Goal: Task Accomplishment & Management: Use online tool/utility

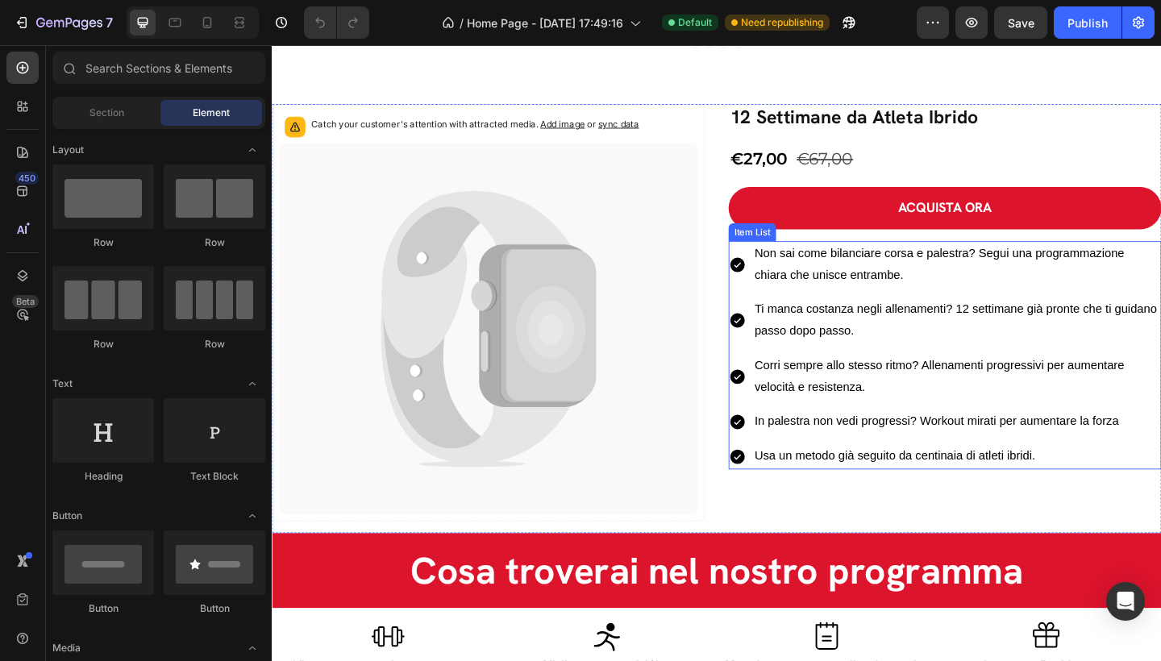
scroll to position [1312, 0]
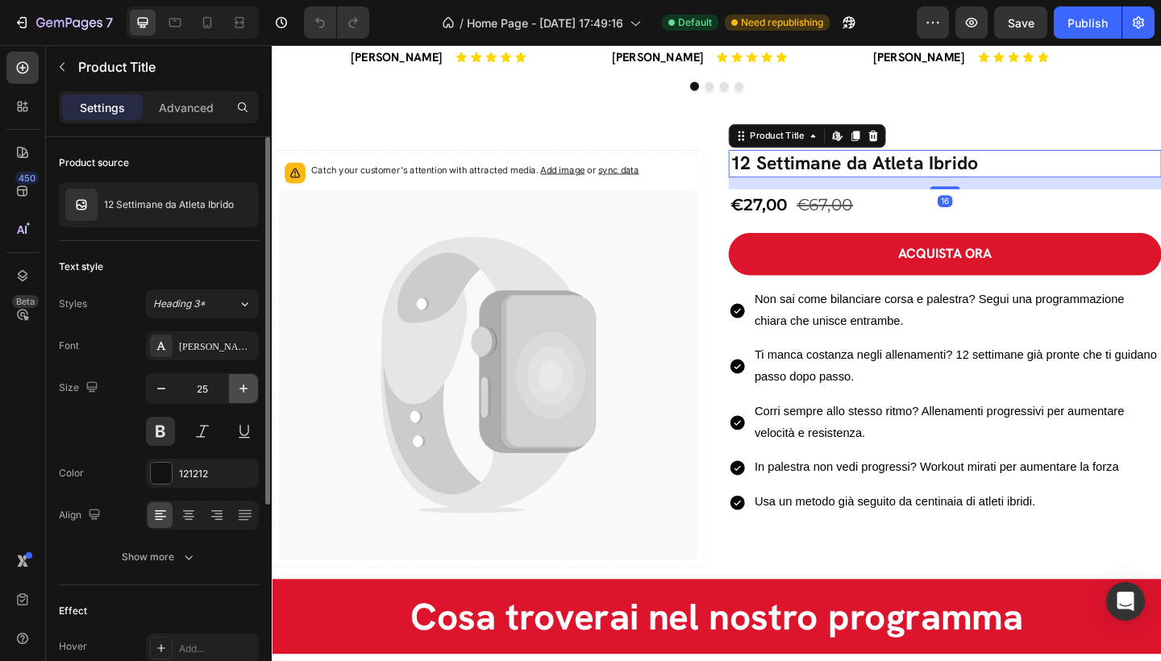
click at [240, 378] on button "button" at bounding box center [243, 388] width 29 height 29
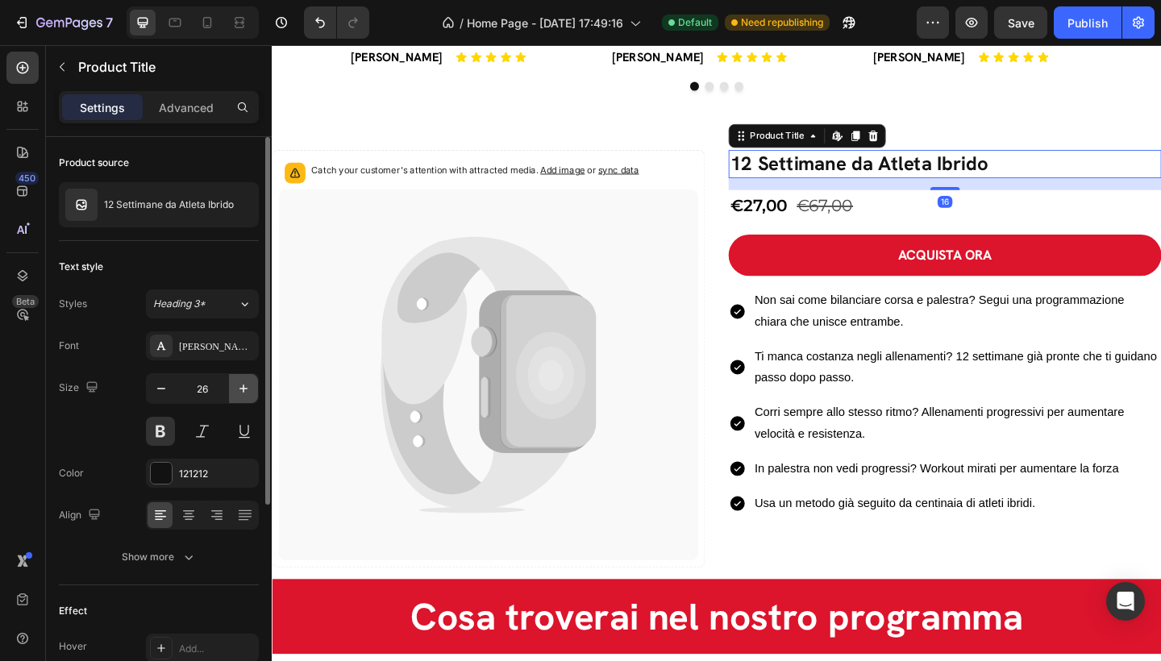
click at [240, 378] on button "button" at bounding box center [243, 388] width 29 height 29
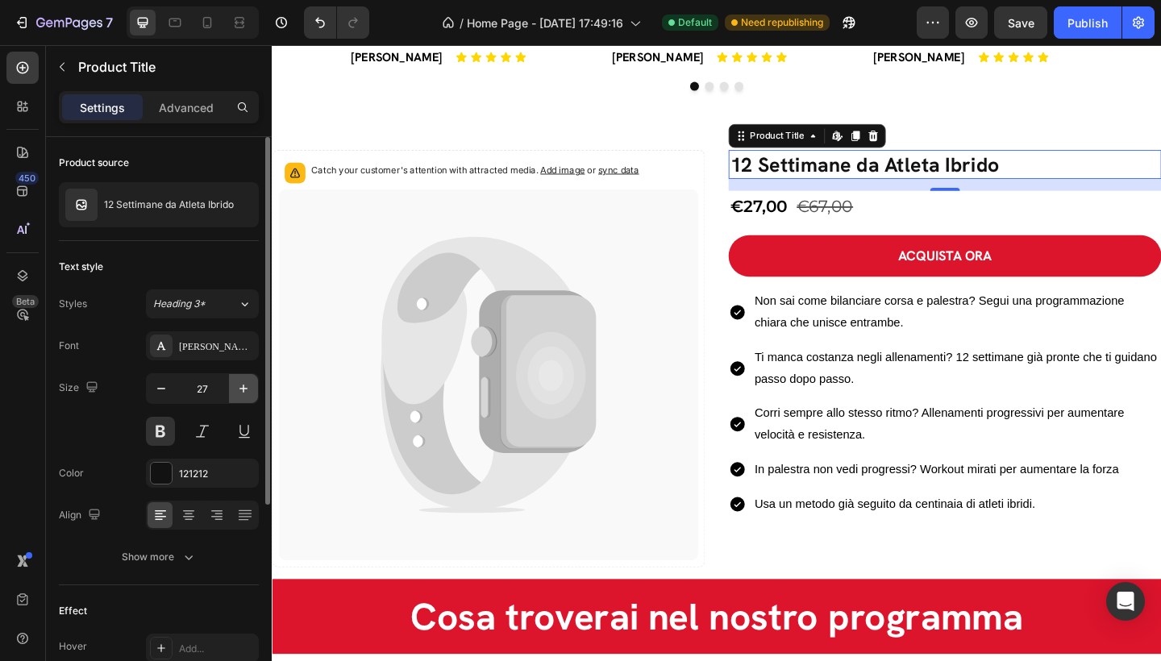
click at [240, 378] on button "button" at bounding box center [243, 388] width 29 height 29
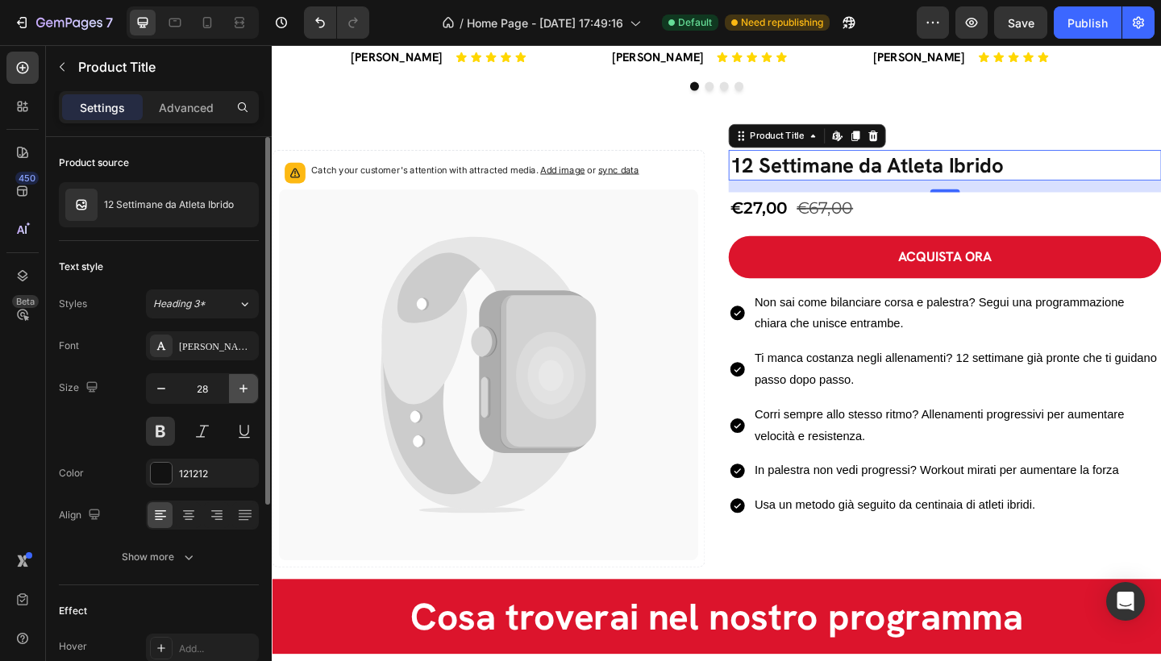
click at [241, 379] on button "button" at bounding box center [243, 388] width 29 height 29
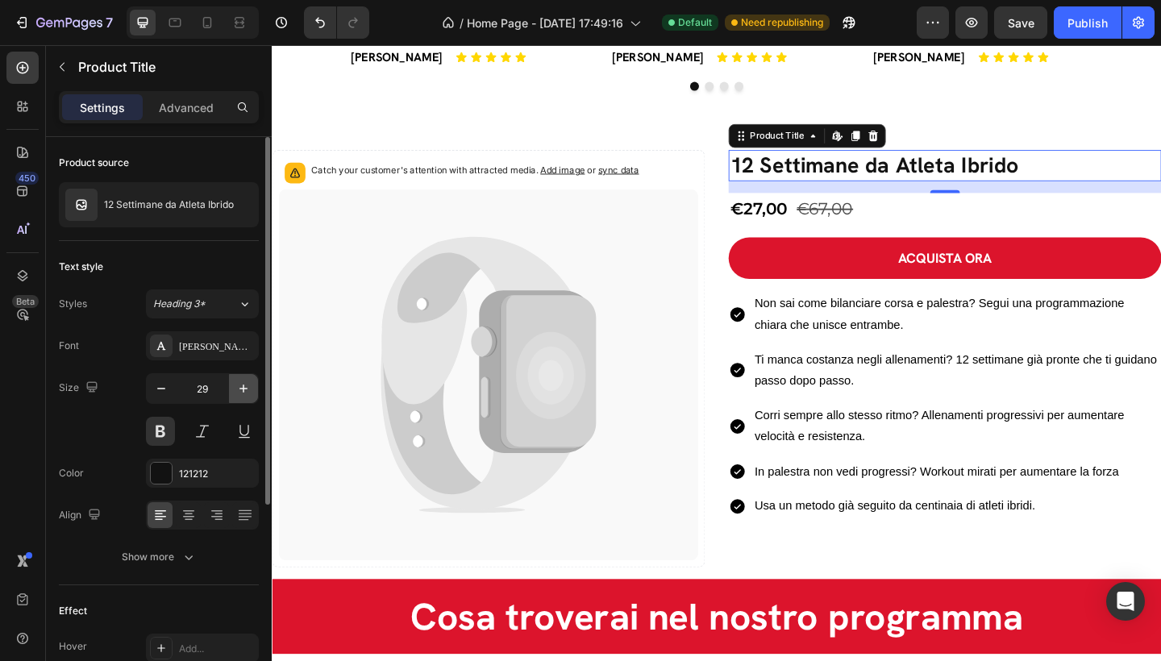
click at [241, 379] on button "button" at bounding box center [243, 388] width 29 height 29
type input "30"
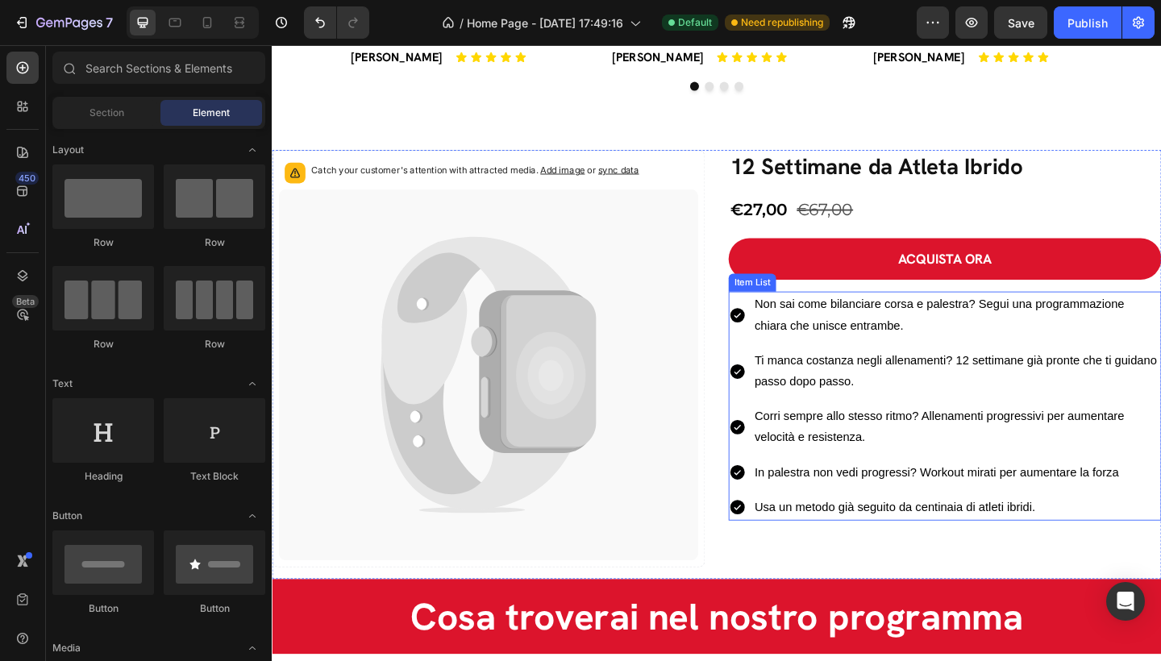
scroll to position [1325, 0]
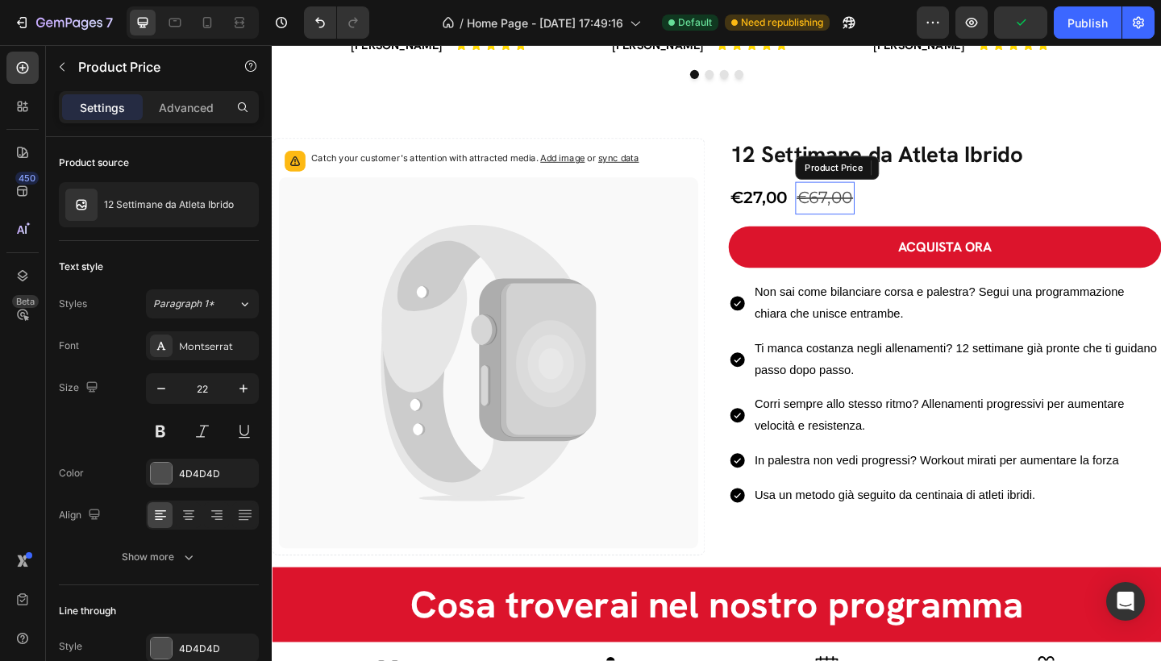
click at [841, 212] on div "€67,00" at bounding box center [873, 211] width 65 height 35
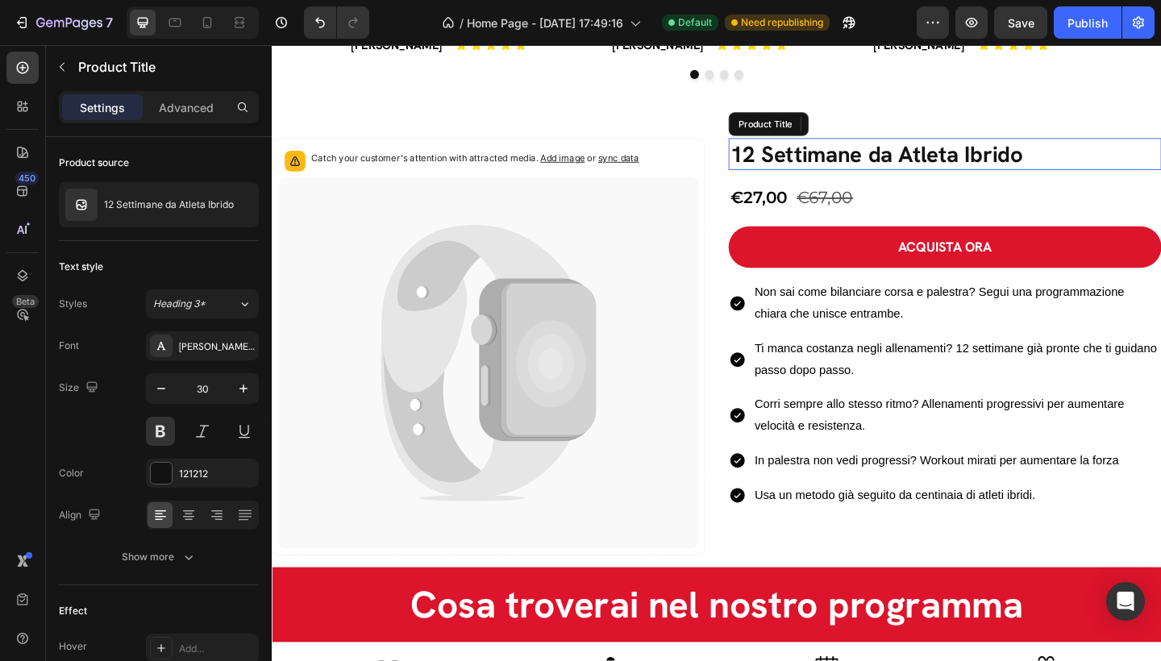
click at [1048, 166] on h2 "12 Settimane da Atleta Ibrido" at bounding box center [1004, 164] width 471 height 35
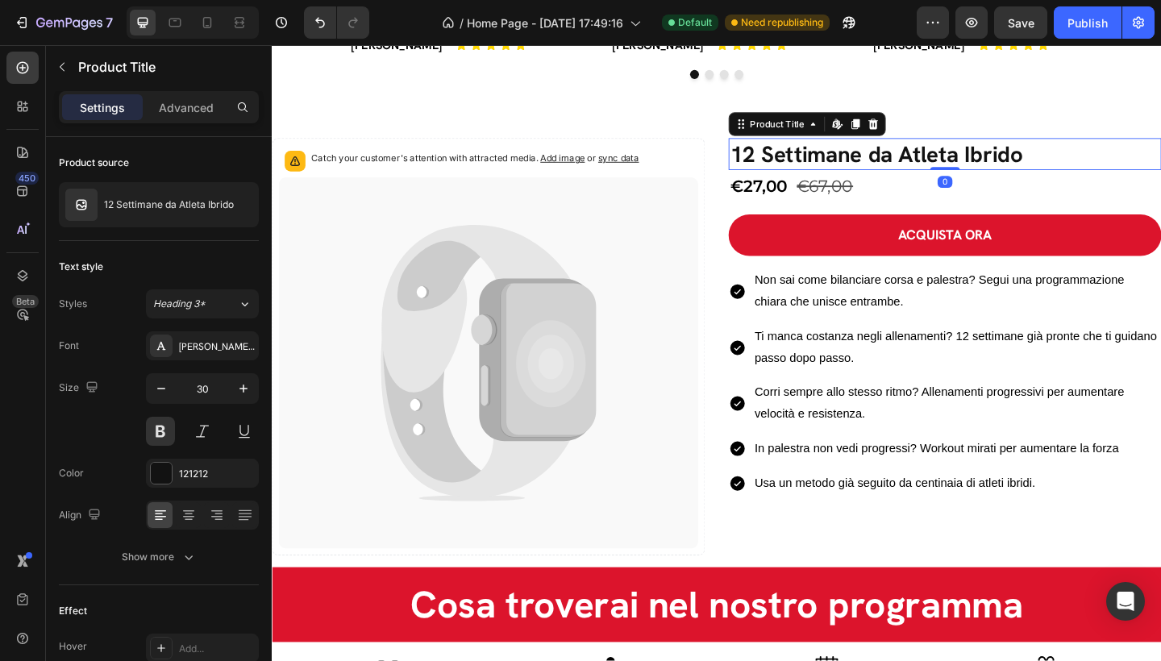
drag, startPoint x: 996, startPoint y: 191, endPoint x: 998, endPoint y: 173, distance: 18.6
click at [998, 173] on div "12 Settimane da Atleta Ibrido Product Title Edit content in Shopify 0" at bounding box center [1004, 164] width 471 height 35
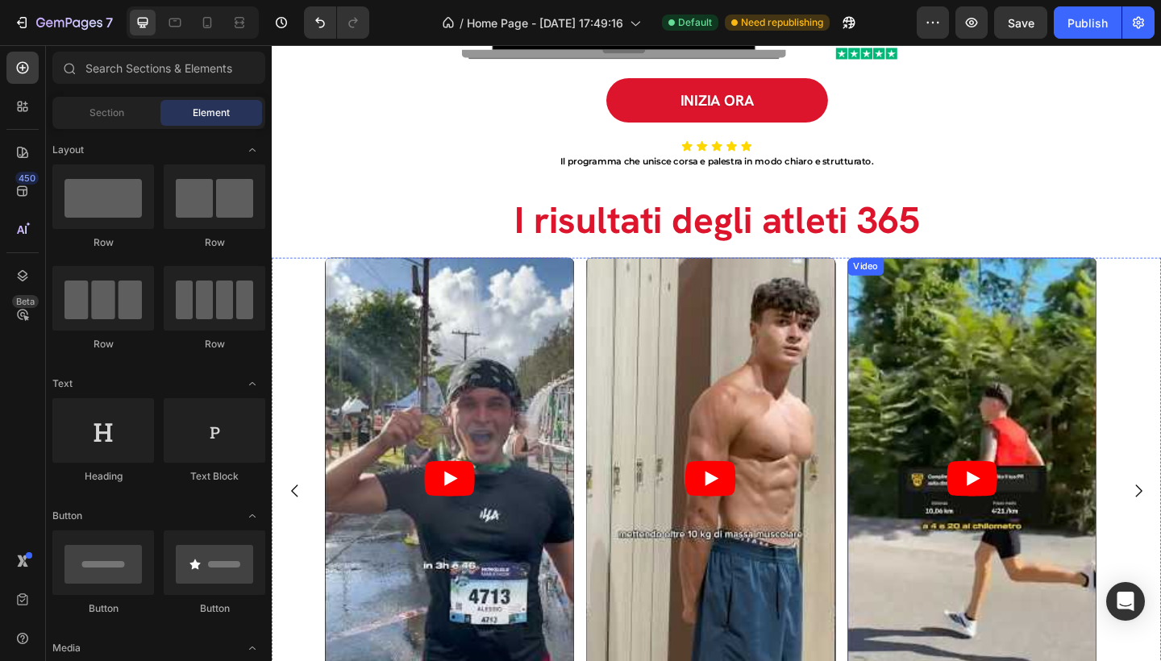
scroll to position [722, 0]
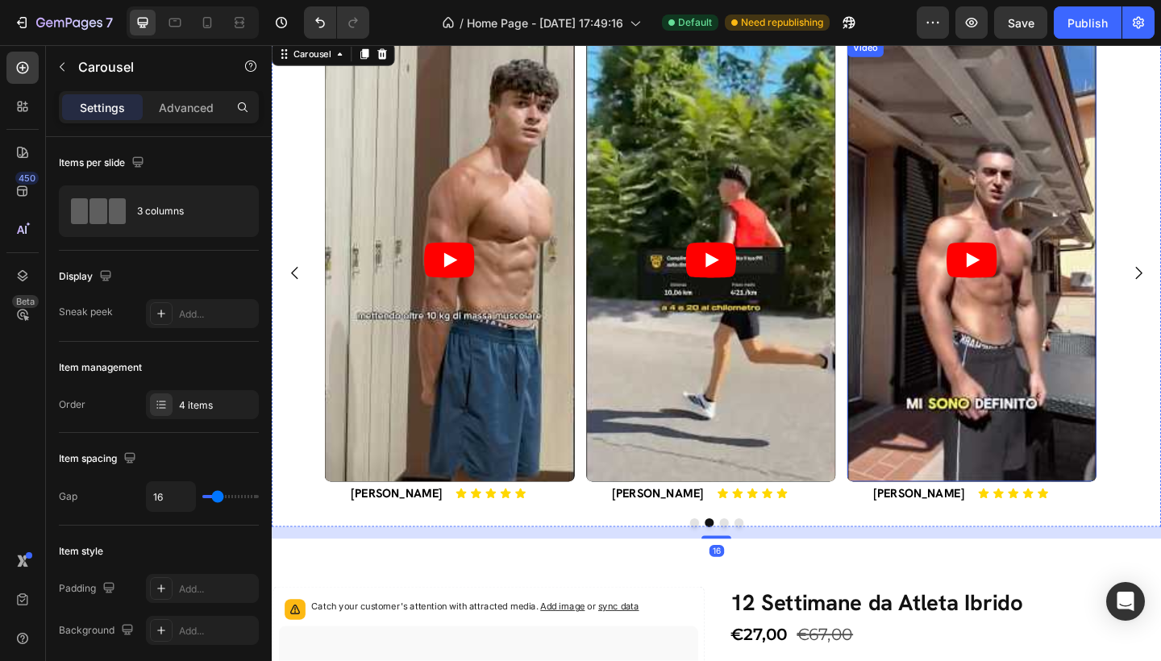
scroll to position [1273, 0]
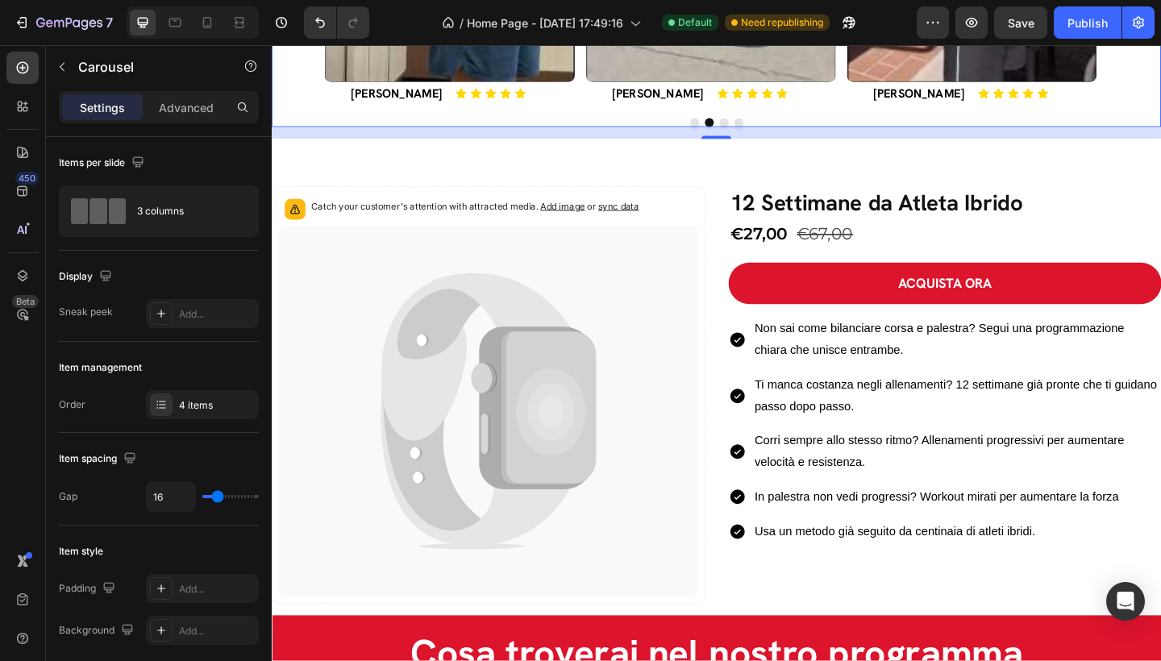
drag, startPoint x: 755, startPoint y: 143, endPoint x: 754, endPoint y: 135, distance: 8.1
click at [754, 135] on div "16" at bounding box center [756, 141] width 968 height 13
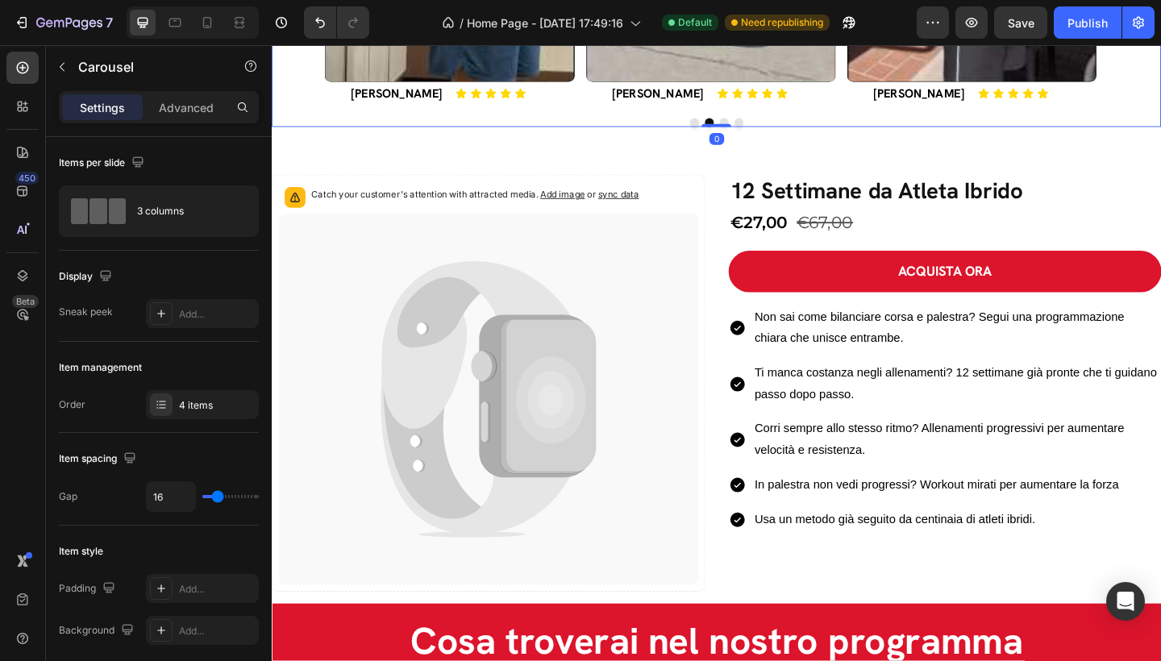
drag, startPoint x: 755, startPoint y: 146, endPoint x: 756, endPoint y: 127, distance: 19.4
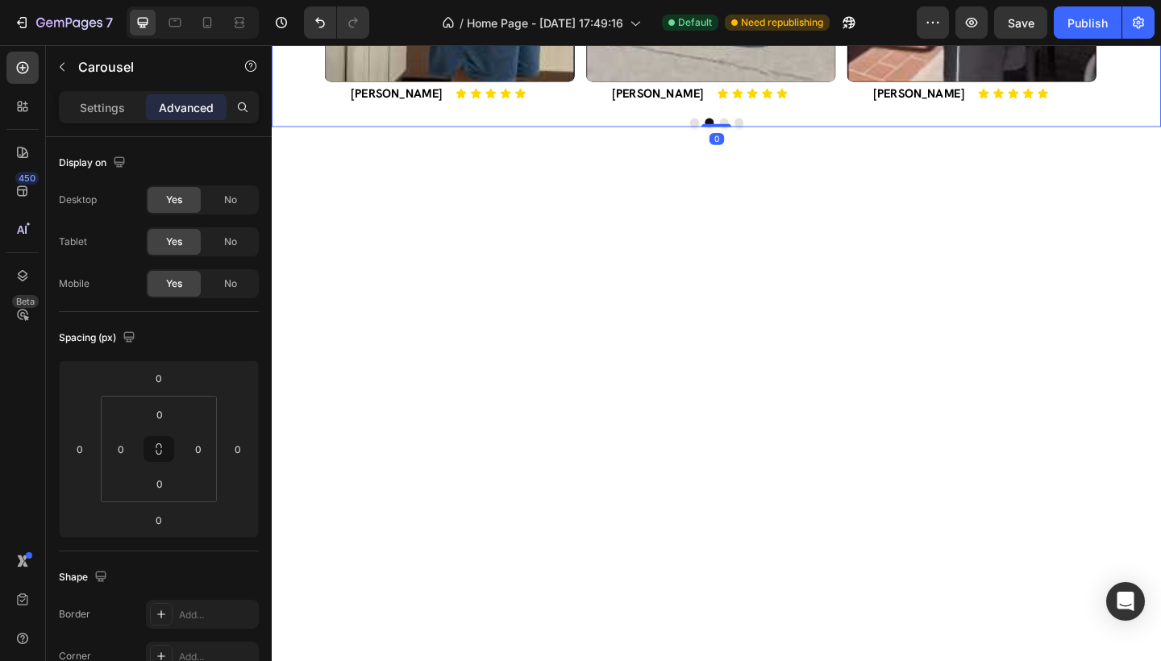
scroll to position [303, 0]
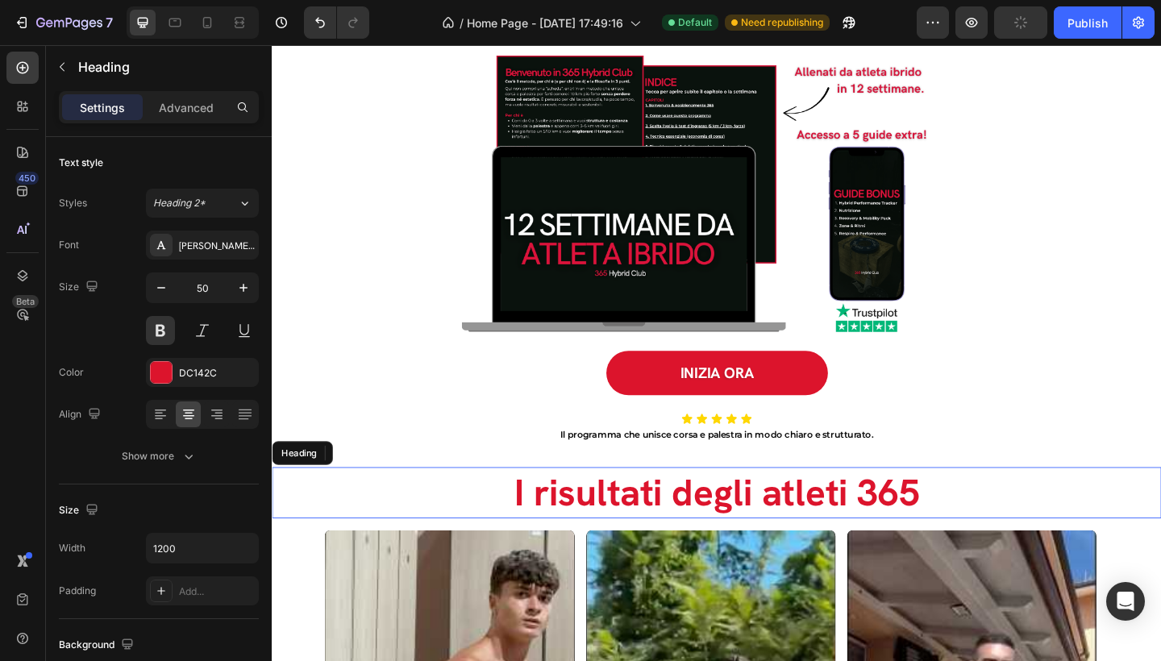
click at [857, 506] on h2 "I risultati degli atleti 365" at bounding box center [756, 533] width 968 height 56
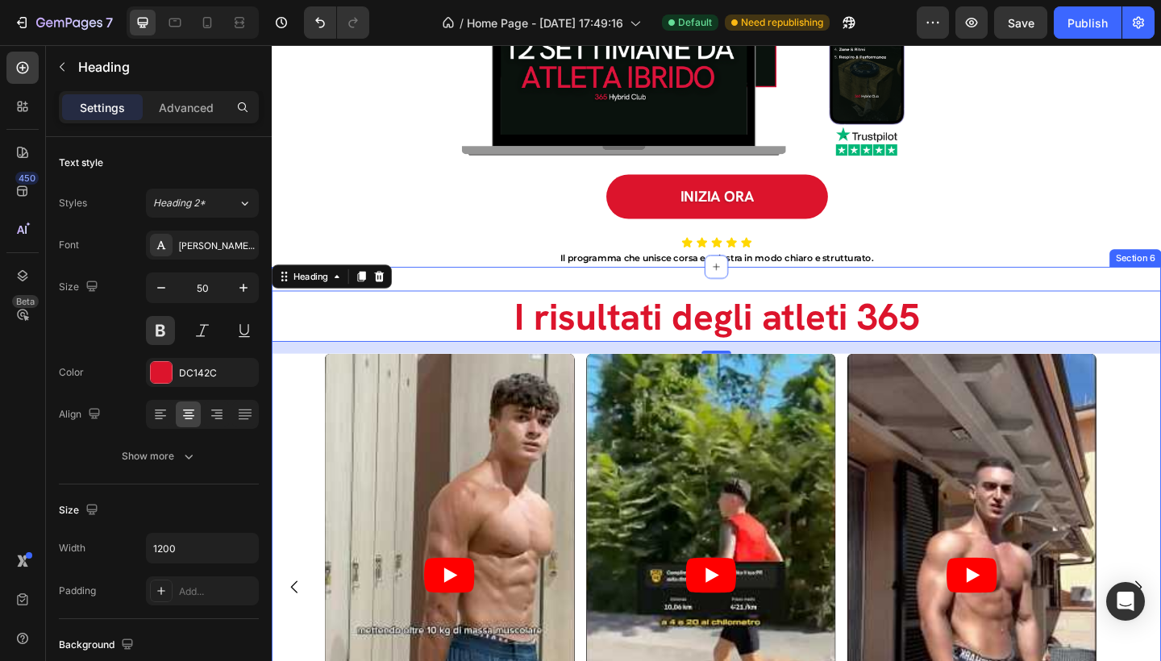
scroll to position [594, 0]
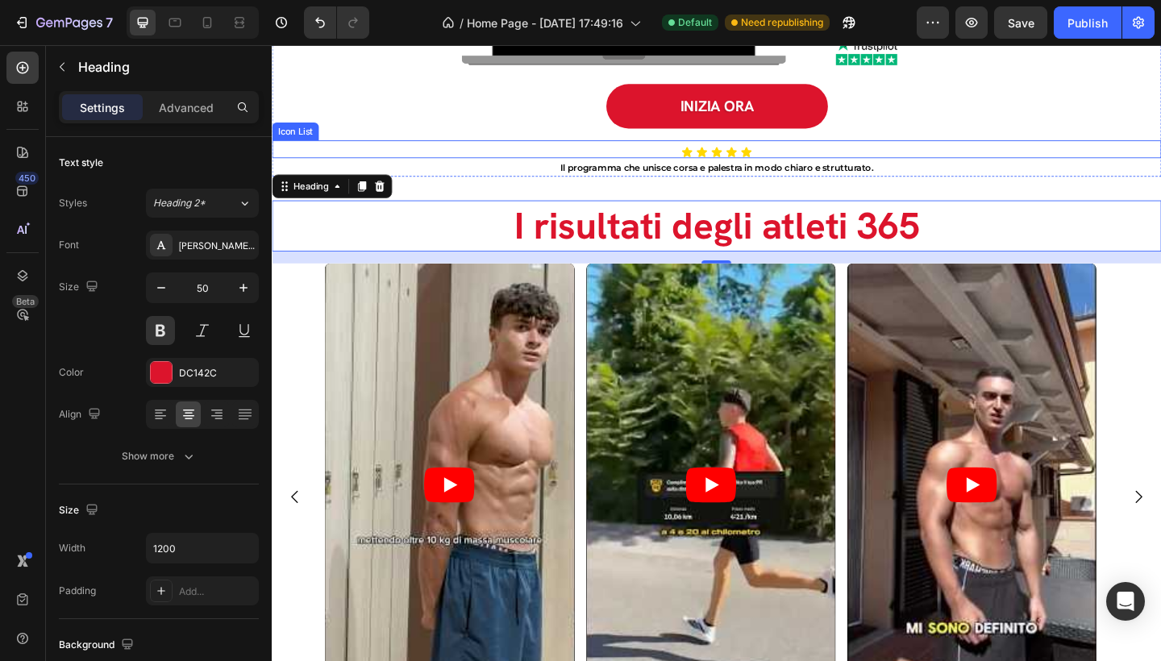
click at [839, 156] on div "Icon Icon Icon Icon Icon" at bounding box center [756, 162] width 968 height 13
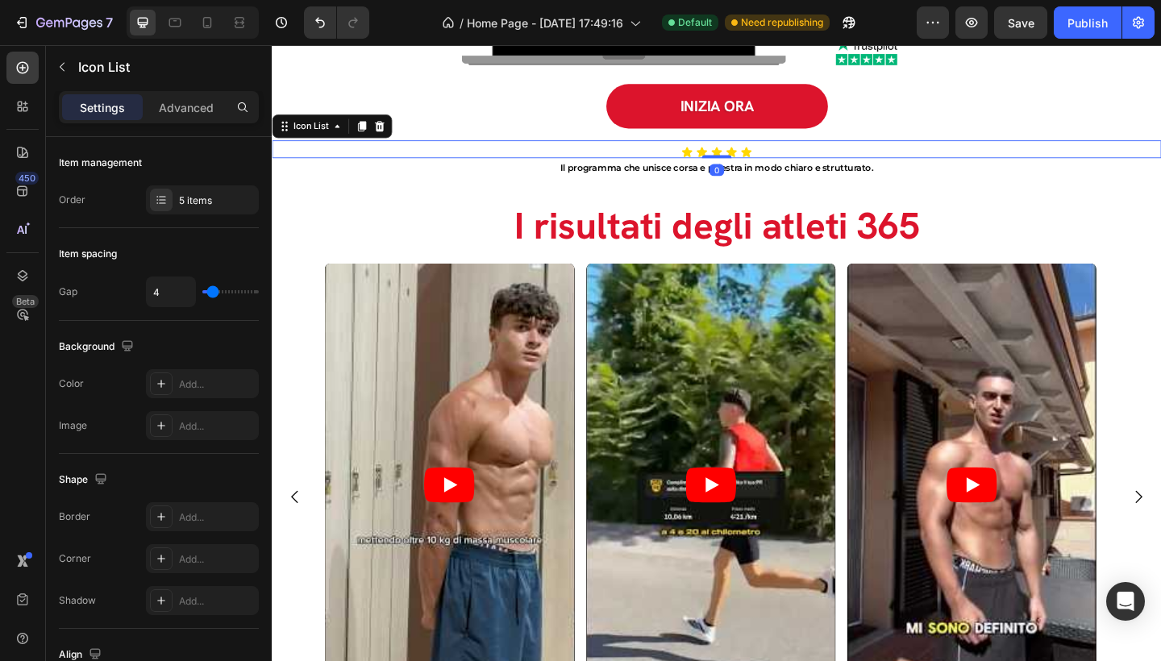
drag, startPoint x: 759, startPoint y: 165, endPoint x: 757, endPoint y: 153, distance: 11.4
click at [757, 153] on div "Icon Icon Icon Icon Icon Icon List 0" at bounding box center [756, 158] width 968 height 19
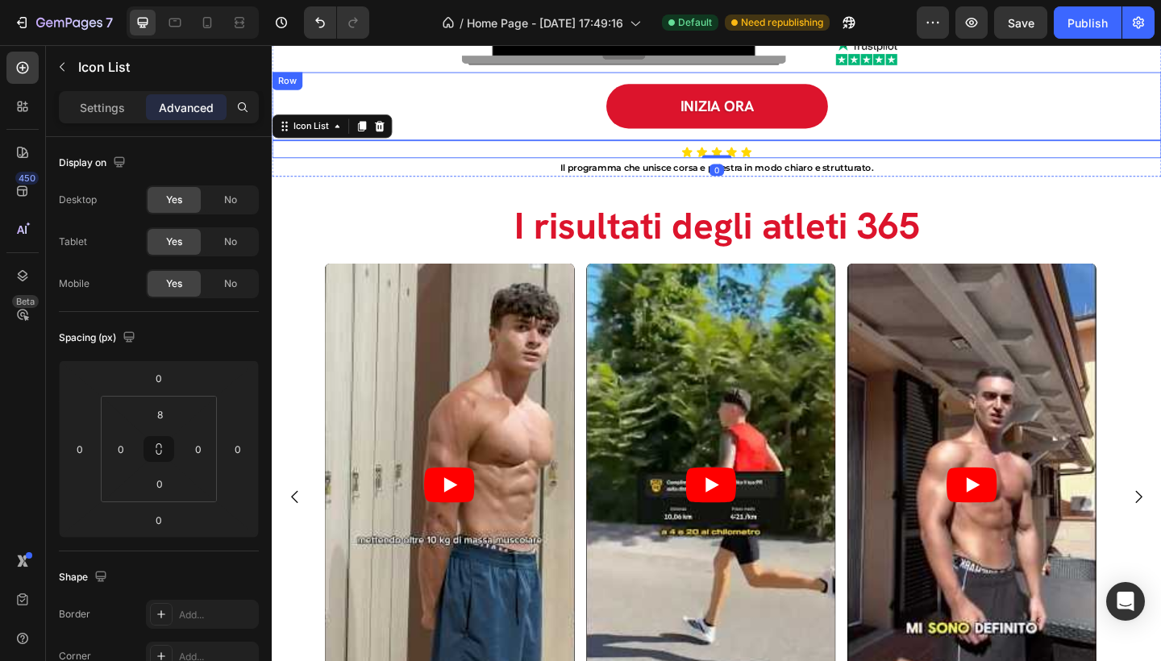
click at [767, 144] on div "INIZIA ORA Button Row" at bounding box center [756, 112] width 968 height 74
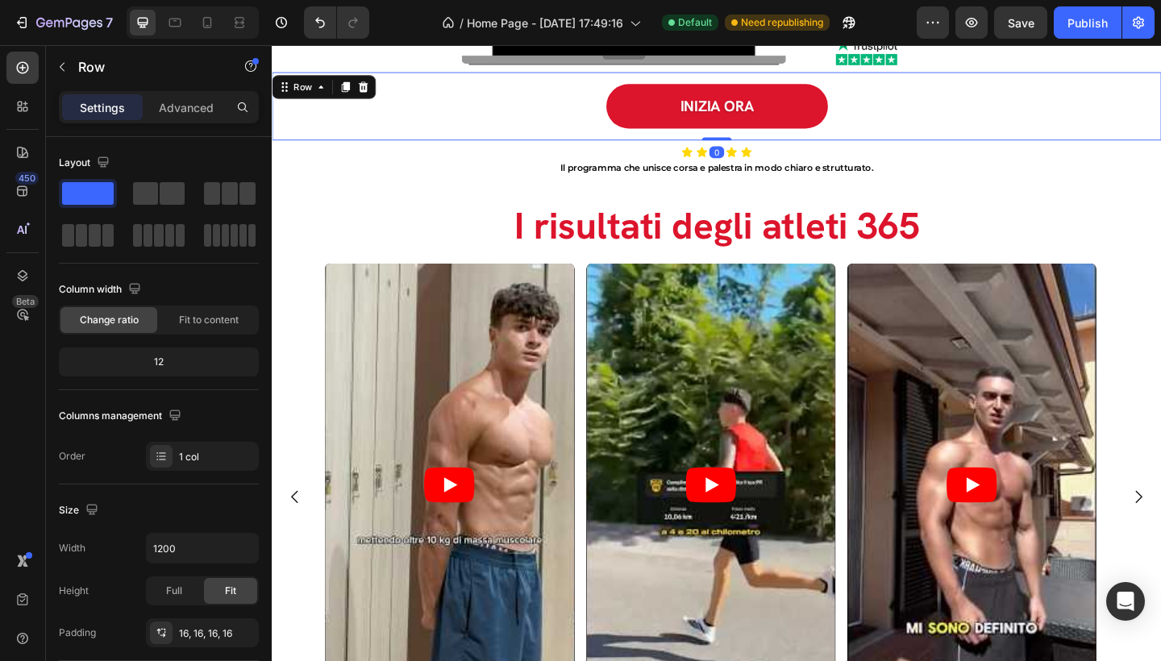
drag, startPoint x: 761, startPoint y: 147, endPoint x: 760, endPoint y: 135, distance: 12.1
click at [760, 135] on div "INIZIA ORA Button Row 0" at bounding box center [756, 112] width 968 height 74
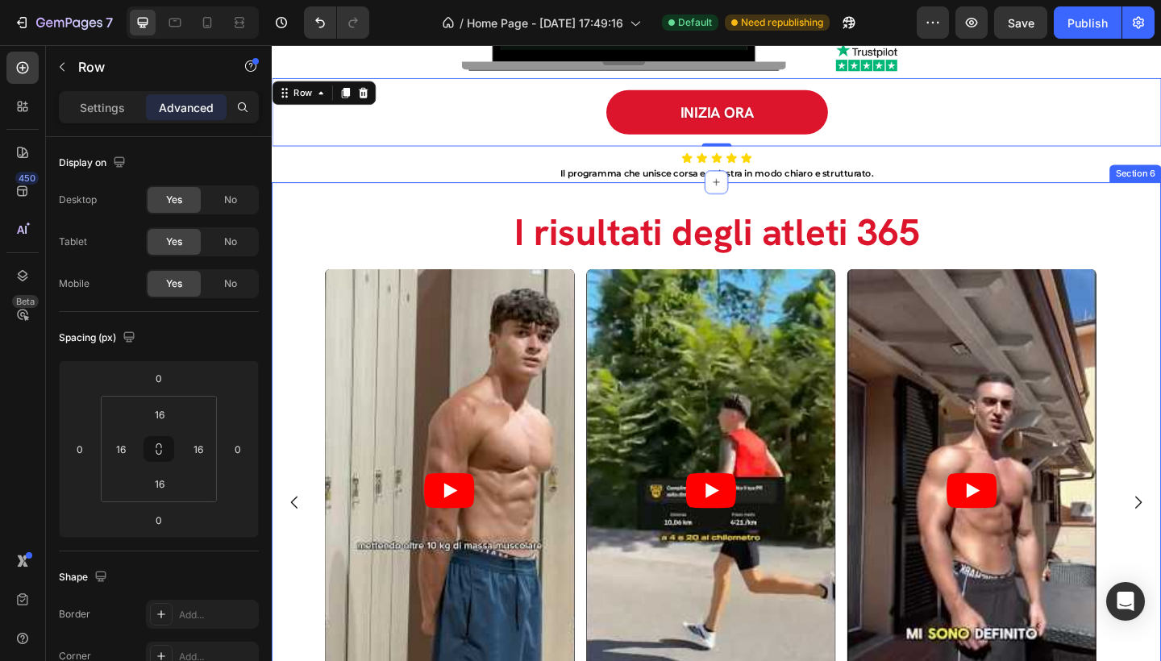
scroll to position [584, 0]
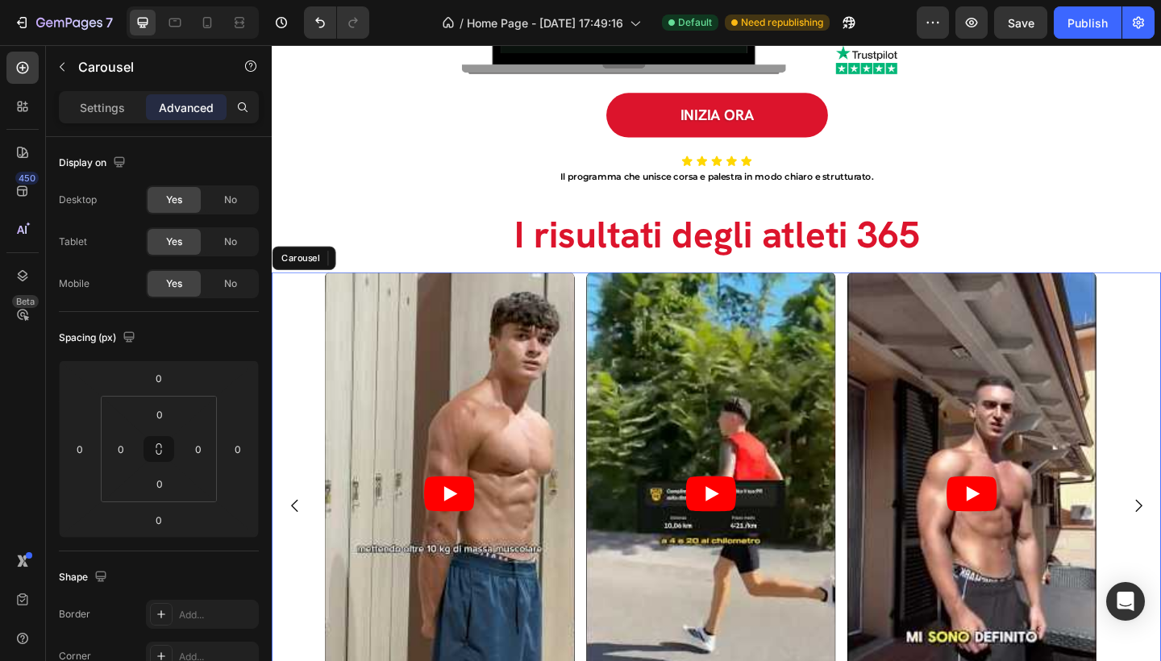
click at [1160, 328] on div "Video Alessio C. Text Block Icon Icon Icon Icon Icon Icon List Row Video Daniel…" at bounding box center [756, 547] width 968 height 509
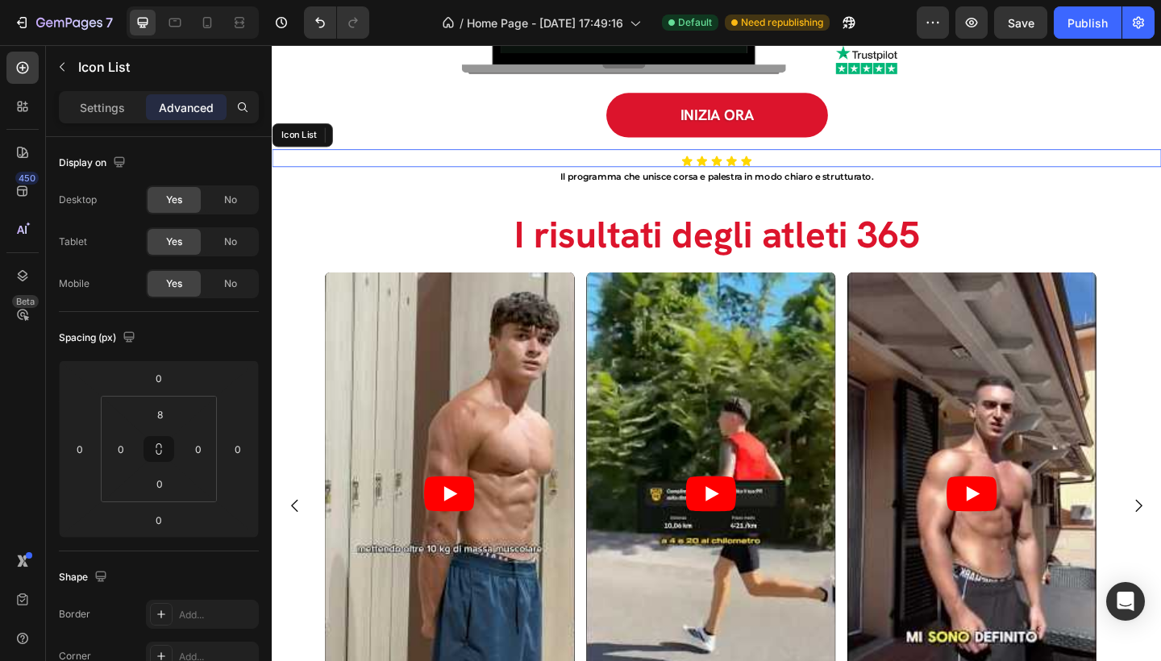
click at [857, 165] on div "Icon Icon Icon Icon Icon" at bounding box center [756, 171] width 968 height 13
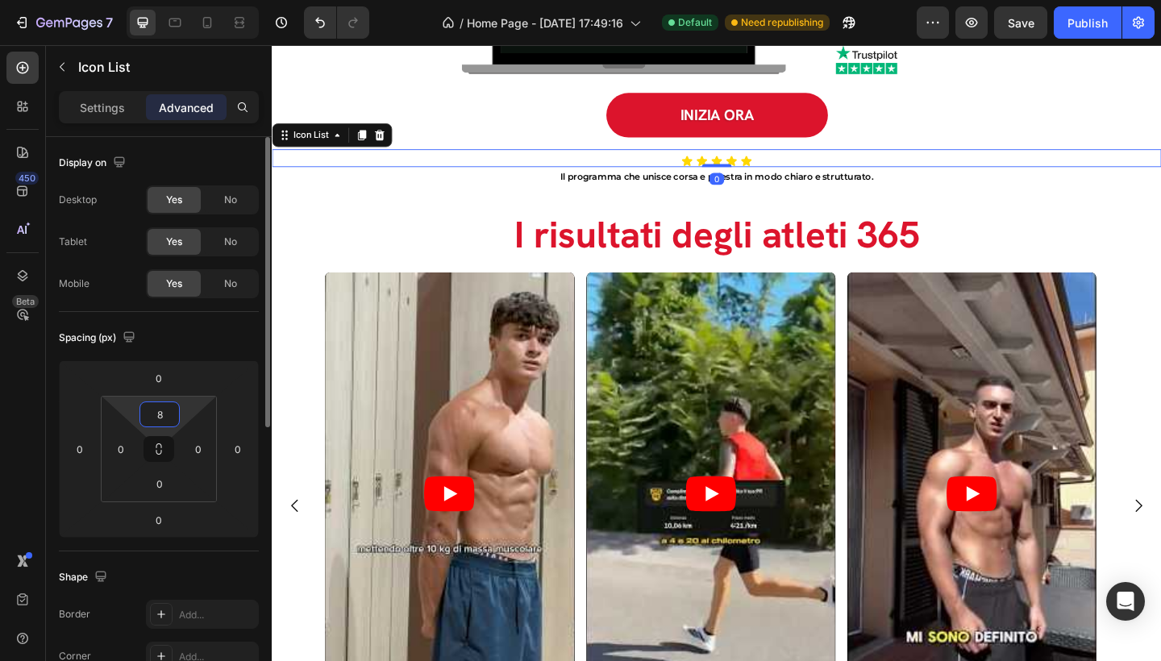
click at [166, 420] on input "8" at bounding box center [160, 414] width 32 height 24
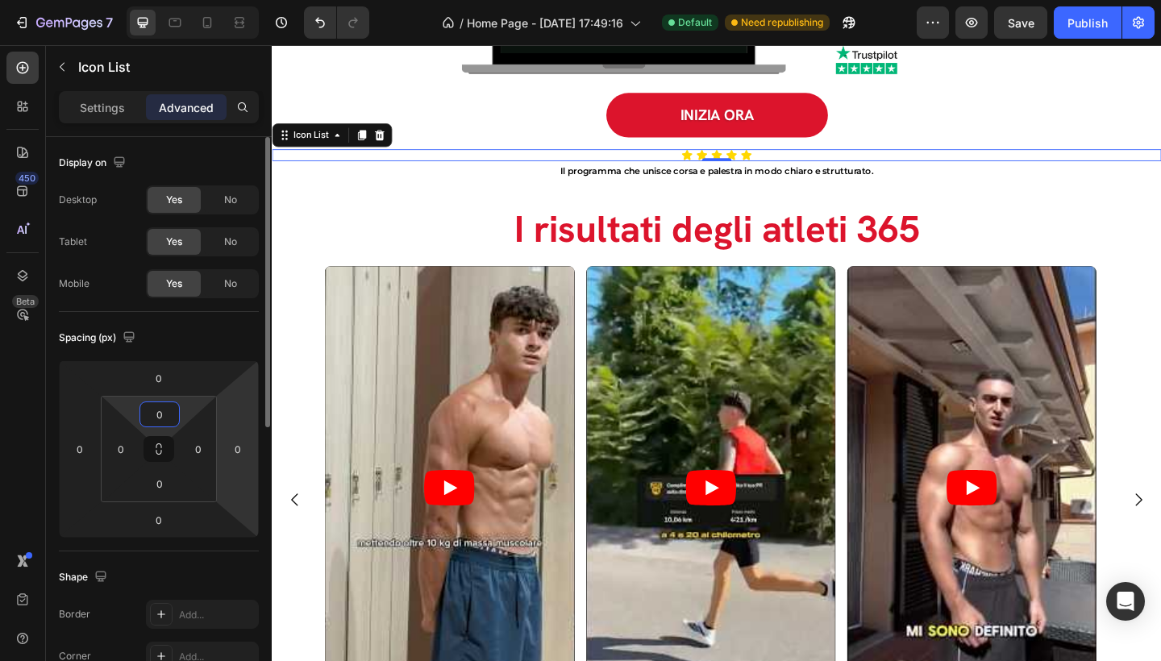
type input "0"
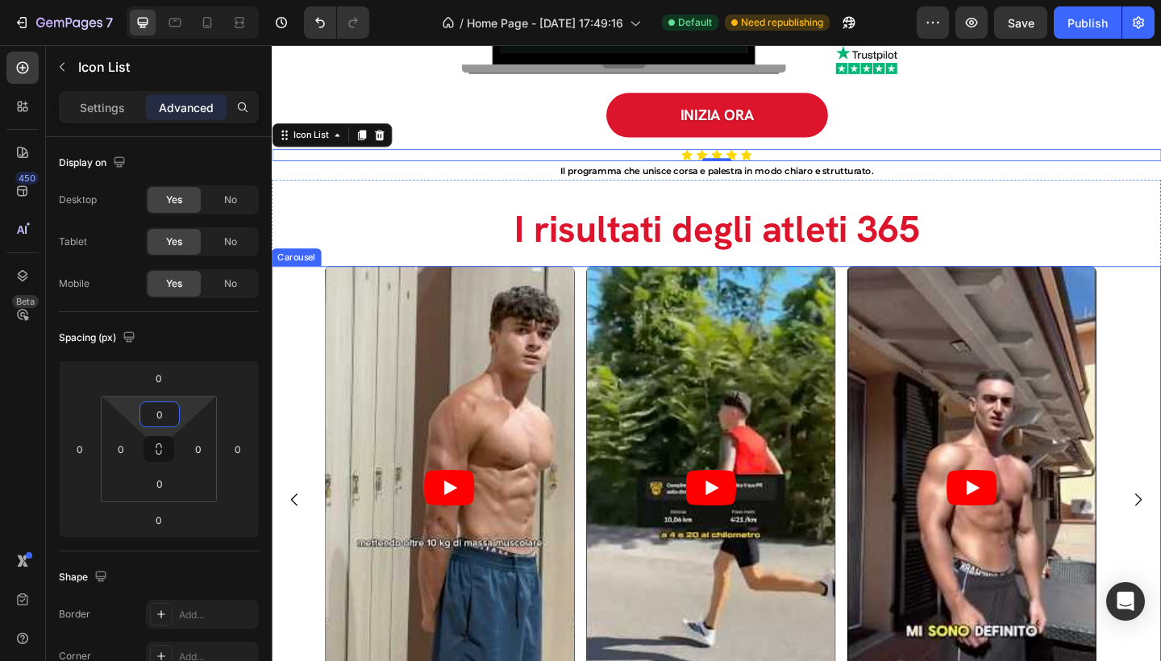
click at [1160, 318] on div "Video Alessio C. Text Block Icon Icon Icon Icon Icon Icon List Row Video Daniel…" at bounding box center [756, 540] width 968 height 509
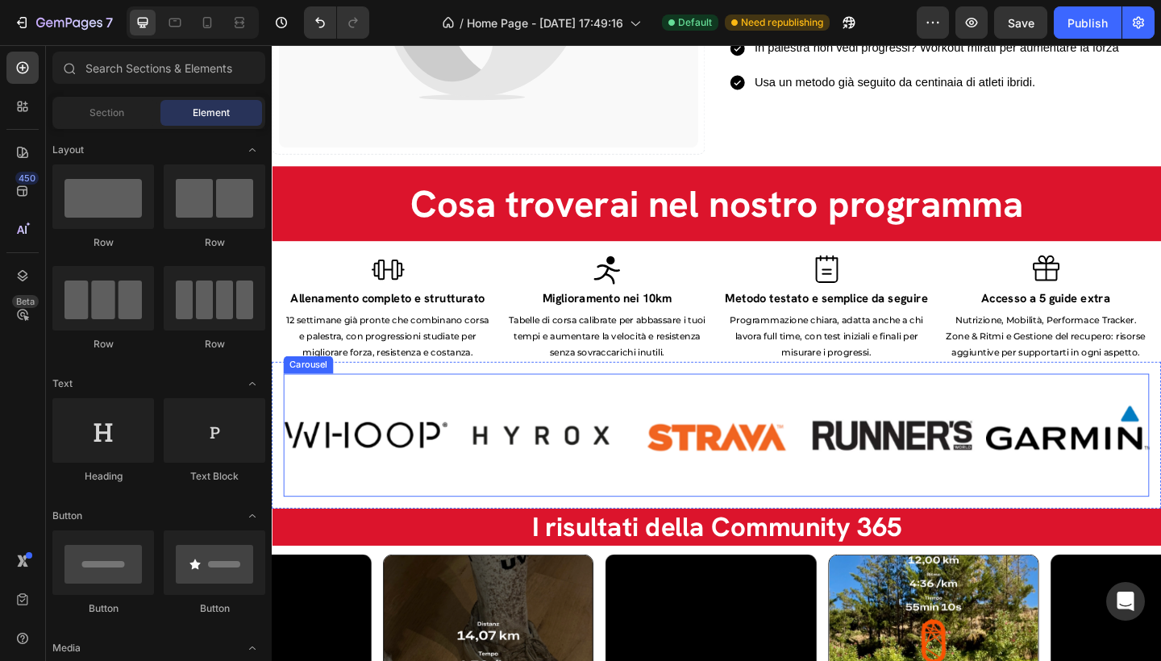
scroll to position [1865, 0]
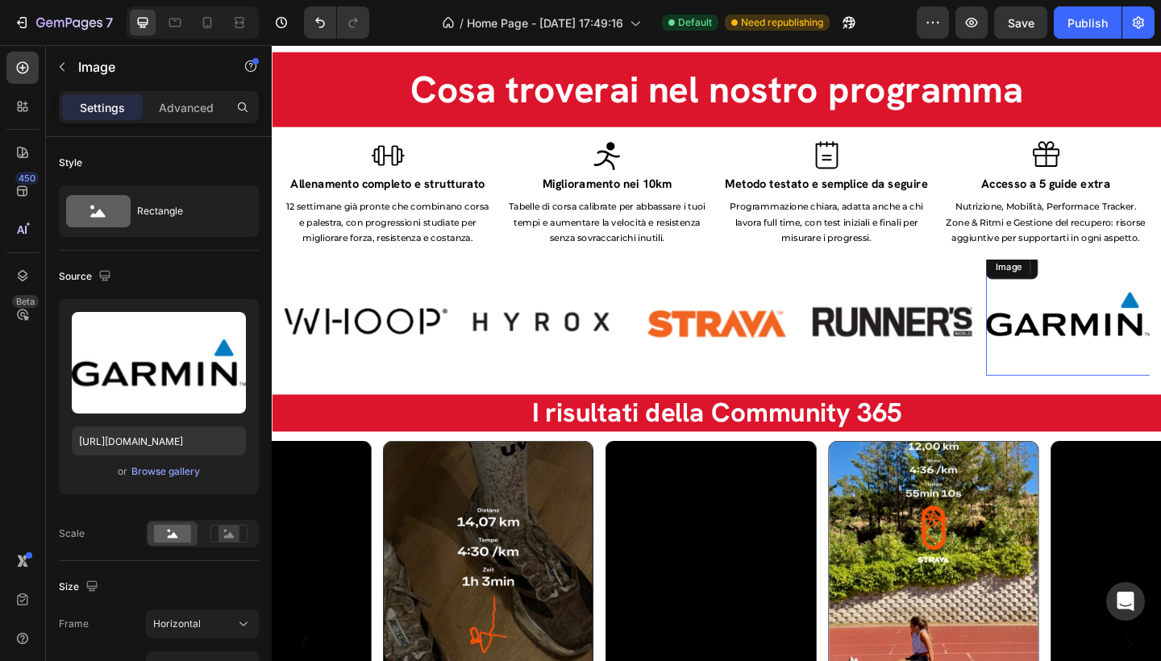
click at [1160, 365] on img at bounding box center [1138, 338] width 178 height 134
click at [375, 347] on img at bounding box center [374, 346] width 178 height 134
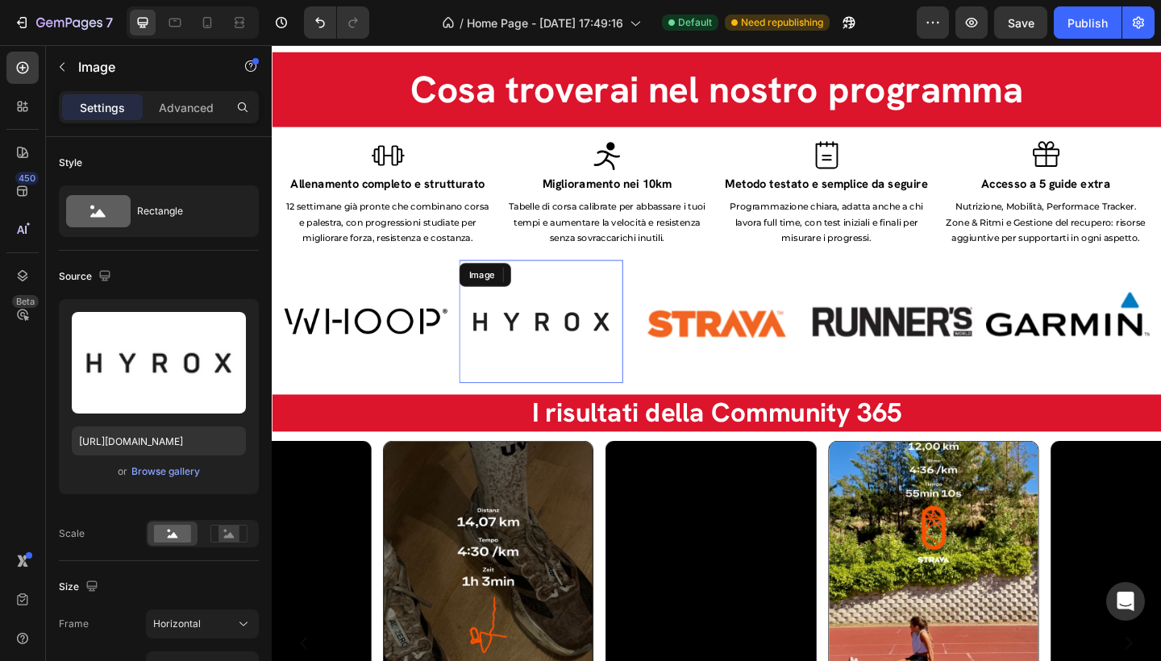
click at [549, 328] on img at bounding box center [565, 346] width 178 height 134
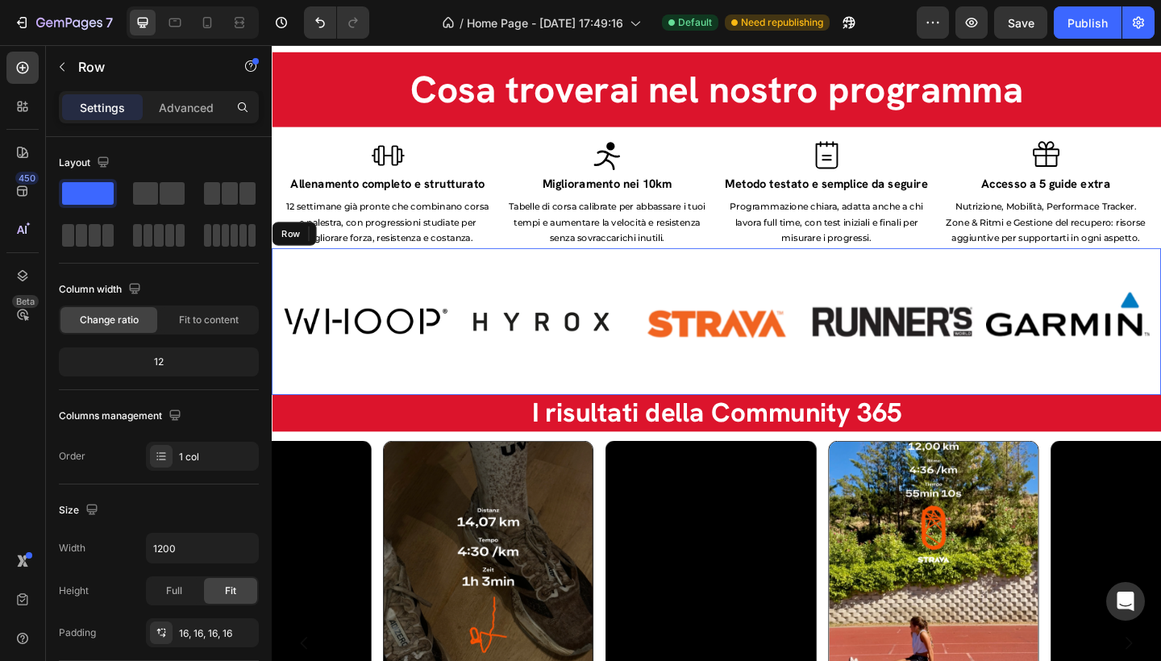
click at [431, 278] on div "Image Image 0 Image Image Image Carousel Row" at bounding box center [756, 346] width 968 height 160
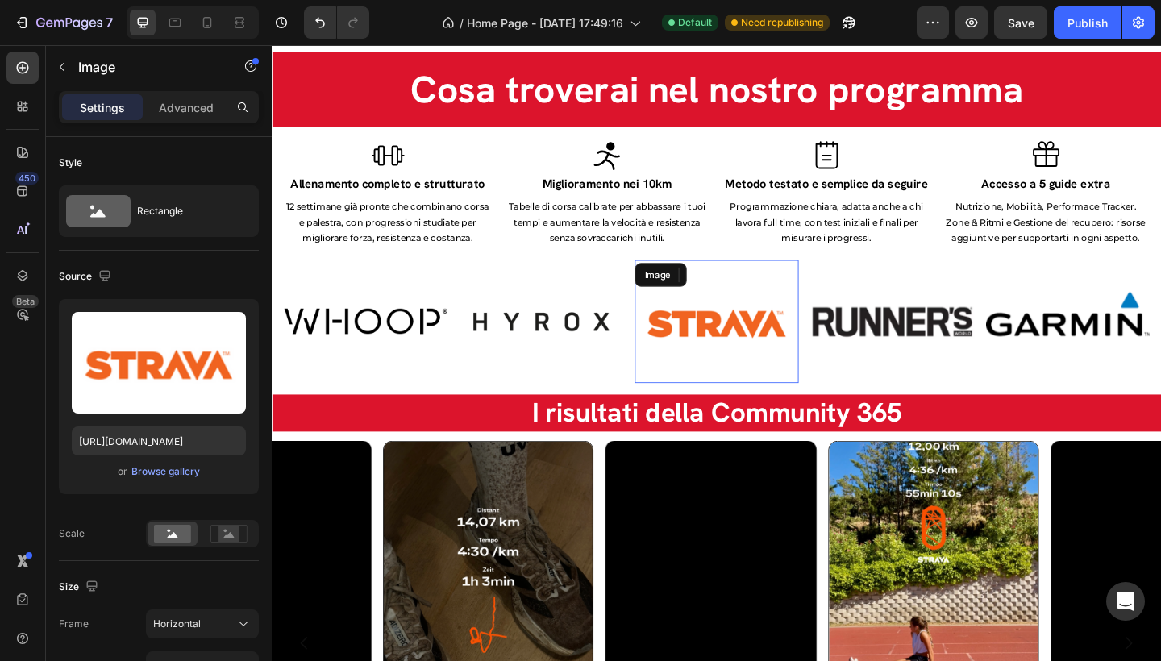
drag, startPoint x: 708, startPoint y: 418, endPoint x: 415, endPoint y: 368, distance: 297.0
click at [708, 413] on img at bounding box center [756, 346] width 178 height 134
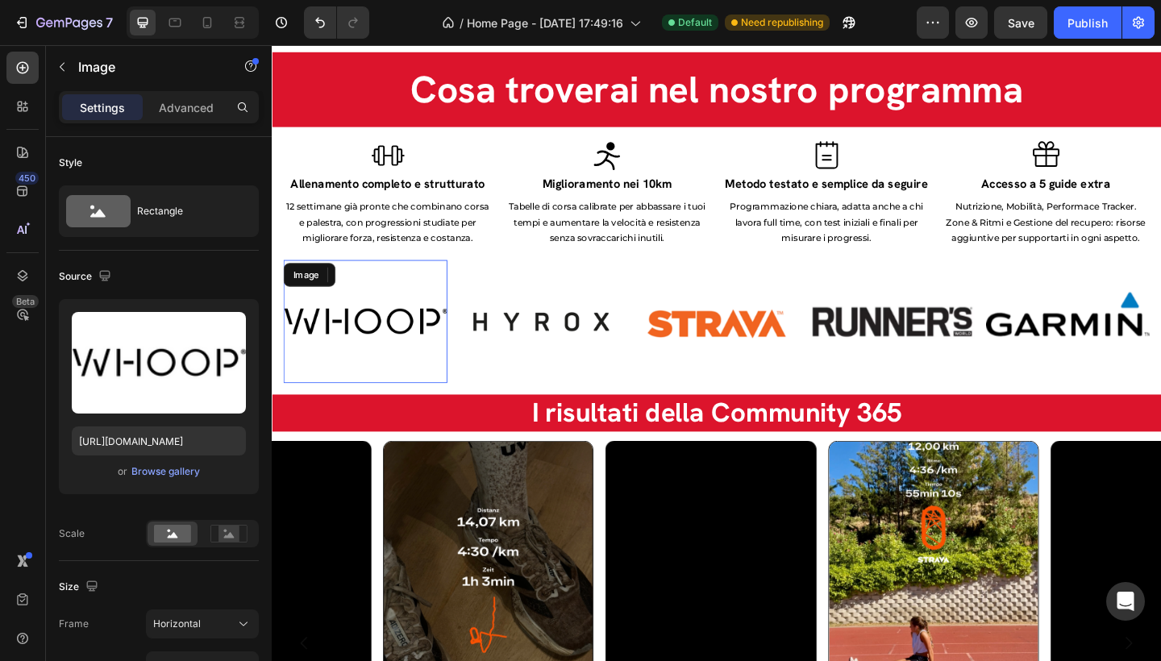
click at [357, 306] on img at bounding box center [374, 346] width 178 height 134
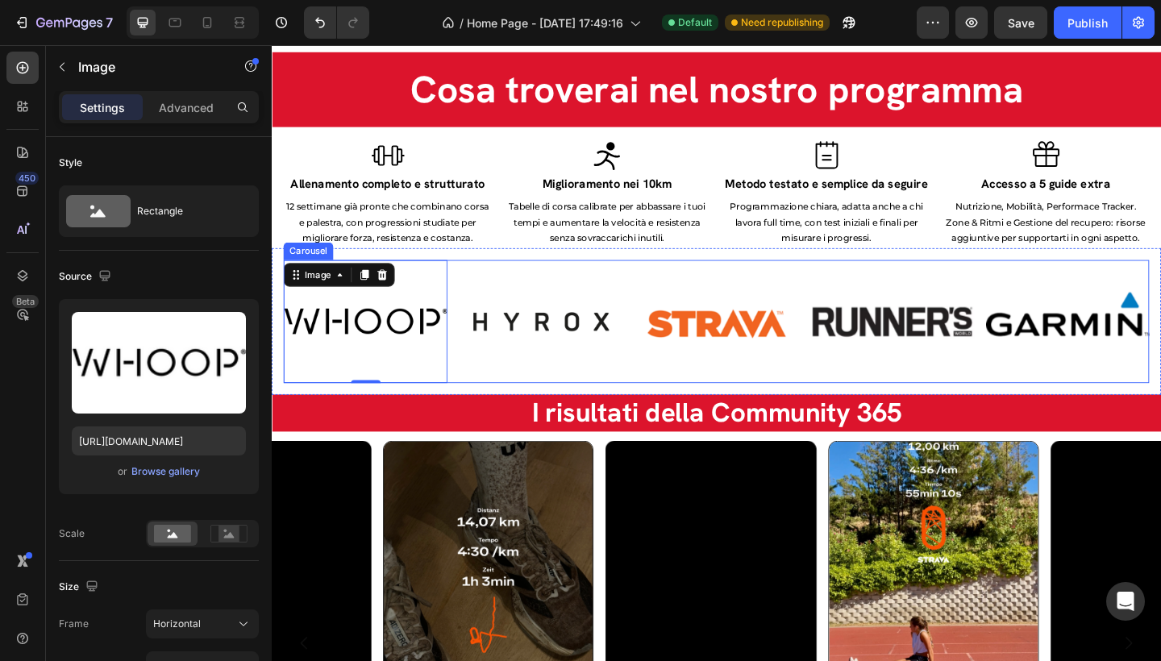
click at [286, 285] on div "Image 0 Image Image Image Image Carousel Row" at bounding box center [756, 346] width 968 height 160
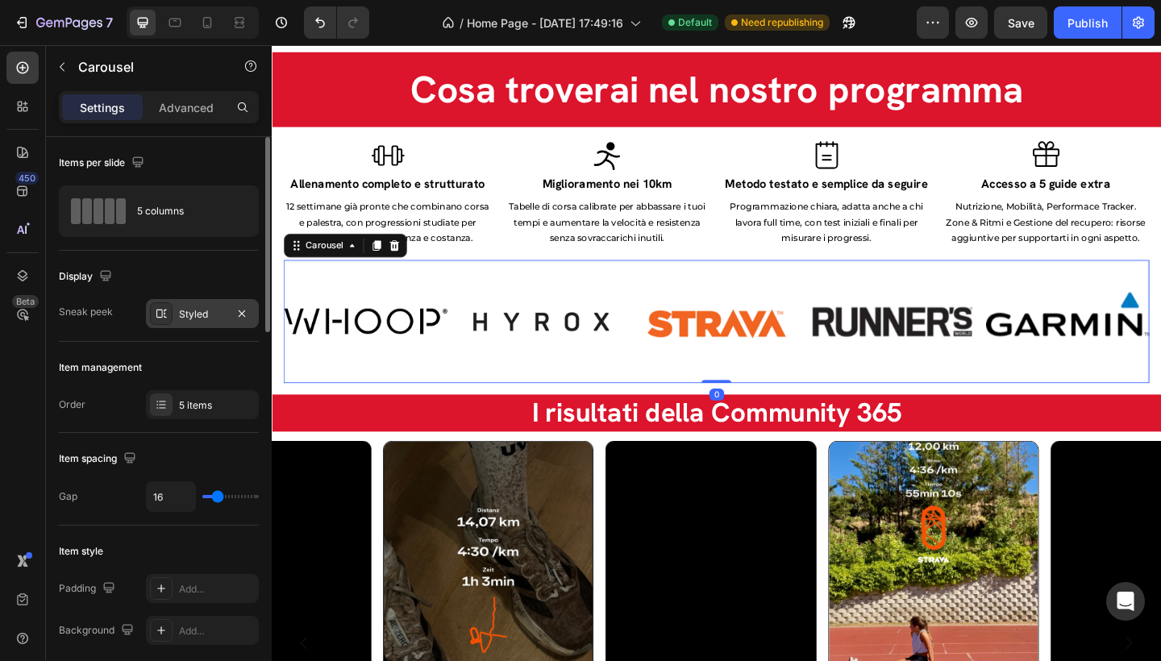
click at [205, 314] on div "Styled" at bounding box center [202, 314] width 47 height 15
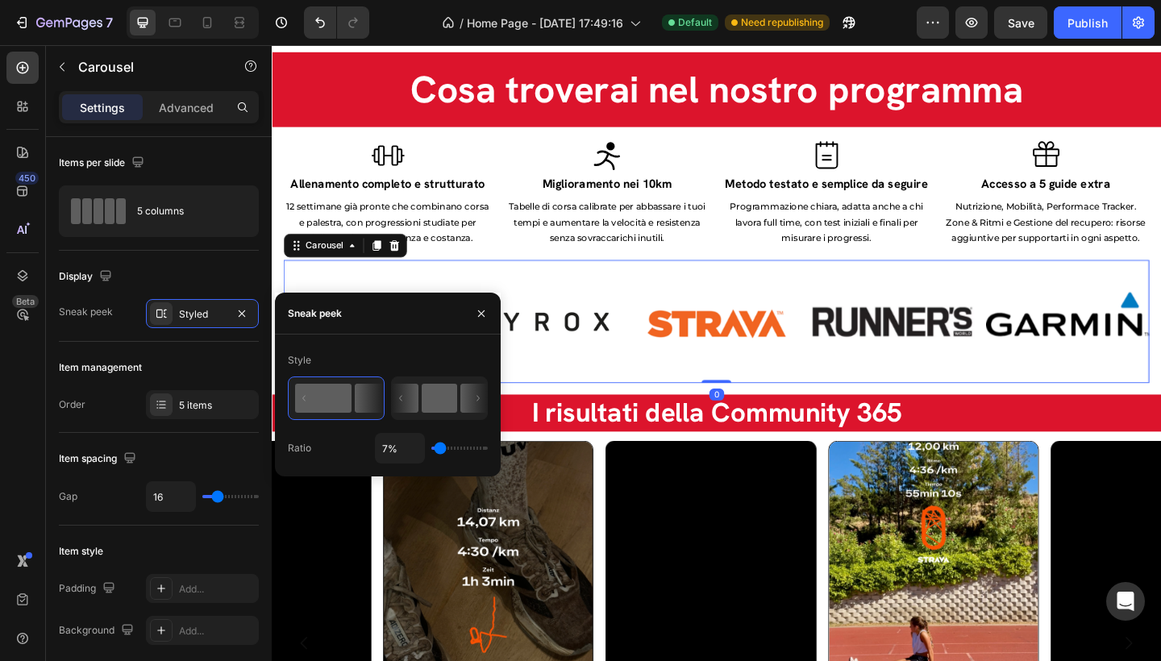
click at [409, 391] on icon at bounding box center [405, 398] width 27 height 29
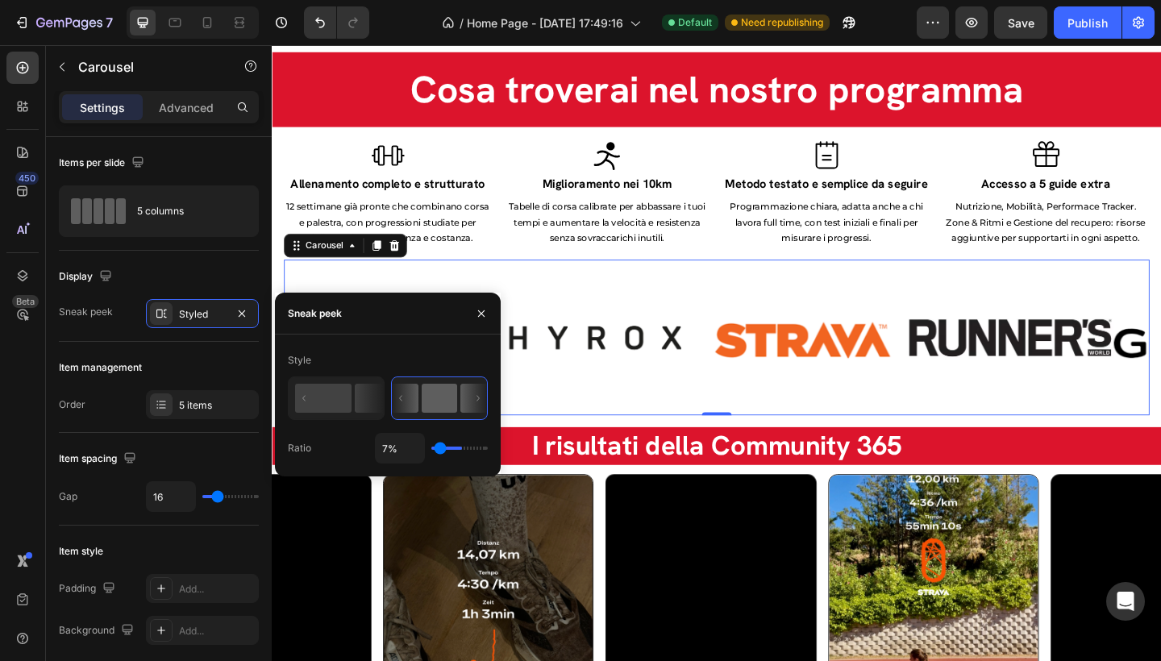
type input "50%"
type input "50"
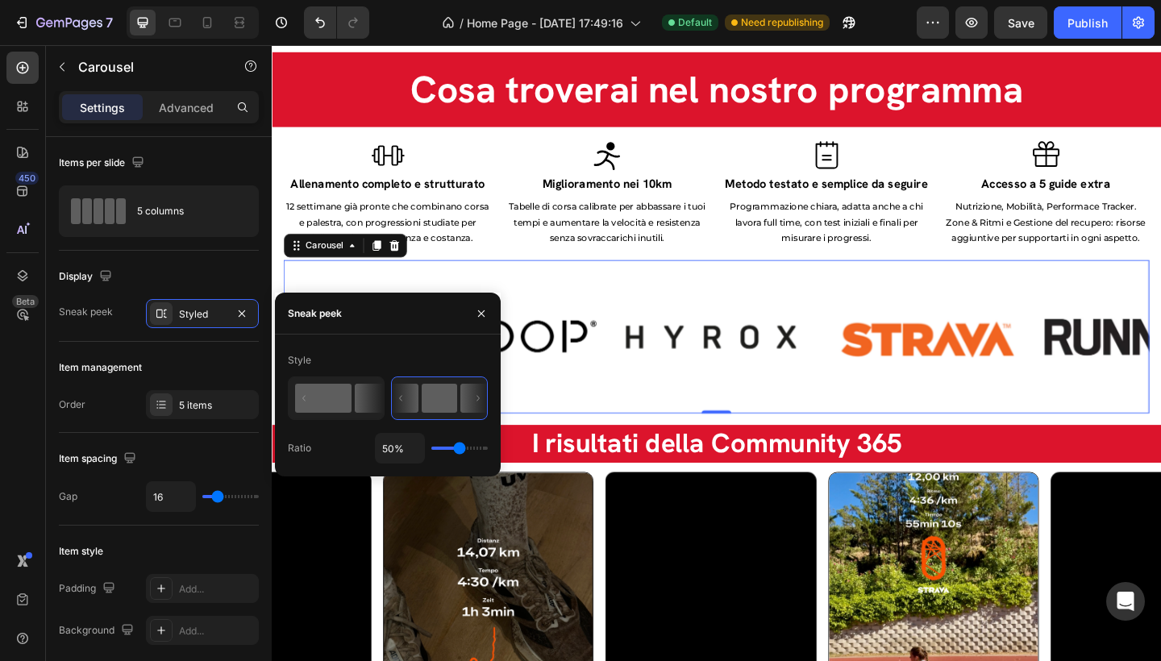
click at [342, 403] on rect at bounding box center [323, 398] width 56 height 29
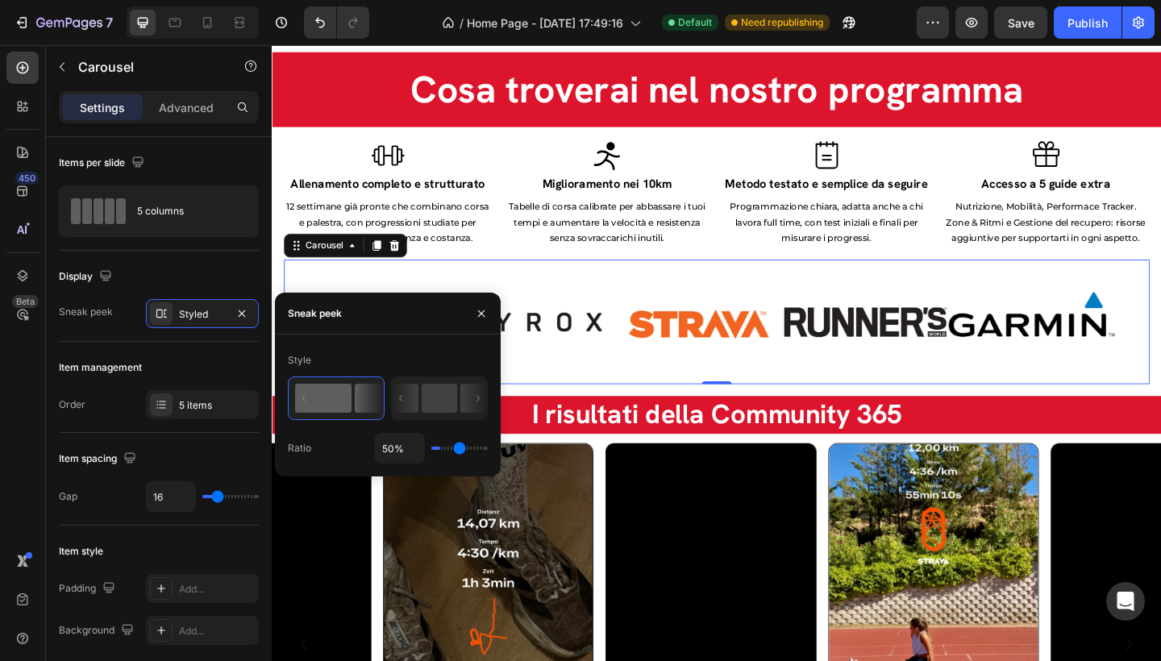
type input "7%"
type input "7"
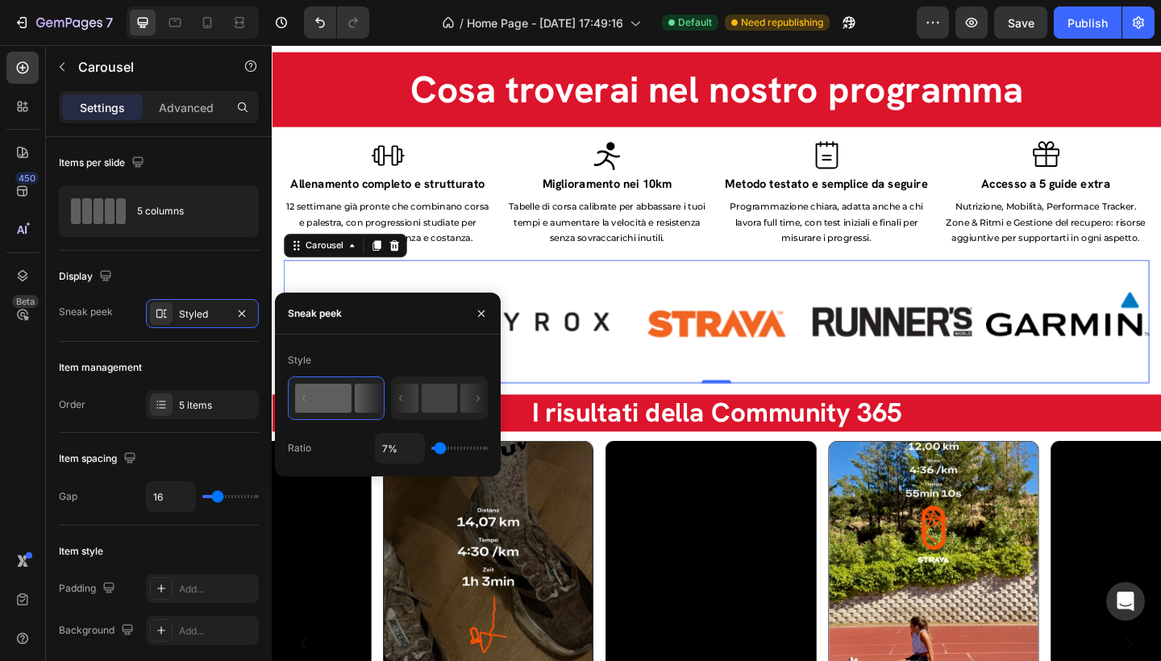
type input "17%"
type input "17"
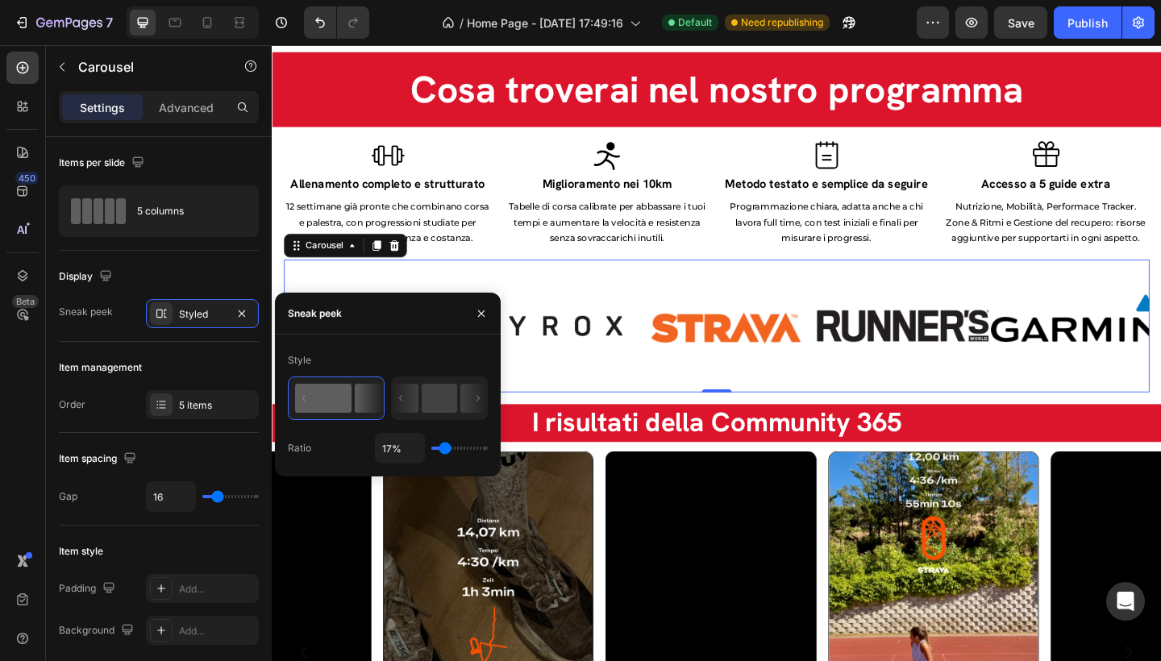
type input "35%"
type input "35"
type input "47%"
type input "47"
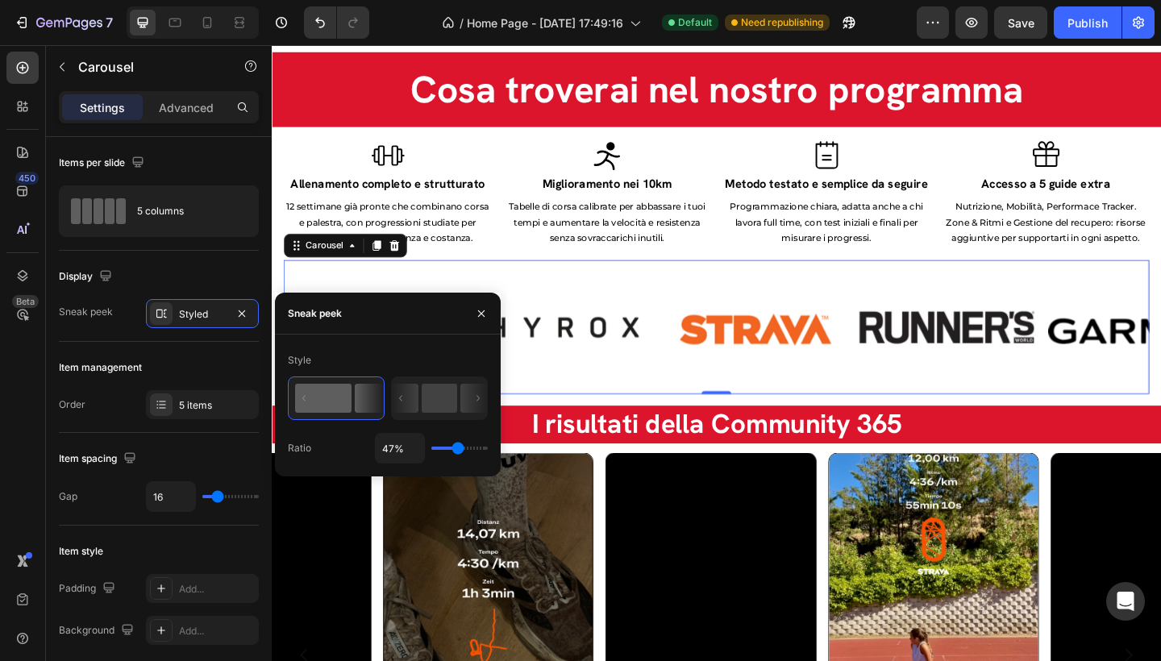
type input "45%"
type input "45"
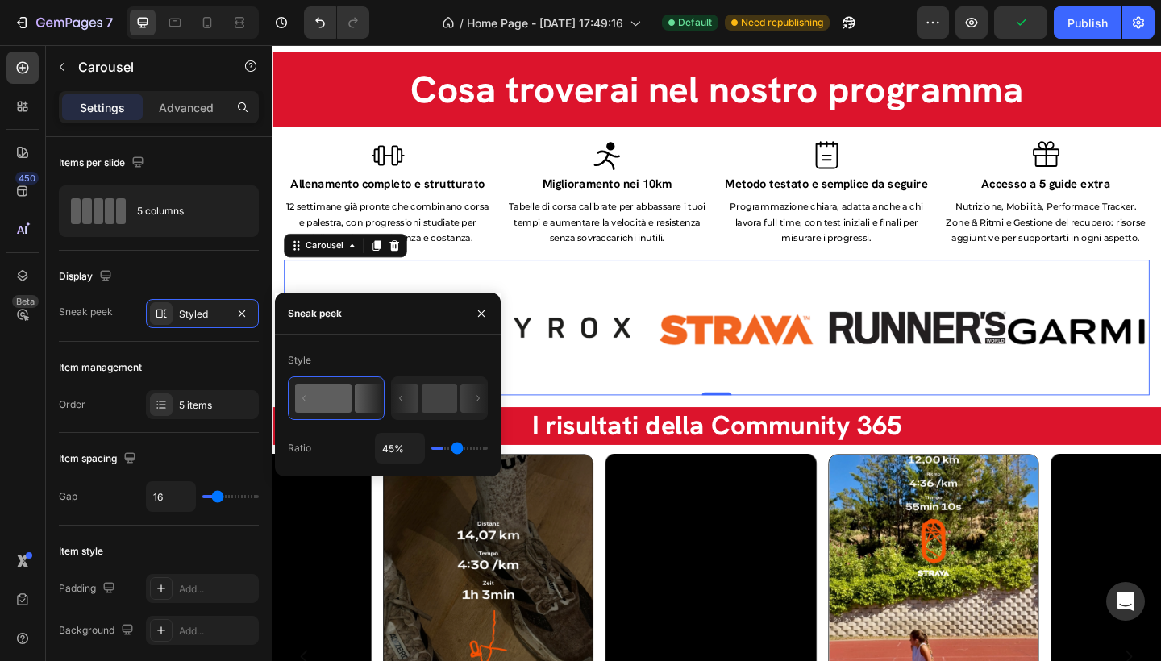
type input "14%"
type input "14"
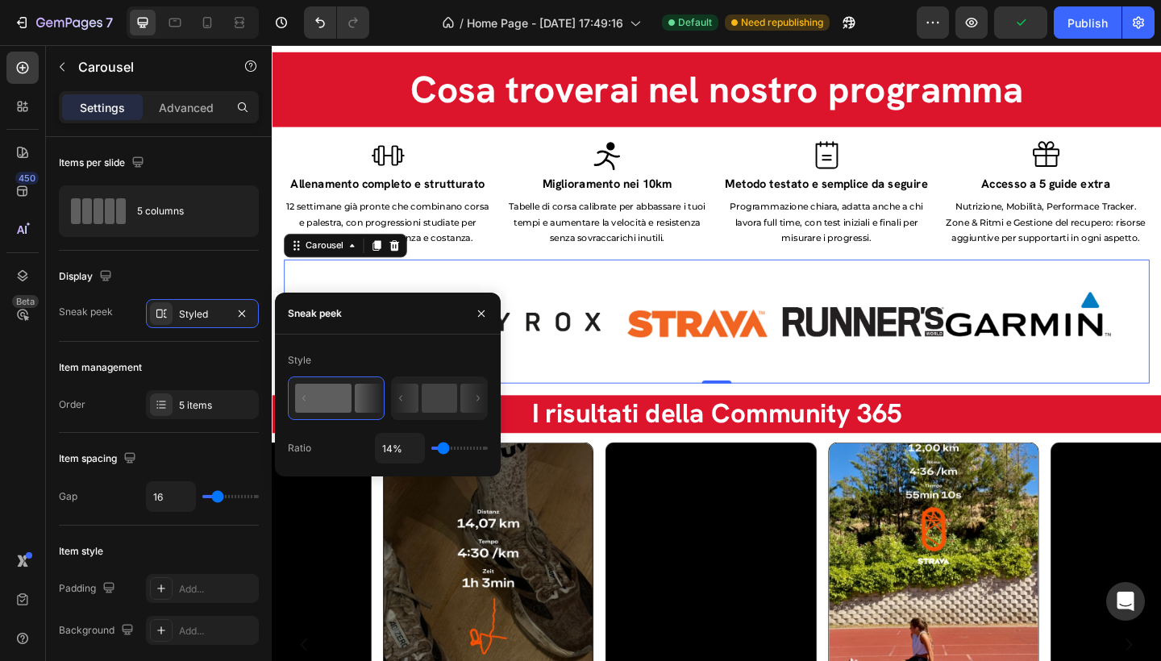
type input "2%"
type input "2"
type input "1%"
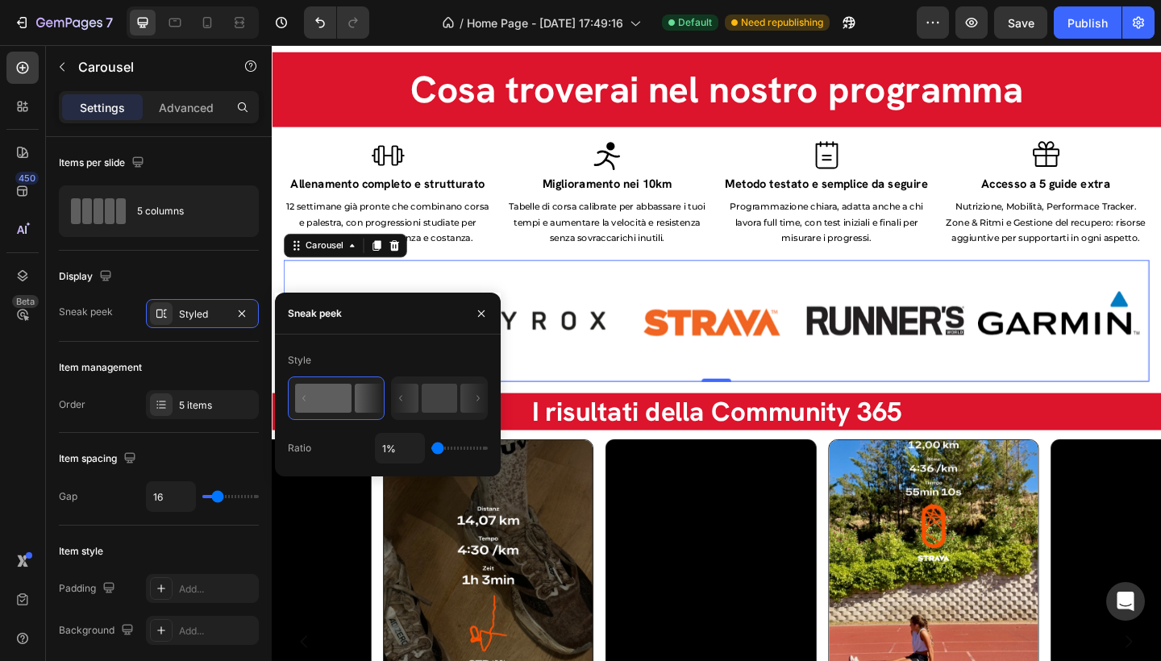
drag, startPoint x: 442, startPoint y: 450, endPoint x: 426, endPoint y: 451, distance: 16.1
type input "1"
click at [426, 451] on div "1%" at bounding box center [431, 448] width 113 height 31
click at [484, 310] on icon "button" at bounding box center [481, 313] width 13 height 13
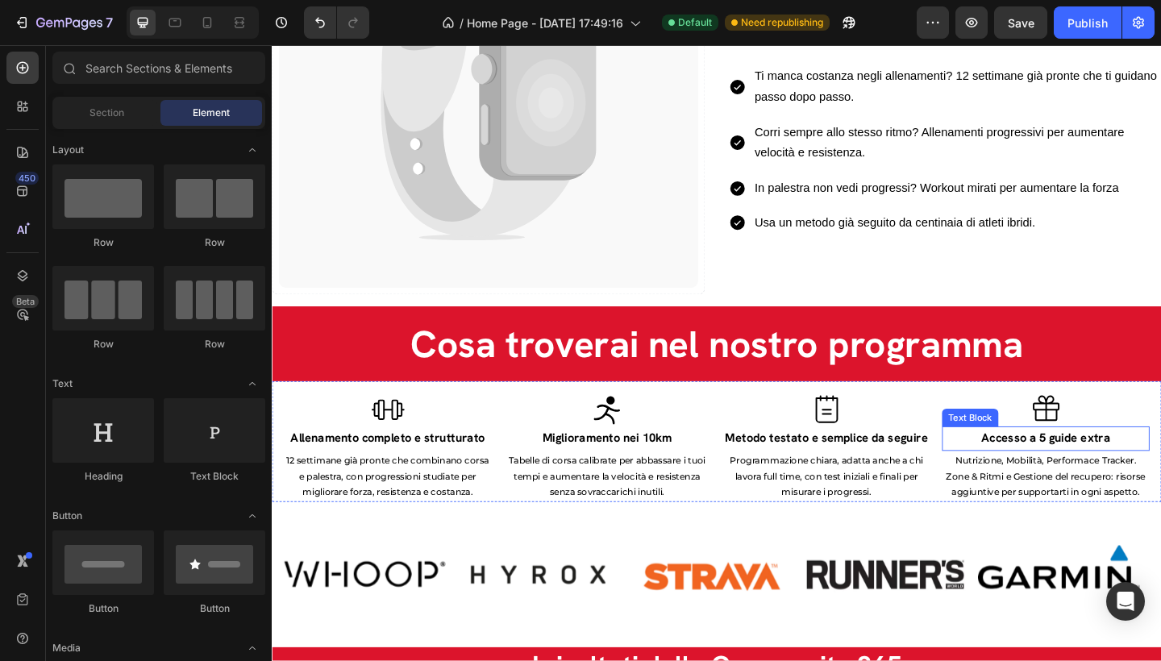
scroll to position [1814, 0]
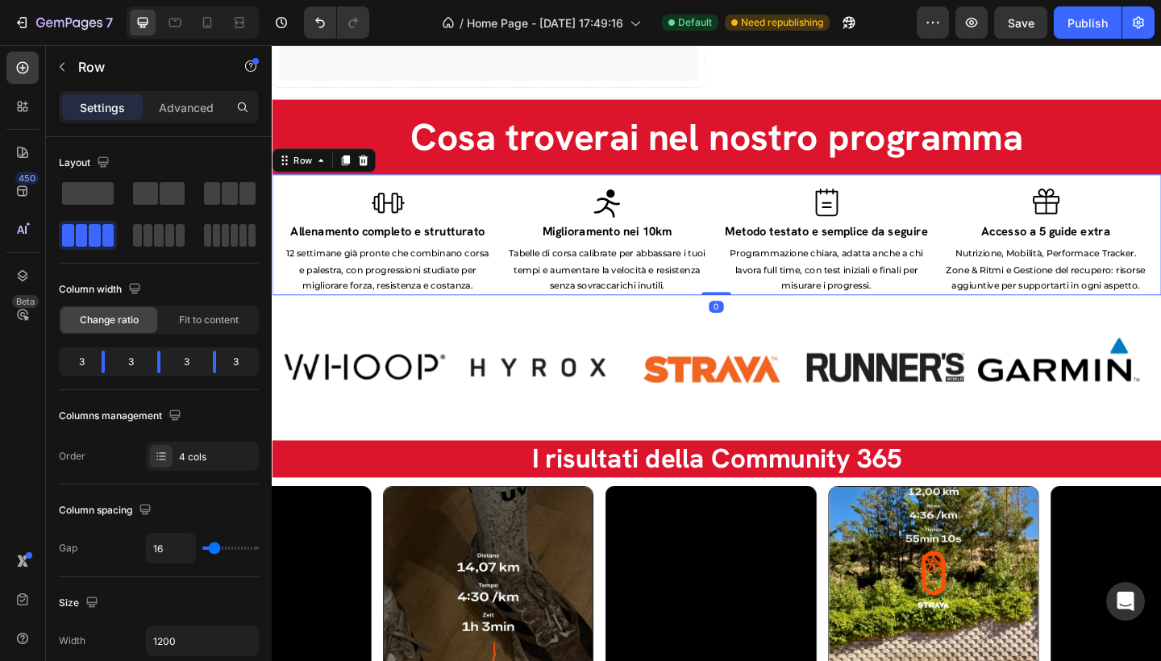
click at [740, 318] on div "Icon Allenamento completo e strutturato Text Block 12 settimane già pronte che …" at bounding box center [756, 251] width 968 height 131
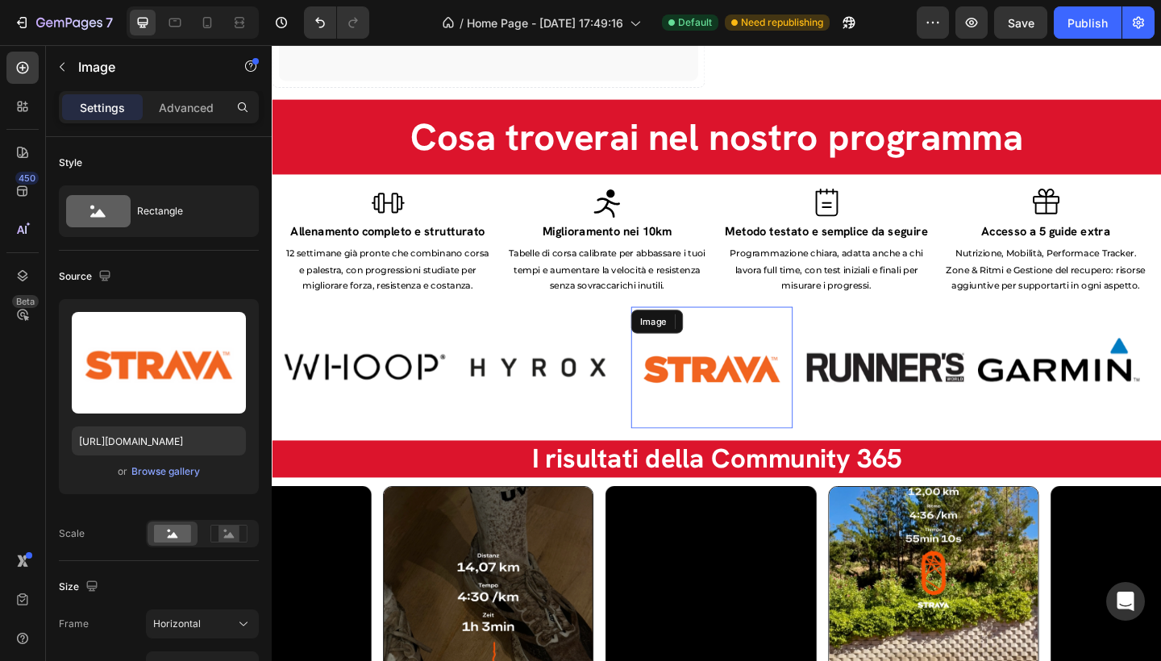
click at [718, 463] on img at bounding box center [751, 397] width 176 height 132
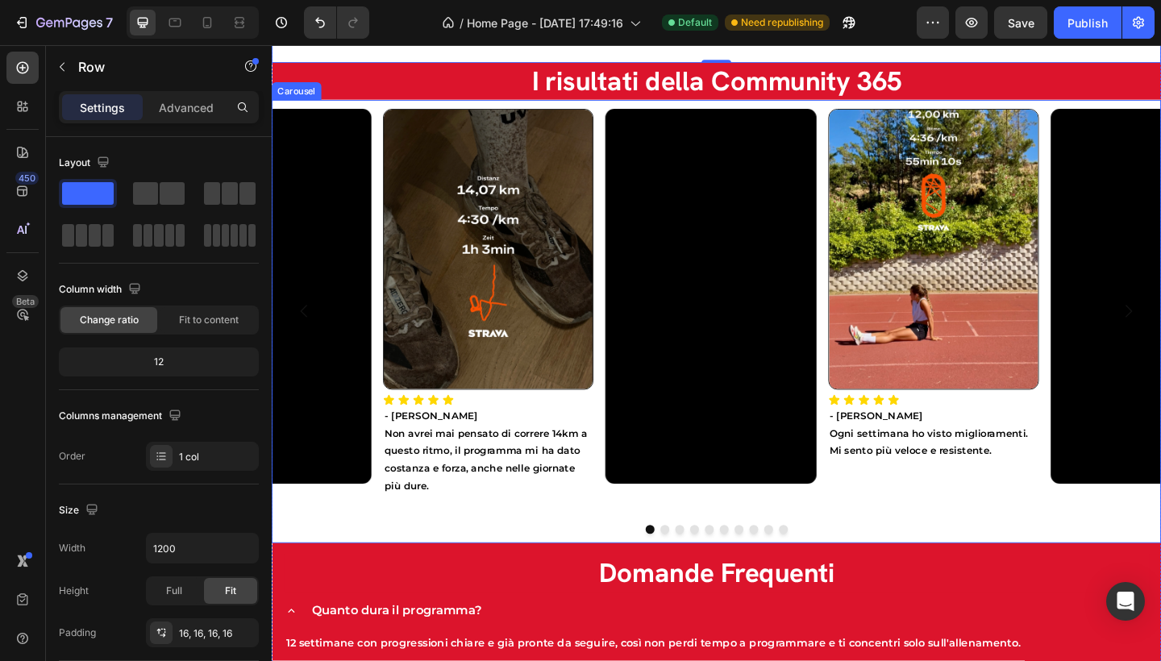
scroll to position [2497, 0]
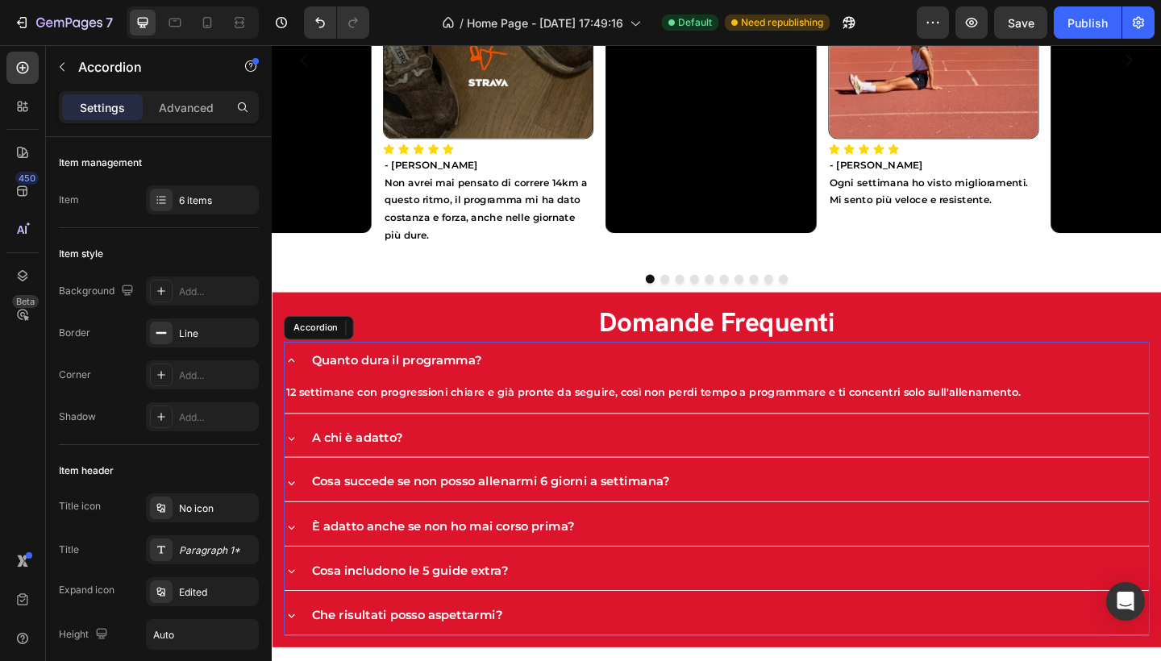
click at [292, 387] on icon at bounding box center [292, 388] width 15 height 15
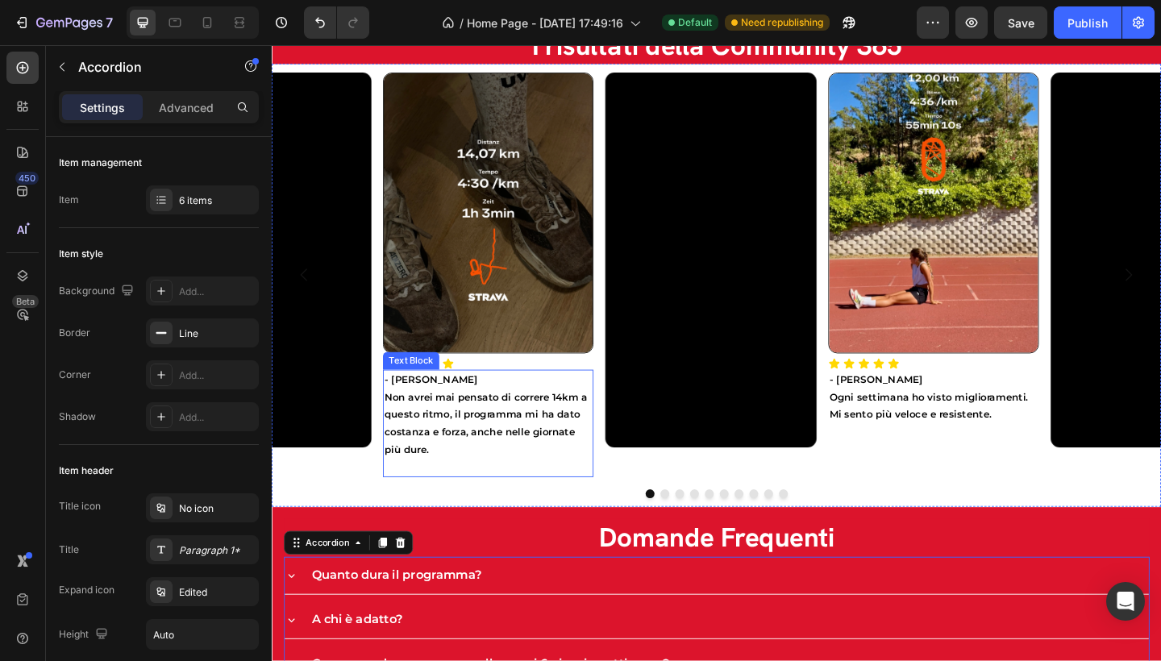
scroll to position [2241, 0]
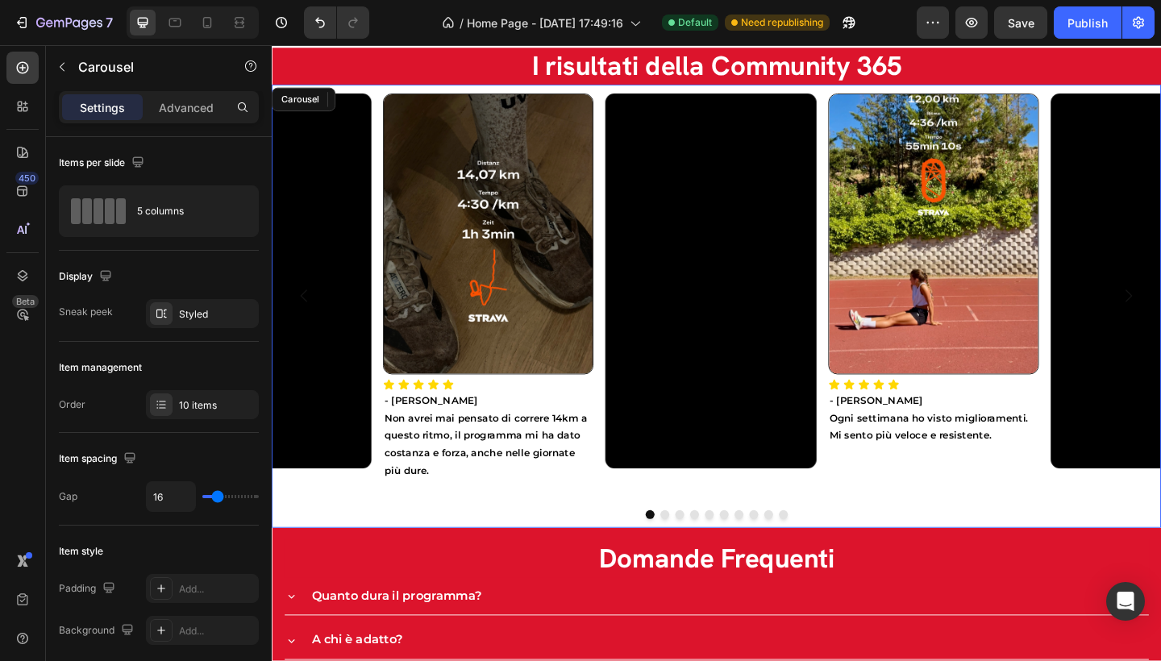
click at [694, 561] on button "Dot" at bounding box center [699, 557] width 10 height 10
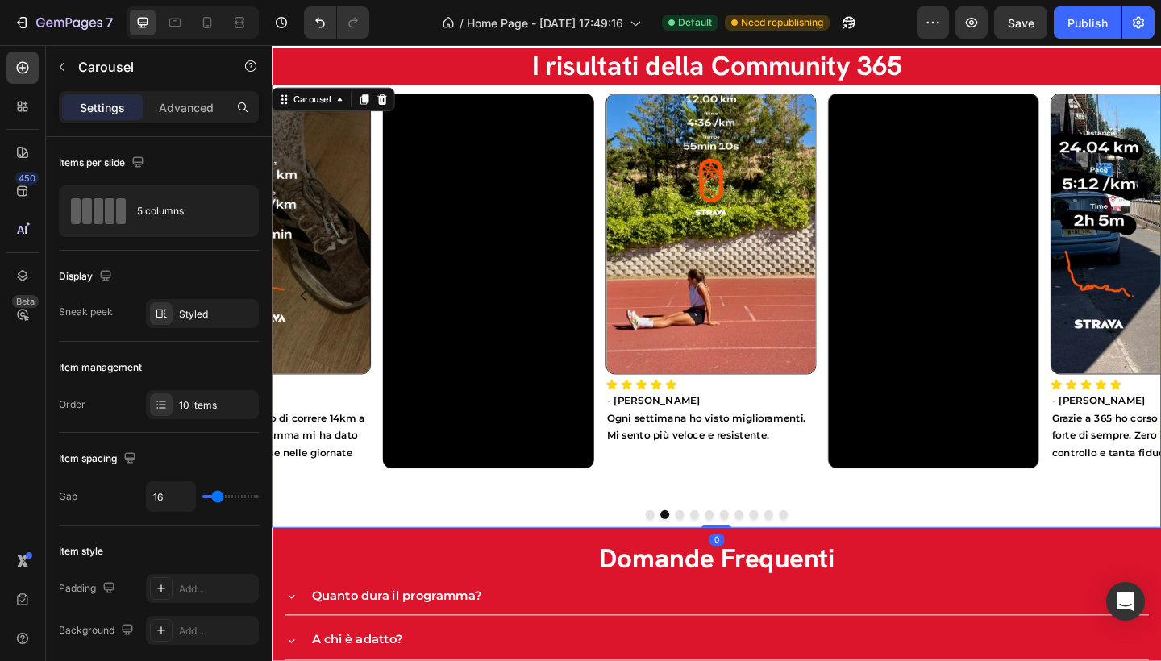
click at [710, 561] on button "Dot" at bounding box center [715, 557] width 10 height 10
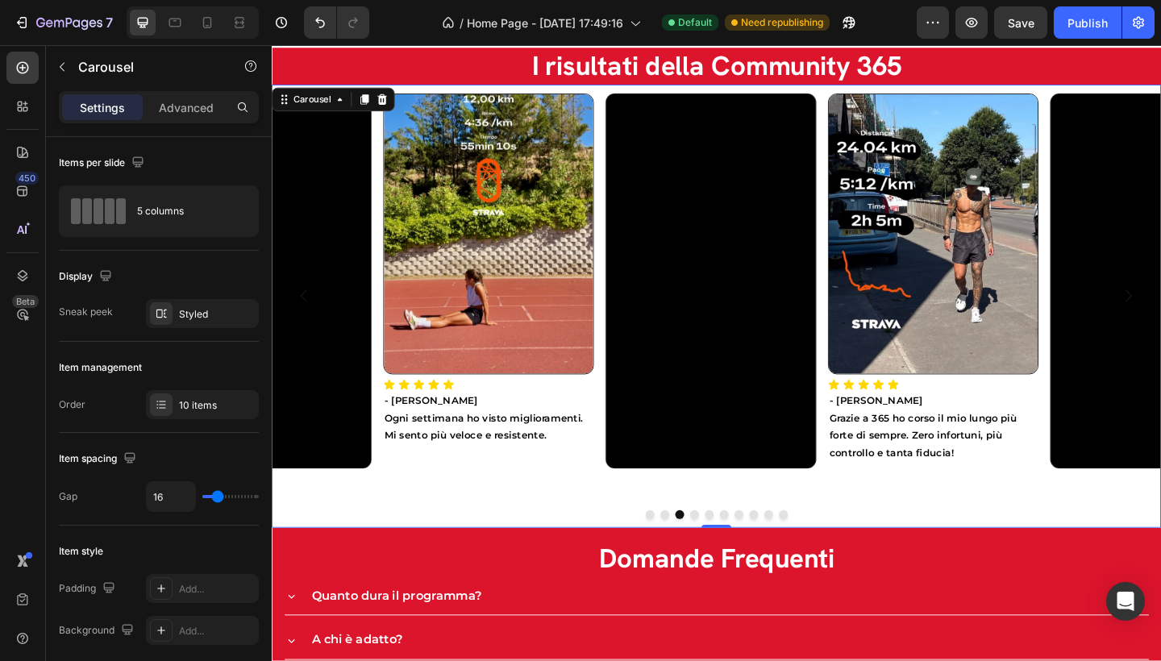
click at [727, 560] on button "Dot" at bounding box center [732, 557] width 10 height 10
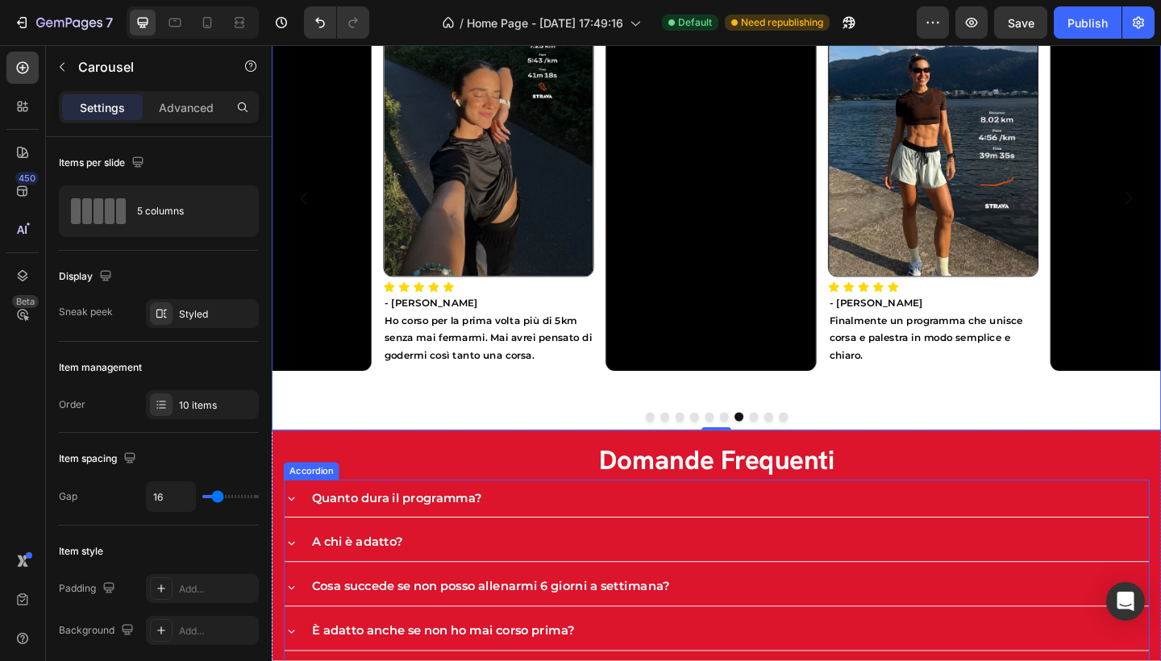
scroll to position [2318, 0]
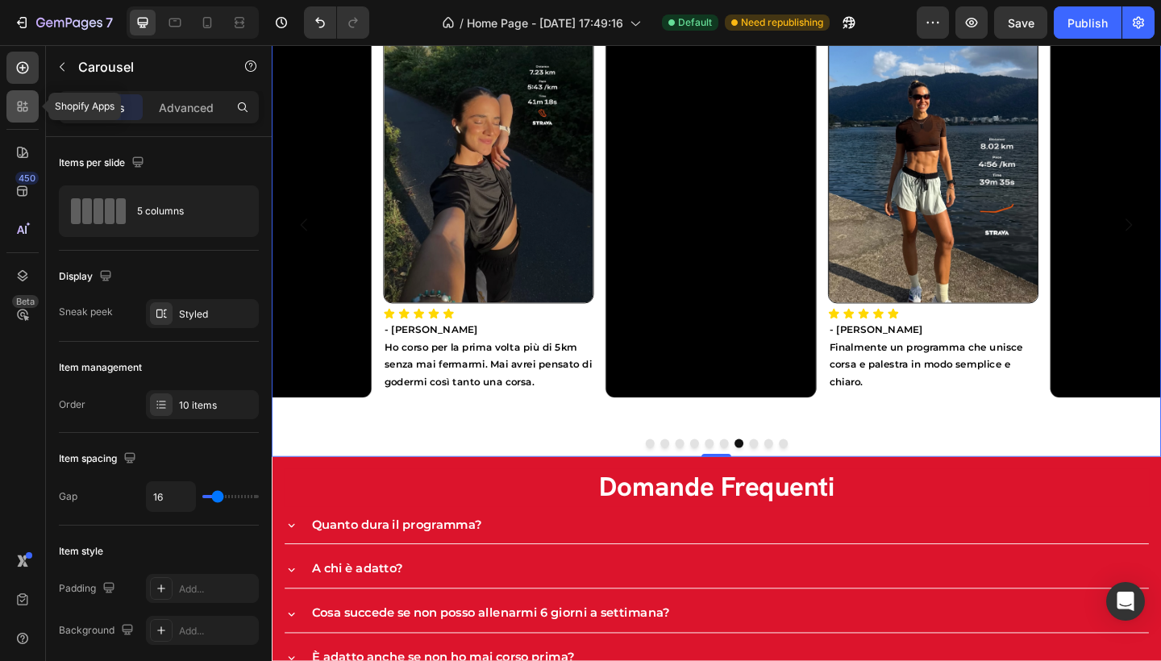
click at [30, 117] on div at bounding box center [22, 106] width 32 height 32
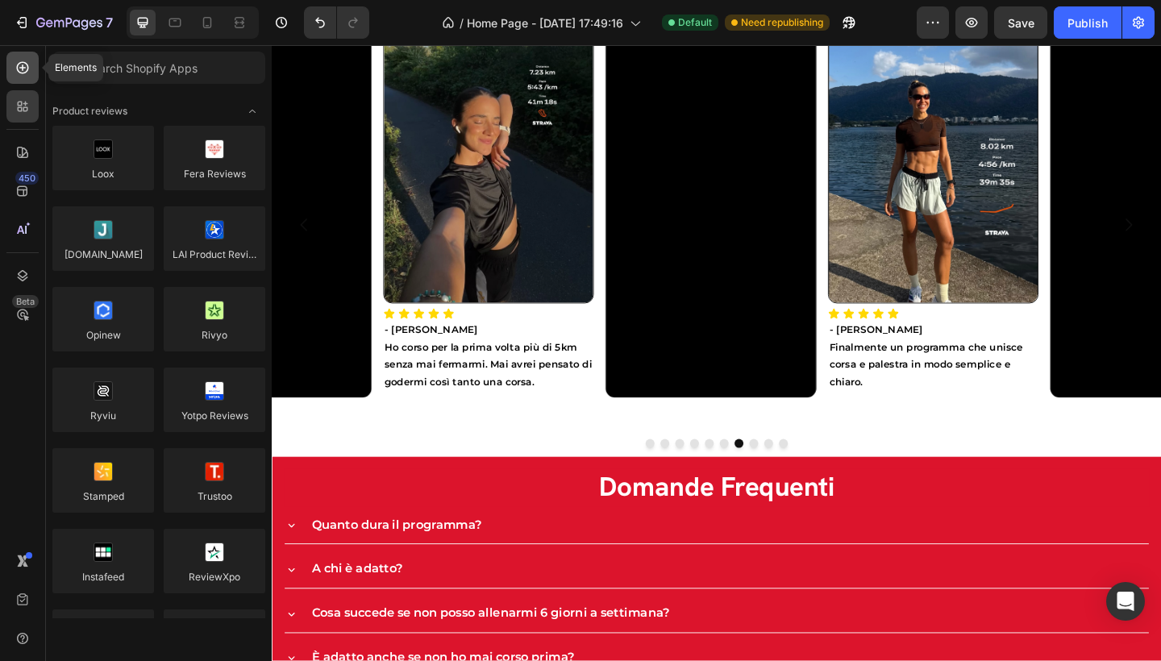
click at [21, 62] on icon at bounding box center [23, 68] width 12 height 12
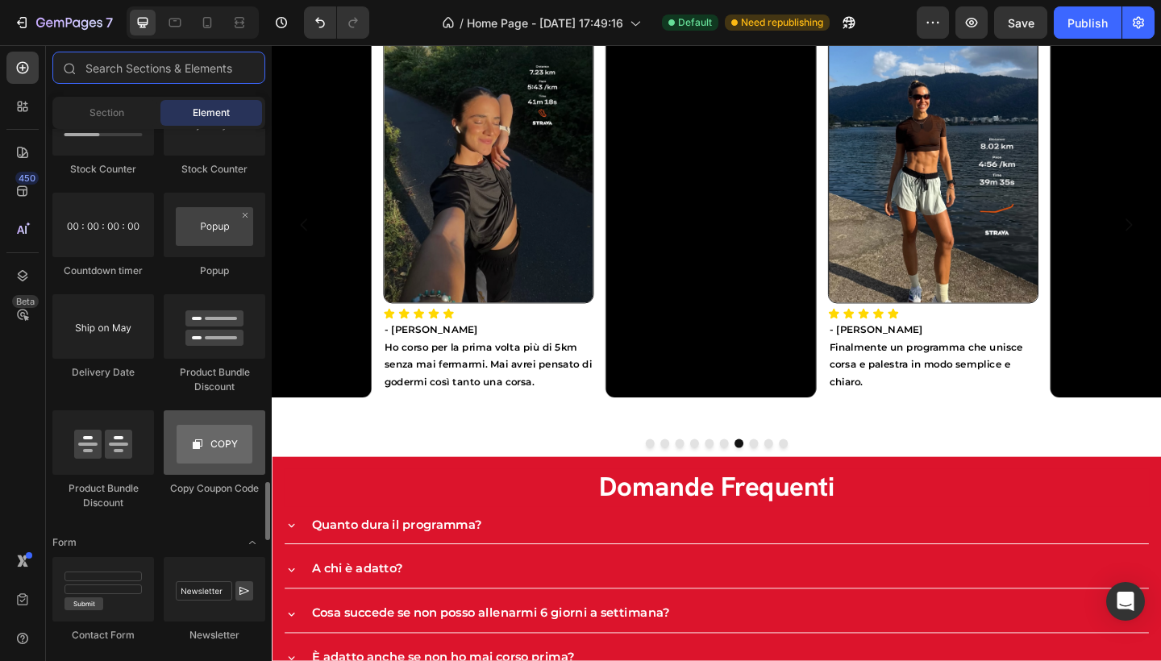
scroll to position [3300, 0]
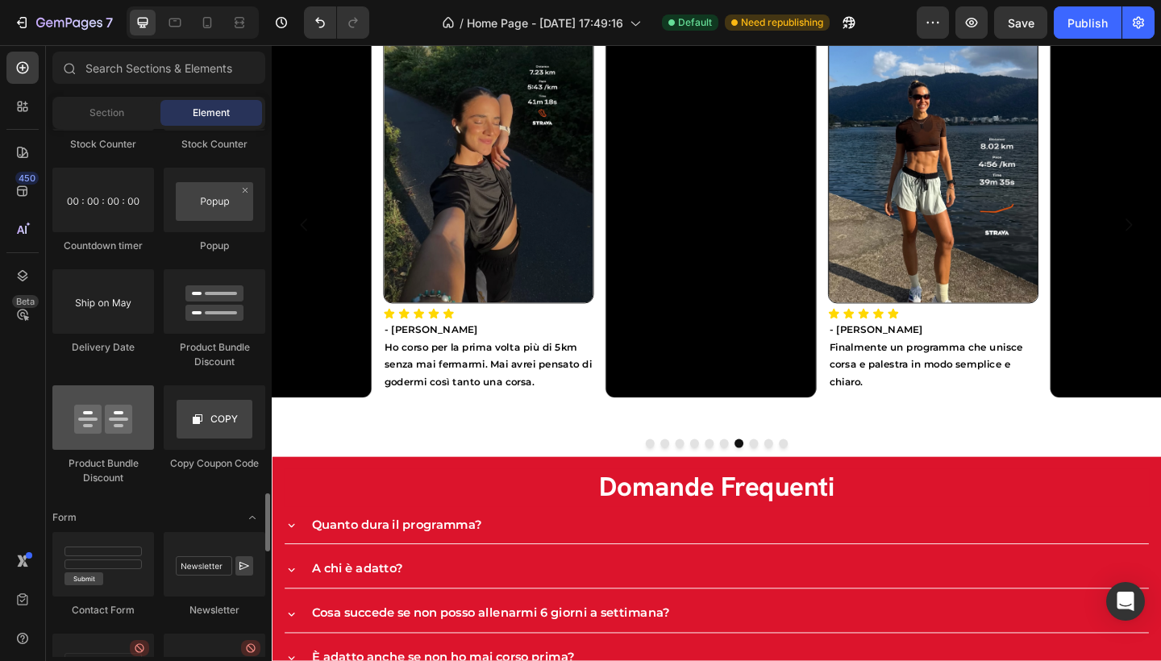
click at [124, 429] on div at bounding box center [103, 417] width 102 height 65
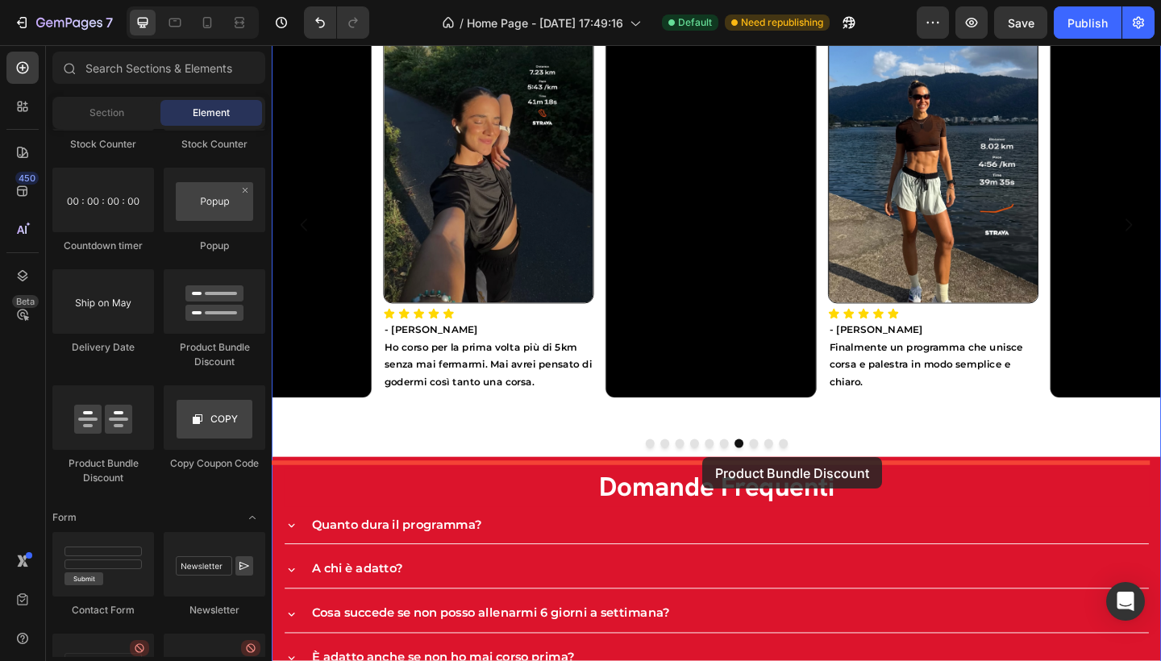
drag, startPoint x: 385, startPoint y: 471, endPoint x: 740, endPoint y: 494, distance: 355.5
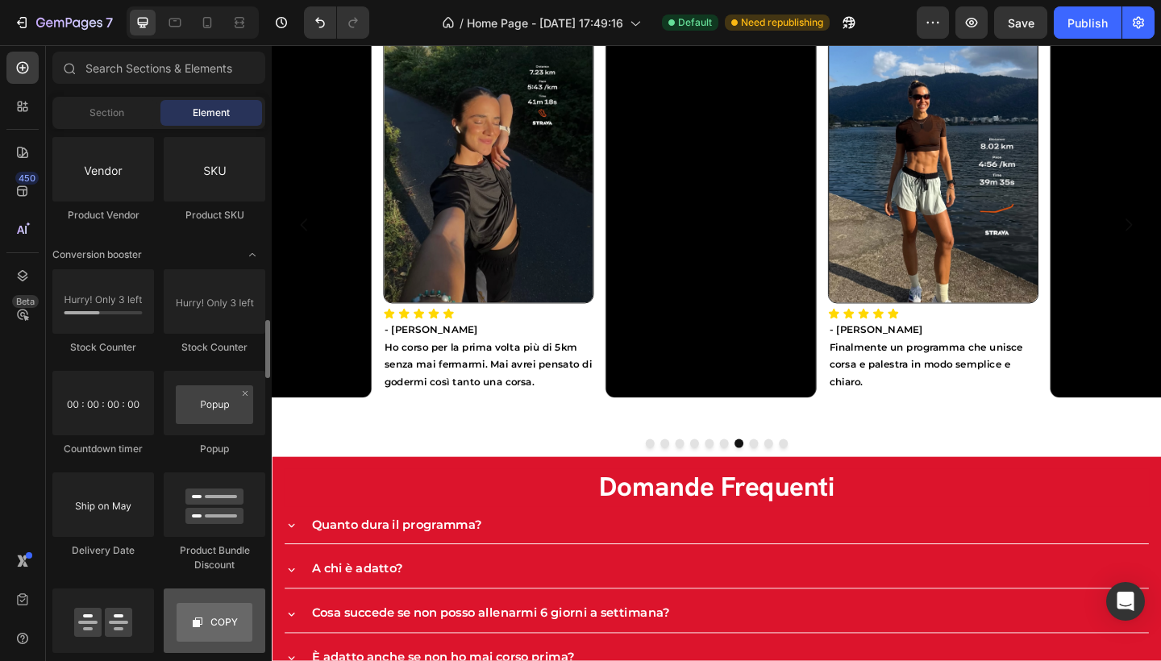
scroll to position [2961, 0]
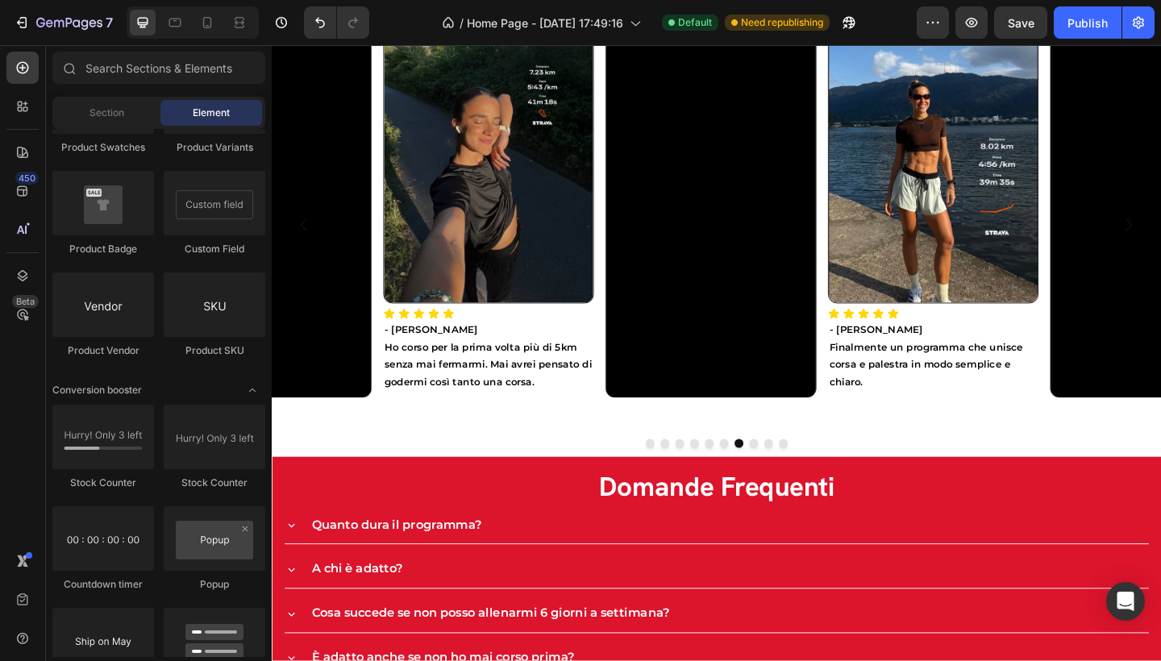
click at [98, 127] on div "Section Element" at bounding box center [158, 113] width 213 height 32
click at [99, 115] on span "Section" at bounding box center [107, 113] width 35 height 15
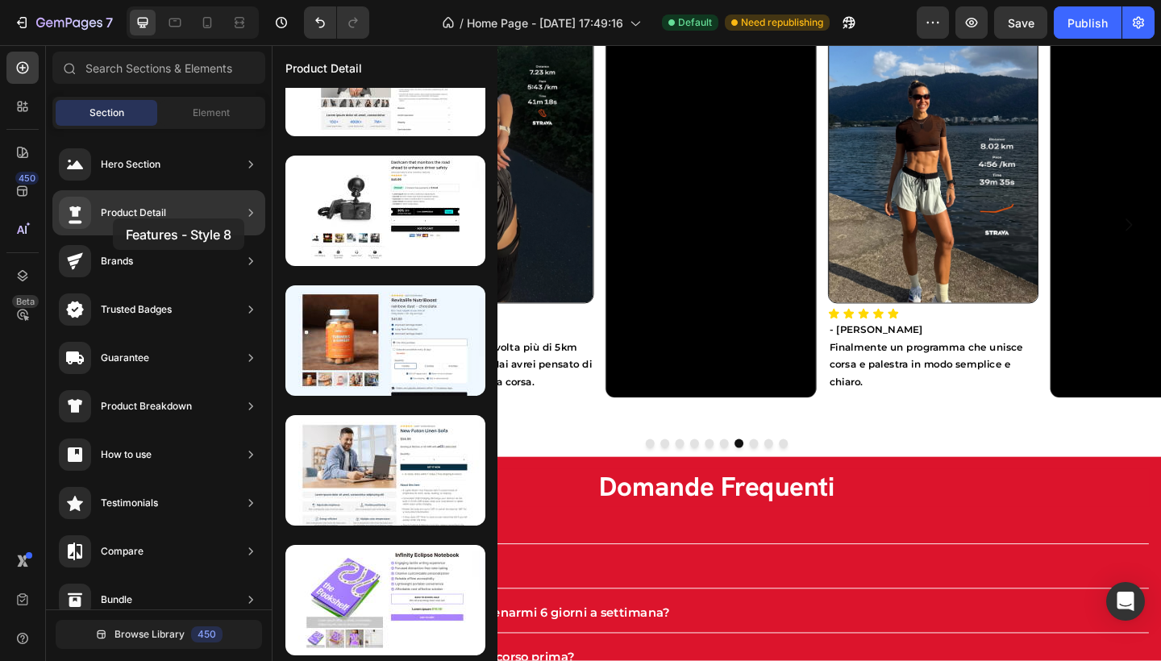
scroll to position [67, 0]
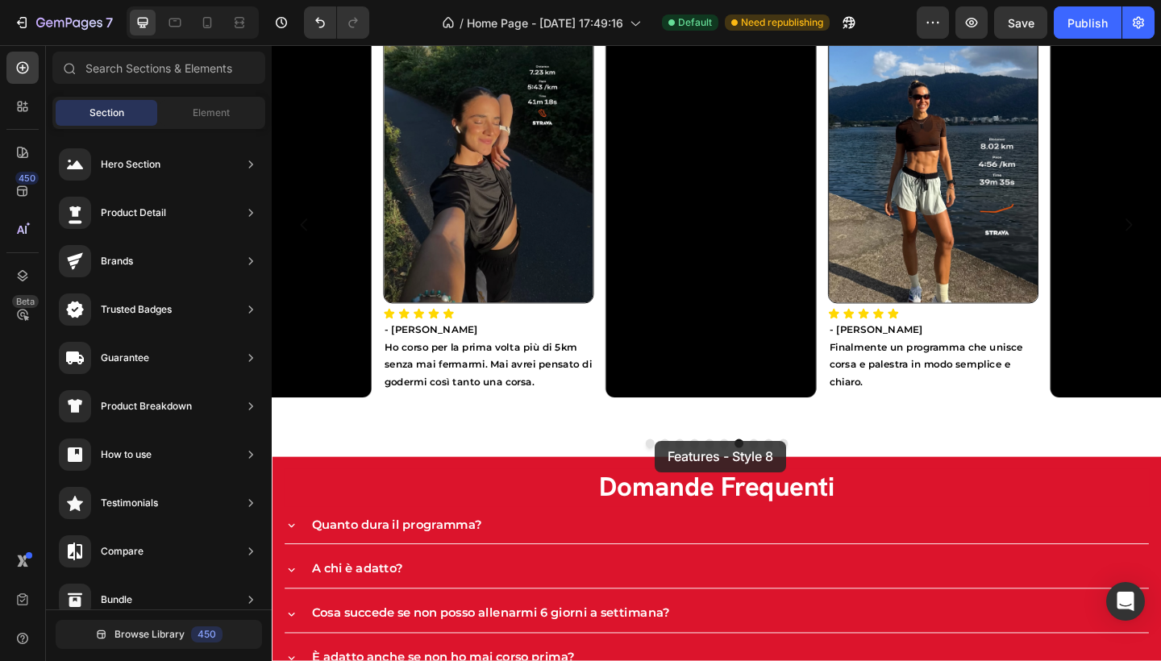
drag, startPoint x: 637, startPoint y: 542, endPoint x: 694, endPoint y: 478, distance: 85.1
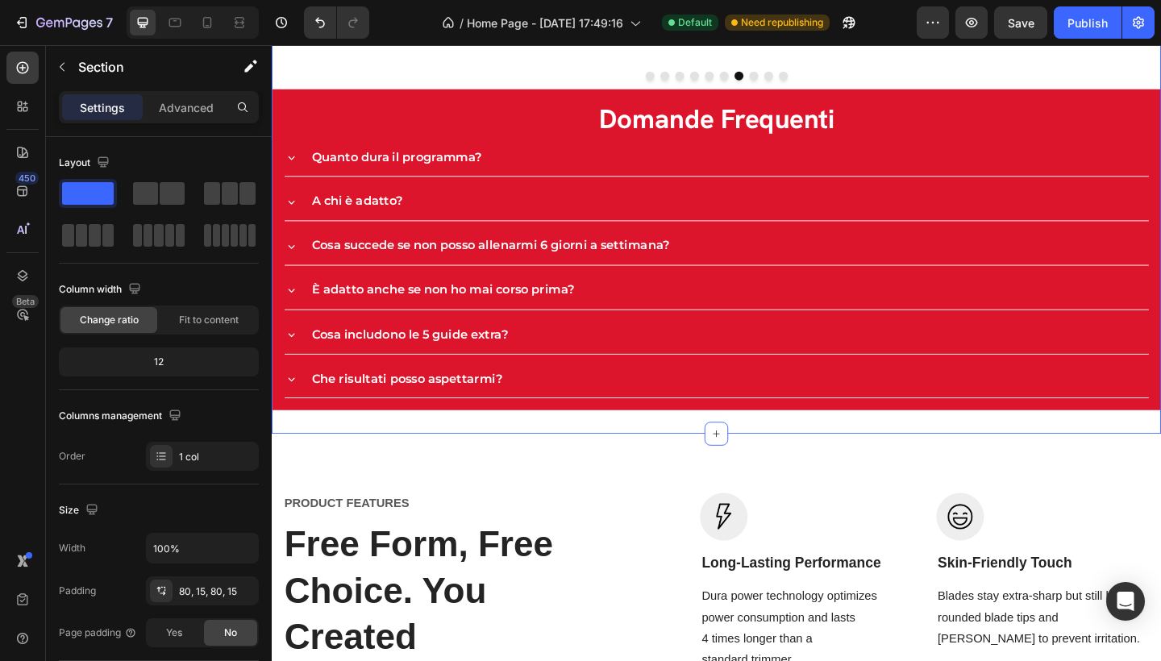
scroll to position [2692, 0]
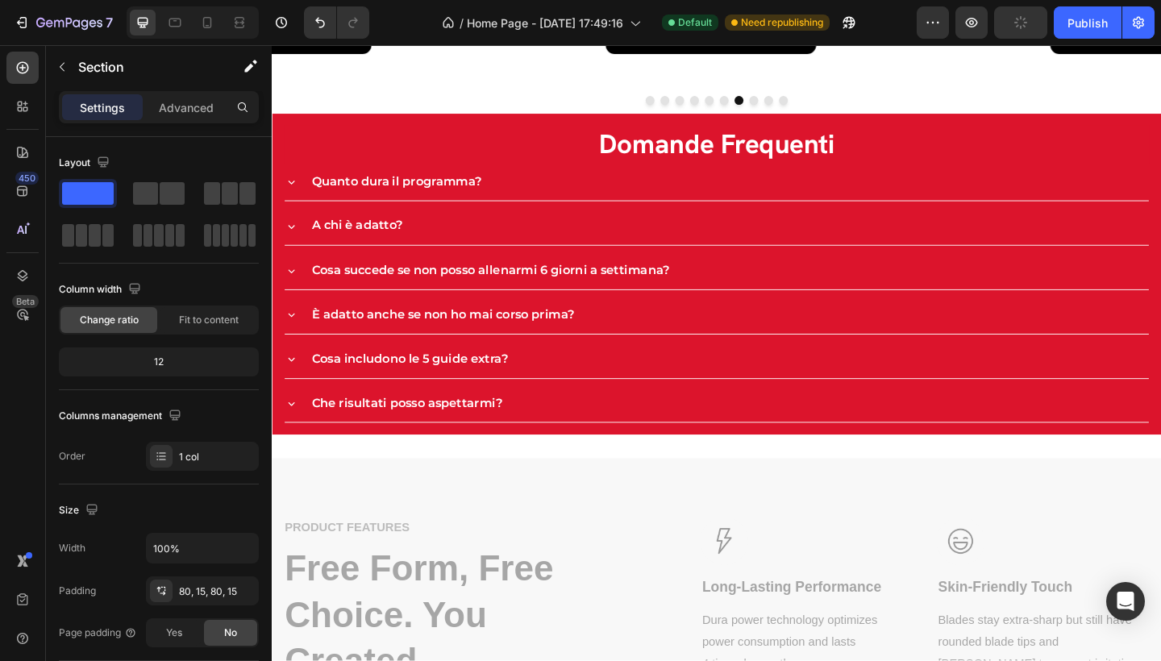
drag, startPoint x: 321, startPoint y: 527, endPoint x: 352, endPoint y: 448, distance: 85.1
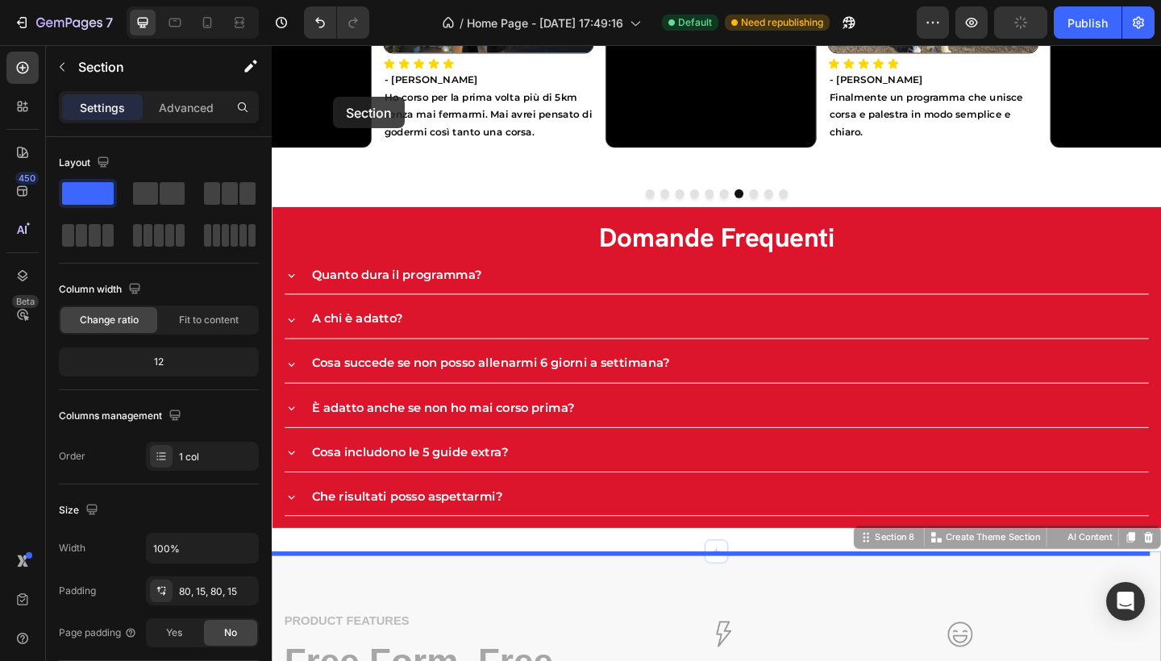
scroll to position [2550, 0]
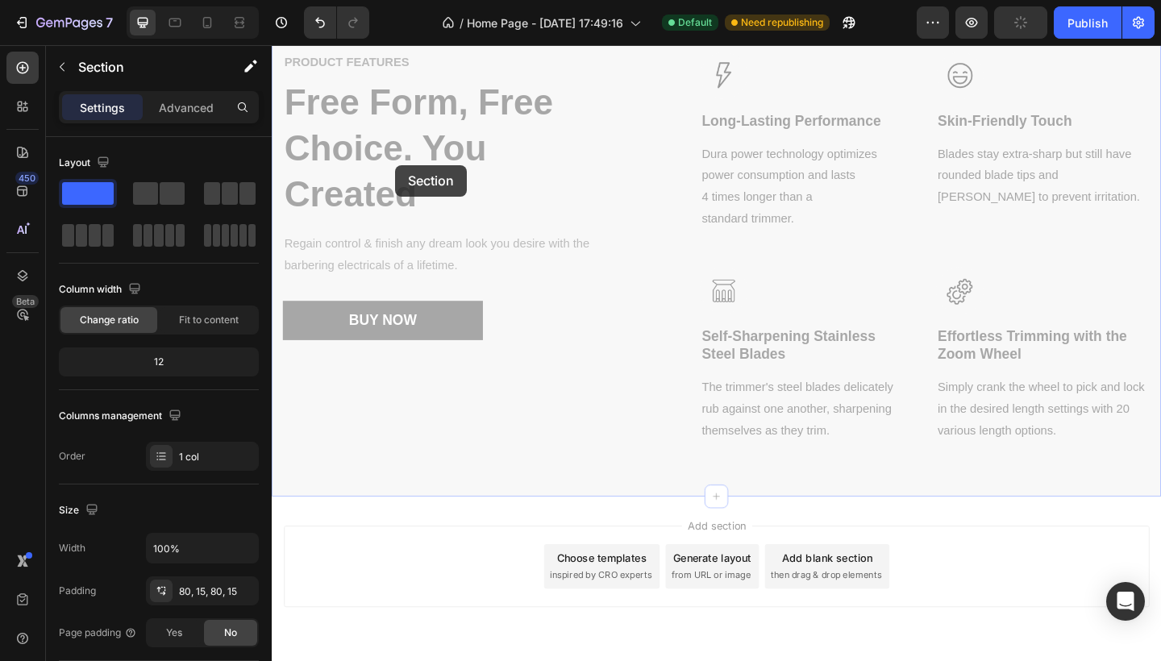
drag, startPoint x: 350, startPoint y: 513, endPoint x: 401, endPoint y: 168, distance: 348.9
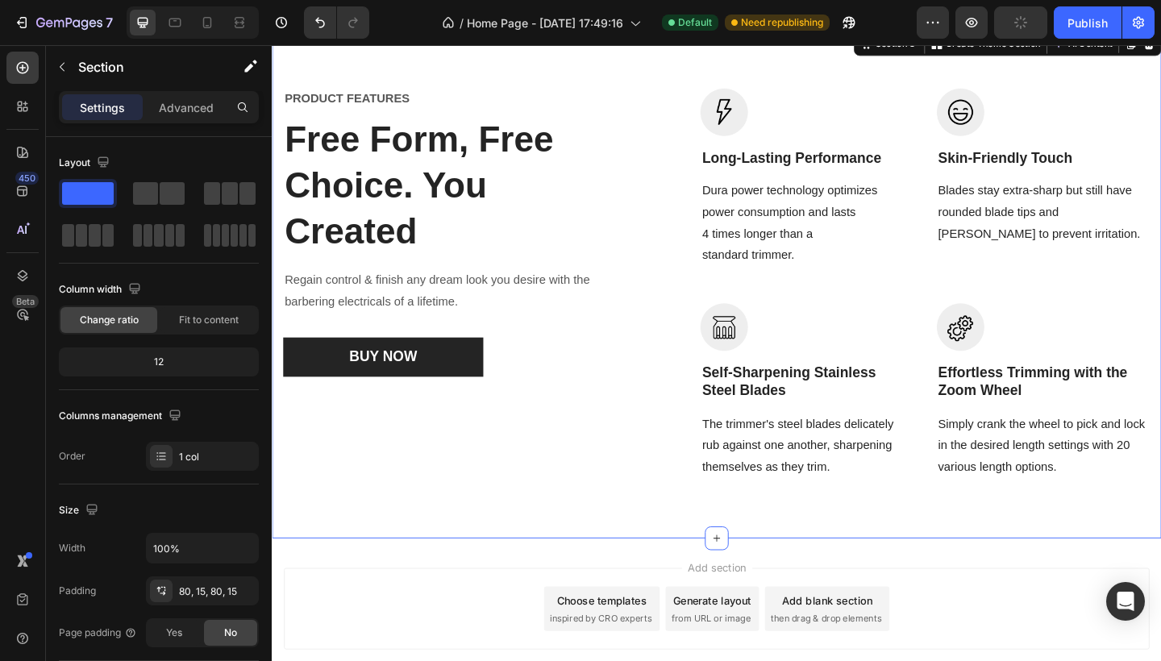
scroll to position [2573, 0]
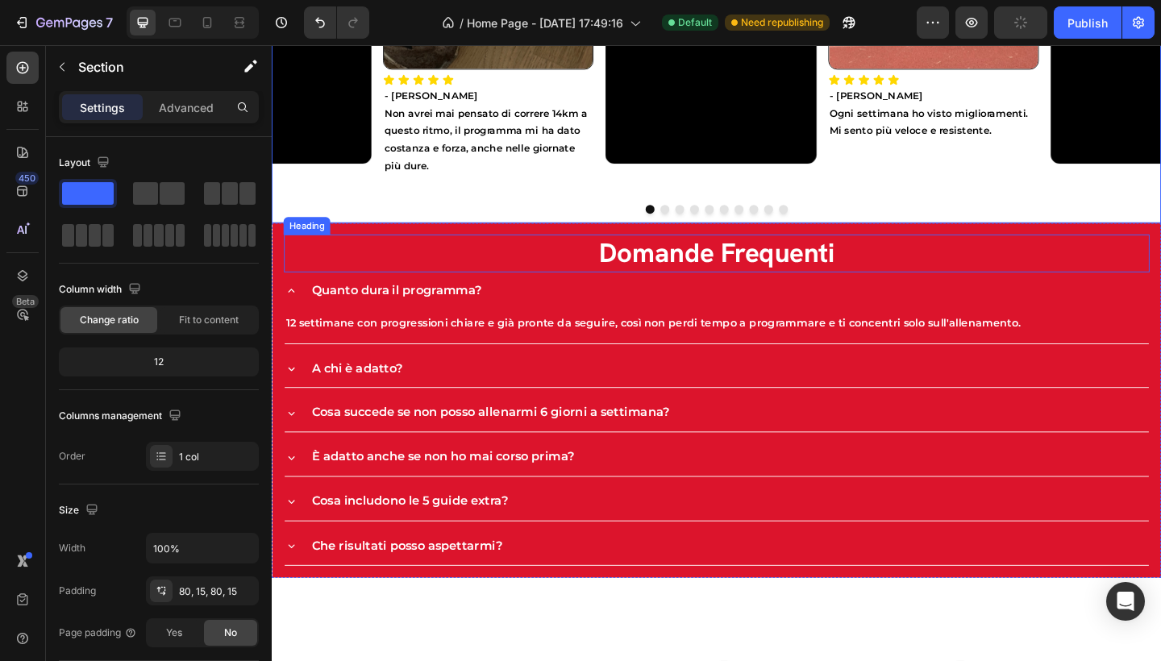
click at [400, 260] on h2 "Domande Frequenti" at bounding box center [756, 272] width 942 height 41
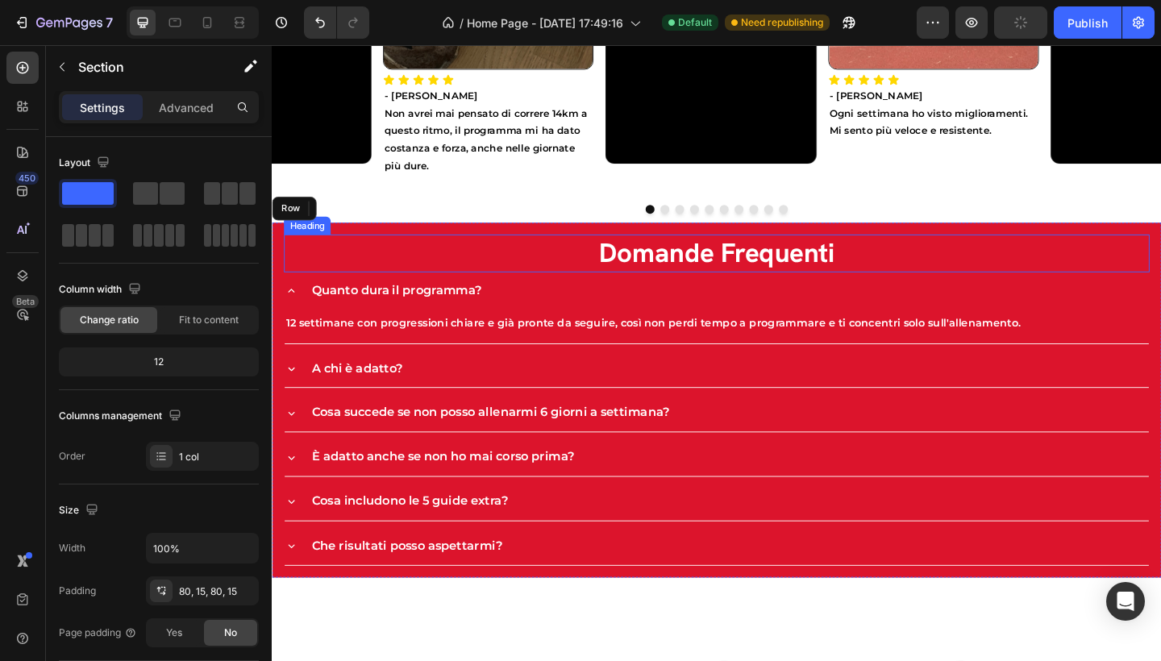
drag, startPoint x: 405, startPoint y: 256, endPoint x: 392, endPoint y: 277, distance: 23.9
click at [392, 277] on div "Domande Frequenti Heading Quanto dura il programma? 12 settimane con progressio…" at bounding box center [756, 432] width 968 height 386
click at [360, 270] on h2 "Domande Frequenti" at bounding box center [756, 272] width 942 height 41
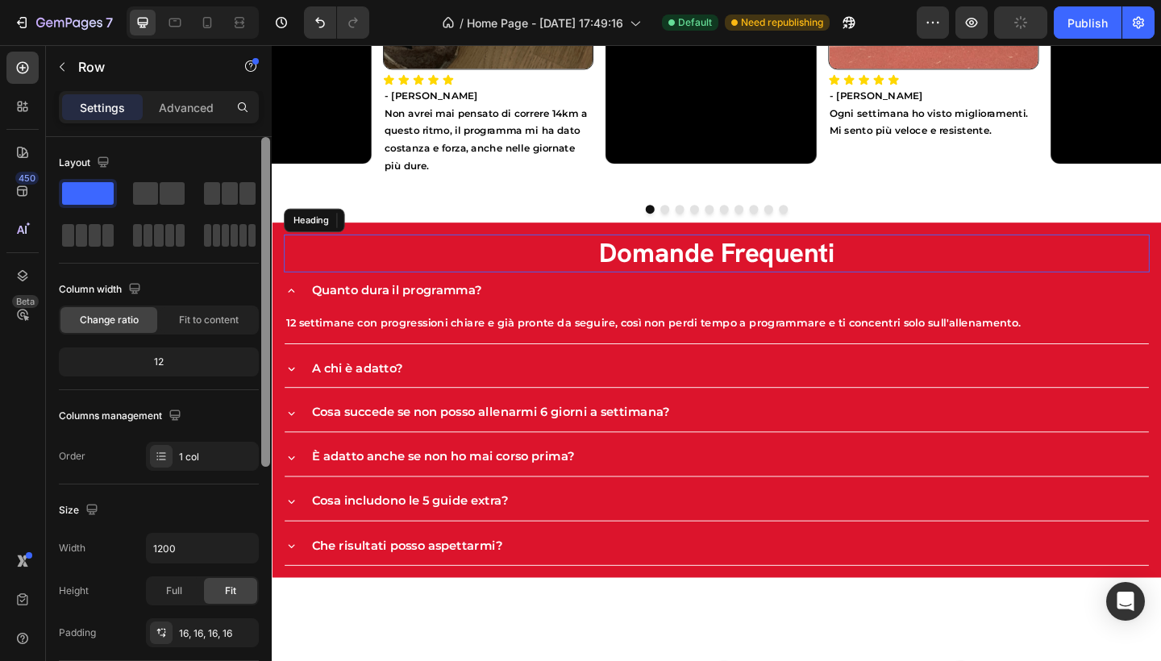
click at [269, 232] on div at bounding box center [265, 302] width 9 height 330
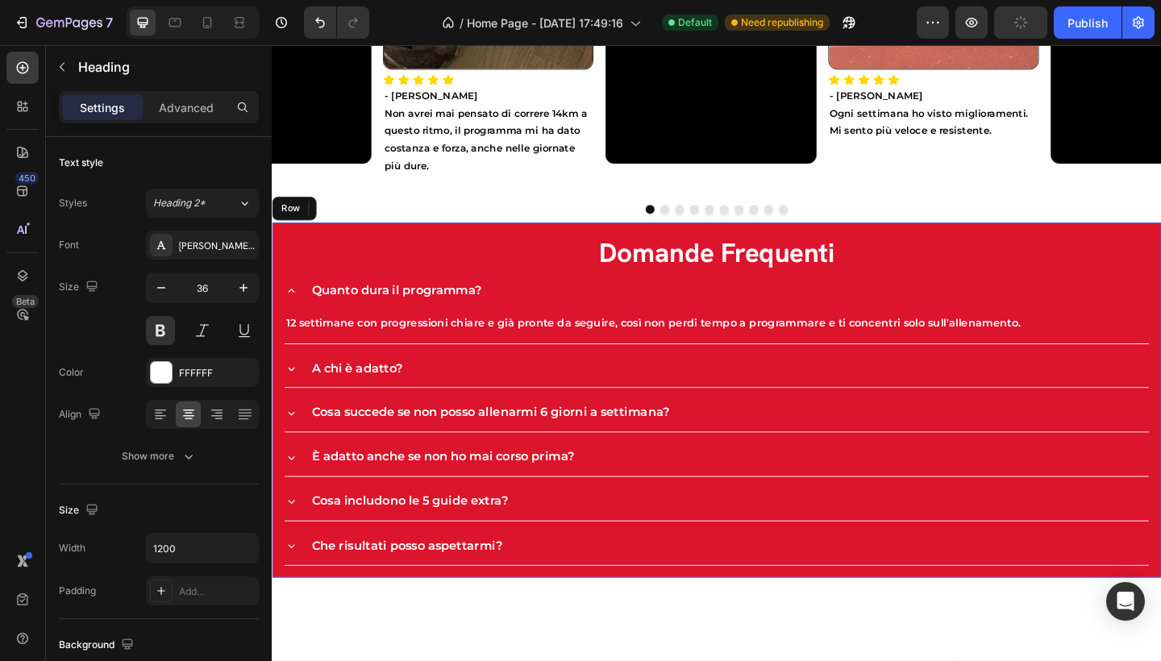
click at [283, 248] on div "Domande Frequenti Heading 0 Quanto dura il programma? 12 settimane con progress…" at bounding box center [756, 432] width 968 height 386
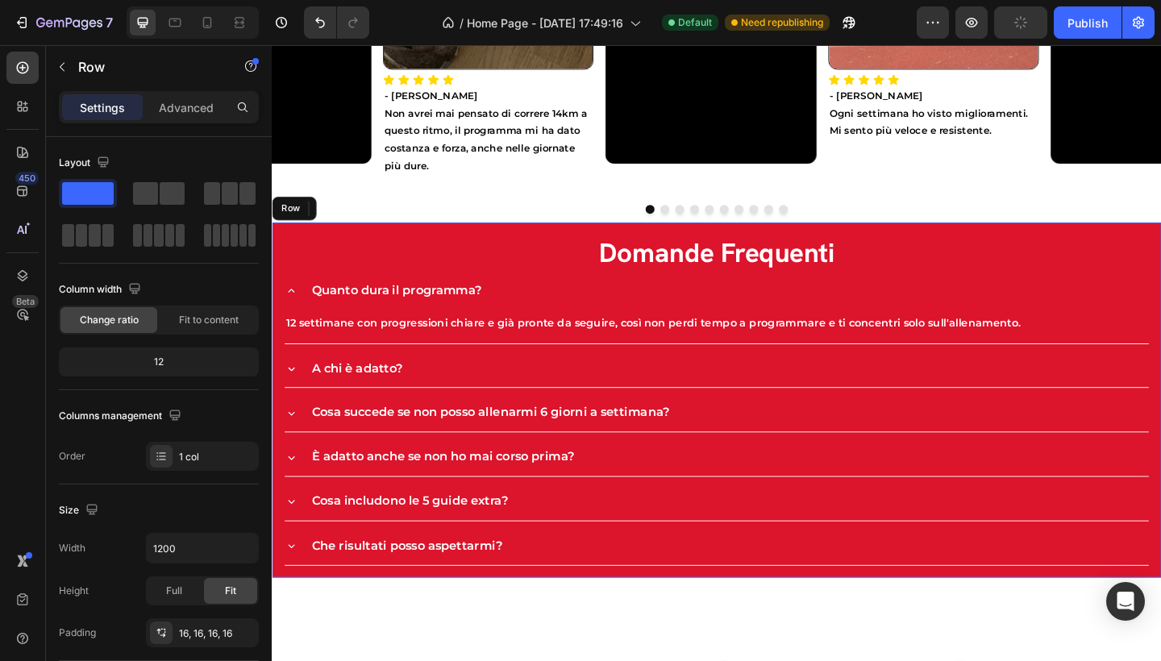
click at [279, 246] on div "Domande Frequenti Heading 0 Quanto dura il programma? 12 settimane con progress…" at bounding box center [756, 432] width 968 height 386
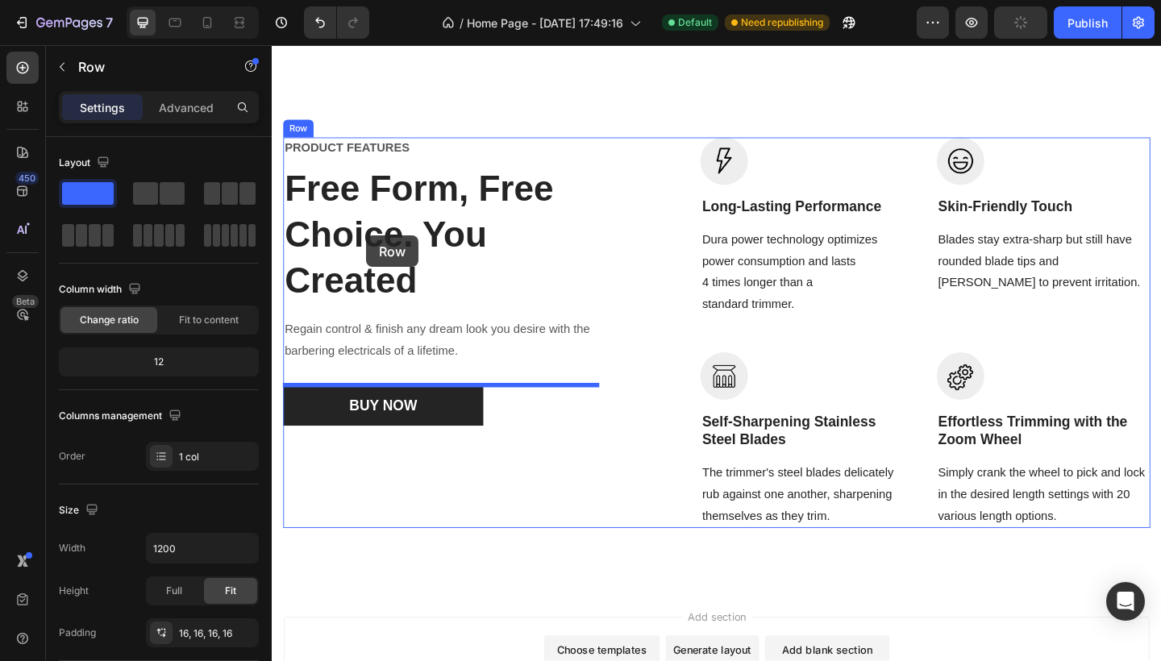
scroll to position [3291, 0]
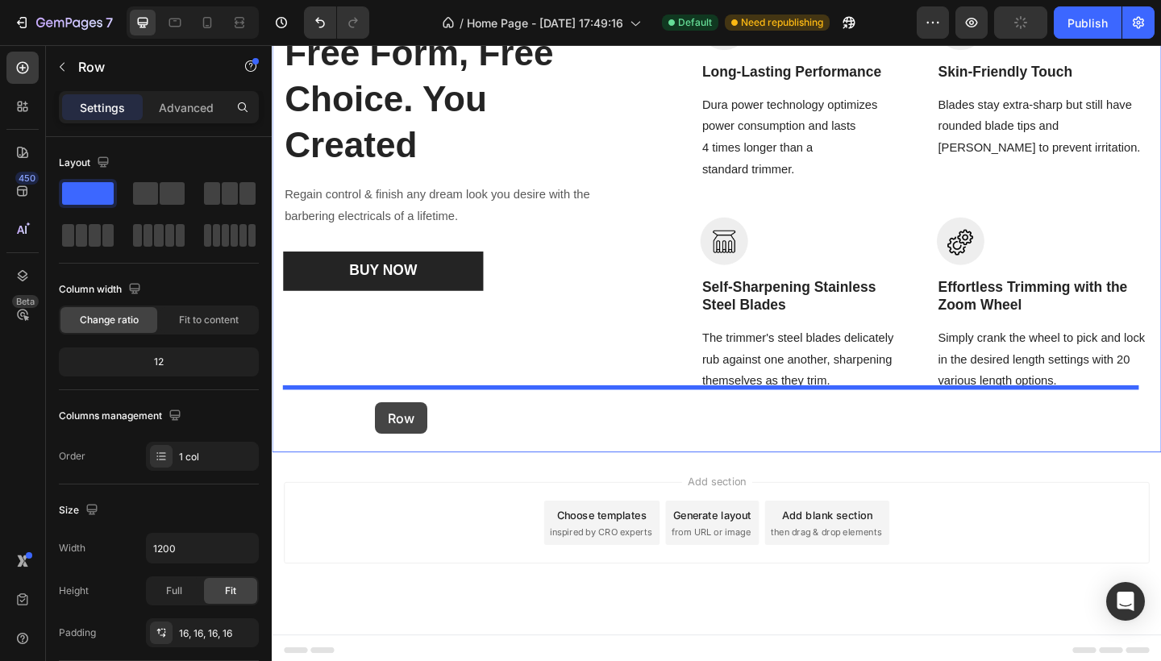
drag, startPoint x: 282, startPoint y: 228, endPoint x: 384, endPoint y: 434, distance: 229.4
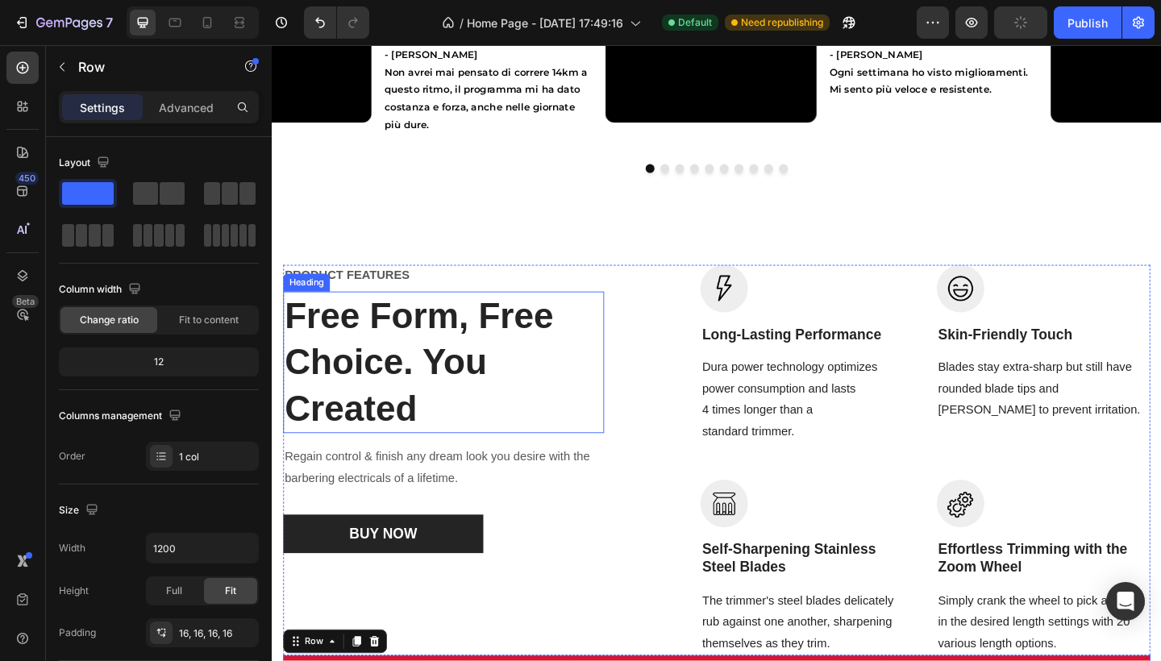
scroll to position [2542, 0]
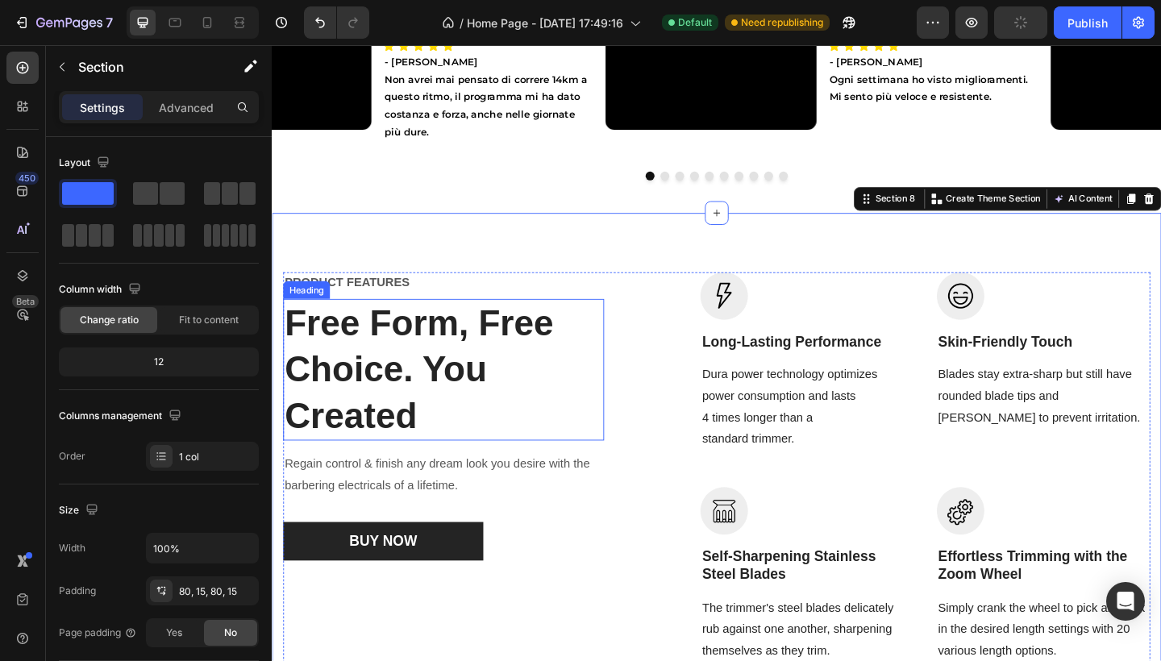
scroll to position [2652, 0]
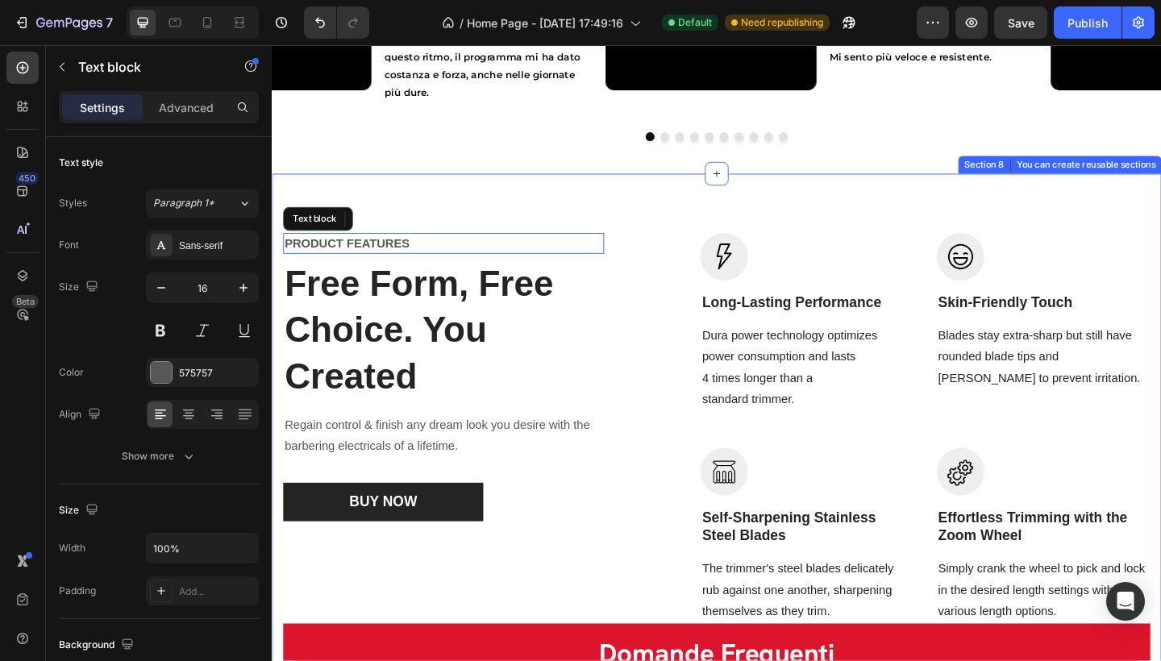
click at [714, 211] on div "PRODUCT FEATURES Text block Free Form, Free Choice. You Created Heading Regain …" at bounding box center [756, 655] width 968 height 940
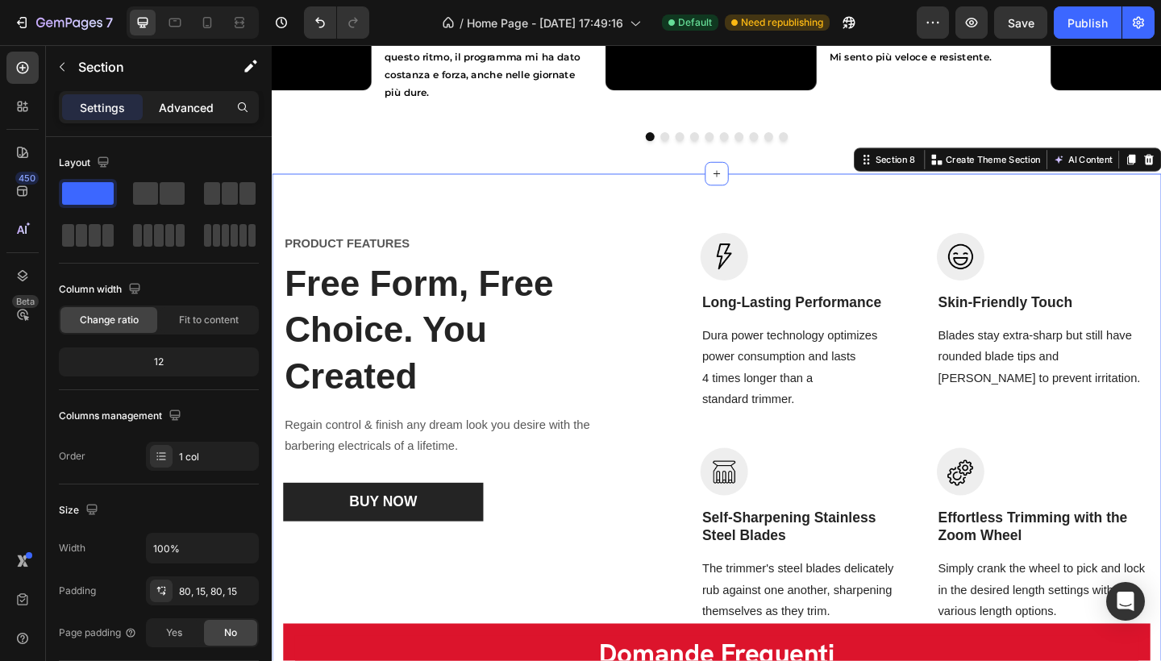
click at [169, 100] on p "Advanced" at bounding box center [186, 107] width 55 height 17
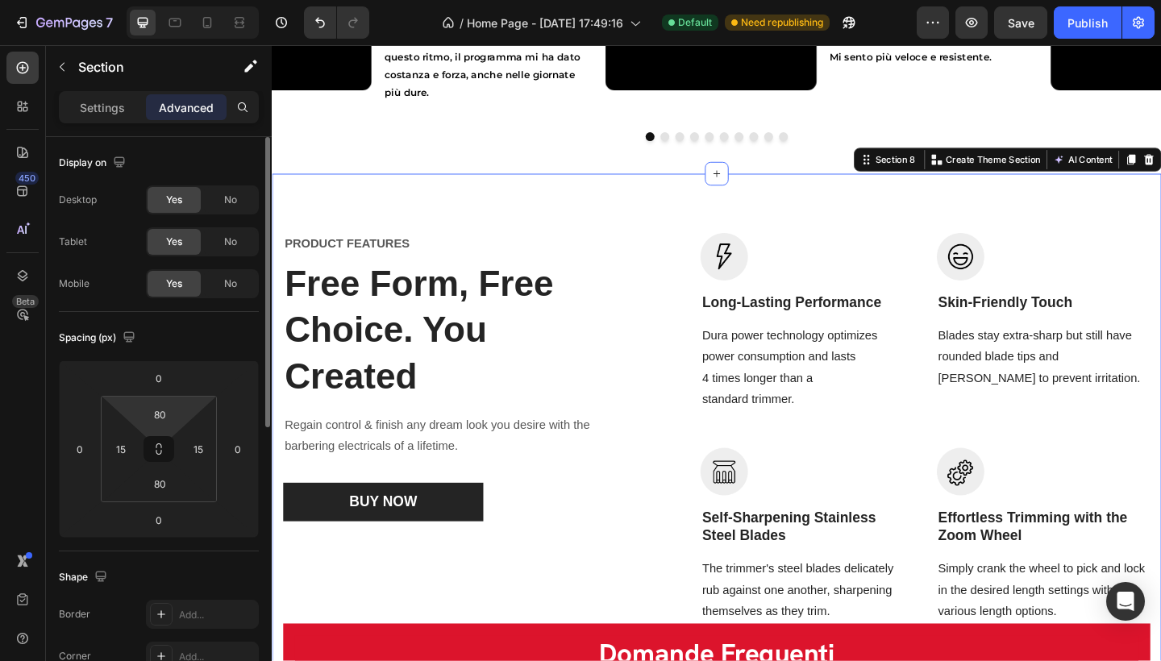
click at [181, 0] on html "7 / Home Page - Sep 21, 17:49:16 Default Need republishing Preview Save Publish…" at bounding box center [580, 0] width 1161 height 0
type input "4"
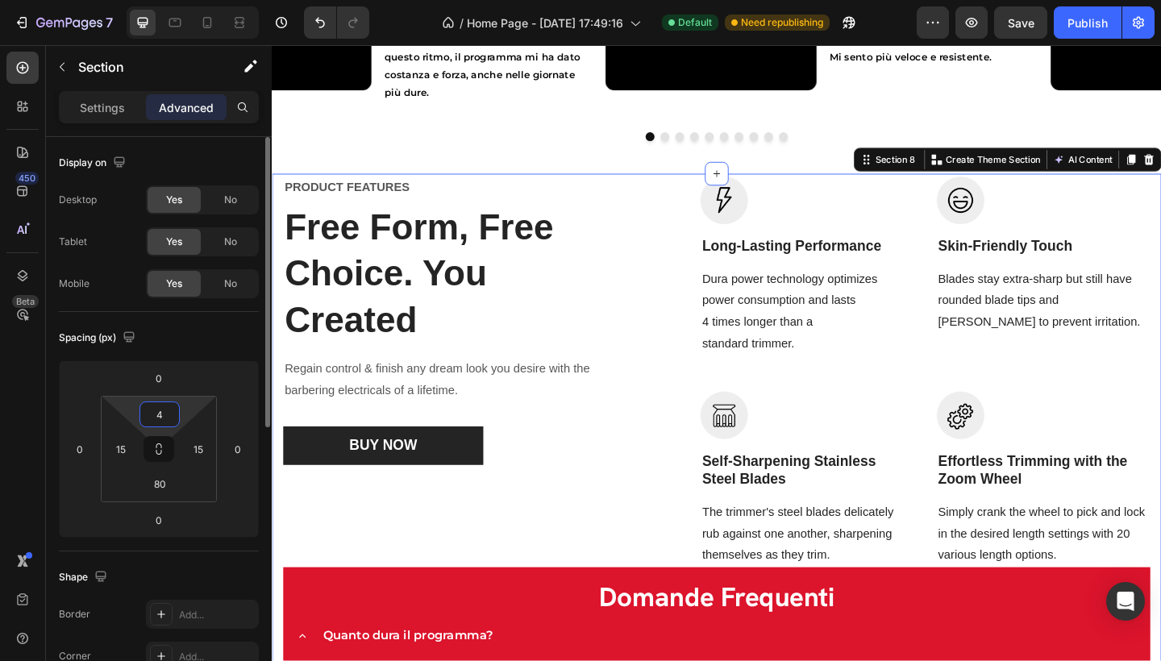
click at [177, 410] on div "4" at bounding box center [160, 415] width 40 height 26
click at [258, 359] on div "Spacing (px) 0 0 0 0 4 15 80 15" at bounding box center [159, 432] width 200 height 240
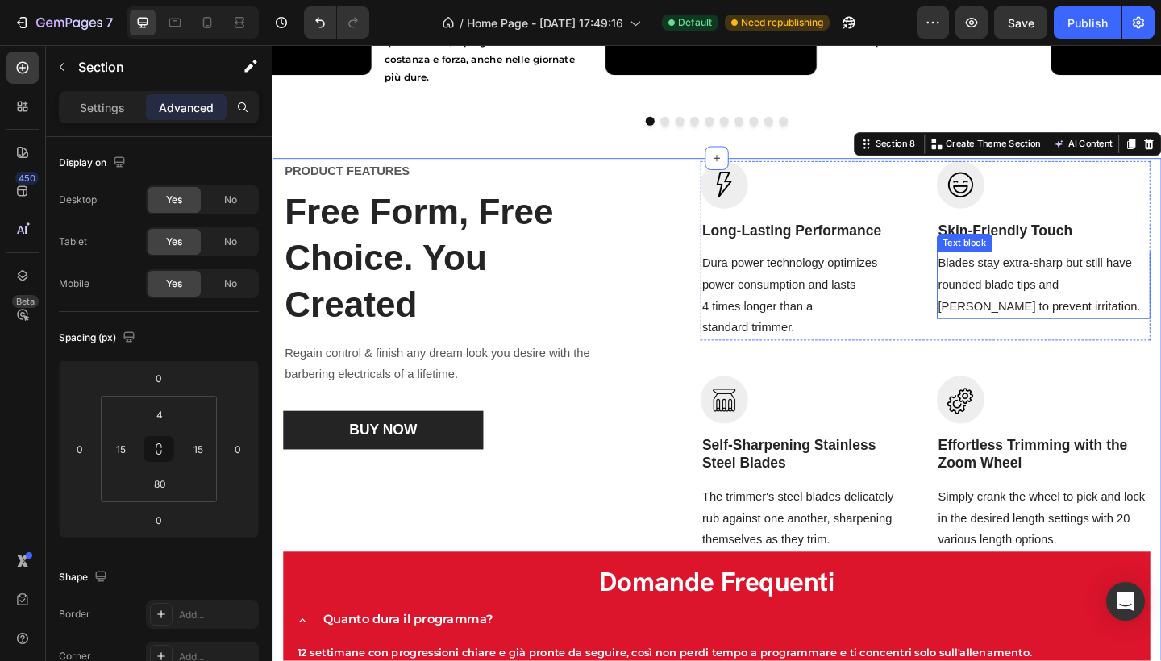
scroll to position [2675, 0]
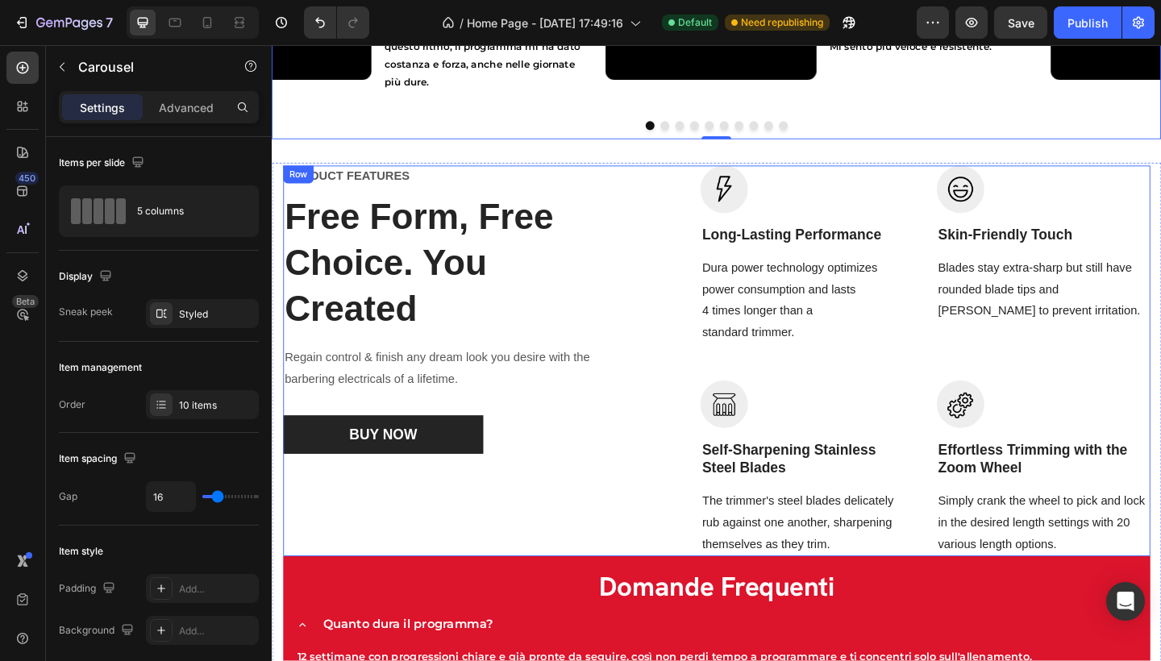
scroll to position [2662, 0]
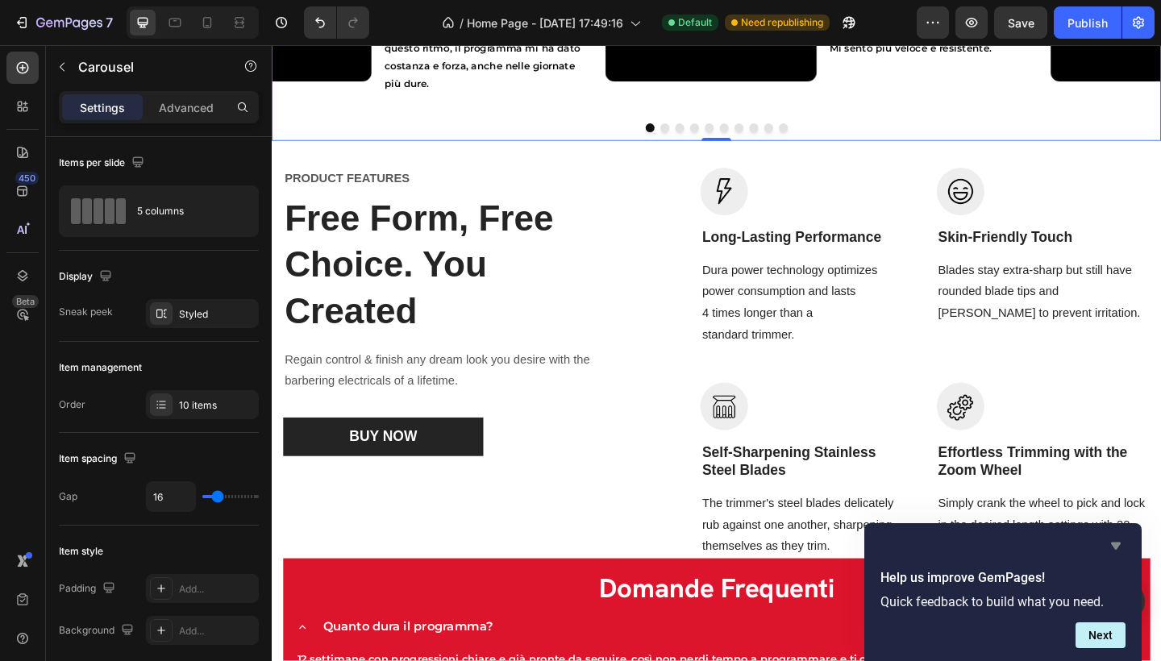
click at [1118, 545] on icon "Hide survey" at bounding box center [1116, 546] width 10 height 7
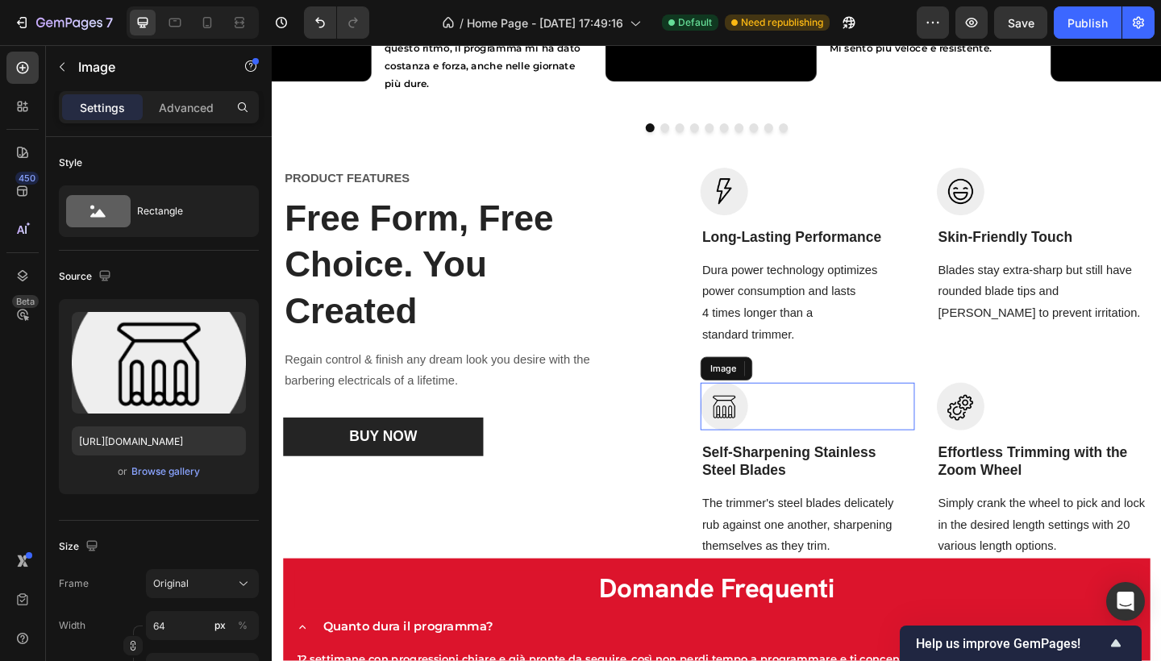
click at [768, 433] on img at bounding box center [764, 439] width 52 height 52
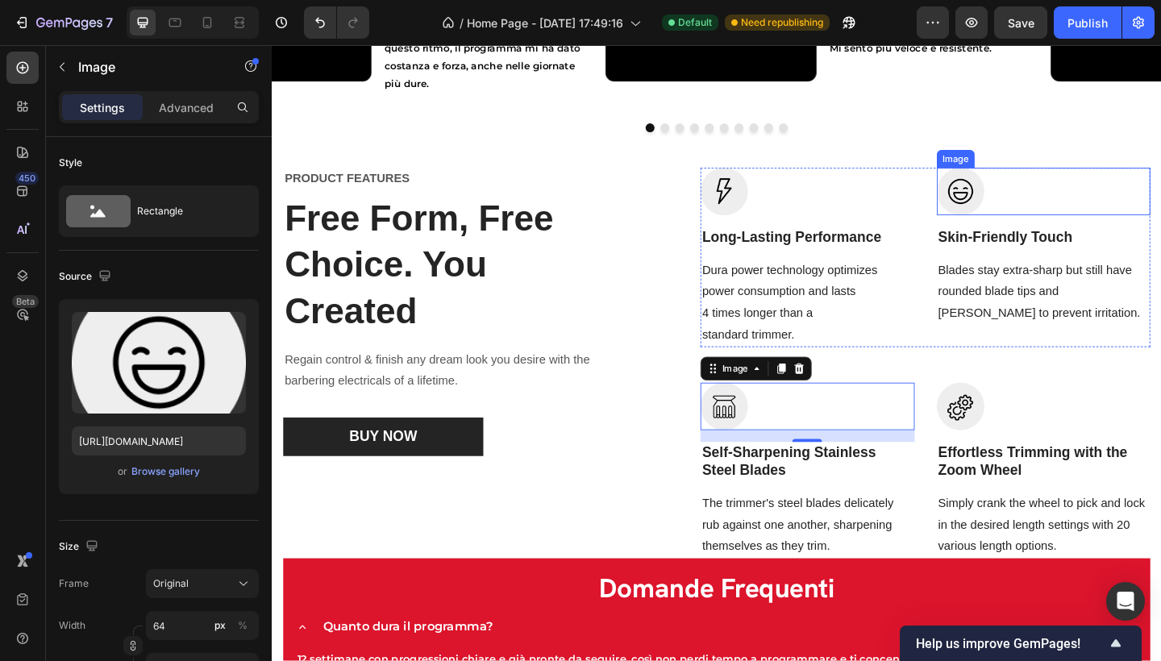
click at [1021, 216] on img at bounding box center [1021, 205] width 52 height 52
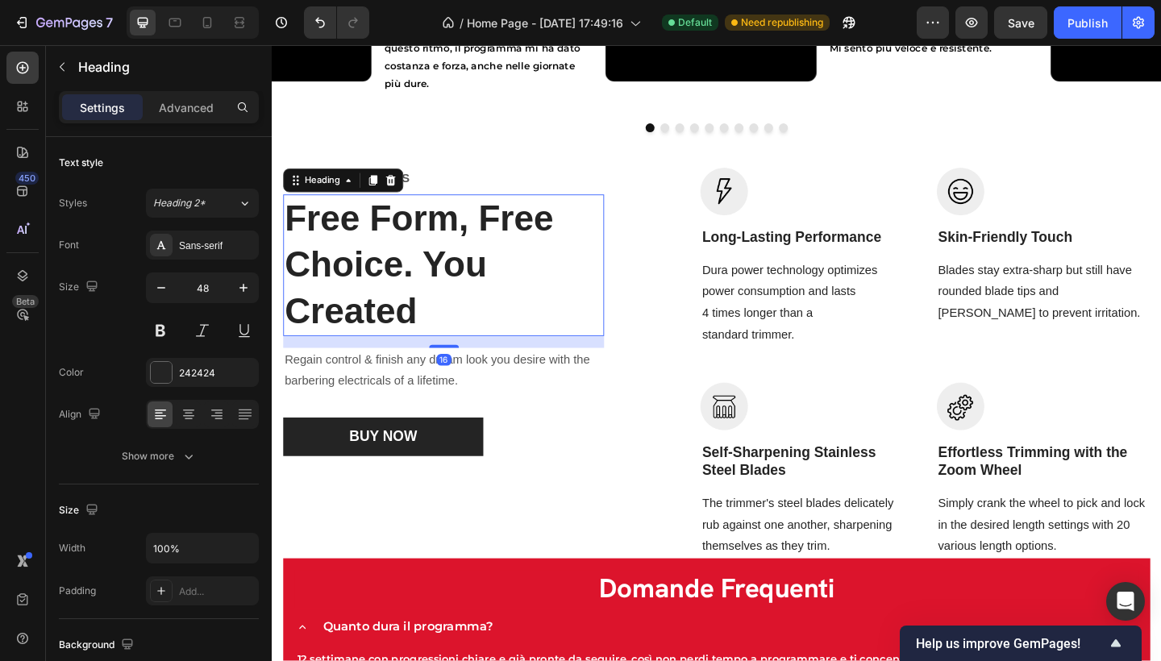
click at [424, 331] on p "Free Form, Free Choice. You Created" at bounding box center [458, 285] width 346 height 151
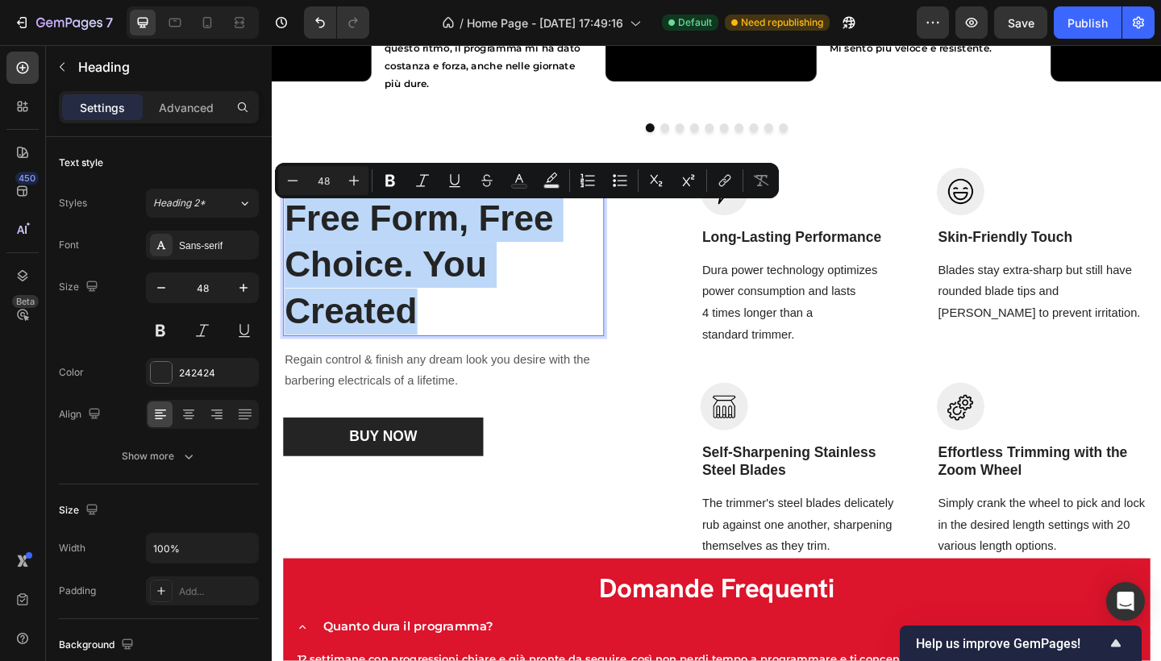
drag, startPoint x: 448, startPoint y: 342, endPoint x: 289, endPoint y: 235, distance: 191.2
click at [289, 235] on p "Free Form, Free Choice. You Created" at bounding box center [458, 285] width 346 height 151
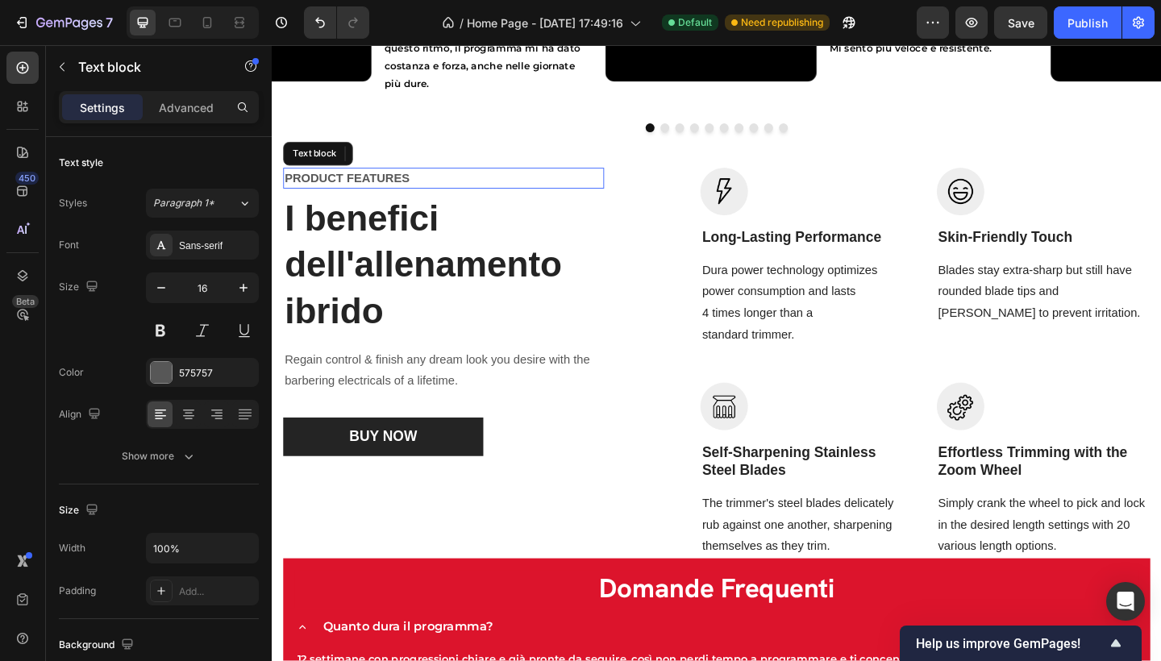
click at [383, 187] on p "PRODUCT FEATURES" at bounding box center [458, 190] width 346 height 19
click at [391, 192] on p "PRODUCT FEATURES" at bounding box center [458, 190] width 346 height 19
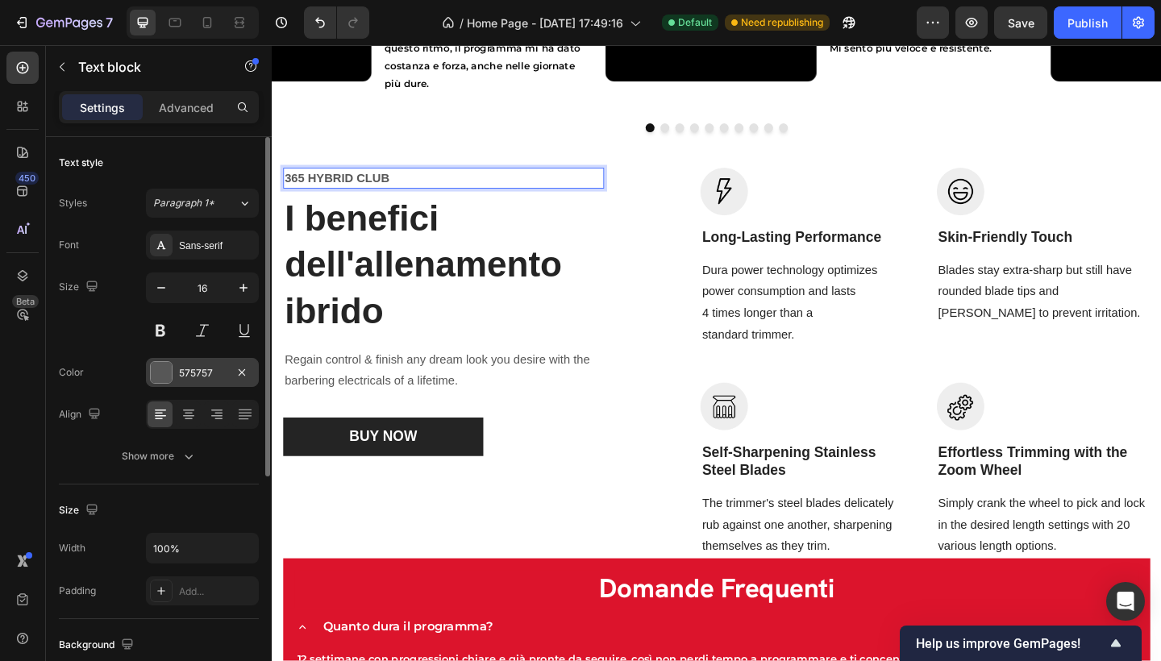
click at [191, 366] on div "575757" at bounding box center [202, 373] width 47 height 15
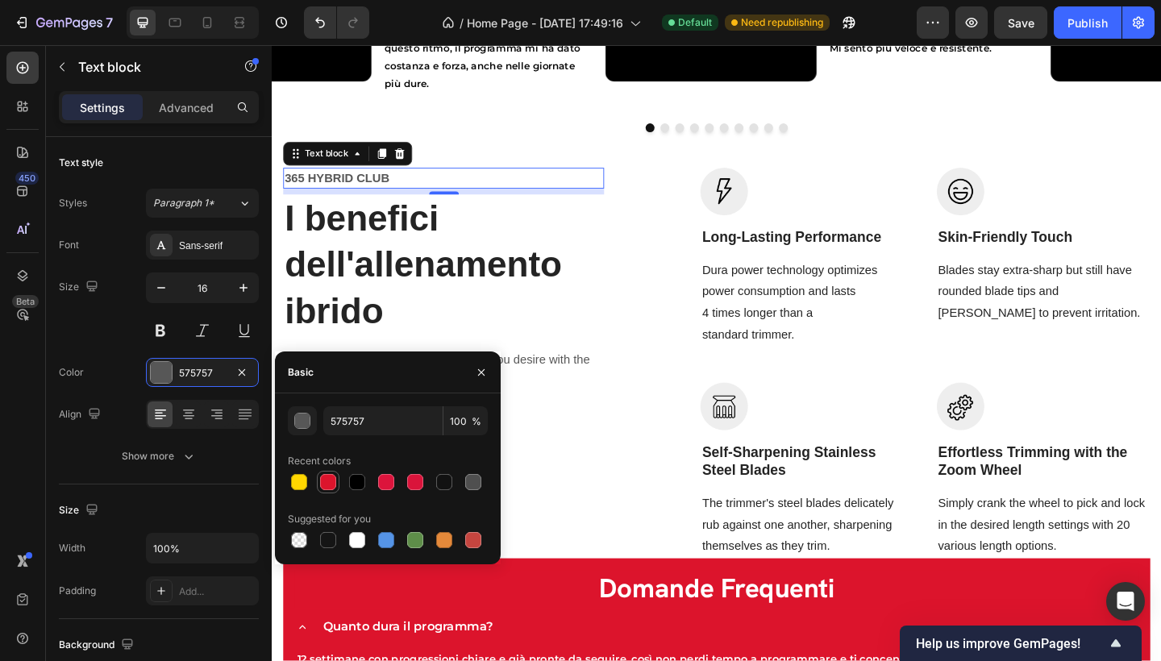
click at [337, 478] on div at bounding box center [328, 482] width 19 height 19
type input "DC142C"
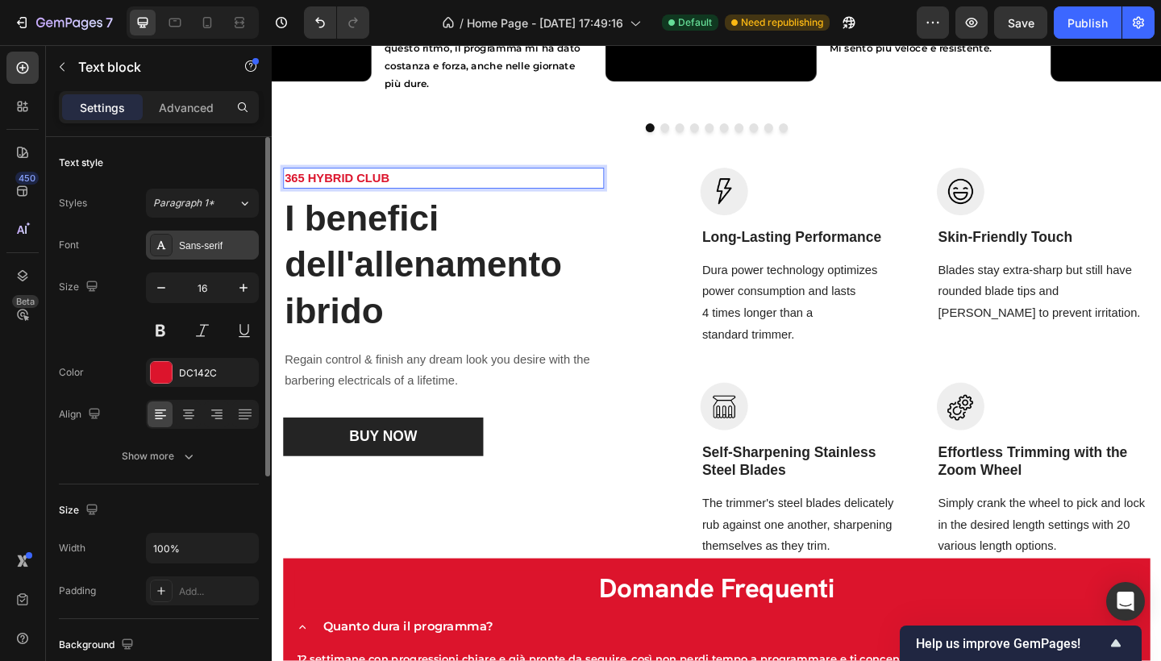
click at [238, 236] on div "Sans-serif" at bounding box center [202, 245] width 113 height 29
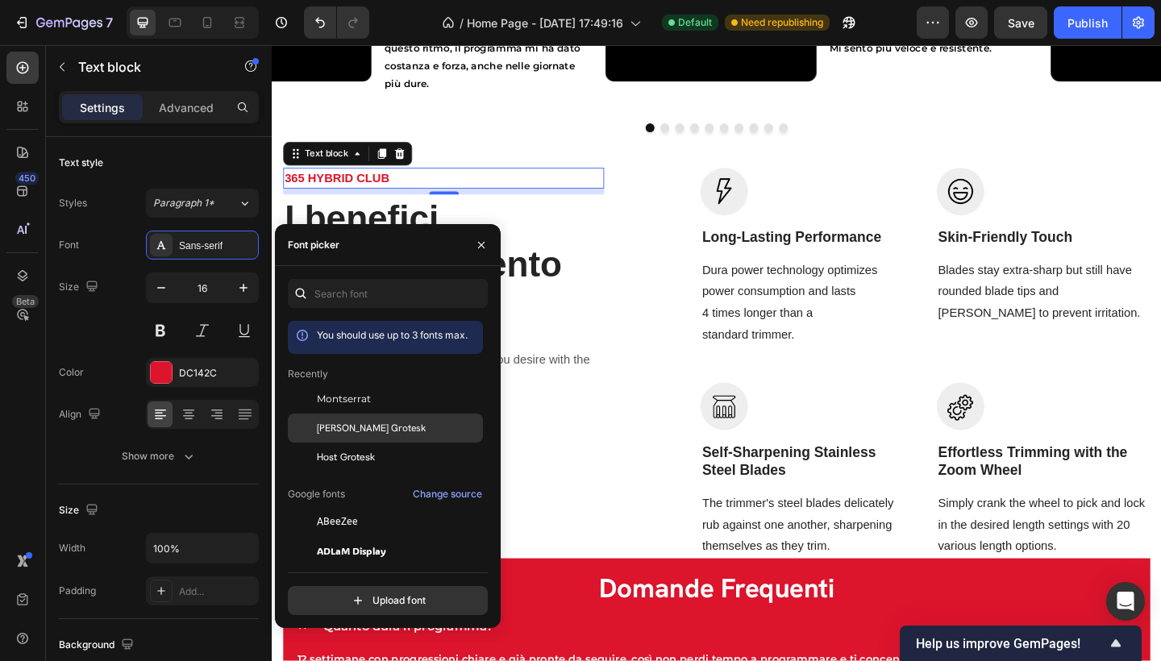
click at [381, 428] on span "[PERSON_NAME] Grotesk" at bounding box center [371, 428] width 109 height 15
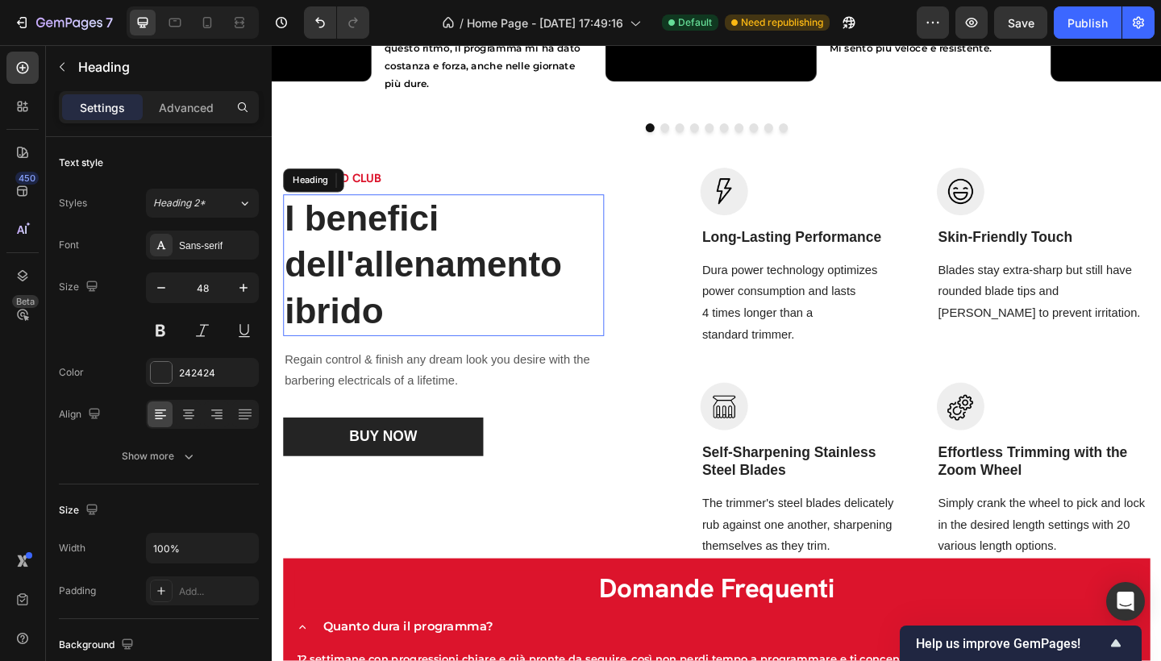
drag, startPoint x: 569, startPoint y: 241, endPoint x: 578, endPoint y: 279, distance: 39.1
click at [569, 241] on p "I benefici dell'allenamento ibrido" at bounding box center [458, 285] width 346 height 151
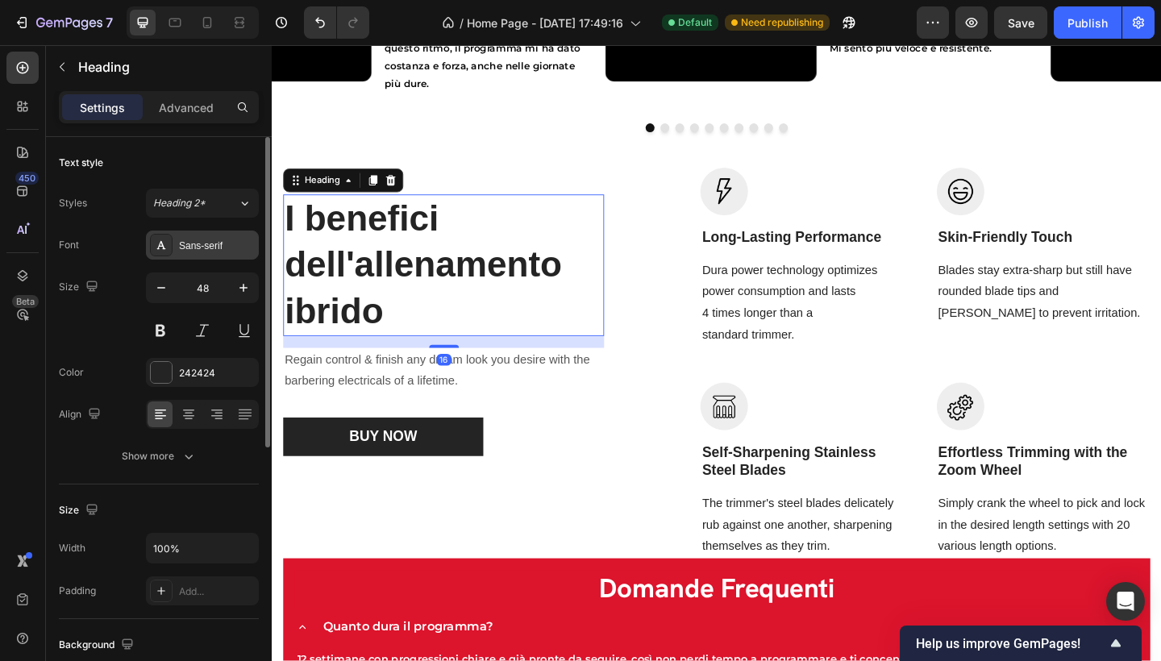
click at [230, 248] on div "Sans-serif" at bounding box center [217, 246] width 76 height 15
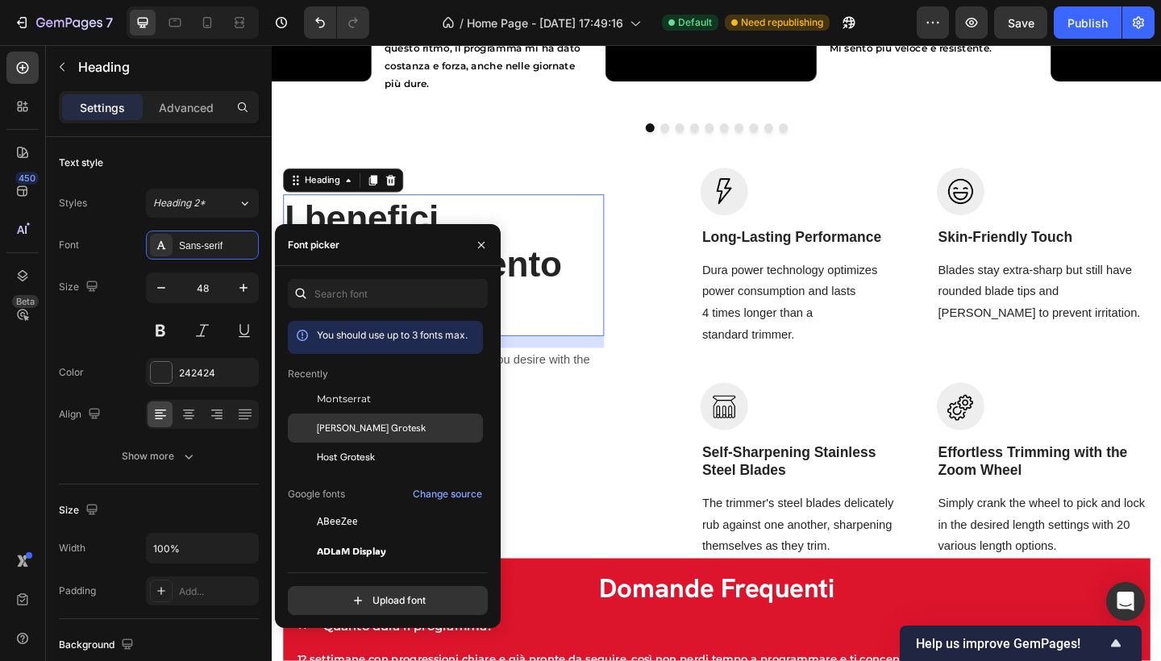
click at [386, 426] on span "[PERSON_NAME] Grotesk" at bounding box center [371, 428] width 109 height 15
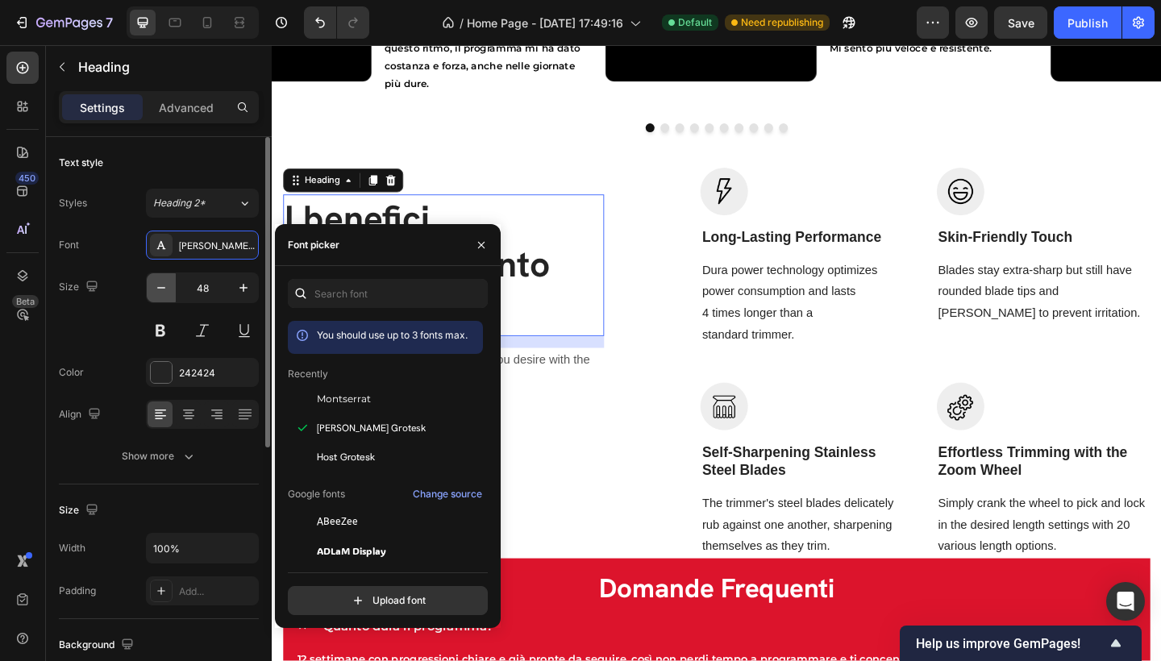
click at [170, 287] on button "button" at bounding box center [161, 287] width 29 height 29
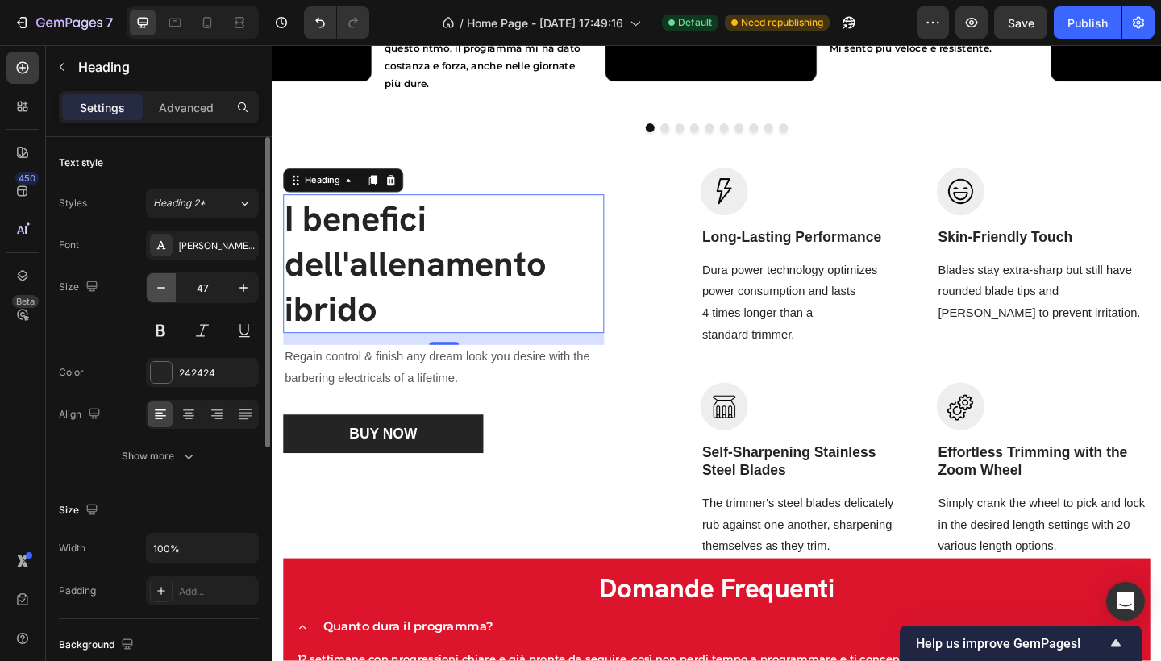
click at [170, 287] on button "button" at bounding box center [161, 287] width 29 height 29
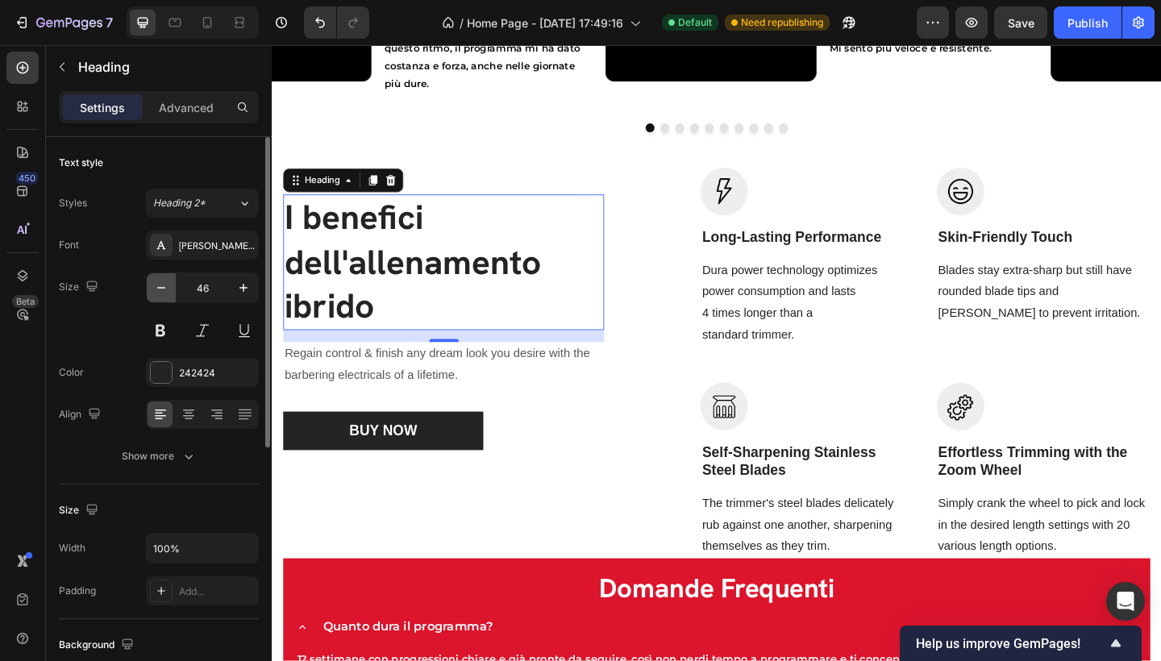
click at [170, 287] on button "button" at bounding box center [161, 287] width 29 height 29
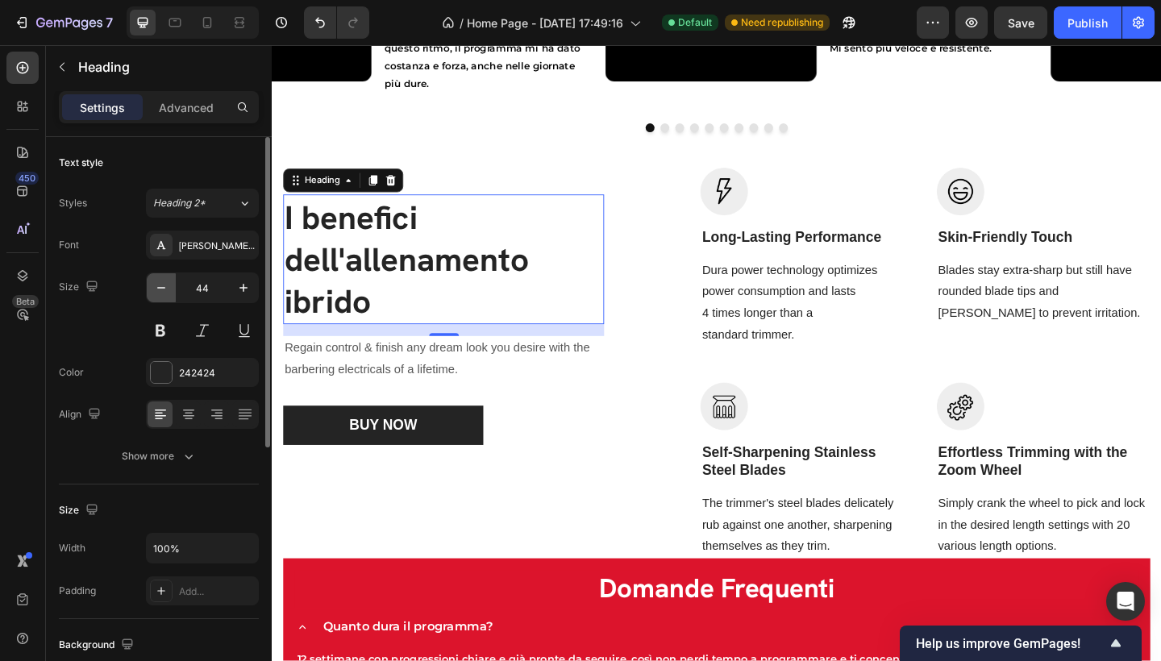
click at [170, 287] on button "button" at bounding box center [161, 287] width 29 height 29
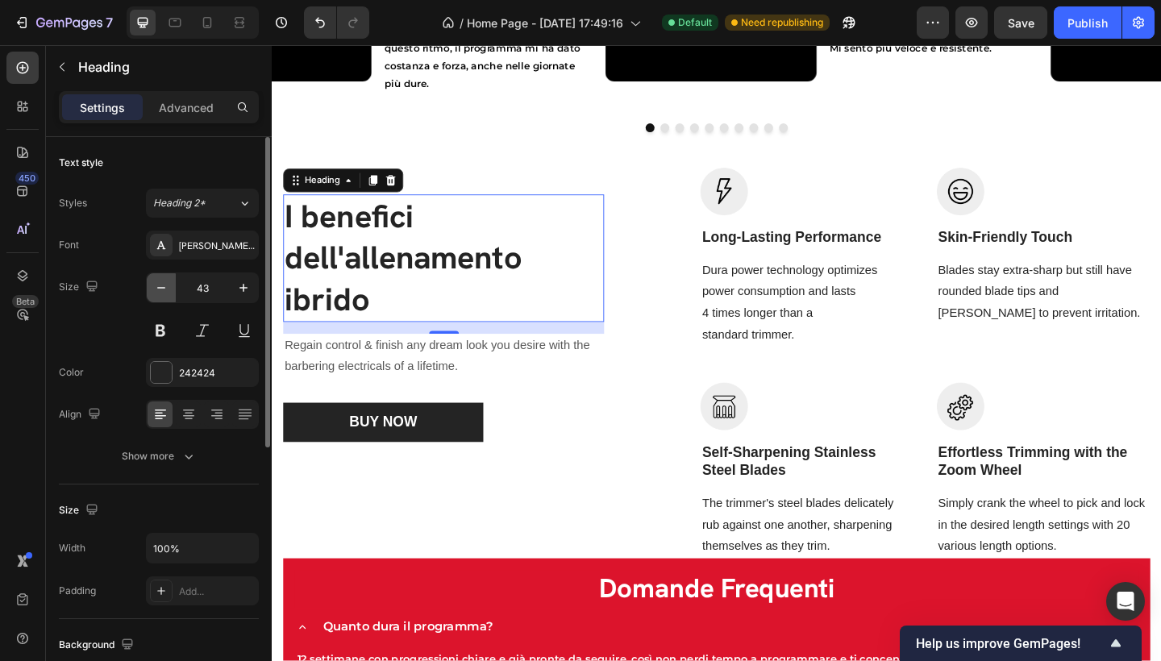
click at [170, 287] on button "button" at bounding box center [161, 287] width 29 height 29
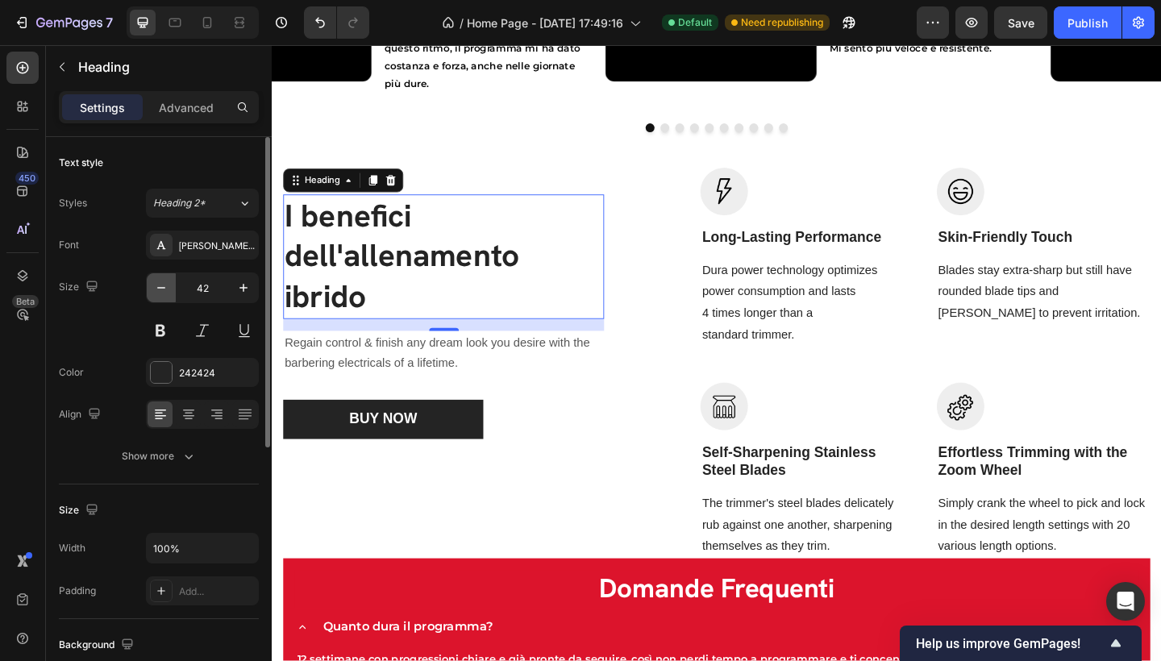
click at [170, 287] on button "button" at bounding box center [161, 287] width 29 height 29
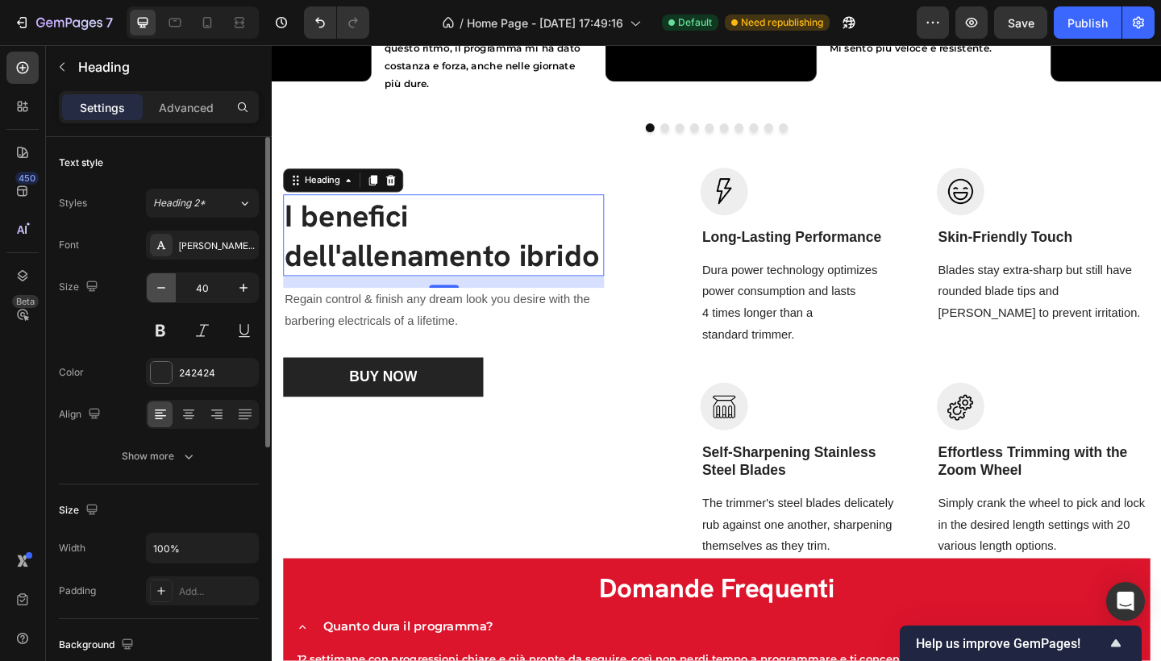
click at [170, 287] on button "button" at bounding box center [161, 287] width 29 height 29
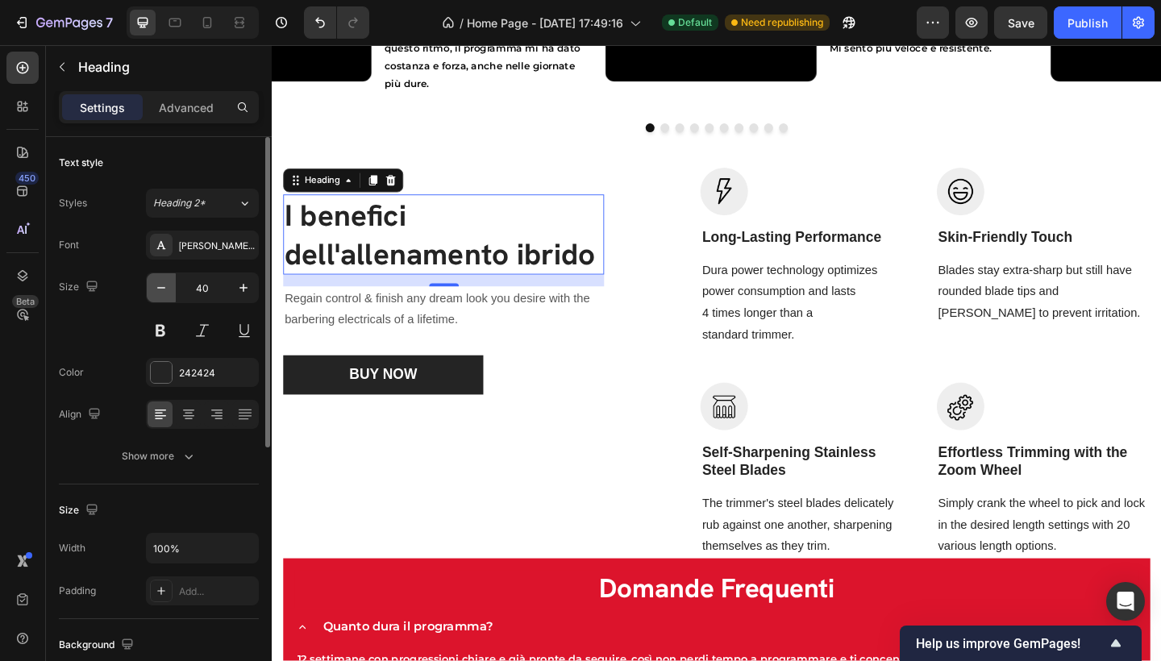
click at [170, 287] on button "button" at bounding box center [161, 287] width 29 height 29
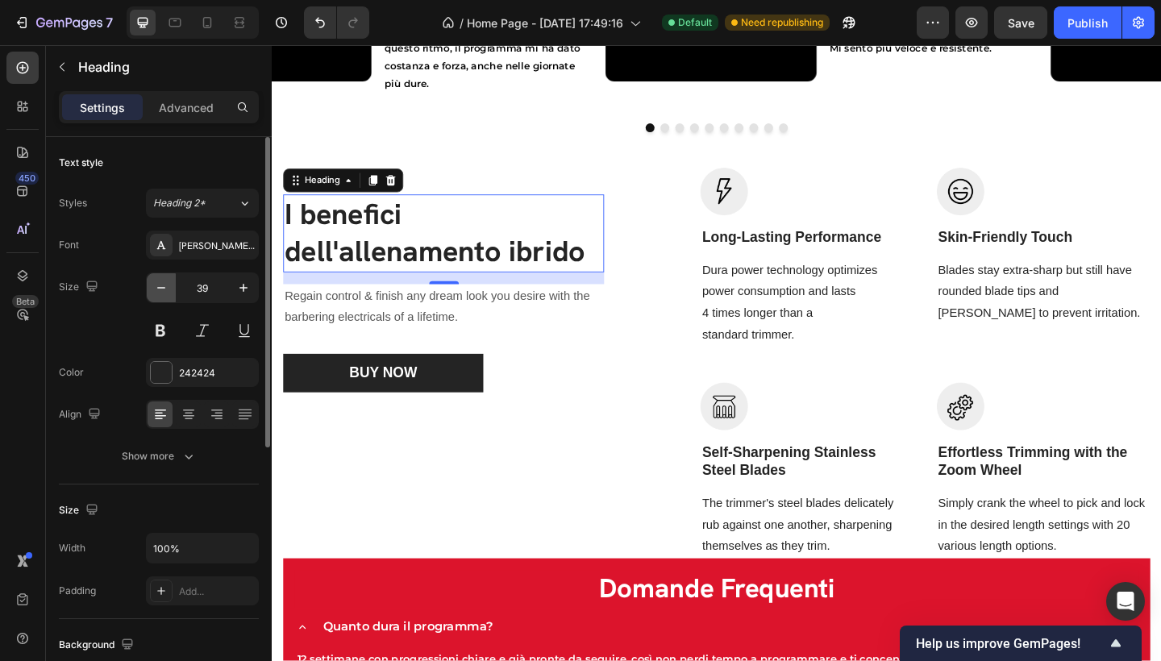
click at [171, 287] on button "button" at bounding box center [161, 287] width 29 height 29
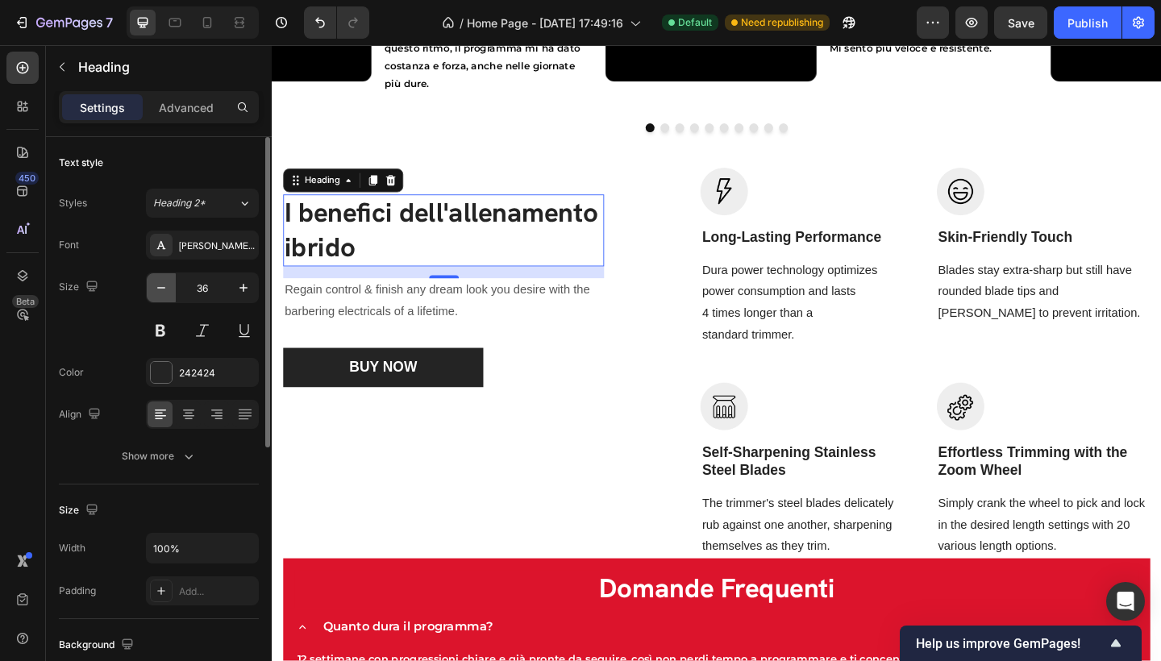
click at [165, 293] on icon "button" at bounding box center [161, 288] width 16 height 16
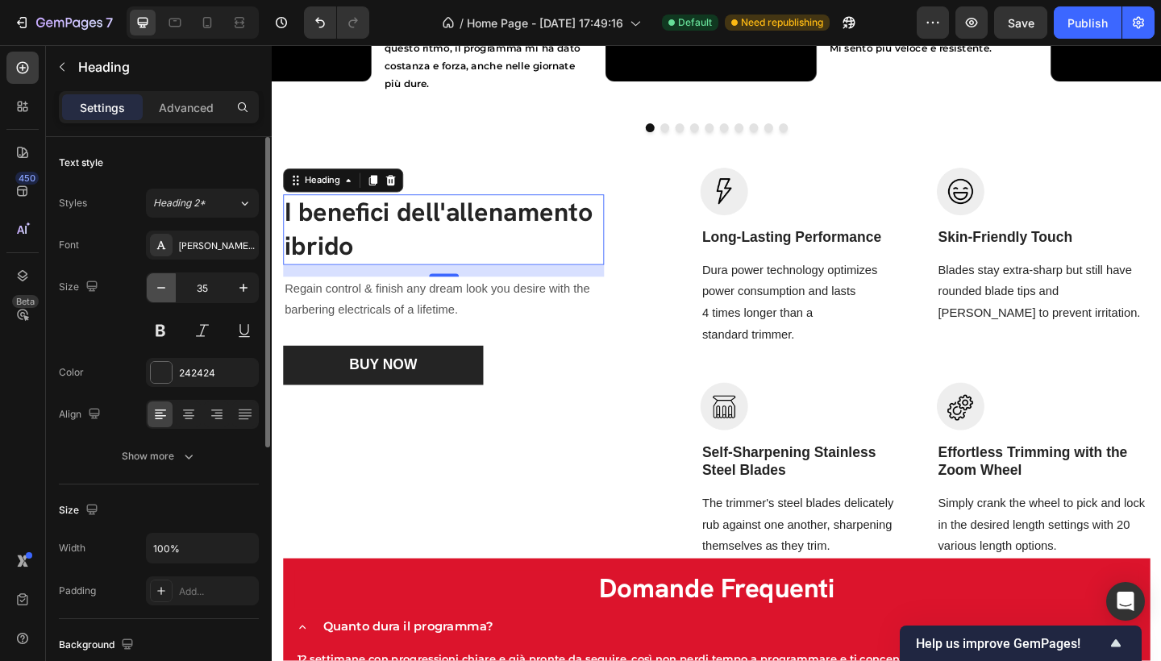
click at [165, 293] on icon "button" at bounding box center [161, 288] width 16 height 16
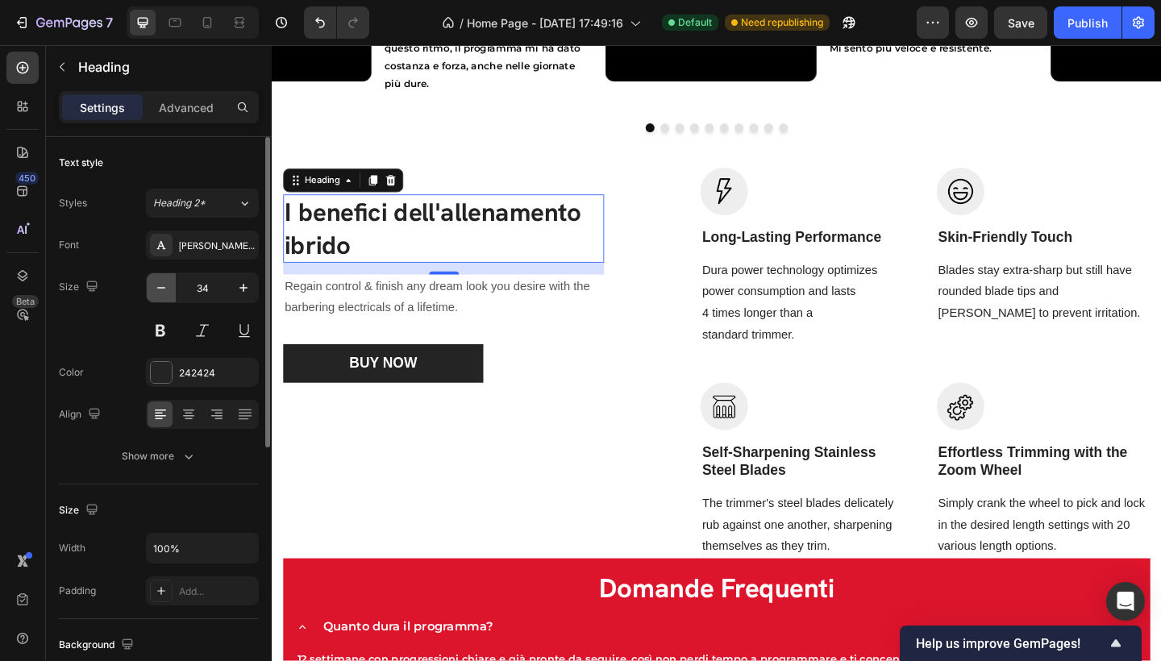
click at [165, 293] on icon "button" at bounding box center [161, 288] width 16 height 16
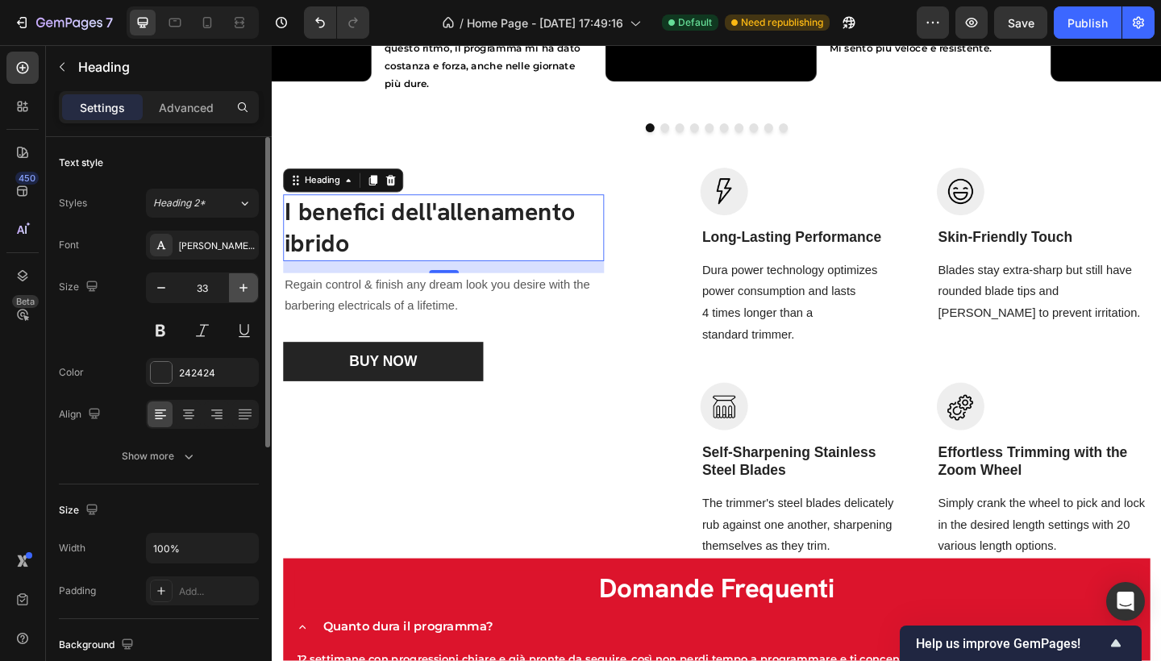
click at [241, 289] on icon "button" at bounding box center [243, 288] width 16 height 16
click at [240, 277] on button "button" at bounding box center [243, 287] width 29 height 29
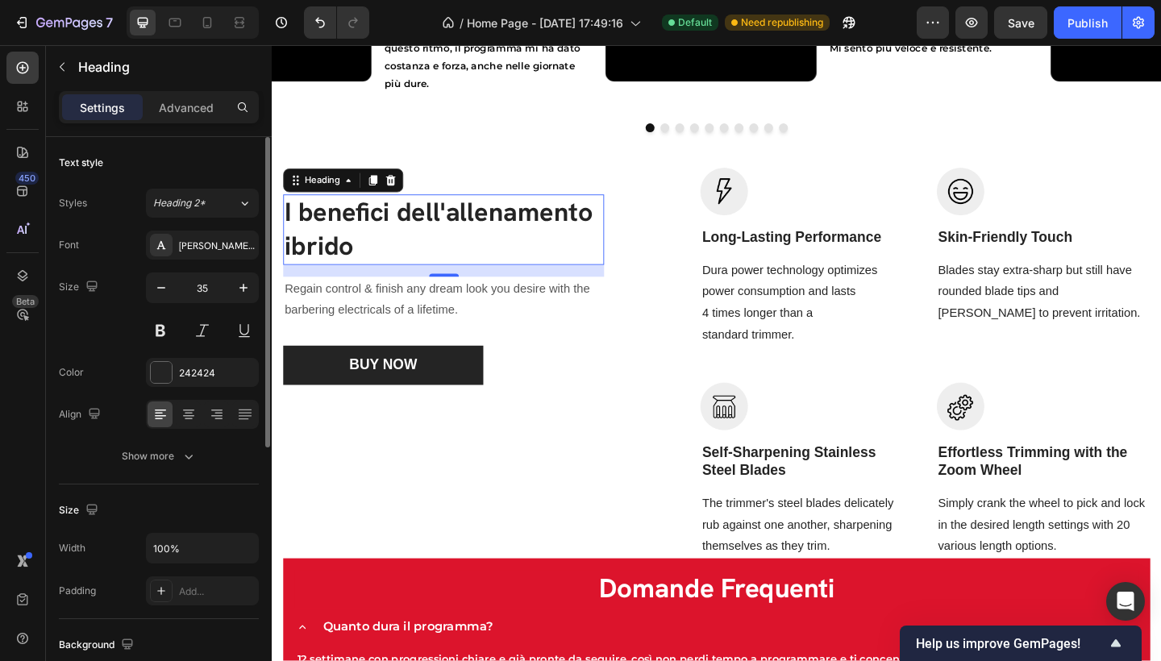
click at [213, 291] on input "35" at bounding box center [202, 287] width 53 height 29
drag, startPoint x: 213, startPoint y: 292, endPoint x: 185, endPoint y: 281, distance: 29.7
click at [194, 287] on input "35" at bounding box center [202, 287] width 53 height 29
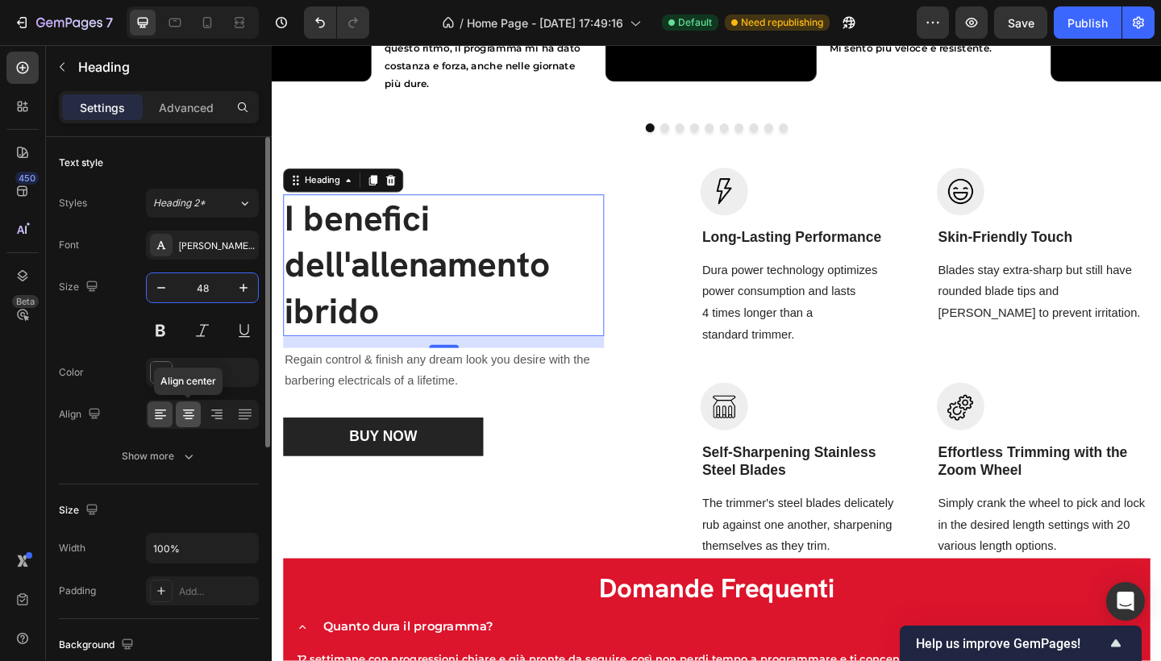
type input "48"
click at [192, 414] on icon at bounding box center [189, 414] width 16 height 16
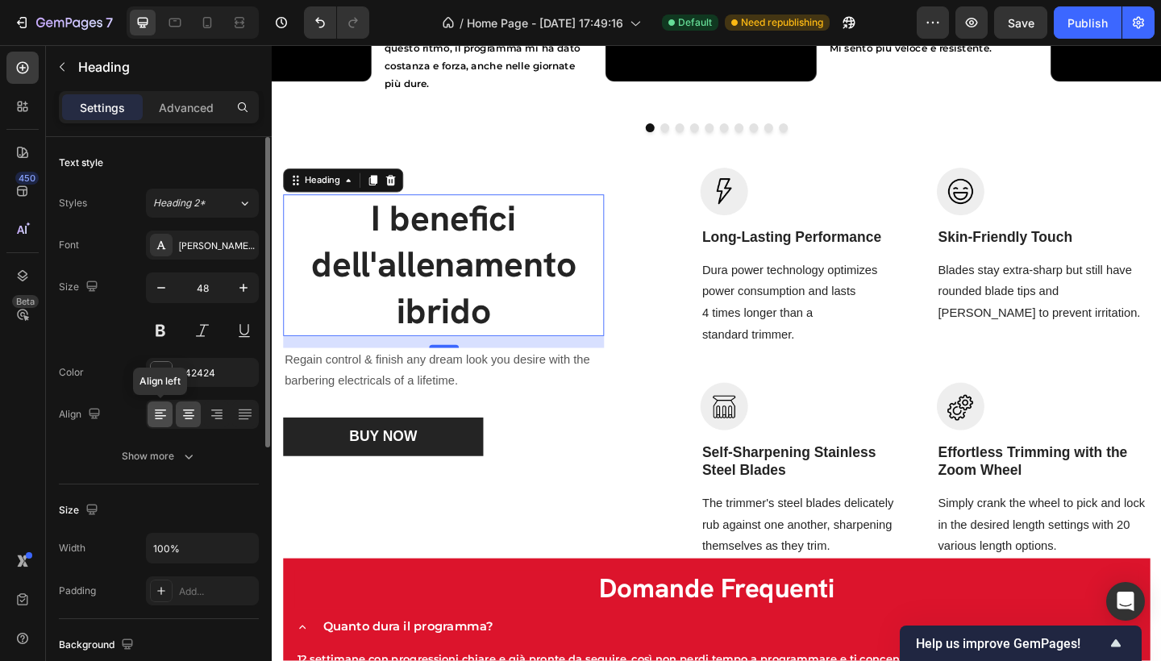
click at [164, 417] on icon at bounding box center [160, 414] width 16 height 16
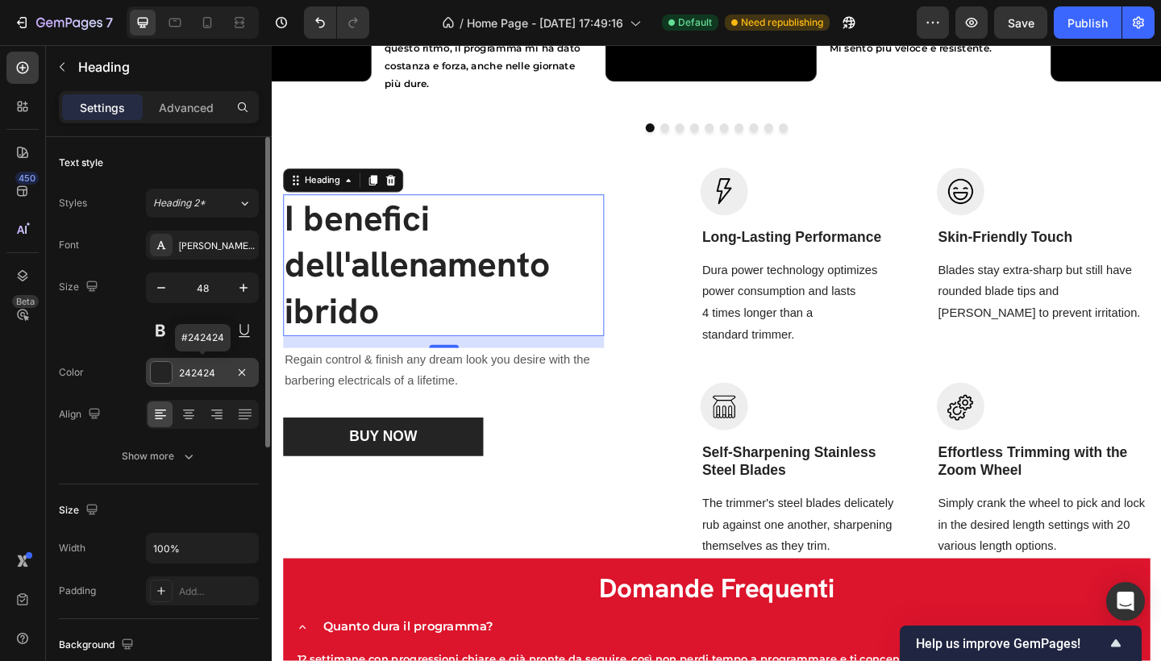
click at [188, 371] on div "242424" at bounding box center [202, 373] width 47 height 15
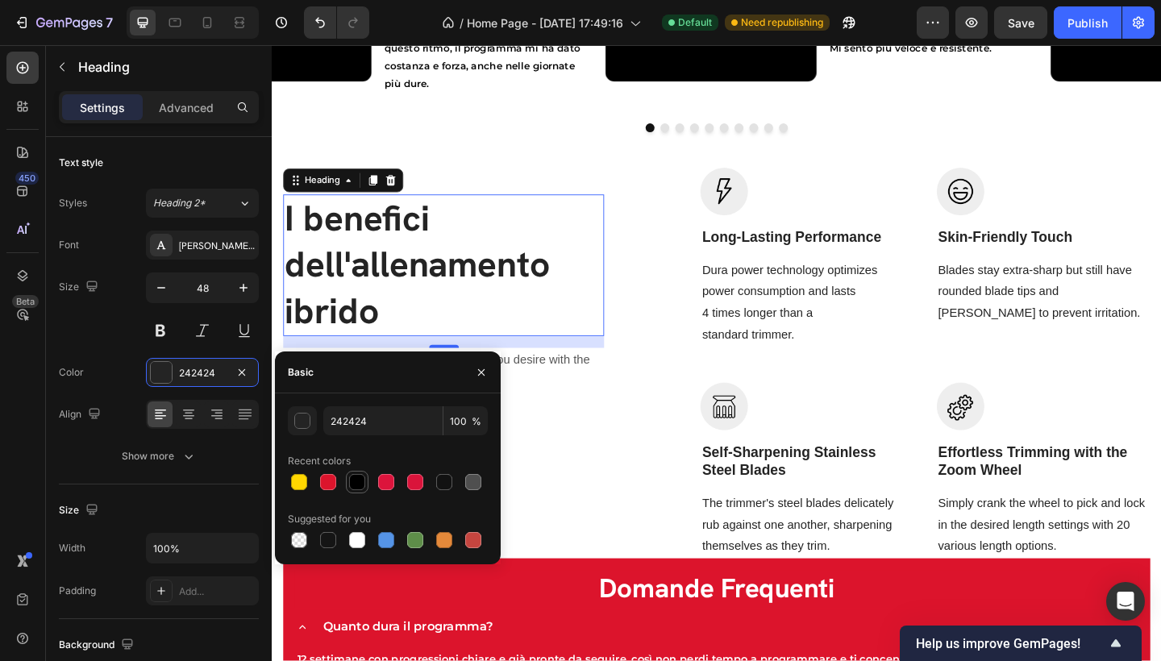
click at [361, 479] on div at bounding box center [357, 482] width 16 height 16
type input "000000"
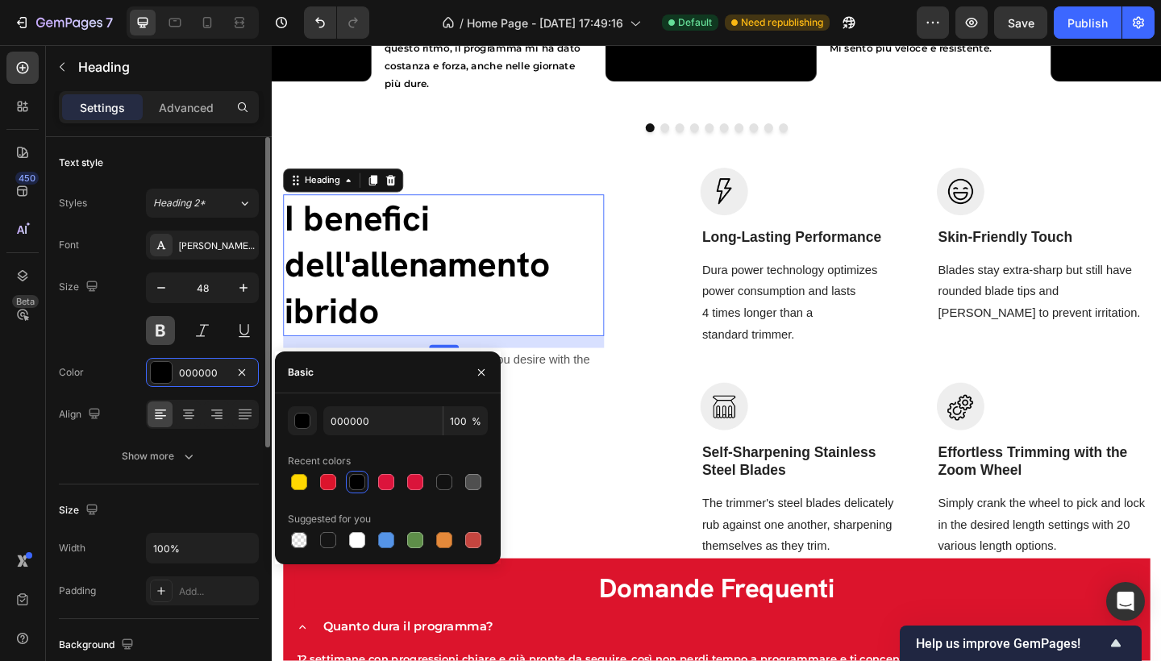
click at [168, 333] on button at bounding box center [160, 330] width 29 height 29
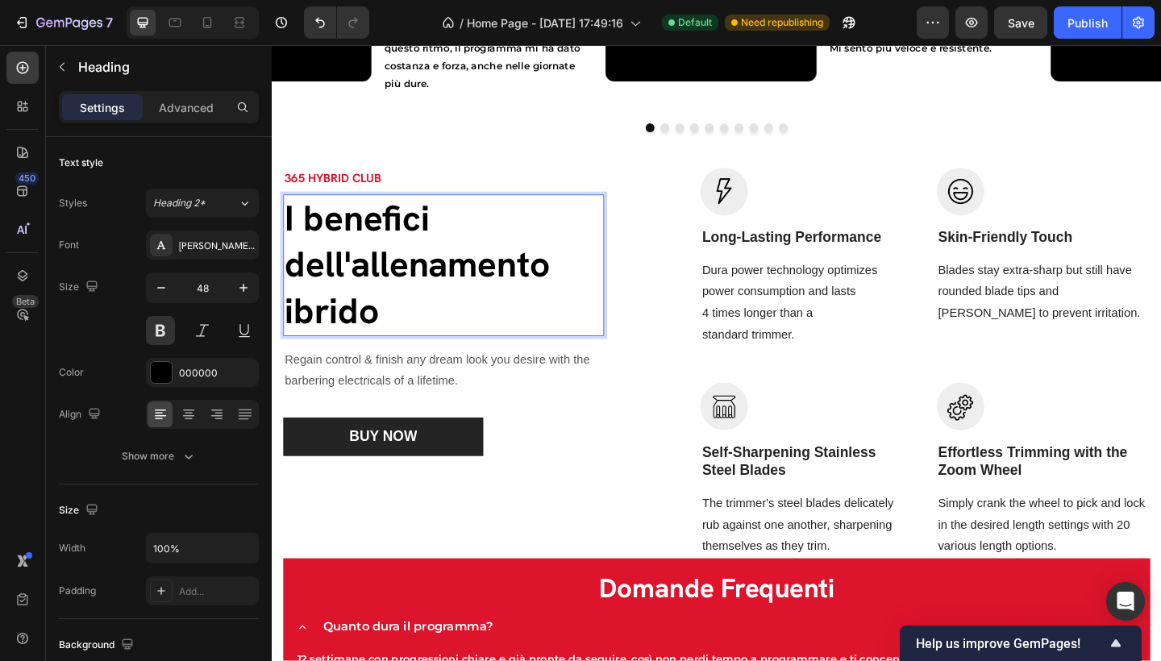
click at [459, 235] on p "I benefici dell'allenamento ibrido" at bounding box center [458, 285] width 346 height 151
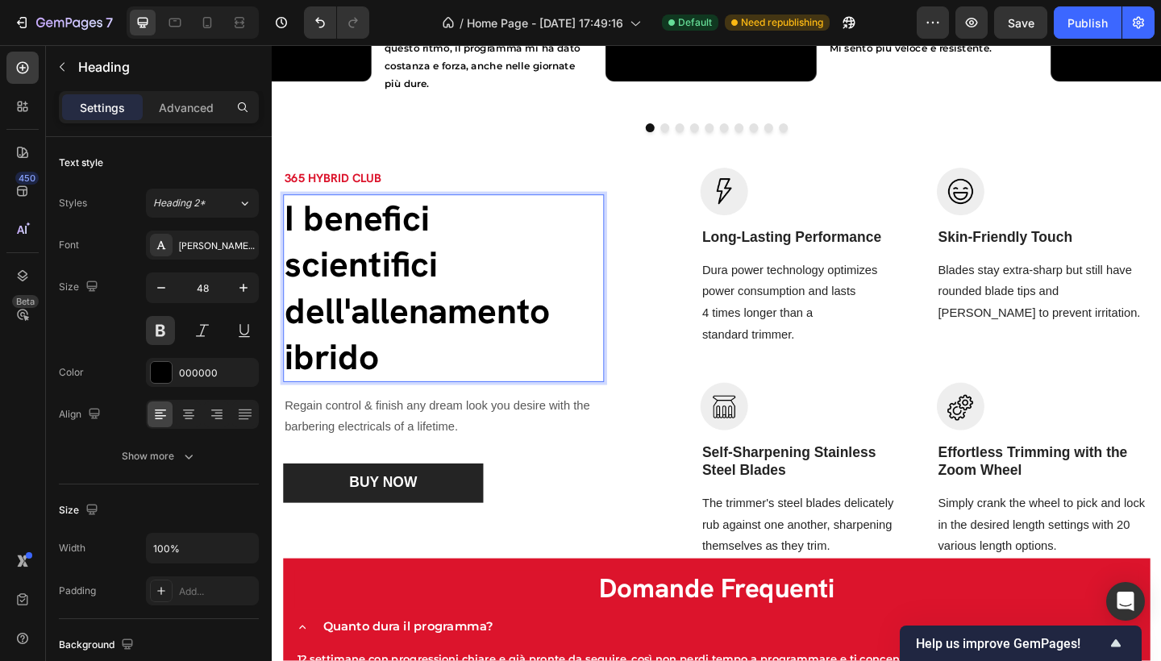
click at [289, 290] on p "I benefici scientifici dell'allenamento ibrido" at bounding box center [458, 311] width 346 height 202
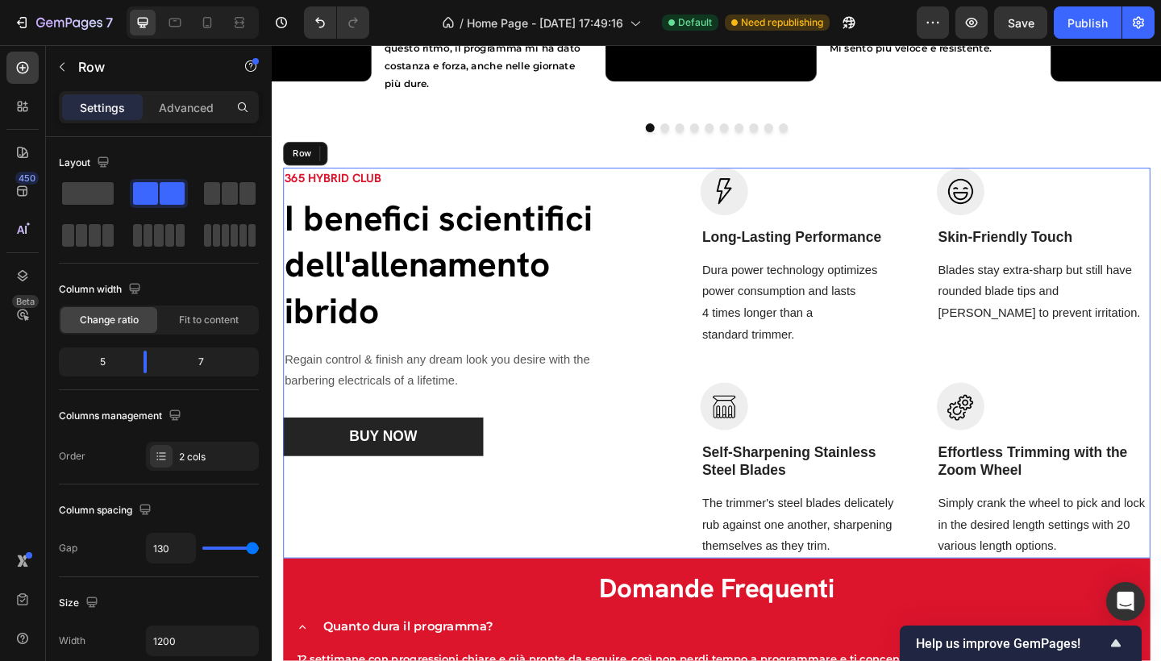
click at [621, 569] on div "365 HYBRID CLUB Text block I benefici scientifici dell'allenamento ibrido Headi…" at bounding box center [458, 392] width 349 height 426
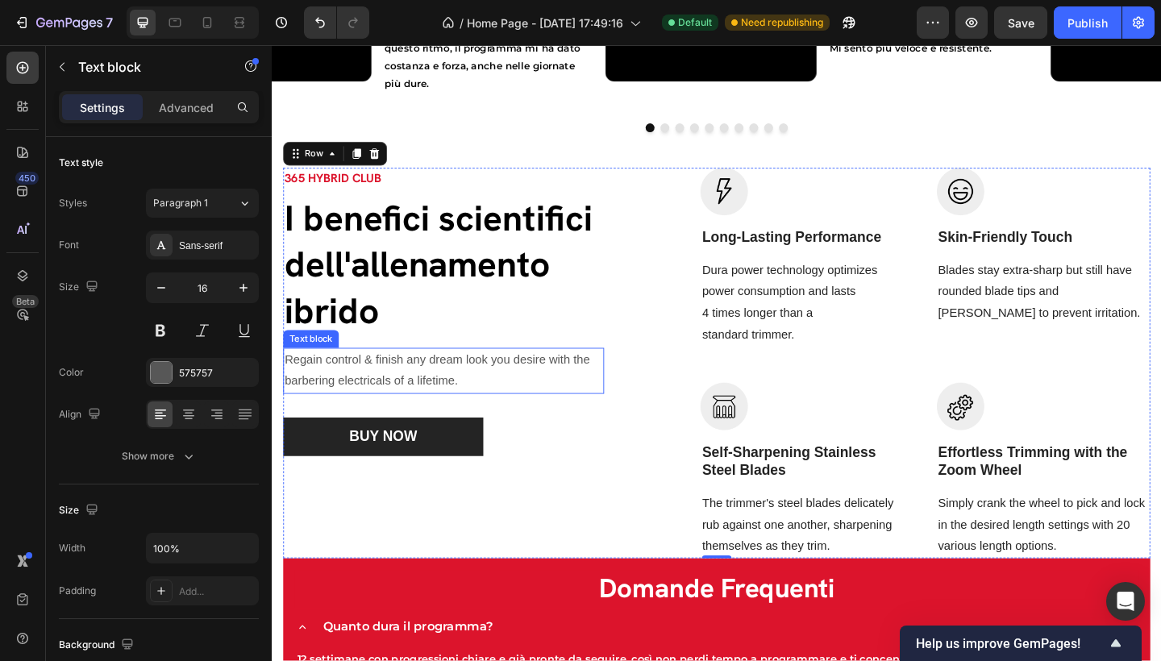
click at [389, 408] on p "Regain control & finish any dream look you desire with the barbering electrical…" at bounding box center [458, 400] width 346 height 47
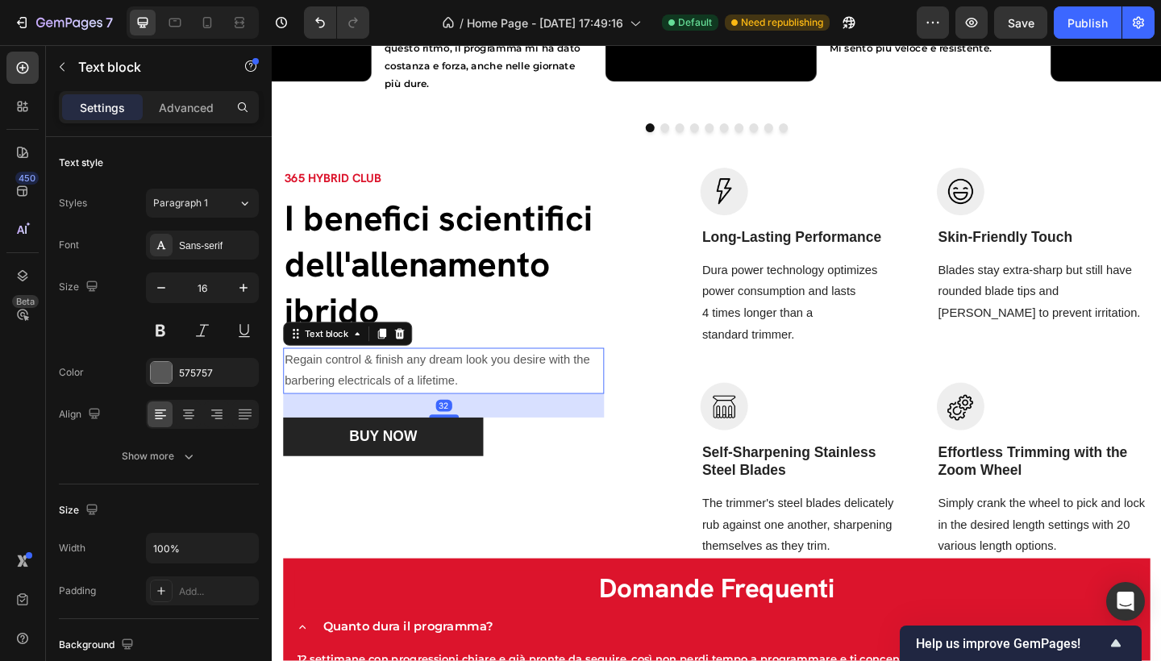
click at [431, 408] on p "Regain control & finish any dream look you desire with the barbering electrical…" at bounding box center [458, 400] width 346 height 47
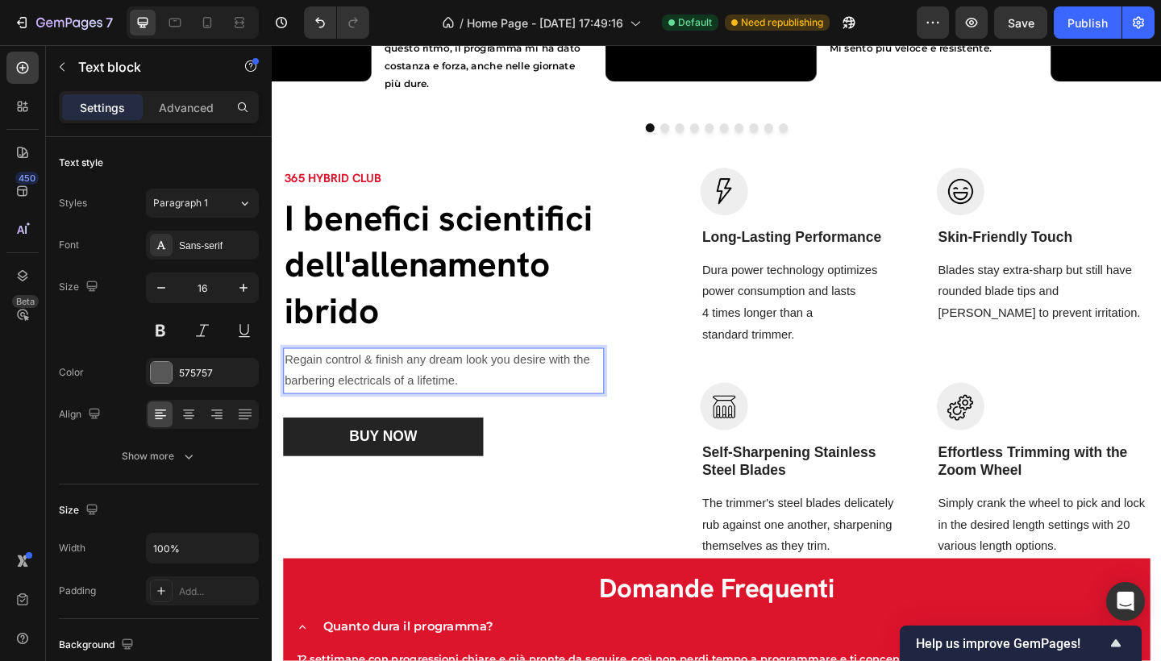
click at [431, 408] on p "Regain control & finish any dream look you desire with the barbering electrical…" at bounding box center [458, 400] width 346 height 47
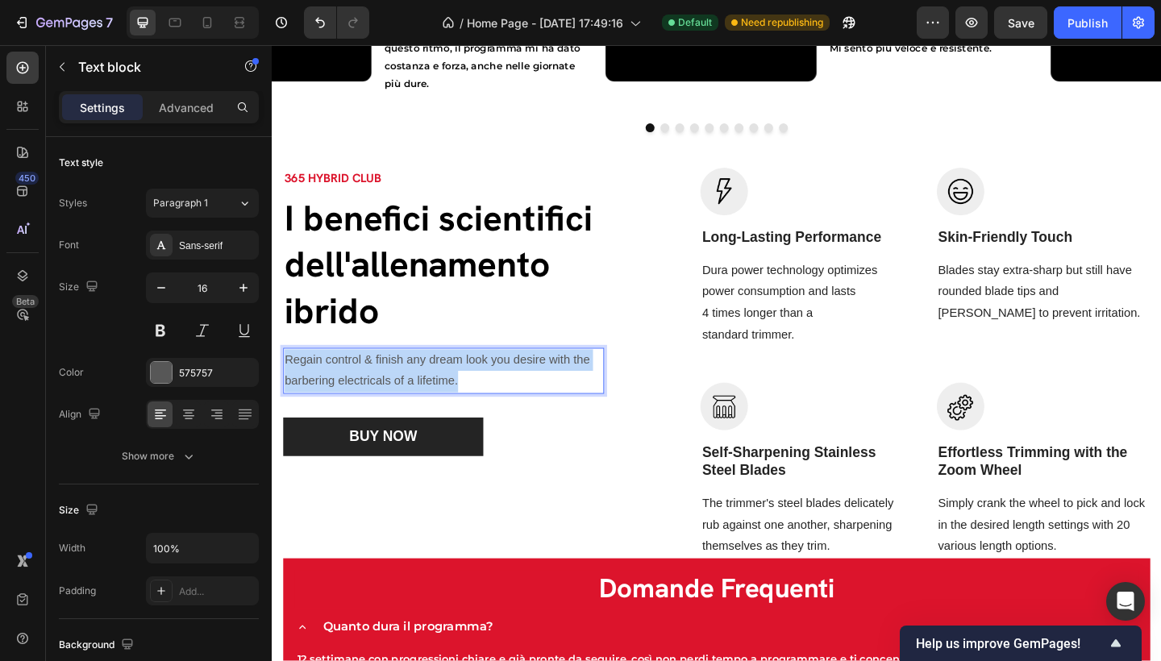
click at [431, 408] on p "Regain control & finish any dream look you desire with the barbering electrical…" at bounding box center [458, 400] width 346 height 47
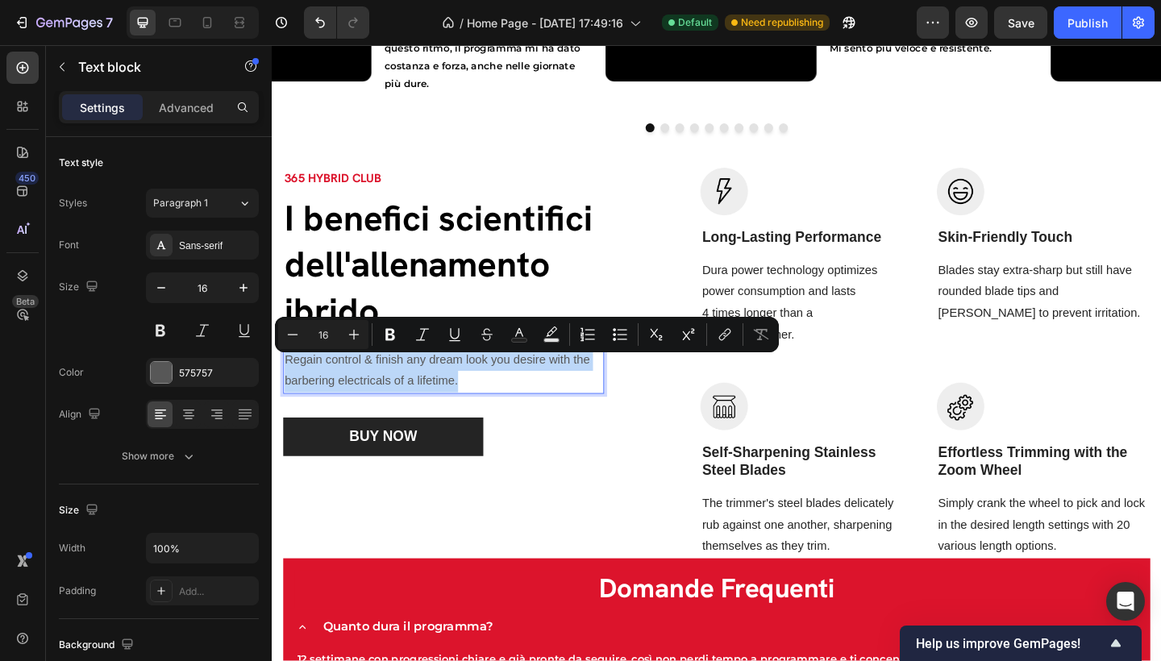
click at [431, 408] on p "Regain control & finish any dream look you desire with the barbering electrical…" at bounding box center [458, 400] width 346 height 47
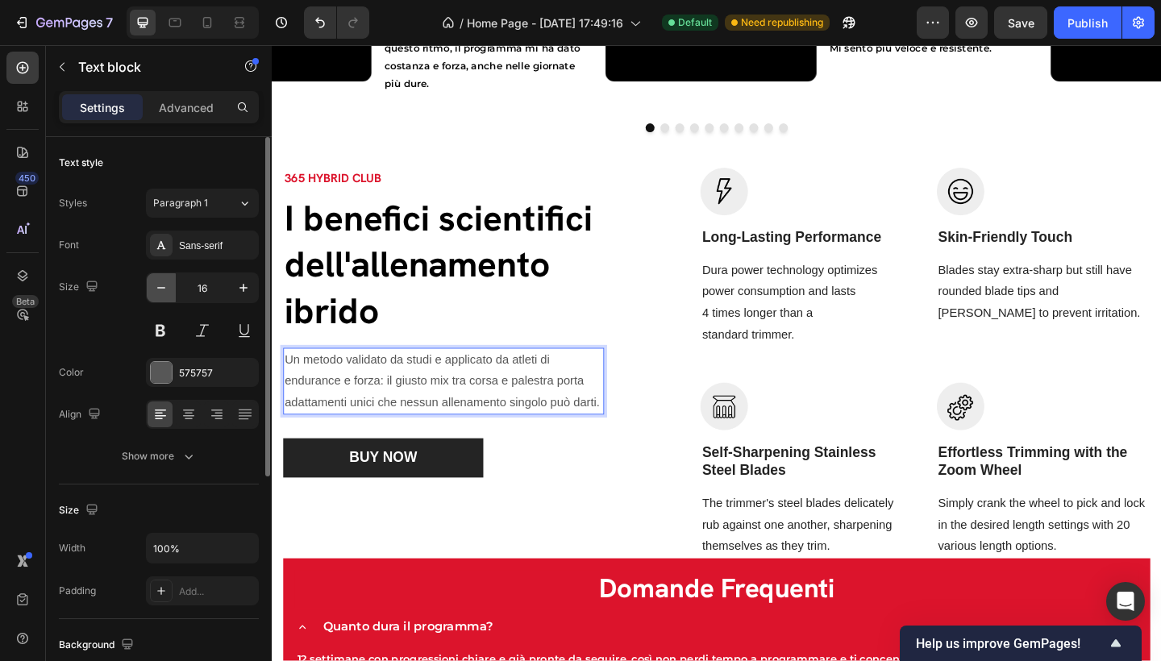
click at [162, 283] on icon "button" at bounding box center [161, 288] width 16 height 16
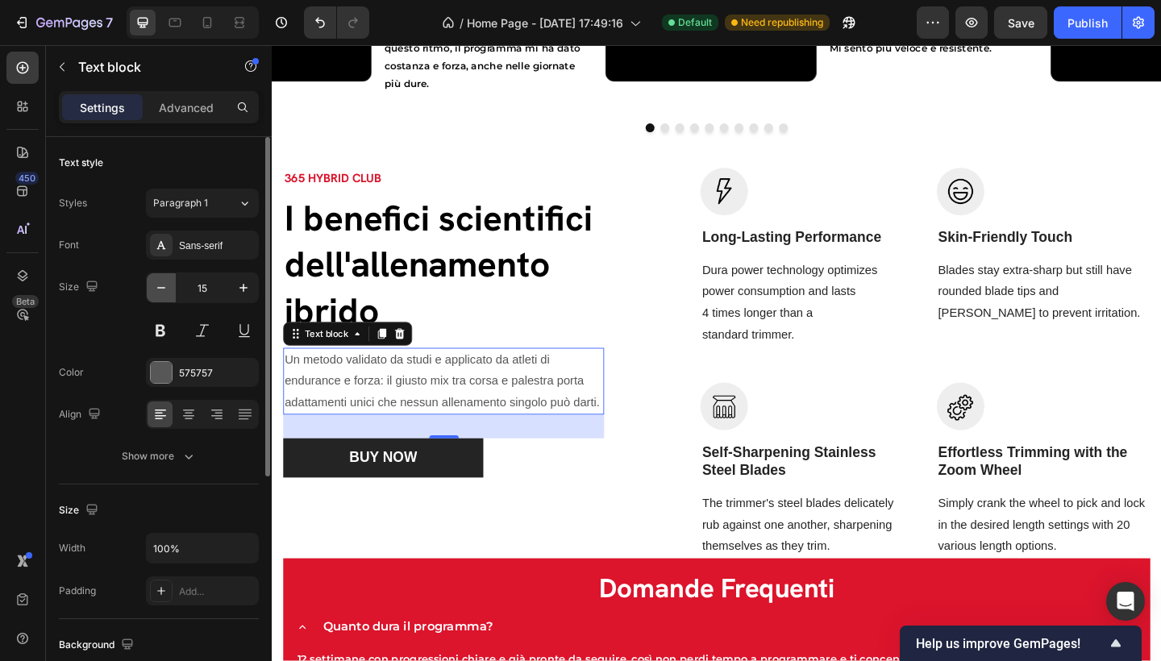
click at [162, 283] on icon "button" at bounding box center [161, 288] width 16 height 16
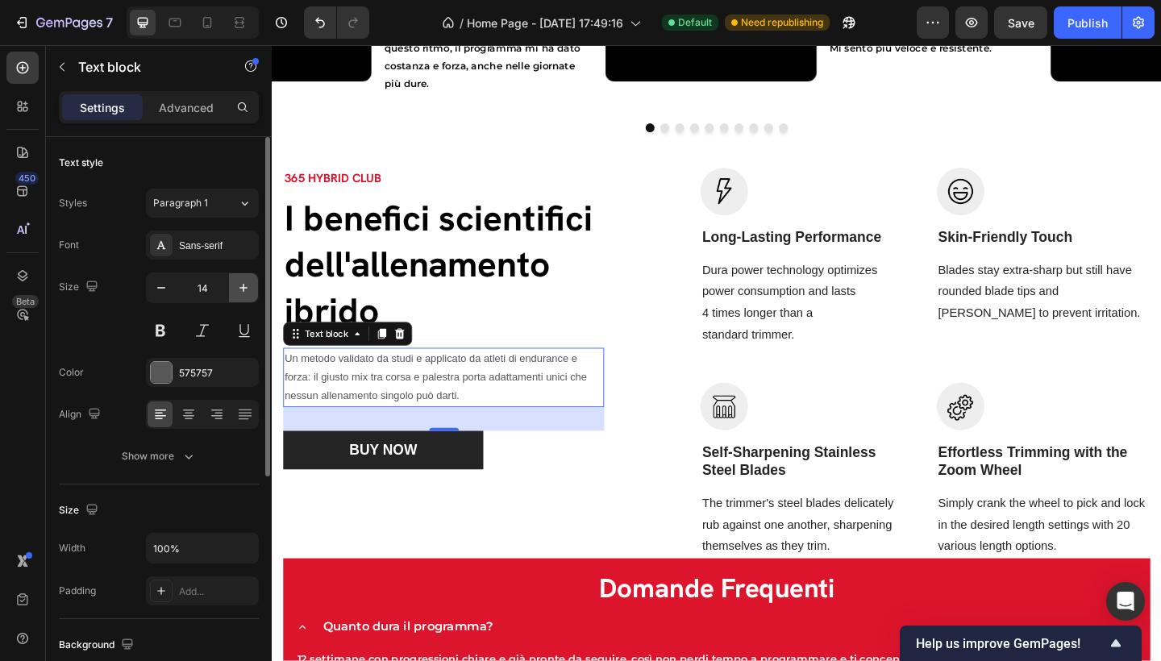
click at [248, 292] on icon "button" at bounding box center [243, 288] width 16 height 16
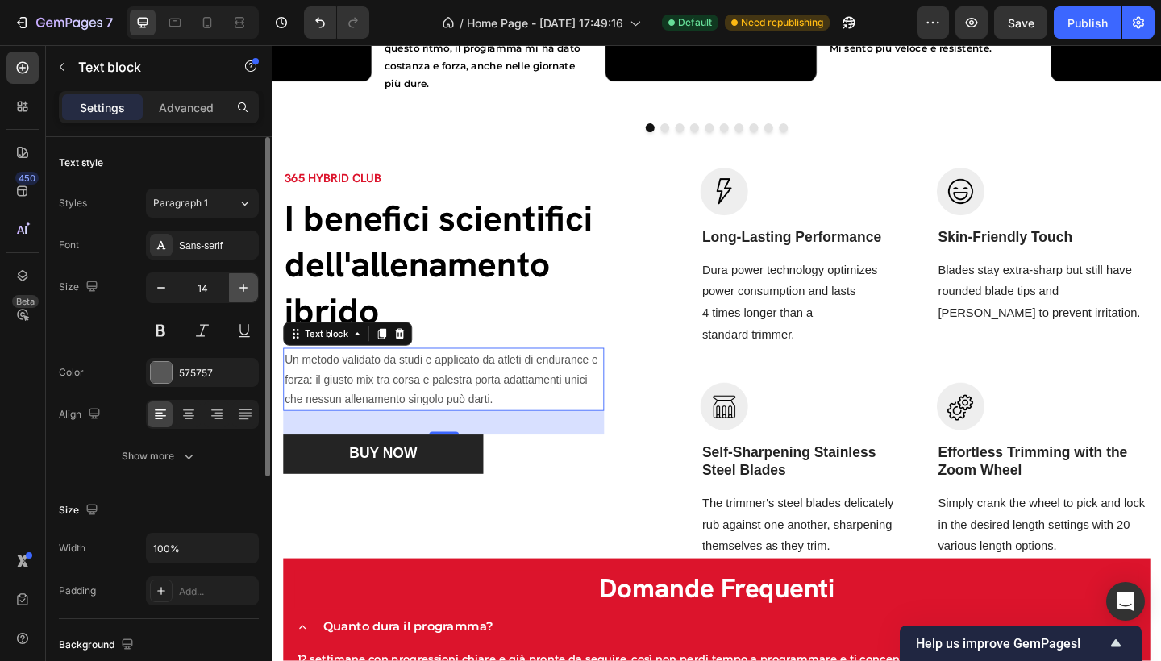
type input "15"
click at [525, 405] on p "Un metodo validato da studi e applicato da atleti di endurance e forza: il gius…" at bounding box center [458, 409] width 346 height 65
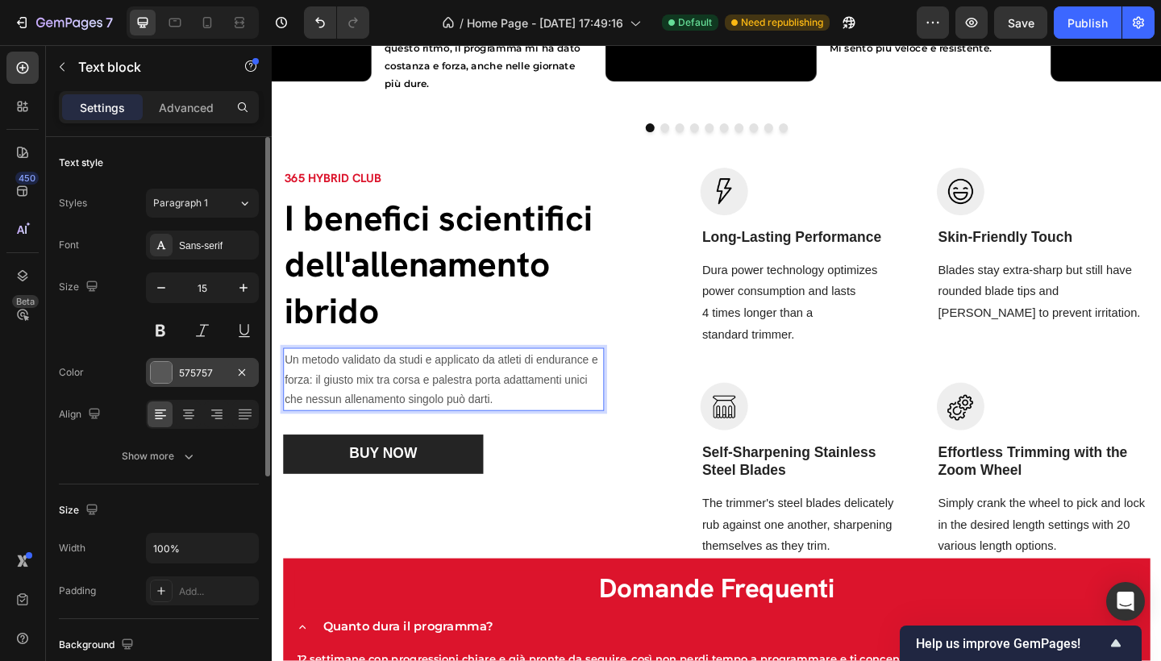
click at [178, 372] on div "575757" at bounding box center [202, 372] width 113 height 29
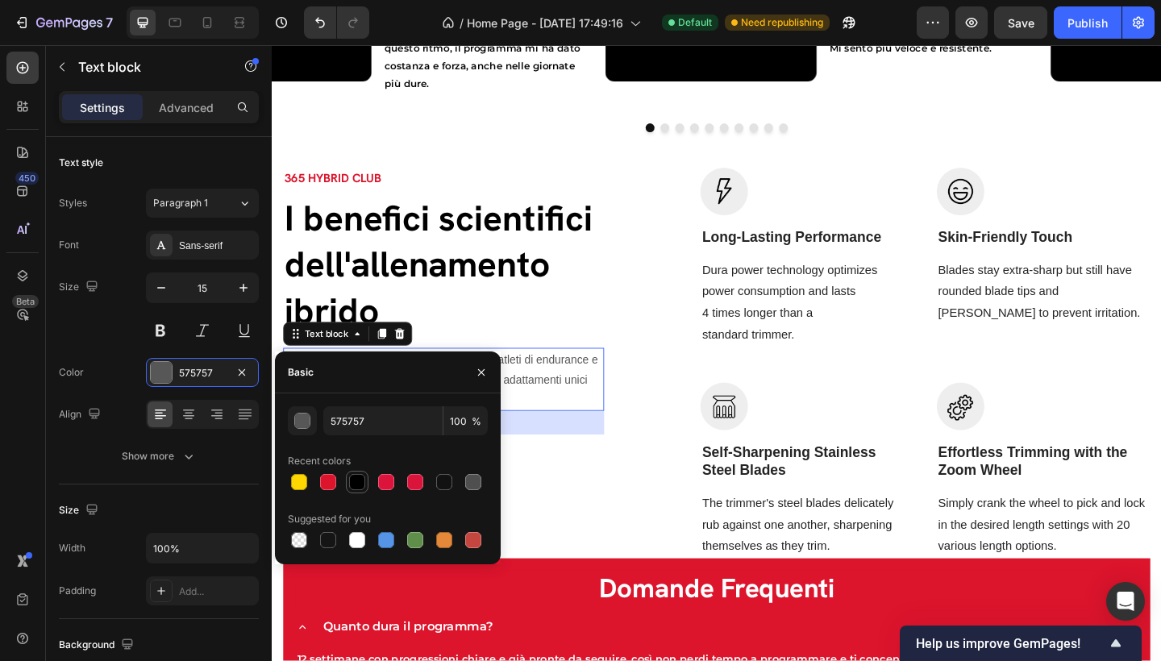
click at [359, 483] on div at bounding box center [357, 482] width 16 height 16
type input "000000"
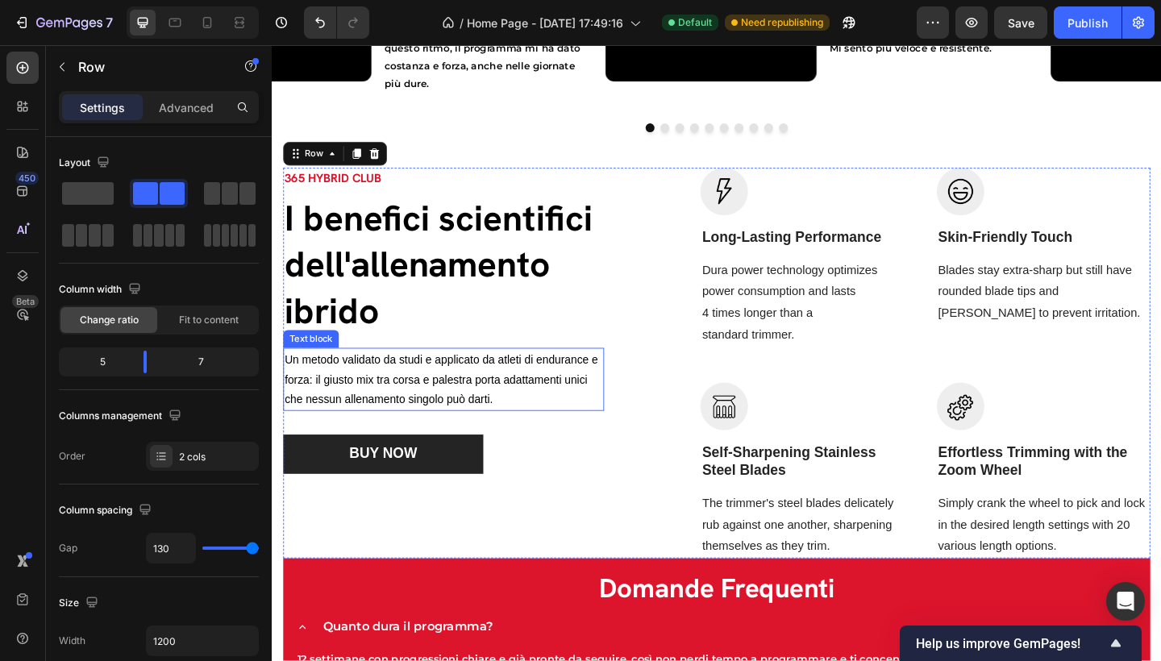
click at [445, 402] on p "Un metodo validato da studi e applicato da atleti di endurance e forza: il gius…" at bounding box center [458, 409] width 346 height 65
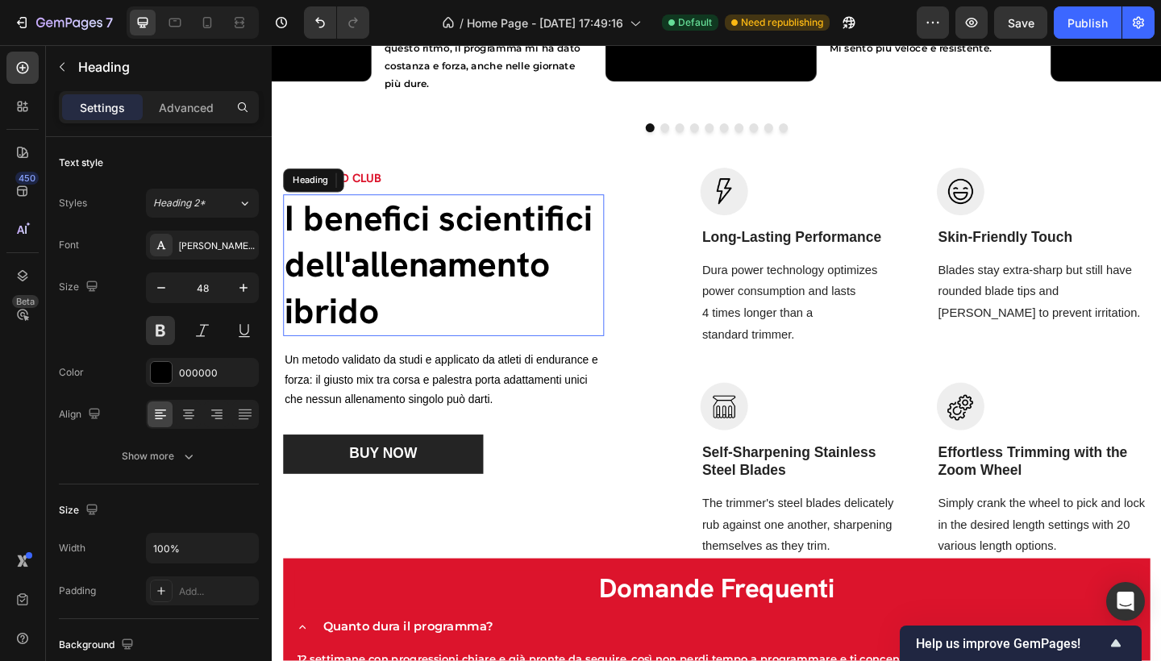
click at [502, 360] on p "I benefici scientifici dell'allenamento ibrido" at bounding box center [458, 285] width 346 height 151
drag, startPoint x: 456, startPoint y: 376, endPoint x: 456, endPoint y: 363, distance: 12.9
click at [456, 362] on div "I benefici scientifici dell'allenamento ibrido Heading 16" at bounding box center [458, 285] width 349 height 154
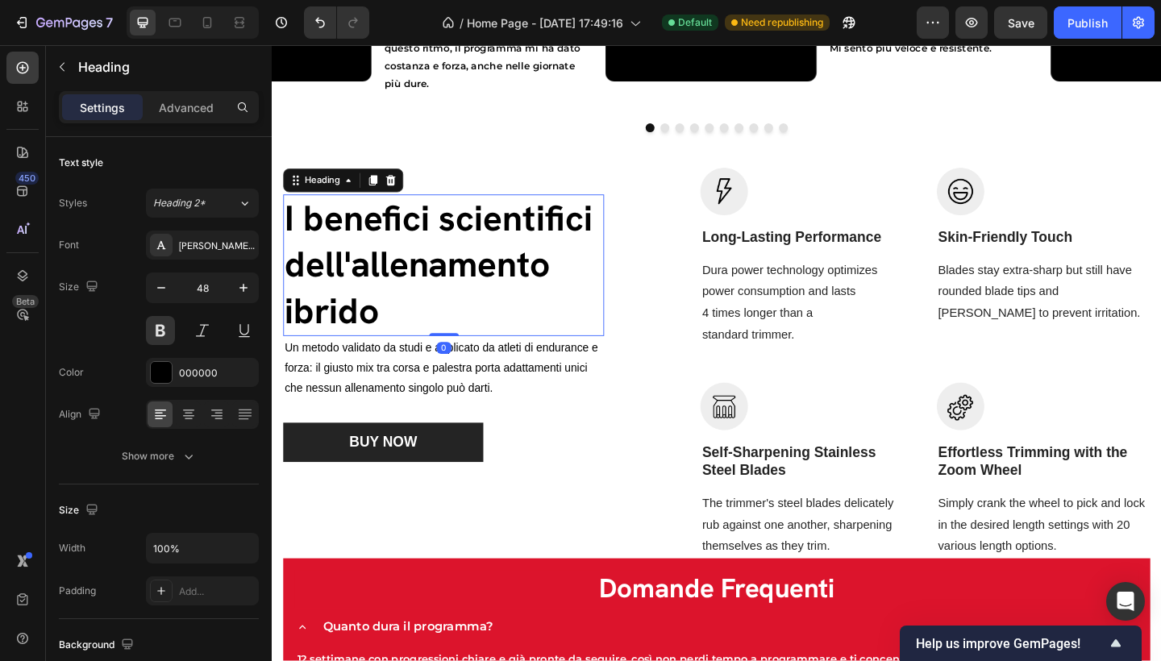
drag, startPoint x: 455, startPoint y: 378, endPoint x: 456, endPoint y: 359, distance: 19.4
click at [456, 359] on div "I benefici scientifici dell'allenamento ibrido Heading 0" at bounding box center [458, 285] width 349 height 154
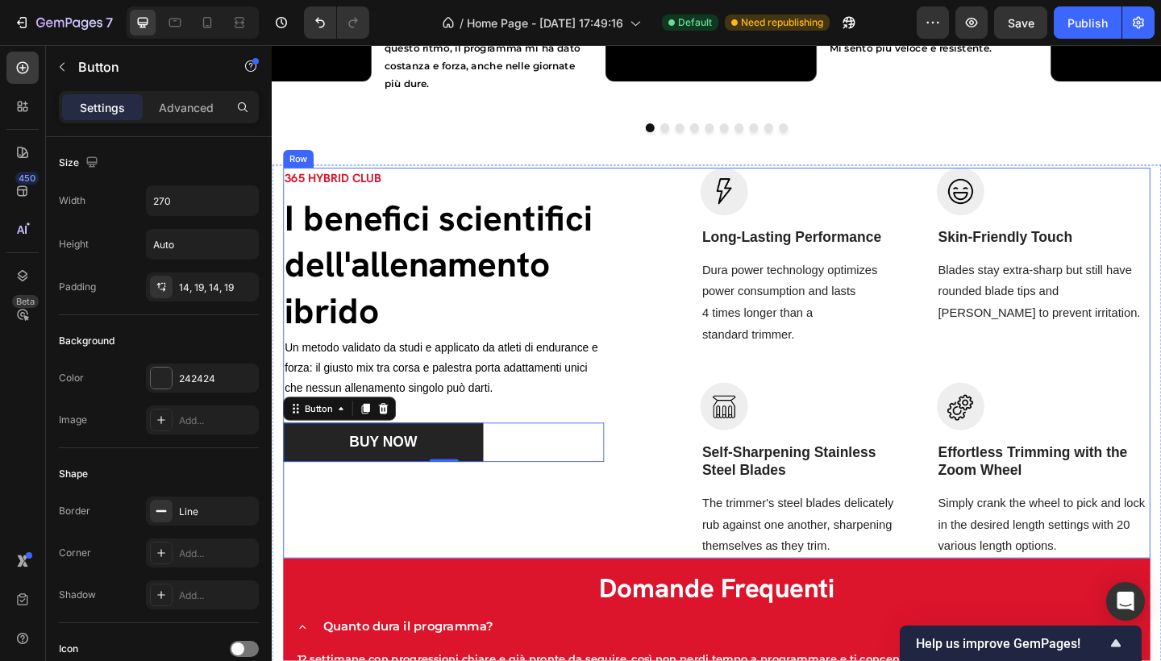
click at [684, 602] on div "365 HYBRID CLUB Text block I benefici scientifici dell'allenamento ibrido Headi…" at bounding box center [755, 392] width 943 height 426
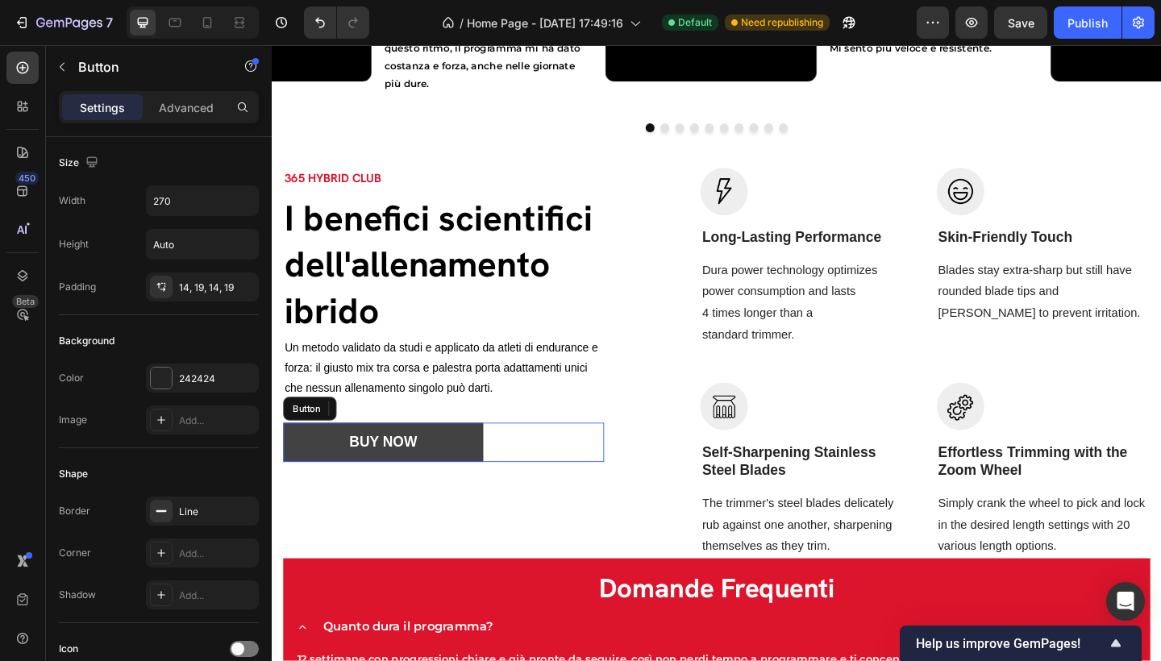
click at [480, 486] on button "BUY NOW" at bounding box center [393, 477] width 218 height 43
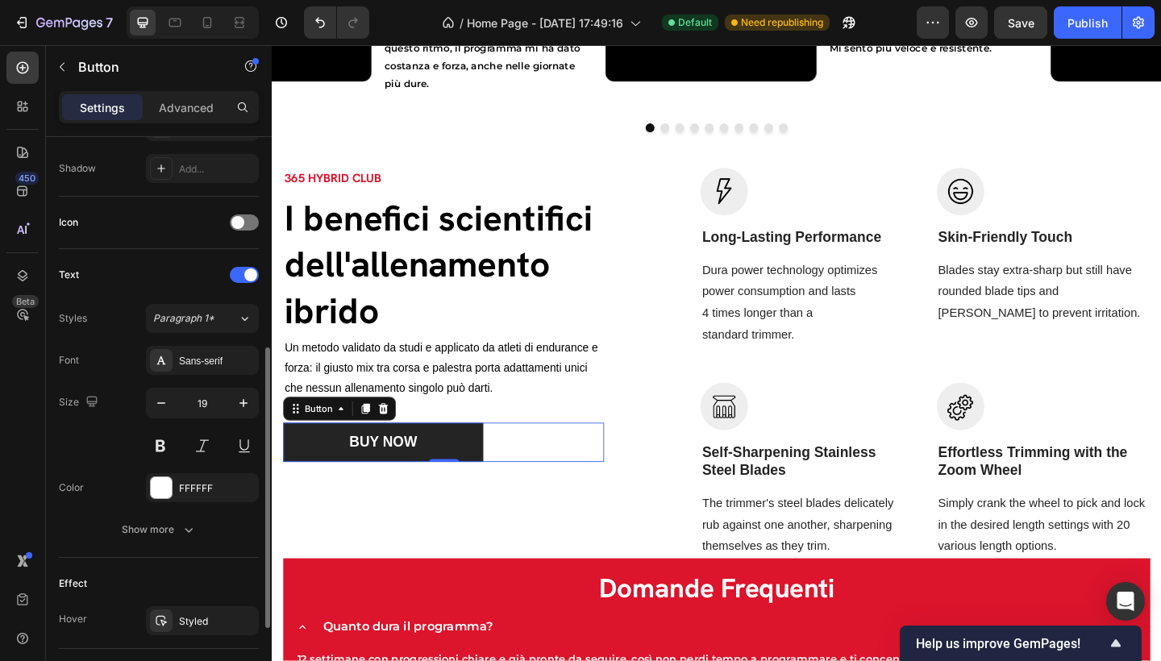
scroll to position [430, 0]
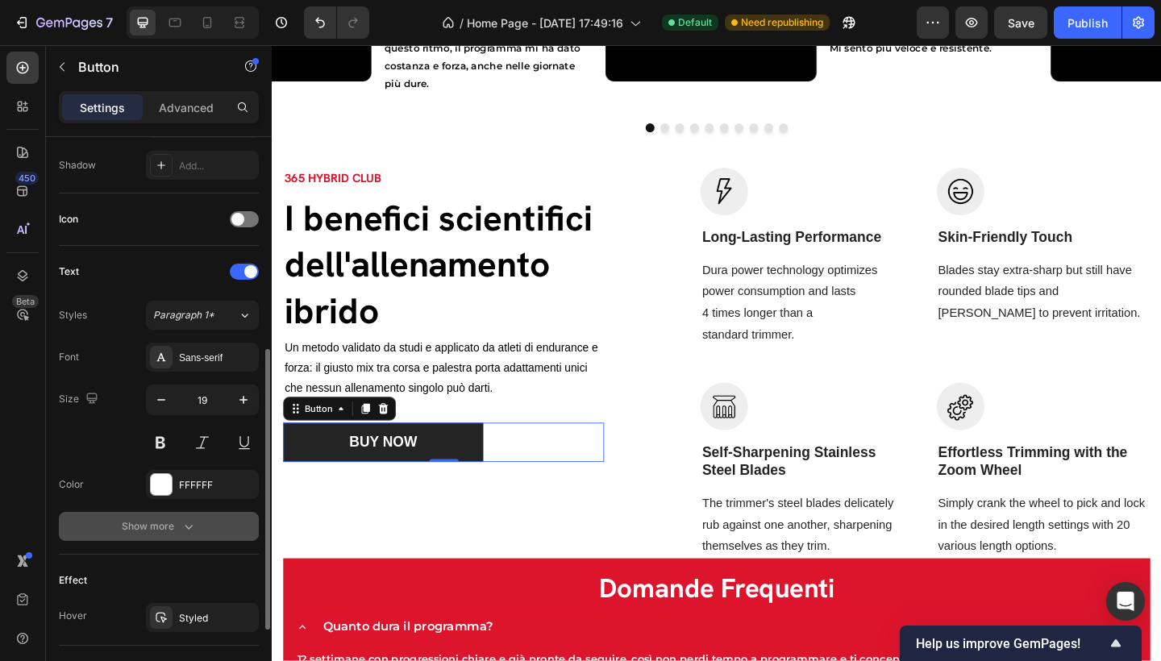
click at [190, 525] on icon "button" at bounding box center [189, 527] width 16 height 16
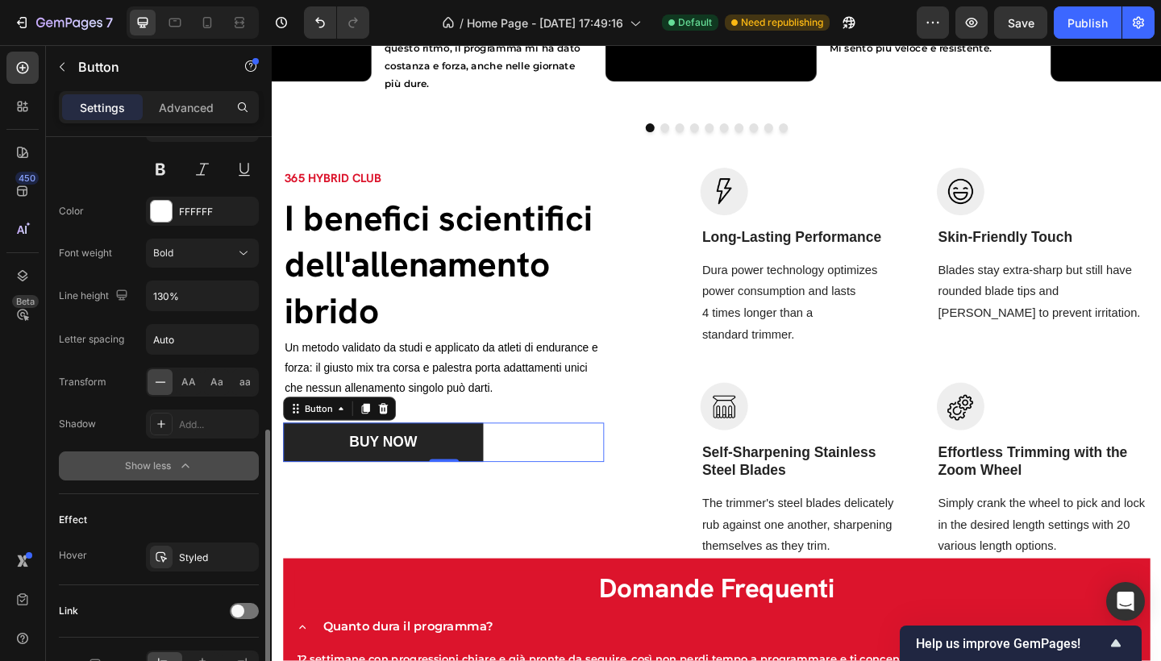
scroll to position [799, 0]
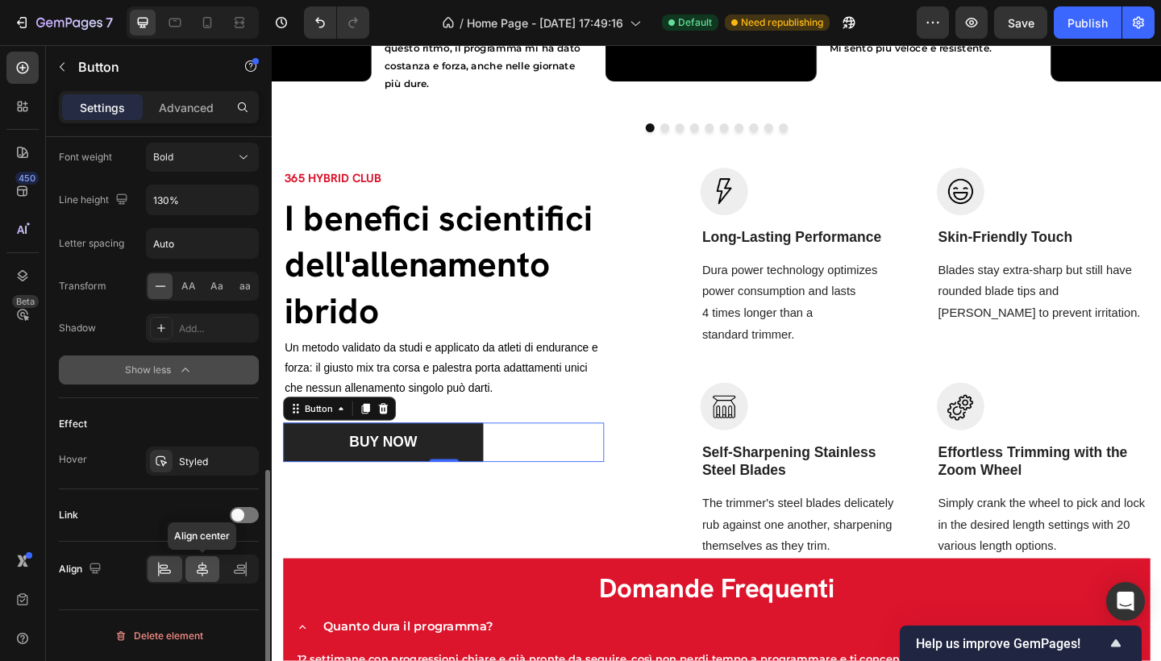
click at [208, 573] on icon at bounding box center [202, 569] width 16 height 16
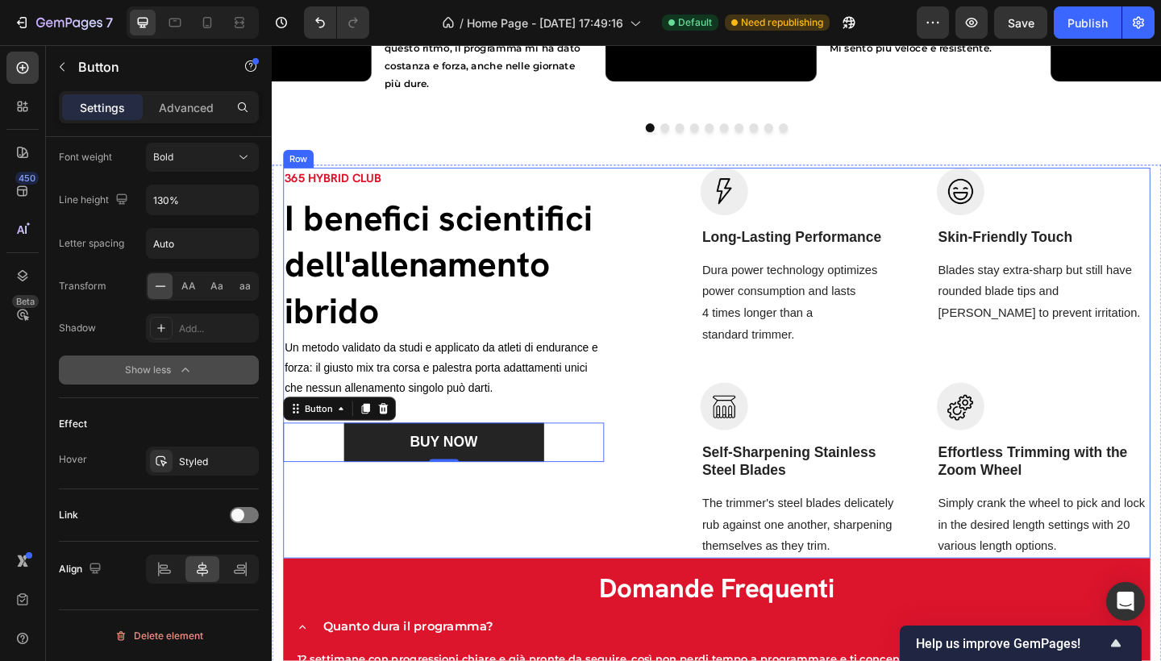
click at [545, 554] on div "365 HYBRID CLUB Text block I benefici scientifici dell'allenamento ibrido Headi…" at bounding box center [458, 392] width 349 height 426
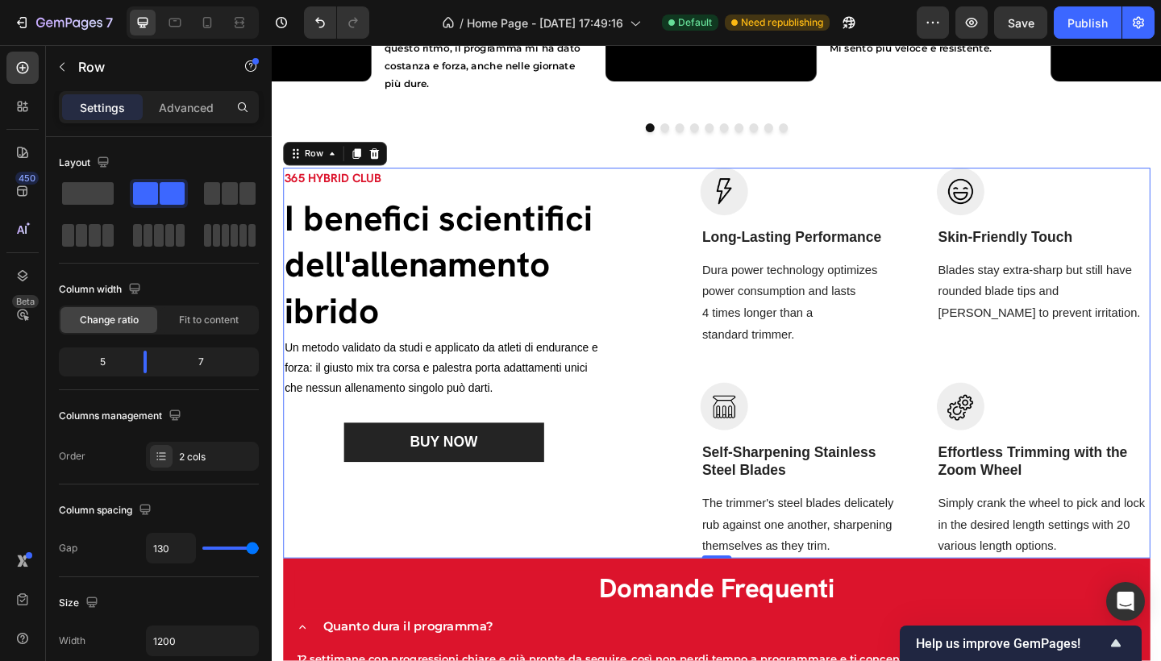
scroll to position [2647, 0]
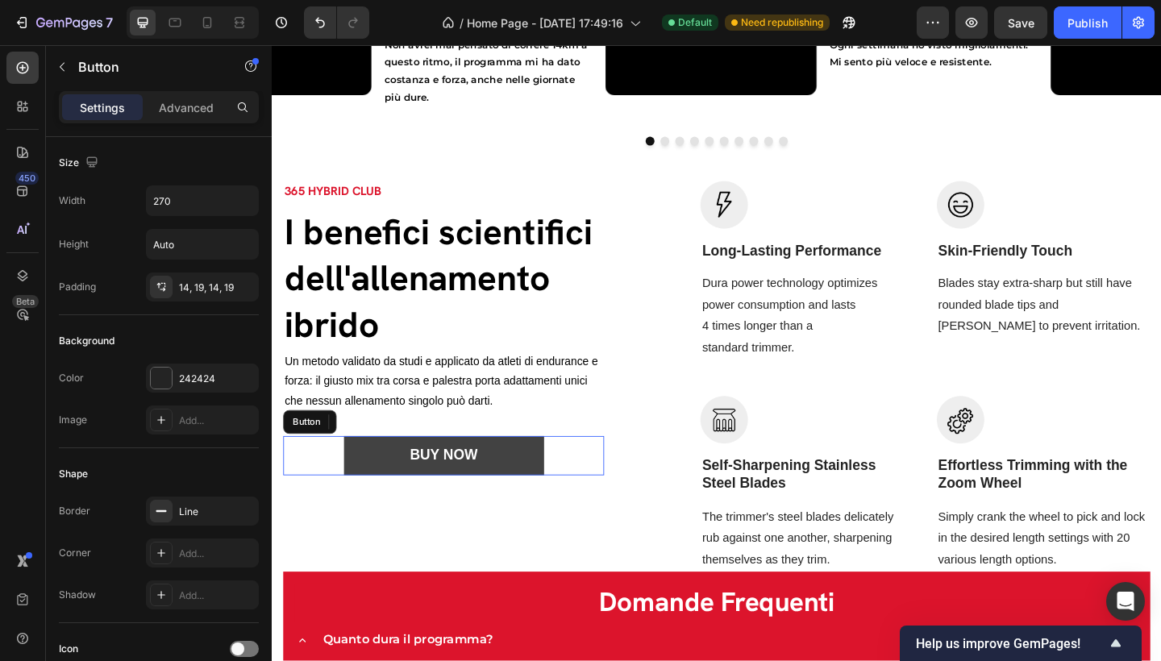
click at [539, 490] on button "BUY NOW" at bounding box center [459, 492] width 218 height 43
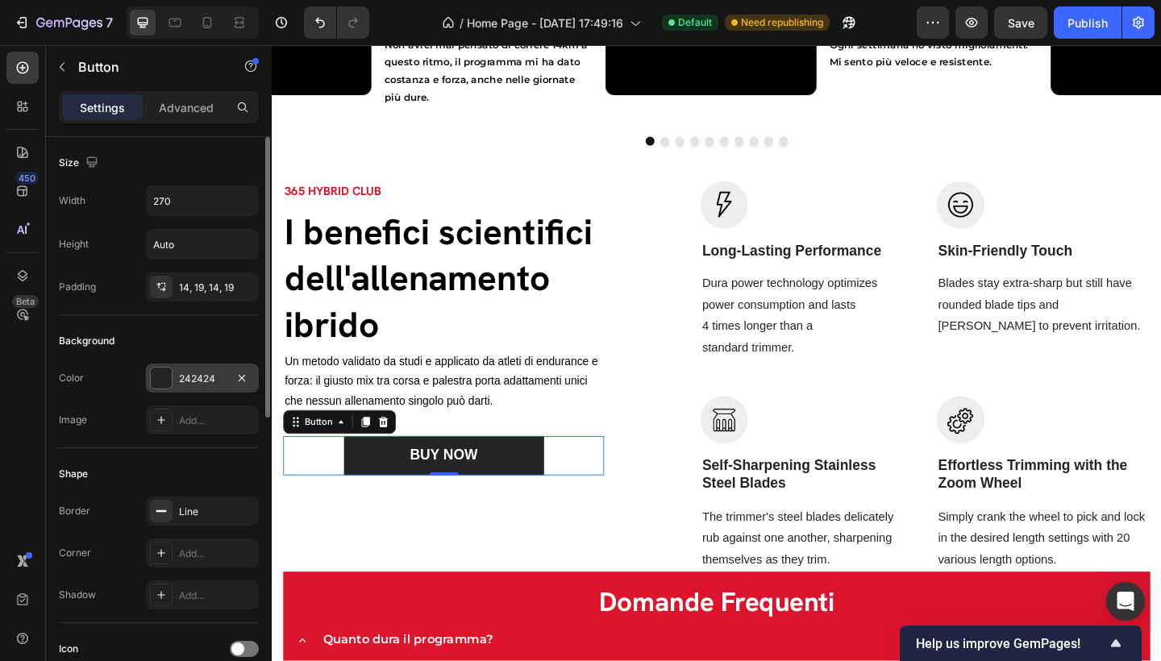
click at [225, 377] on div "242424" at bounding box center [202, 379] width 47 height 15
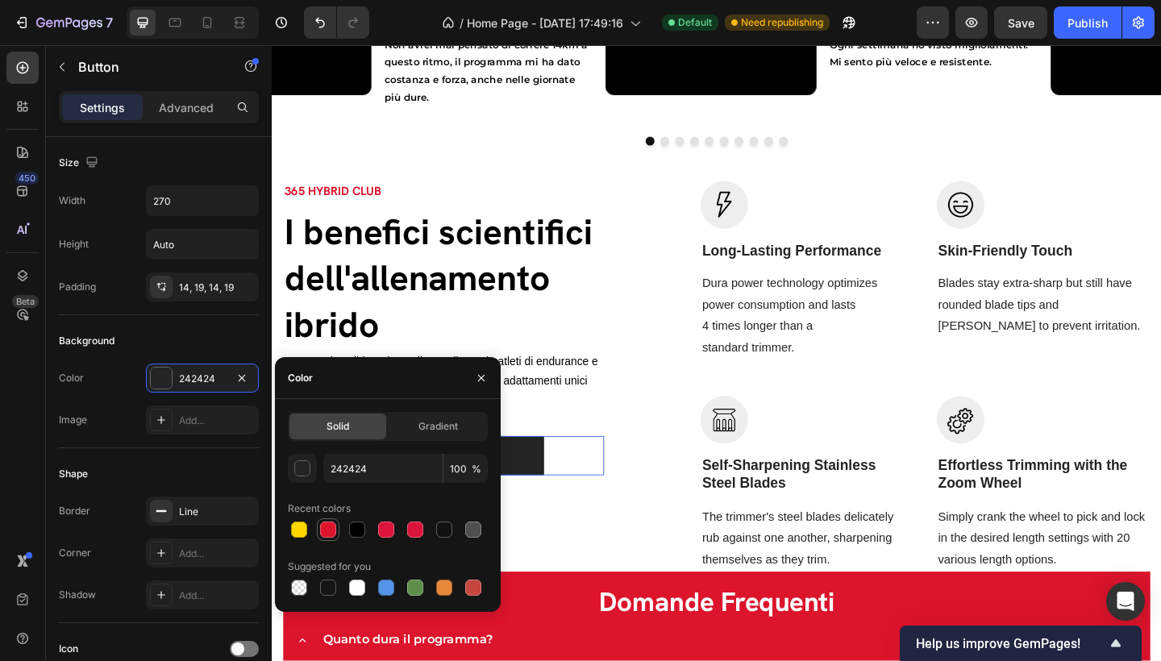
click at [326, 527] on div at bounding box center [328, 530] width 16 height 16
type input "DC142C"
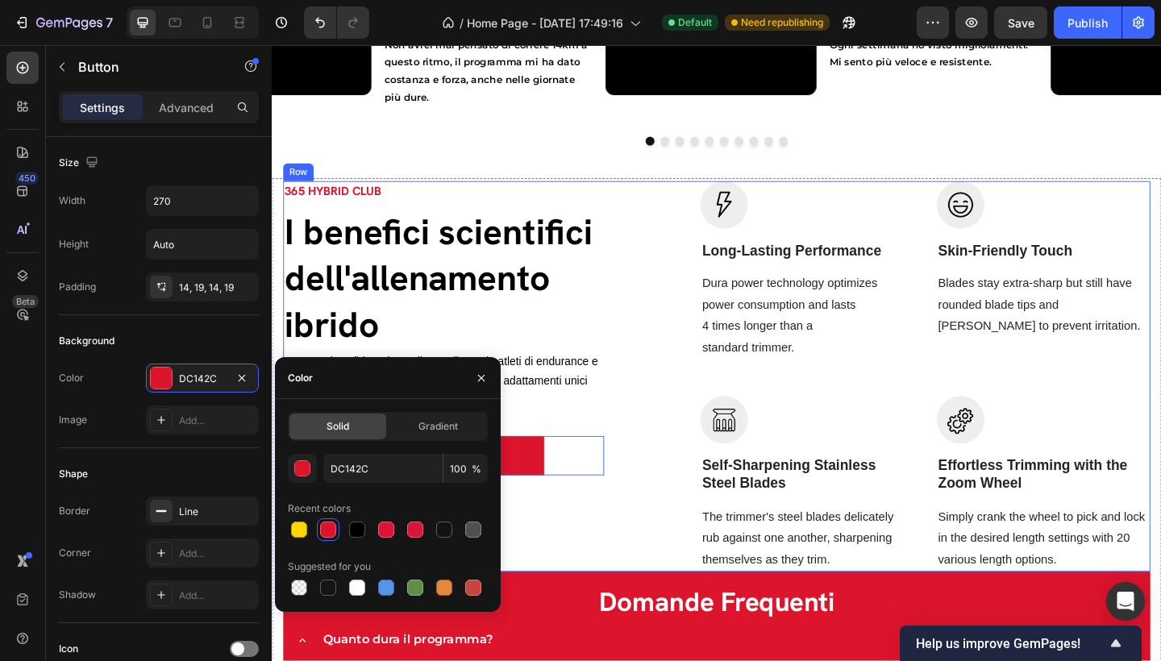
click at [581, 550] on div "365 HYBRID CLUB Text block I benefici scientifici dell'allenamento ibrido Headi…" at bounding box center [458, 407] width 349 height 426
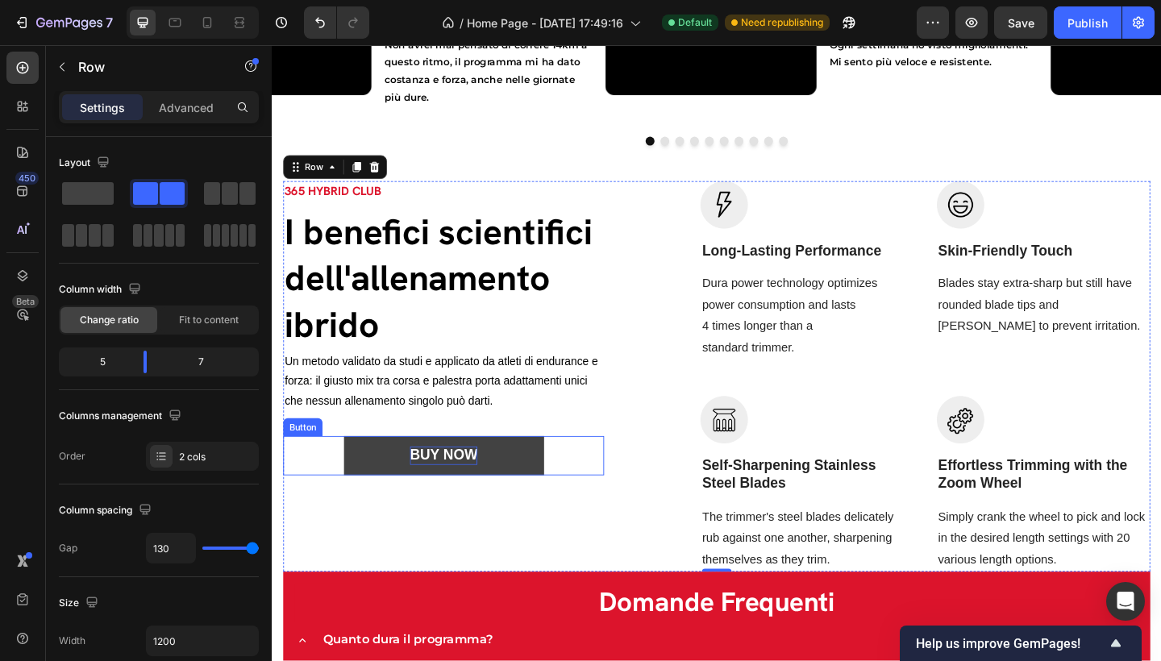
click at [471, 491] on div "BUY NOW" at bounding box center [458, 492] width 73 height 20
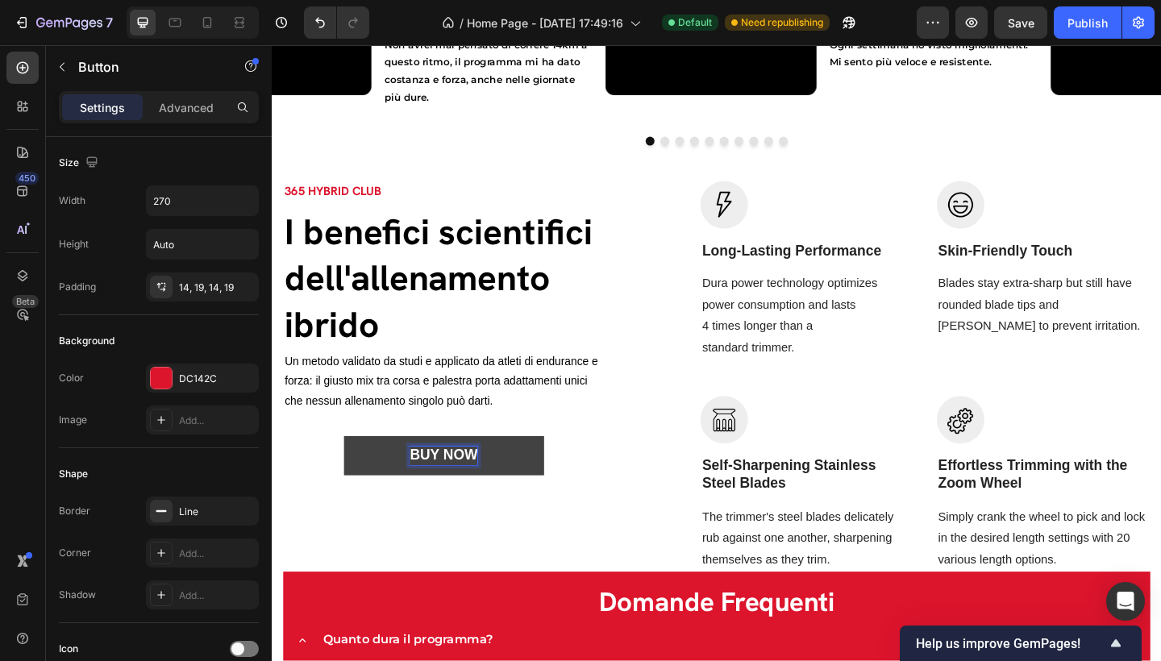
click at [474, 494] on p "BUY NOW" at bounding box center [458, 492] width 73 height 20
click at [456, 497] on button "INIZIA" at bounding box center [459, 492] width 218 height 43
click at [534, 484] on button "INIZIA ORA" at bounding box center [459, 492] width 218 height 43
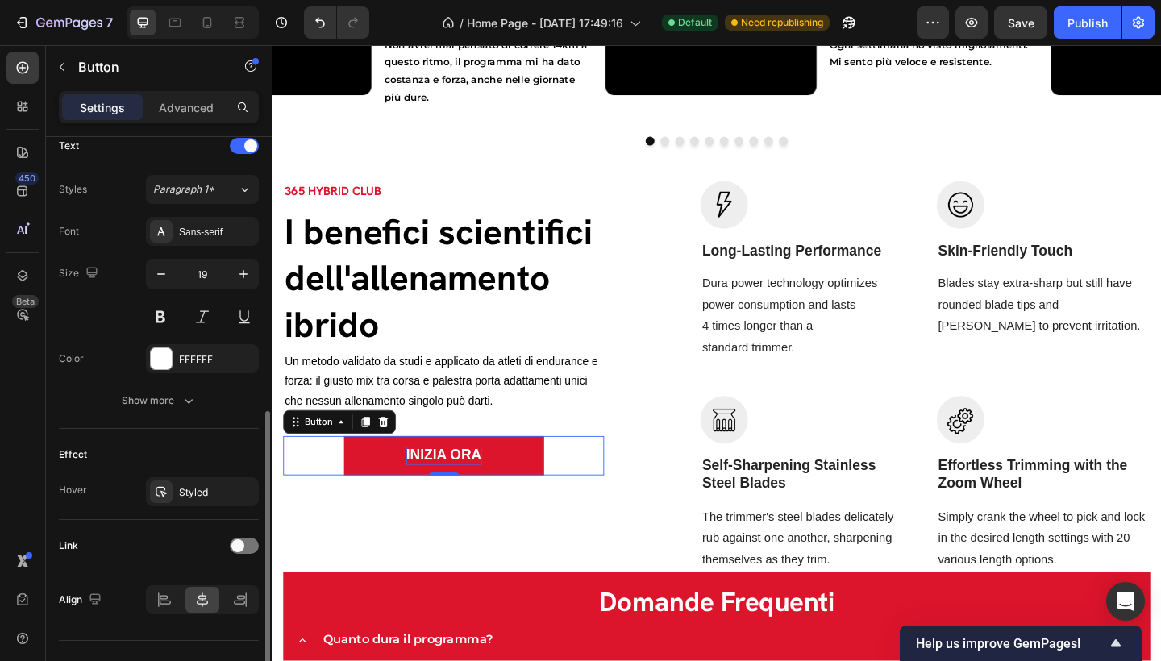
scroll to position [586, 0]
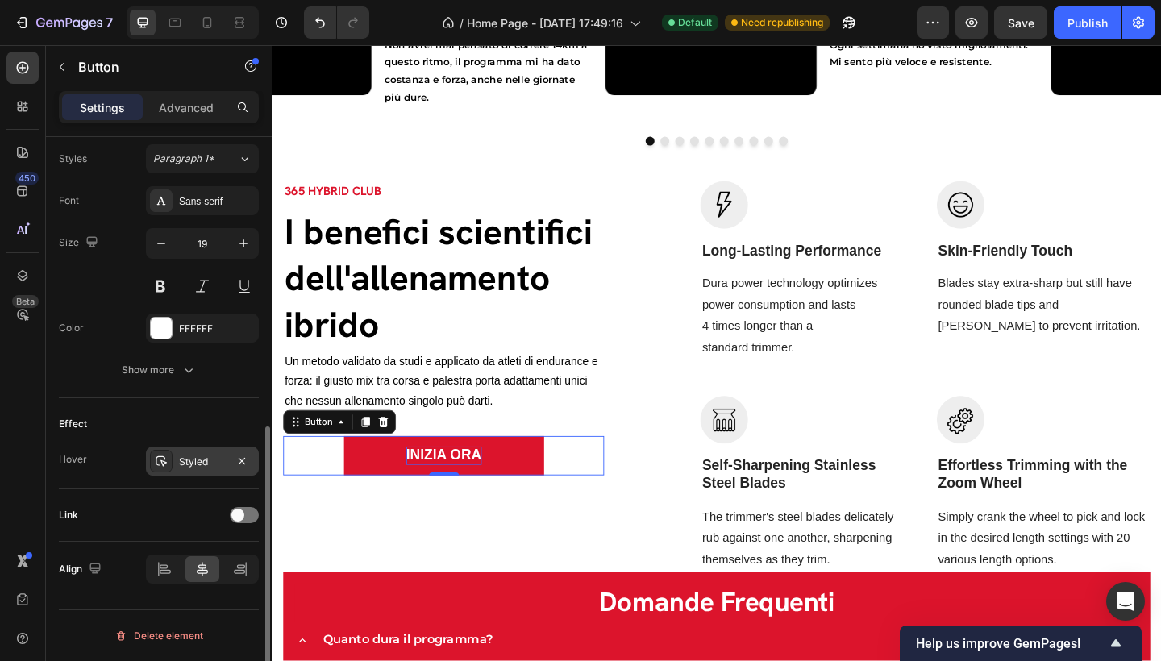
click at [201, 456] on div "Styled" at bounding box center [202, 462] width 47 height 15
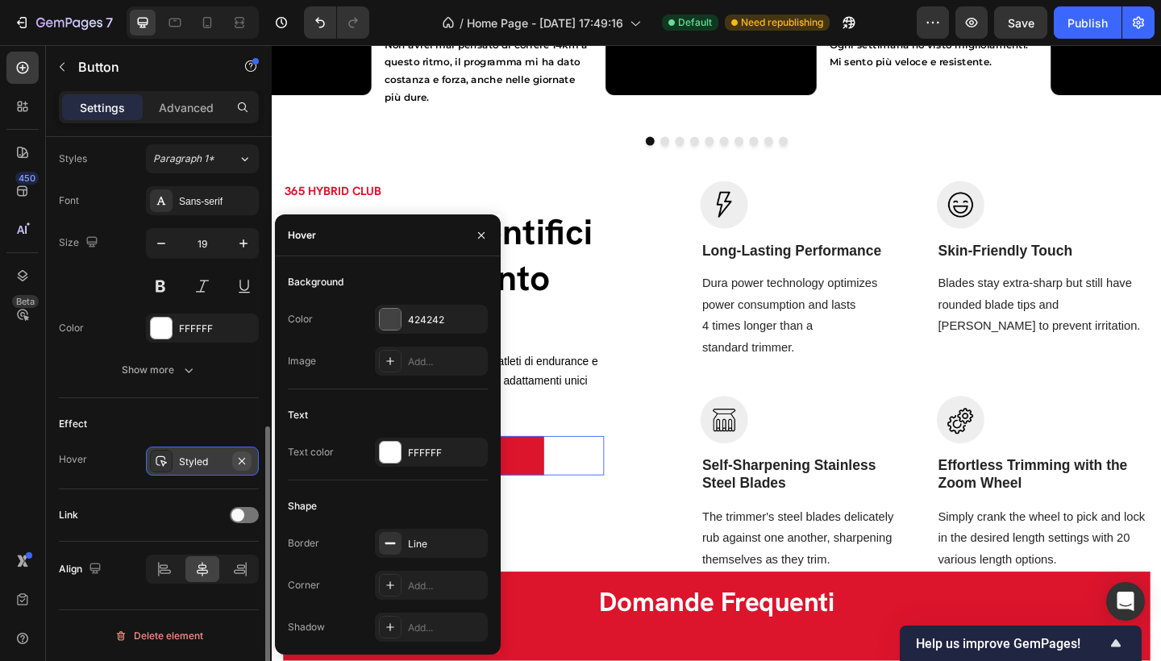
click at [242, 456] on icon "button" at bounding box center [241, 461] width 13 height 13
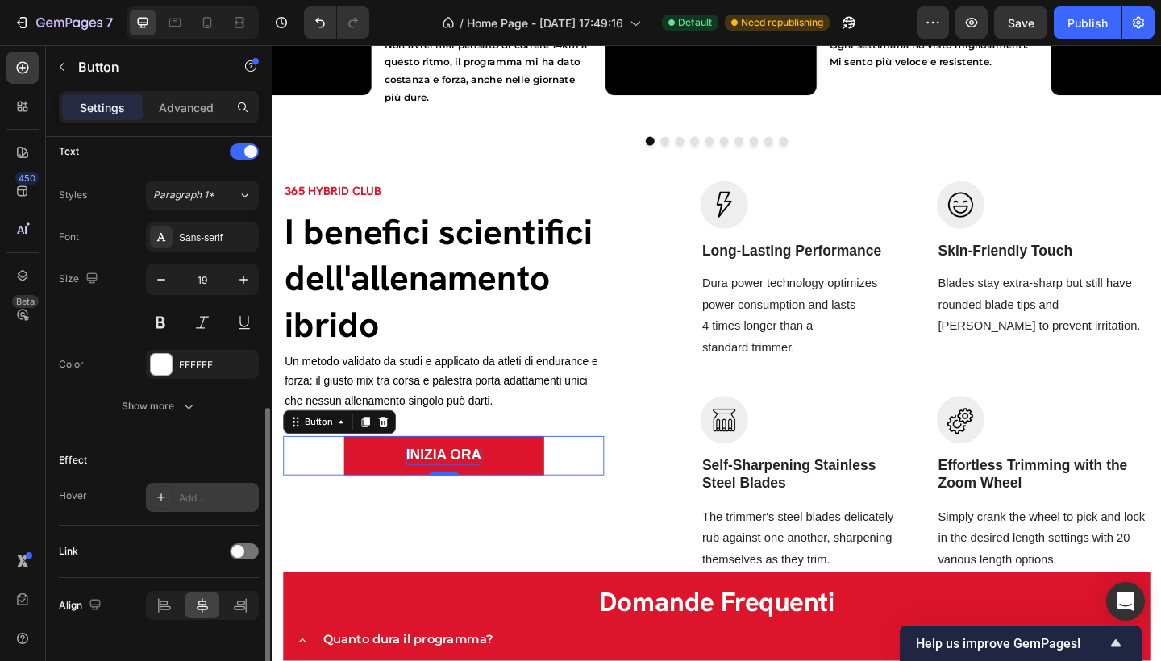
scroll to position [426, 0]
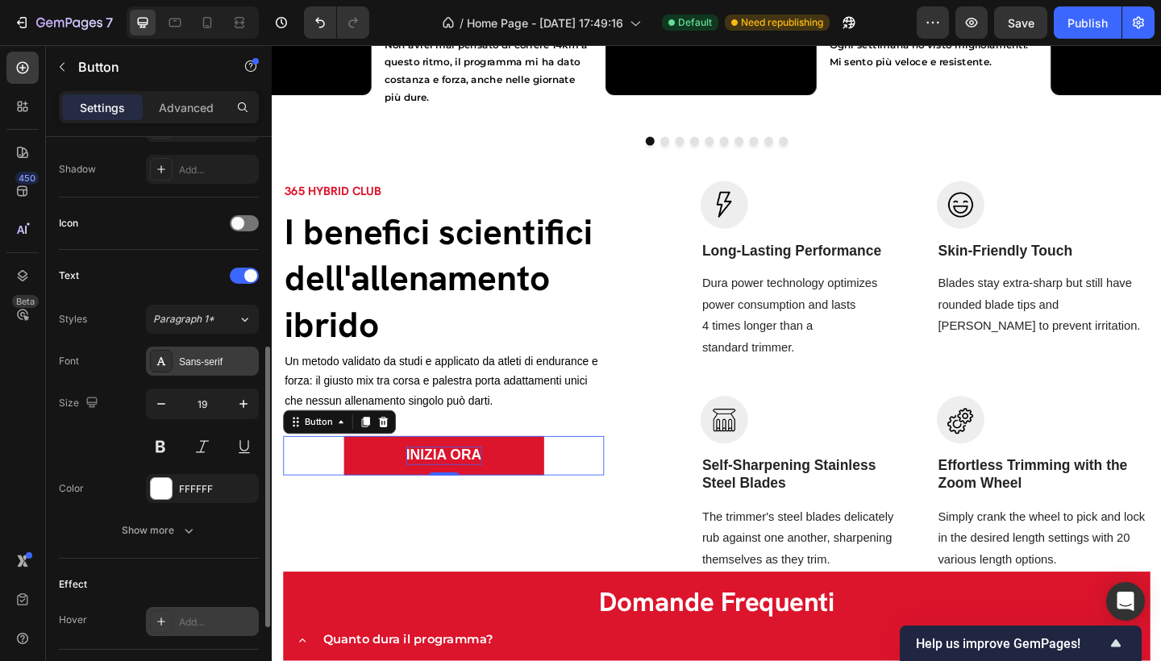
click at [211, 353] on div "Sans-serif" at bounding box center [202, 361] width 113 height 29
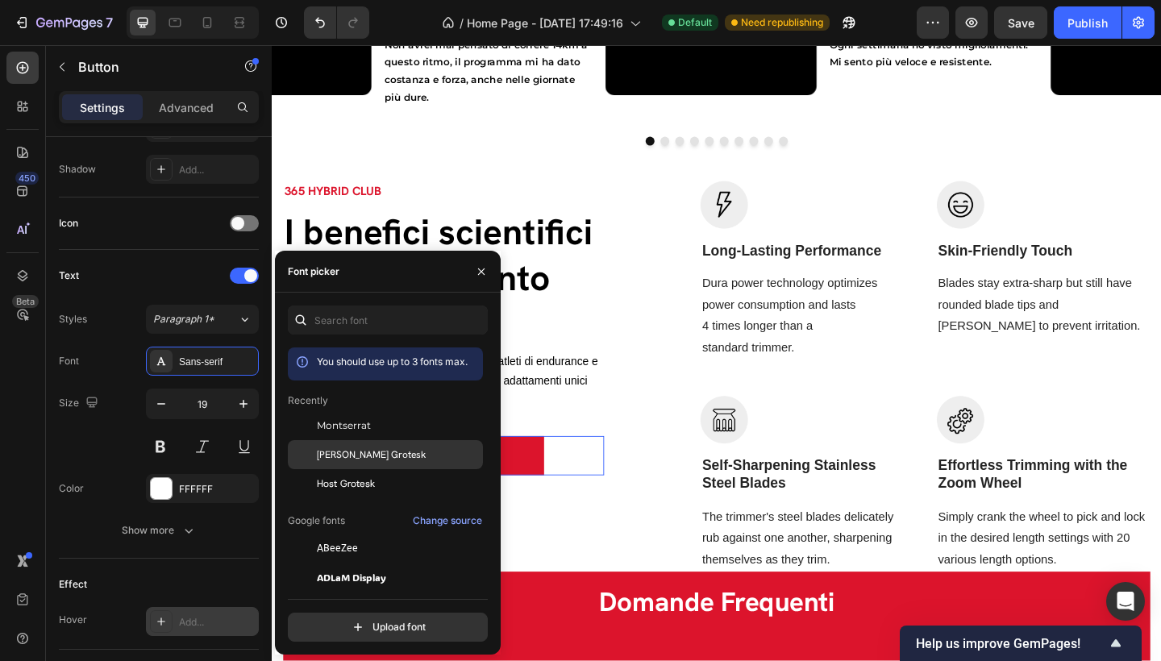
click at [370, 456] on span "Hanken Grotesk" at bounding box center [371, 455] width 109 height 15
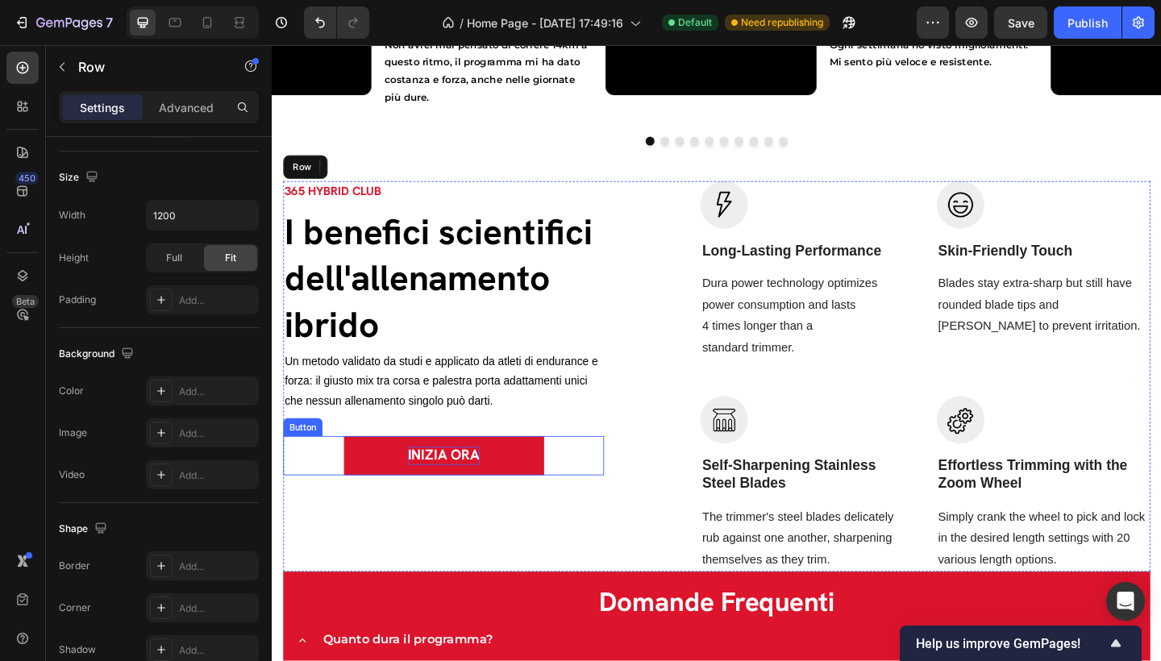
click at [395, 501] on button "INIZIA ORA" at bounding box center [459, 492] width 218 height 43
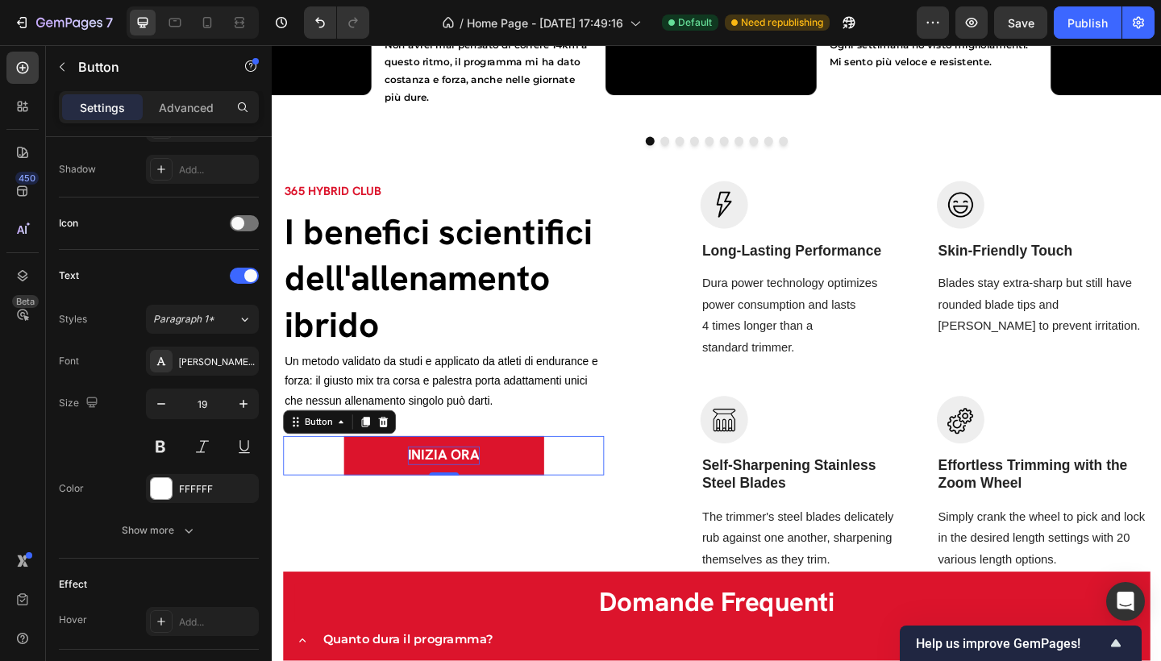
scroll to position [0, 0]
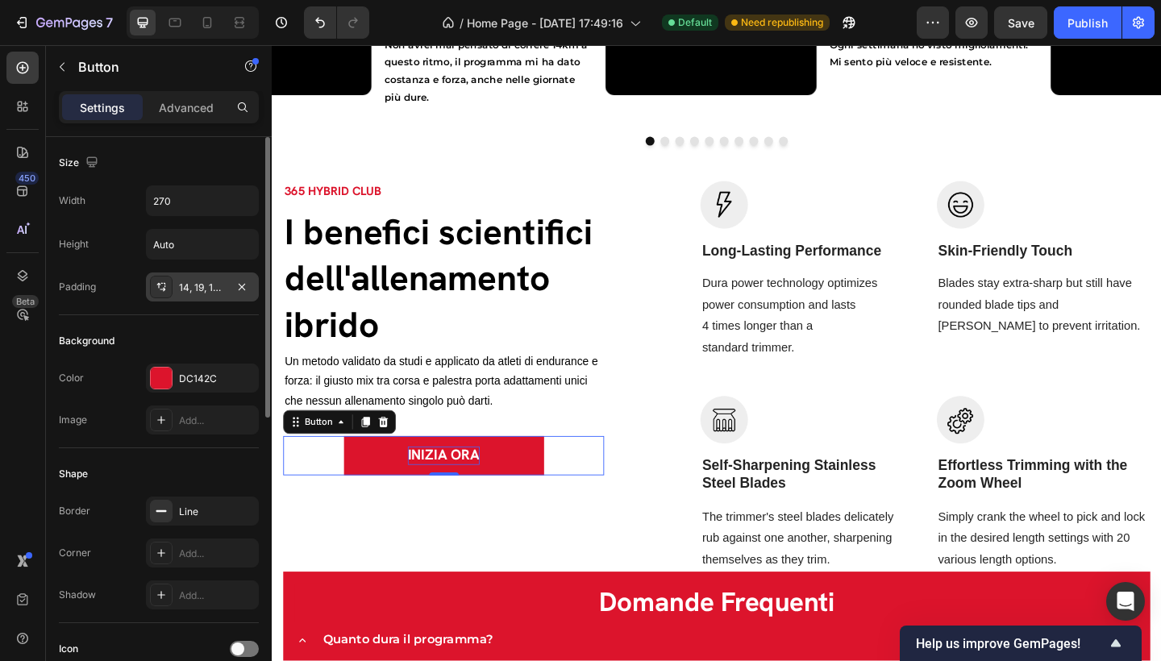
click at [183, 293] on div "14, 19, 14, 19" at bounding box center [202, 288] width 47 height 15
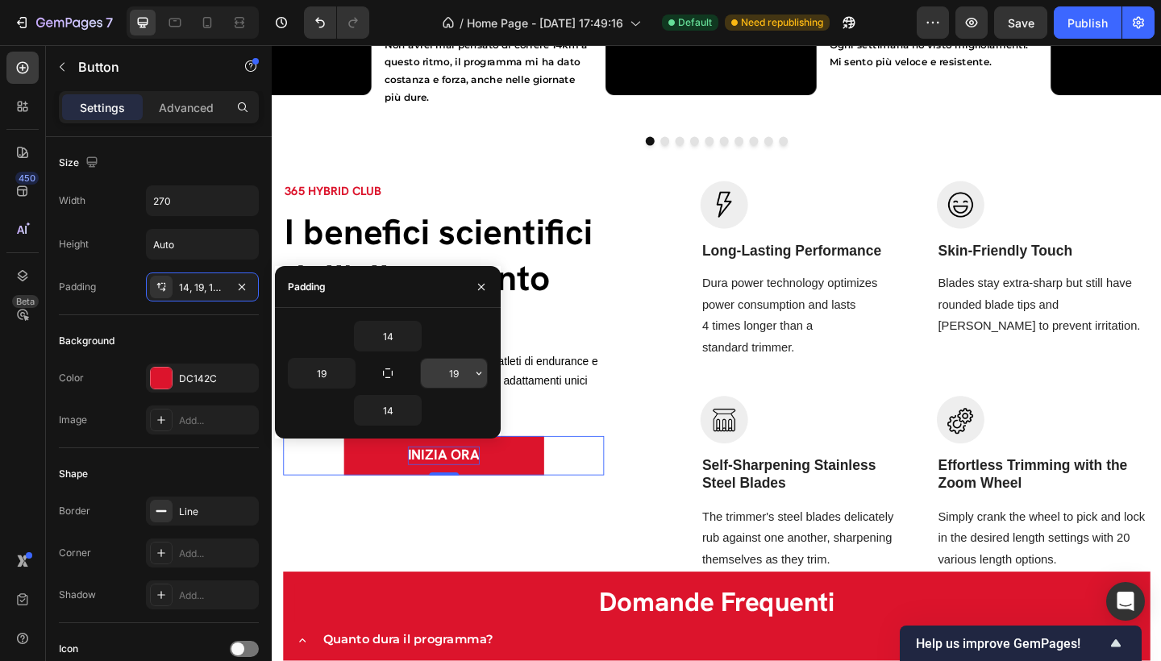
click at [454, 371] on input "19" at bounding box center [454, 373] width 66 height 29
type input "8"
click at [382, 336] on input "14" at bounding box center [388, 336] width 66 height 29
click at [385, 337] on input "14" at bounding box center [388, 336] width 66 height 29
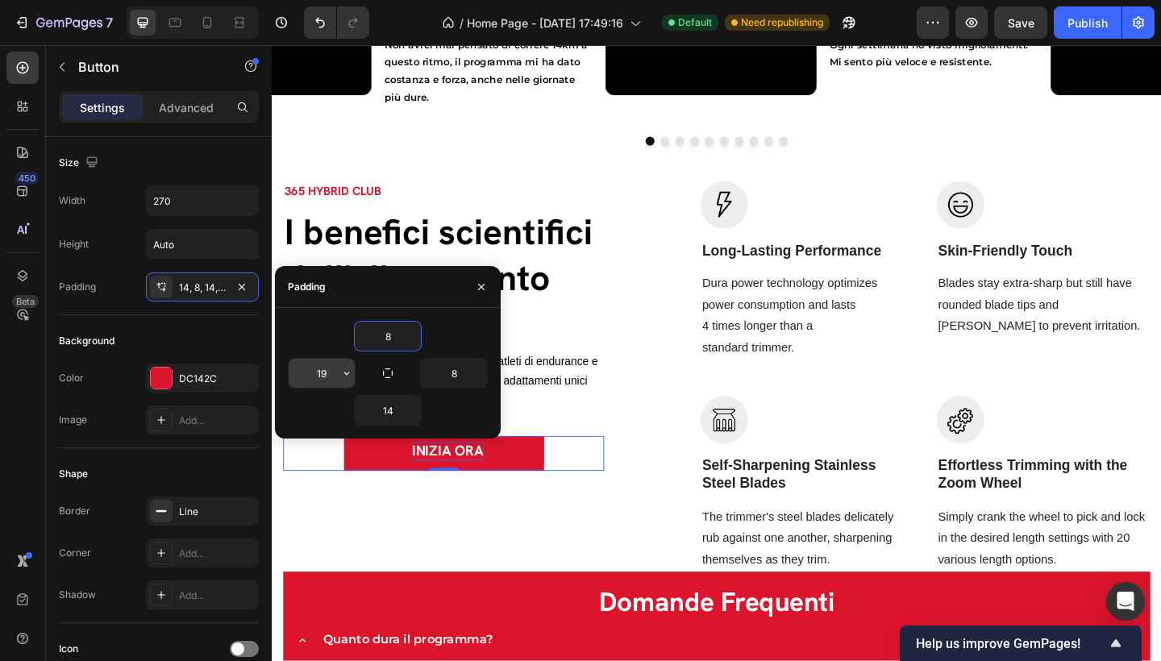
type input "8"
click at [321, 374] on input "19" at bounding box center [322, 373] width 66 height 29
click at [323, 374] on input "19" at bounding box center [322, 373] width 66 height 29
type input "8"
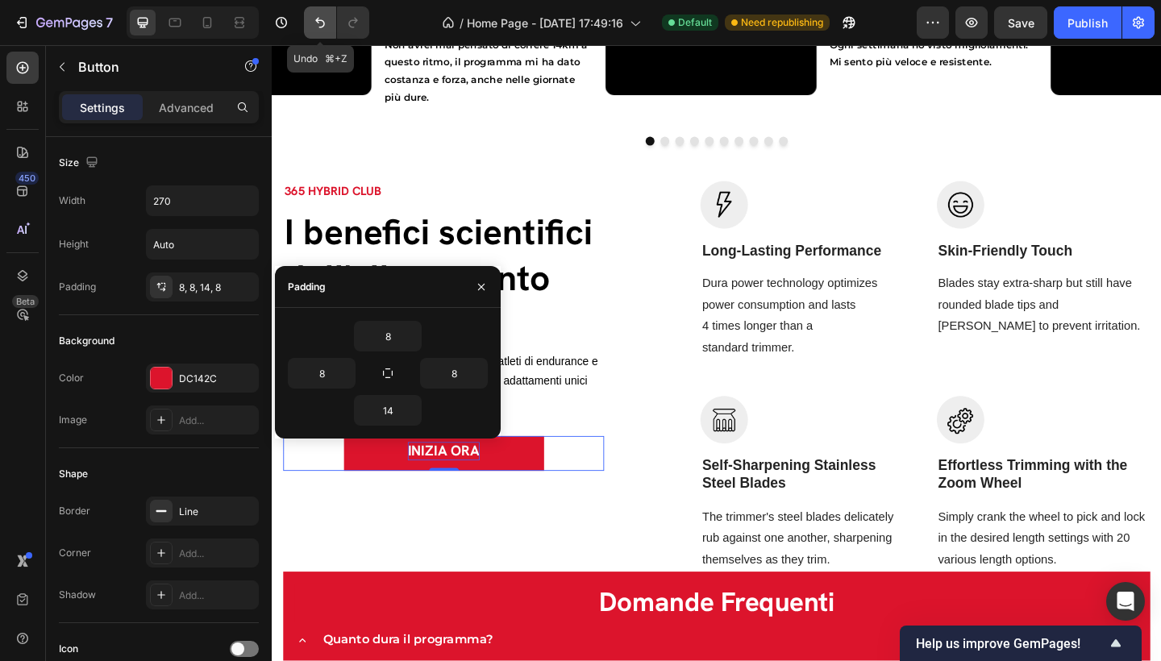
click at [320, 18] on icon "Undo/Redo" at bounding box center [320, 23] width 16 height 16
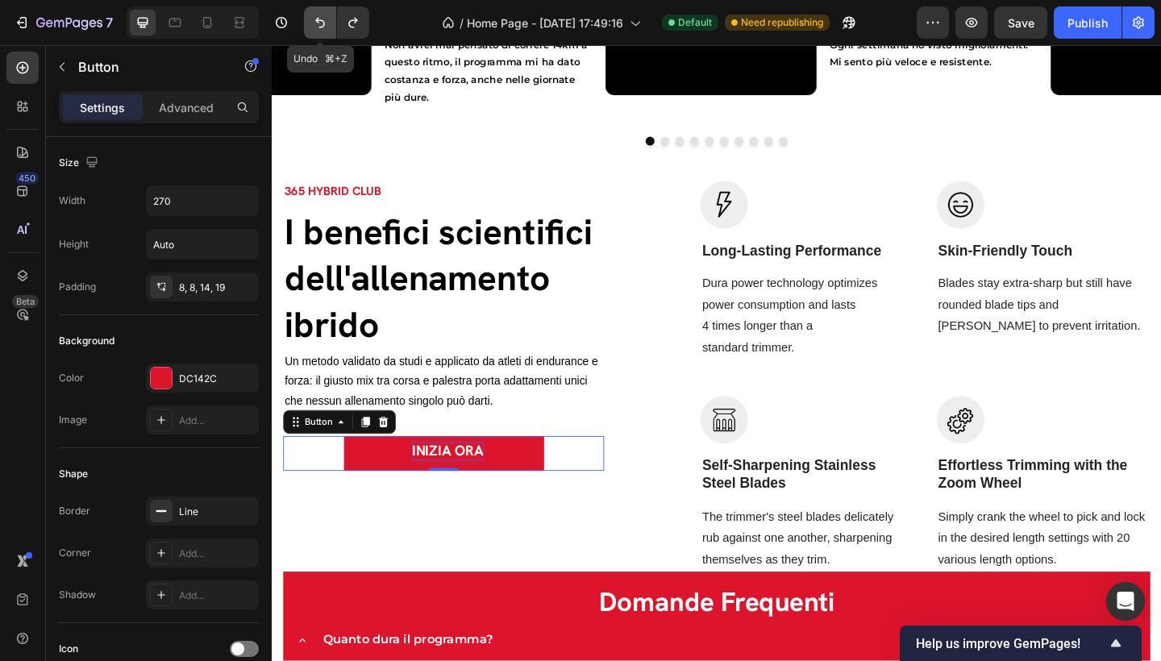
click at [320, 18] on icon "Undo/Redo" at bounding box center [320, 23] width 16 height 16
click at [169, 113] on p "Advanced" at bounding box center [186, 107] width 55 height 17
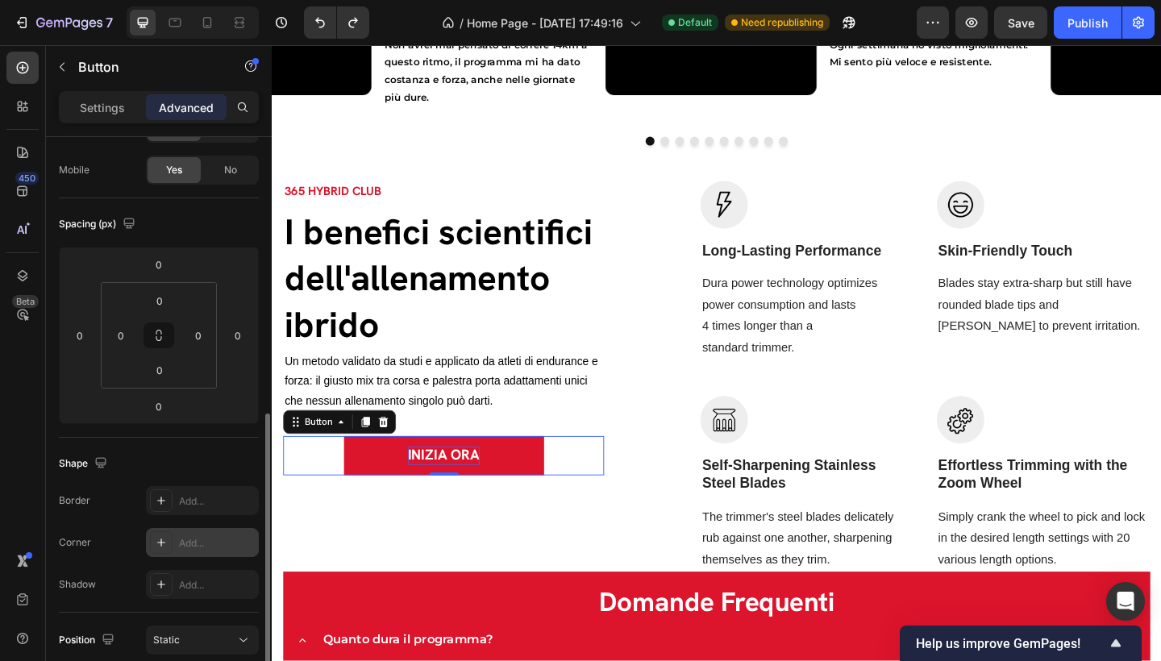
scroll to position [259, 0]
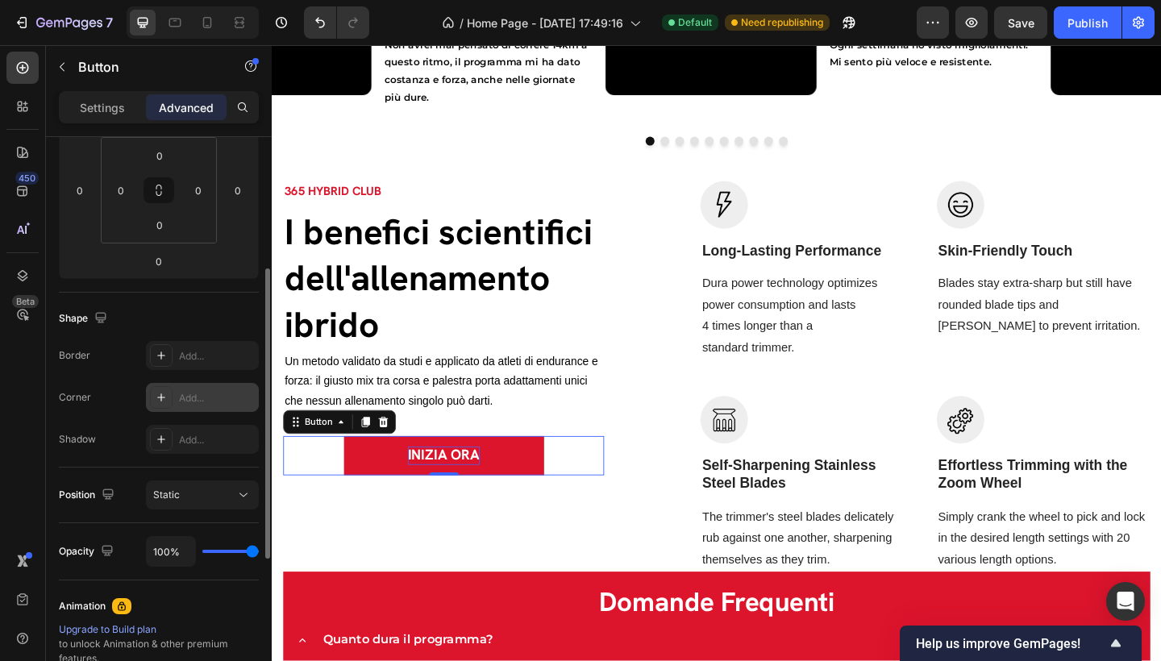
click at [201, 398] on div "Add..." at bounding box center [217, 398] width 76 height 15
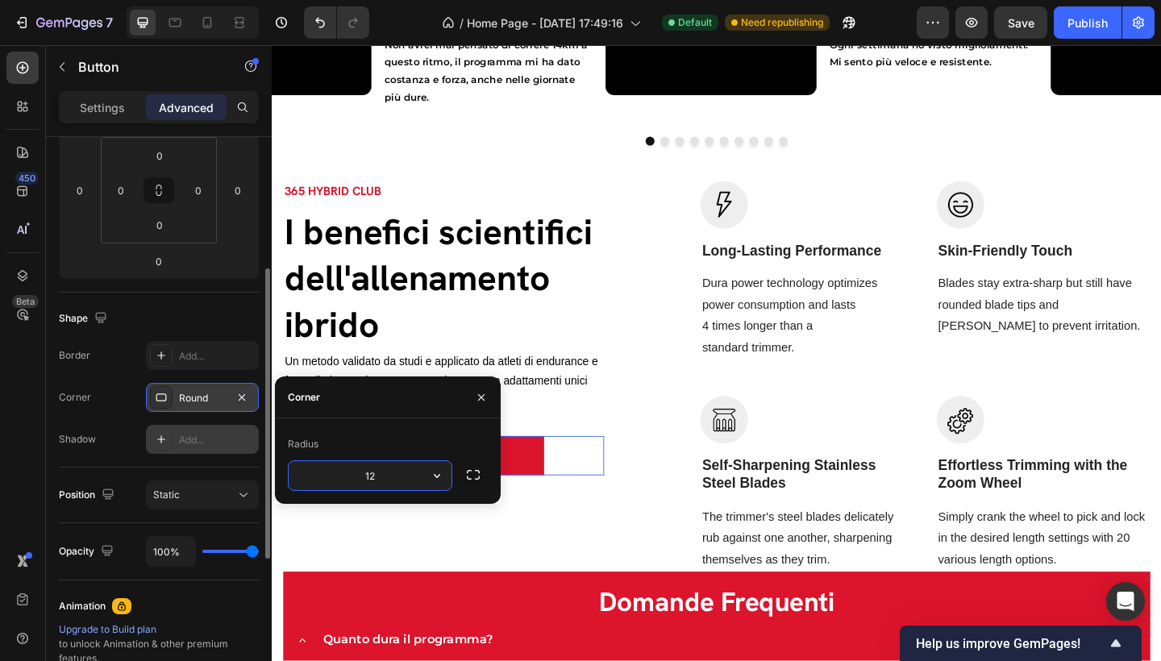
type input "12"
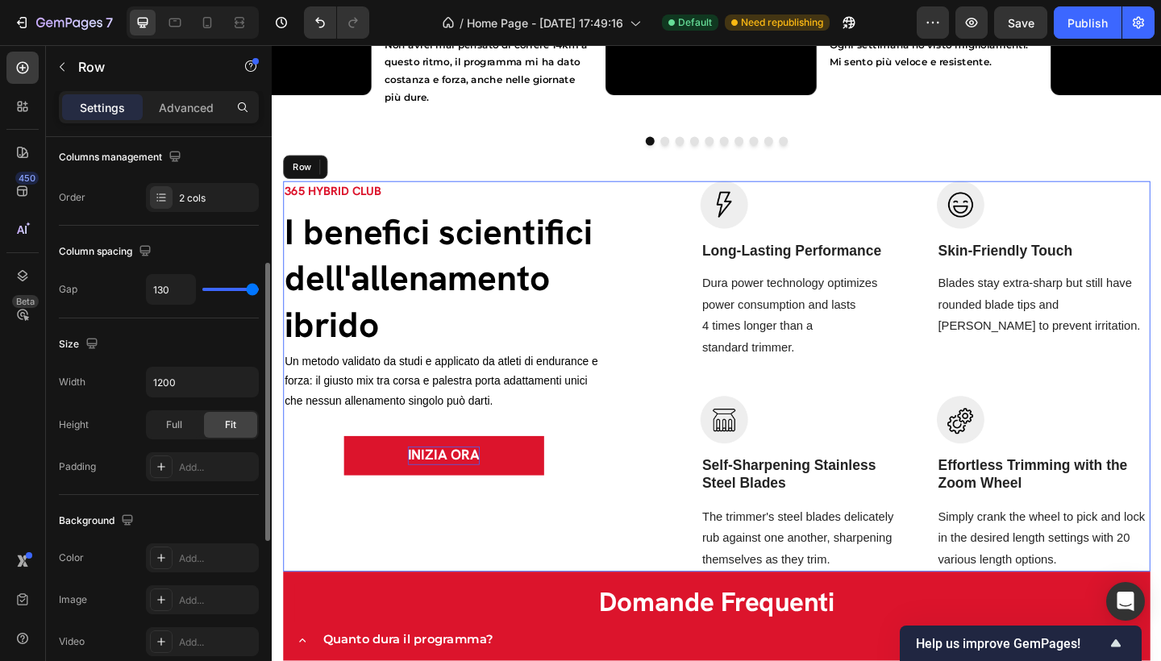
click at [464, 581] on div "365 HYBRID CLUB Text block I benefici scientifici dell'allenamento ibrido Headi…" at bounding box center [458, 407] width 349 height 426
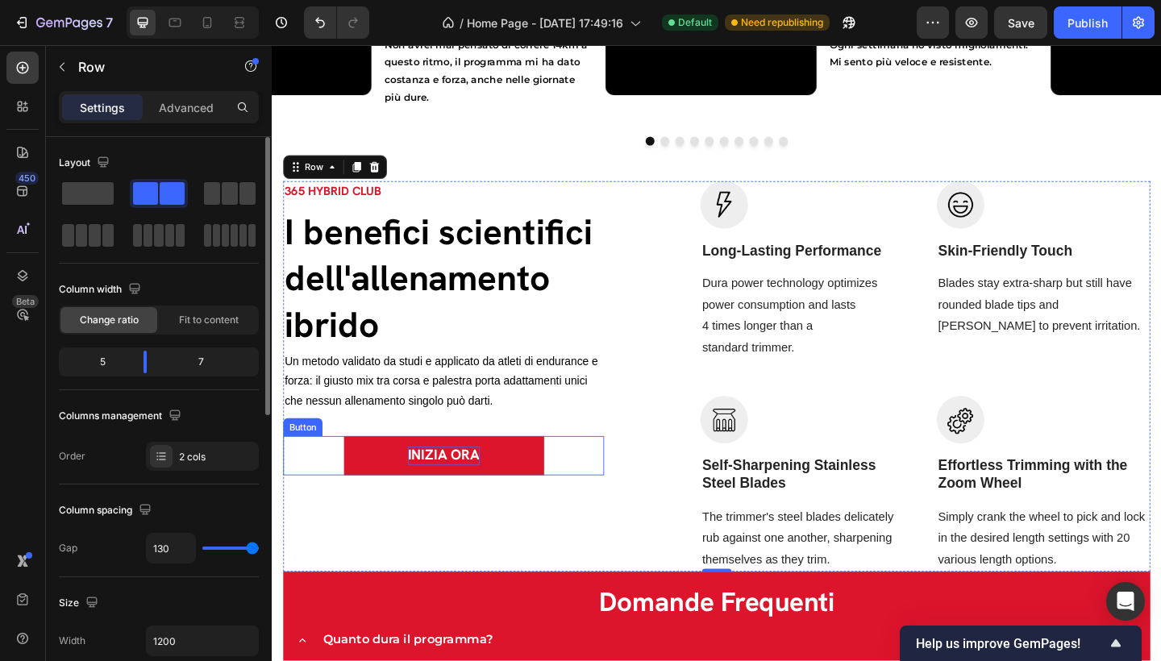
click at [439, 501] on p "INIZIA ORA" at bounding box center [458, 492] width 78 height 20
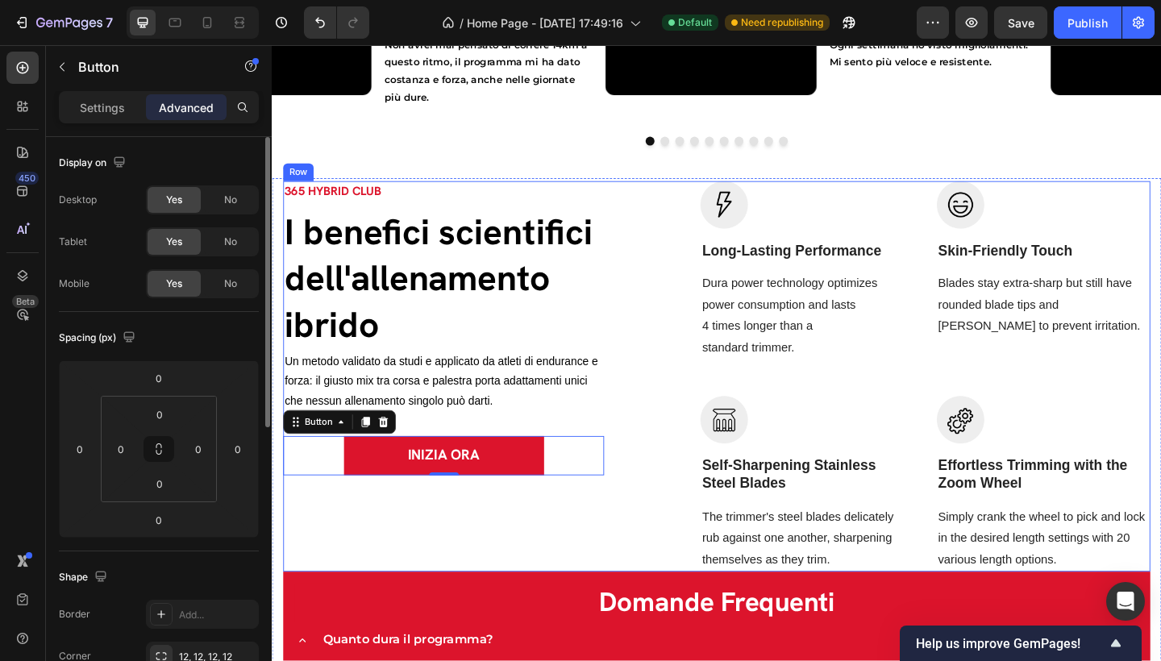
click at [569, 561] on div "365 HYBRID CLUB Text block I benefici scientifici dell'allenamento ibrido Headi…" at bounding box center [458, 407] width 349 height 426
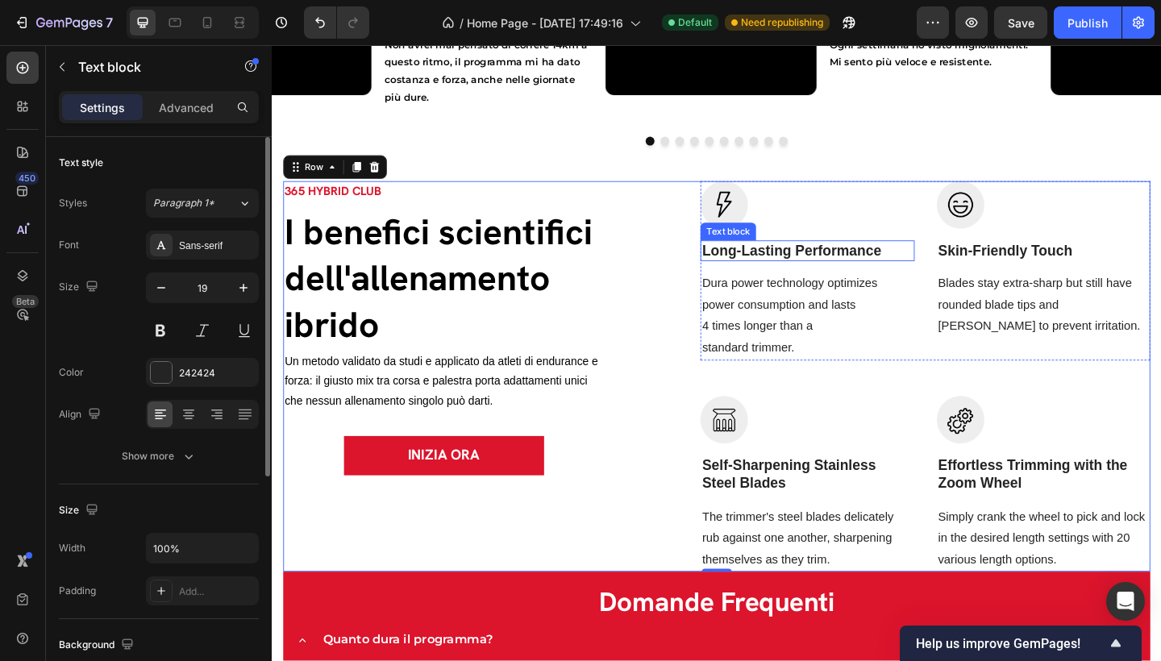
click at [802, 273] on p "Long-Lasting Performance" at bounding box center [853, 270] width 229 height 20
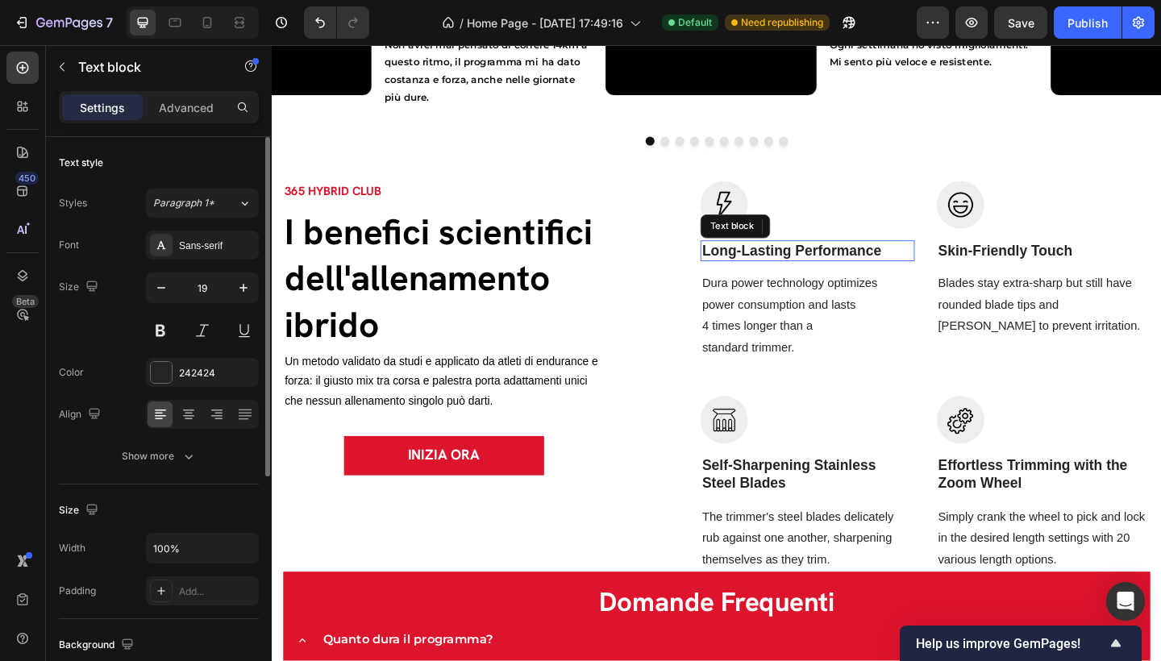
click at [802, 273] on p "Long-Lasting Performance" at bounding box center [853, 270] width 229 height 20
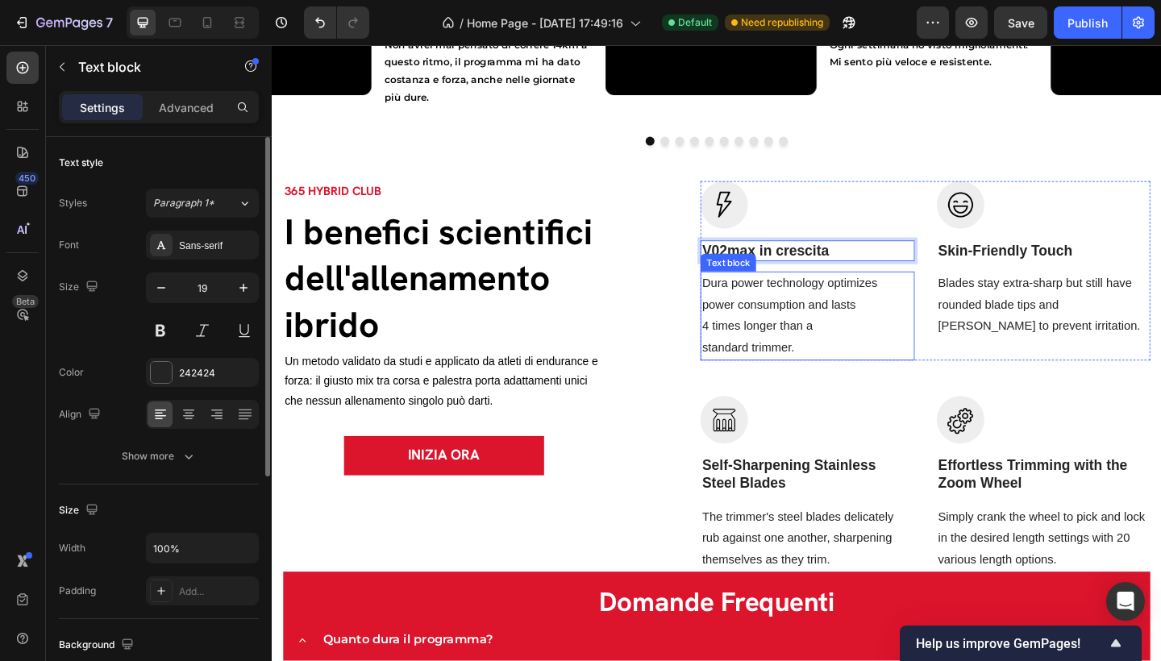
click at [823, 335] on p "Dura power technology optimizes power consumption and lasts 4 times longer than…" at bounding box center [853, 340] width 229 height 93
click at [825, 362] on p "Dura power technology optimizes power consumption and lasts 4 times longer than…" at bounding box center [853, 340] width 229 height 93
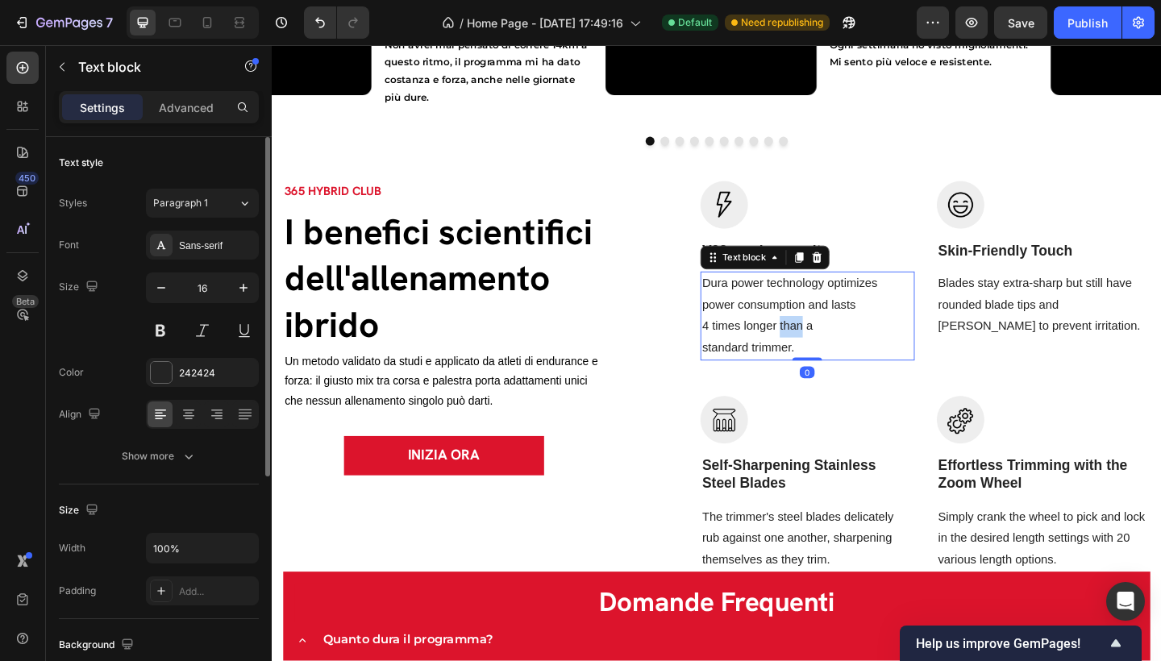
click at [825, 362] on p "Dura power technology optimizes power consumption and lasts 4 times longer than…" at bounding box center [853, 340] width 229 height 93
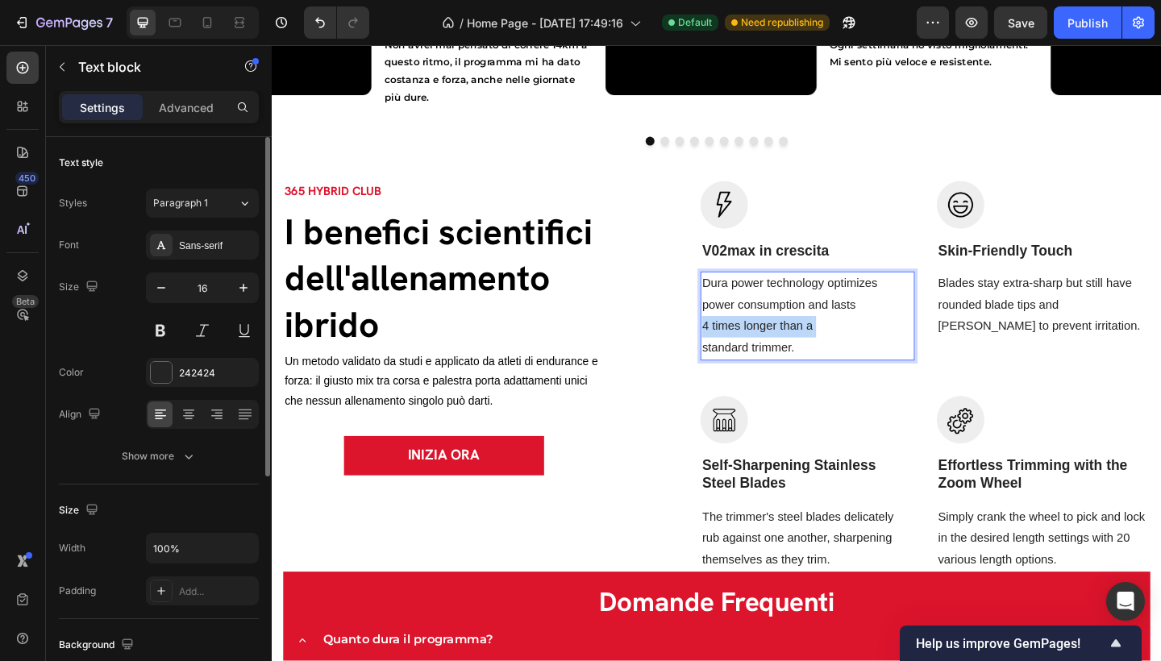
click at [825, 362] on p "Dura power technology optimizes power consumption and lasts 4 times longer than…" at bounding box center [853, 340] width 229 height 93
click at [840, 376] on p "Dura power technology optimizes power consumption and lasts 4 times longer than…" at bounding box center [853, 340] width 229 height 93
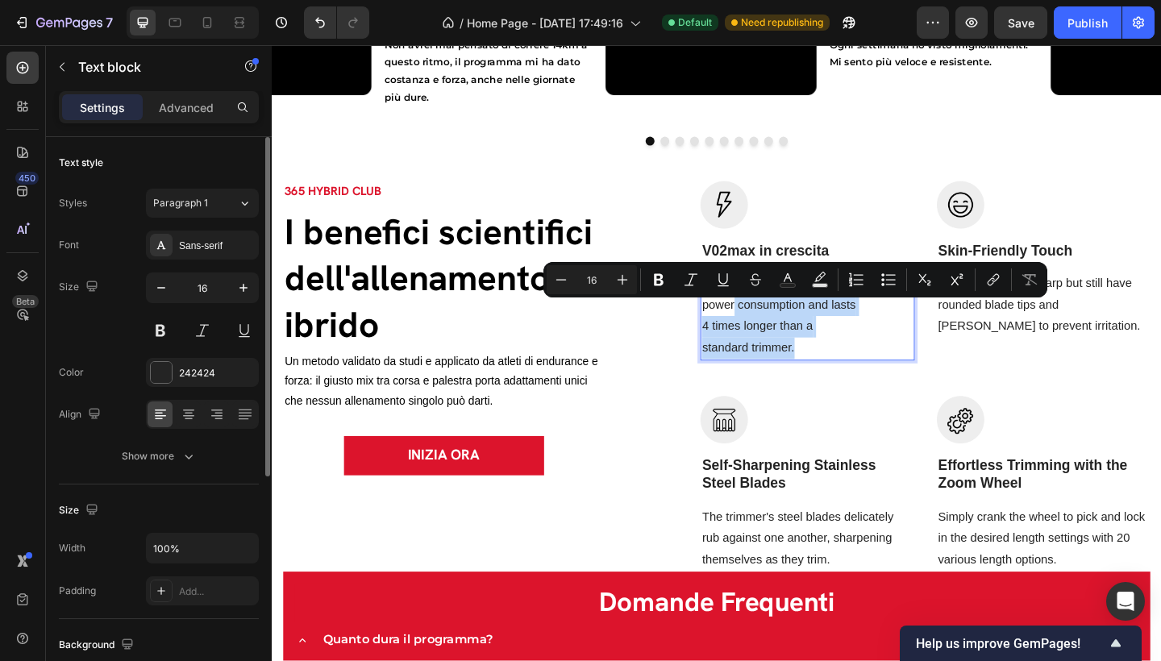
drag, startPoint x: 840, startPoint y: 376, endPoint x: 747, endPoint y: 313, distance: 112.7
click at [747, 313] on p "Dura power technology optimizes power consumption and lasts 4 times longer than…" at bounding box center [853, 340] width 229 height 93
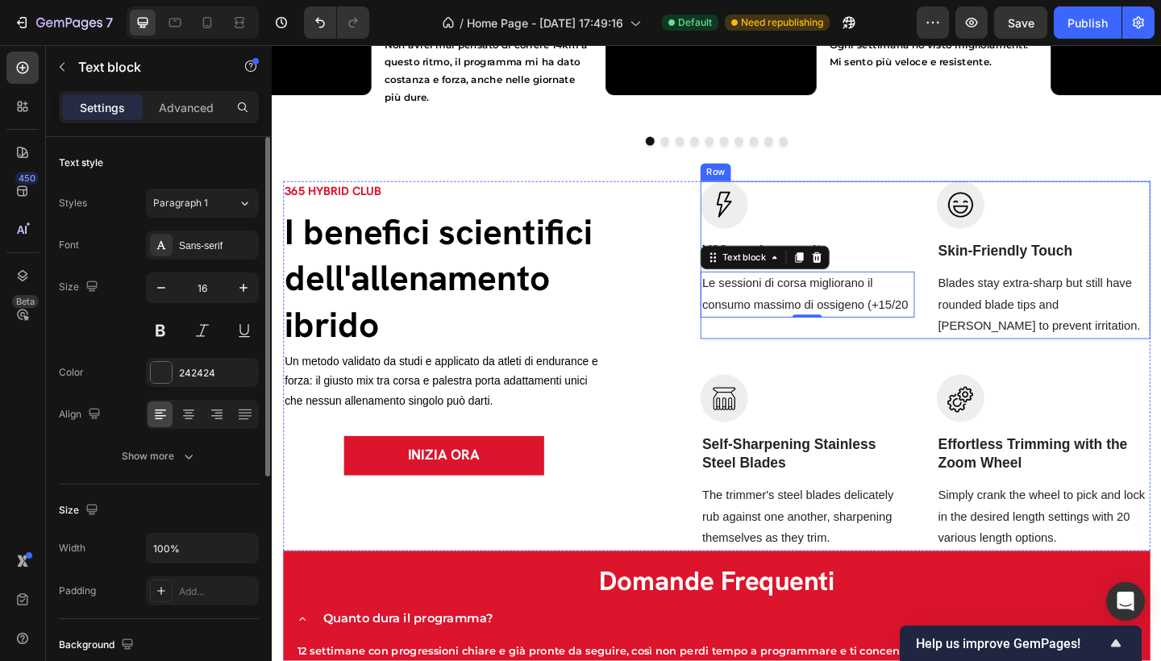
click at [843, 321] on p "Le sessioni di corsa migliorano il consumo massimo di ossigeno (+15/20" at bounding box center [853, 317] width 229 height 47
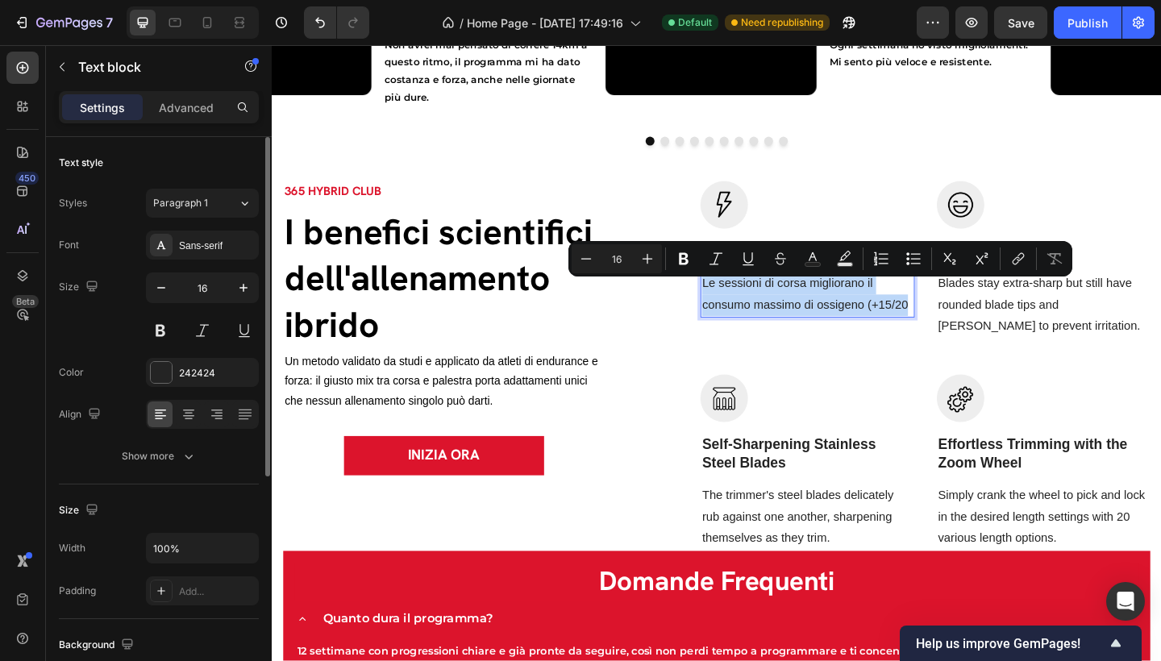
click at [873, 315] on p "Le sessioni di corsa migliorano il consumo massimo di ossigeno (+15/20" at bounding box center [853, 317] width 229 height 47
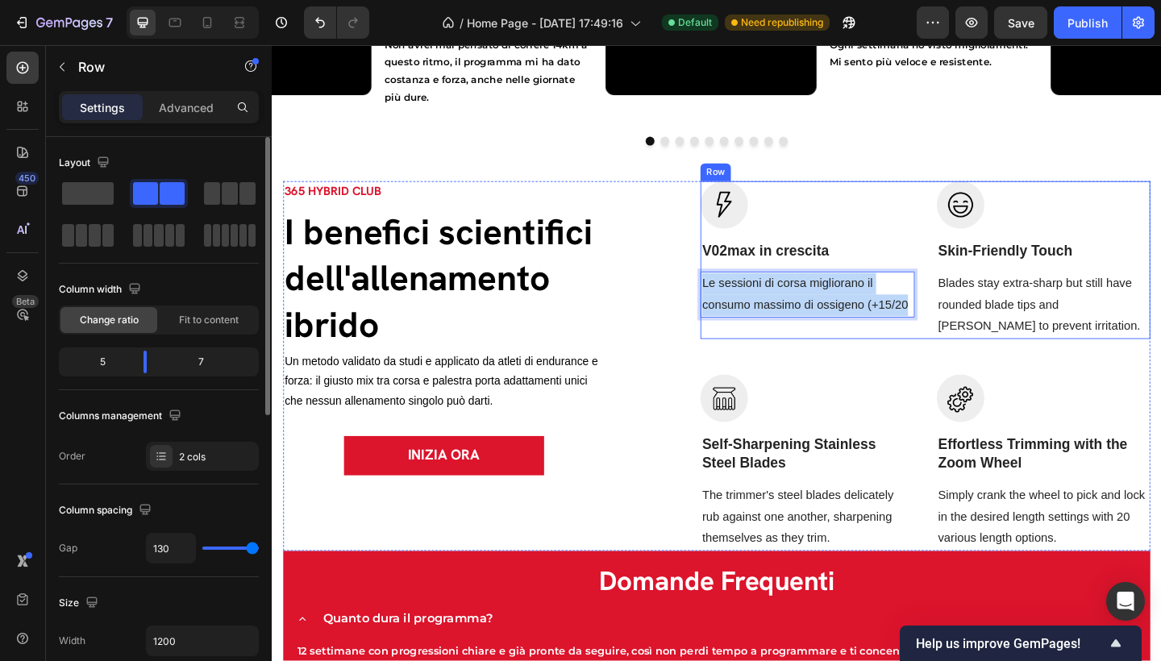
click at [842, 385] on div "Image V02max in crescita Text block Le sessioni di corsa migliorano il consumo …" at bounding box center [982, 395] width 489 height 402
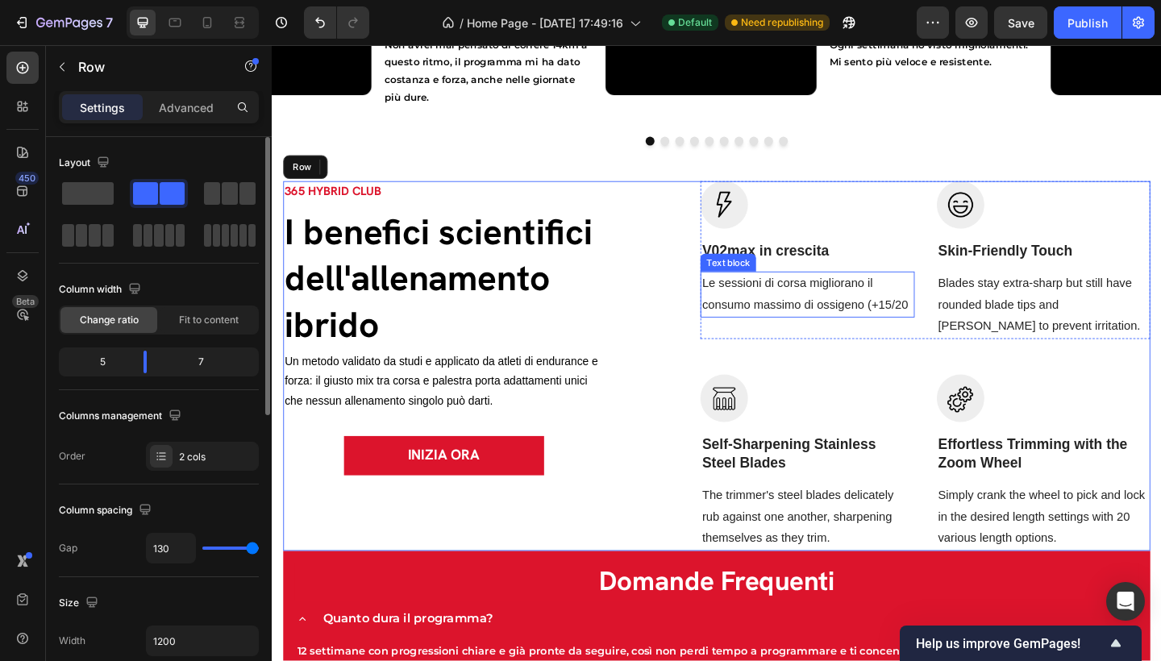
click at [837, 319] on p "Le sessioni di corsa migliorano il consumo massimo di ossigeno (+15/20" at bounding box center [853, 317] width 229 height 47
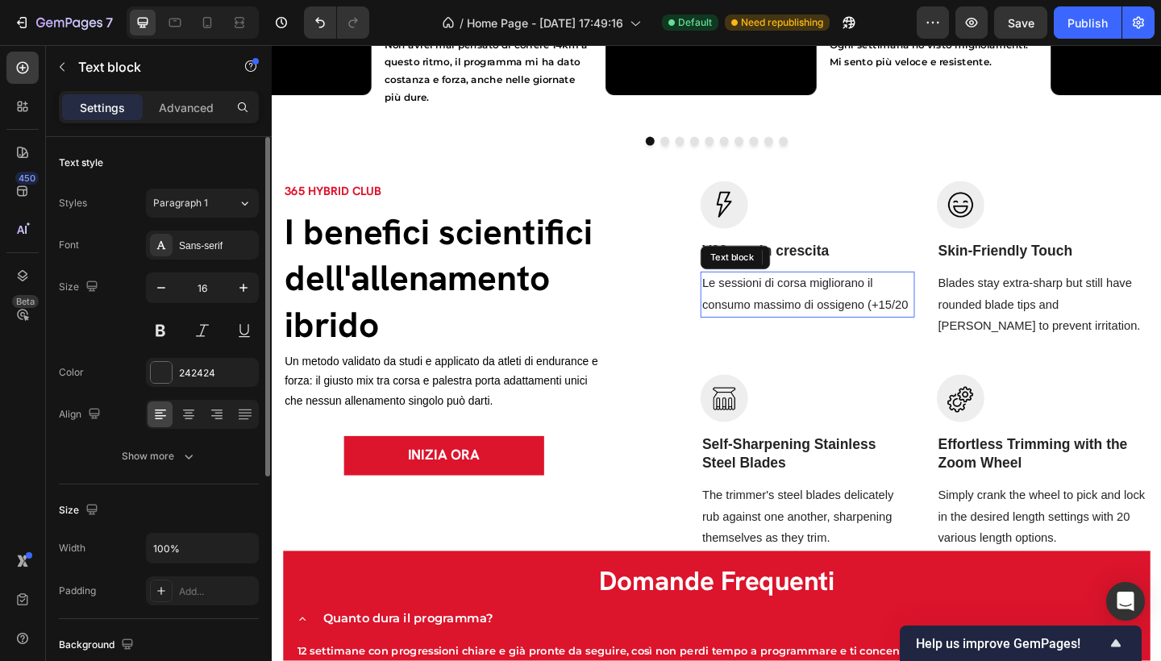
click at [871, 318] on p "Le sessioni di corsa migliorano il consumo massimo di ossigeno (+15/20" at bounding box center [853, 317] width 229 height 47
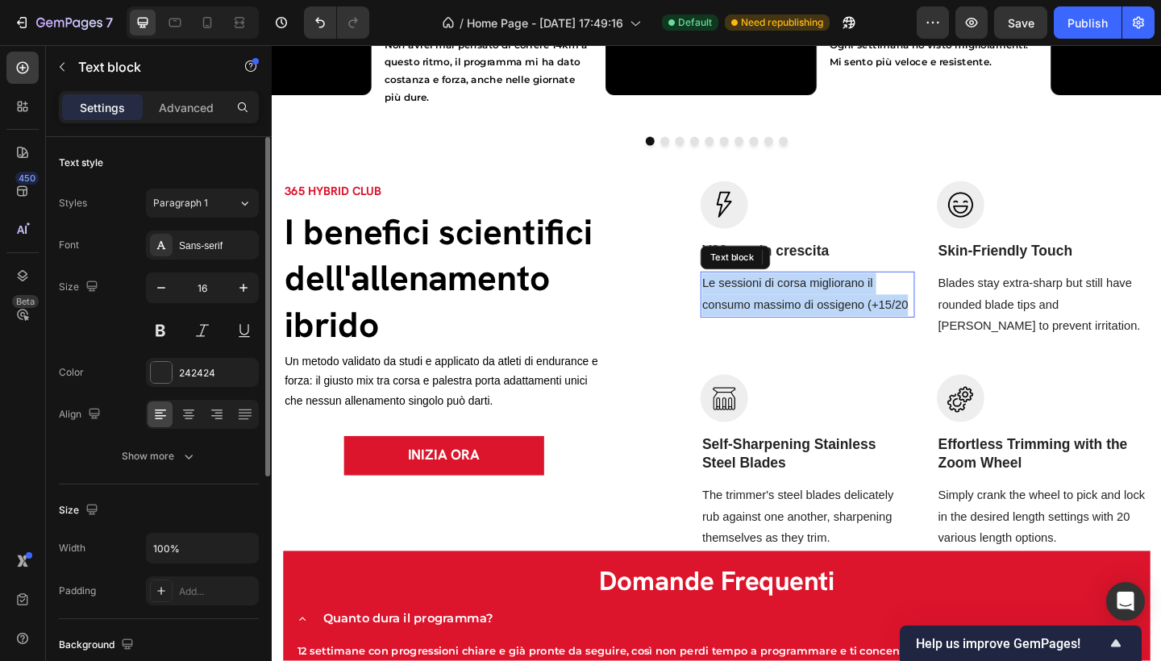
click at [871, 318] on p "Le sessioni di corsa migliorano il consumo massimo di ossigeno (+15/20" at bounding box center [853, 317] width 229 height 47
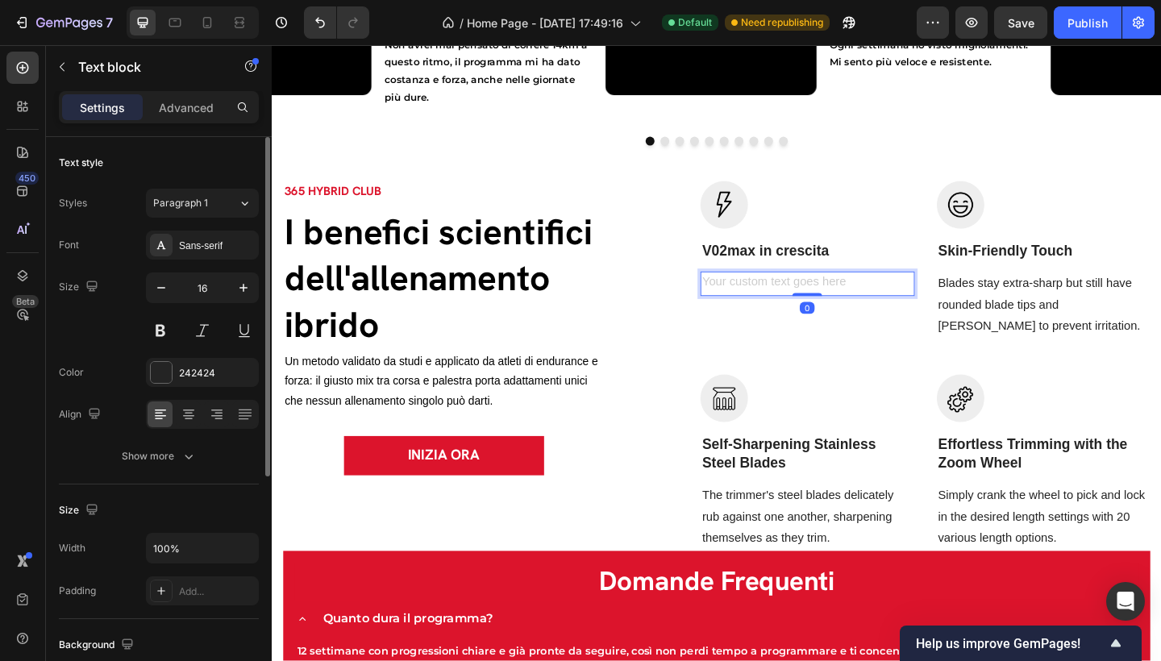
click at [814, 306] on div "Rich Text Editor. Editing area: main" at bounding box center [854, 305] width 232 height 27
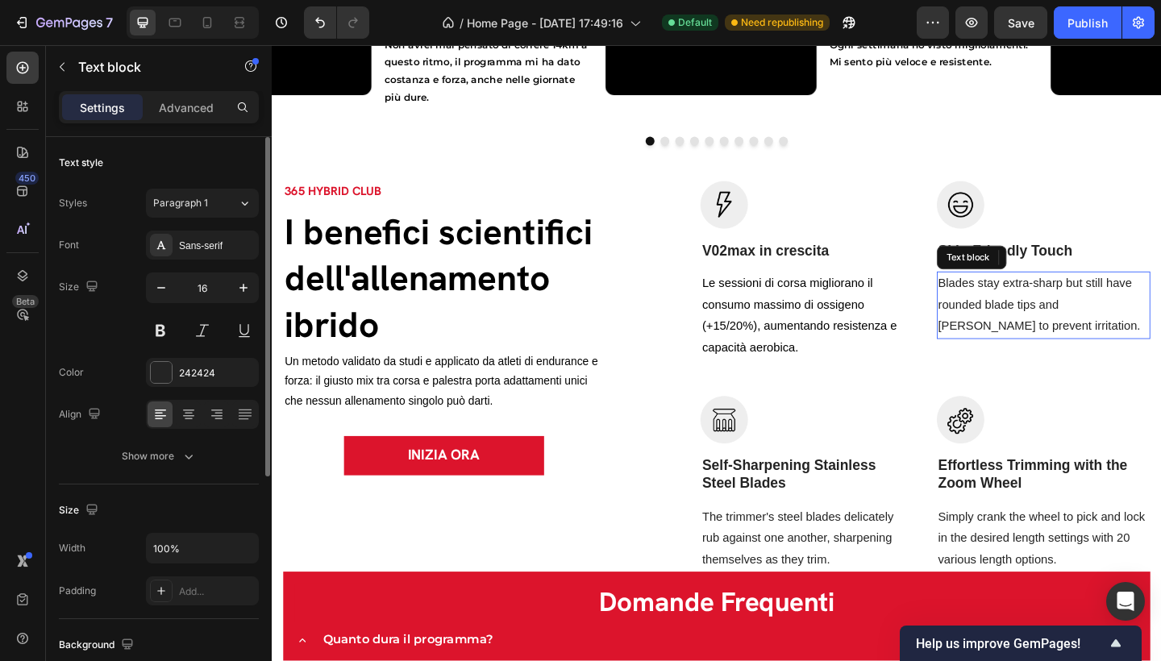
click at [998, 325] on p "Blades stay extra-sharp but still have rounded blade tips and combs to prevent …" at bounding box center [1111, 328] width 229 height 69
click at [1060, 331] on p "Blades stay extra-sharp but still have rounded blade tips and combs to prevent …" at bounding box center [1111, 328] width 229 height 69
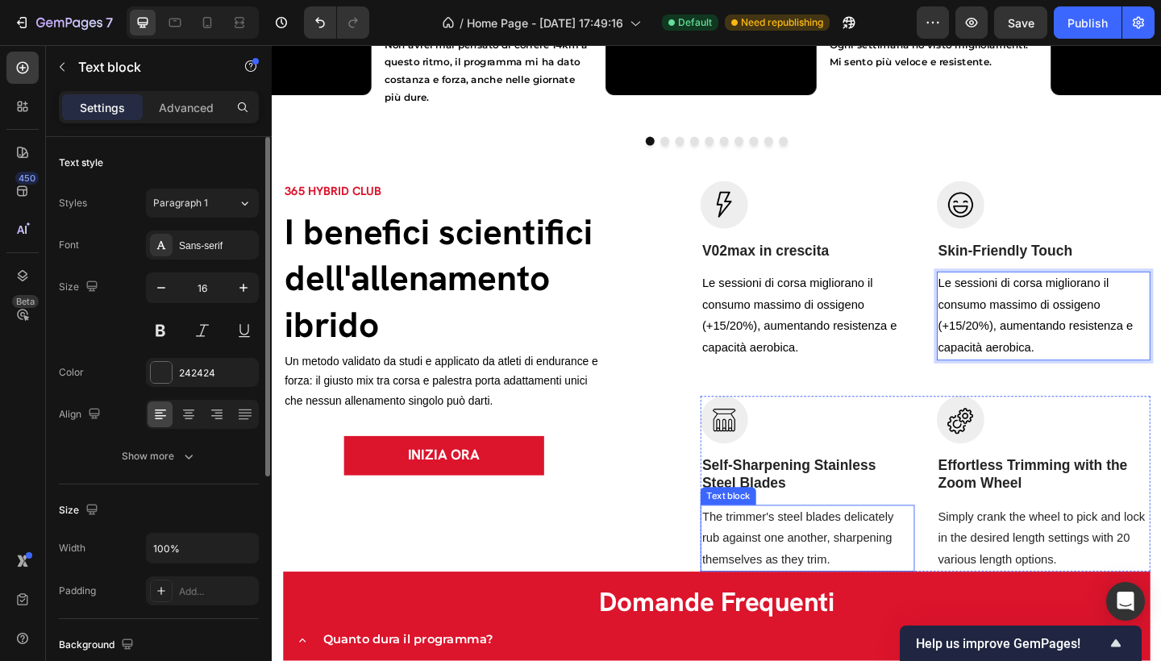
click at [843, 575] on p "The trimmer's steel blades delicately rub against one another, sharpening thems…" at bounding box center [853, 582] width 229 height 69
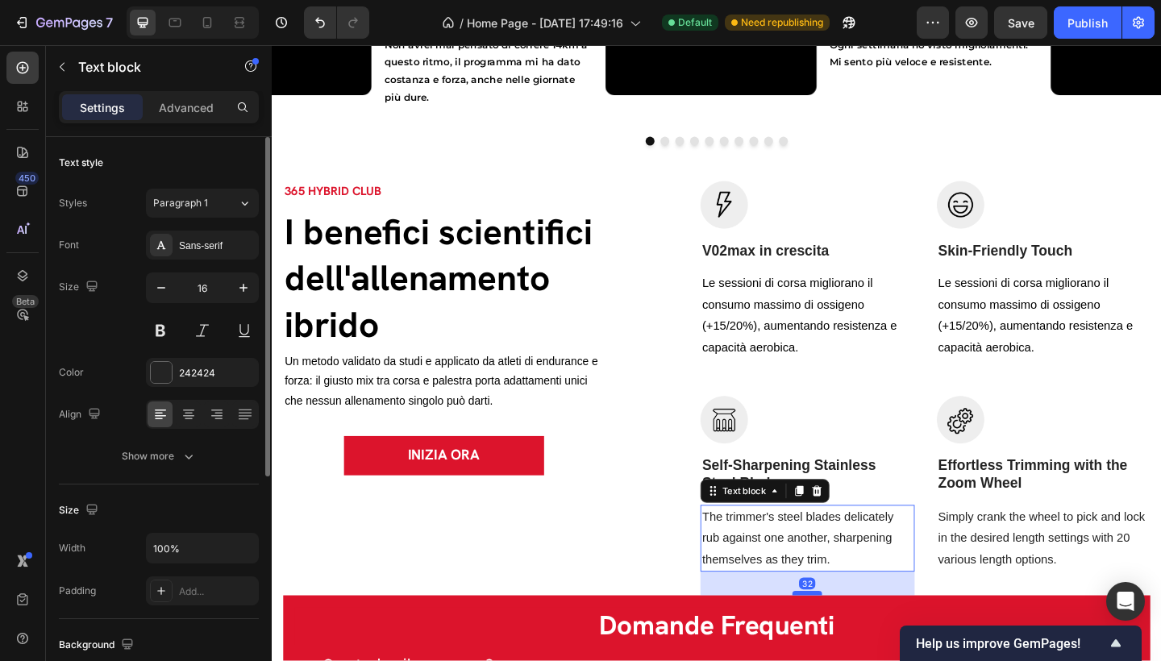
drag, startPoint x: 839, startPoint y: 617, endPoint x: 839, endPoint y: 643, distance: 25.8
click at [839, 643] on div at bounding box center [854, 641] width 32 height 5
click at [852, 586] on p "The trimmer's steel blades delicately rub against one another, sharpening thems…" at bounding box center [853, 582] width 229 height 69
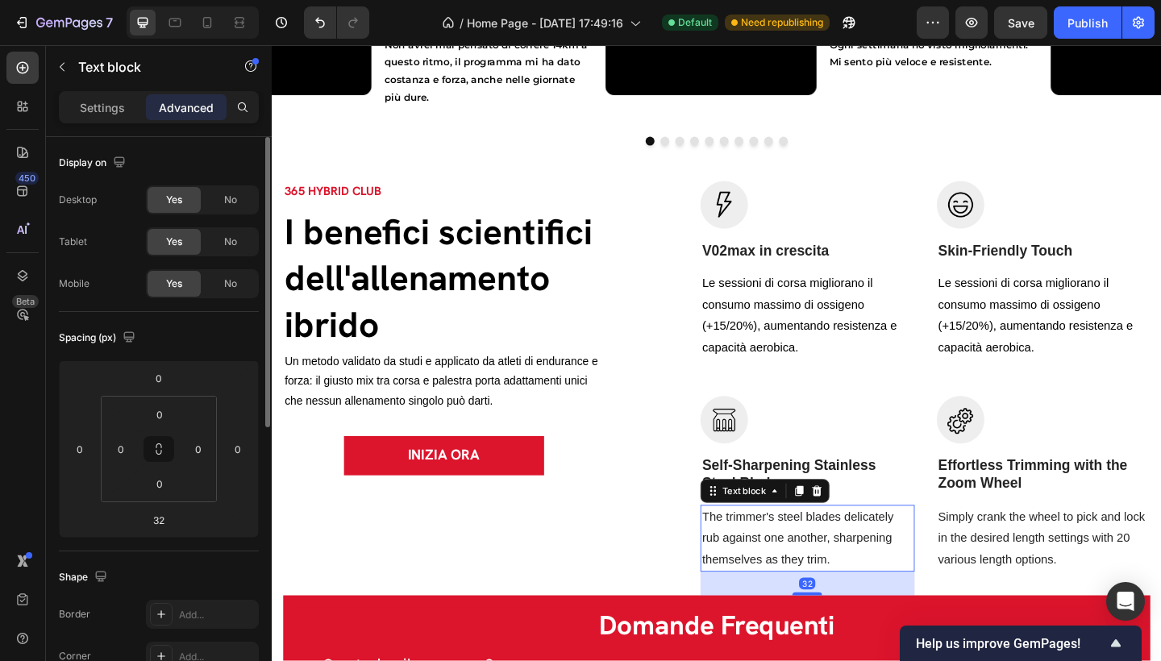
click at [852, 586] on p "The trimmer's steel blades delicately rub against one another, sharpening thems…" at bounding box center [853, 582] width 229 height 69
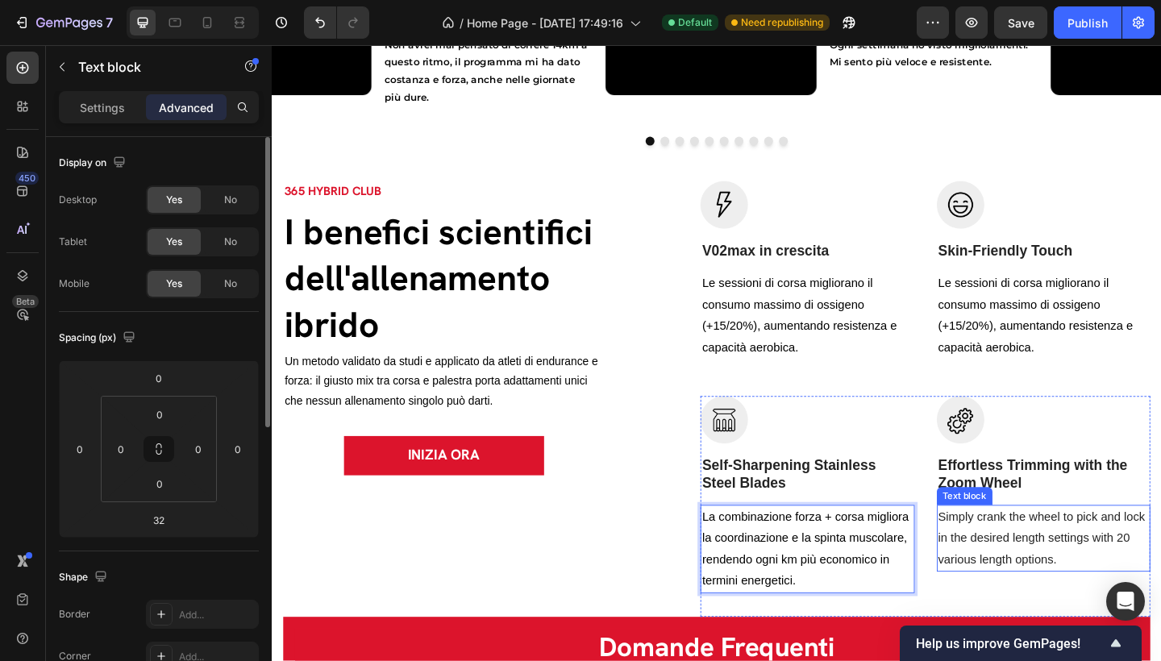
click at [1056, 590] on p "Simply crank the wheel to pick and lock in the desired length settings with 20 …" at bounding box center [1111, 582] width 229 height 69
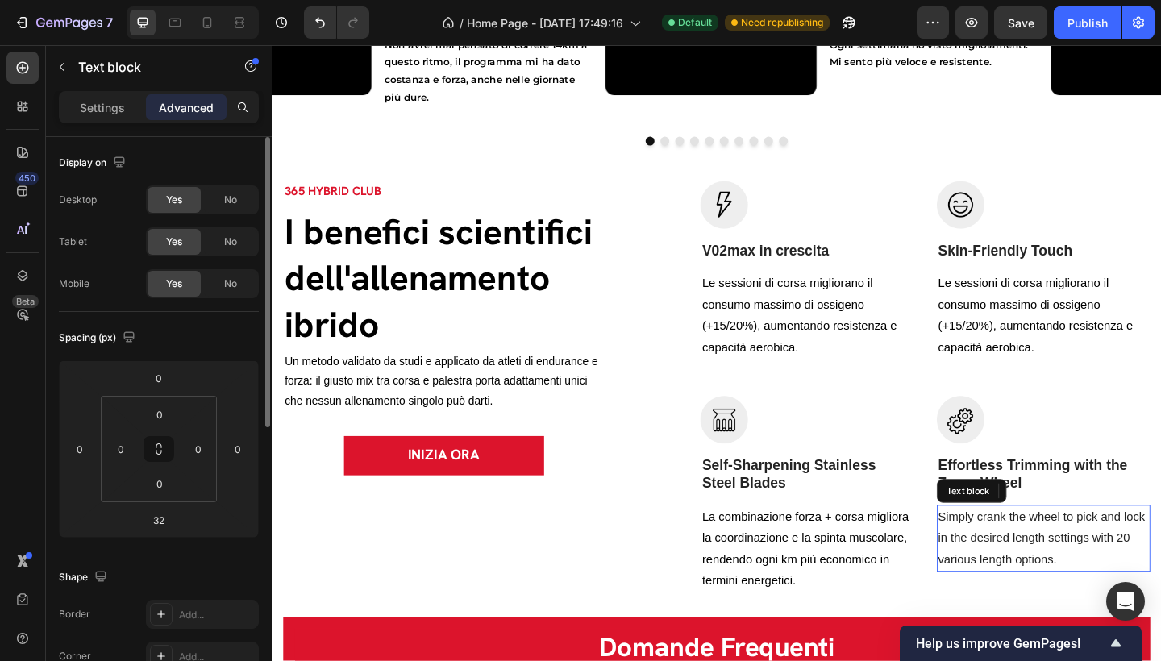
click at [1056, 590] on p "Simply crank the wheel to pick and lock in the desired length settings with 20 …" at bounding box center [1111, 582] width 229 height 69
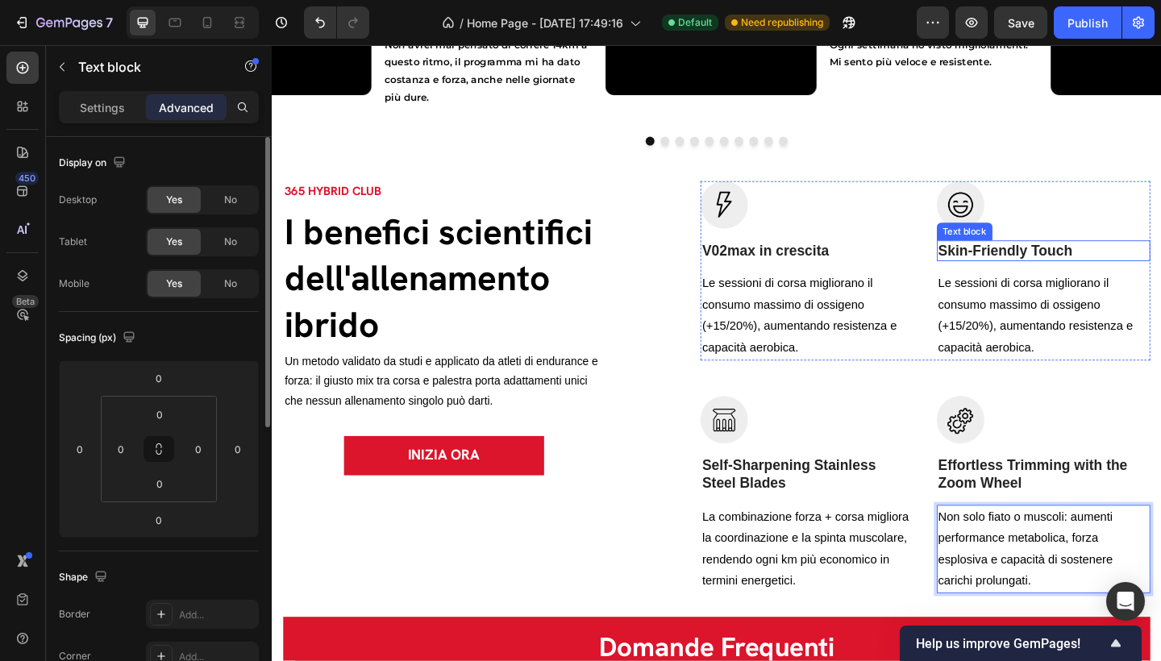
click at [1071, 273] on p "Skin-Friendly Touch" at bounding box center [1111, 270] width 229 height 20
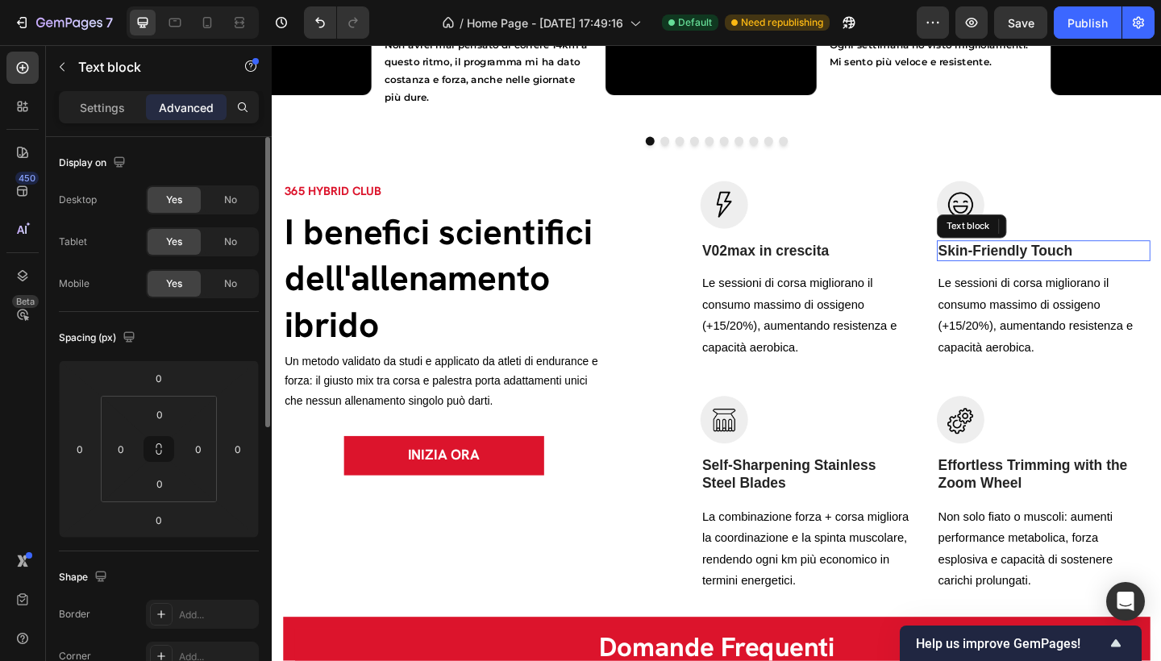
click at [1071, 273] on p "Skin-Friendly Touch" at bounding box center [1111, 270] width 229 height 20
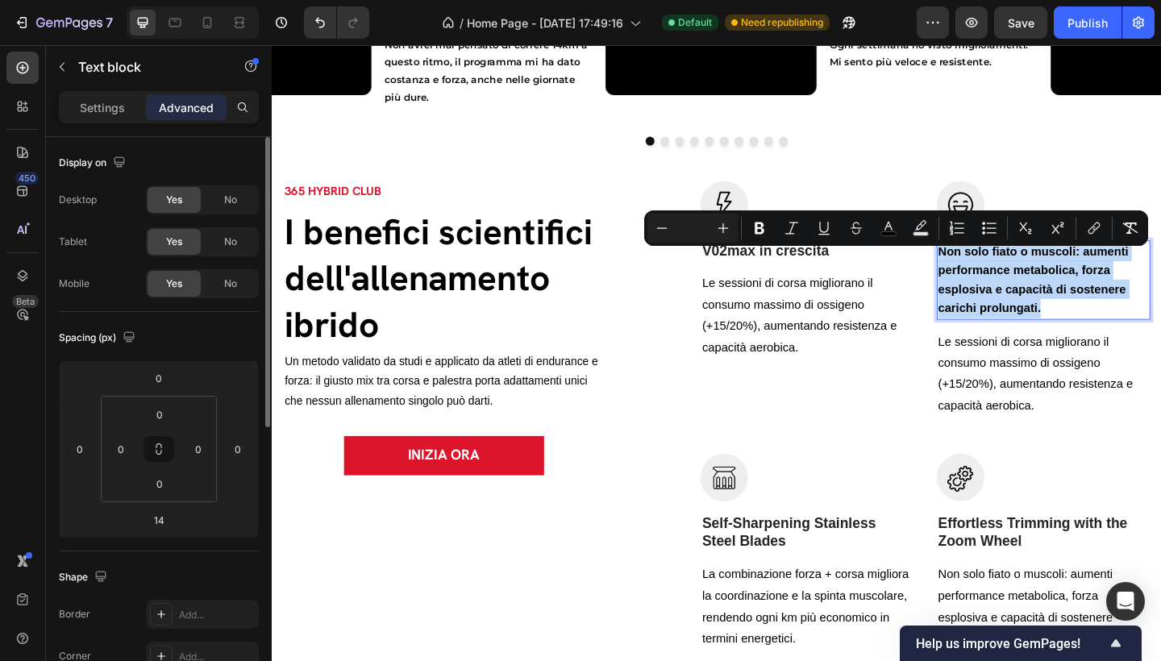
click at [1110, 342] on p "Non solo fiato o muscoli: aumenti performance metabolica, forza esplosiva e cap…" at bounding box center [1111, 301] width 229 height 83
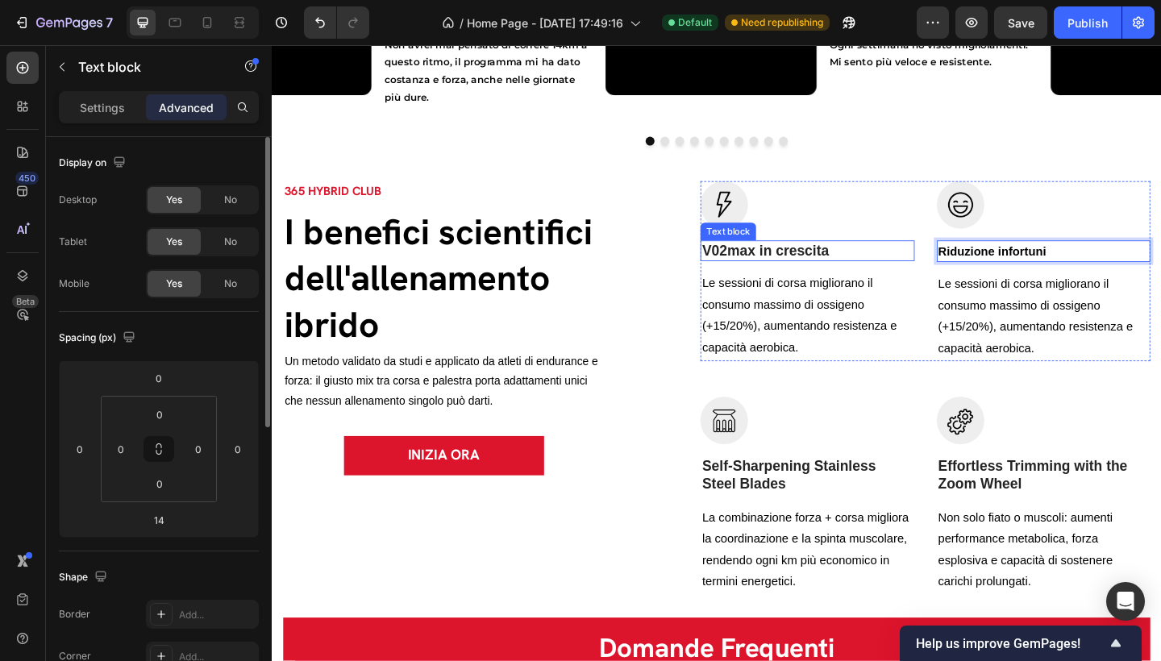
click at [804, 277] on p "V02max in crescita" at bounding box center [853, 270] width 229 height 20
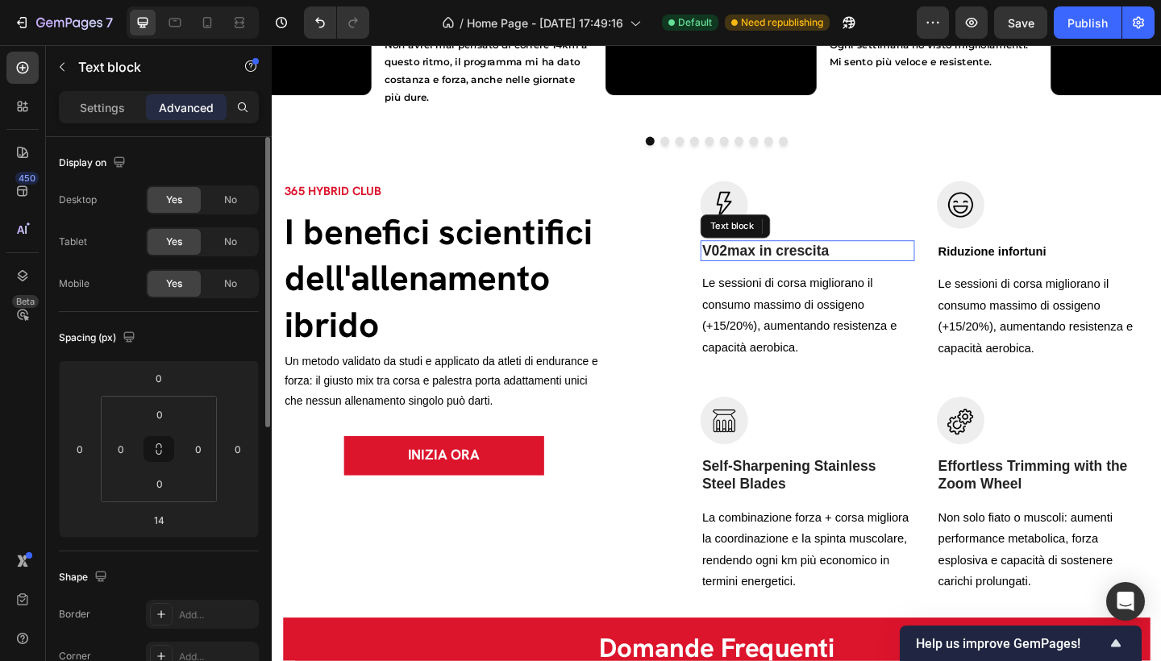
click at [804, 277] on p "V02max in crescita" at bounding box center [853, 270] width 229 height 20
click at [784, 273] on p "V02max in crescita" at bounding box center [853, 270] width 229 height 20
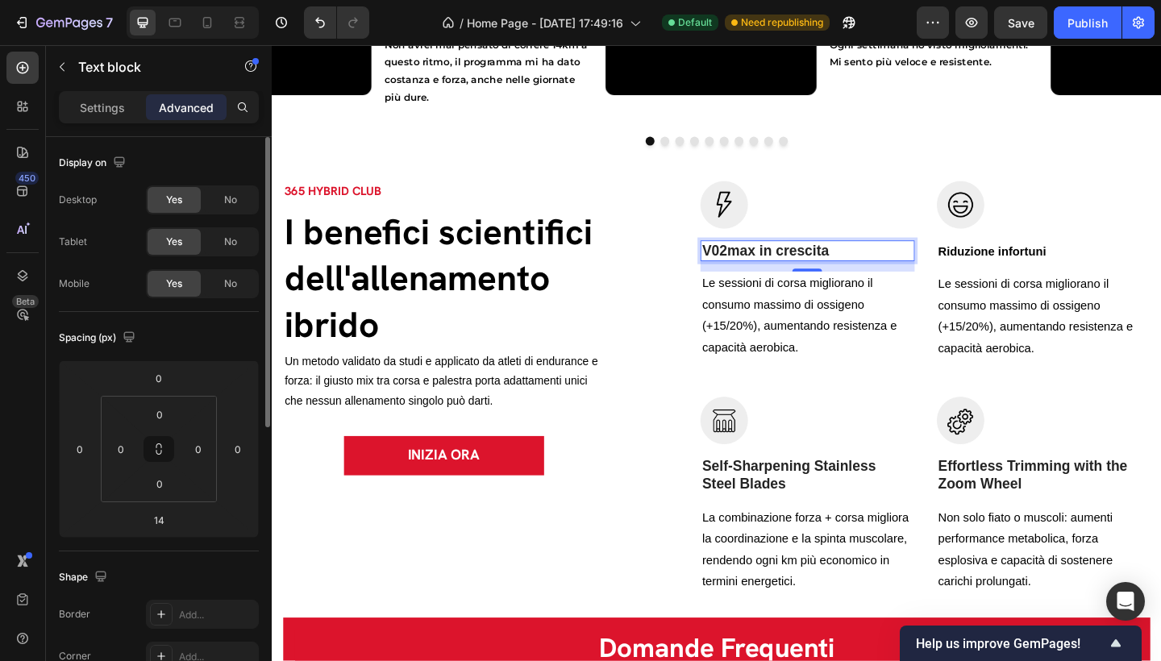
click at [797, 273] on p "V02max in crescita" at bounding box center [853, 270] width 229 height 20
click at [801, 277] on span "VO₂max in crescita" at bounding box center [797, 270] width 117 height 14
click at [1053, 273] on span "Riduzione infortuni" at bounding box center [1056, 270] width 118 height 14
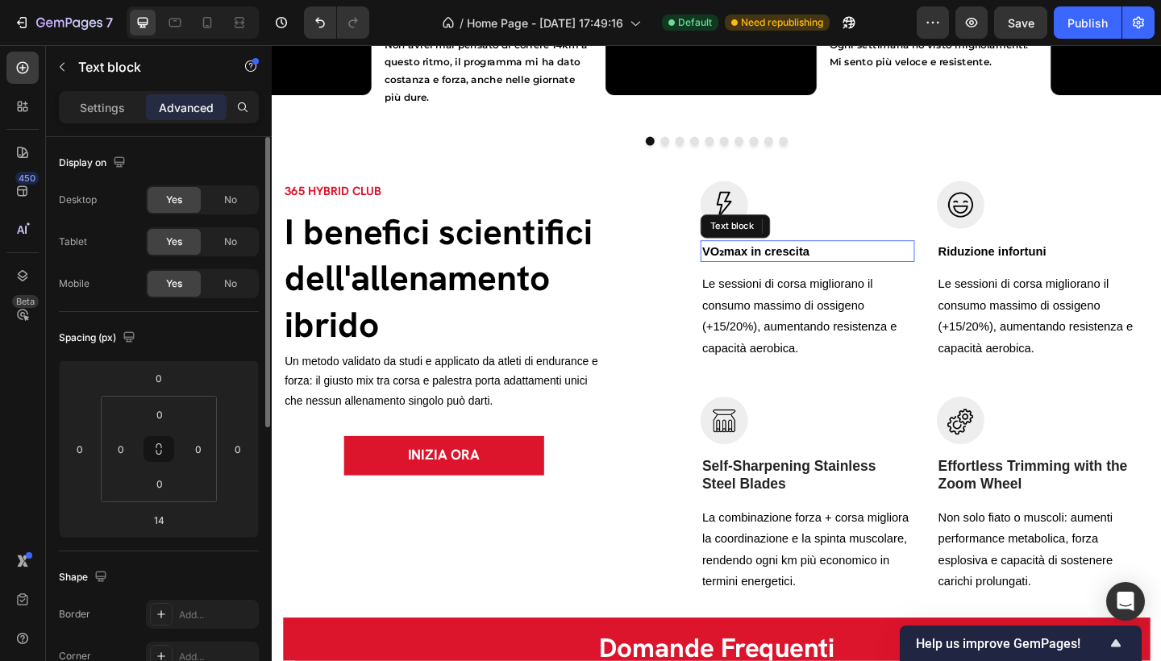
click at [813, 275] on span "VO₂max in crescita" at bounding box center [797, 270] width 117 height 14
click at [129, 115] on div "Settings" at bounding box center [102, 107] width 81 height 26
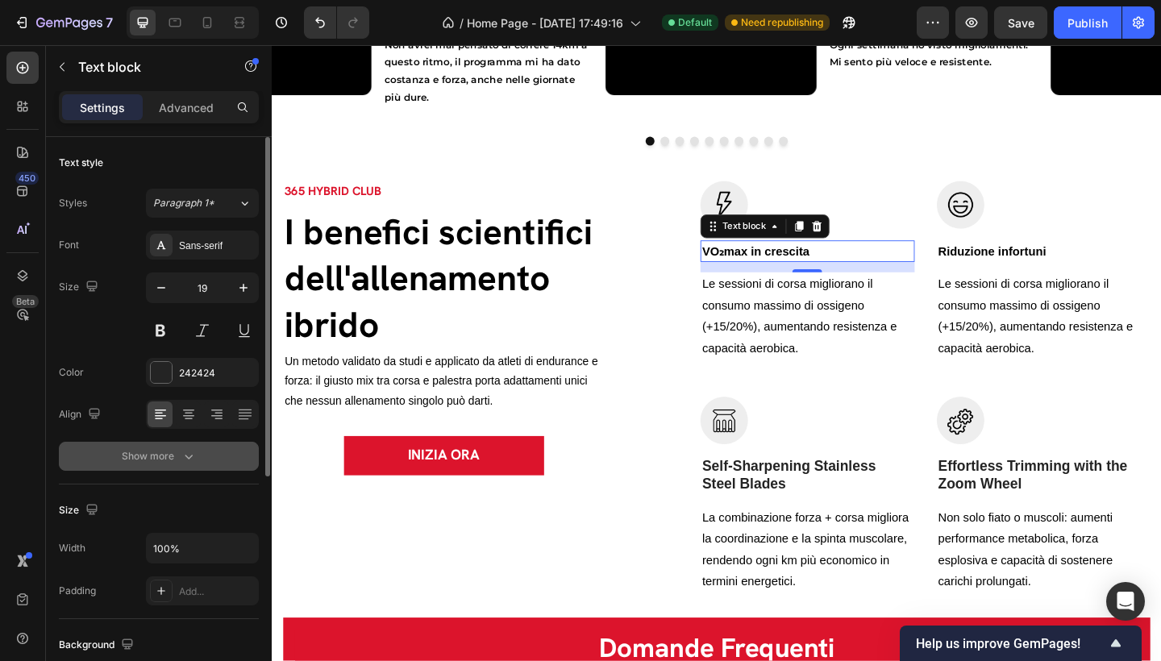
scroll to position [10, 0]
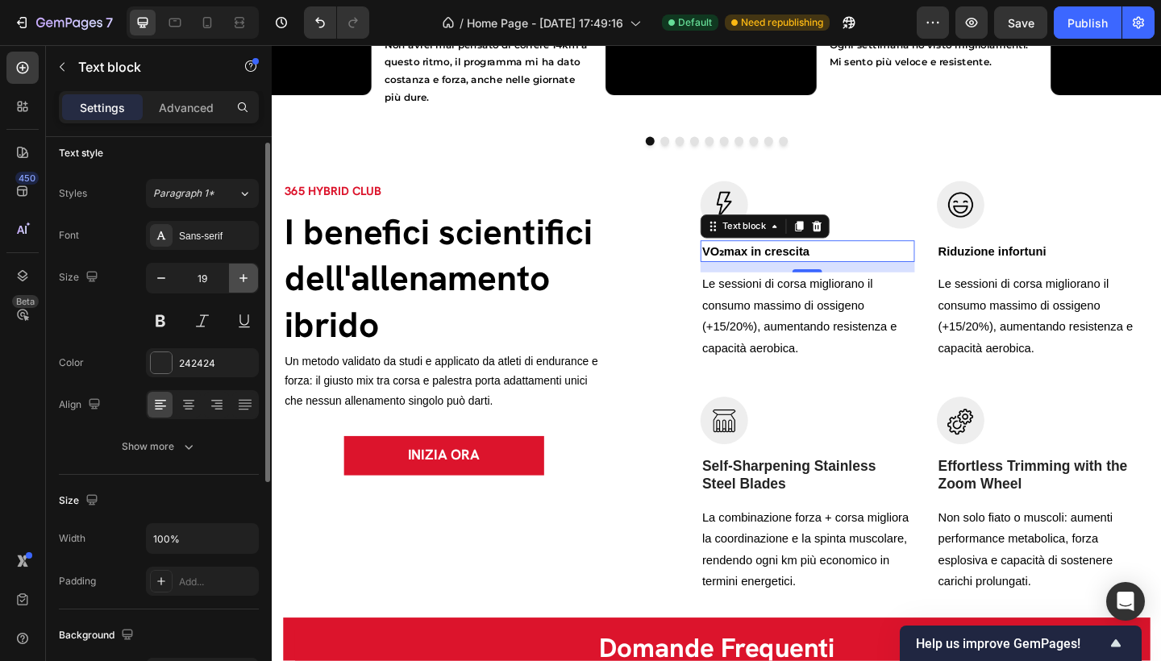
click at [248, 271] on icon "button" at bounding box center [243, 278] width 16 height 16
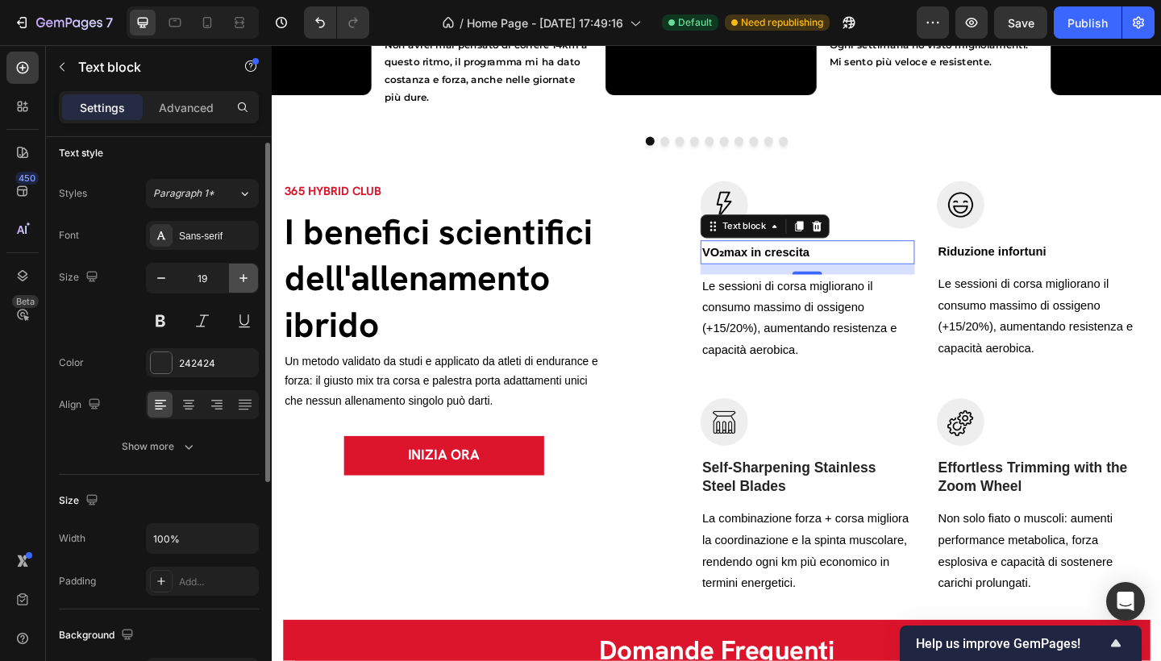
type input "20"
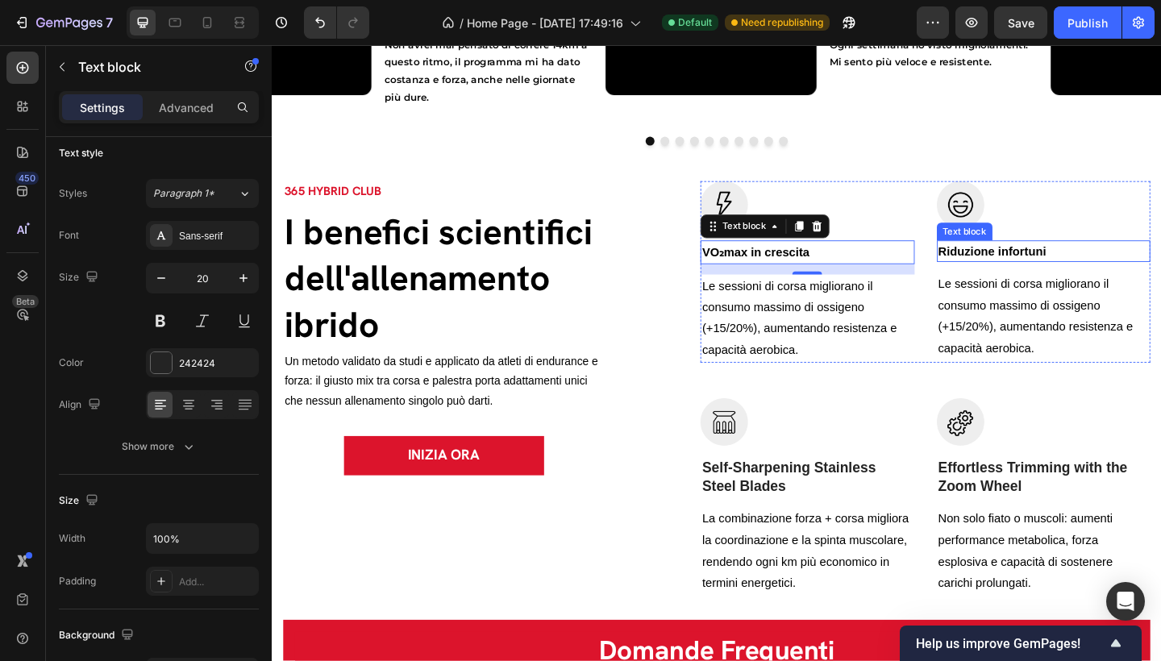
click at [1039, 274] on span "Riduzione infortuni" at bounding box center [1056, 270] width 118 height 14
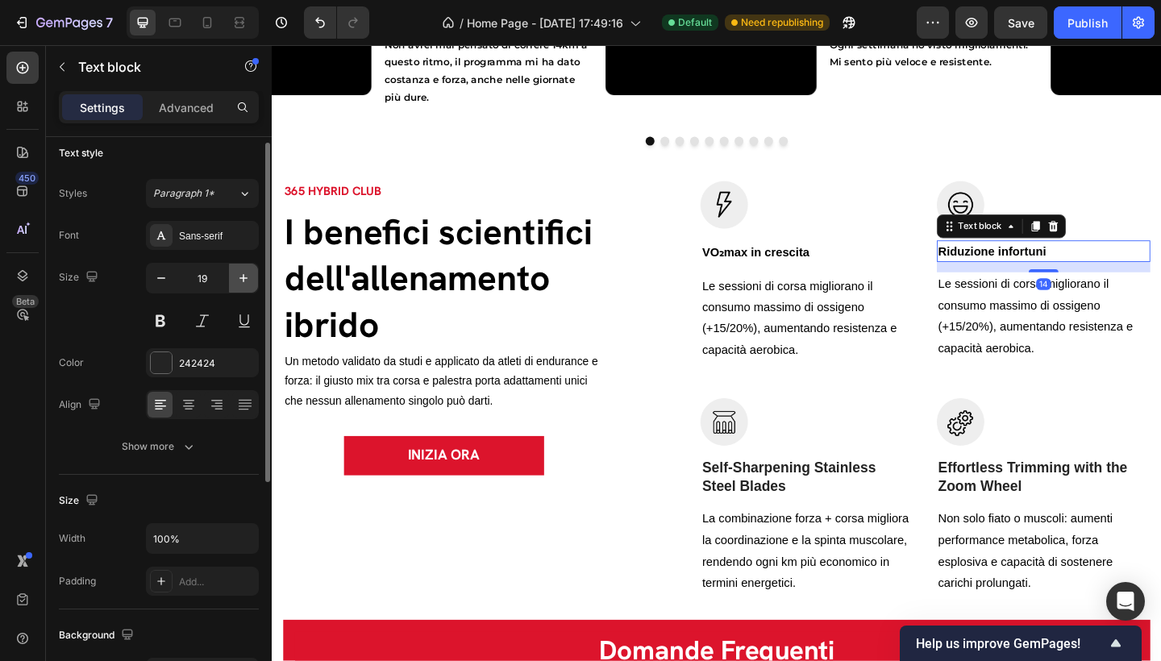
click at [235, 276] on button "button" at bounding box center [243, 278] width 29 height 29
type input "20"
click at [152, 322] on button at bounding box center [160, 320] width 29 height 29
click at [187, 362] on div "242424" at bounding box center [202, 363] width 47 height 15
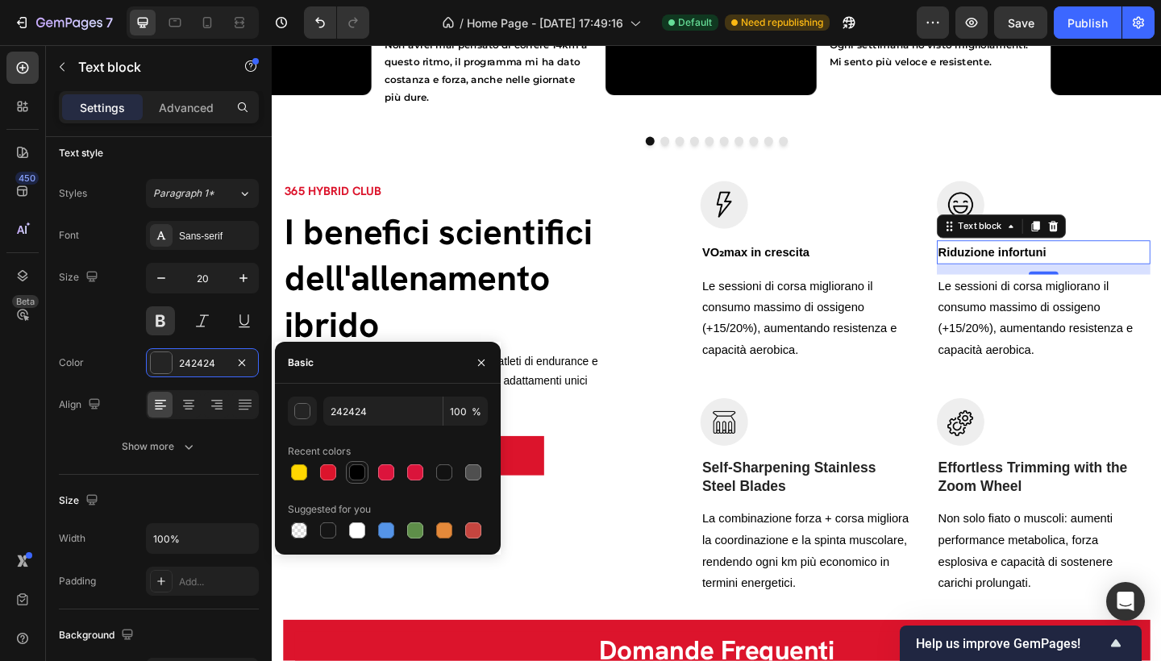
click at [360, 468] on div at bounding box center [357, 472] width 16 height 16
type input "000000"
click at [811, 268] on p "VO₂max in crescita" at bounding box center [853, 271] width 229 height 23
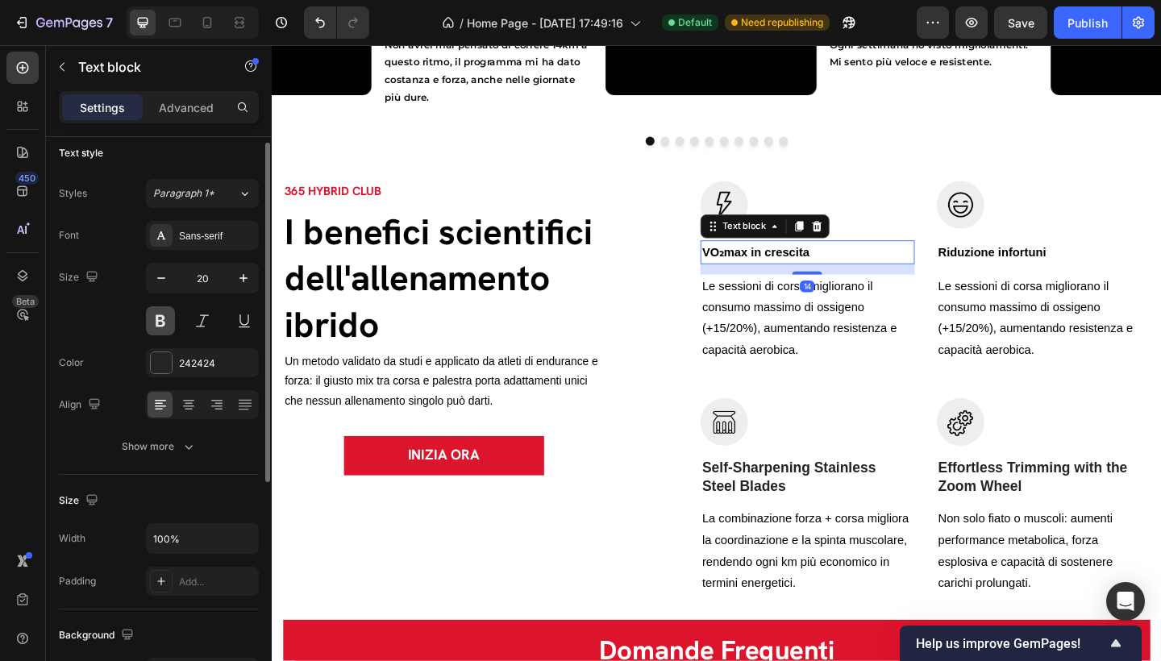
click at [159, 320] on button at bounding box center [160, 320] width 29 height 29
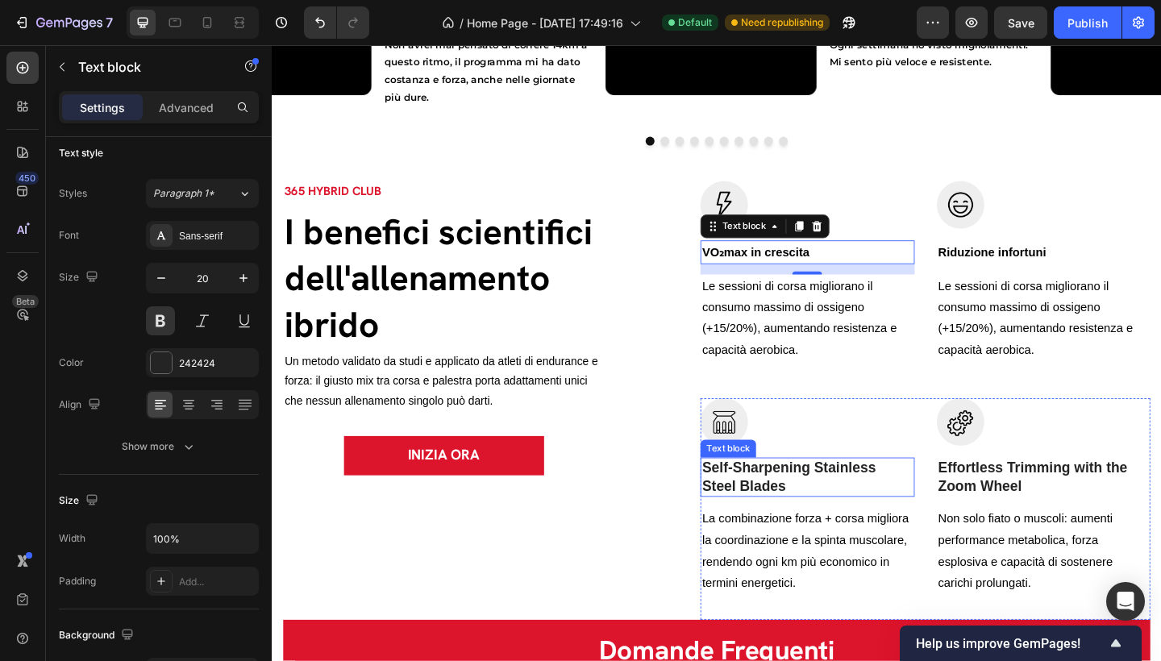
click at [878, 513] on p "Self-Sharpening Stainless Steel Blades" at bounding box center [853, 516] width 229 height 40
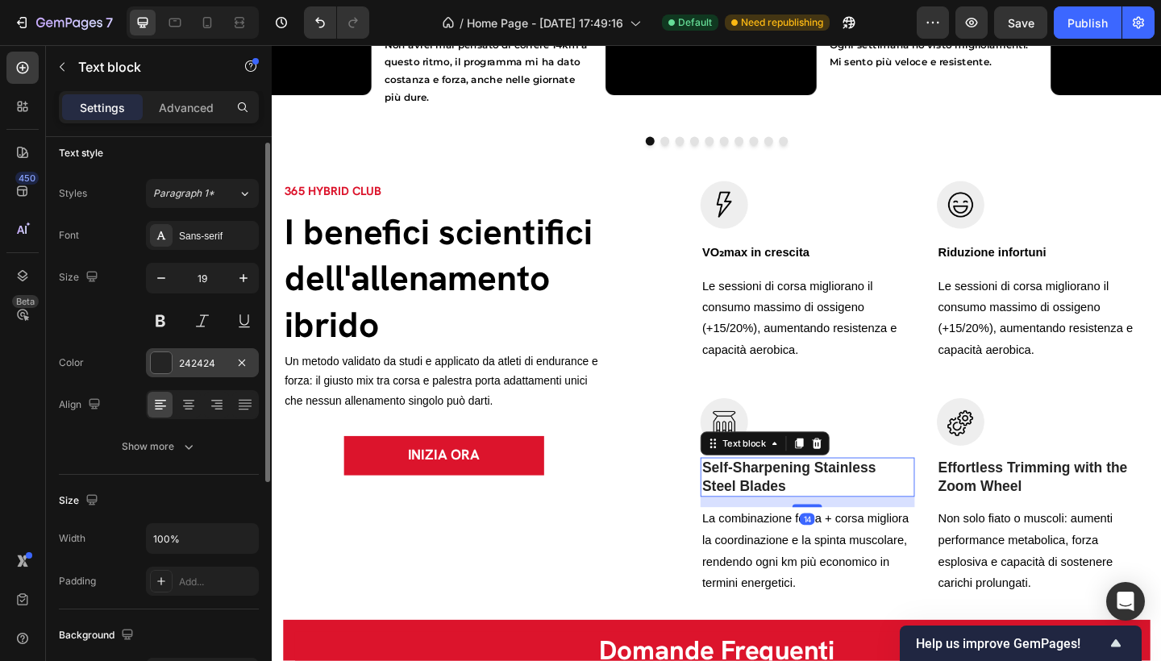
click at [187, 362] on div "242424" at bounding box center [202, 363] width 47 height 15
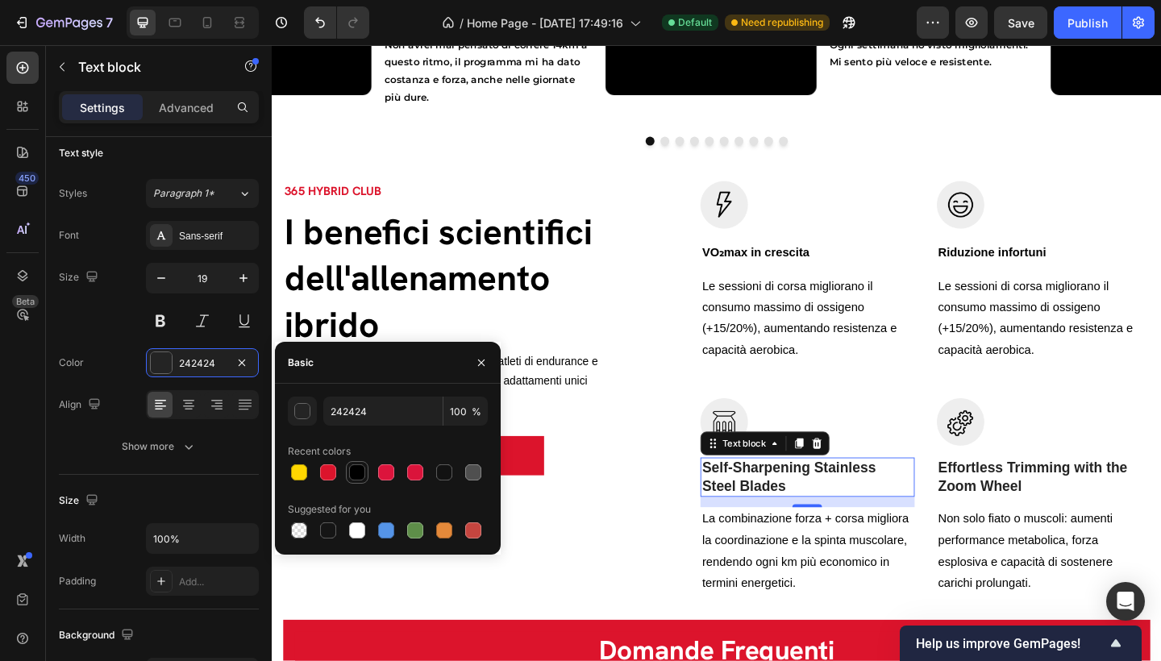
click at [356, 468] on div at bounding box center [357, 472] width 16 height 16
type input "000000"
click at [829, 515] on p "Self-Sharpening Stainless Steel Blades" at bounding box center [853, 516] width 229 height 40
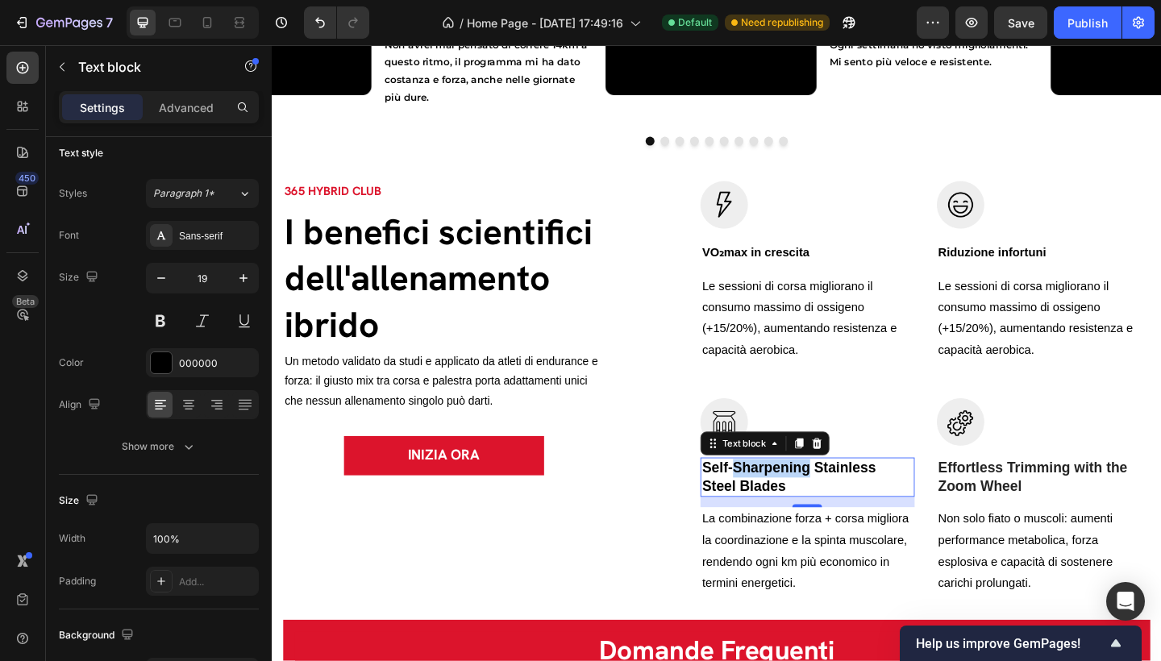
click at [829, 515] on p "Self-Sharpening Stainless Steel Blades" at bounding box center [853, 516] width 229 height 40
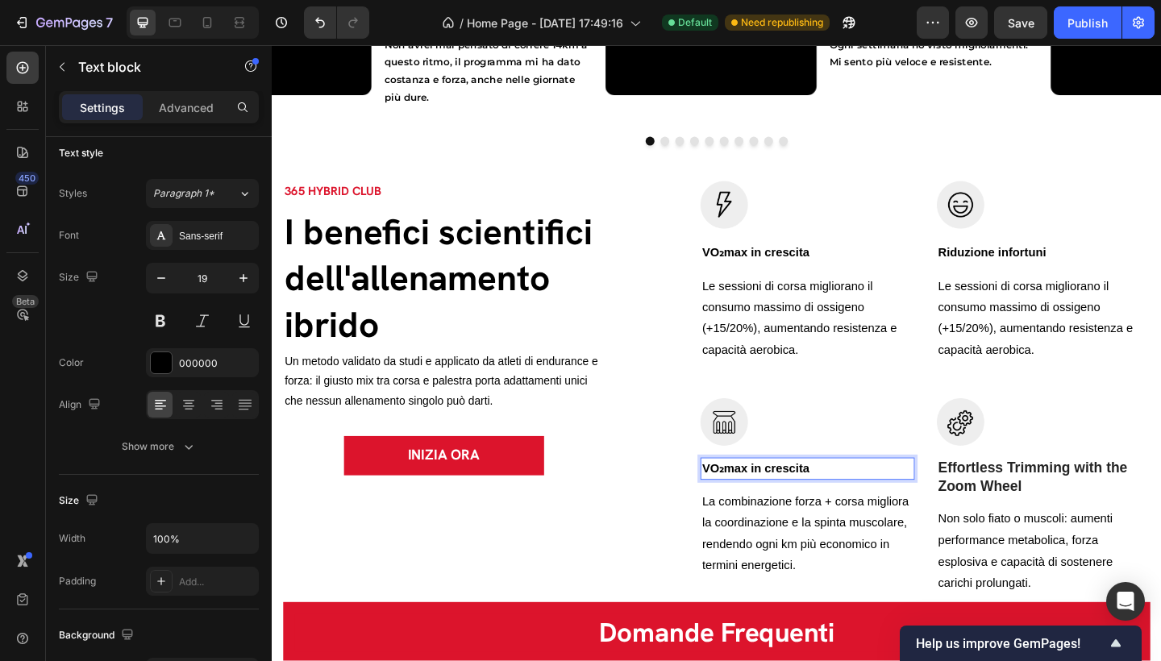
click at [831, 501] on p "VO₂max in crescita" at bounding box center [853, 506] width 229 height 21
click at [1038, 514] on p "Effortless Trimming with the Zoom Wheel" at bounding box center [1111, 516] width 229 height 40
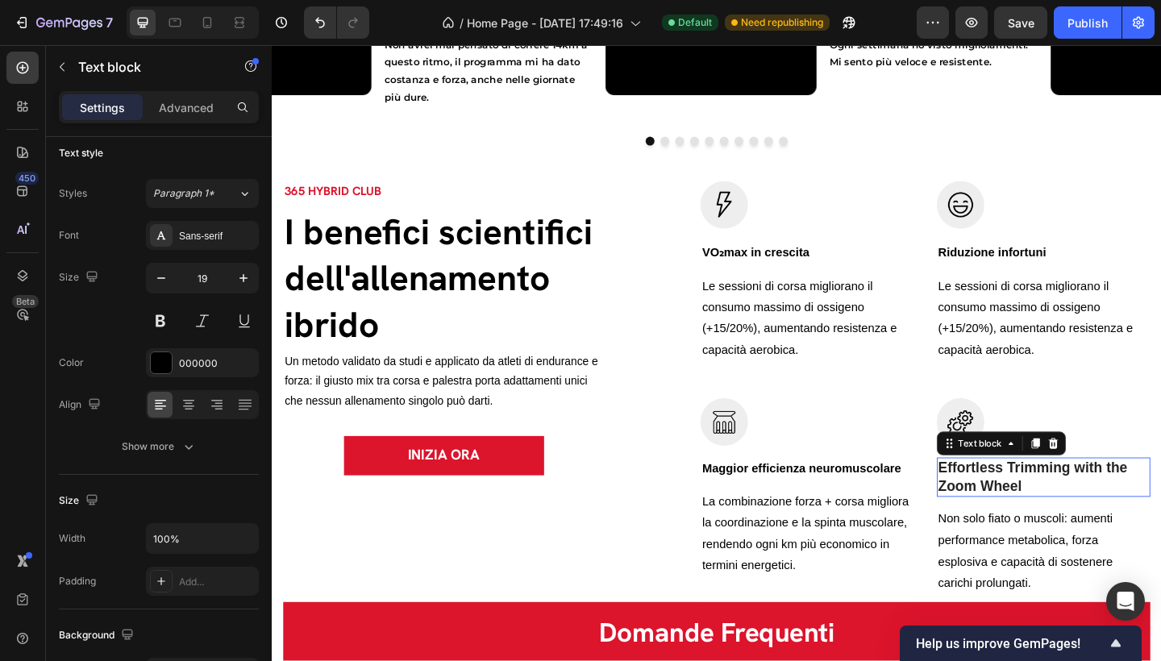
click at [1038, 514] on p "Effortless Trimming with the Zoom Wheel" at bounding box center [1111, 516] width 229 height 40
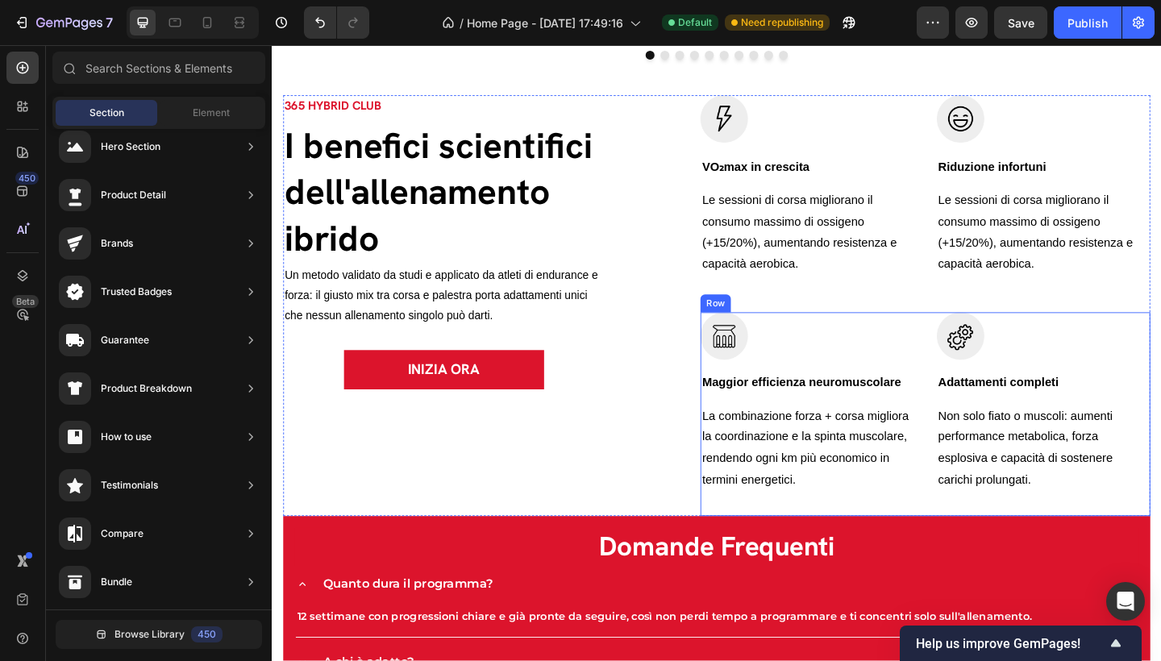
scroll to position [2719, 0]
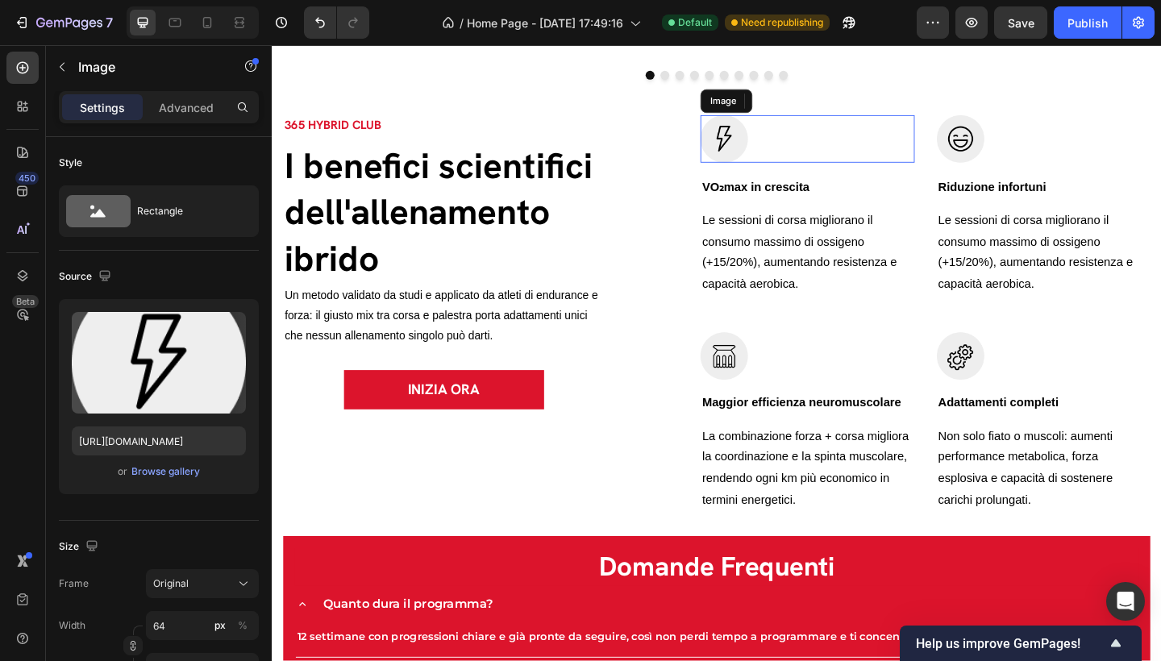
click at [748, 153] on img at bounding box center [764, 148] width 52 height 52
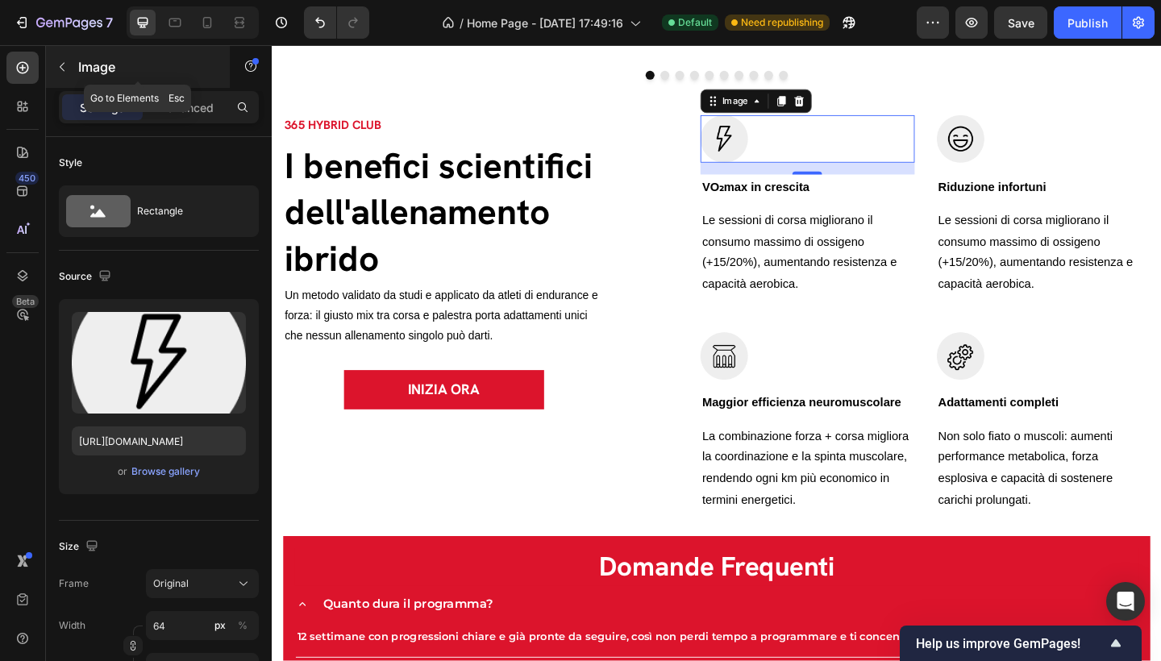
click at [64, 68] on icon "button" at bounding box center [62, 66] width 13 height 13
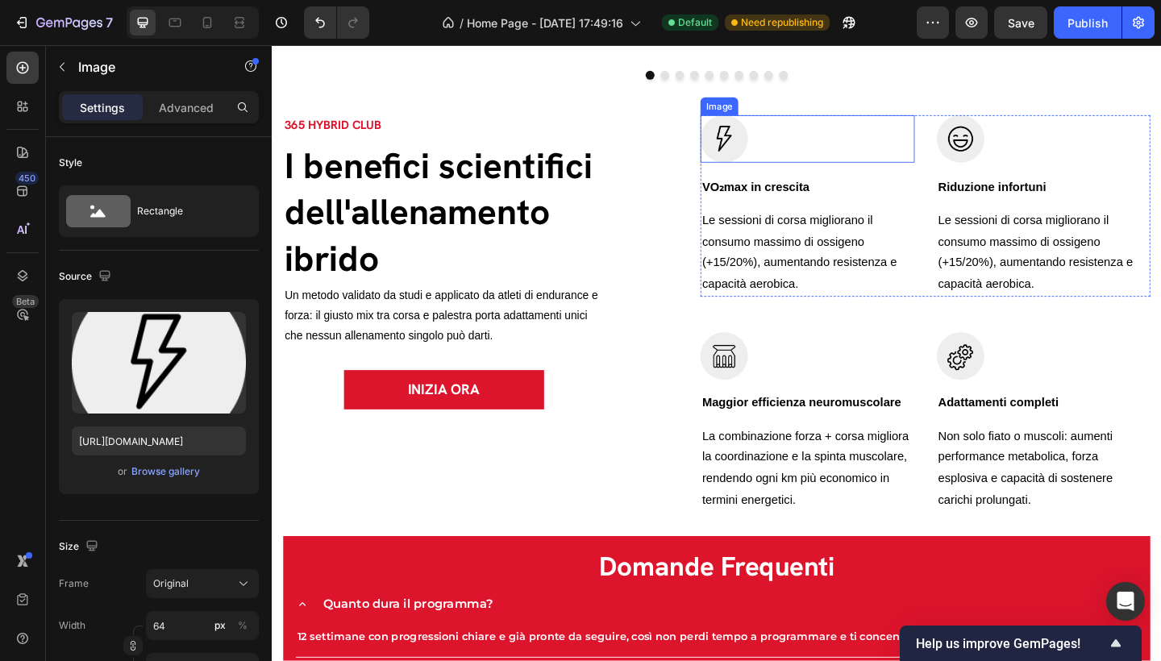
click at [741, 160] on img at bounding box center [764, 148] width 52 height 52
click at [759, 153] on img at bounding box center [764, 148] width 52 height 52
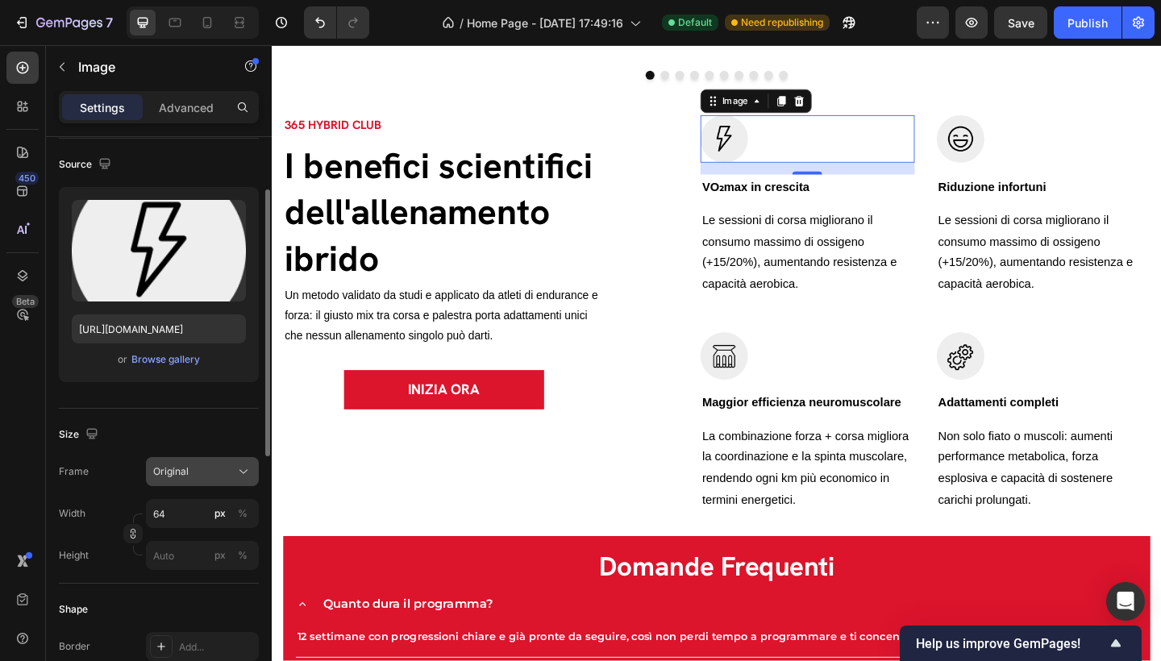
scroll to position [112, 0]
click at [190, 362] on div "Browse gallery" at bounding box center [165, 359] width 69 height 15
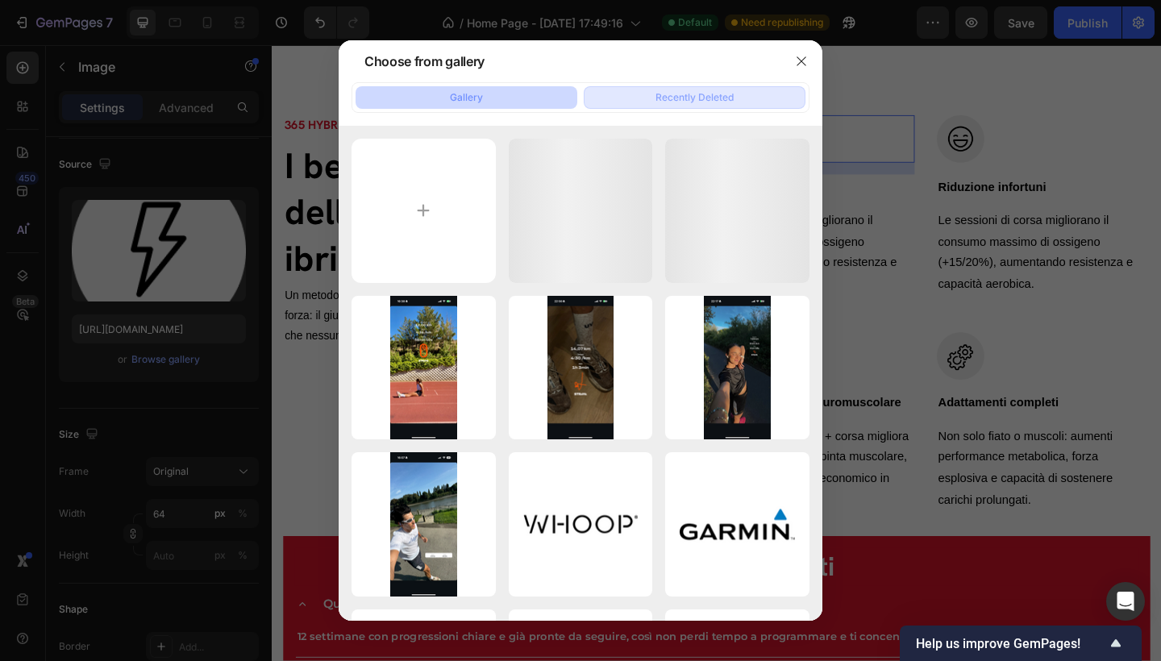
click at [748, 96] on button "Recently Deleted" at bounding box center [695, 97] width 222 height 23
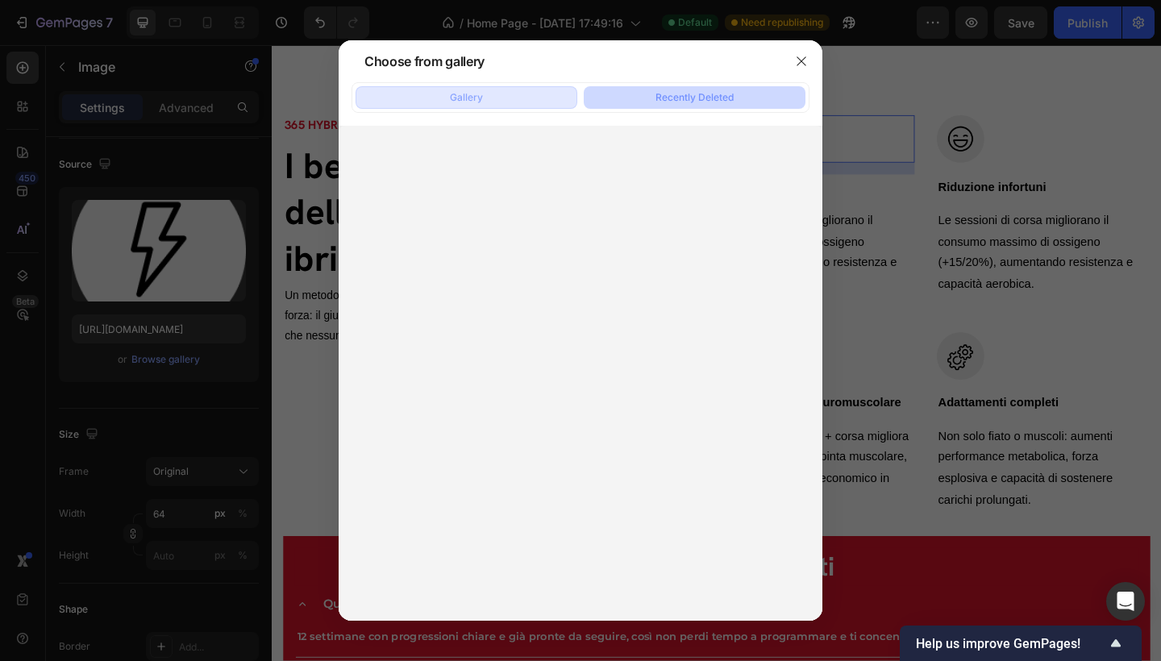
click at [455, 99] on div "Gallery" at bounding box center [466, 97] width 33 height 15
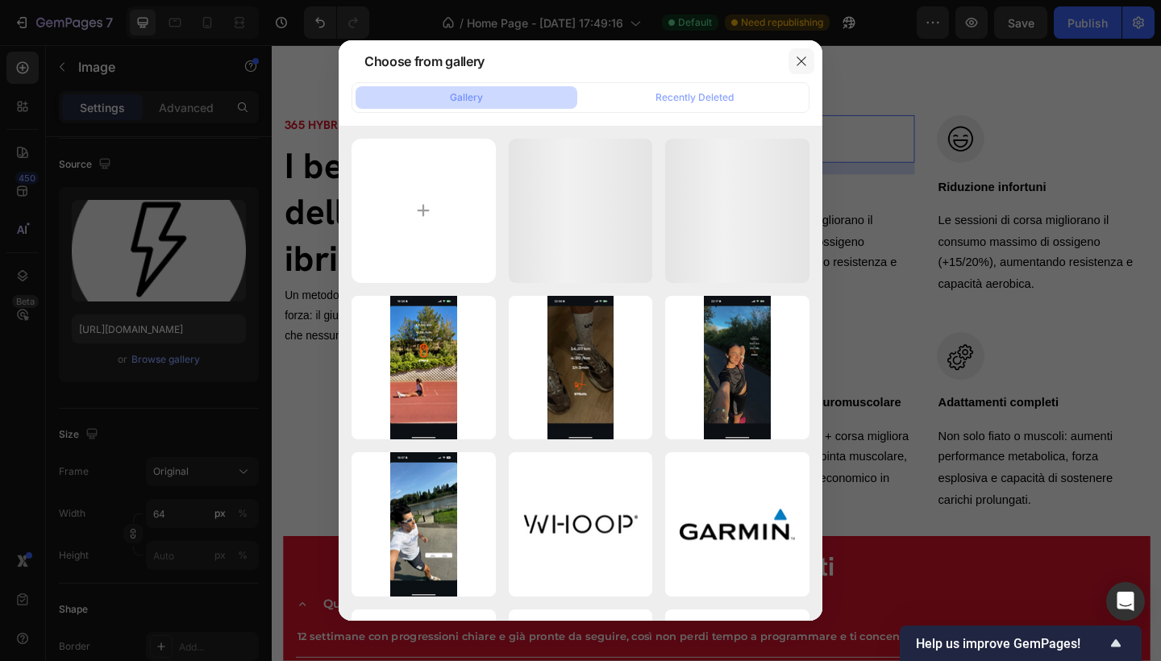
click at [807, 65] on icon "button" at bounding box center [801, 61] width 13 height 13
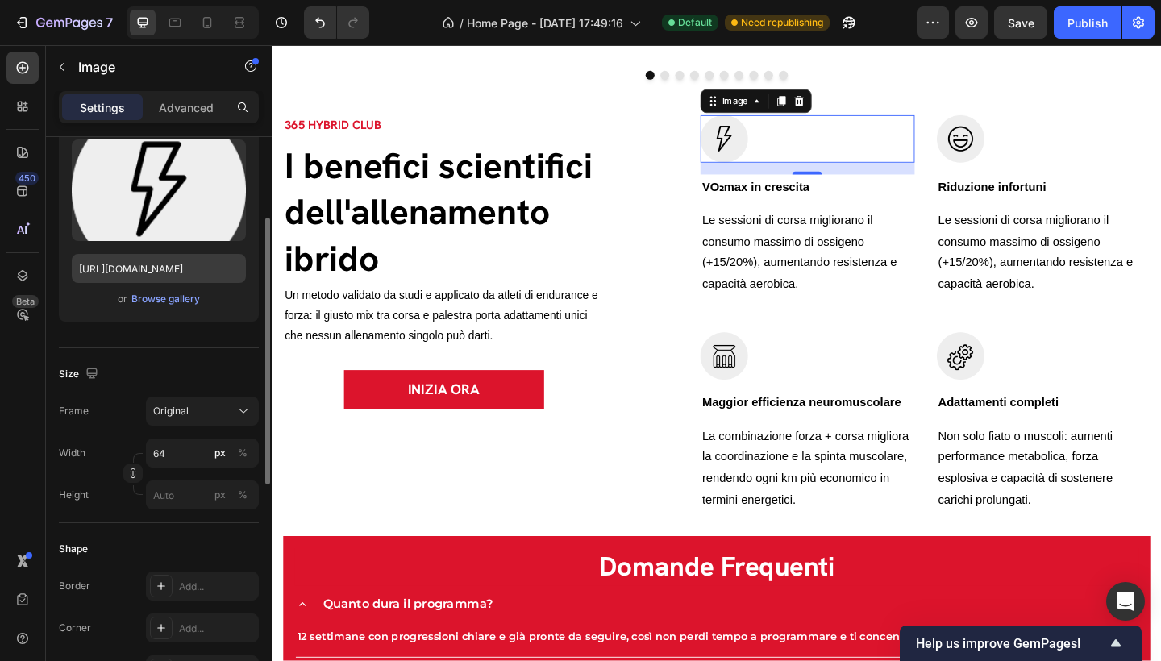
scroll to position [0, 0]
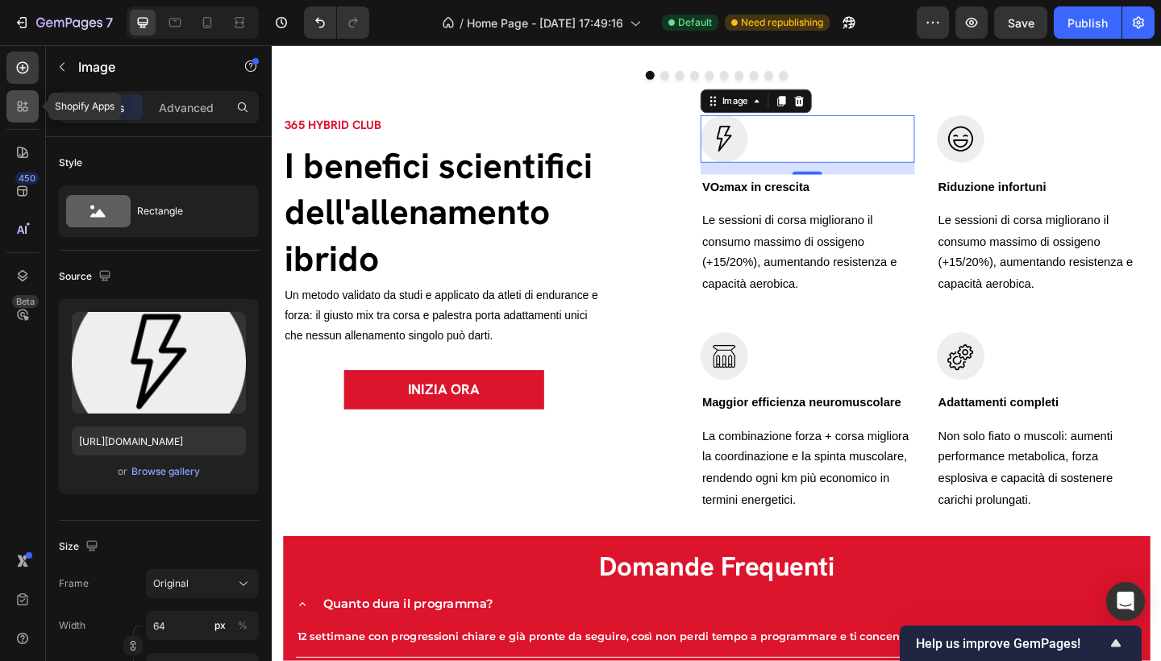
click at [26, 109] on icon at bounding box center [23, 106] width 16 height 16
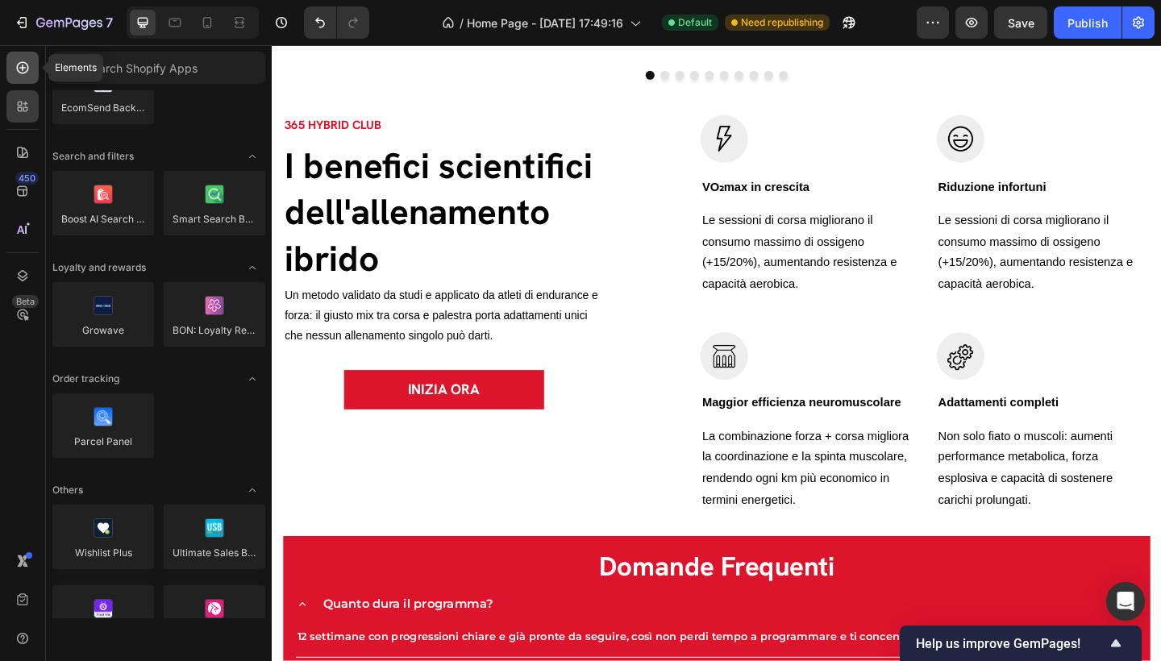
click at [27, 78] on div at bounding box center [22, 68] width 32 height 32
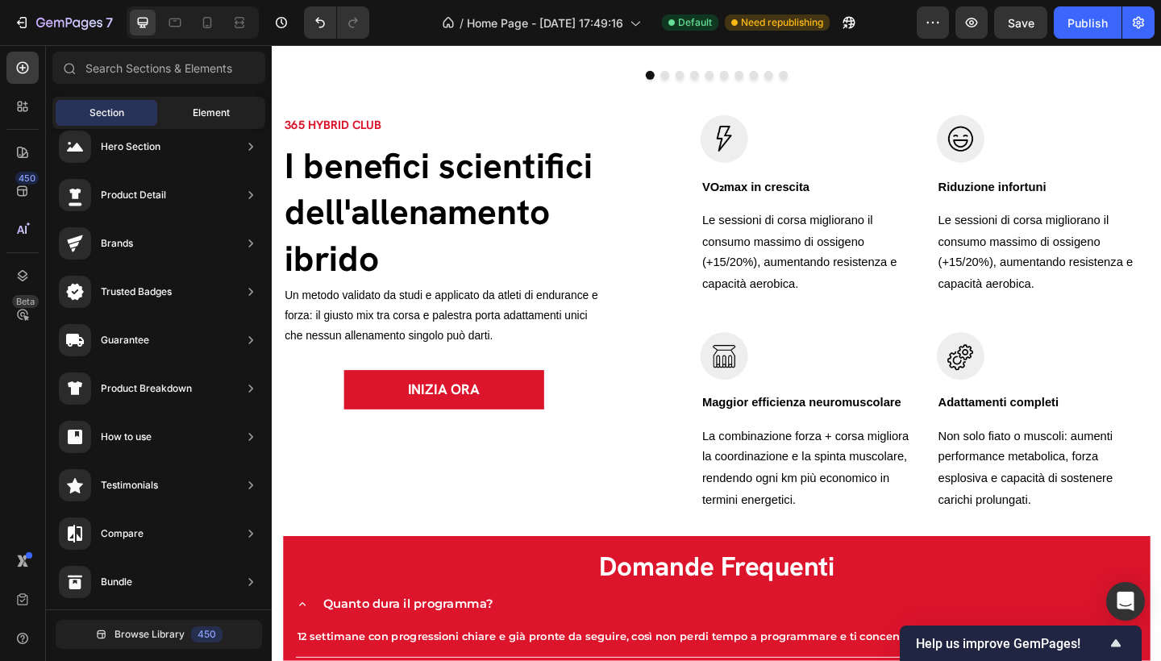
click at [196, 109] on span "Element" at bounding box center [211, 113] width 37 height 15
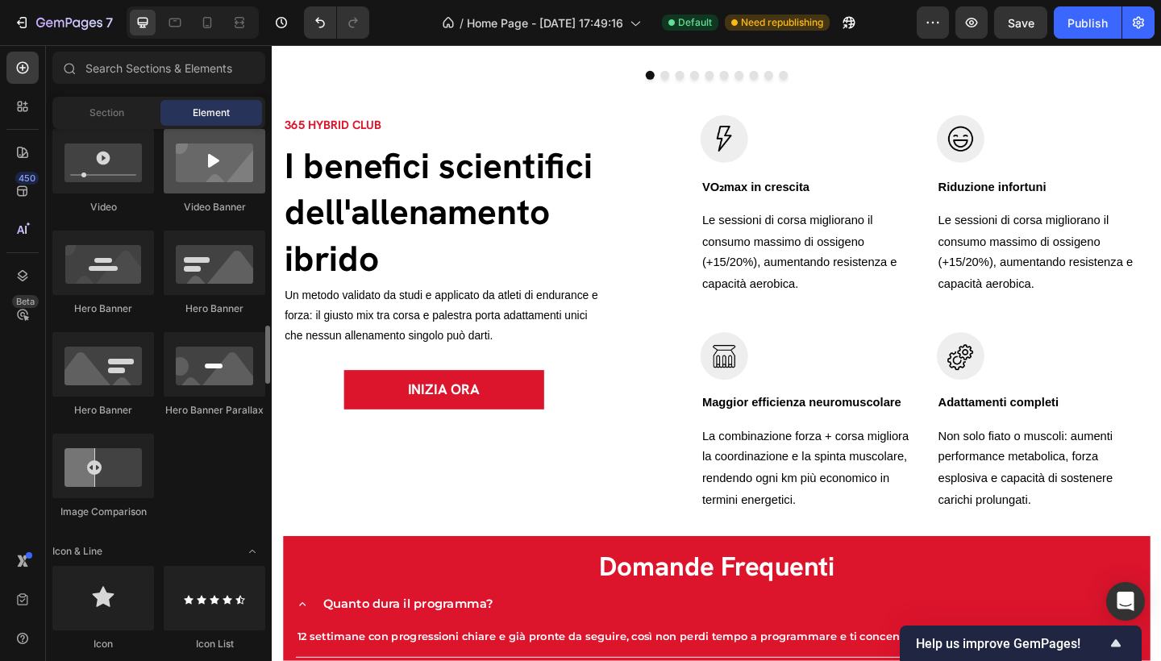
scroll to position [864, 0]
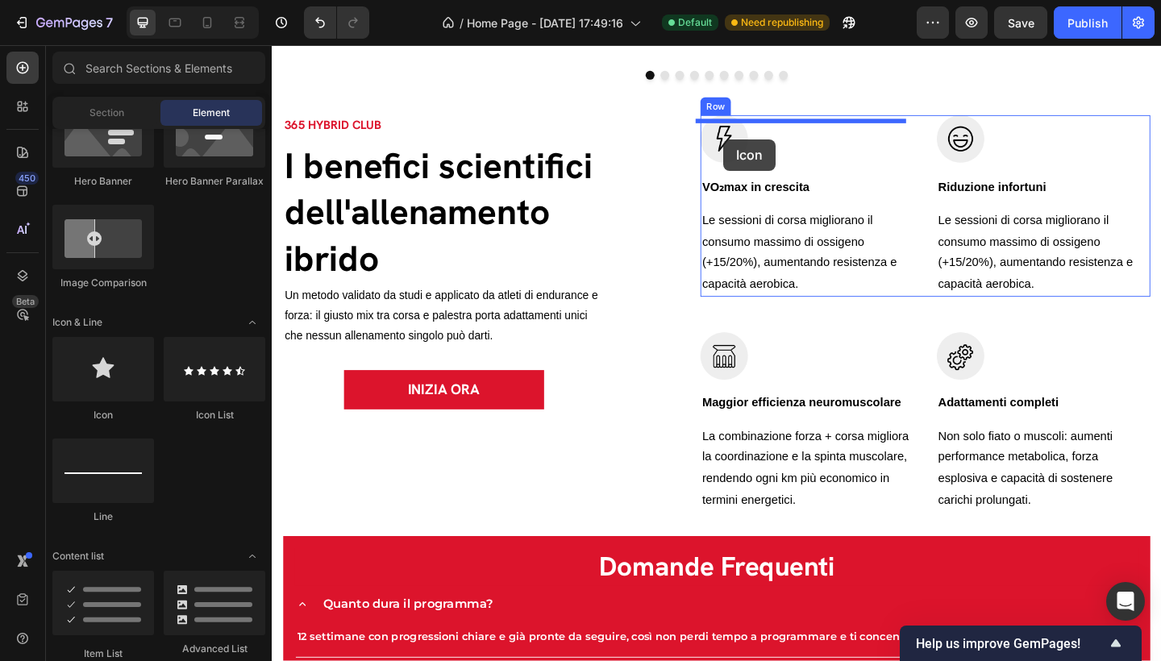
drag, startPoint x: 388, startPoint y: 415, endPoint x: 763, endPoint y: 148, distance: 460.7
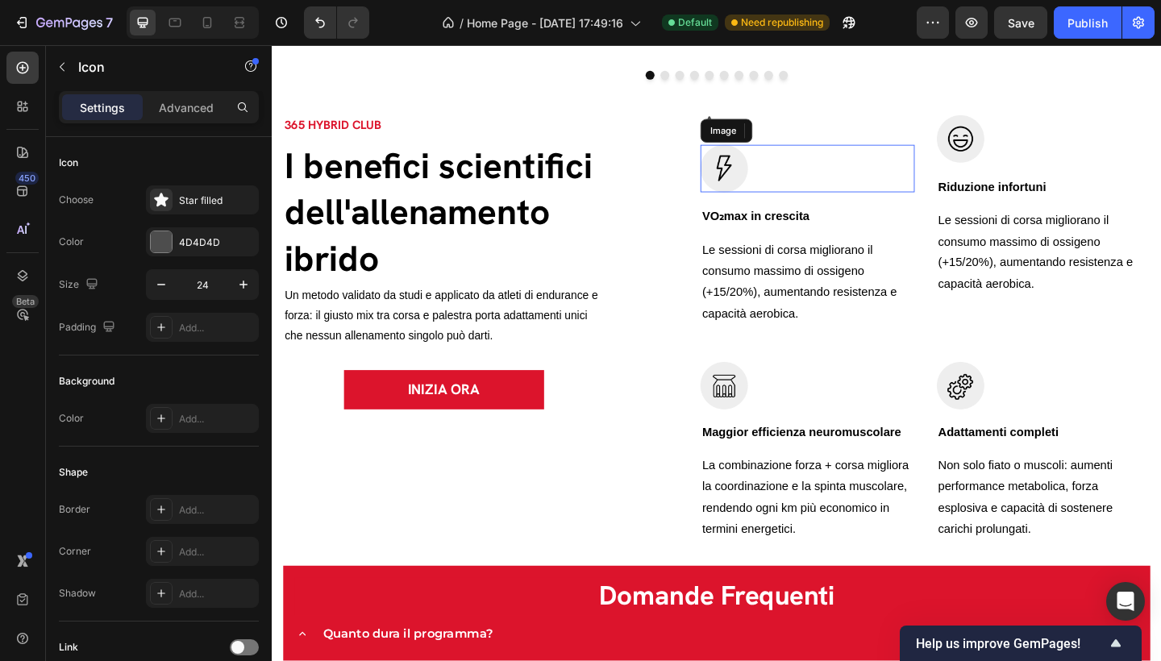
click at [757, 191] on img at bounding box center [764, 180] width 52 height 52
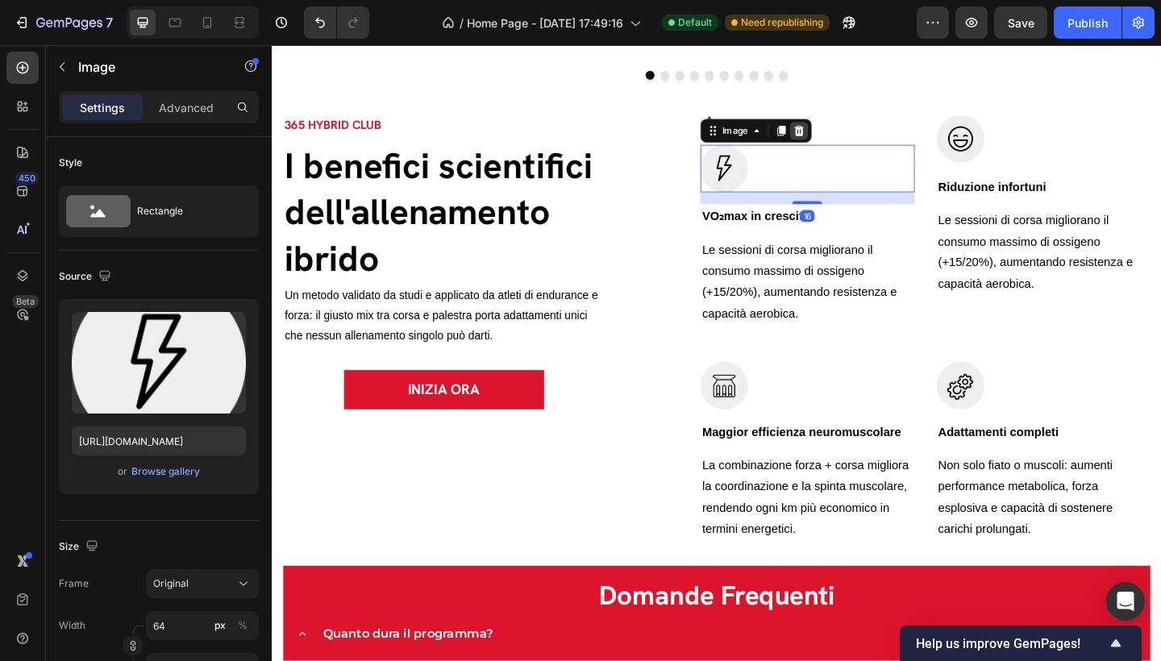
click at [839, 144] on icon at bounding box center [845, 138] width 13 height 13
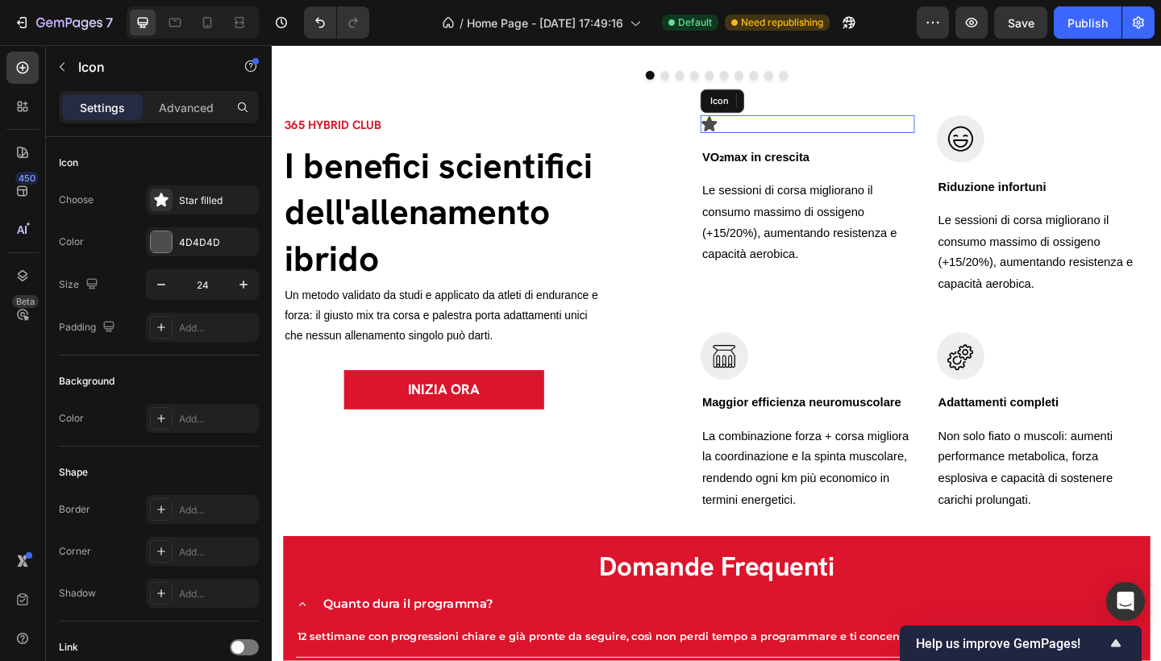
click at [749, 135] on icon at bounding box center [747, 131] width 17 height 16
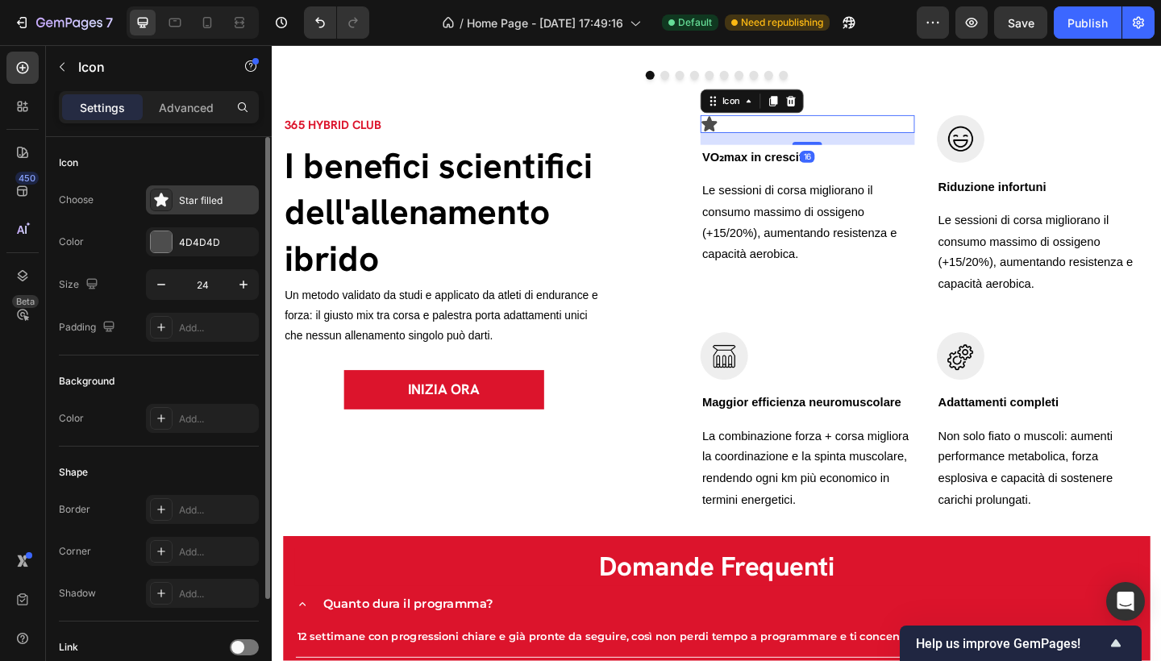
click at [173, 191] on div "Star filled" at bounding box center [202, 199] width 113 height 29
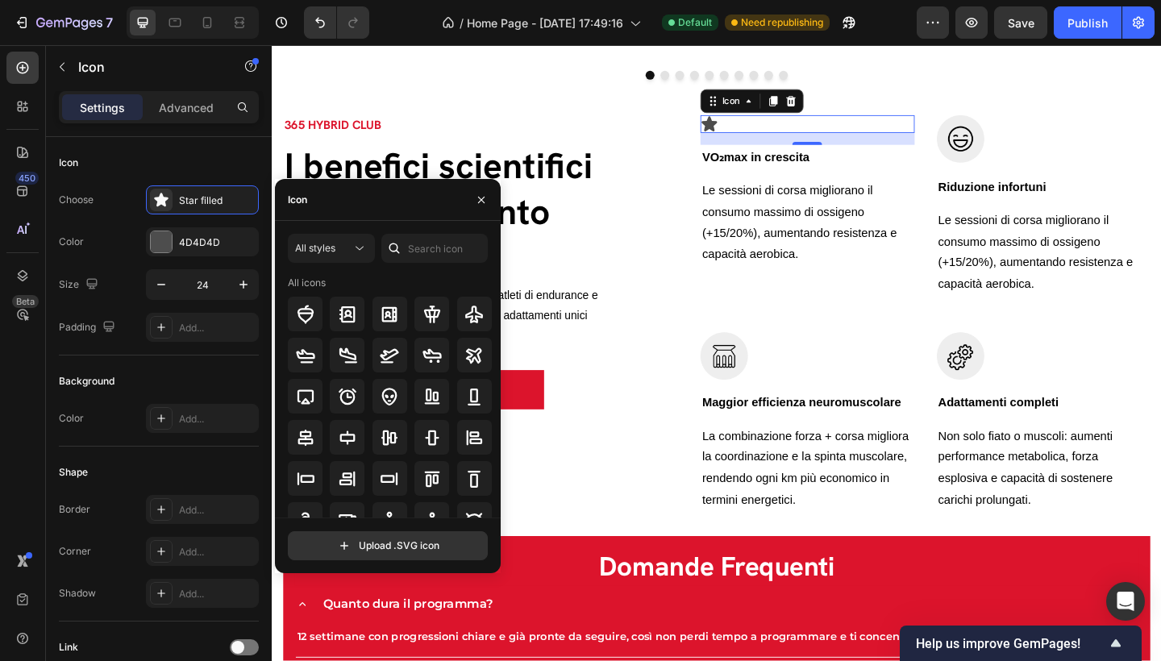
click at [388, 203] on div "Icon" at bounding box center [388, 200] width 226 height 42
click at [483, 198] on icon "button" at bounding box center [481, 199] width 6 height 6
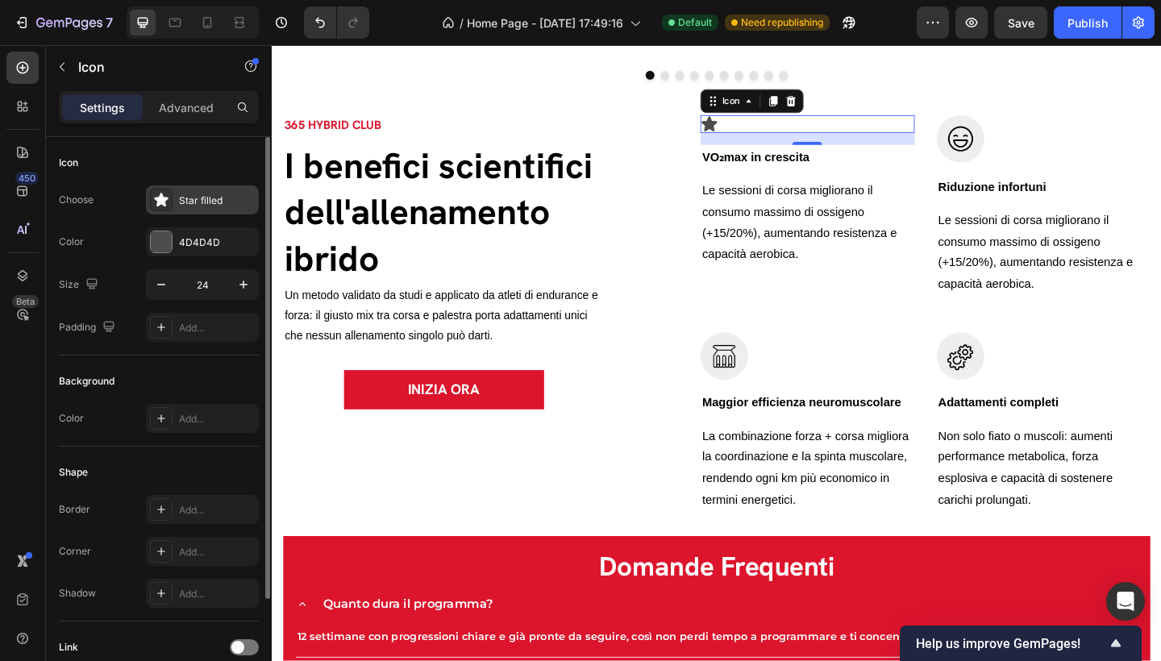
click at [175, 206] on div "Star filled" at bounding box center [202, 199] width 113 height 29
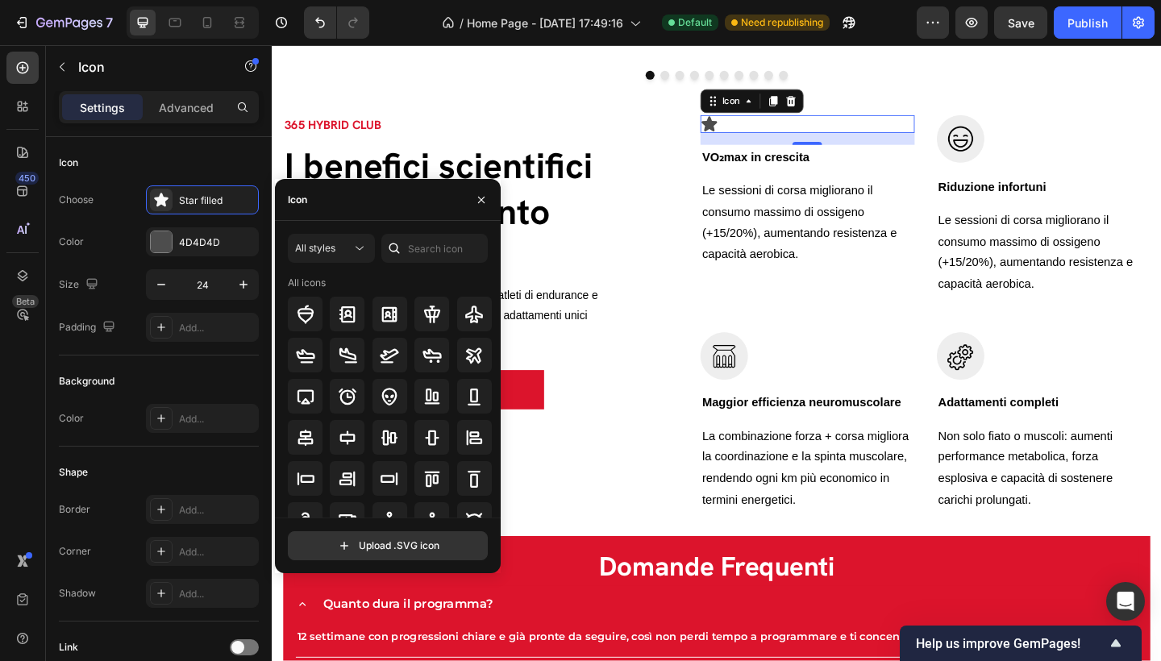
click at [343, 196] on div "Icon" at bounding box center [388, 200] width 226 height 42
click at [305, 199] on div "Icon" at bounding box center [297, 200] width 19 height 15
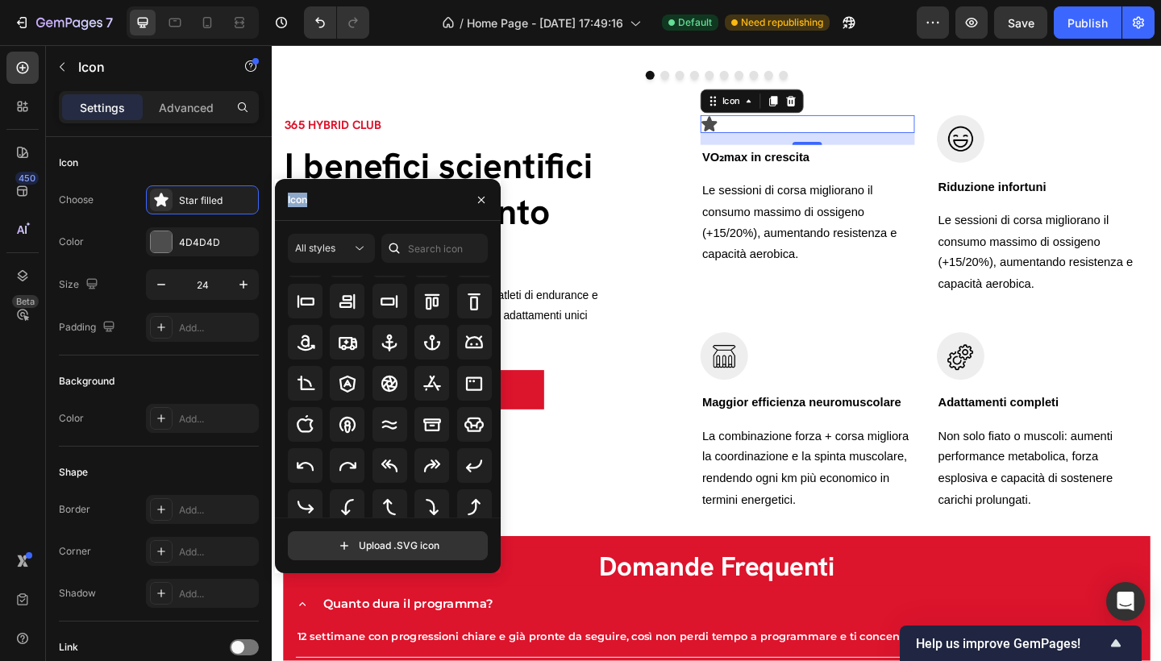
scroll to position [0, 0]
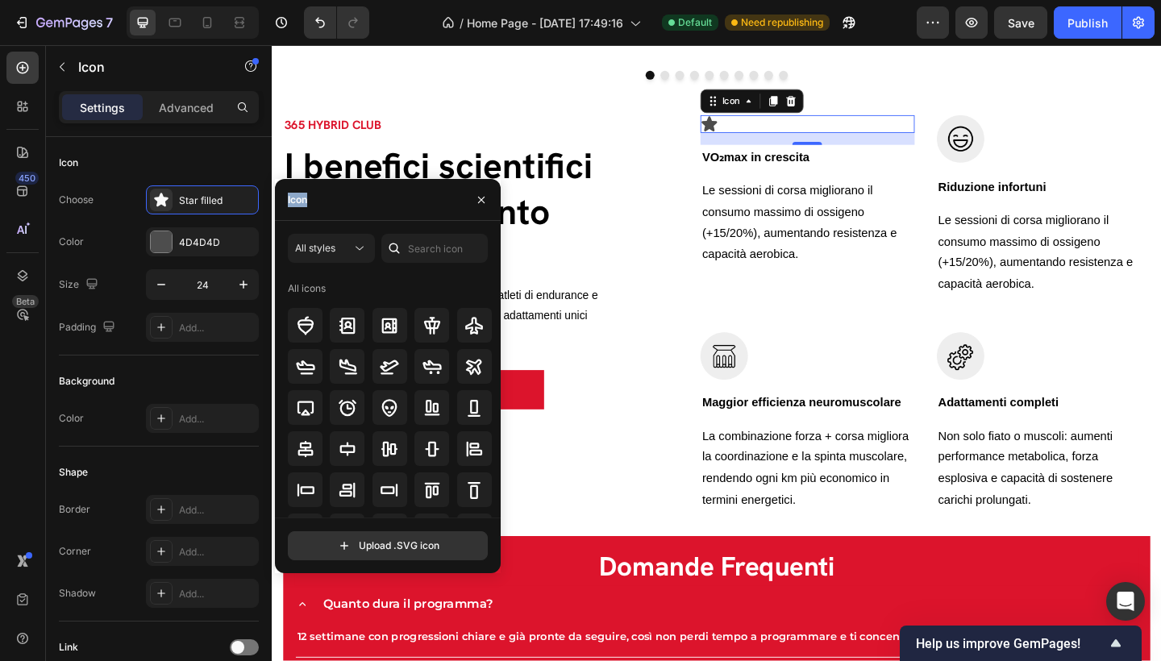
click at [344, 196] on div "Icon" at bounding box center [388, 200] width 226 height 42
drag, startPoint x: 305, startPoint y: 200, endPoint x: 283, endPoint y: 192, distance: 23.2
click at [283, 192] on div "Icon" at bounding box center [294, 199] width 39 height 41
drag, startPoint x: 317, startPoint y: 199, endPoint x: 284, endPoint y: 190, distance: 34.4
click at [285, 190] on div "Icon" at bounding box center [388, 200] width 226 height 42
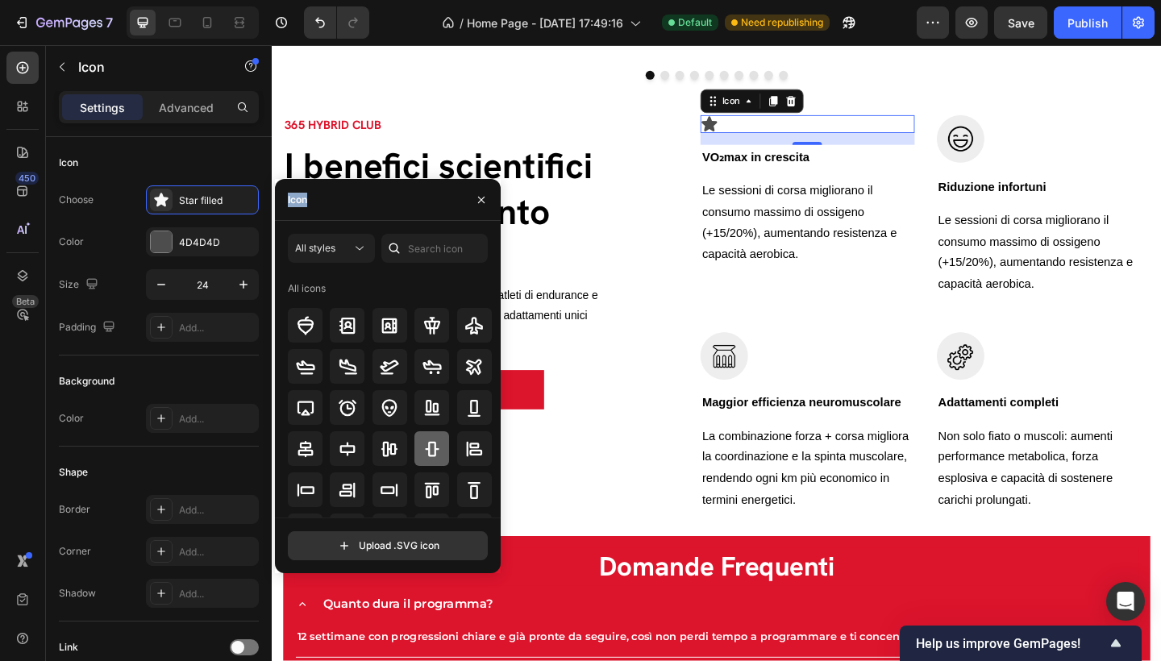
scroll to position [34, 0]
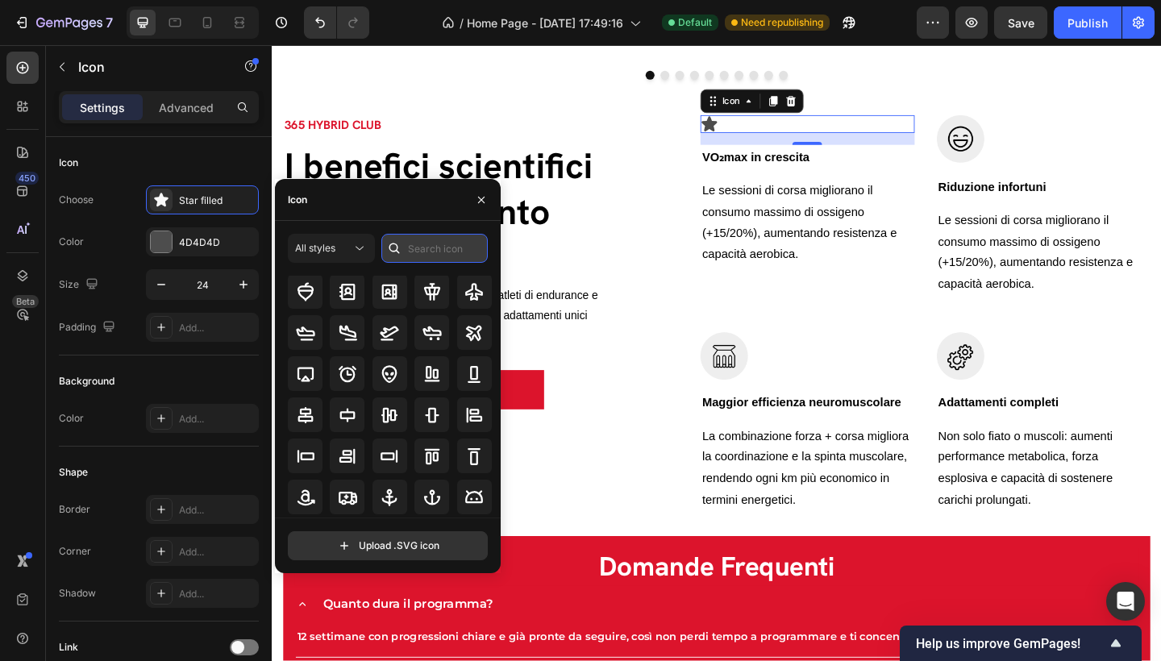
click at [463, 248] on input "text" at bounding box center [434, 248] width 106 height 29
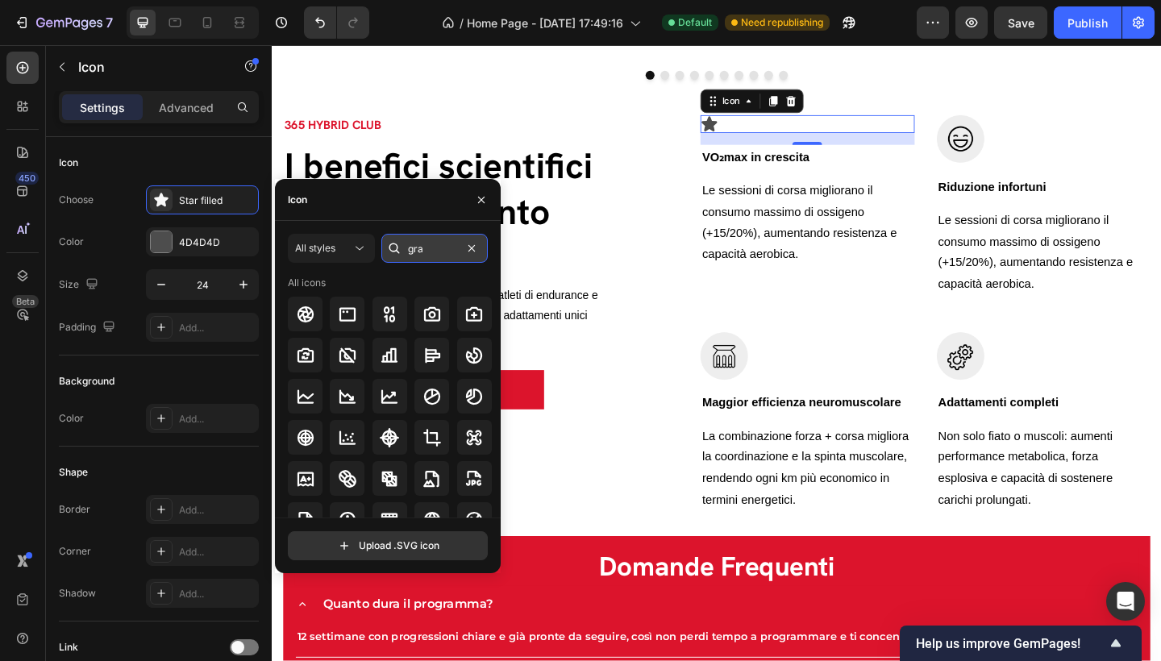
type input "tra"
drag, startPoint x: 463, startPoint y: 248, endPoint x: 391, endPoint y: 395, distance: 164.1
click at [391, 395] on icon at bounding box center [389, 396] width 16 height 14
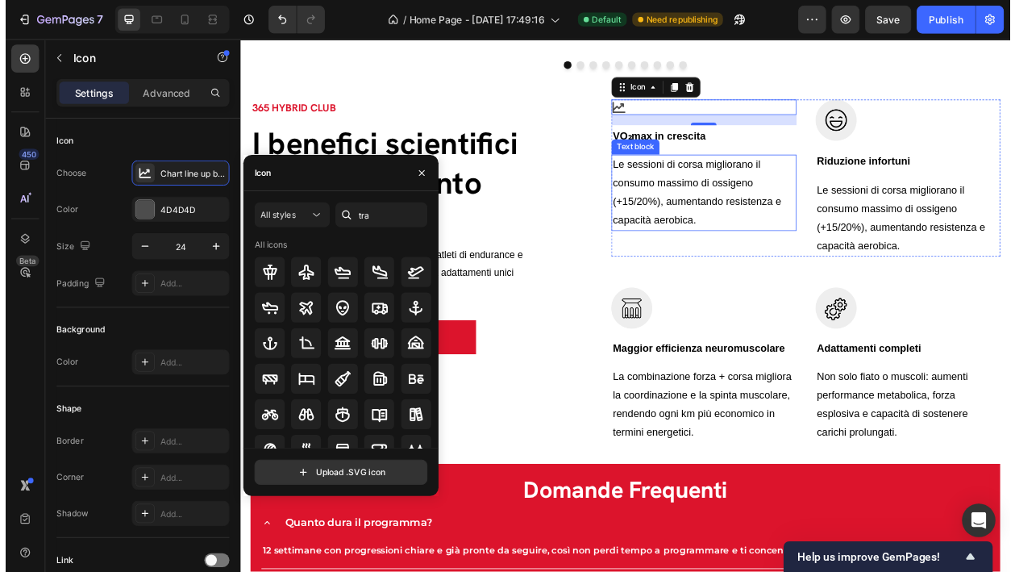
scroll to position [2719, 0]
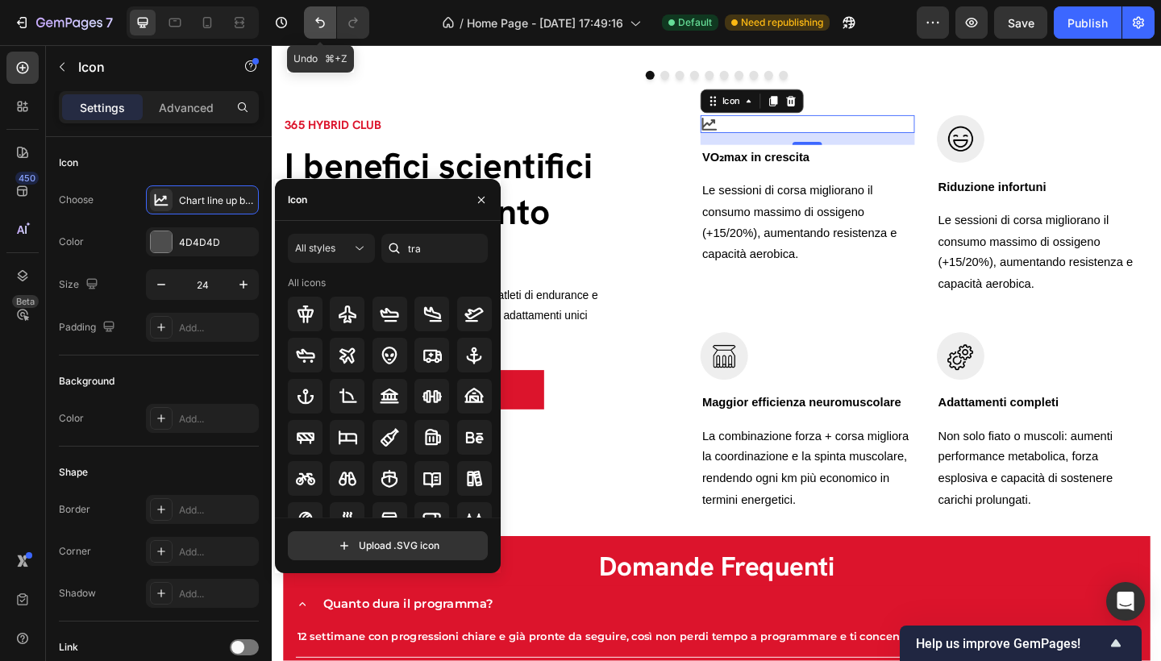
click at [327, 21] on icon "Undo/Redo" at bounding box center [320, 23] width 16 height 16
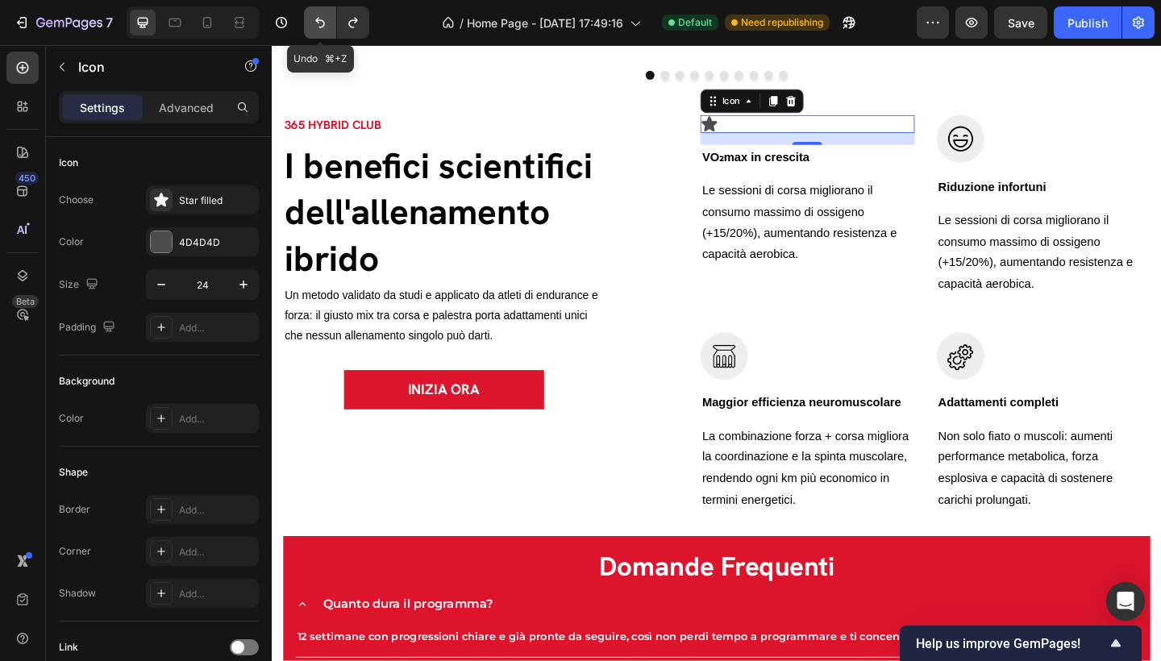
click at [327, 21] on icon "Undo/Redo" at bounding box center [320, 23] width 16 height 16
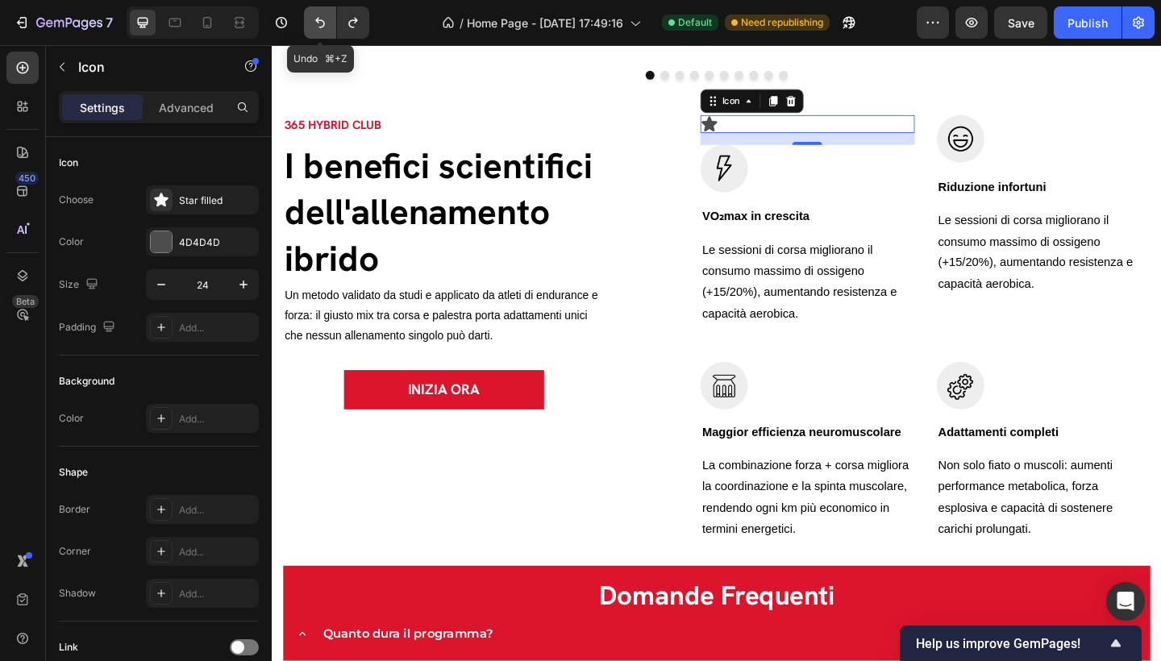
click at [327, 21] on icon "Undo/Redo" at bounding box center [320, 23] width 16 height 16
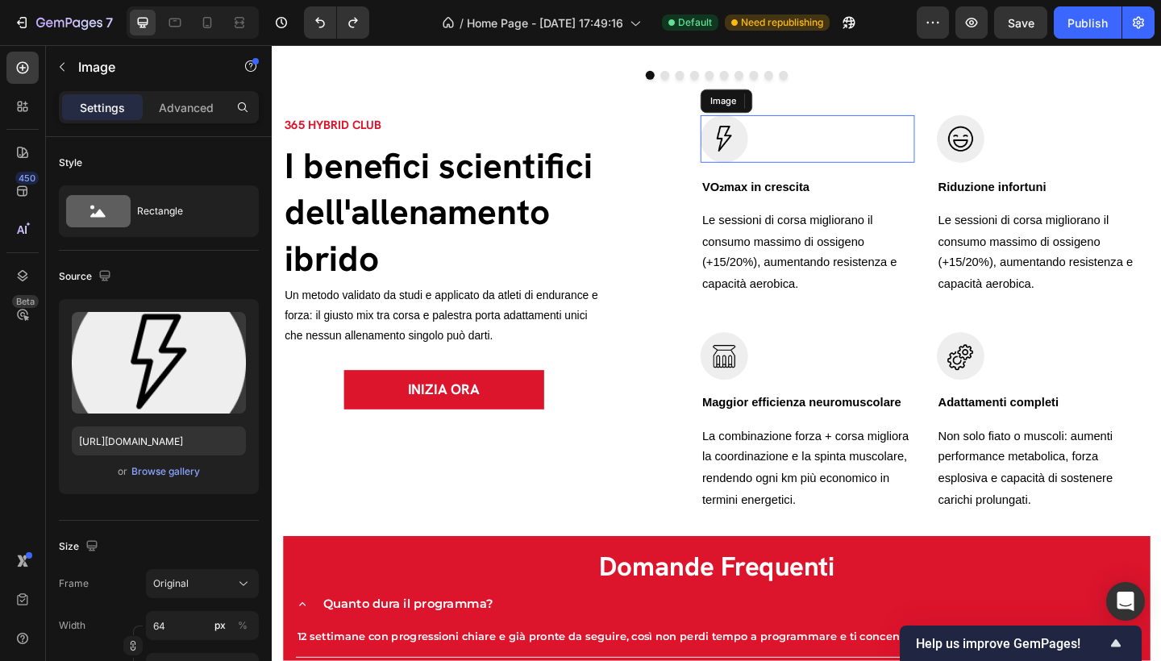
click at [771, 152] on img at bounding box center [764, 148] width 52 height 52
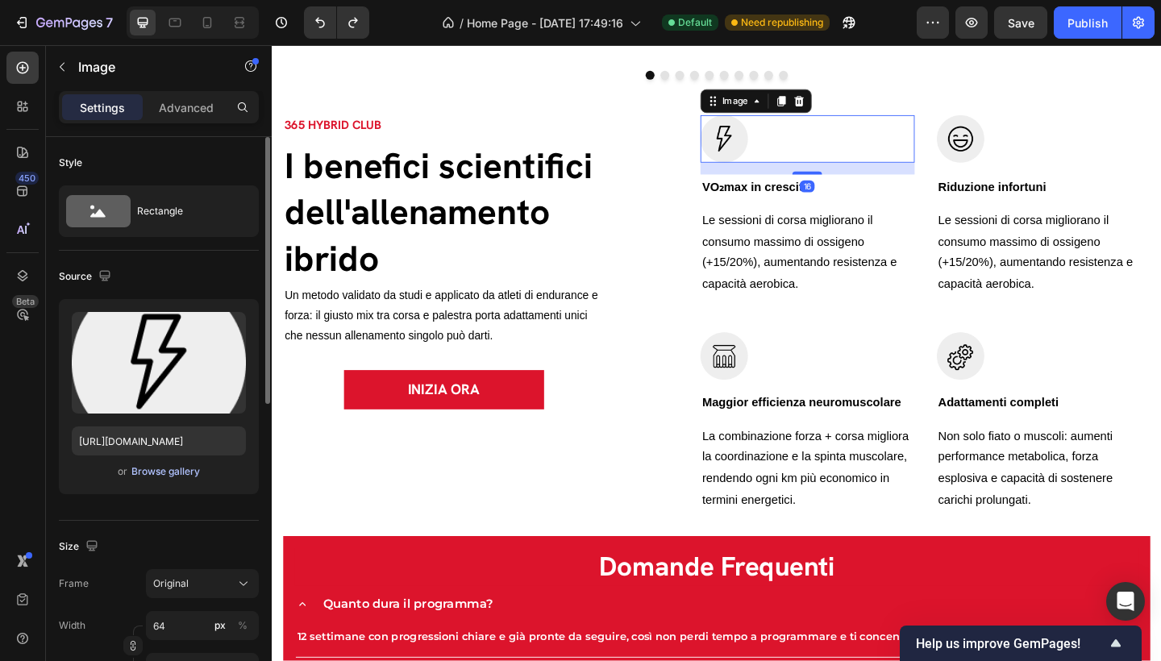
click at [181, 471] on div "Browse gallery" at bounding box center [165, 471] width 69 height 15
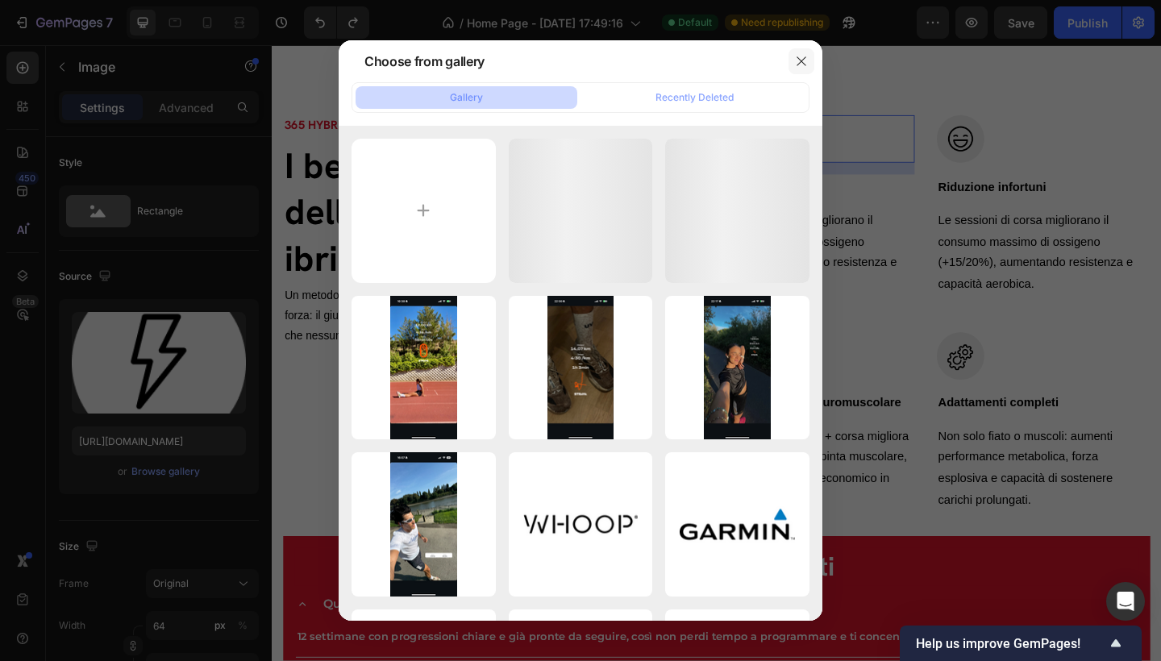
click at [802, 63] on icon "button" at bounding box center [801, 61] width 13 height 13
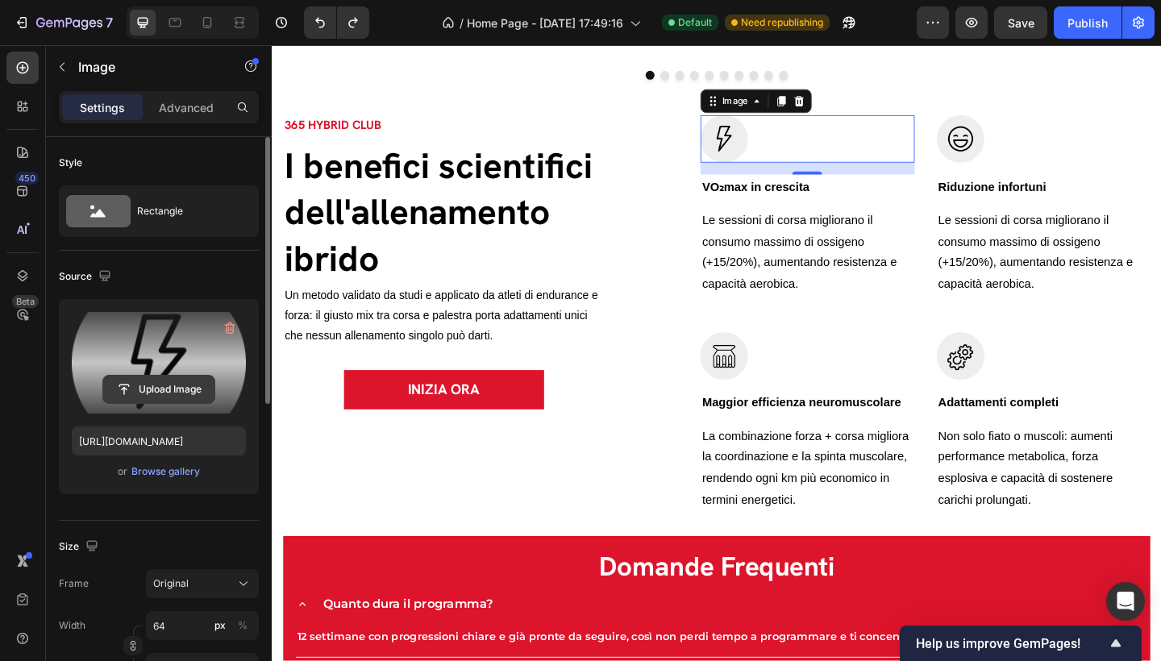
click at [152, 391] on input "file" at bounding box center [158, 389] width 111 height 27
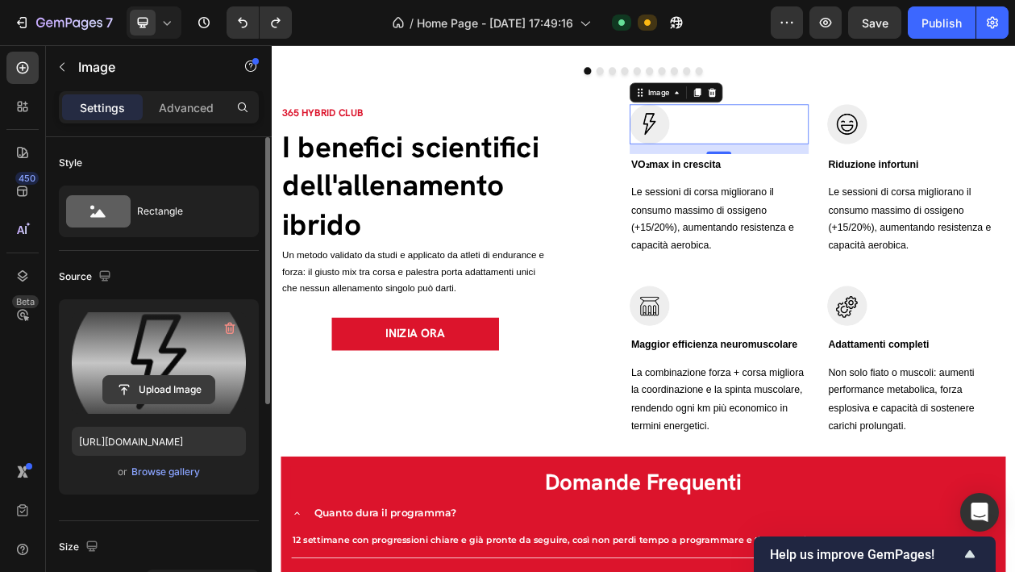
click at [165, 381] on input "file" at bounding box center [158, 389] width 111 height 27
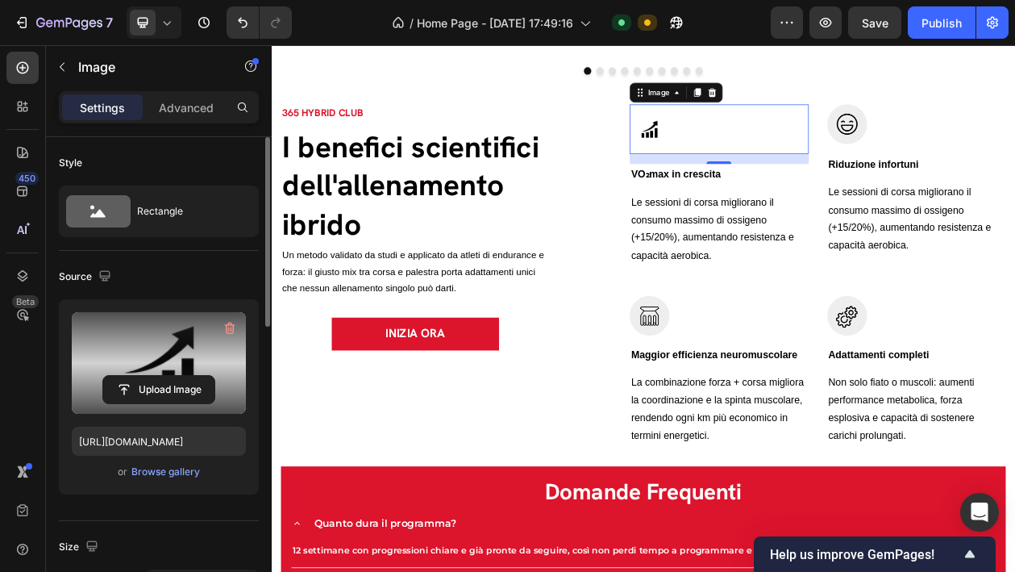
type input "[URL][DOMAIN_NAME]"
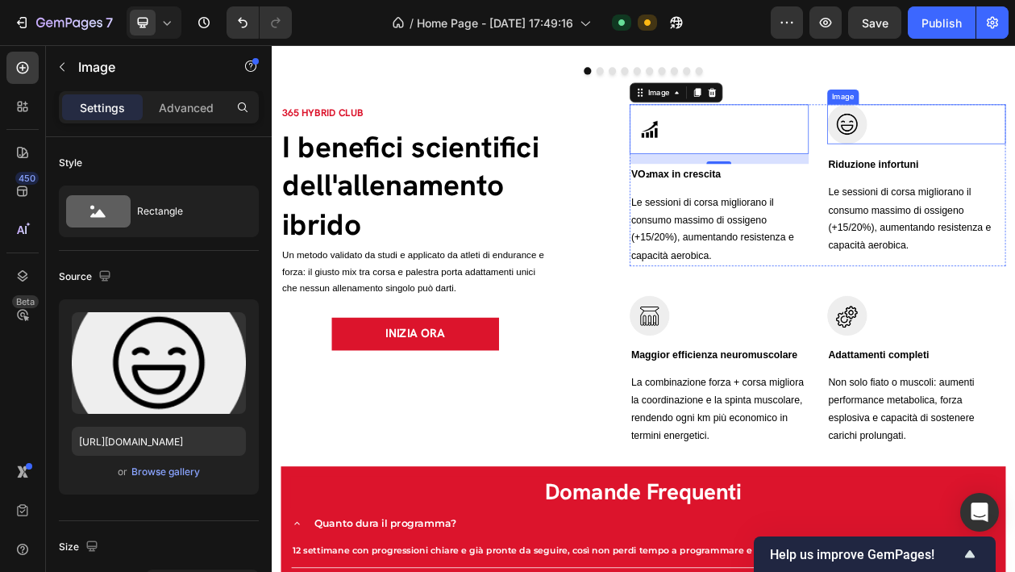
click at [1027, 151] on img at bounding box center [1021, 148] width 52 height 52
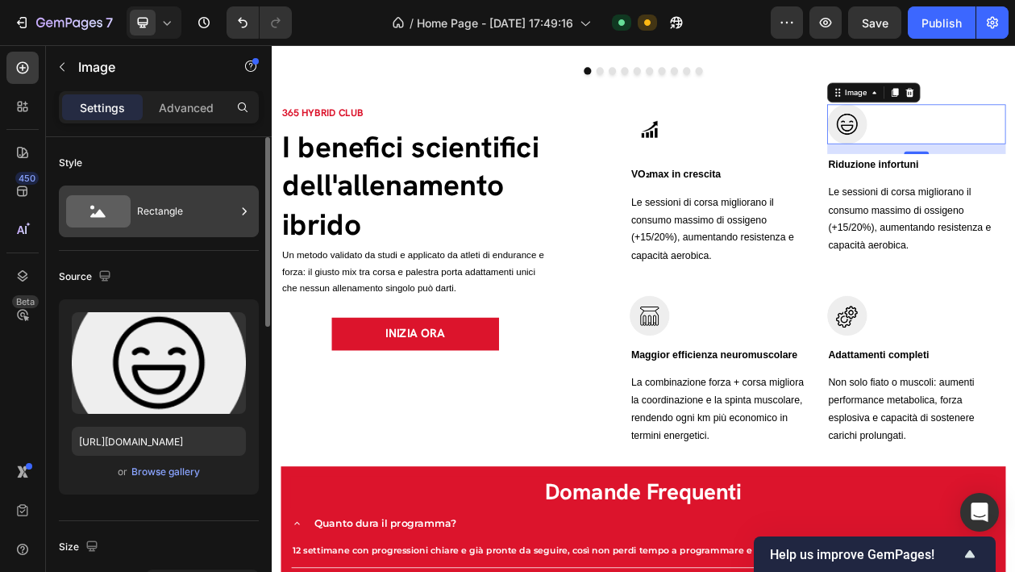
click at [174, 204] on div "Rectangle" at bounding box center [186, 211] width 98 height 37
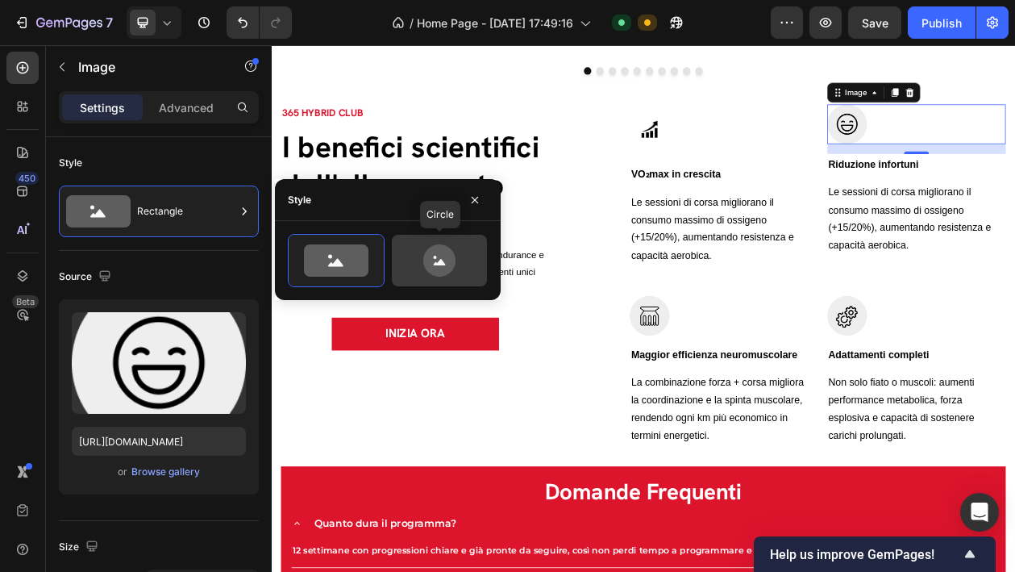
click at [456, 246] on icon at bounding box center [440, 260] width 76 height 32
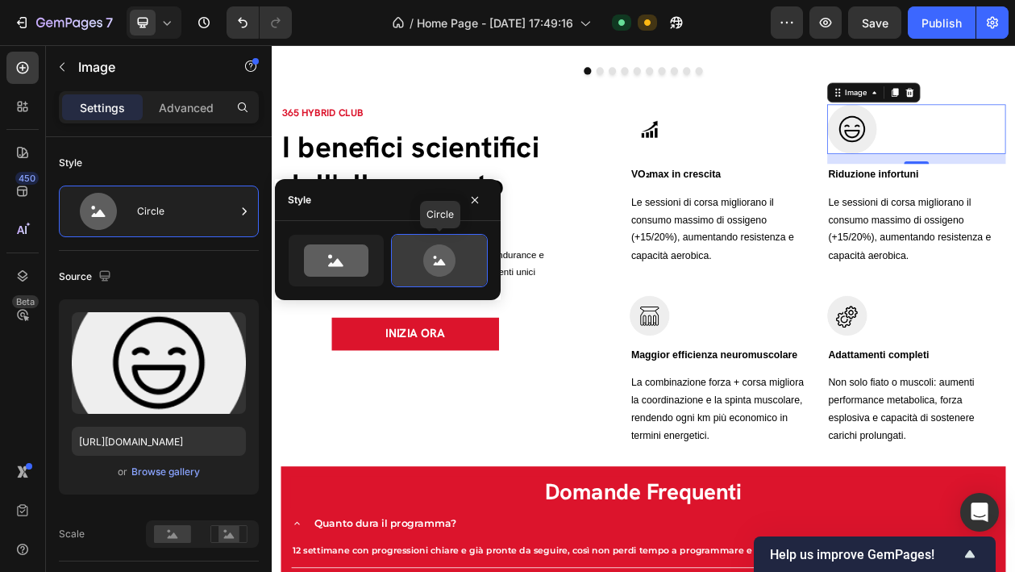
type input "80"
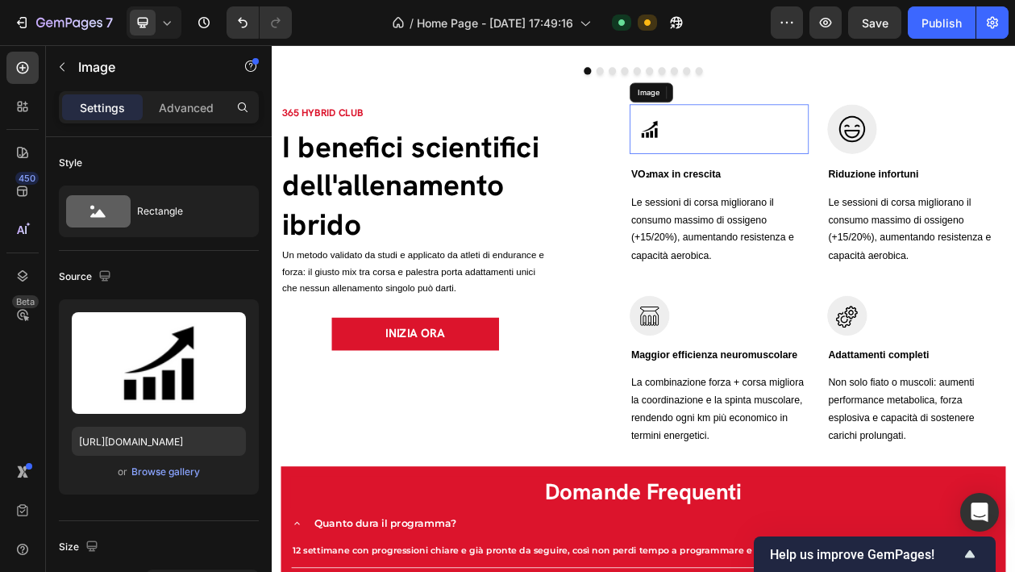
click at [779, 156] on img at bounding box center [764, 154] width 52 height 65
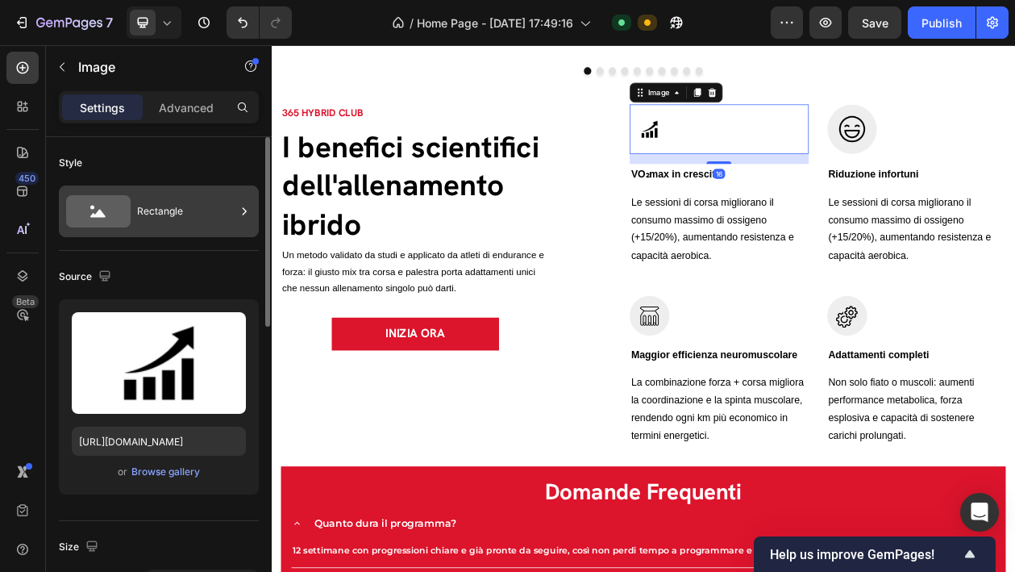
click at [189, 205] on div "Rectangle" at bounding box center [186, 211] width 98 height 37
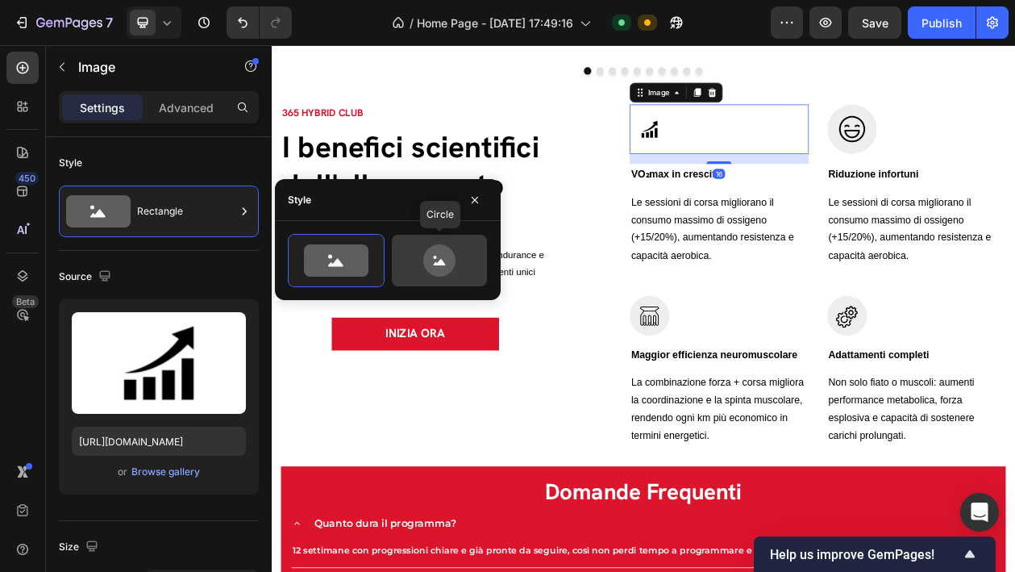
click at [446, 255] on icon at bounding box center [439, 260] width 32 height 32
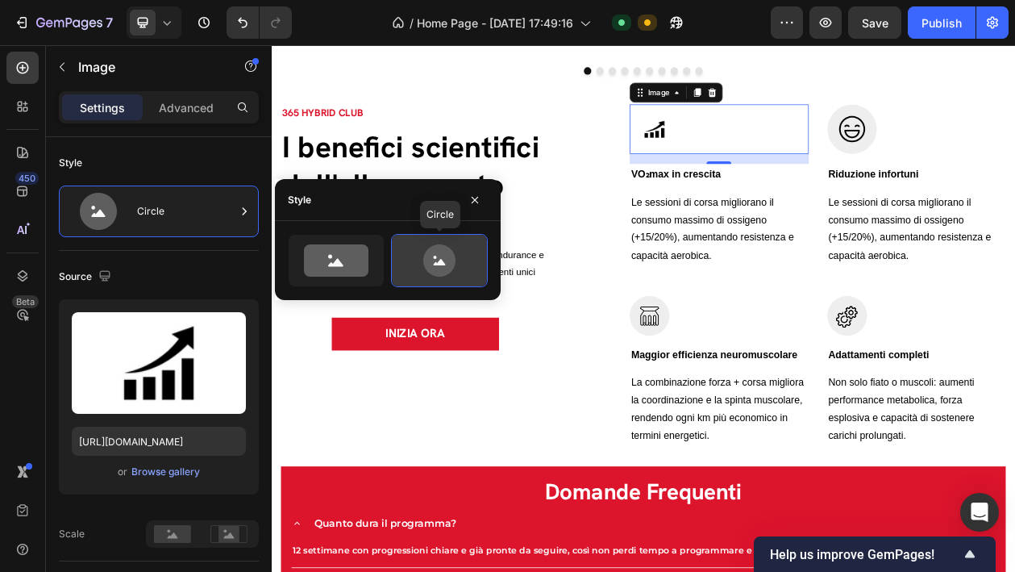
type input "80"
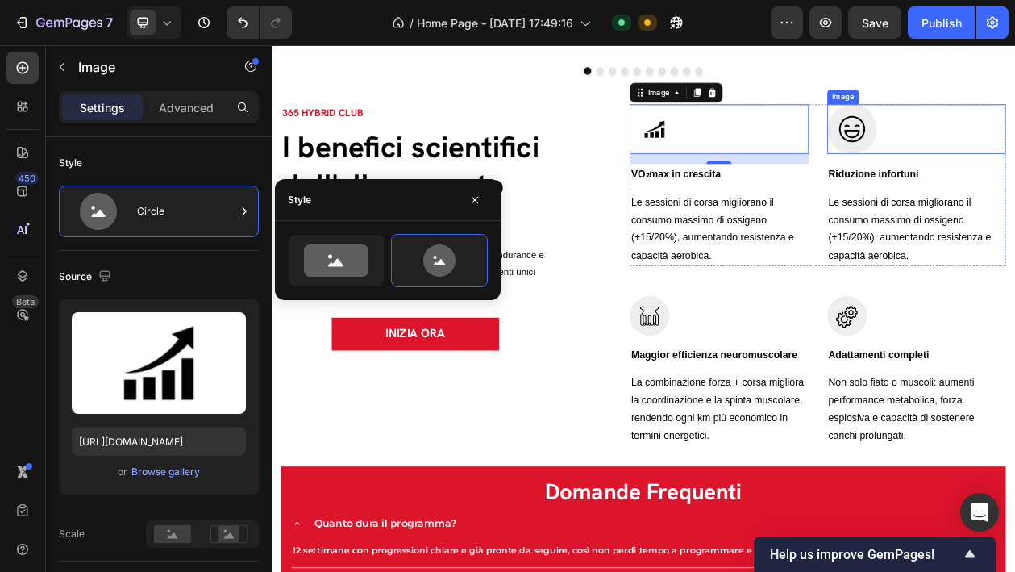
click at [1010, 156] on img at bounding box center [1027, 154] width 65 height 65
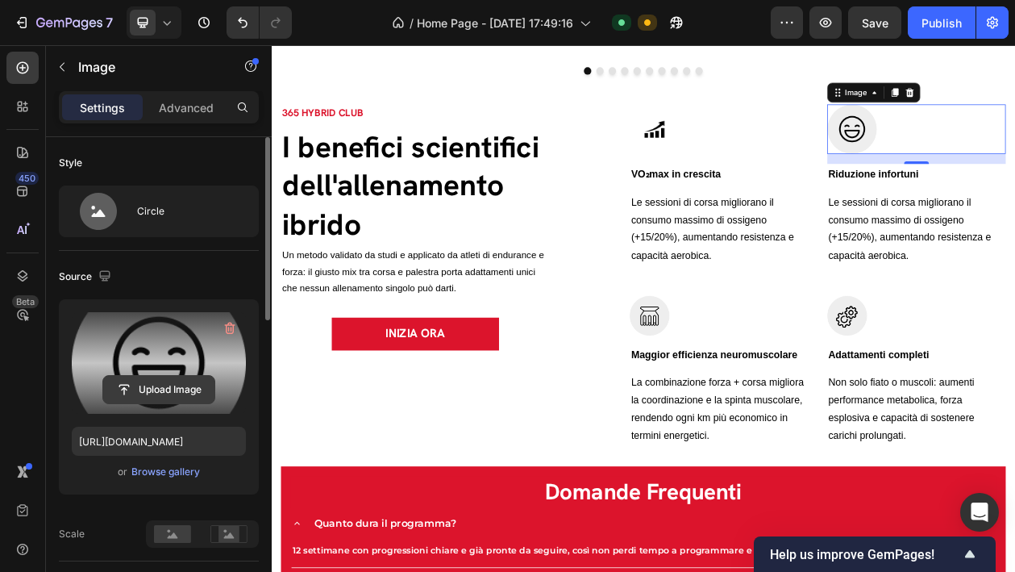
click at [154, 385] on input "file" at bounding box center [158, 389] width 111 height 27
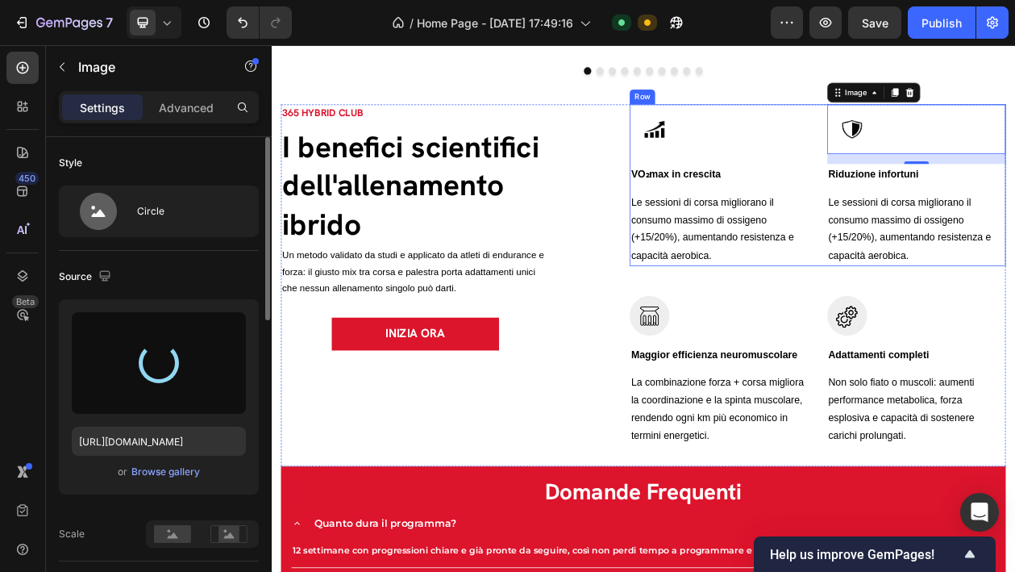
type input "[URL][DOMAIN_NAME]"
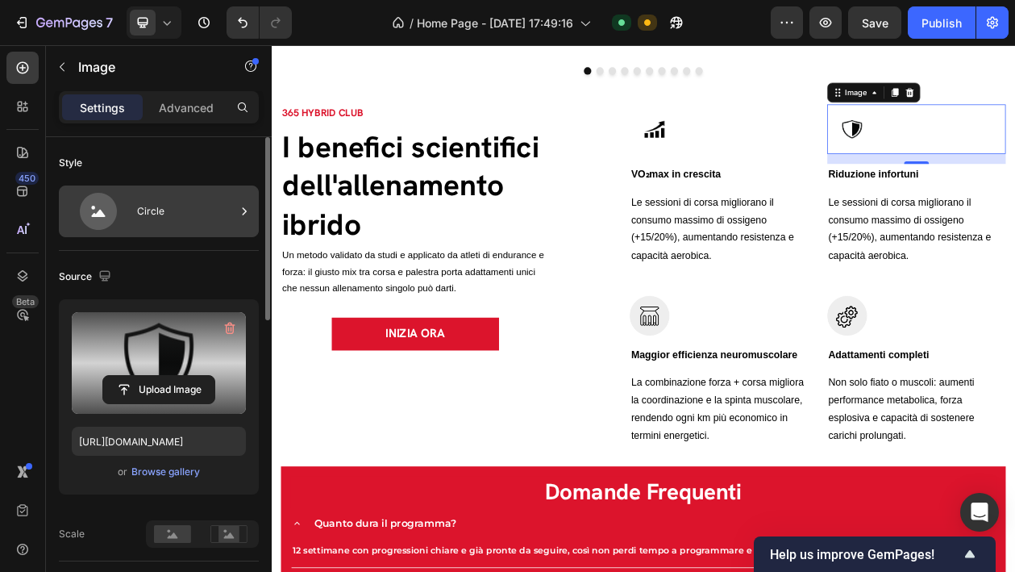
click at [156, 212] on div "Circle" at bounding box center [186, 211] width 98 height 37
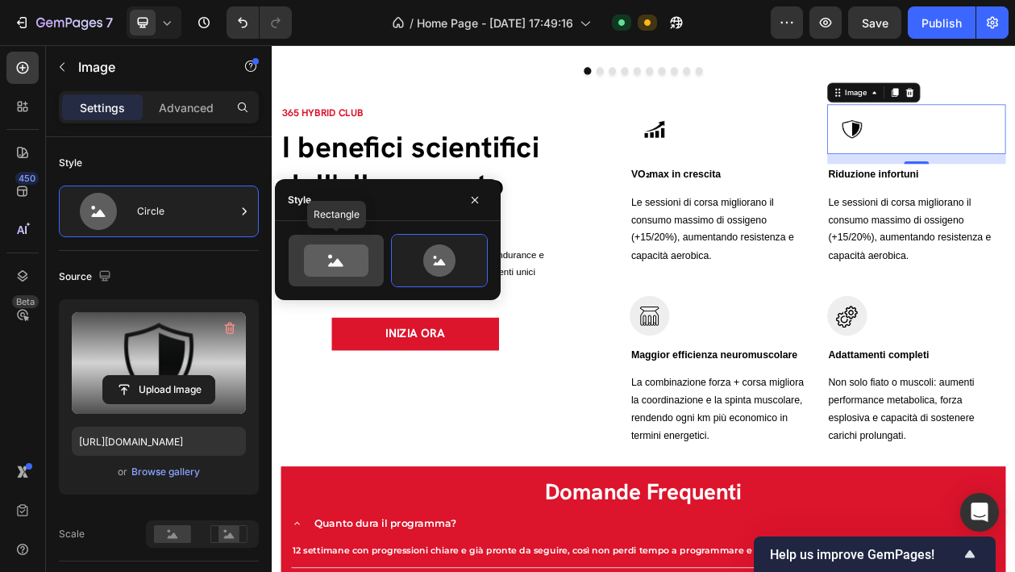
click at [347, 259] on icon at bounding box center [336, 260] width 65 height 32
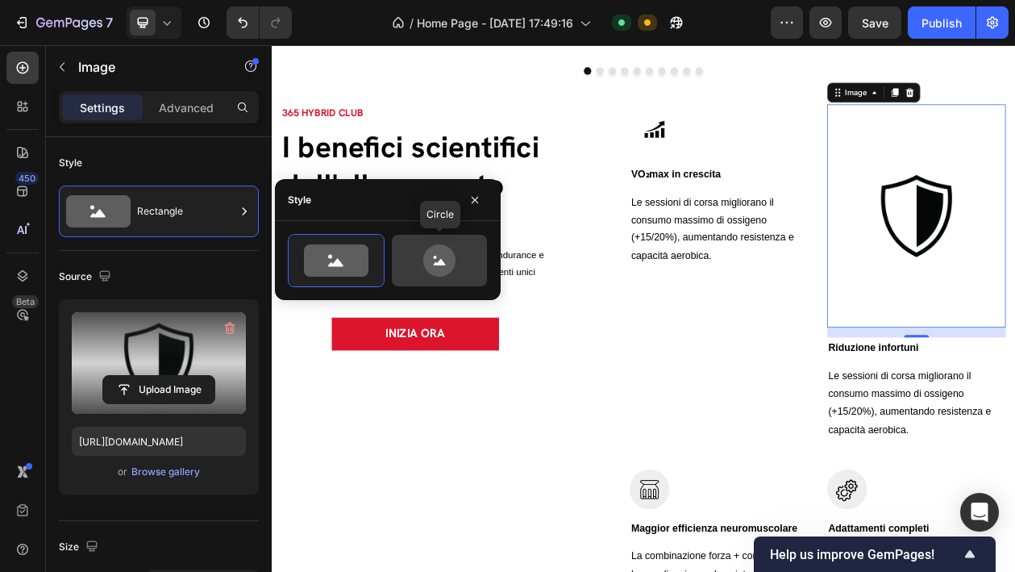
click at [428, 248] on icon at bounding box center [440, 260] width 76 height 32
type input "80"
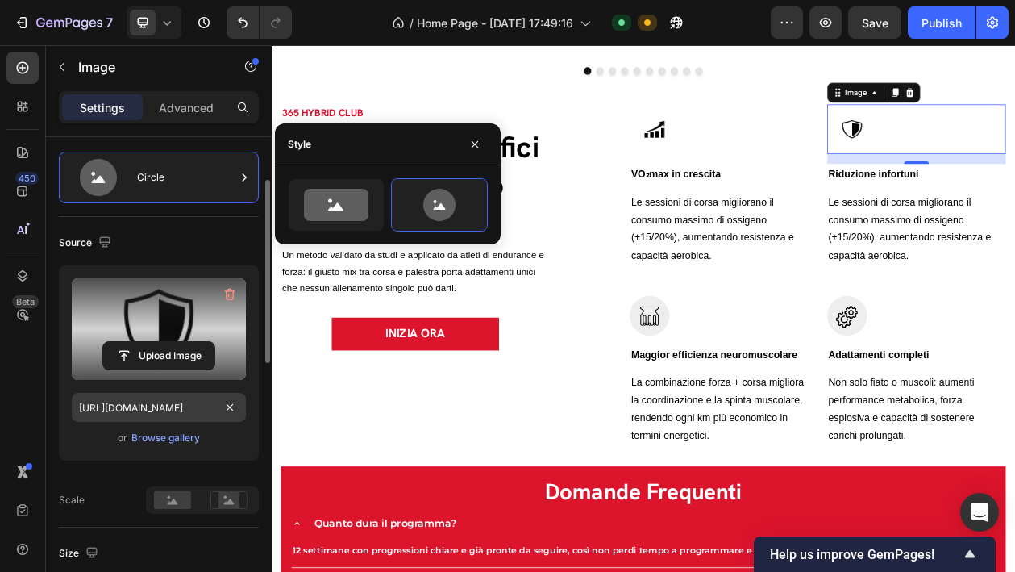
scroll to position [106, 0]
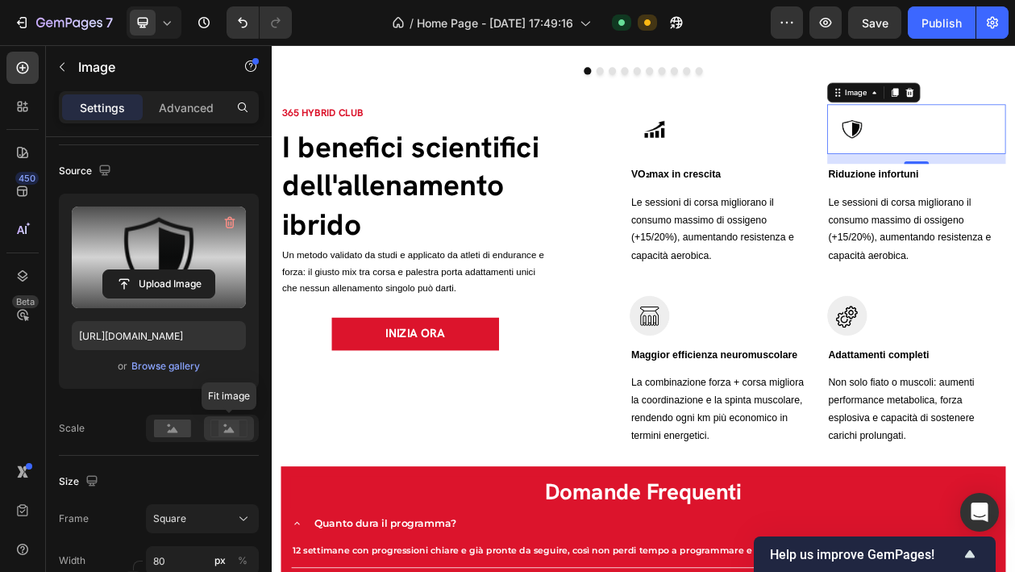
click at [228, 423] on rect at bounding box center [229, 428] width 21 height 16
click at [185, 427] on rect at bounding box center [172, 428] width 37 height 18
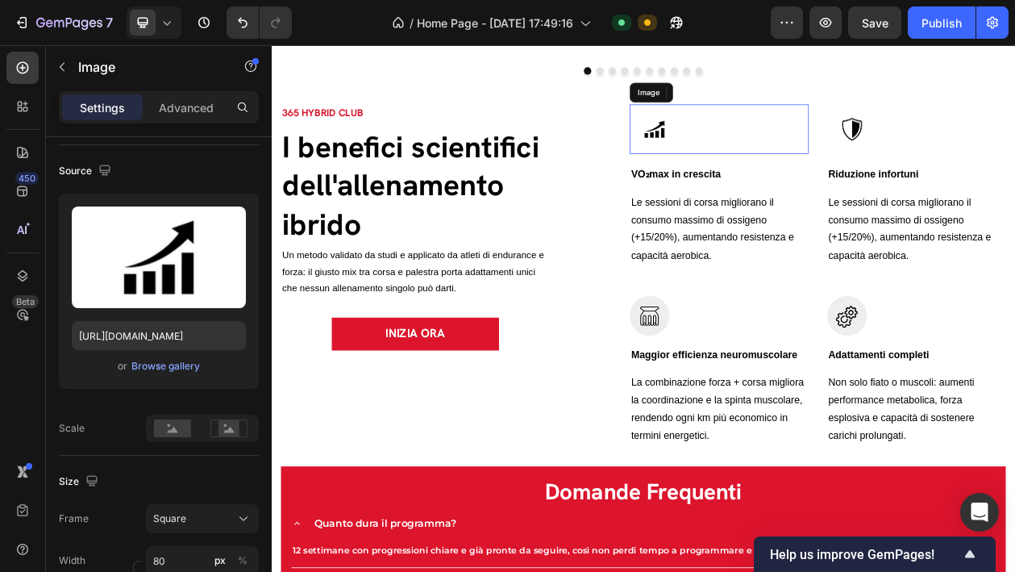
click at [764, 159] on img at bounding box center [770, 154] width 65 height 65
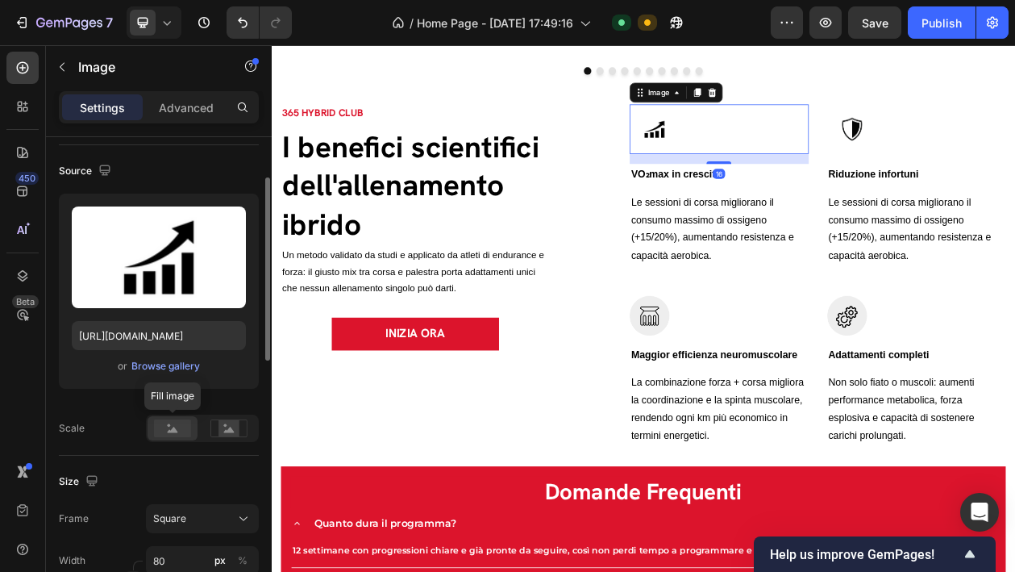
click at [161, 428] on rect at bounding box center [172, 428] width 37 height 18
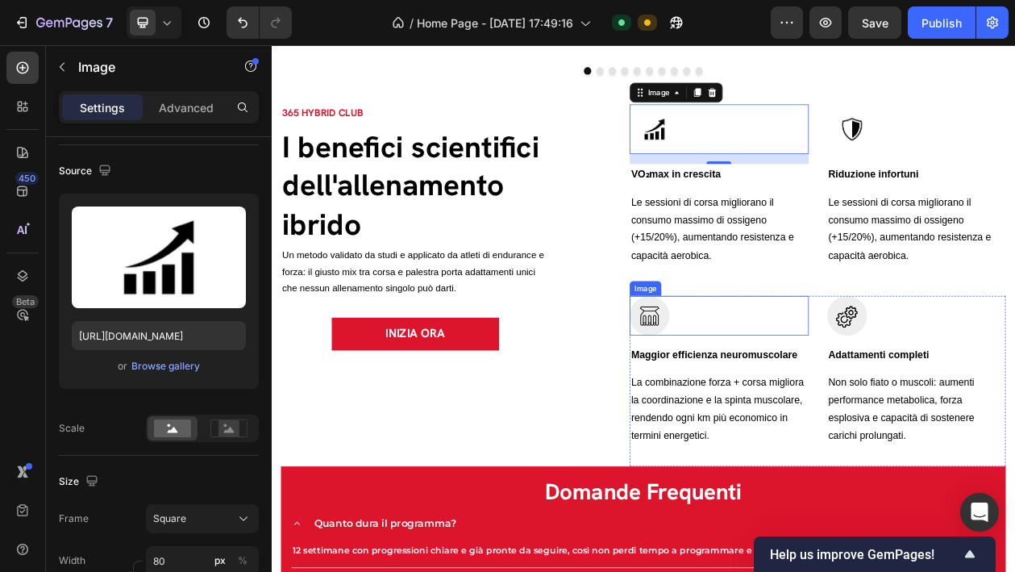
click at [756, 394] on img at bounding box center [764, 397] width 52 height 52
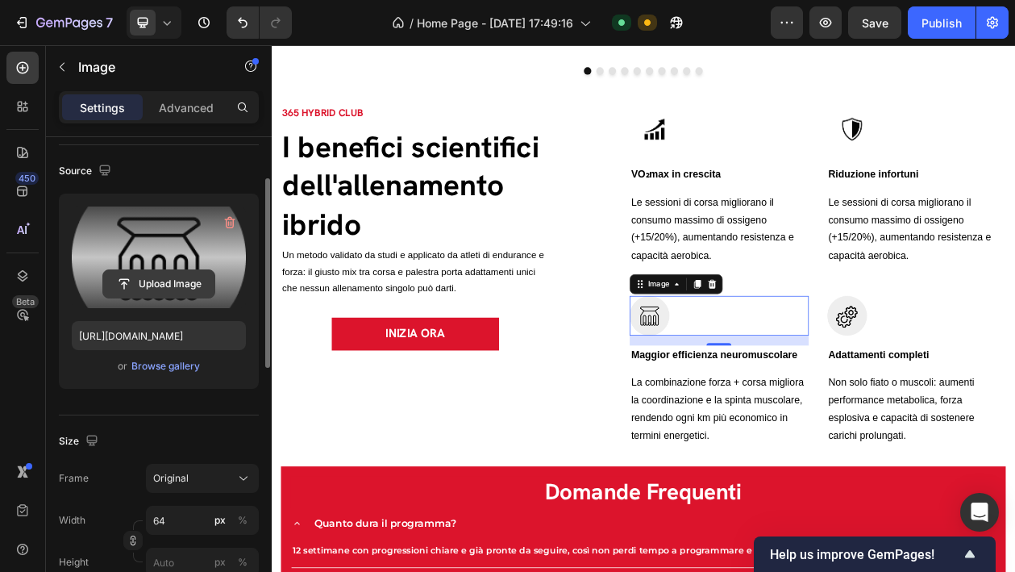
click at [185, 289] on input "file" at bounding box center [158, 283] width 111 height 27
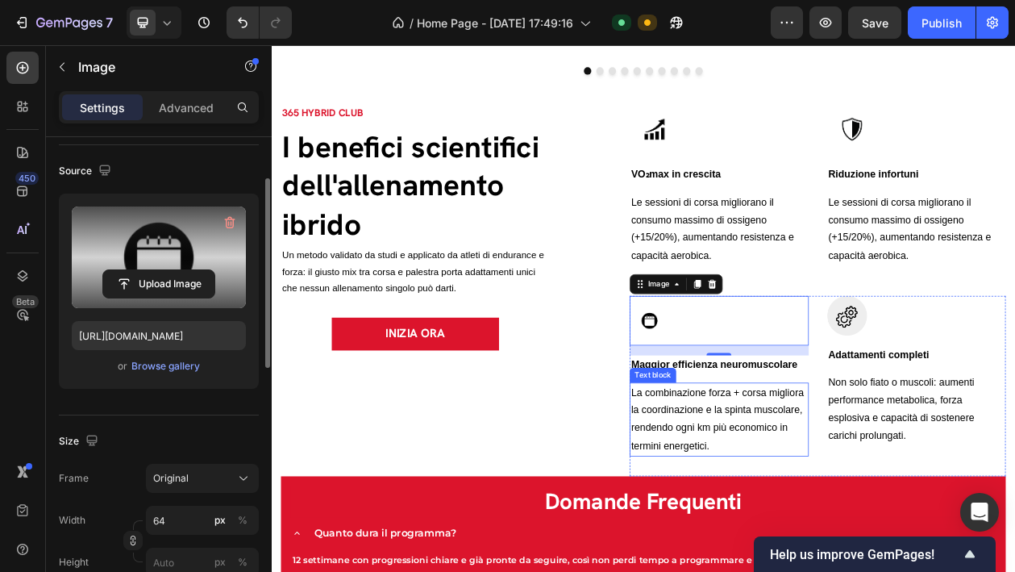
type input "[URL][DOMAIN_NAME]"
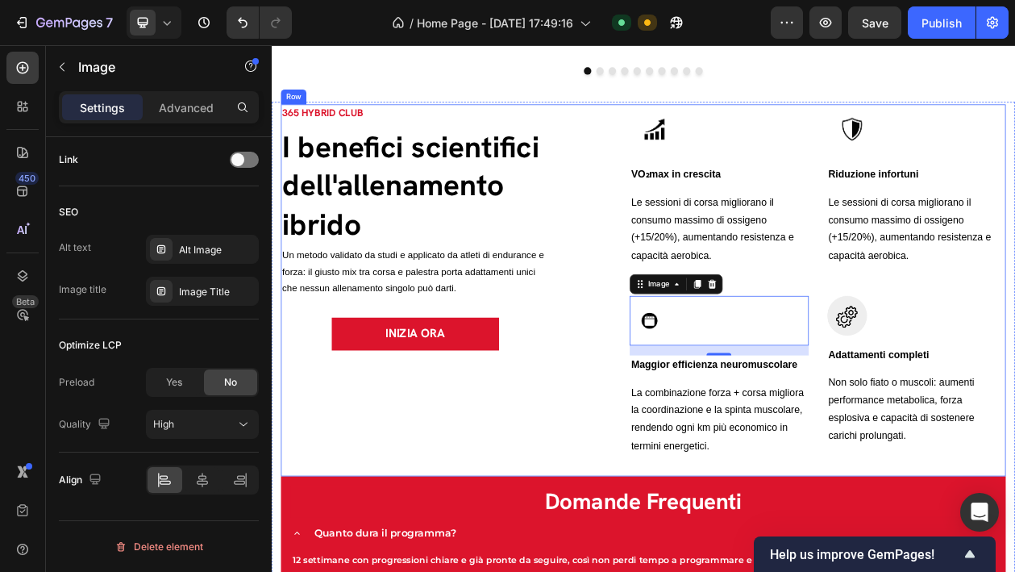
scroll to position [2716, 0]
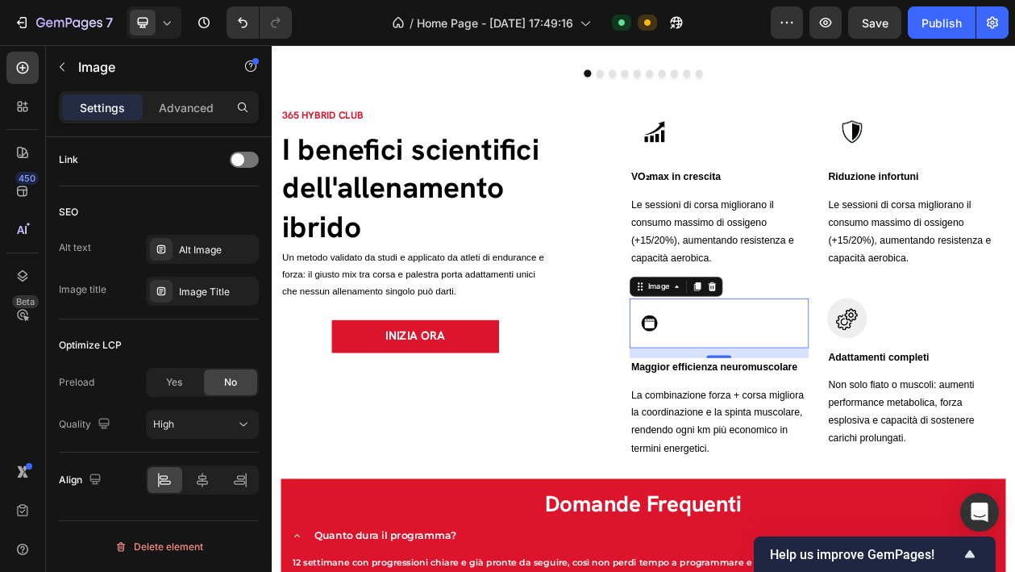
click at [762, 406] on img at bounding box center [764, 406] width 52 height 65
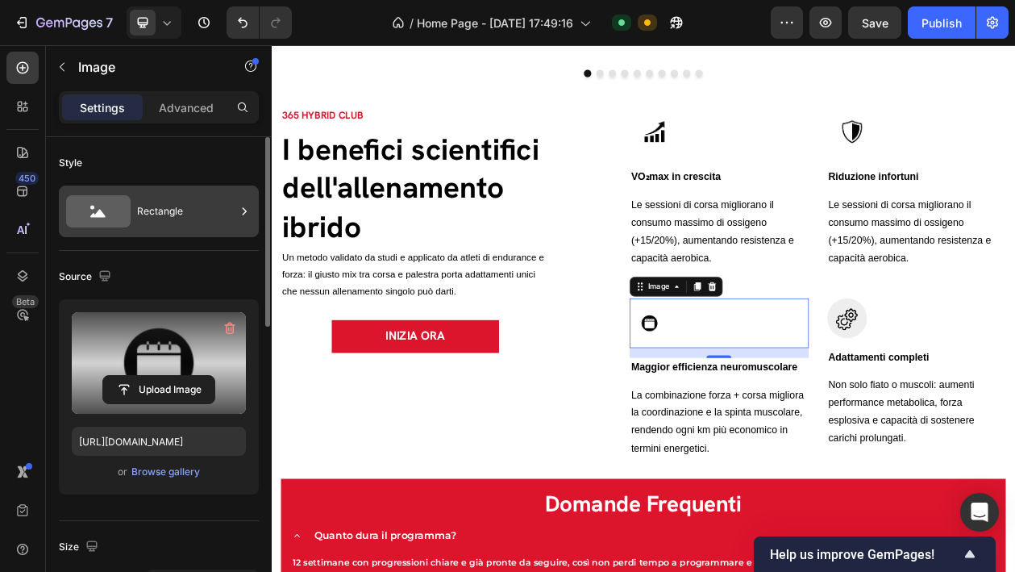
click at [180, 197] on div "Rectangle" at bounding box center [186, 211] width 98 height 37
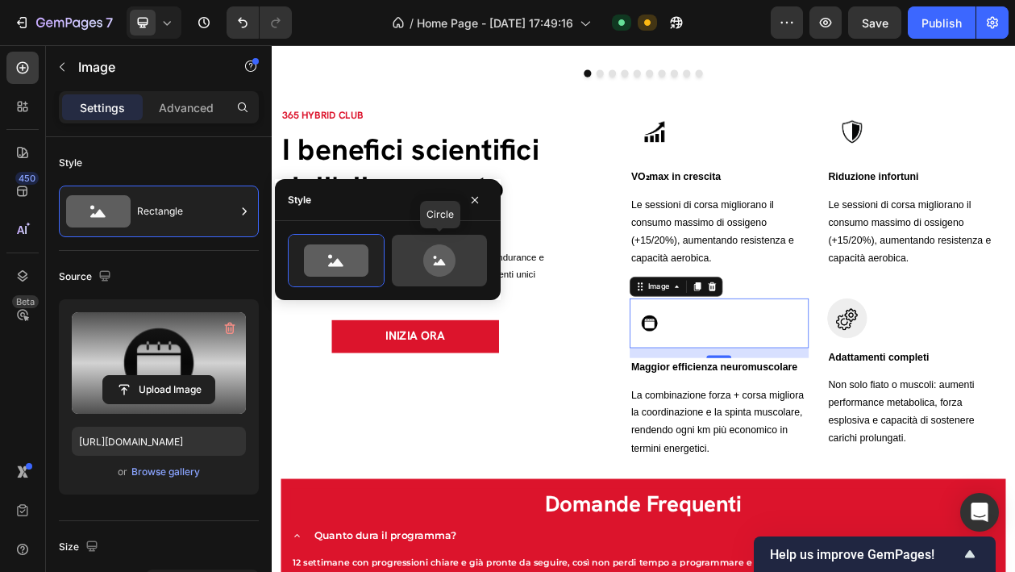
click at [473, 248] on icon at bounding box center [440, 260] width 76 height 32
type input "80"
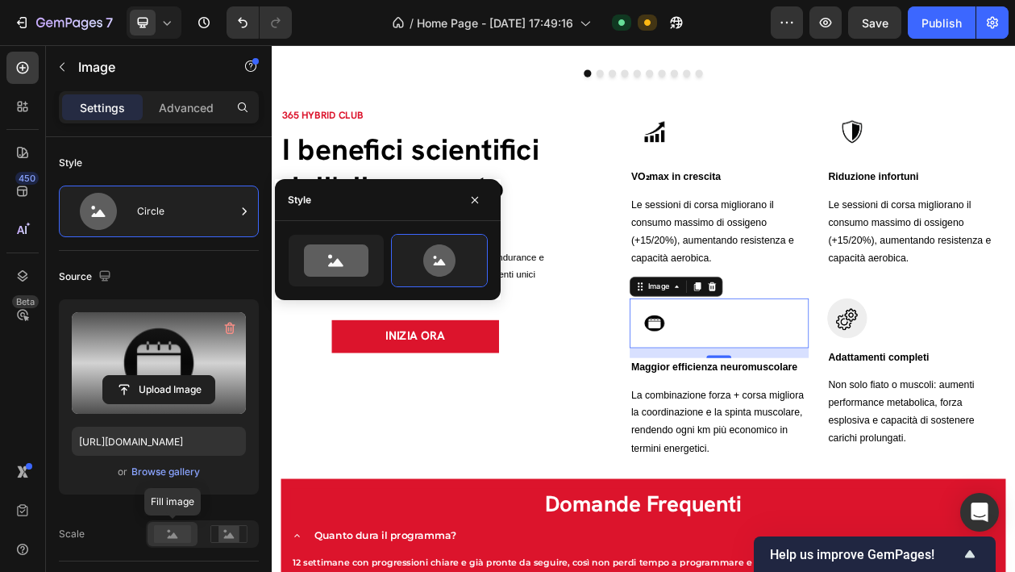
click at [184, 531] on rect at bounding box center [172, 534] width 37 height 18
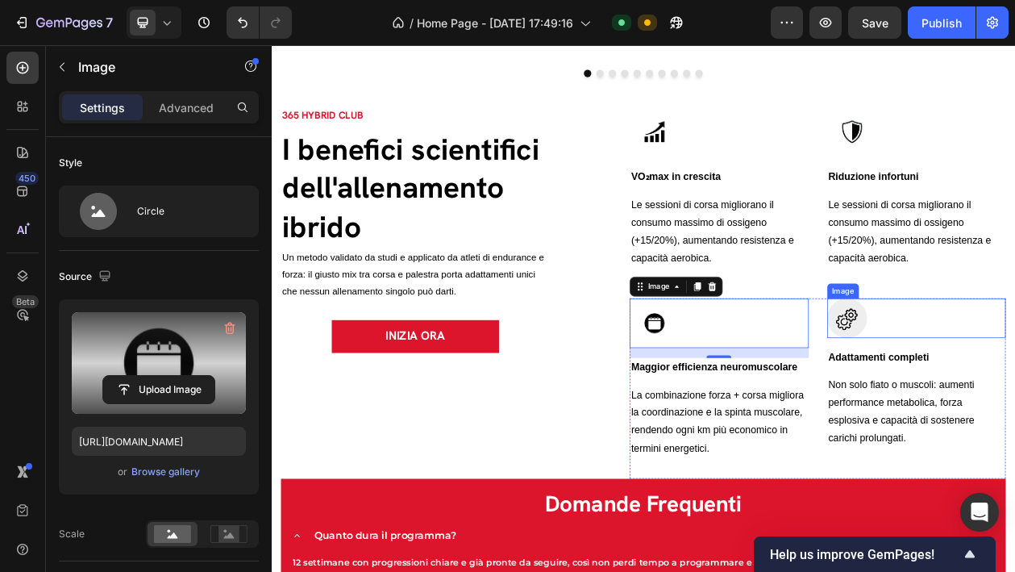
click at [1019, 391] on img at bounding box center [1021, 400] width 52 height 52
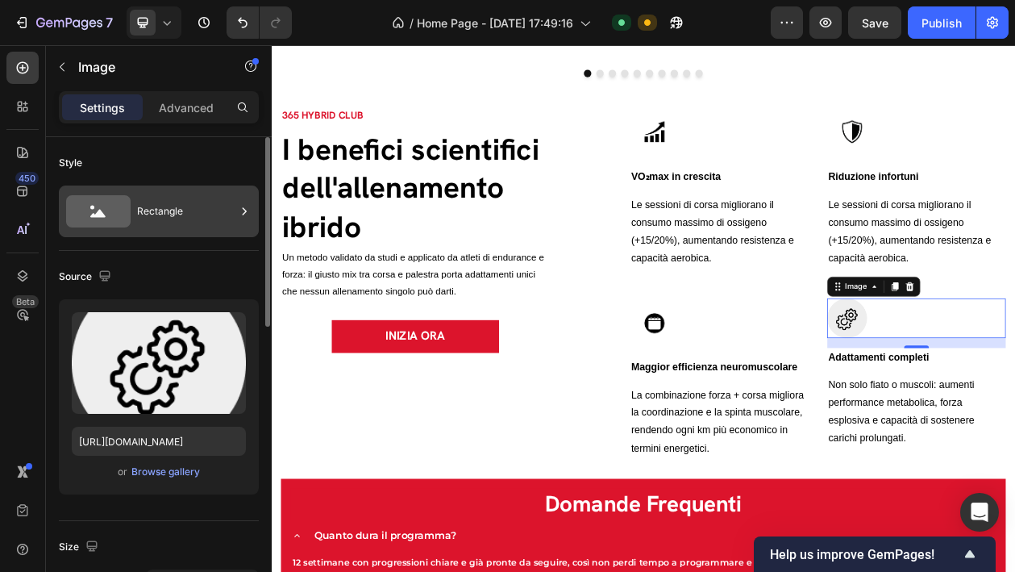
click at [176, 222] on div "Rectangle" at bounding box center [186, 211] width 98 height 37
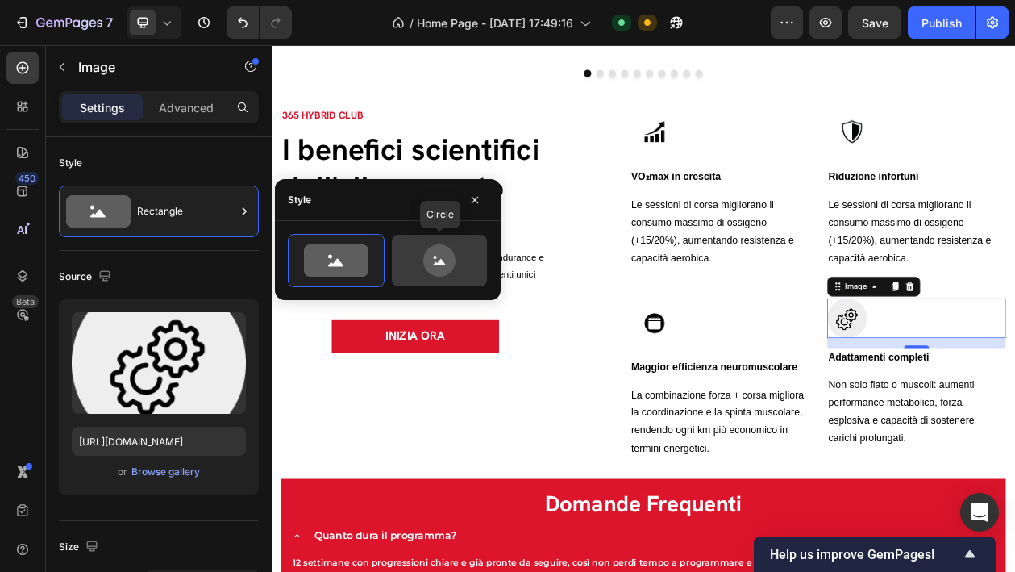
click at [448, 253] on icon at bounding box center [439, 260] width 32 height 32
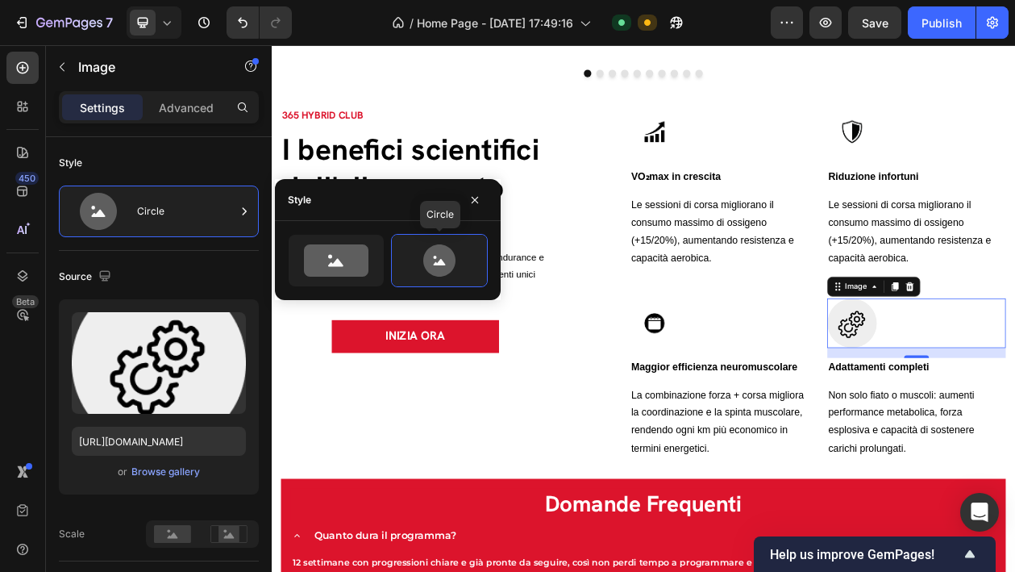
type input "80"
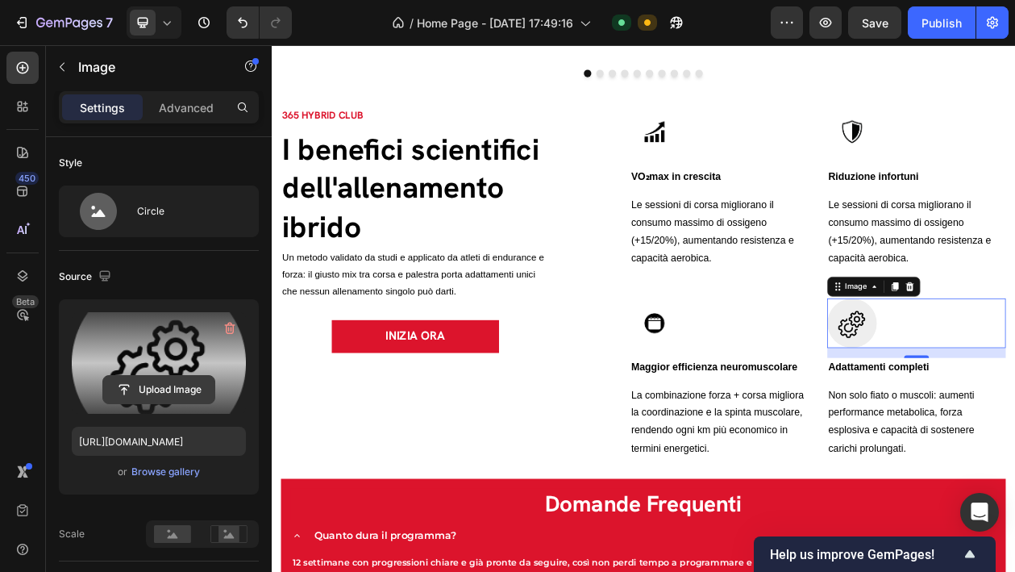
click at [172, 384] on input "file" at bounding box center [158, 389] width 111 height 27
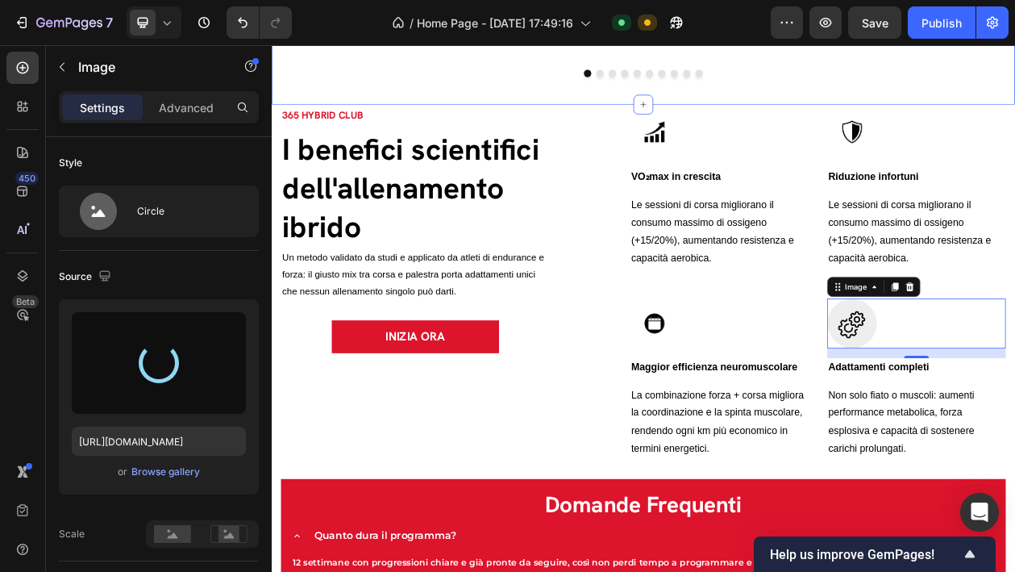
type input "[URL][DOMAIN_NAME]"
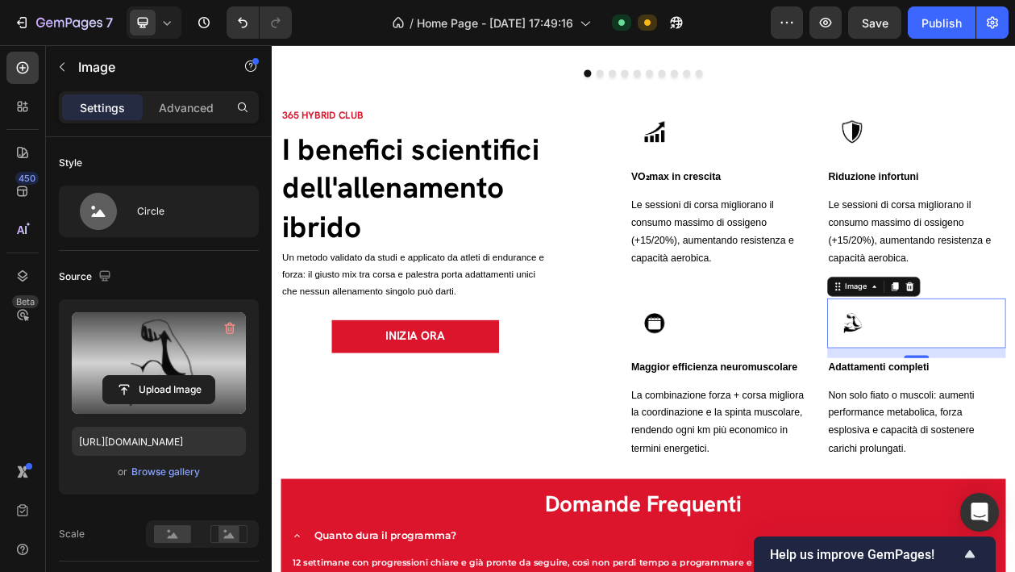
scroll to position [3, 0]
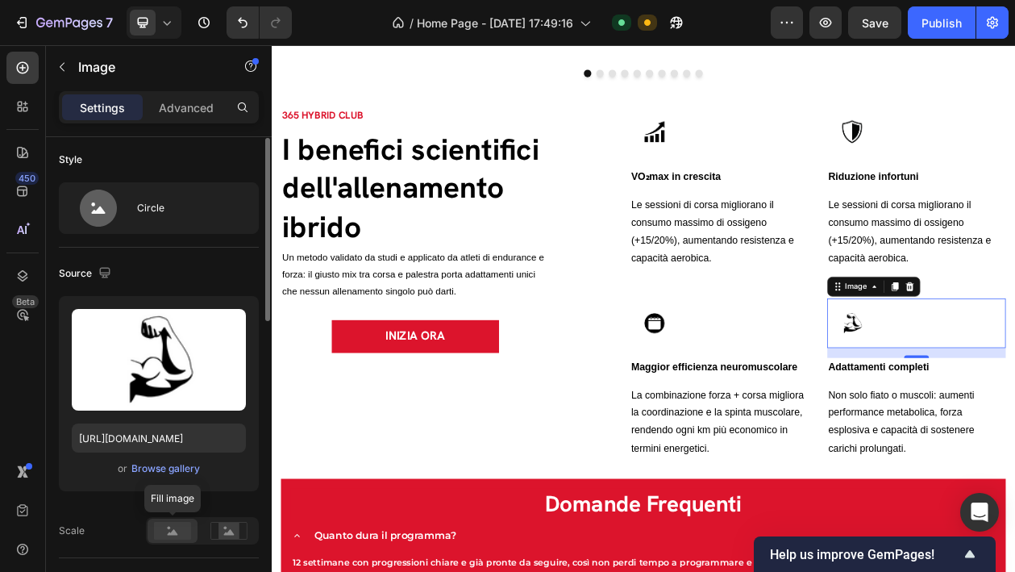
click at [184, 531] on rect at bounding box center [172, 531] width 37 height 18
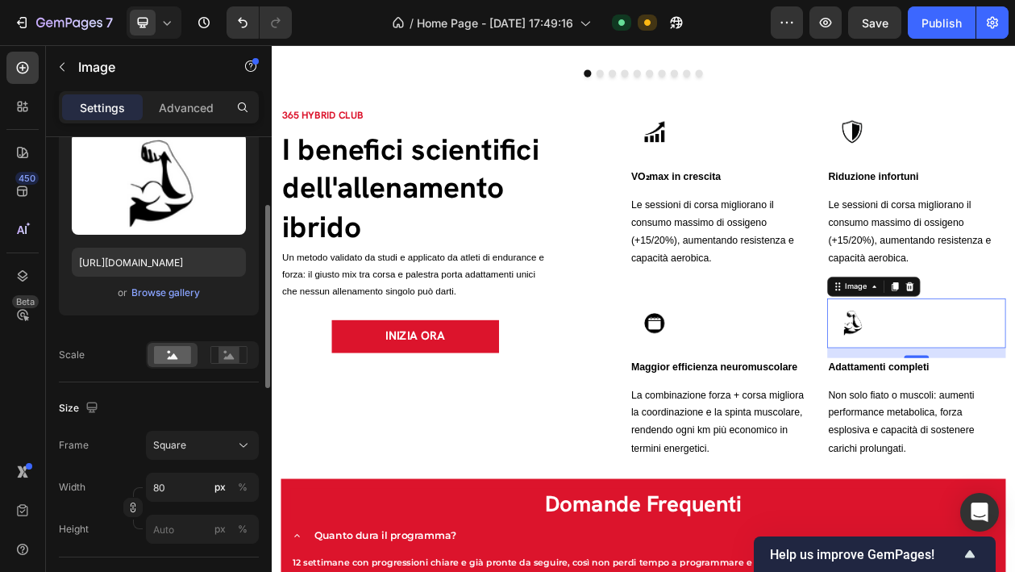
scroll to position [284, 0]
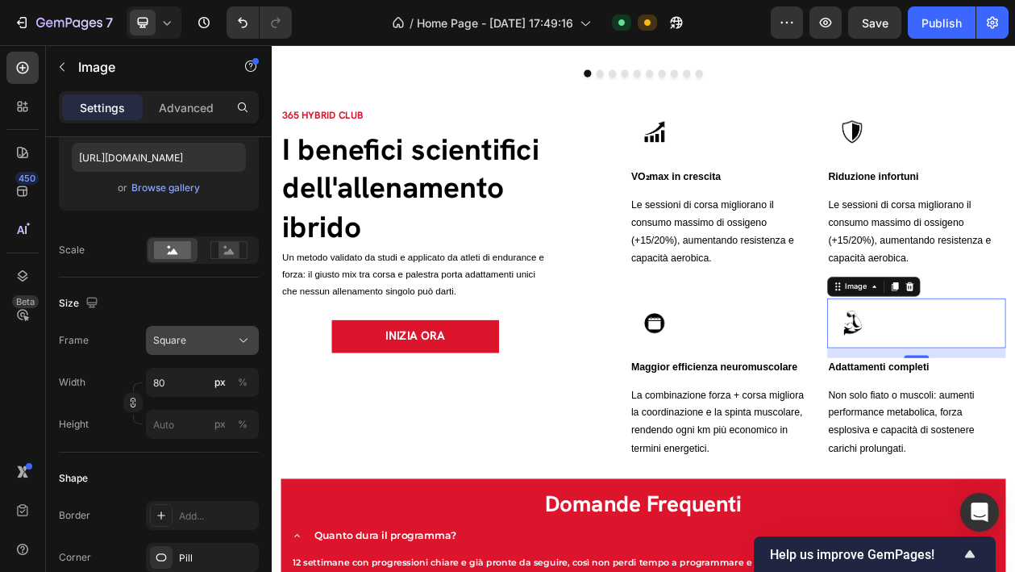
click at [214, 338] on div "Square" at bounding box center [192, 340] width 79 height 15
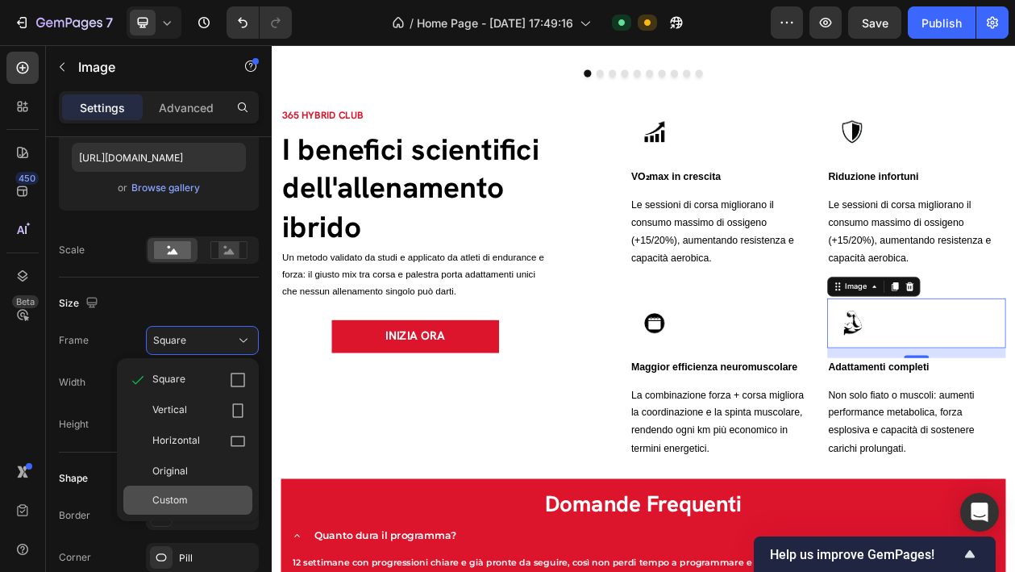
click at [205, 493] on div "Custom" at bounding box center [199, 500] width 94 height 15
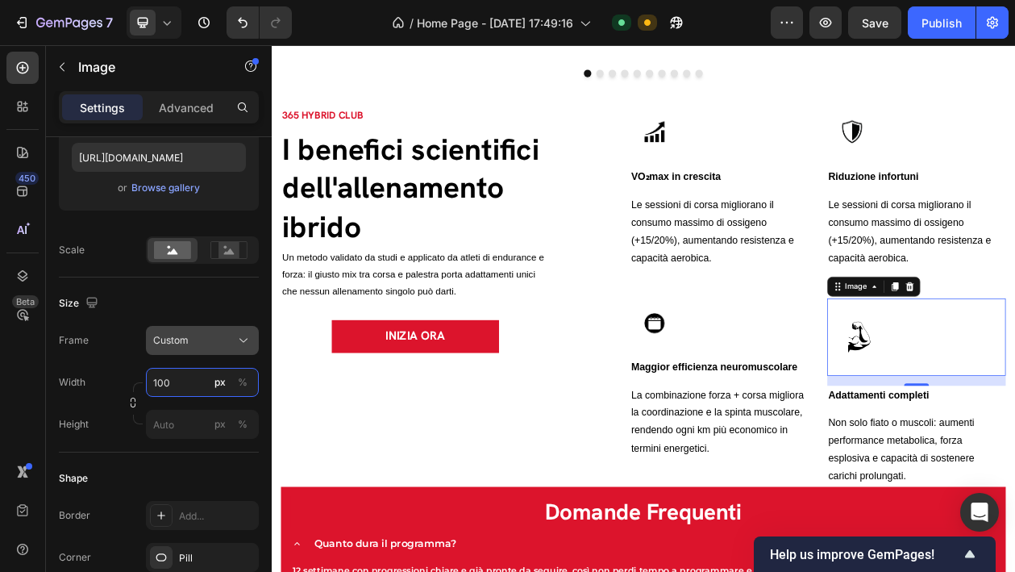
type input "100"
click at [168, 335] on span "Custom" at bounding box center [170, 340] width 35 height 15
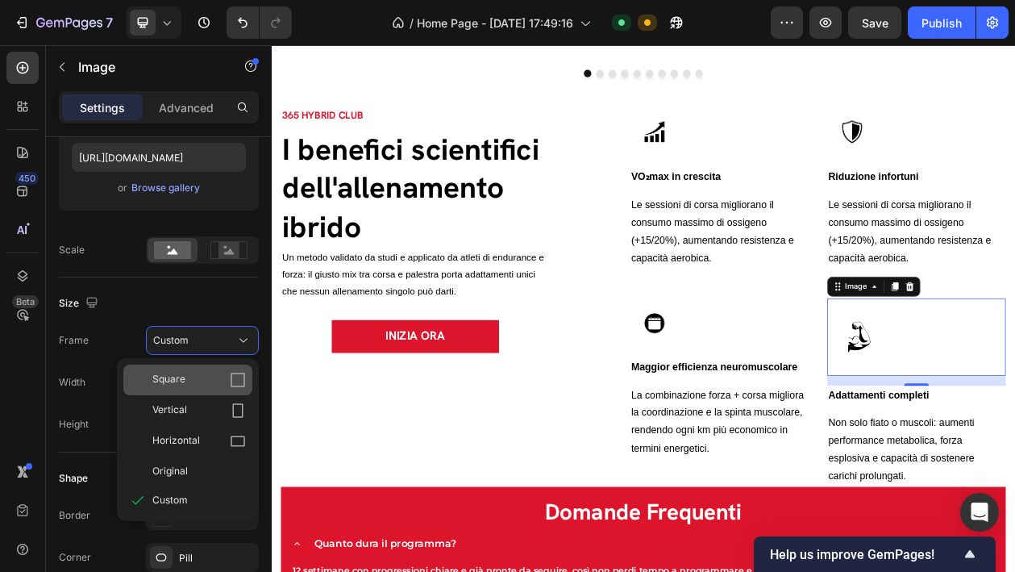
click at [223, 373] on div "Square" at bounding box center [199, 380] width 94 height 16
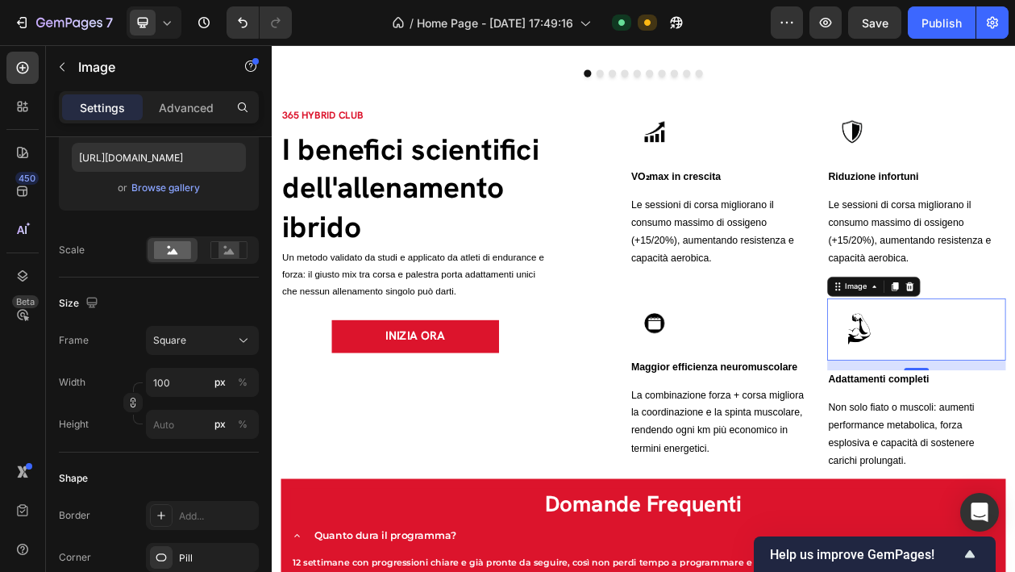
type input "100"
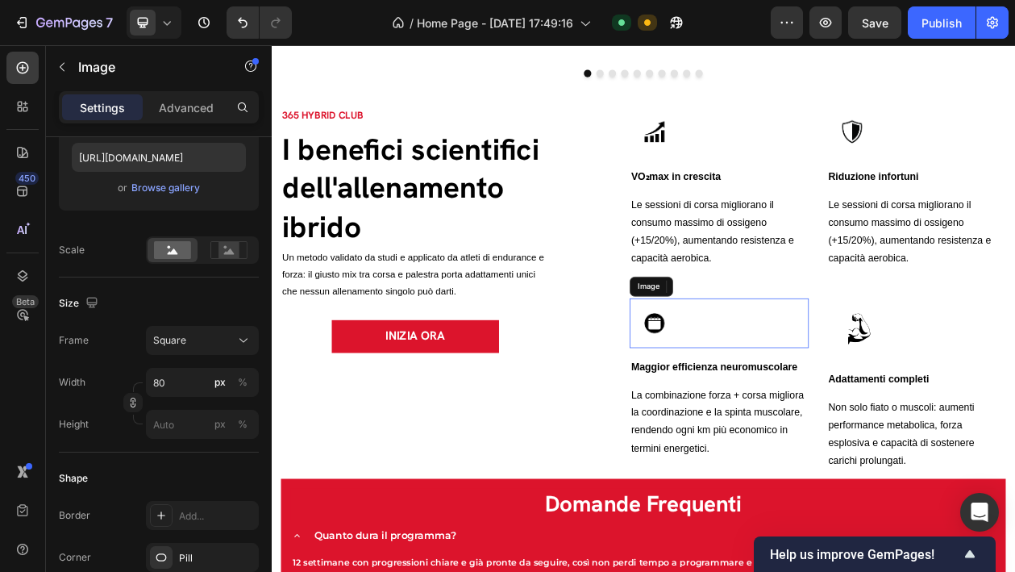
click at [770, 414] on img at bounding box center [770, 406] width 65 height 65
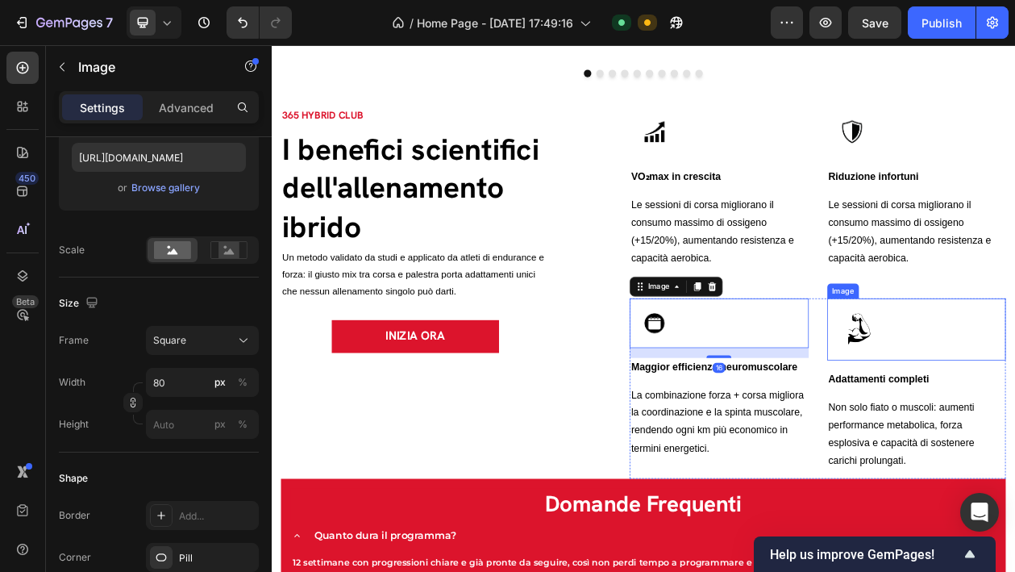
click at [1057, 410] on img at bounding box center [1035, 414] width 81 height 81
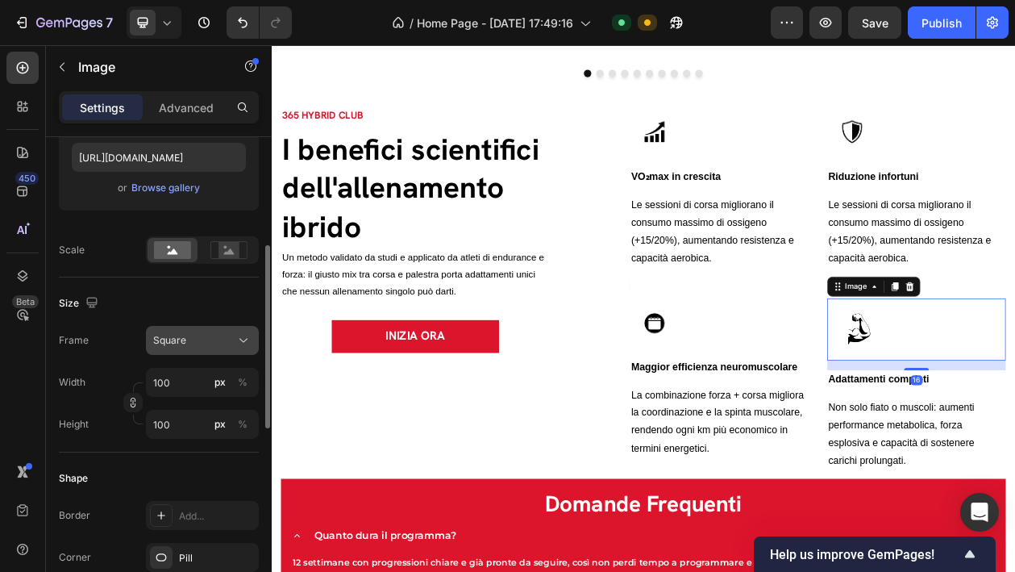
click at [197, 347] on div "Square" at bounding box center [192, 340] width 79 height 15
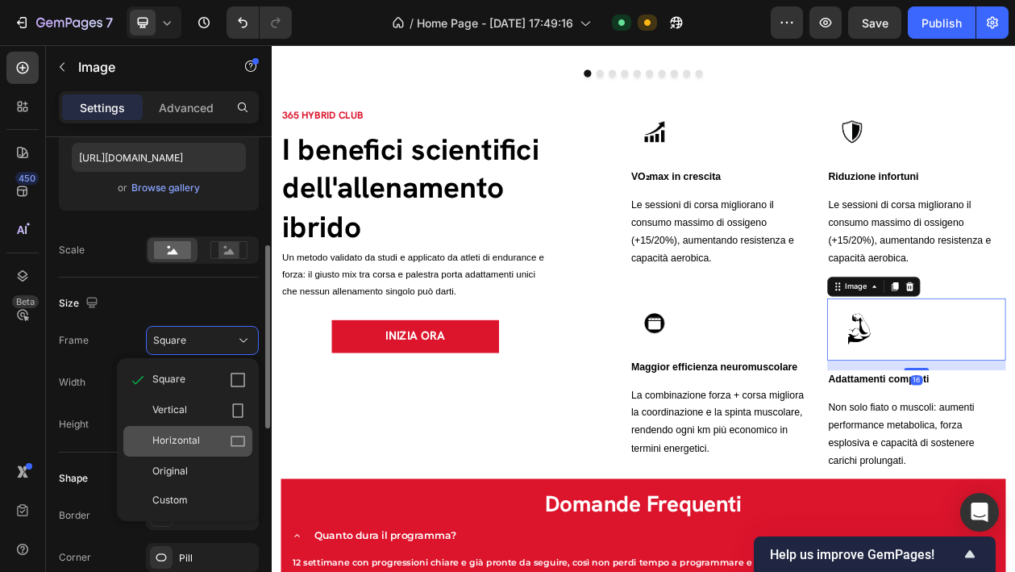
click at [203, 432] on div "Horizontal" at bounding box center [187, 441] width 129 height 31
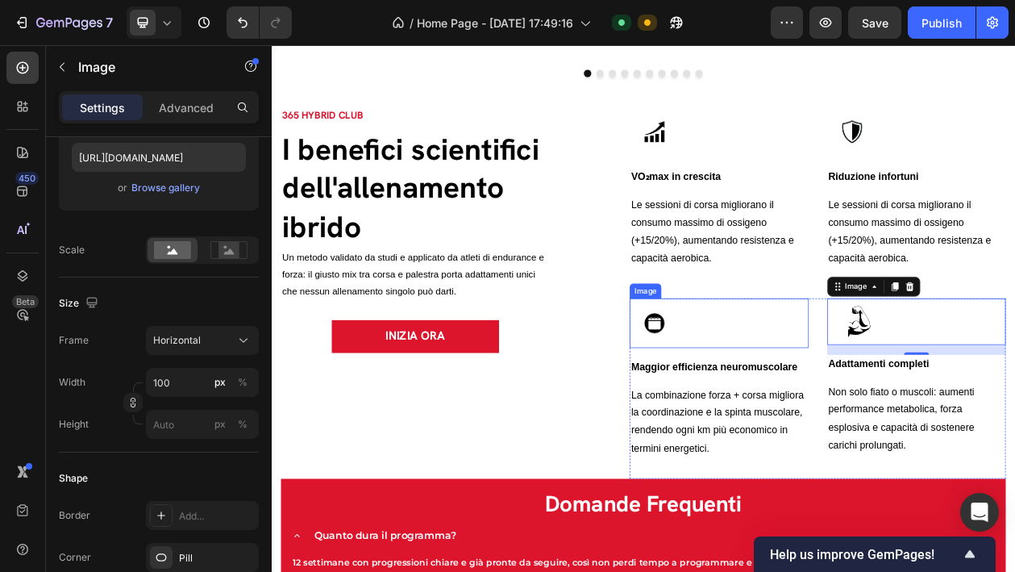
click at [864, 403] on div at bounding box center [854, 406] width 232 height 65
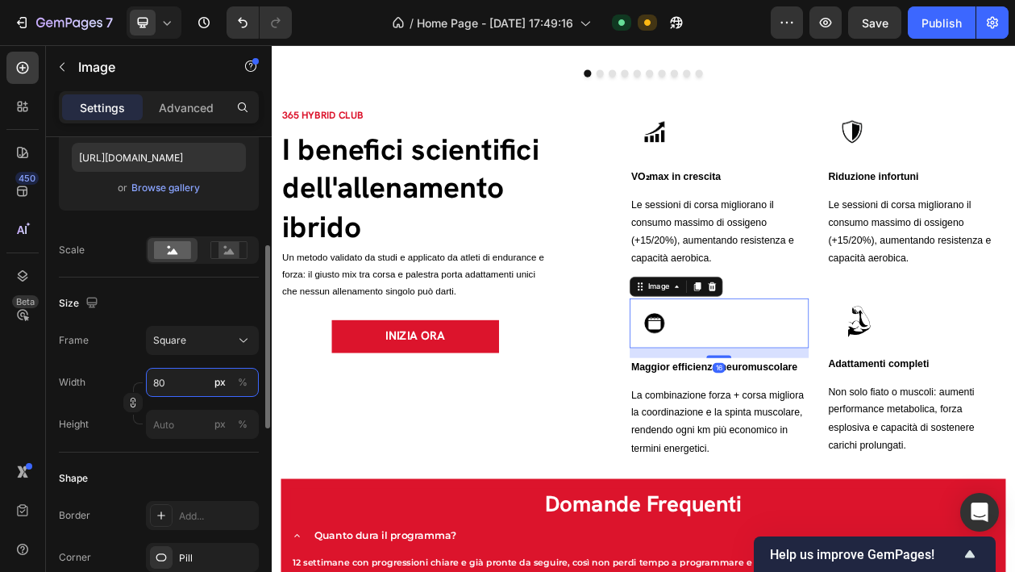
click at [188, 380] on input "80" at bounding box center [202, 382] width 113 height 29
type input "1"
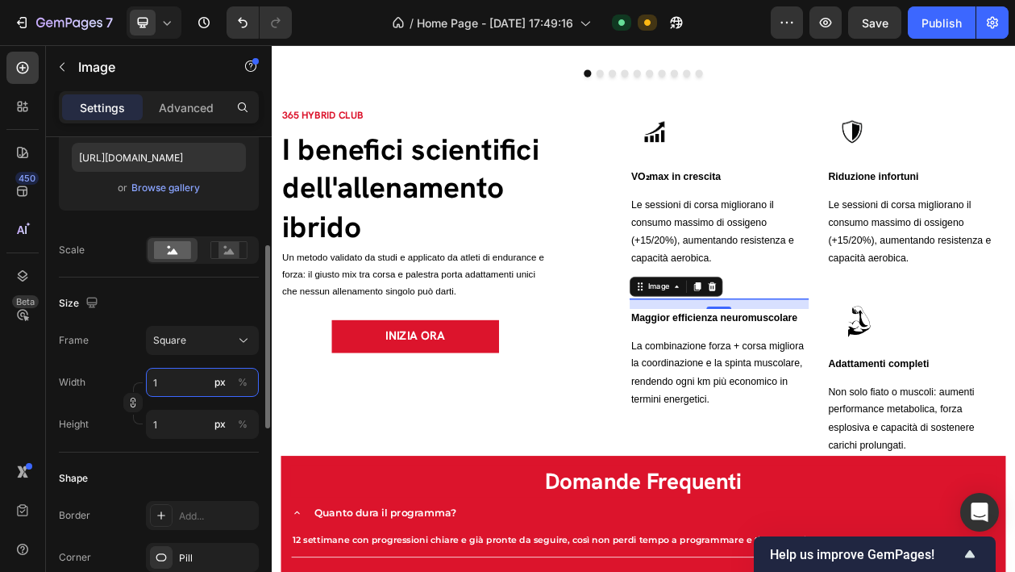
type input "10"
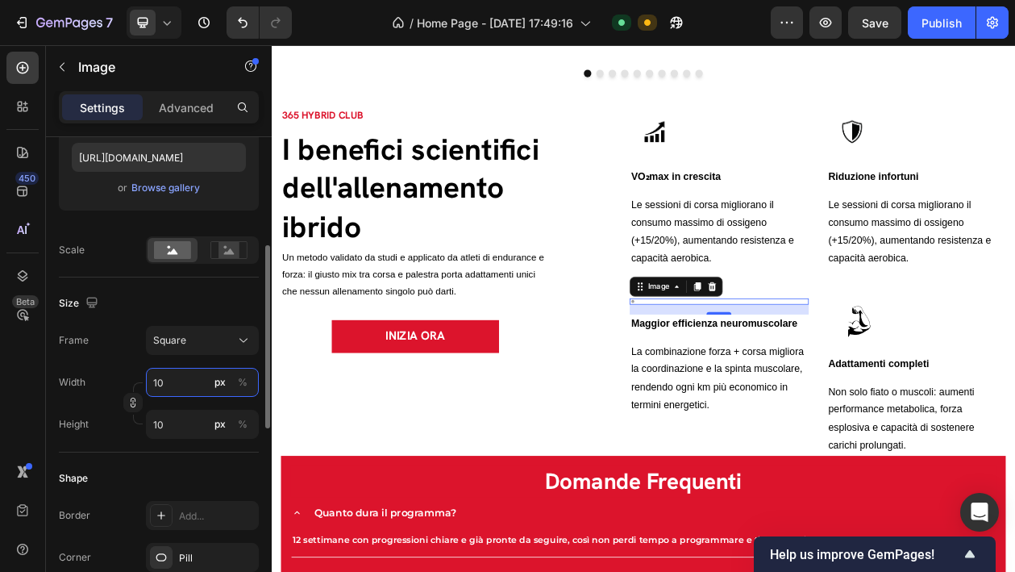
type input "100"
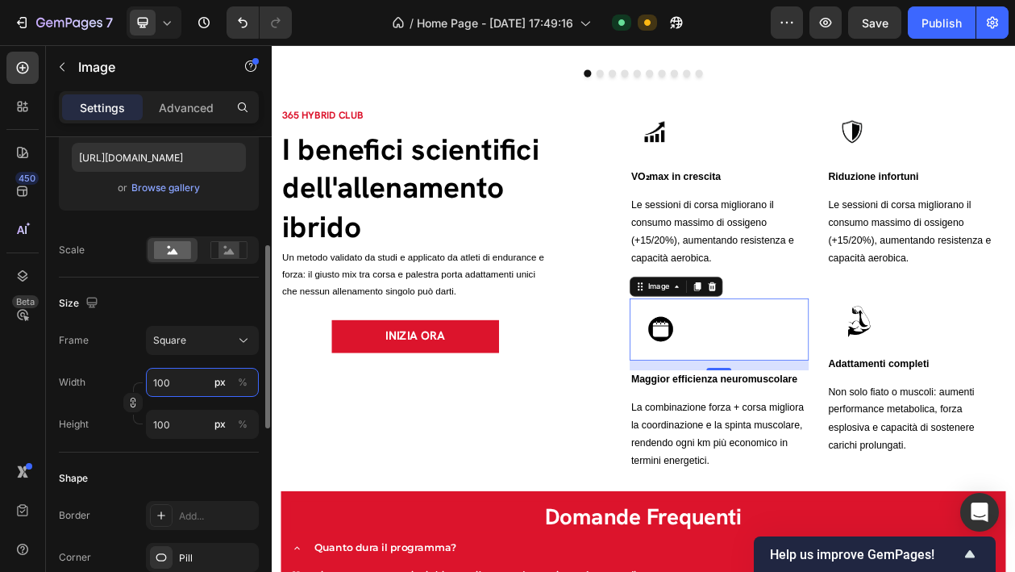
type input "100"
click at [220, 331] on button "Square" at bounding box center [202, 340] width 113 height 29
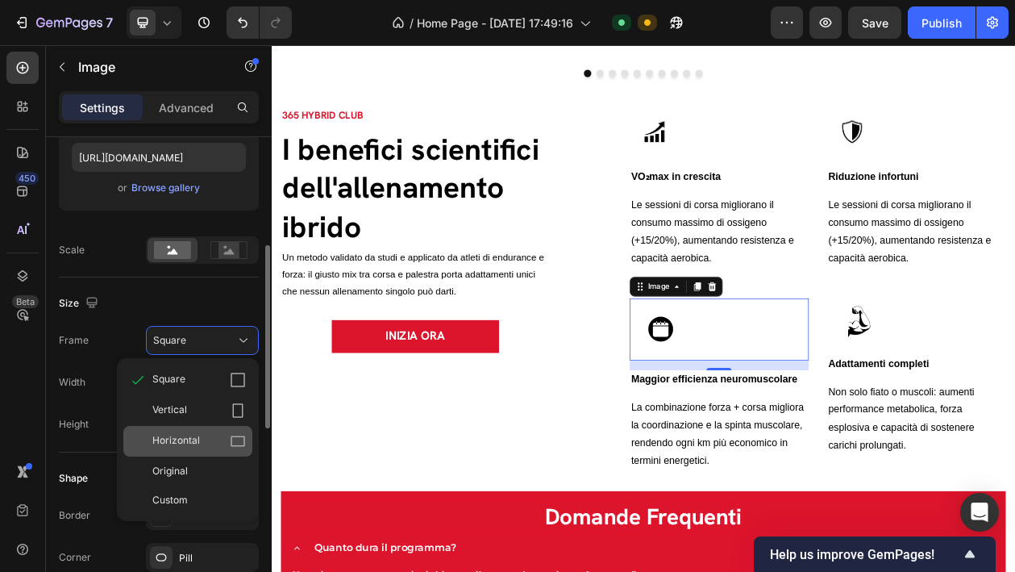
click at [222, 439] on div "Horizontal" at bounding box center [199, 441] width 94 height 16
type input "75"
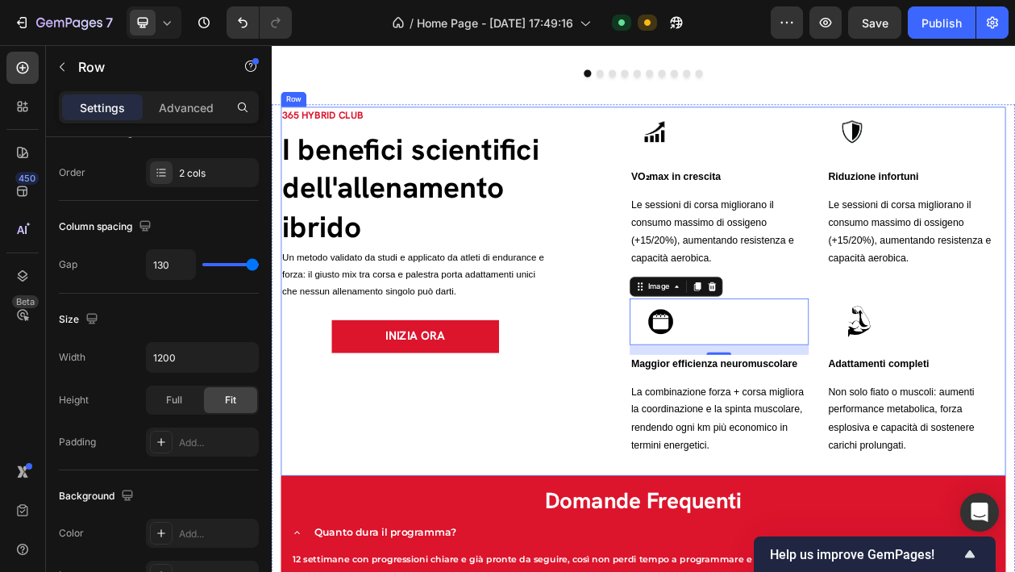
click at [460, 542] on div "365 HYBRID CLUB Text block I benefici scientifici dell'allenamento ibrido Headi…" at bounding box center [458, 365] width 349 height 480
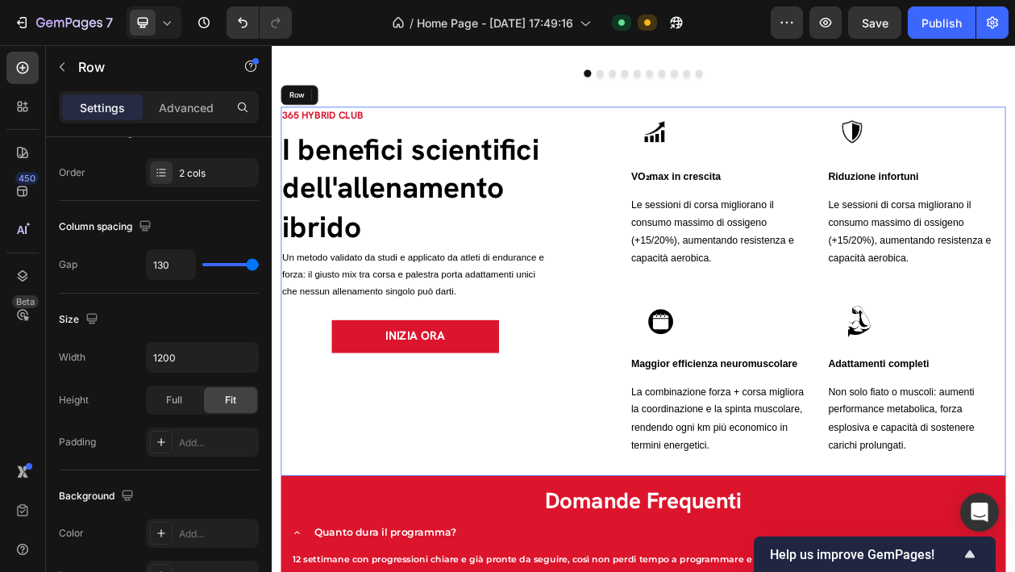
scroll to position [0, 0]
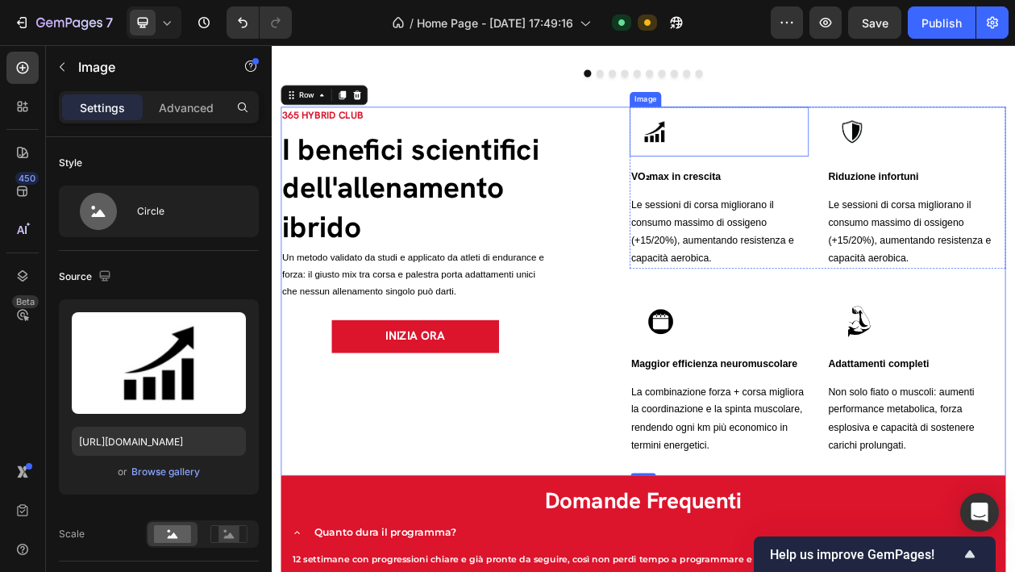
click at [810, 163] on div at bounding box center [854, 157] width 232 height 65
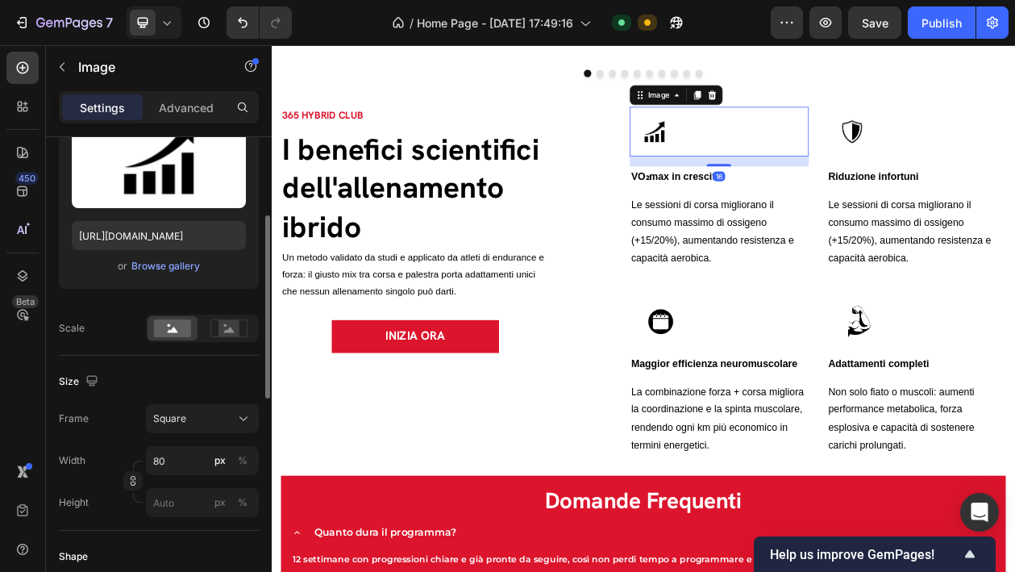
scroll to position [232, 0]
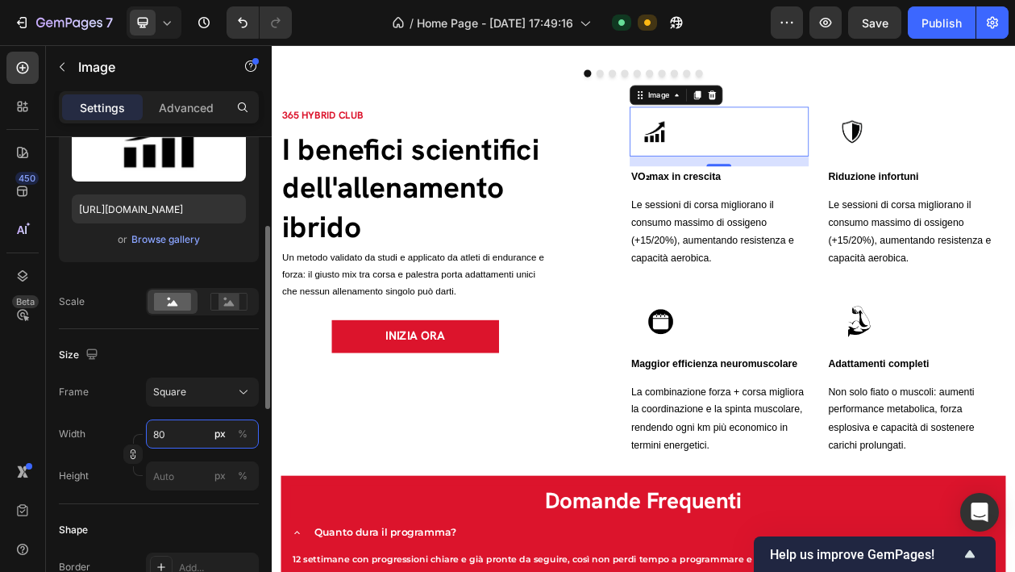
click at [177, 432] on input "80" at bounding box center [202, 433] width 113 height 29
type input "8"
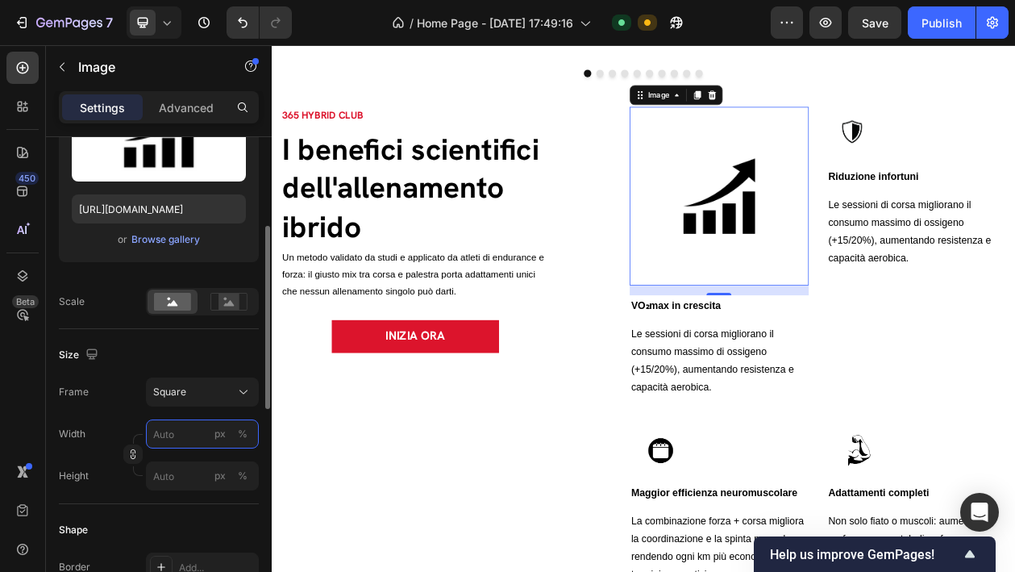
type input "1"
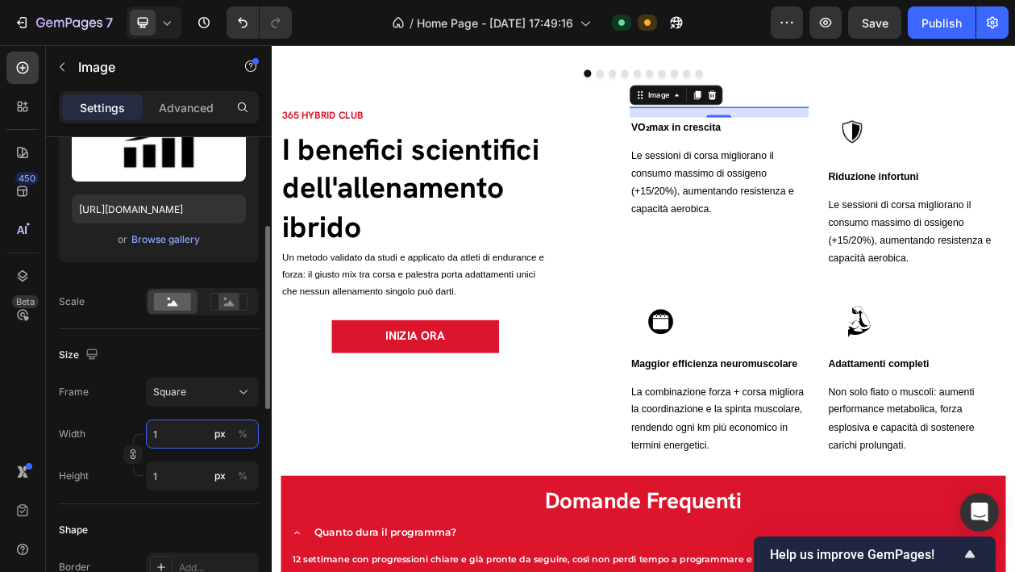
type input "10"
type input "100"
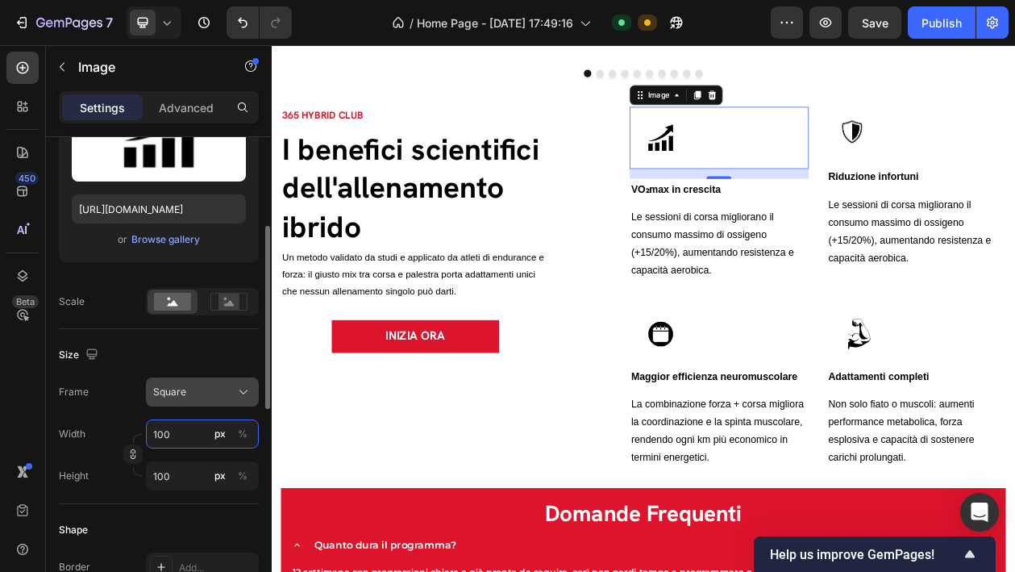
type input "100"
click at [223, 387] on div "Square" at bounding box center [192, 392] width 79 height 15
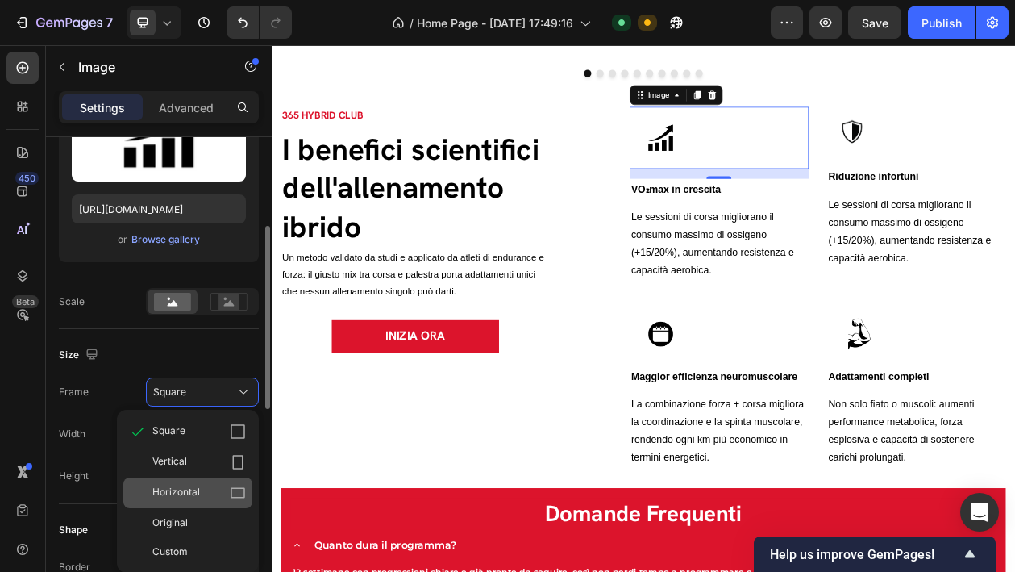
click at [217, 493] on div "Horizontal" at bounding box center [199, 493] width 94 height 16
type input "75"
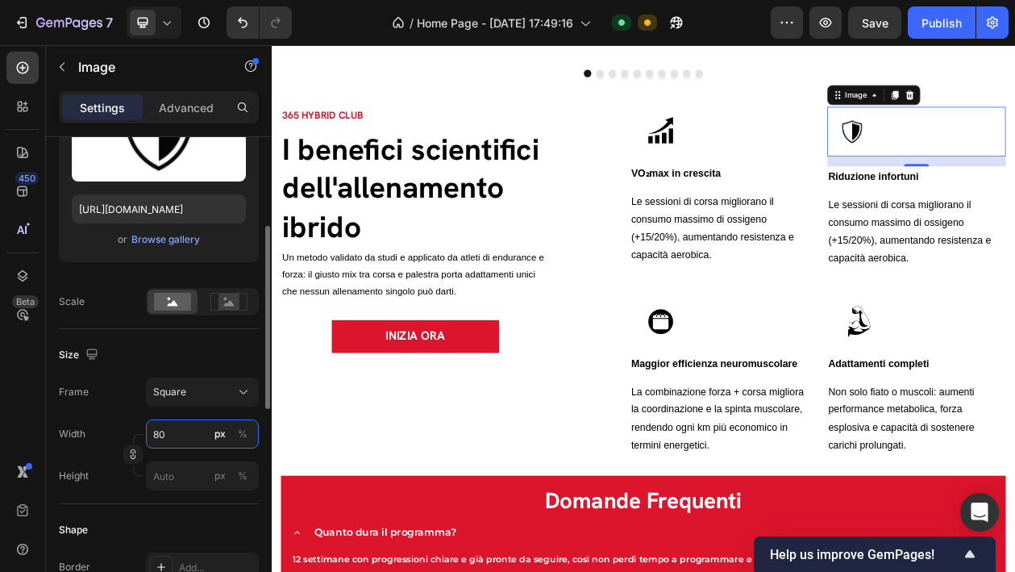
click at [174, 439] on input "80" at bounding box center [202, 433] width 113 height 29
type input "1"
type input "10"
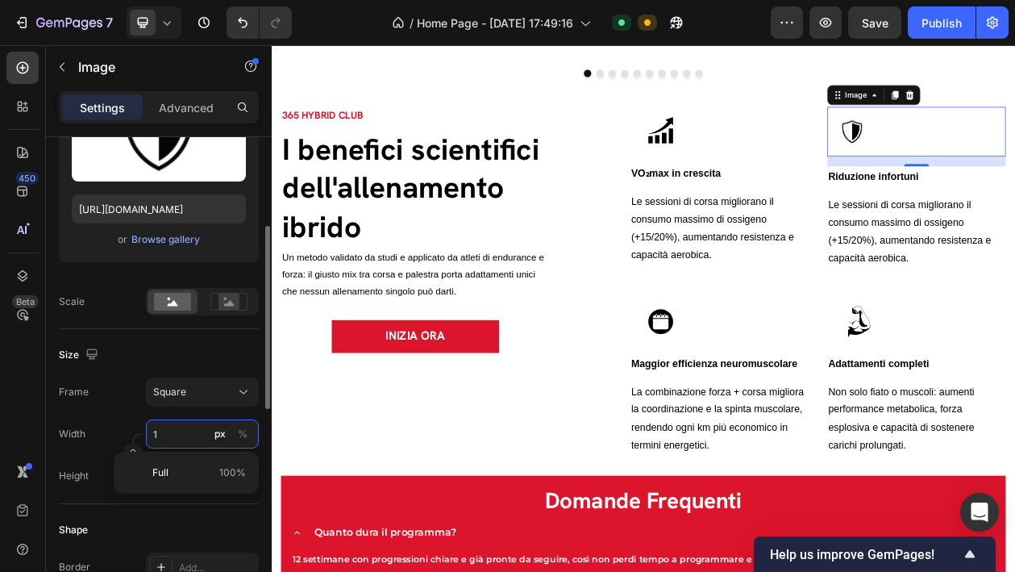
type input "10"
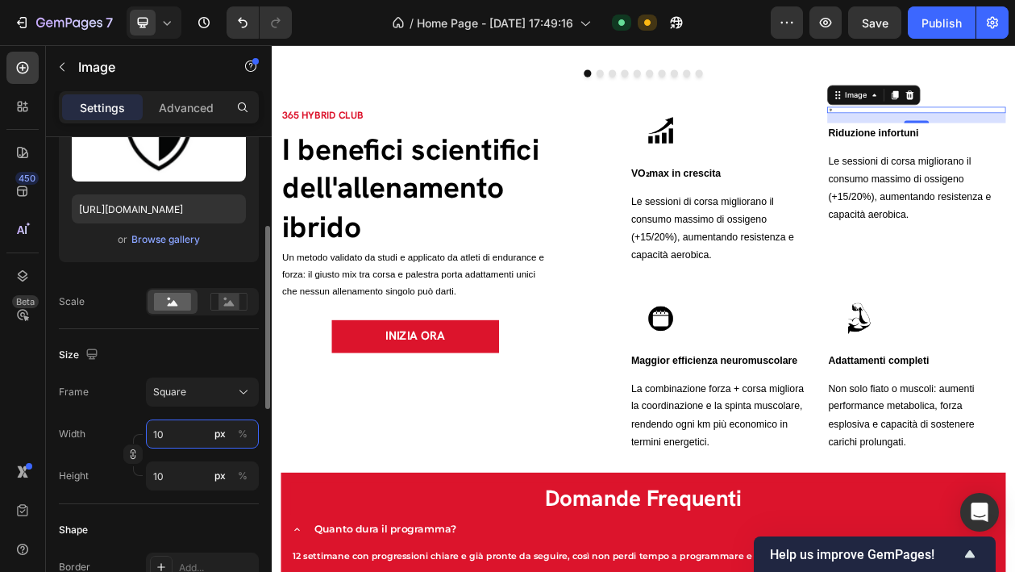
type input "100"
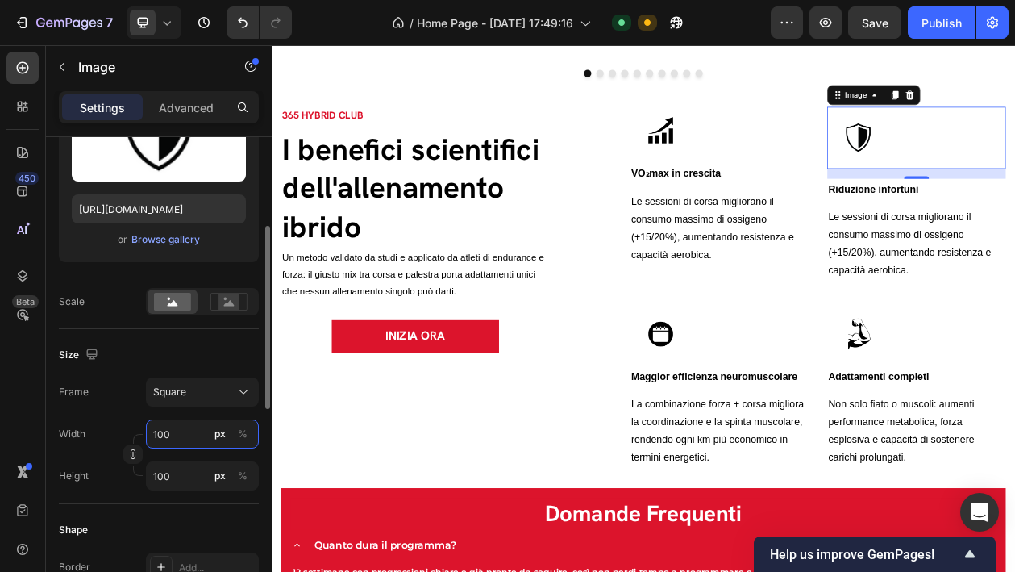
type input "100"
click at [256, 385] on button "Square" at bounding box center [202, 391] width 113 height 29
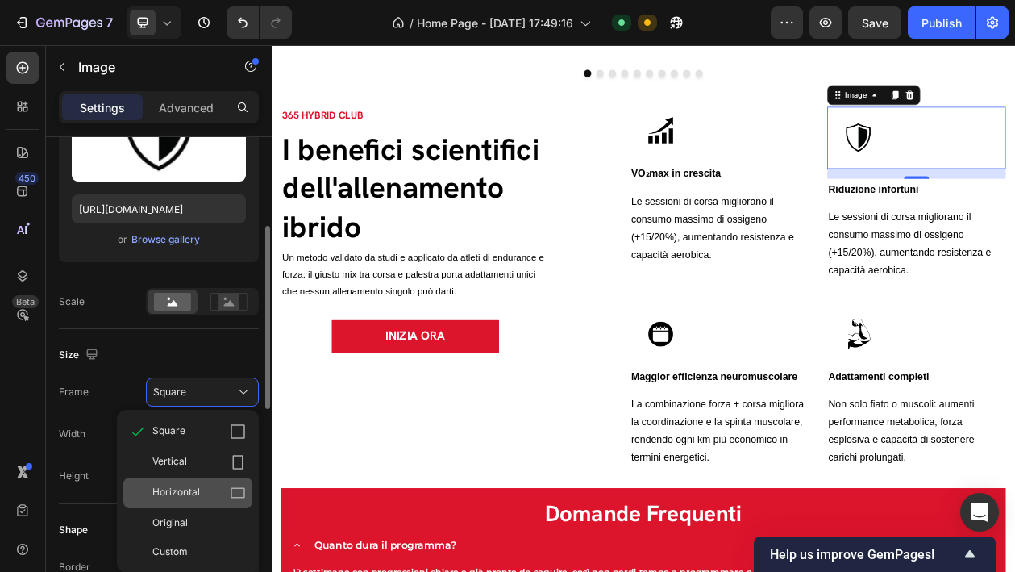
click at [202, 488] on div "Horizontal" at bounding box center [199, 493] width 94 height 16
type input "75"
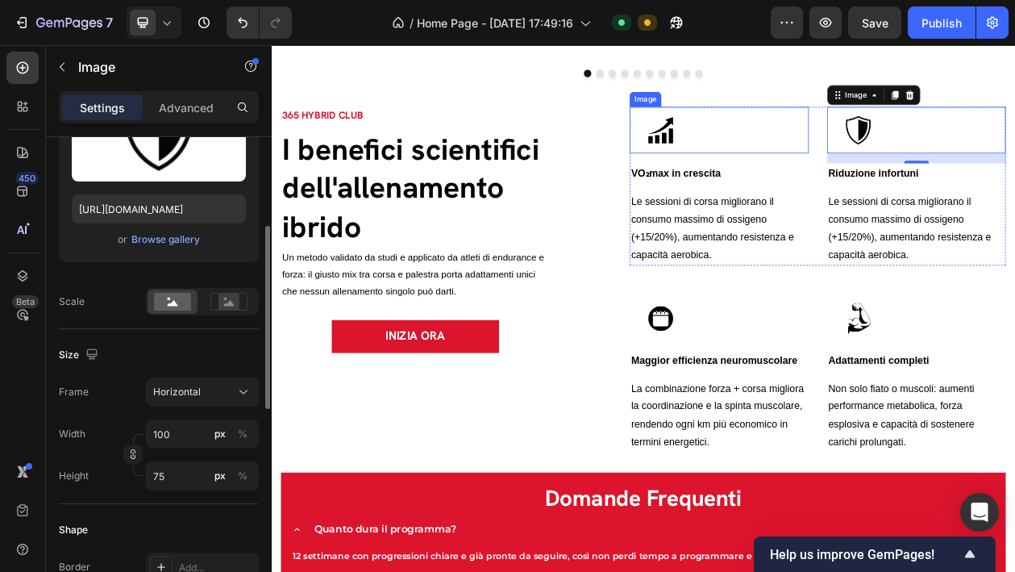
click at [809, 172] on img at bounding box center [778, 155] width 81 height 60
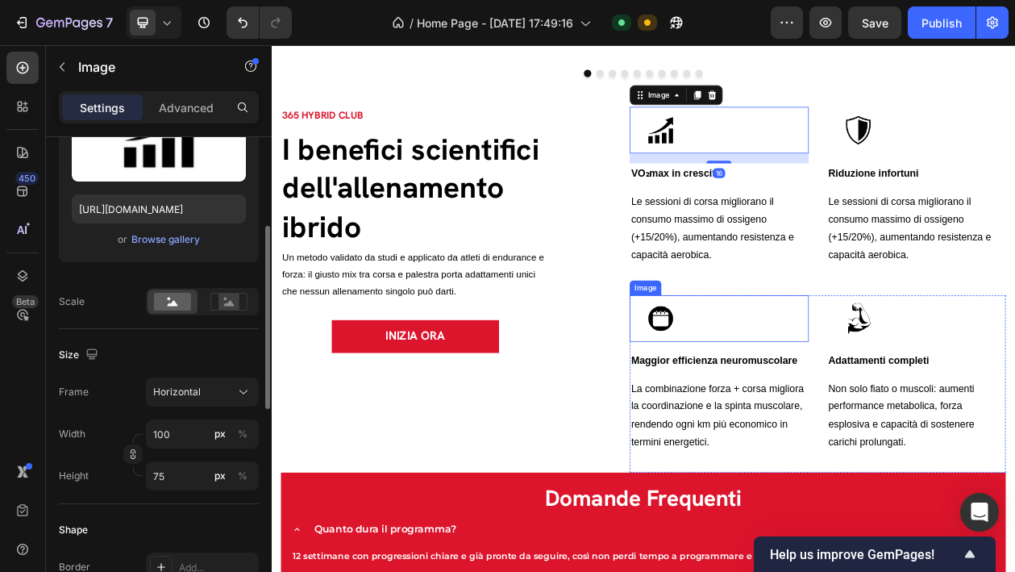
click at [848, 401] on div at bounding box center [854, 400] width 232 height 60
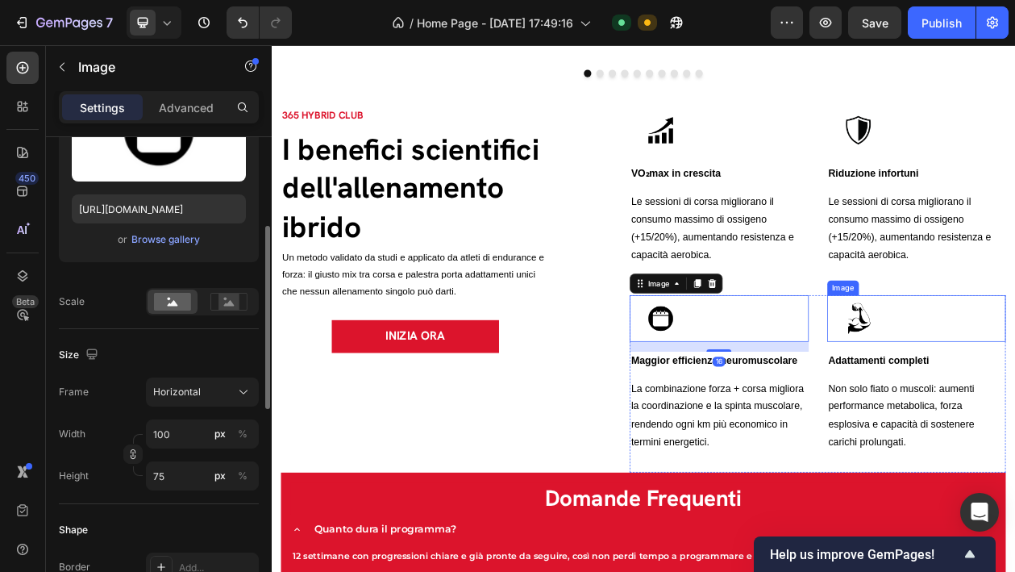
click at [1042, 398] on img at bounding box center [1035, 400] width 81 height 60
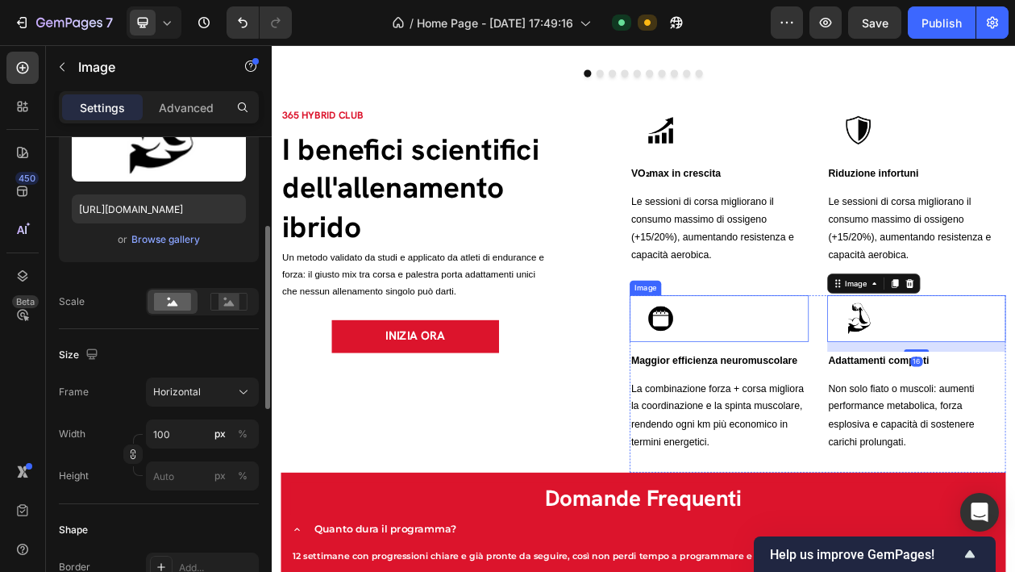
click at [808, 414] on img at bounding box center [778, 400] width 81 height 60
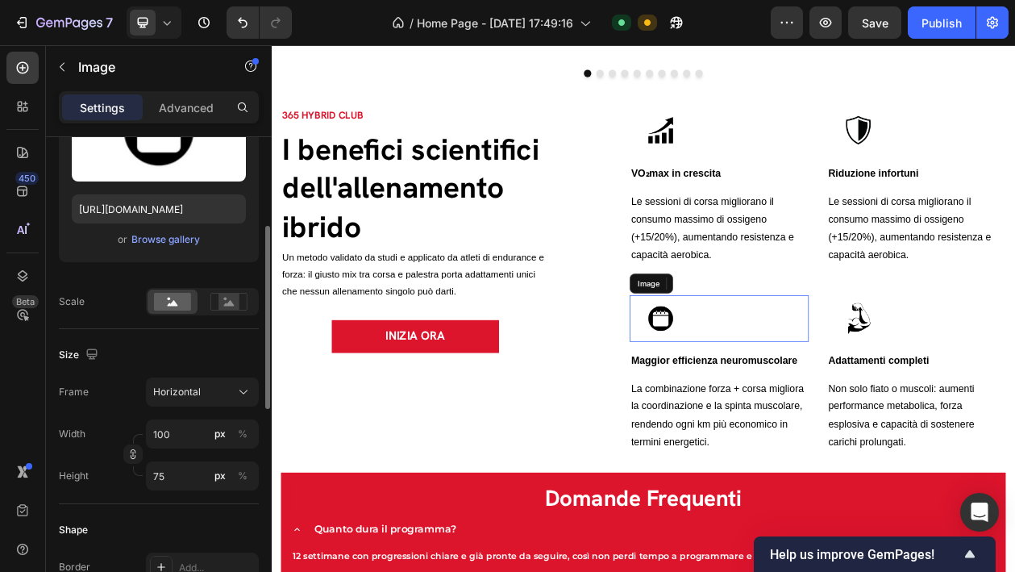
click at [950, 411] on div at bounding box center [854, 400] width 232 height 60
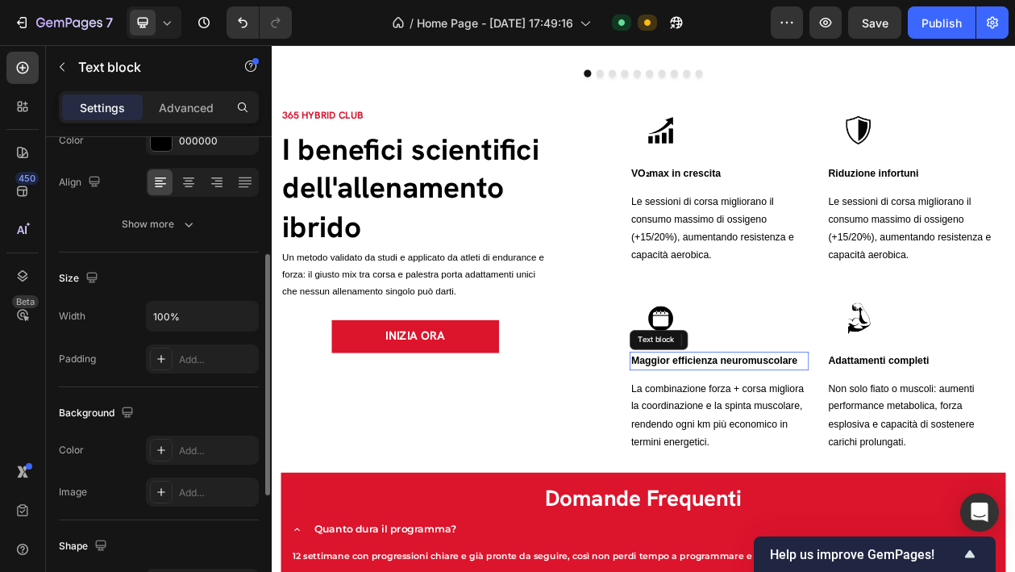
click at [773, 452] on span "Maggior efficienza neuromuscolare" at bounding box center [847, 455] width 217 height 14
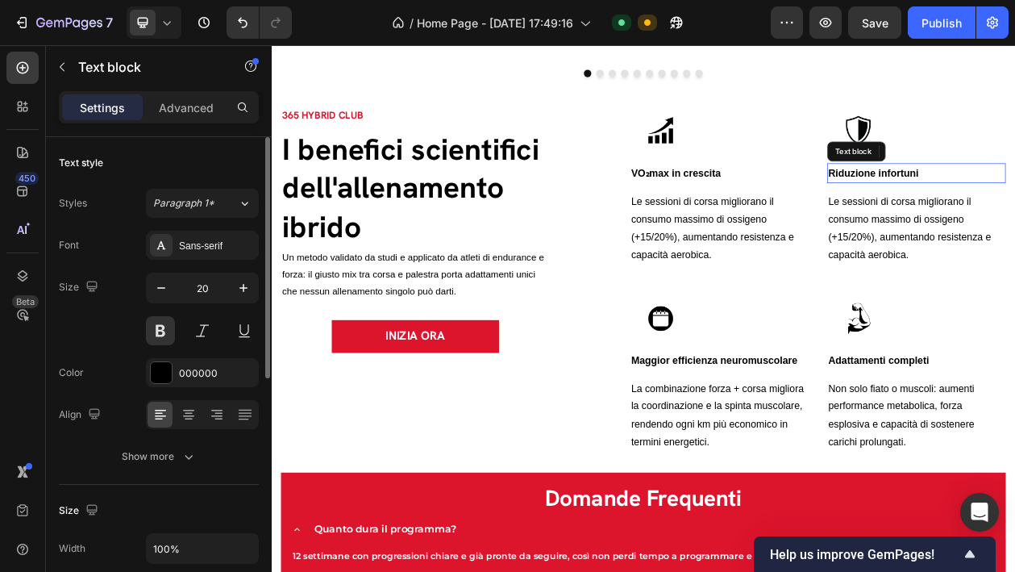
click at [839, 223] on p "VO₂max in crescita" at bounding box center [853, 211] width 229 height 23
click at [838, 456] on span "Maggior efficienza neuromuscolare" at bounding box center [847, 455] width 217 height 14
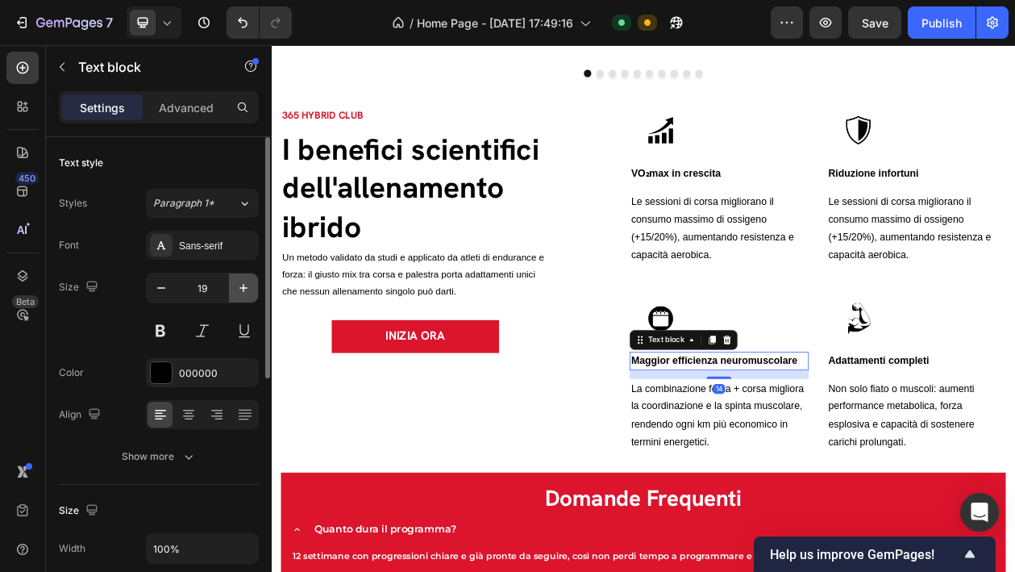
click at [238, 288] on icon "button" at bounding box center [243, 288] width 16 height 16
type input "20"
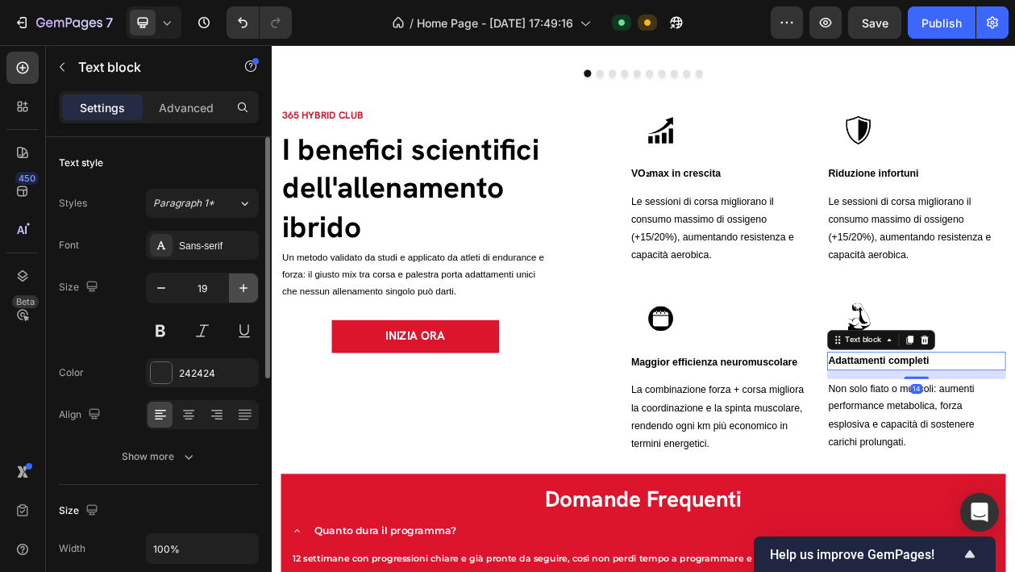
click at [243, 293] on icon "button" at bounding box center [243, 288] width 16 height 16
type input "20"
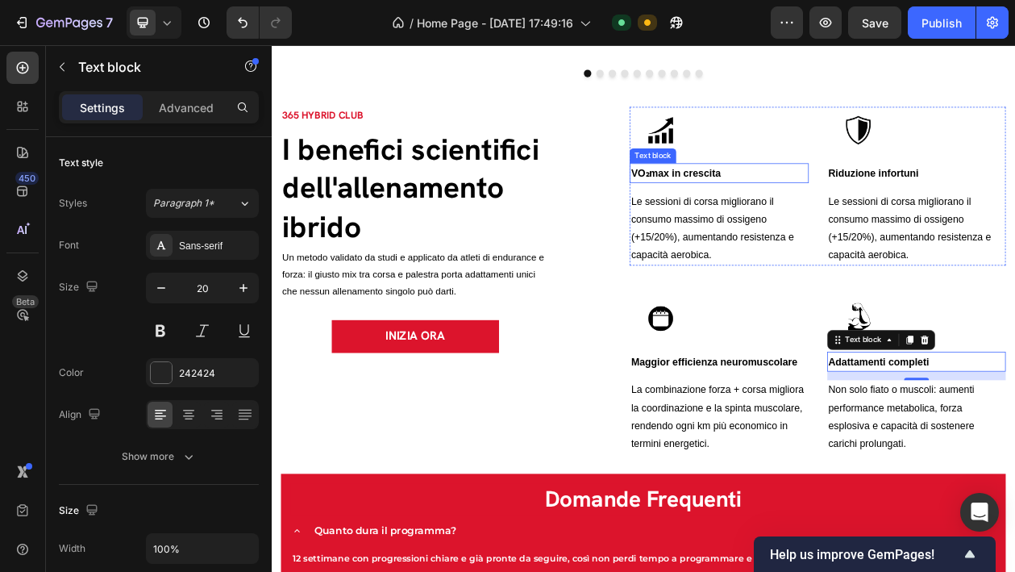
click at [794, 206] on p "VO₂max in crescita" at bounding box center [853, 211] width 229 height 23
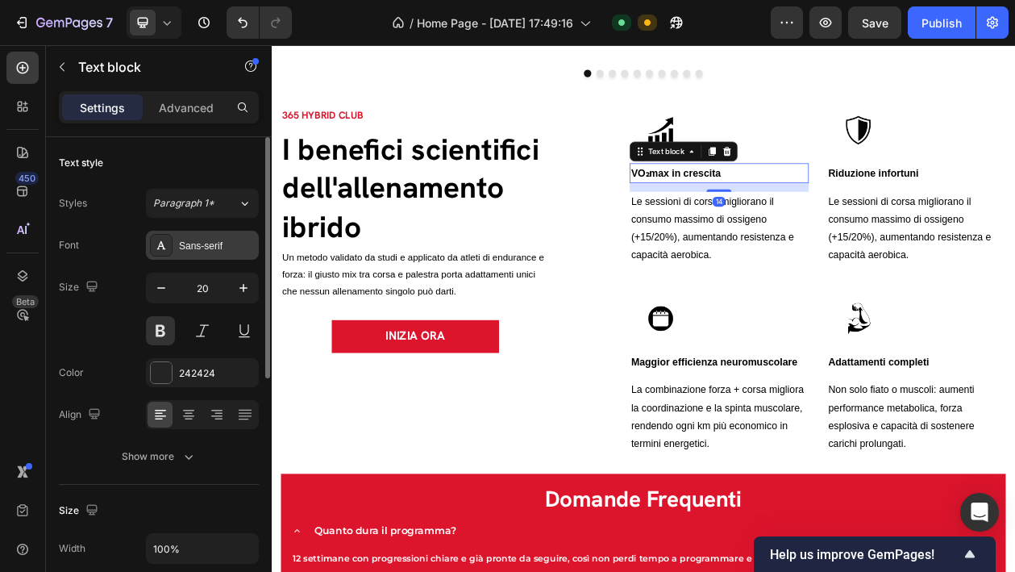
click at [211, 244] on div "Sans-serif" at bounding box center [217, 246] width 76 height 15
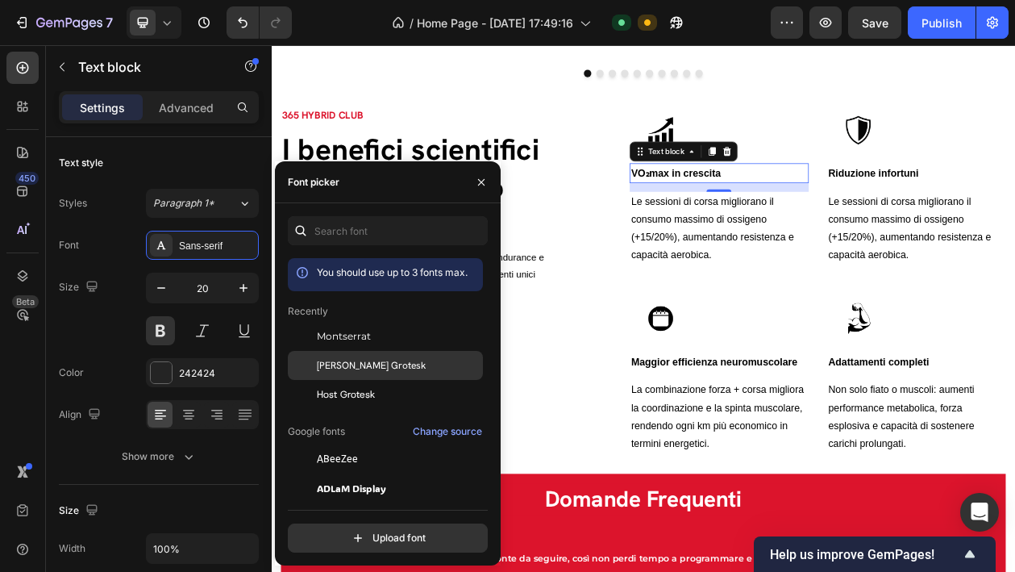
click at [341, 359] on span "[PERSON_NAME] Grotesk" at bounding box center [371, 365] width 109 height 15
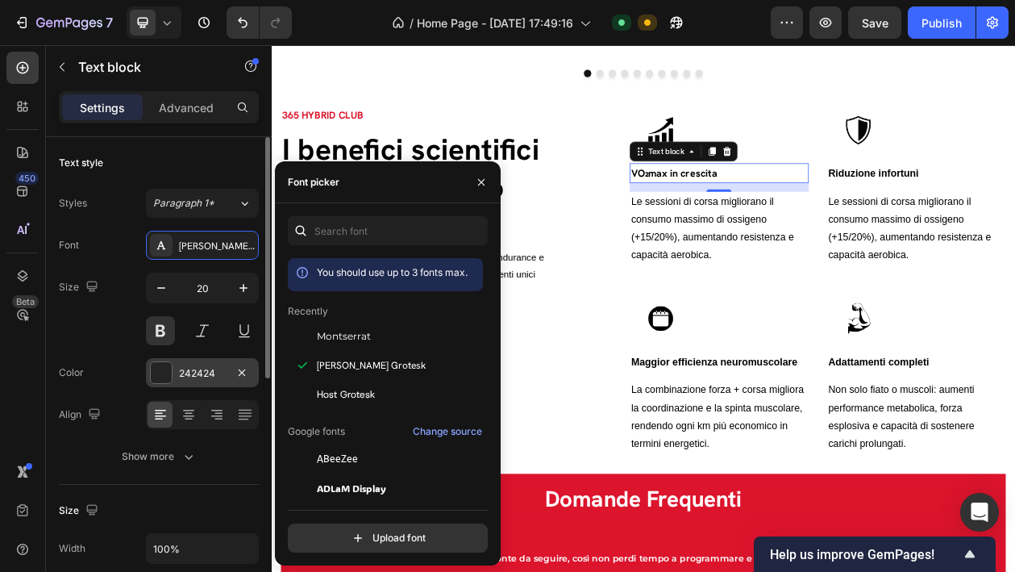
click at [224, 363] on div "242424" at bounding box center [202, 372] width 113 height 29
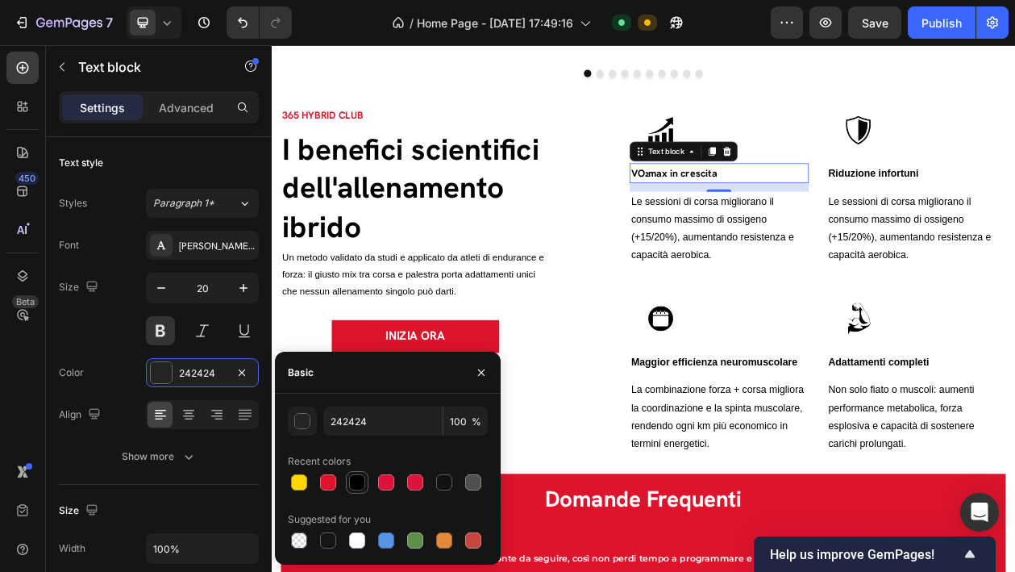
click at [356, 483] on div at bounding box center [357, 482] width 16 height 16
type input "000000"
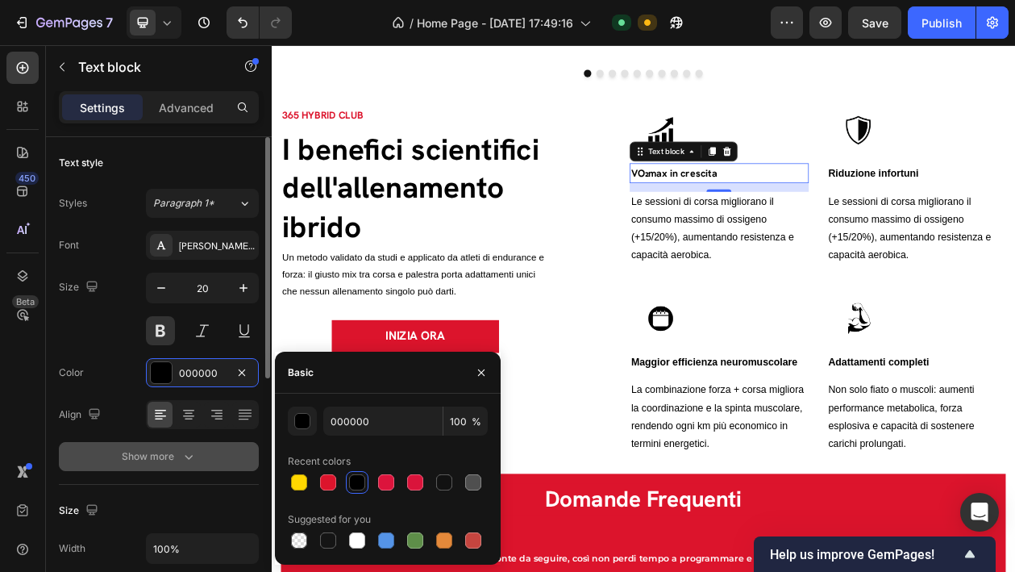
click at [202, 451] on button "Show more" at bounding box center [159, 456] width 200 height 29
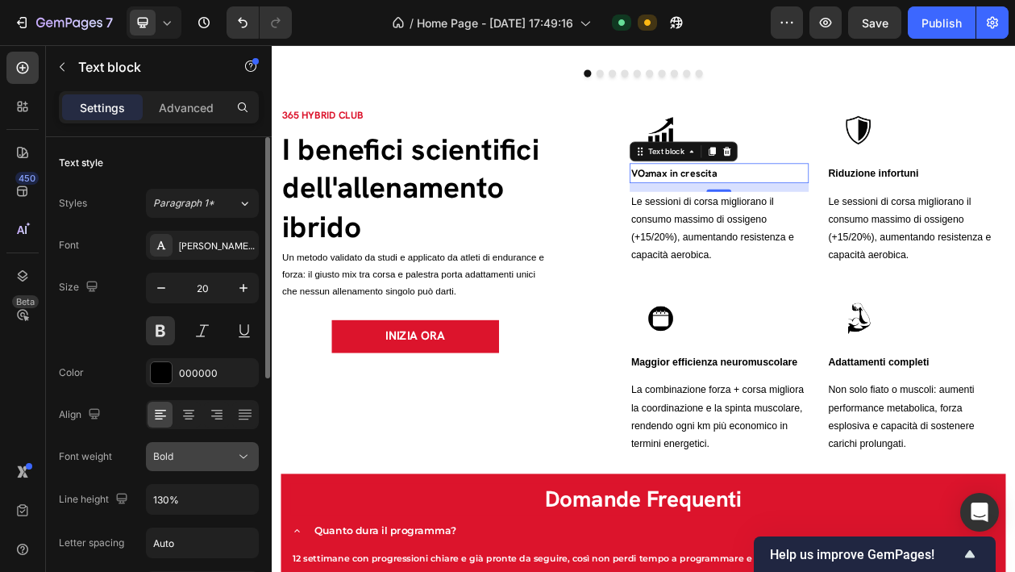
click at [213, 452] on div "Bold" at bounding box center [194, 456] width 82 height 15
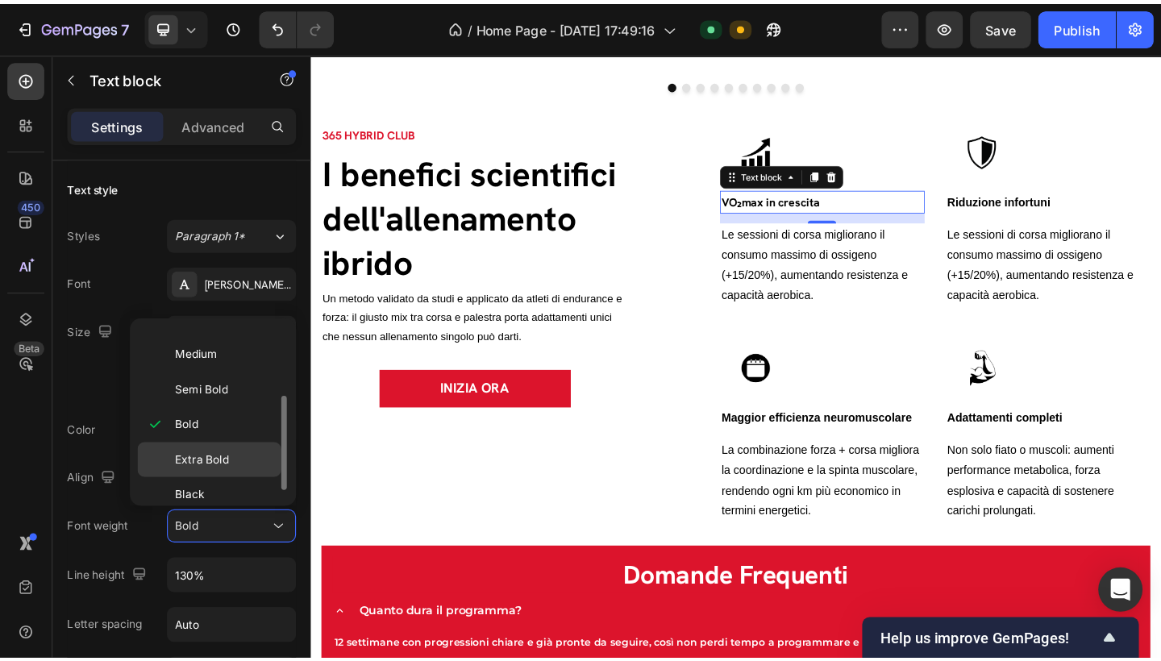
scroll to position [125, 0]
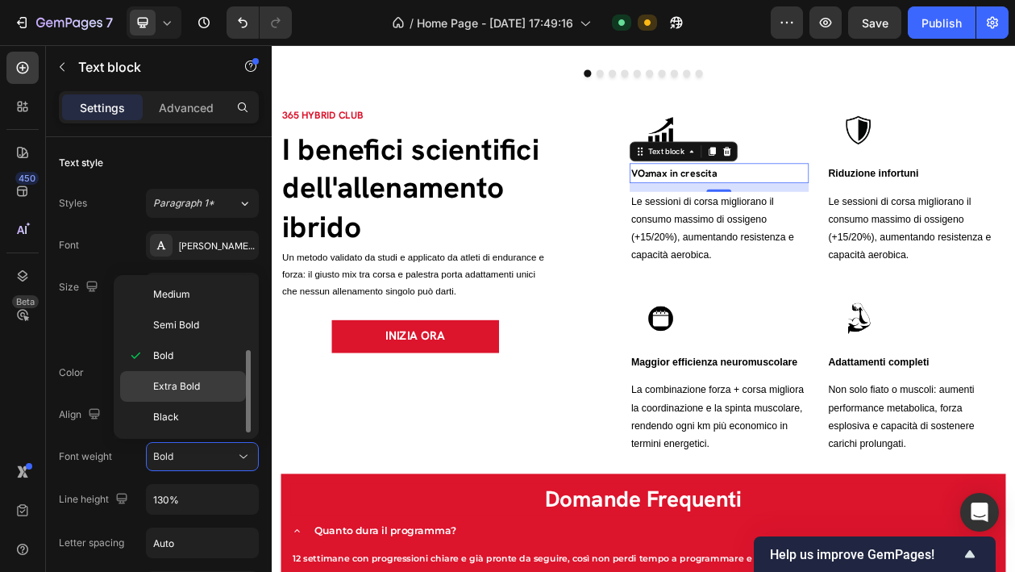
click at [212, 379] on p "Extra Bold" at bounding box center [195, 386] width 85 height 15
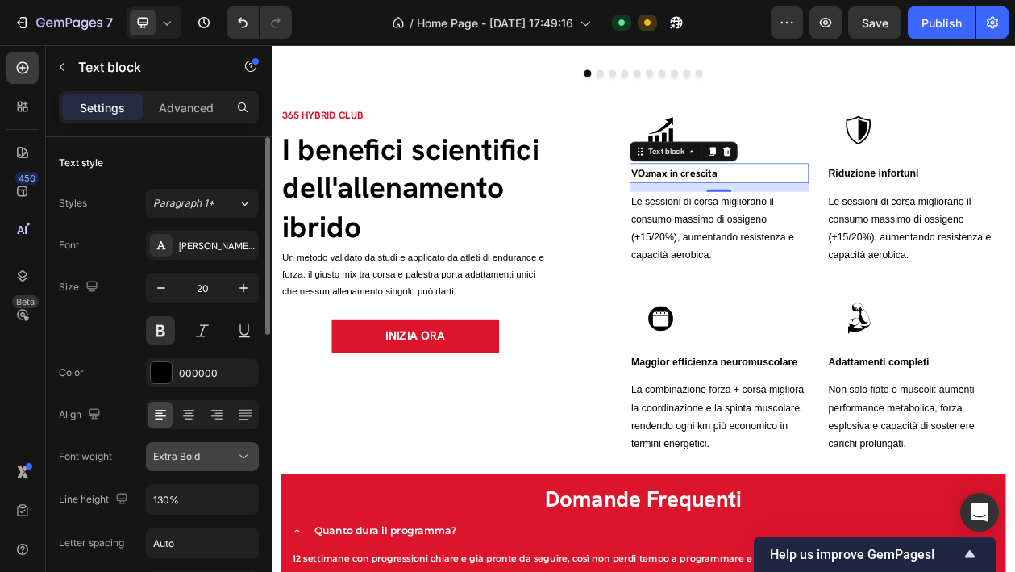
click at [206, 456] on div "Extra Bold" at bounding box center [194, 456] width 82 height 15
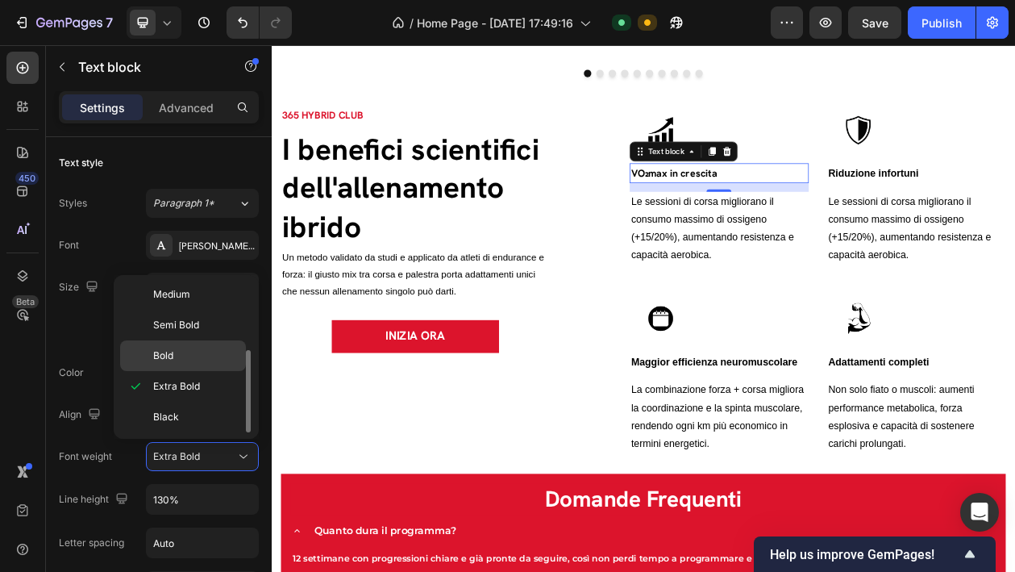
click at [210, 352] on p "Bold" at bounding box center [195, 355] width 85 height 15
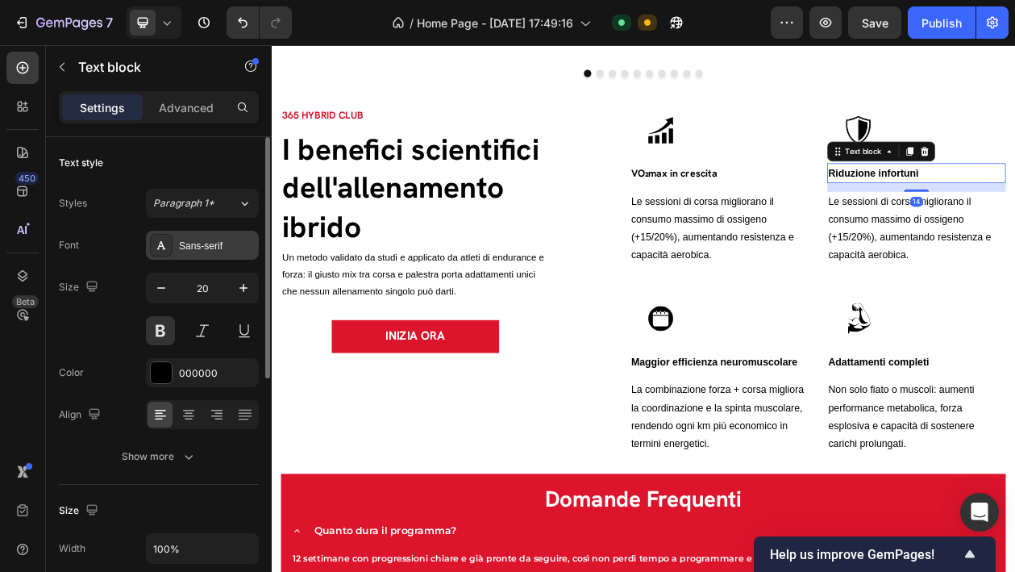
click at [231, 249] on div "Sans-serif" at bounding box center [217, 246] width 76 height 15
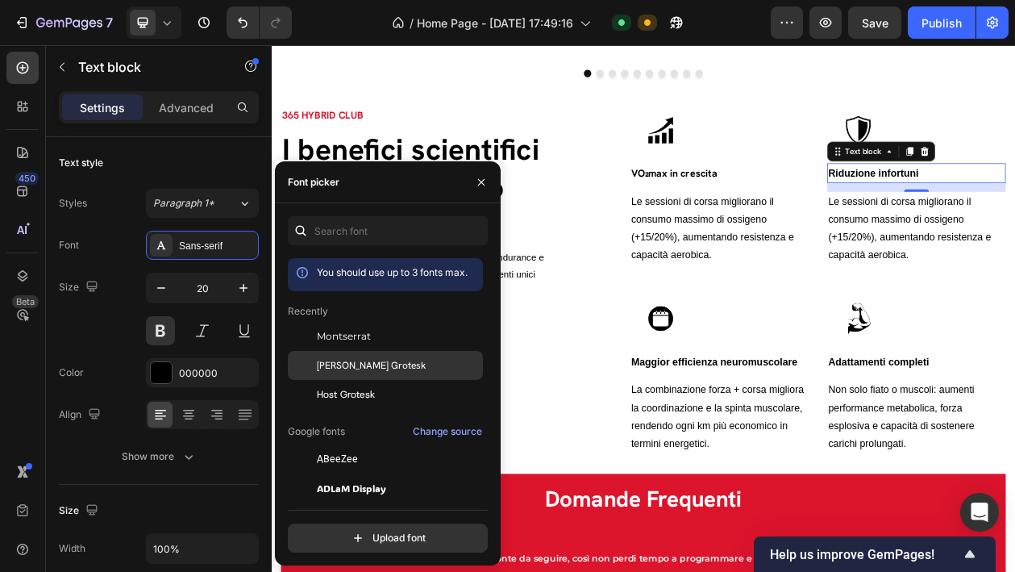
click at [376, 368] on span "[PERSON_NAME] Grotesk" at bounding box center [371, 365] width 109 height 15
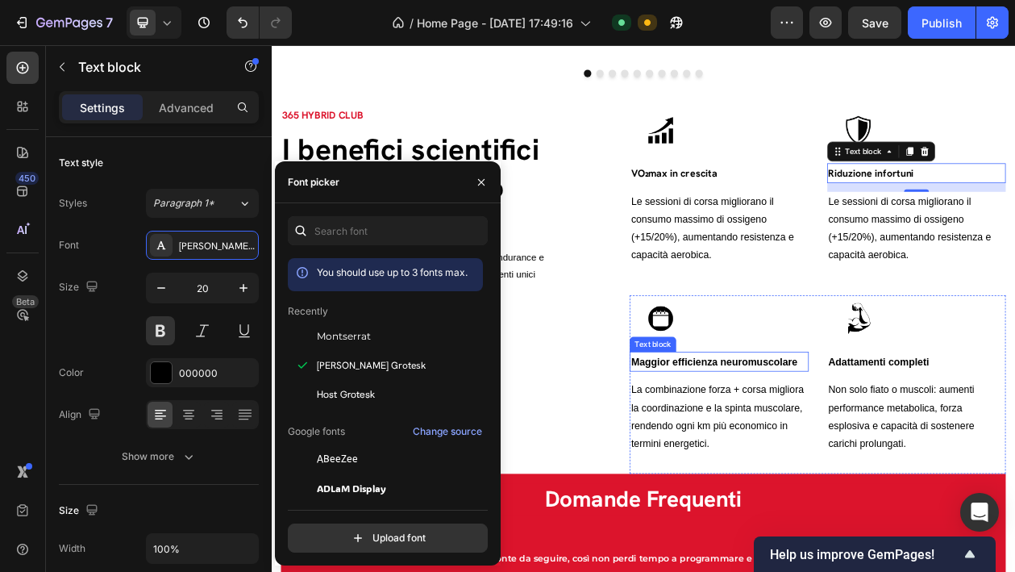
click at [902, 455] on span "Maggior efficienza neuromuscolare" at bounding box center [847, 457] width 217 height 14
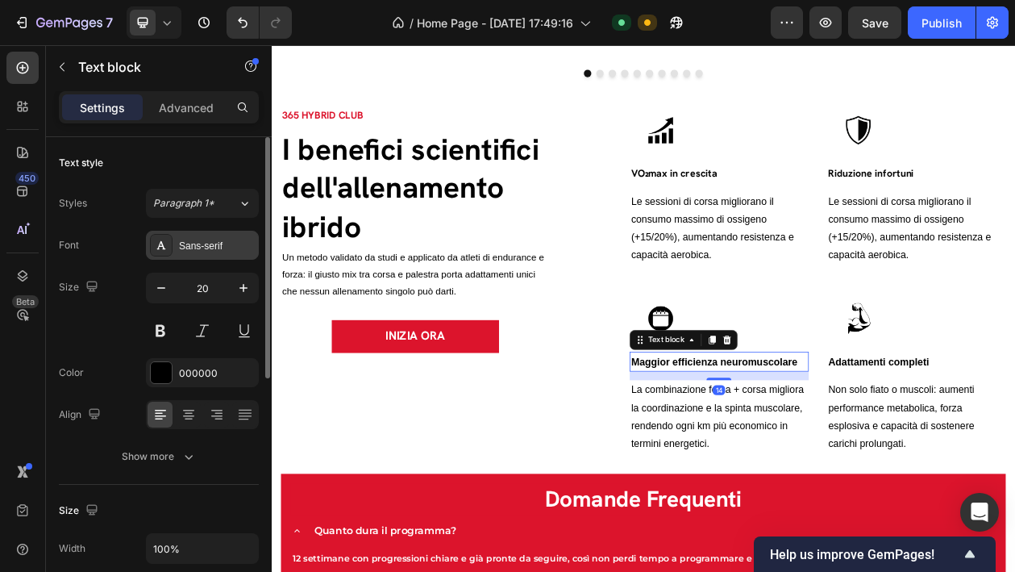
click at [217, 237] on div "Sans-serif" at bounding box center [202, 245] width 113 height 29
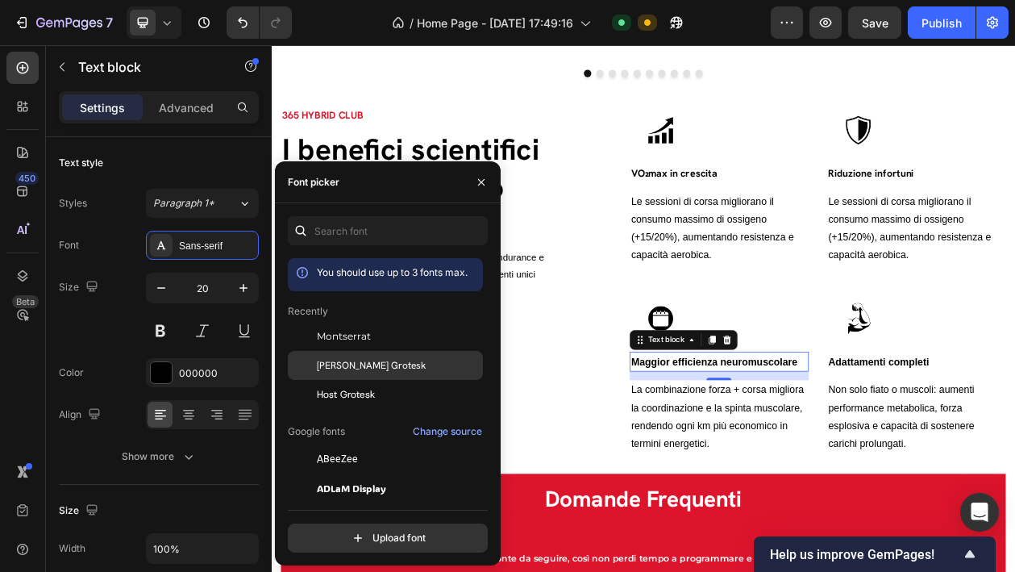
click at [353, 359] on span "[PERSON_NAME] Grotesk" at bounding box center [371, 365] width 109 height 15
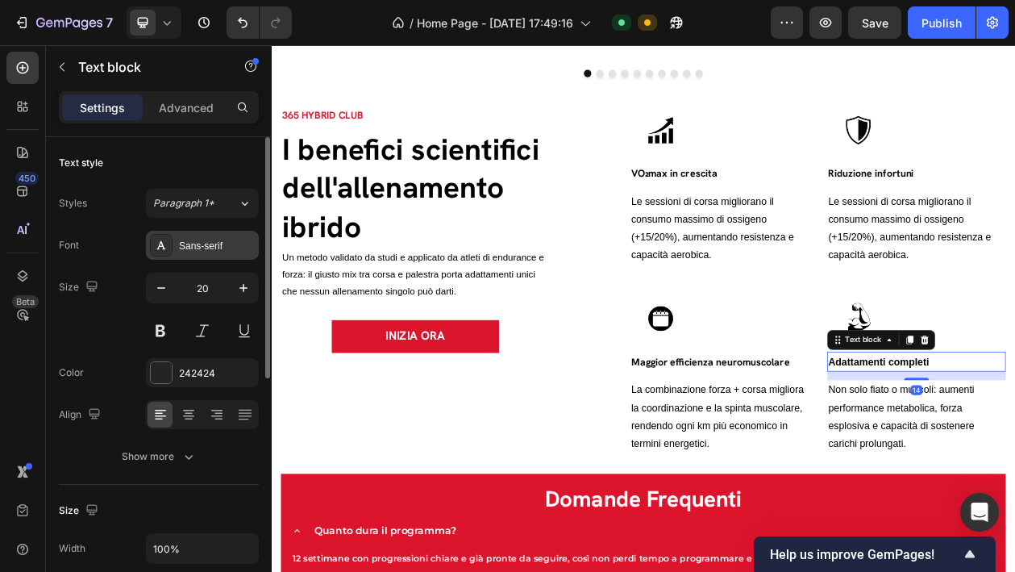
click at [208, 252] on div "Sans-serif" at bounding box center [217, 246] width 76 height 15
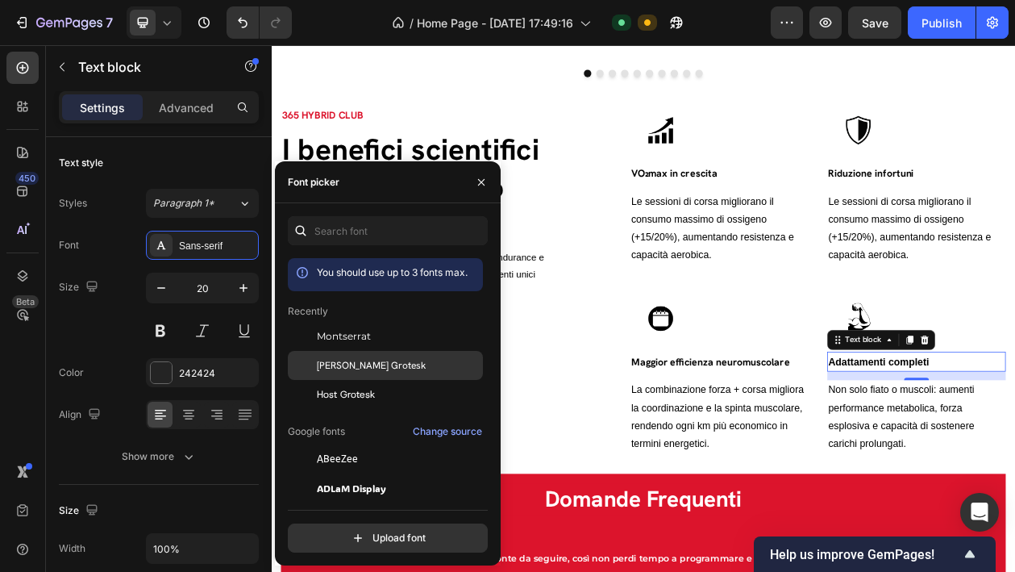
click at [366, 361] on span "[PERSON_NAME] Grotesk" at bounding box center [371, 365] width 109 height 15
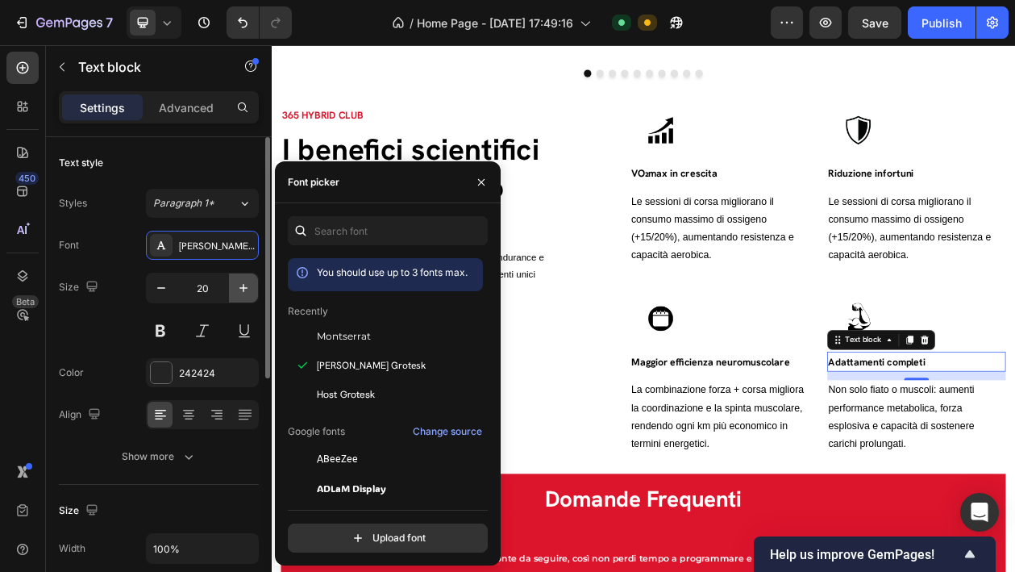
click at [243, 285] on icon "button" at bounding box center [243, 288] width 16 height 16
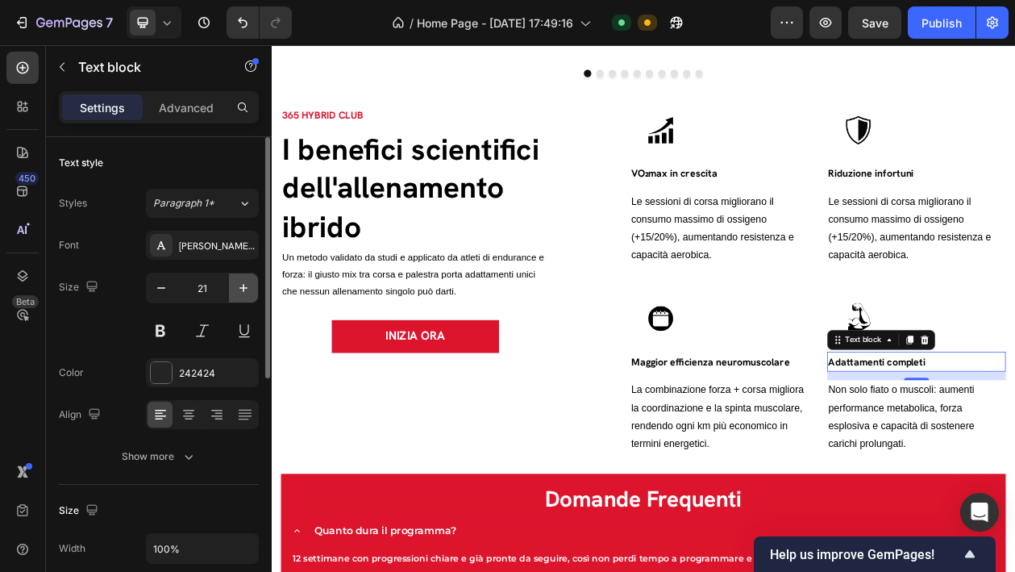
click at [243, 285] on icon "button" at bounding box center [243, 288] width 16 height 16
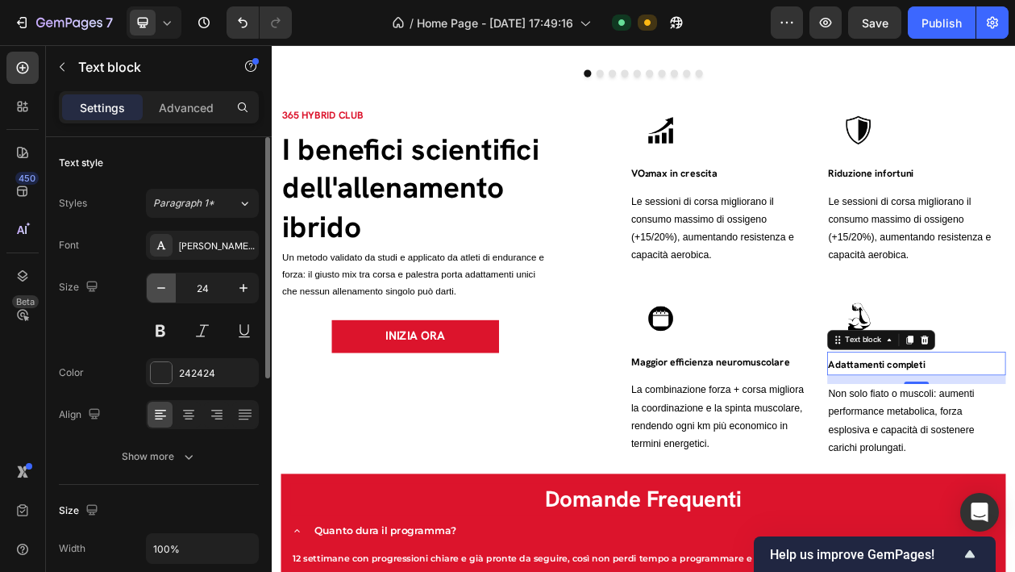
click at [156, 289] on icon "button" at bounding box center [161, 288] width 16 height 16
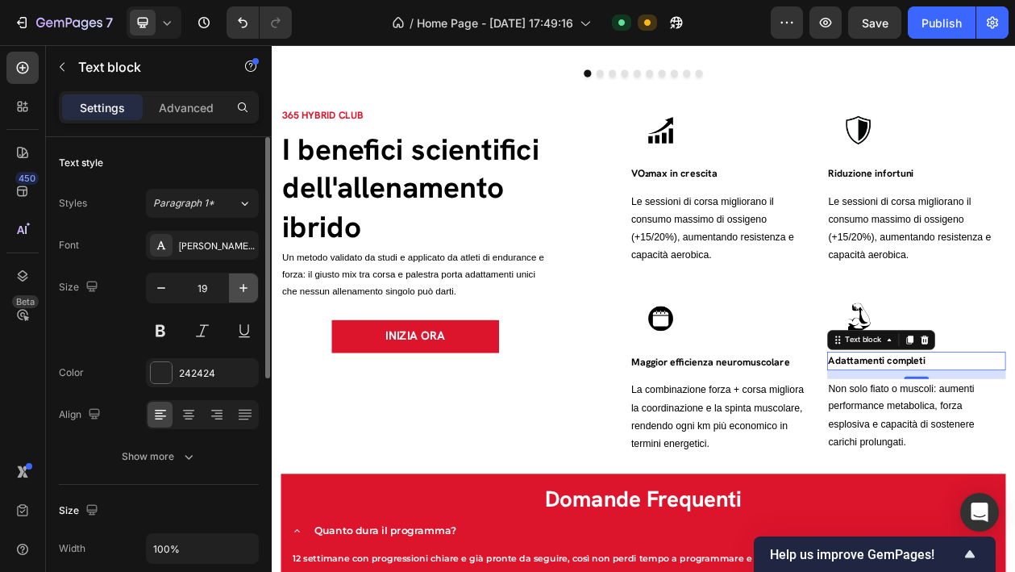
click at [251, 289] on icon "button" at bounding box center [243, 288] width 16 height 16
type input "20"
click at [189, 368] on div "242424" at bounding box center [202, 373] width 47 height 15
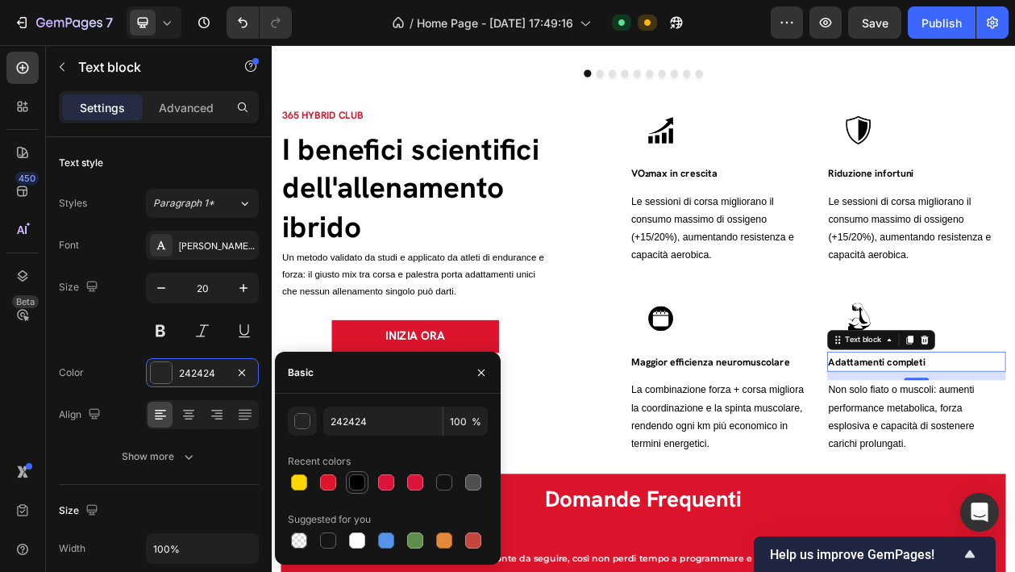
click at [357, 477] on div at bounding box center [357, 482] width 16 height 16
type input "000000"
click at [848, 459] on span "Maggior efficienza neuromuscolare" at bounding box center [842, 456] width 206 height 17
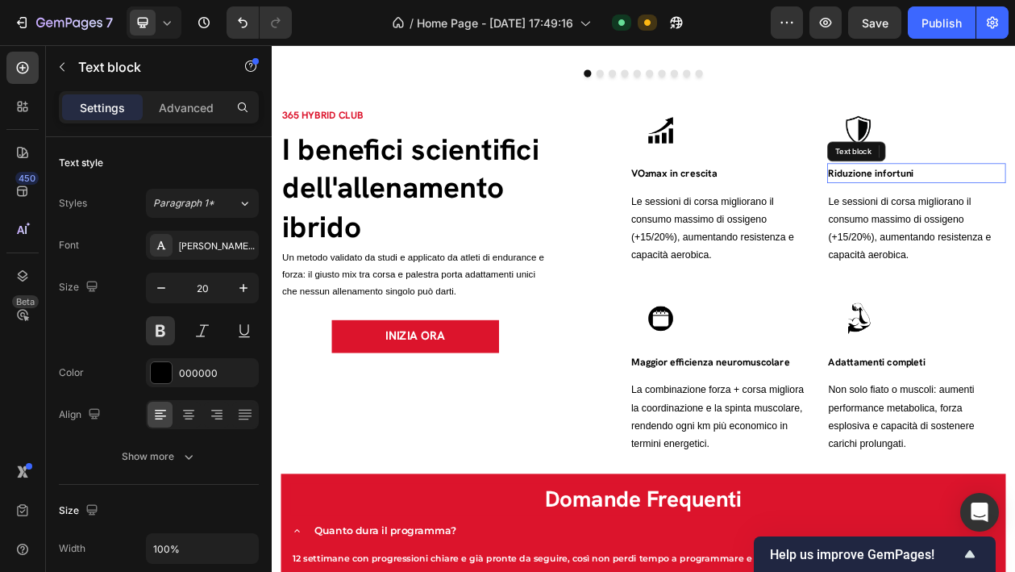
click at [809, 220] on span "VO₂max in crescita" at bounding box center [795, 211] width 112 height 17
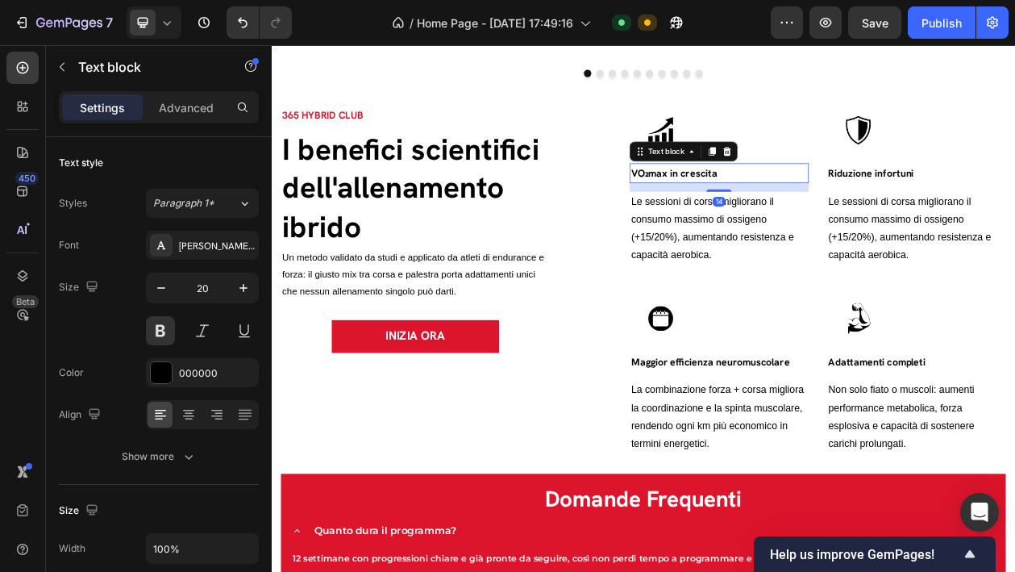
click at [822, 213] on span "VO₂max in crescita" at bounding box center [795, 211] width 112 height 17
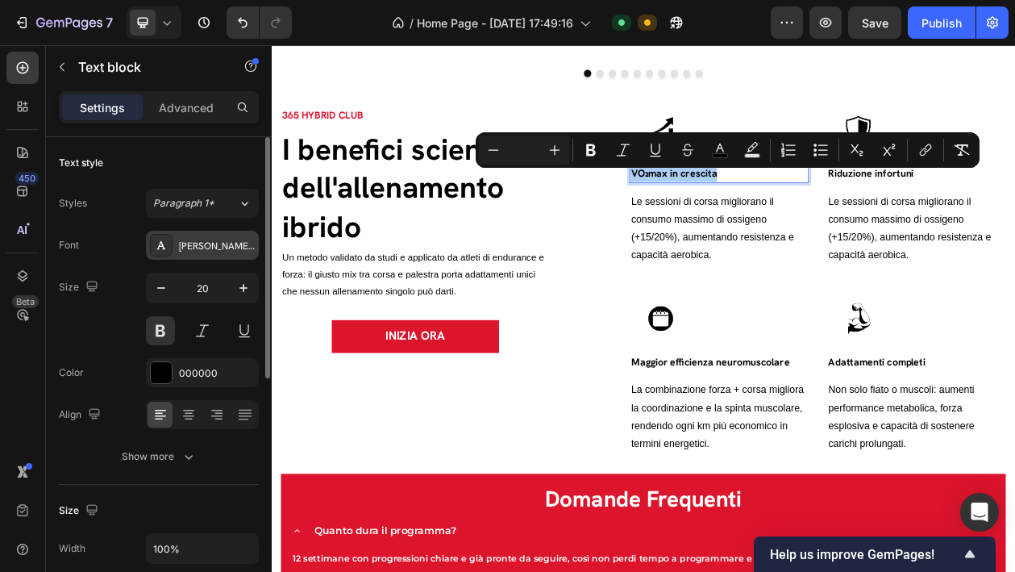
click at [224, 231] on div "[PERSON_NAME] Grotesk" at bounding box center [202, 245] width 113 height 29
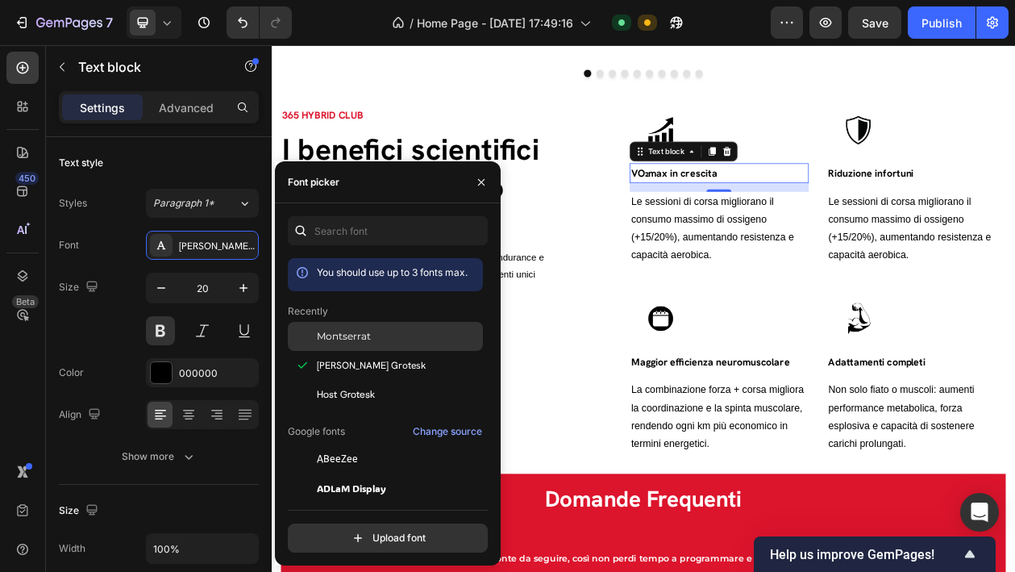
click at [347, 332] on span "Montserrat" at bounding box center [344, 336] width 54 height 15
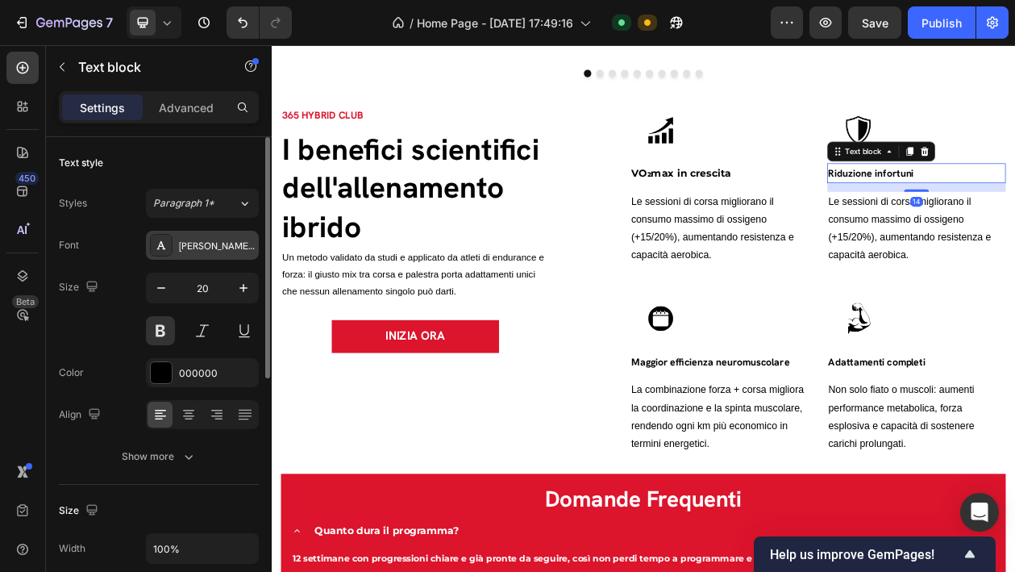
click at [224, 243] on div "[PERSON_NAME] Grotesk" at bounding box center [217, 246] width 76 height 15
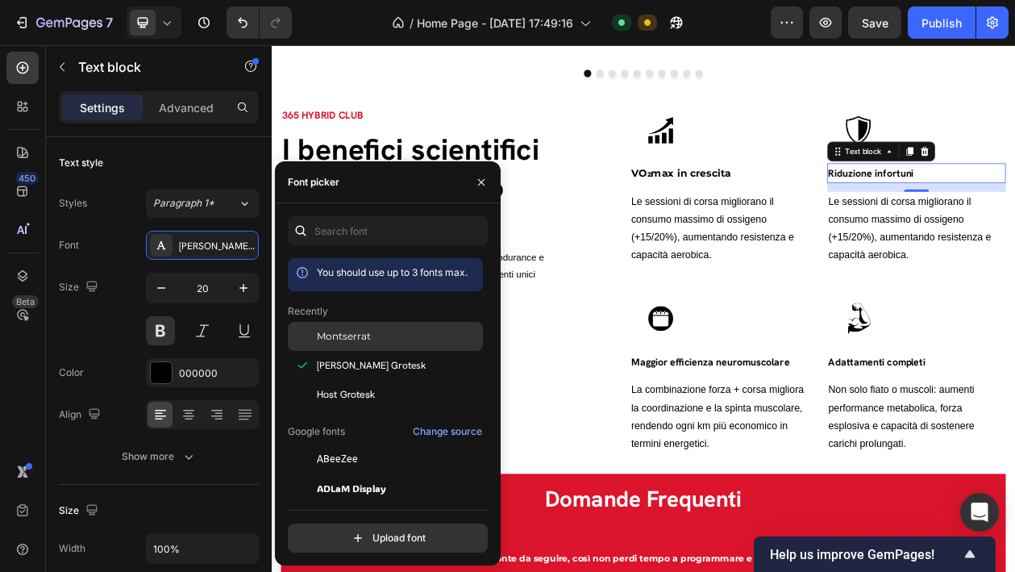
click at [331, 334] on span "Montserrat" at bounding box center [344, 336] width 54 height 15
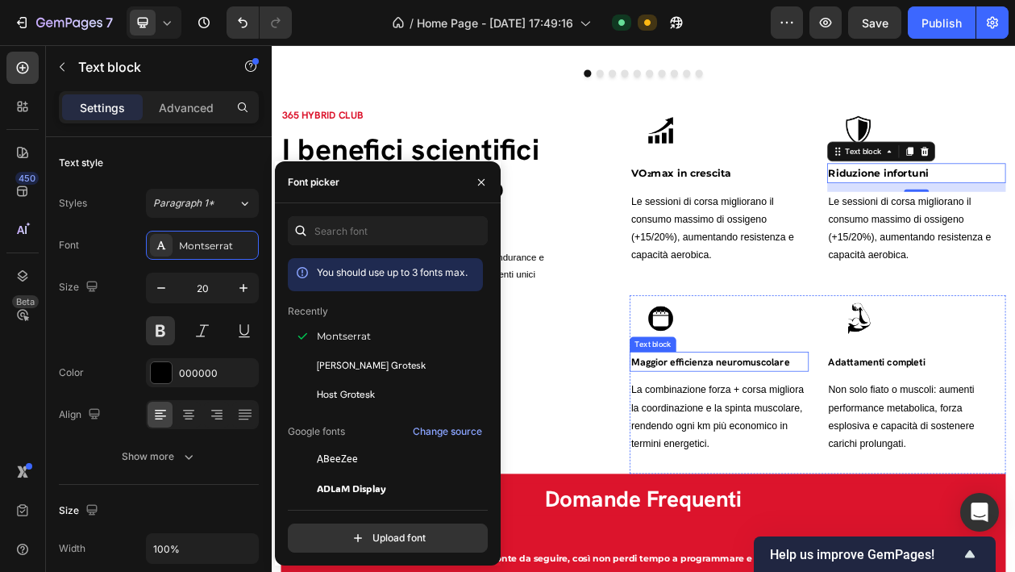
click at [926, 460] on span "Maggior efficienza neuromuscolare" at bounding box center [842, 456] width 206 height 17
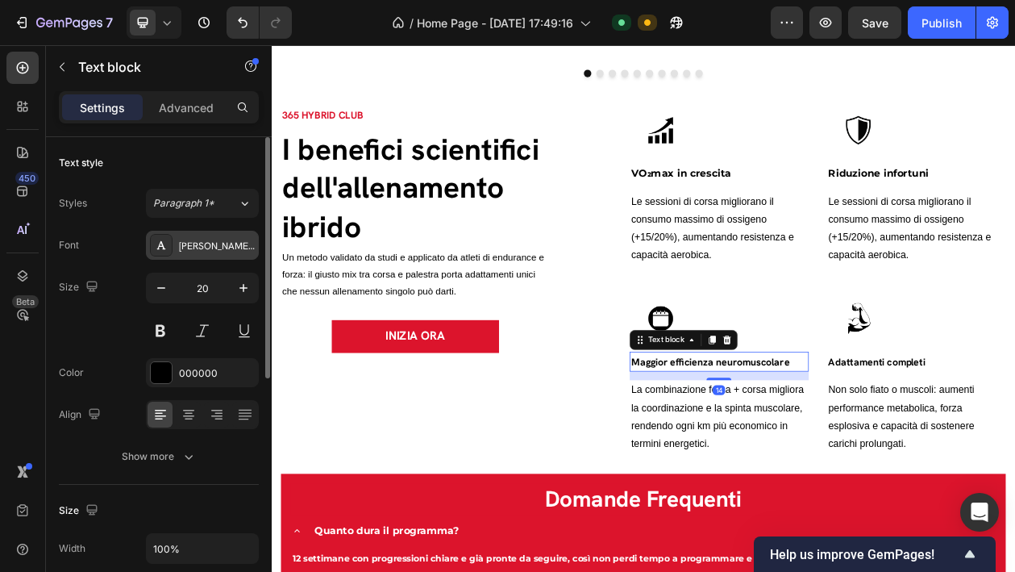
click at [240, 239] on div "[PERSON_NAME] Grotesk" at bounding box center [217, 246] width 76 height 15
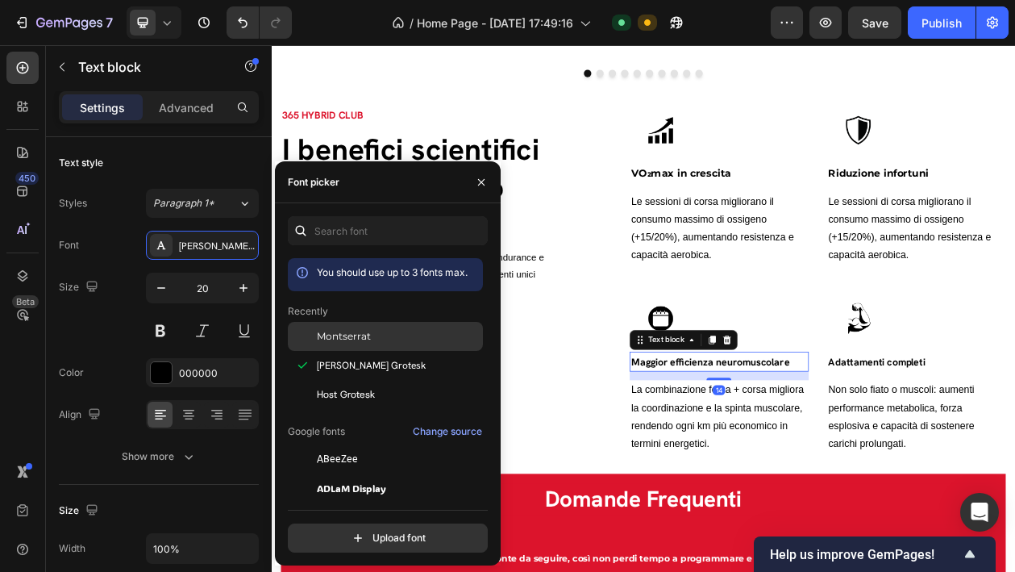
click at [335, 331] on span "Montserrat" at bounding box center [344, 336] width 54 height 15
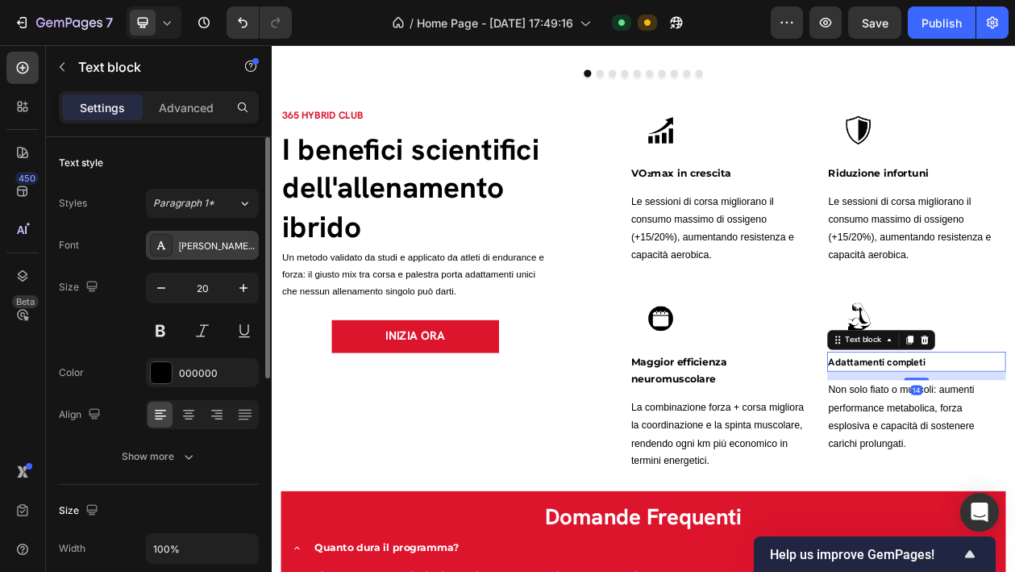
click at [216, 244] on div "[PERSON_NAME] Grotesk" at bounding box center [217, 246] width 76 height 15
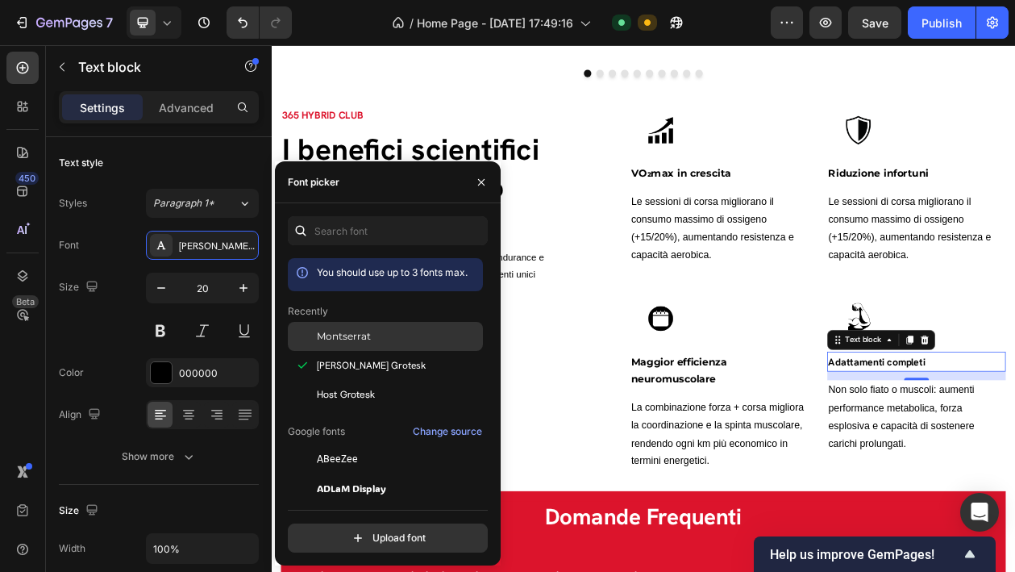
click at [348, 345] on div "Montserrat" at bounding box center [385, 336] width 195 height 29
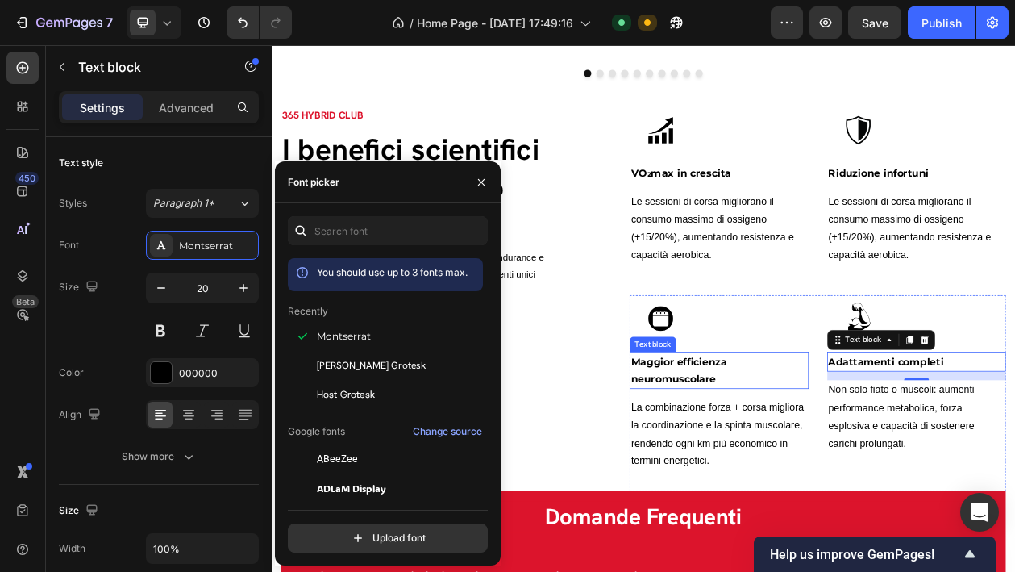
click at [821, 466] on span "Maggior efficienza neuromuscolare" at bounding box center [801, 468] width 125 height 38
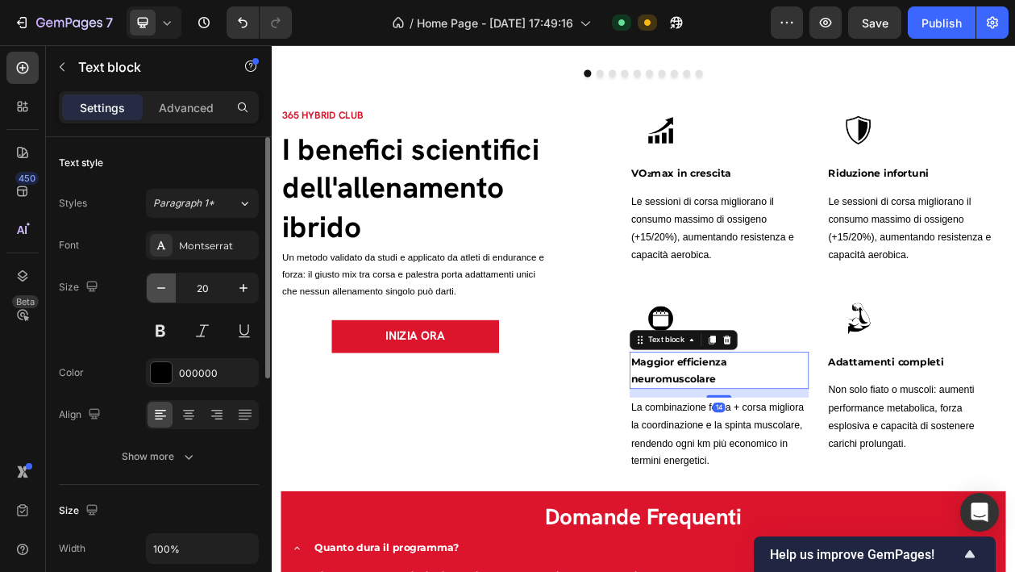
click at [169, 281] on icon "button" at bounding box center [161, 288] width 16 height 16
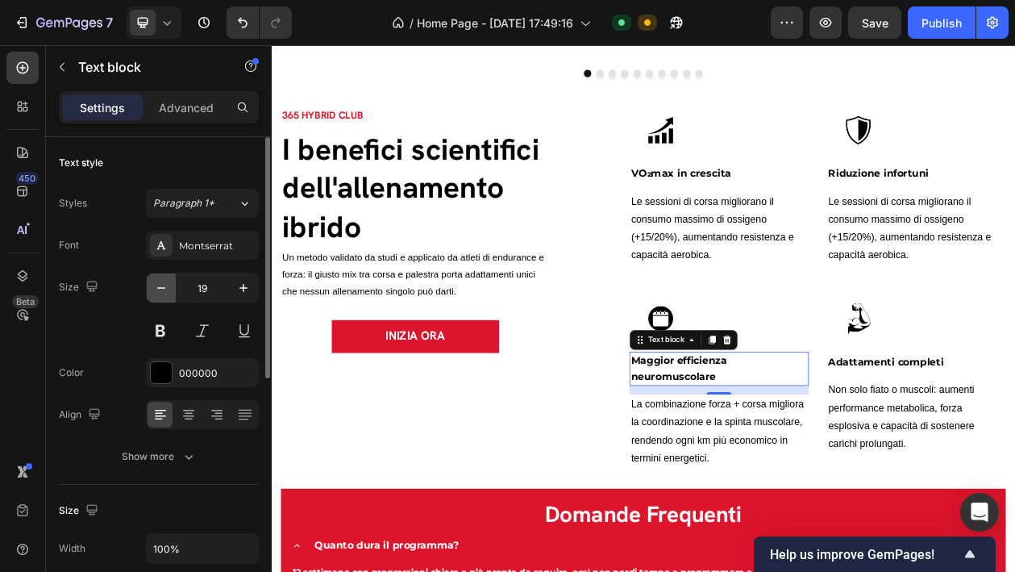
click at [169, 281] on icon "button" at bounding box center [161, 288] width 16 height 16
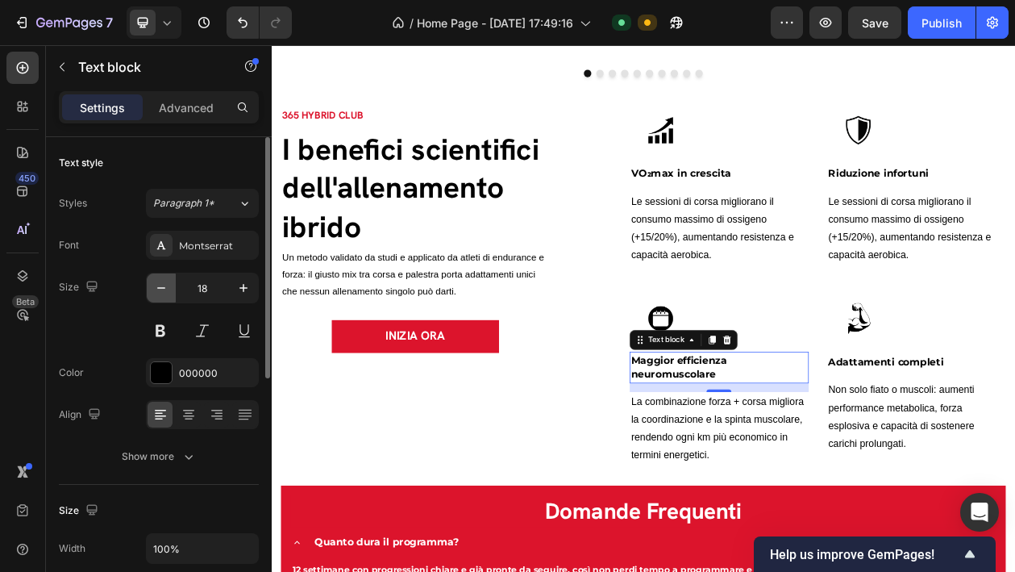
click at [169, 281] on icon "button" at bounding box center [161, 288] width 16 height 16
click at [234, 290] on button "button" at bounding box center [243, 287] width 29 height 29
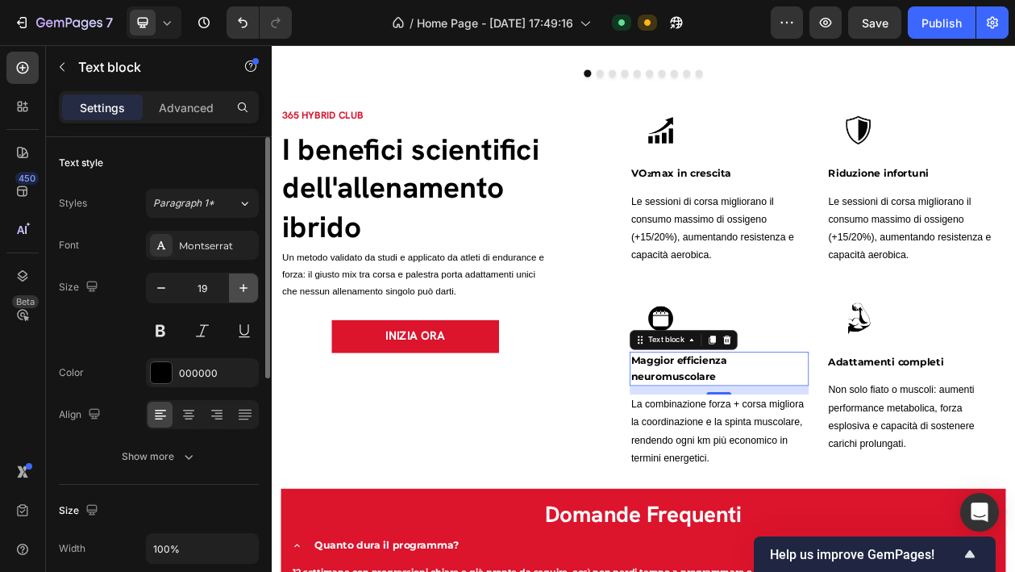
click at [234, 290] on button "button" at bounding box center [243, 287] width 29 height 29
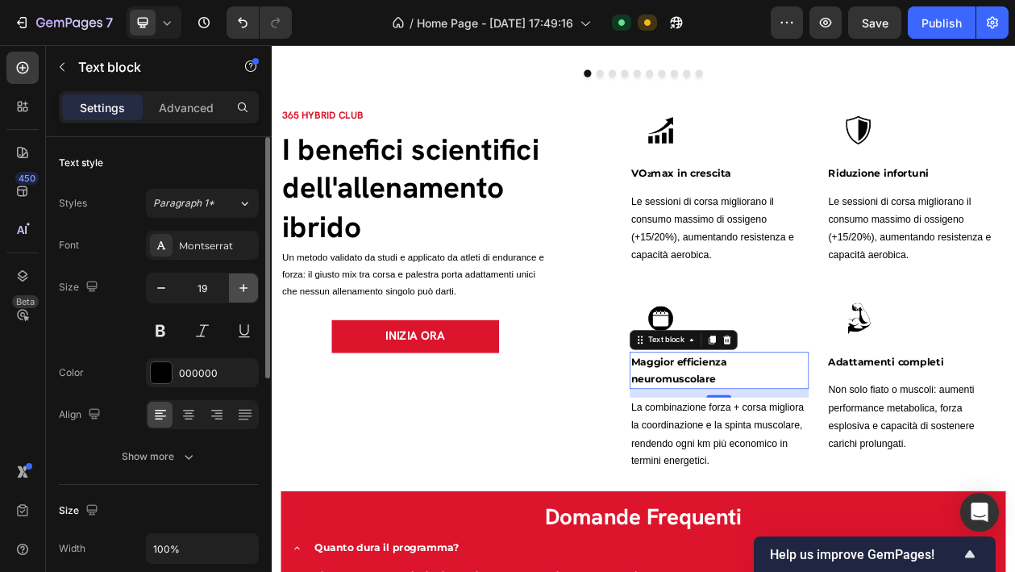
type input "20"
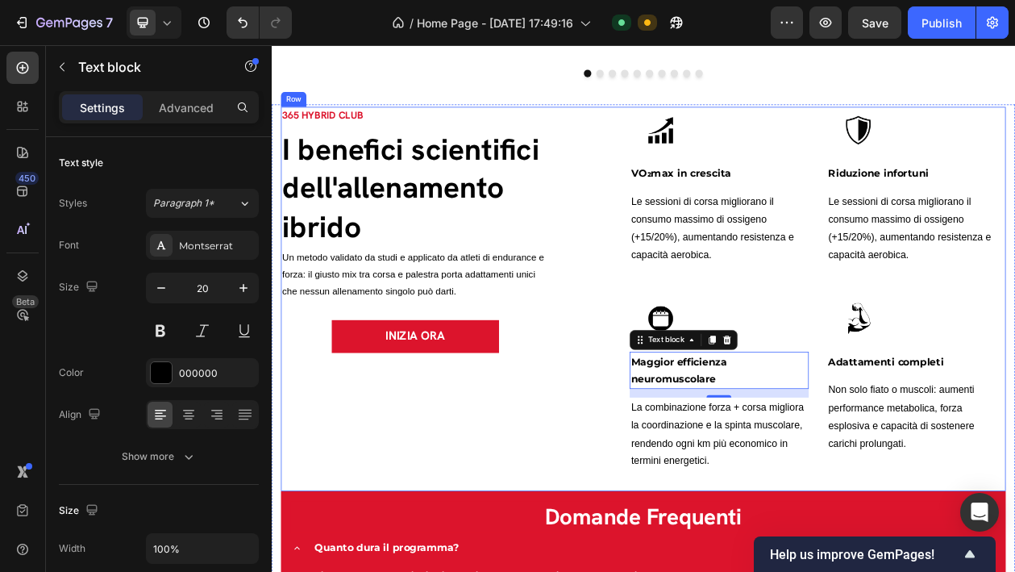
click at [438, 546] on div "365 HYBRID CLUB Text block I benefici scientifici dell'allenamento ibrido Headi…" at bounding box center [458, 375] width 349 height 500
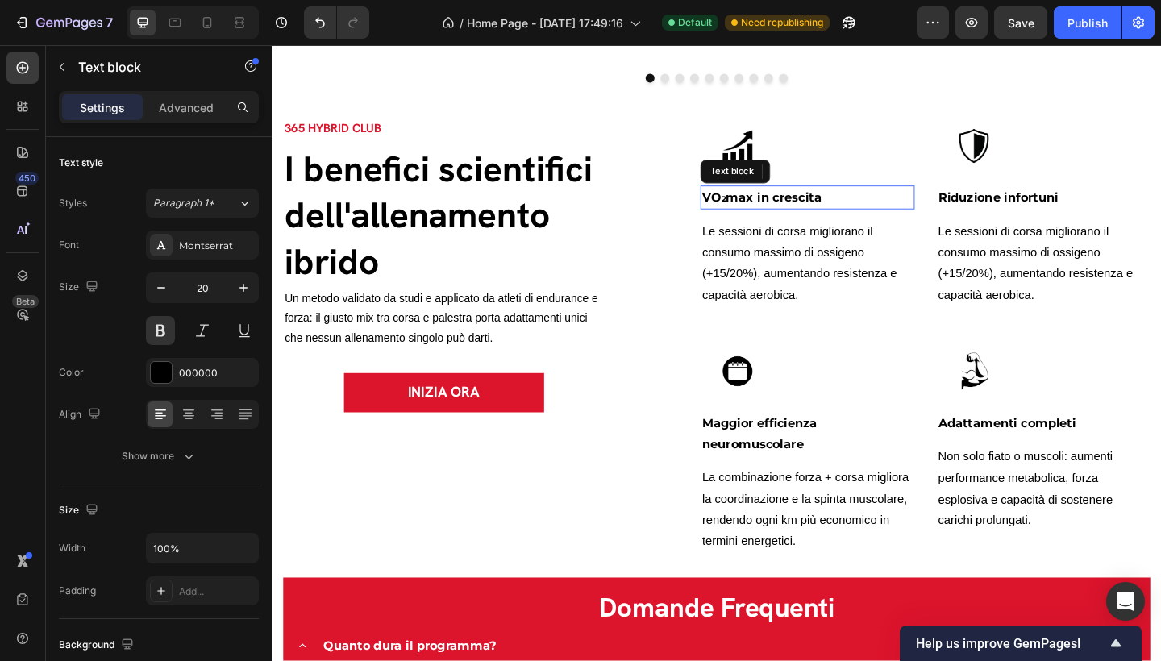
click at [781, 214] on span "VO₂max in crescita" at bounding box center [804, 211] width 130 height 15
click at [783, 215] on span "VO₂max in crescita" at bounding box center [804, 211] width 130 height 15
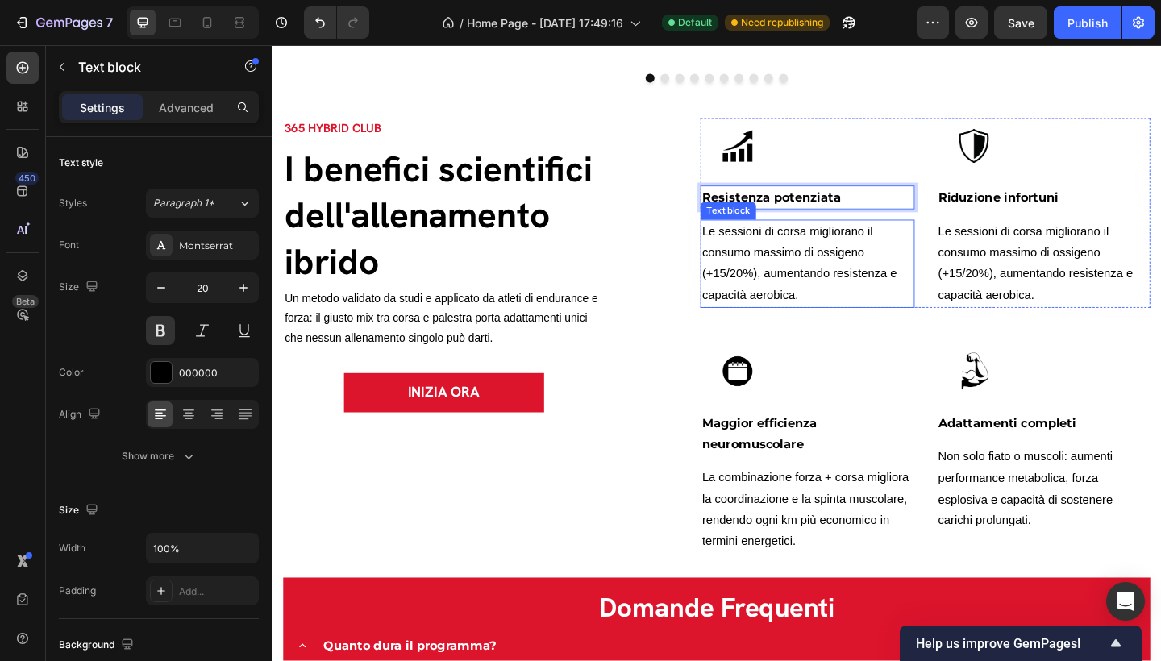
click at [824, 306] on span "Le sessioni di corsa migliorano il consumo massimo di ossigeno (+15/20%), aumen…" at bounding box center [845, 282] width 212 height 83
click at [843, 323] on p "Le sessioni di corsa migliorano il consumo massimo di ossigeno (+15/20%), aumen…" at bounding box center [853, 283] width 229 height 93
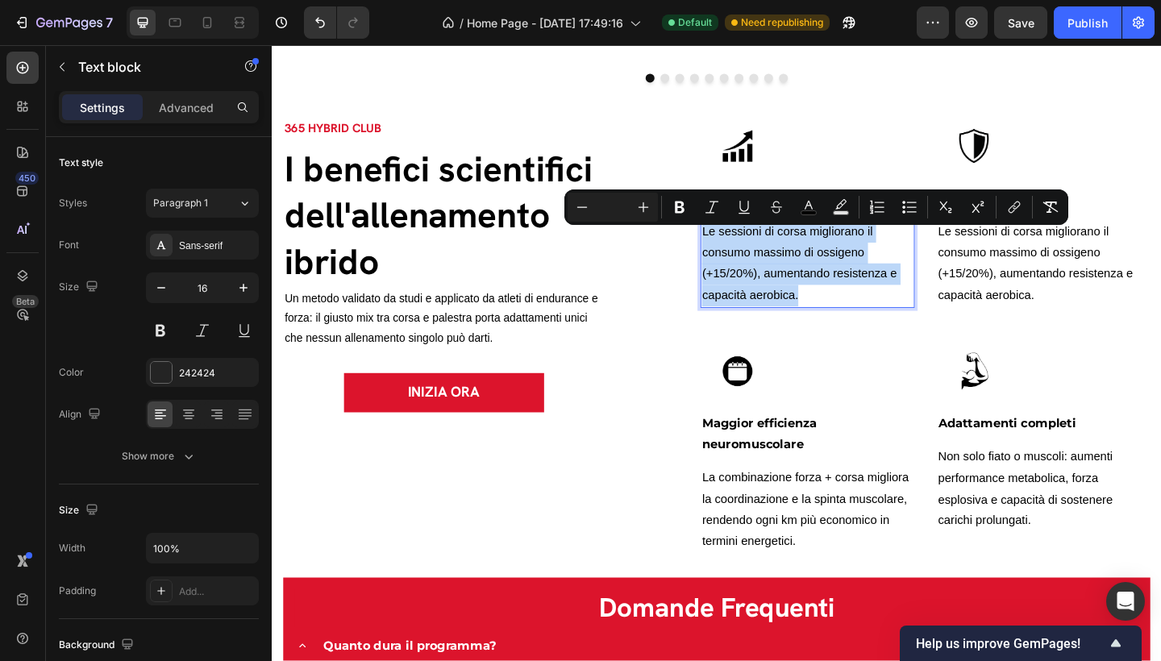
drag, startPoint x: 839, startPoint y: 319, endPoint x: 734, endPoint y: 243, distance: 130.0
click at [738, 243] on div "Le sessioni di corsa migliorano il consumo massimo di ossigeno (+15/20%), aumen…" at bounding box center [854, 283] width 232 height 96
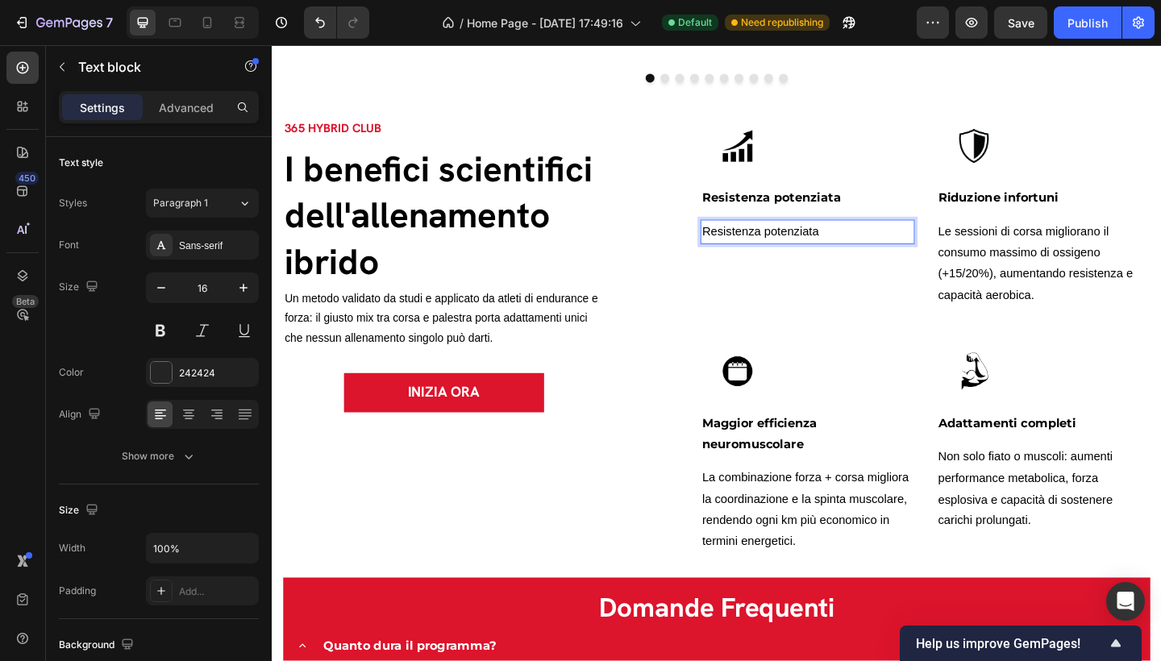
click at [794, 247] on span "Resistenza potenziata" at bounding box center [802, 248] width 127 height 14
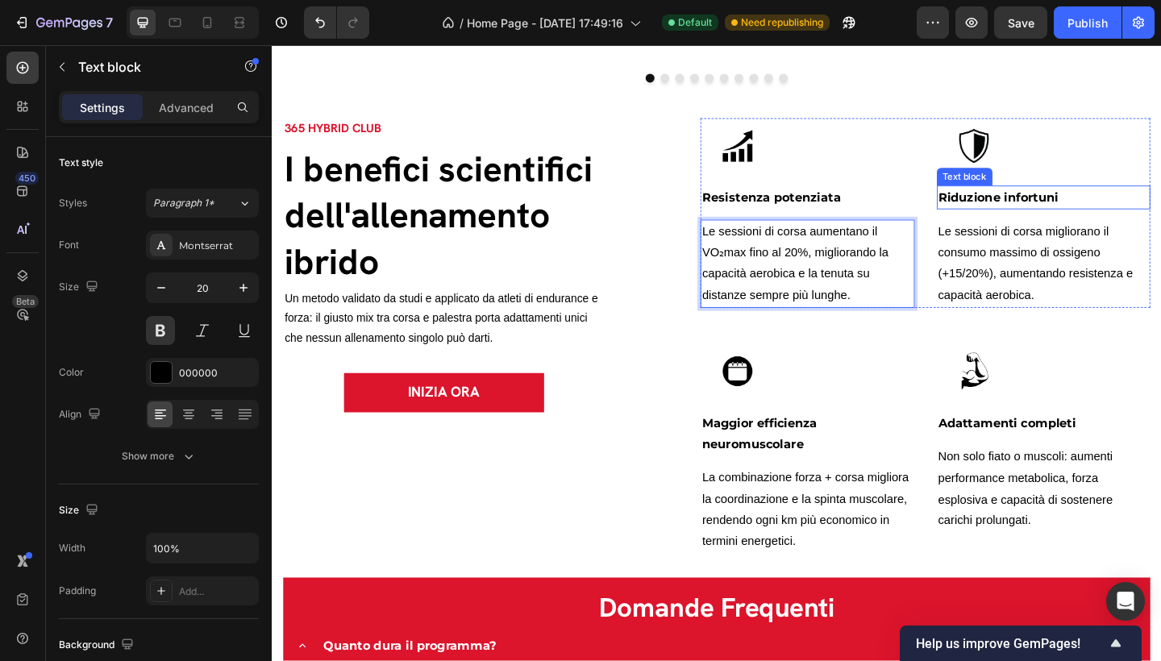
click at [1047, 219] on span "Riduzione infortuni" at bounding box center [1062, 211] width 131 height 15
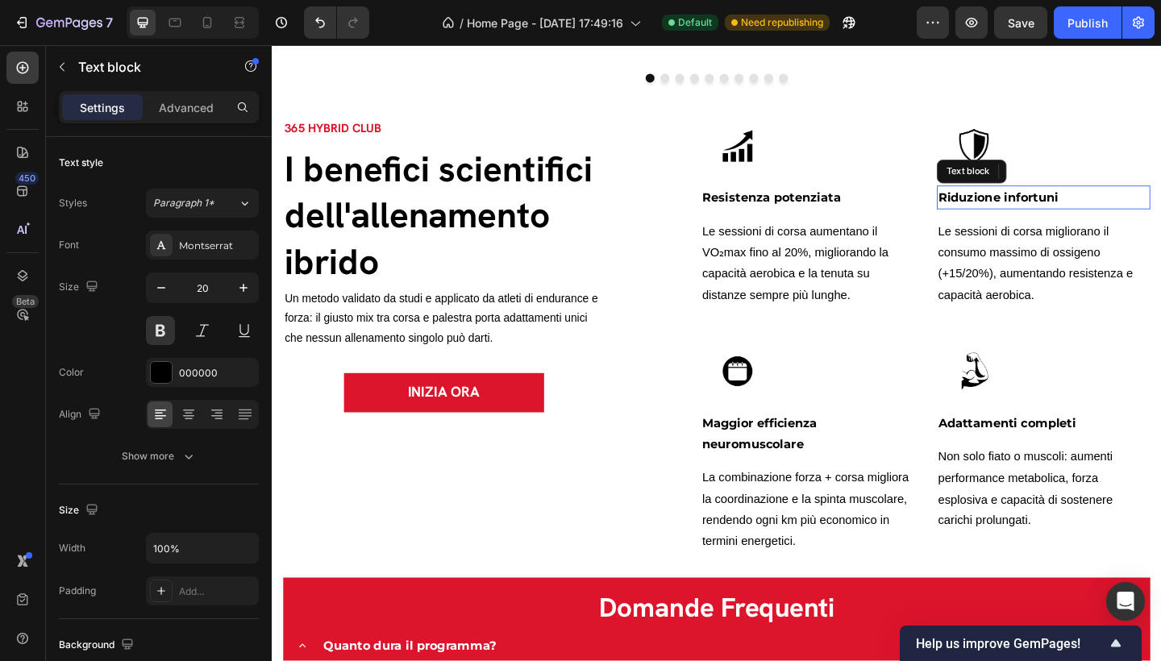
click at [1047, 219] on span "Riduzione infortuni" at bounding box center [1062, 211] width 131 height 15
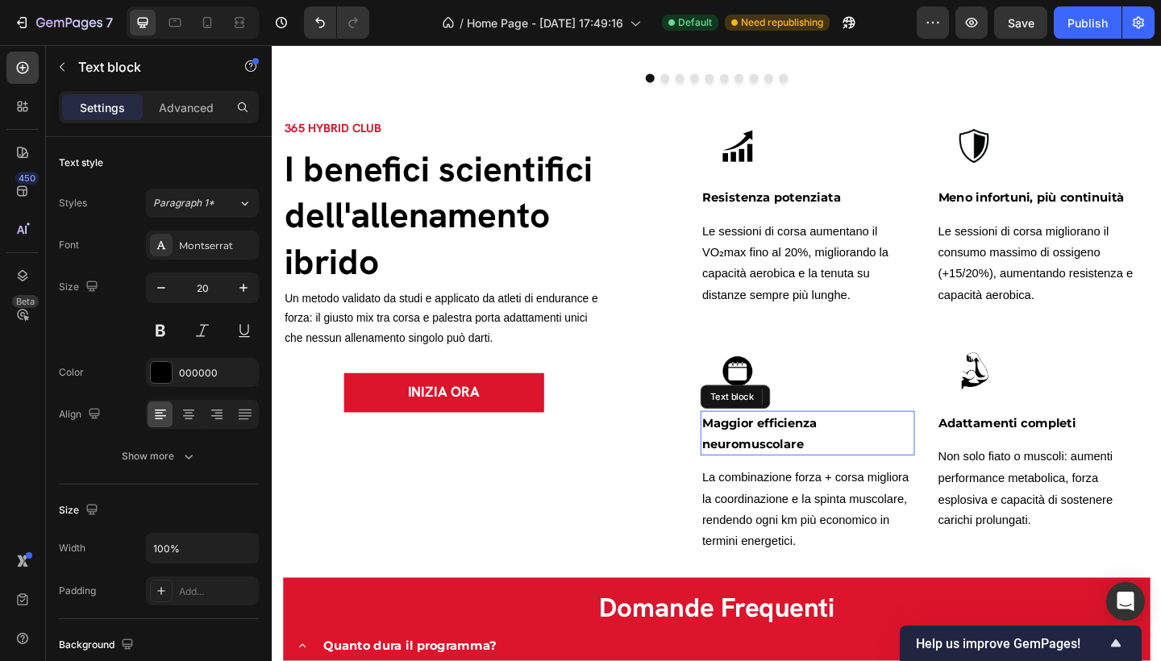
click at [808, 463] on span "Maggior efficienza neuromuscolare" at bounding box center [801, 468] width 125 height 38
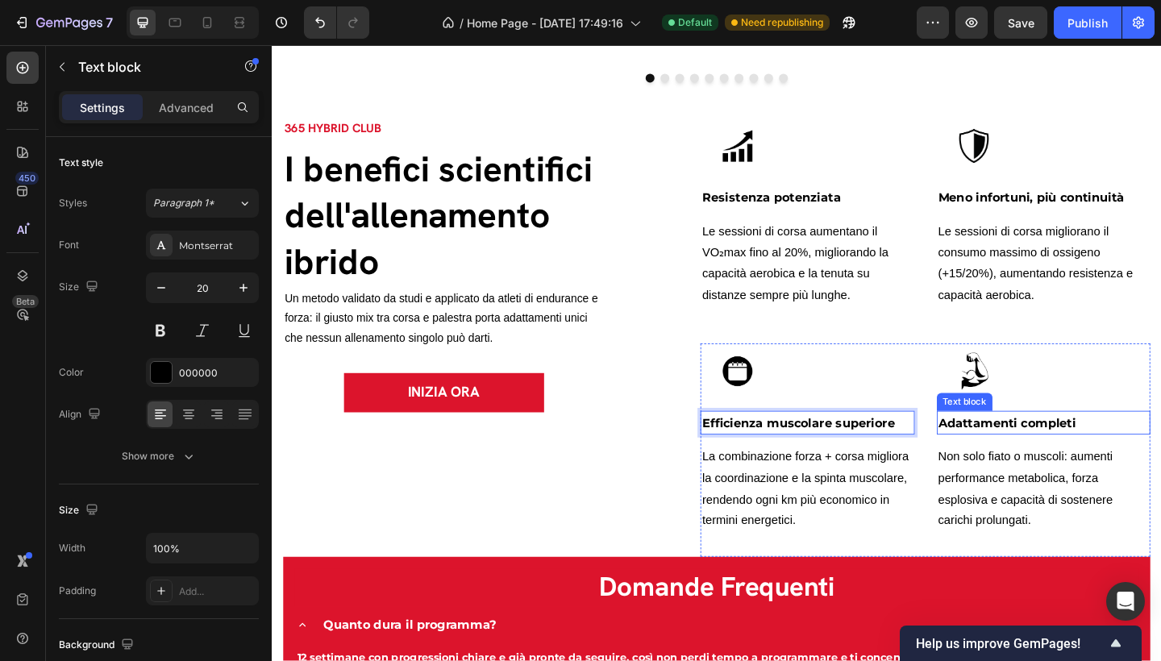
click at [1078, 462] on span "Adattamenti completi" at bounding box center [1072, 456] width 150 height 15
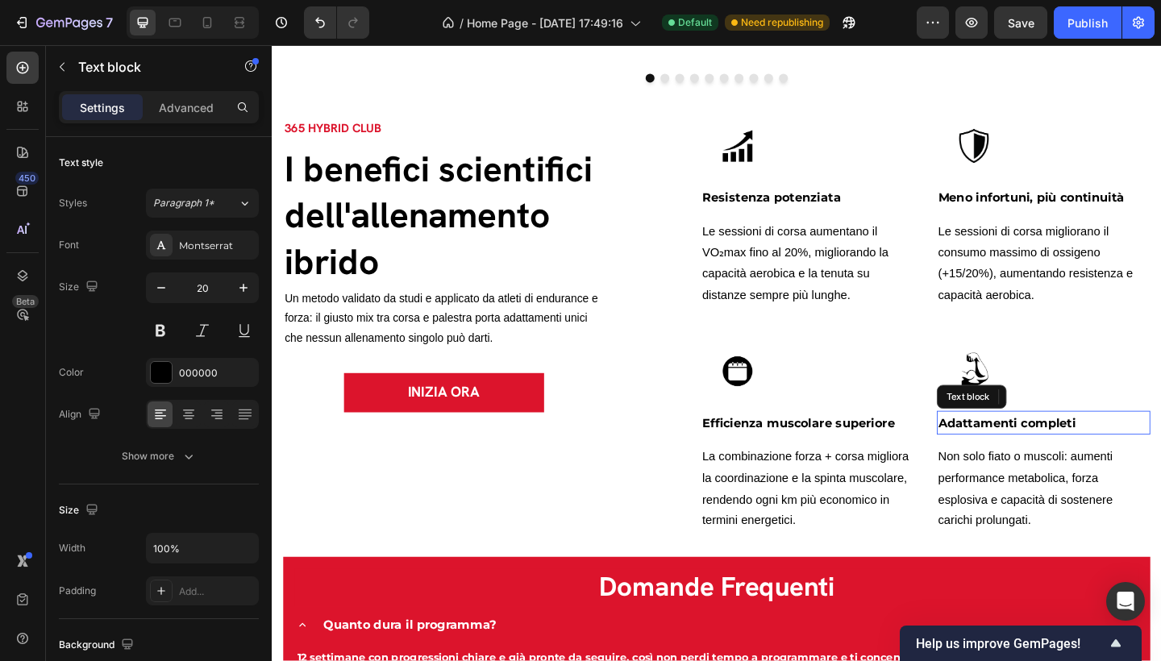
click at [1078, 462] on span "Adattamenti completi" at bounding box center [1072, 456] width 150 height 15
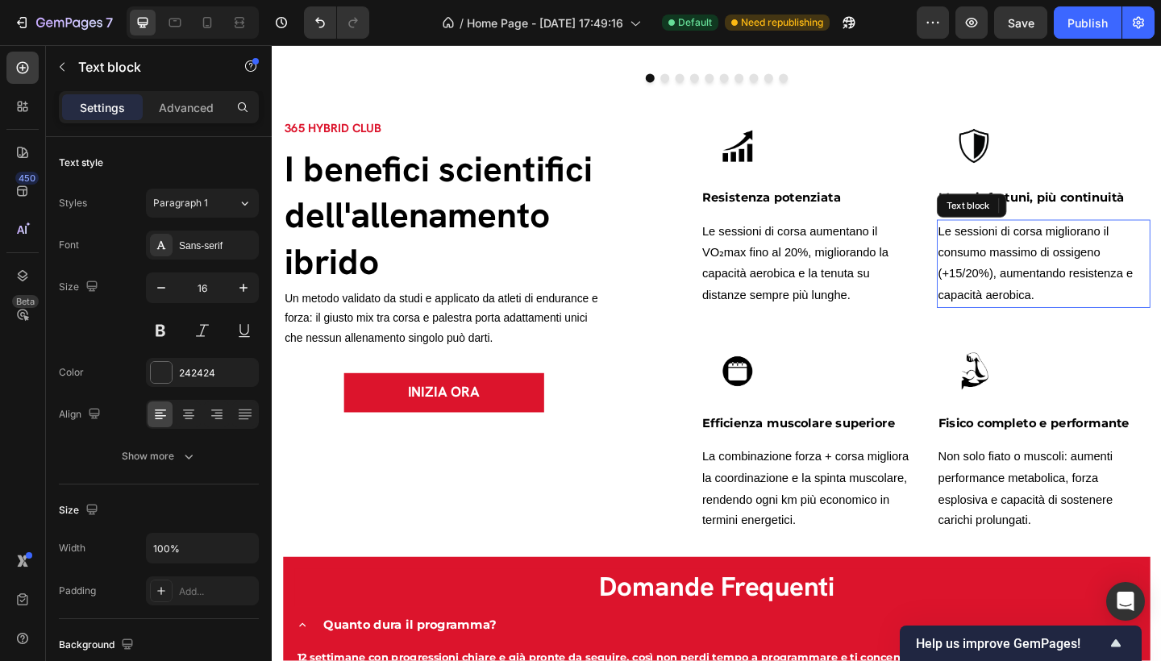
click at [1074, 263] on p "Le sessioni di corsa migliorano il consumo massimo di ossigeno (+15/20%), aumen…" at bounding box center [1111, 283] width 229 height 93
click at [1080, 271] on span "Le sessioni di corsa migliorano il consumo massimo di ossigeno (+15/20%), aumen…" at bounding box center [1103, 282] width 212 height 83
click at [1111, 323] on p "Le sessioni di corsa migliorano il consumo massimo di ossigeno (+15/20%), aumen…" at bounding box center [1111, 283] width 229 height 93
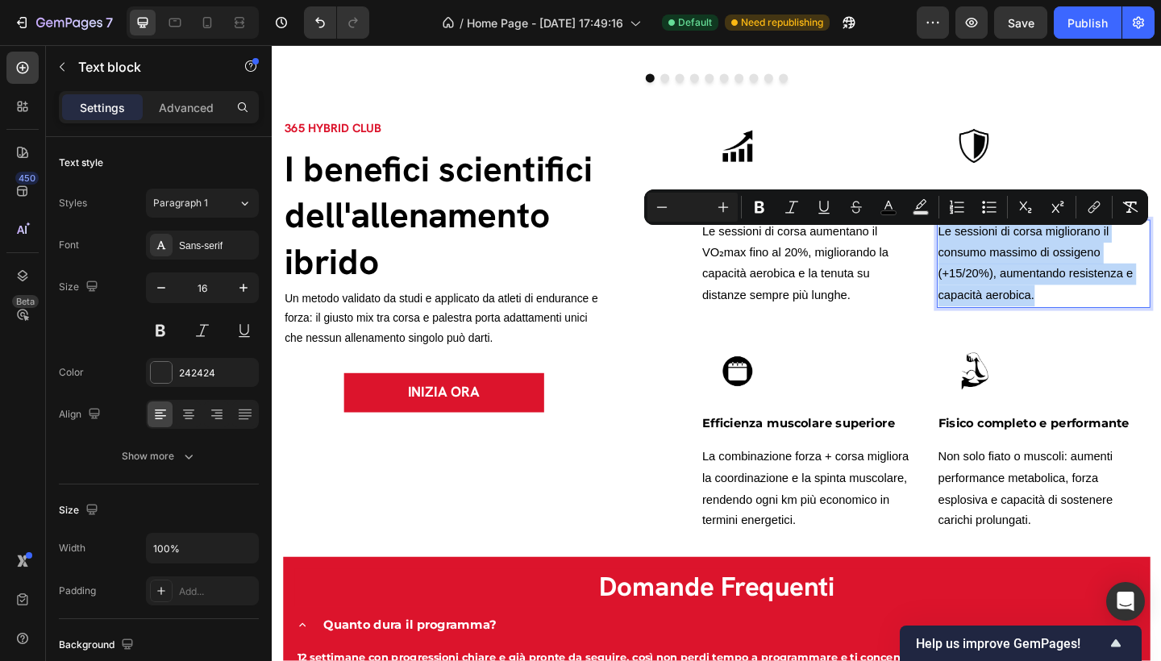
drag, startPoint x: 1111, startPoint y: 323, endPoint x: 988, endPoint y: 253, distance: 141.5
click at [997, 253] on p "Le sessioni di corsa migliorano il consumo massimo di ossigeno (+15/20%), aumen…" at bounding box center [1111, 283] width 229 height 93
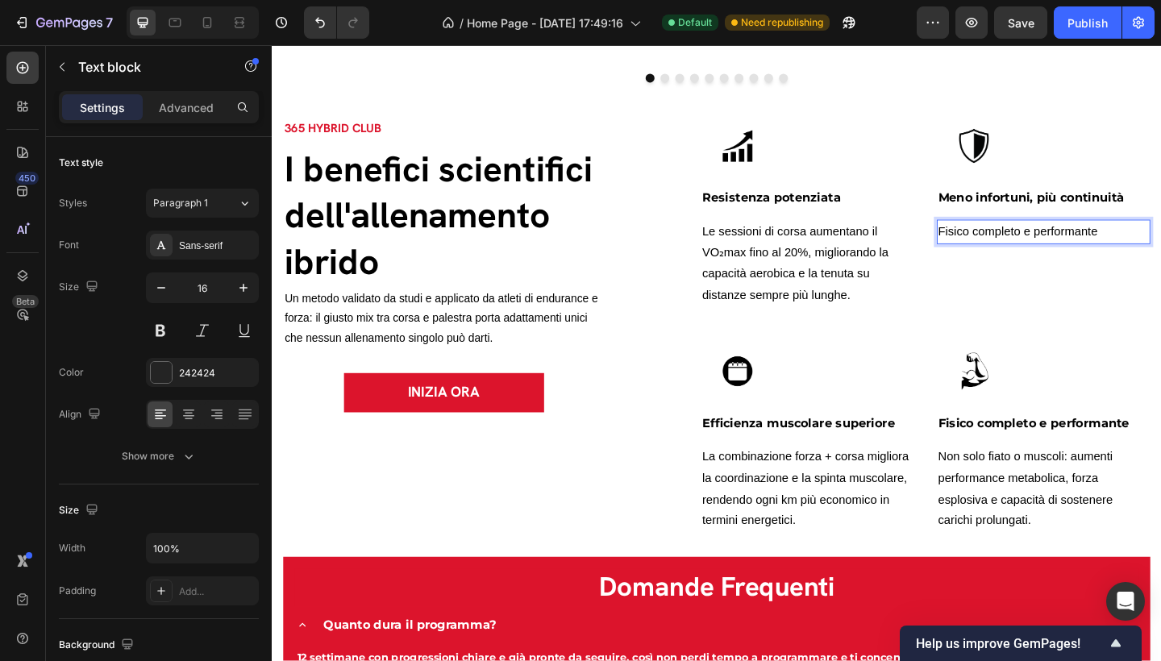
click at [1009, 253] on span "Fisico completo e performante" at bounding box center [1083, 248] width 173 height 14
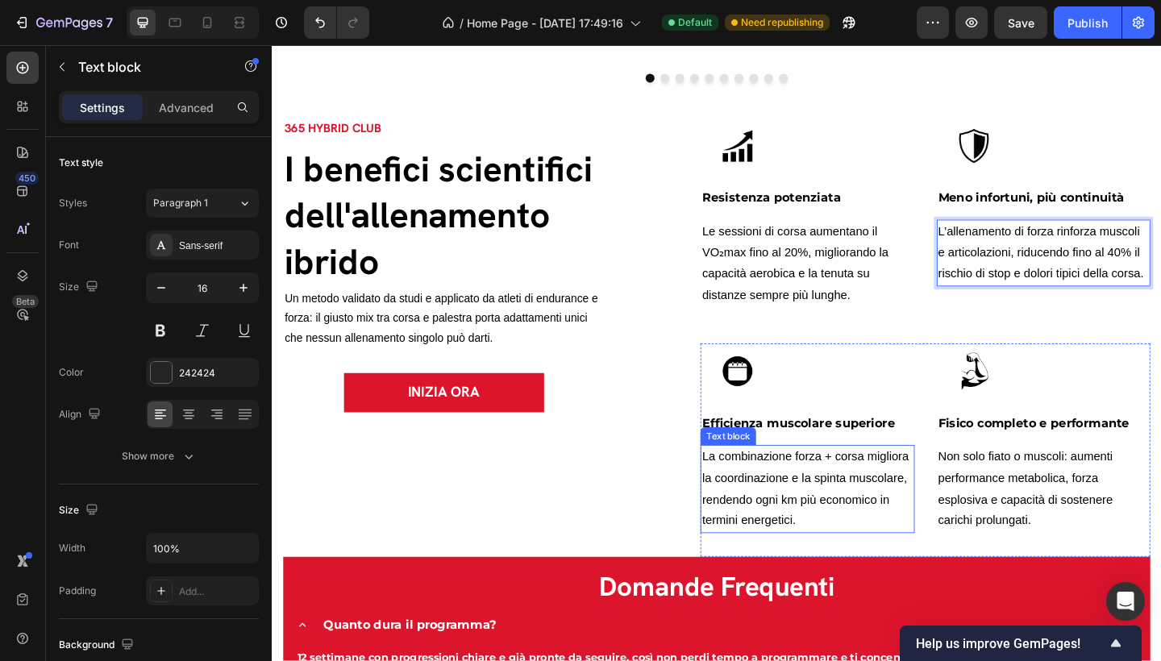
click at [830, 514] on span "La combinazione forza + corsa migliora la coordinazione e la spinta muscolare, …" at bounding box center [851, 527] width 225 height 83
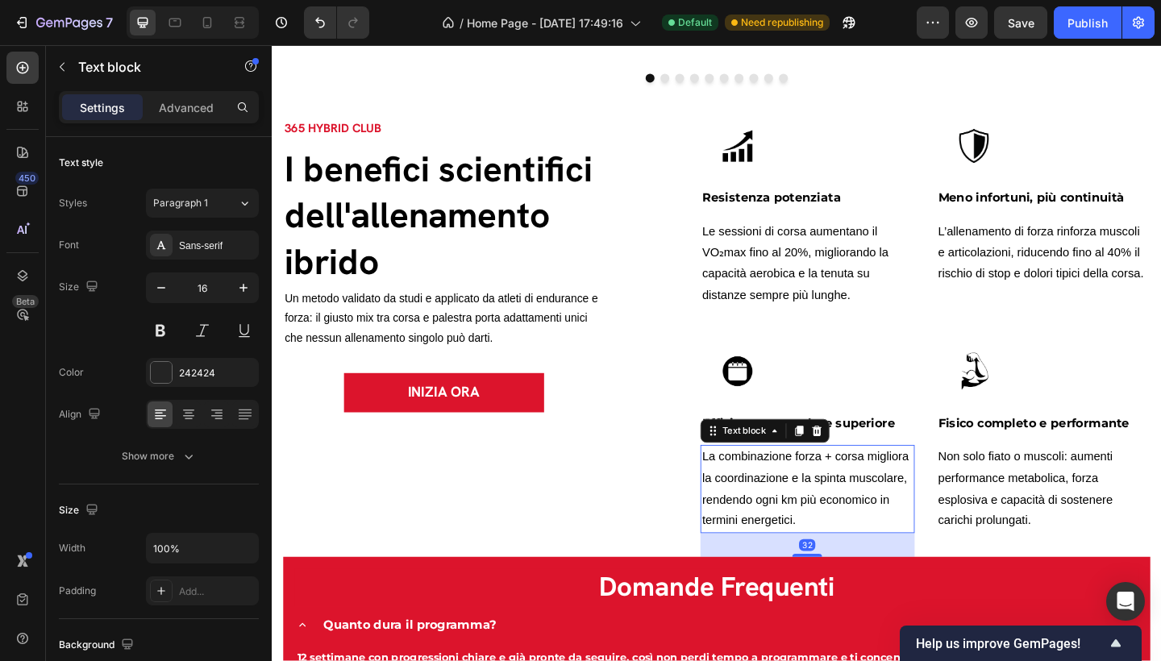
click at [838, 518] on span "La combinazione forza + corsa migliora la coordinazione e la spinta muscolare, …" at bounding box center [851, 527] width 225 height 83
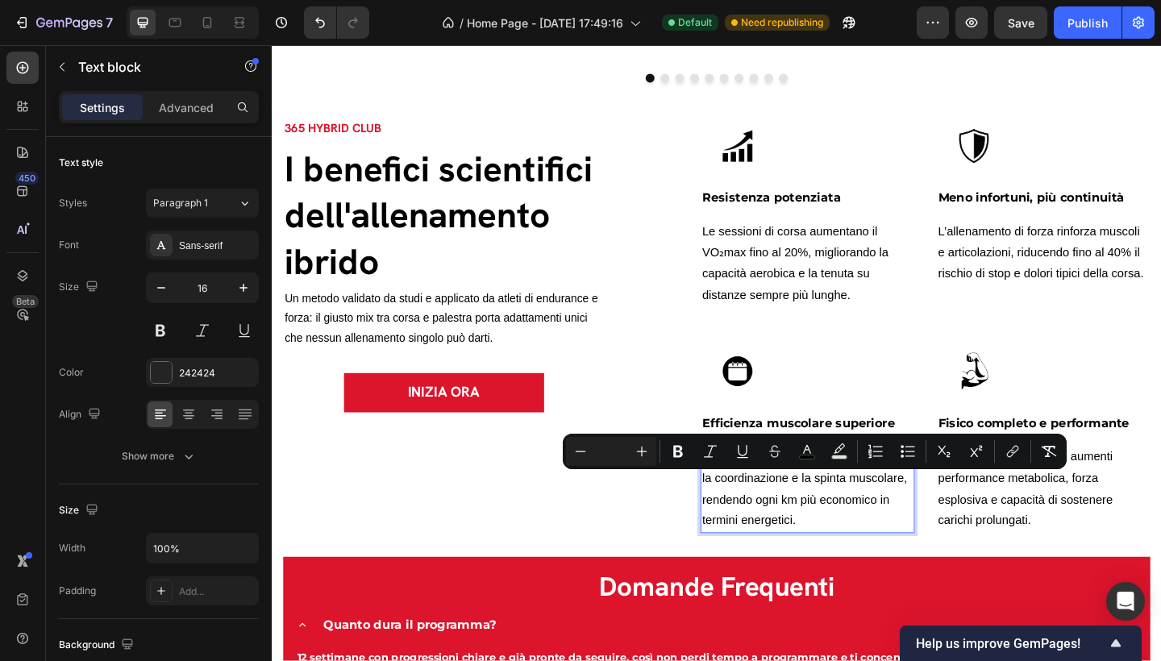
click at [843, 553] on p "La combinazione forza + corsa migliora la coordinazione e la spinta muscolare, …" at bounding box center [853, 528] width 229 height 93
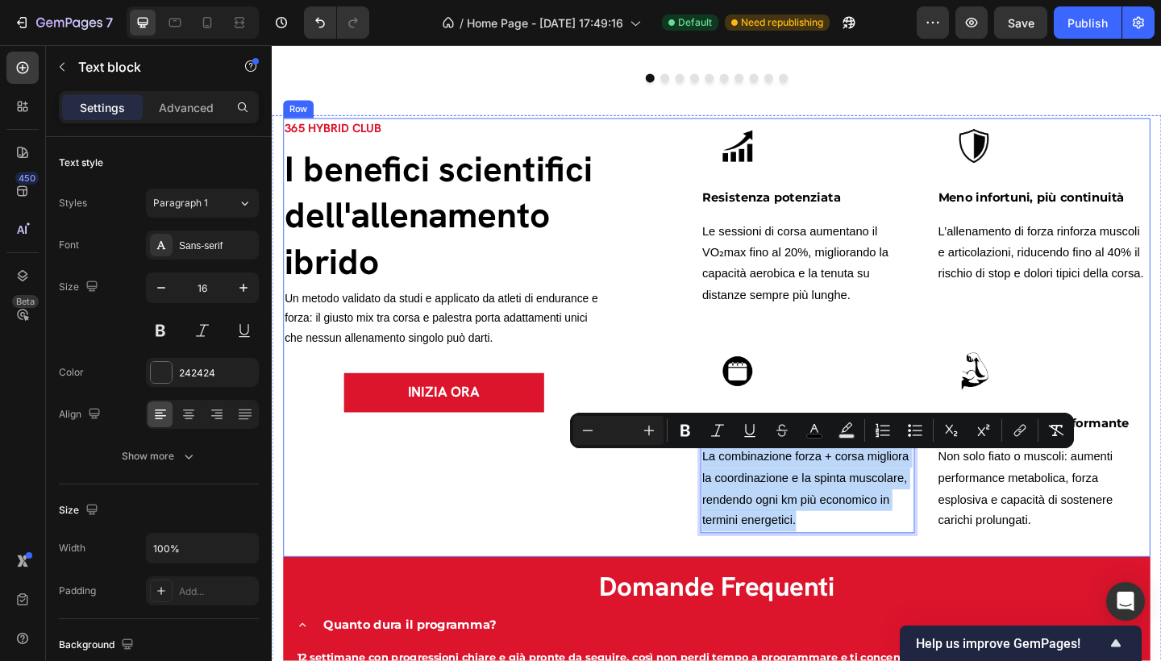
drag, startPoint x: 848, startPoint y: 562, endPoint x: 732, endPoint y: 485, distance: 139.1
click at [732, 485] on div "365 HYBRID CLUB Text block I benefici scientifici dell'allenamento ibrido Headi…" at bounding box center [755, 363] width 943 height 477
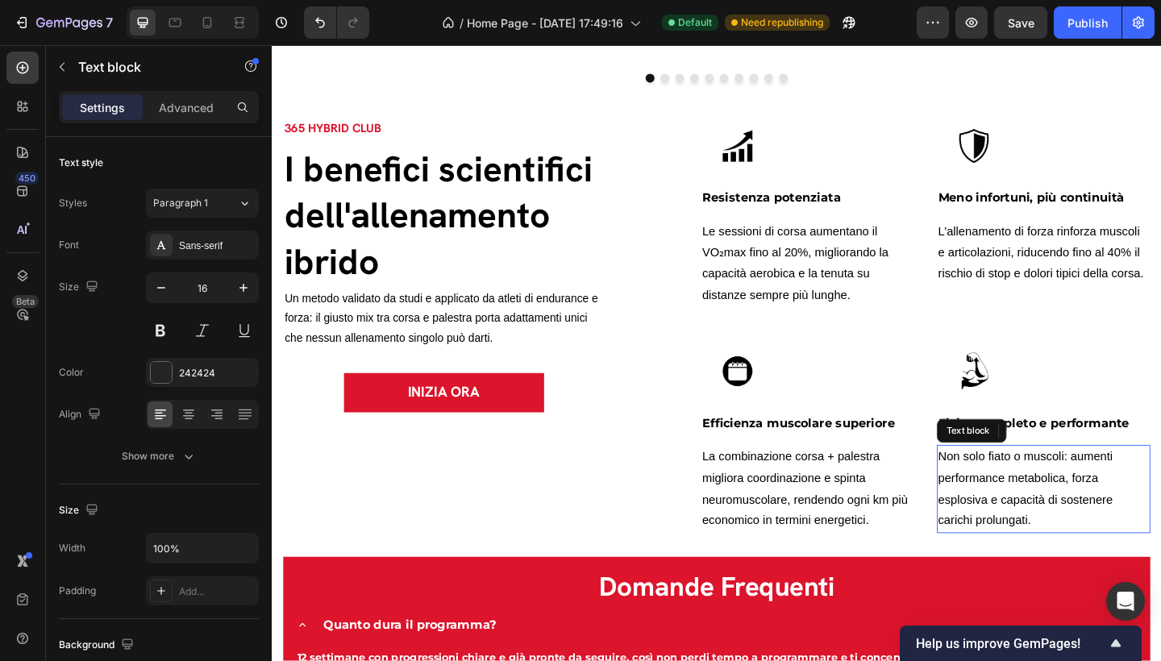
click at [1078, 517] on span "Non solo fiato o muscoli: aumenti performance metabolica, forza esplosiva e cap…" at bounding box center [1092, 527] width 190 height 83
click at [1067, 543] on span "Non solo fiato o muscoli: aumenti performance metabolica, forza esplosiva e cap…" at bounding box center [1092, 527] width 190 height 83
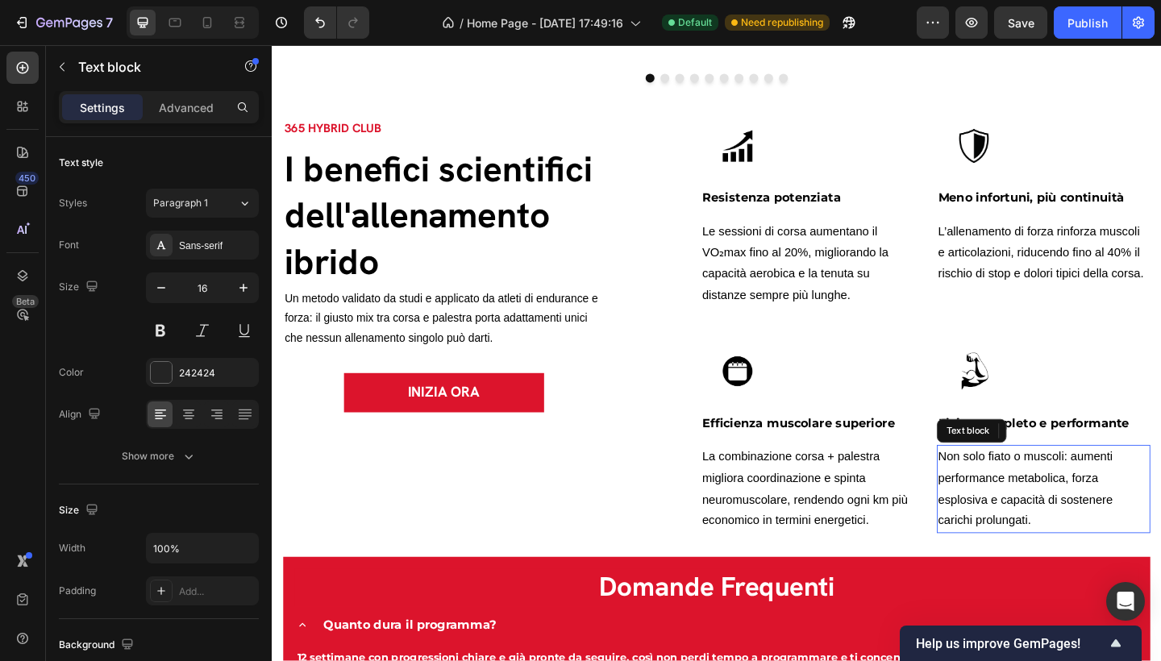
click at [1086, 561] on span "Non solo fiato o muscoli: aumenti performance metabolica, forza esplosiva e cap…" at bounding box center [1092, 527] width 190 height 83
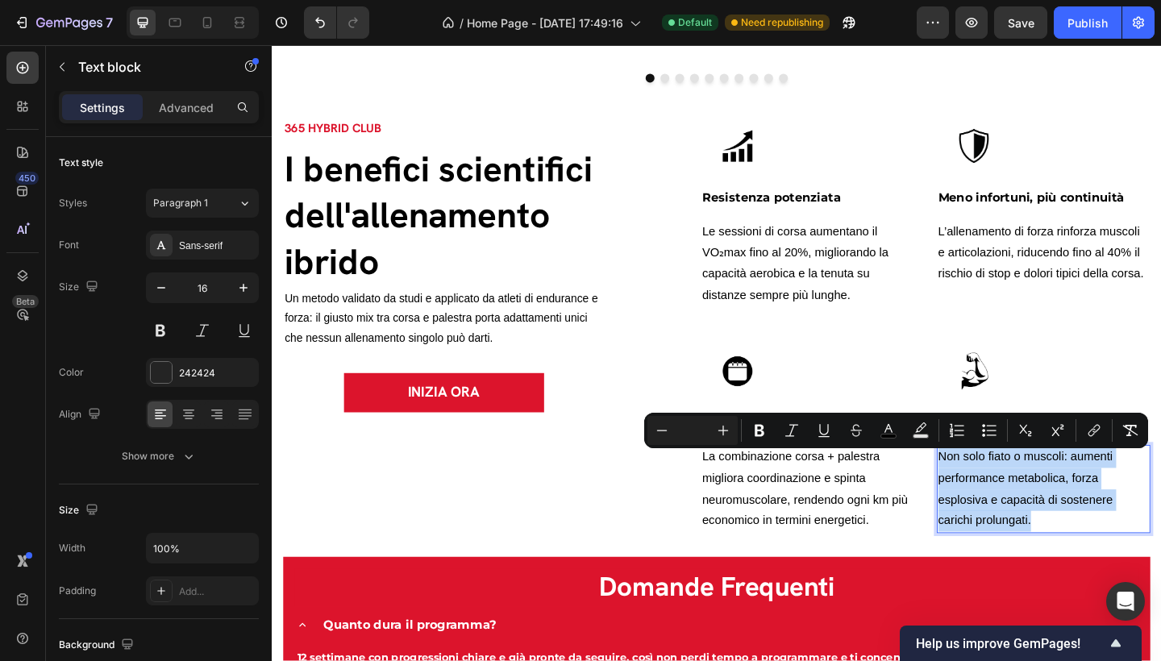
drag, startPoint x: 1093, startPoint y: 563, endPoint x: 990, endPoint y: 496, distance: 122.3
click at [997, 496] on p "Non solo fiato o muscoli: aumenti performance metabolica, forza esplosiva e cap…" at bounding box center [1111, 528] width 229 height 93
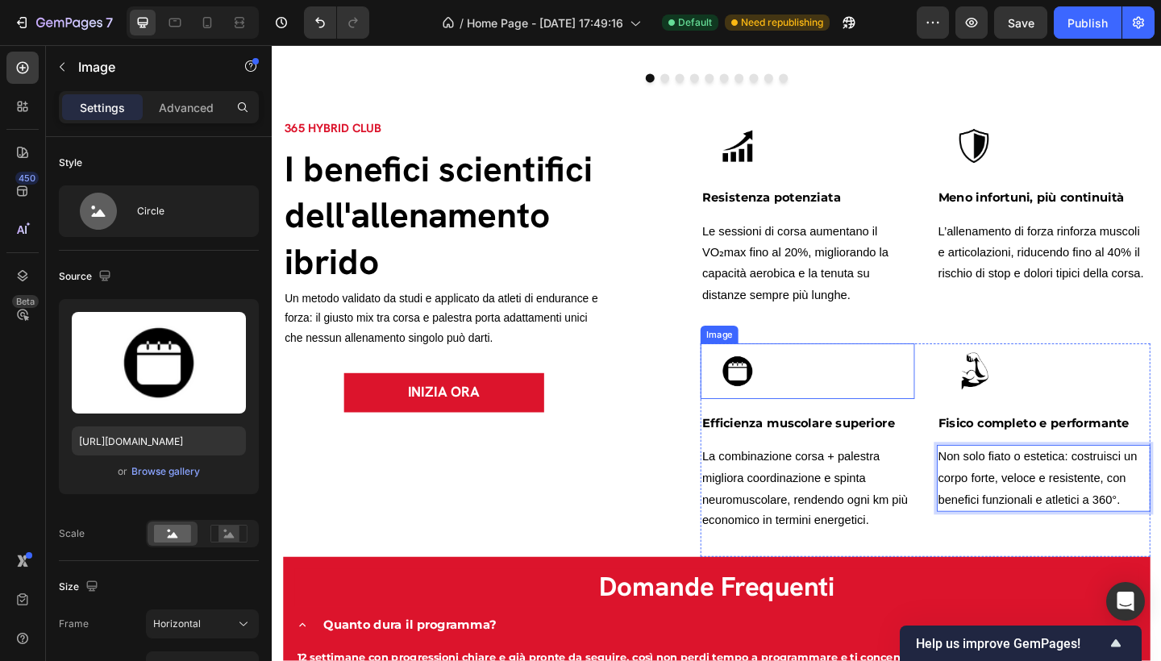
click at [851, 382] on div at bounding box center [854, 400] width 232 height 60
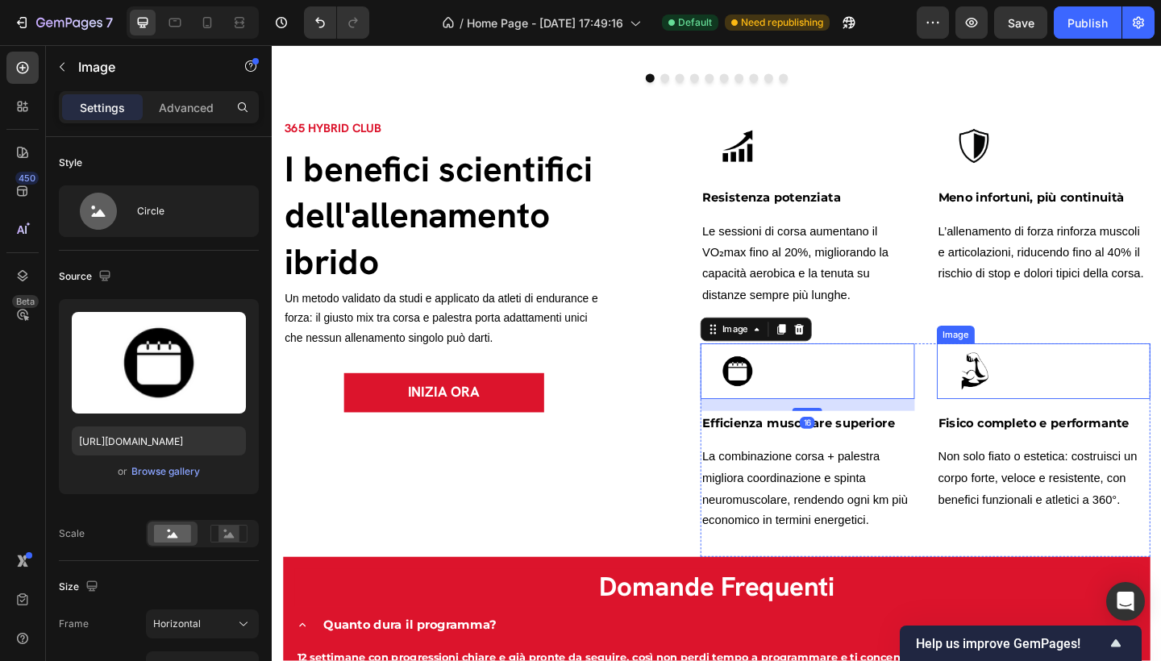
click at [995, 380] on div at bounding box center [1111, 400] width 232 height 60
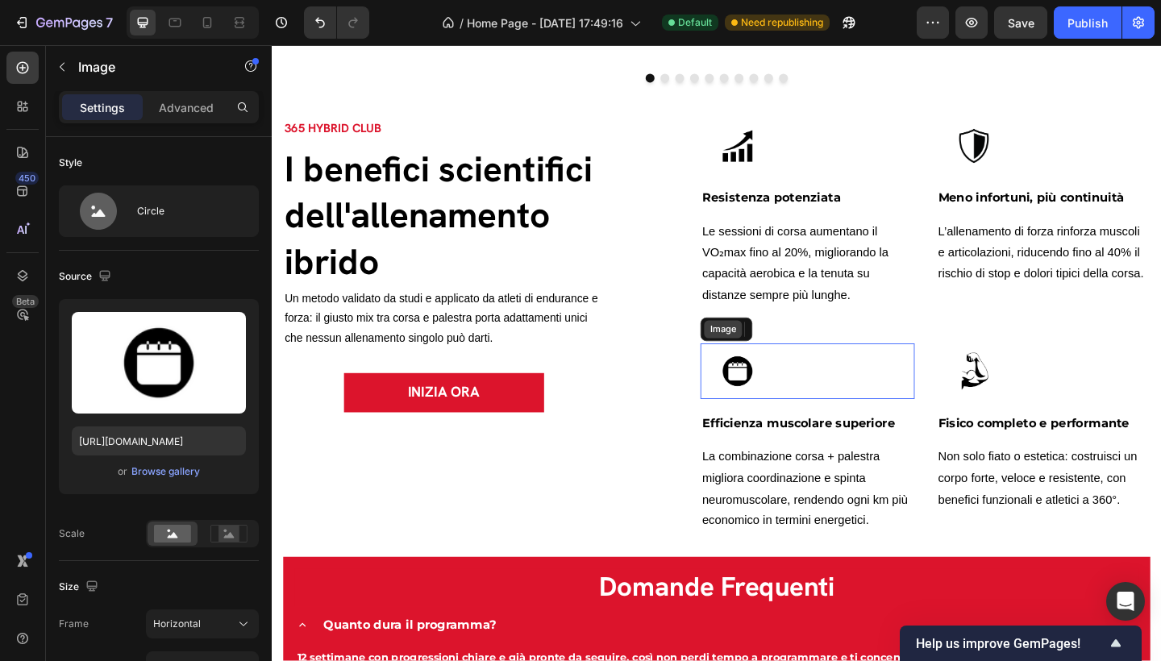
click at [745, 362] on div "Image" at bounding box center [762, 355] width 35 height 15
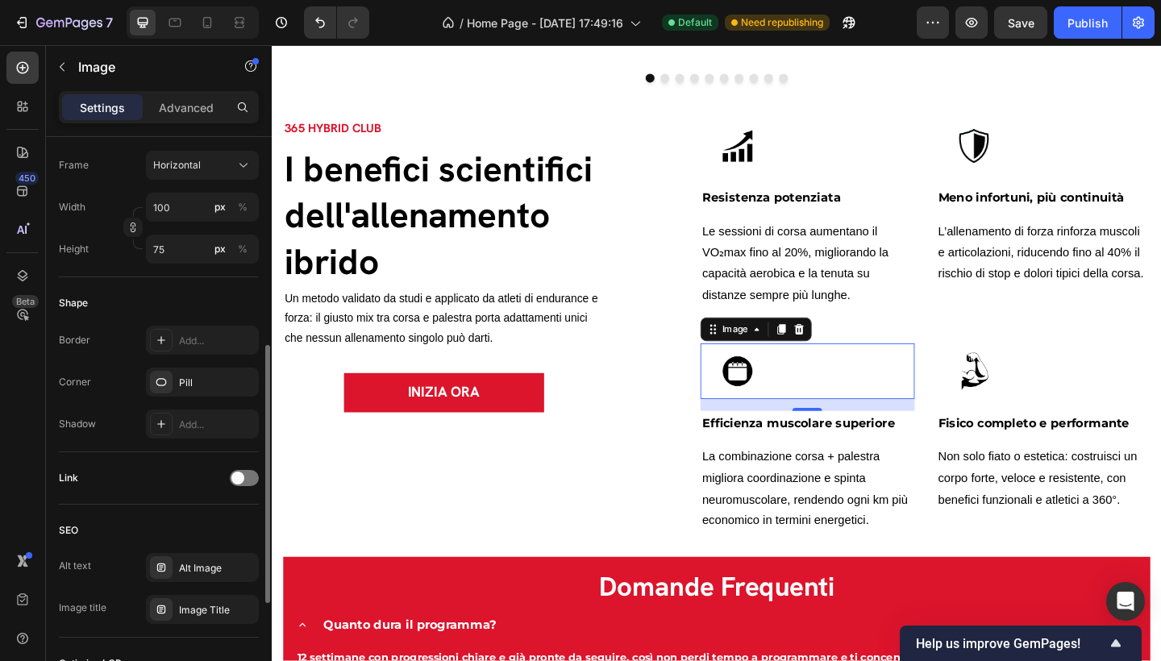
scroll to position [688, 0]
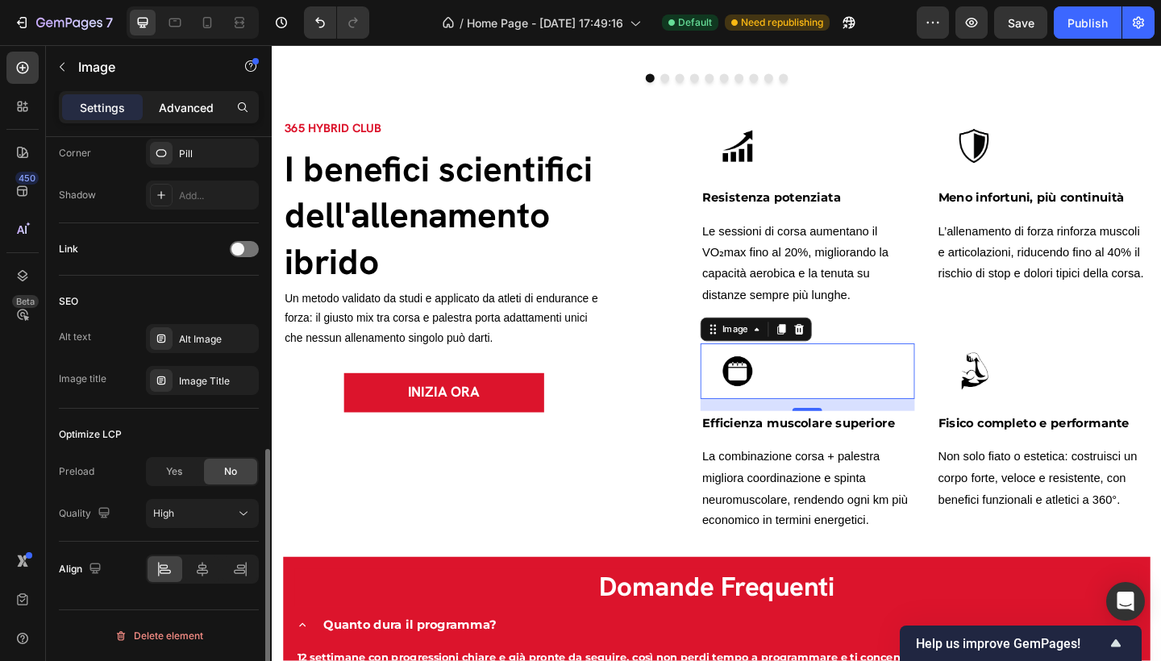
click at [189, 117] on div "Advanced" at bounding box center [186, 107] width 81 height 26
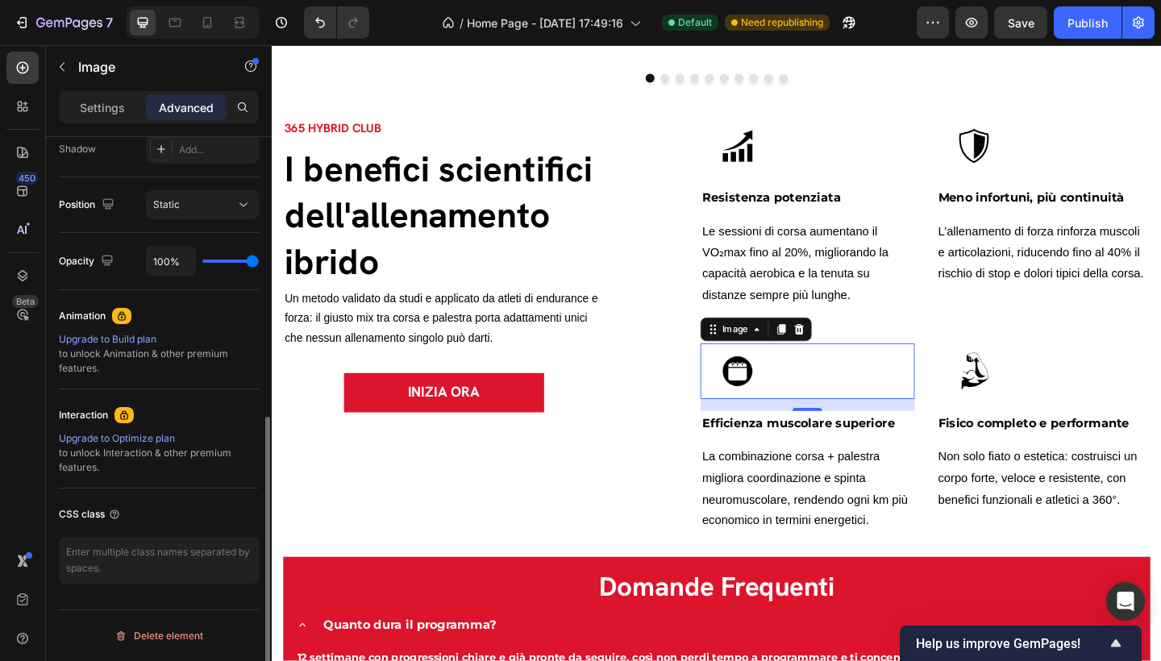
scroll to position [549, 0]
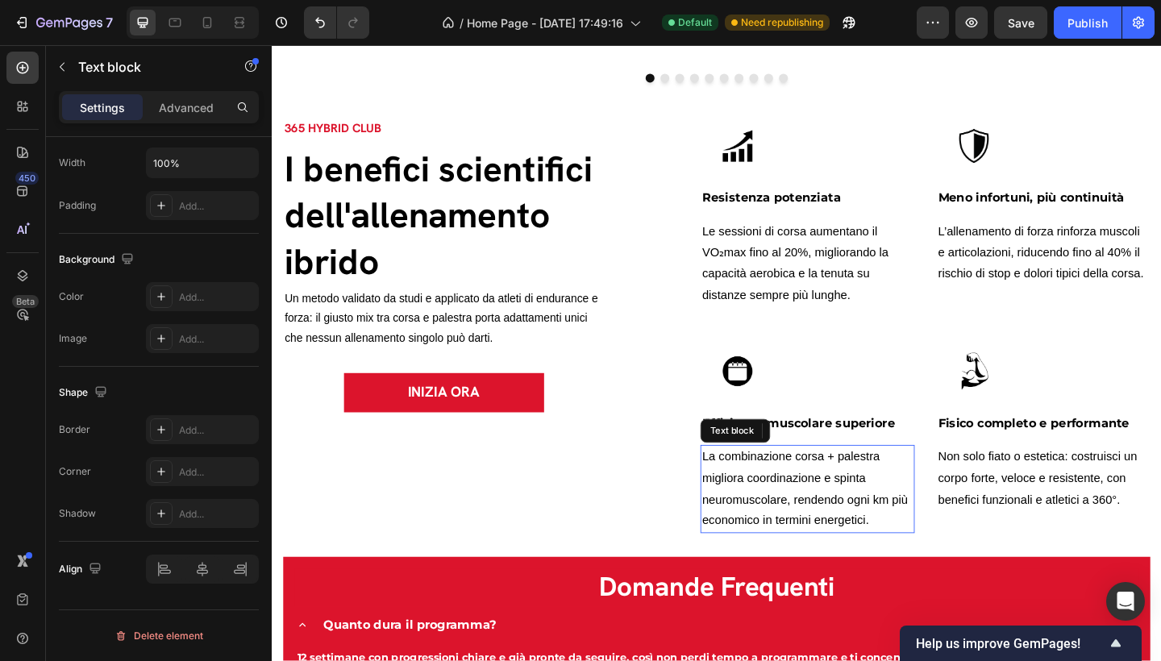
click at [749, 494] on span "La combinazione corsa + palestra migliora coordinazione e spinta neuromuscolare…" at bounding box center [851, 527] width 224 height 83
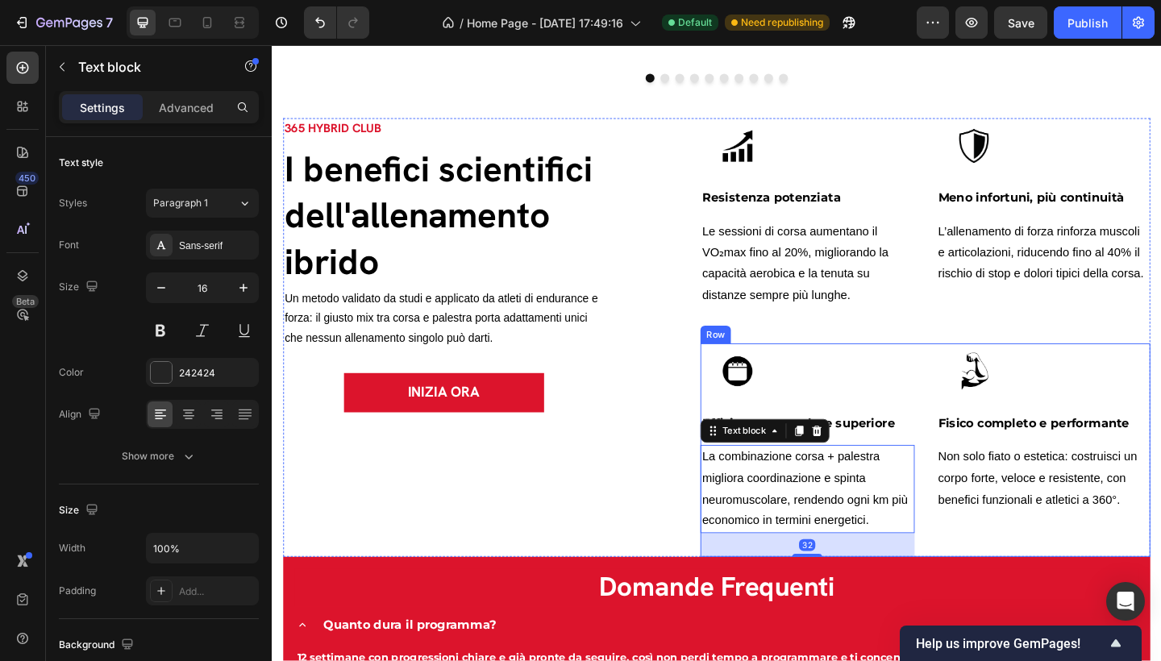
click at [1039, 588] on div "Image Fisico completo e performante Text block Non solo fiato o estetica: costr…" at bounding box center [1111, 486] width 232 height 232
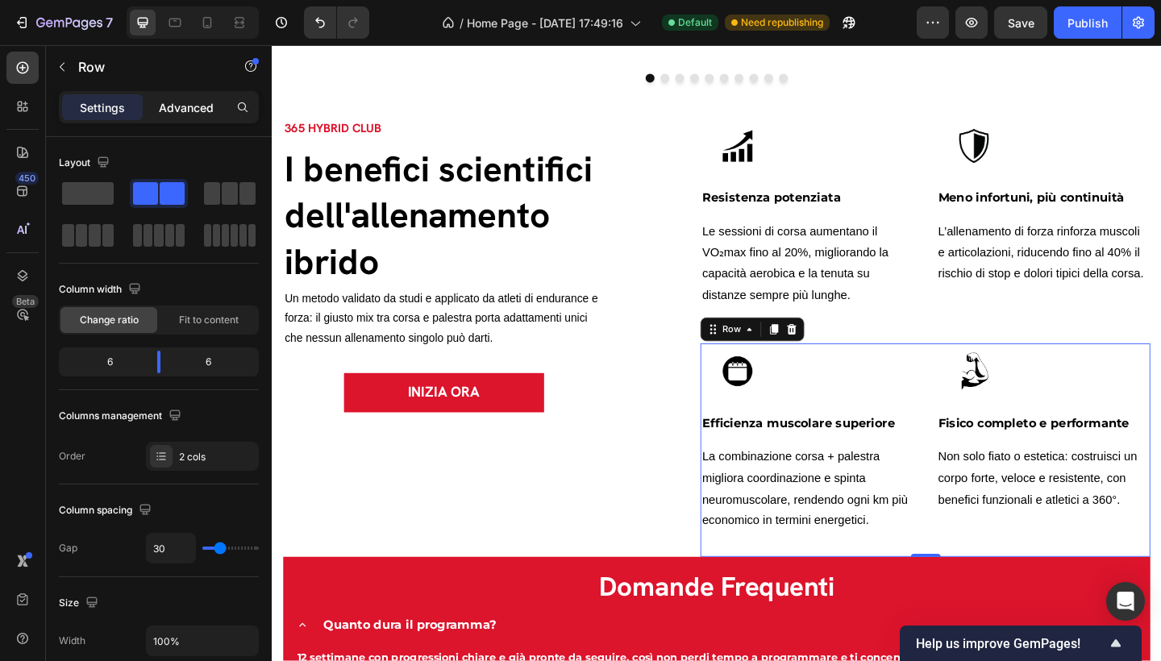
click at [194, 108] on p "Advanced" at bounding box center [186, 107] width 55 height 17
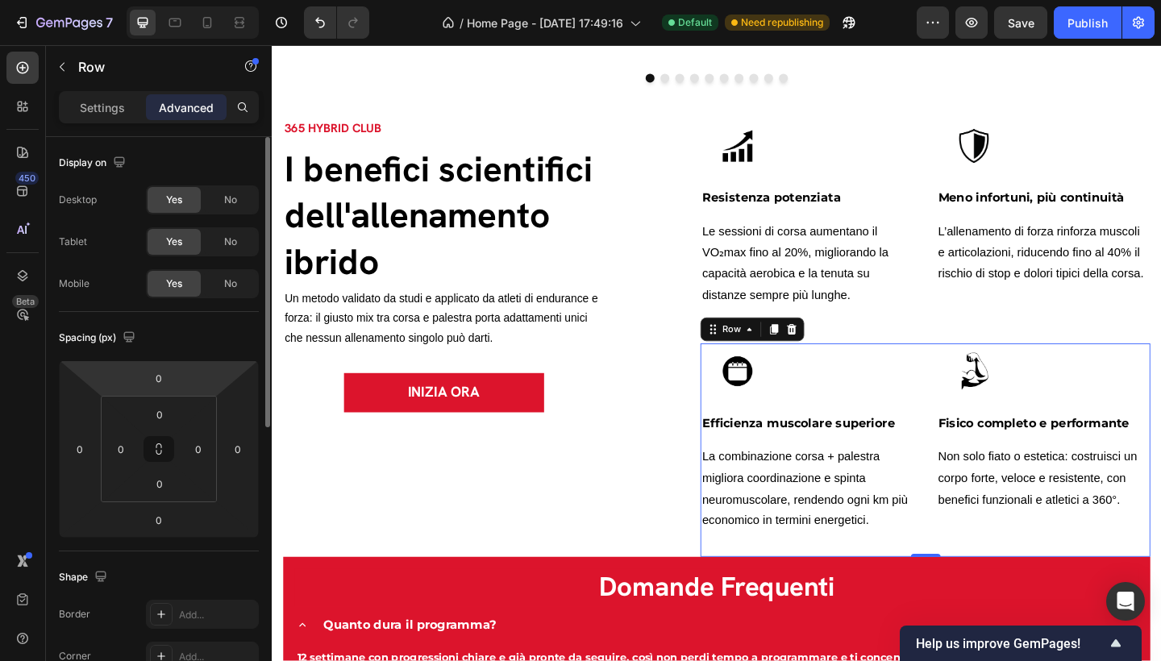
click at [179, 0] on html "7 / Home Page - [DATE] 17:49:16 Default Need republishing Preview Save Publish …" at bounding box center [580, 0] width 1161 height 0
click at [171, 377] on input "0" at bounding box center [159, 378] width 32 height 24
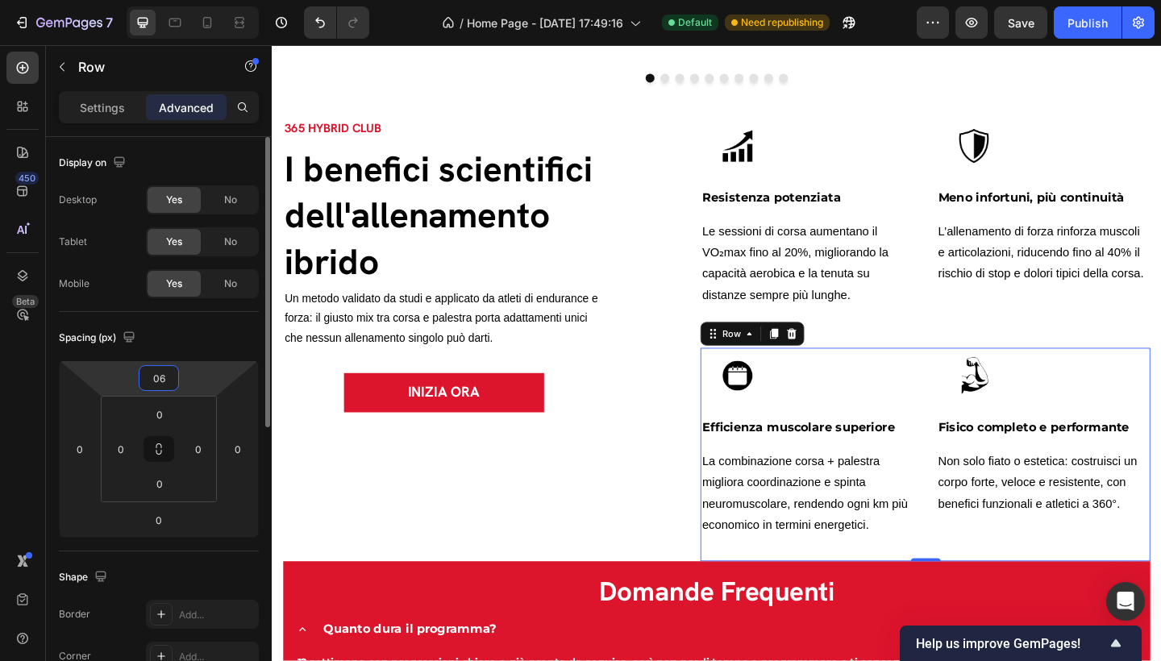
type input "0"
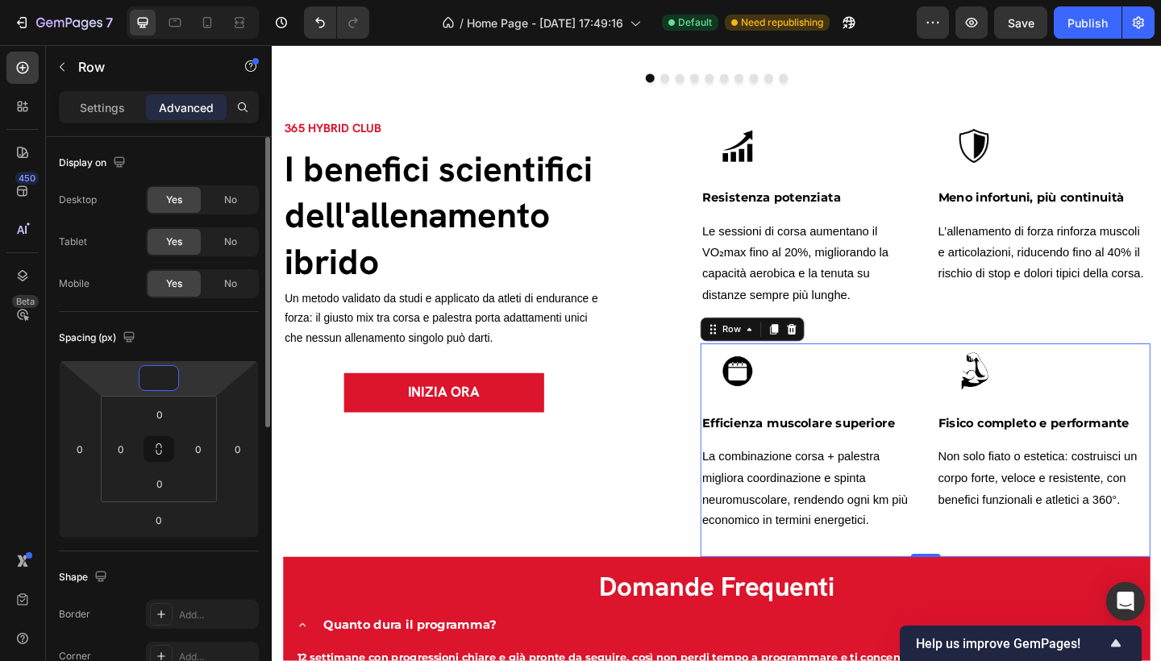
type input "0"
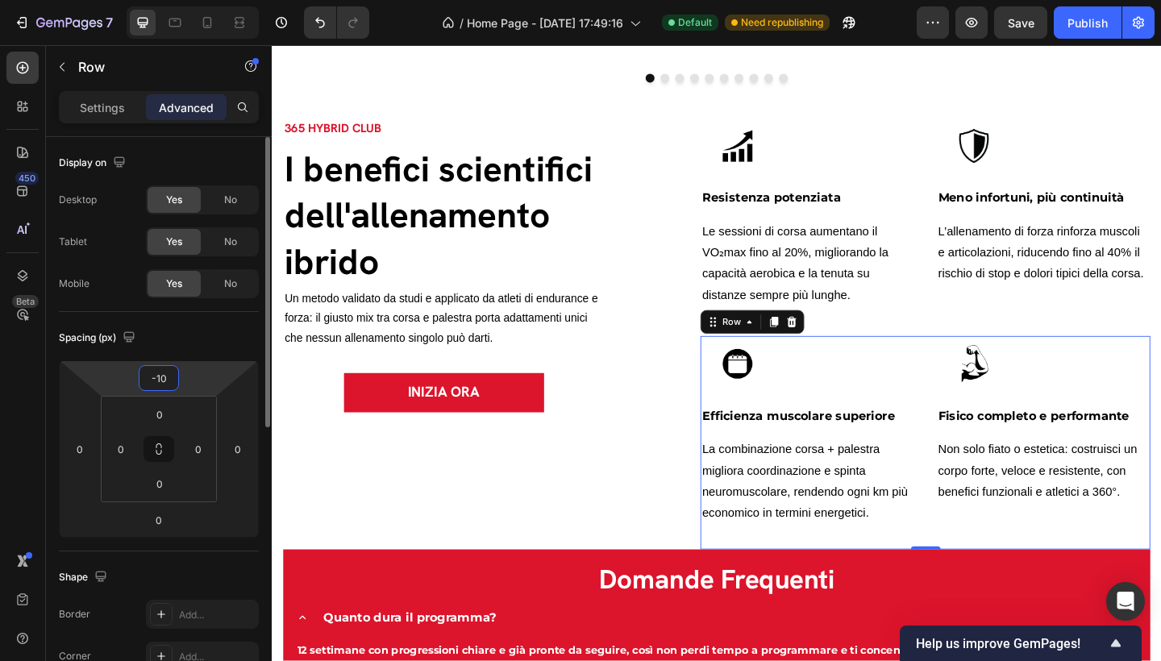
type input "-1"
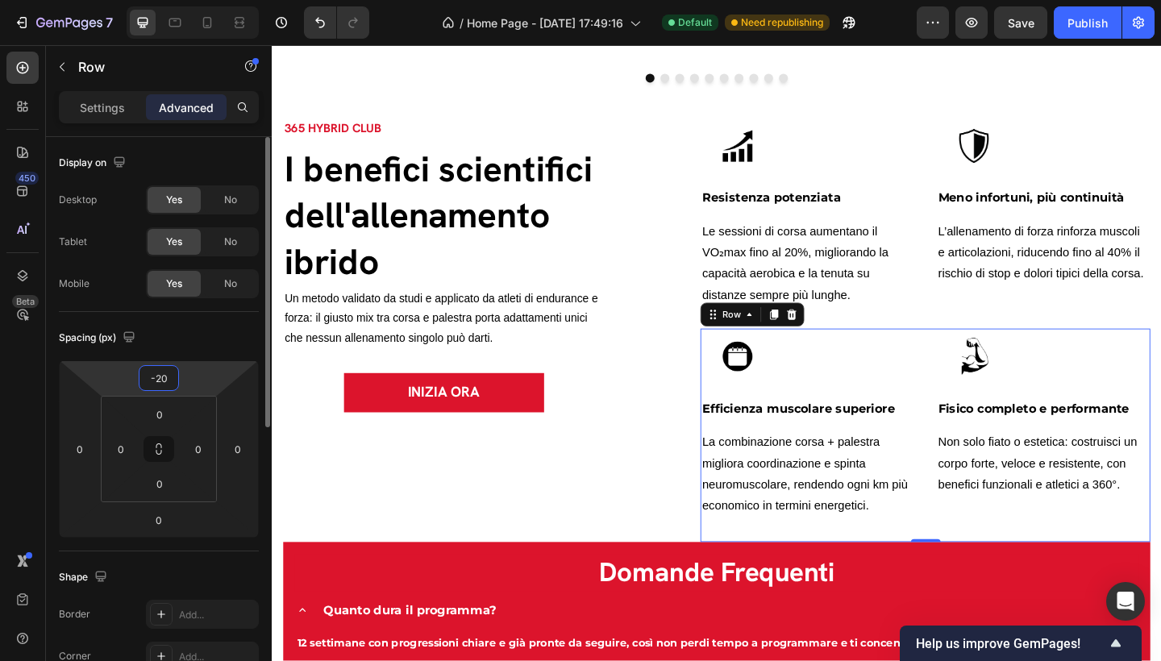
type input "-2"
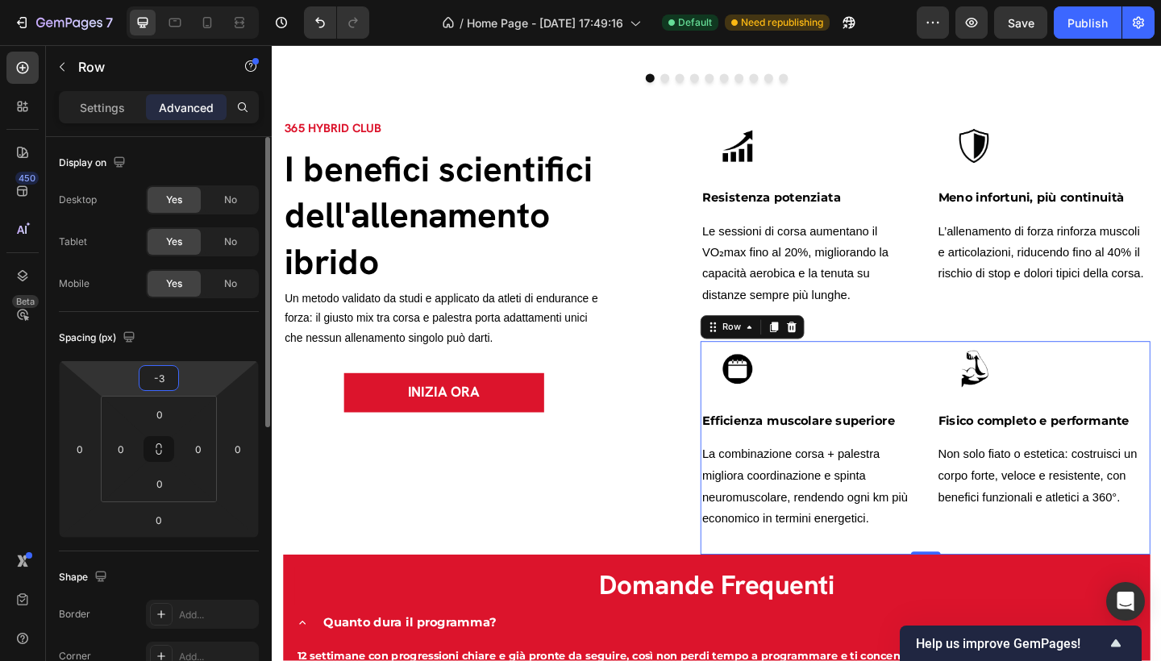
type input "-30"
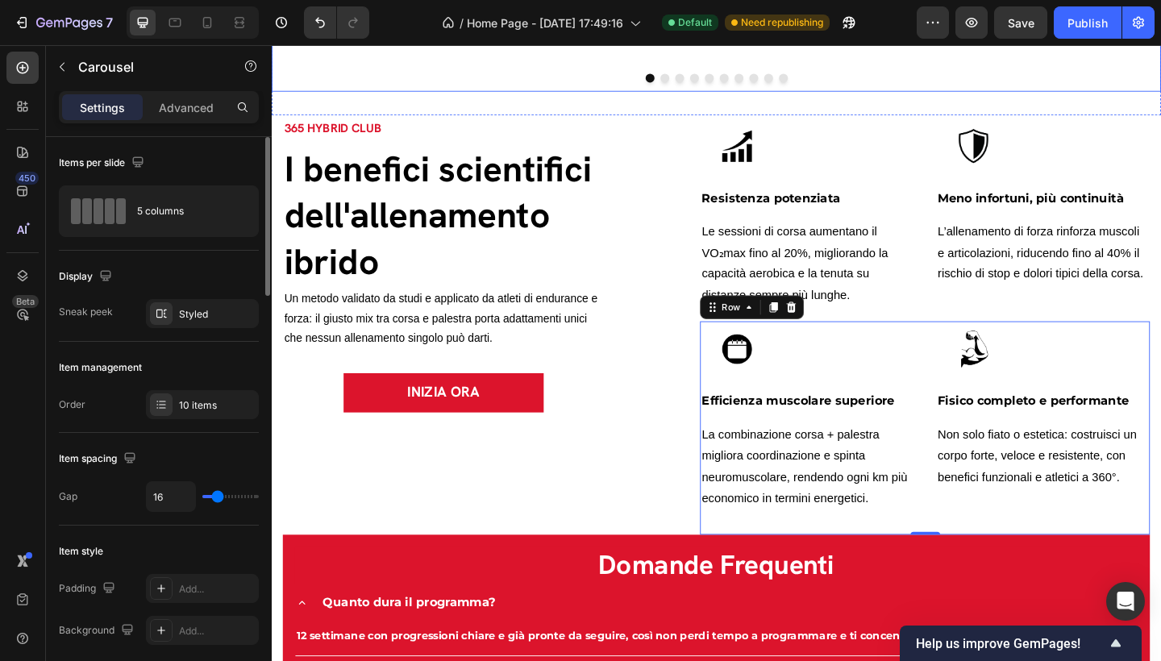
click at [452, 82] on div at bounding box center [756, 82] width 968 height 10
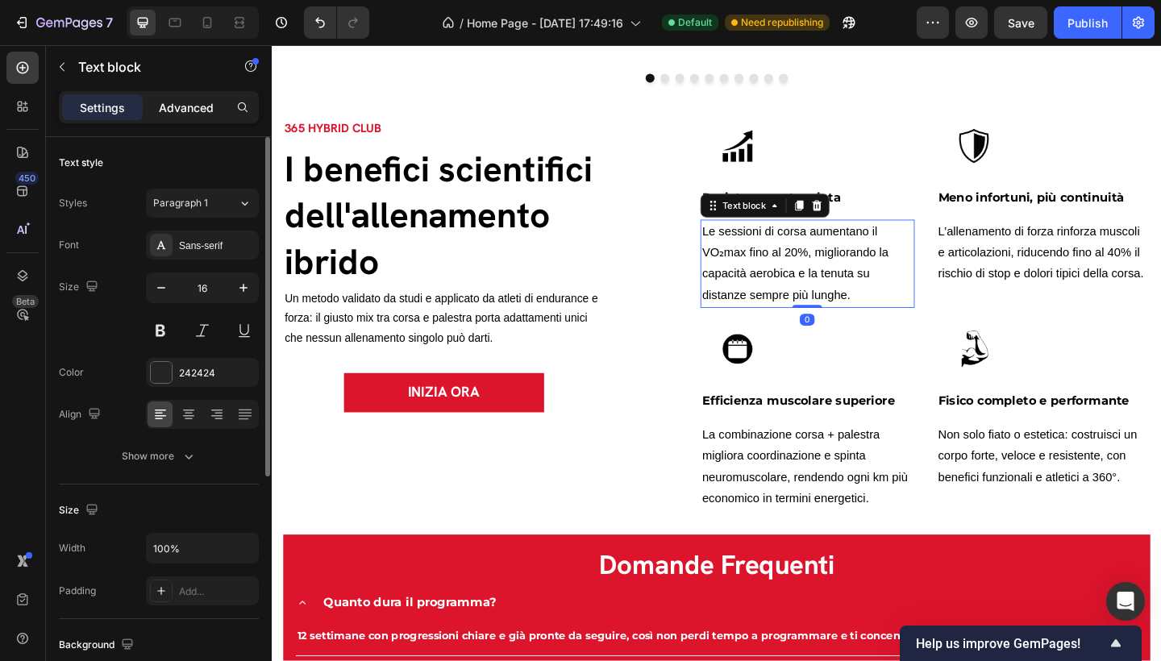
click at [193, 111] on p "Advanced" at bounding box center [186, 107] width 55 height 17
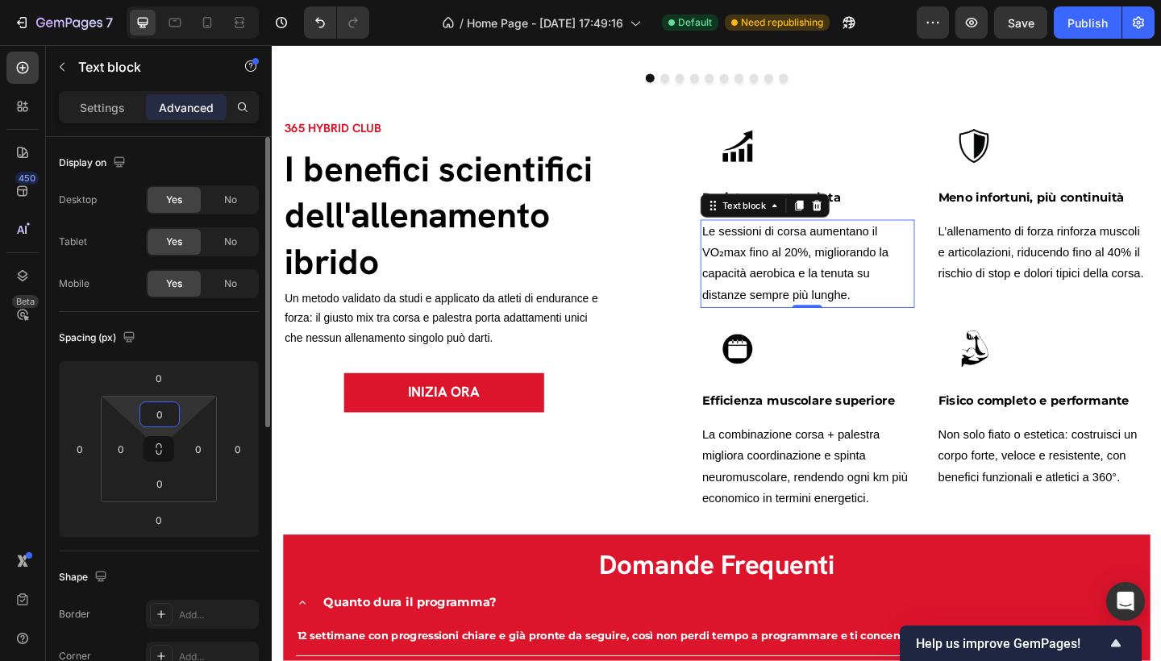
click at [172, 410] on input "0" at bounding box center [160, 414] width 32 height 24
type input "-"
click at [171, 479] on input "0" at bounding box center [160, 484] width 32 height 24
type input "0"
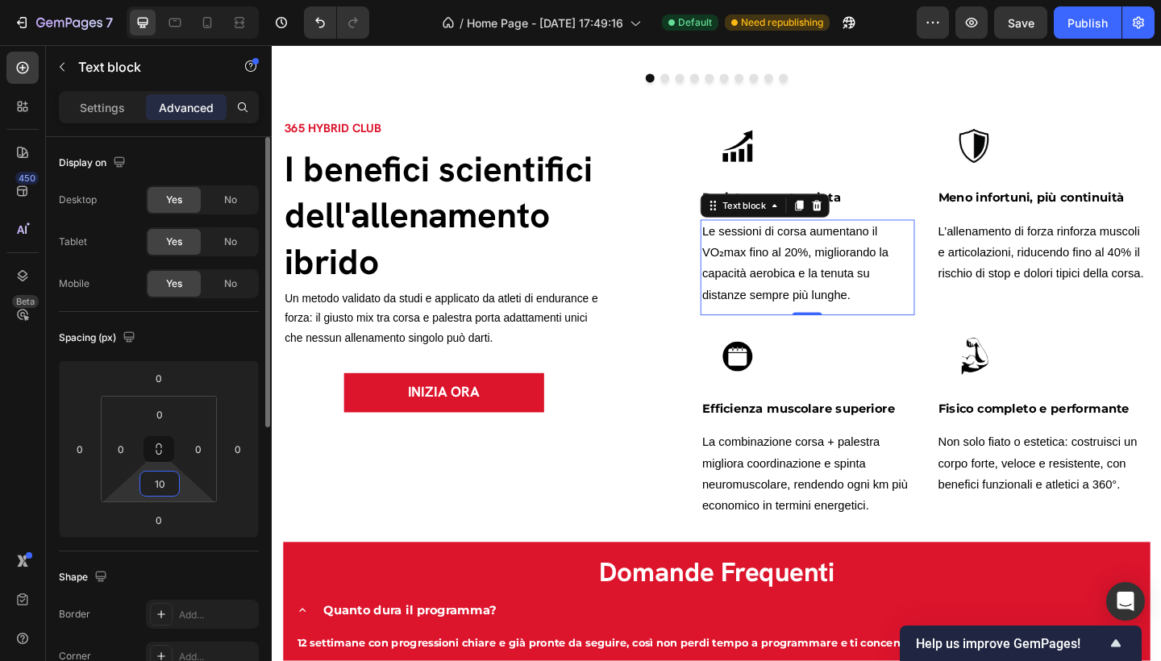
type input "1"
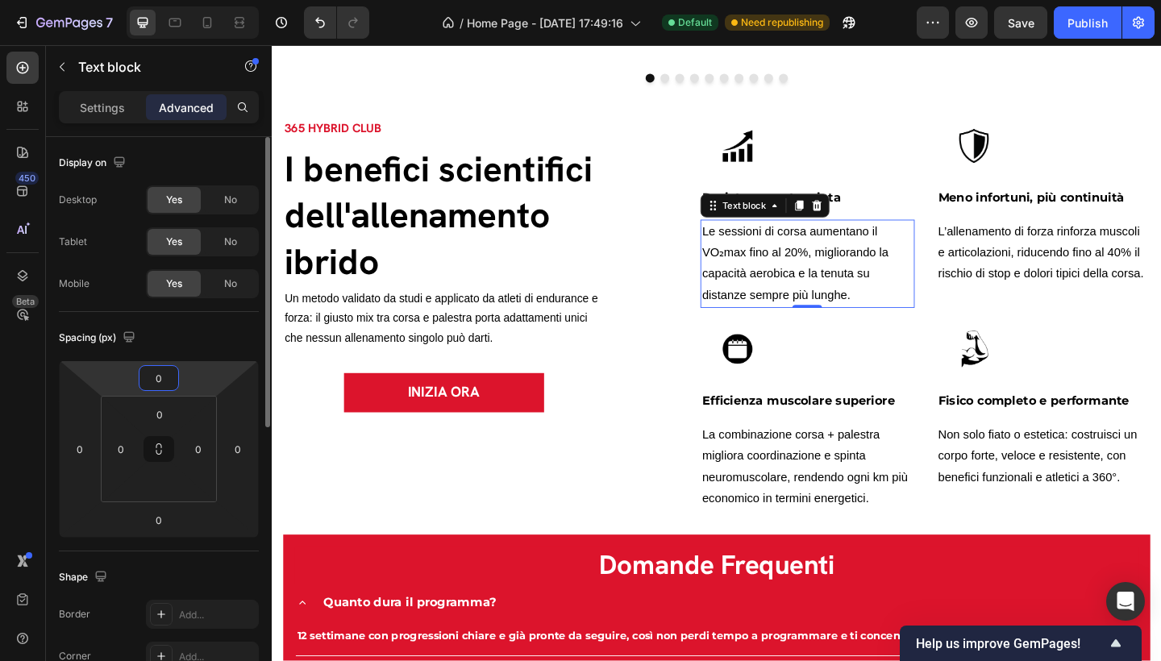
click at [169, 380] on input "0" at bounding box center [159, 378] width 32 height 24
type input "0"
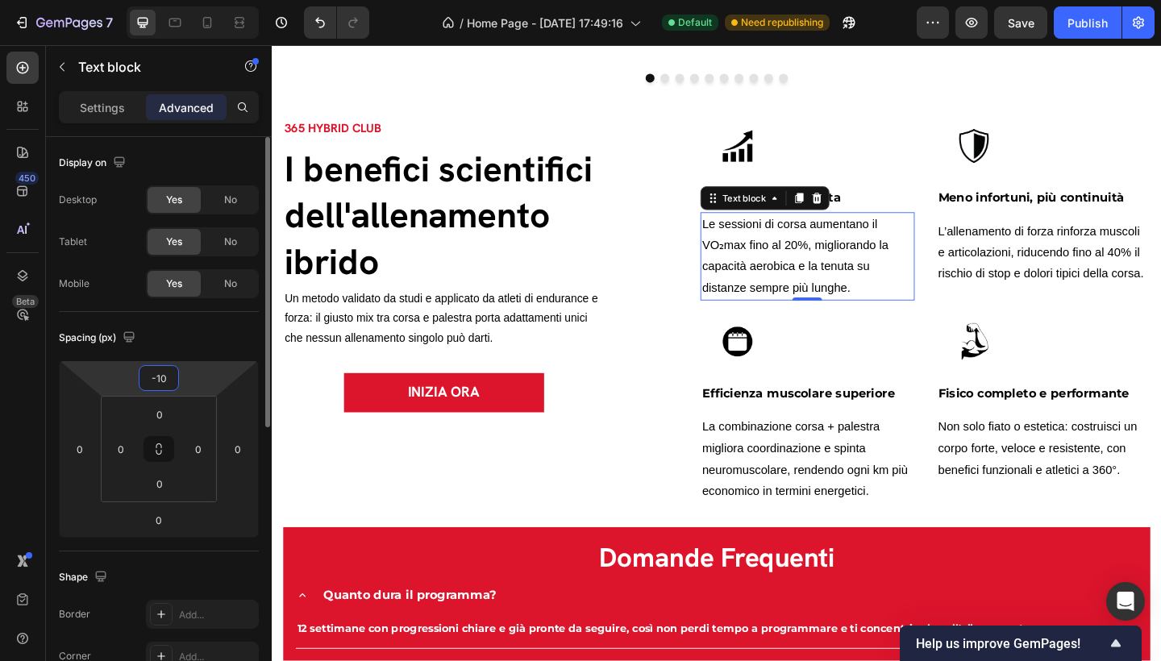
type input "-1"
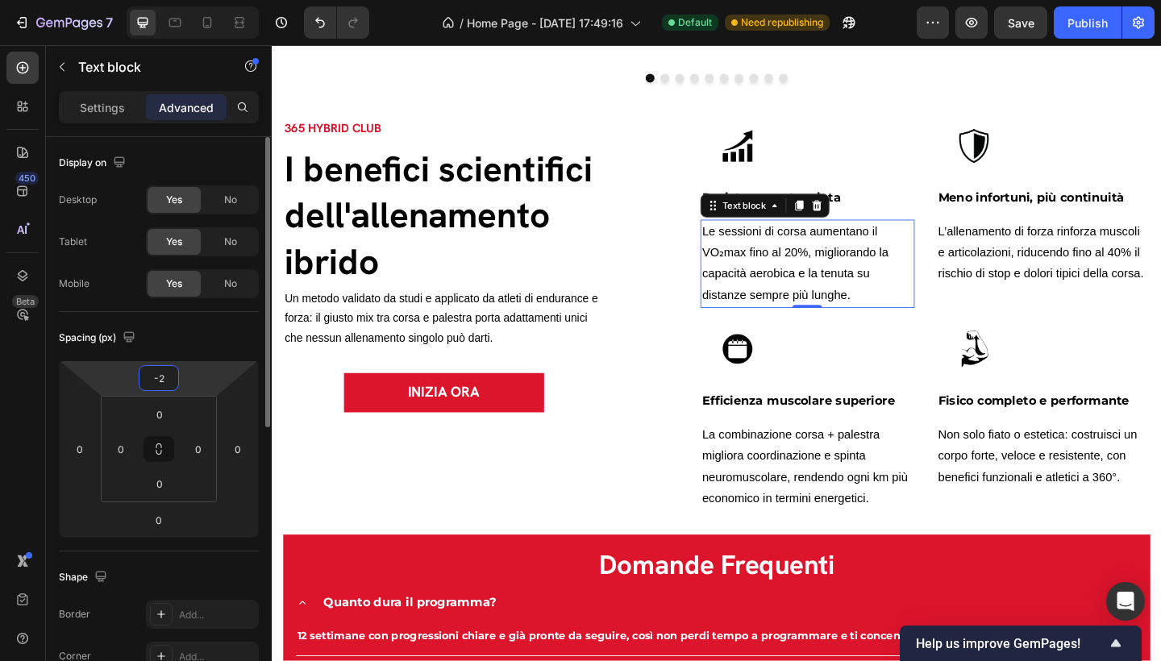
type input "-20"
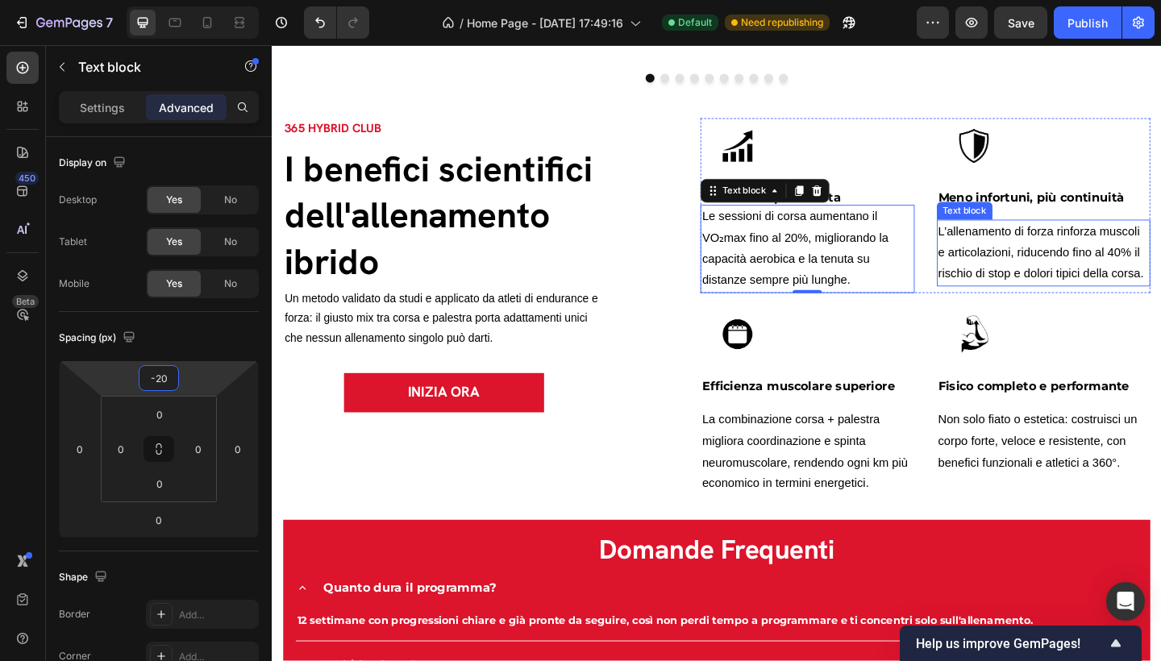
click at [1046, 270] on span "L’allenamento di forza rinforza muscoli e articolazioni, riducendo fino al 40% …" at bounding box center [1108, 271] width 223 height 60
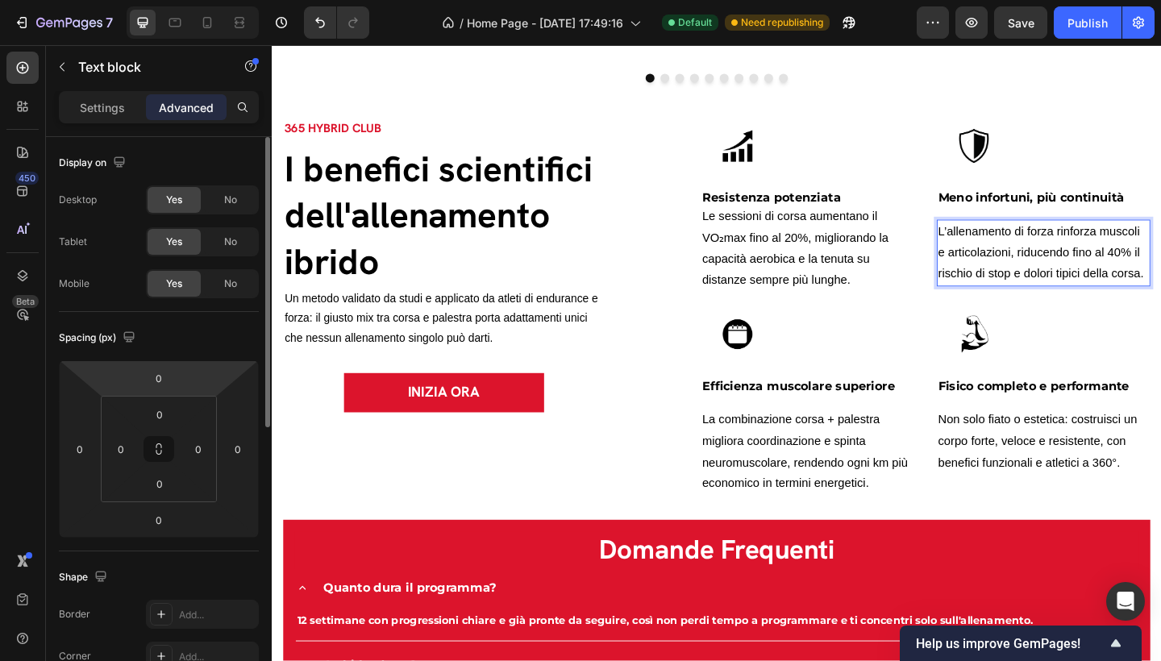
click at [186, 0] on html "7 / Home Page - [DATE] 17:49:16 Default Need republishing Preview Save Publish …" at bounding box center [580, 0] width 1161 height 0
type input "-15"
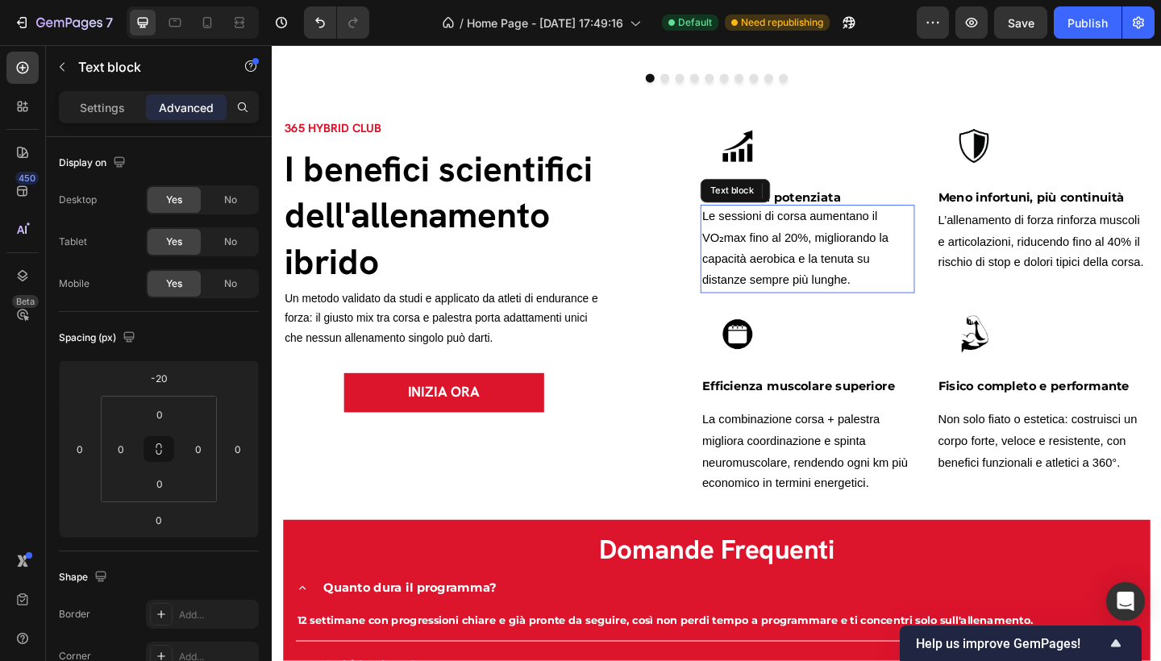
click at [869, 294] on p "Le sessioni di corsa aumentano il VO₂max fino al 20%, migliorando la capacità a…" at bounding box center [853, 267] width 229 height 93
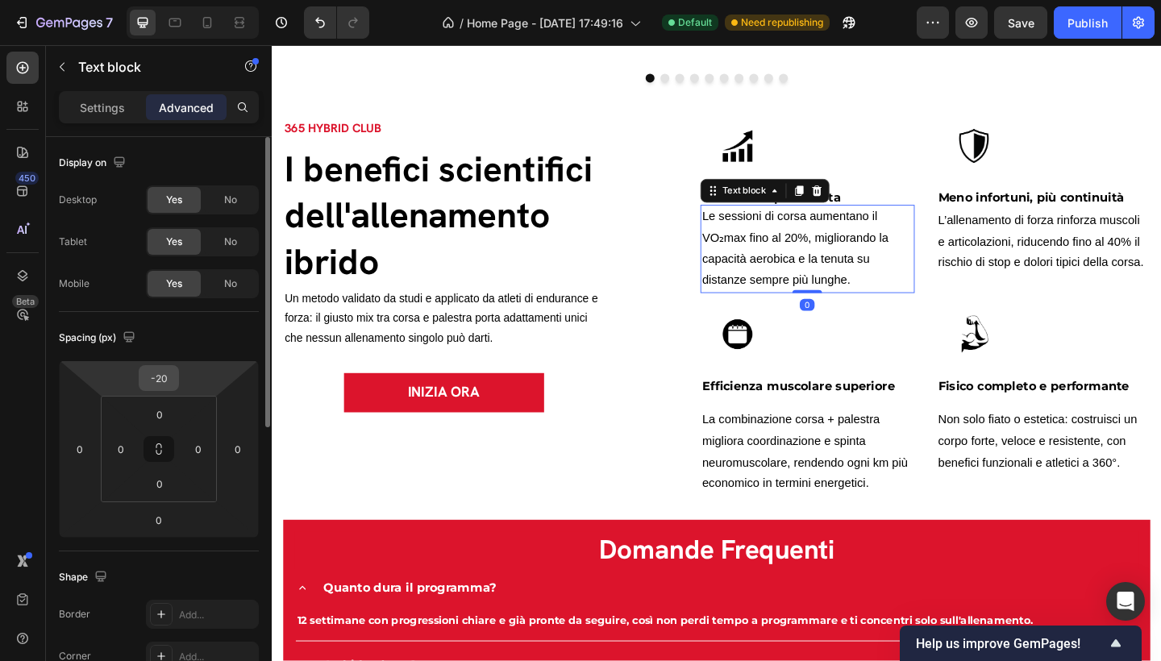
click at [172, 380] on input "-20" at bounding box center [159, 378] width 32 height 24
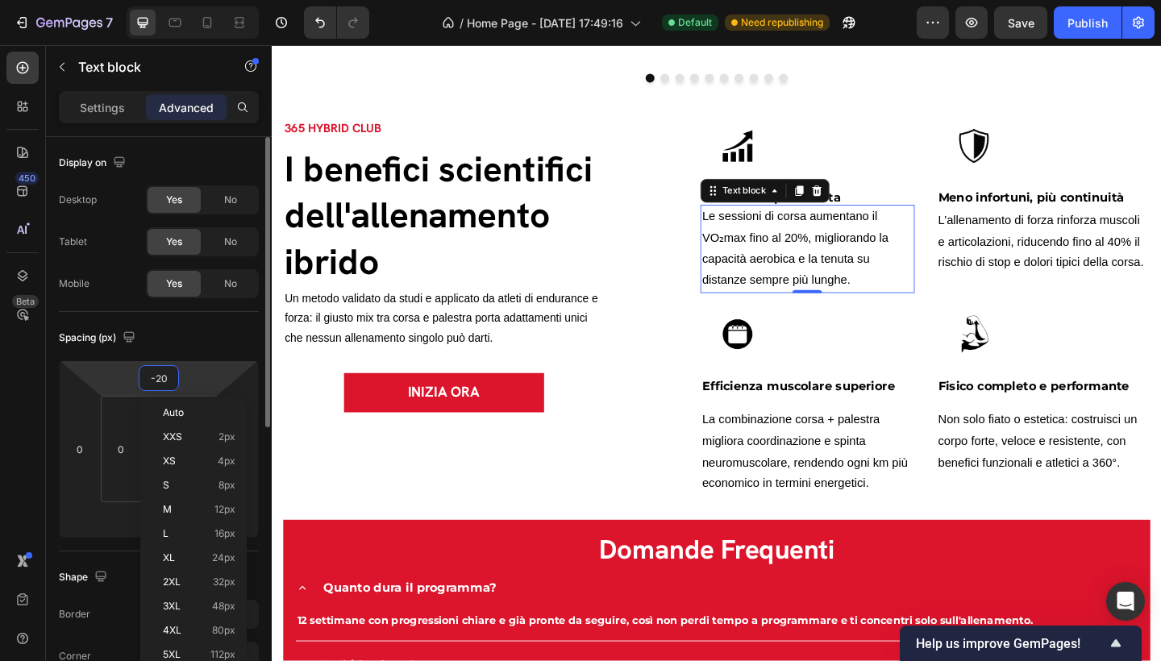
click at [172, 380] on input "-20" at bounding box center [159, 378] width 32 height 24
type input "-2"
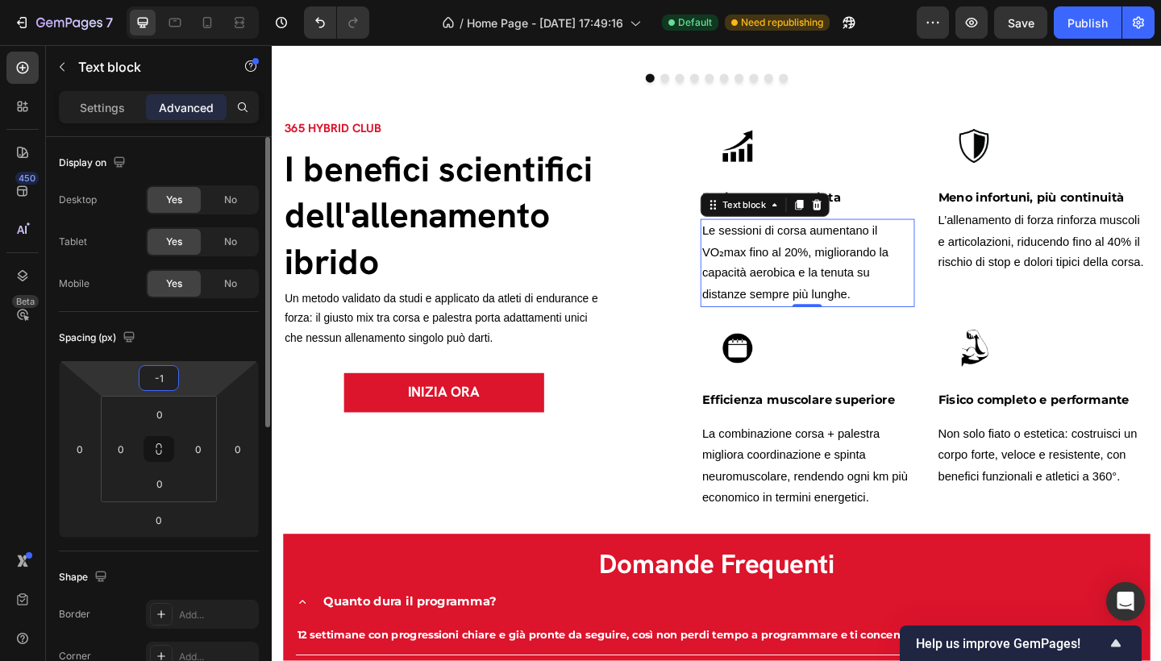
type input "-15"
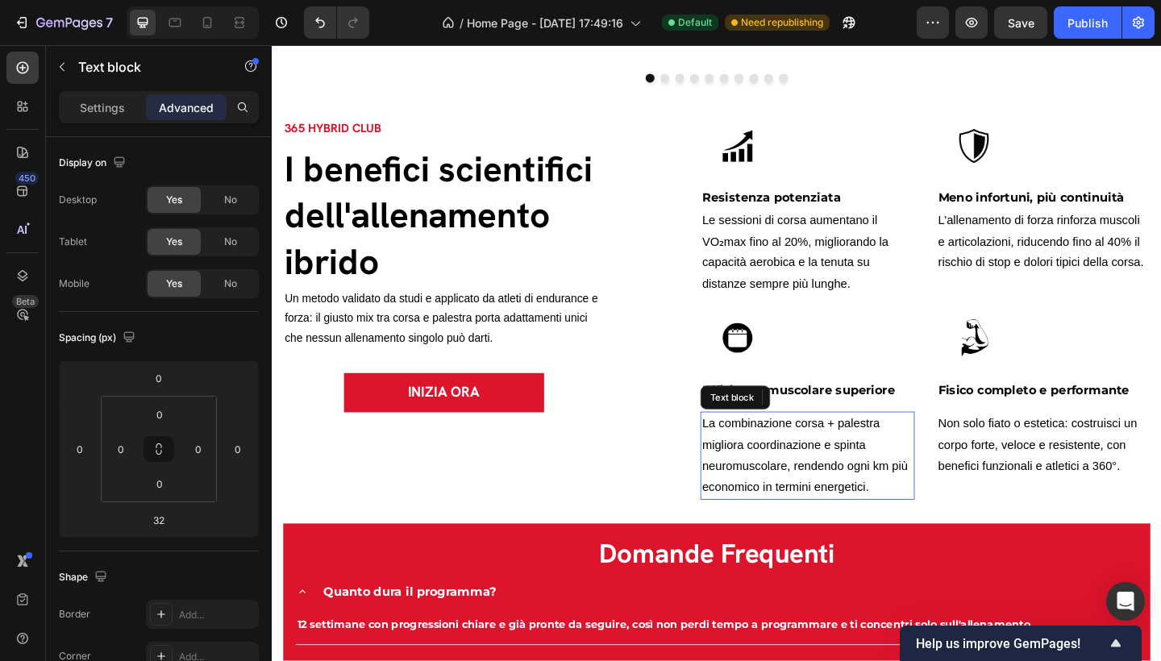
click at [814, 466] on span "La combinazione corsa + palestra migliora coordinazione e spinta neuromuscolare…" at bounding box center [851, 491] width 224 height 83
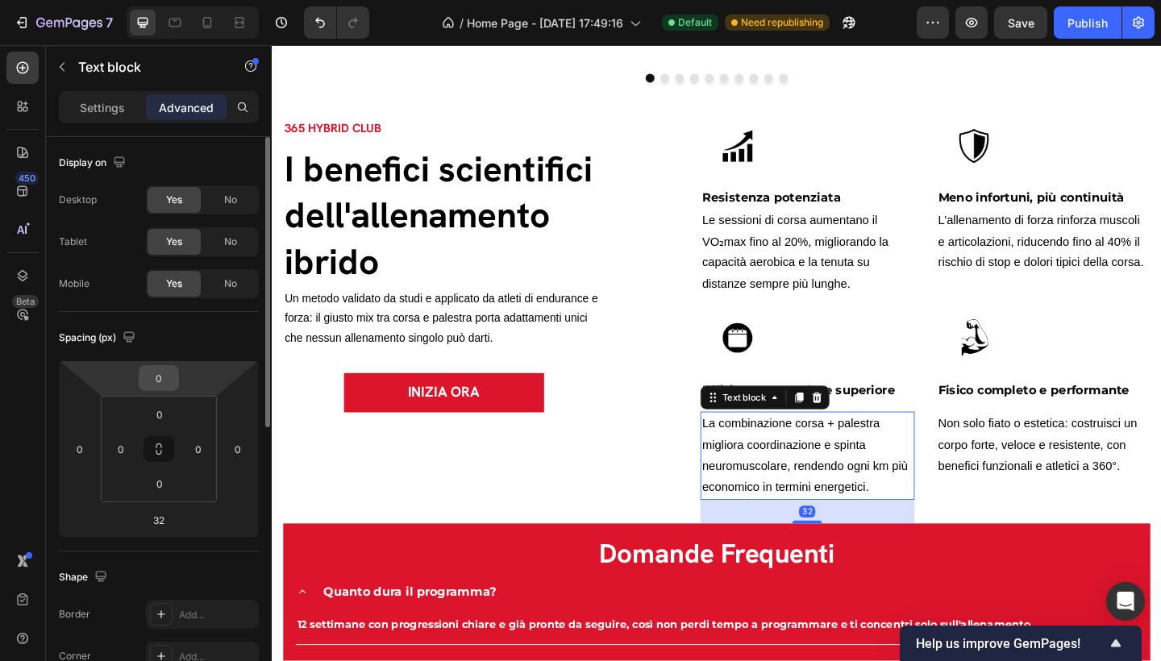
click at [175, 385] on div "0" at bounding box center [159, 378] width 40 height 26
click at [165, 380] on input "0" at bounding box center [159, 378] width 32 height 24
type input ".1"
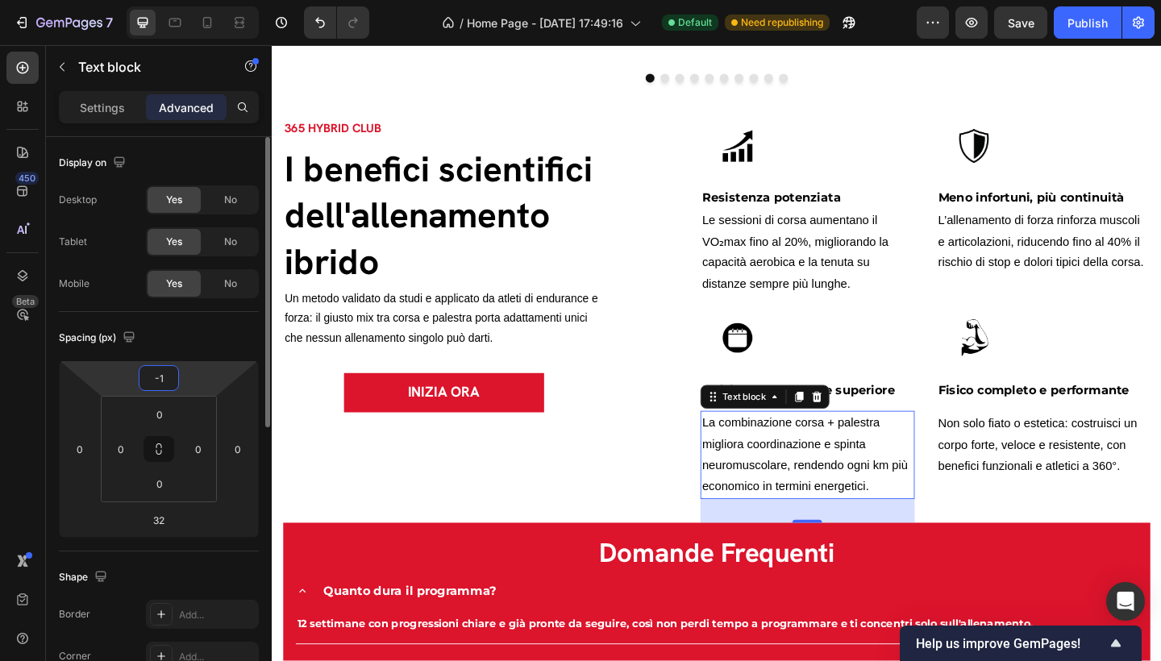
type input "-15"
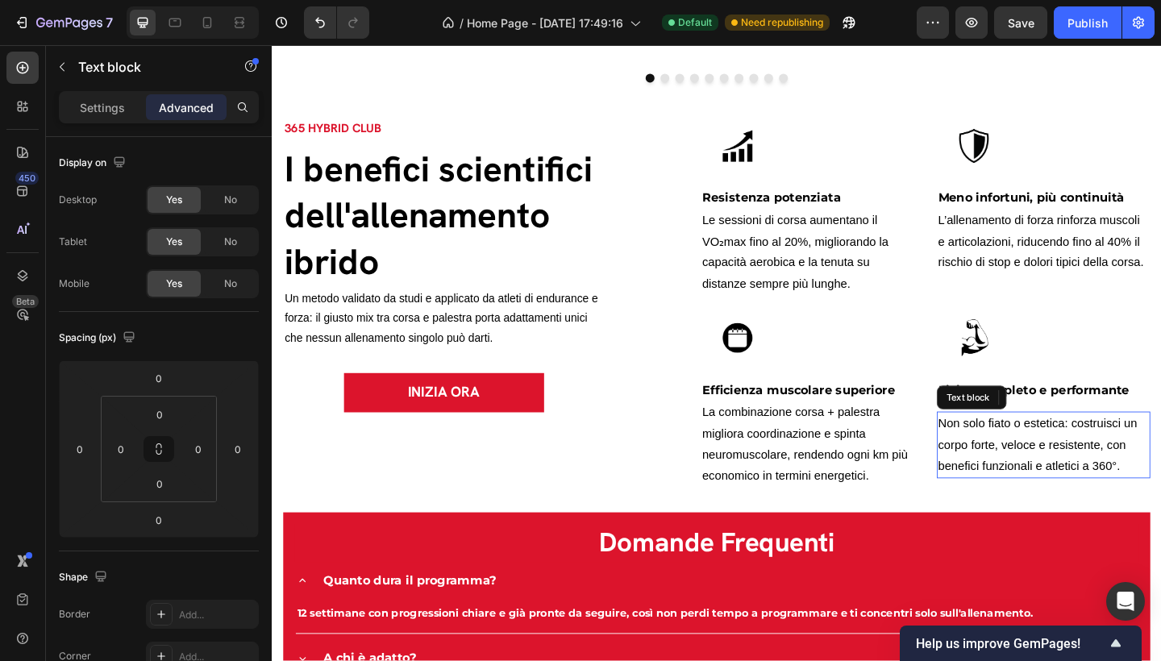
click at [1061, 456] on span "Non solo fiato o estetica: costruisci un corpo forte, veloce e resistente, con …" at bounding box center [1105, 480] width 217 height 60
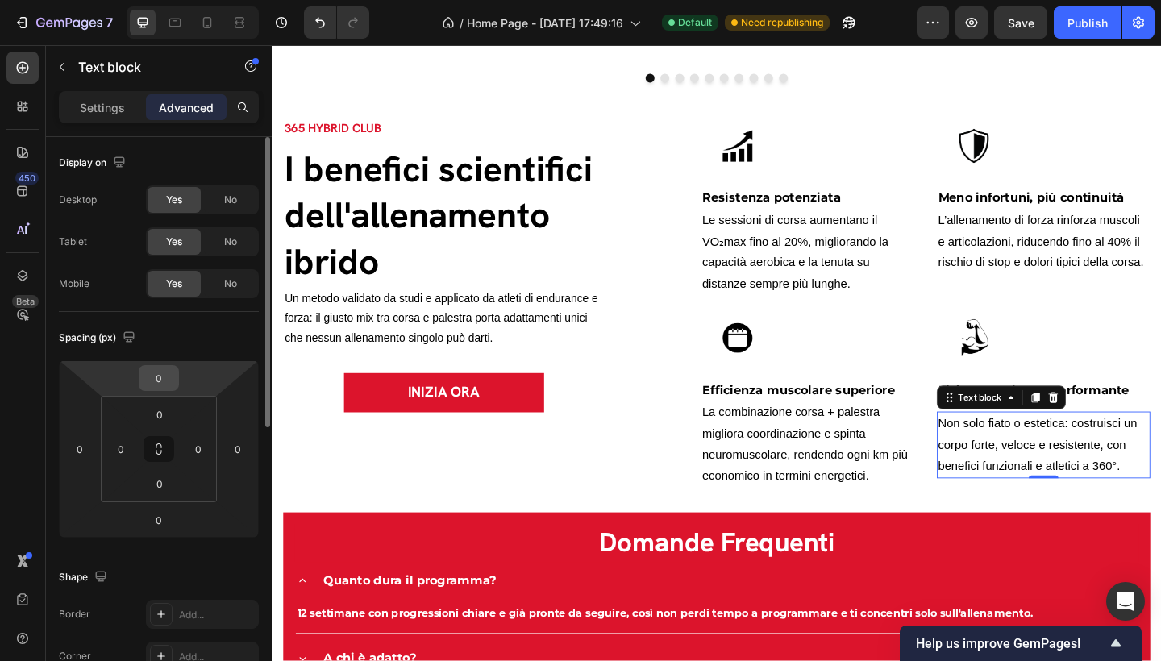
click at [178, 385] on div "0" at bounding box center [159, 378] width 40 height 26
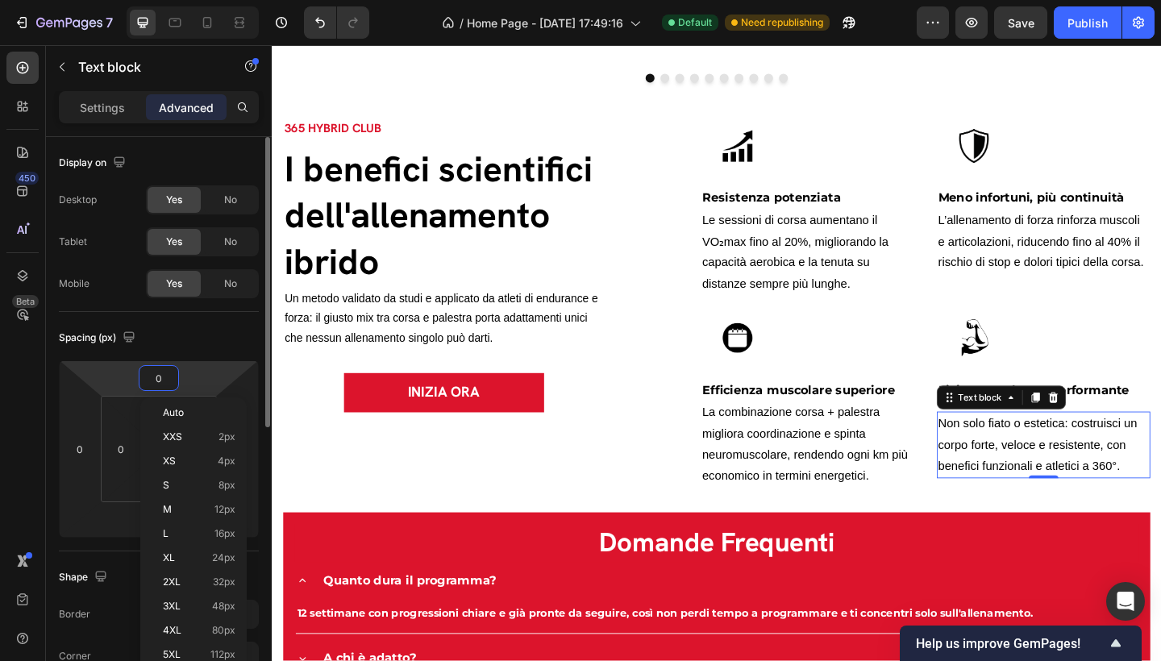
click at [166, 377] on input "0" at bounding box center [159, 378] width 32 height 24
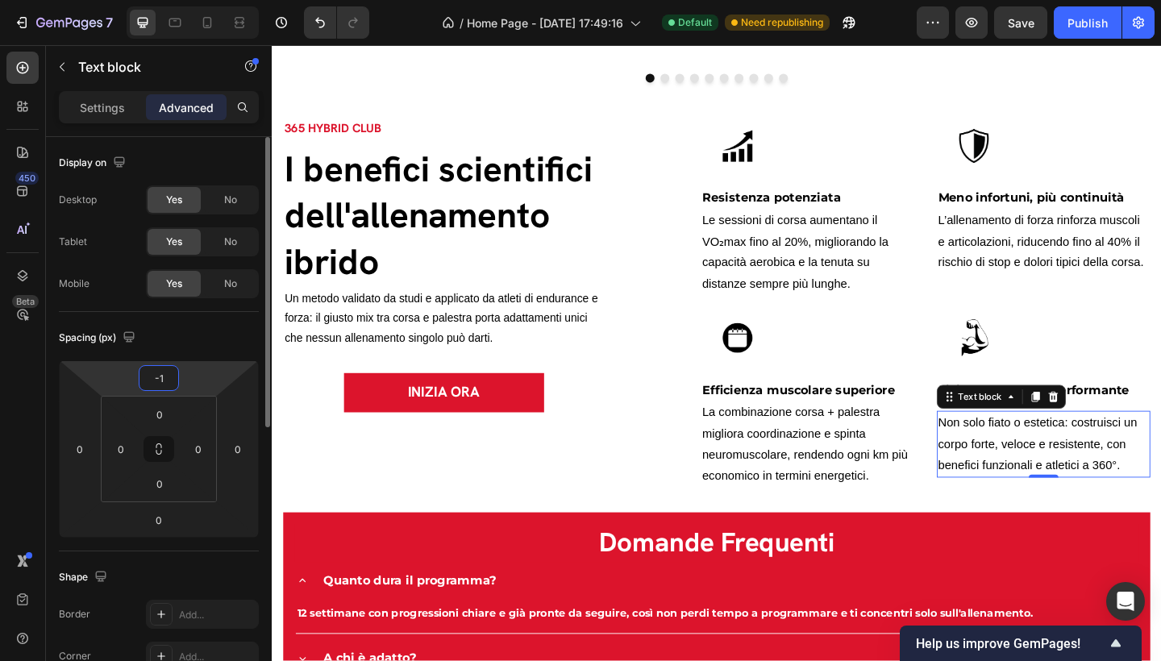
type input "-15"
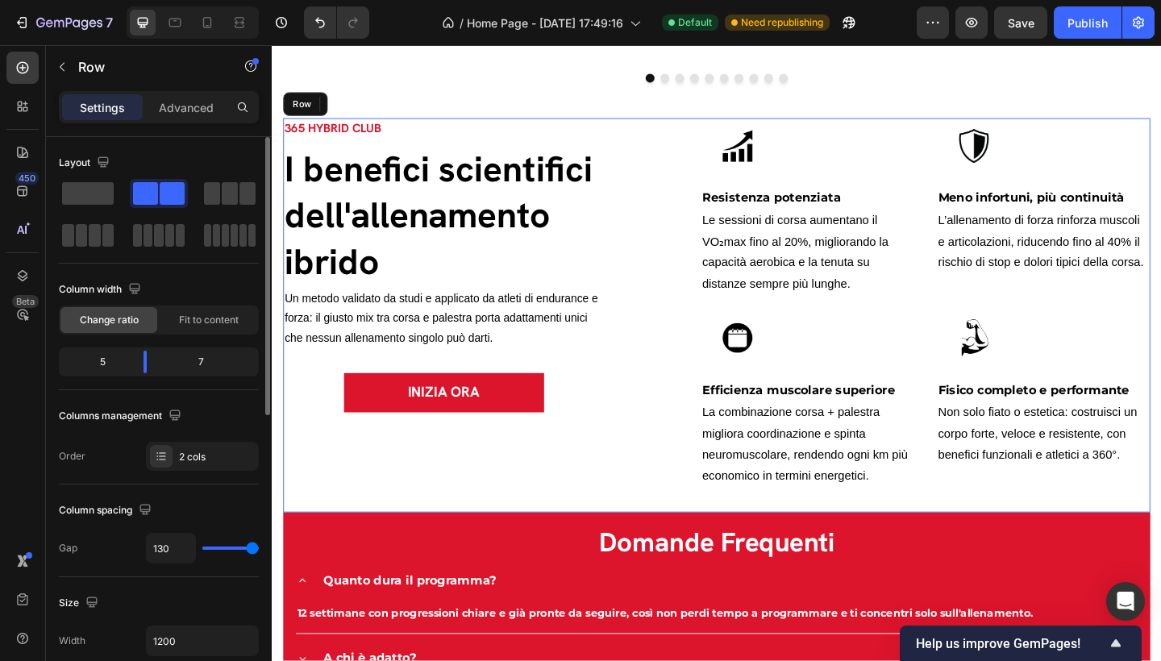
drag, startPoint x: 523, startPoint y: 528, endPoint x: 671, endPoint y: 469, distance: 159.9
click at [523, 528] on div "365 HYBRID CLUB Text block I benefici scientifici dell'allenamento ibrido Headi…" at bounding box center [458, 339] width 349 height 429
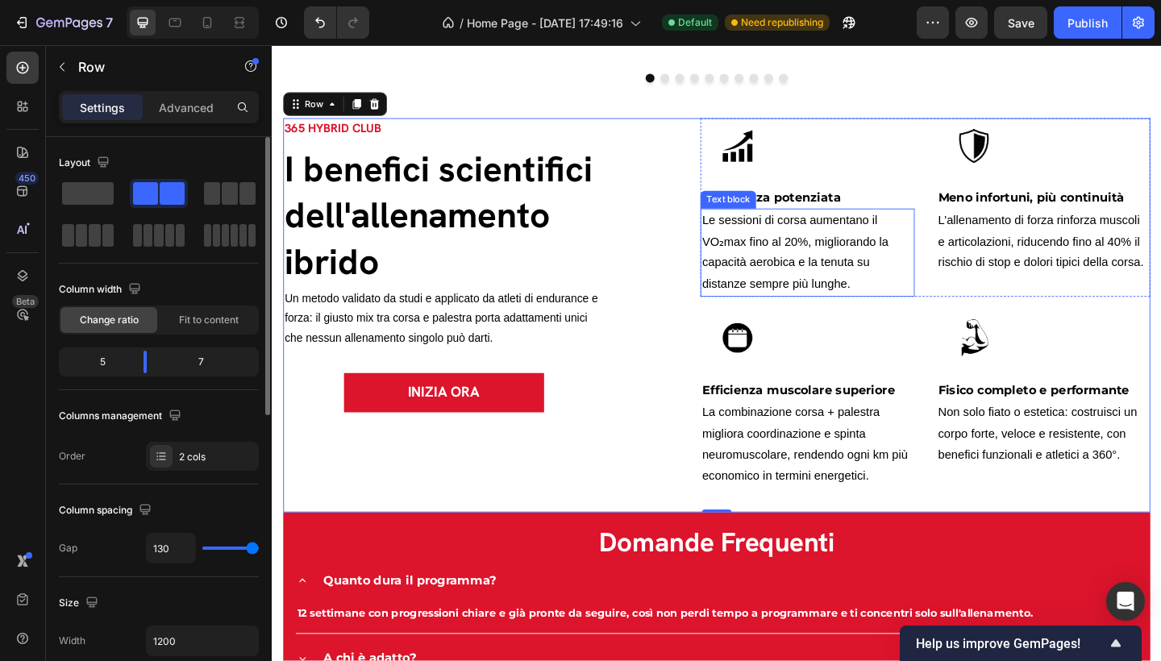
click at [809, 295] on p "Le sessioni di corsa aumentano il VO₂max fino al 20%, migliorando la capacità a…" at bounding box center [853, 271] width 229 height 93
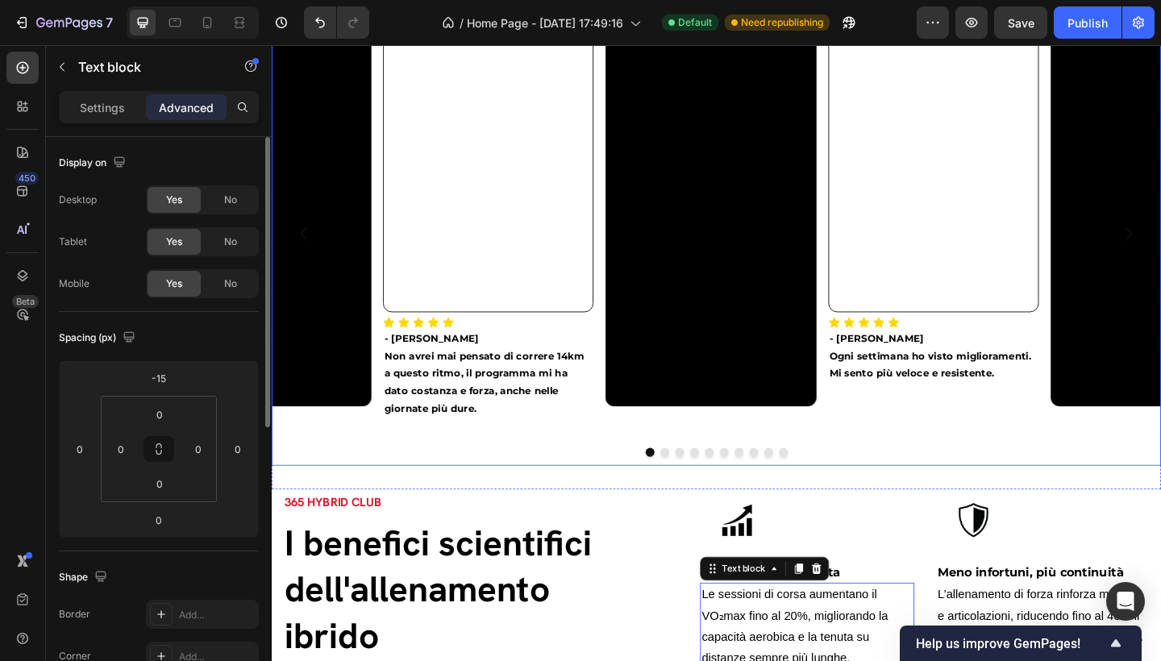
scroll to position [2669, 0]
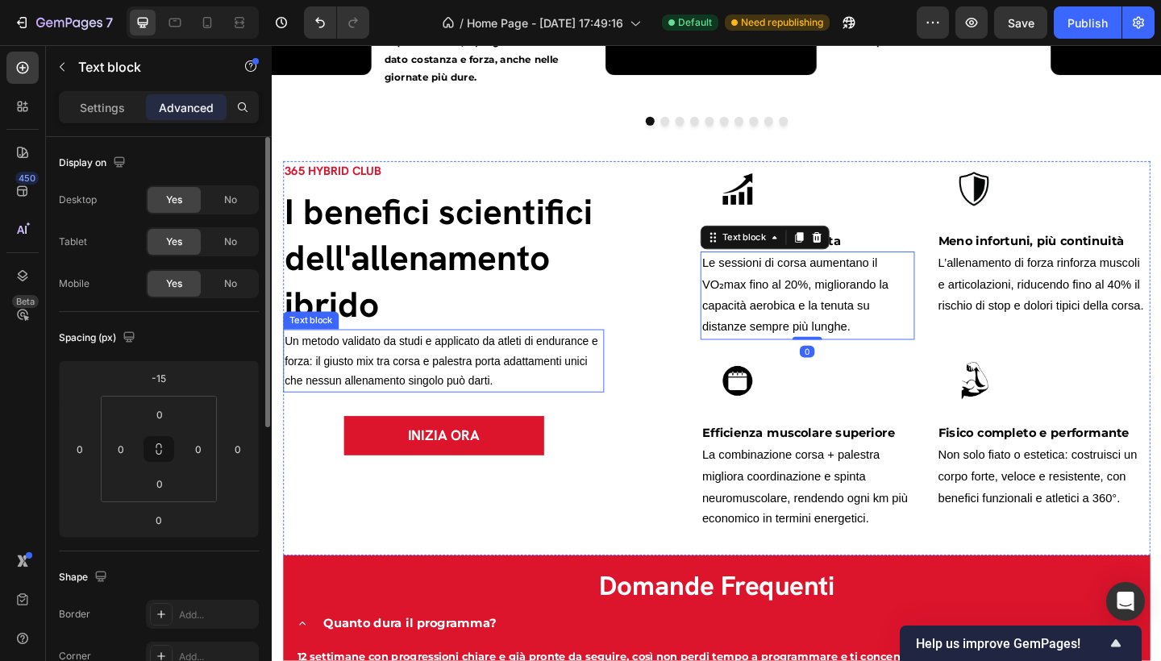
click at [454, 386] on p "Un metodo validato da studi e applicato da atleti di endurance e forza: il gius…" at bounding box center [458, 388] width 346 height 65
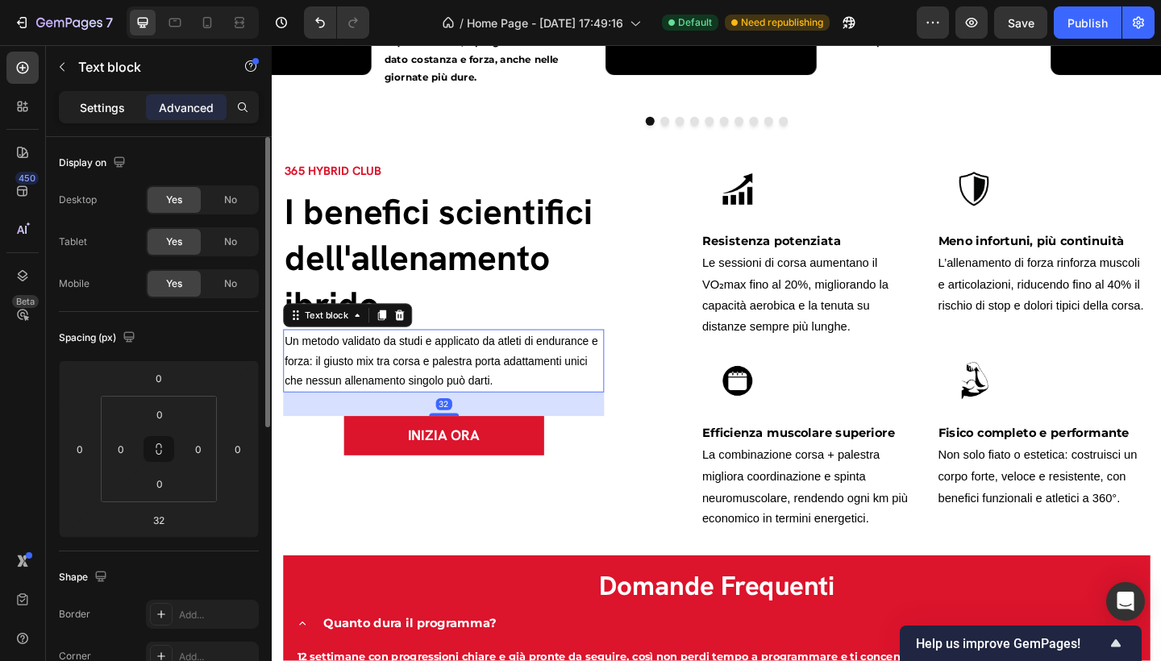
drag, startPoint x: 125, startPoint y: 121, endPoint x: 122, endPoint y: 113, distance: 8.7
click at [125, 121] on div "Settings Advanced" at bounding box center [159, 107] width 200 height 32
click at [122, 113] on p "Settings" at bounding box center [102, 107] width 45 height 17
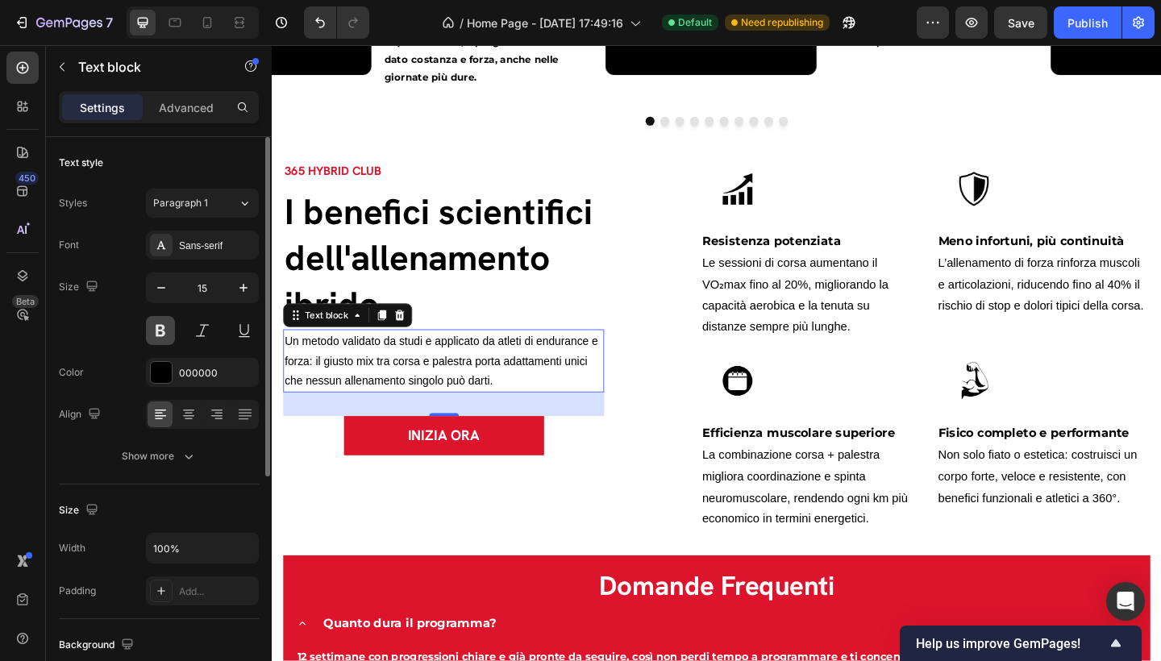
click at [160, 328] on button at bounding box center [160, 330] width 29 height 29
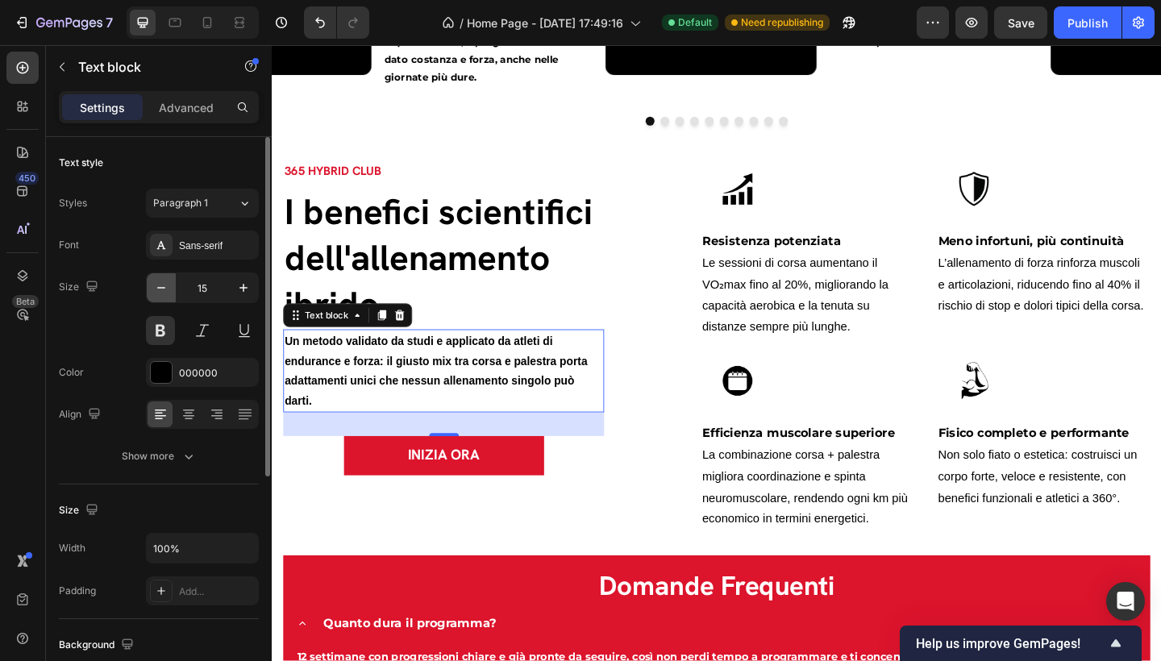
click at [161, 292] on icon "button" at bounding box center [161, 288] width 16 height 16
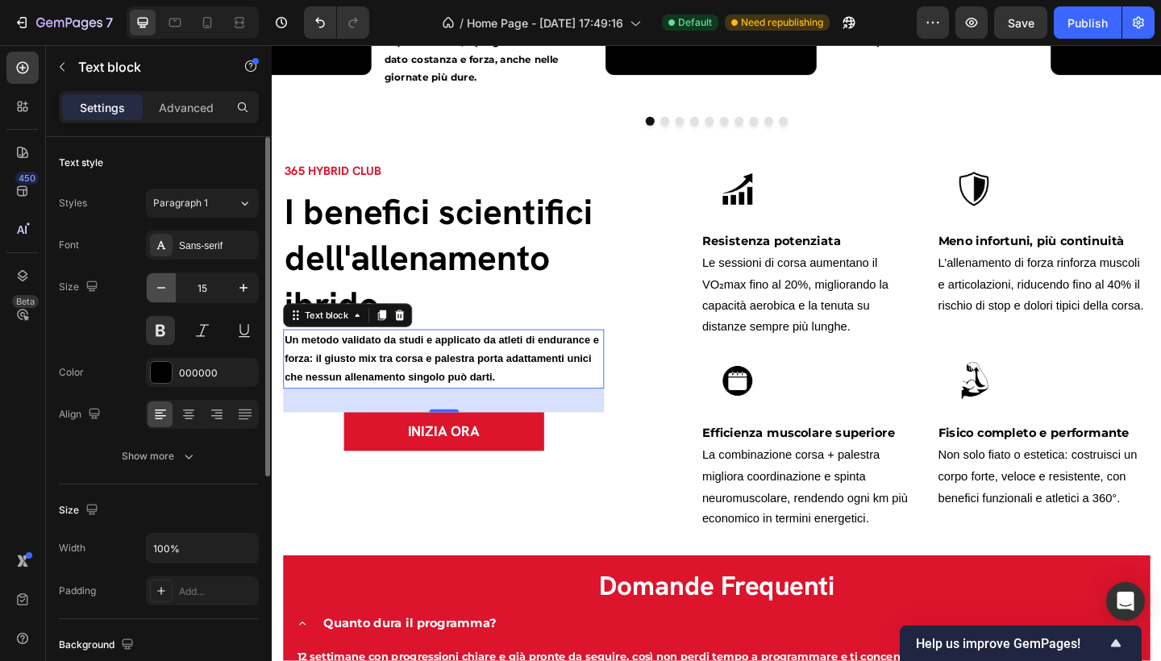
type input "14"
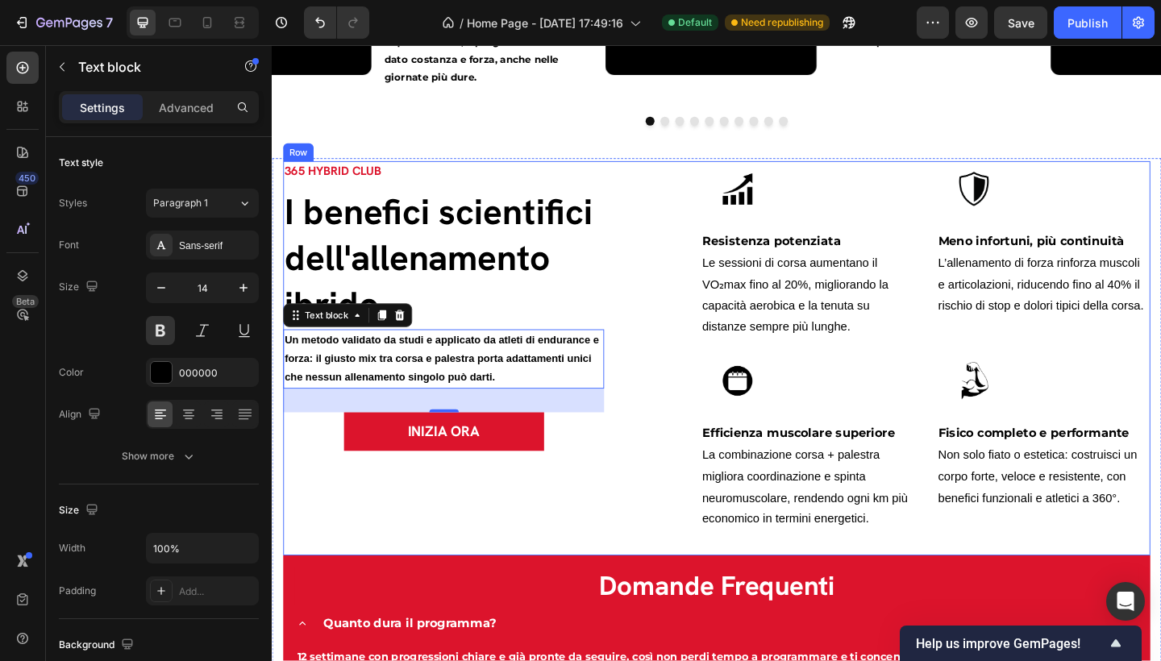
click at [528, 550] on div "365 HYBRID CLUB Text block I benefici scientifici dell'allenamento ibrido Headi…" at bounding box center [458, 386] width 349 height 429
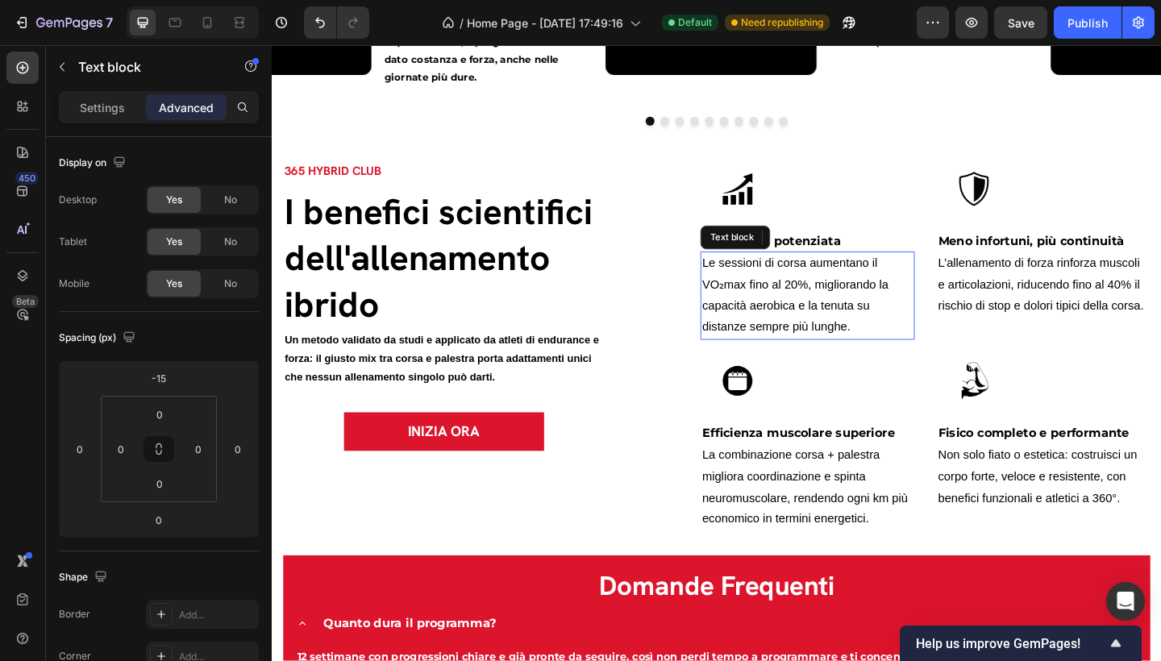
click at [807, 306] on span "Le sessioni di corsa aumentano il VO₂max fino al 20%, migliorando la capacità a…" at bounding box center [840, 317] width 202 height 83
click at [123, 105] on p "Settings" at bounding box center [102, 107] width 45 height 17
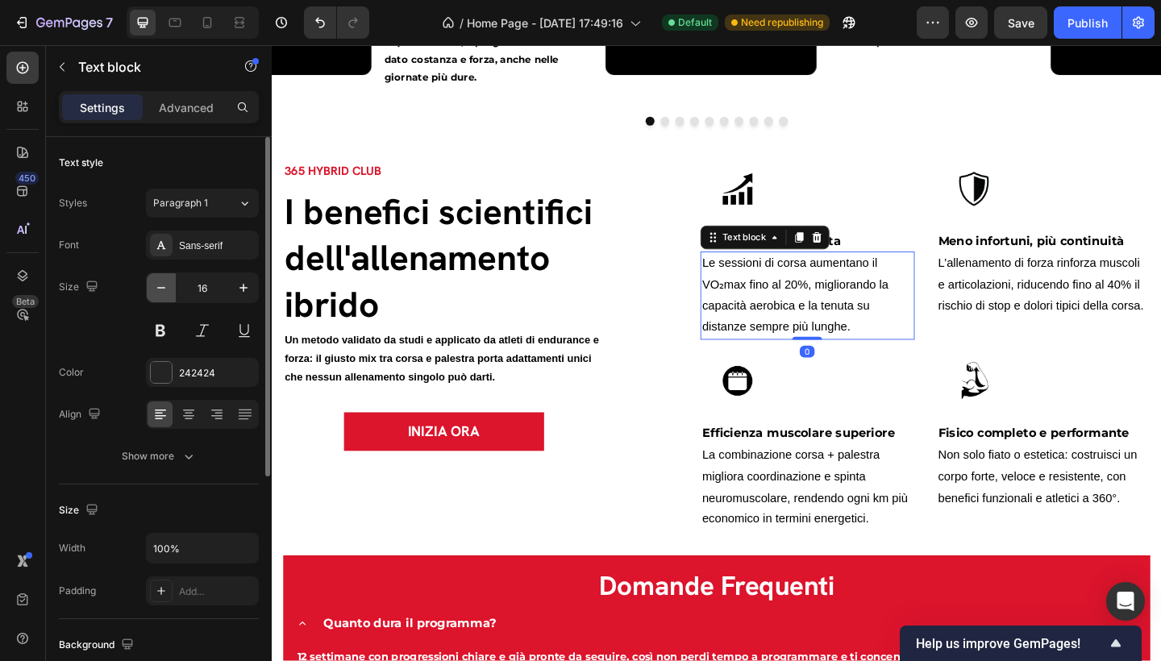
click at [162, 290] on icon "button" at bounding box center [161, 288] width 16 height 16
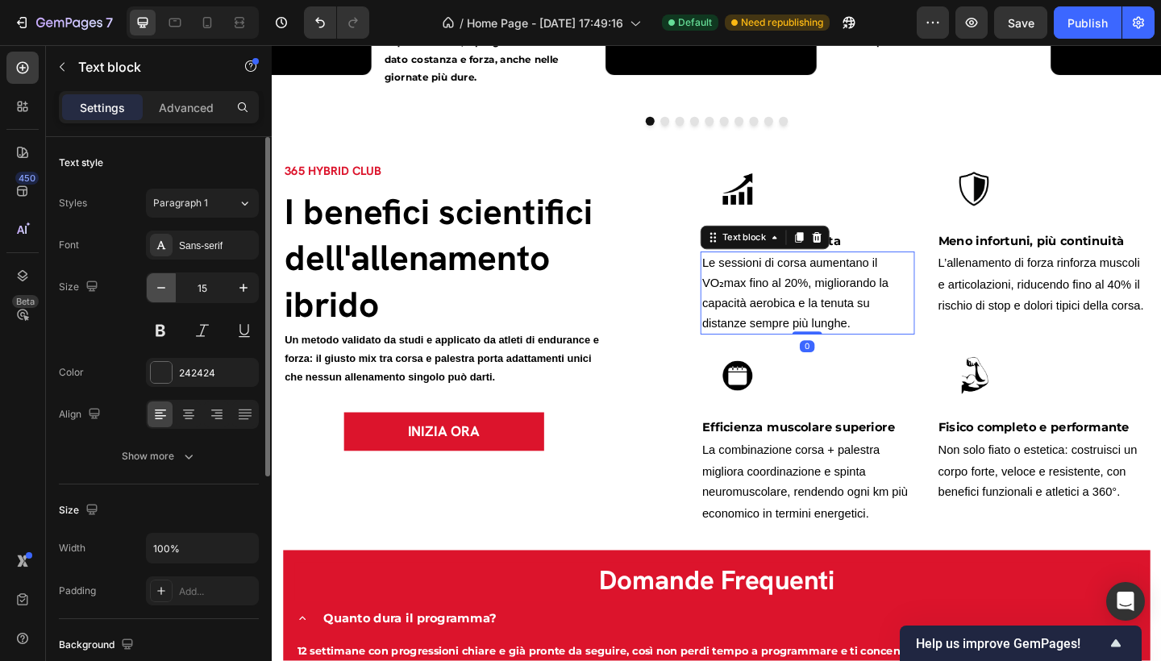
type input "14"
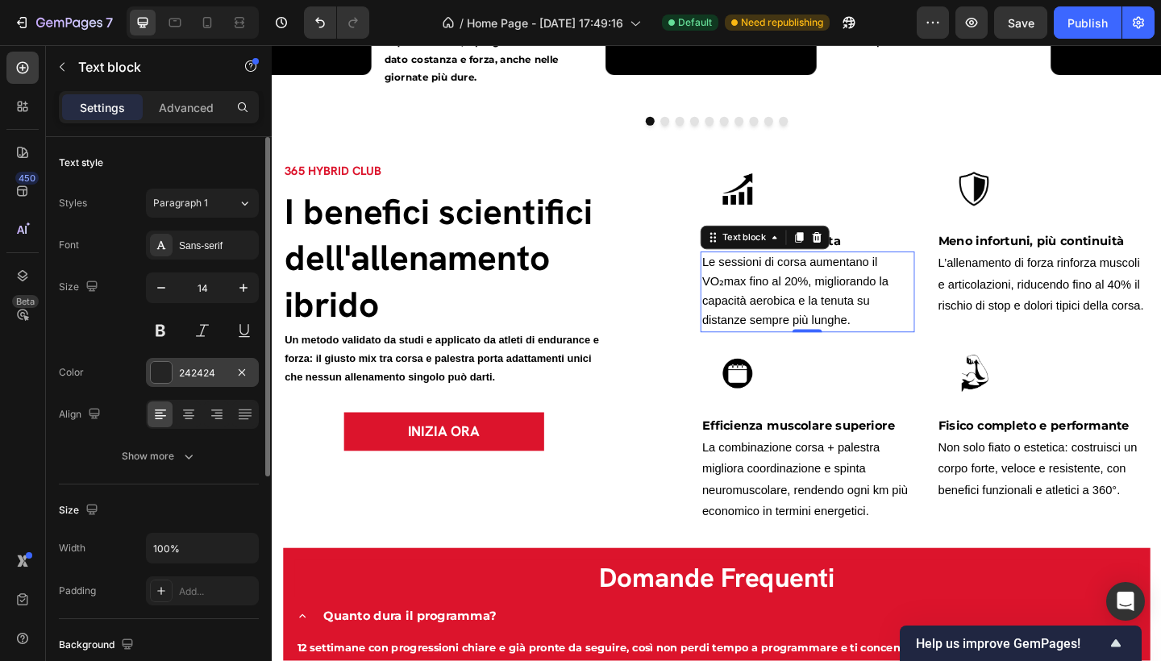
click at [181, 363] on div "242424" at bounding box center [202, 372] width 113 height 29
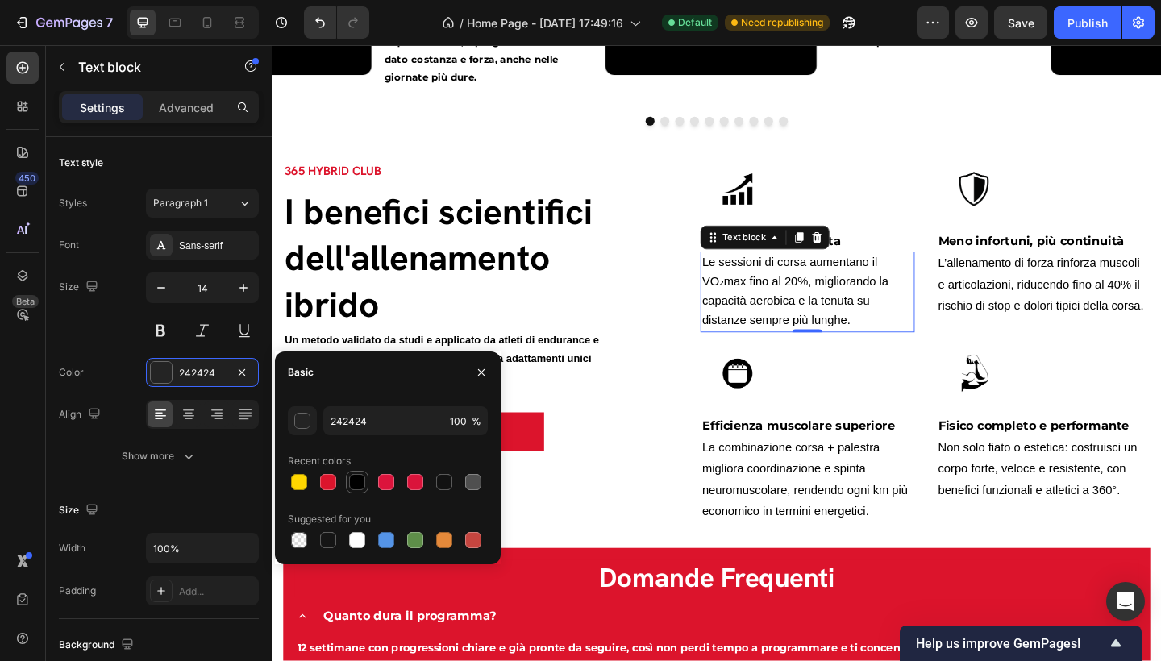
click at [354, 479] on div at bounding box center [357, 482] width 16 height 16
type input "000000"
click at [360, 482] on div at bounding box center [357, 482] width 16 height 16
click at [1076, 300] on p "L’allenamento di forza rinforza muscoli e articolazioni, riducendo fino al 40% …" at bounding box center [1111, 306] width 229 height 69
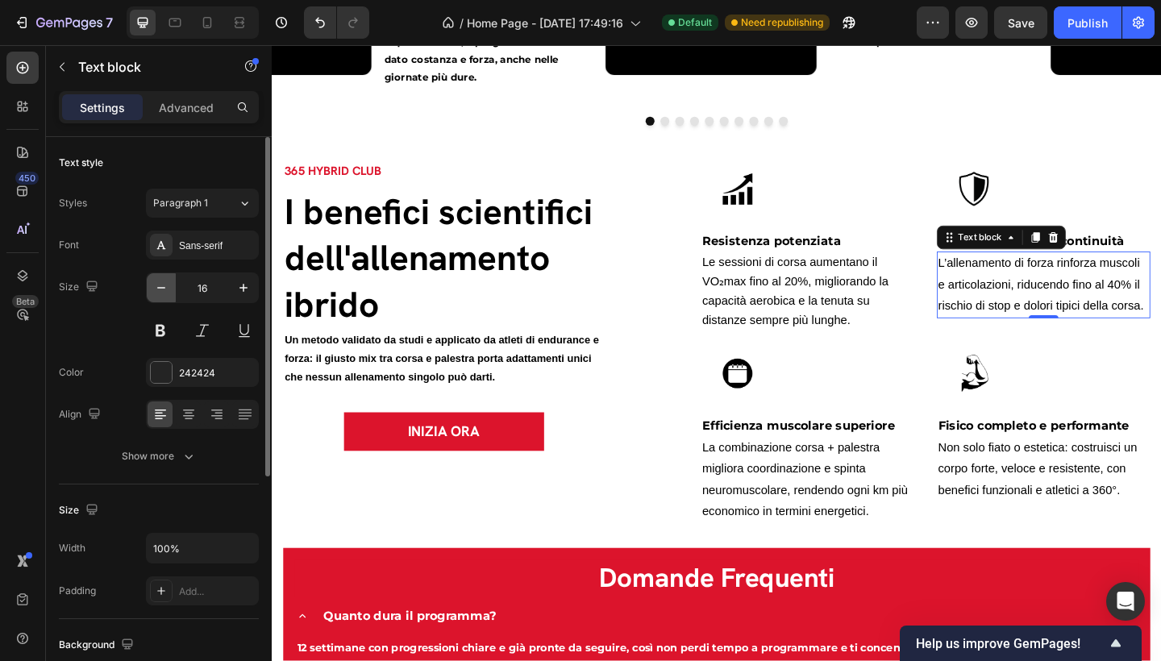
click at [157, 289] on icon "button" at bounding box center [161, 288] width 16 height 16
type input "14"
click at [178, 363] on div "242424" at bounding box center [202, 372] width 113 height 29
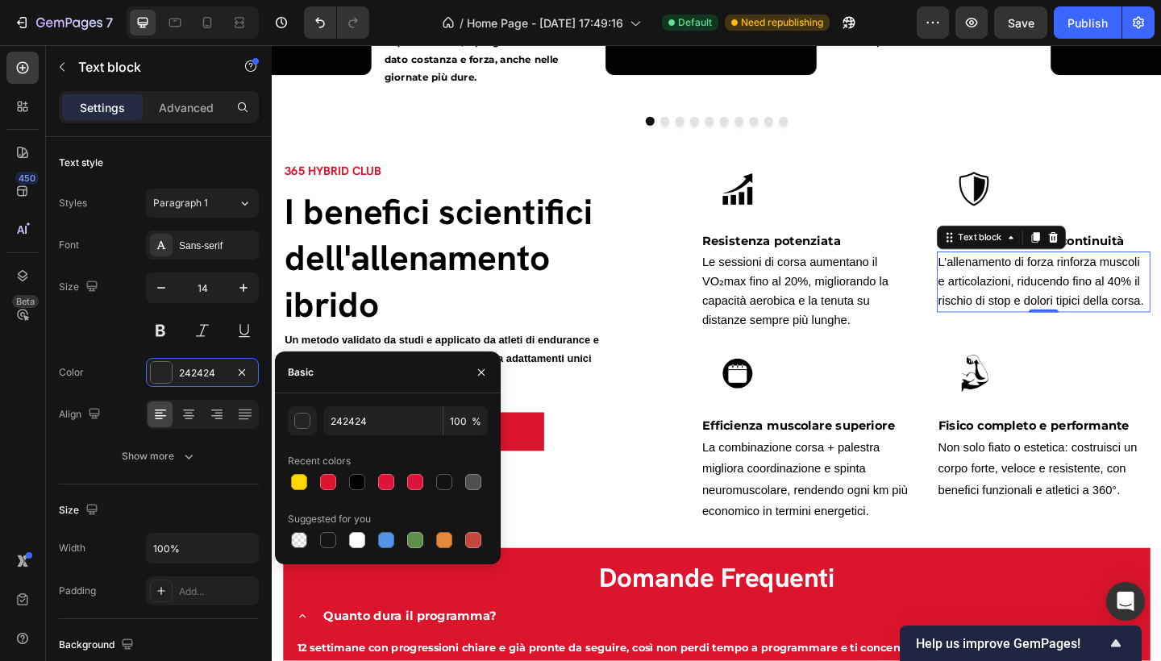
click at [359, 469] on div "Recent colors" at bounding box center [388, 461] width 200 height 26
click at [363, 476] on div at bounding box center [357, 482] width 16 height 16
type input "000000"
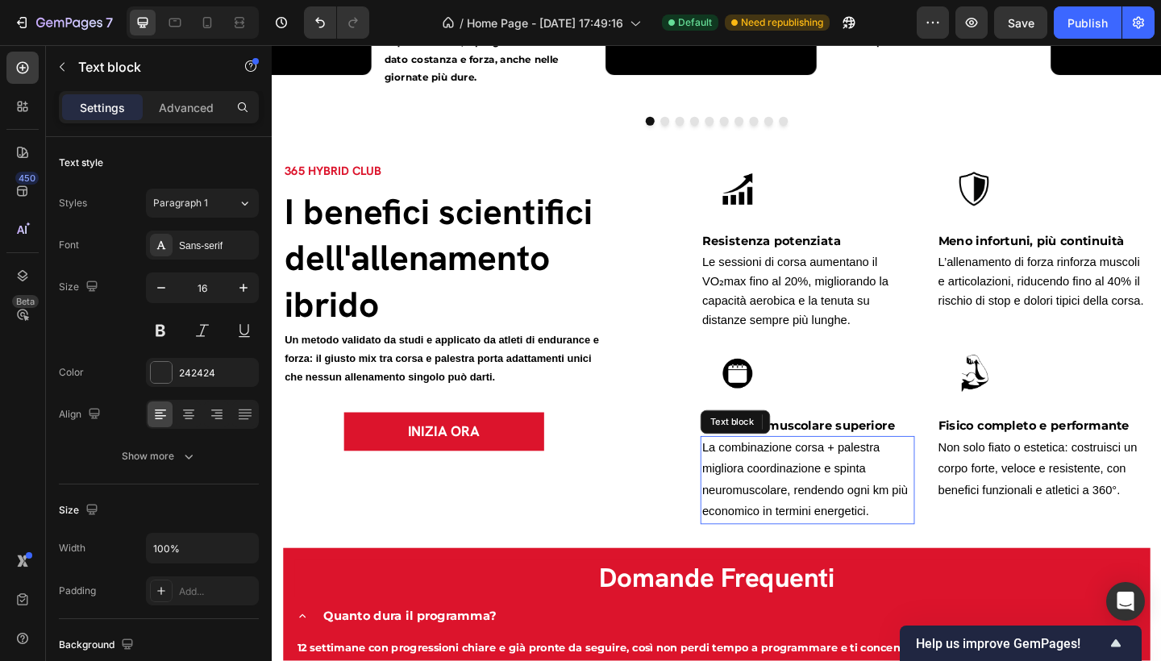
click at [805, 512] on span "La combinazione corsa + palestra migliora coordinazione e spinta neuromuscolare…" at bounding box center [851, 518] width 224 height 83
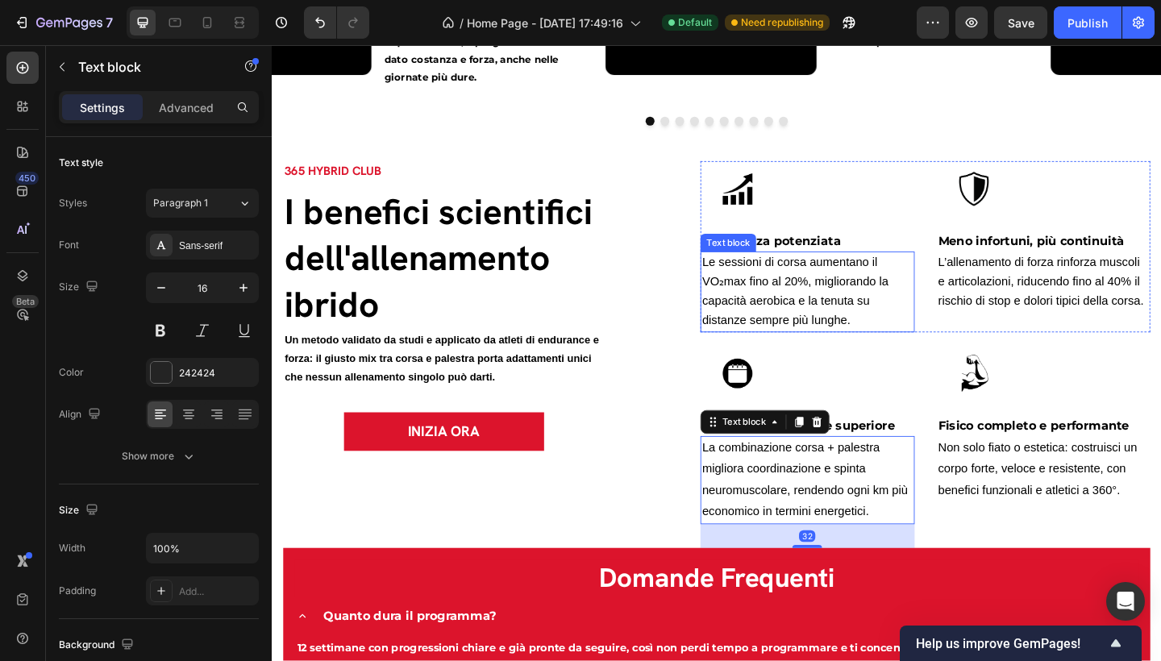
click at [806, 342] on span "Le sessioni di corsa aumentano il VO₂max fino al 20%, migliorando la capacità a…" at bounding box center [840, 313] width 202 height 77
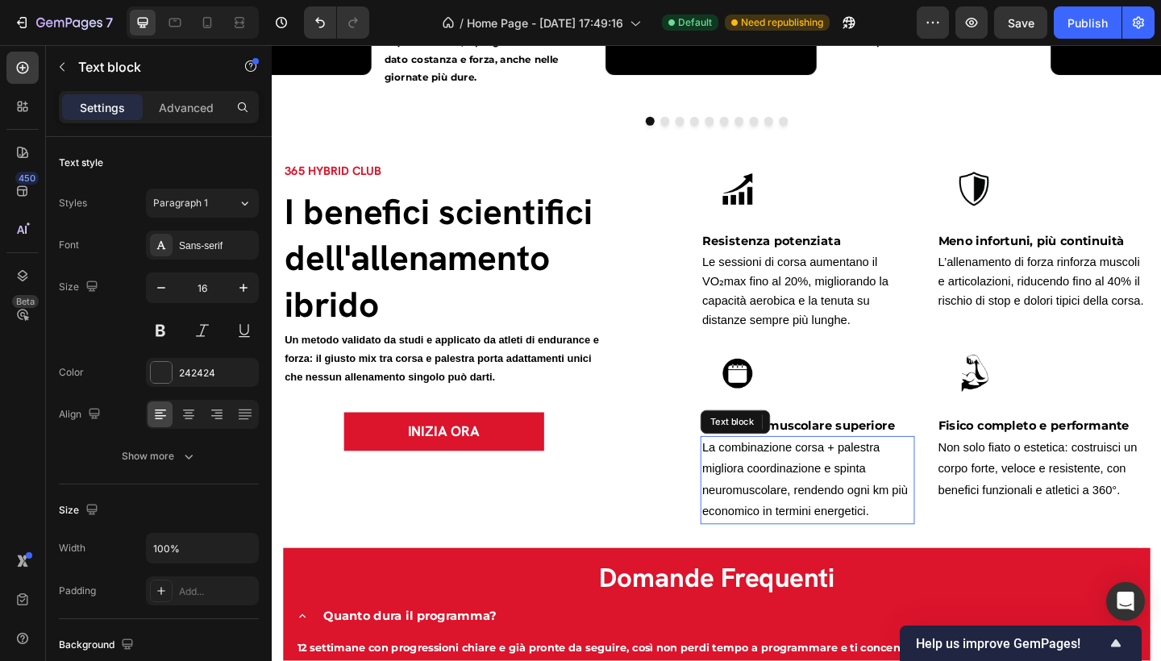
click at [829, 514] on span "La combinazione corsa + palestra migliora coordinazione e spinta neuromuscolare…" at bounding box center [851, 518] width 224 height 83
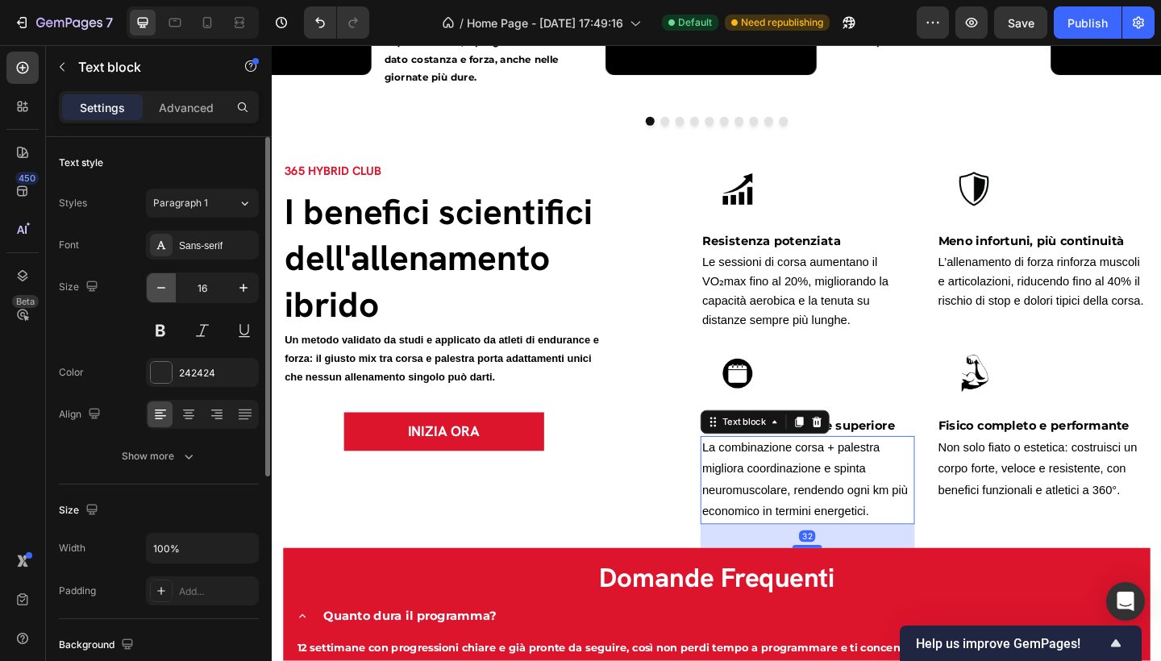
click at [170, 289] on button "button" at bounding box center [161, 287] width 29 height 29
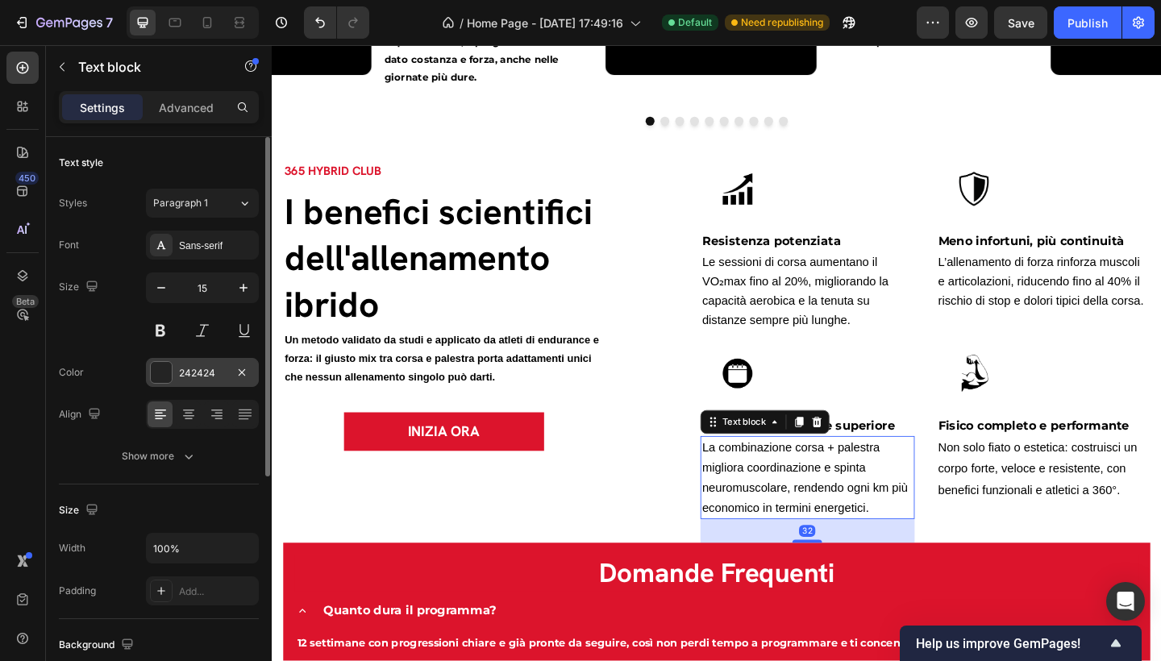
type input "14"
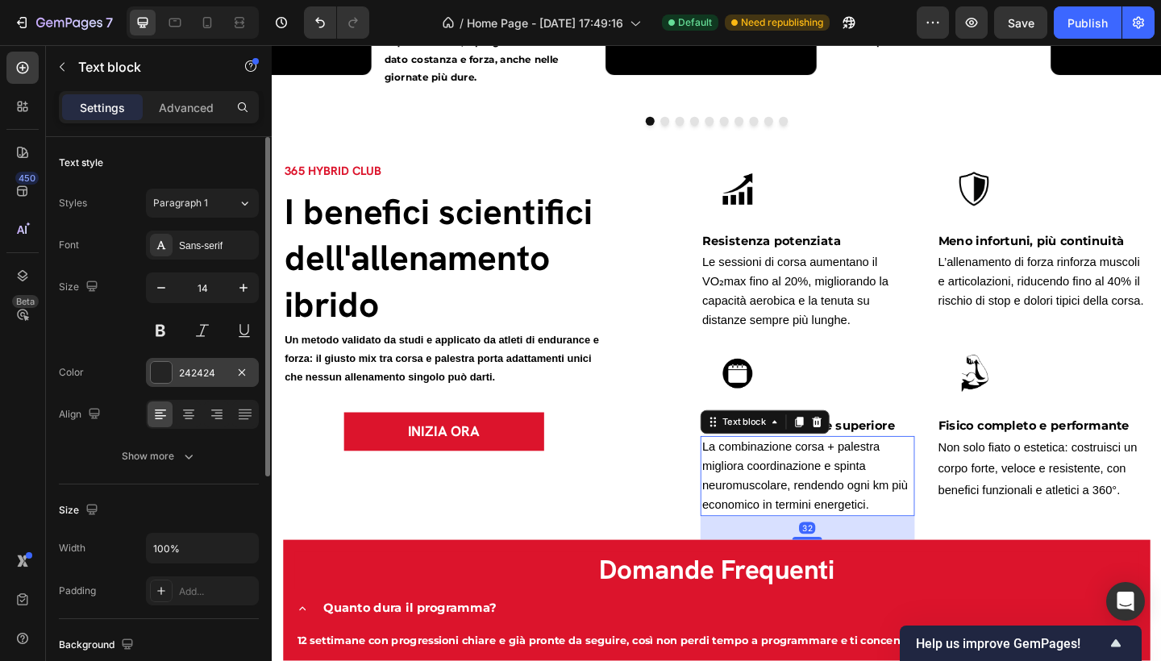
click at [167, 362] on div at bounding box center [161, 372] width 21 height 21
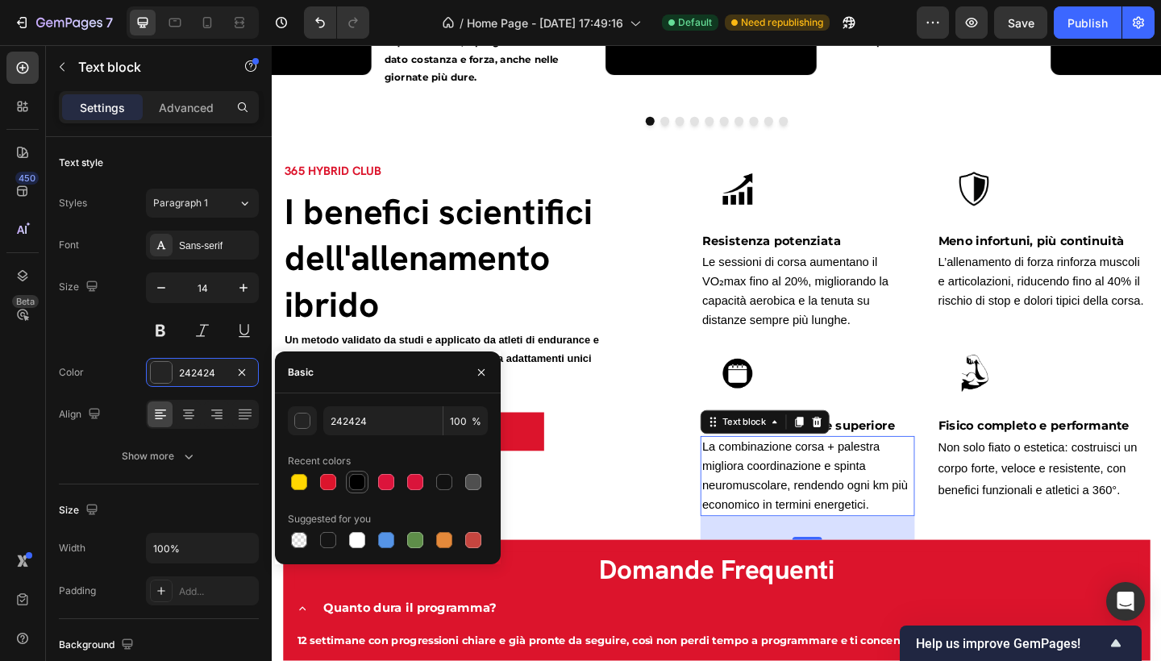
click at [361, 481] on div at bounding box center [357, 482] width 16 height 16
type input "000000"
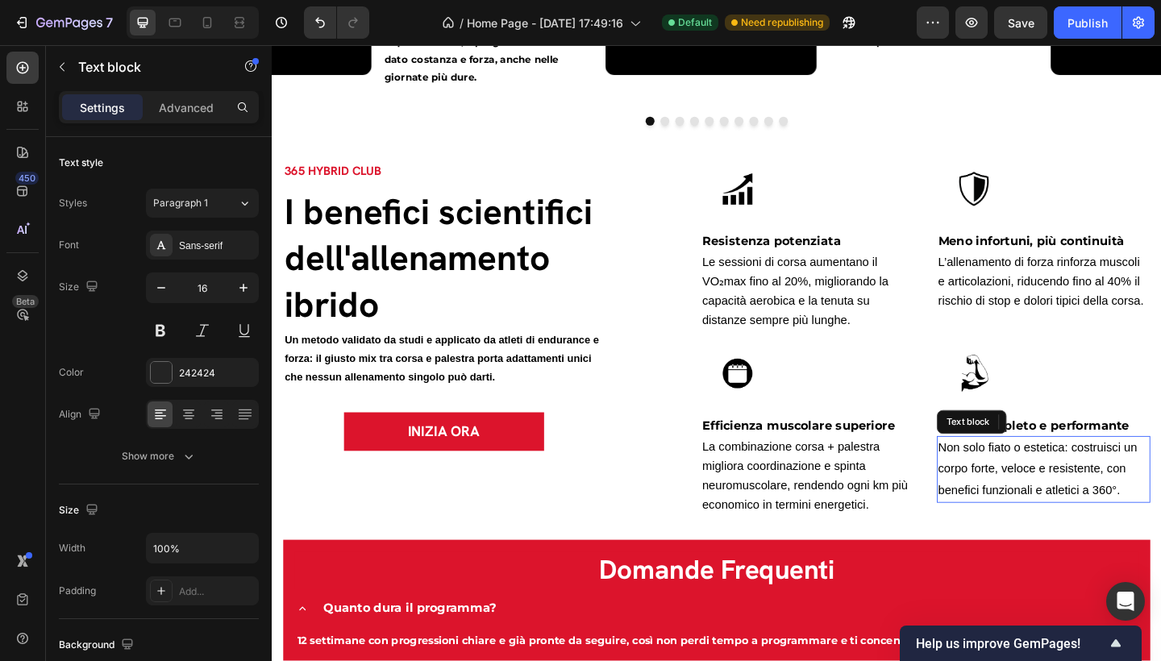
drag, startPoint x: 1102, startPoint y: 508, endPoint x: 564, endPoint y: 402, distance: 548.1
click at [1102, 508] on span "Non solo fiato o estetica: costruisci un corpo forte, veloce e resistente, con …" at bounding box center [1105, 507] width 217 height 60
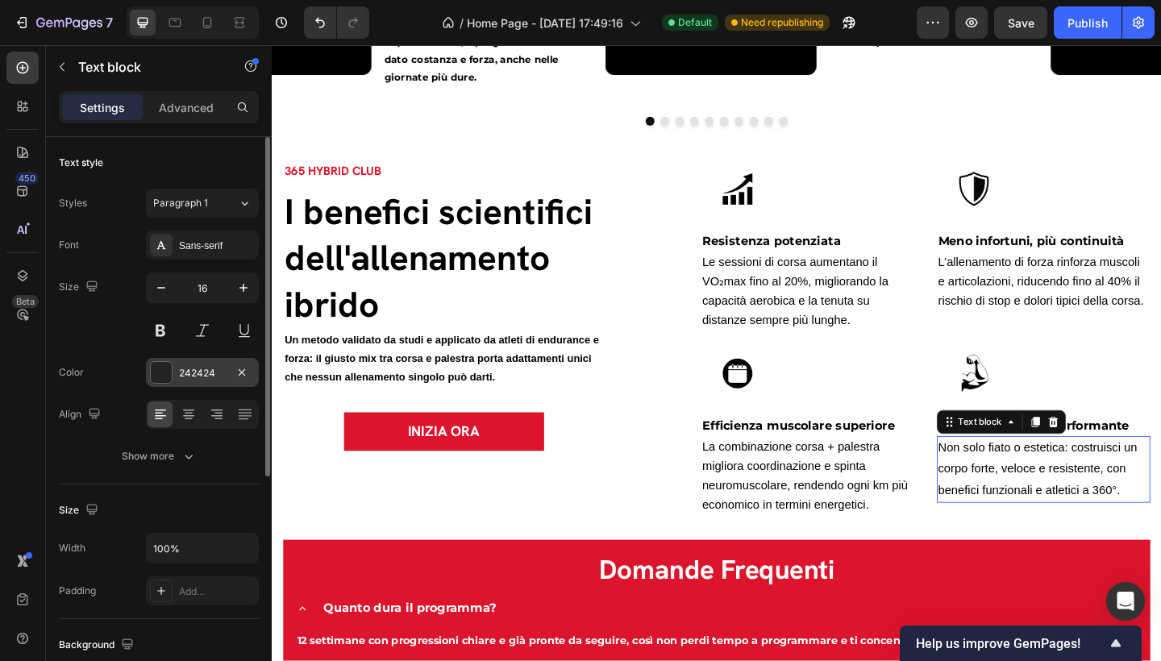
click at [189, 364] on div "242424" at bounding box center [202, 372] width 113 height 29
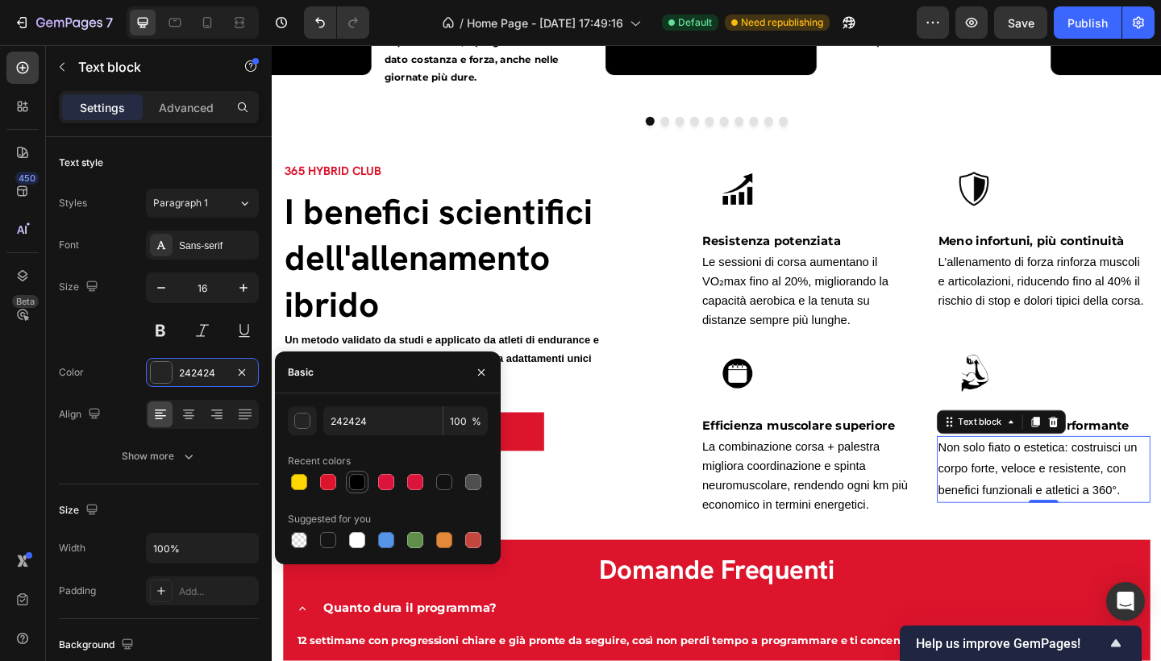
click at [359, 481] on div at bounding box center [357, 482] width 16 height 16
type input "000000"
click at [156, 290] on icon "button" at bounding box center [161, 288] width 16 height 16
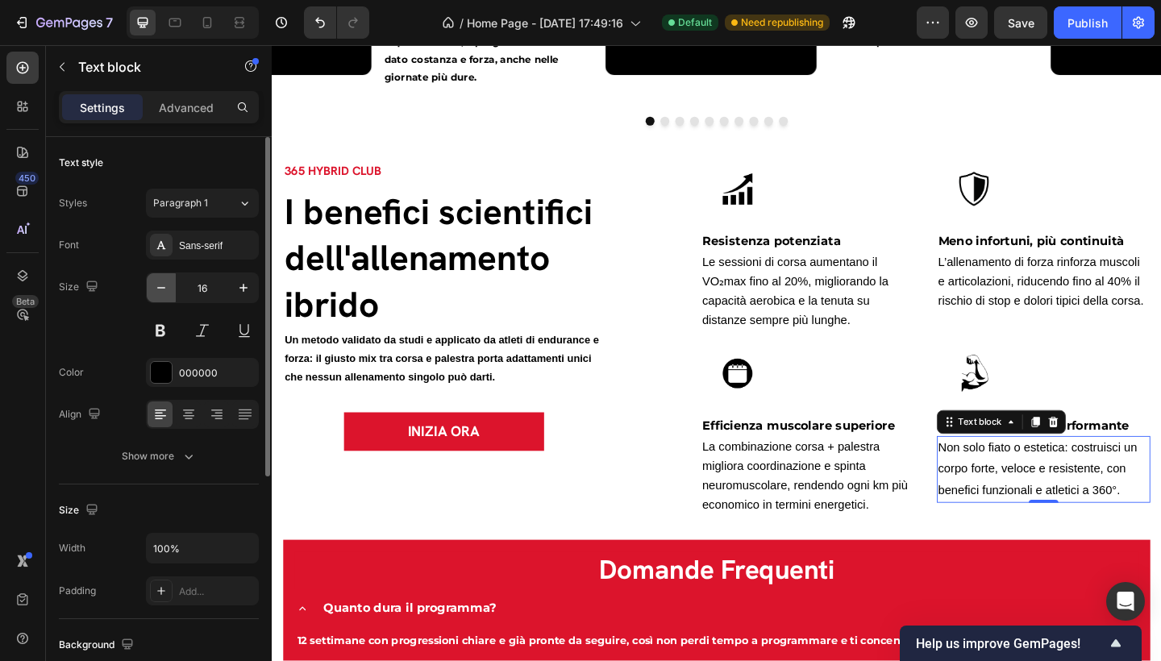
click at [156, 290] on icon "button" at bounding box center [161, 288] width 16 height 16
type input "14"
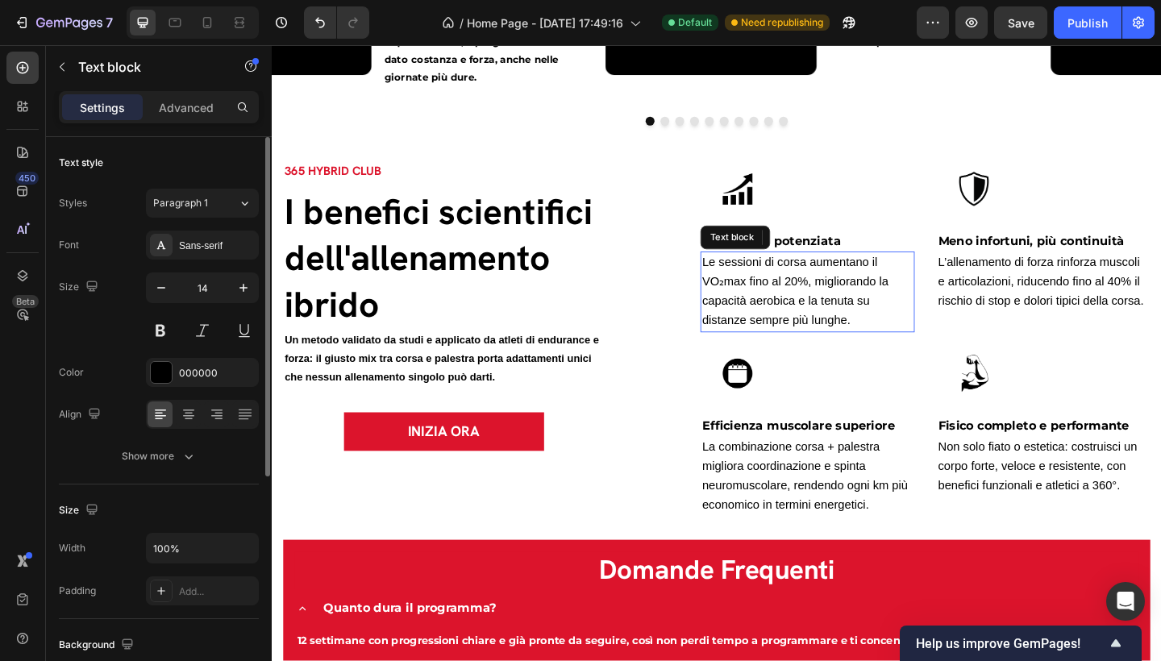
click at [824, 305] on span "Le sessioni di corsa aumentano il VO₂max fino al 20%, migliorando la capacità a…" at bounding box center [840, 313] width 202 height 77
click at [212, 248] on div "Sans-serif" at bounding box center [217, 246] width 76 height 15
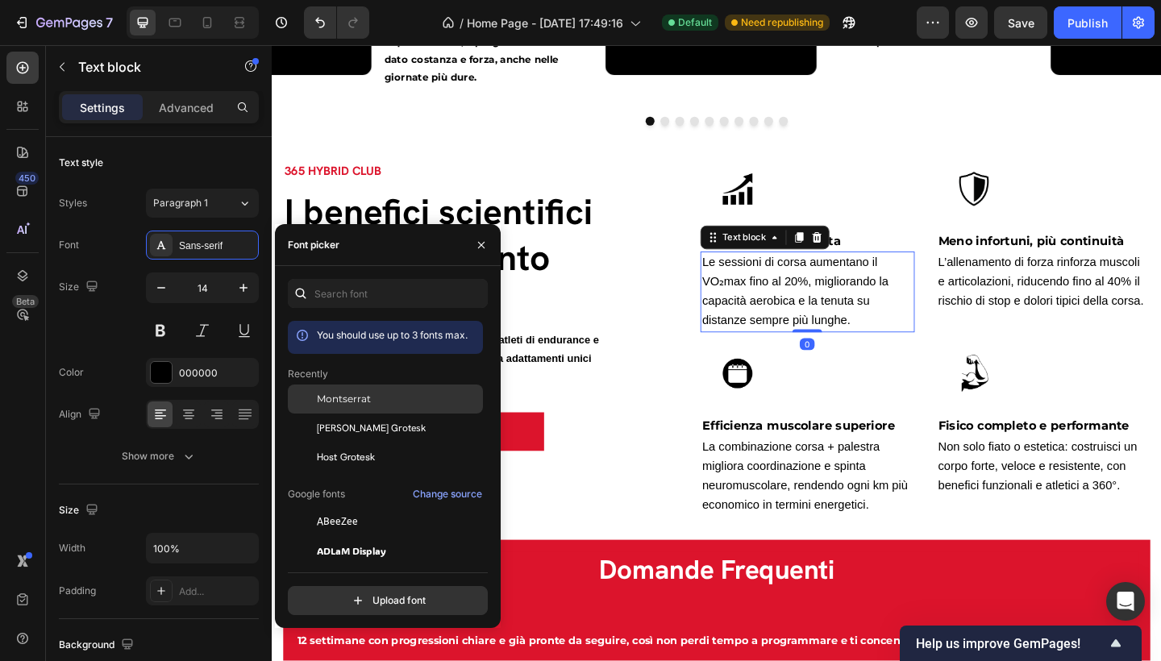
click at [354, 395] on span "Montserrat" at bounding box center [344, 399] width 54 height 15
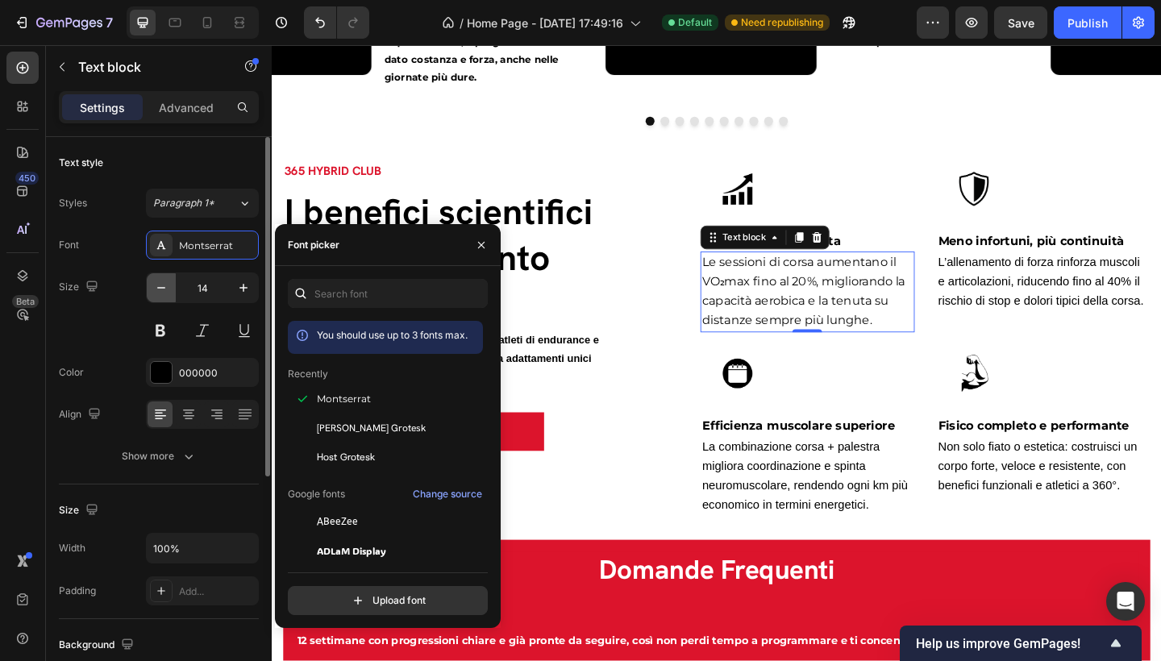
click at [154, 287] on icon "button" at bounding box center [161, 288] width 16 height 16
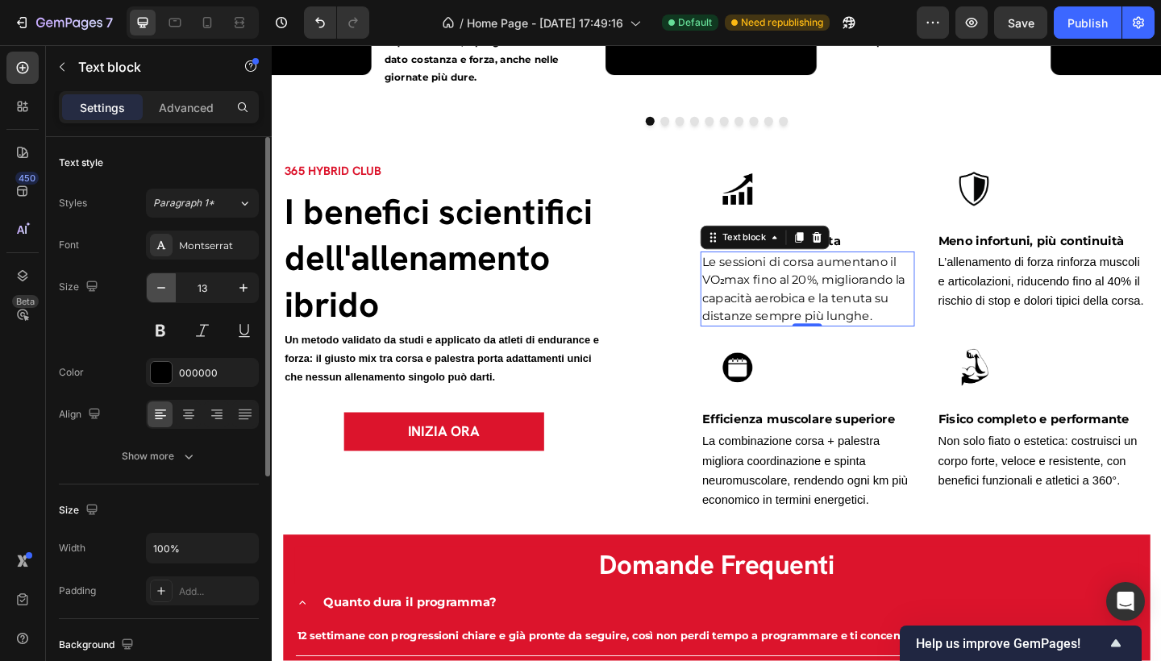
click at [155, 285] on icon "button" at bounding box center [161, 288] width 16 height 16
type input "12"
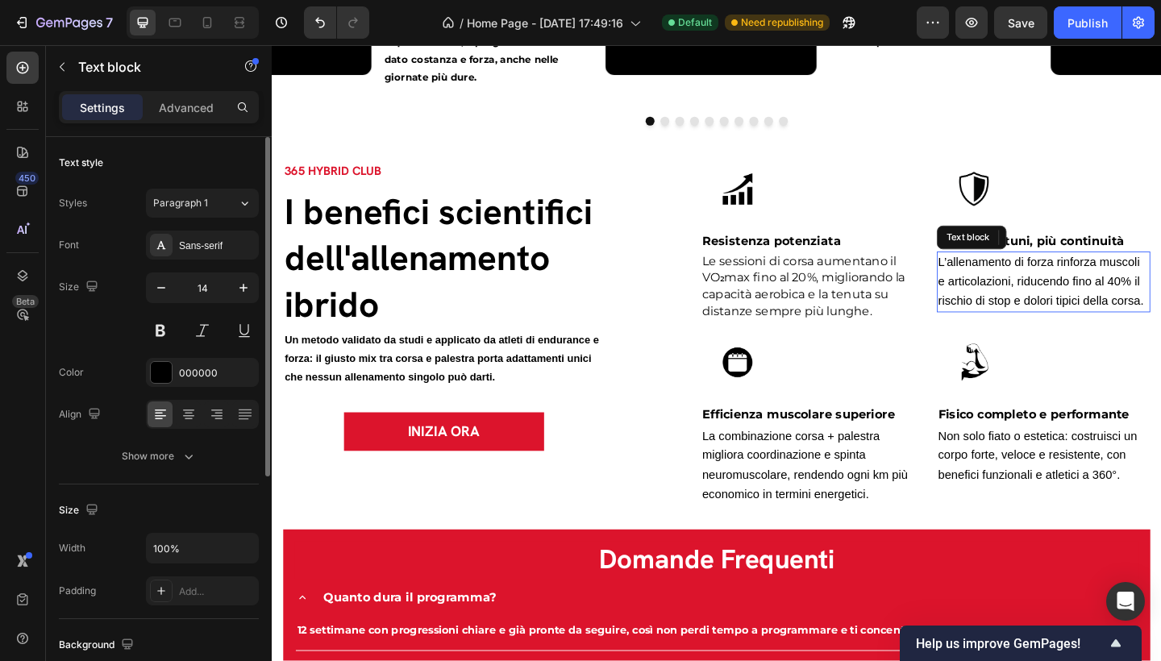
click at [1044, 314] on span "L’allenamento di forza rinforza muscoli e articolazioni, riducendo fino al 40% …" at bounding box center [1108, 303] width 223 height 56
click at [207, 251] on div "Sans-serif" at bounding box center [217, 246] width 76 height 15
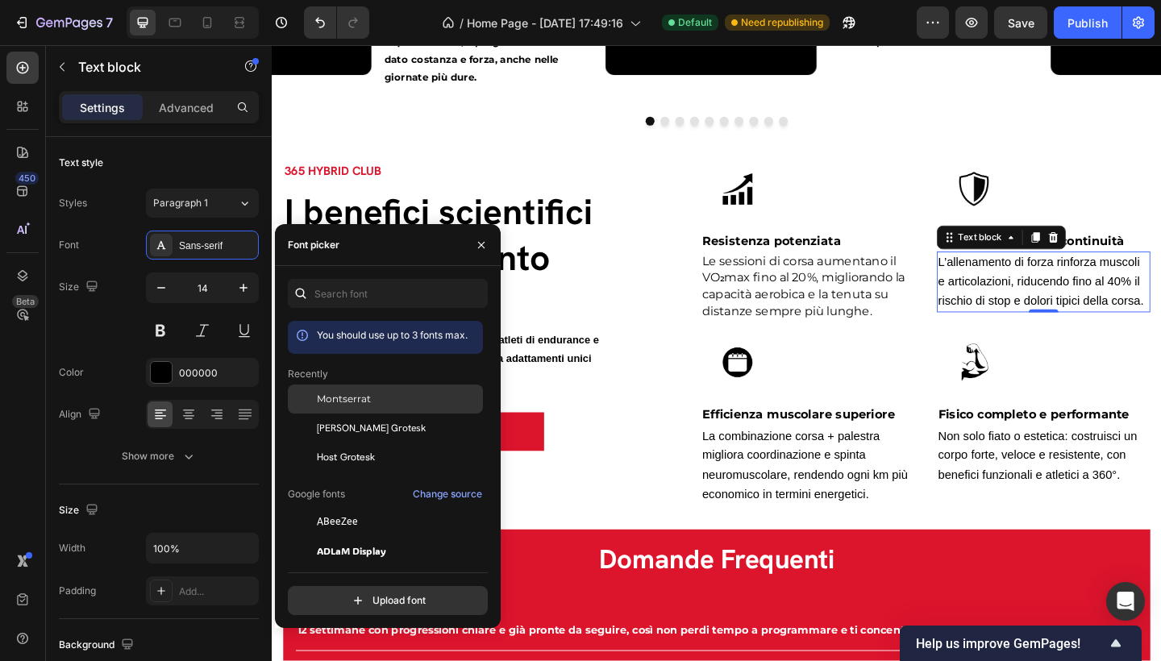
click at [340, 399] on span "Montserrat" at bounding box center [344, 399] width 54 height 15
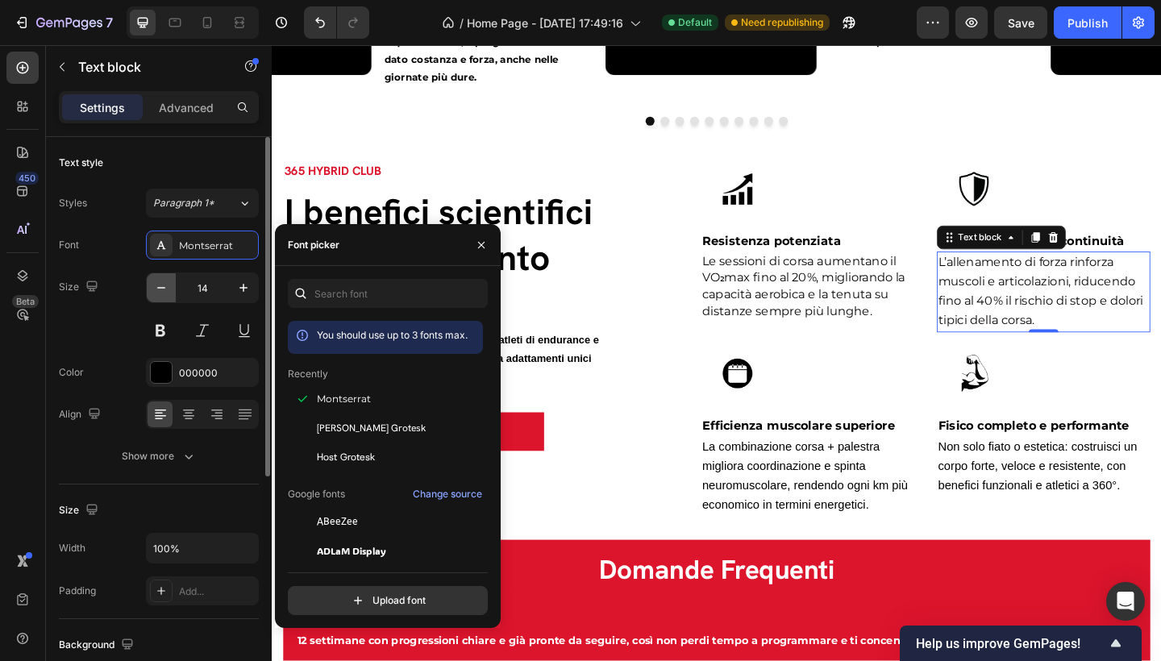
click at [165, 278] on button "button" at bounding box center [161, 287] width 29 height 29
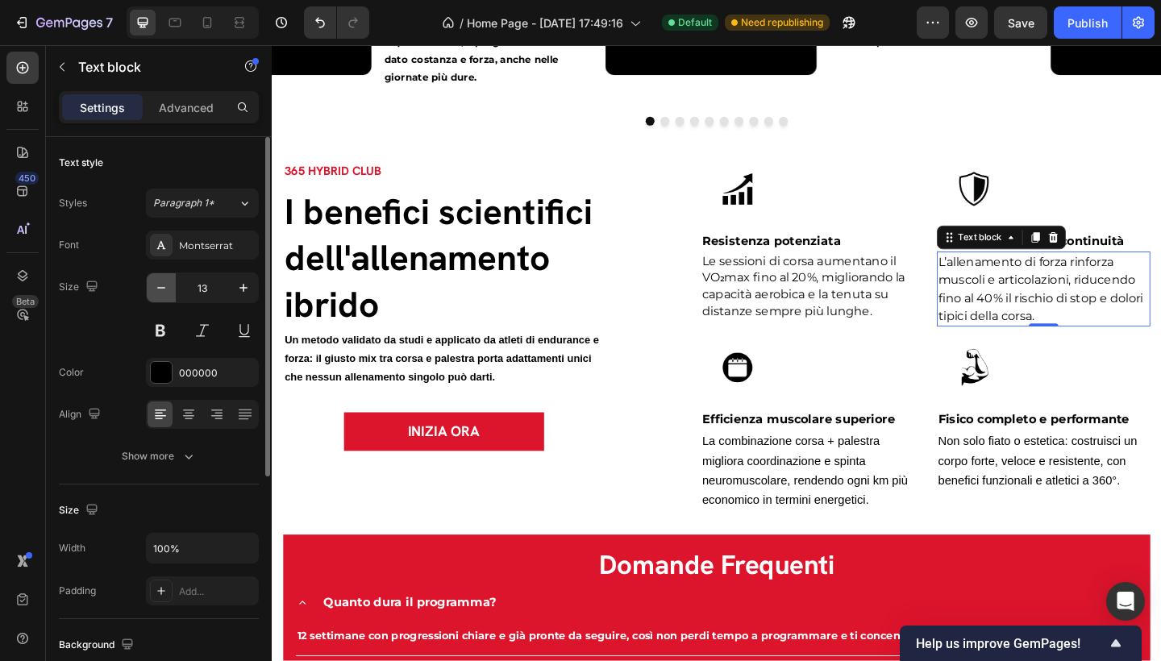
click at [165, 278] on button "button" at bounding box center [161, 287] width 29 height 29
type input "12"
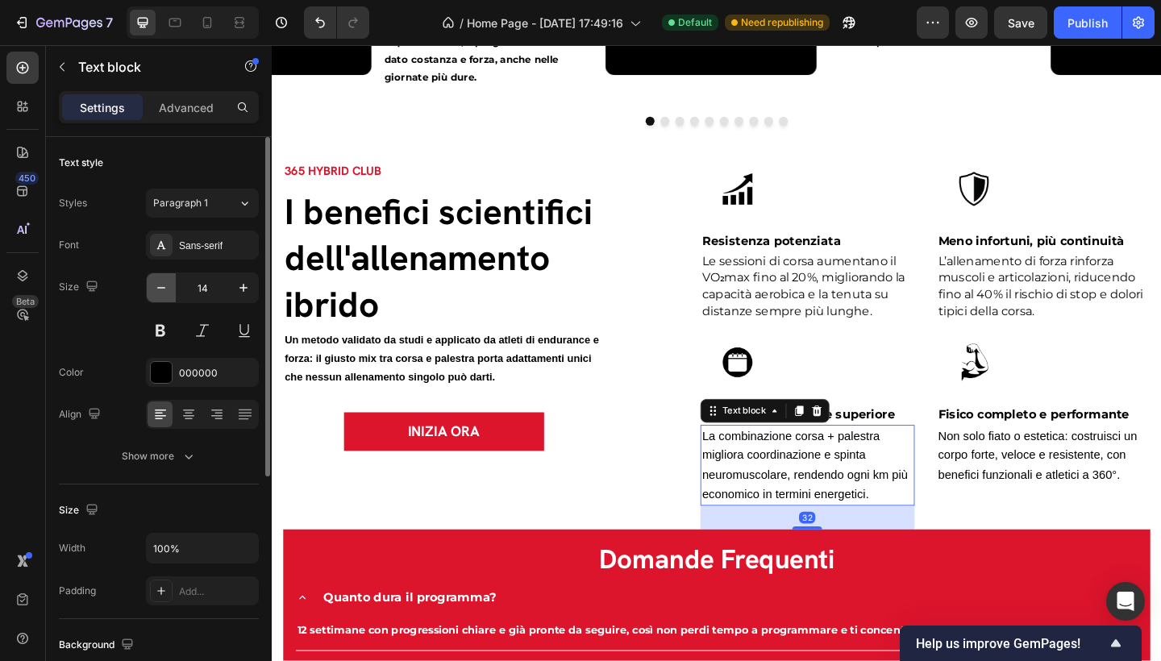
click at [167, 294] on icon "button" at bounding box center [161, 288] width 16 height 16
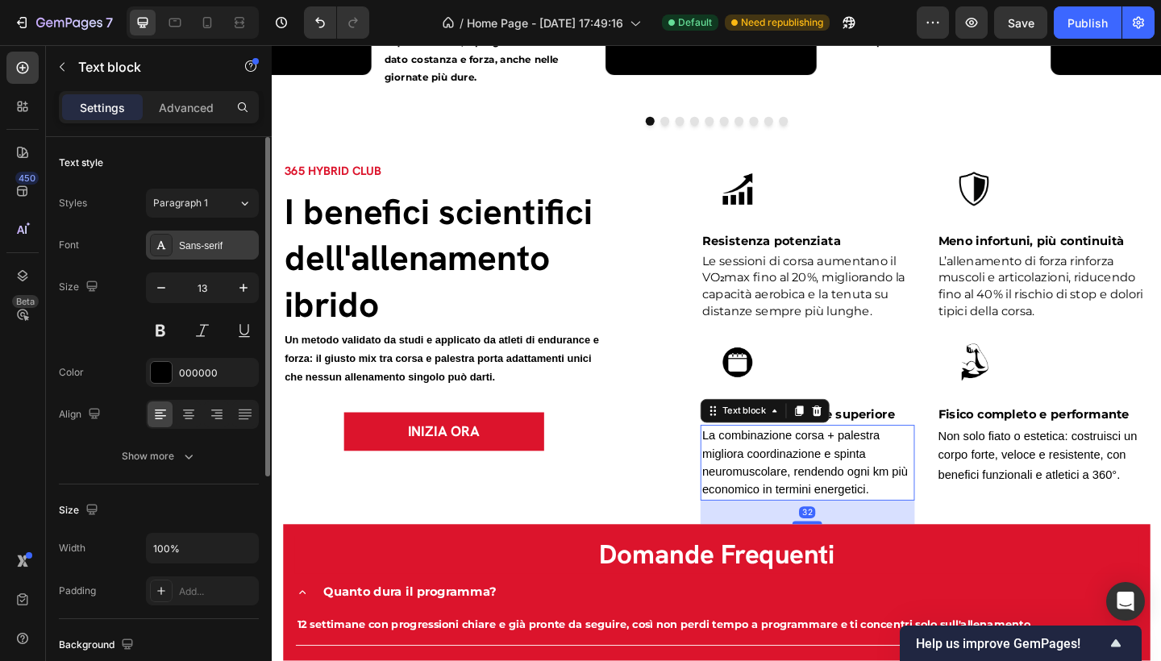
type input "12"
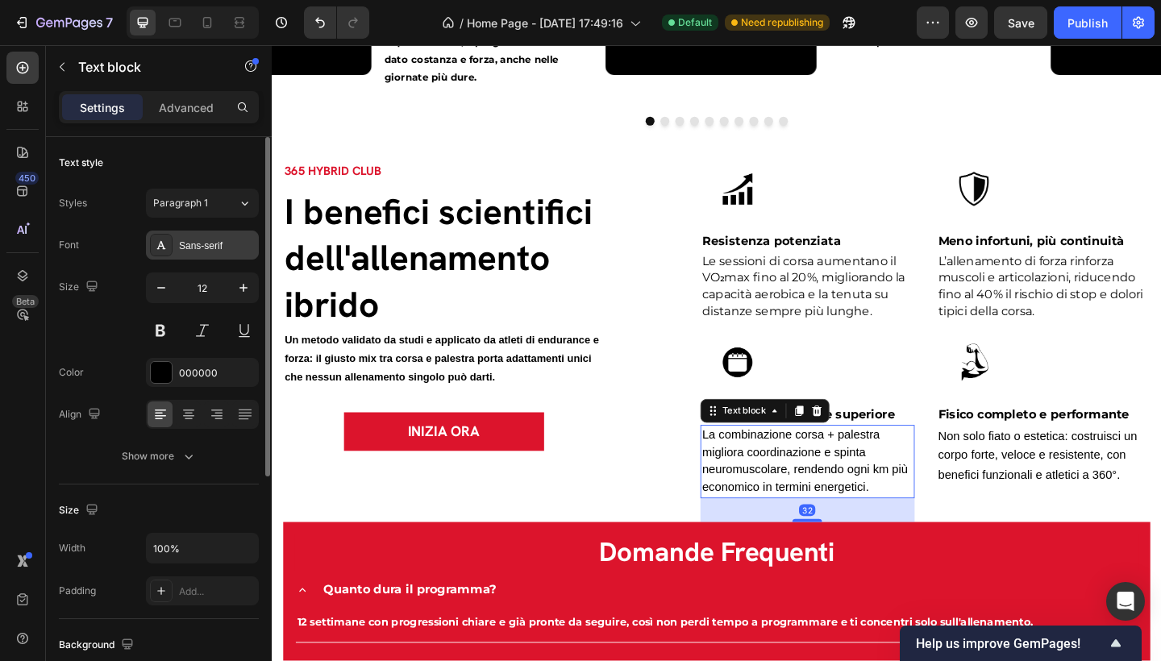
click at [210, 242] on div "Sans-serif" at bounding box center [217, 246] width 76 height 15
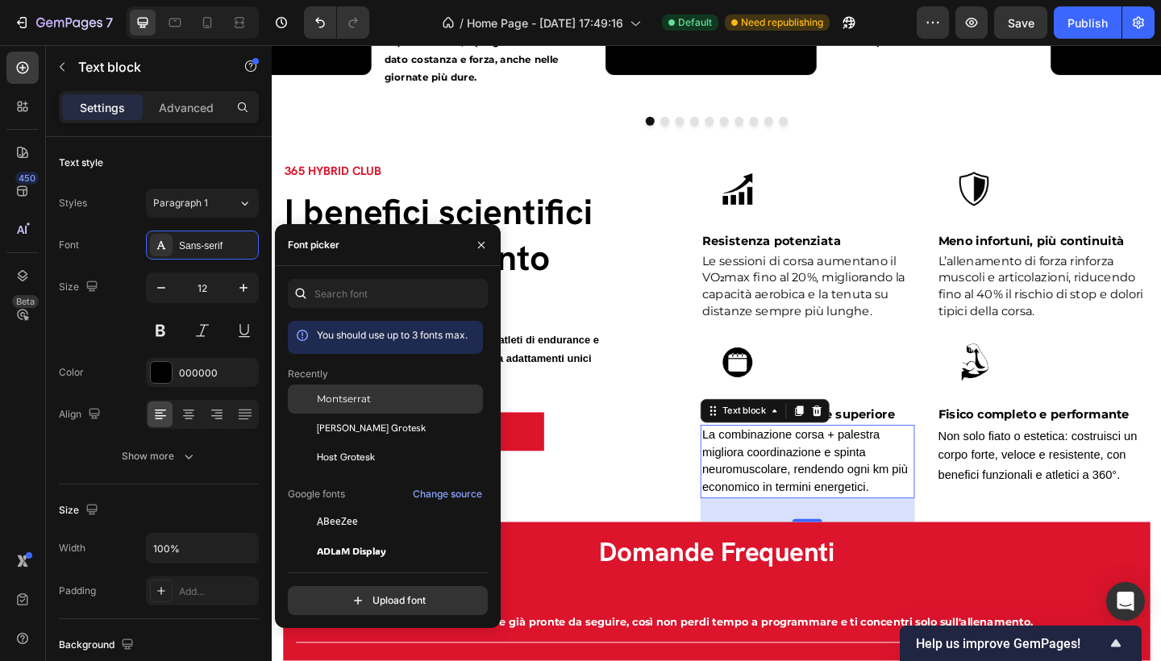
click at [351, 398] on span "Montserrat" at bounding box center [344, 399] width 54 height 15
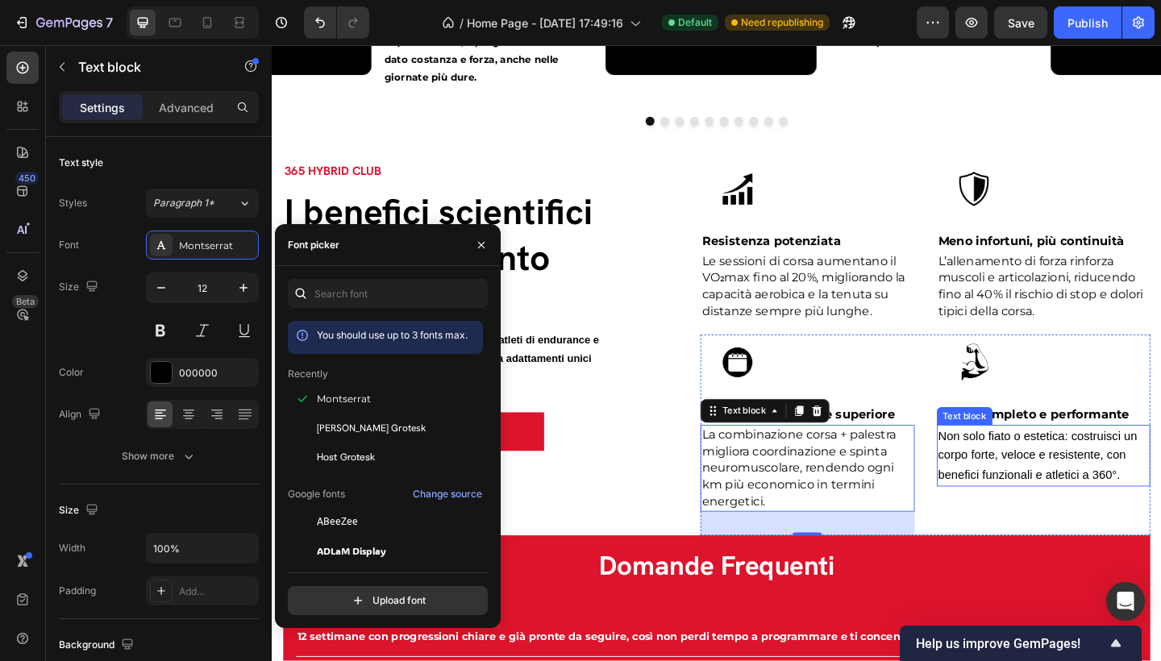
click at [1098, 498] on span "Non solo fiato o estetica: costruisci un corpo forte, veloce e resistente, con …" at bounding box center [1105, 492] width 217 height 56
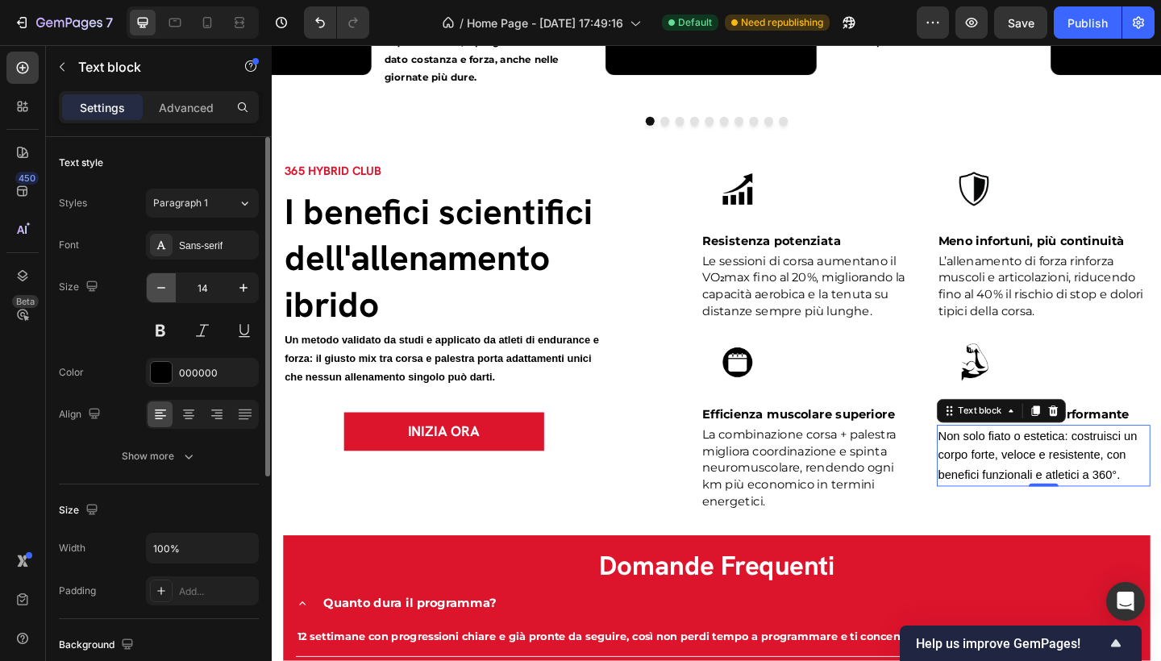
click at [167, 287] on icon "button" at bounding box center [161, 288] width 16 height 16
type input "12"
click at [194, 245] on div "Sans-serif" at bounding box center [217, 246] width 76 height 15
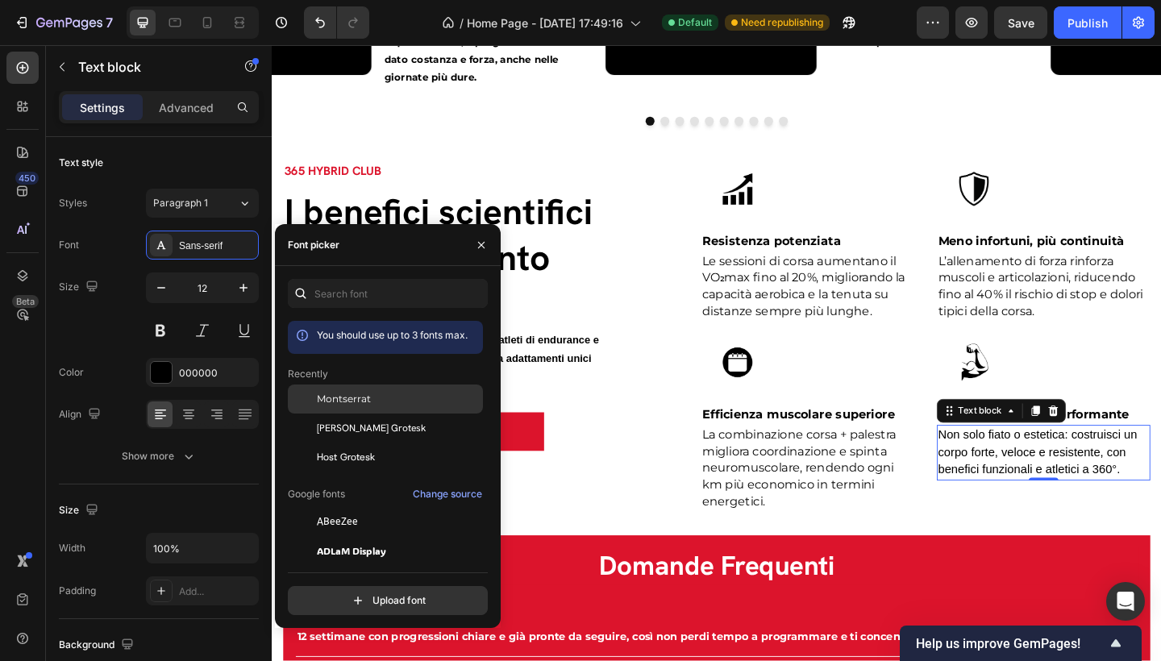
click at [353, 409] on div "Montserrat" at bounding box center [385, 399] width 195 height 29
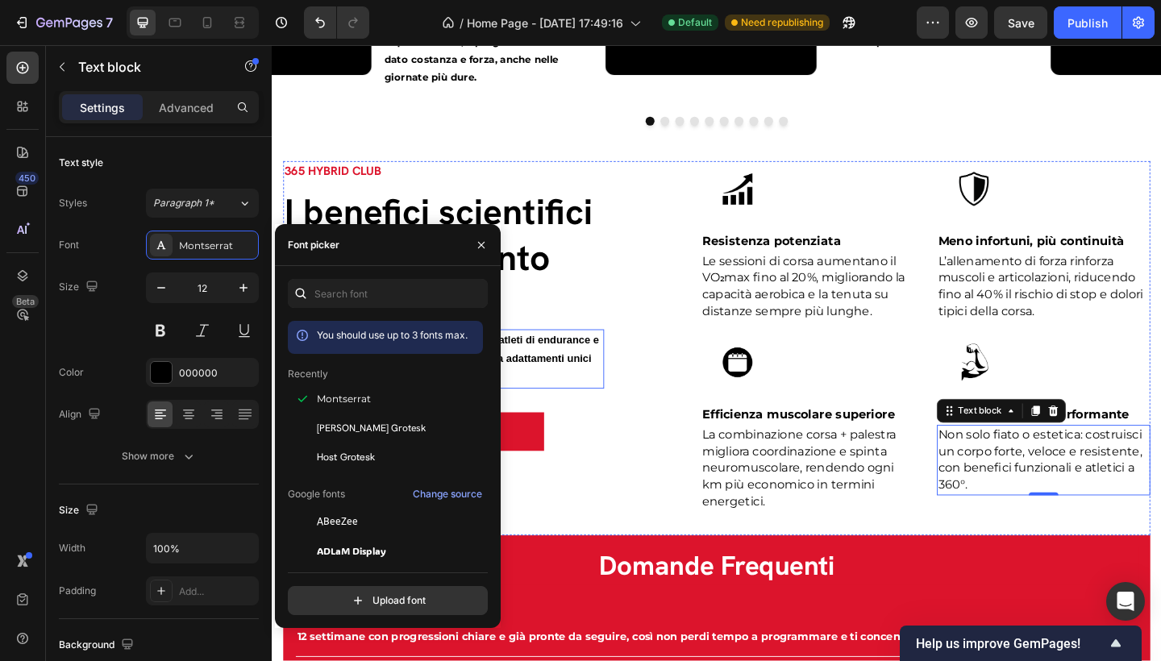
click at [584, 371] on p "Un metodo validato da studi e applicato da atleti di endurance e forza: il gius…" at bounding box center [458, 386] width 346 height 61
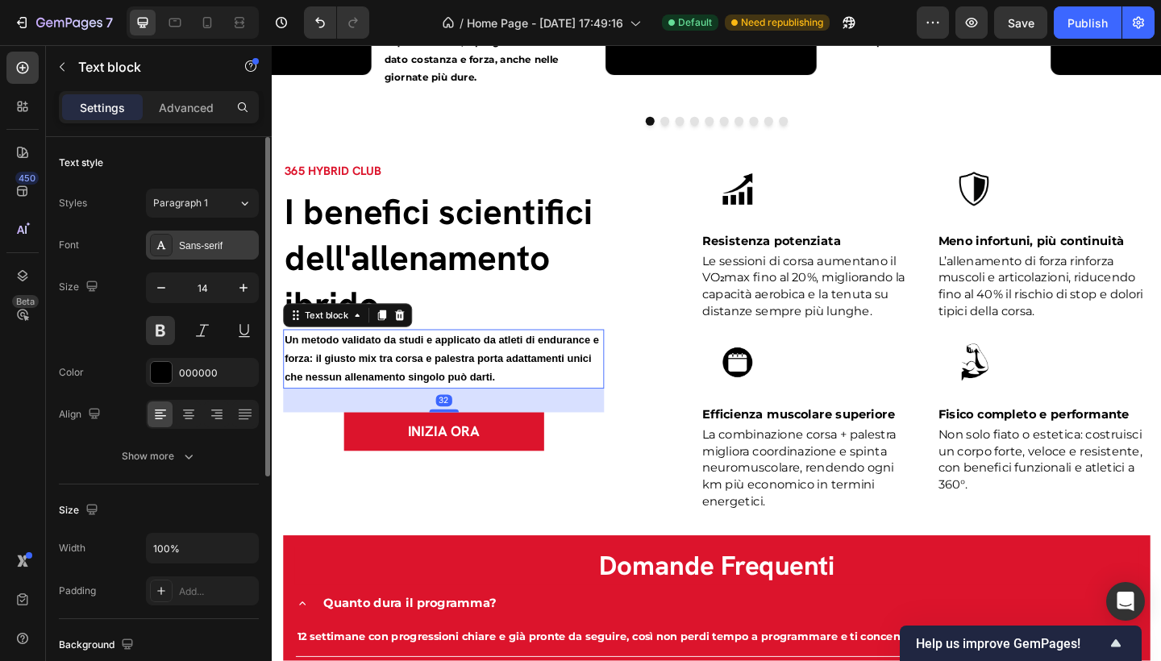
click at [220, 247] on div "Sans-serif" at bounding box center [217, 246] width 76 height 15
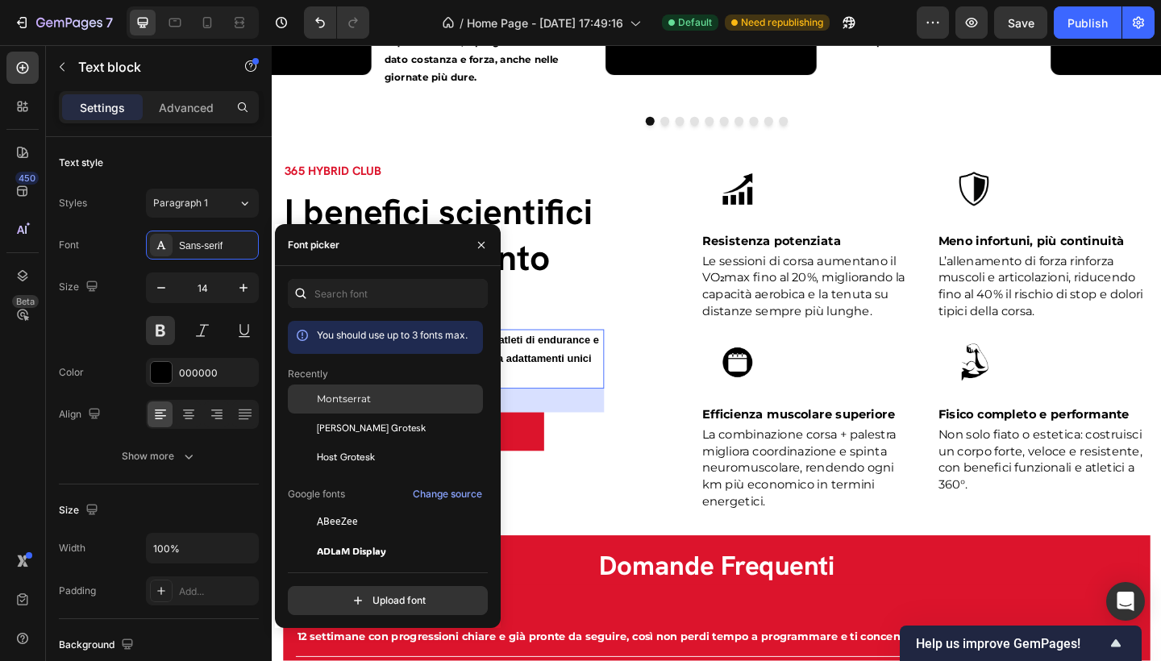
click at [379, 392] on div "Montserrat" at bounding box center [398, 399] width 163 height 15
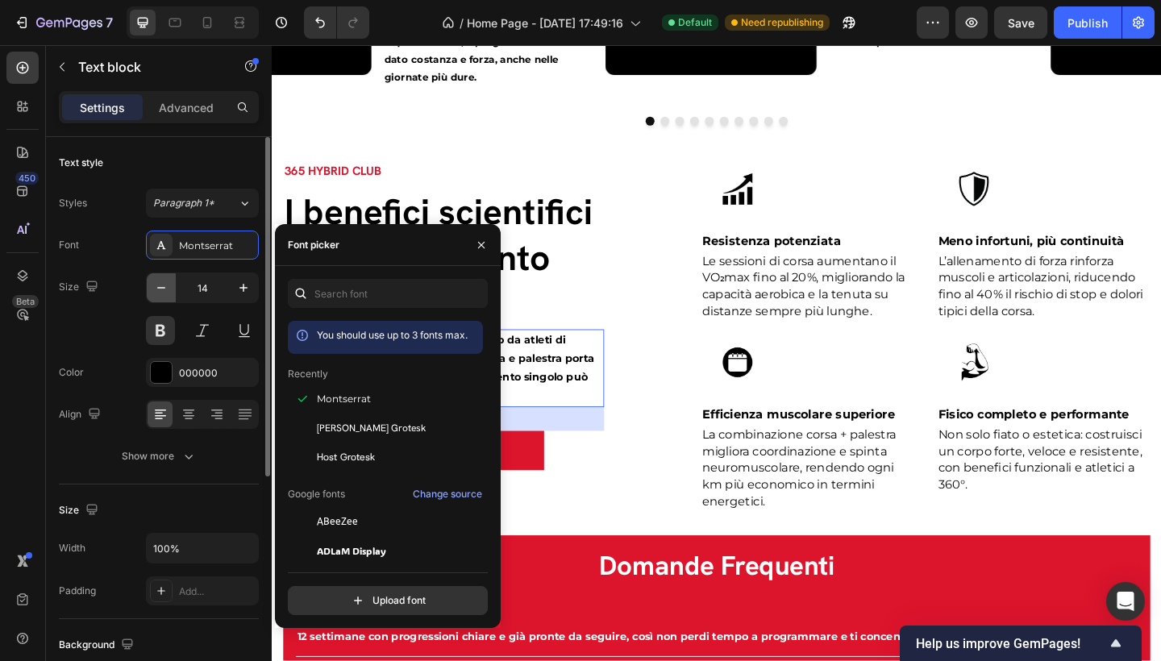
click at [156, 285] on icon "button" at bounding box center [161, 288] width 16 height 16
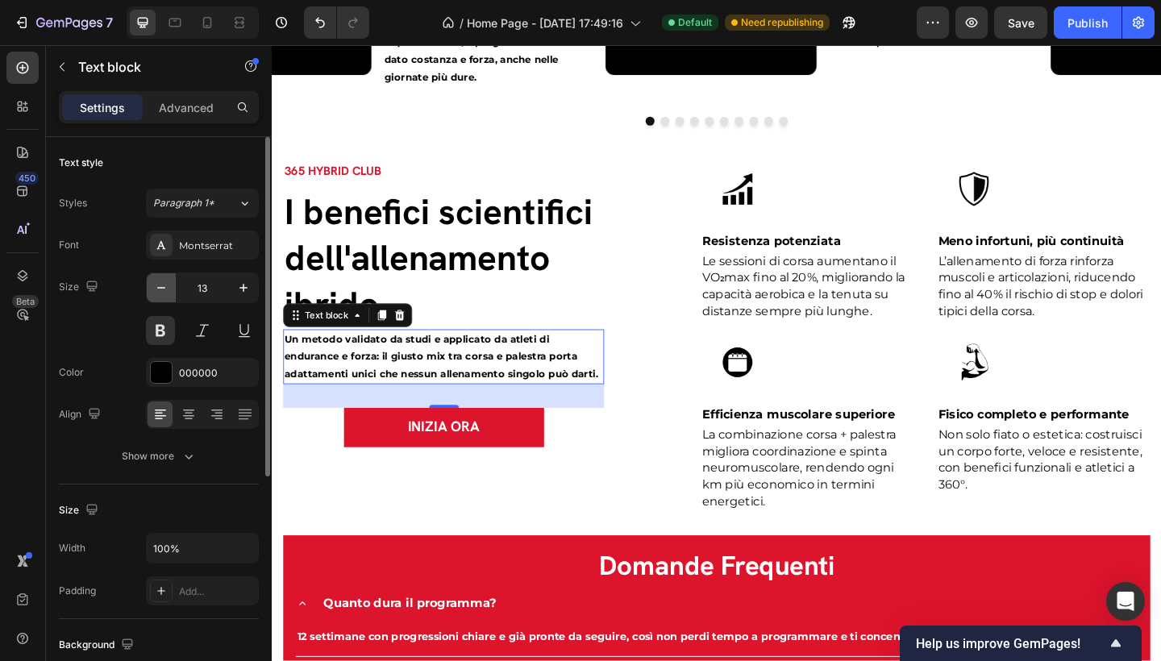
click at [156, 285] on icon "button" at bounding box center [161, 288] width 16 height 16
type input "12"
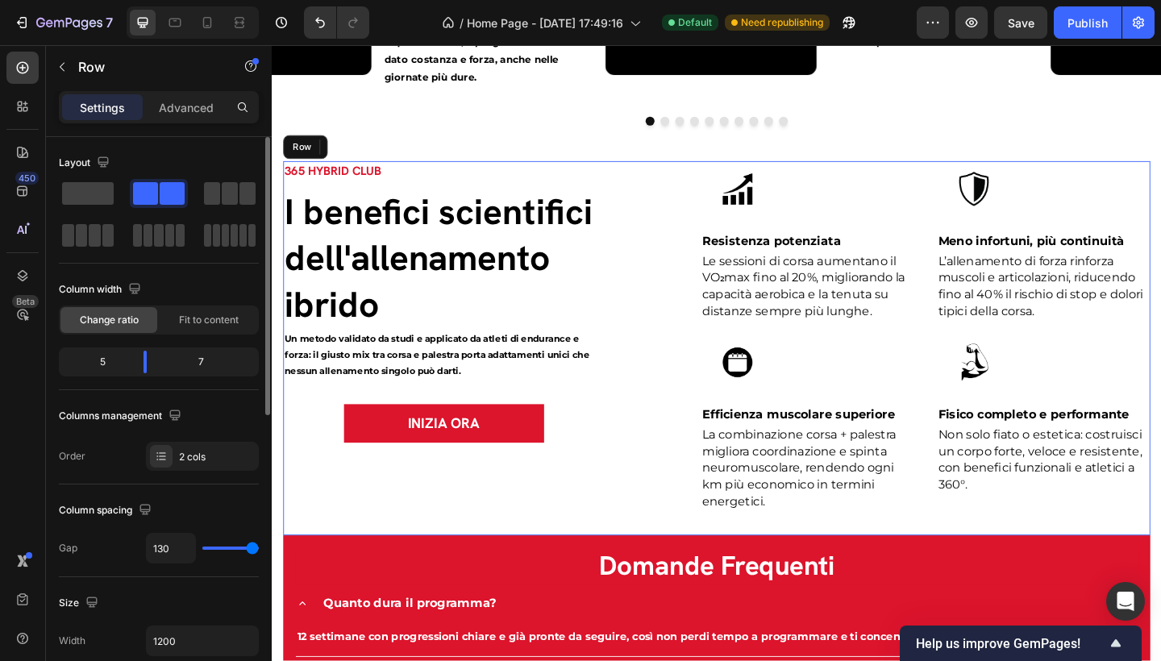
click at [602, 557] on div "365 HYBRID CLUB Text block I benefici scientifici dell'allenamento ibrido Headi…" at bounding box center [458, 375] width 349 height 407
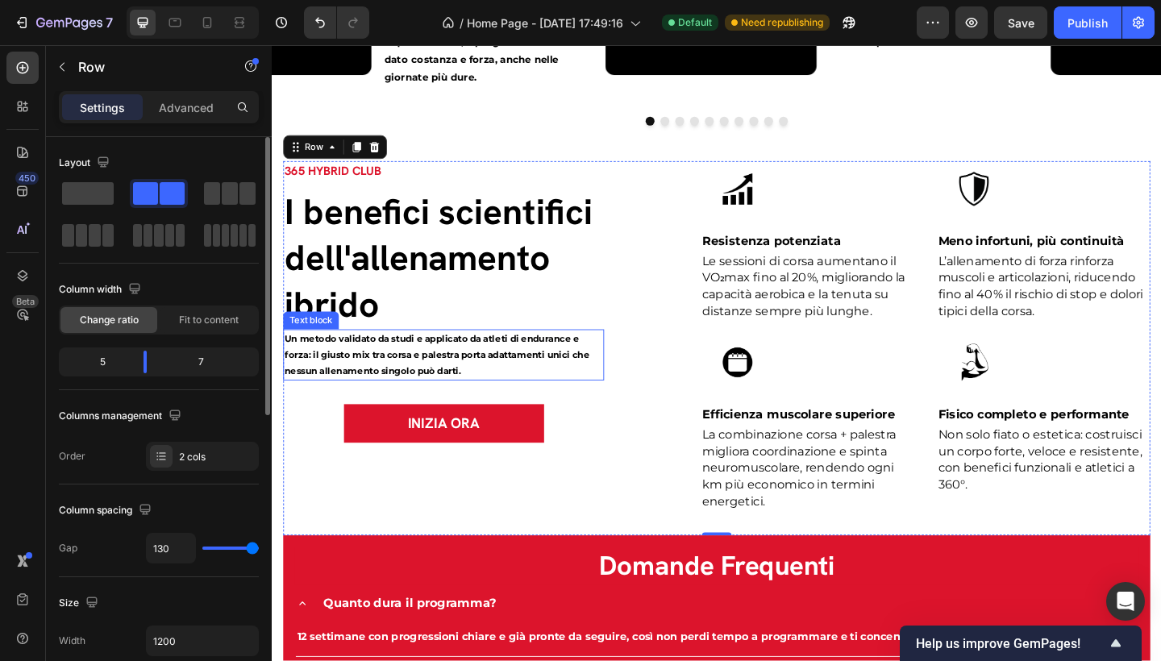
click at [365, 376] on p "Un metodo validato da studi e applicato da atleti di endurance e forza: il gius…" at bounding box center [458, 382] width 346 height 52
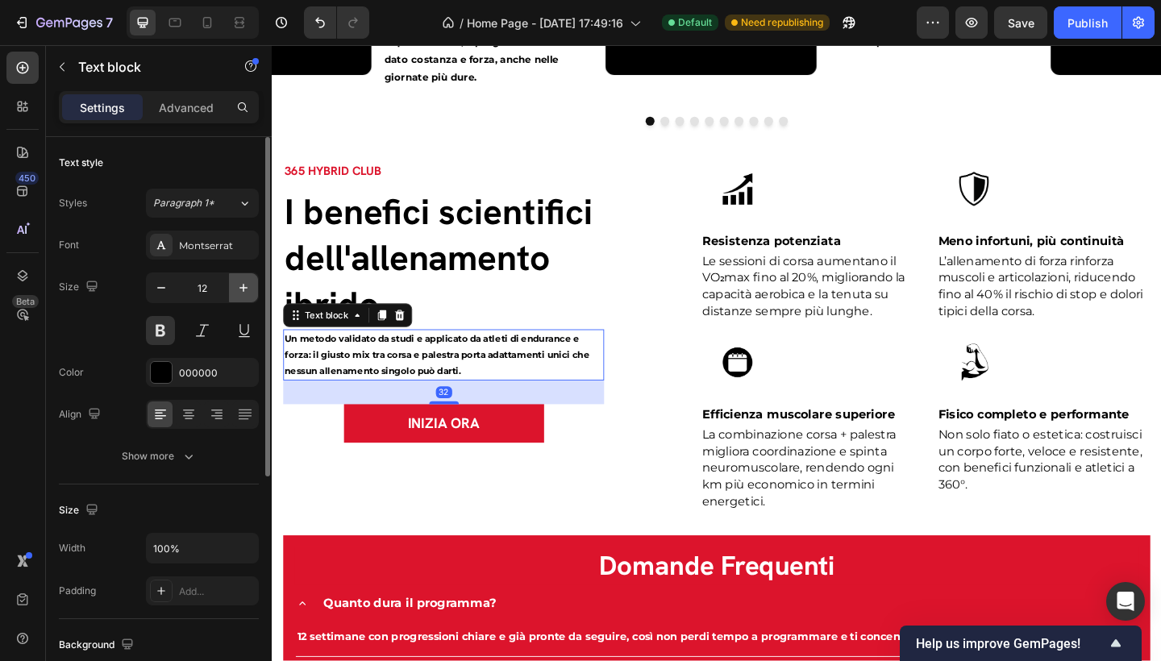
click at [245, 281] on icon "button" at bounding box center [243, 288] width 16 height 16
type input "13"
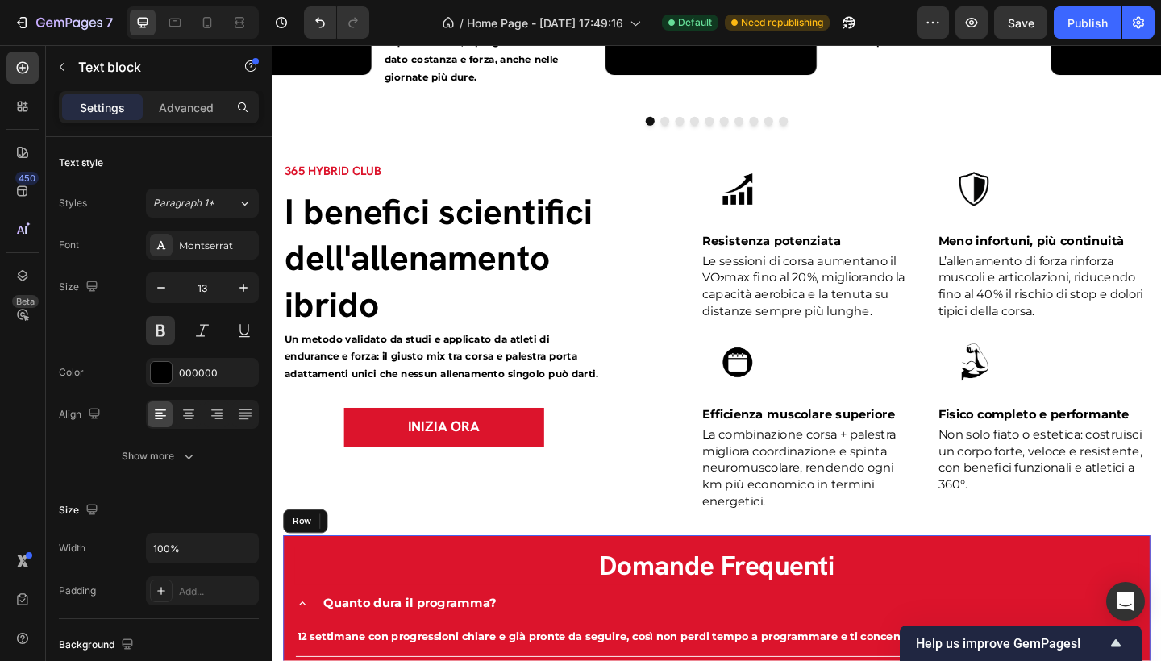
drag, startPoint x: 530, startPoint y: 589, endPoint x: 552, endPoint y: 601, distance: 25.2
click at [455, 407] on p "Un metodo validato da studi e applicato da atleti di endurance e forza: il gius…" at bounding box center [458, 384] width 346 height 56
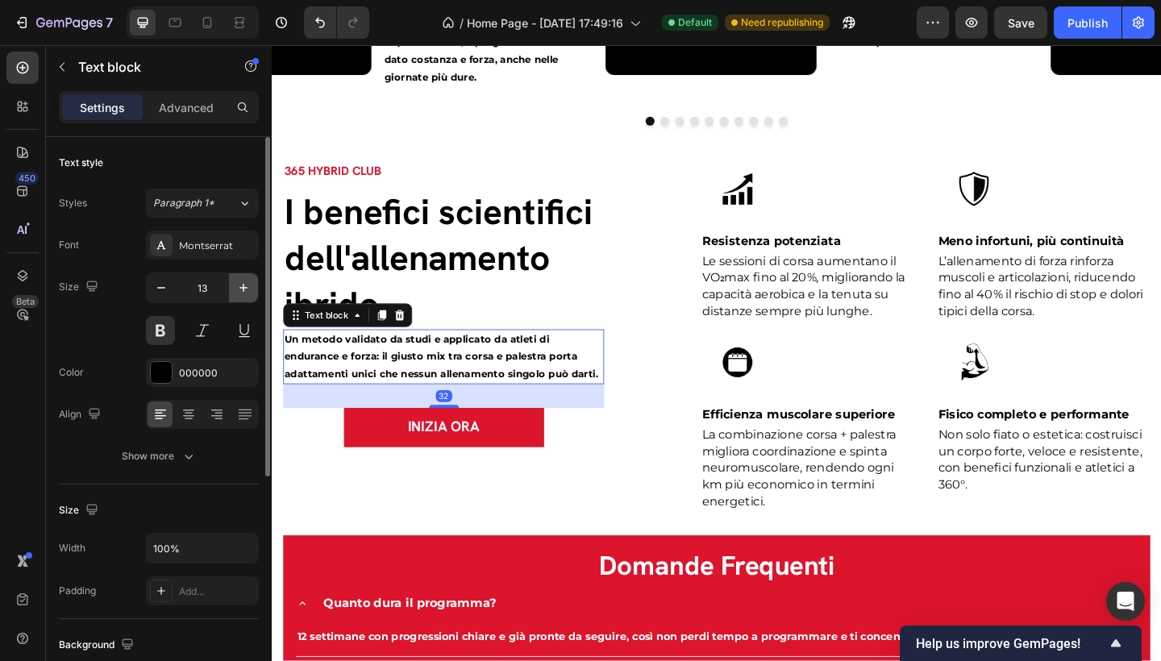
drag, startPoint x: 242, startPoint y: 285, endPoint x: 103, endPoint y: 412, distance: 187.8
click at [242, 285] on icon "button" at bounding box center [243, 288] width 16 height 16
type input "14"
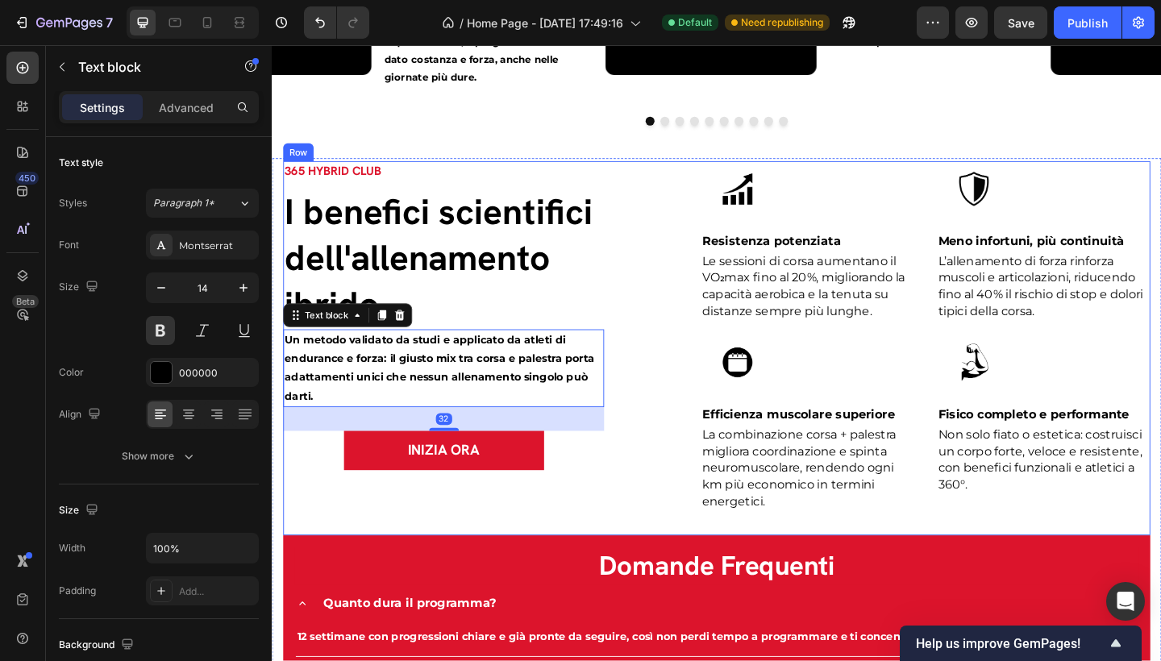
click at [618, 548] on div "365 HYBRID CLUB Text block I benefici scientifici dell'allenamento ibrido Headi…" at bounding box center [458, 375] width 349 height 407
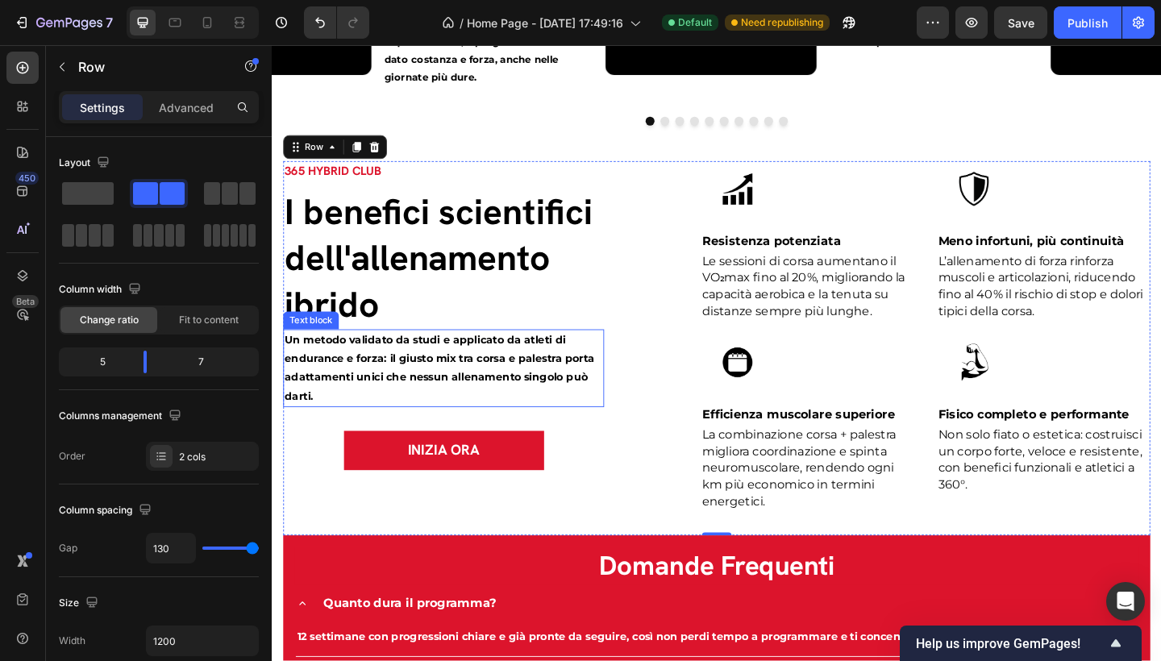
click at [494, 387] on p "Un metodo validato da studi e applicato da atleti di endurance e forza: il gius…" at bounding box center [458, 396] width 346 height 81
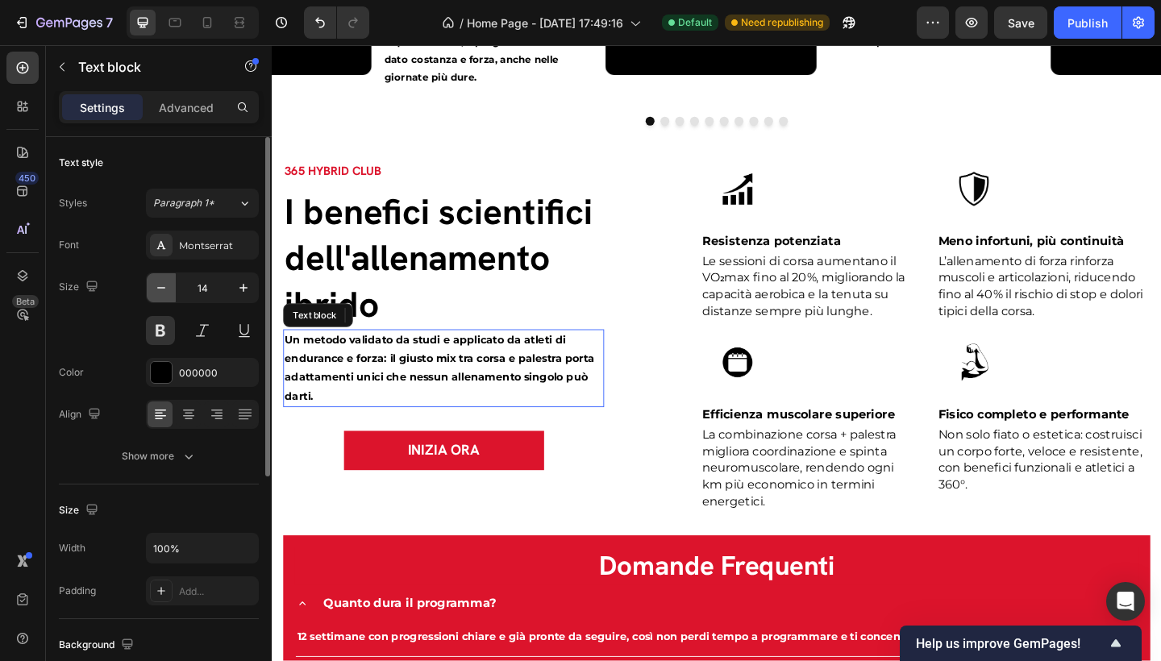
click at [169, 282] on icon "button" at bounding box center [161, 288] width 16 height 16
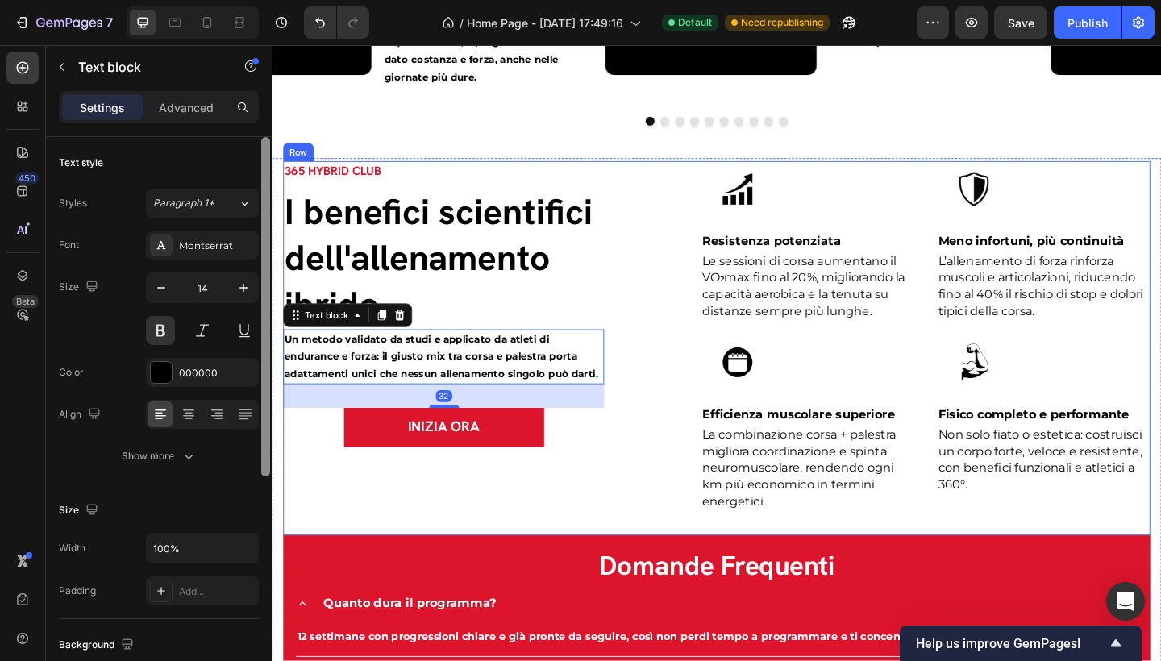
type input "13"
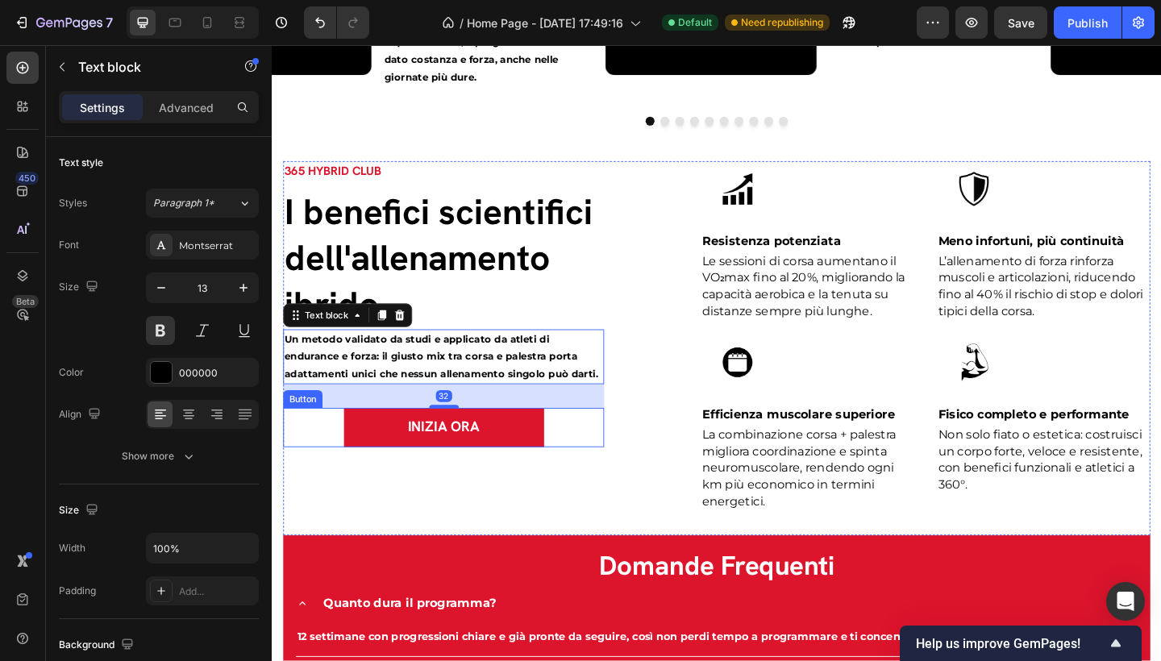
click at [532, 472] on button "INIZIA ORA" at bounding box center [459, 461] width 218 height 43
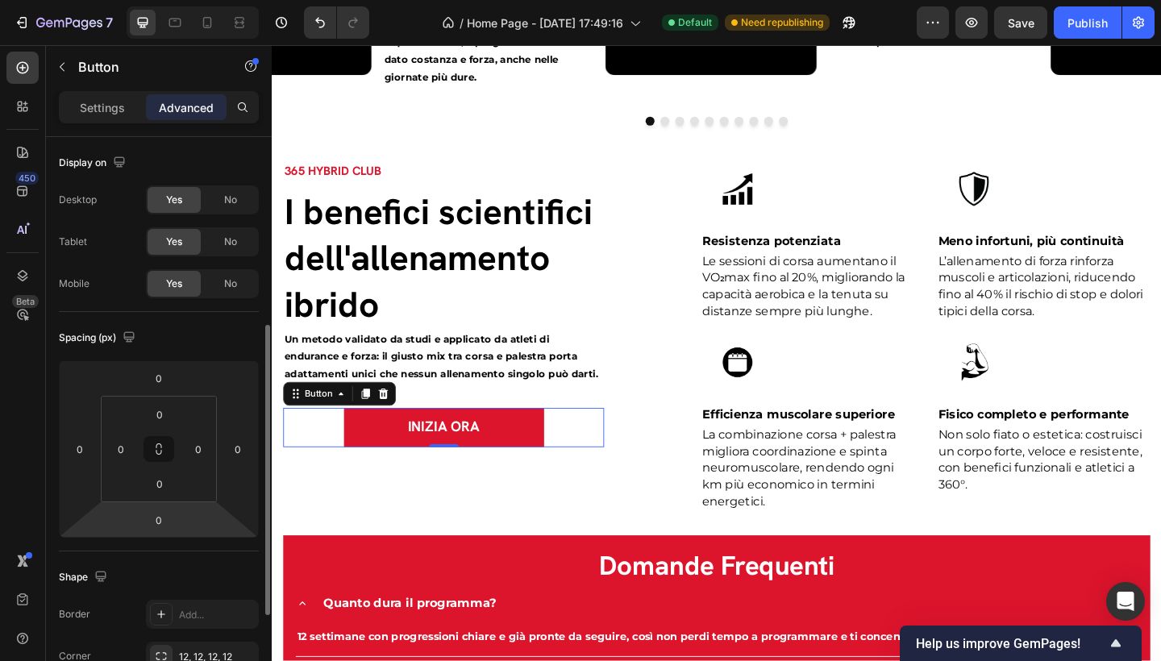
scroll to position [260, 0]
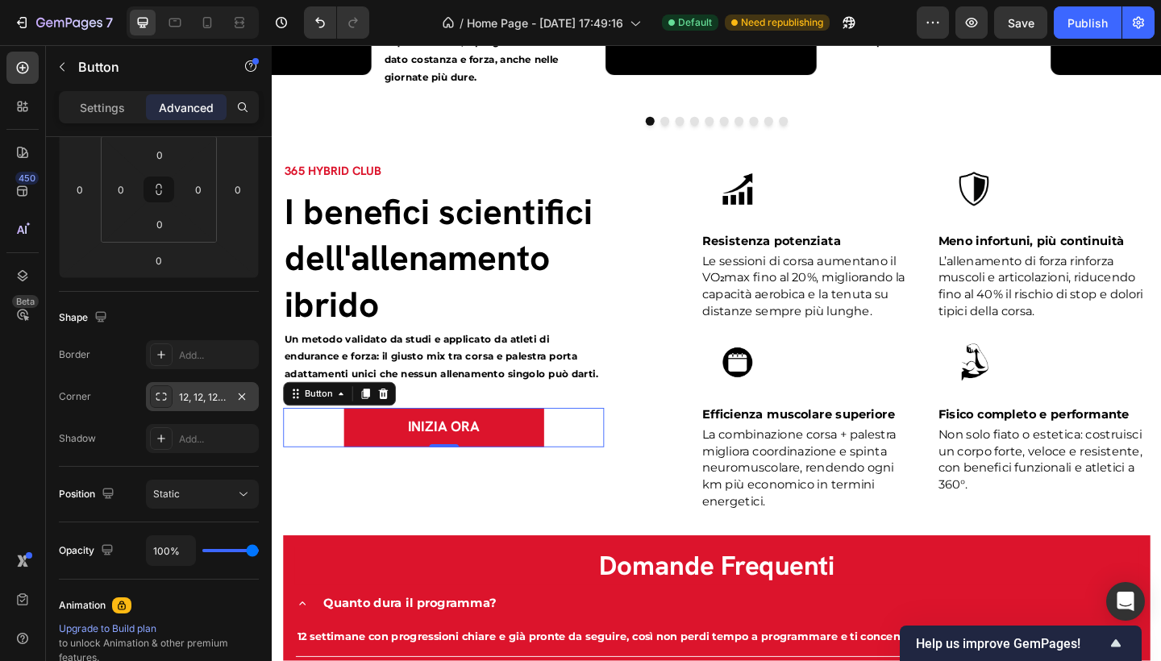
click at [217, 397] on div "12, 12, 12, 12" at bounding box center [202, 397] width 47 height 15
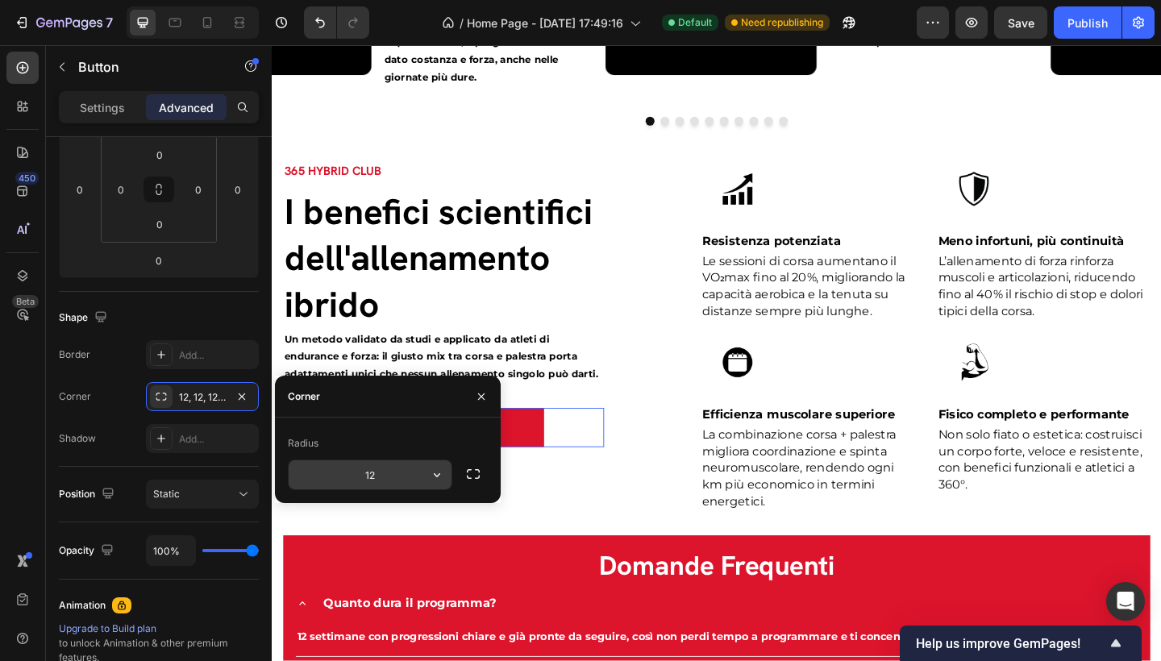
click at [384, 474] on input "12" at bounding box center [370, 474] width 163 height 29
type input "1"
type input "5"
type input "40"
drag, startPoint x: 480, startPoint y: 392, endPoint x: 455, endPoint y: 414, distance: 33.2
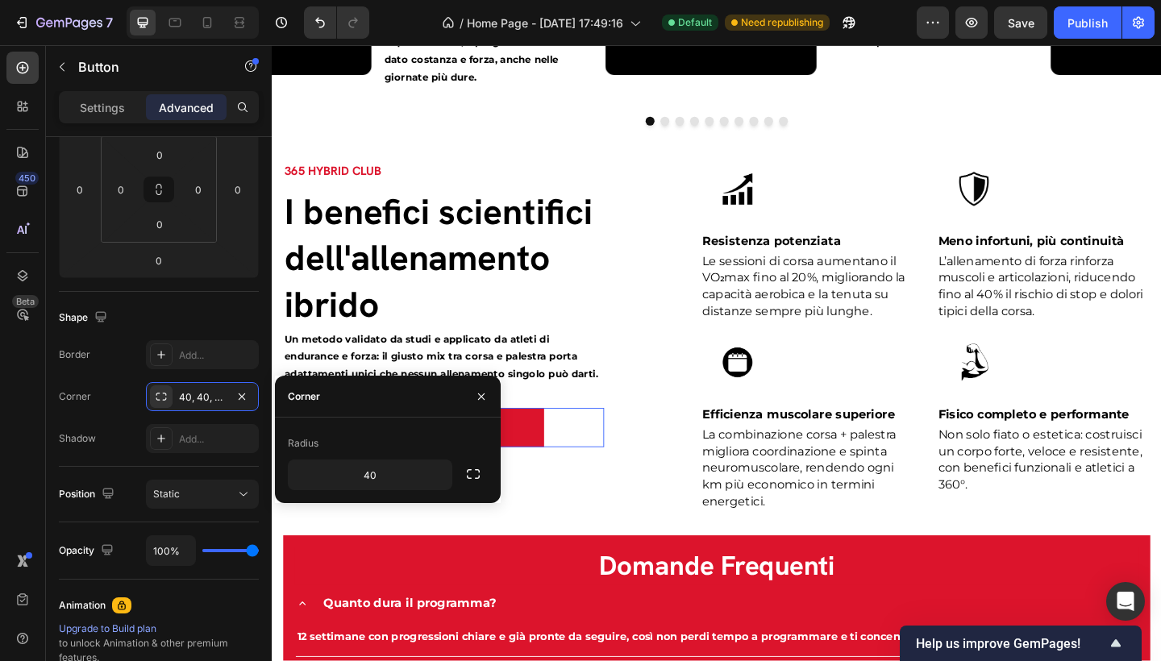
click at [481, 392] on icon "button" at bounding box center [481, 396] width 13 height 13
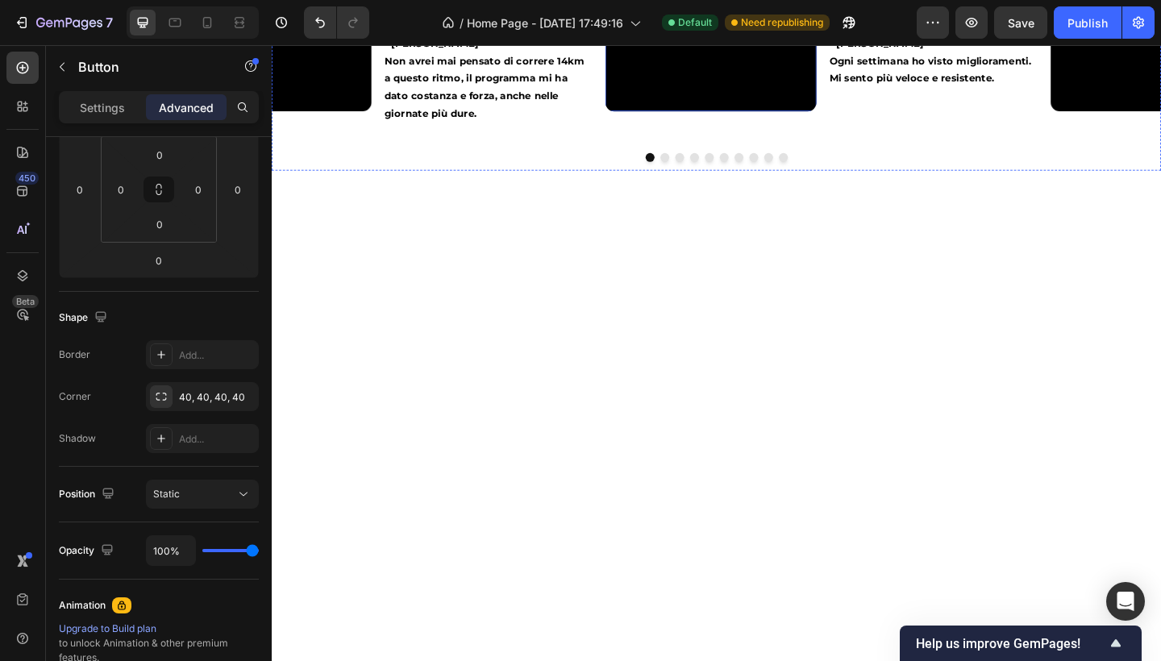
scroll to position [1088, 0]
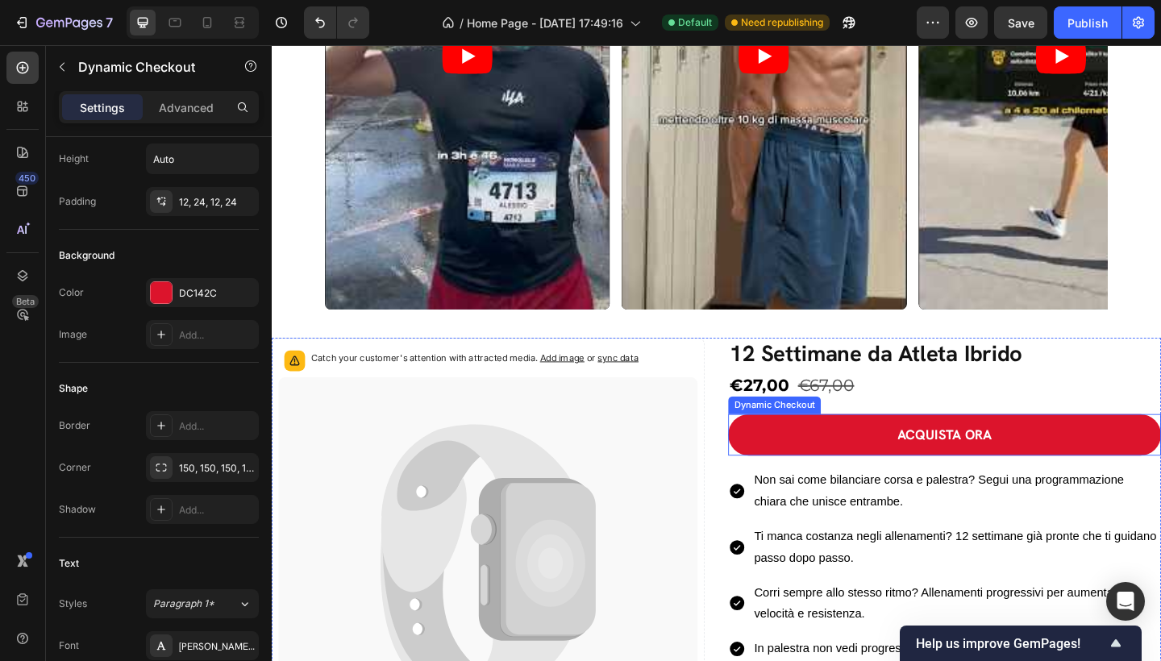
click at [902, 456] on button "ACQUISTA ORA" at bounding box center [1004, 469] width 471 height 45
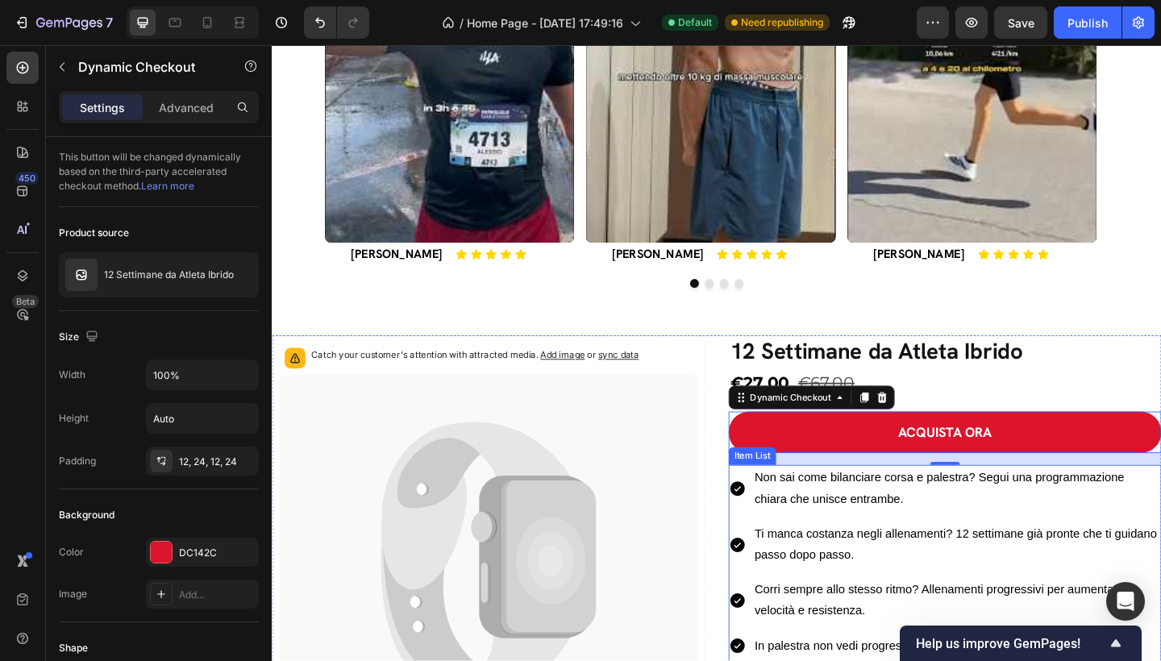
scroll to position [1094, 0]
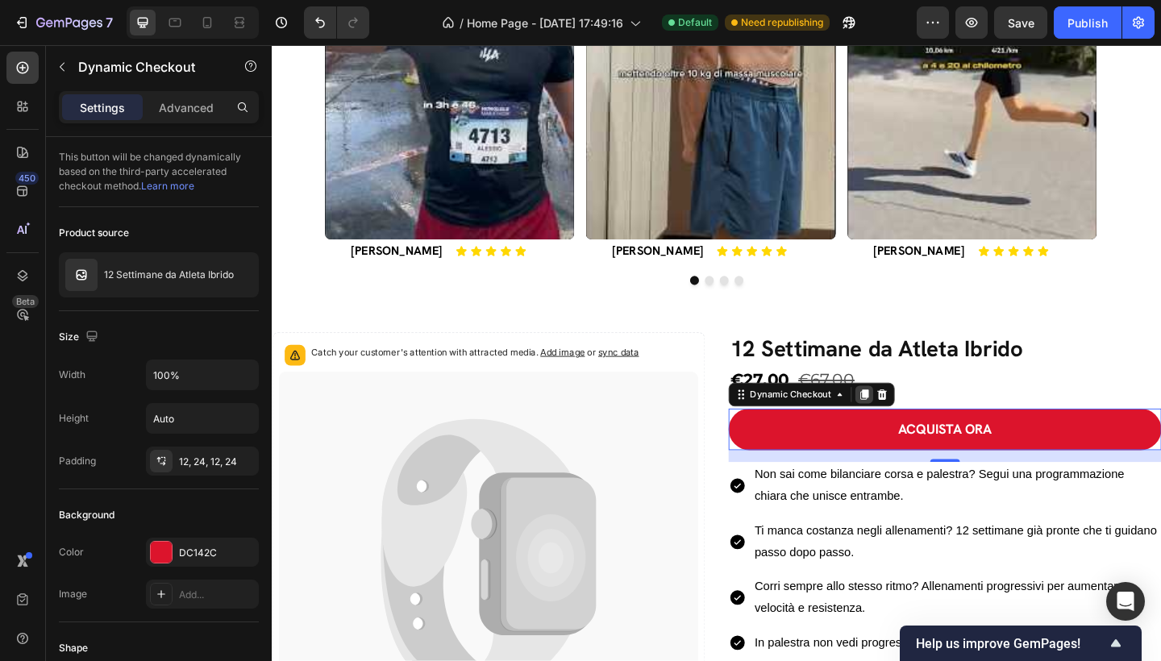
click at [912, 423] on icon at bounding box center [916, 425] width 9 height 11
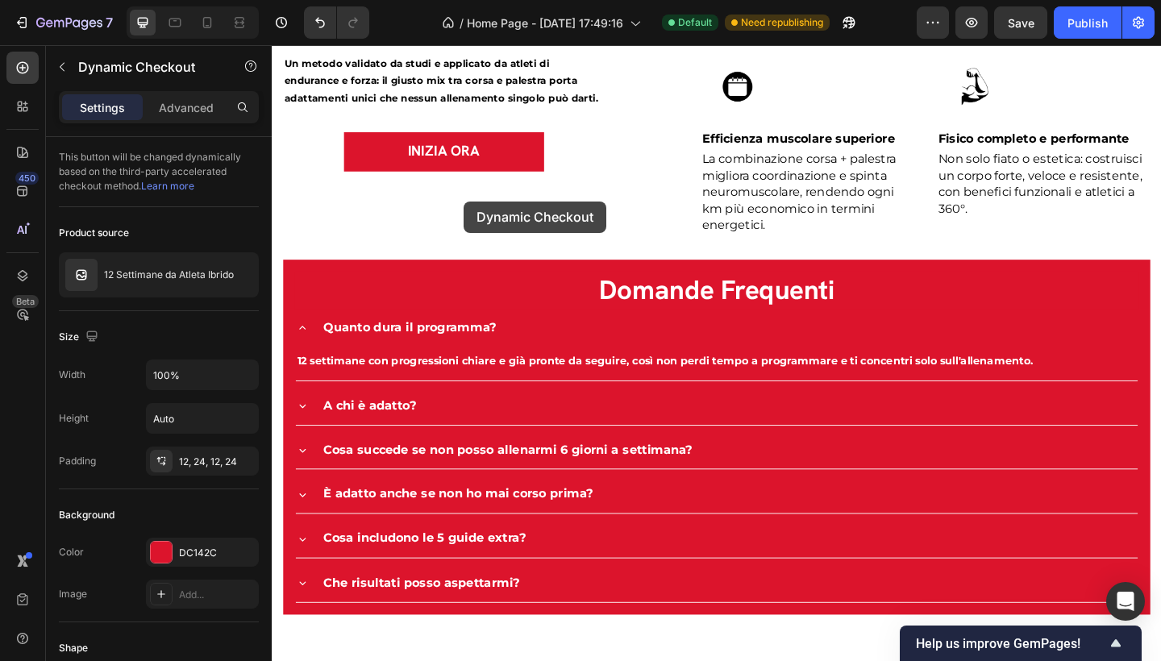
scroll to position [3173, 0]
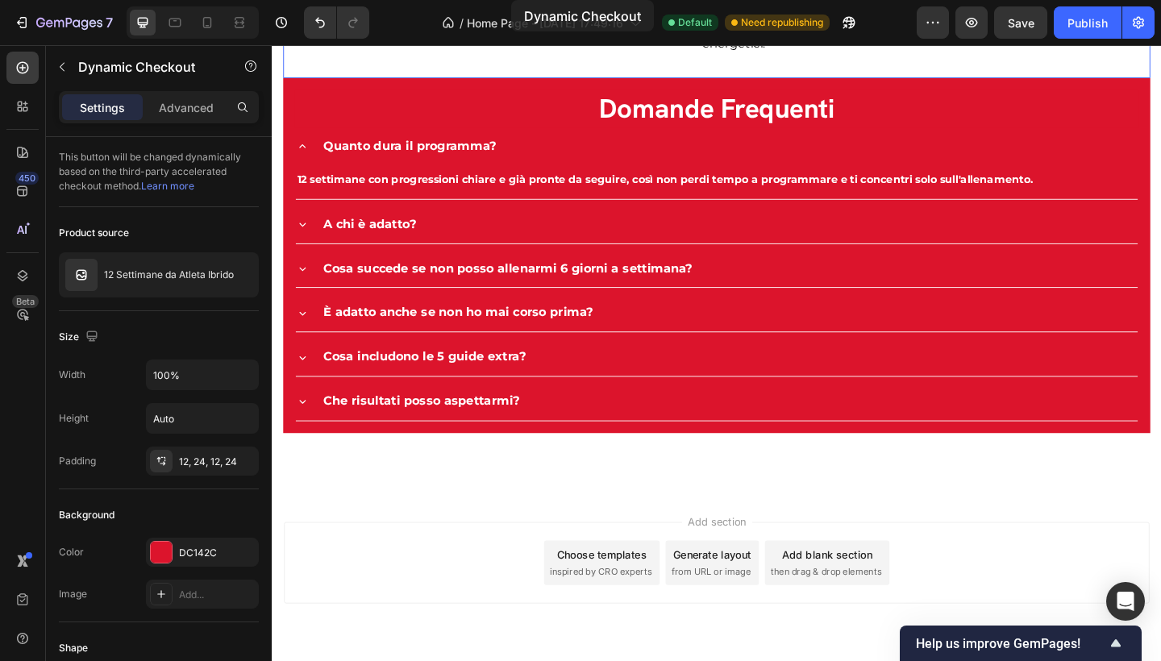
drag, startPoint x: 773, startPoint y: 484, endPoint x: 442, endPoint y: 656, distance: 373.7
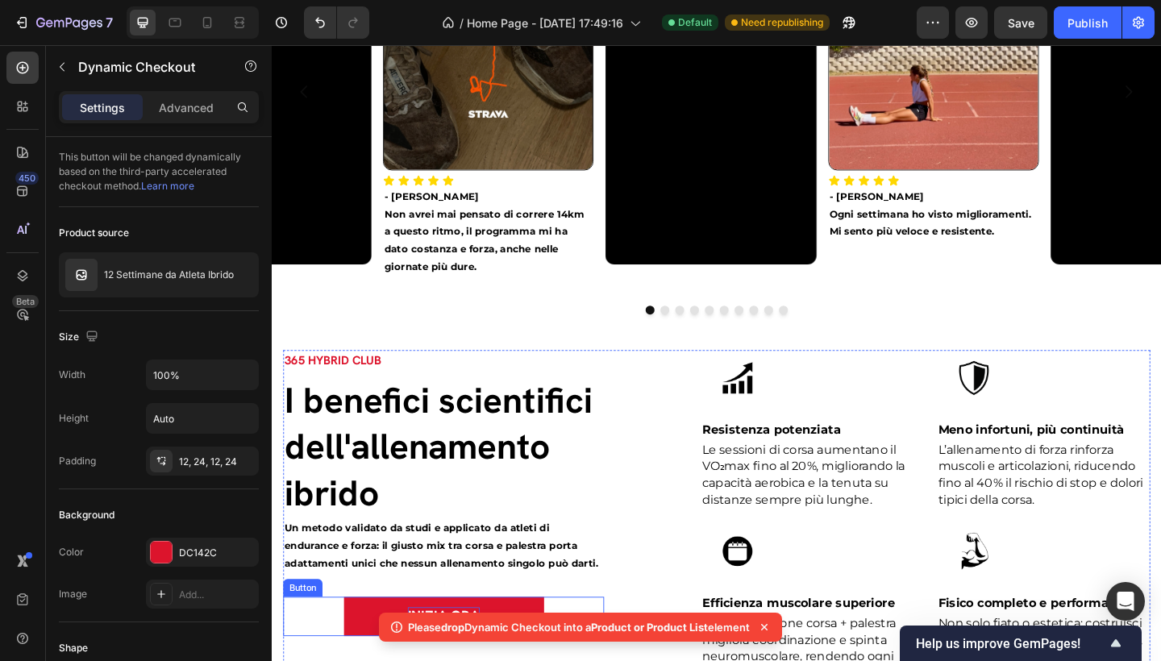
scroll to position [2678, 0]
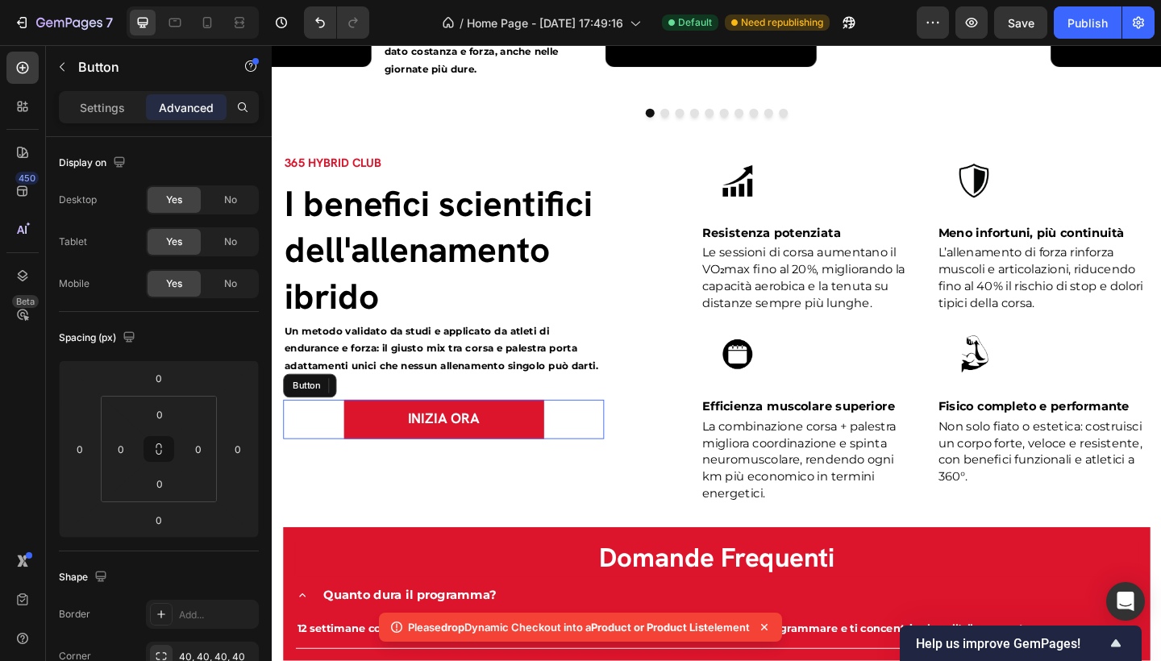
click at [554, 456] on button "INIZIA ORA" at bounding box center [459, 452] width 218 height 43
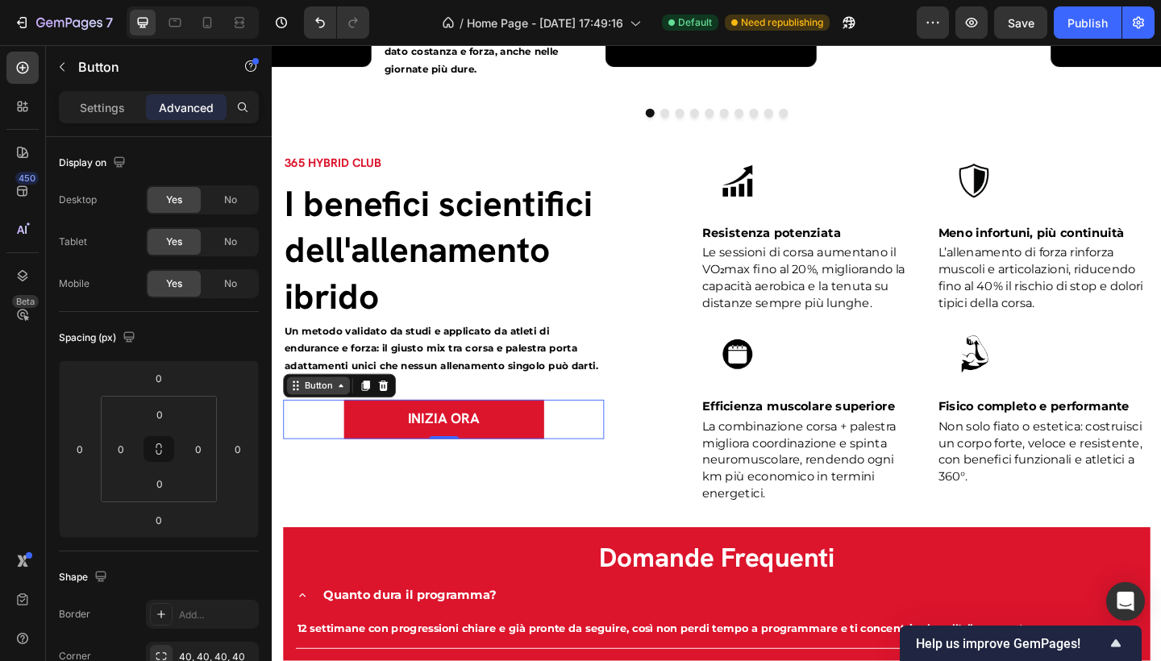
click at [344, 421] on icon at bounding box center [346, 416] width 13 height 13
click at [598, 452] on div "INIZIA ORA Button Row 2 cols Section 0" at bounding box center [458, 452] width 349 height 43
click at [532, 446] on button "INIZIA ORA" at bounding box center [459, 452] width 218 height 43
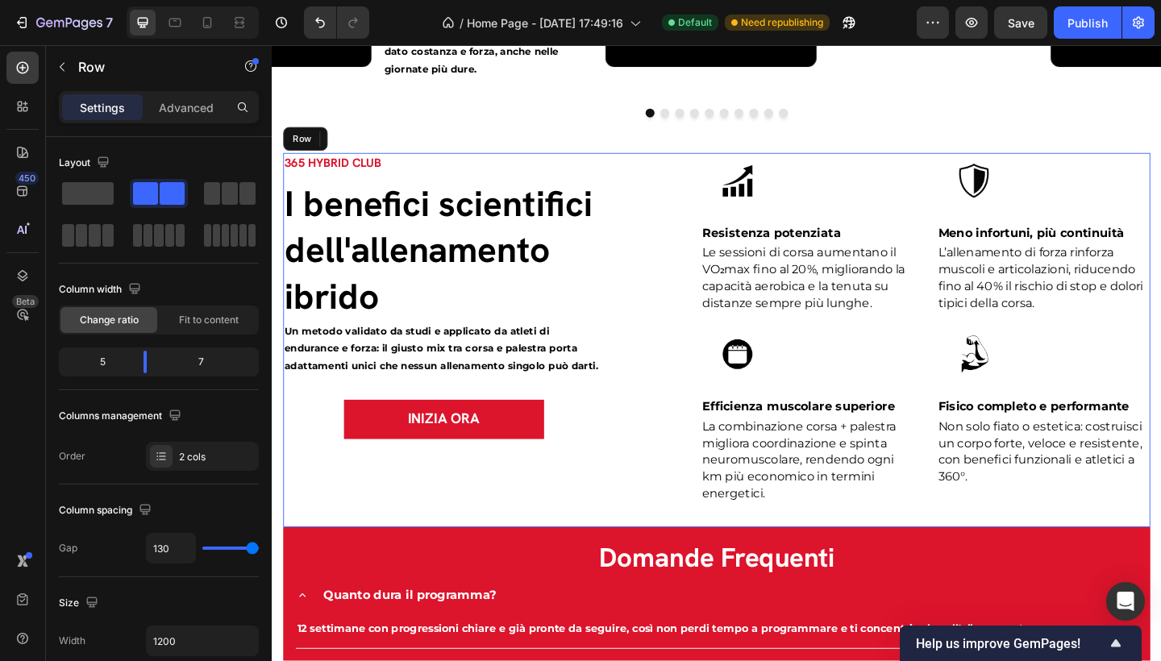
click at [642, 527] on div "365 HYBRID CLUB Text block I benefici scientifici dell'allenamento ibrido Headi…" at bounding box center [755, 366] width 943 height 407
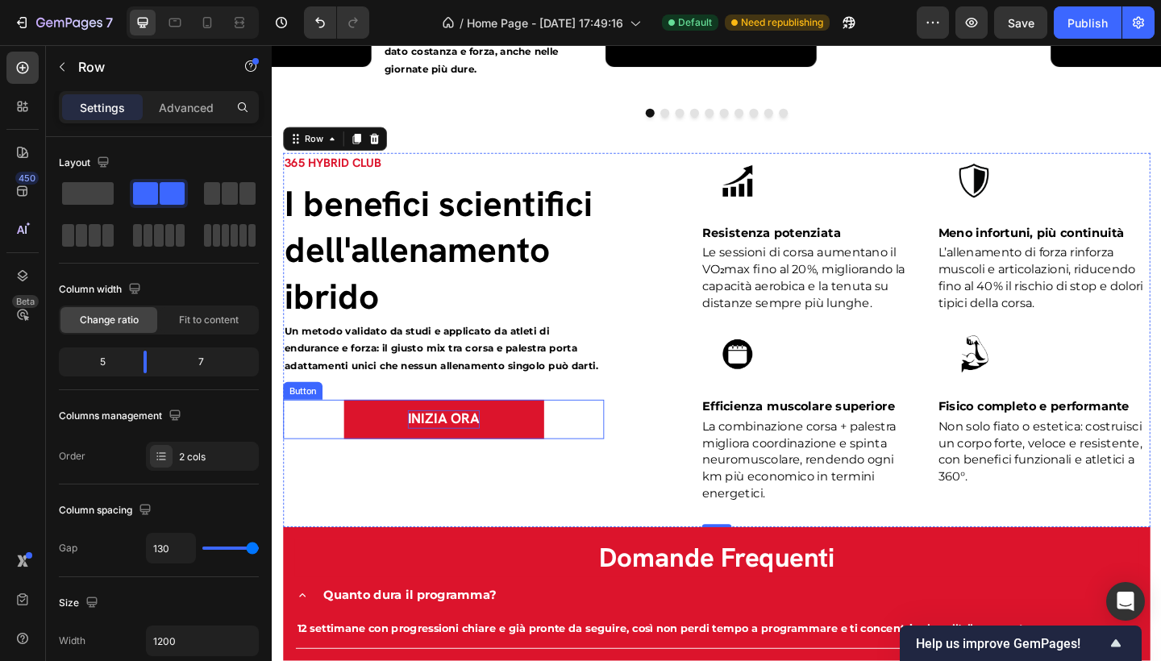
click at [469, 451] on p "INIZIA ORA" at bounding box center [458, 453] width 78 height 20
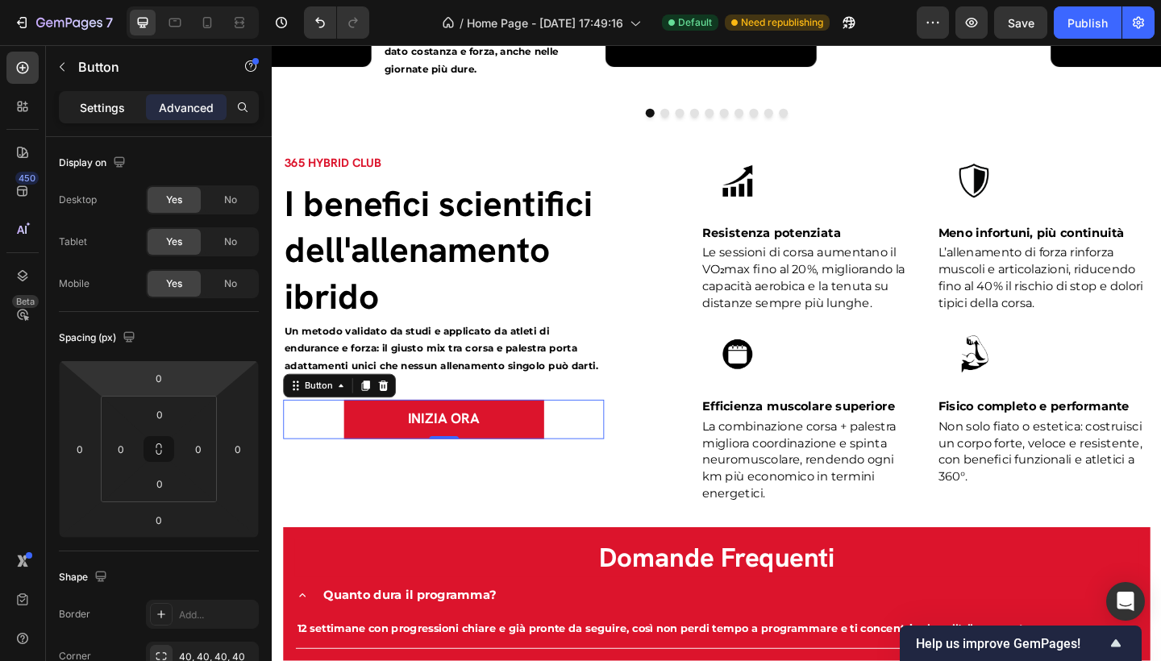
click at [80, 105] on p "Settings" at bounding box center [102, 107] width 45 height 17
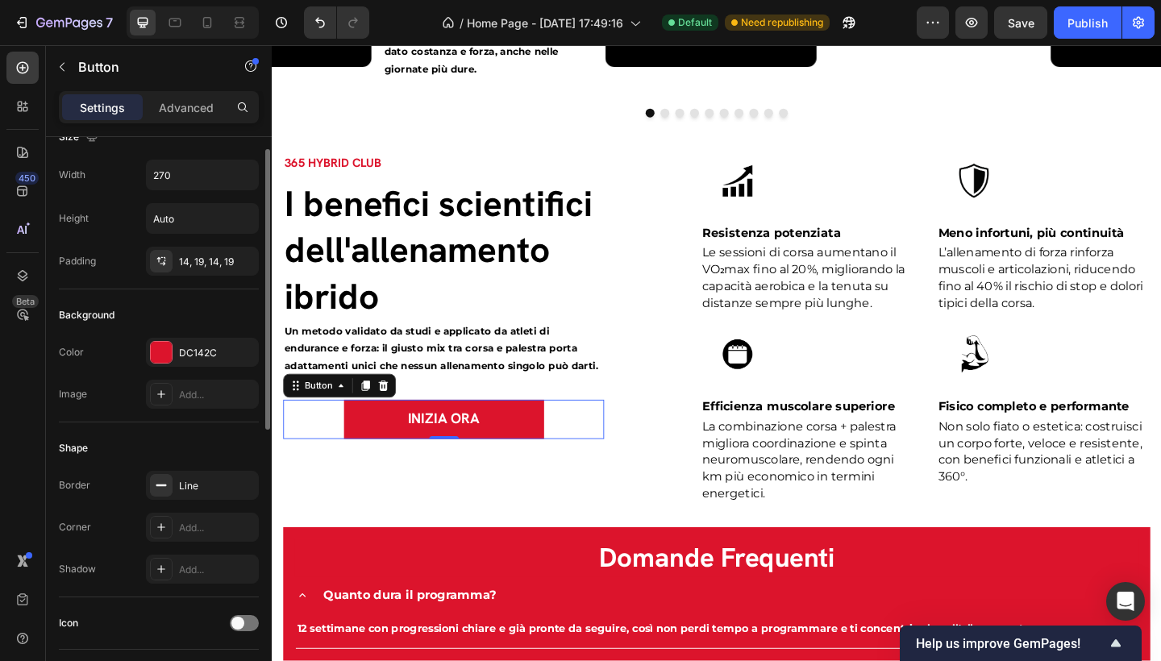
scroll to position [52, 0]
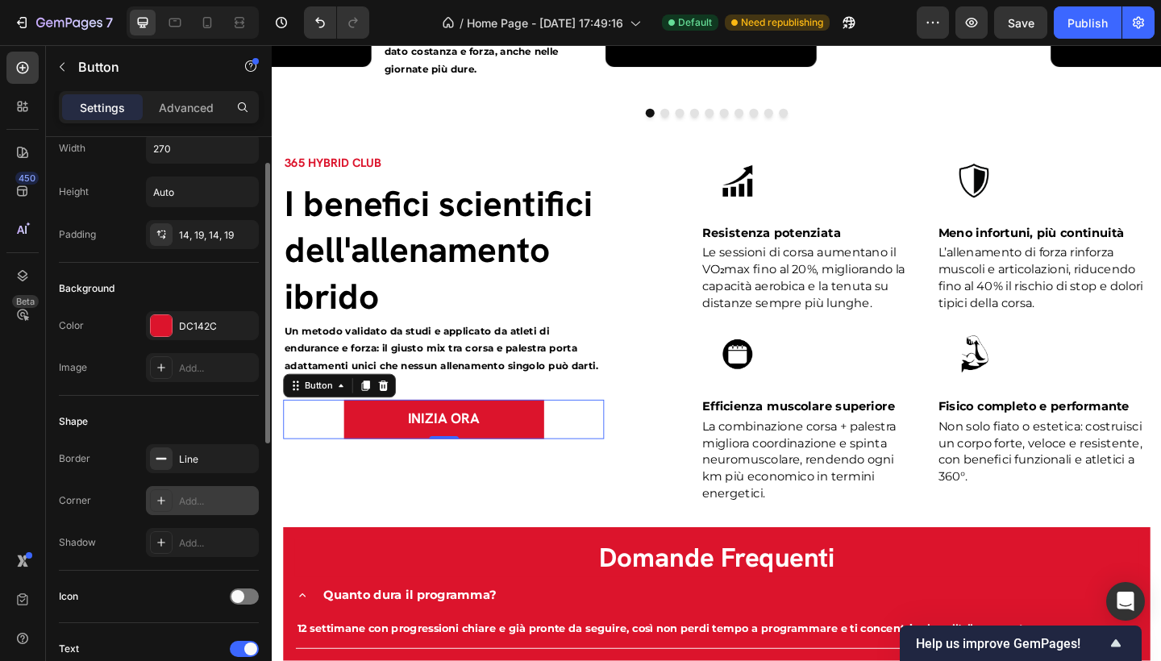
click at [210, 498] on div "Add..." at bounding box center [217, 501] width 76 height 15
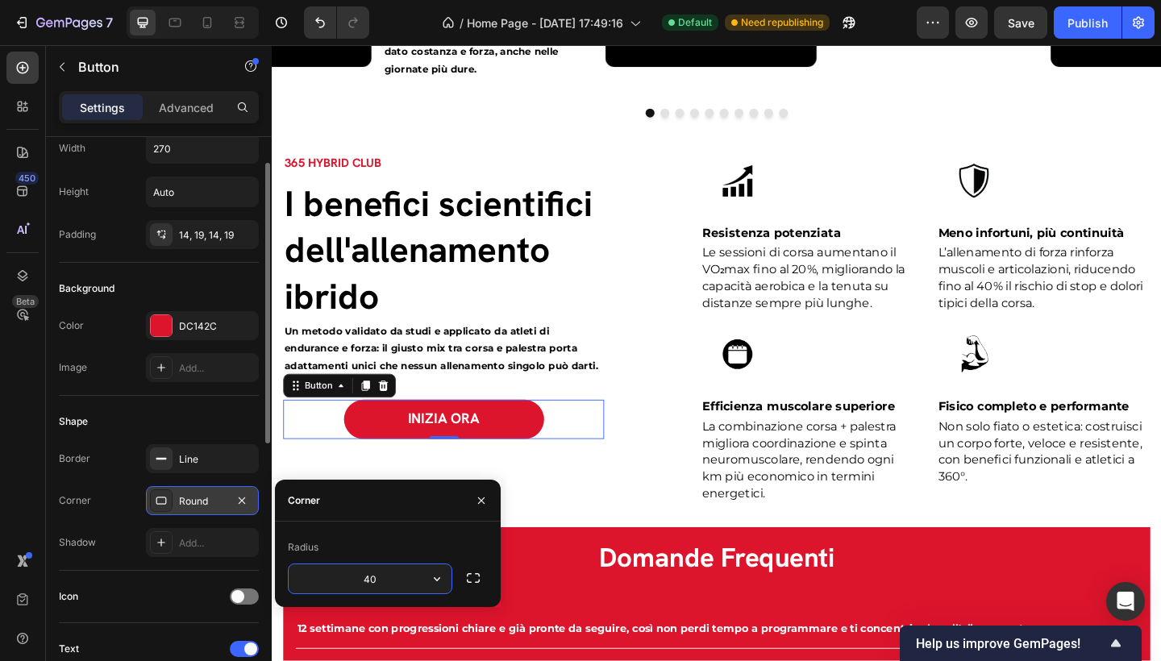
type input "4"
type input "2"
type input "1"
type input "8"
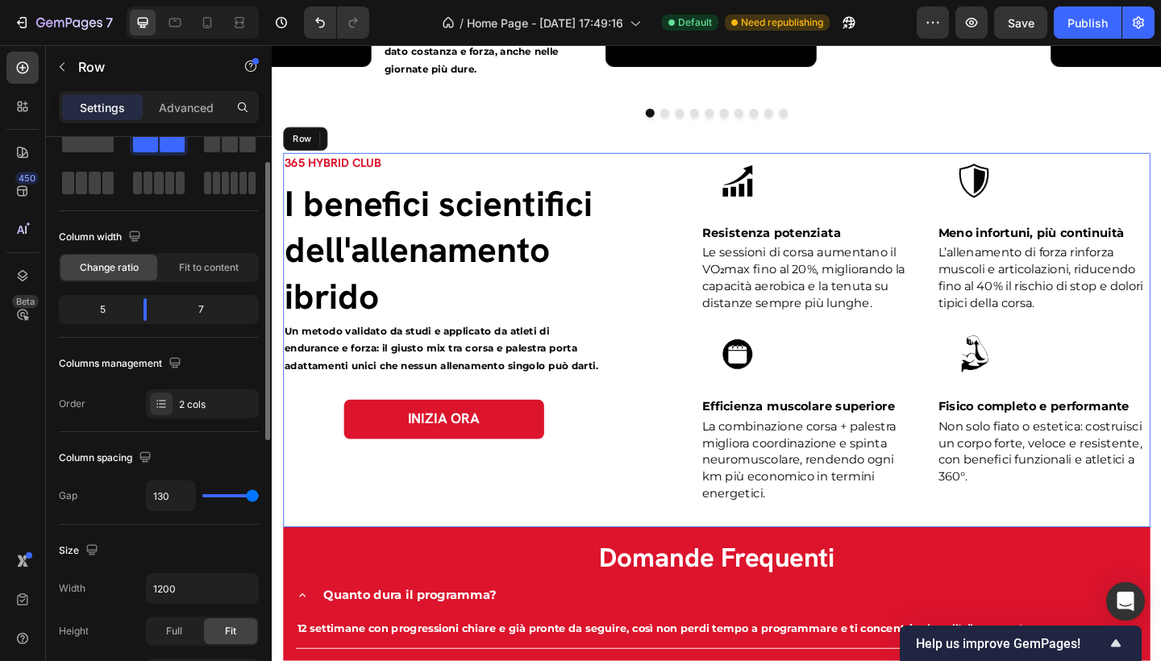
click at [659, 199] on div "365 HYBRID CLUB Text block I benefici scientifici dell'allenamento ibrido Headi…" at bounding box center [755, 366] width 943 height 407
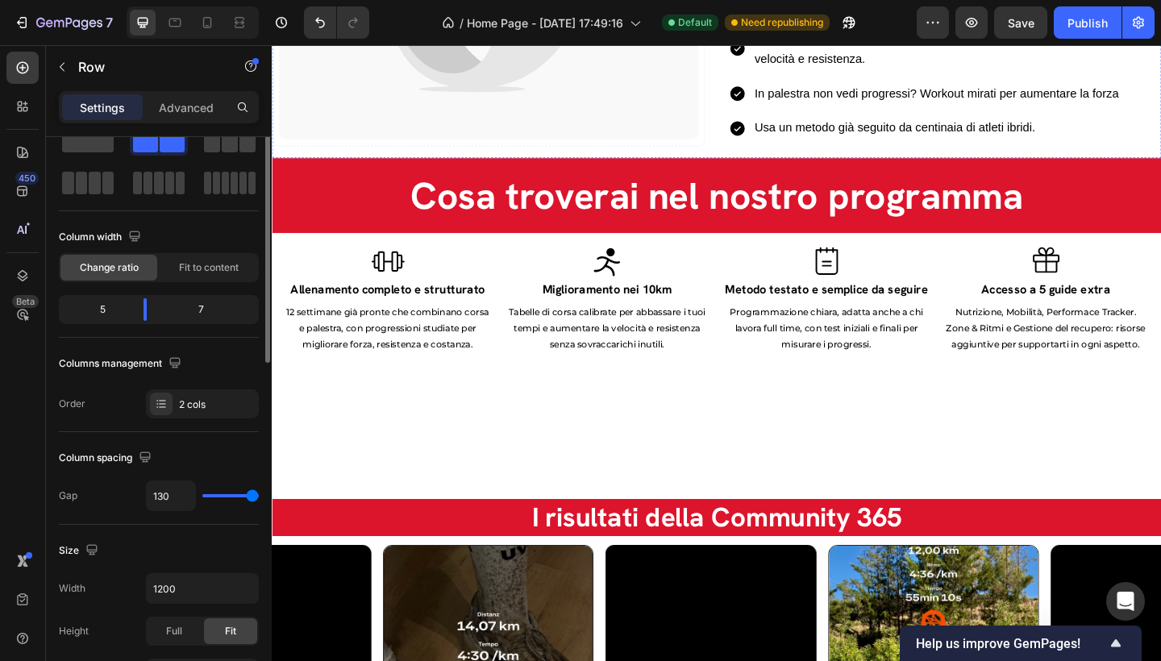
scroll to position [0, 0]
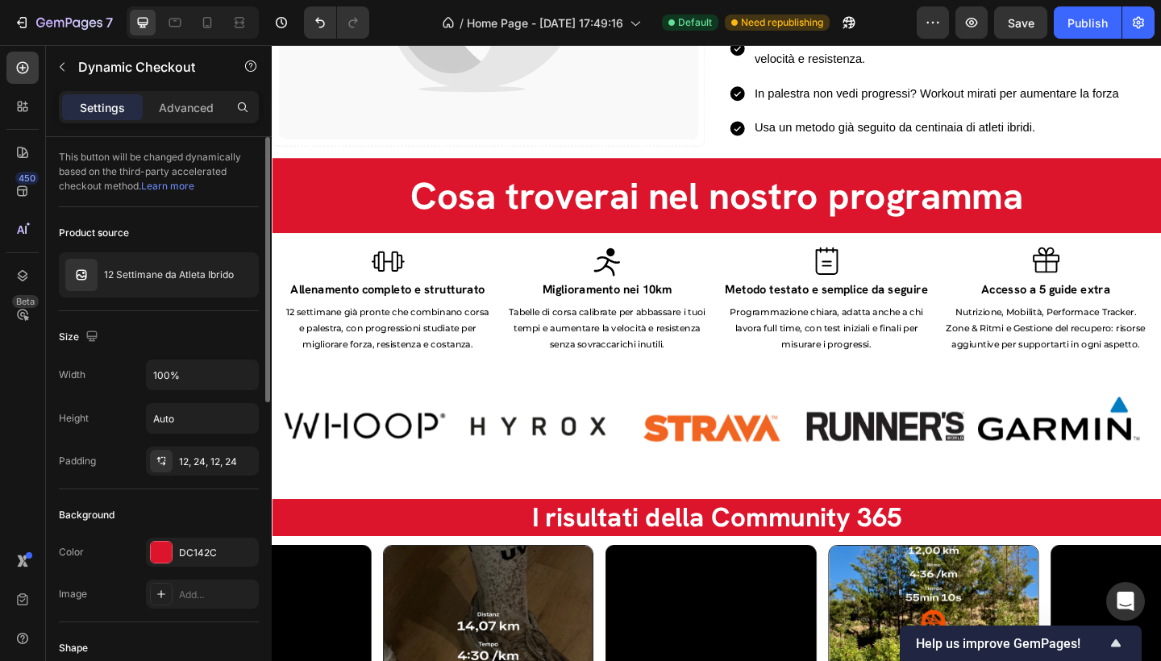
scroll to position [1239, 0]
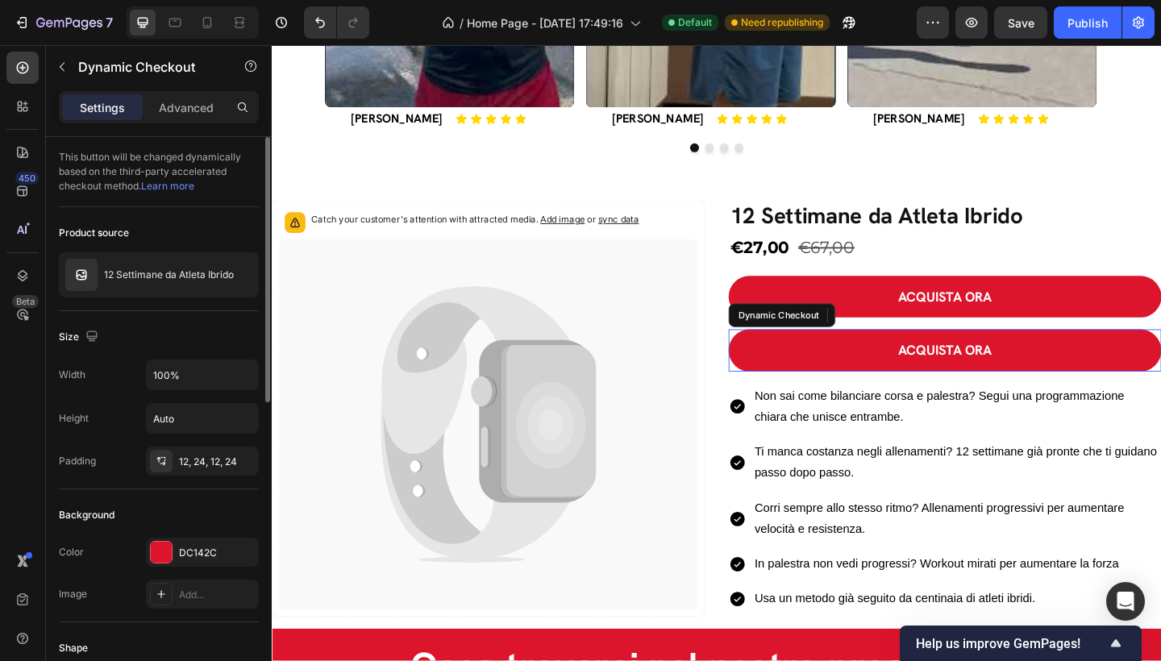
click at [921, 372] on button "ACQUISTA ORA" at bounding box center [1004, 377] width 471 height 45
click at [929, 337] on icon at bounding box center [935, 339] width 13 height 13
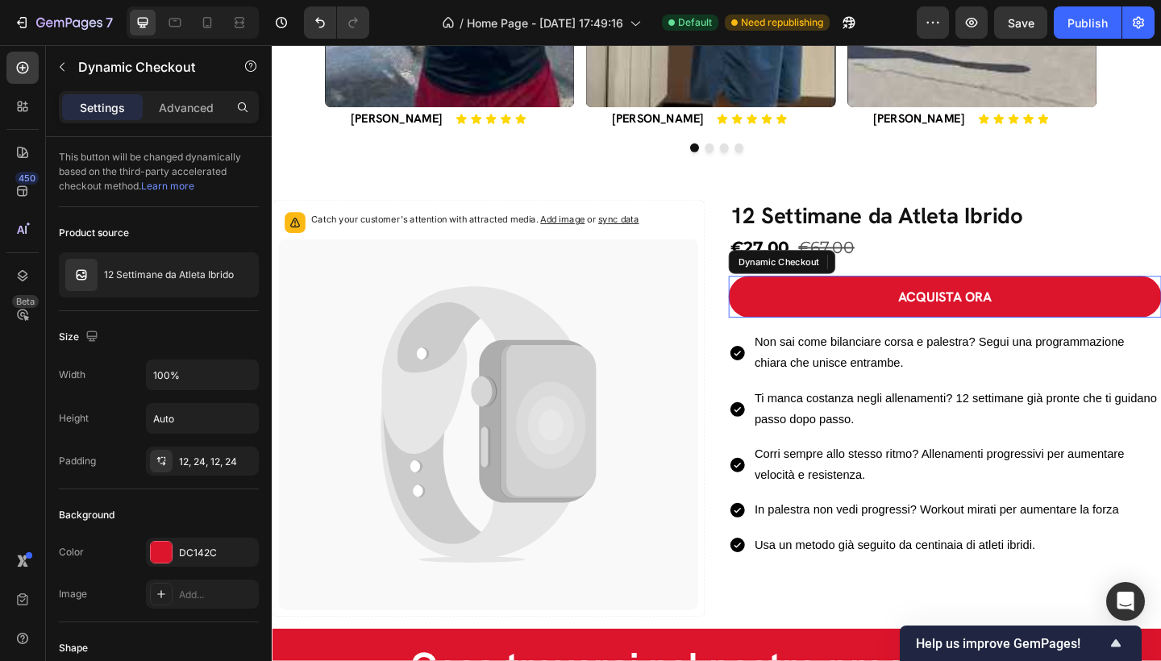
drag, startPoint x: 906, startPoint y: 312, endPoint x: 687, endPoint y: 427, distance: 247.4
click at [906, 311] on button "ACQUISTA ORA" at bounding box center [1004, 319] width 471 height 45
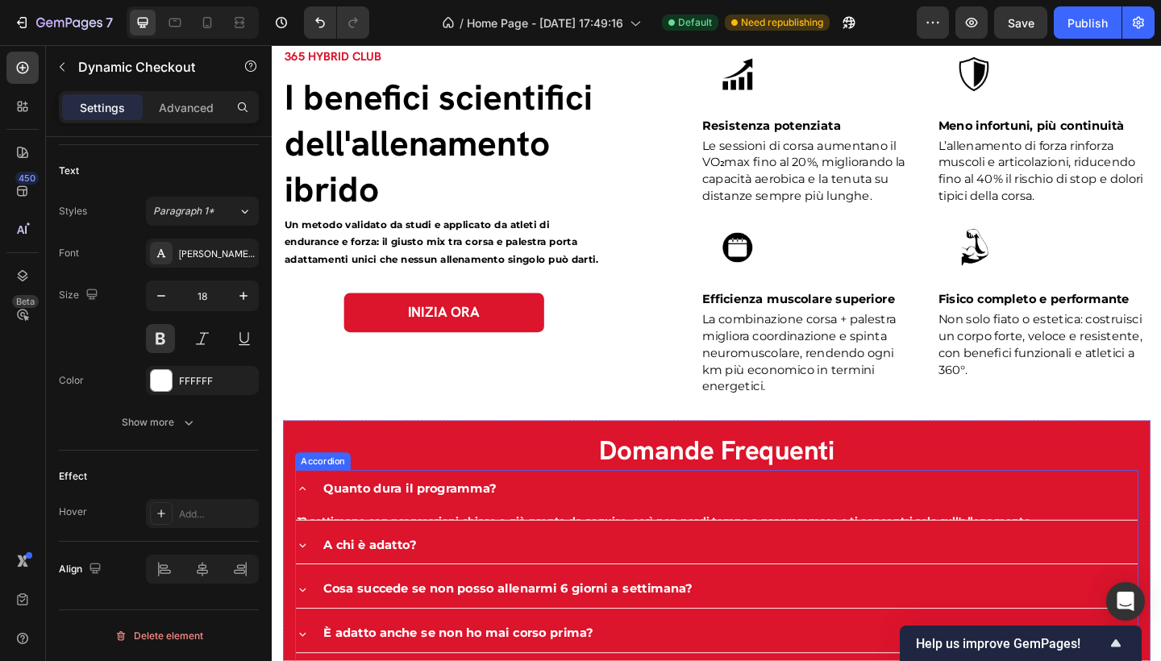
scroll to position [2857, 0]
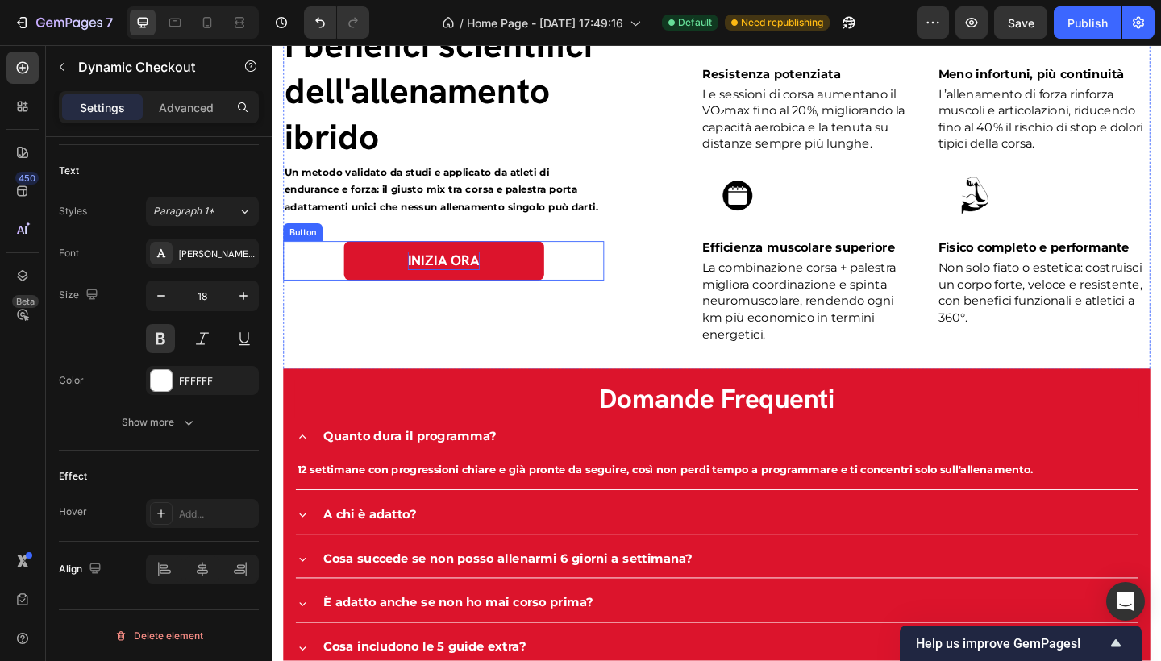
click at [476, 285] on p "INIZIA ORA" at bounding box center [458, 280] width 78 height 20
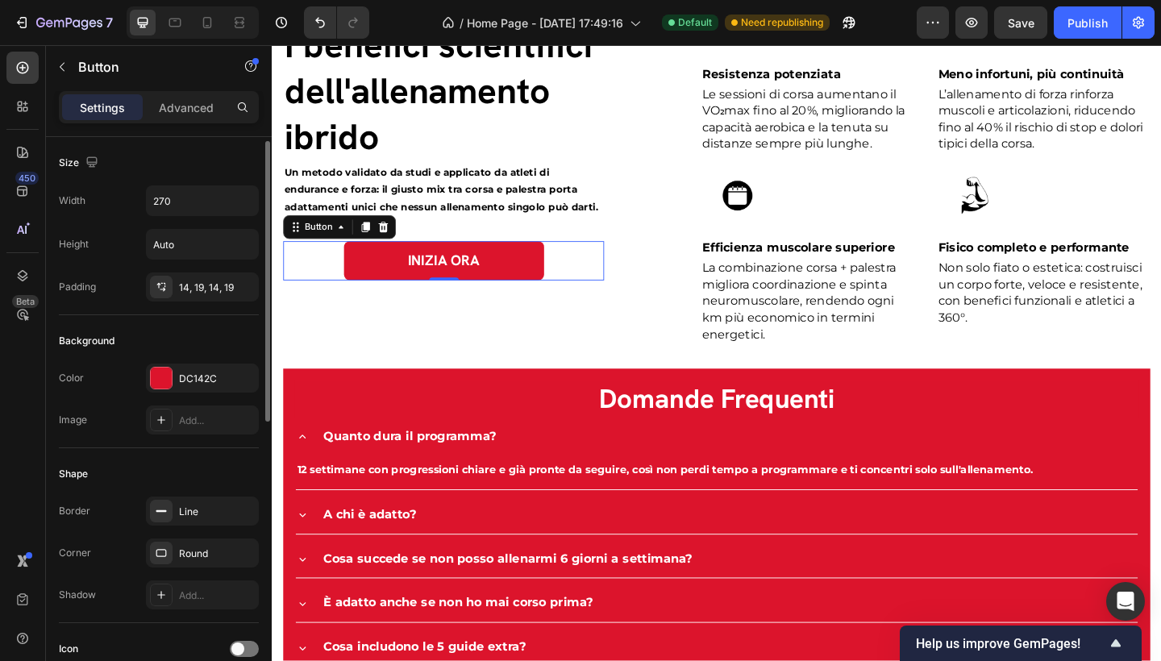
scroll to position [94, 0]
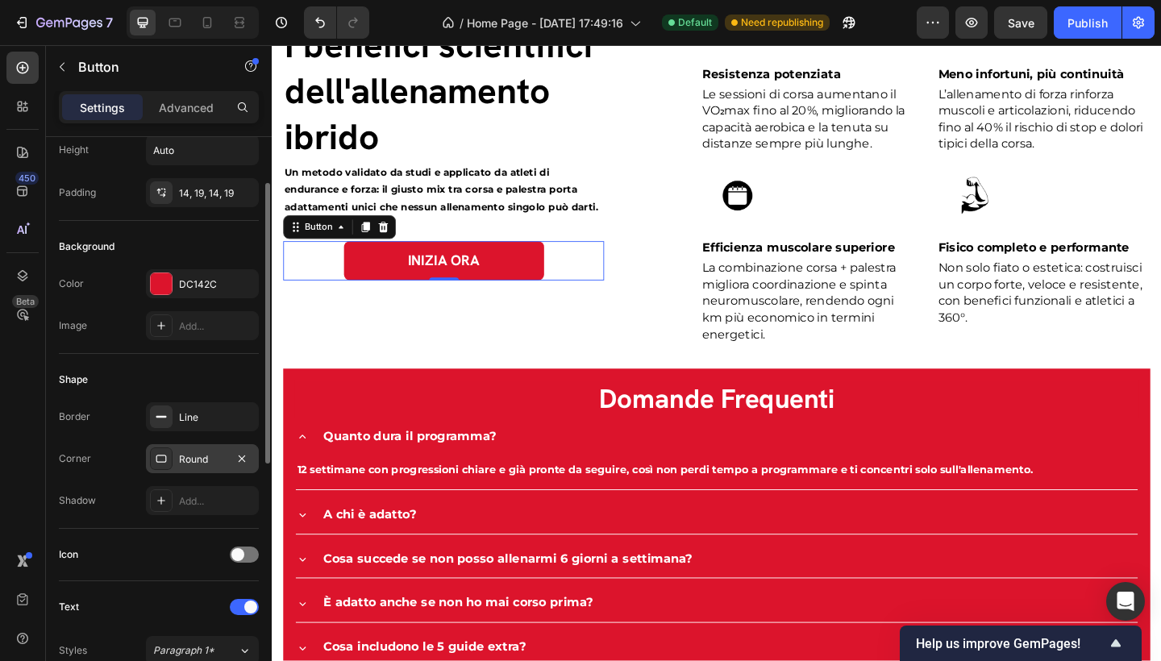
click at [218, 464] on div "Round" at bounding box center [202, 459] width 47 height 15
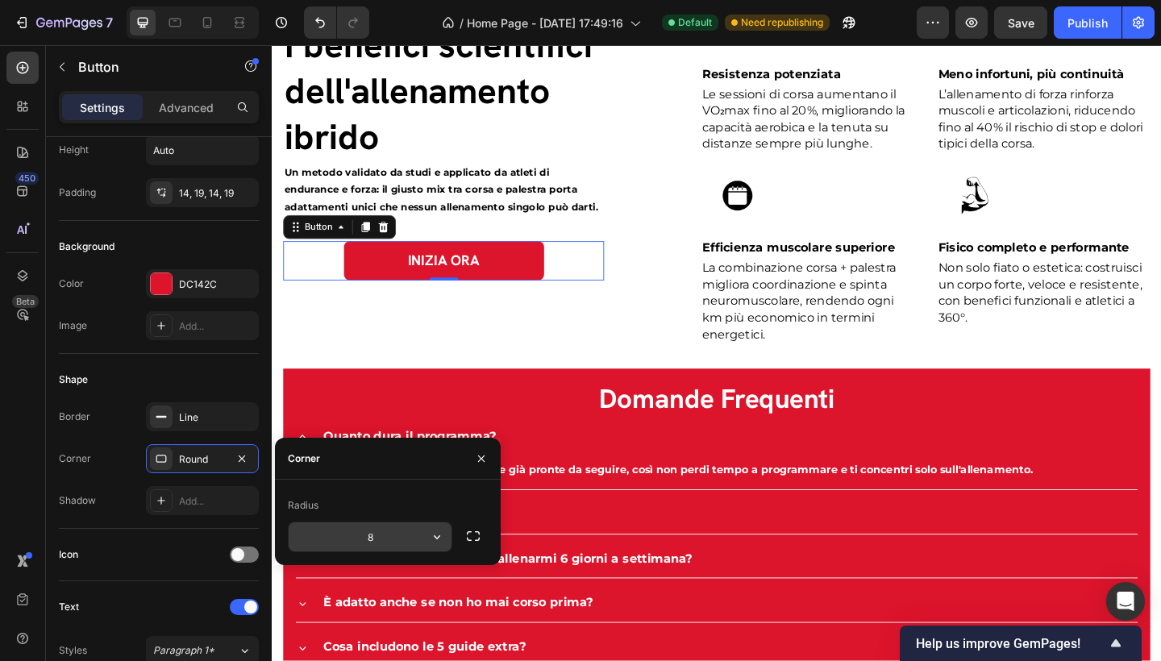
click at [383, 536] on input "8" at bounding box center [370, 537] width 163 height 29
type input "150"
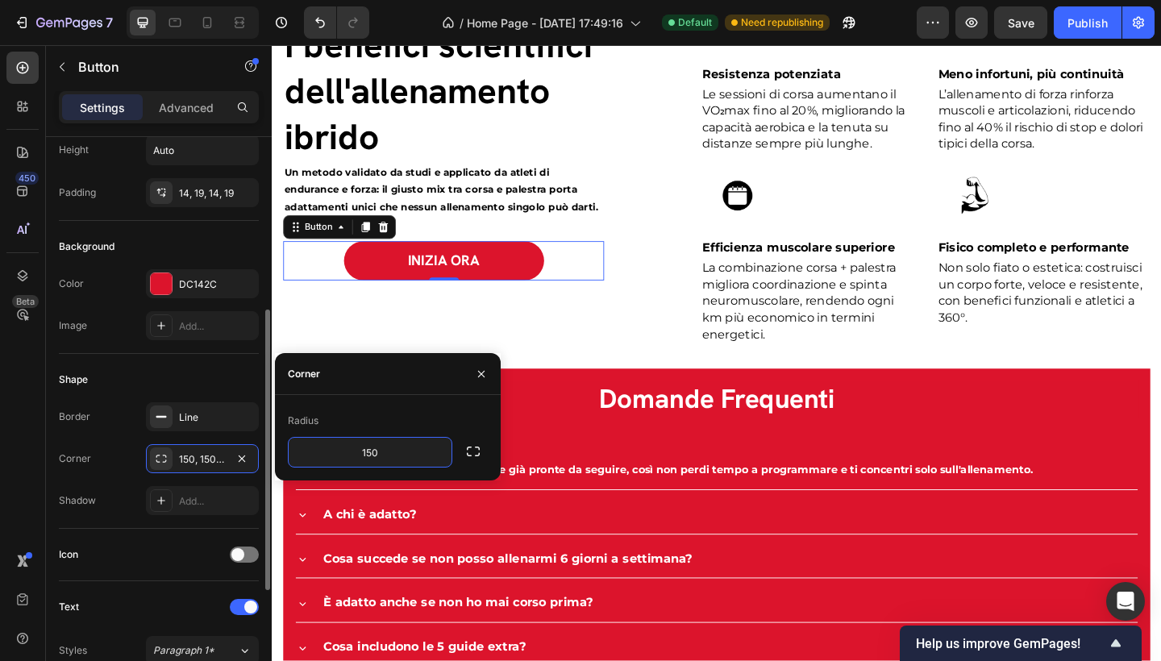
scroll to position [179, 0]
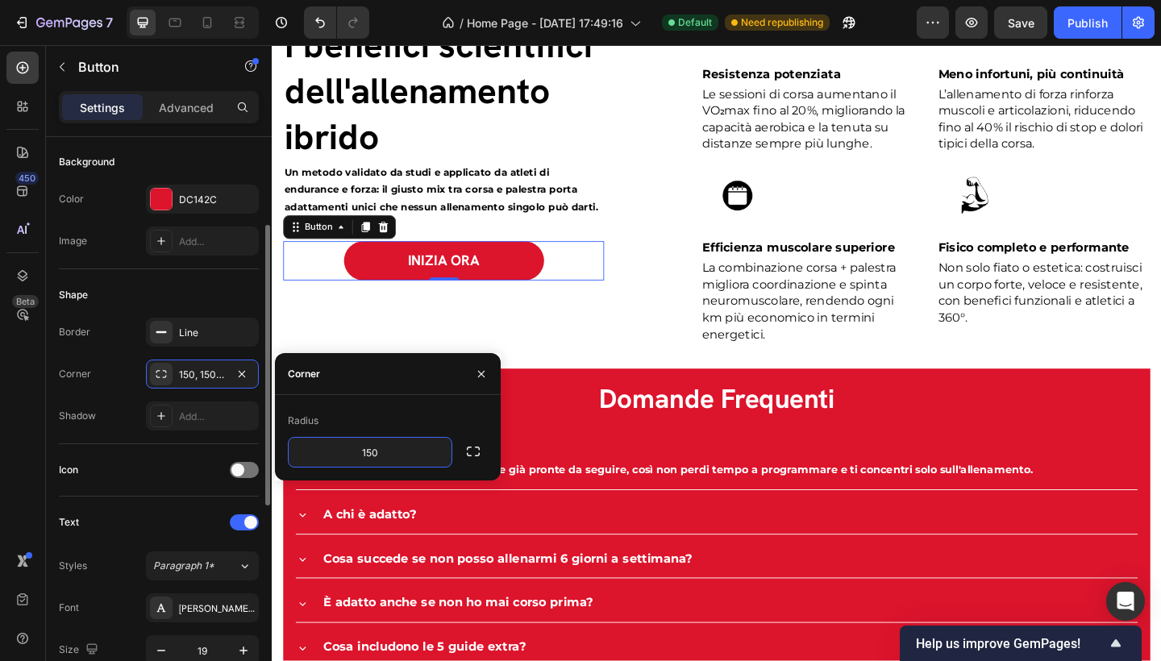
click at [176, 470] on div "Icon" at bounding box center [159, 470] width 200 height 26
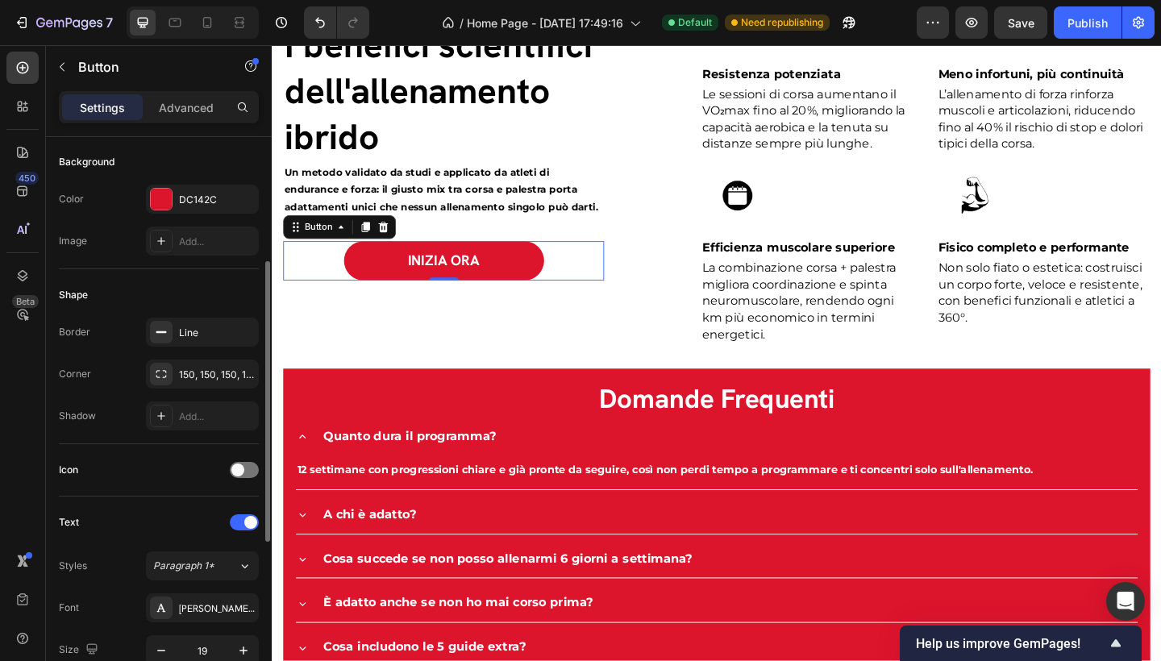
scroll to position [260, 0]
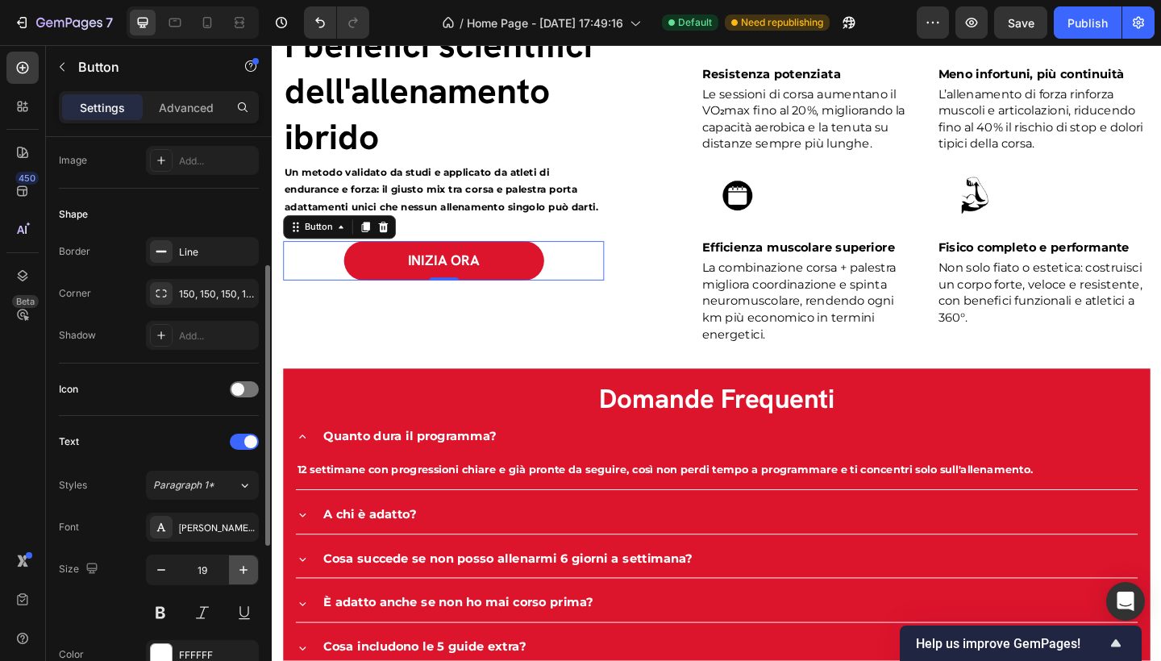
click at [244, 574] on icon "button" at bounding box center [243, 570] width 16 height 16
click at [171, 574] on button "button" at bounding box center [161, 570] width 29 height 29
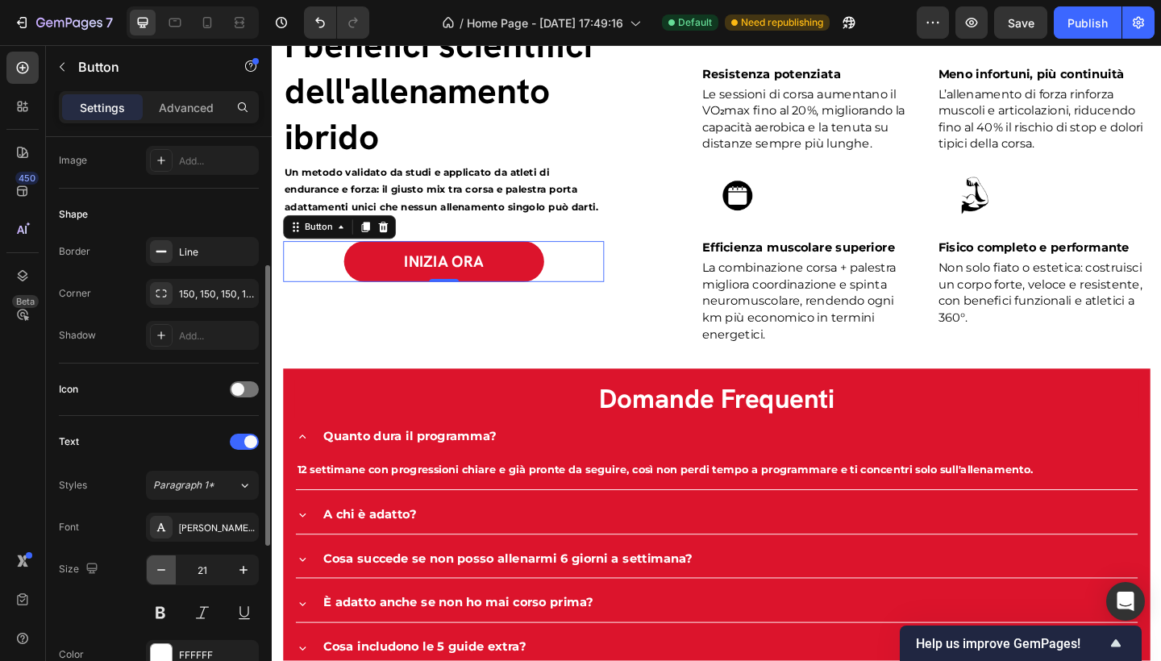
type input "20"
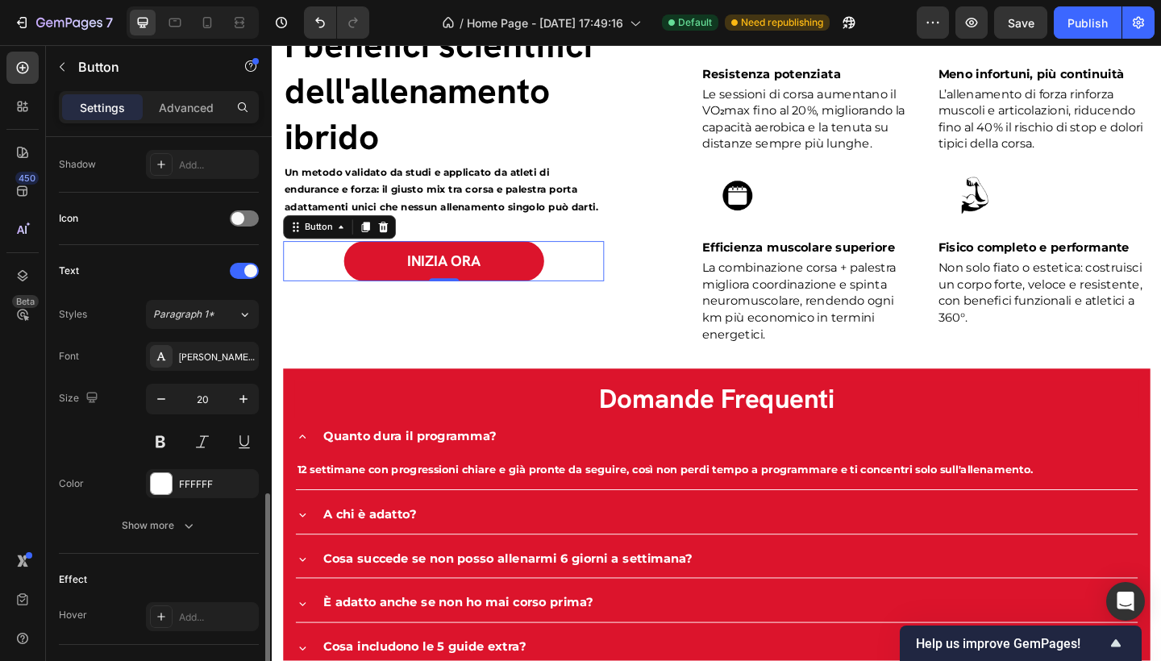
scroll to position [586, 0]
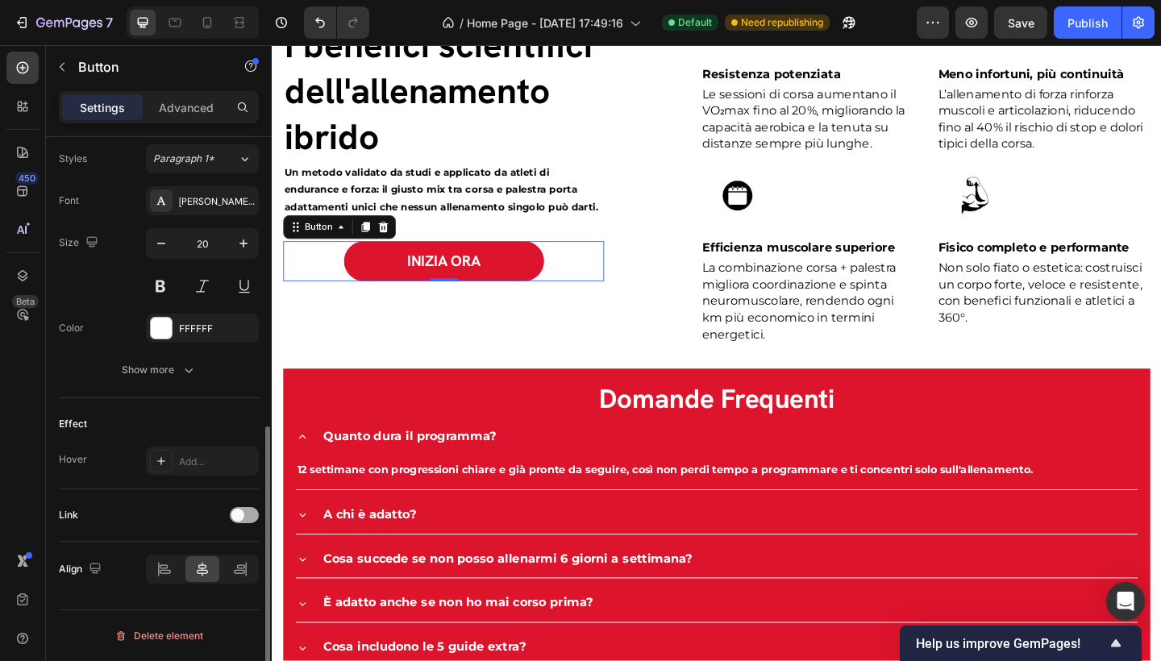
click at [240, 514] on span at bounding box center [237, 515] width 13 height 13
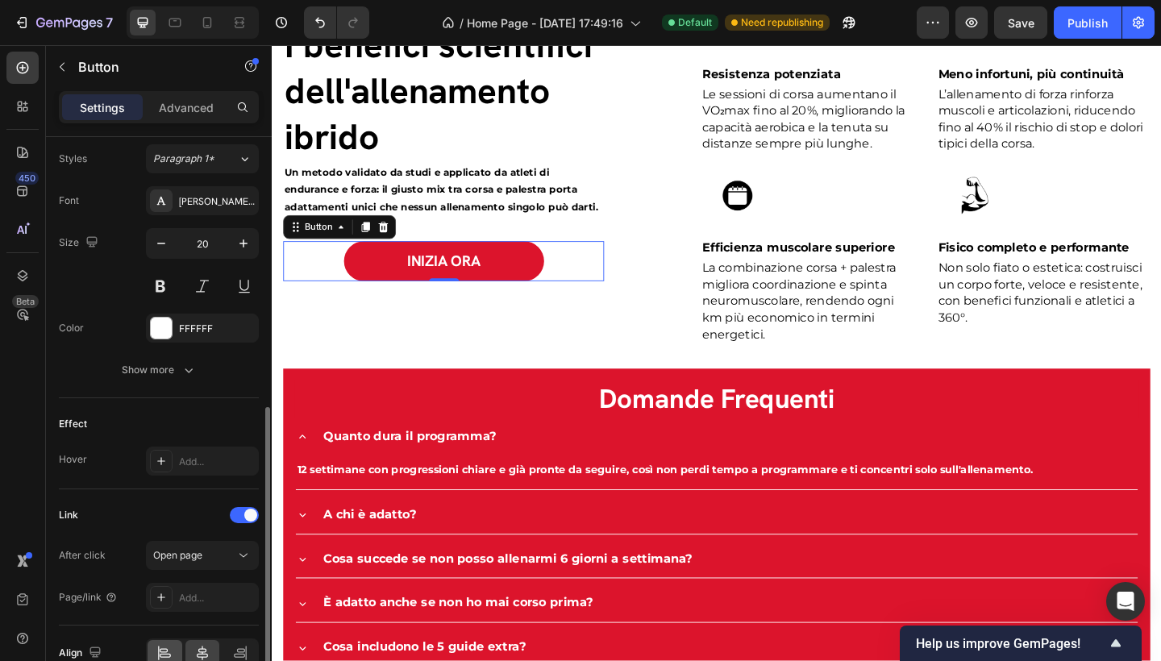
scroll to position [670, 0]
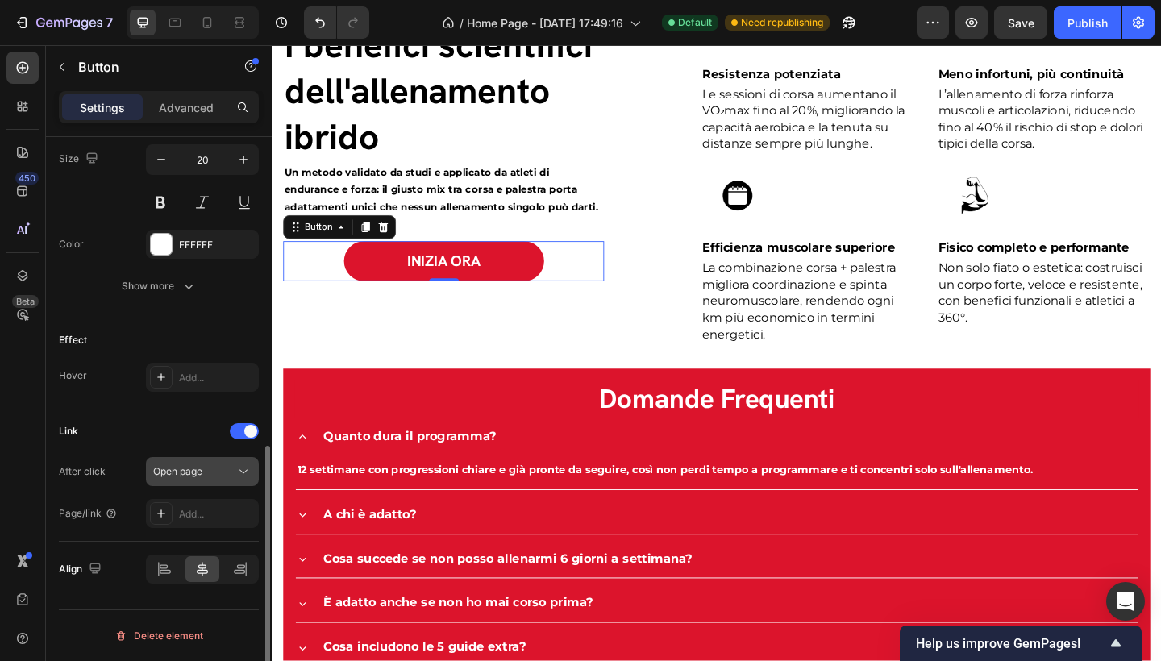
click at [227, 474] on div "Open page" at bounding box center [194, 471] width 82 height 15
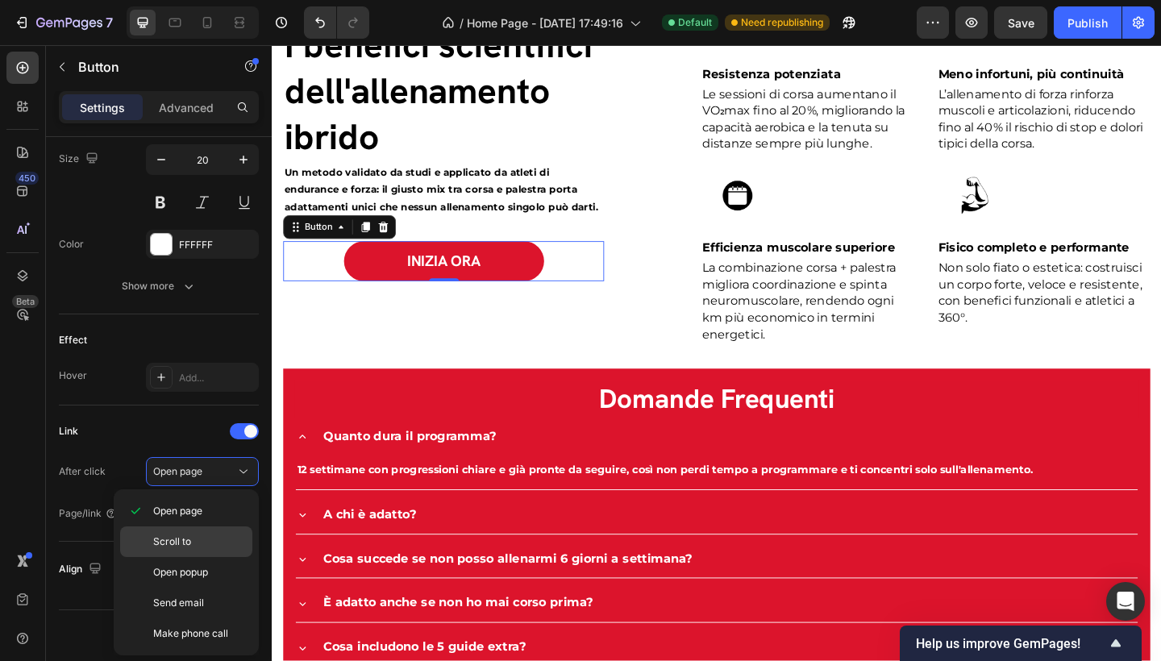
click at [226, 535] on p "Scroll to" at bounding box center [199, 542] width 92 height 15
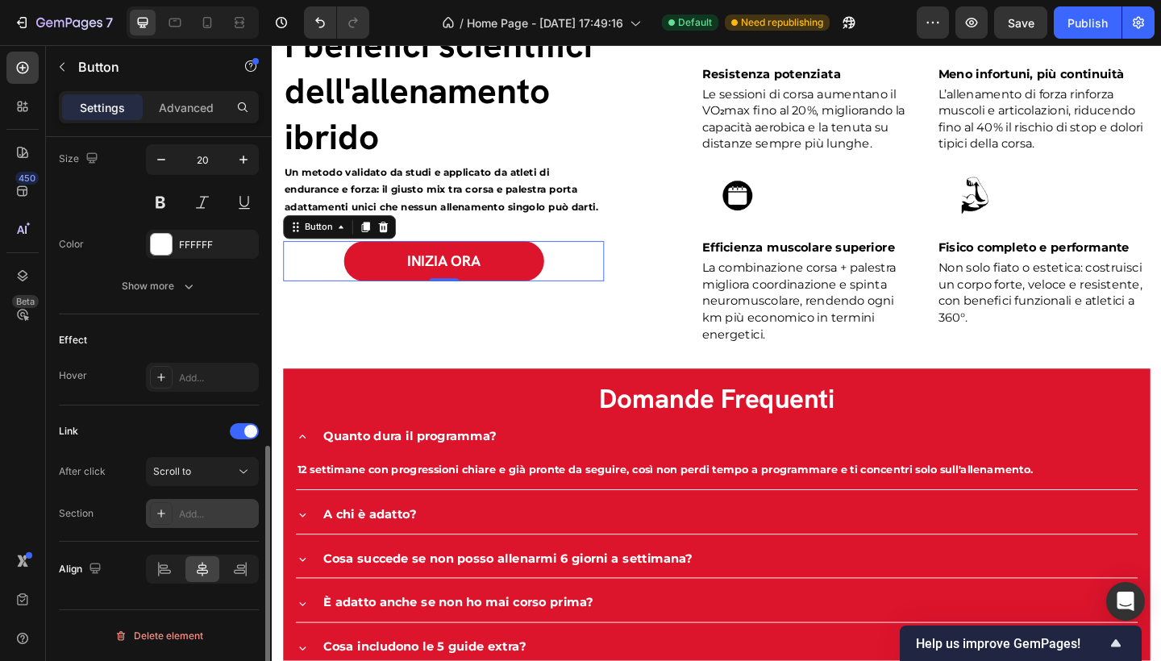
click at [223, 520] on div "Add..." at bounding box center [217, 514] width 76 height 15
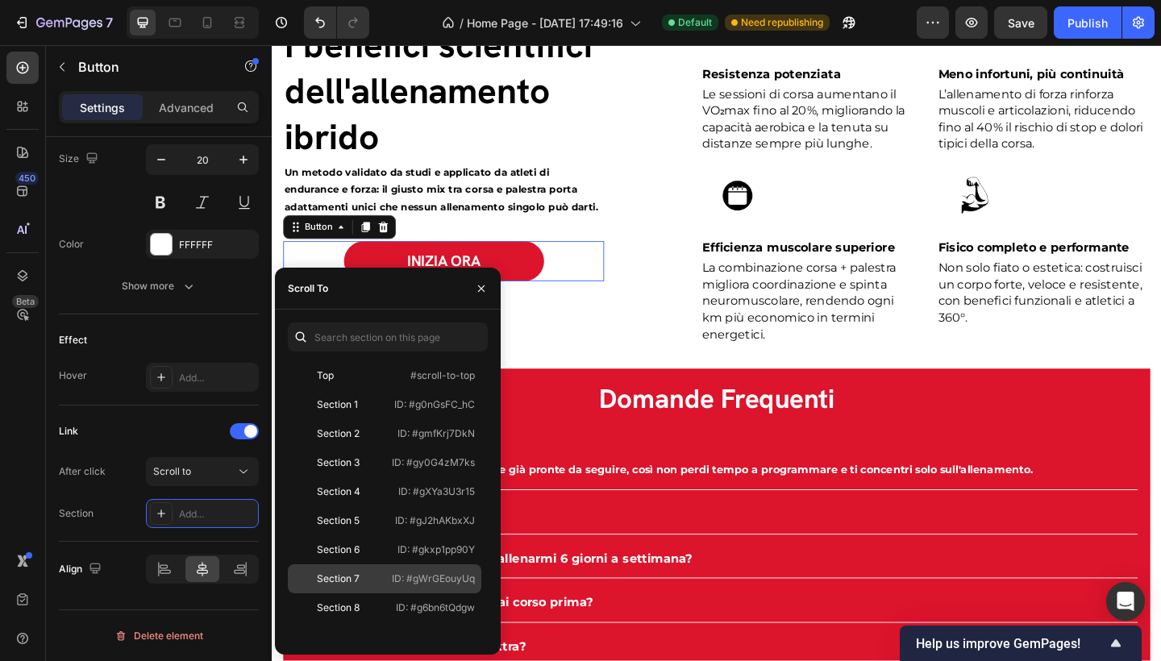
click at [432, 579] on p "ID: #gWrGEouyUq" at bounding box center [433, 579] width 83 height 15
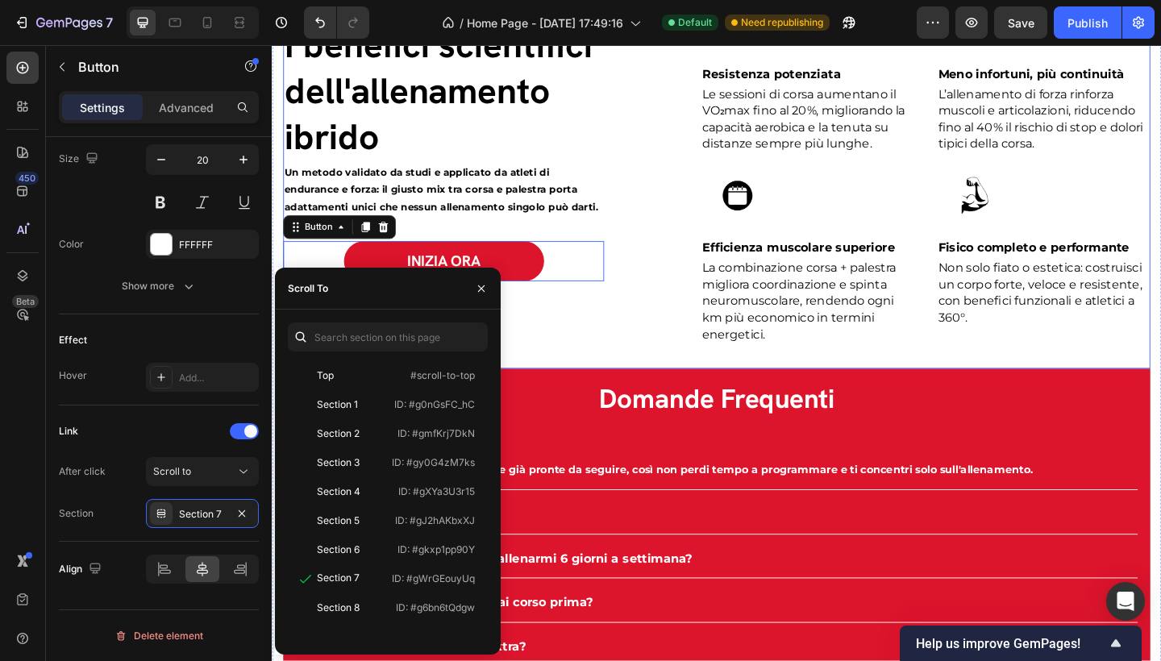
click at [683, 340] on div "365 HYBRID CLUB Text block I benefici scientifici dell'allenamento ibrido Headi…" at bounding box center [755, 193] width 943 height 407
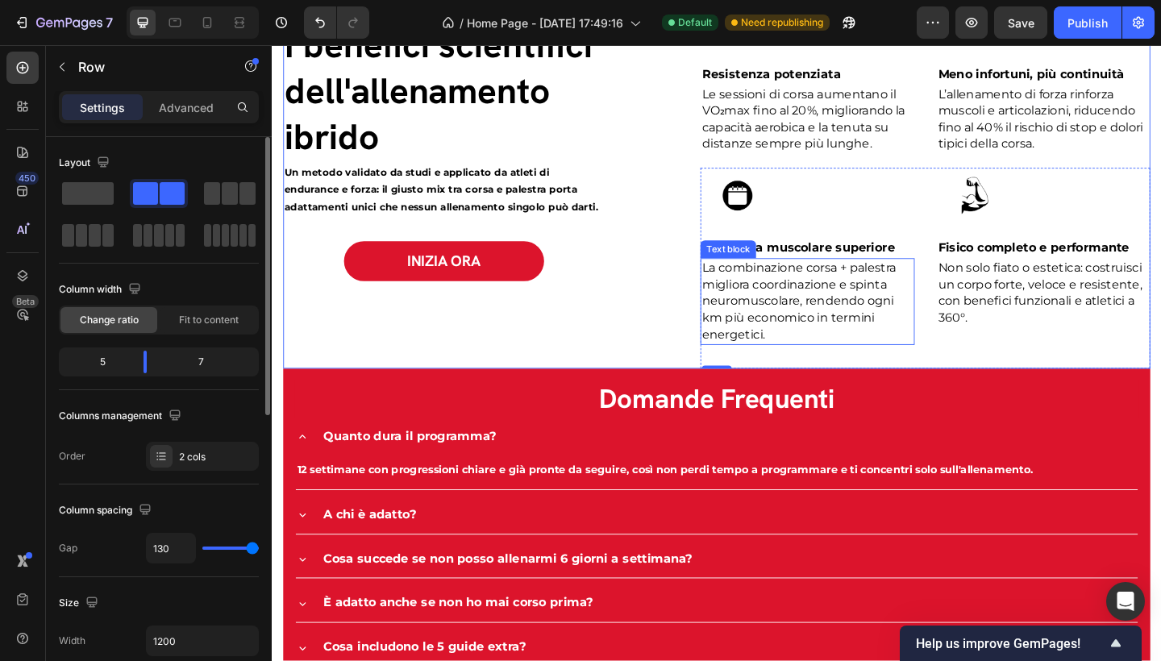
scroll to position [2821, 0]
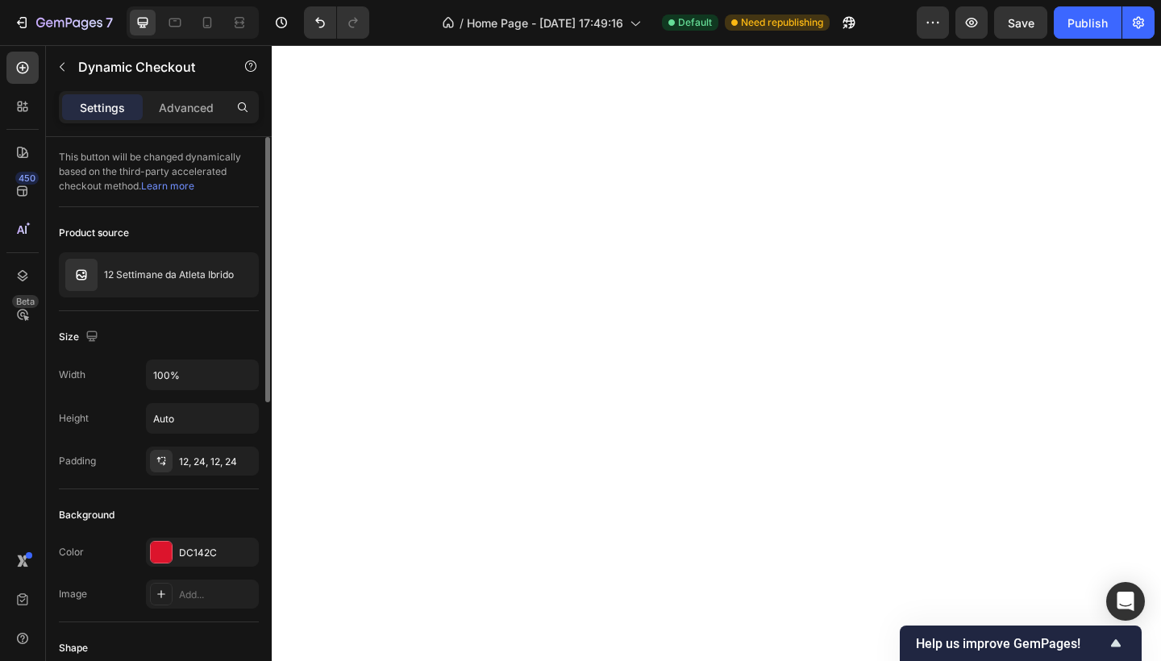
scroll to position [1162, 0]
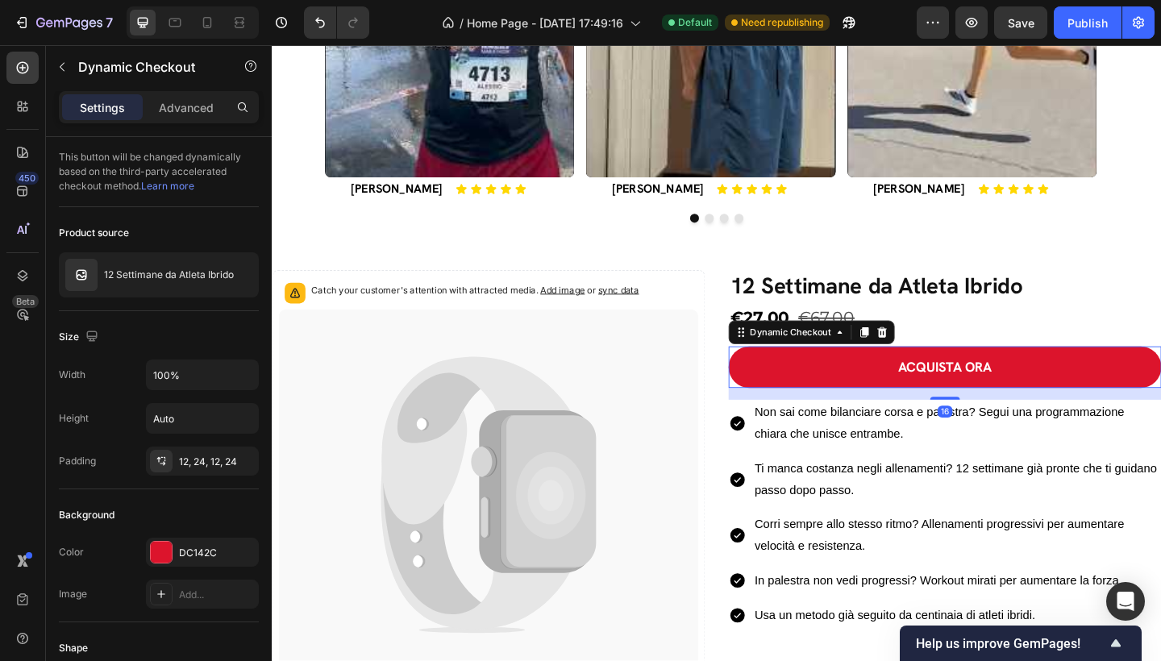
click at [939, 387] on button "ACQUISTA ORA" at bounding box center [1004, 395] width 471 height 45
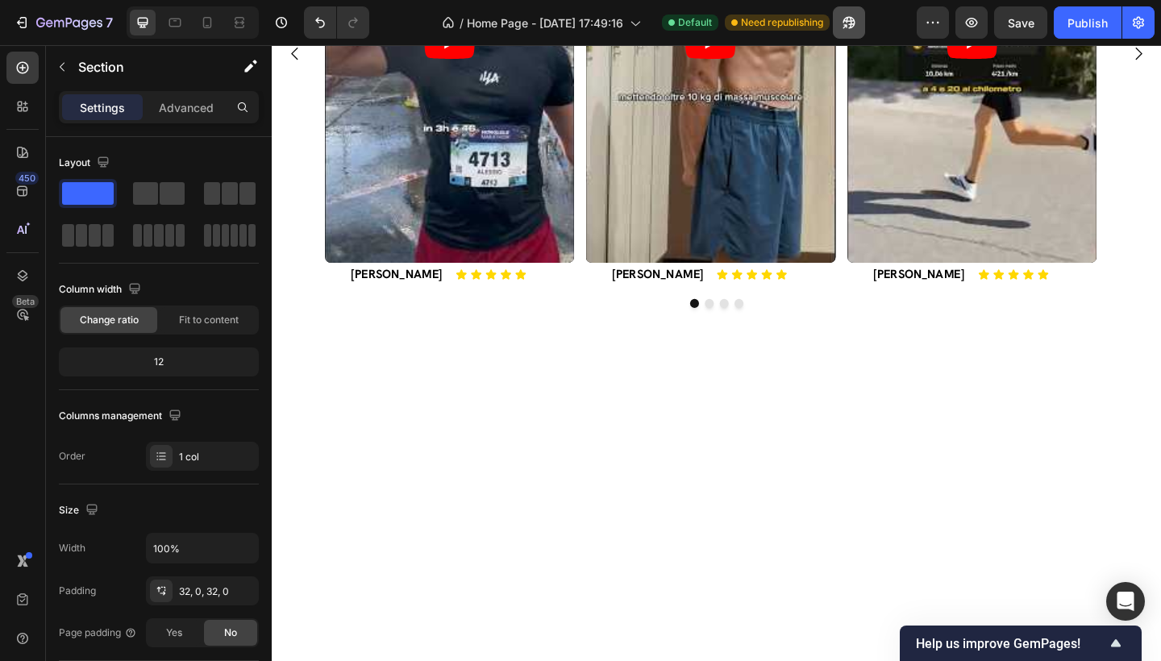
scroll to position [233, 0]
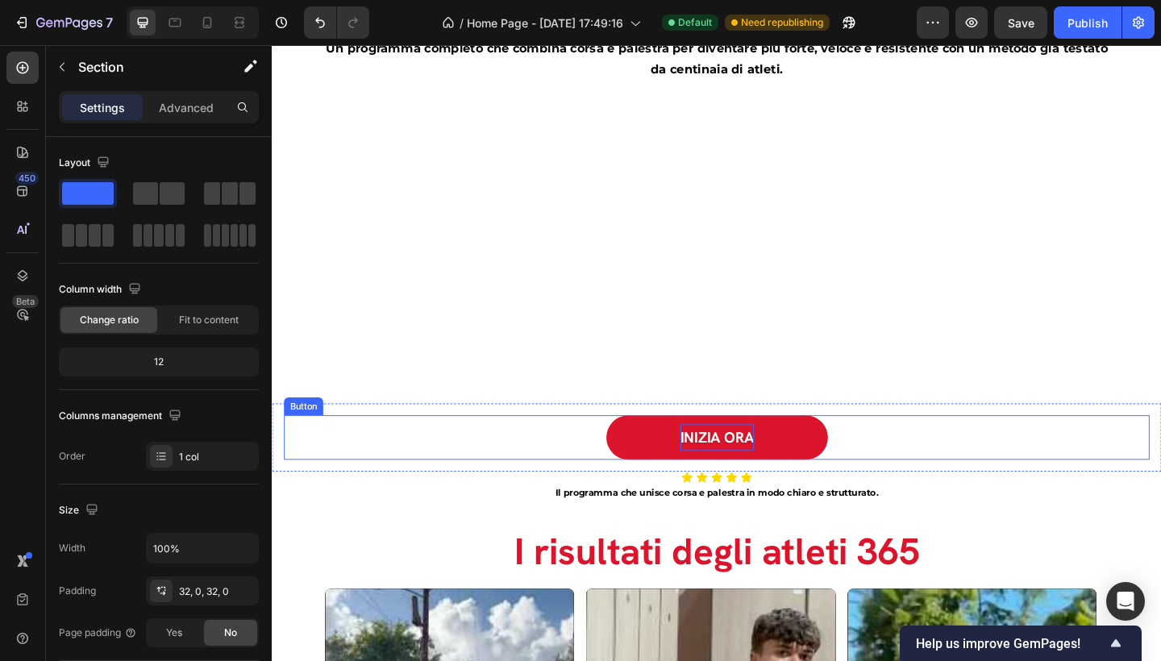
click at [753, 476] on p "INIZIA ORA" at bounding box center [756, 472] width 80 height 29
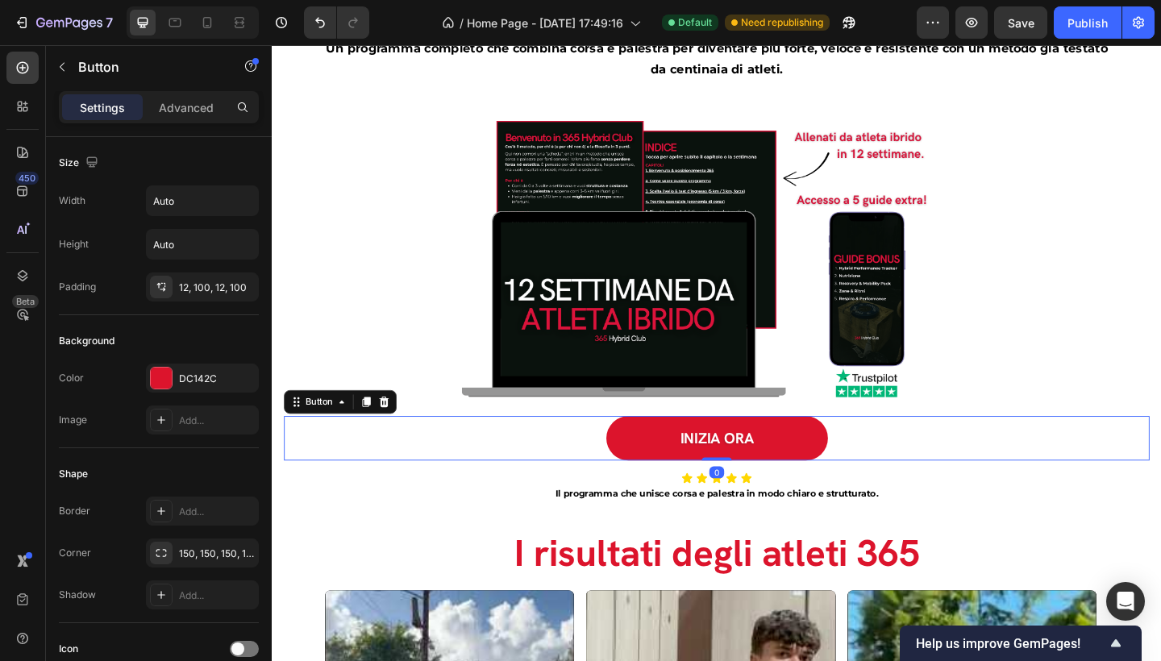
click at [843, 470] on link "INIZIA ORA" at bounding box center [755, 473] width 241 height 48
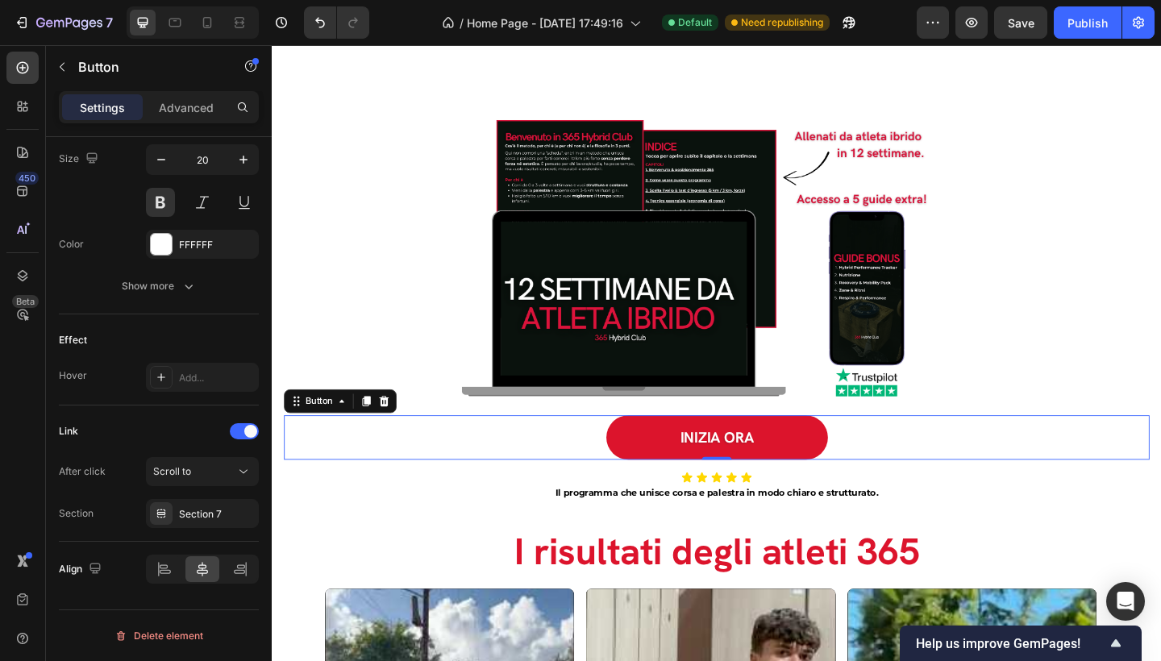
scroll to position [727, 0]
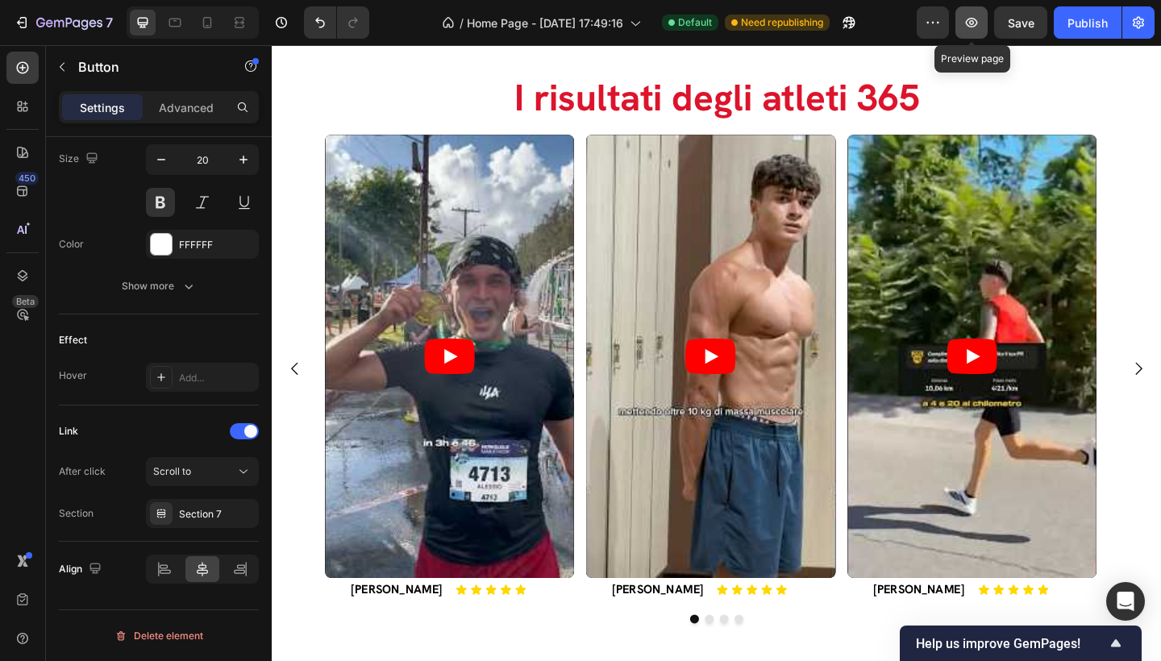
click at [969, 27] on icon "button" at bounding box center [972, 23] width 16 height 16
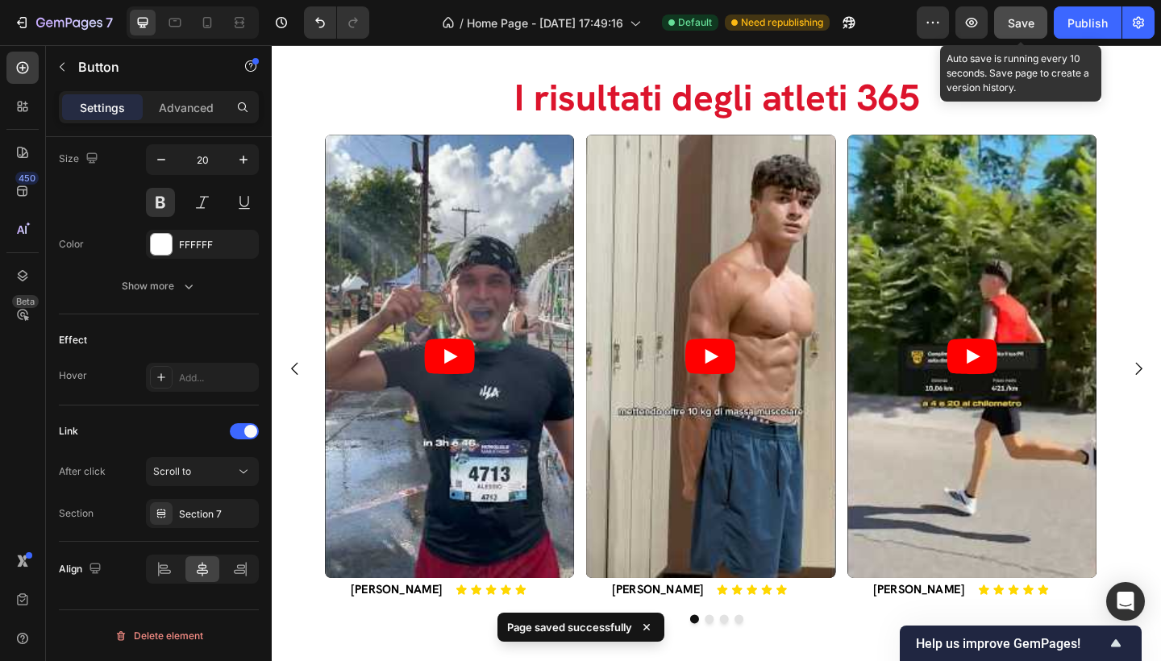
drag, startPoint x: 793, startPoint y: 298, endPoint x: 1013, endPoint y: 21, distance: 353.5
click at [1013, 21] on span "Save" at bounding box center [1021, 23] width 27 height 14
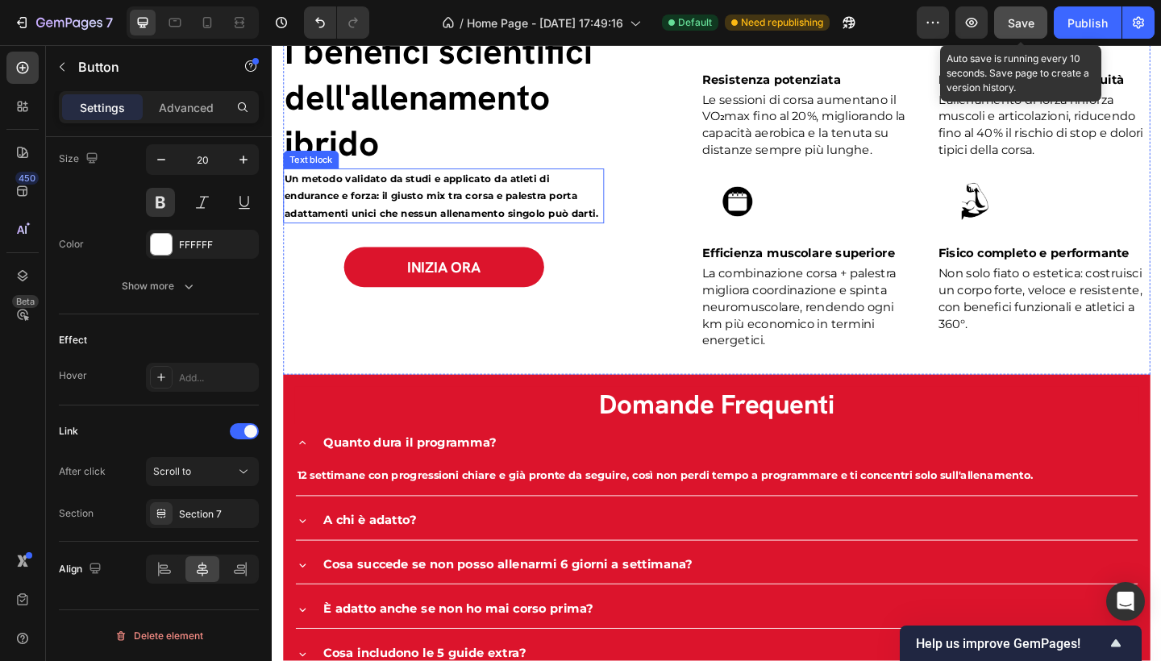
scroll to position [2601, 0]
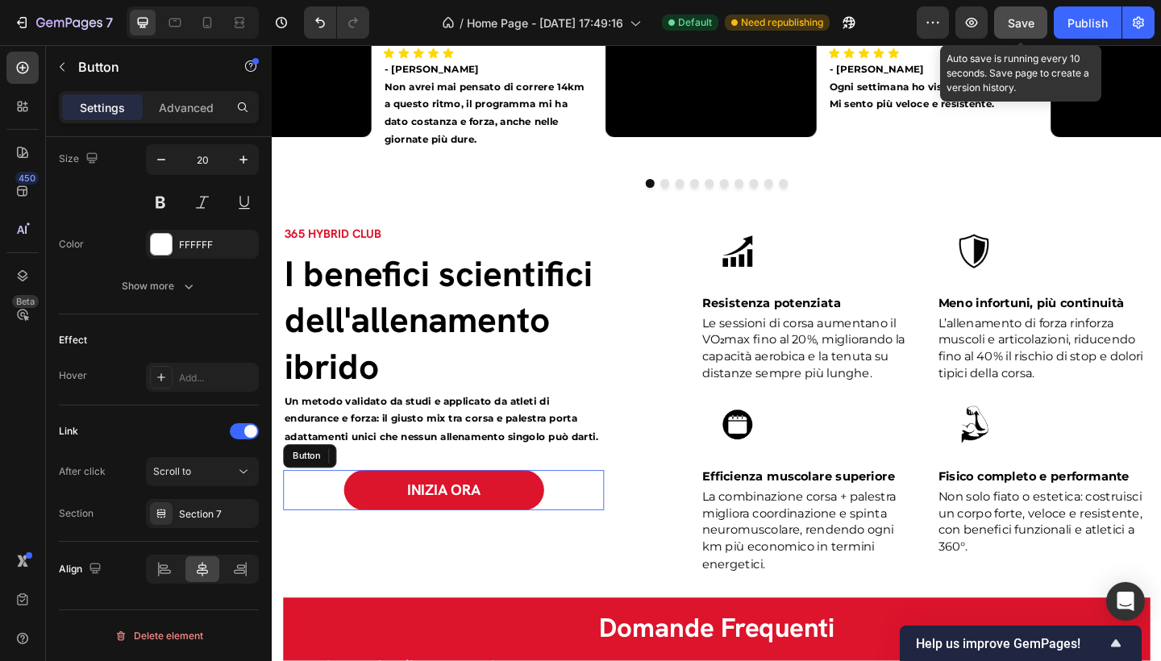
click at [539, 547] on link "INIZIA ORA" at bounding box center [459, 530] width 218 height 44
click at [205, 14] on div at bounding box center [207, 23] width 26 height 26
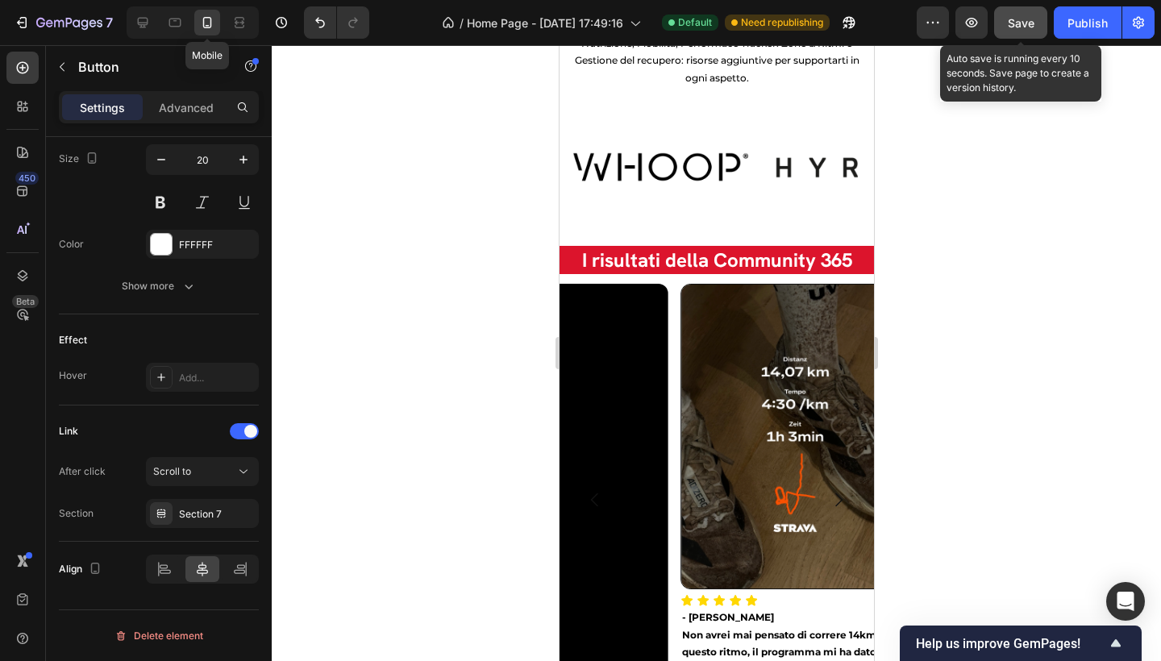
type input "17"
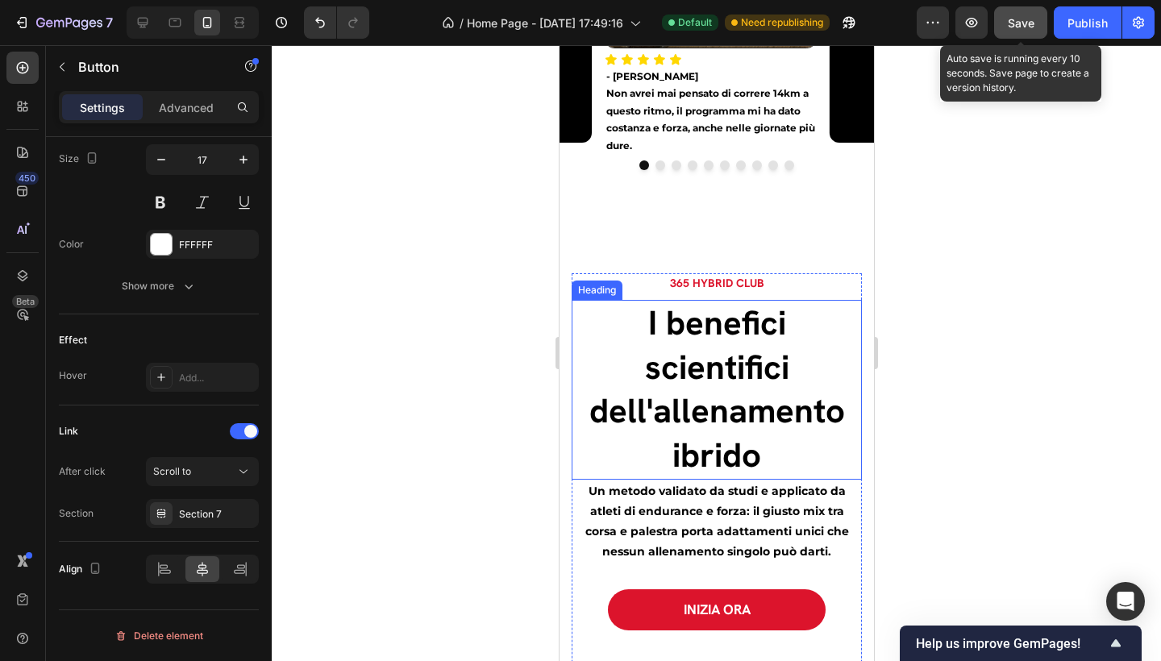
scroll to position [3025, 0]
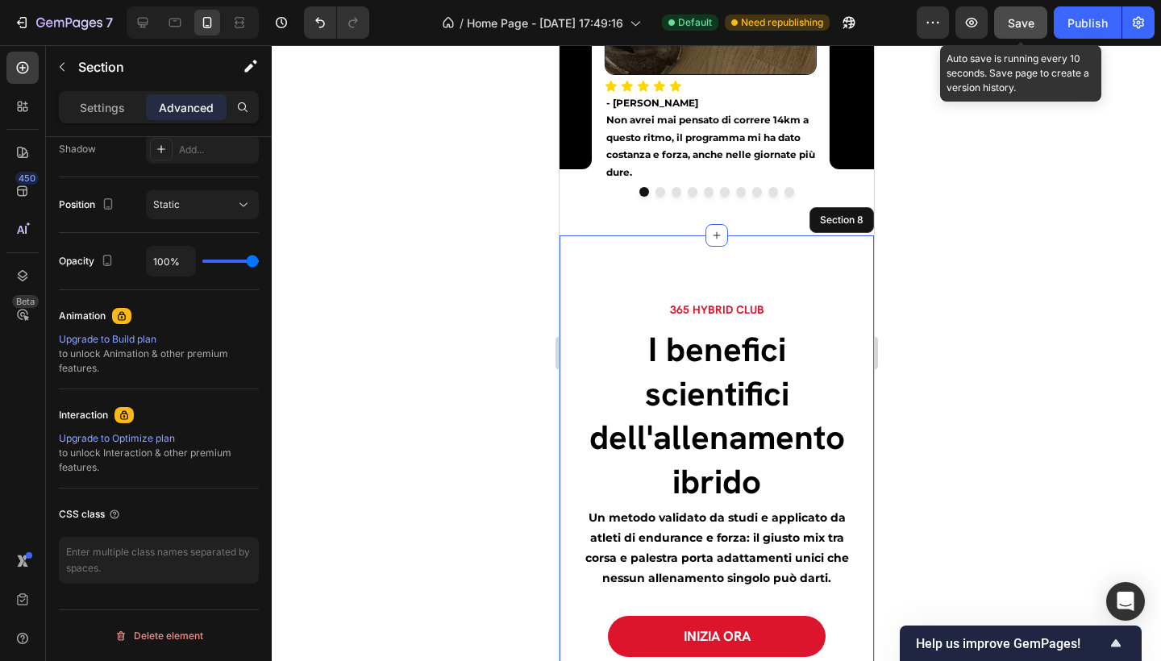
scroll to position [0, 0]
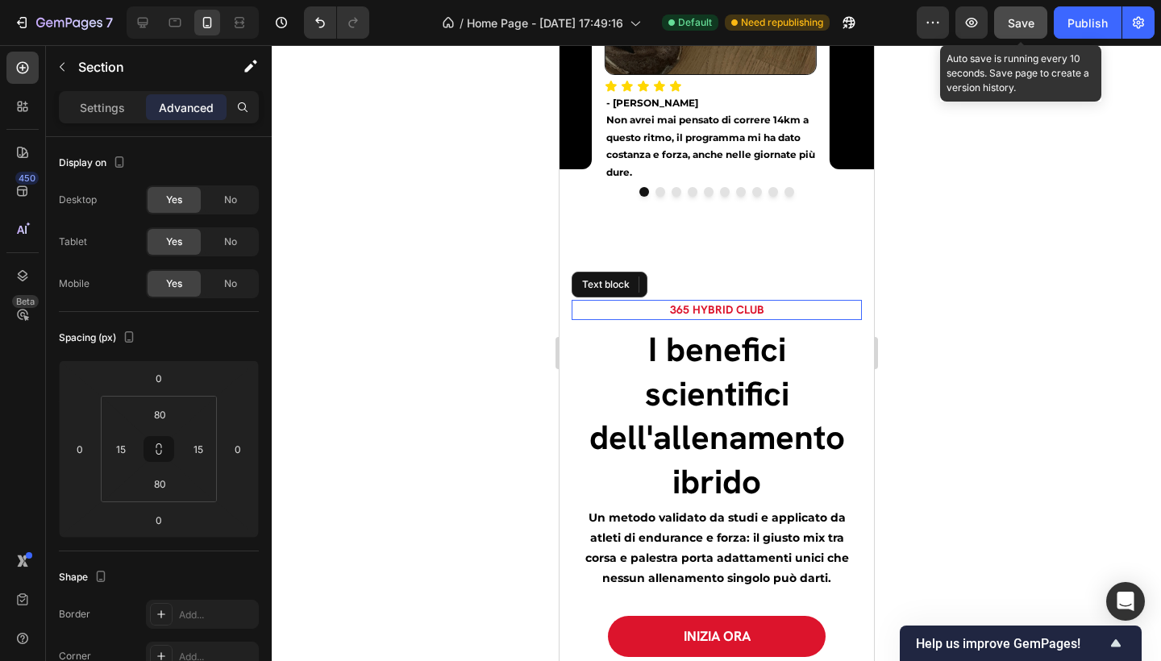
click at [791, 302] on p "365 HYBRID CLUB" at bounding box center [716, 310] width 287 height 17
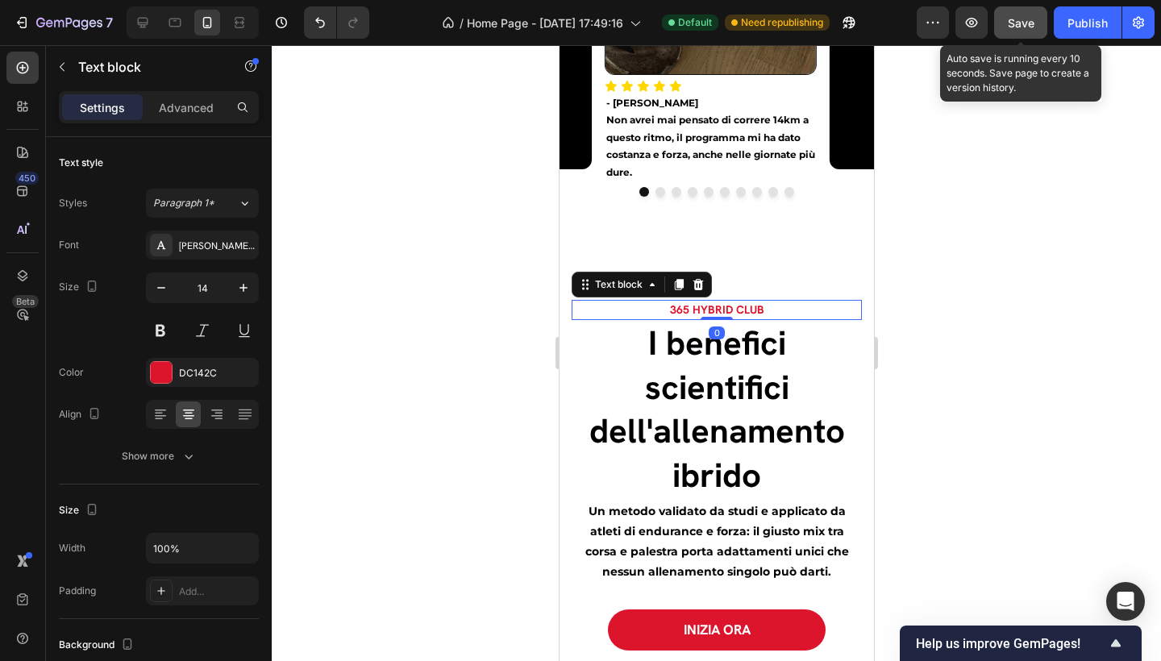
drag, startPoint x: 709, startPoint y: 300, endPoint x: 712, endPoint y: 289, distance: 11.7
click at [712, 300] on div "365 HYBRID CLUB Text block 0" at bounding box center [716, 310] width 290 height 20
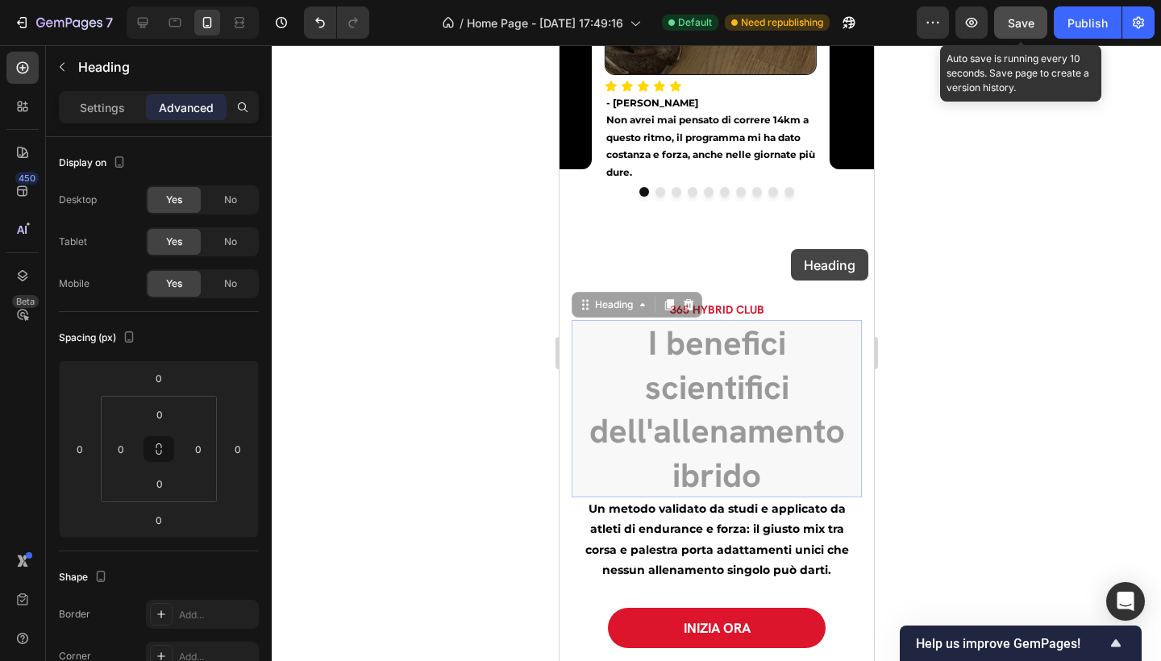
drag, startPoint x: 794, startPoint y: 342, endPoint x: 790, endPoint y: 249, distance: 92.8
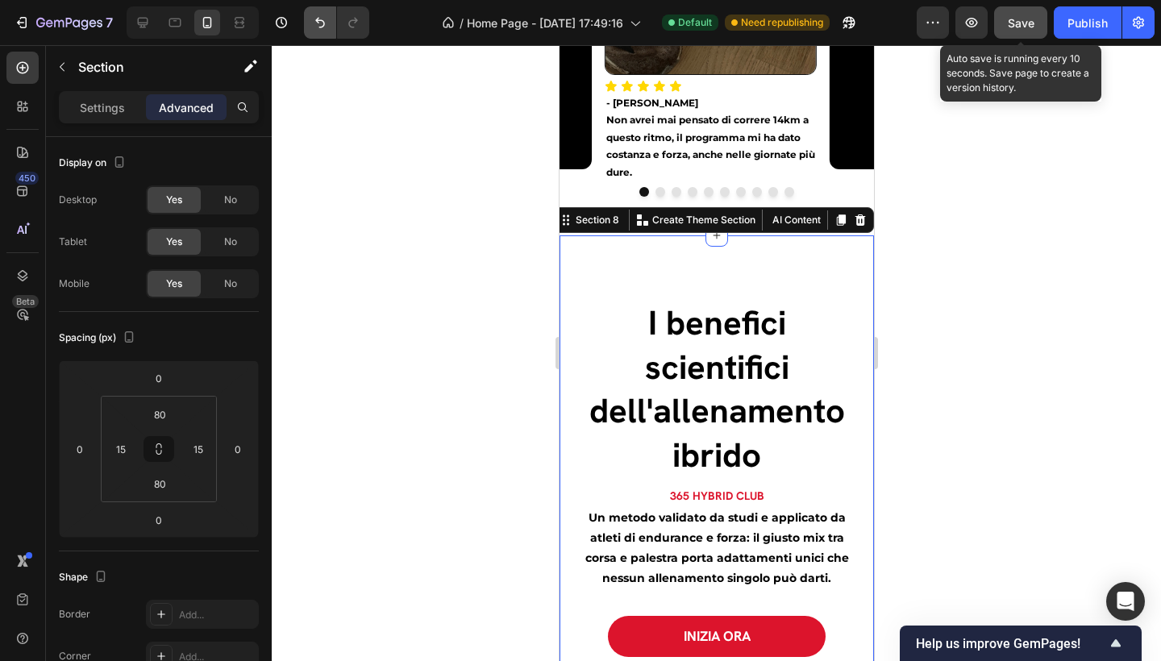
click at [323, 25] on icon "Undo/Redo" at bounding box center [320, 23] width 16 height 16
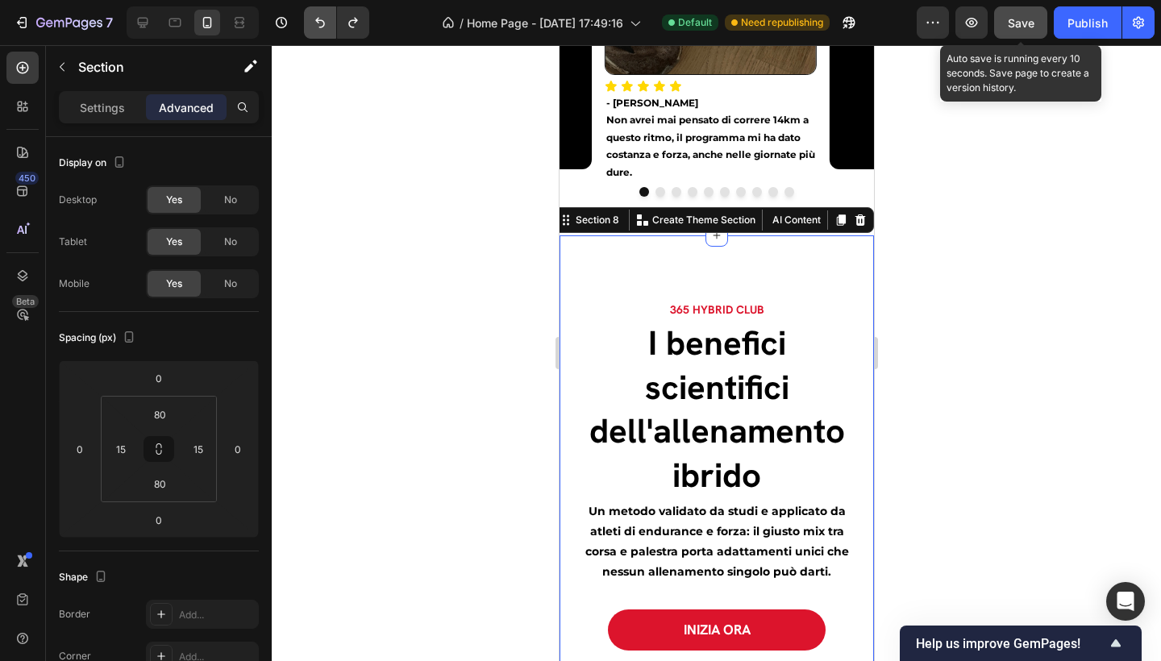
click at [315, 25] on icon "Undo/Redo" at bounding box center [320, 23] width 16 height 16
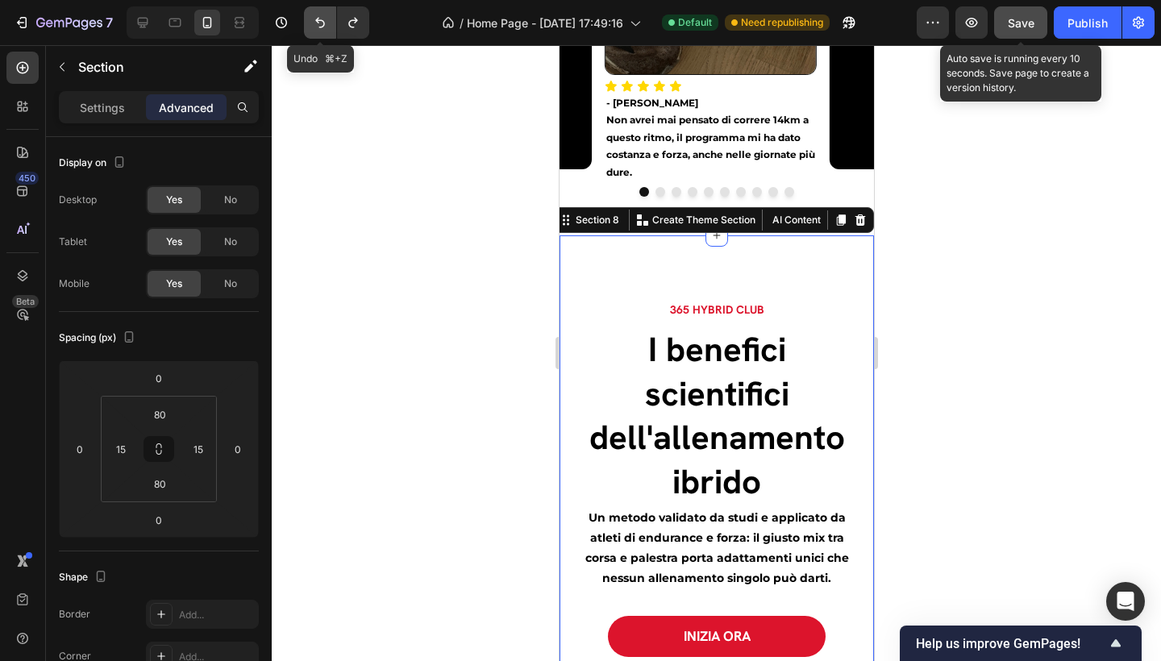
click at [315, 25] on icon "Undo/Redo" at bounding box center [320, 23] width 16 height 16
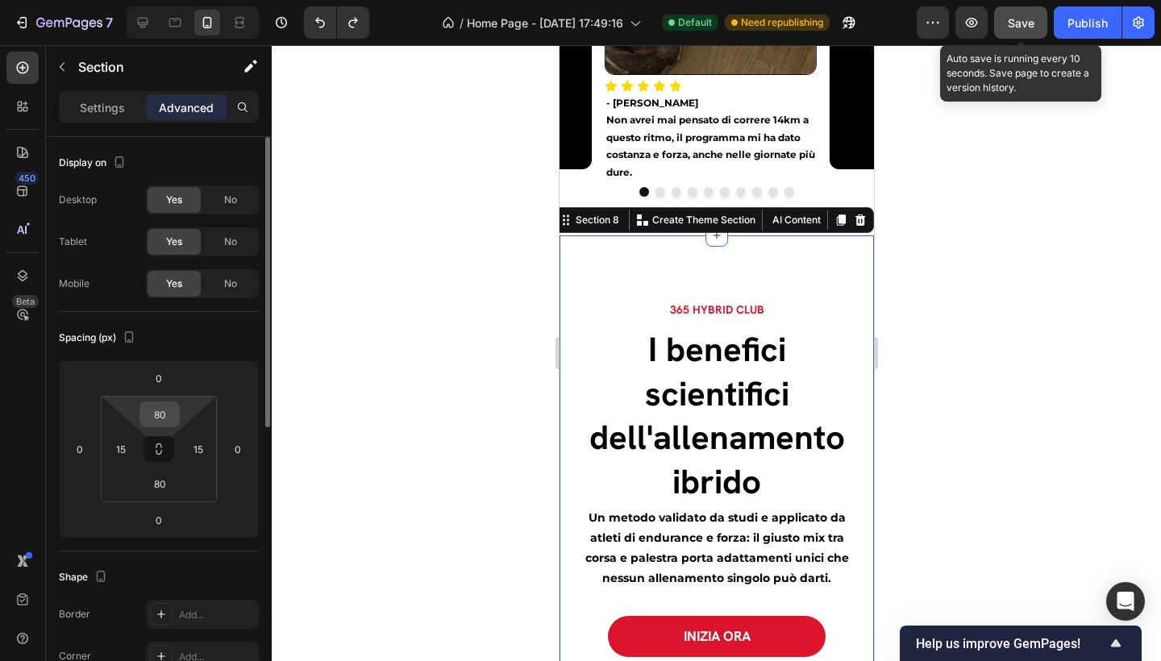
click at [176, 415] on div "80" at bounding box center [160, 415] width 40 height 26
click at [164, 411] on input "80" at bounding box center [160, 414] width 32 height 24
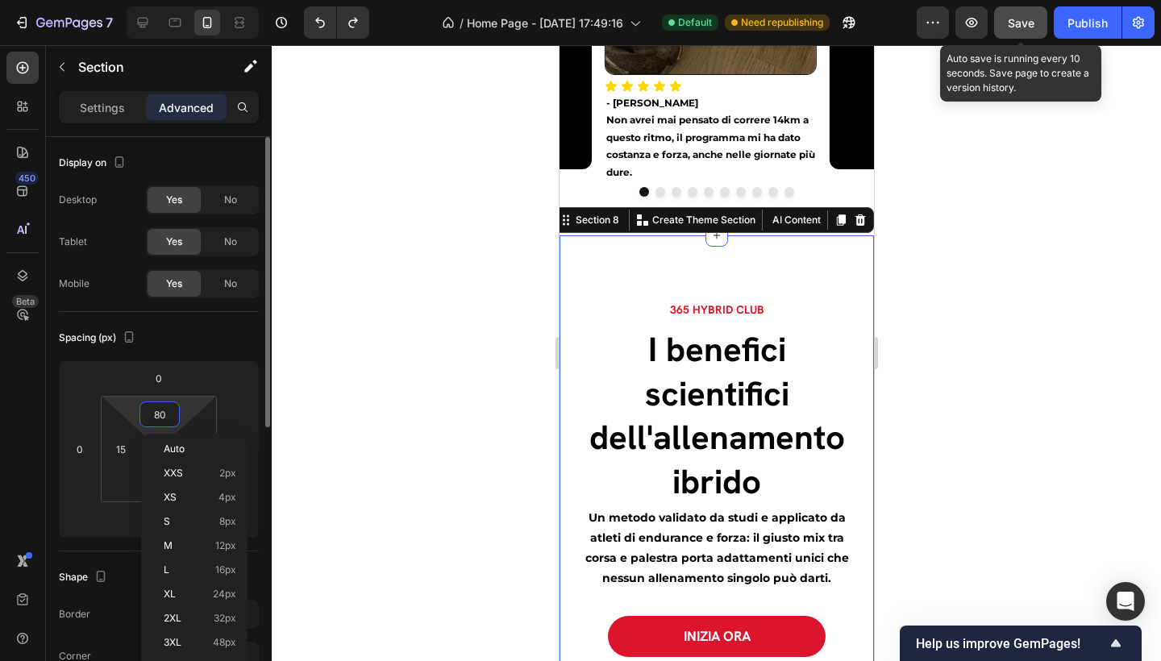
click at [164, 411] on input "80" at bounding box center [160, 414] width 32 height 24
type input "0"
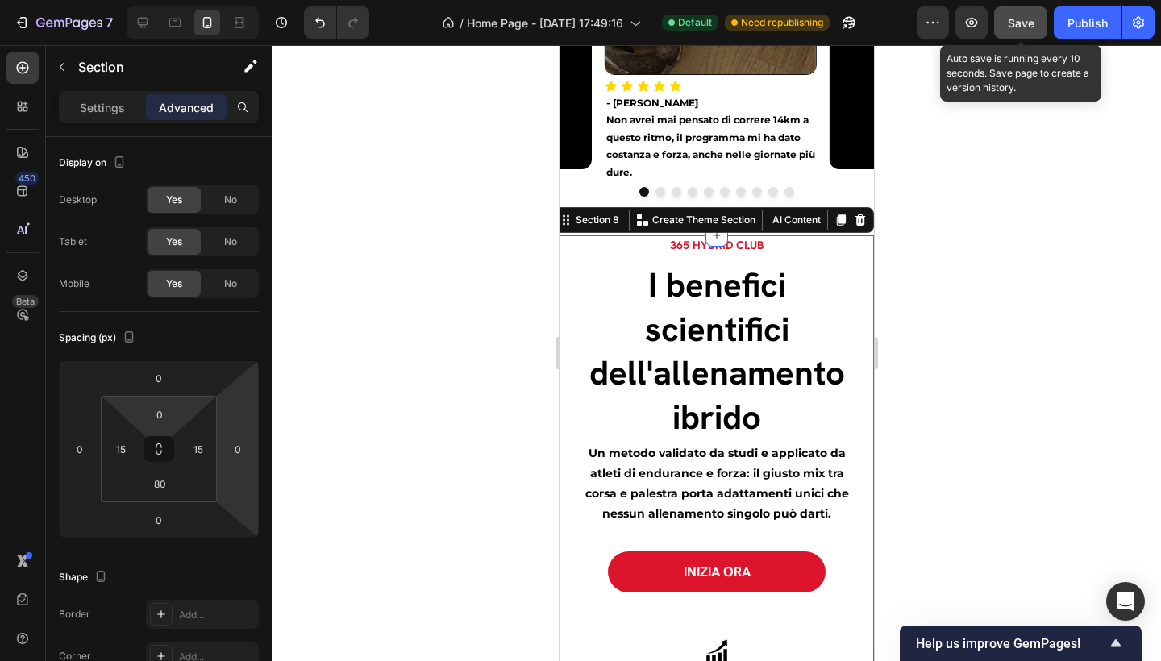
click at [1029, 352] on div at bounding box center [716, 353] width 889 height 616
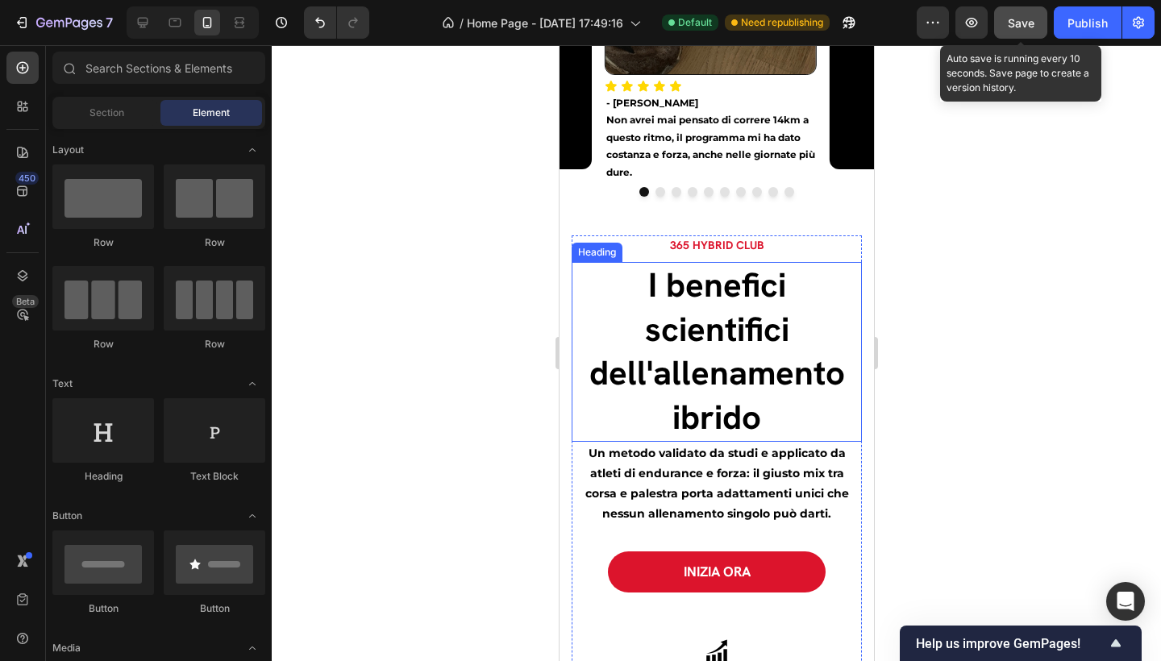
click at [723, 265] on h2 "I benefici scientifici dell'allenamento ibrido" at bounding box center [716, 351] width 290 height 179
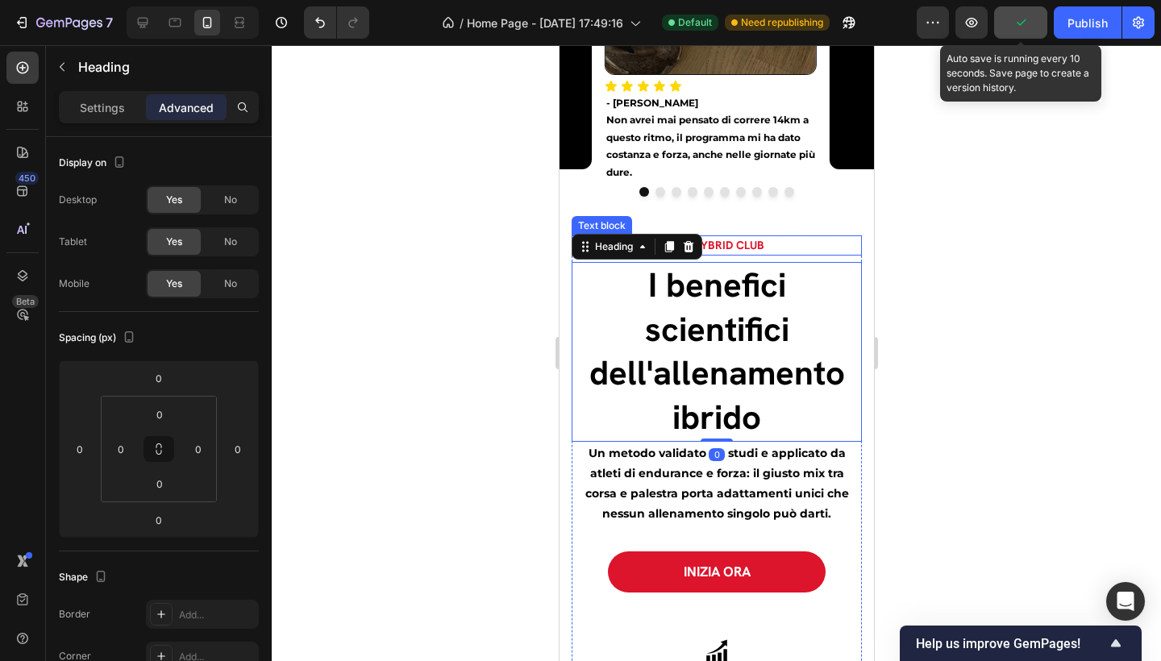
click at [756, 237] on p "365 HYBRID CLUB" at bounding box center [716, 245] width 287 height 17
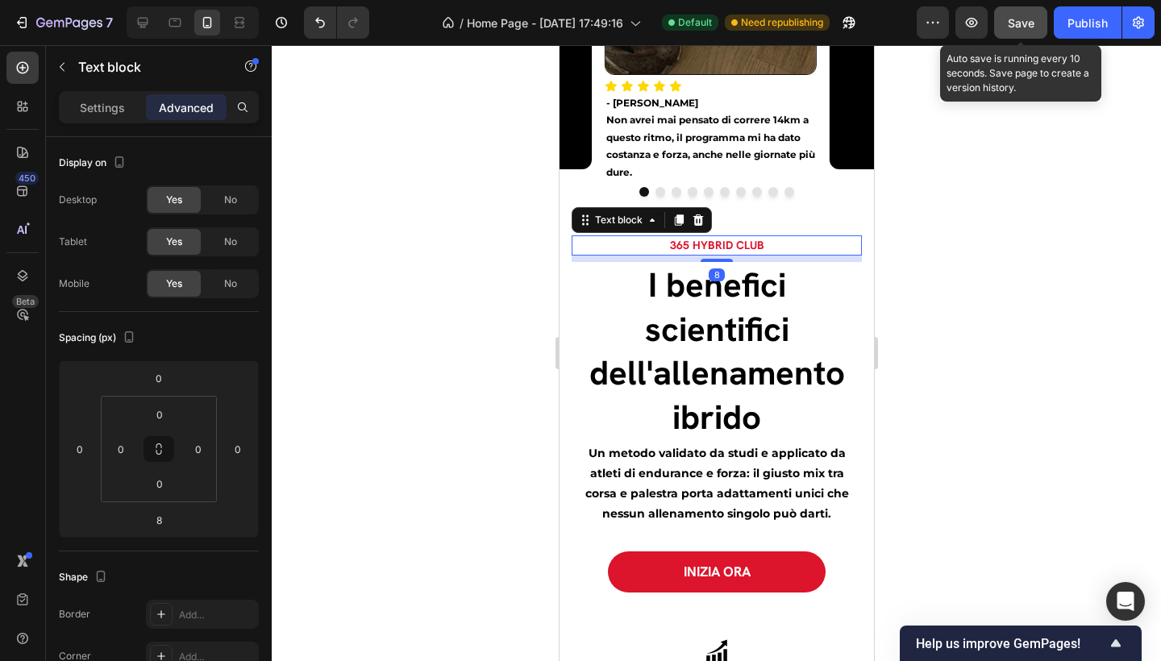
click at [1031, 249] on div at bounding box center [716, 353] width 889 height 616
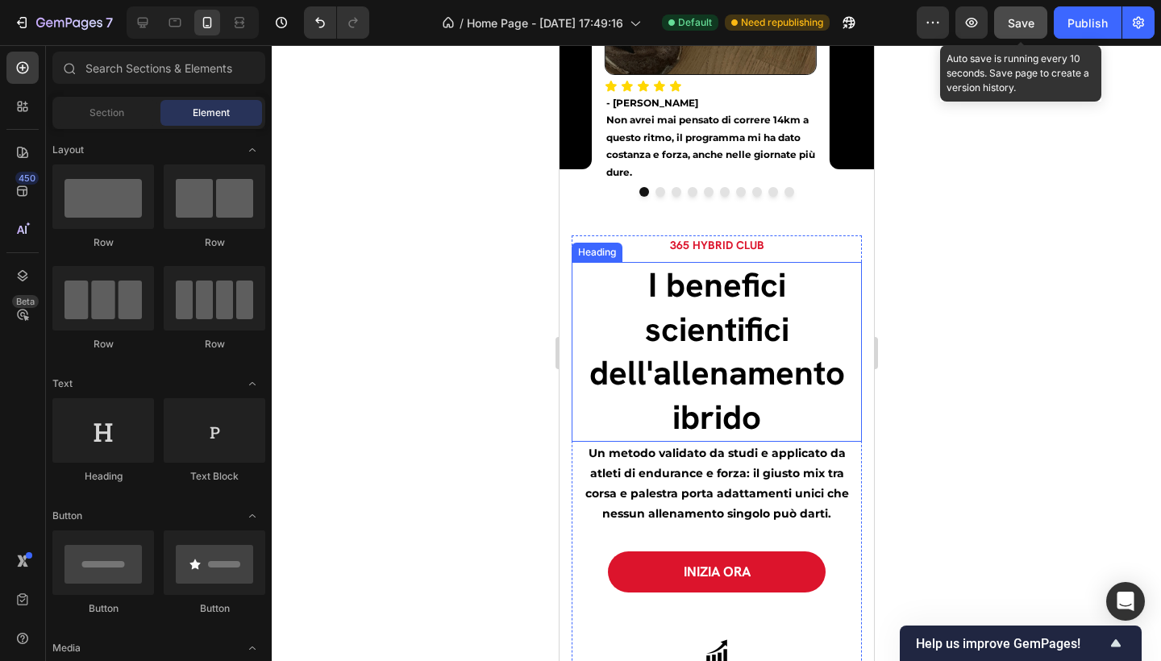
click at [723, 262] on h2 "I benefici scientifici dell'allenamento ibrido" at bounding box center [716, 351] width 290 height 179
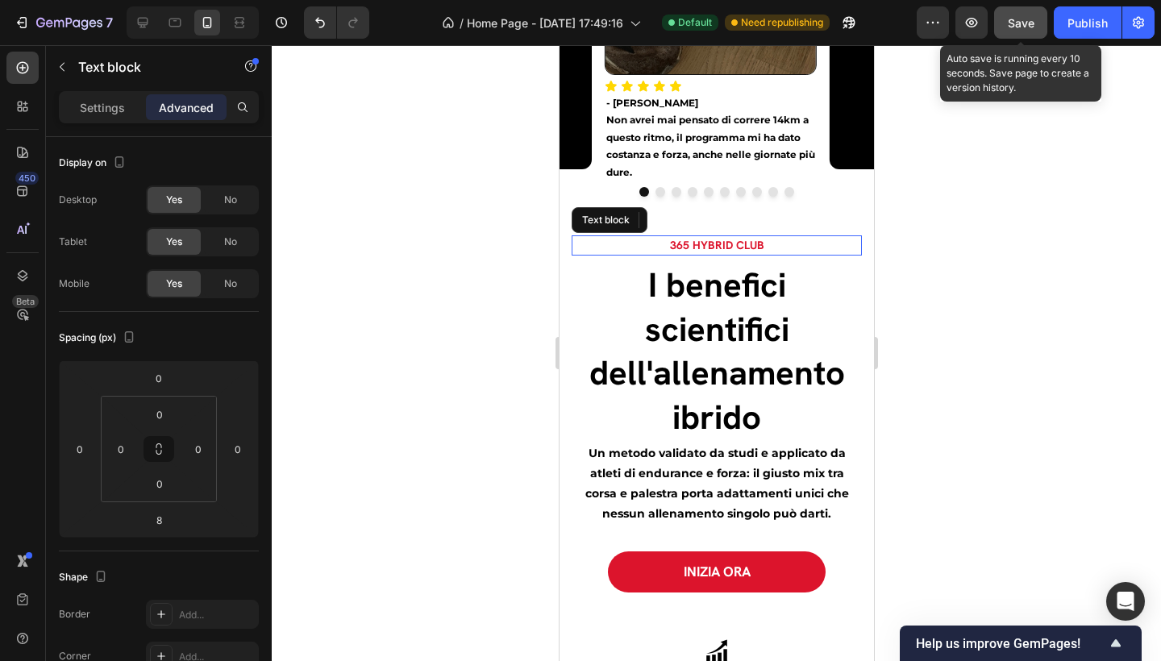
click at [712, 235] on div "365 HYBRID CLUB" at bounding box center [716, 245] width 290 height 20
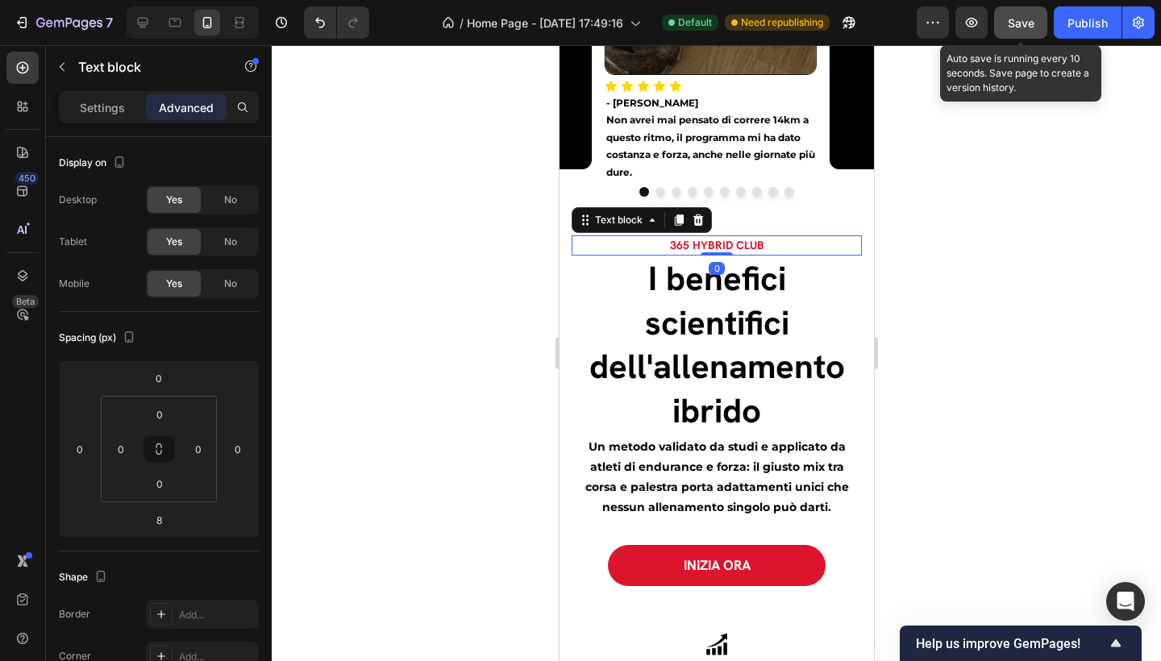
drag, startPoint x: 711, startPoint y: 238, endPoint x: 1682, endPoint y: 289, distance: 972.3
click at [711, 235] on div "365 HYBRID CLUB Text block 0" at bounding box center [716, 245] width 290 height 20
type input "0"
click at [1133, 244] on div at bounding box center [716, 353] width 889 height 616
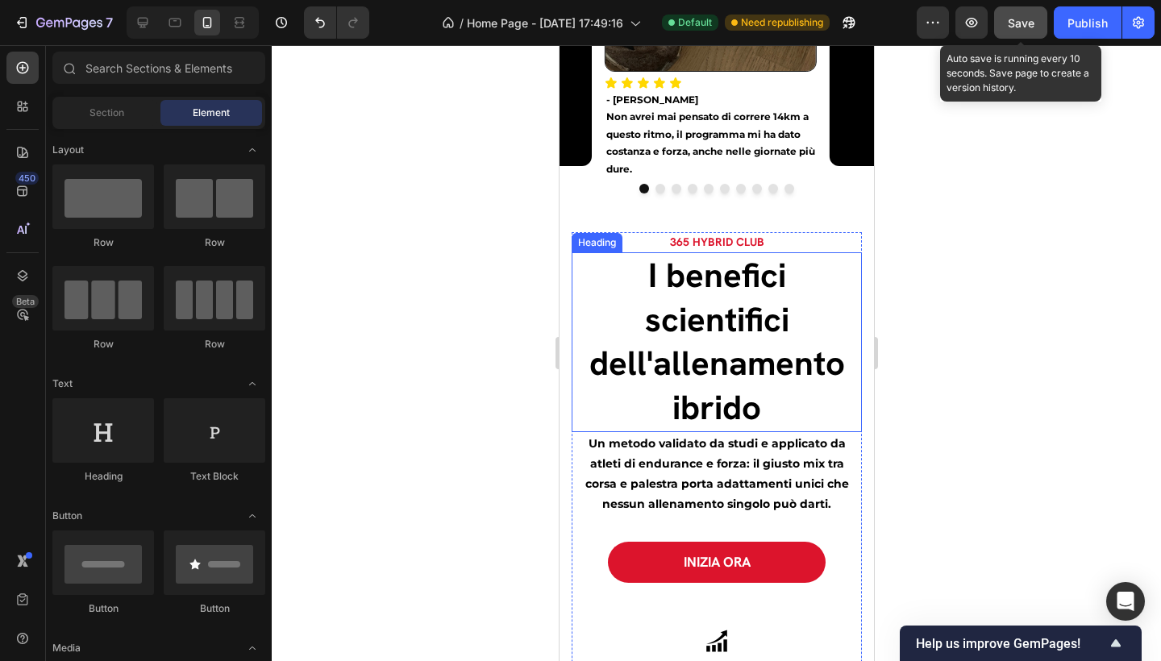
scroll to position [3047, 0]
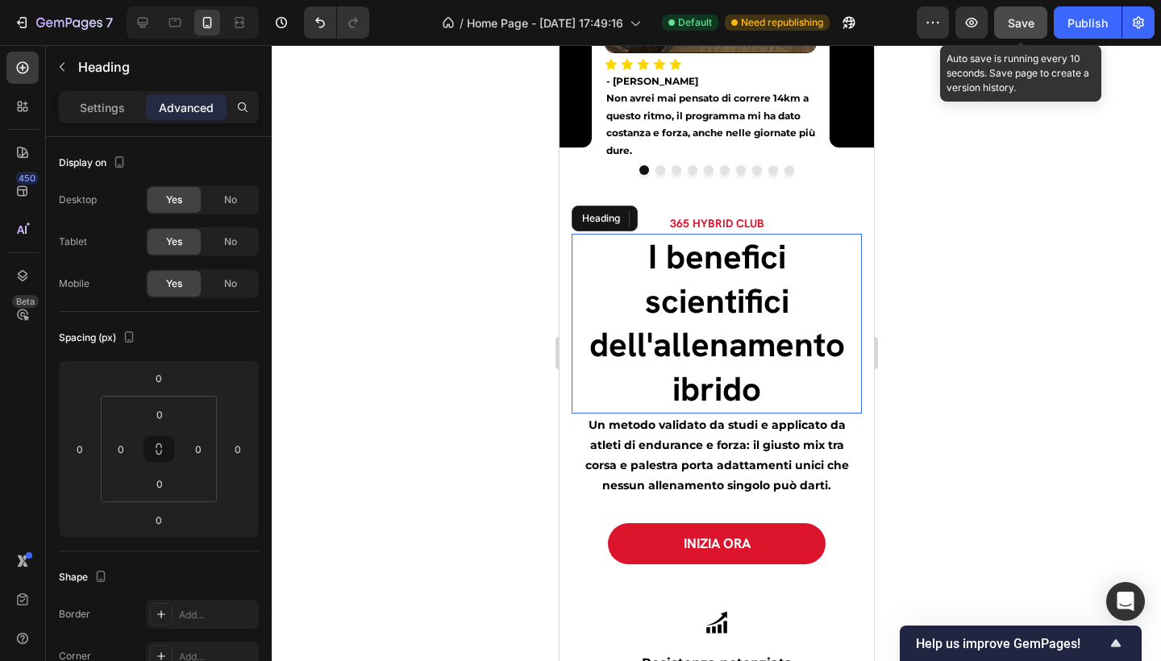
click at [714, 285] on h2 "I benefici scientifici dell'allenamento ibrido" at bounding box center [716, 323] width 290 height 179
click at [127, 114] on div "Settings" at bounding box center [102, 107] width 81 height 26
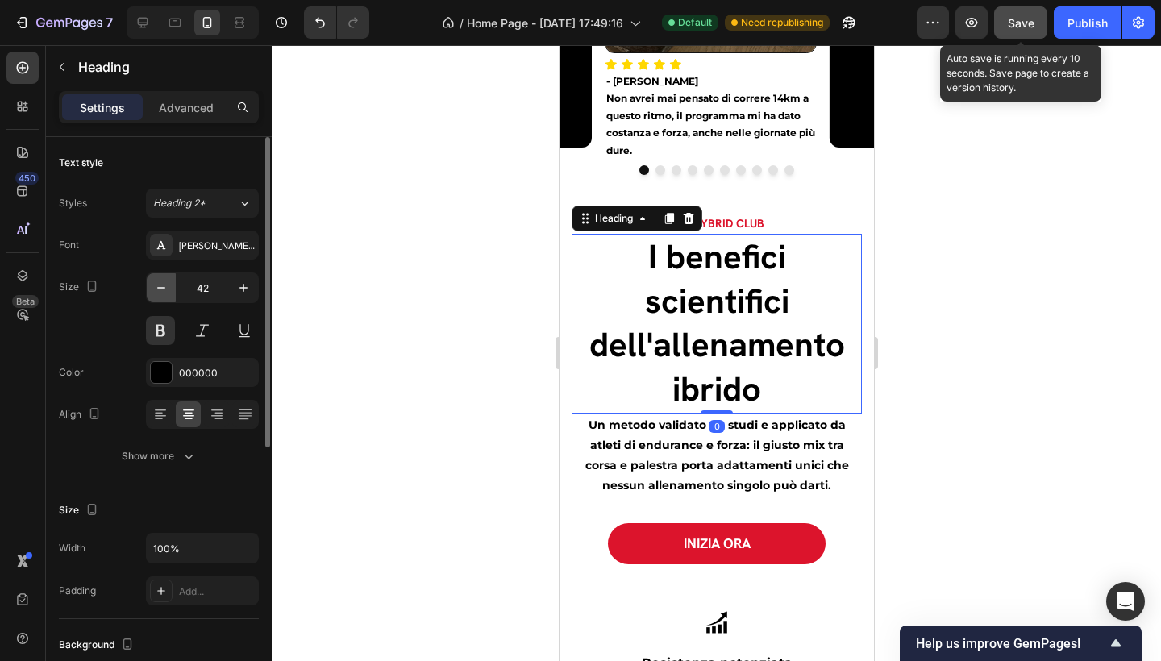
click at [169, 289] on button "button" at bounding box center [161, 287] width 29 height 29
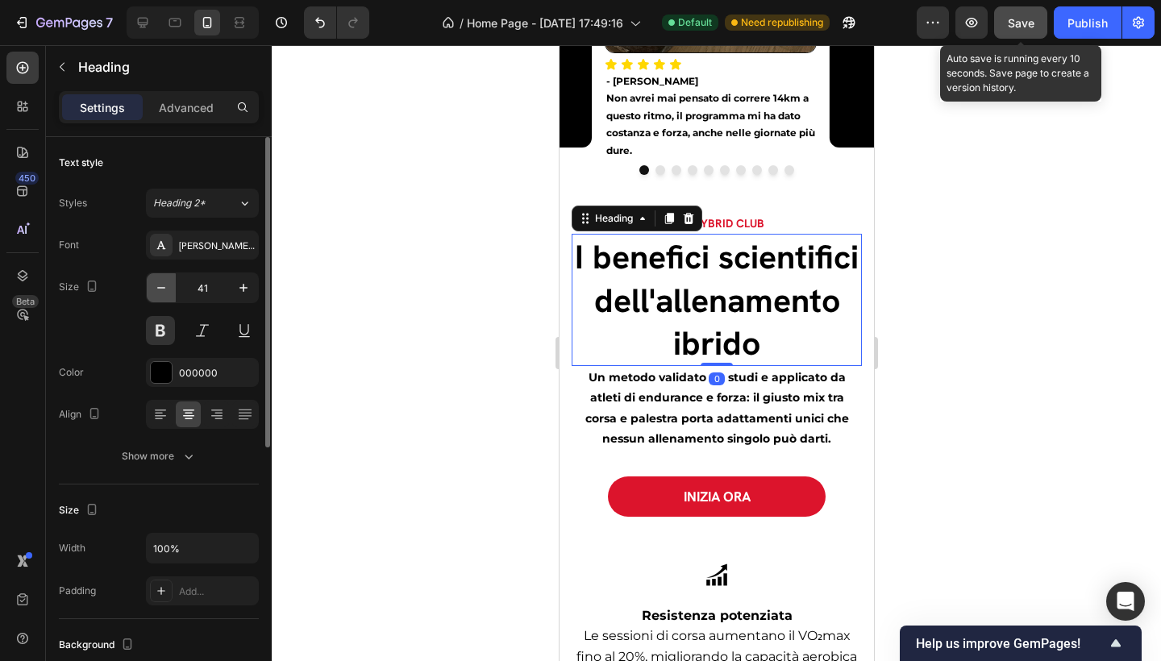
click at [169, 289] on button "button" at bounding box center [161, 287] width 29 height 29
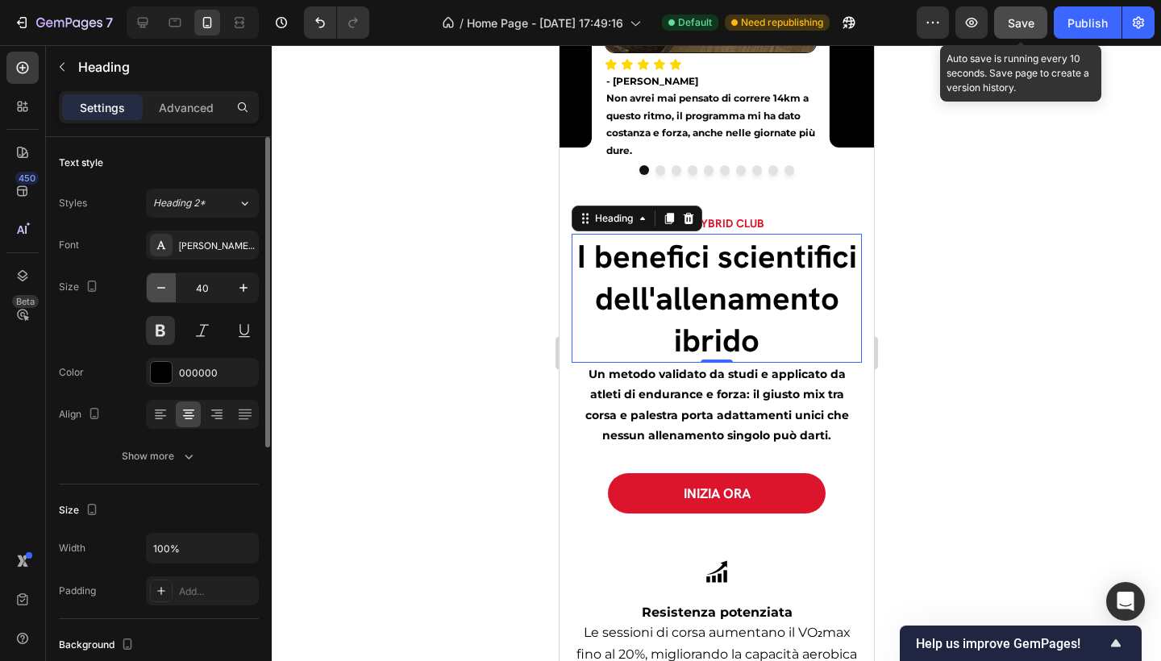
click at [169, 289] on button "button" at bounding box center [161, 287] width 29 height 29
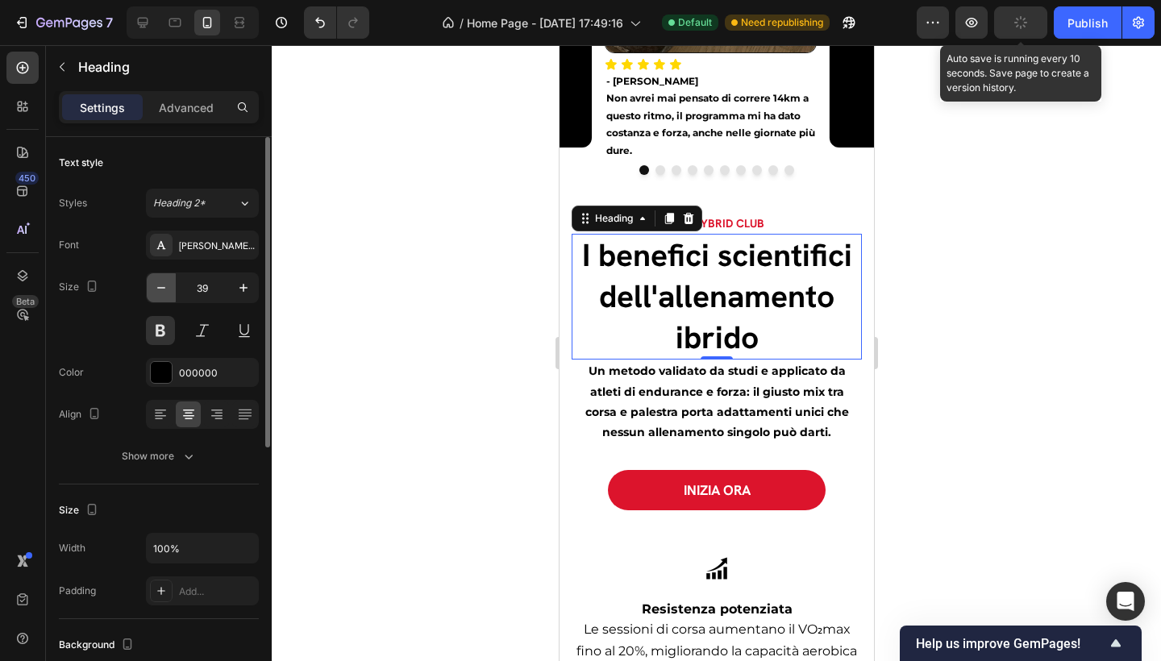
click at [169, 289] on button "button" at bounding box center [161, 287] width 29 height 29
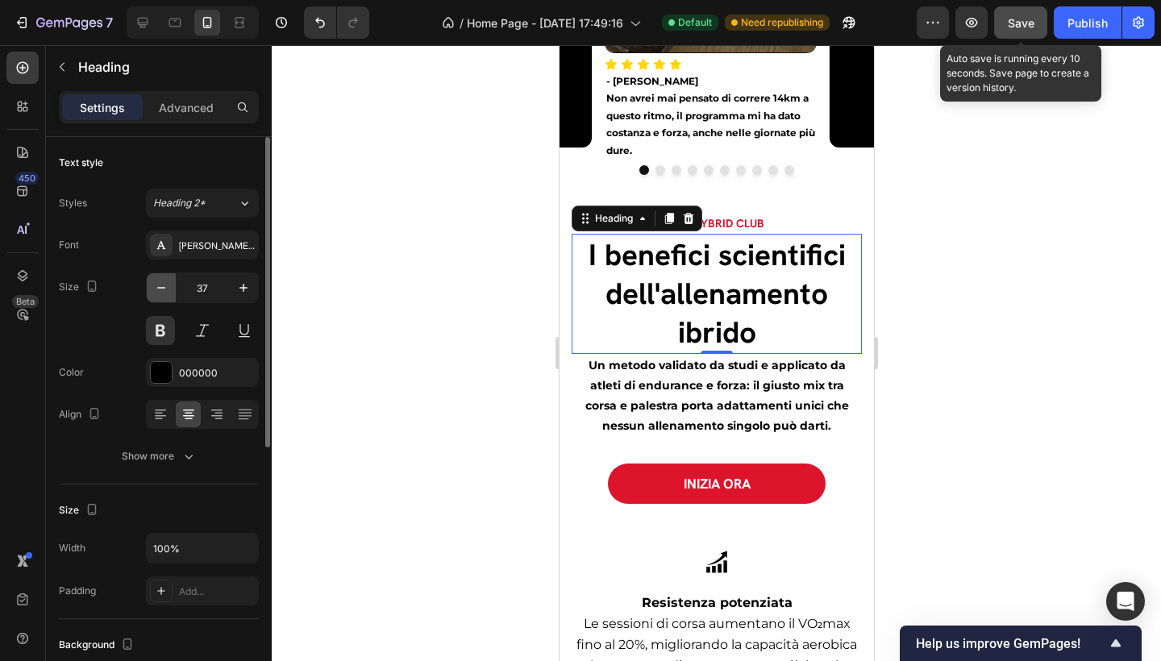
click at [169, 289] on button "button" at bounding box center [161, 287] width 29 height 29
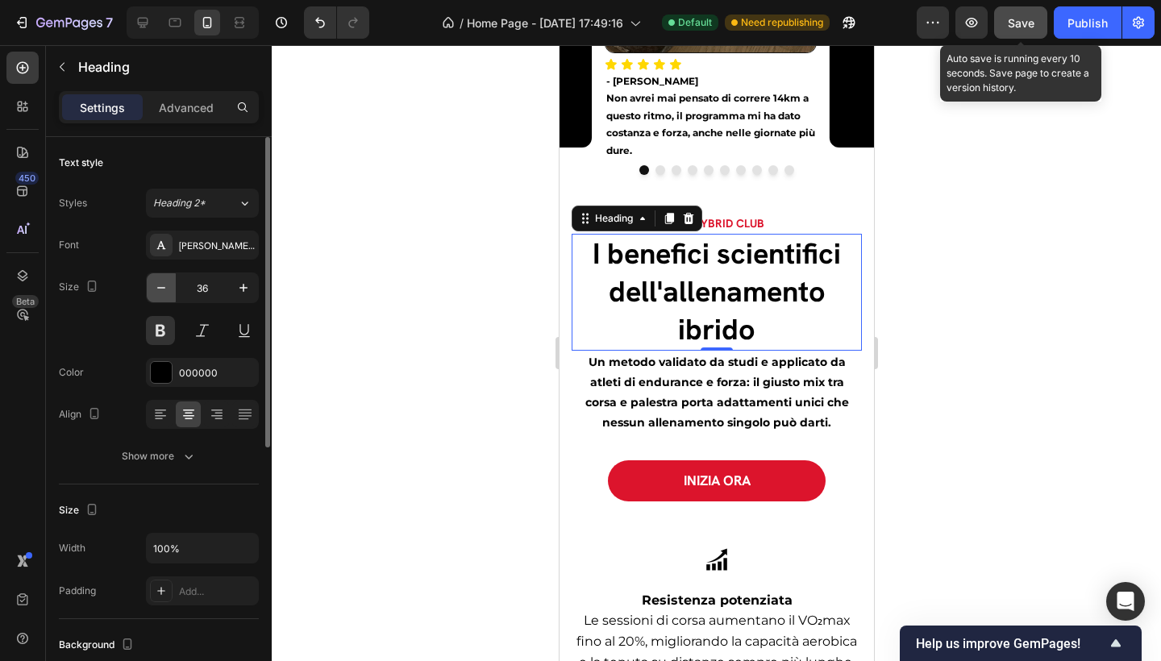
click at [169, 289] on icon "button" at bounding box center [161, 288] width 16 height 16
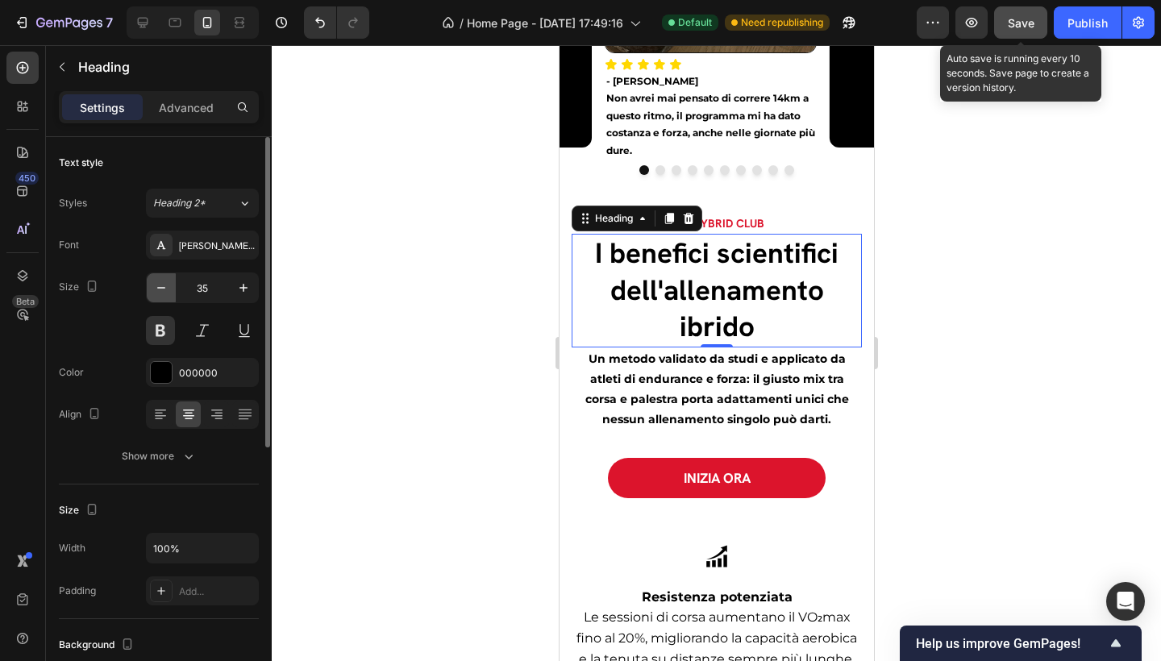
click at [169, 289] on icon "button" at bounding box center [161, 288] width 16 height 16
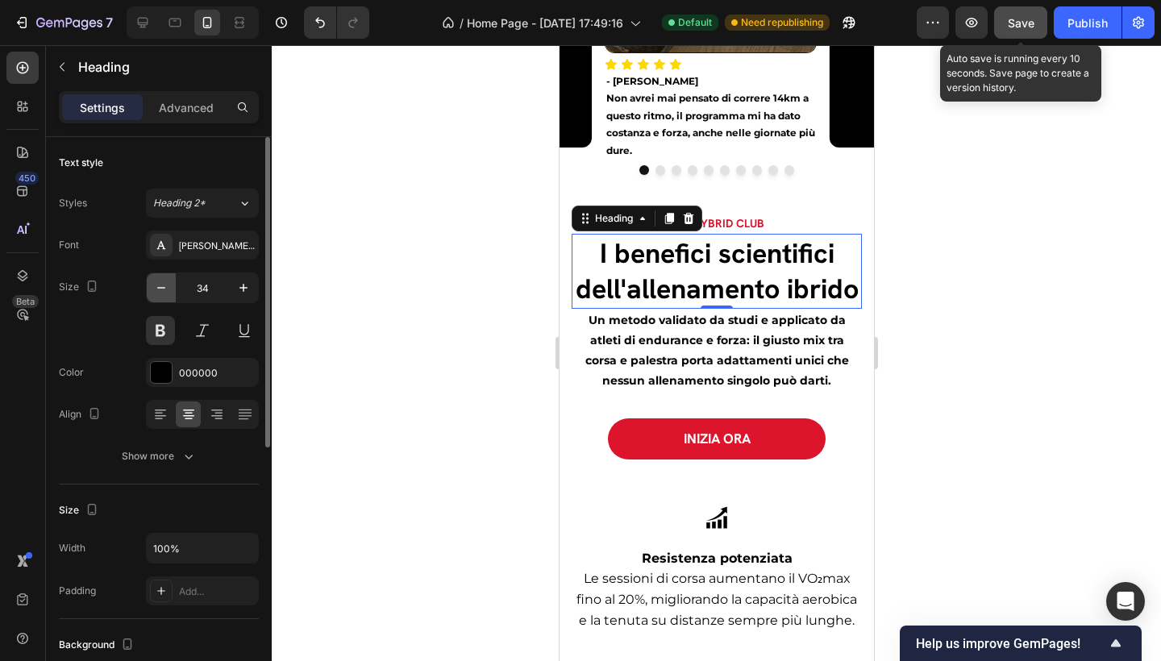
click at [169, 289] on icon "button" at bounding box center [161, 288] width 16 height 16
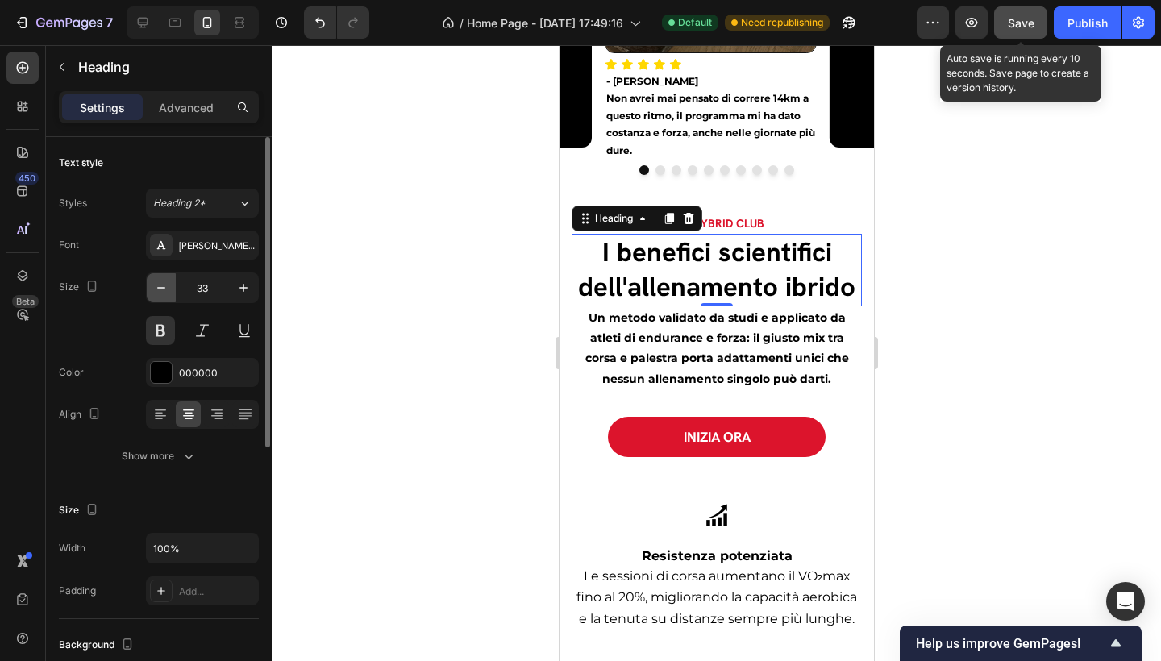
click at [169, 289] on icon "button" at bounding box center [161, 288] width 16 height 16
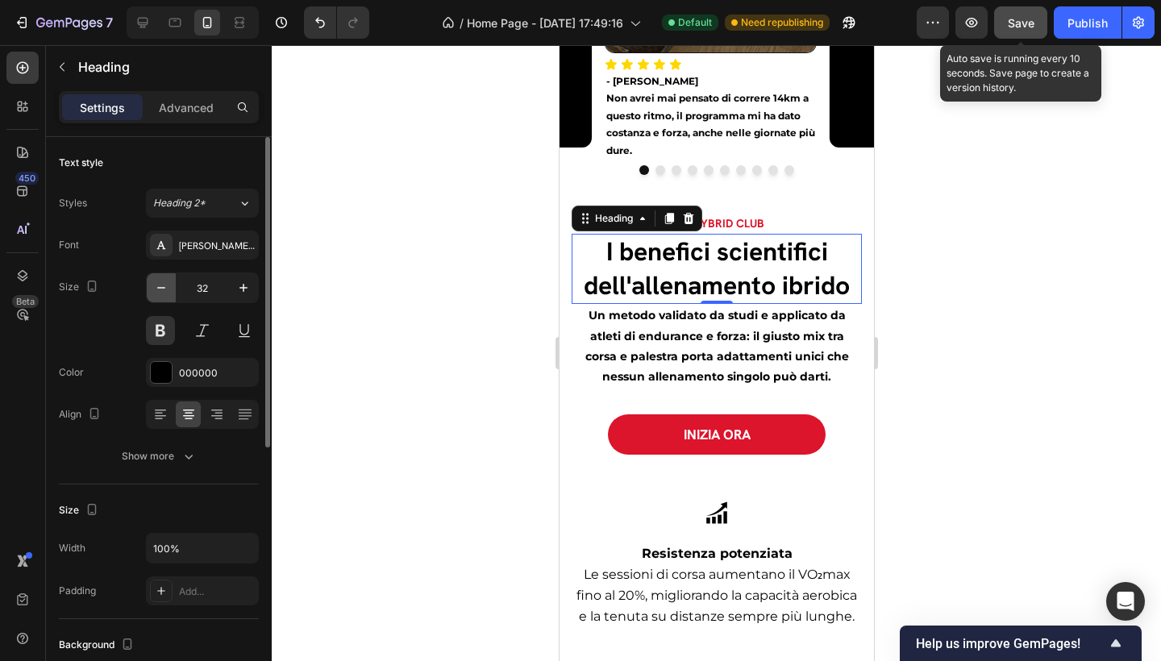
click at [169, 289] on icon "button" at bounding box center [161, 288] width 16 height 16
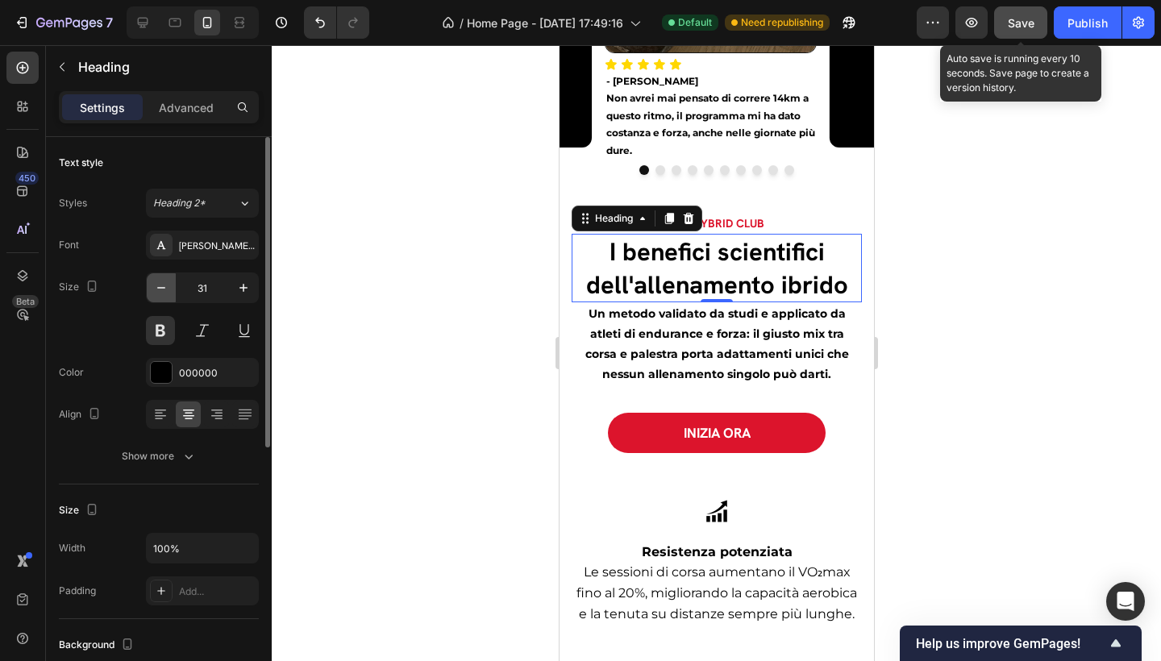
type input "30"
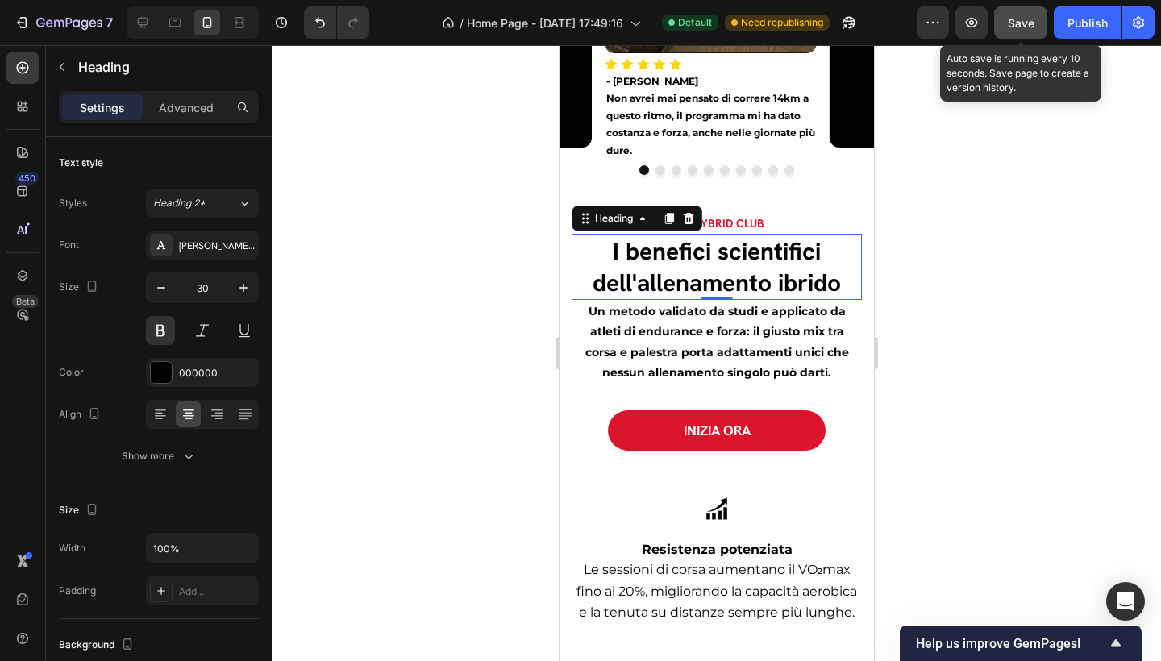
click at [1065, 339] on div at bounding box center [716, 353] width 889 height 616
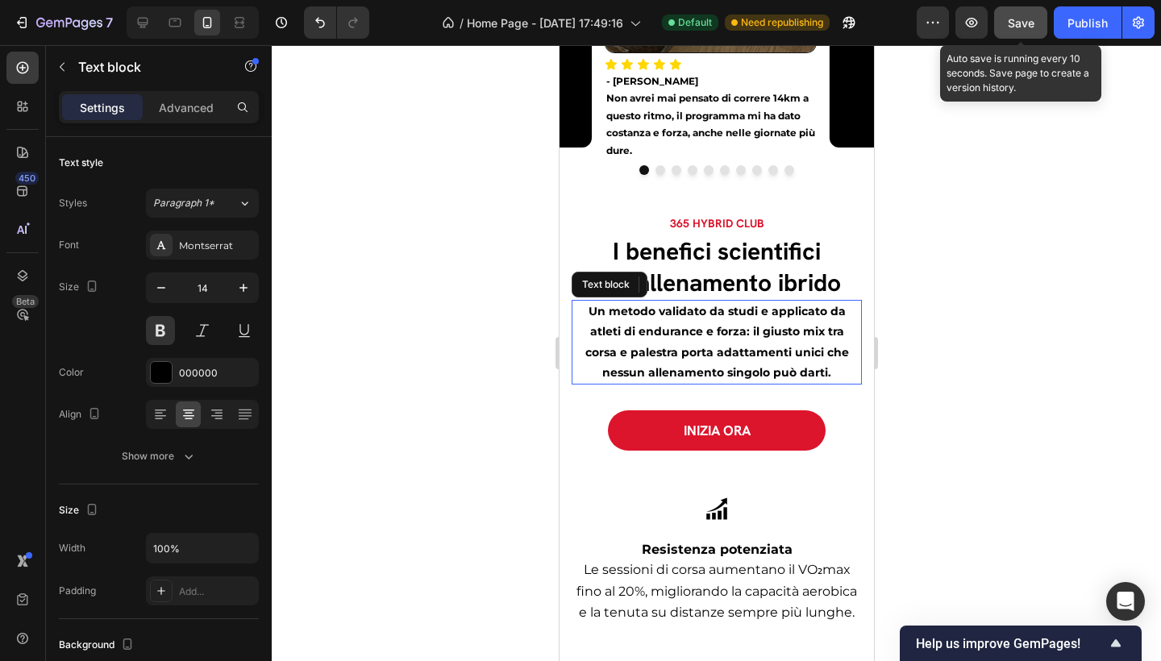
click at [752, 330] on p "Un metodo validato da studi e applicato da atleti di endurance e forza: il gius…" at bounding box center [716, 342] width 287 height 81
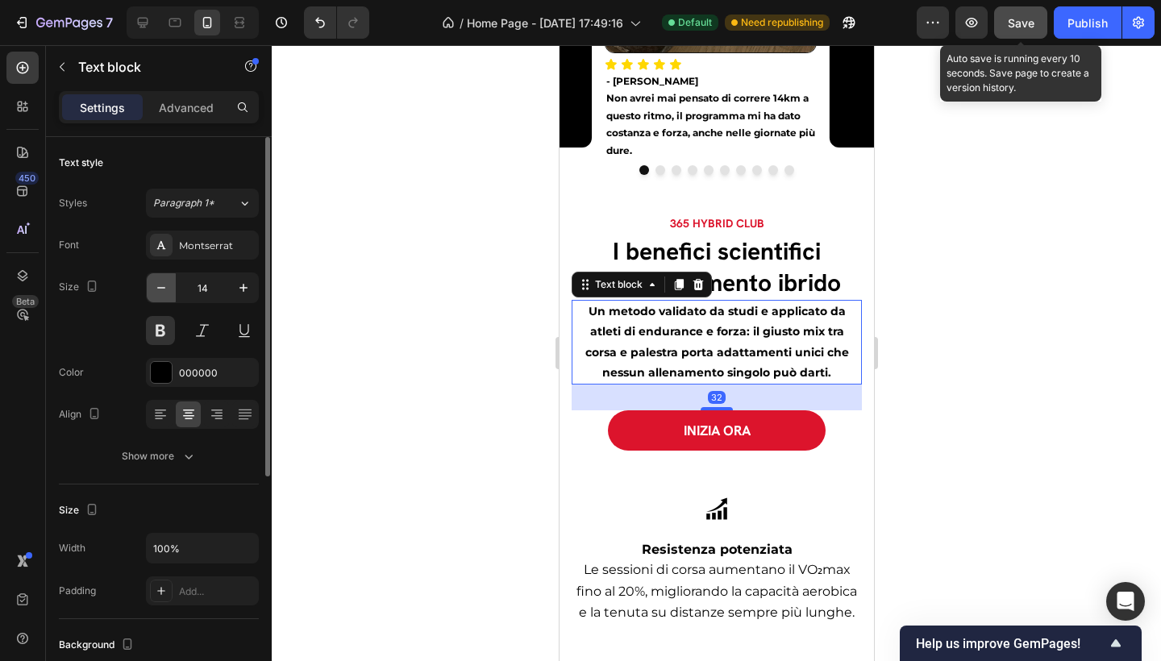
click at [167, 292] on icon "button" at bounding box center [161, 288] width 16 height 16
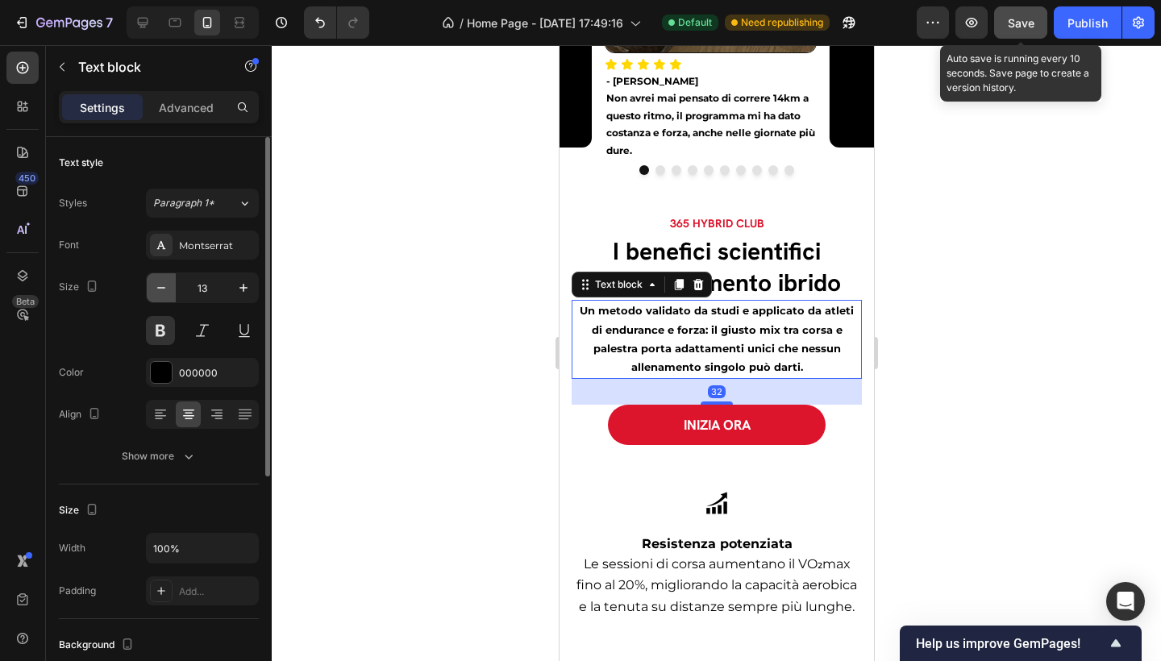
type input "12"
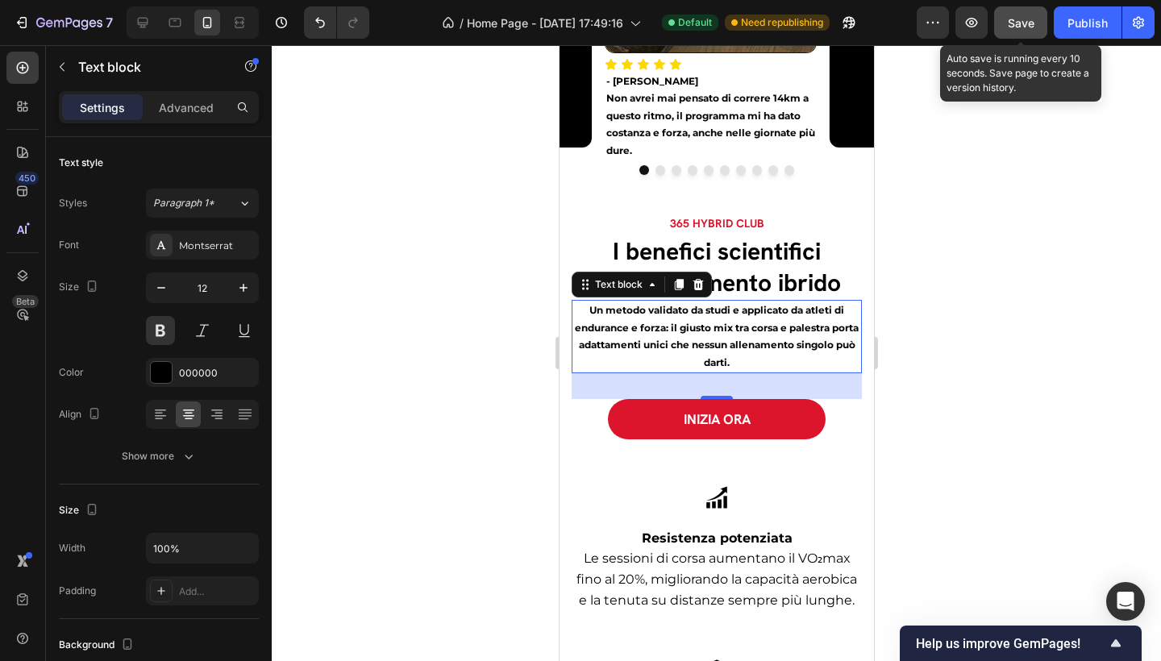
click at [1039, 333] on div at bounding box center [716, 353] width 889 height 616
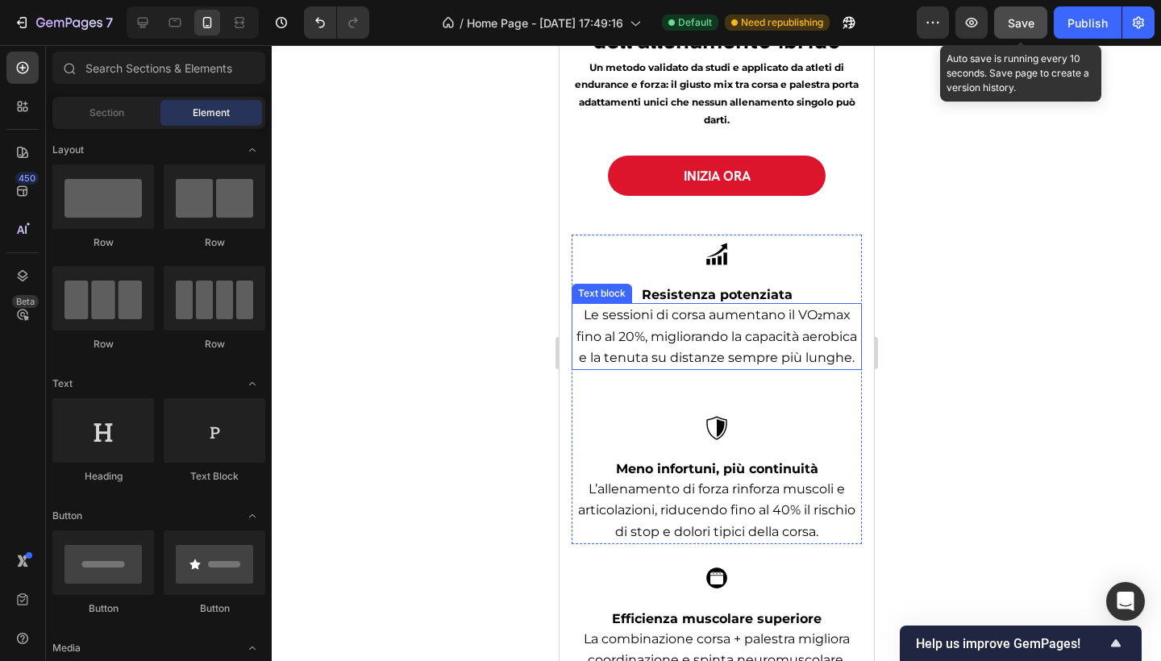
scroll to position [3206, 0]
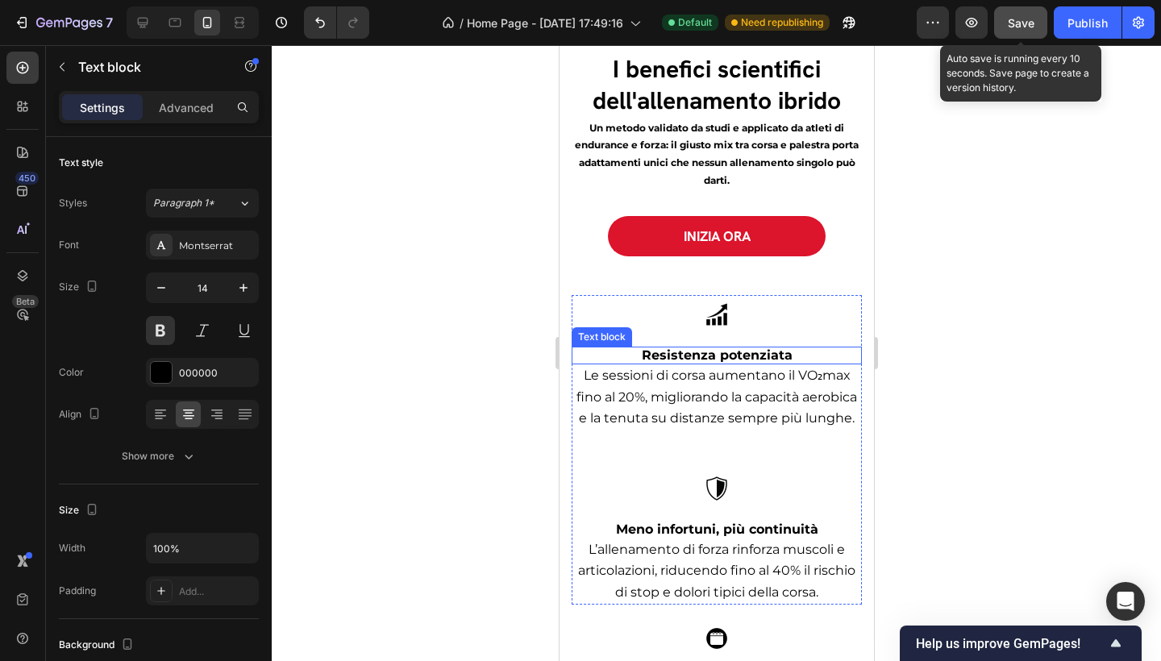
click at [748, 352] on span "Resistenza potenziata" at bounding box center [716, 355] width 151 height 15
click at [731, 392] on span "Le sessioni di corsa aumentano il VO₂max fino al 20%, migliorando la capacità a…" at bounding box center [716, 396] width 281 height 57
click at [739, 394] on span "Le sessioni di corsa aumentano il VO₂max fino al 20%, migliorando la capacità a…" at bounding box center [716, 396] width 281 height 57
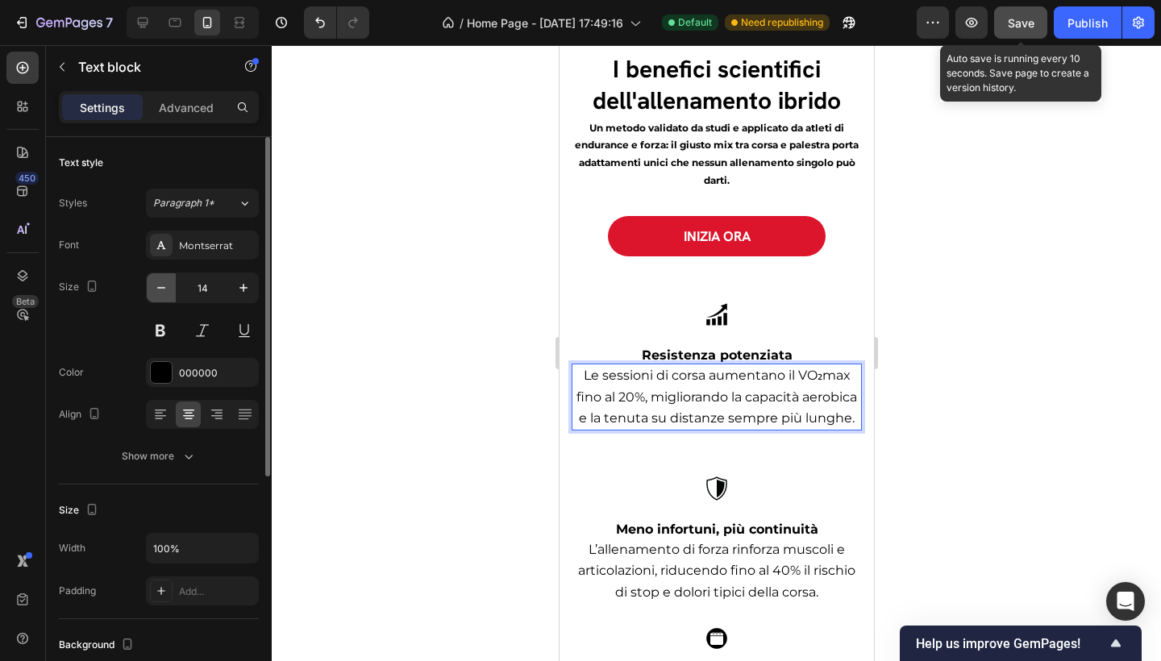
click at [155, 286] on icon "button" at bounding box center [161, 288] width 16 height 16
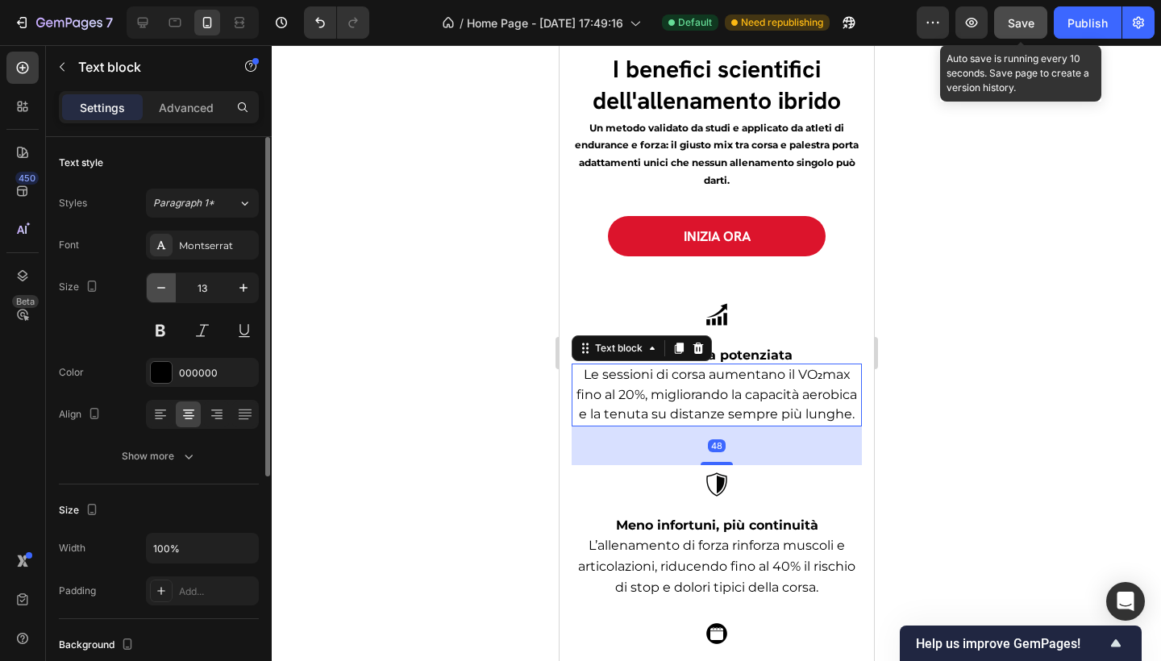
click at [155, 286] on icon "button" at bounding box center [161, 288] width 16 height 16
type input "12"
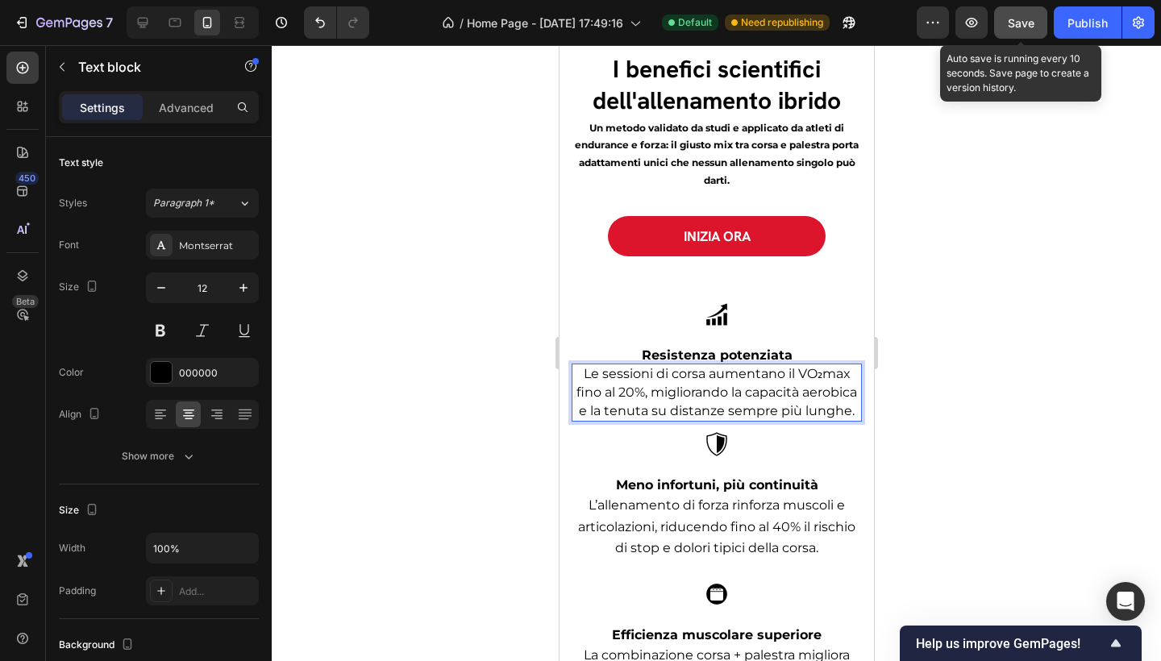
drag, startPoint x: 720, startPoint y: 472, endPoint x: 738, endPoint y: 436, distance: 39.7
click at [738, 425] on div "Image Resistenza potenziata Text block Le sessioni di corsa aumentano il VO₂max…" at bounding box center [716, 360] width 290 height 130
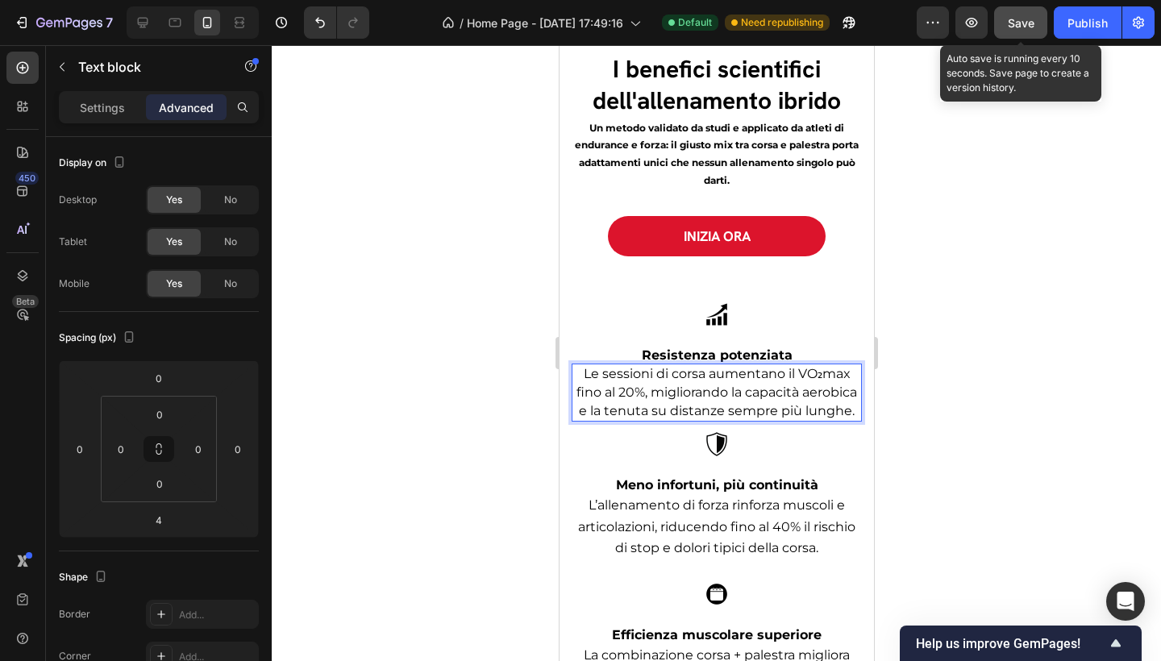
click at [1117, 422] on div at bounding box center [716, 353] width 889 height 616
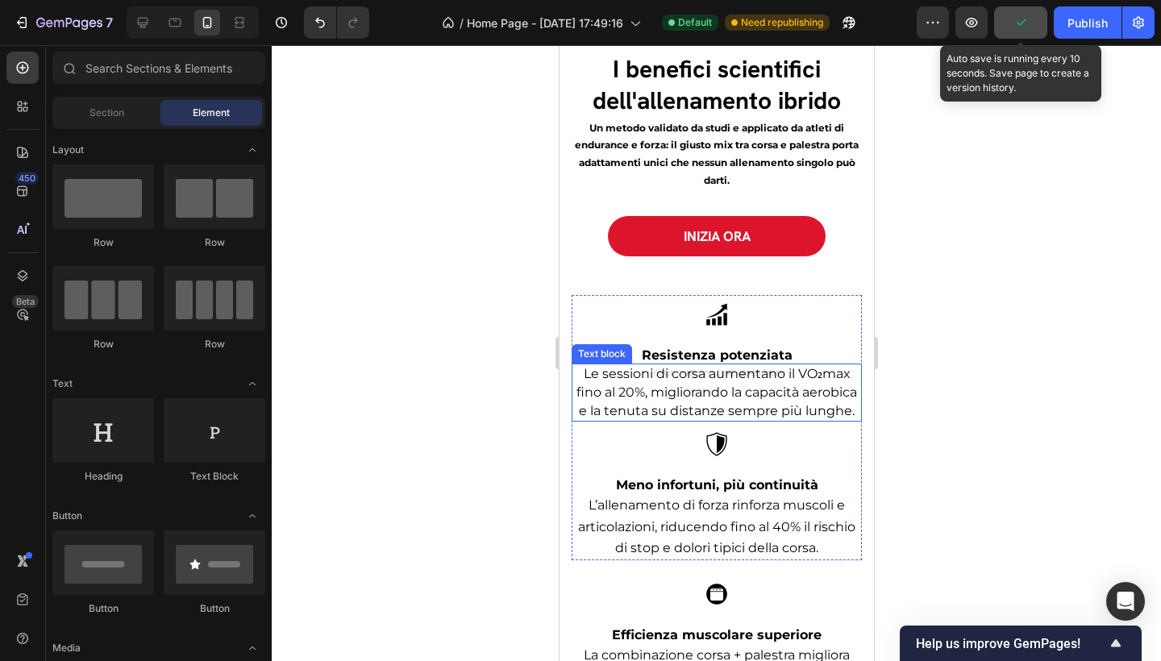
click at [774, 419] on p "Le sessioni di corsa aumentano il VO₂max fino al 20%, migliorando la capacità a…" at bounding box center [716, 392] width 287 height 55
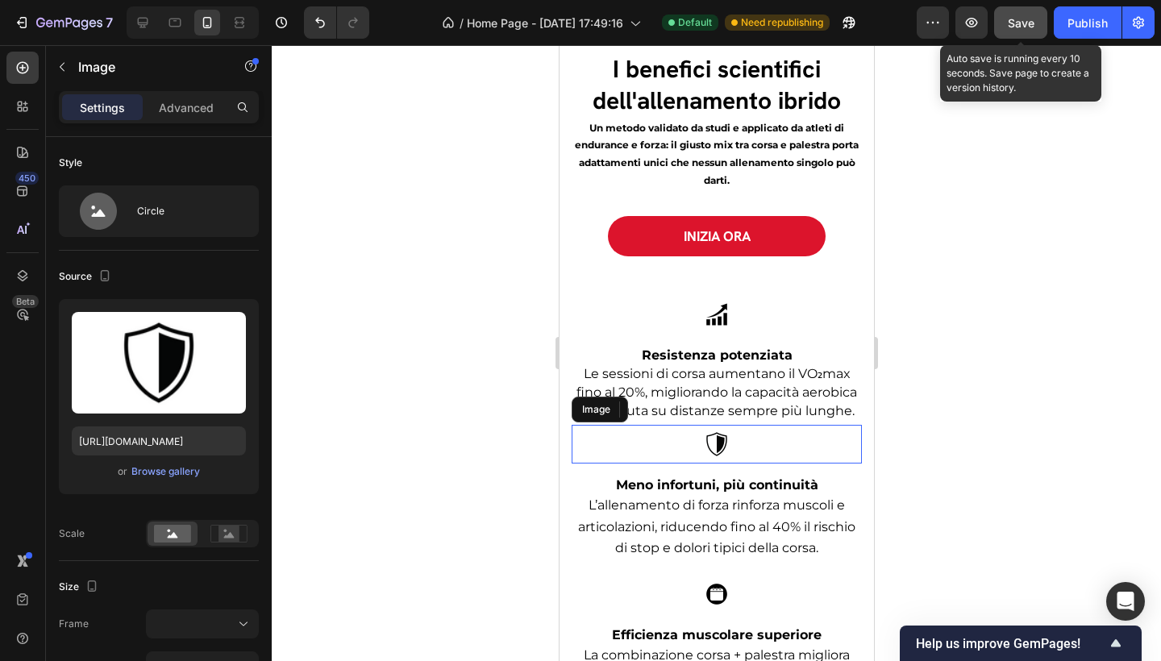
click at [751, 464] on div at bounding box center [716, 444] width 290 height 39
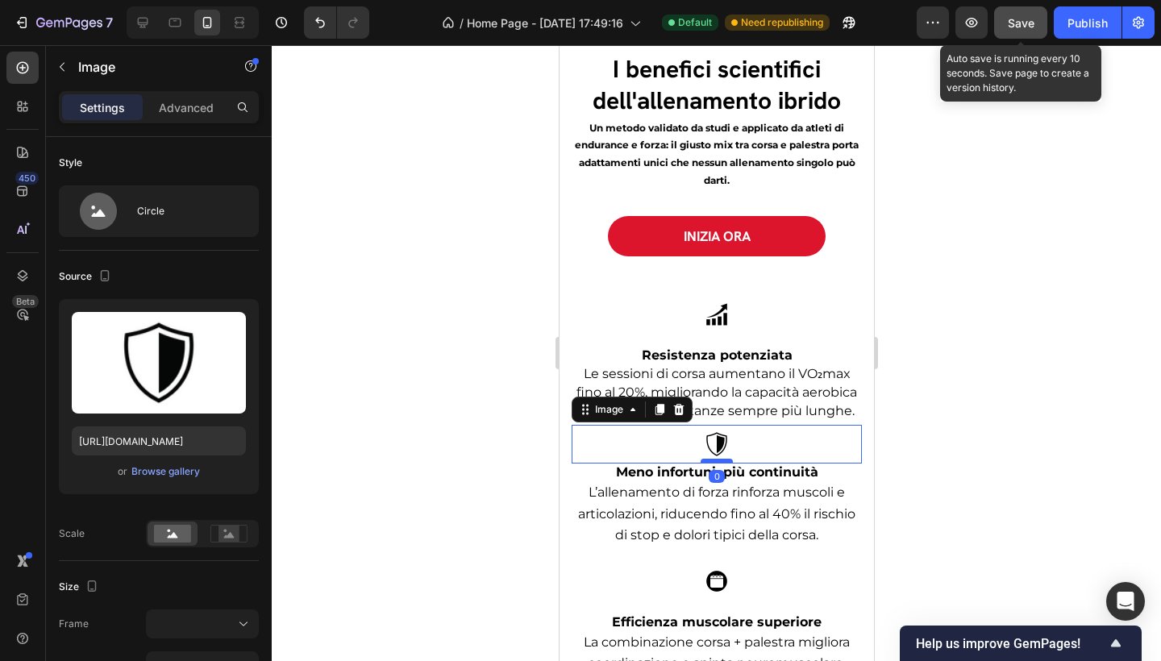
drag, startPoint x: 721, startPoint y: 489, endPoint x: 725, endPoint y: 475, distance: 15.1
click at [725, 464] on div at bounding box center [716, 461] width 32 height 5
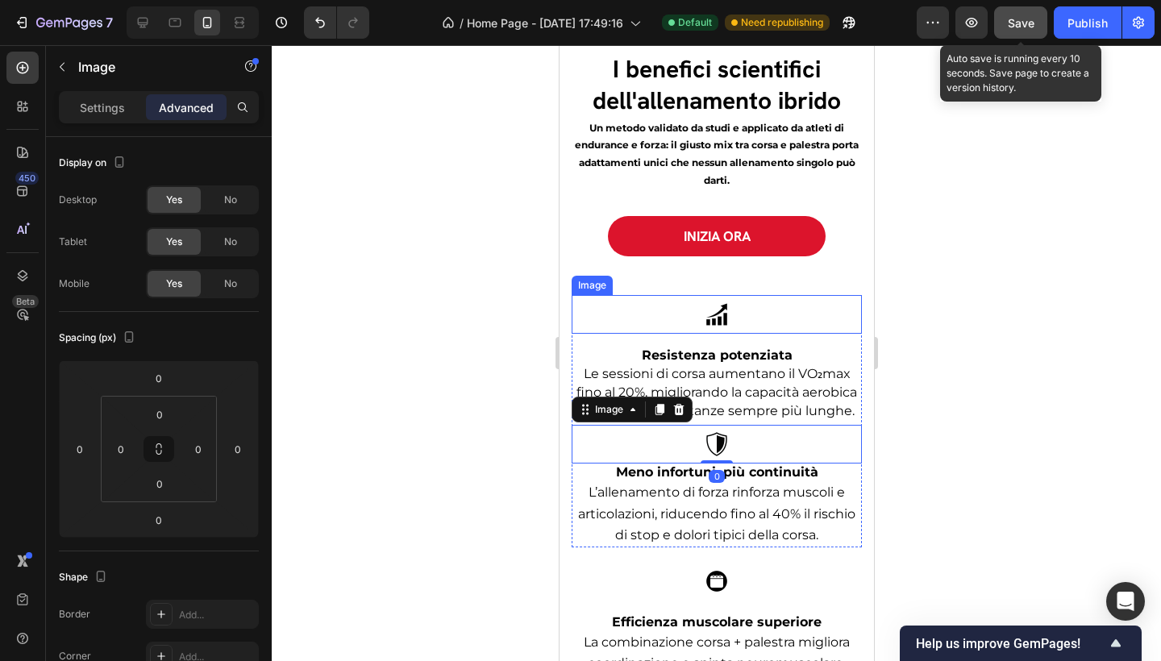
click at [737, 314] on div at bounding box center [716, 314] width 290 height 39
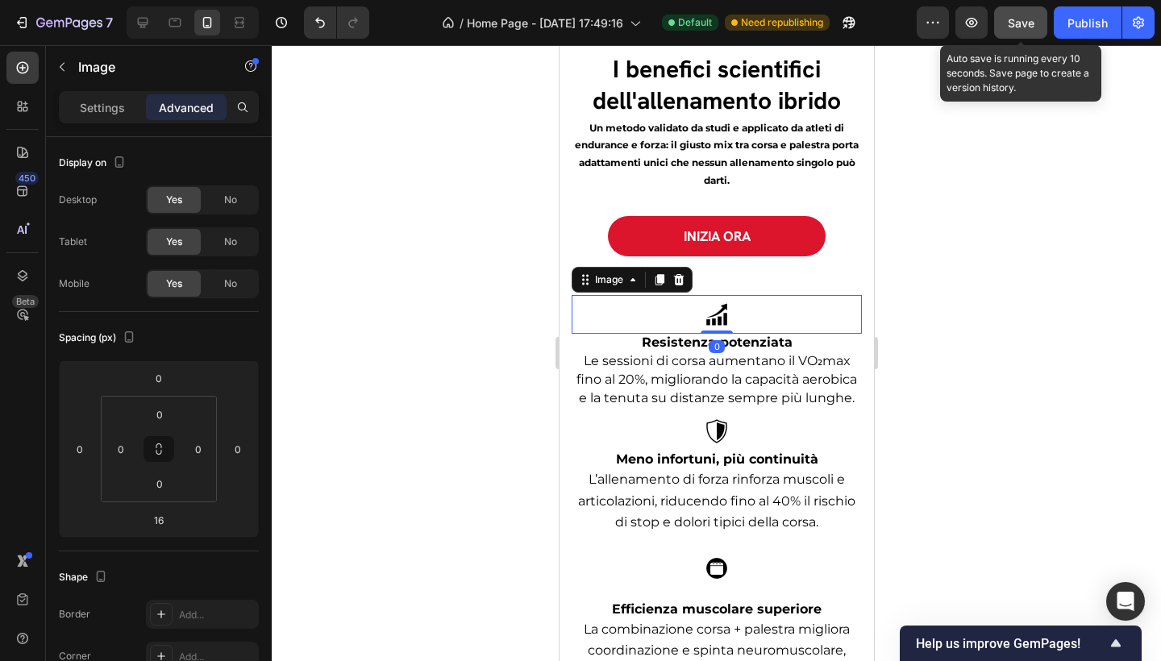
drag, startPoint x: 719, startPoint y: 343, endPoint x: 722, endPoint y: 323, distance: 20.3
click at [722, 323] on div "Image 0" at bounding box center [716, 314] width 290 height 39
type input "0"
click at [897, 369] on div at bounding box center [716, 353] width 889 height 616
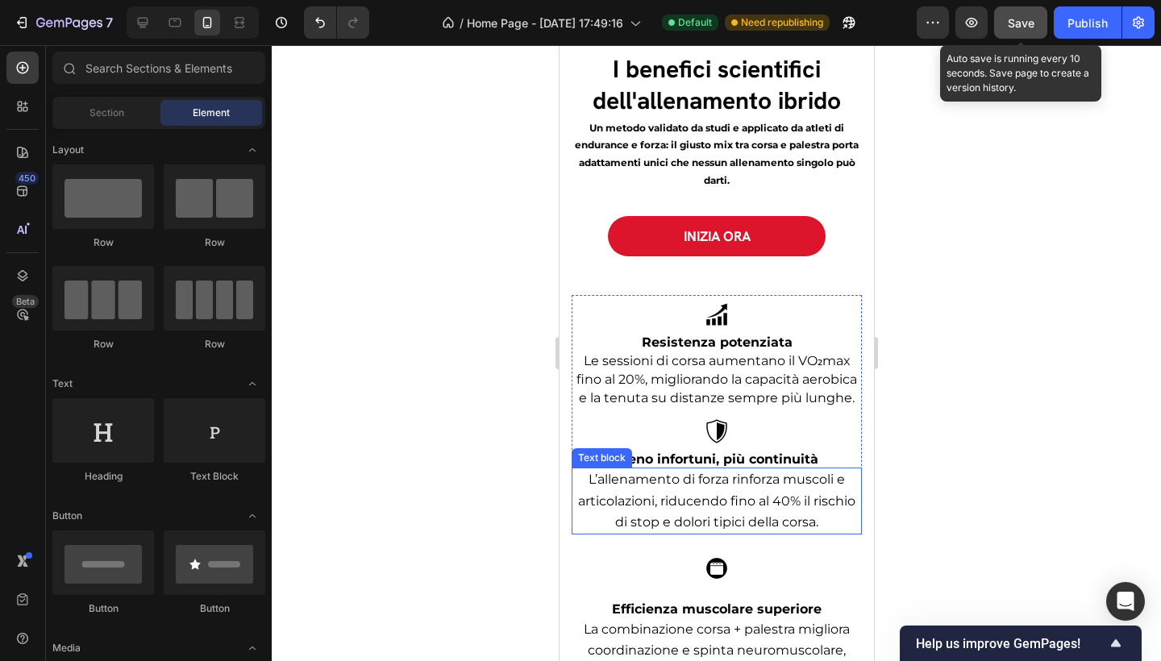
scroll to position [3229, 0]
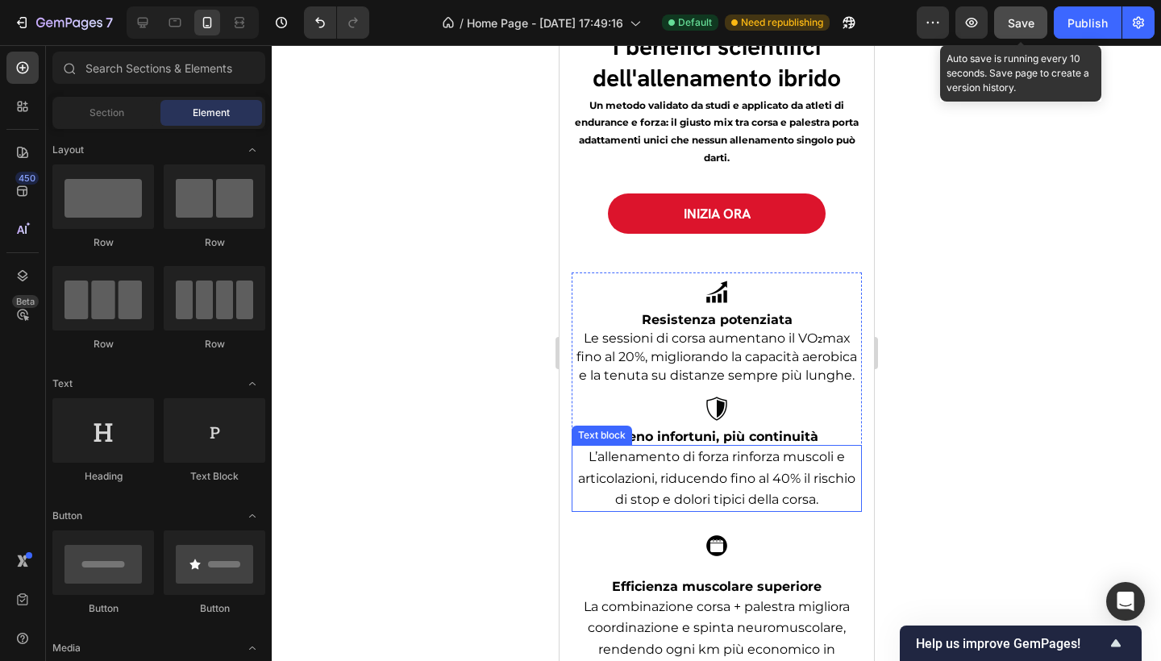
click at [748, 489] on span "L’allenamento di forza rinforza muscoli e articolazioni, riducendo fino al 40% …" at bounding box center [715, 477] width 277 height 57
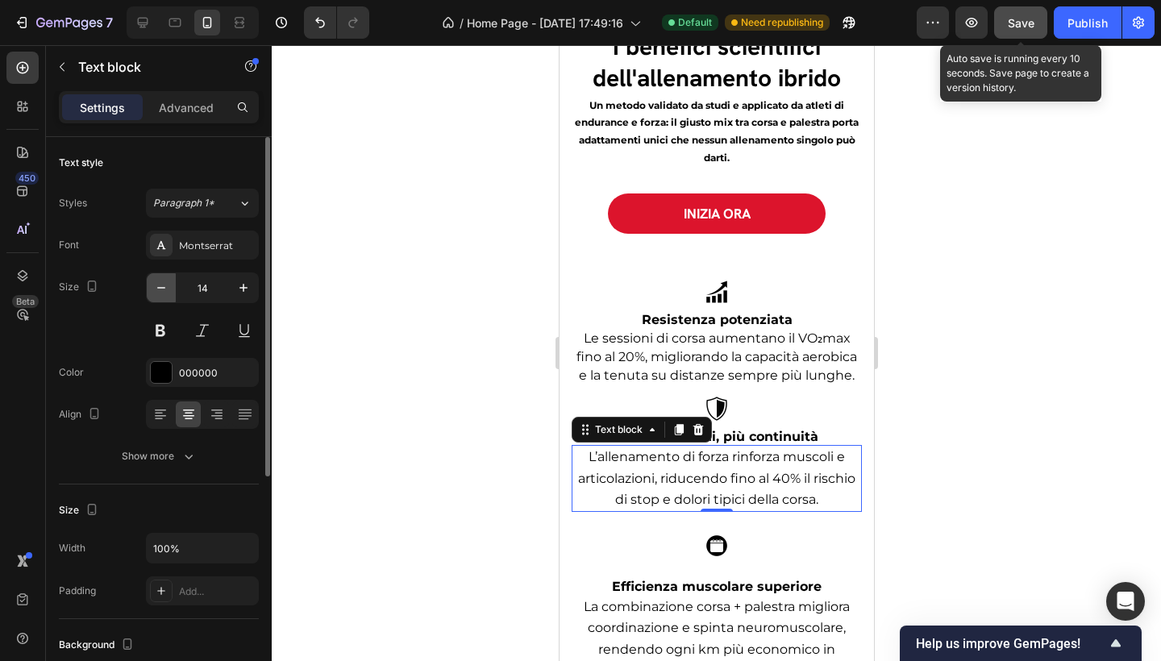
click at [169, 289] on icon "button" at bounding box center [161, 288] width 16 height 16
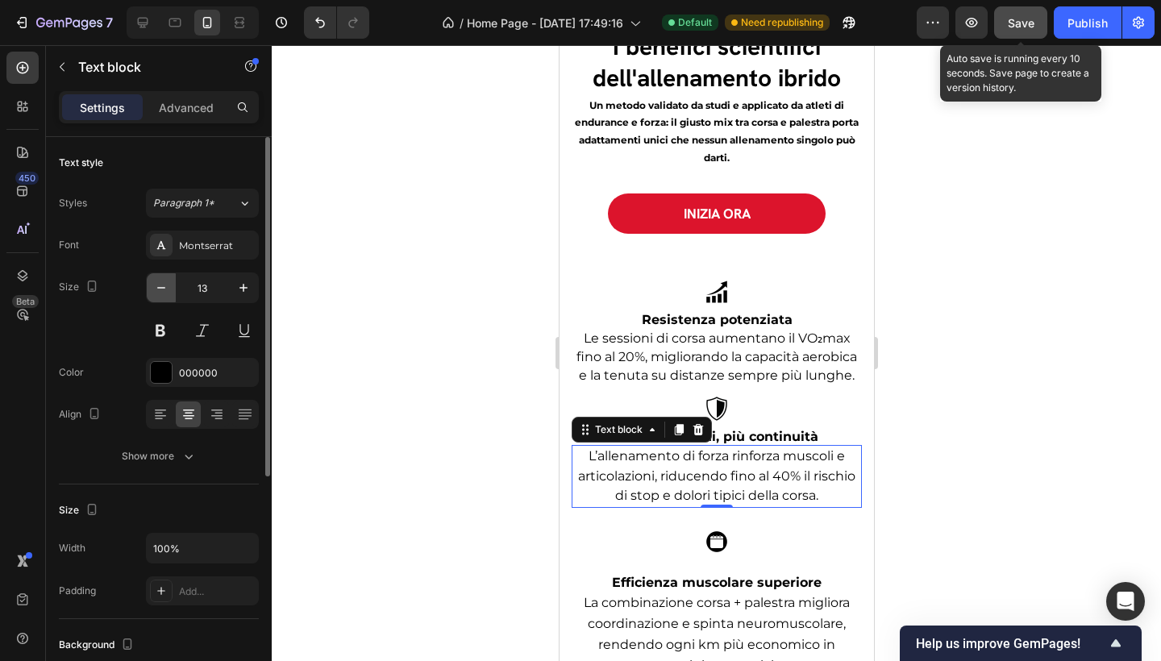
click at [169, 289] on icon "button" at bounding box center [161, 288] width 16 height 16
type input "12"
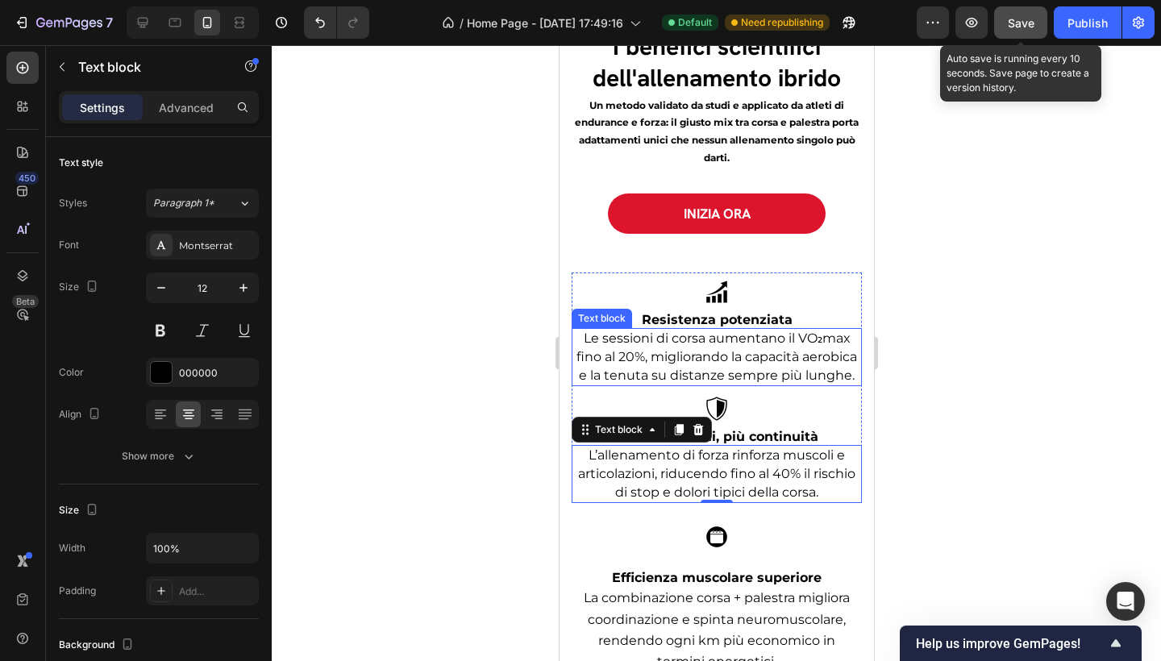
click at [677, 348] on span "Le sessioni di corsa aumentano il VO₂max fino al 20%, migliorando la capacità a…" at bounding box center [716, 357] width 281 height 52
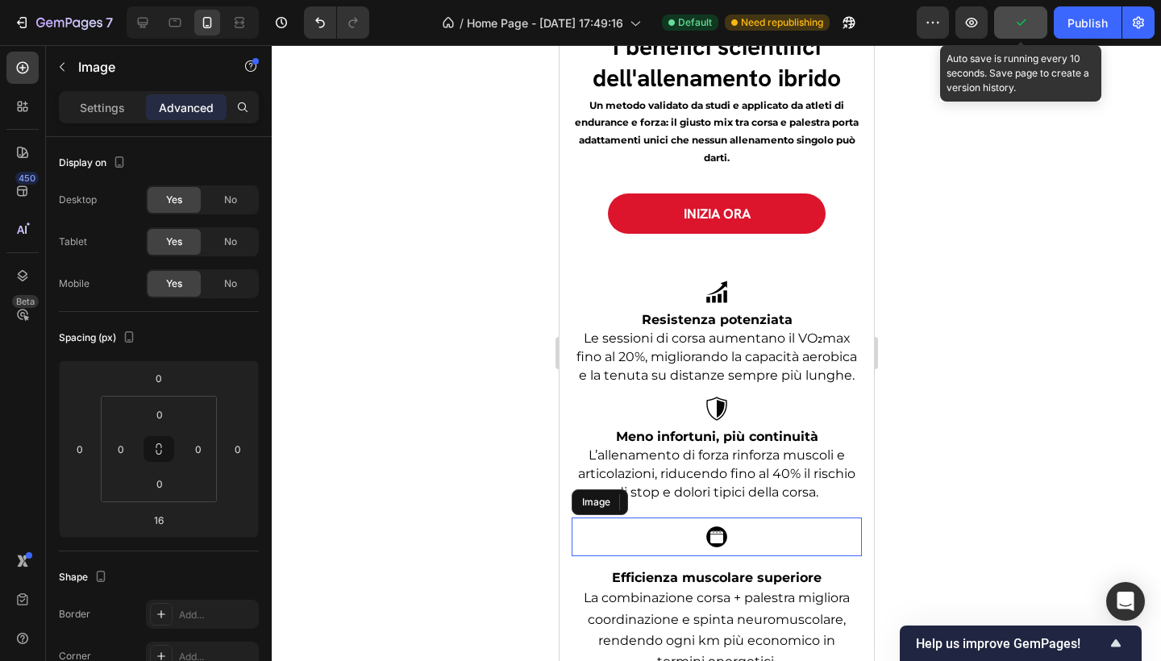
click at [749, 535] on div at bounding box center [716, 537] width 290 height 39
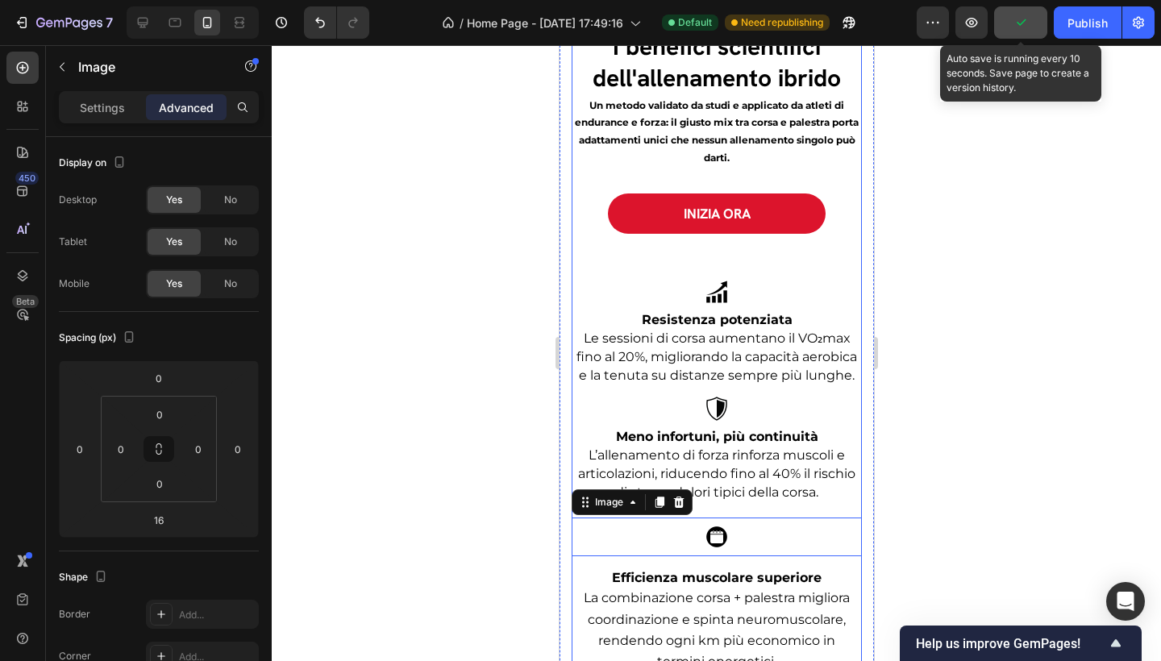
click at [737, 519] on div "Image Resistenza potenziata Text block Le sessioni di corsa aumentano il VO₂max…" at bounding box center [716, 541] width 290 height 614
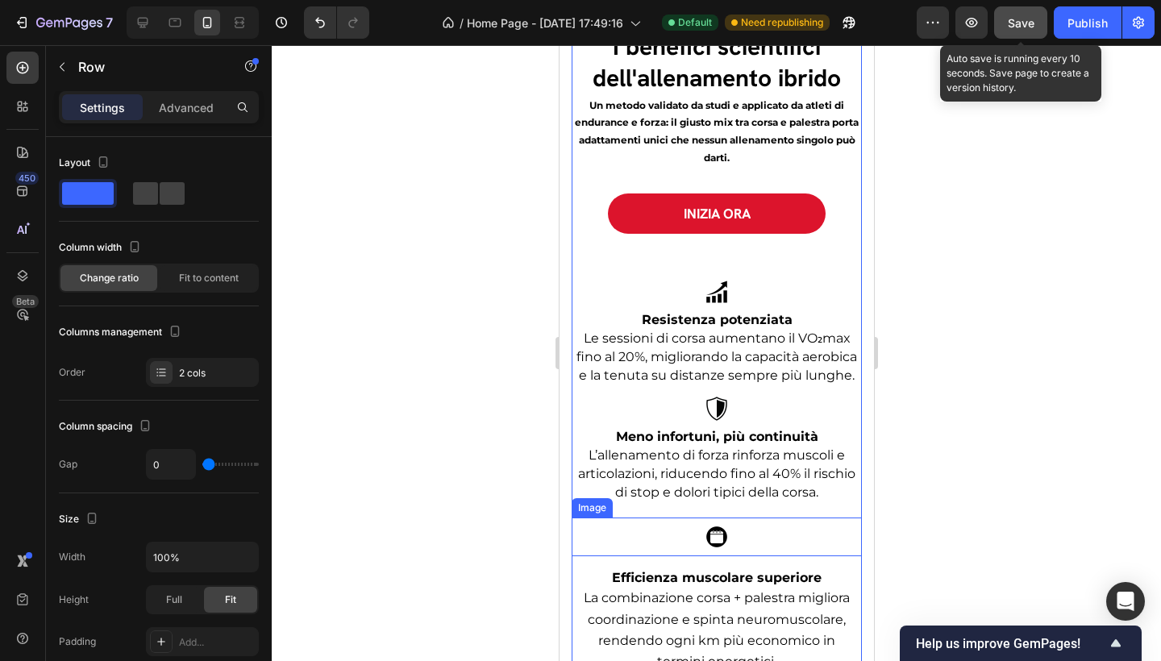
click at [722, 536] on img at bounding box center [716, 537] width 52 height 39
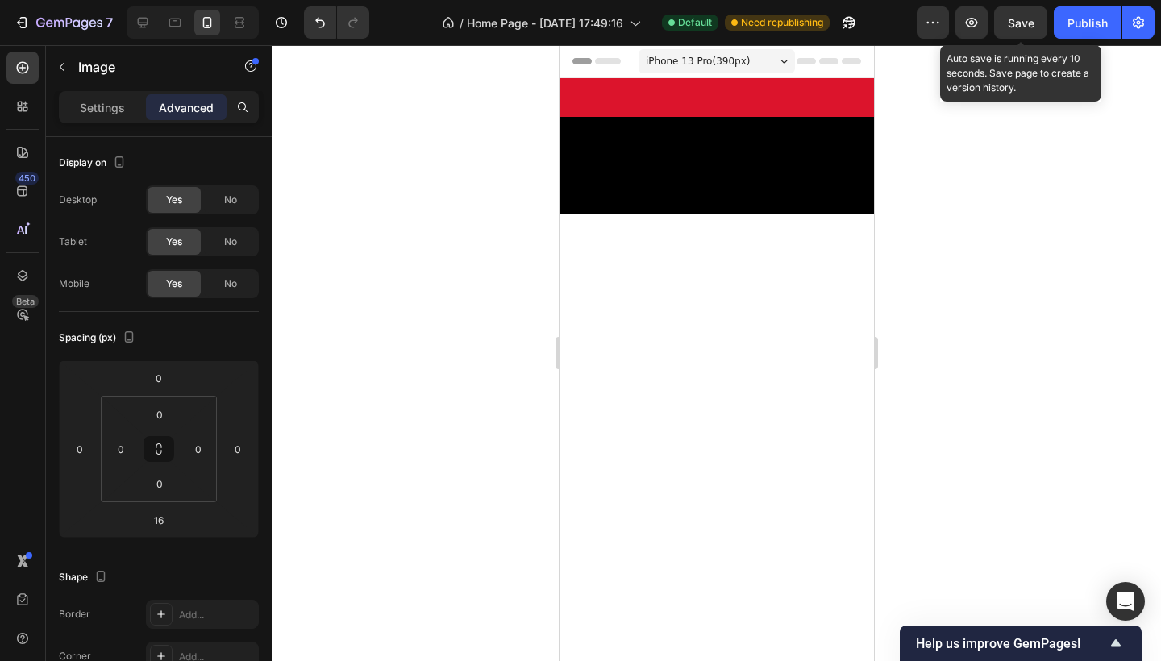
scroll to position [3229, 0]
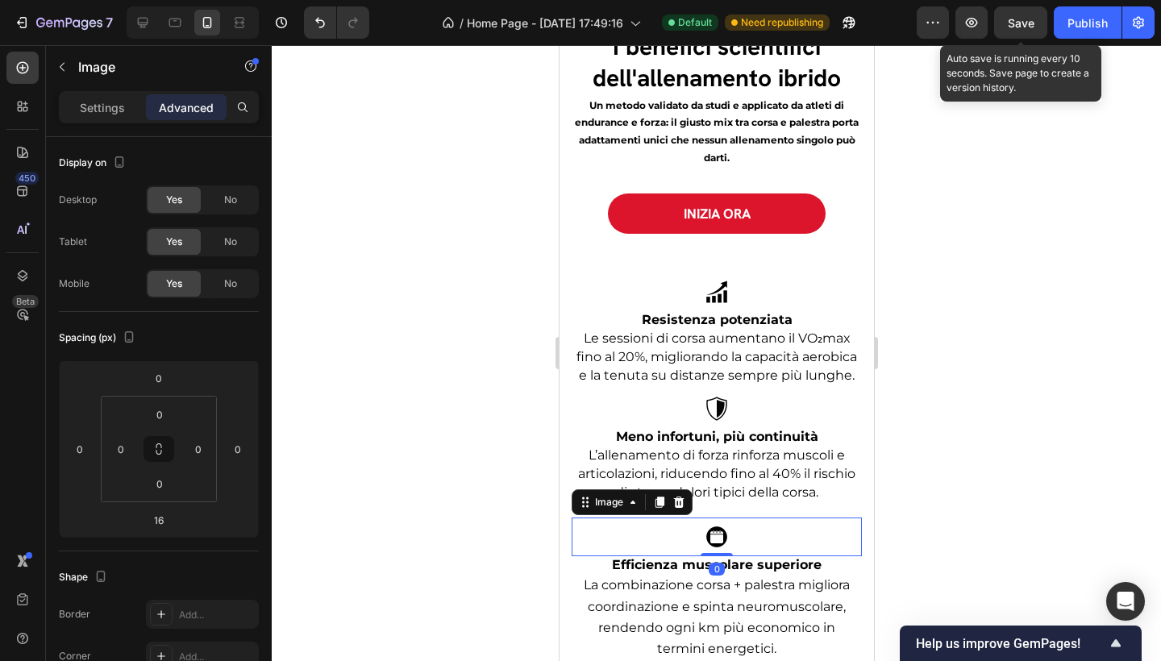
drag, startPoint x: 711, startPoint y: 579, endPoint x: 718, endPoint y: 559, distance: 21.2
click at [717, 556] on div "Image 0" at bounding box center [716, 537] width 290 height 39
type input "0"
click at [735, 499] on span "L’allenamento di forza rinforza muscoli e articolazioni, riducendo fino al 40% …" at bounding box center [715, 474] width 277 height 52
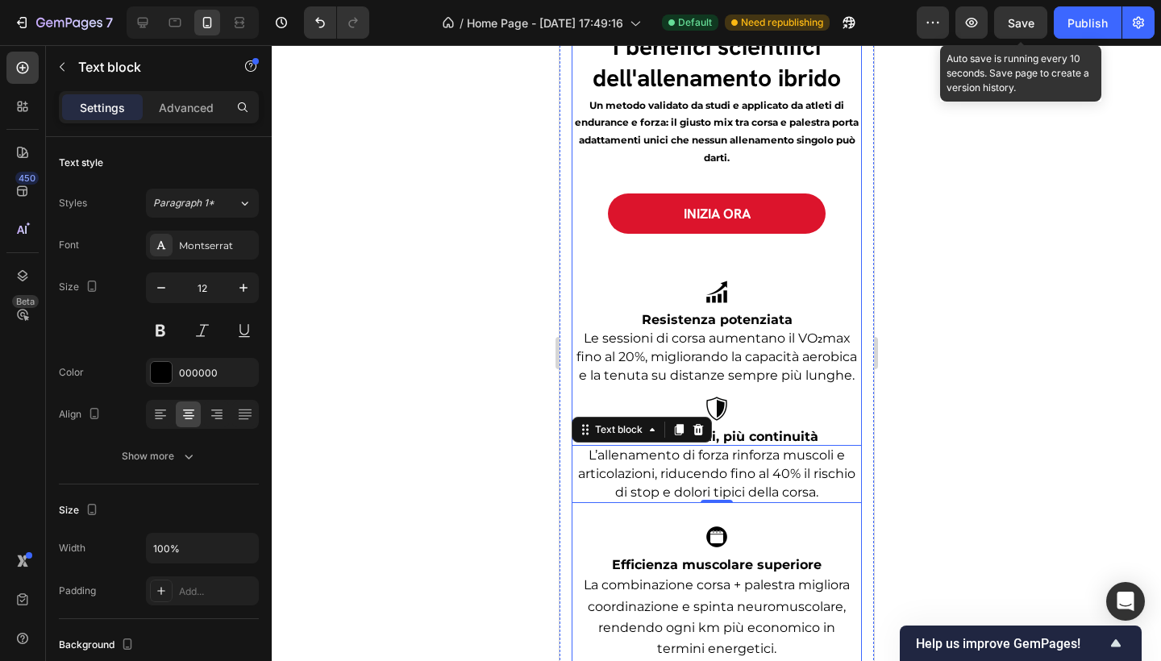
click at [722, 531] on img at bounding box center [716, 537] width 52 height 39
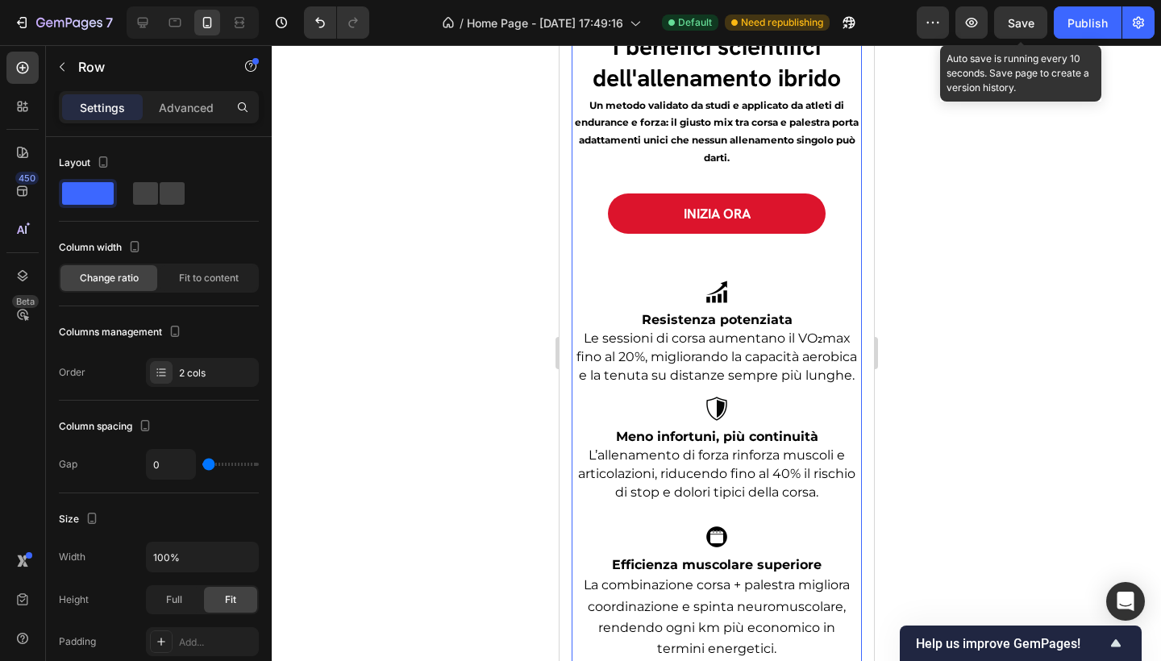
click at [723, 519] on div "Image Resistenza potenziata Text block Le sessioni di corsa aumentano il VO₂max…" at bounding box center [716, 535] width 290 height 602
click at [757, 540] on div at bounding box center [716, 537] width 290 height 39
click at [718, 527] on div "Image Resistenza potenziata Text block Le sessioni di corsa aumentano il VO₂max…" at bounding box center [716, 535] width 290 height 602
click at [723, 489] on span "L’allenamento di forza rinforza muscoli e articolazioni, riducendo fino al 40% …" at bounding box center [715, 474] width 277 height 52
click at [711, 523] on div "Image Resistenza potenziata Text block Le sessioni di corsa aumentano il VO₂max…" at bounding box center [716, 535] width 290 height 602
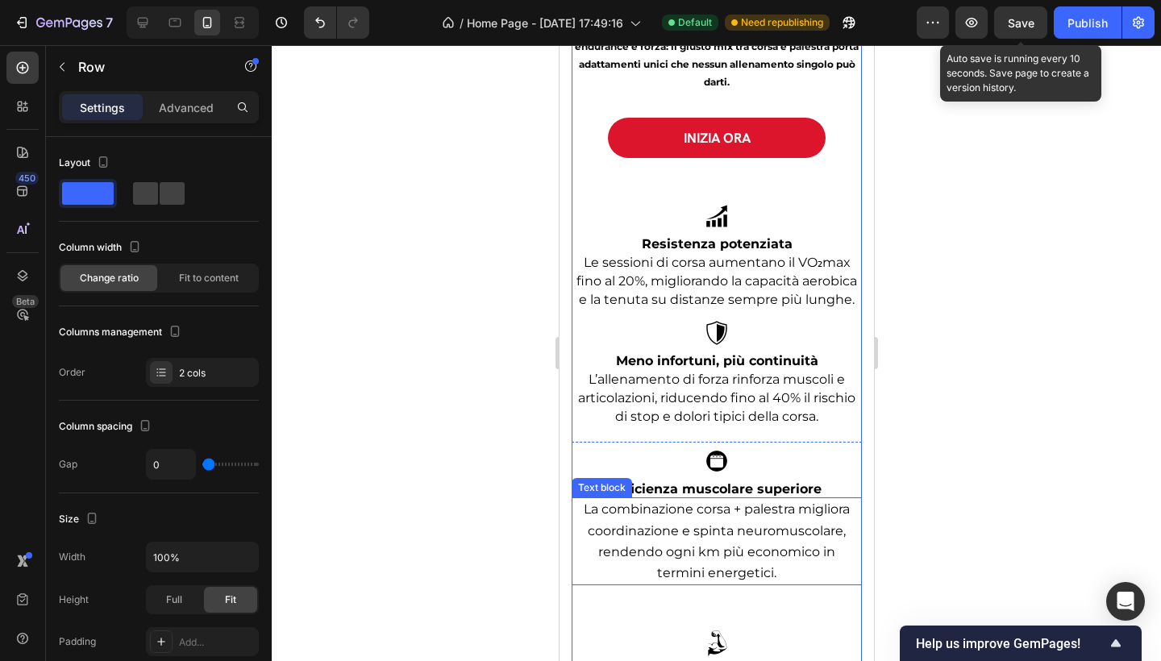
scroll to position [3308, 0]
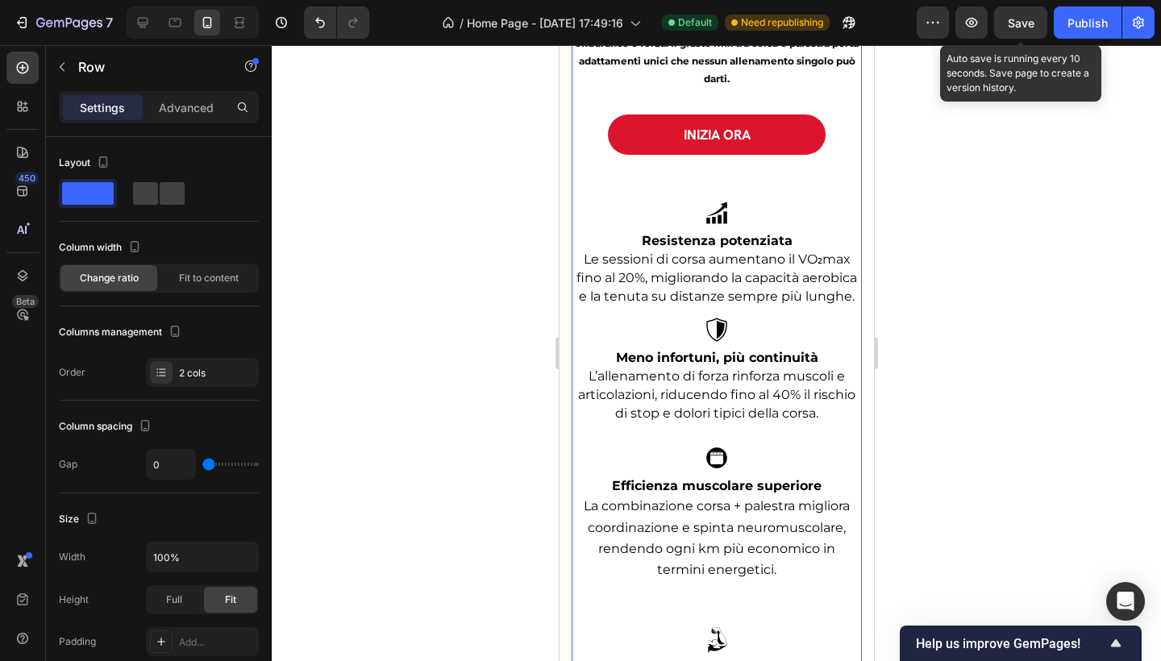
click at [754, 437] on div "Image Resistenza potenziata Text block Le sessioni di corsa aumentano il VO₂max…" at bounding box center [716, 456] width 290 height 602
click at [706, 469] on img at bounding box center [716, 458] width 52 height 39
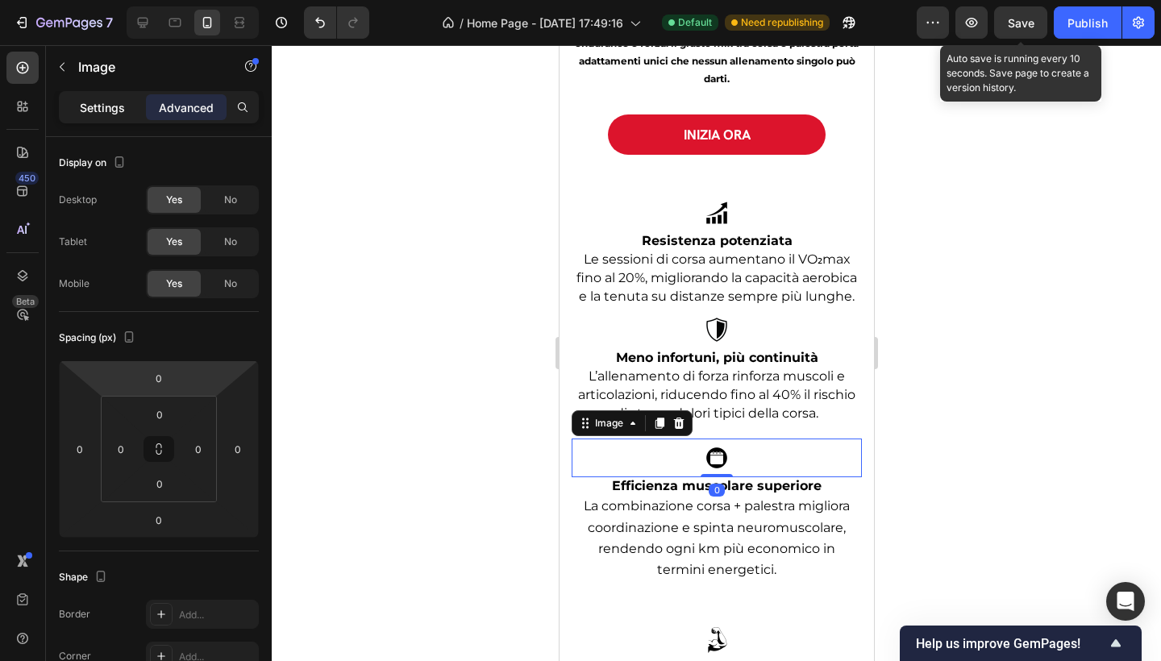
click at [98, 115] on p "Settings" at bounding box center [102, 107] width 45 height 17
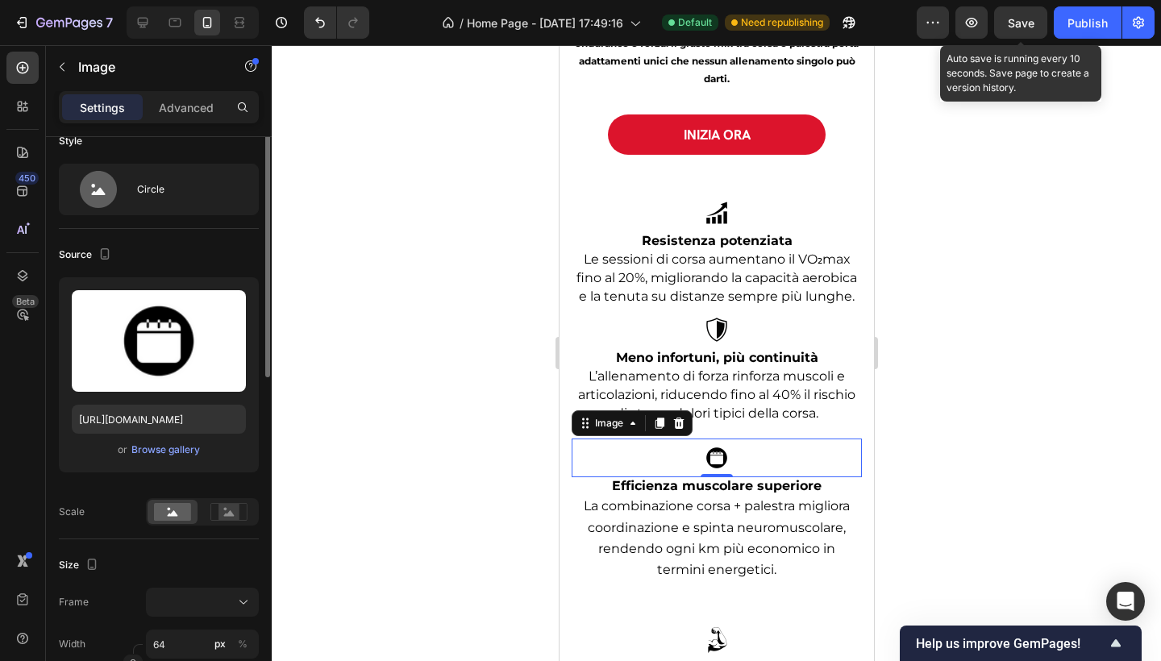
scroll to position [72, 0]
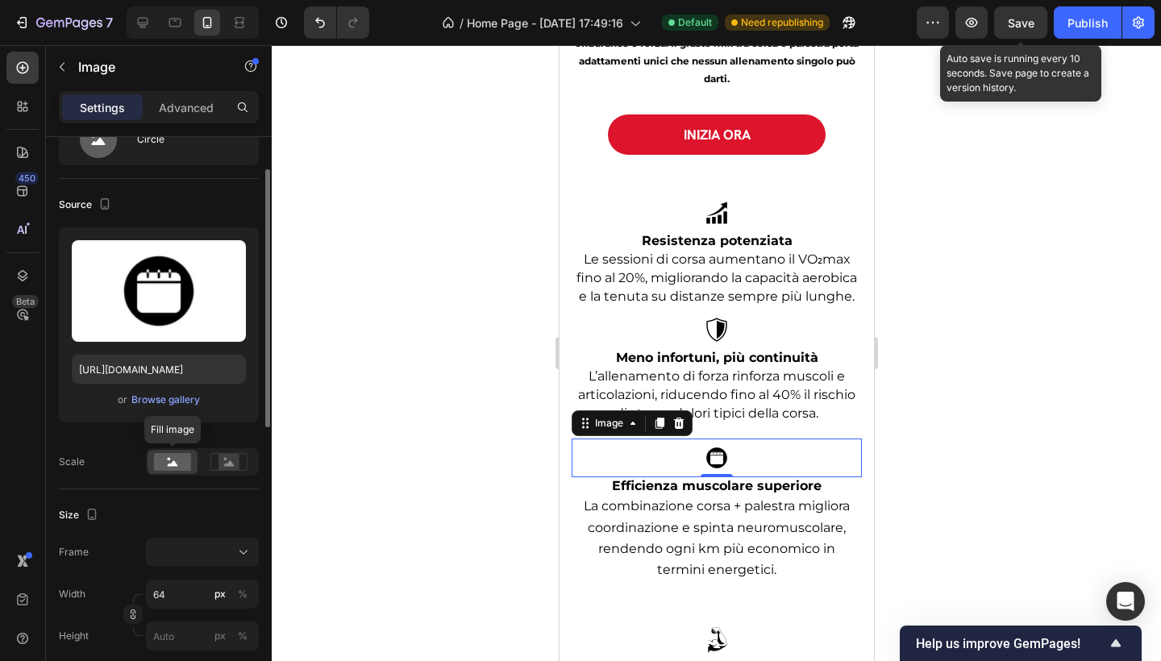
click at [180, 464] on rect at bounding box center [172, 462] width 37 height 18
click at [238, 460] on rect at bounding box center [229, 462] width 21 height 16
click at [181, 463] on rect at bounding box center [172, 462] width 37 height 18
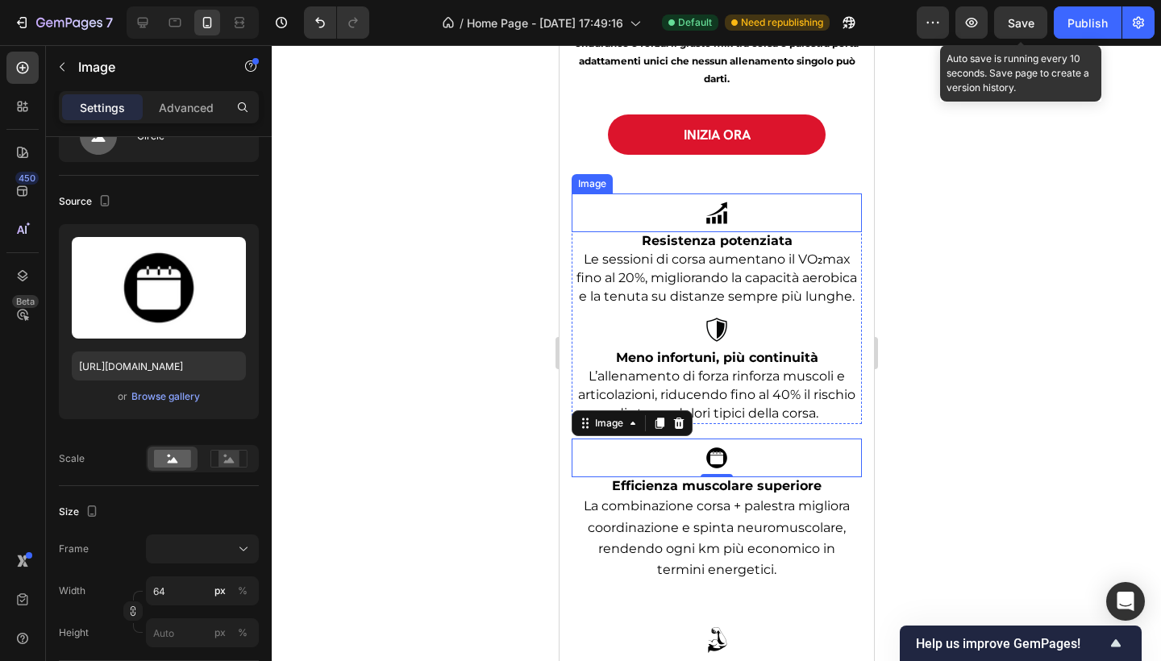
click at [714, 217] on img at bounding box center [716, 213] width 52 height 39
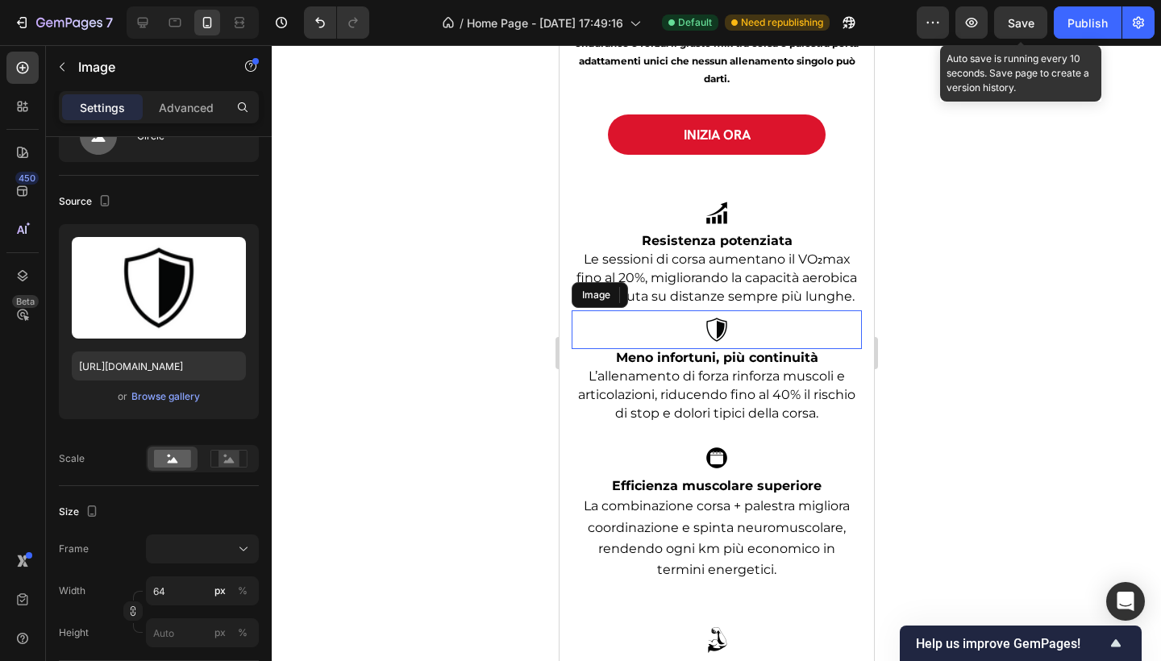
click at [716, 349] on img at bounding box center [716, 329] width 52 height 39
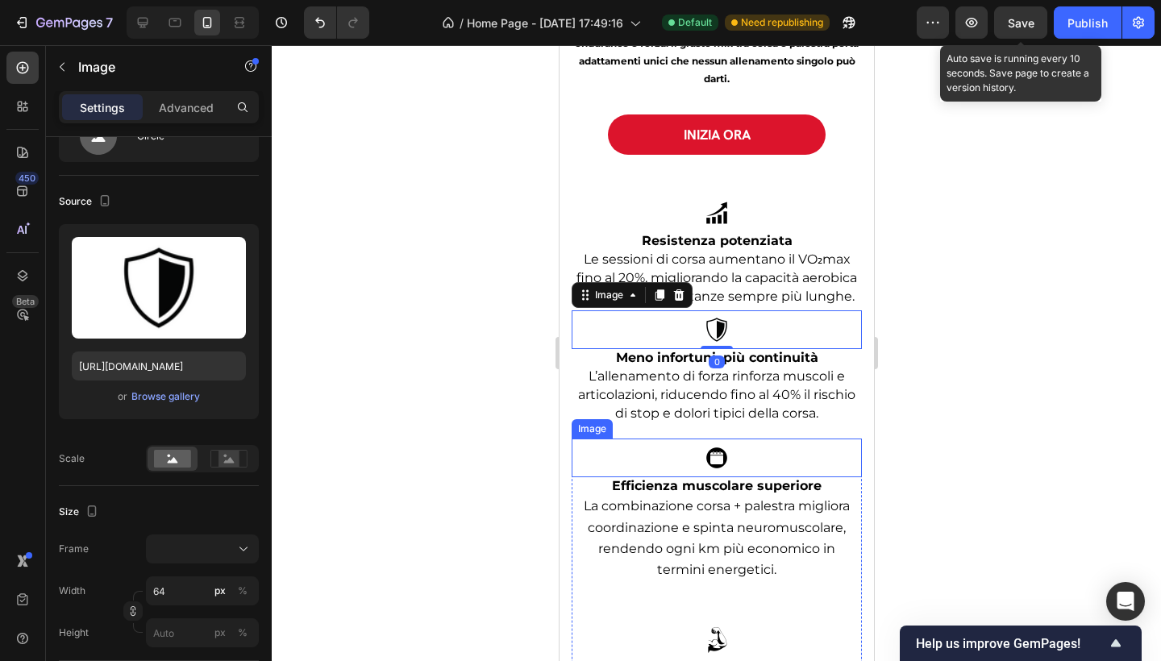
click at [712, 471] on img at bounding box center [716, 458] width 52 height 39
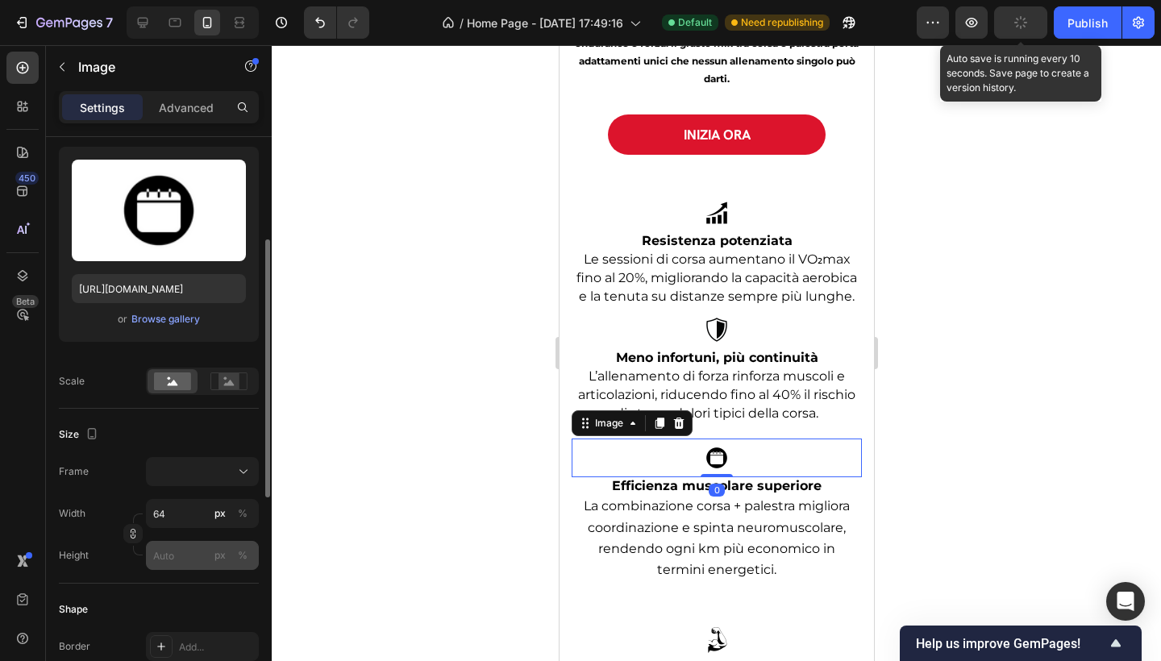
scroll to position [226, 0]
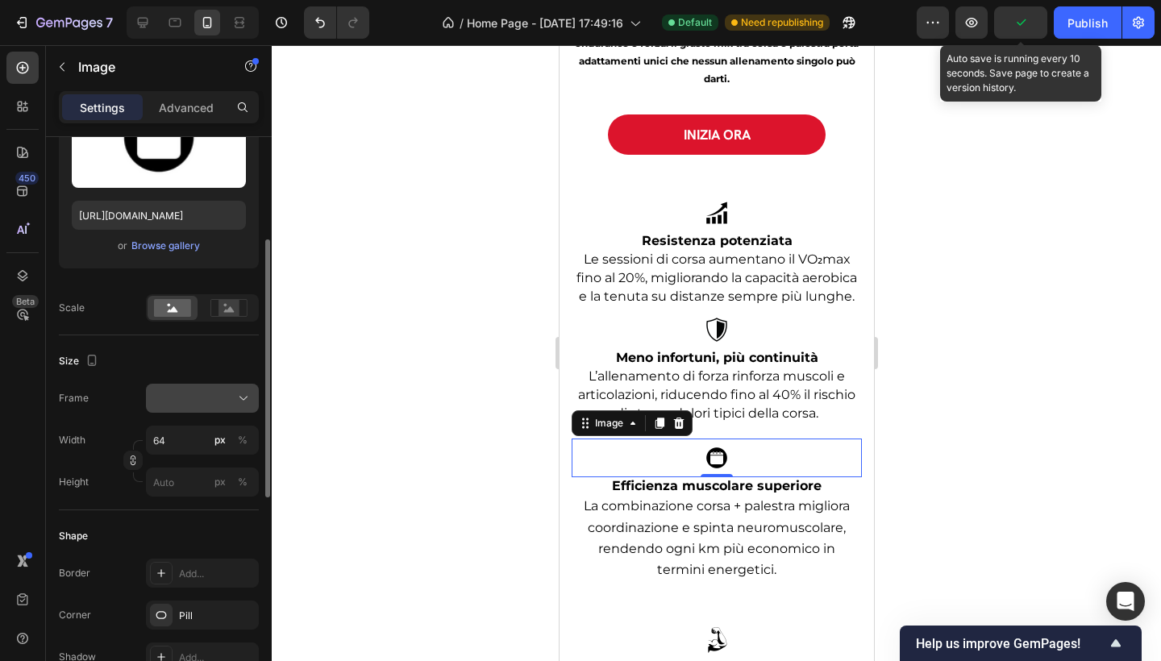
click at [200, 410] on button at bounding box center [202, 398] width 113 height 29
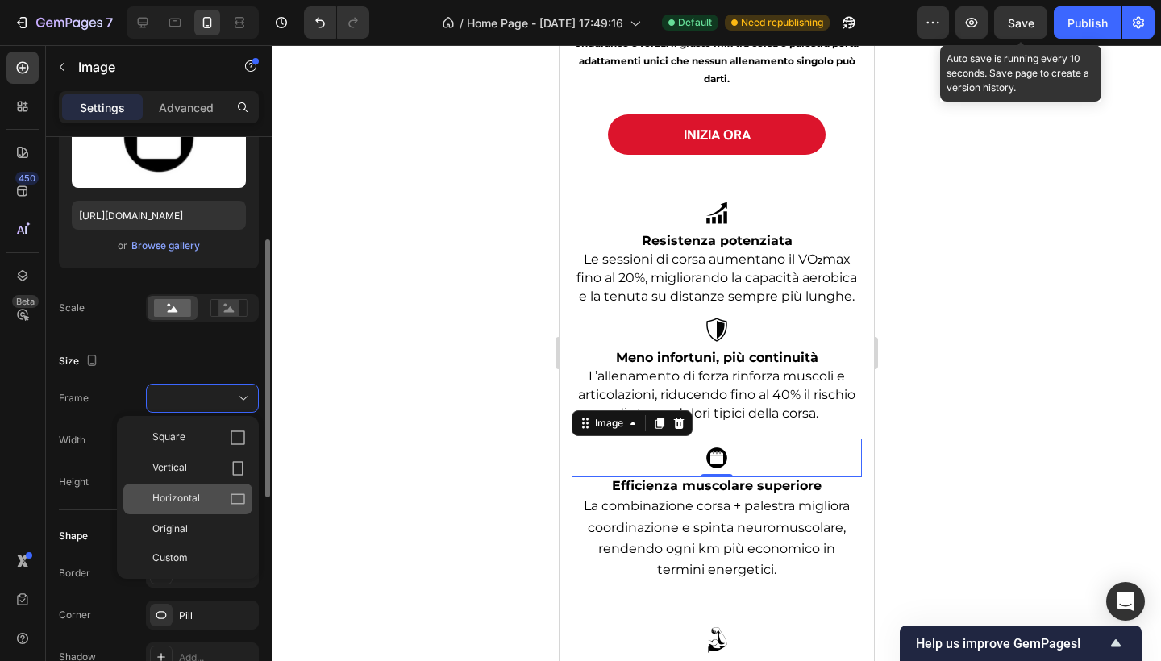
click at [199, 493] on span "Horizontal" at bounding box center [176, 499] width 48 height 16
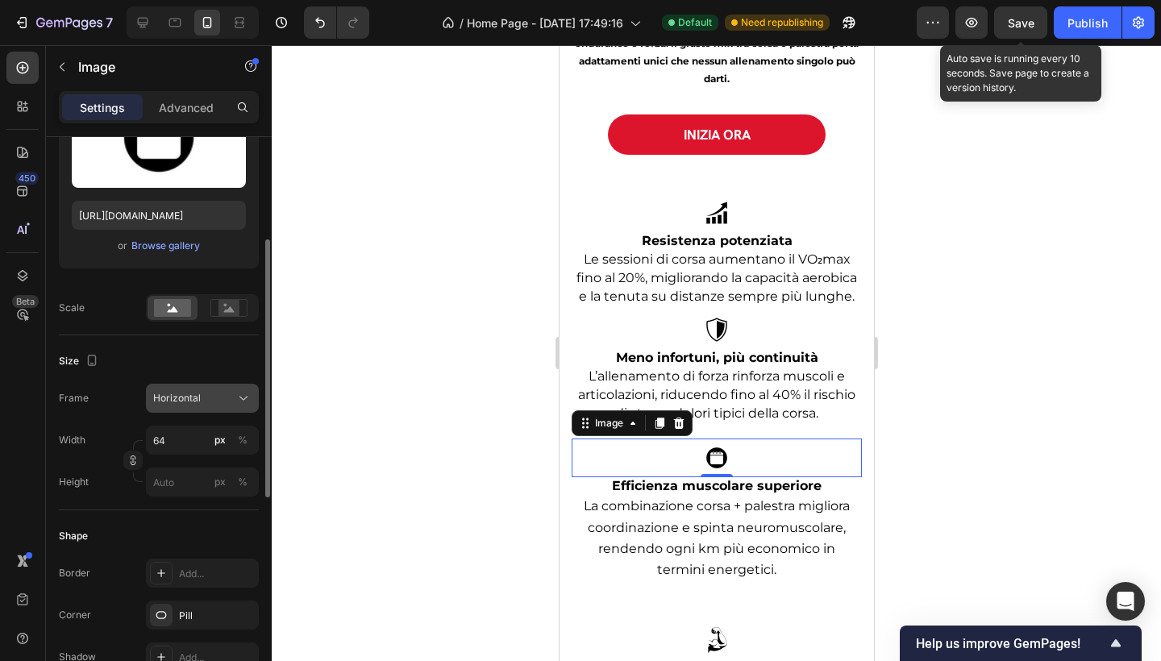
click at [217, 394] on div "Horizontal" at bounding box center [192, 398] width 79 height 15
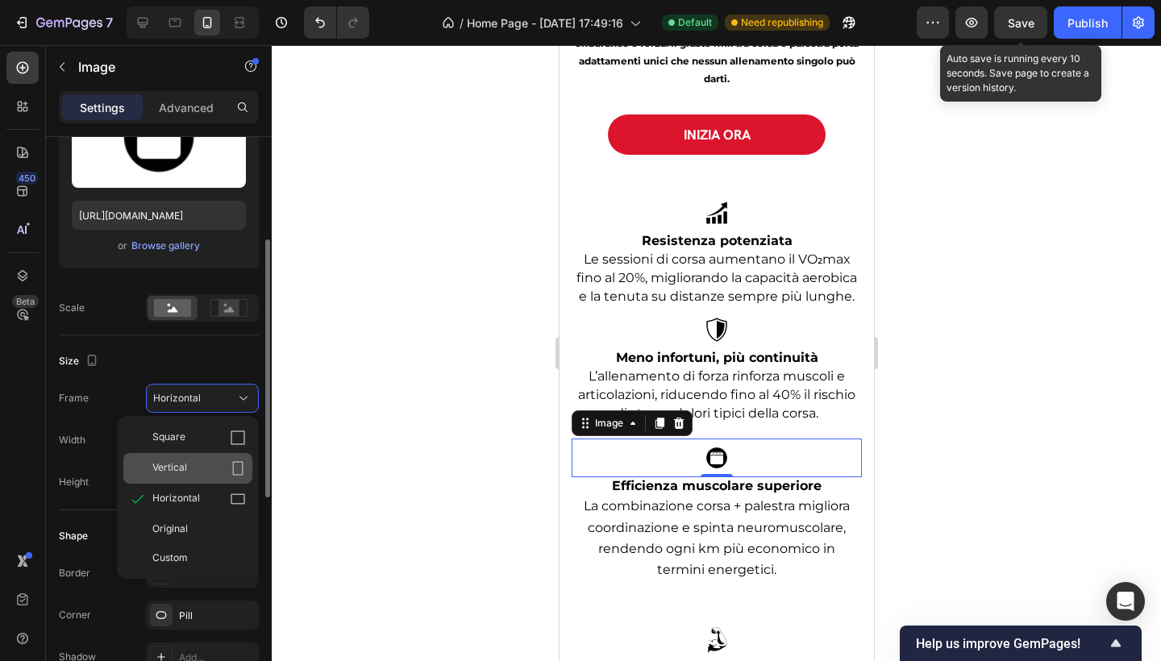
click at [200, 478] on div "Vertical" at bounding box center [187, 468] width 129 height 31
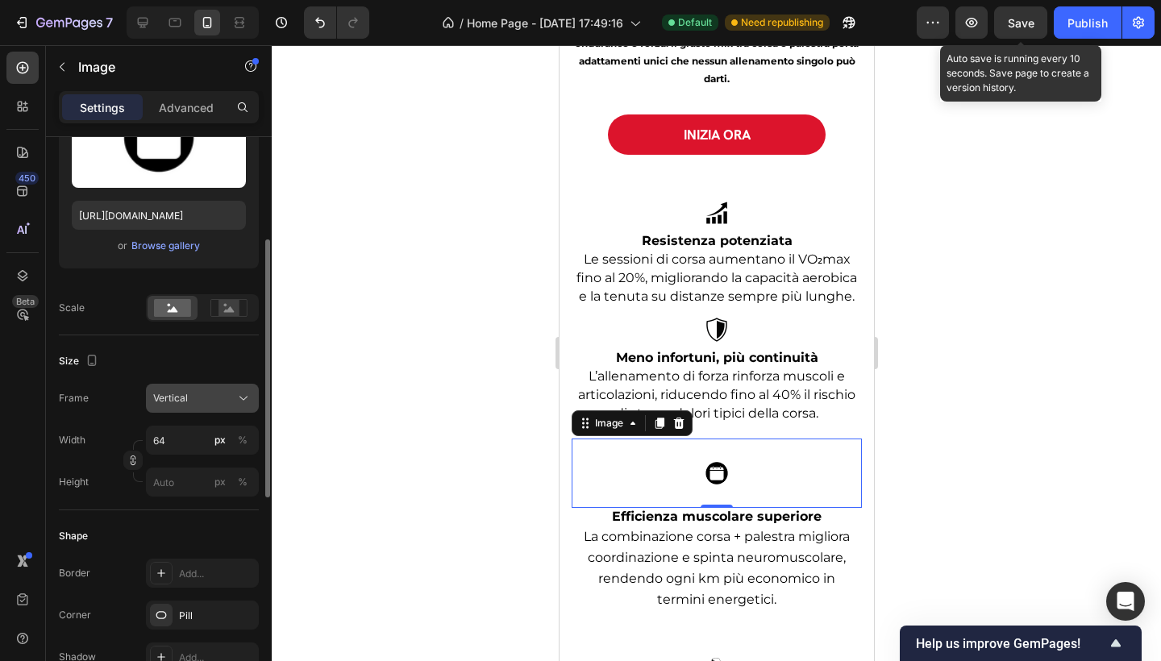
click at [225, 398] on div "Vertical" at bounding box center [192, 398] width 79 height 15
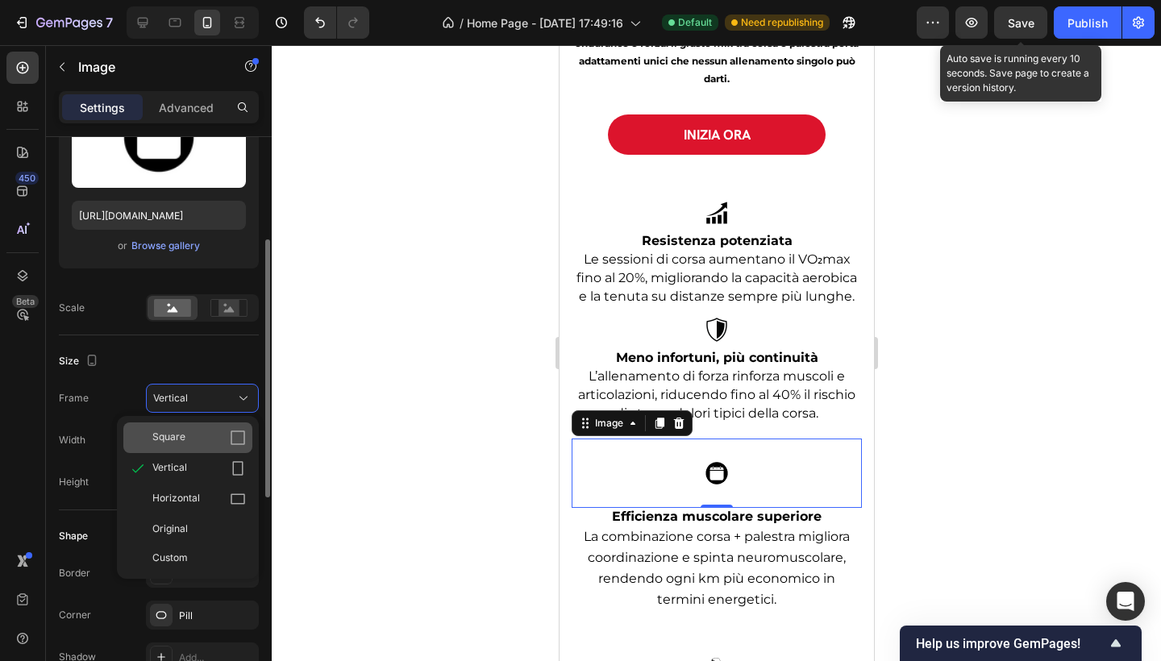
click at [210, 433] on div "Square" at bounding box center [199, 438] width 94 height 16
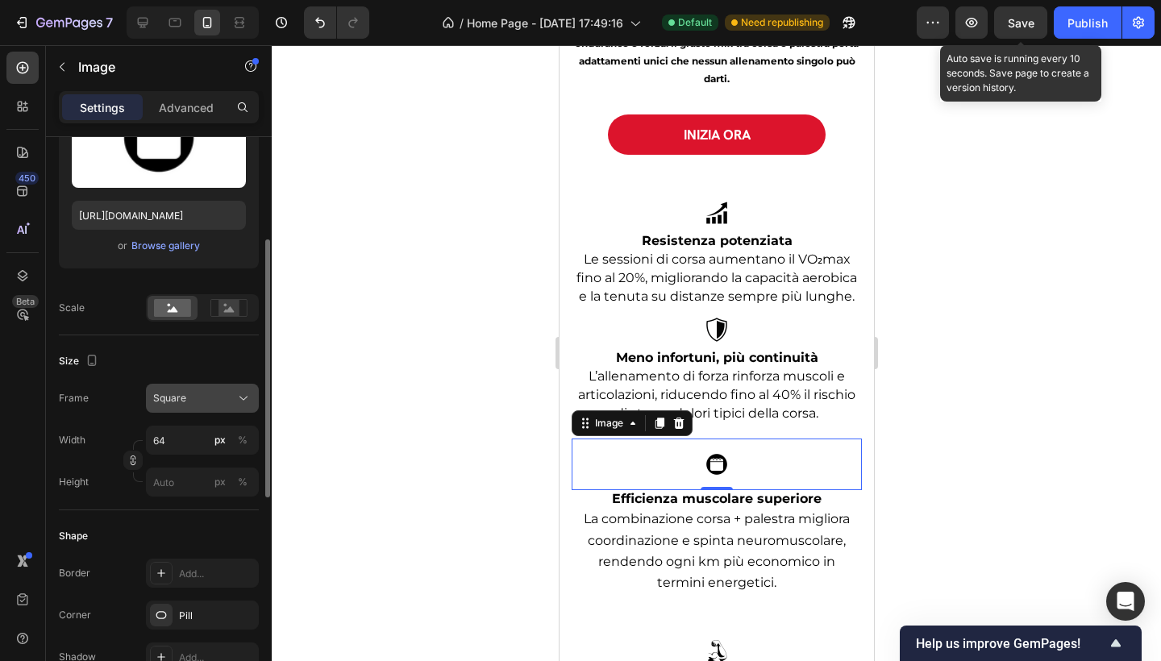
click at [220, 400] on div "Square" at bounding box center [192, 398] width 79 height 15
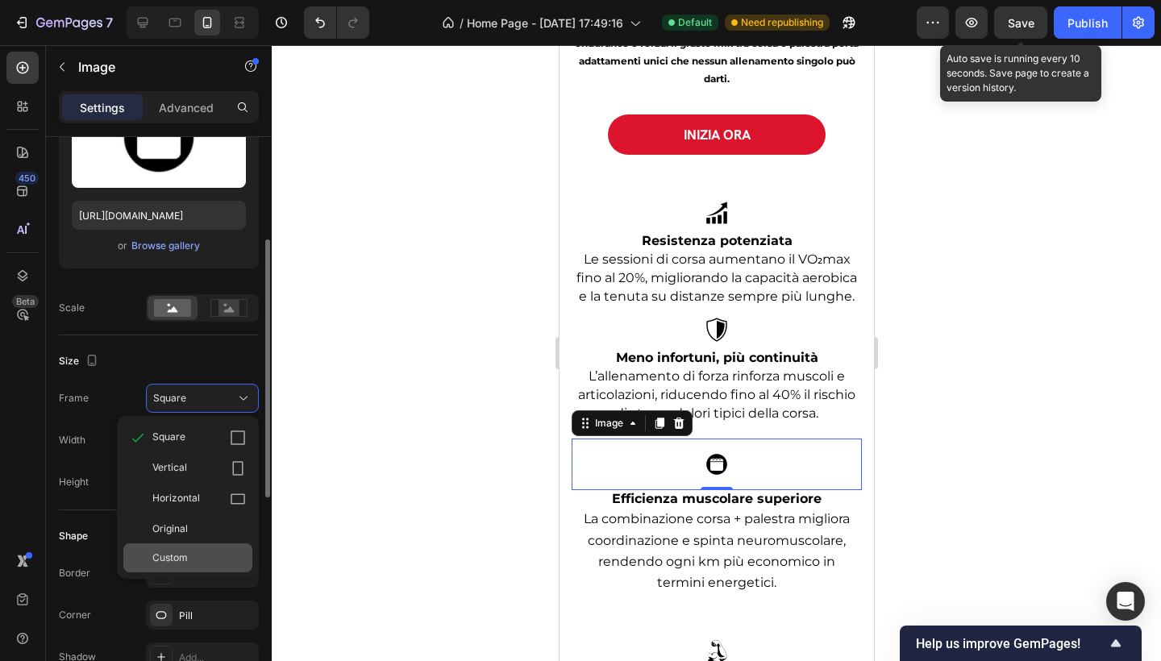
click at [206, 551] on div "Custom" at bounding box center [199, 558] width 94 height 15
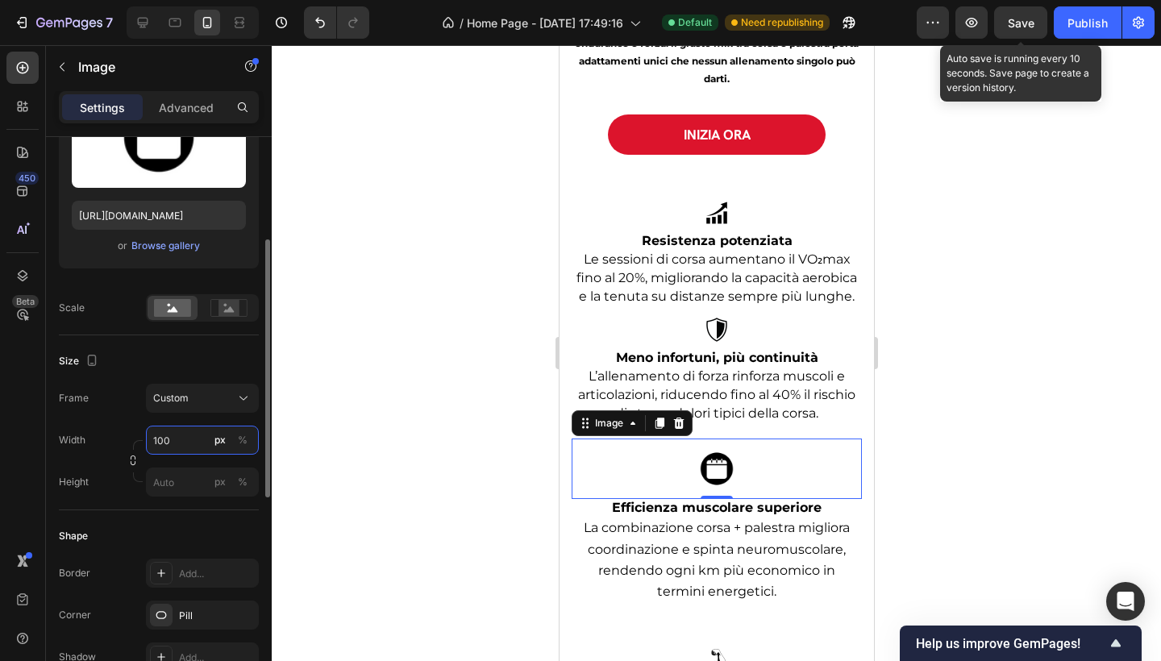
type input "100"
click at [714, 349] on img at bounding box center [716, 329] width 52 height 39
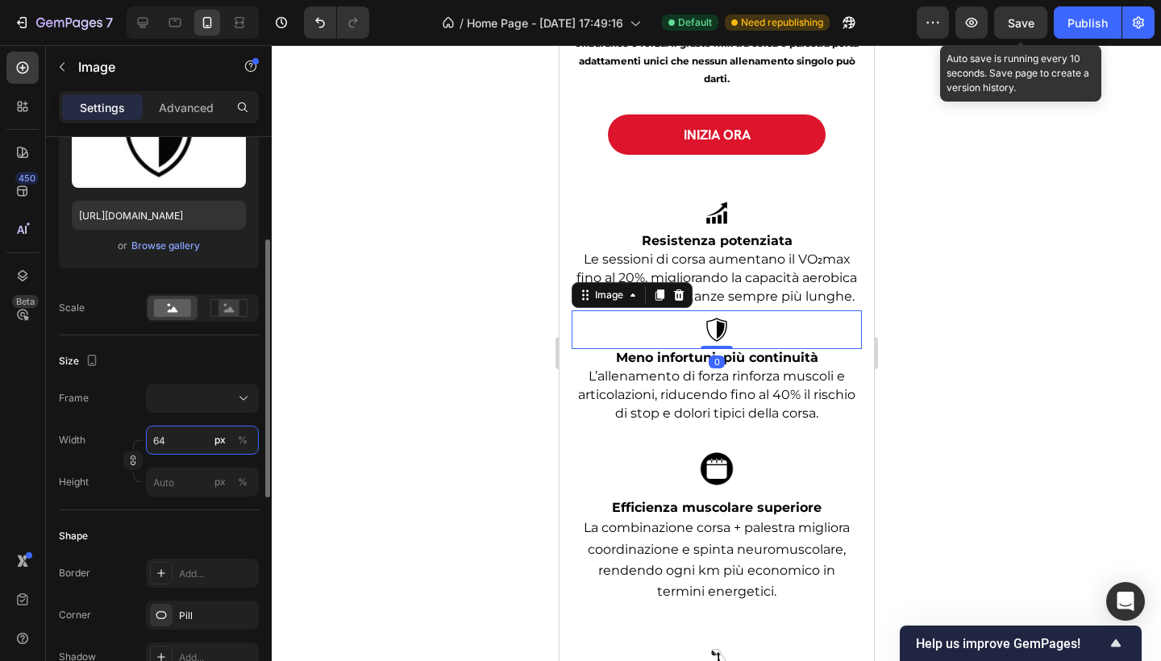
click at [169, 433] on input "64" at bounding box center [202, 440] width 113 height 29
type input "1"
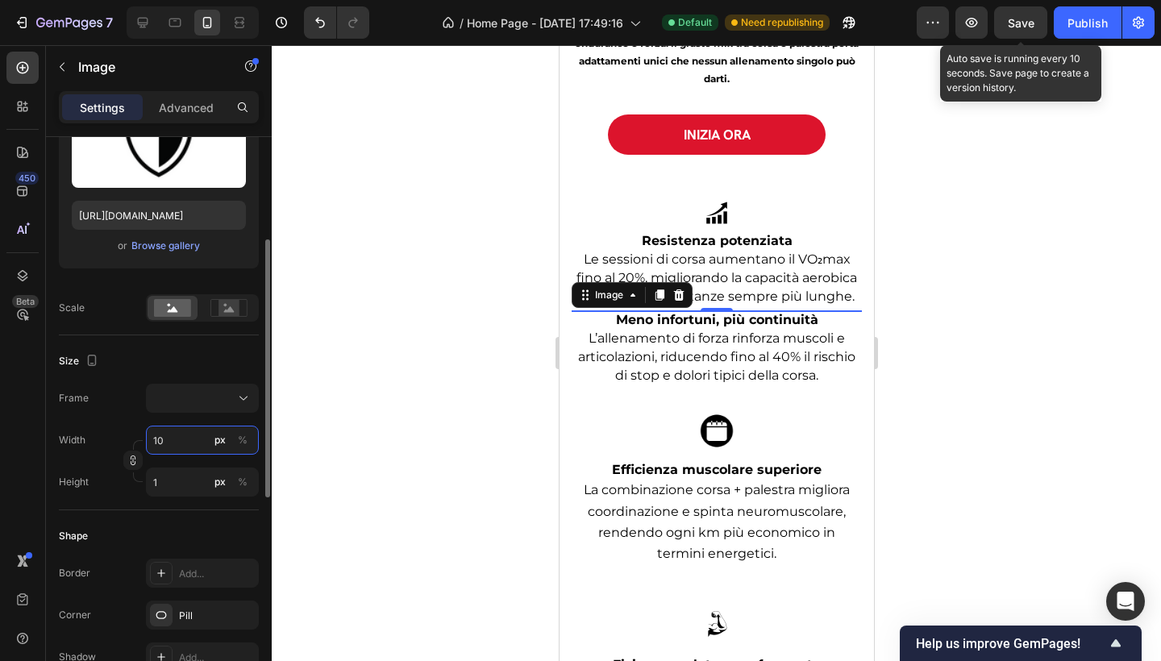
type input "100"
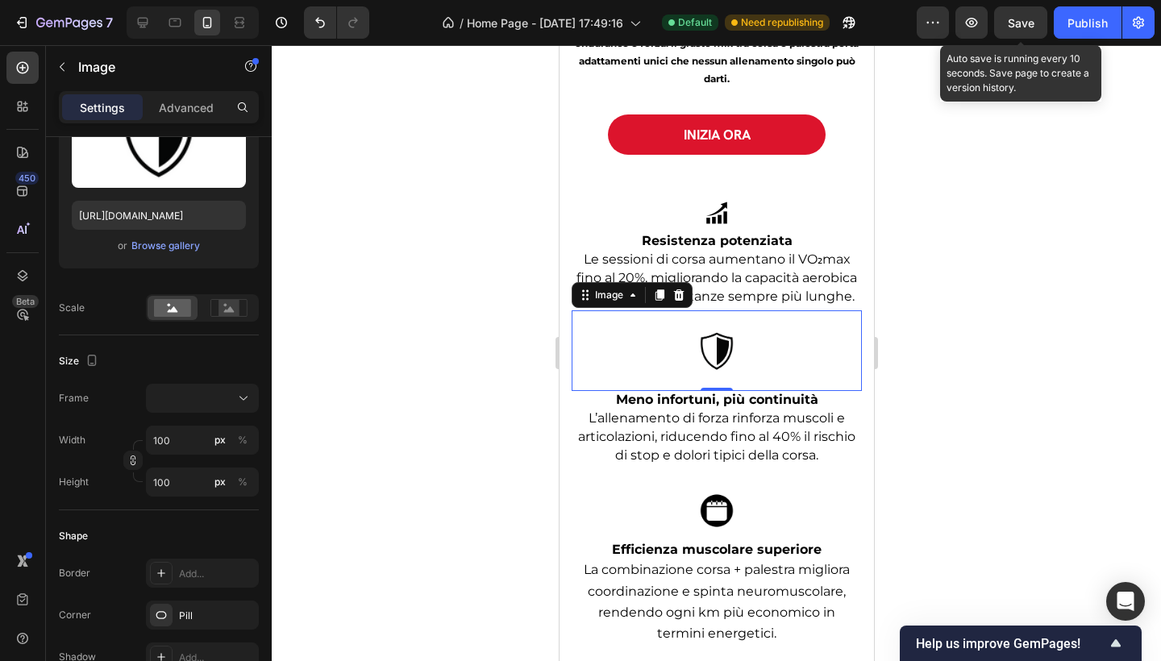
click at [369, 417] on div at bounding box center [716, 353] width 889 height 616
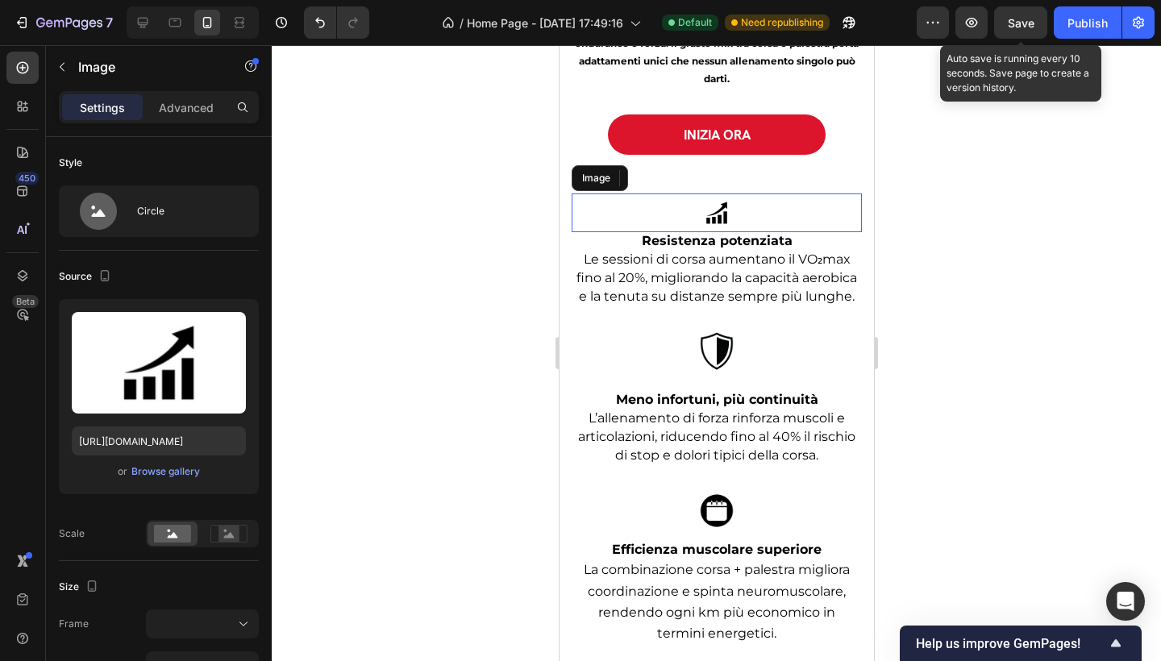
click at [723, 199] on img at bounding box center [716, 213] width 52 height 39
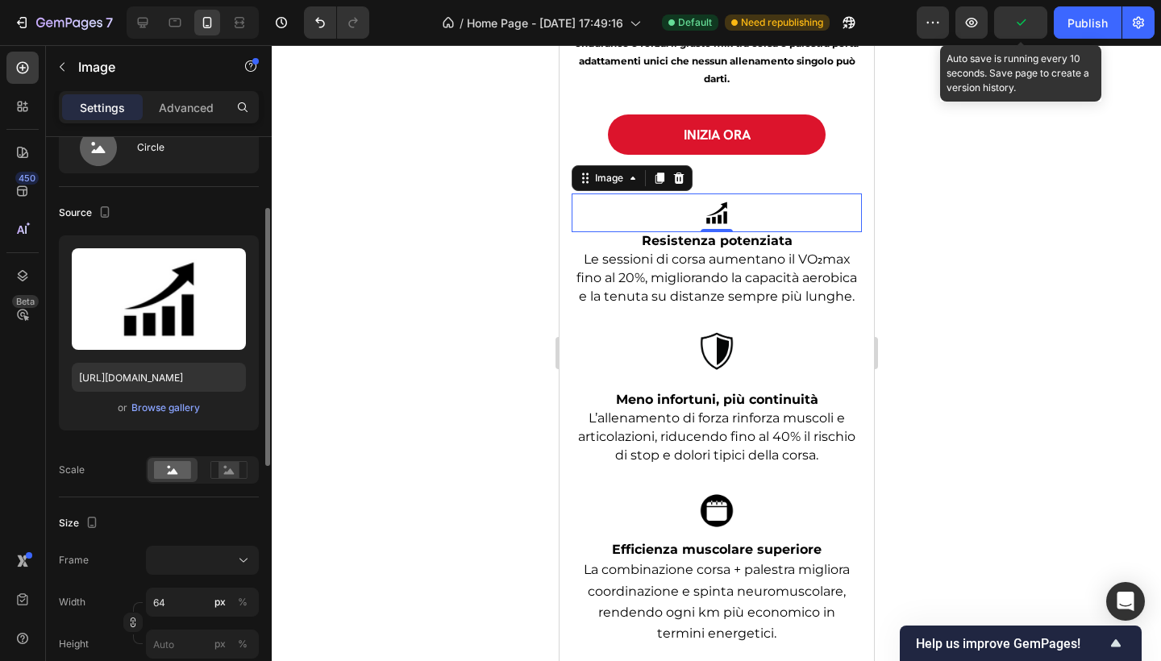
scroll to position [118, 0]
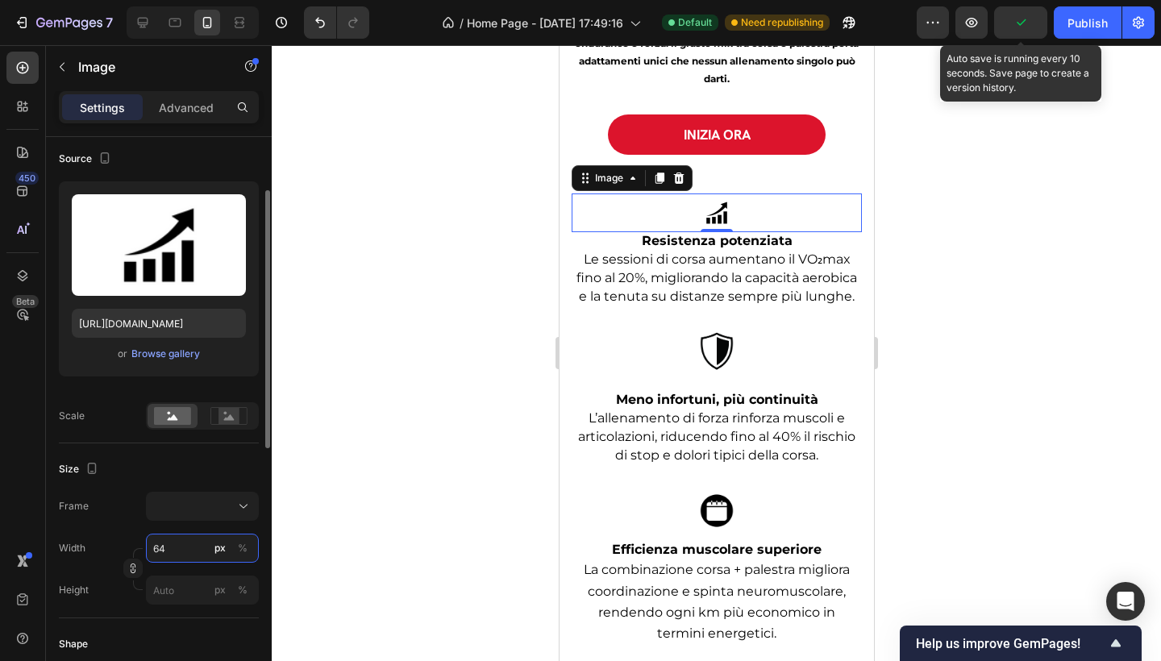
click at [182, 552] on input "64" at bounding box center [202, 548] width 113 height 29
type input "1"
type input "10"
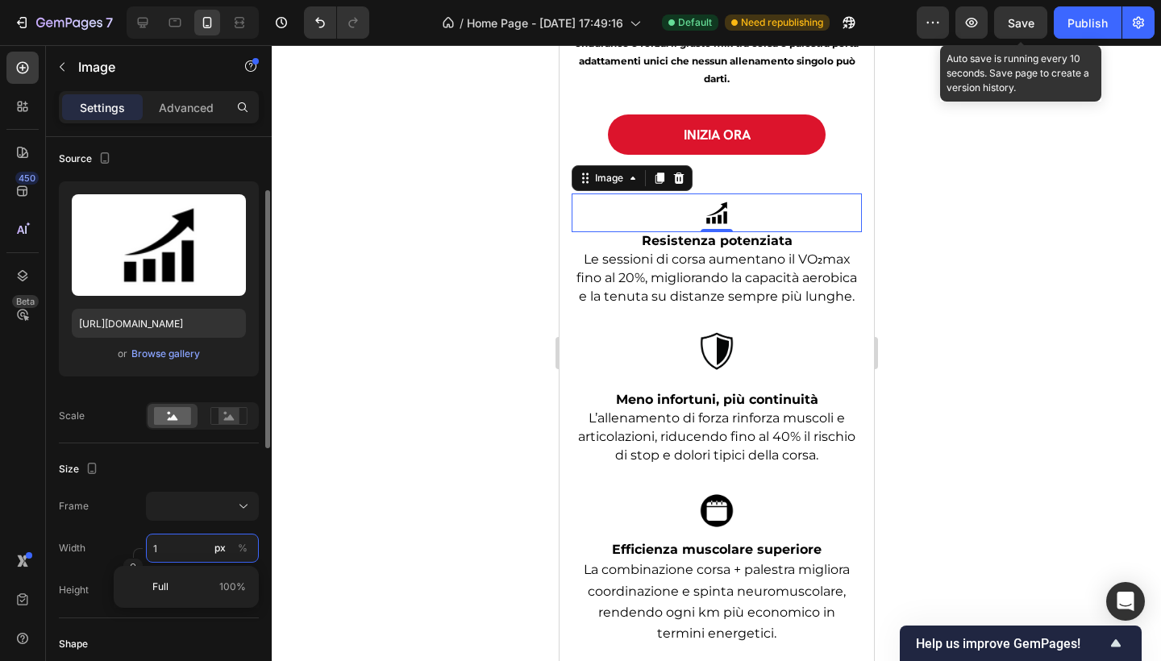
type input "10"
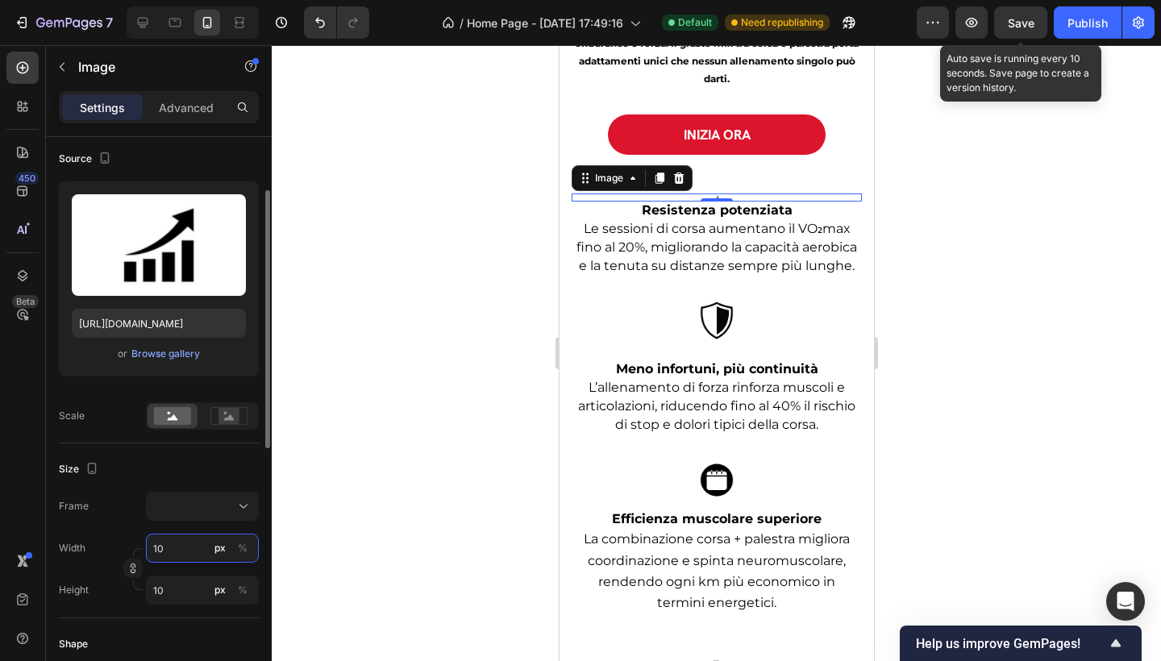
type input "100"
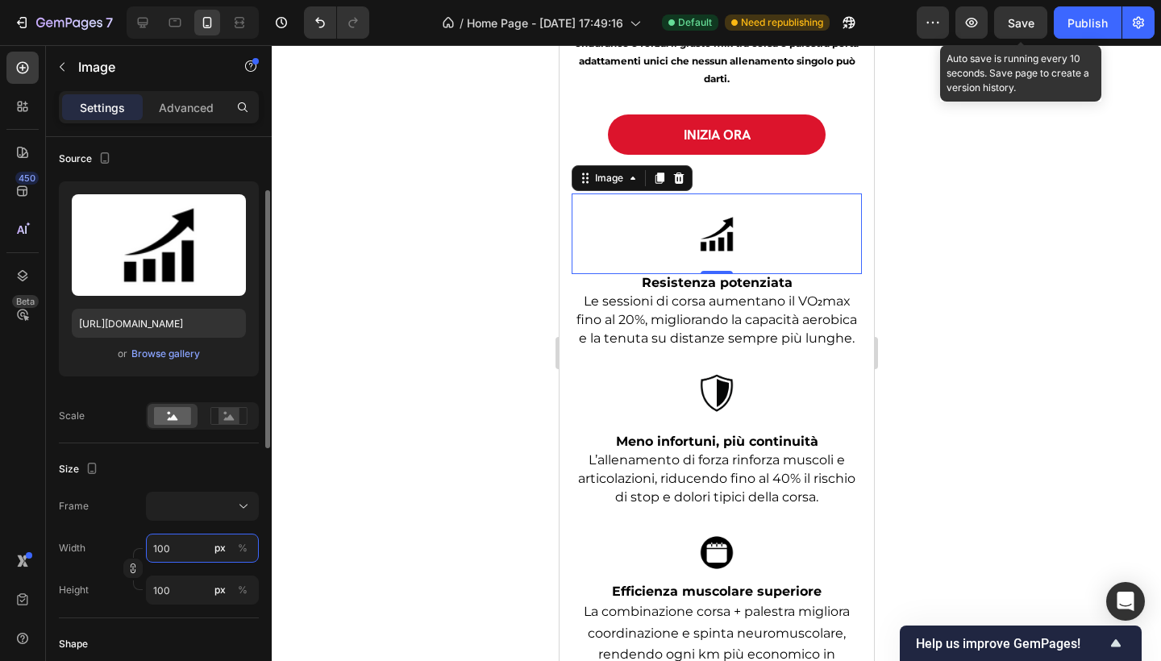
type input "100"
click at [400, 497] on div at bounding box center [716, 353] width 889 height 616
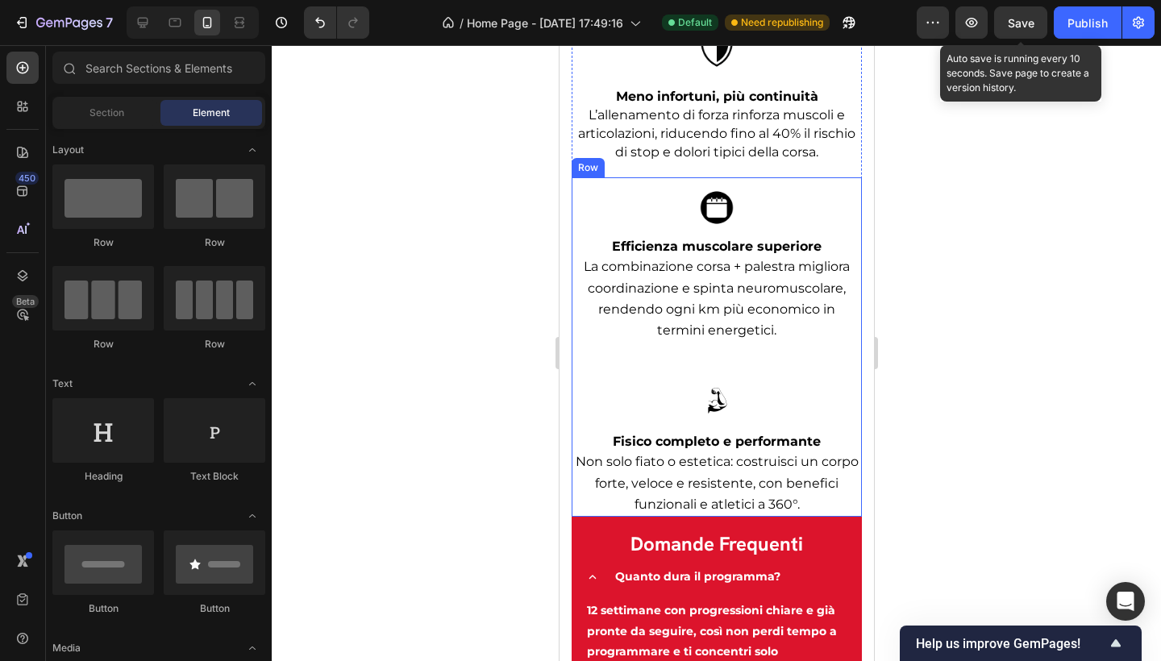
scroll to position [3685, 0]
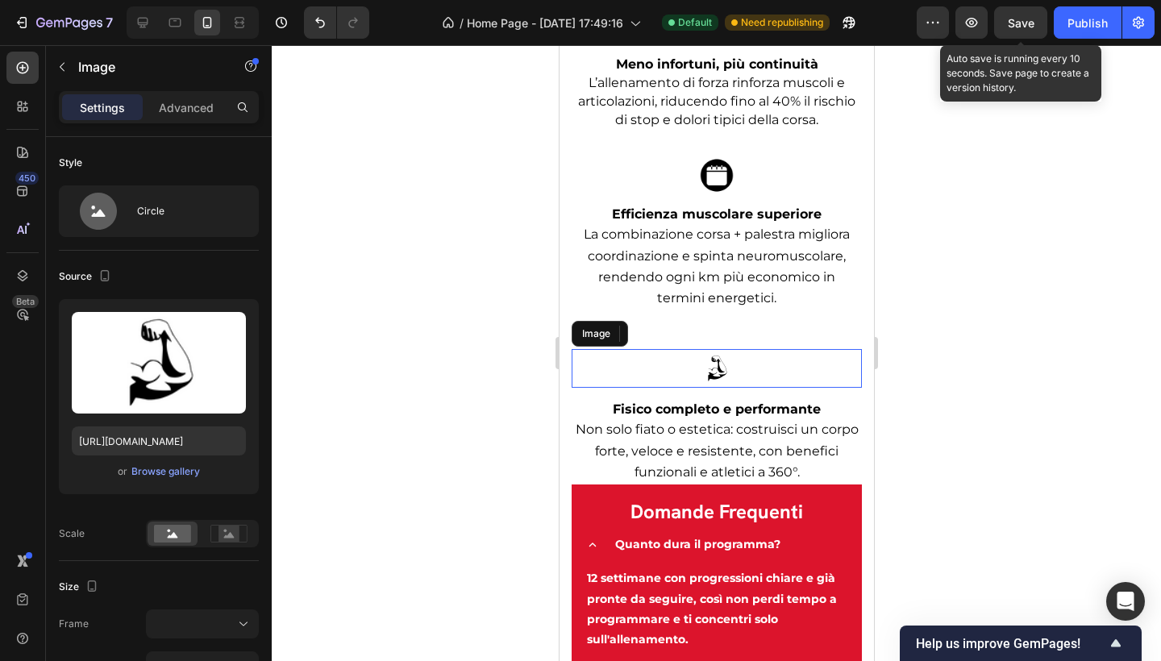
click at [710, 373] on img at bounding box center [716, 368] width 52 height 39
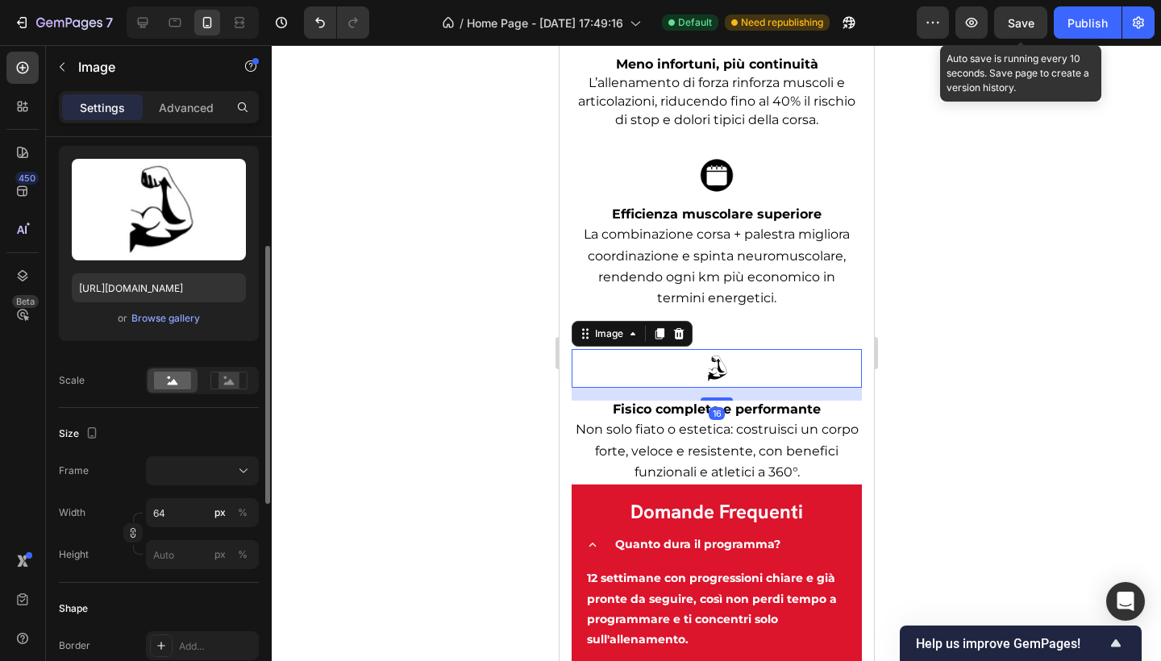
scroll to position [269, 0]
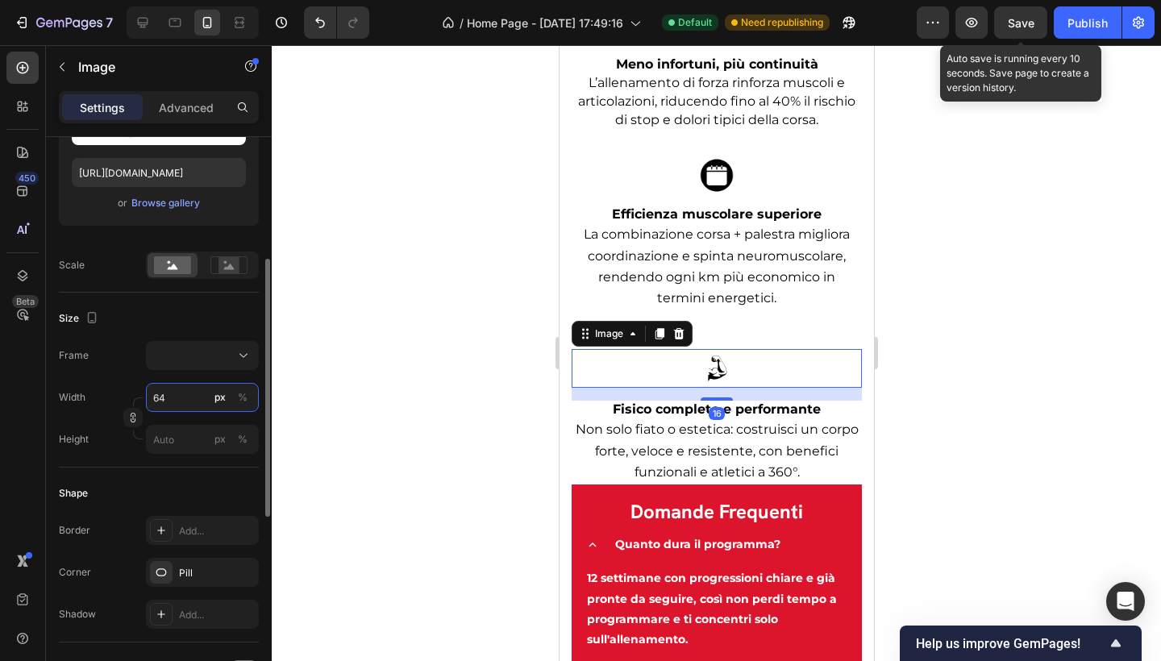
click at [173, 399] on input "64" at bounding box center [202, 397] width 113 height 29
type input "1"
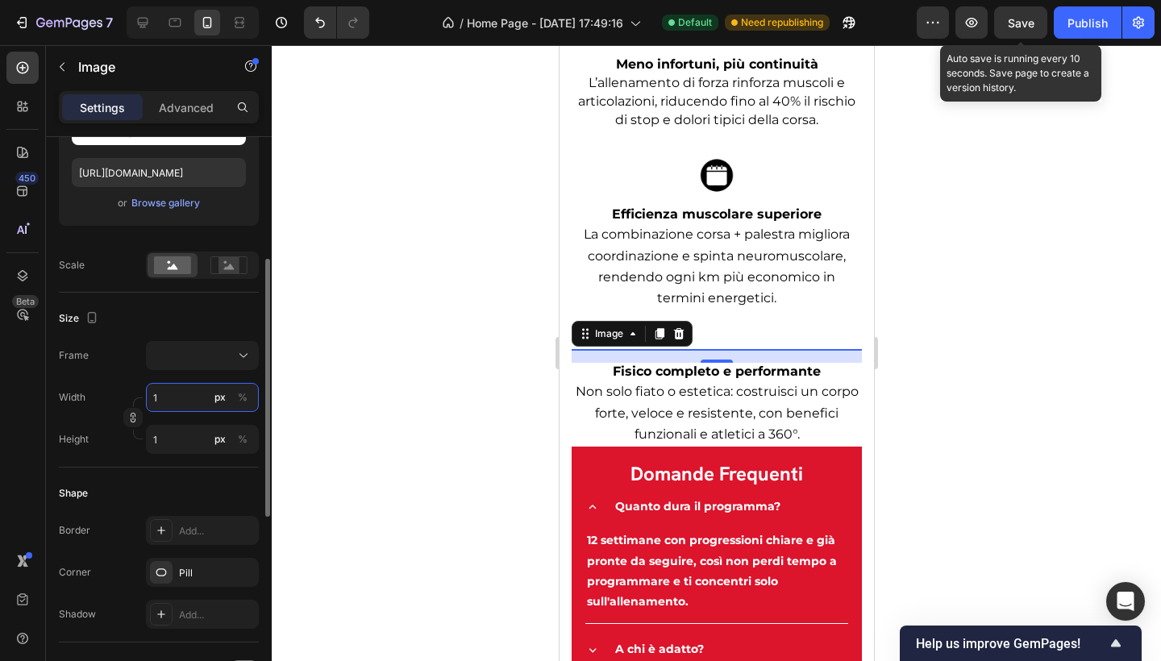
type input "10"
type input "100"
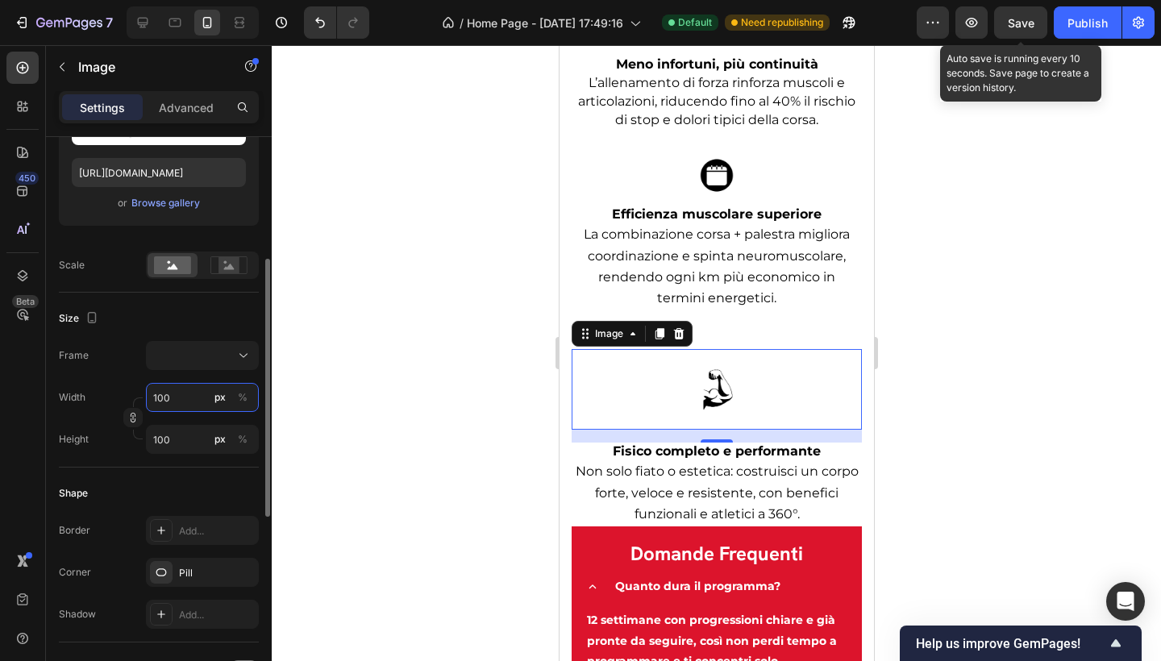
type input "100"
drag, startPoint x: 710, startPoint y: 450, endPoint x: 714, endPoint y: 436, distance: 14.1
click at [714, 430] on div "Image 16" at bounding box center [716, 389] width 290 height 81
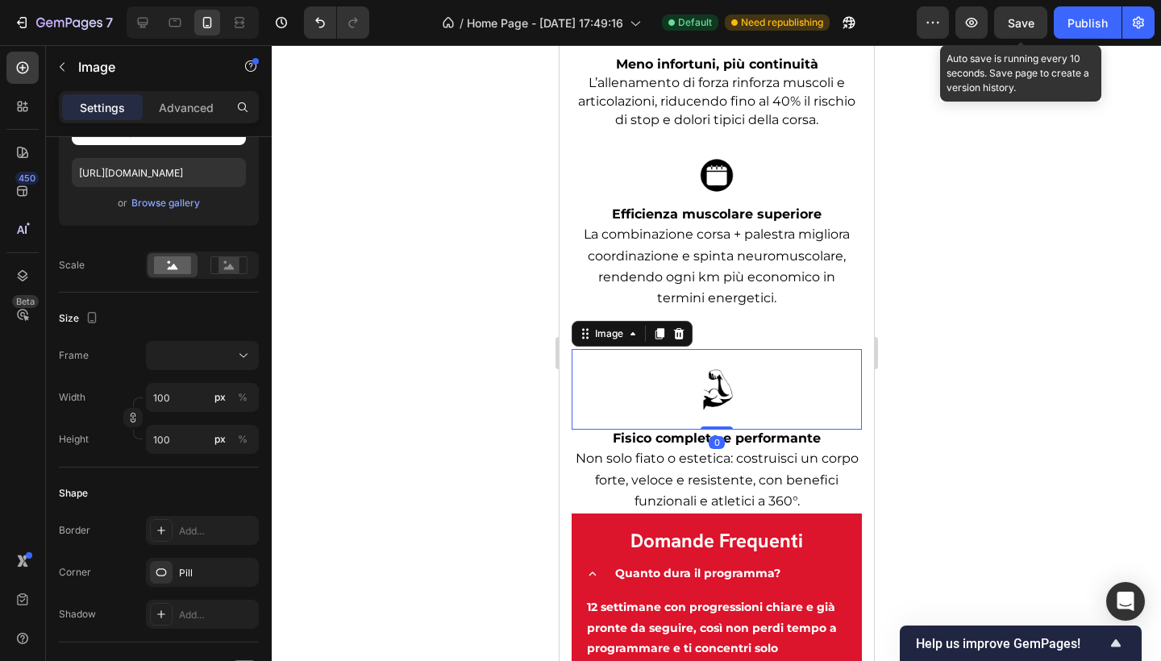
drag, startPoint x: 710, startPoint y: 452, endPoint x: 714, endPoint y: 409, distance: 42.9
click at [716, 427] on div "Image 0" at bounding box center [716, 389] width 290 height 81
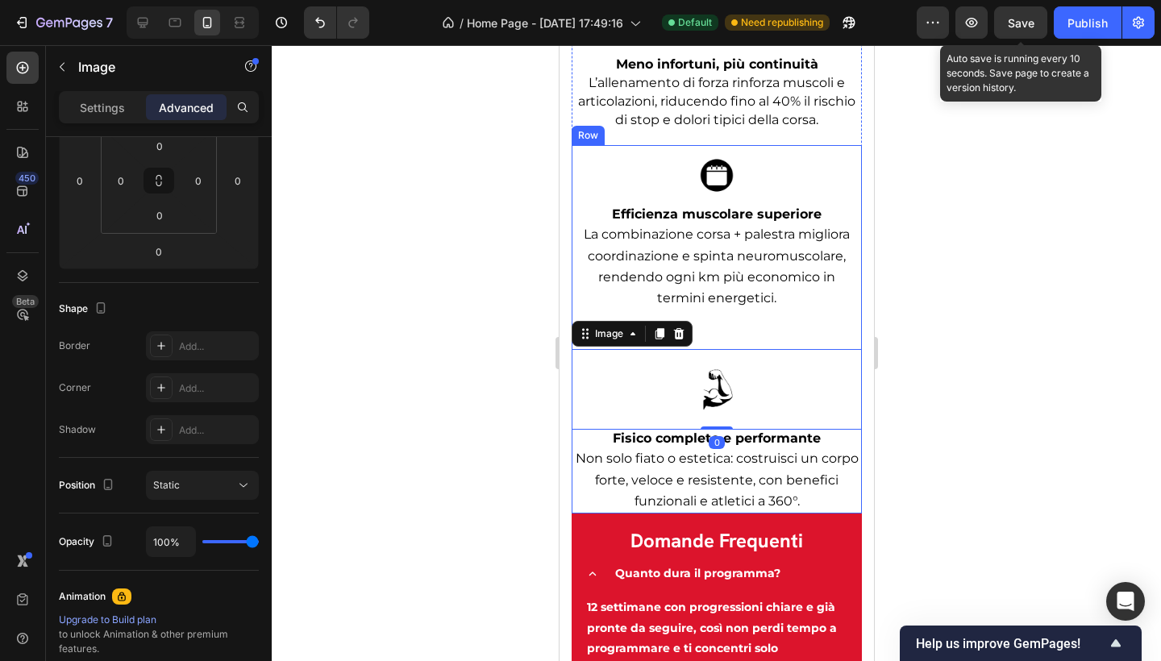
click at [732, 325] on div "Image Efficienza muscolare superiore Text block La combinazione corsa + palestr…" at bounding box center [716, 247] width 290 height 204
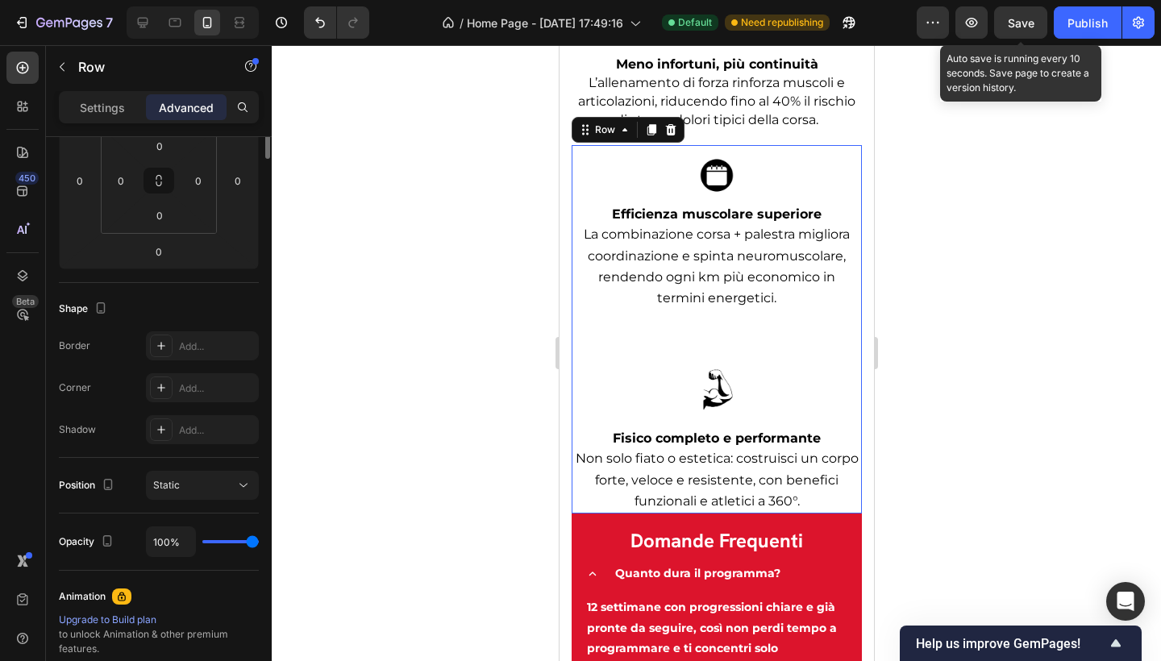
scroll to position [0, 0]
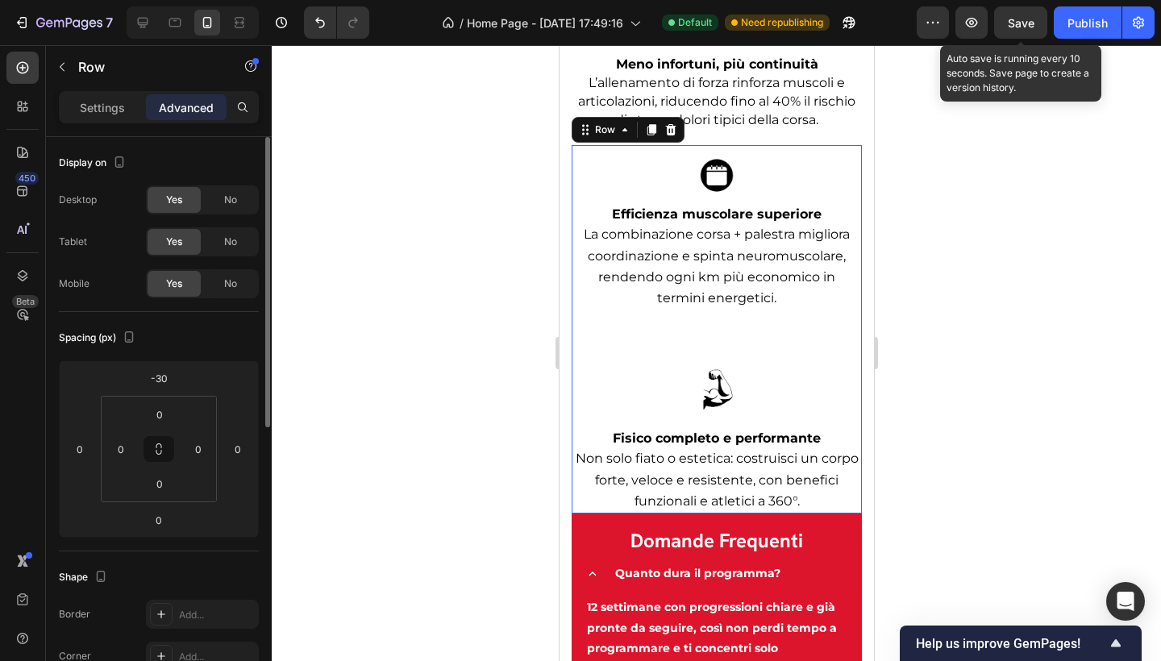
click at [736, 341] on div "Image Efficienza muscolare superiore Text block La combinazione corsa + palestr…" at bounding box center [716, 247] width 290 height 204
click at [729, 349] on div "Image Efficienza muscolare superiore Text block La combinazione corsa + palestr…" at bounding box center [716, 247] width 290 height 204
click at [723, 384] on img at bounding box center [716, 389] width 81 height 81
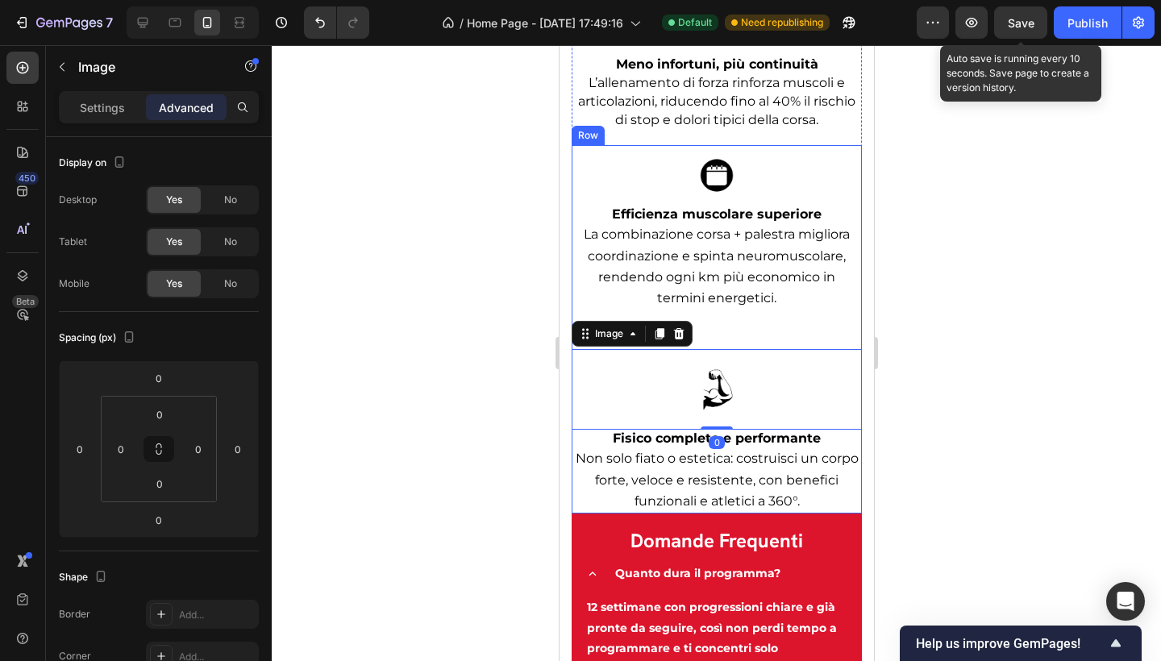
click at [719, 349] on div "Image Efficienza muscolare superiore Text block La combinazione corsa + palestr…" at bounding box center [716, 247] width 290 height 204
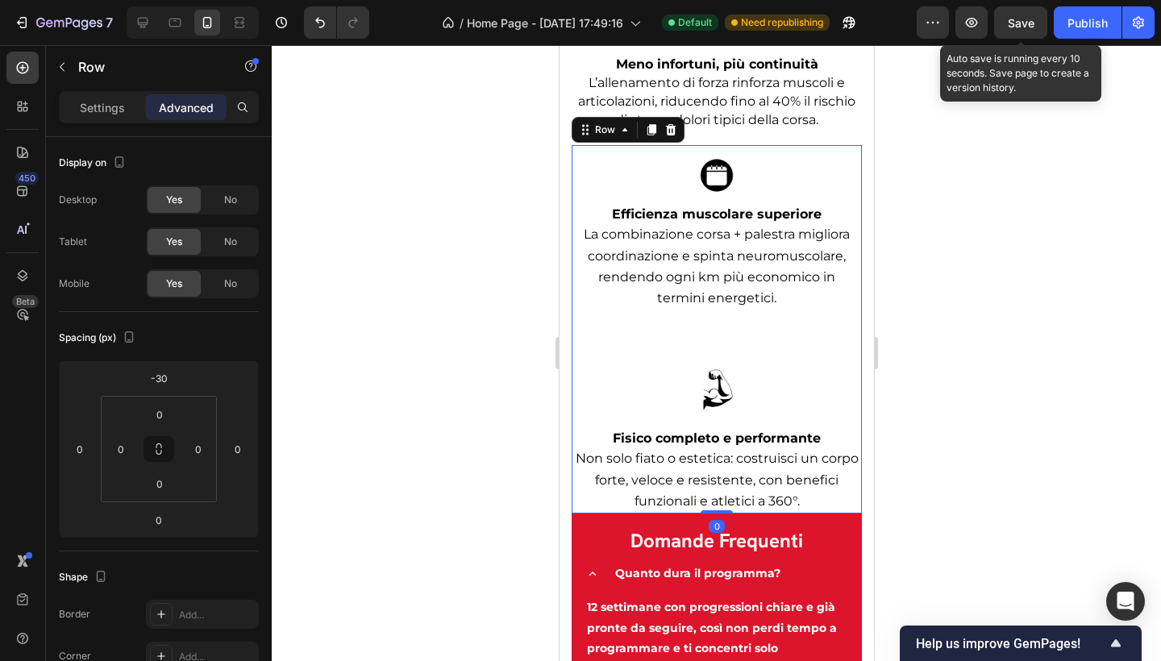
click at [729, 332] on div "Image Efficienza muscolare superiore Text block La combinazione corsa + palestr…" at bounding box center [716, 247] width 290 height 204
drag, startPoint x: 685, startPoint y: 291, endPoint x: 752, endPoint y: 361, distance: 96.4
click at [686, 291] on span "La combinazione corsa + palestra migliora coordinazione e spinta neuromuscolare…" at bounding box center [716, 266] width 266 height 79
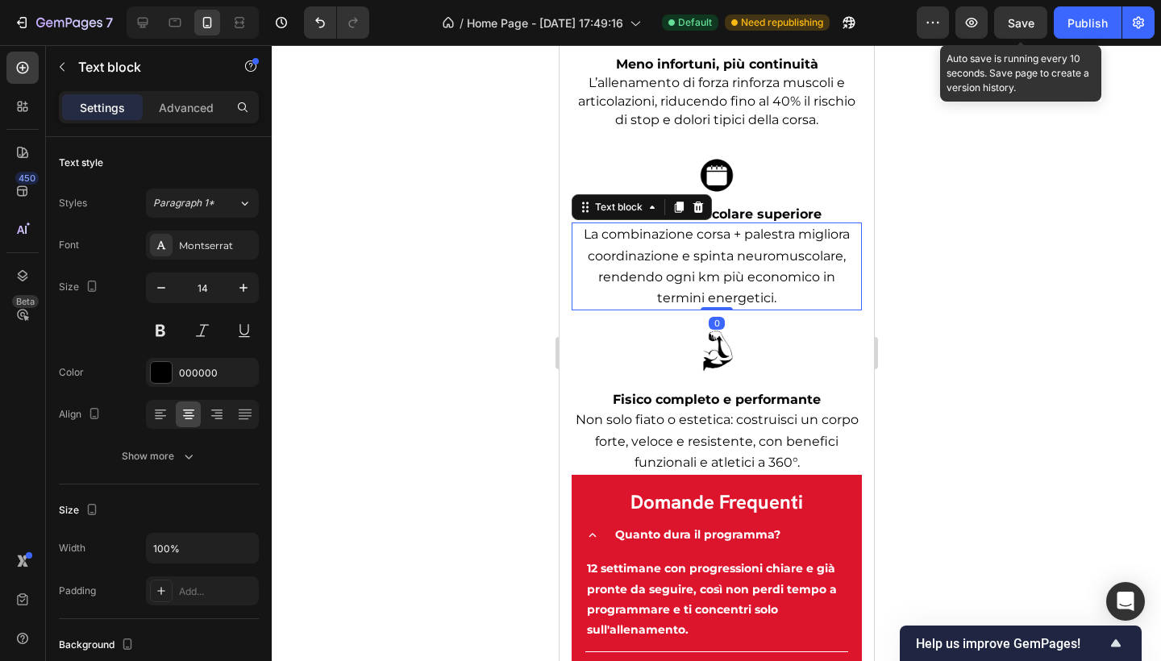
click at [721, 288] on div "La combinazione corsa + palestra migliora coordinazione e spinta neuromuscolare…" at bounding box center [716, 267] width 290 height 88
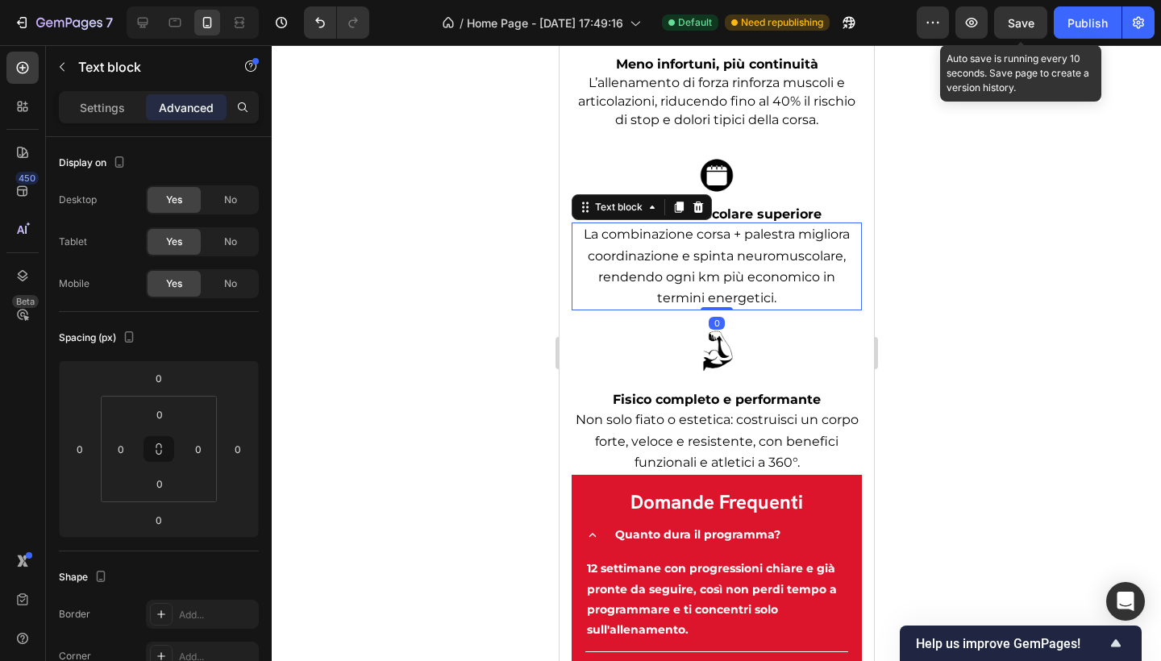
click at [977, 296] on div at bounding box center [716, 353] width 889 height 616
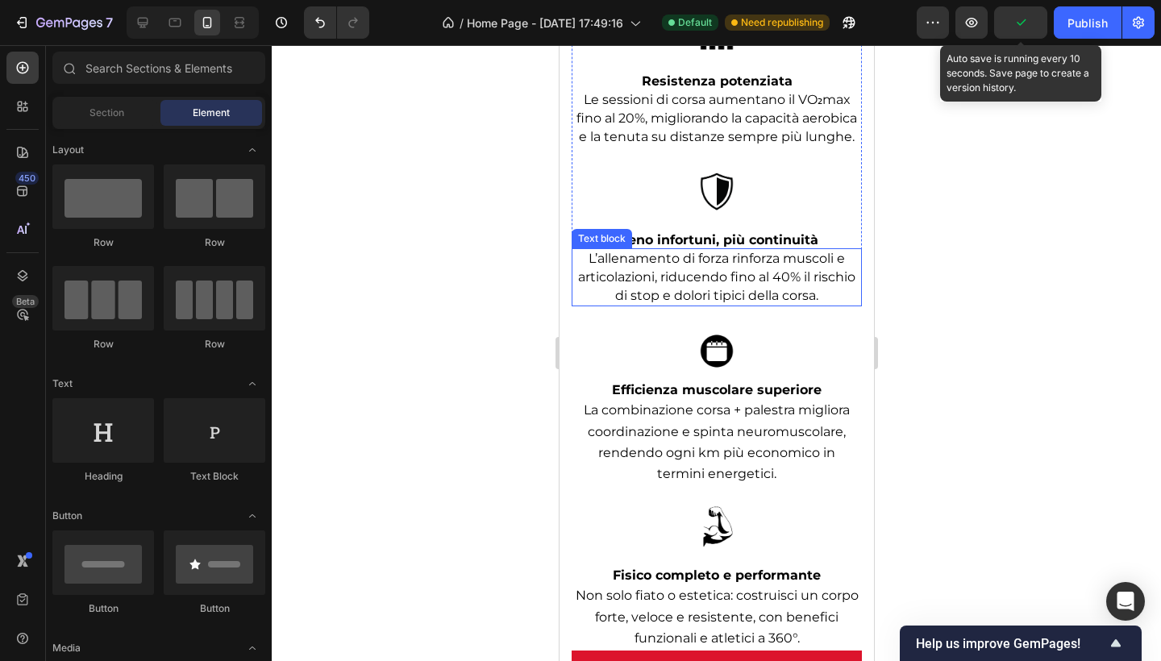
scroll to position [3434, 0]
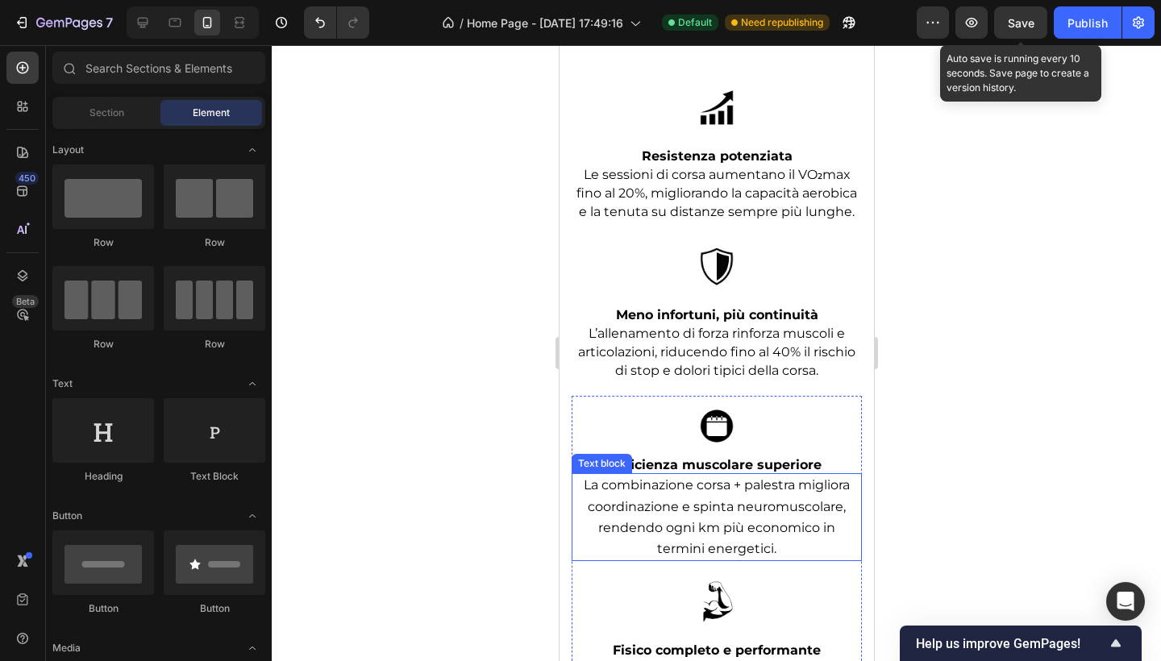
click at [751, 548] on p "La combinazione corsa + palestra migliora coordinazione e spinta neuromuscolare…" at bounding box center [716, 517] width 287 height 85
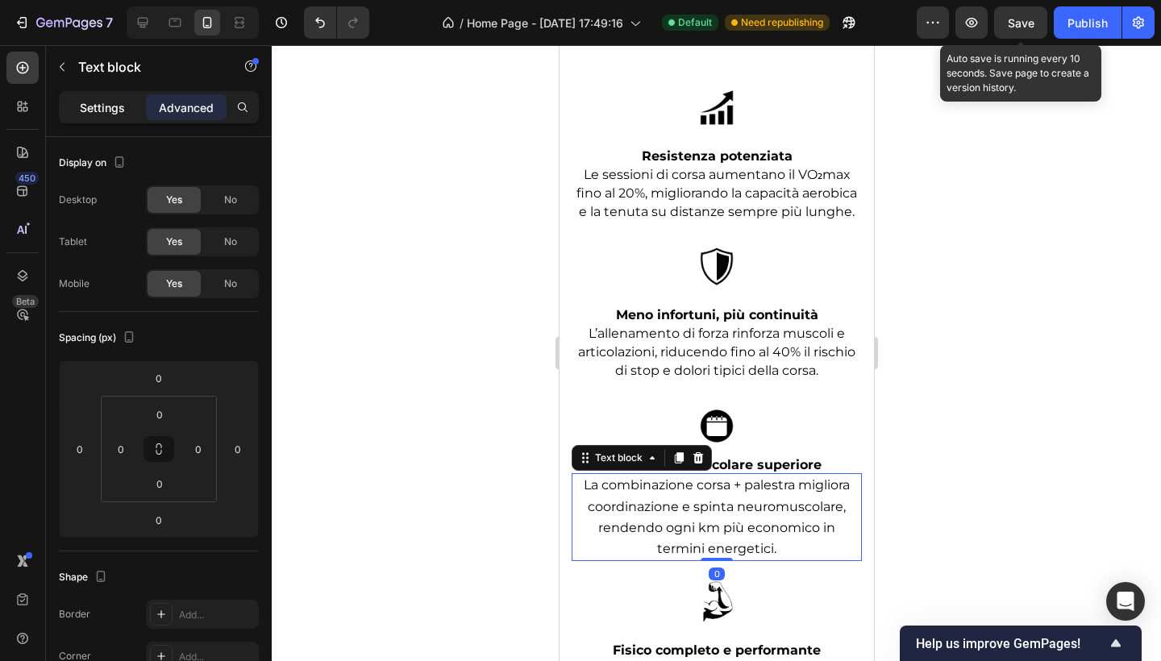
click at [85, 101] on p "Settings" at bounding box center [102, 107] width 45 height 17
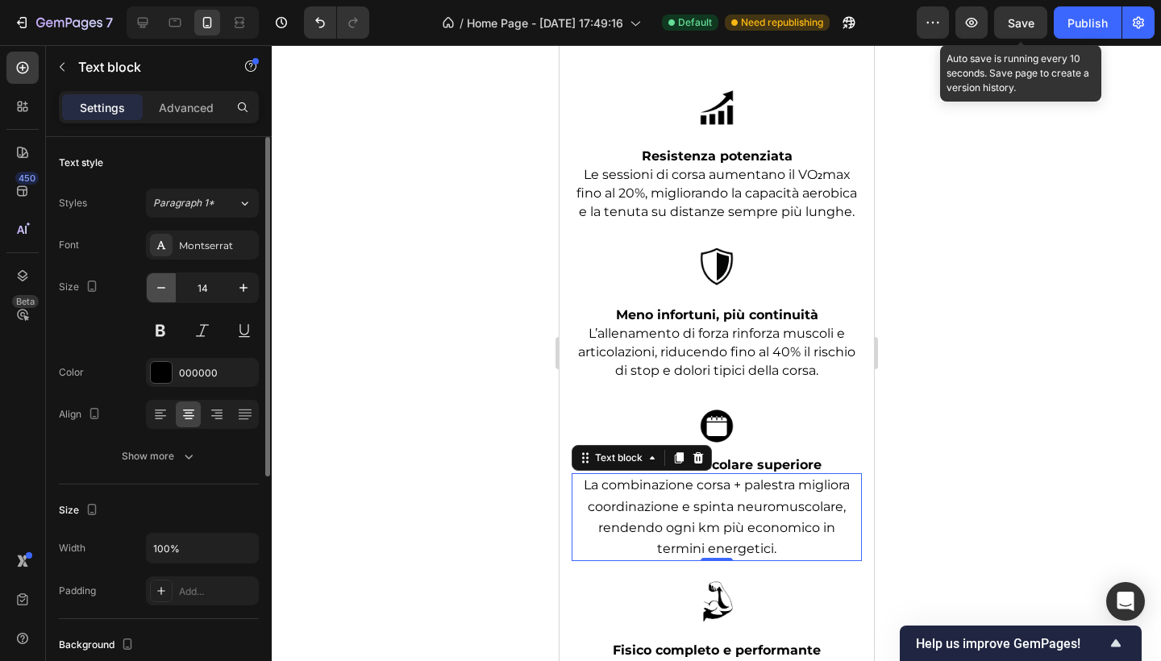
click at [156, 294] on icon "button" at bounding box center [161, 288] width 16 height 16
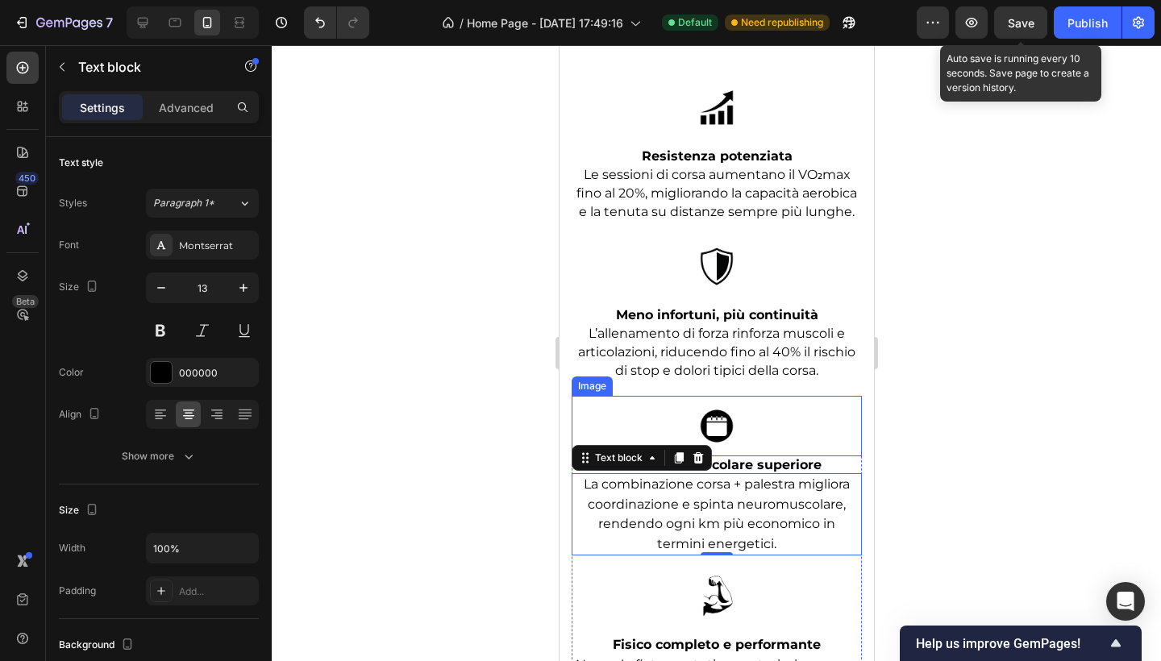
type input "12"
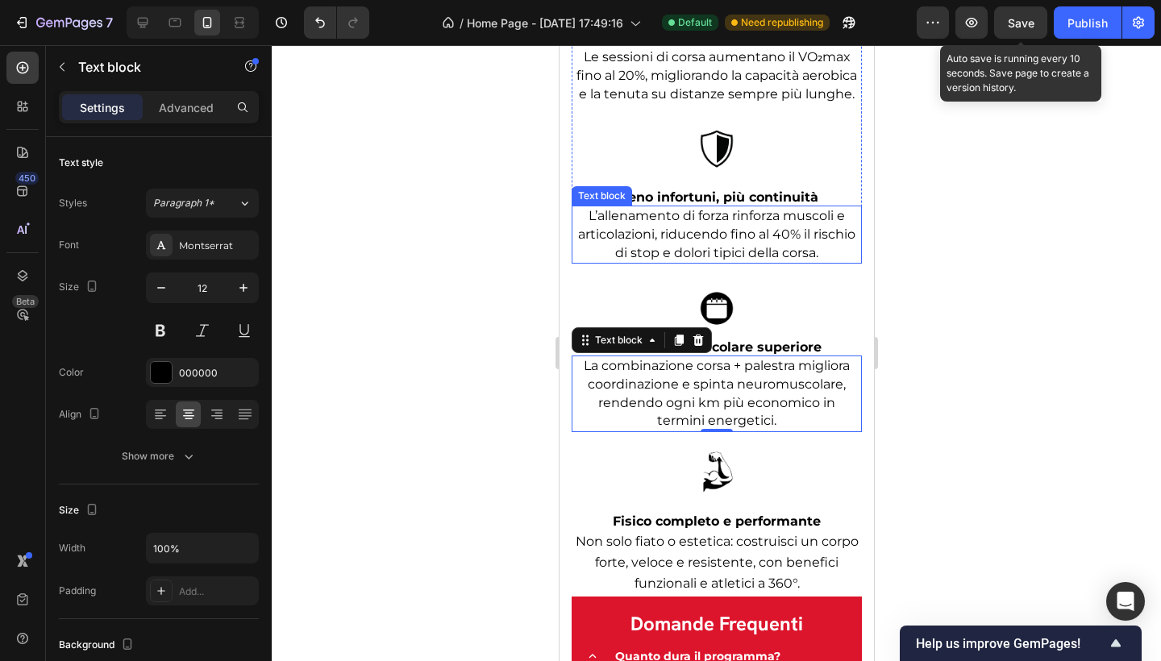
scroll to position [3647, 0]
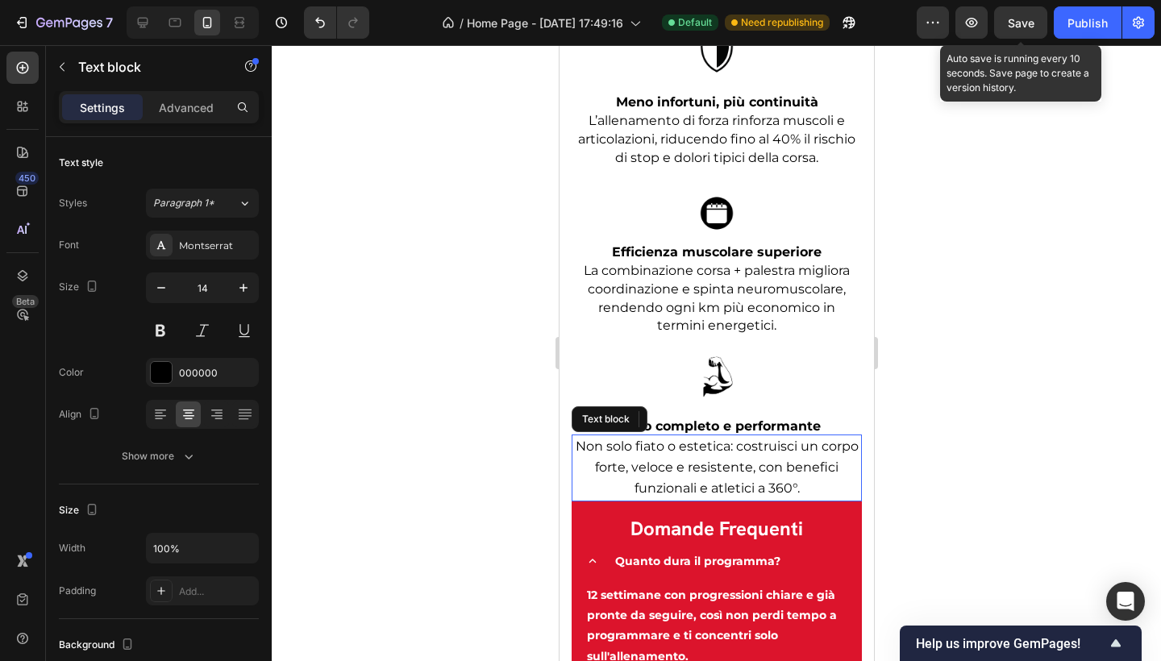
click at [740, 457] on span "Non solo fiato o estetica: costruisci un corpo forte, veloce e resistente, con …" at bounding box center [716, 467] width 283 height 57
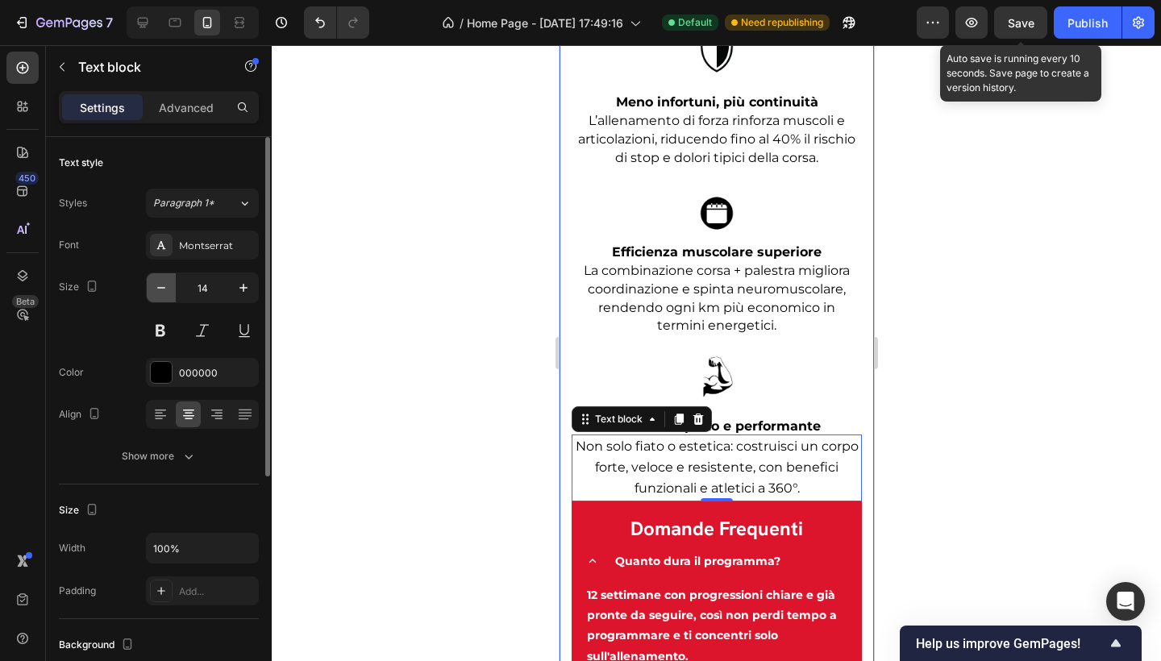
click at [148, 285] on button "button" at bounding box center [161, 287] width 29 height 29
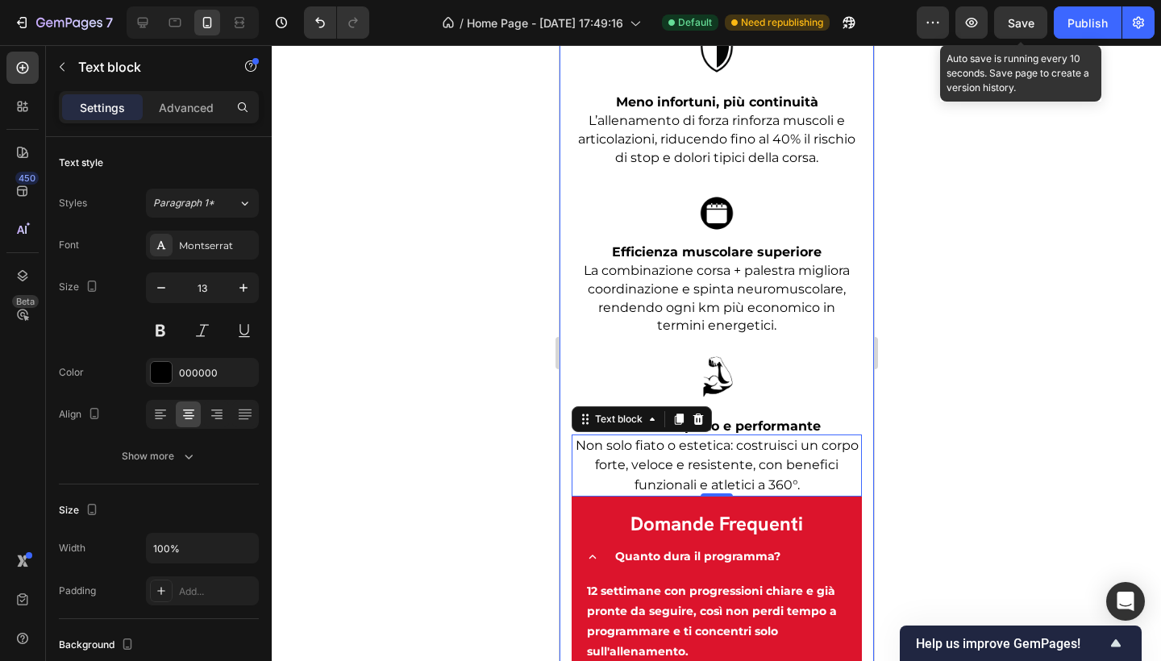
type input "12"
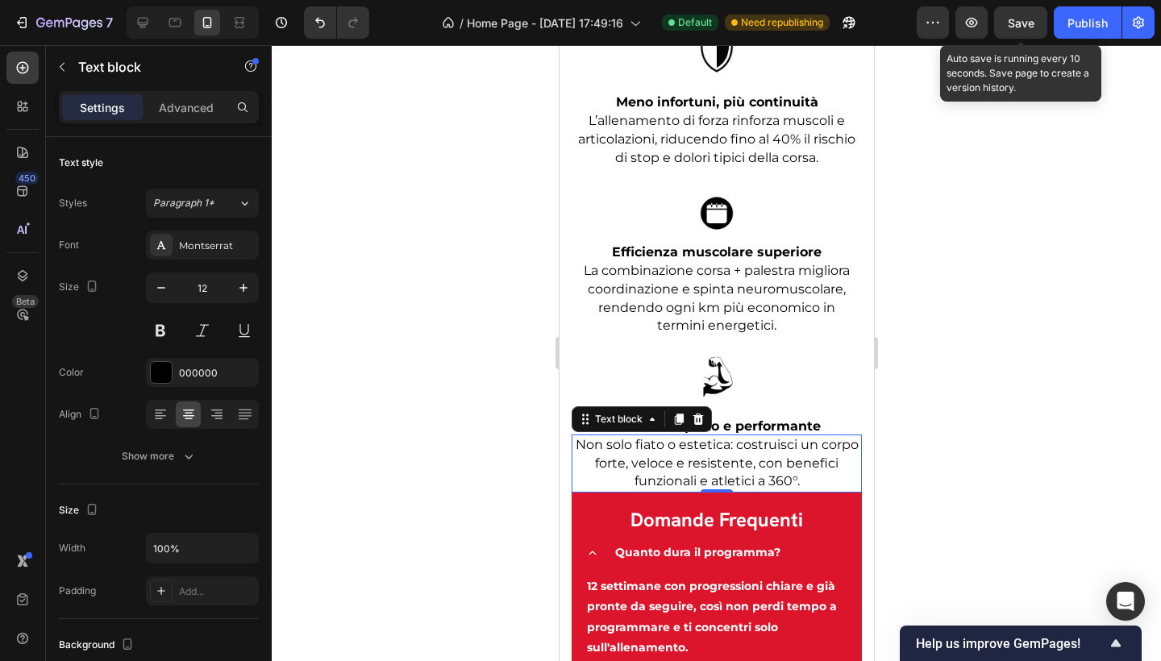
click at [1049, 480] on div at bounding box center [716, 353] width 889 height 616
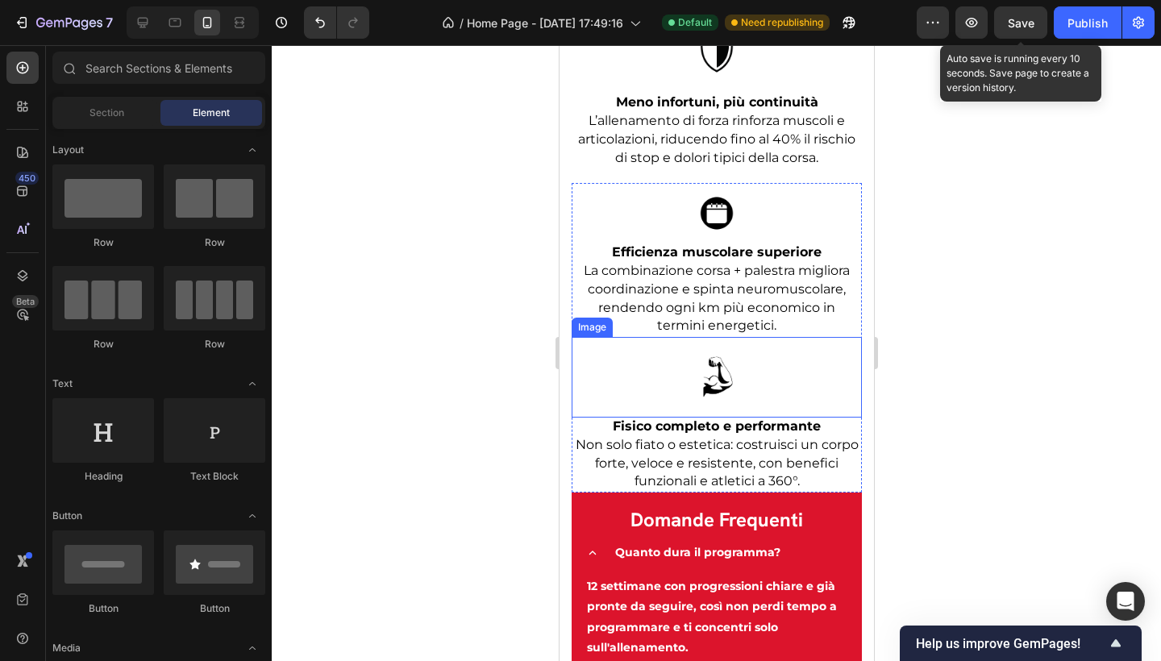
click at [825, 410] on div at bounding box center [716, 377] width 290 height 81
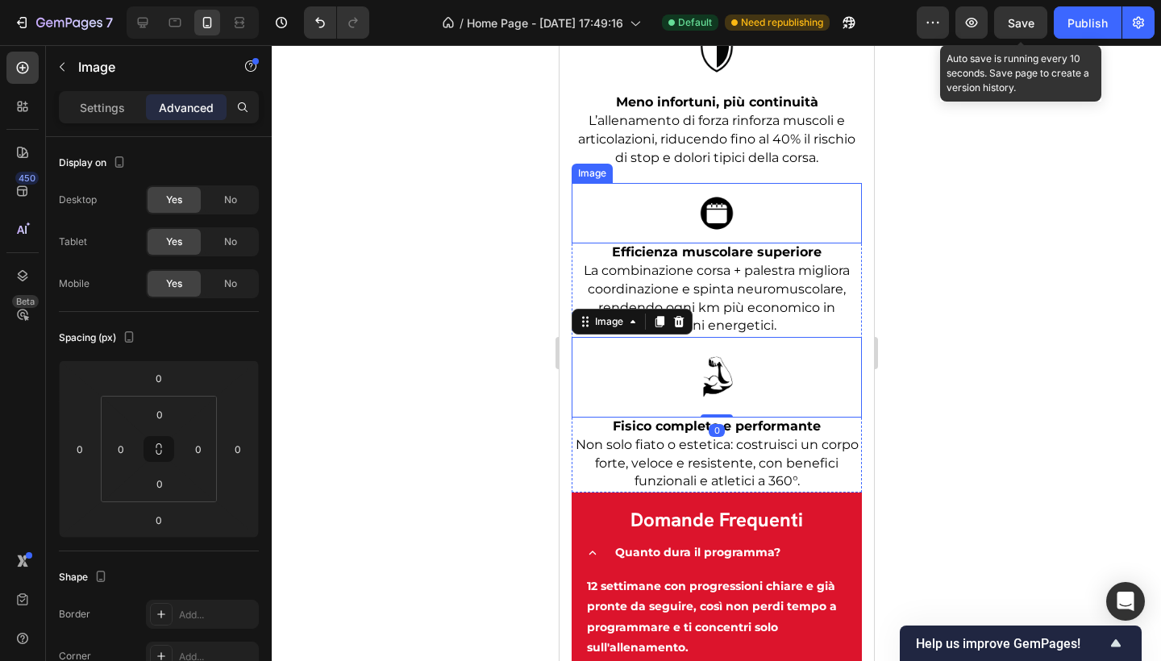
click at [834, 230] on div at bounding box center [716, 213] width 290 height 60
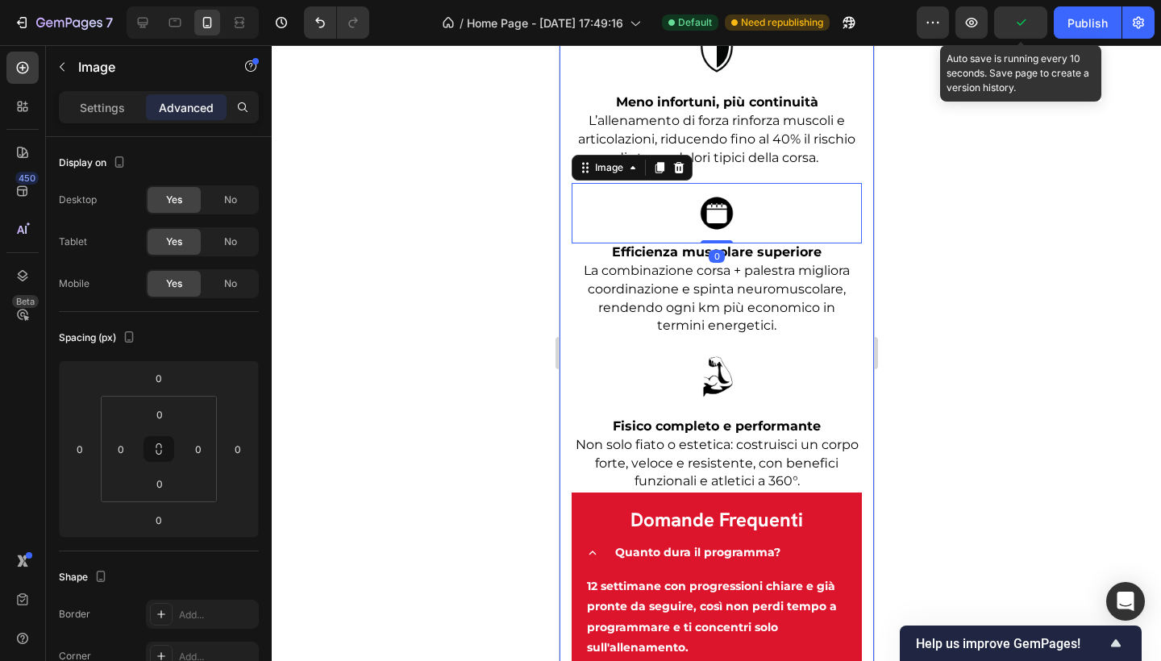
click at [849, 488] on div "365 HYBRID CLUB Text block I benefici scientifici dell'allenamento ibrido Headi…" at bounding box center [716, 302] width 314 height 1425
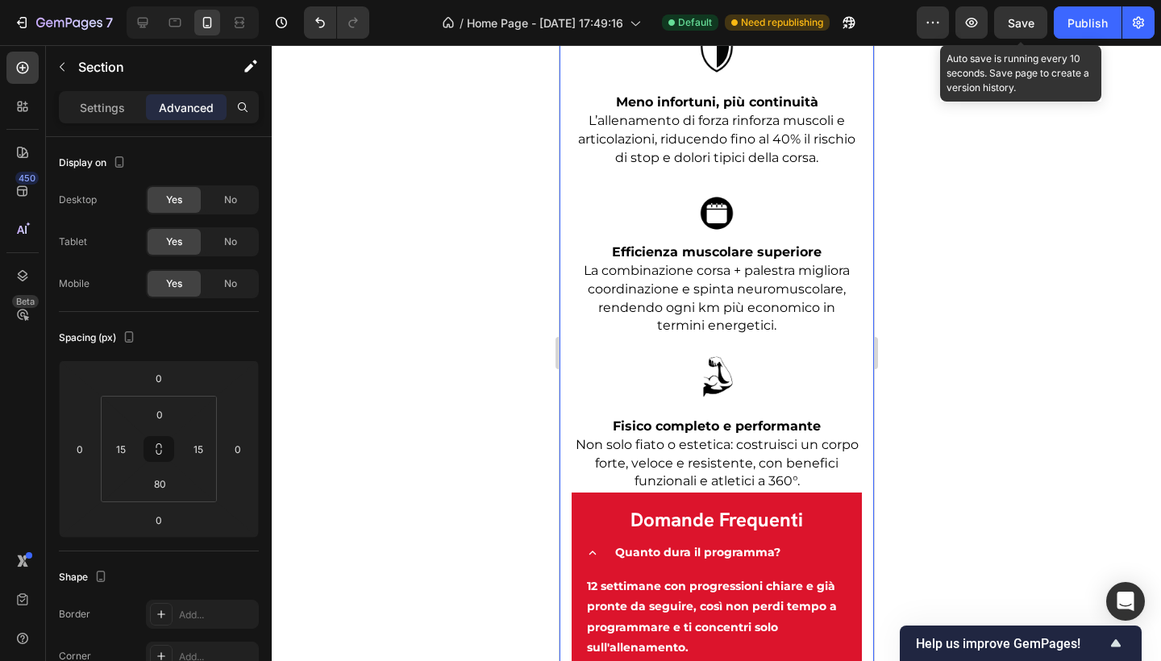
click at [562, 436] on div "365 HYBRID CLUB Text block I benefici scientifici dell'allenamento ibrido Headi…" at bounding box center [716, 302] width 314 height 1425
click at [623, 398] on div at bounding box center [716, 377] width 290 height 81
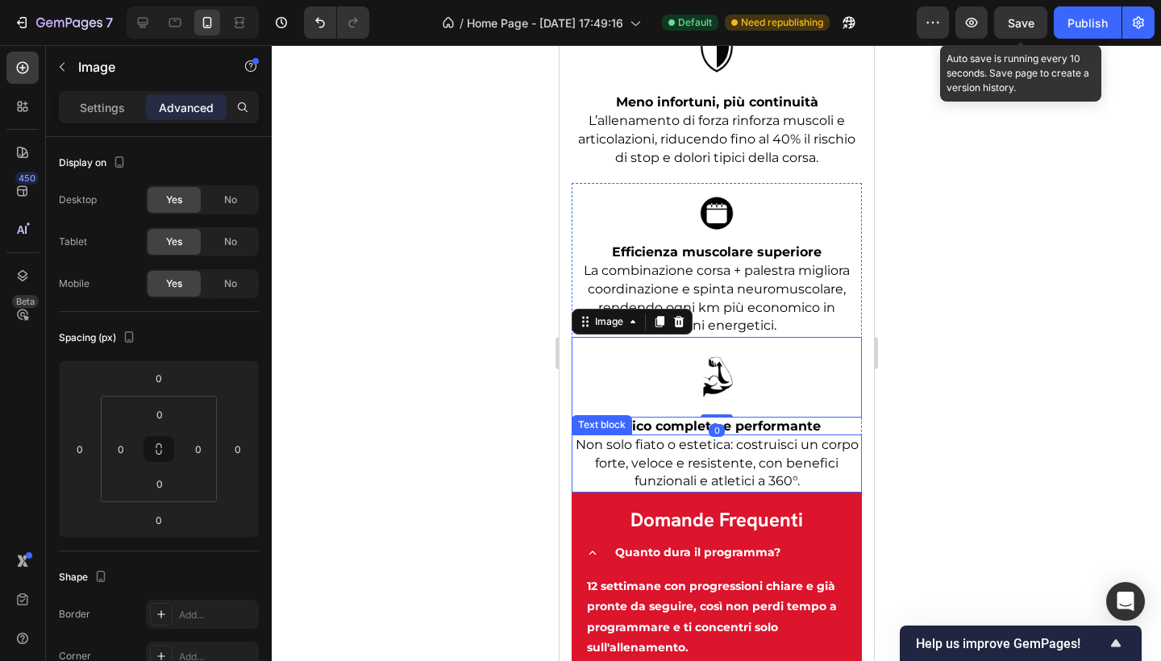
click at [841, 473] on p "Non solo fiato o estetica: costruisci un corpo forte, veloce e resistente, con …" at bounding box center [716, 463] width 287 height 55
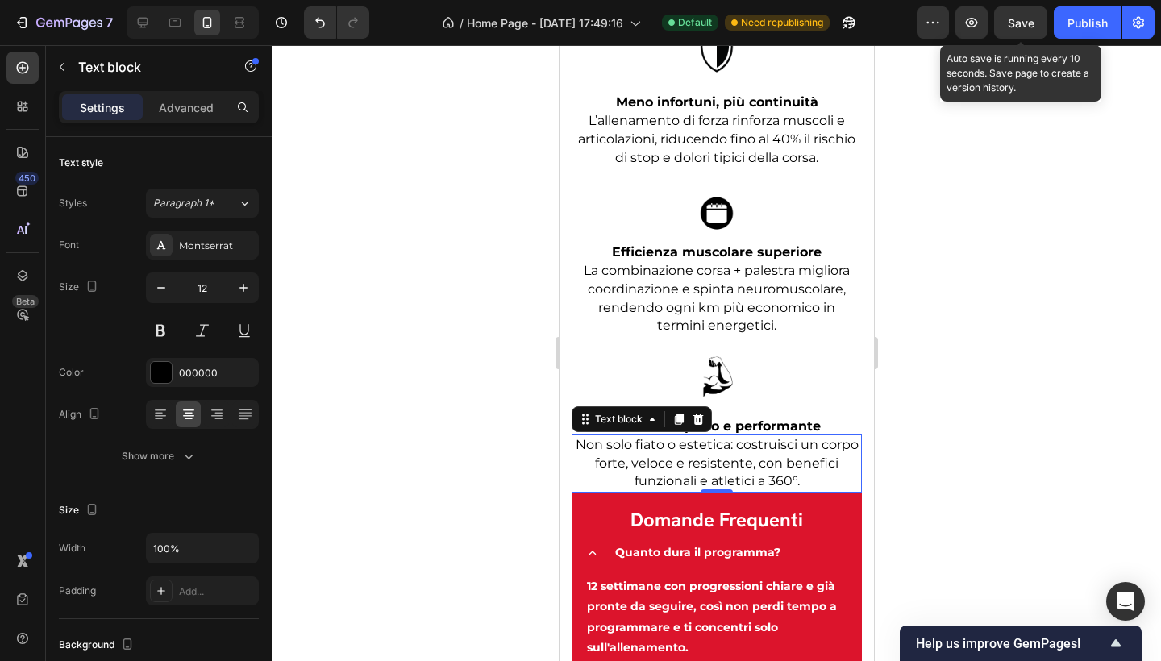
click at [179, 114] on p "Advanced" at bounding box center [186, 107] width 55 height 17
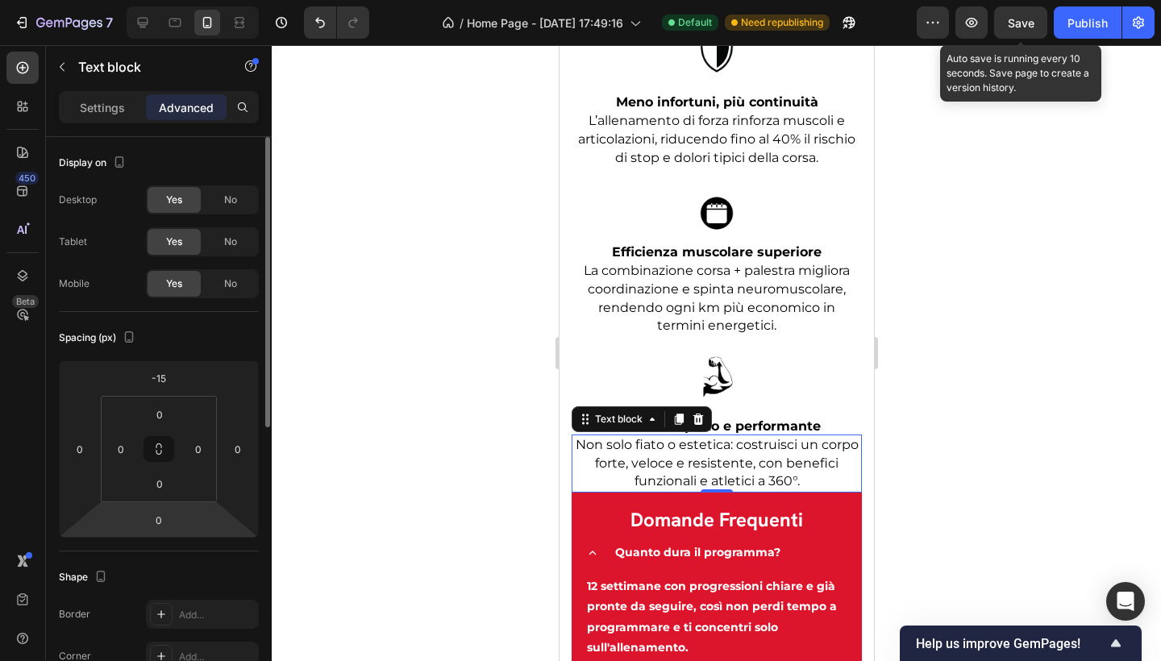
click at [185, 0] on html "7 / Home Page - [DATE] 17:49:16 Default Need republishing Preview Save Auto sav…" at bounding box center [580, 0] width 1161 height 0
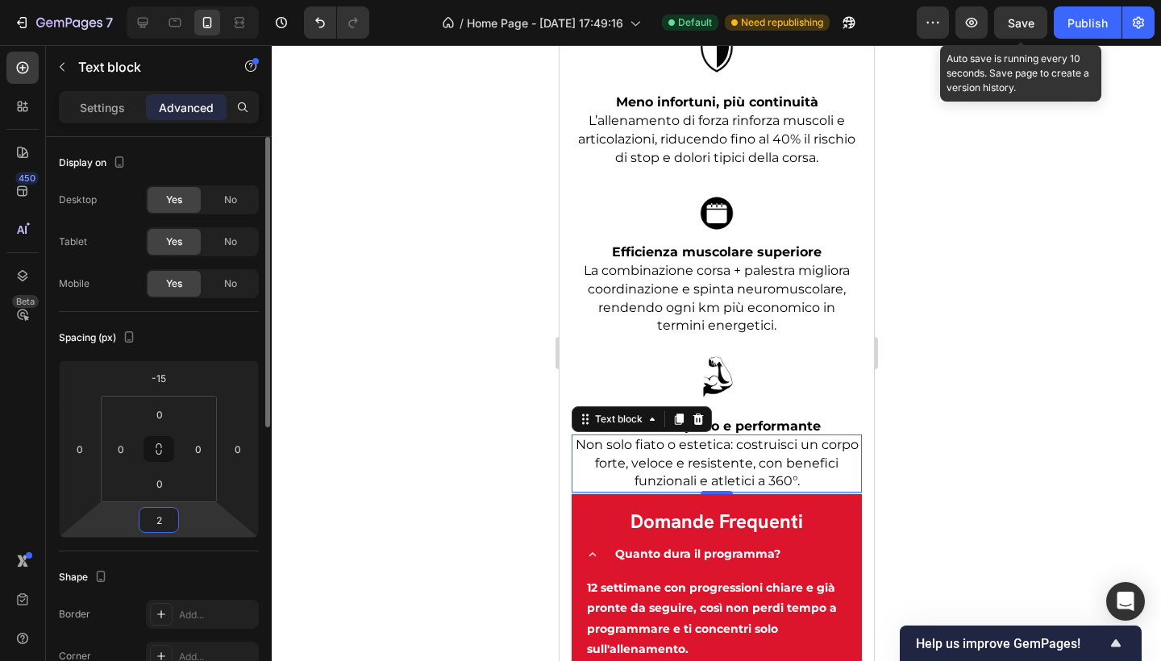
type input "20"
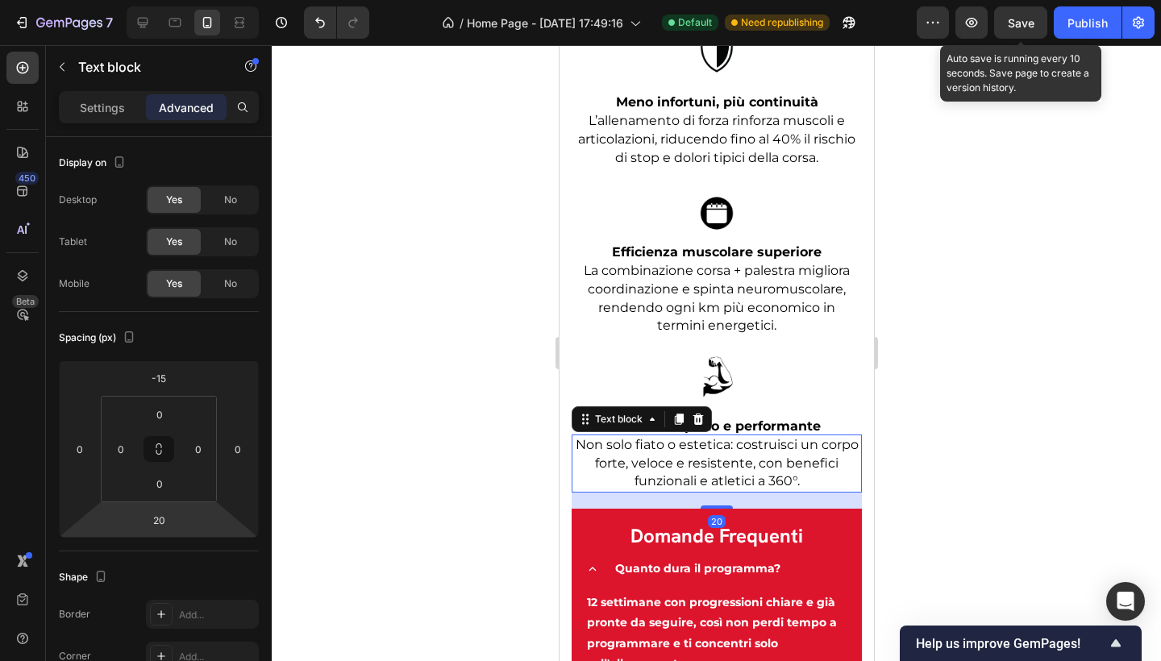
click at [379, 452] on div at bounding box center [716, 353] width 889 height 616
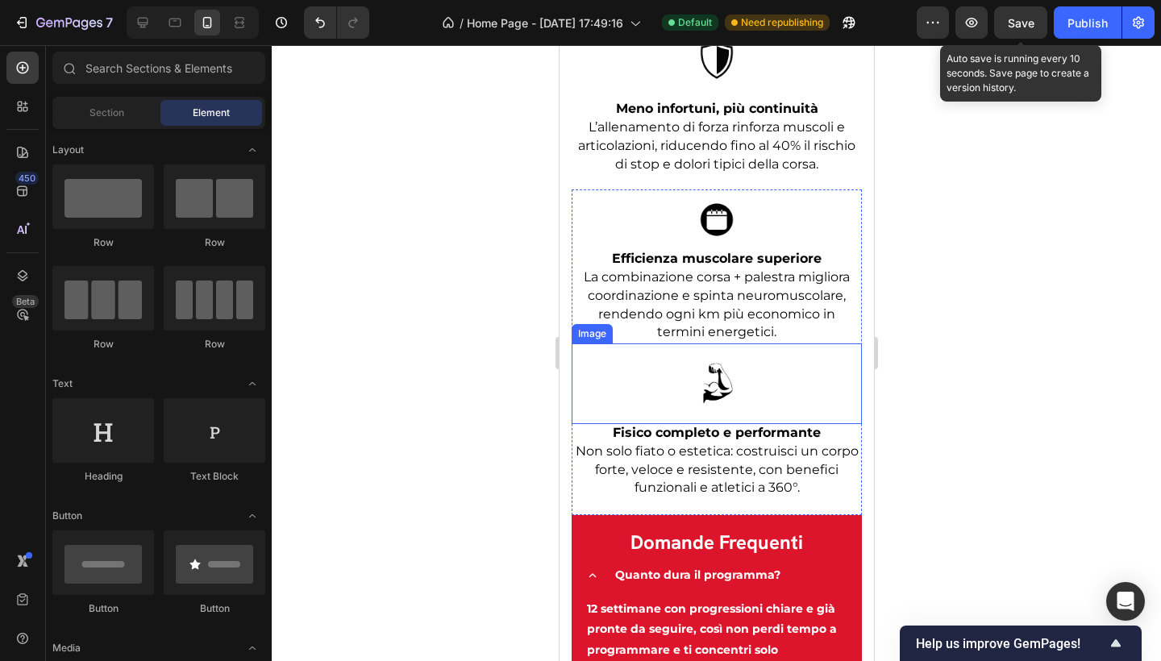
scroll to position [3322, 0]
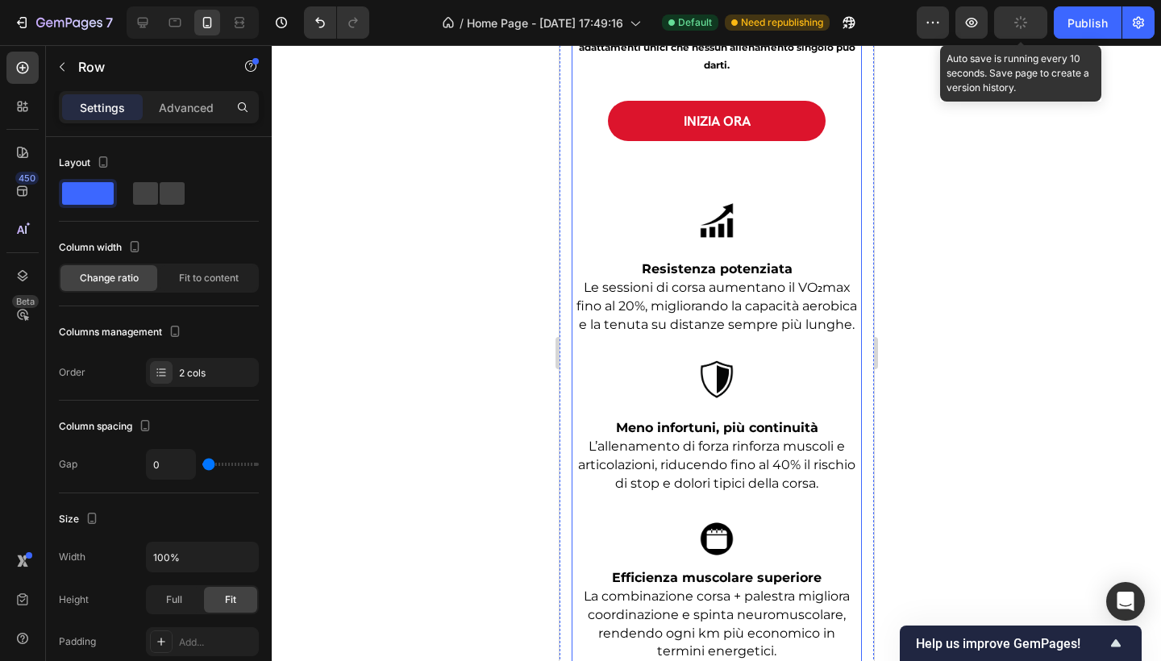
click at [770, 475] on div "Image Resistenza potenziata Text block Le sessioni di corsa aumentano il VO₂max…" at bounding box center [716, 488] width 290 height 694
click at [752, 260] on div at bounding box center [716, 220] width 290 height 81
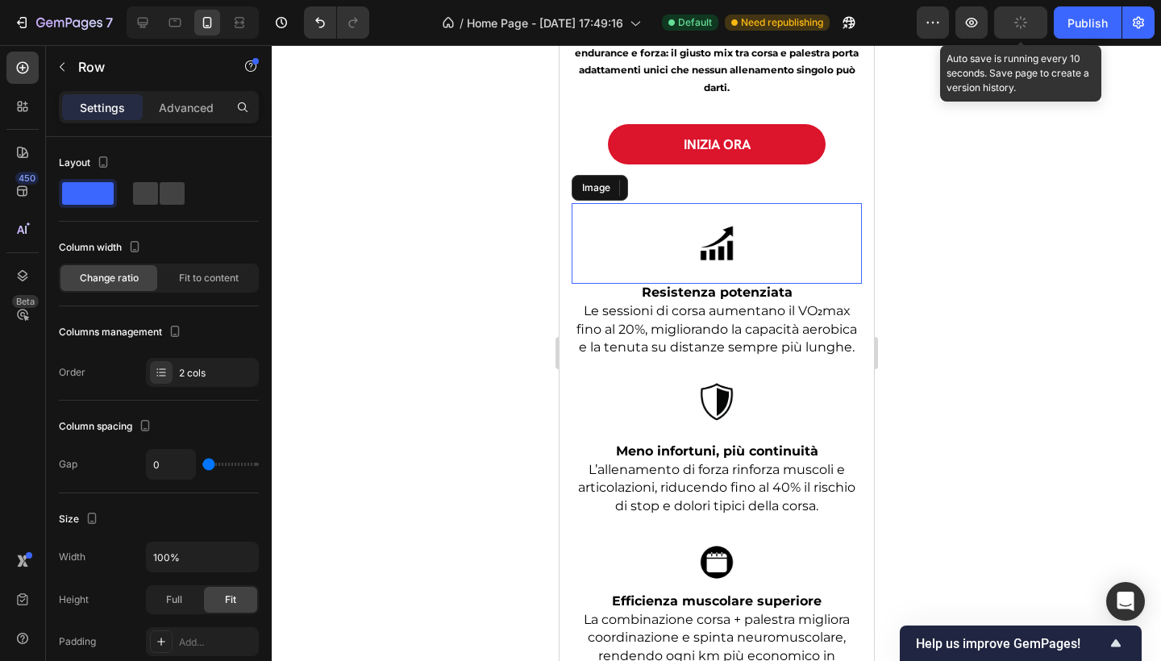
click at [739, 284] on img at bounding box center [716, 243] width 81 height 81
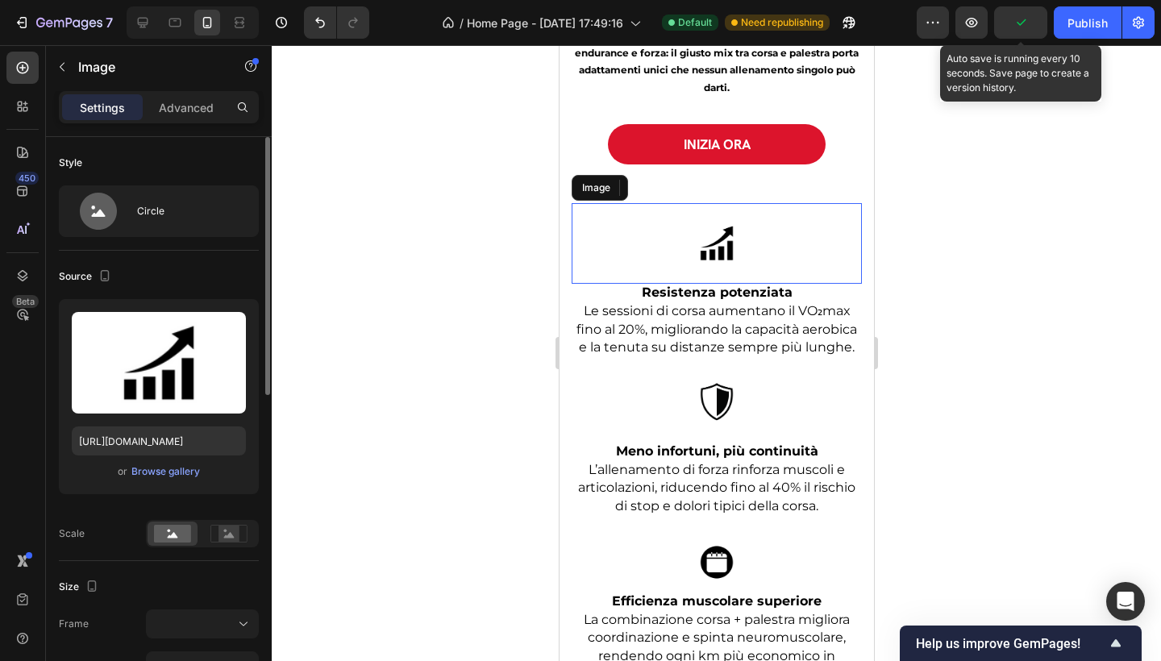
scroll to position [3006, 0]
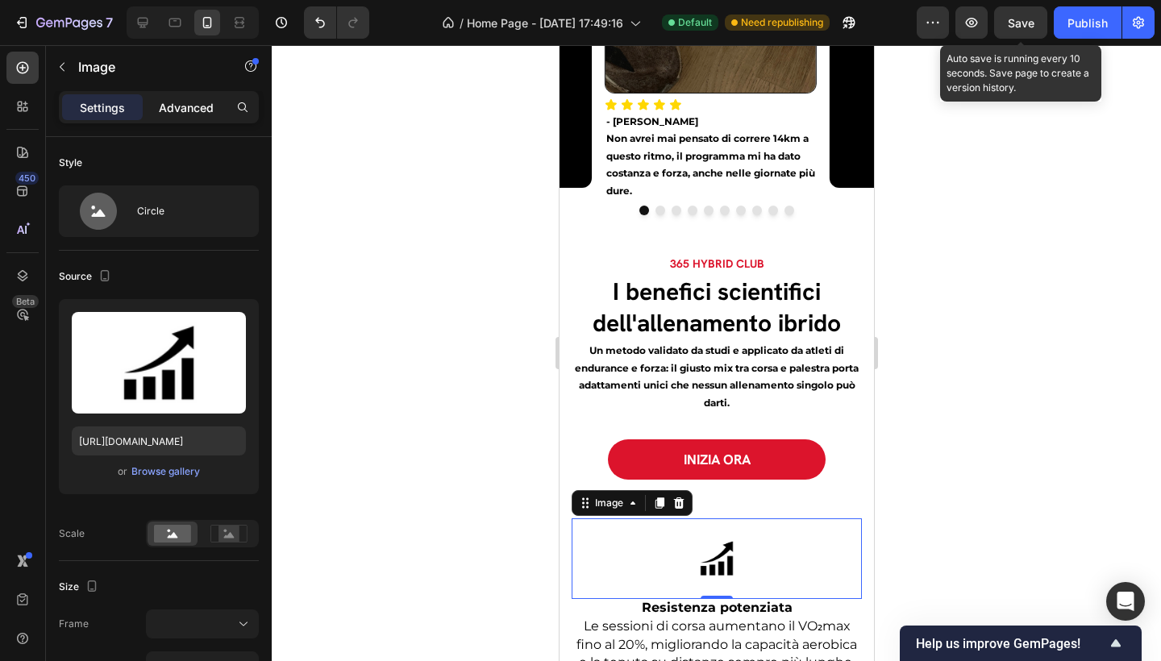
click at [196, 114] on p "Advanced" at bounding box center [186, 107] width 55 height 17
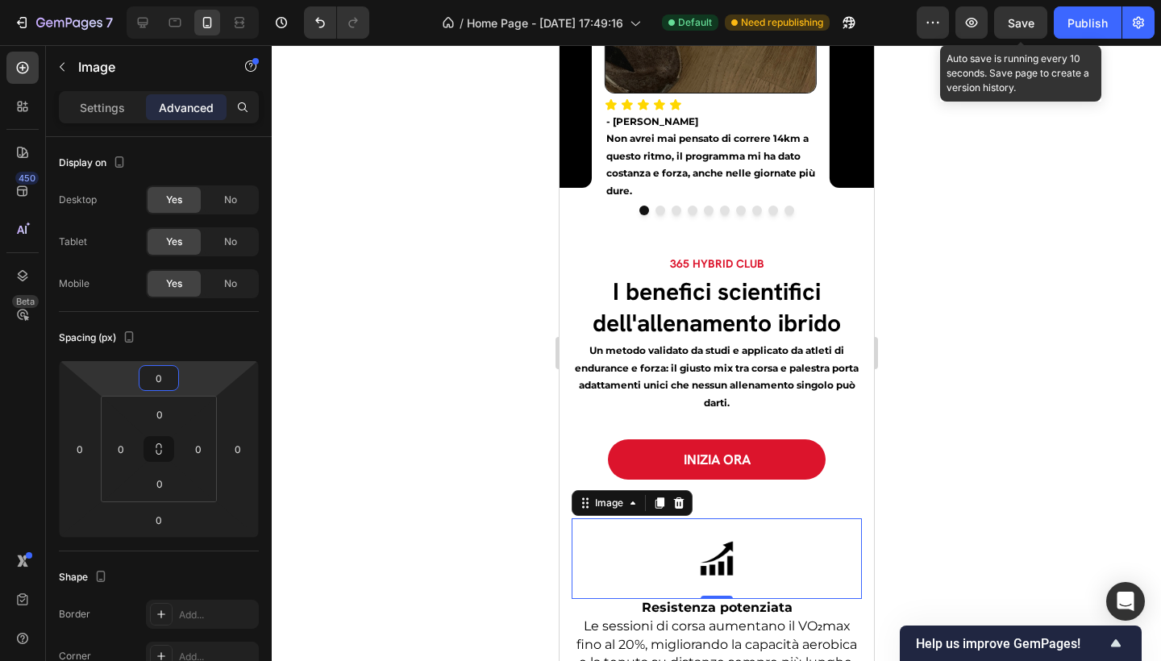
click at [181, 0] on html "7 / Home Page - Sep 21, 17:49:16 Default Need republishing Preview Save Auto sa…" at bounding box center [580, 0] width 1161 height 0
click at [153, 0] on html "7 / Home Page - Sep 21, 17:49:16 Default Need republishing Preview Save Auto sa…" at bounding box center [580, 0] width 1161 height 0
click at [160, 381] on input "0" at bounding box center [159, 378] width 32 height 24
type input "0"
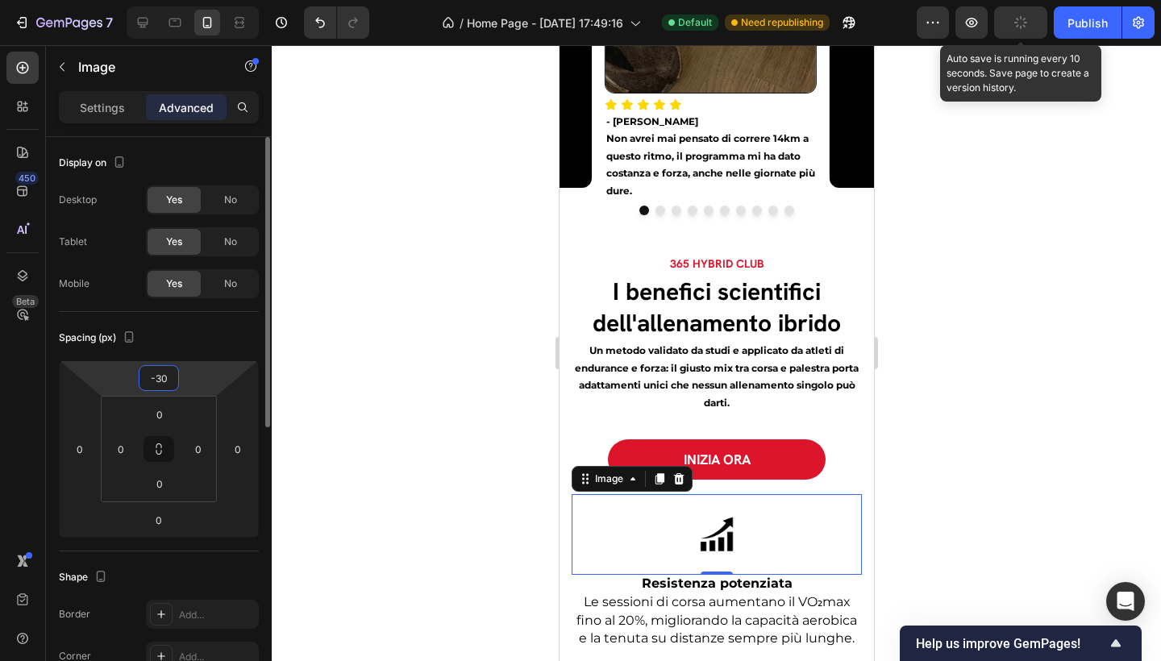
type input "-3"
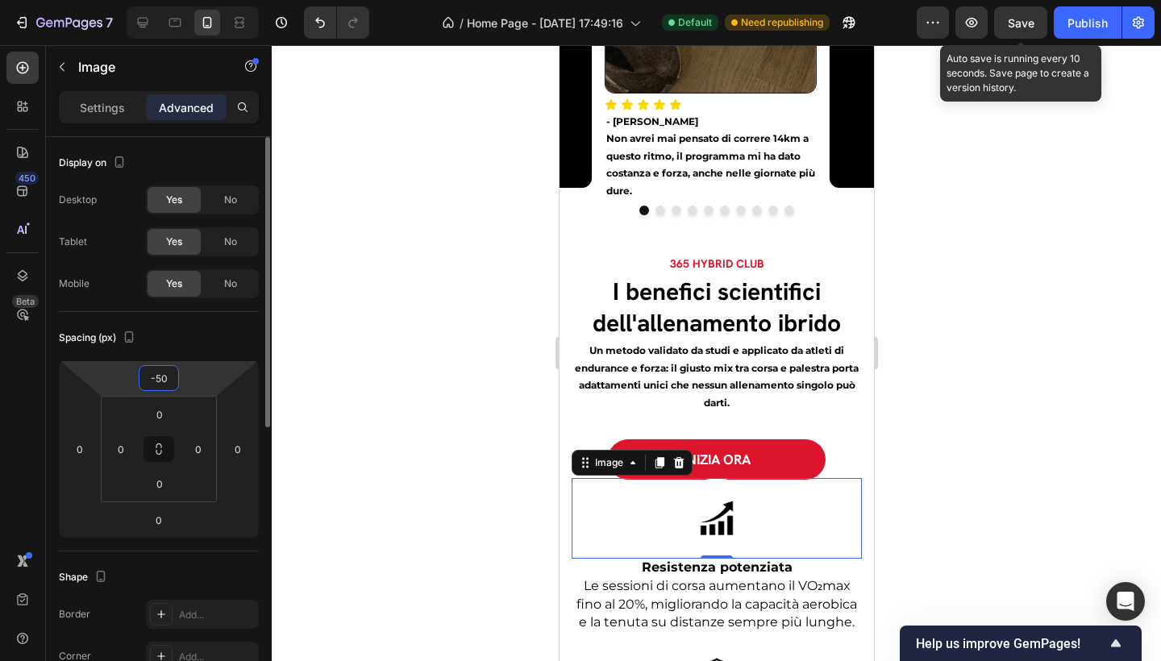
type input "-5"
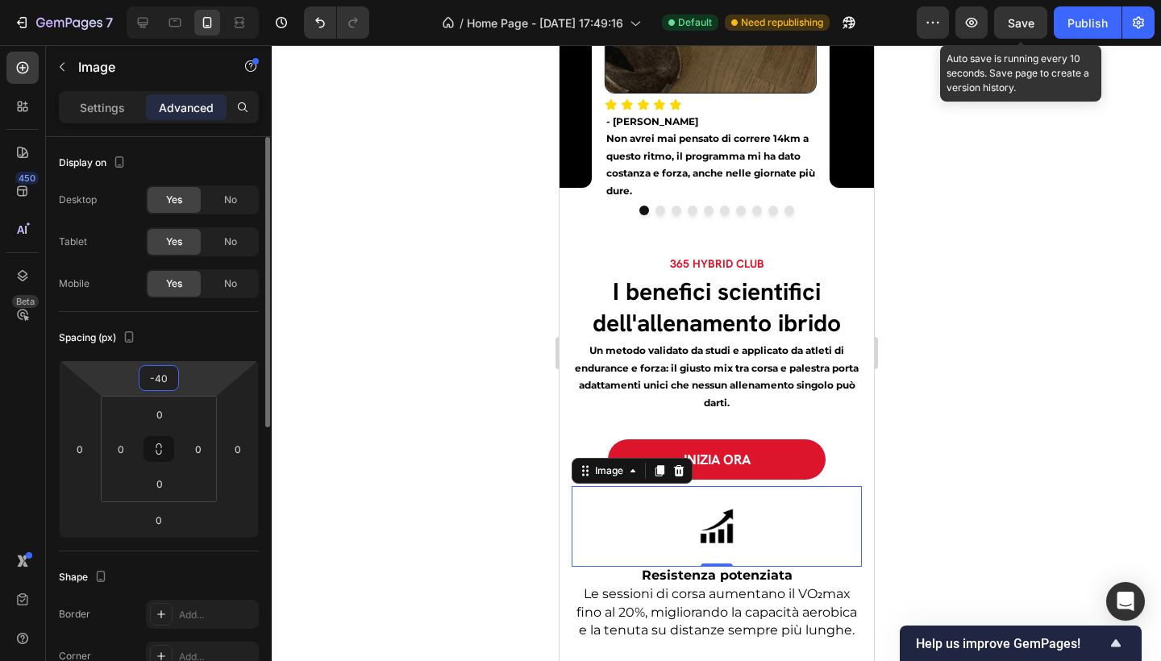
type input "-40"
drag, startPoint x: 478, startPoint y: 394, endPoint x: 952, endPoint y: 467, distance: 479.7
click at [477, 394] on div at bounding box center [716, 353] width 889 height 616
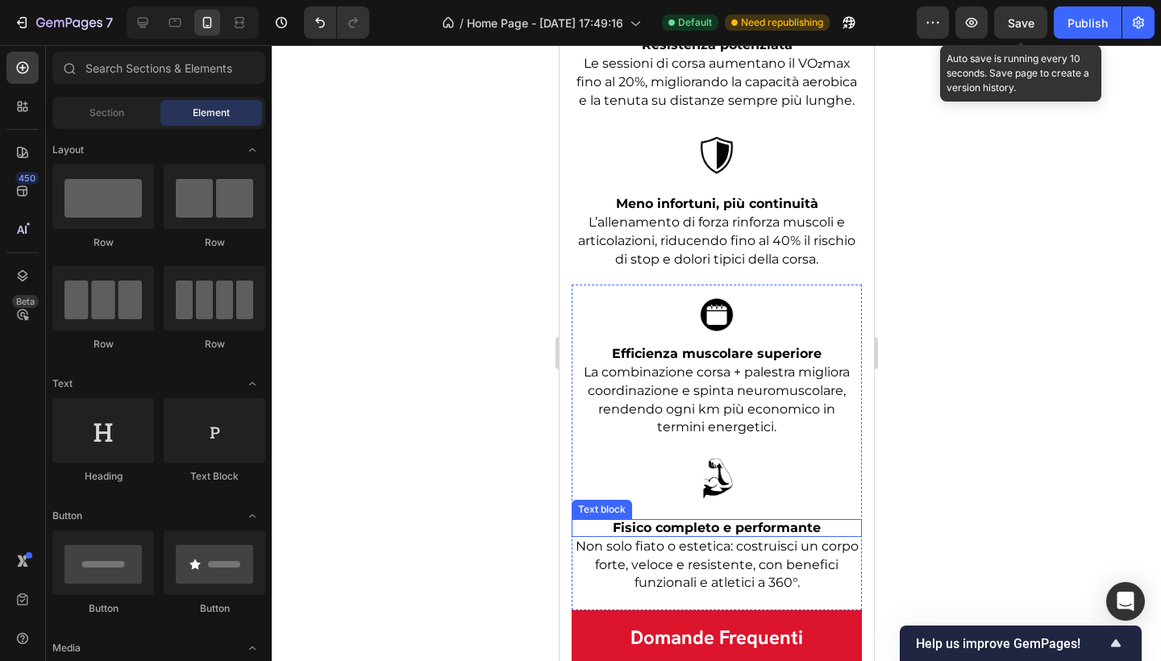
scroll to position [3672, 0]
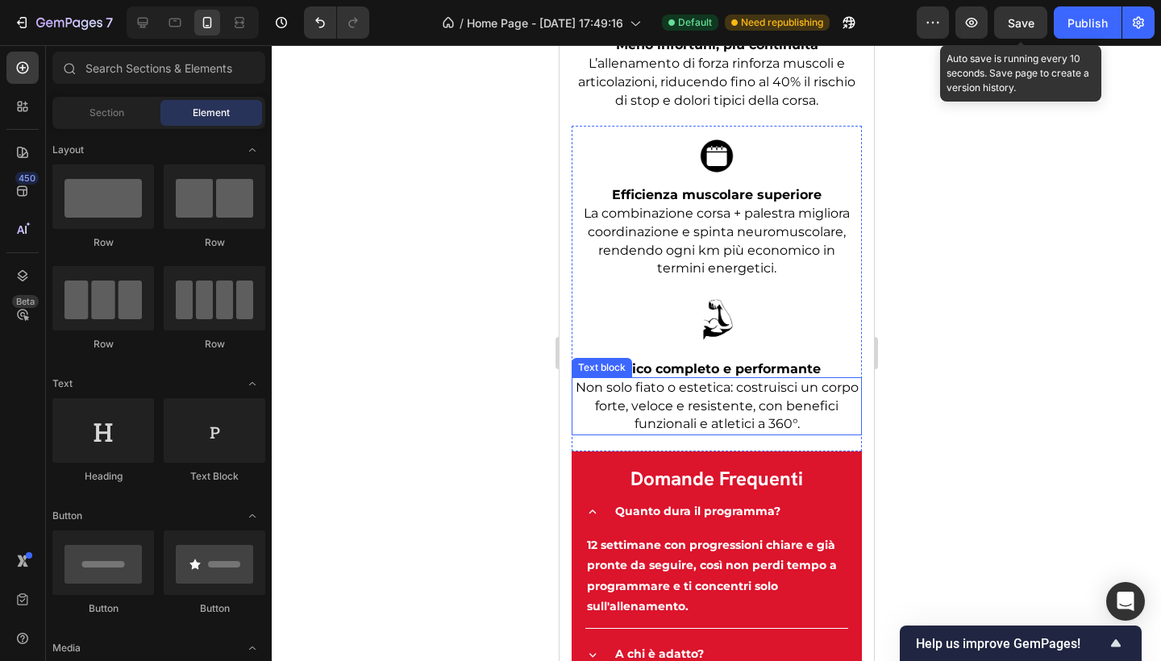
click at [756, 423] on span "Non solo fiato o estetica: costruisci un corpo forte, veloce e resistente, con …" at bounding box center [716, 406] width 283 height 52
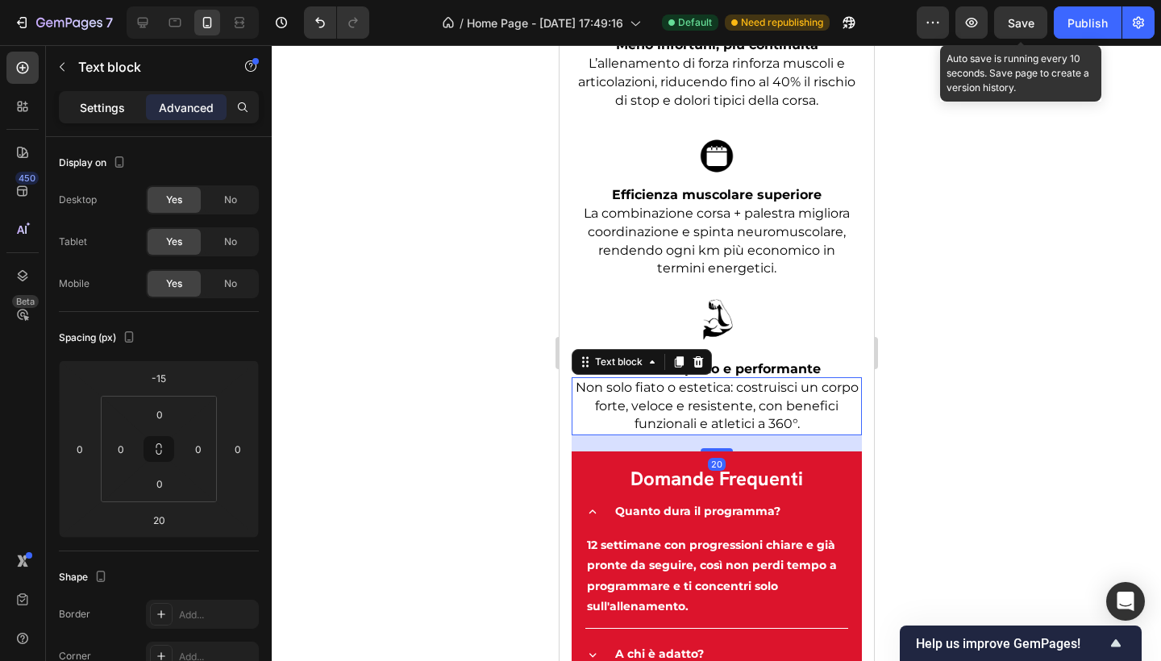
click at [86, 102] on p "Settings" at bounding box center [102, 107] width 45 height 17
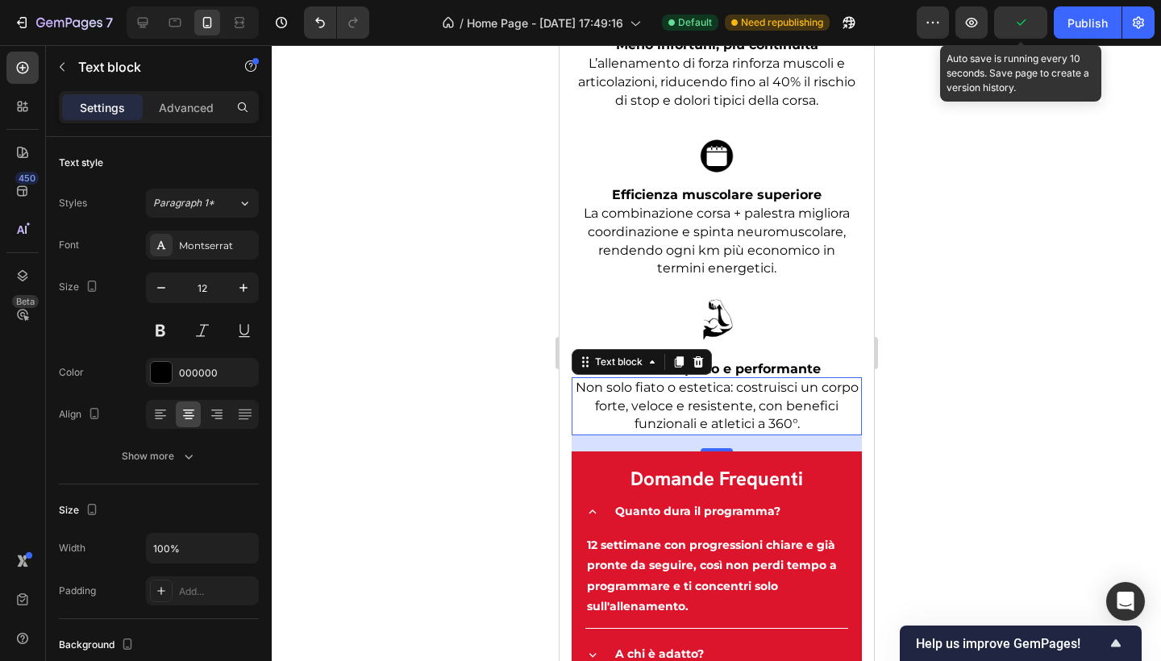
scroll to position [3669, 0]
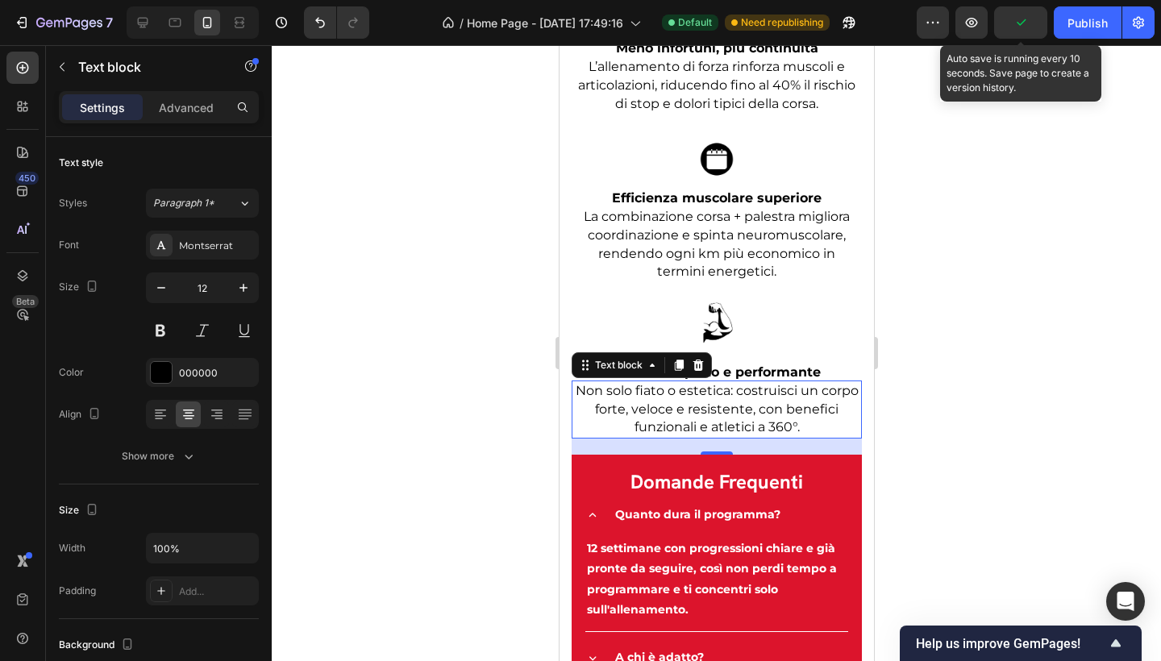
click at [1034, 341] on div at bounding box center [716, 353] width 889 height 616
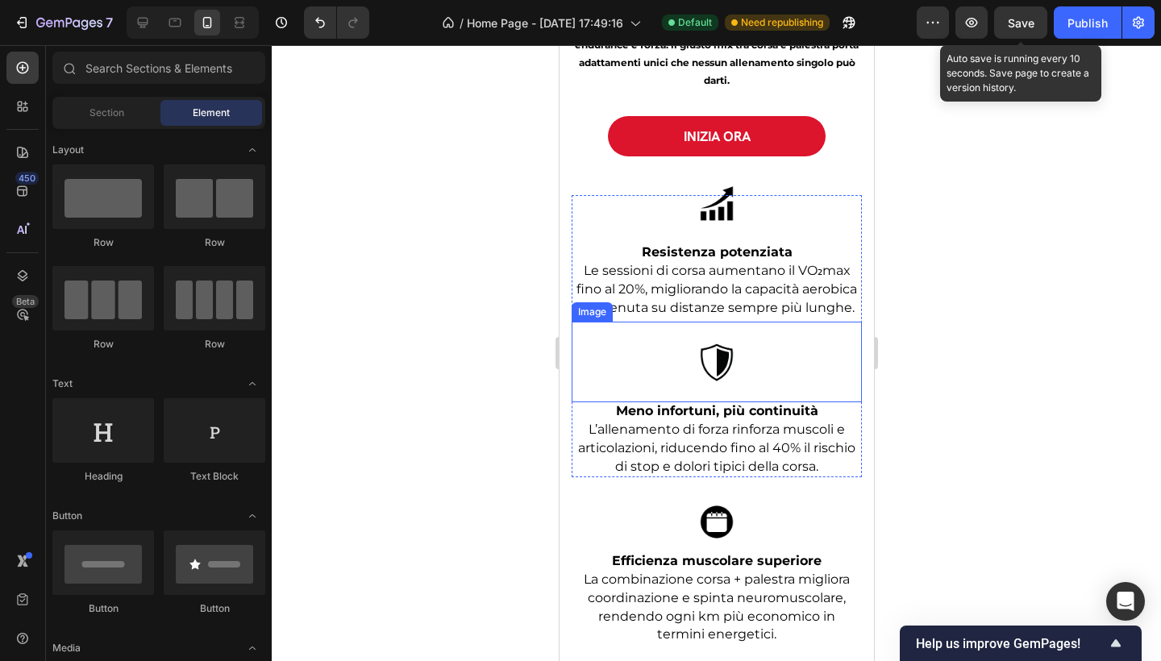
scroll to position [3280, 0]
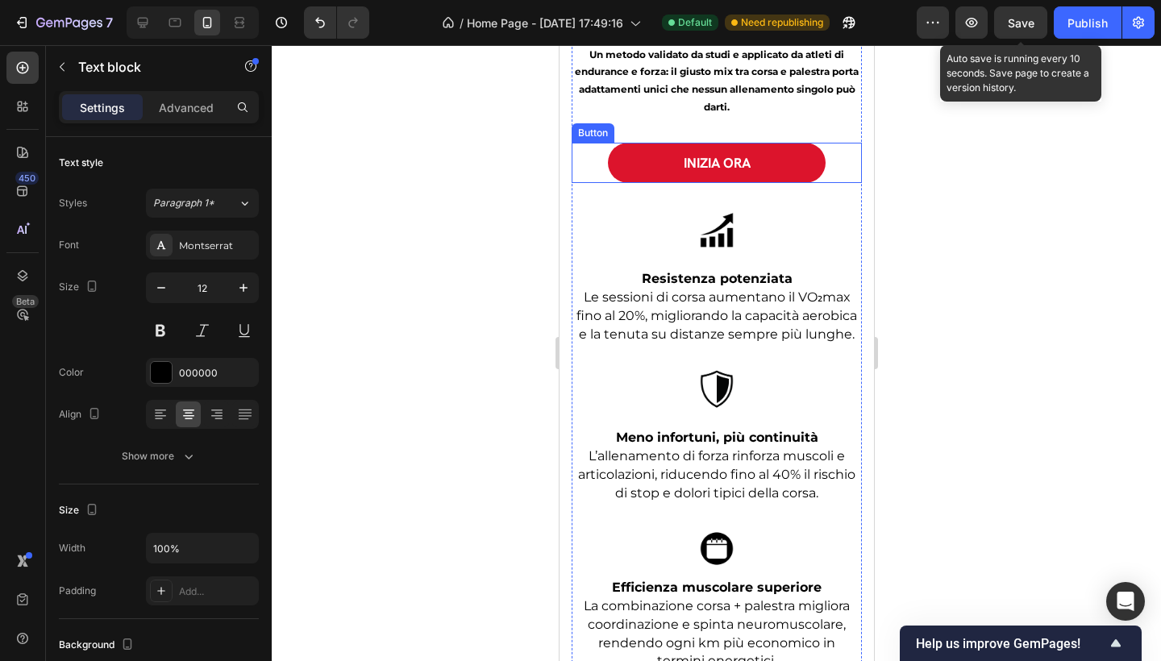
click at [733, 289] on span "Le sessioni di corsa aumentano il VO₂max fino al 20%, migliorando la capacità a…" at bounding box center [716, 315] width 281 height 52
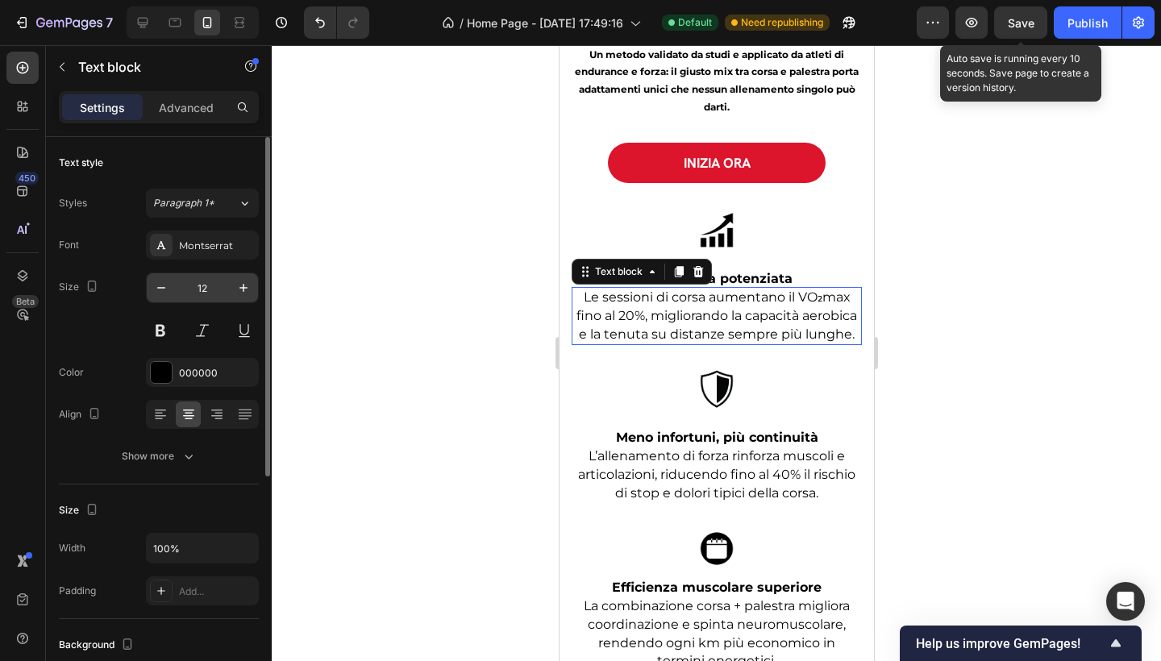
scroll to position [3374, 0]
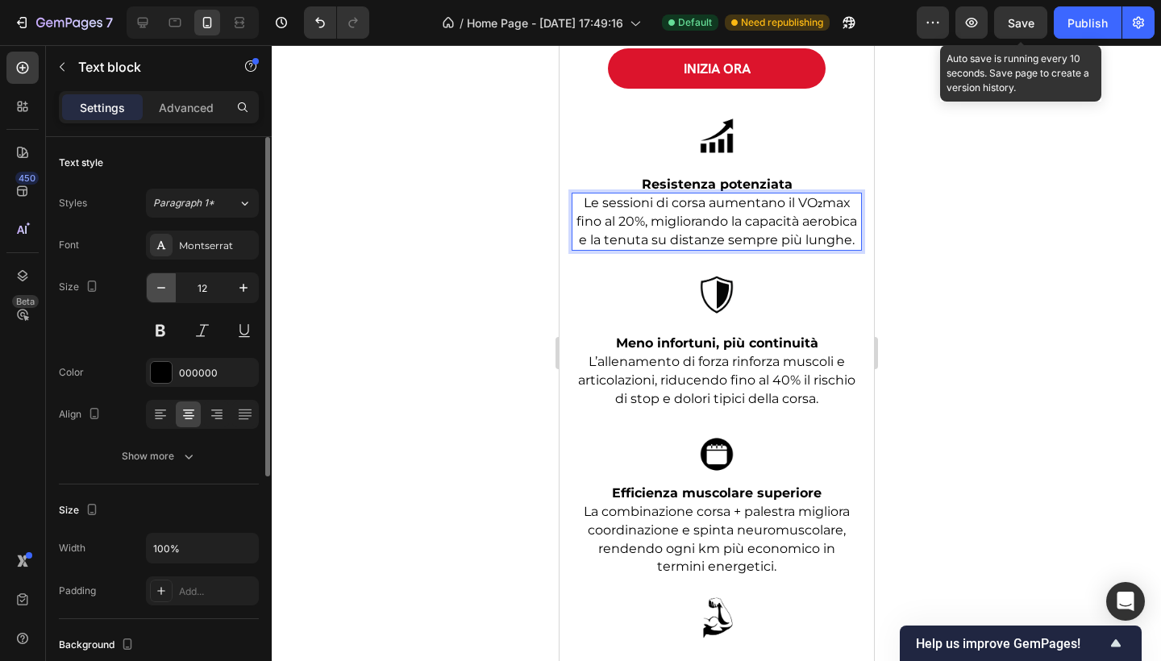
click at [151, 285] on button "button" at bounding box center [161, 287] width 29 height 29
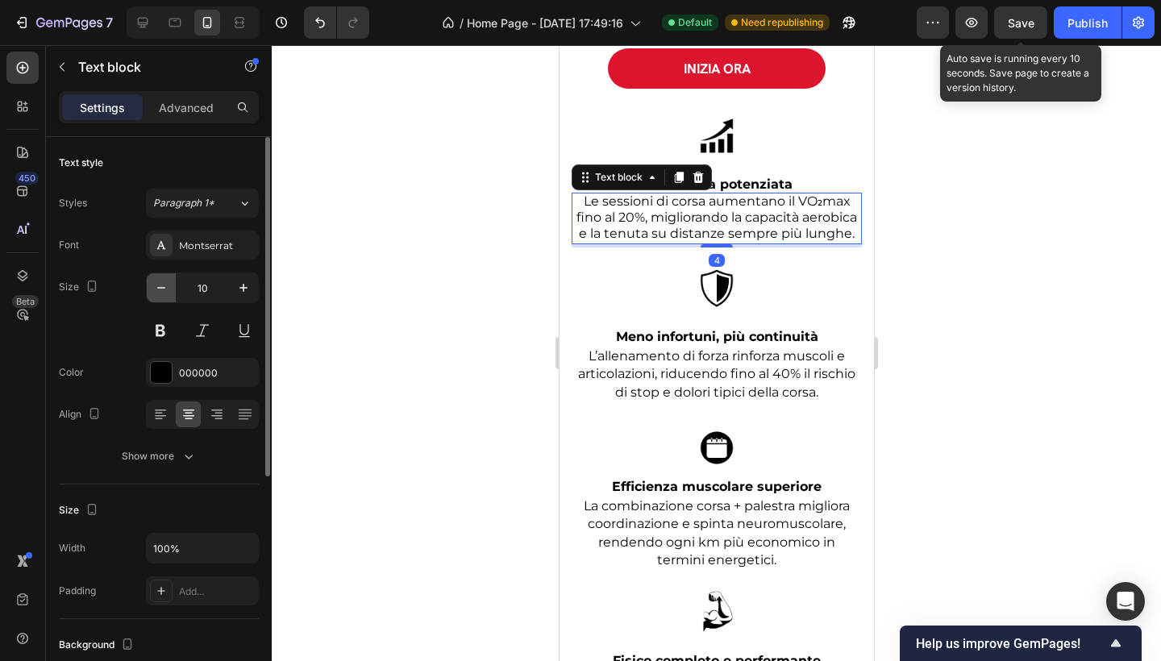
click at [162, 291] on icon "button" at bounding box center [161, 288] width 16 height 16
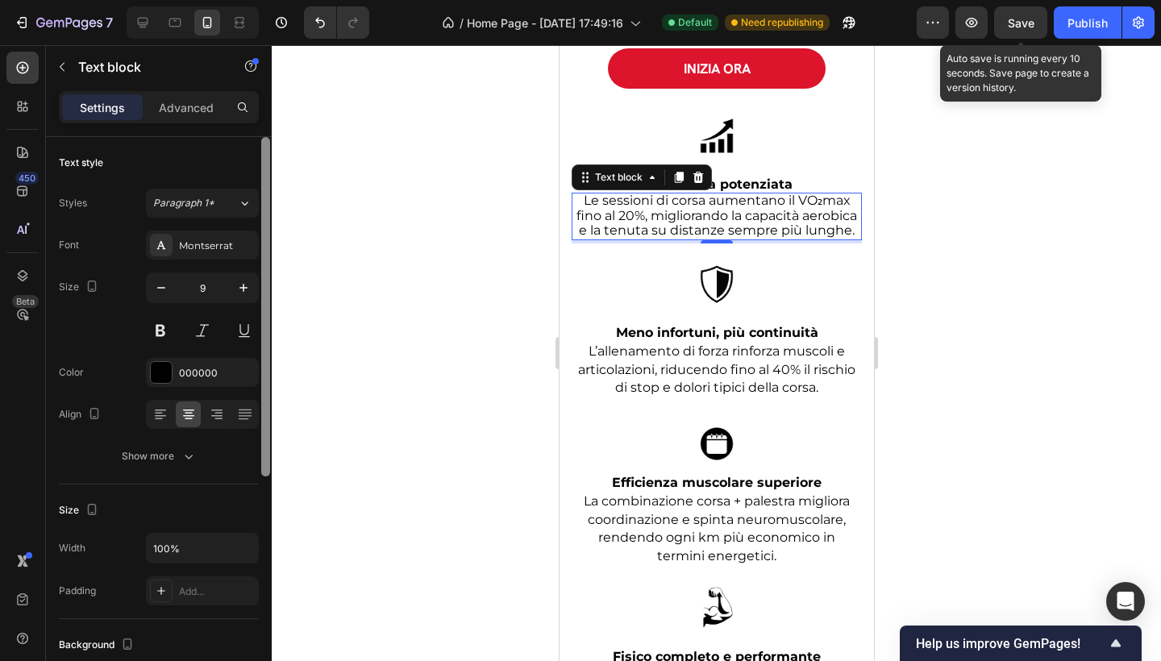
click at [247, 289] on icon "button" at bounding box center [243, 288] width 16 height 16
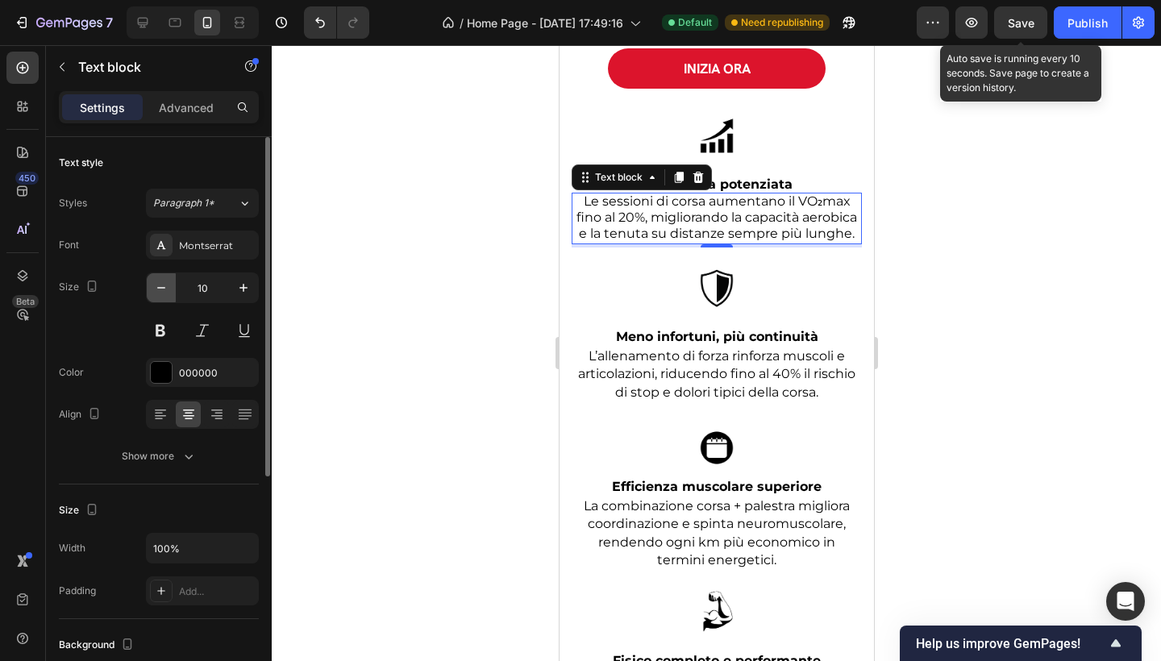
click at [170, 293] on button "button" at bounding box center [161, 287] width 29 height 29
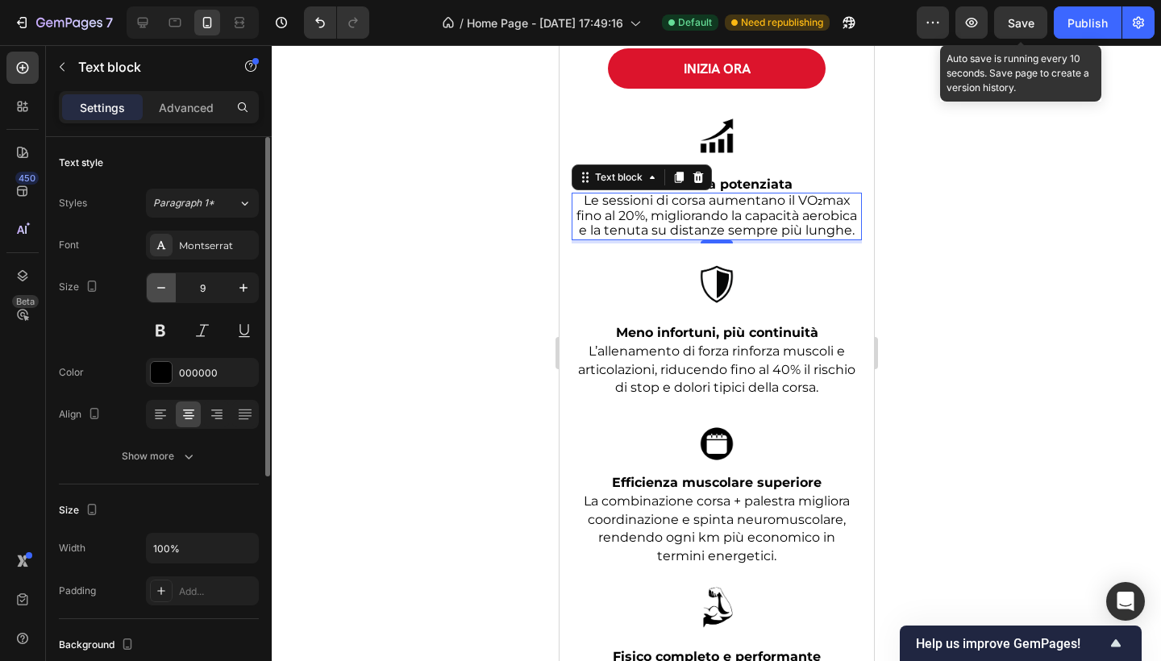
click at [170, 293] on button "button" at bounding box center [161, 287] width 29 height 29
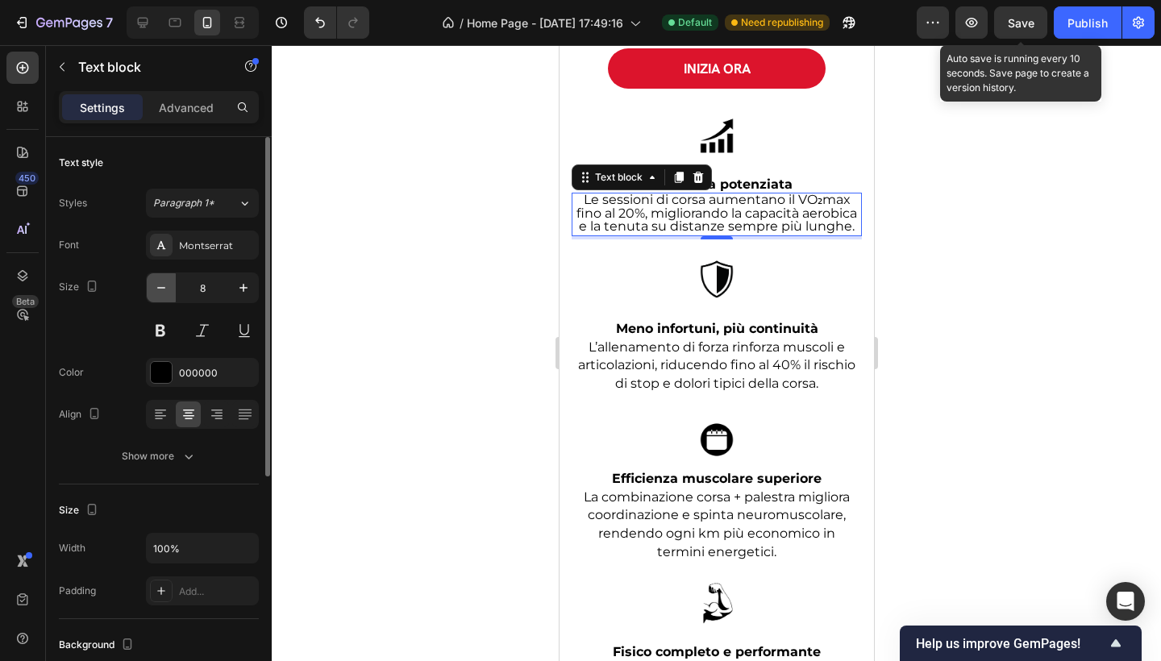
click at [170, 293] on button "button" at bounding box center [161, 287] width 29 height 29
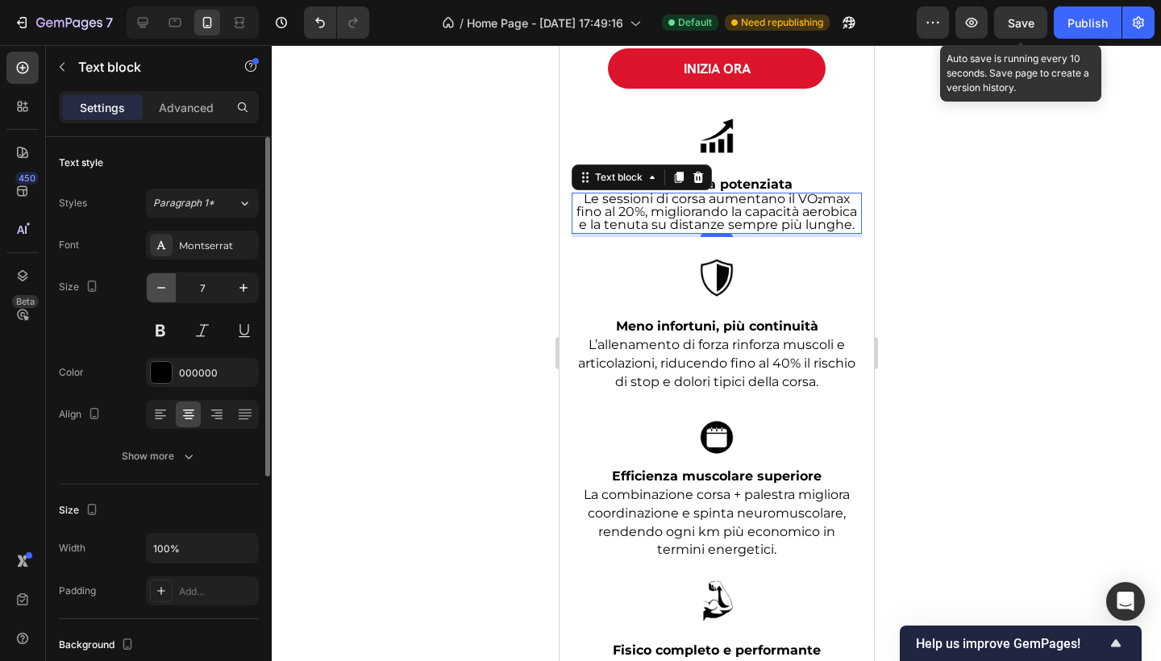
click at [170, 293] on button "button" at bounding box center [161, 287] width 29 height 29
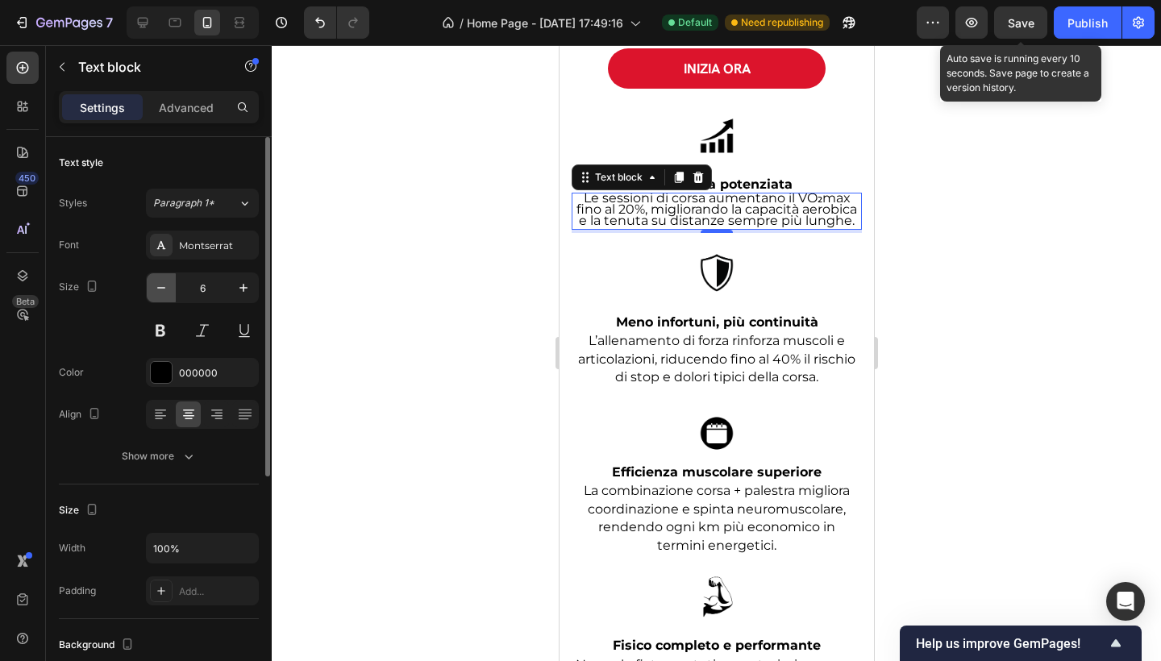
click at [170, 293] on button "button" at bounding box center [161, 287] width 29 height 29
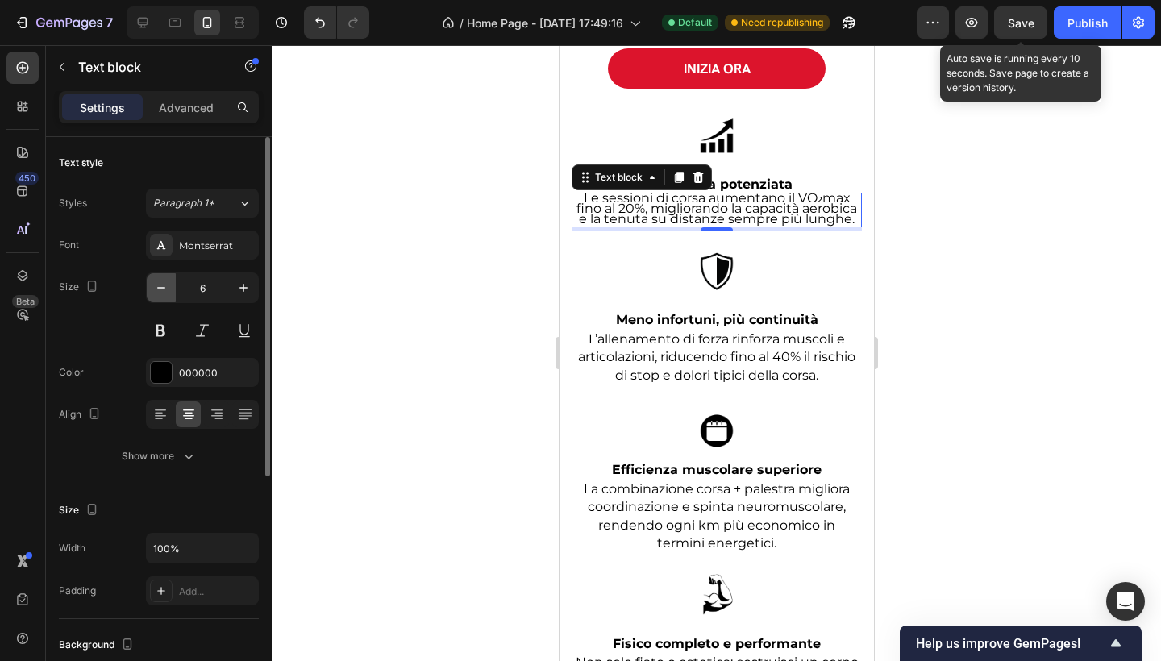
click at [170, 293] on button "button" at bounding box center [161, 287] width 29 height 29
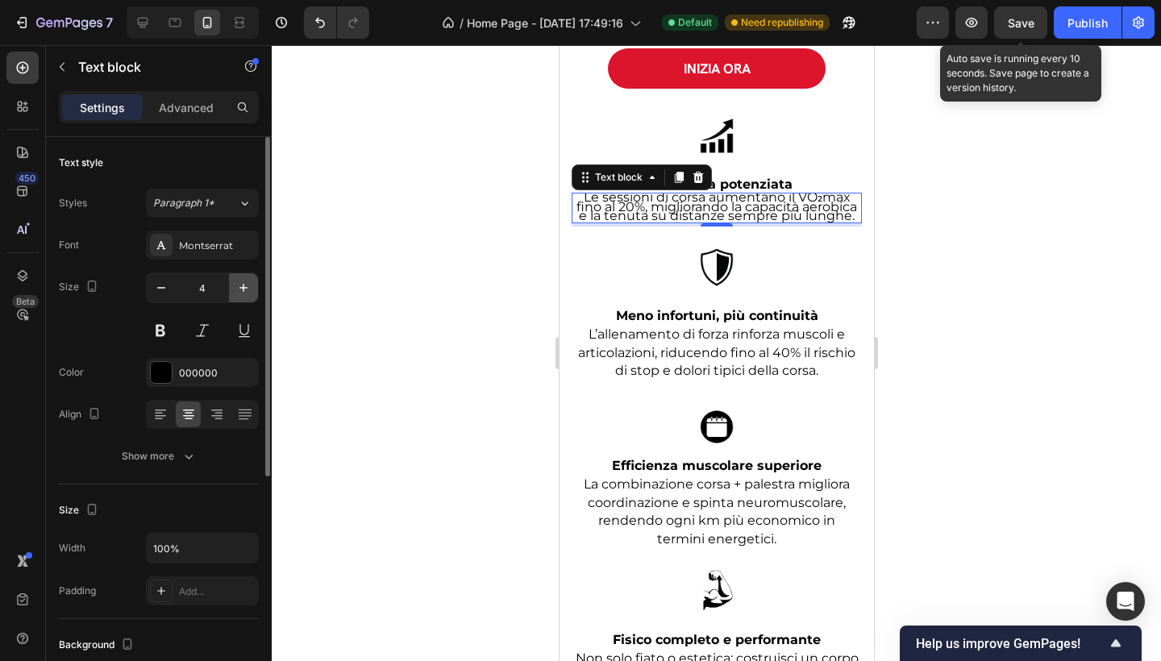
click at [239, 294] on icon "button" at bounding box center [243, 288] width 16 height 16
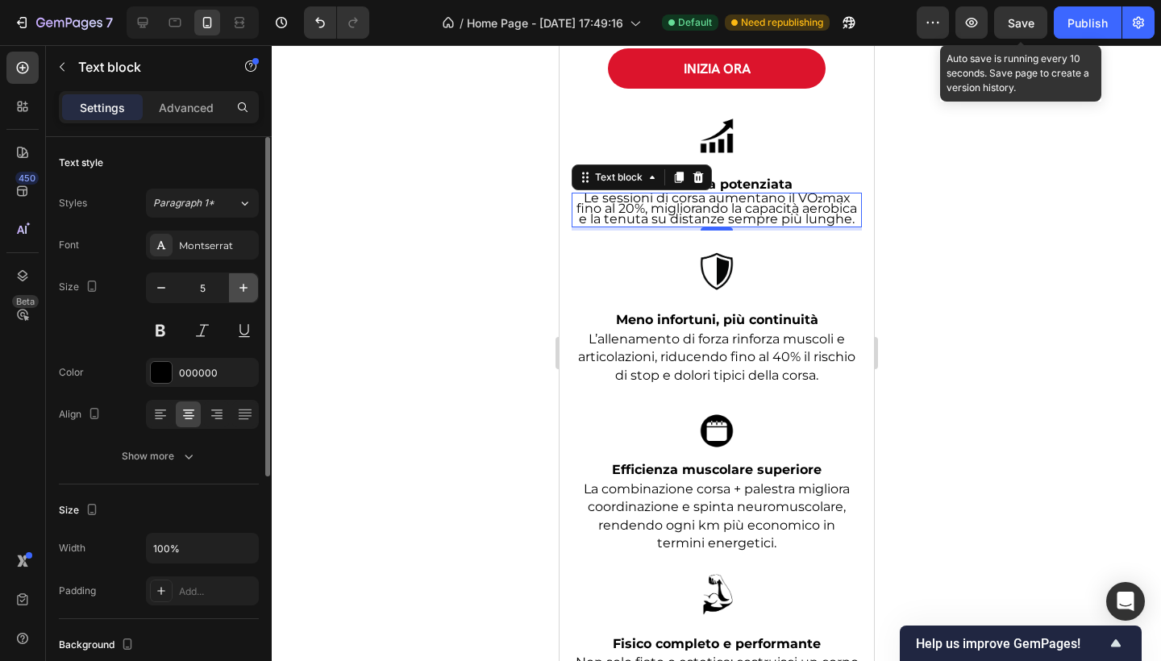
click at [239, 294] on icon "button" at bounding box center [243, 288] width 16 height 16
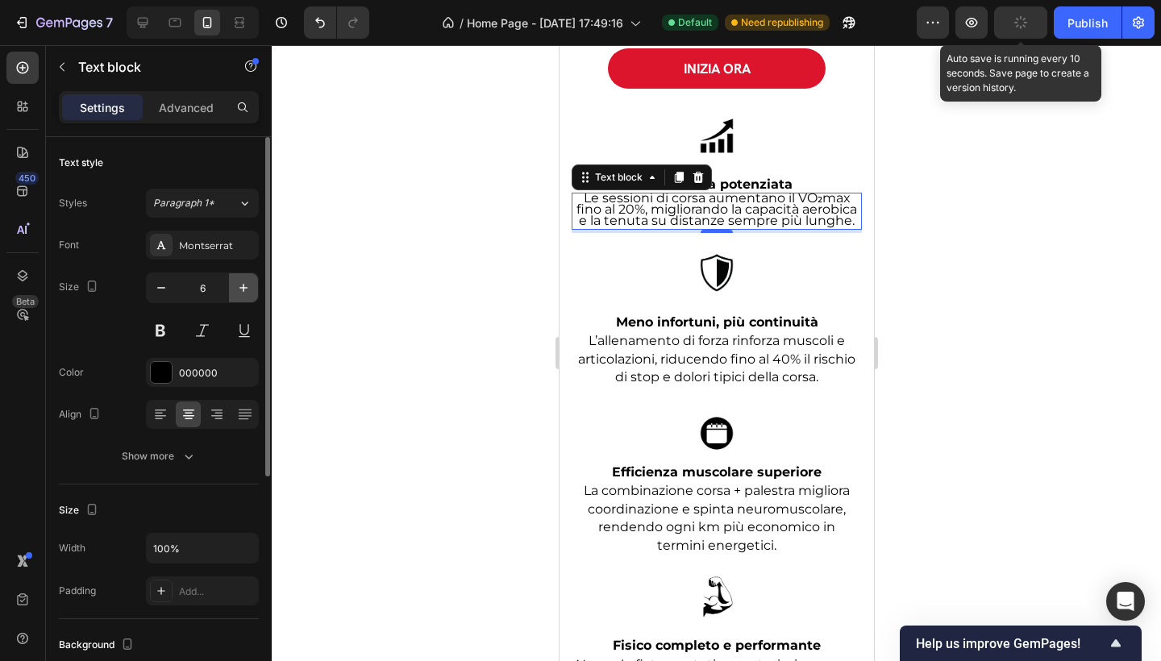
click at [239, 294] on icon "button" at bounding box center [243, 288] width 16 height 16
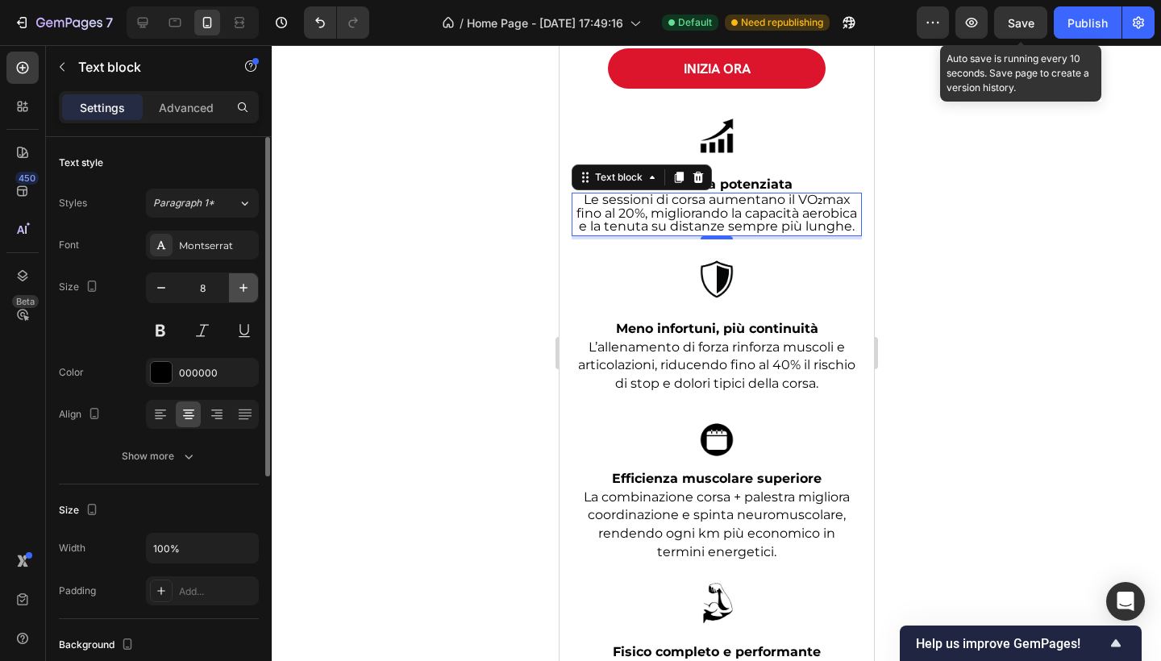
click at [239, 294] on icon "button" at bounding box center [243, 288] width 16 height 16
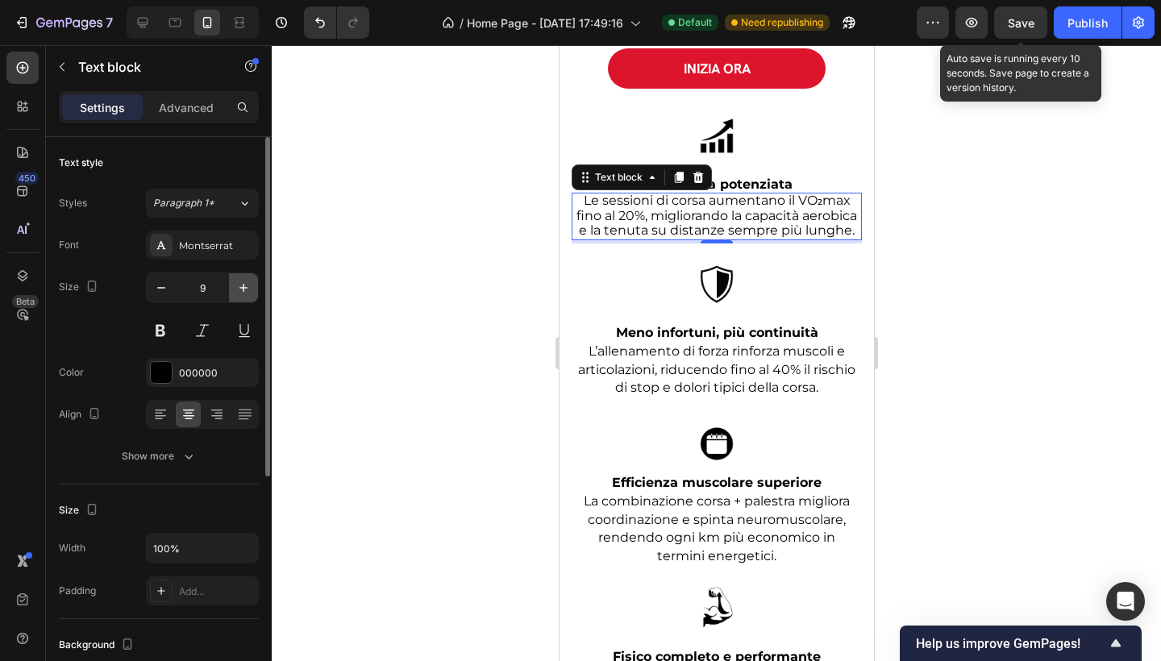
click at [239, 294] on icon "button" at bounding box center [243, 288] width 16 height 16
type input "10"
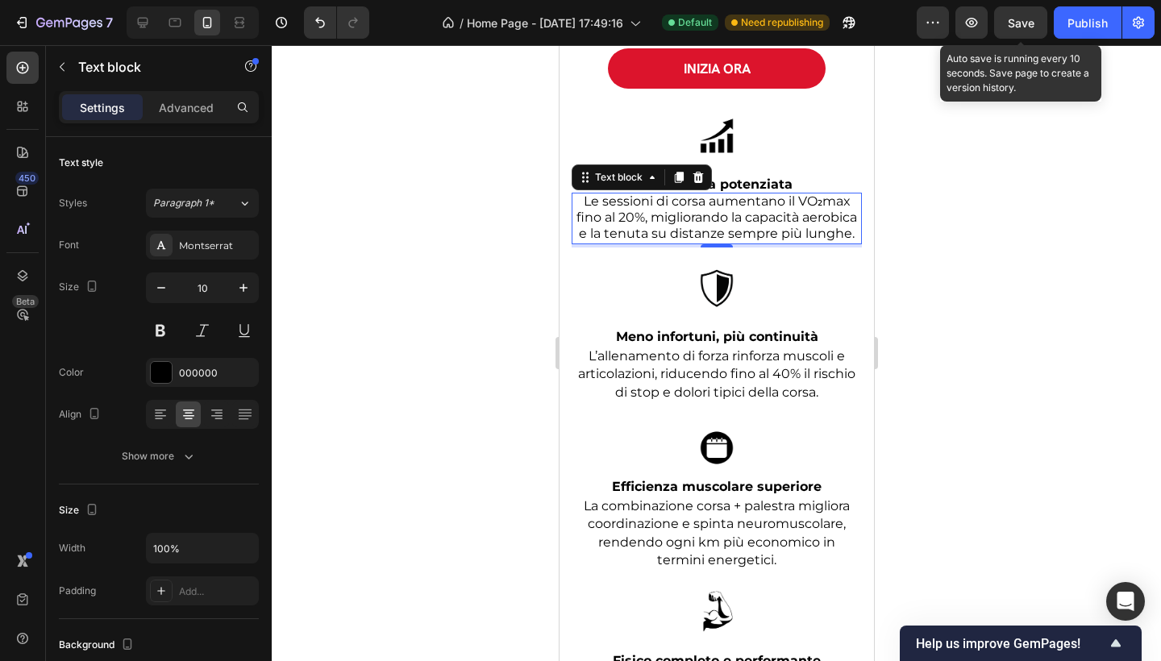
click at [362, 352] on div at bounding box center [716, 353] width 889 height 616
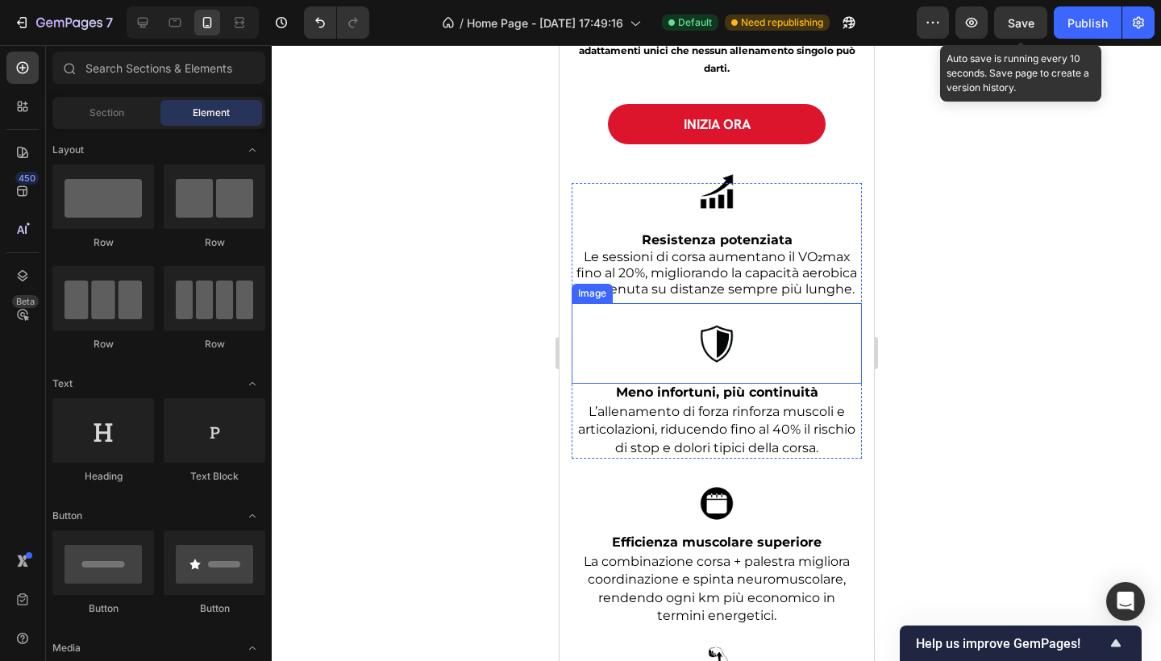
scroll to position [3171, 0]
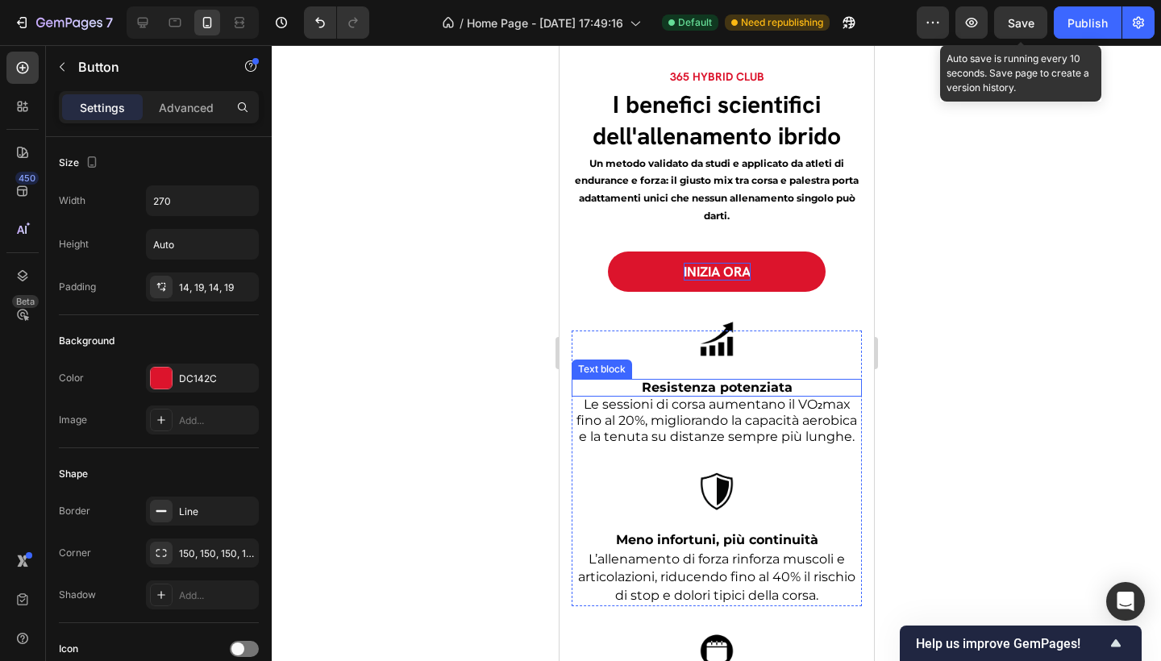
click at [715, 281] on p "INIZIA ORA" at bounding box center [716, 272] width 67 height 18
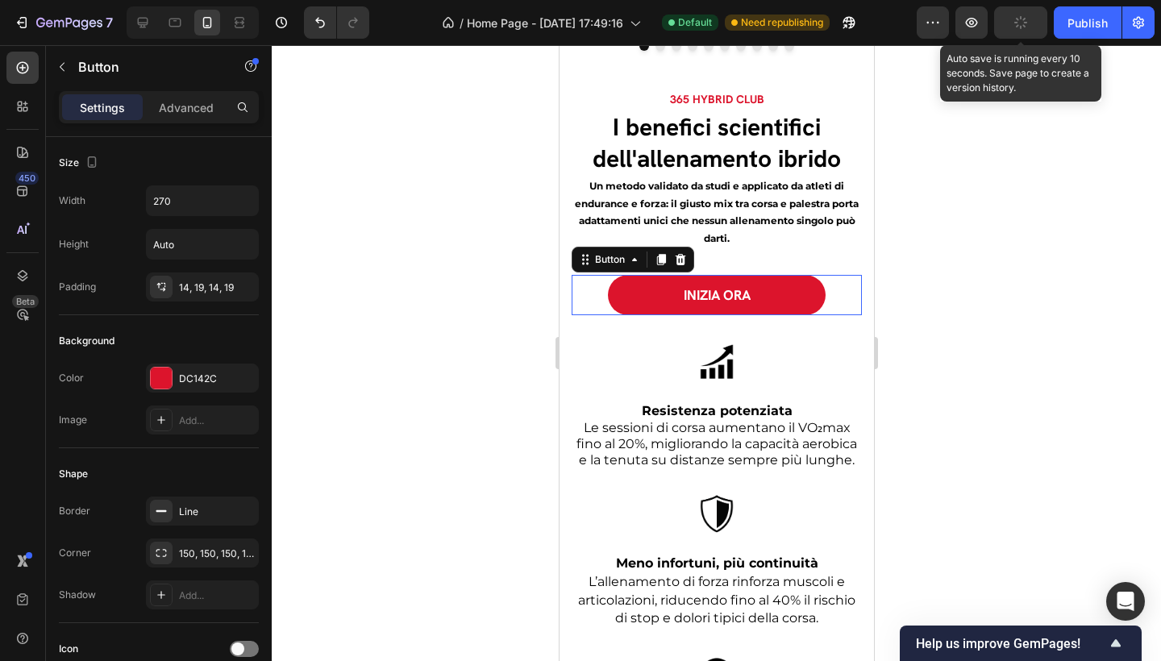
click at [1026, 418] on div at bounding box center [716, 353] width 889 height 616
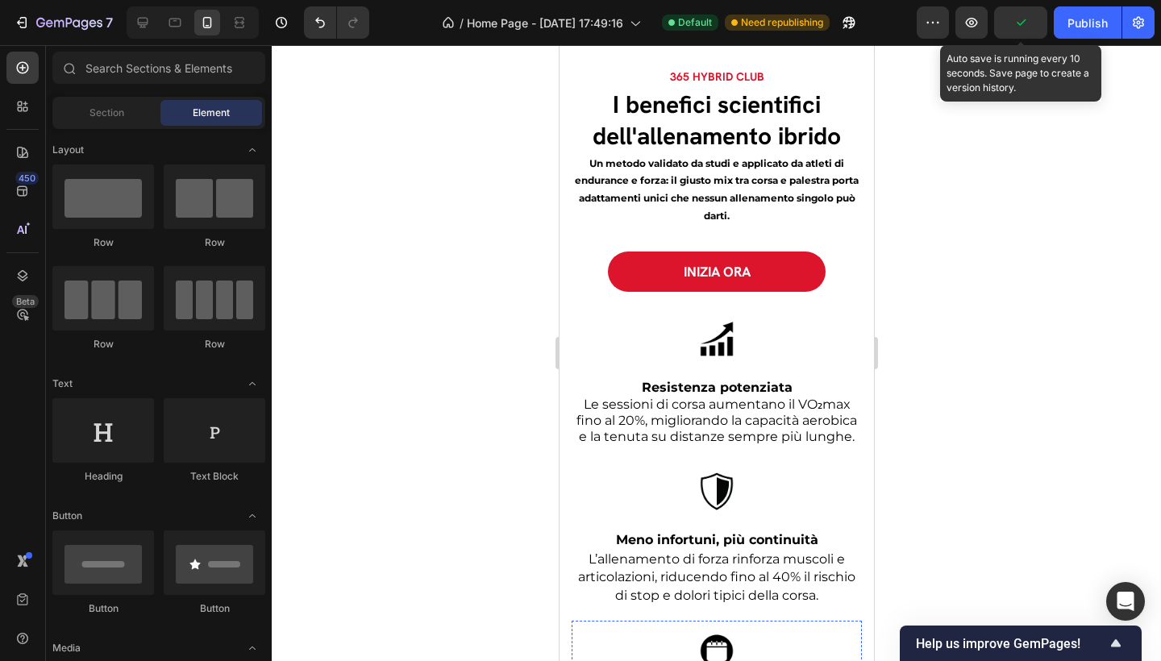
scroll to position [3838, 0]
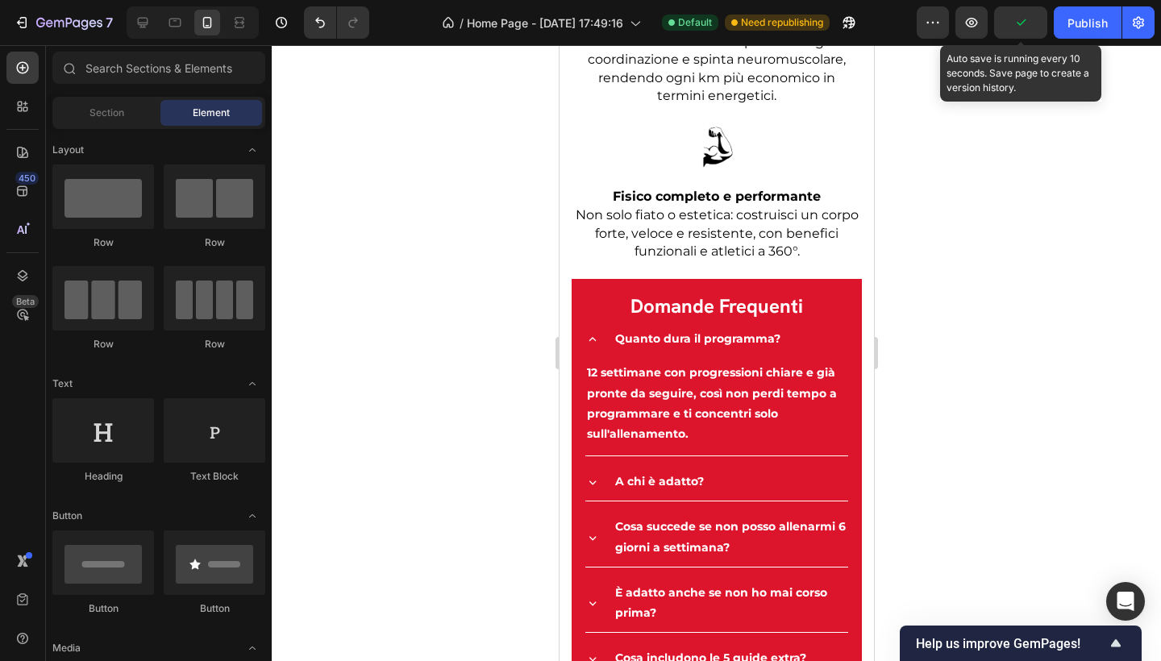
click at [1143, 320] on div at bounding box center [716, 353] width 889 height 616
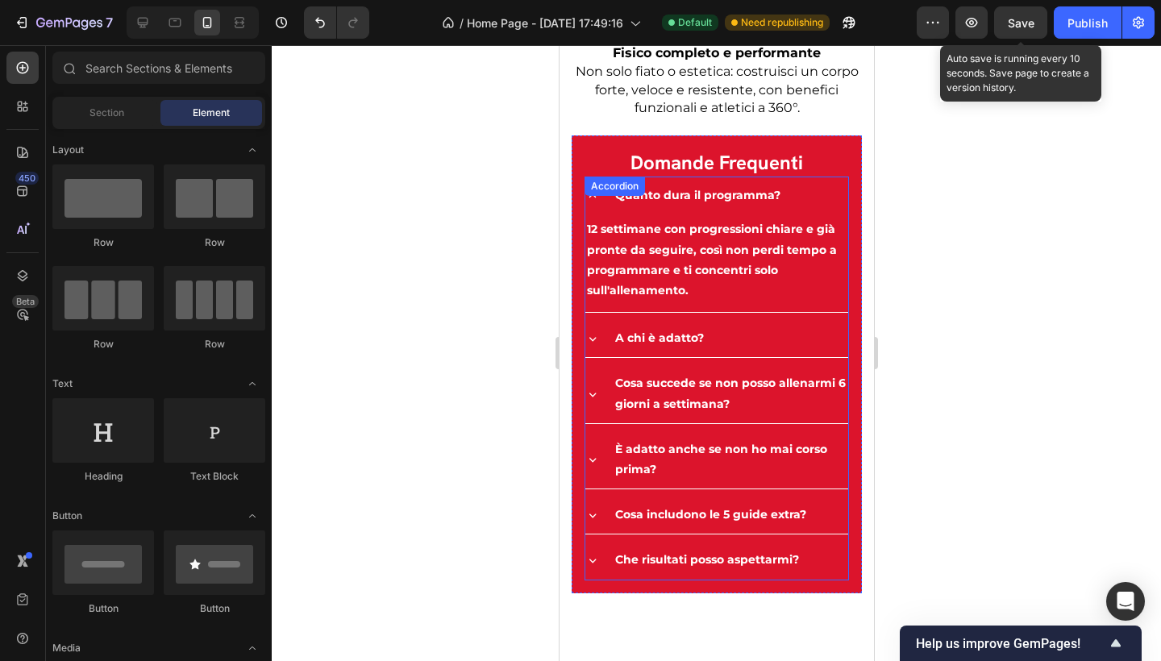
scroll to position [3441, 0]
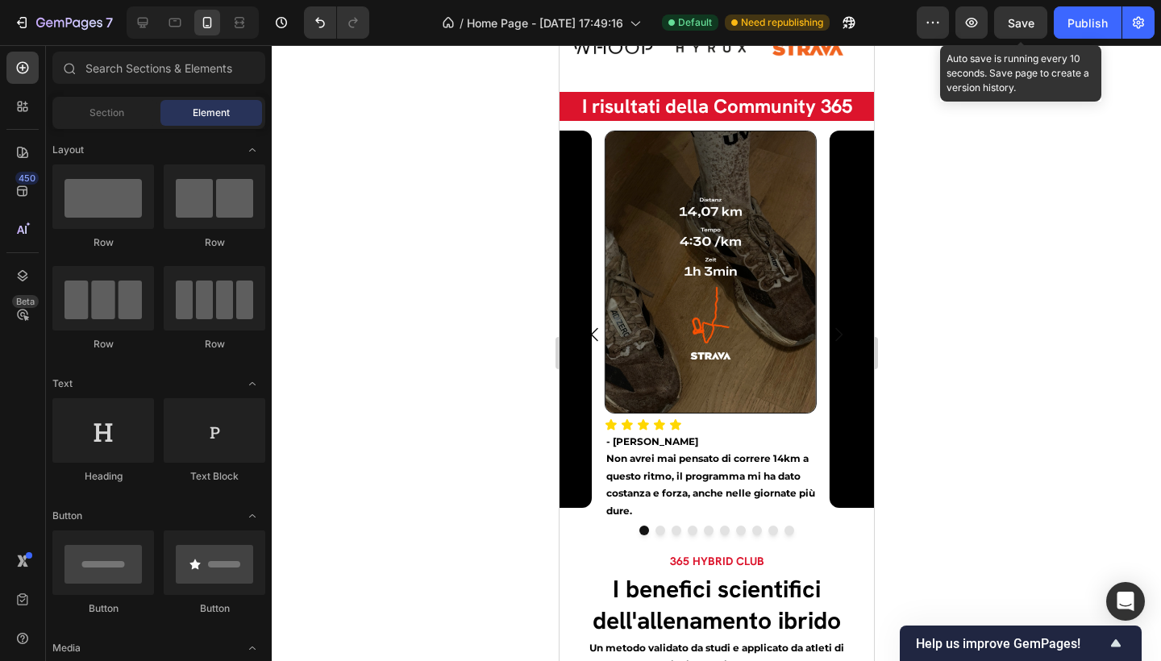
click at [978, 196] on div at bounding box center [716, 353] width 889 height 616
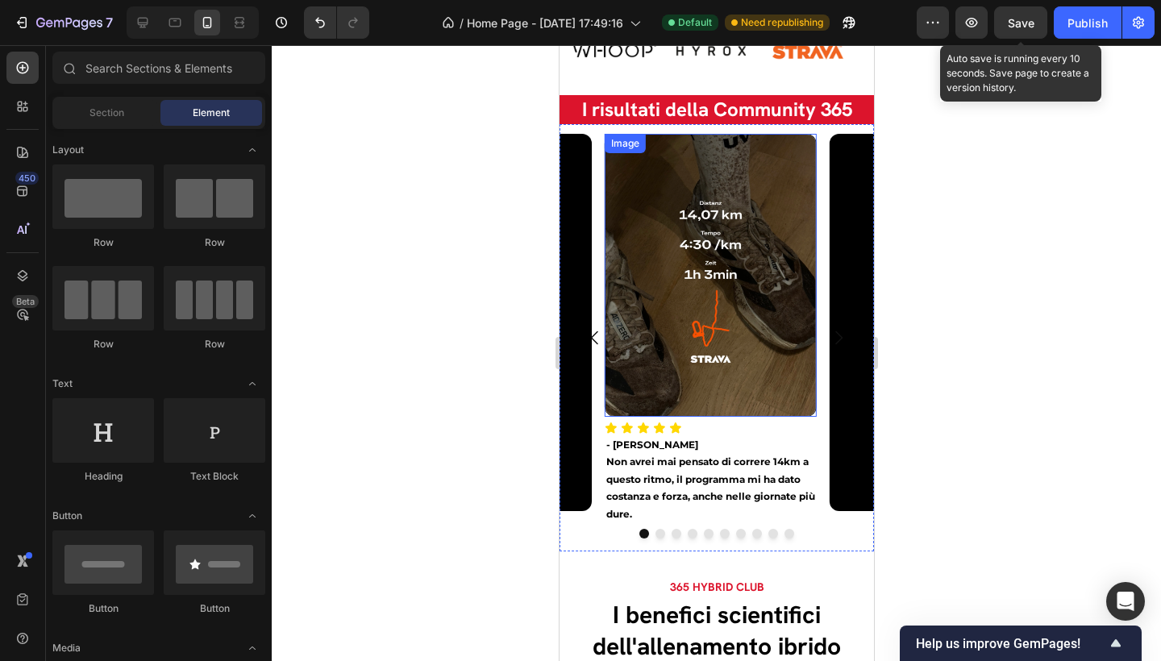
scroll to position [2656, 0]
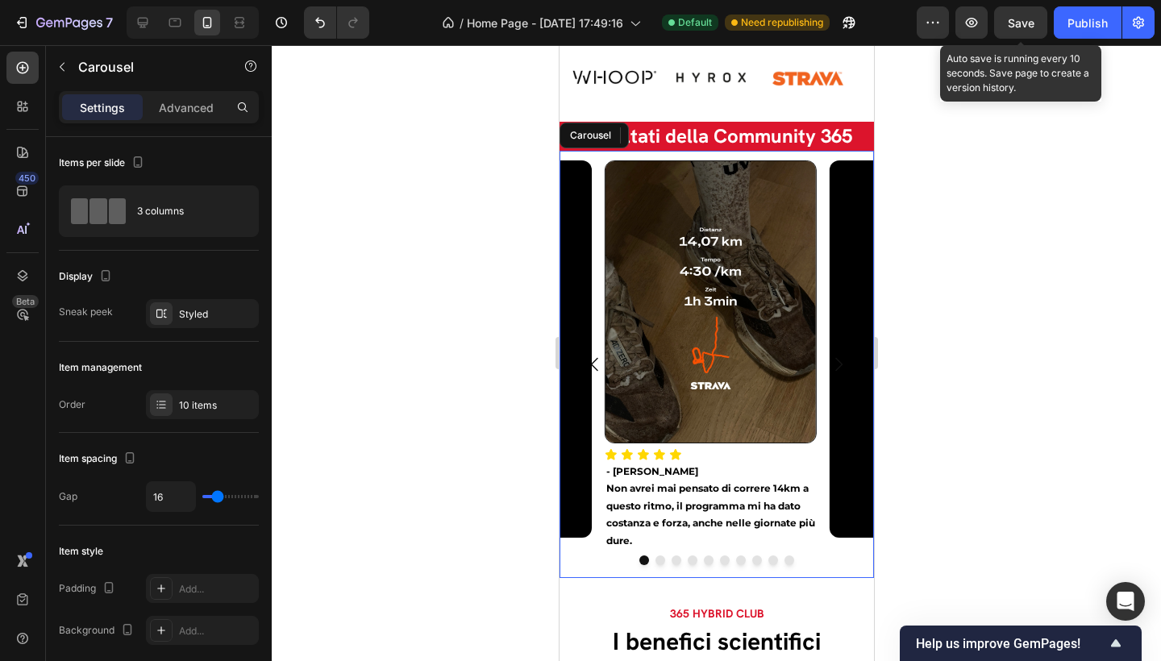
click at [828, 355] on icon "Carousel Next Arrow" at bounding box center [837, 364] width 19 height 19
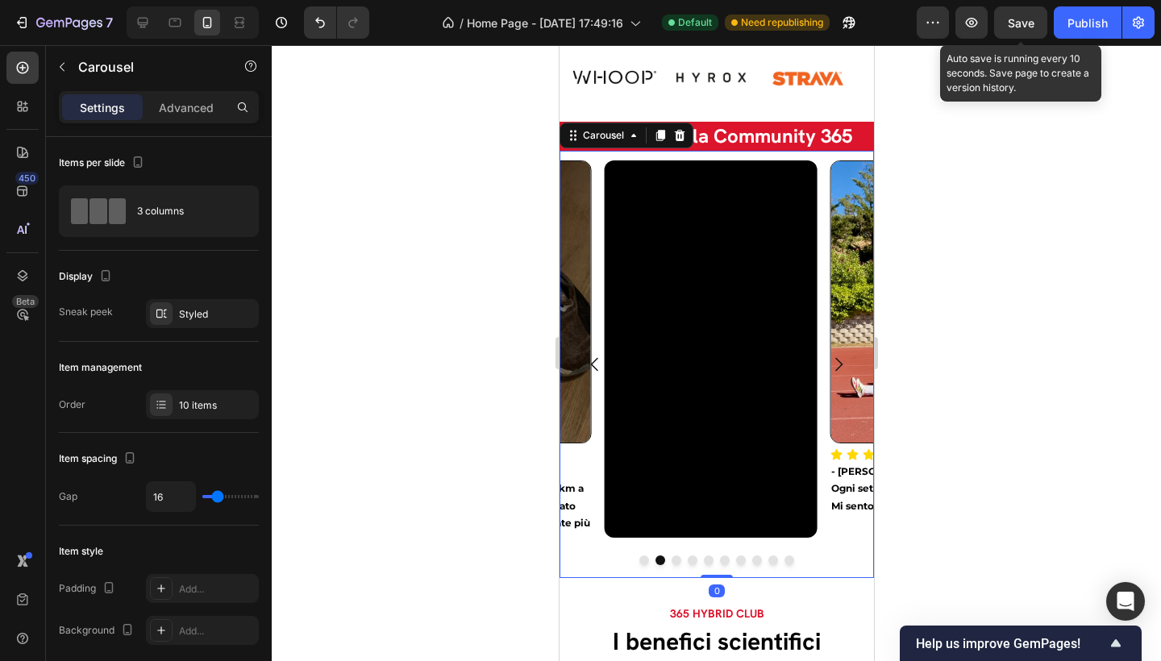
click at [828, 355] on icon "Carousel Next Arrow" at bounding box center [837, 364] width 19 height 19
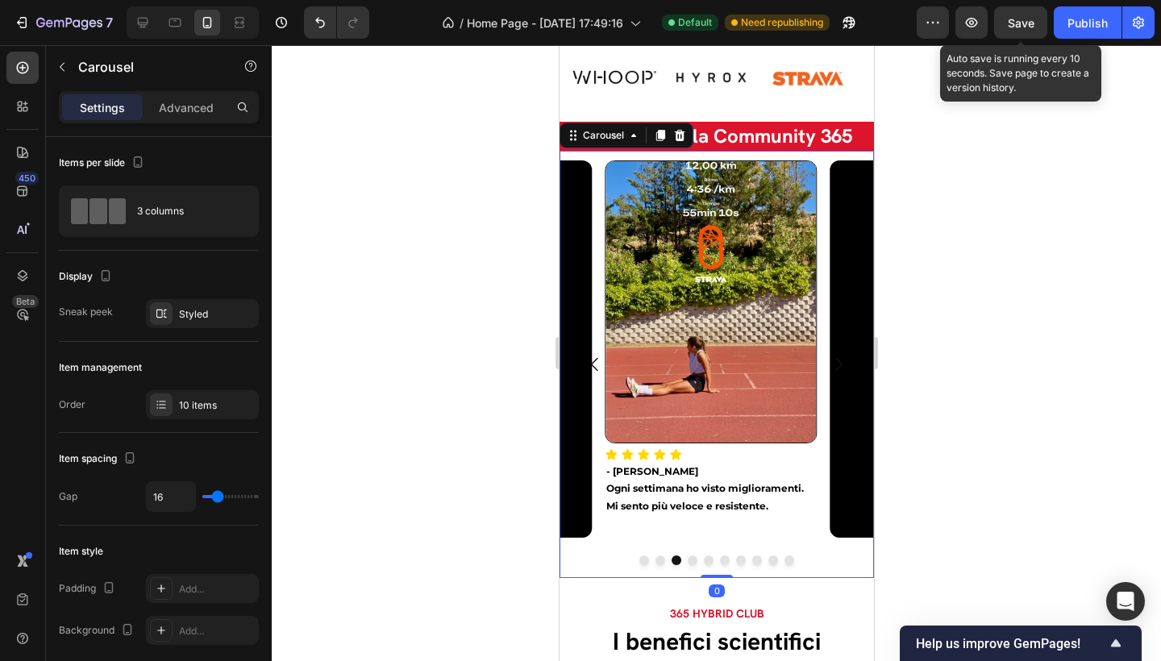
click at [828, 355] on icon "Carousel Next Arrow" at bounding box center [837, 364] width 19 height 19
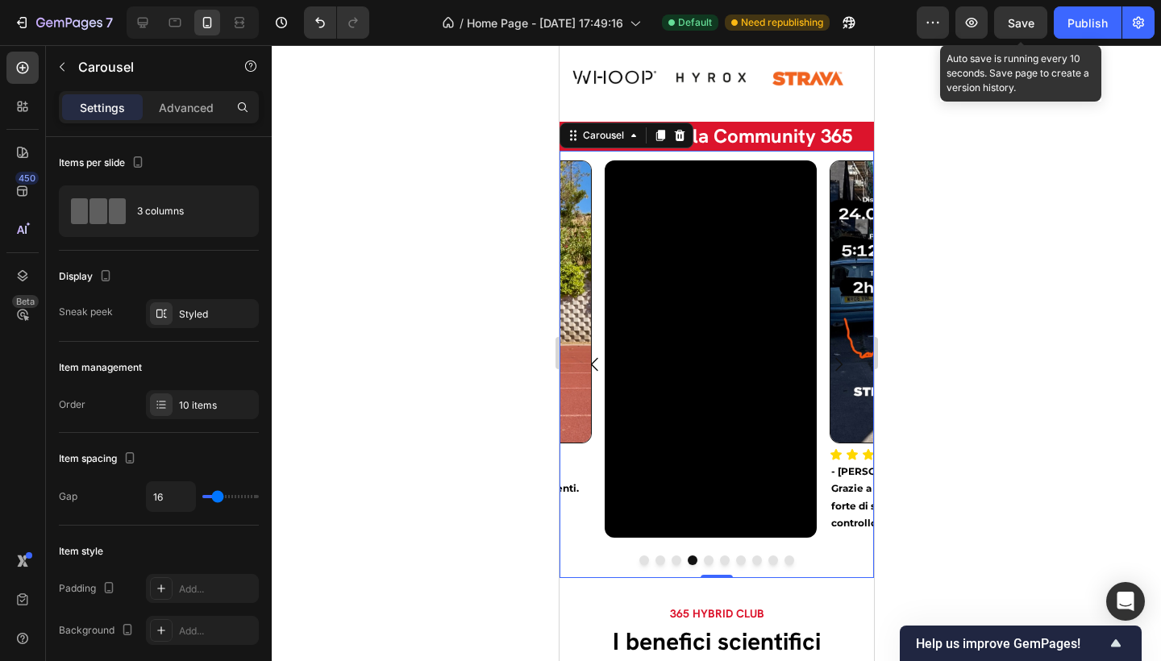
click at [828, 355] on icon "Carousel Next Arrow" at bounding box center [837, 364] width 19 height 19
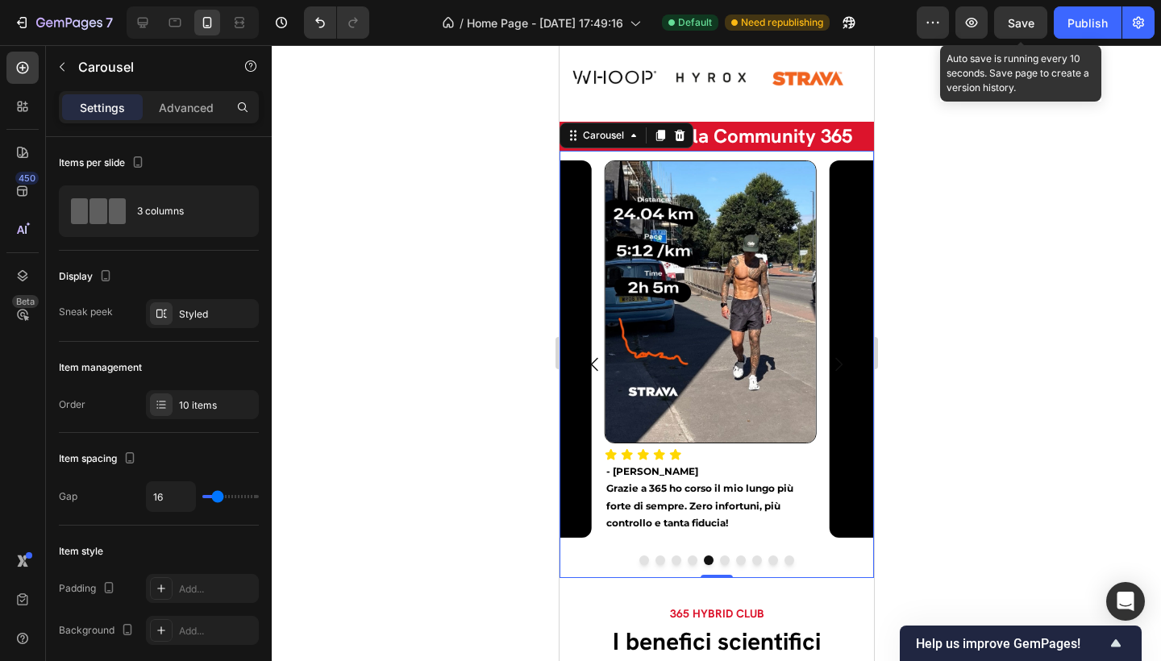
click at [828, 355] on icon "Carousel Next Arrow" at bounding box center [837, 364] width 19 height 19
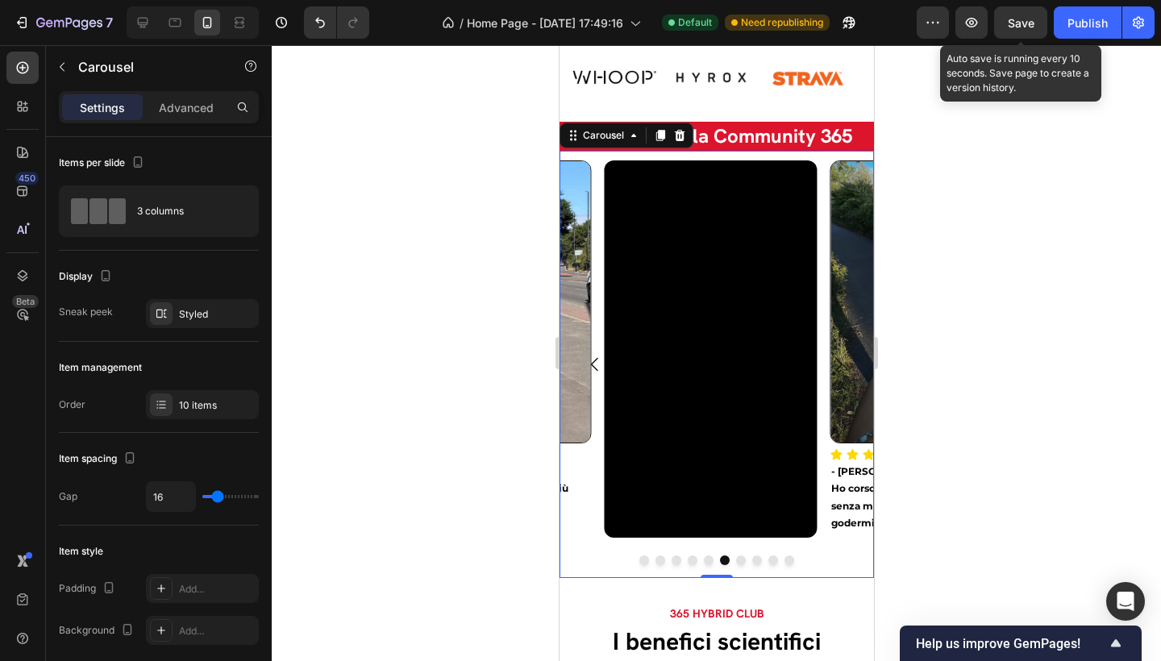
click at [828, 355] on icon "Carousel Next Arrow" at bounding box center [837, 364] width 19 height 19
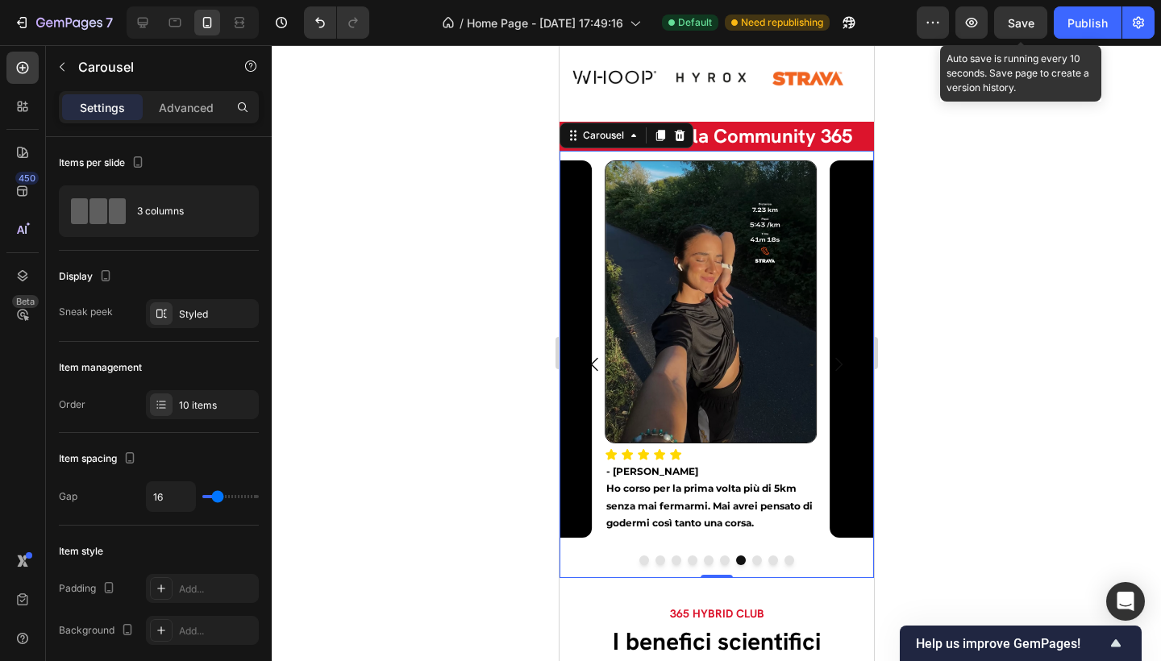
click at [828, 355] on icon "Carousel Next Arrow" at bounding box center [837, 364] width 19 height 19
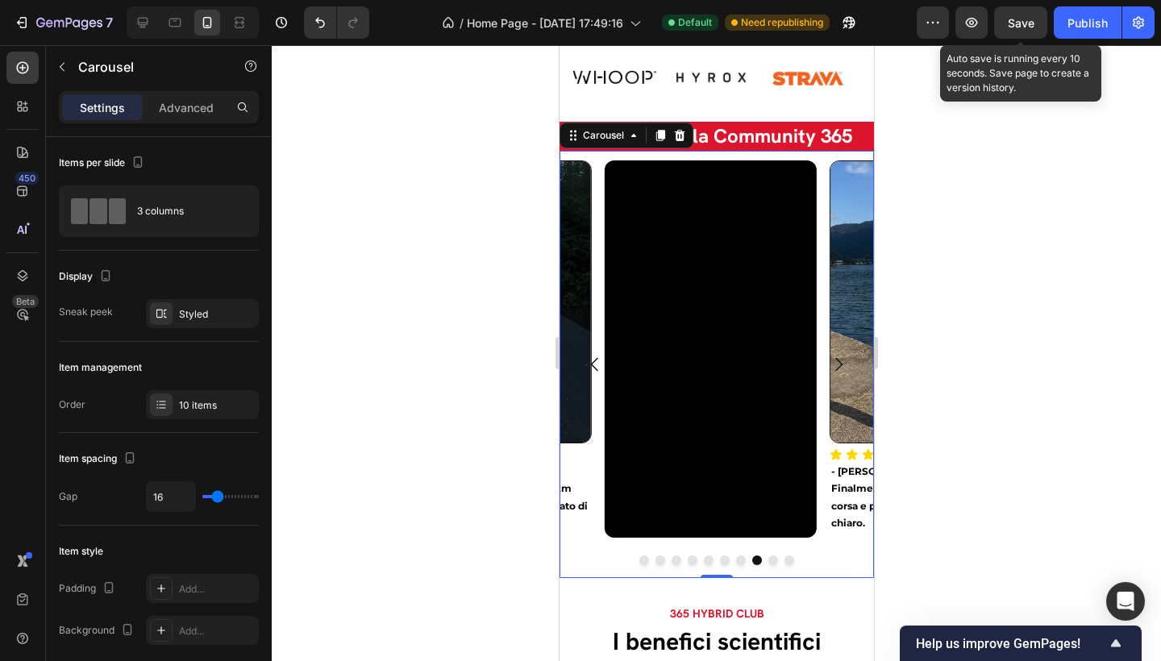
click at [828, 355] on icon "Carousel Next Arrow" at bounding box center [837, 364] width 19 height 19
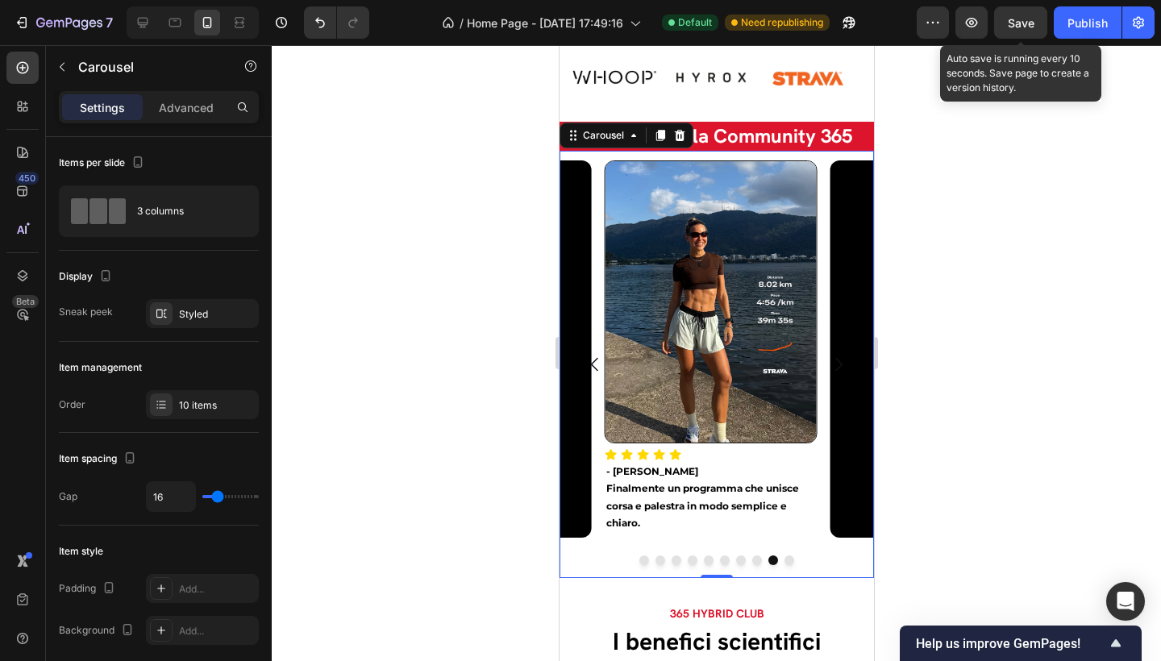
click at [828, 355] on icon "Carousel Next Arrow" at bounding box center [837, 364] width 19 height 19
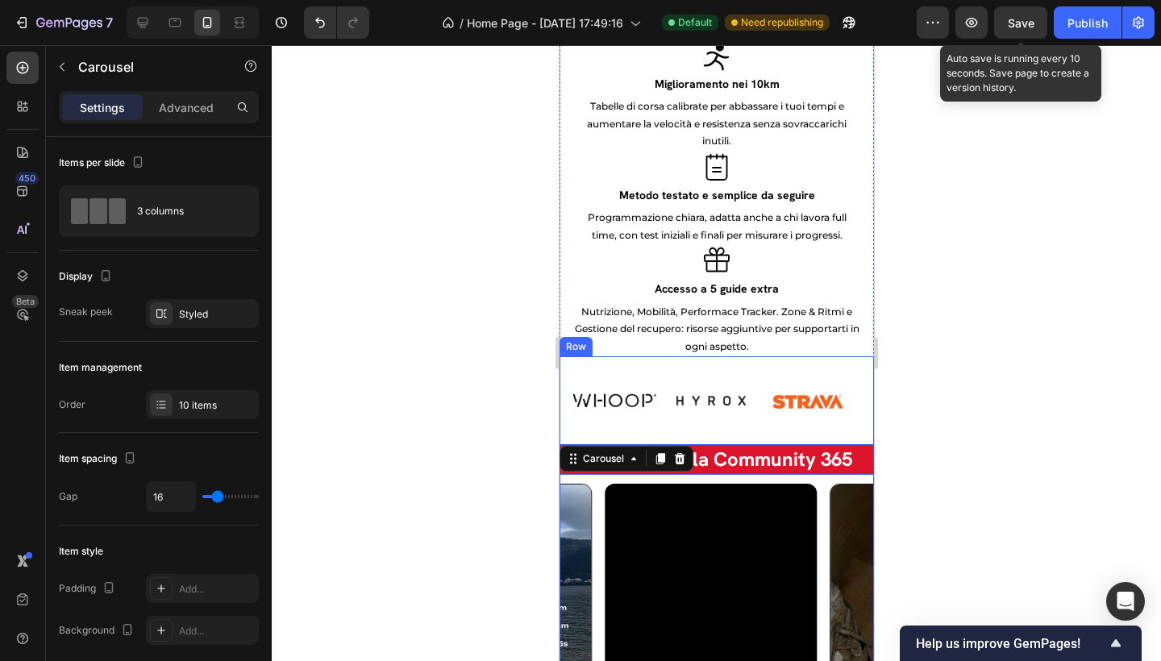
scroll to position [2452, 0]
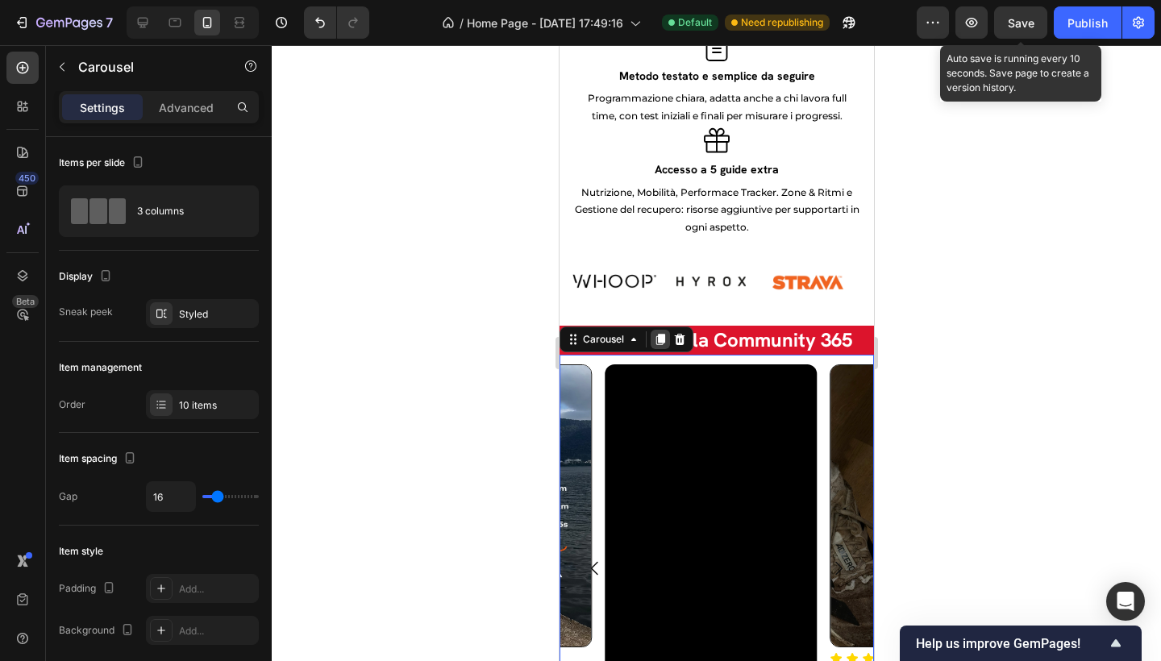
click at [663, 334] on icon at bounding box center [660, 339] width 9 height 11
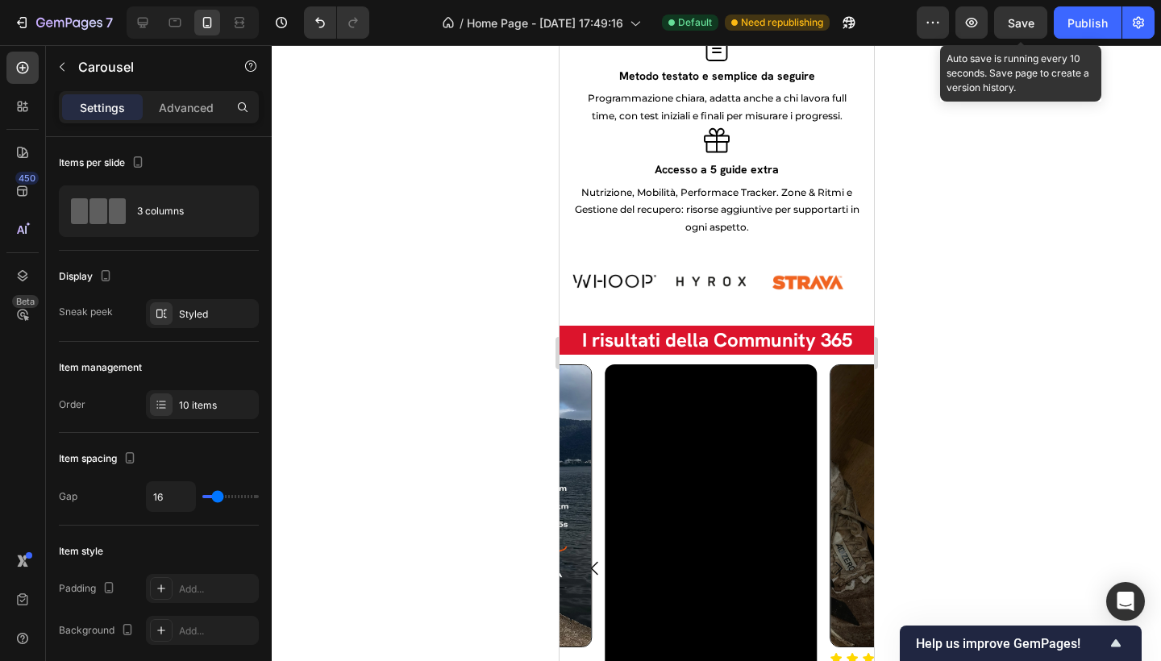
click at [1084, 248] on div at bounding box center [716, 353] width 889 height 616
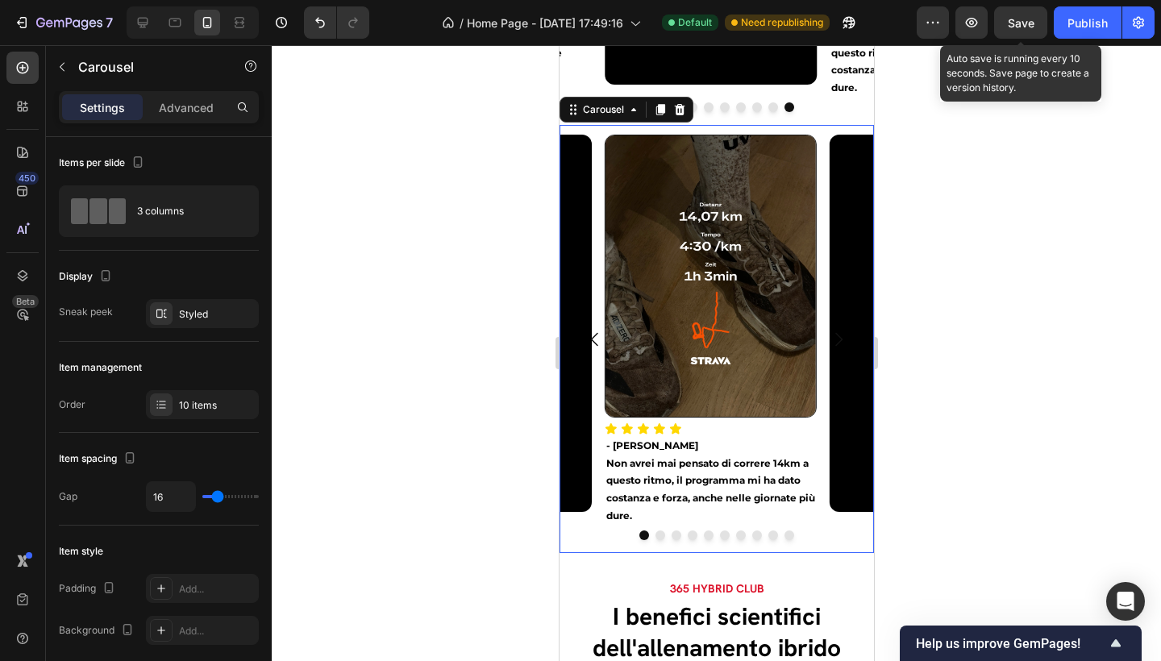
drag, startPoint x: 566, startPoint y: 90, endPoint x: 611, endPoint y: 315, distance: 230.3
click at [611, 315] on div "Image Icon Icon Icon Icon Icon Icon List - Gabriele D. Non avrei mai pensato di…" at bounding box center [716, 339] width 314 height 428
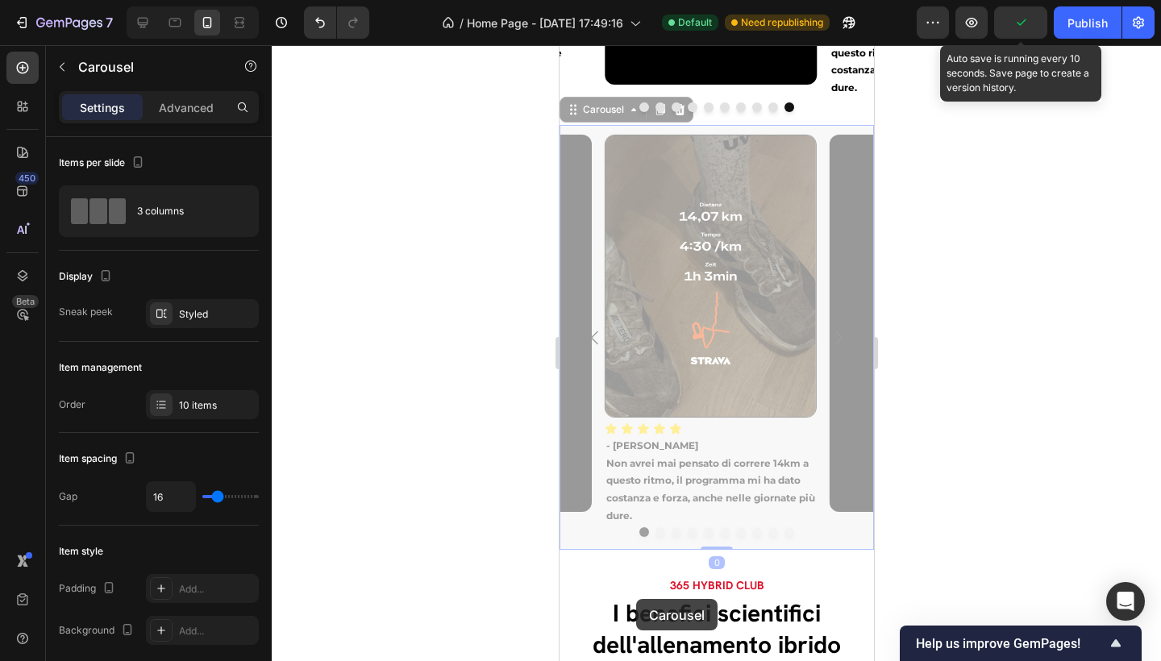
drag, startPoint x: 570, startPoint y: 90, endPoint x: 1660, endPoint y: 305, distance: 1111.3
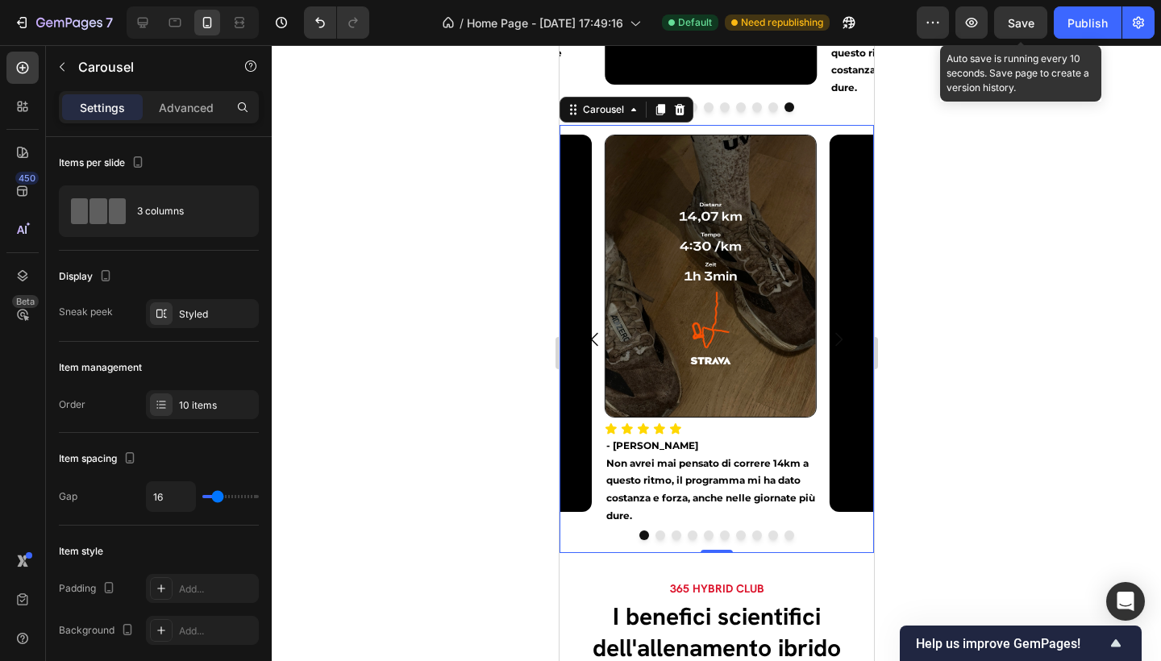
scroll to position [3103, 0]
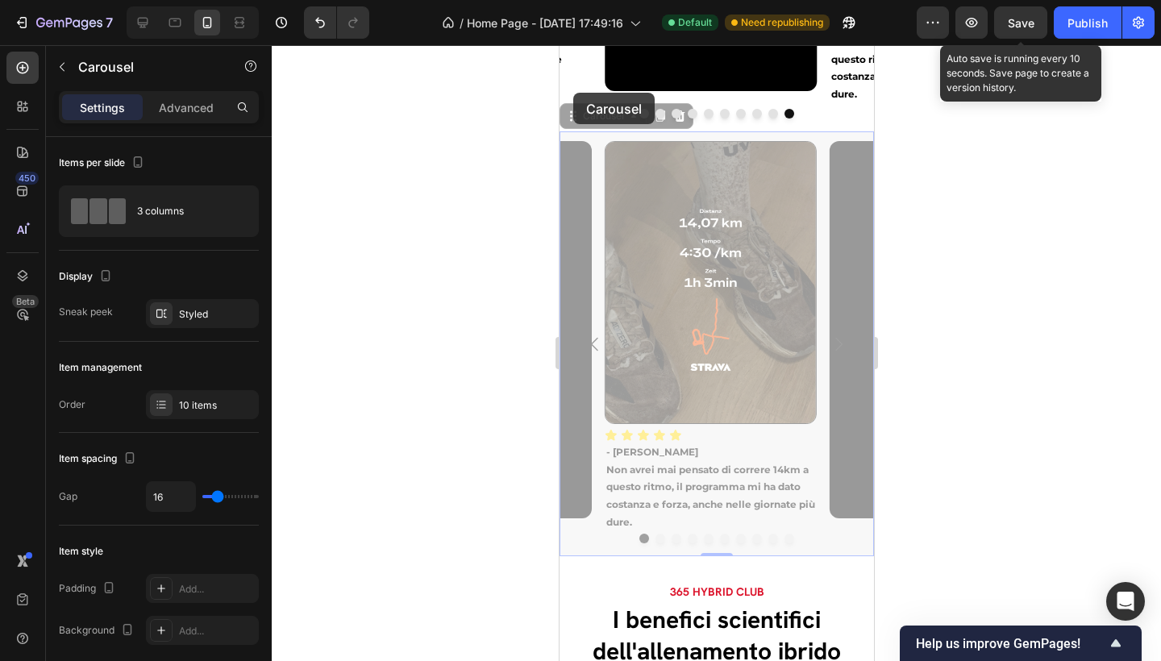
drag, startPoint x: 573, startPoint y: 93, endPoint x: 613, endPoint y: 660, distance: 569.1
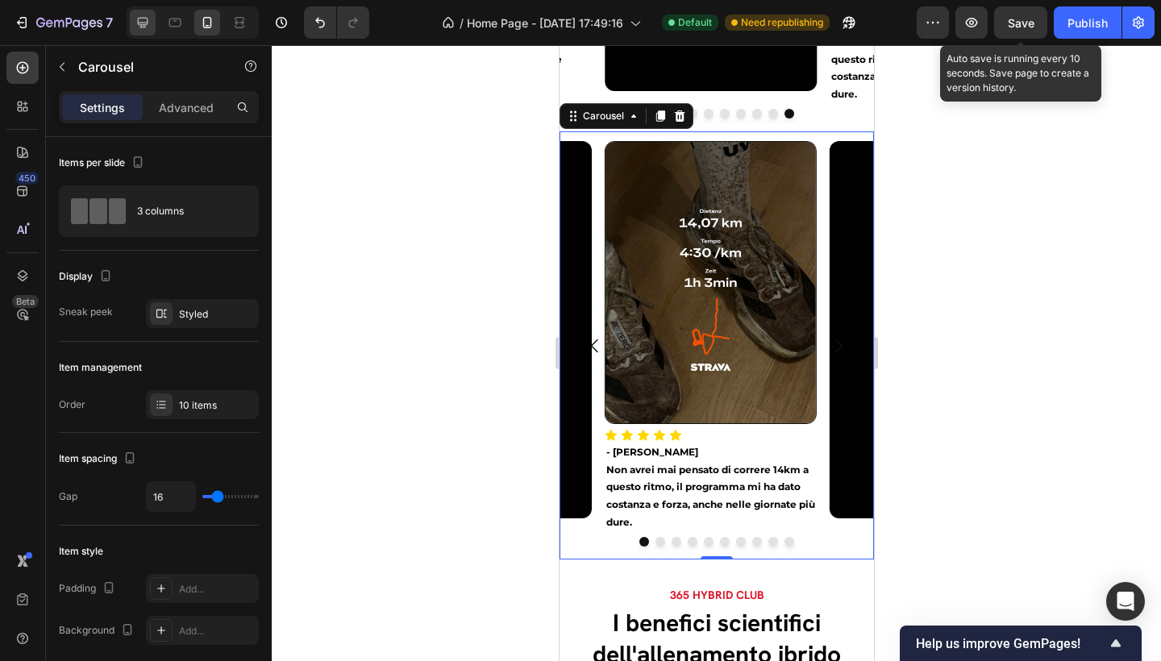
drag, startPoint x: 139, startPoint y: 23, endPoint x: 447, endPoint y: 59, distance: 310.2
click at [139, 23] on icon at bounding box center [143, 23] width 10 height 10
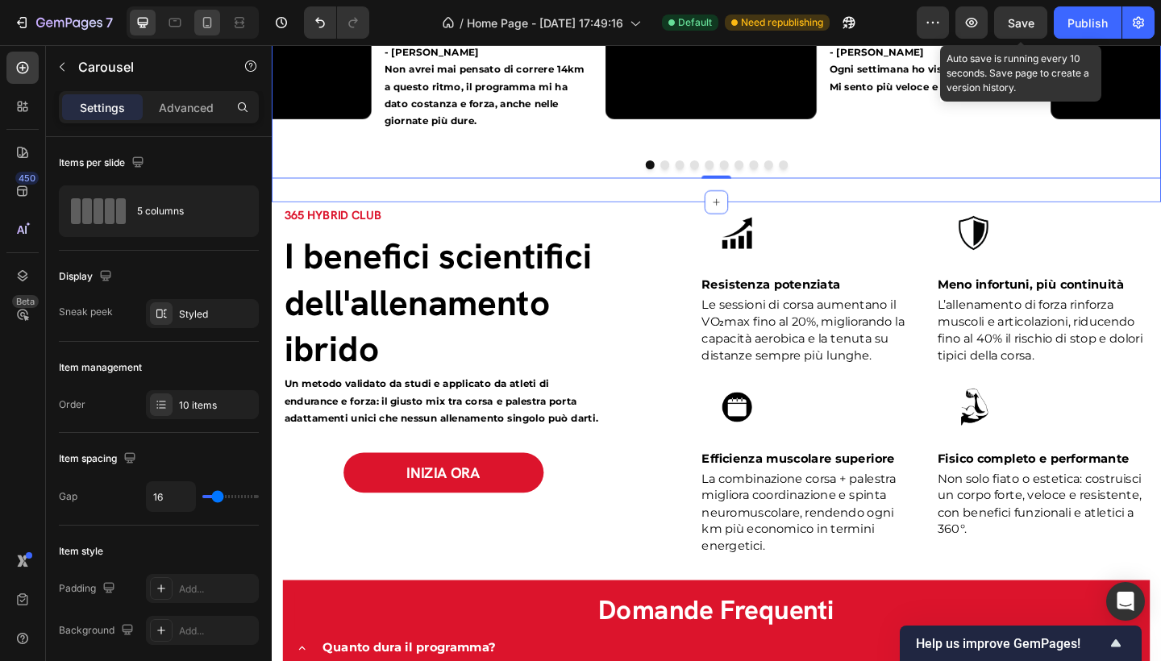
click at [202, 19] on icon at bounding box center [207, 23] width 16 height 16
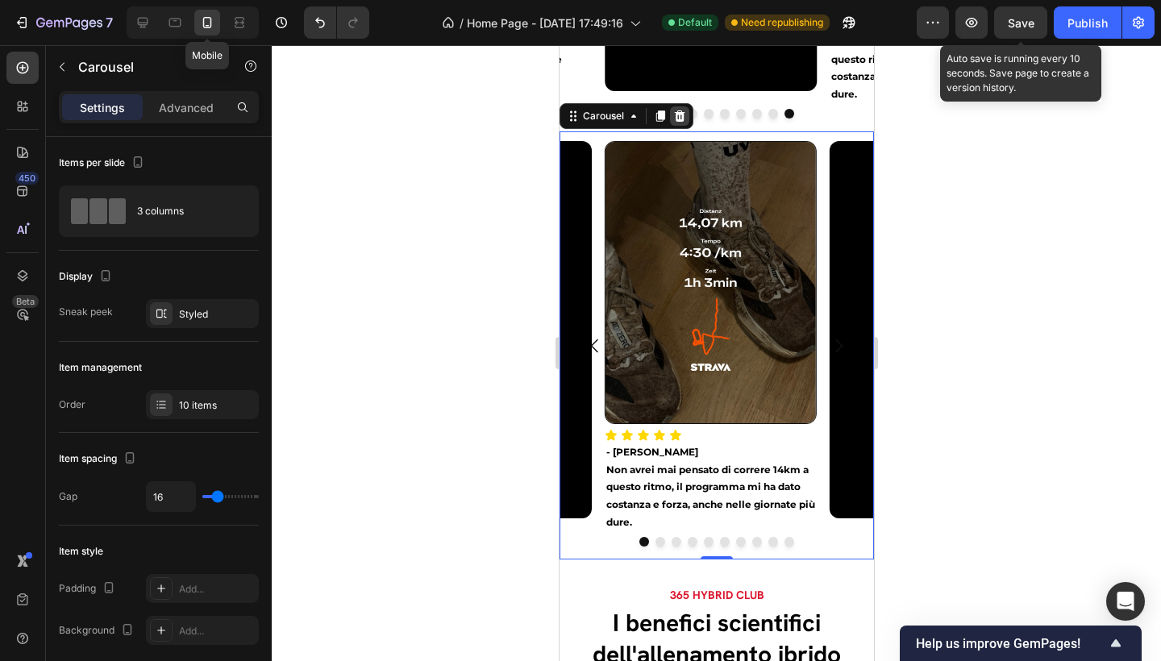
drag, startPoint x: 679, startPoint y: 86, endPoint x: 1524, endPoint y: 348, distance: 884.8
click at [679, 110] on icon at bounding box center [679, 115] width 10 height 11
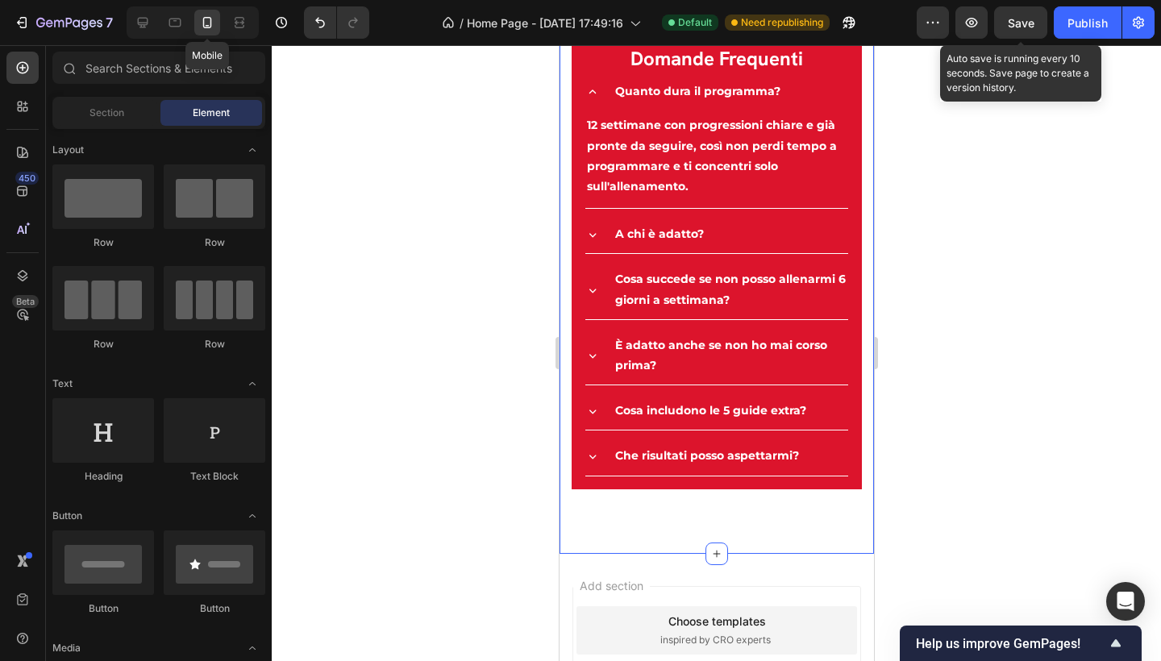
scroll to position [4076, 0]
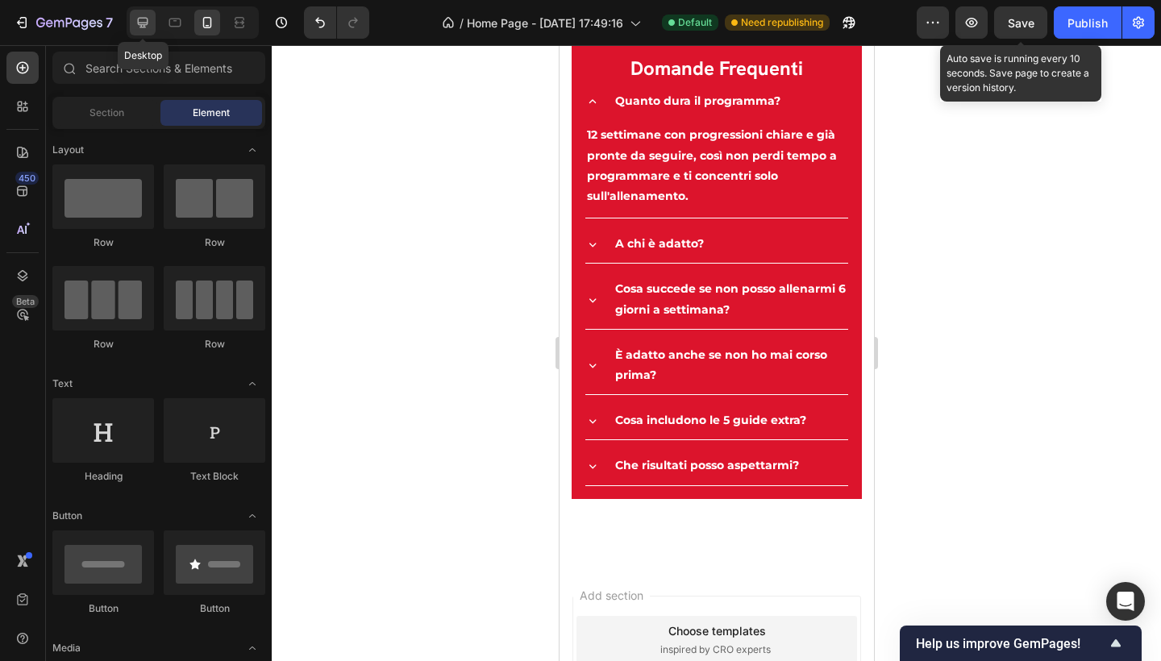
click at [142, 19] on icon at bounding box center [143, 23] width 10 height 10
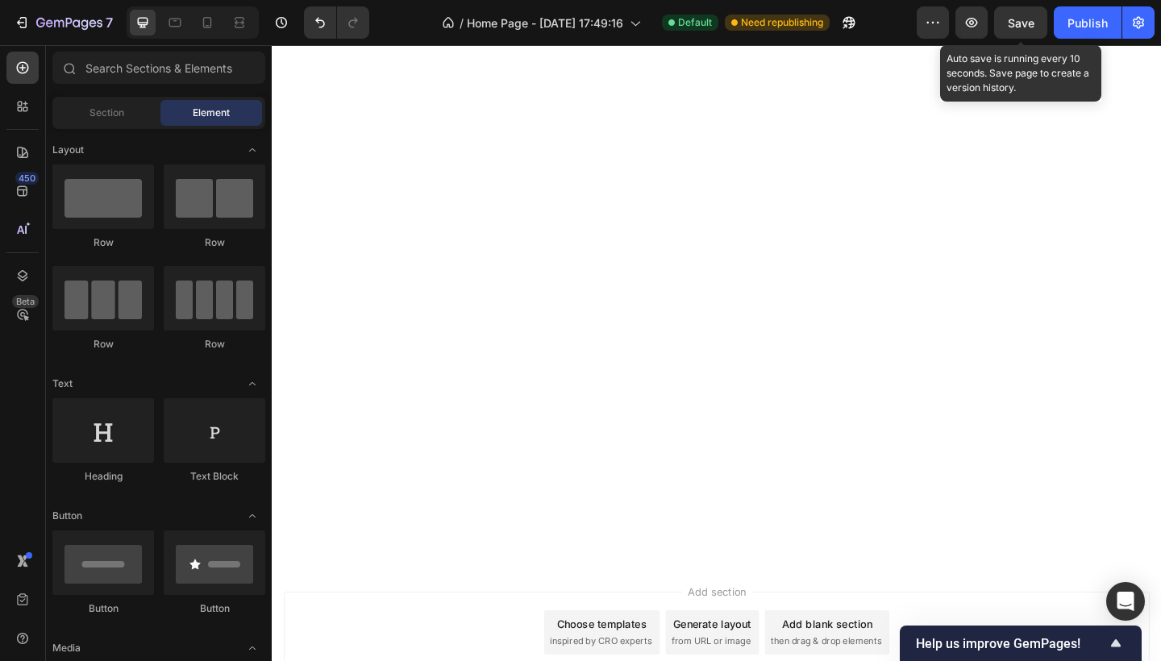
scroll to position [1751, 0]
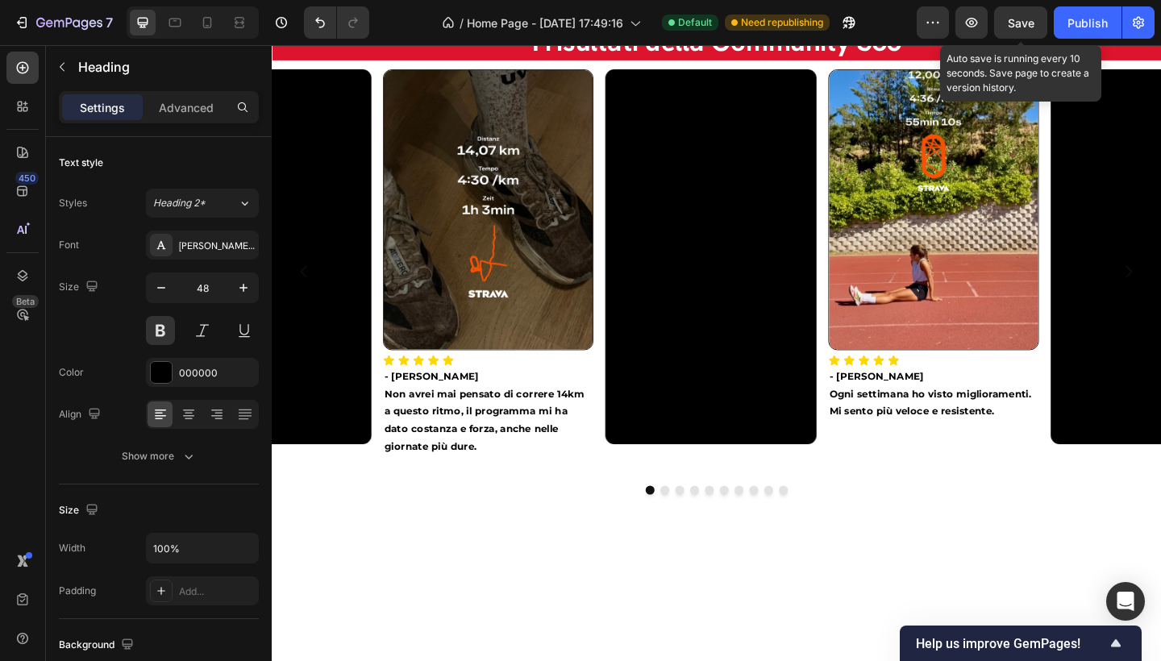
scroll to position [1942, 0]
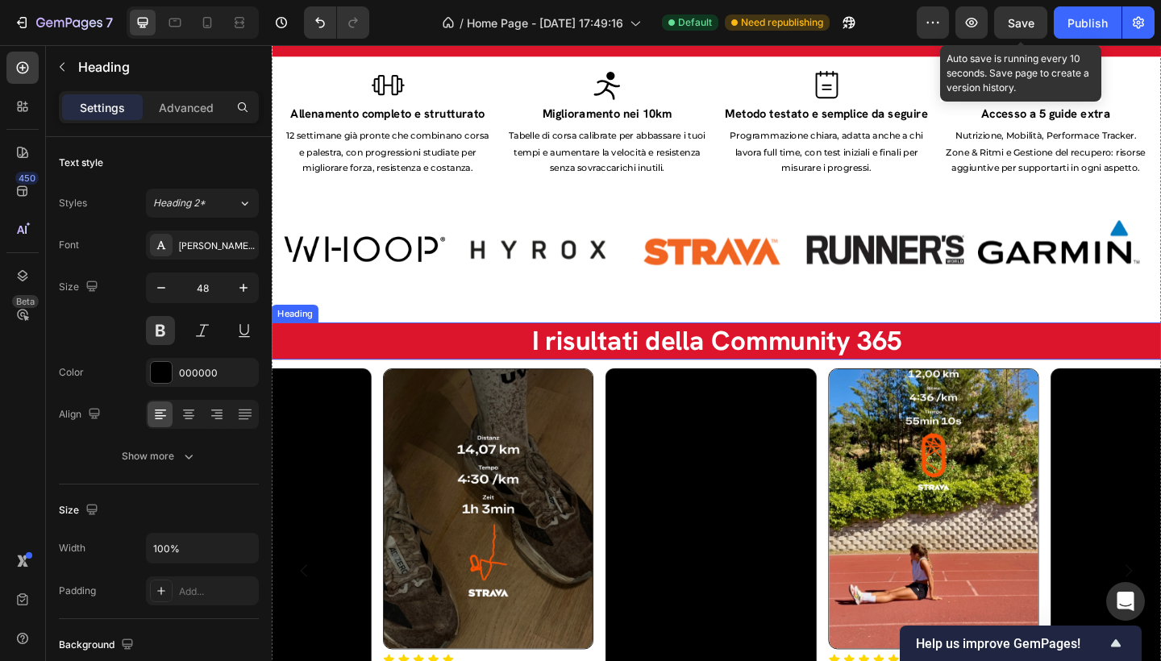
click at [398, 371] on h2 "I risultati della Community 365" at bounding box center [756, 368] width 968 height 41
click at [468, 365] on h2 "I risultati della Community 365" at bounding box center [756, 368] width 968 height 41
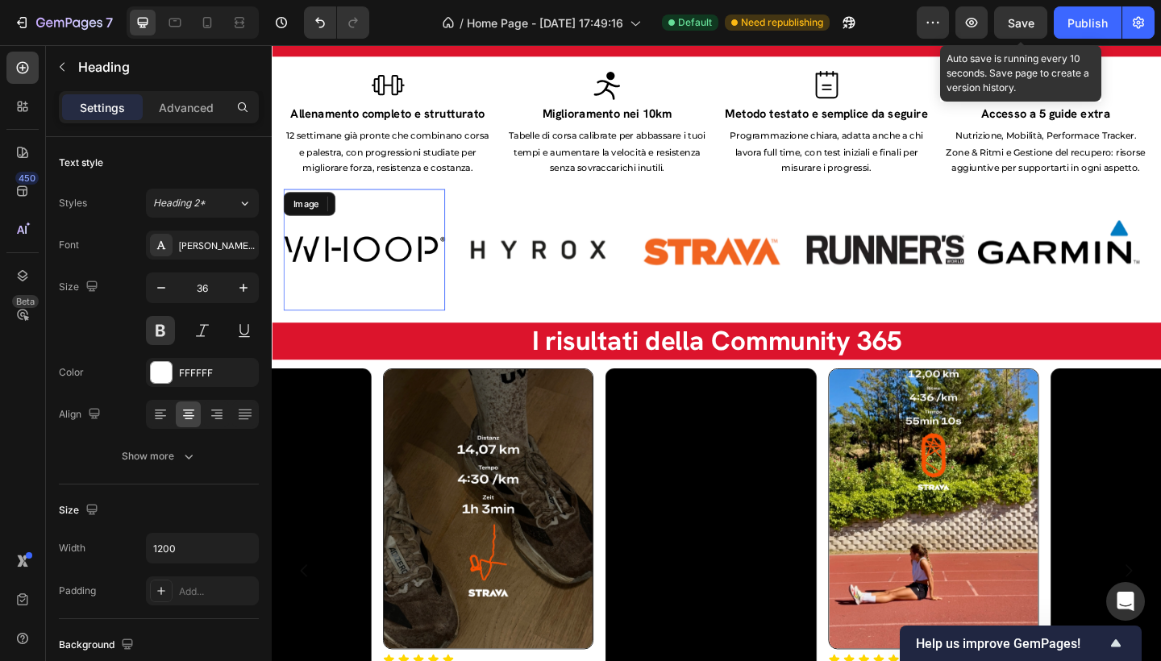
click at [369, 335] on img at bounding box center [373, 268] width 176 height 132
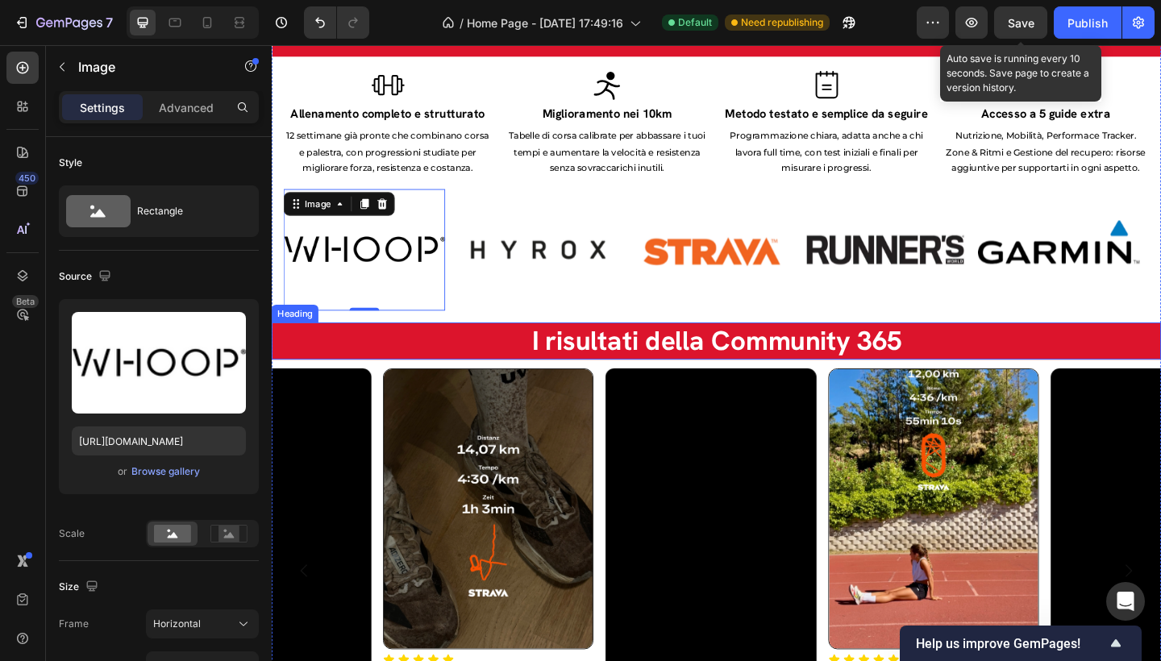
click at [484, 370] on p "I risultati della Community 365" at bounding box center [755, 368] width 964 height 38
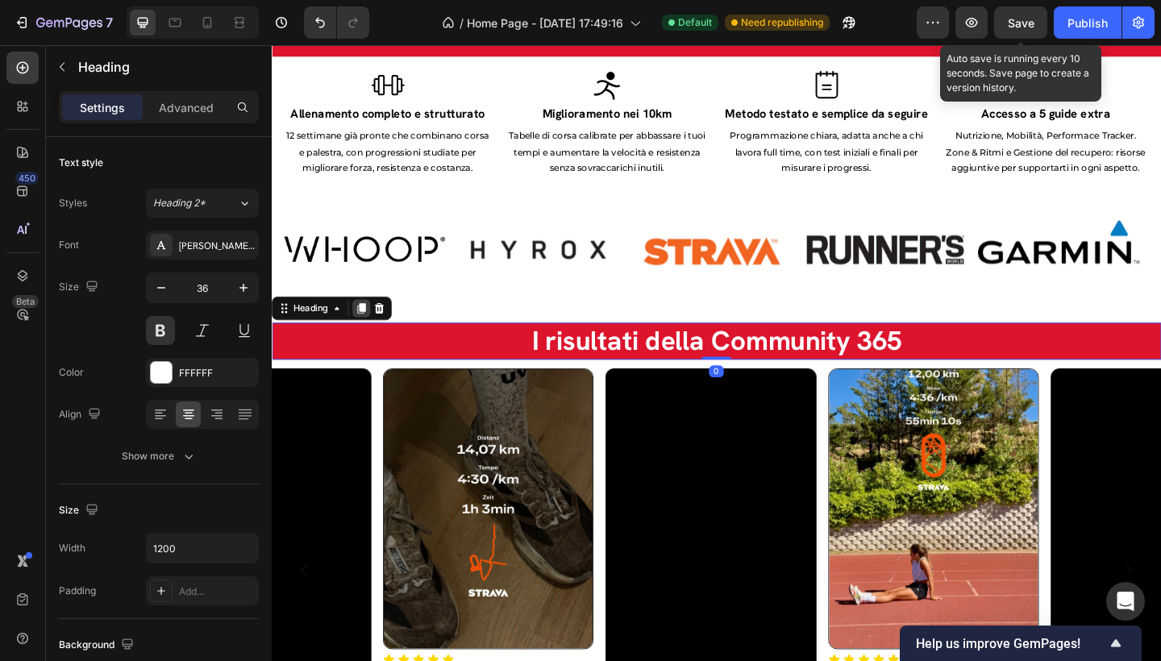
click at [369, 339] on icon at bounding box center [369, 332] width 13 height 13
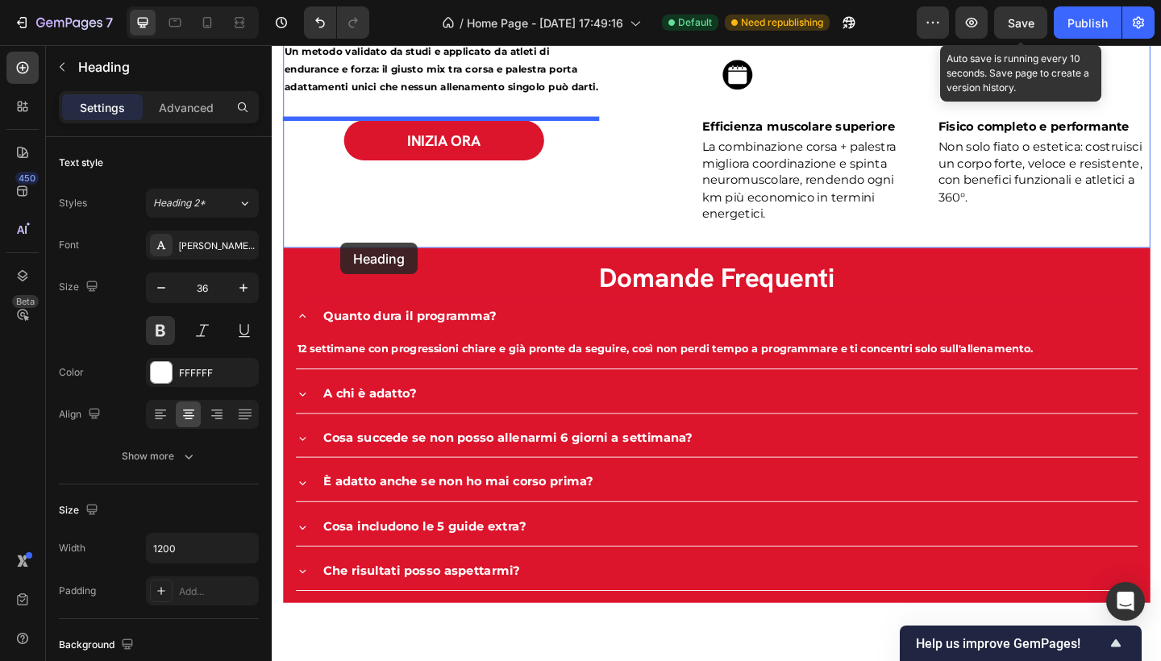
scroll to position [2855, 0]
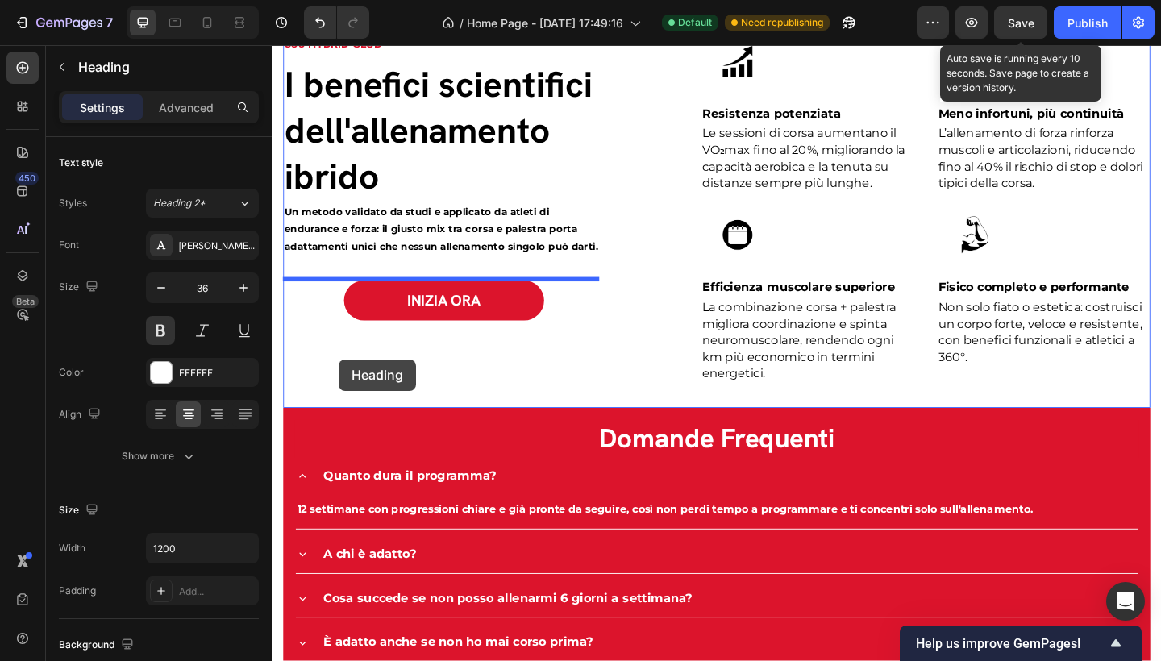
drag, startPoint x: 283, startPoint y: 377, endPoint x: 733, endPoint y: 390, distance: 450.2
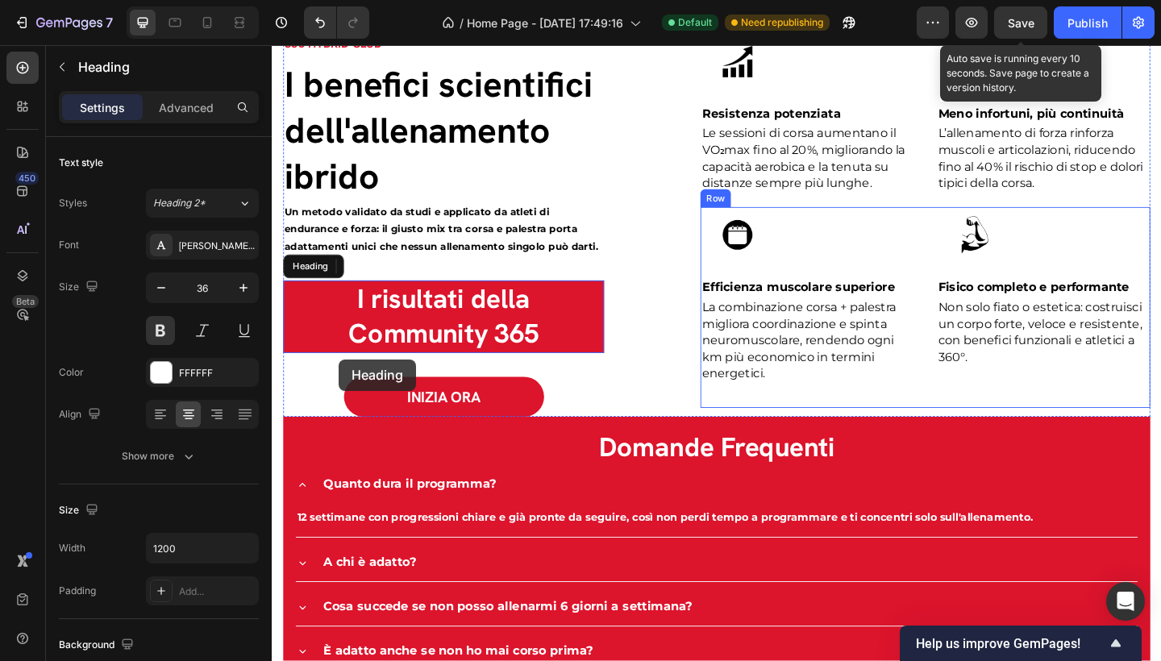
scroll to position [2753, 0]
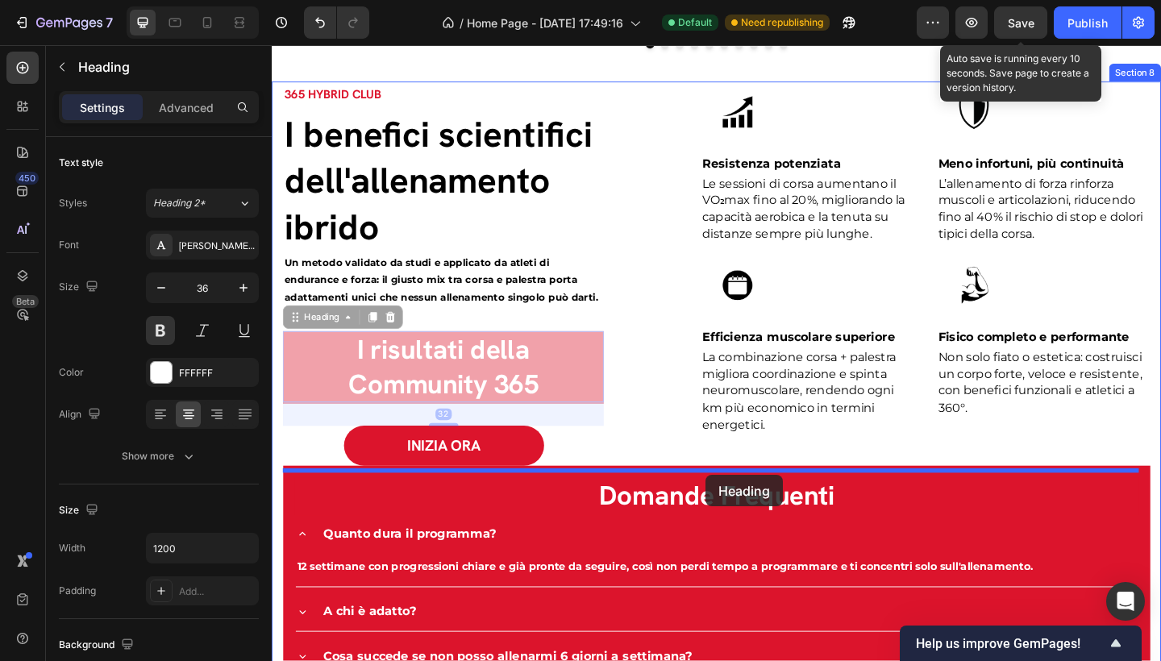
drag, startPoint x: 294, startPoint y: 345, endPoint x: 744, endPoint y: 513, distance: 479.5
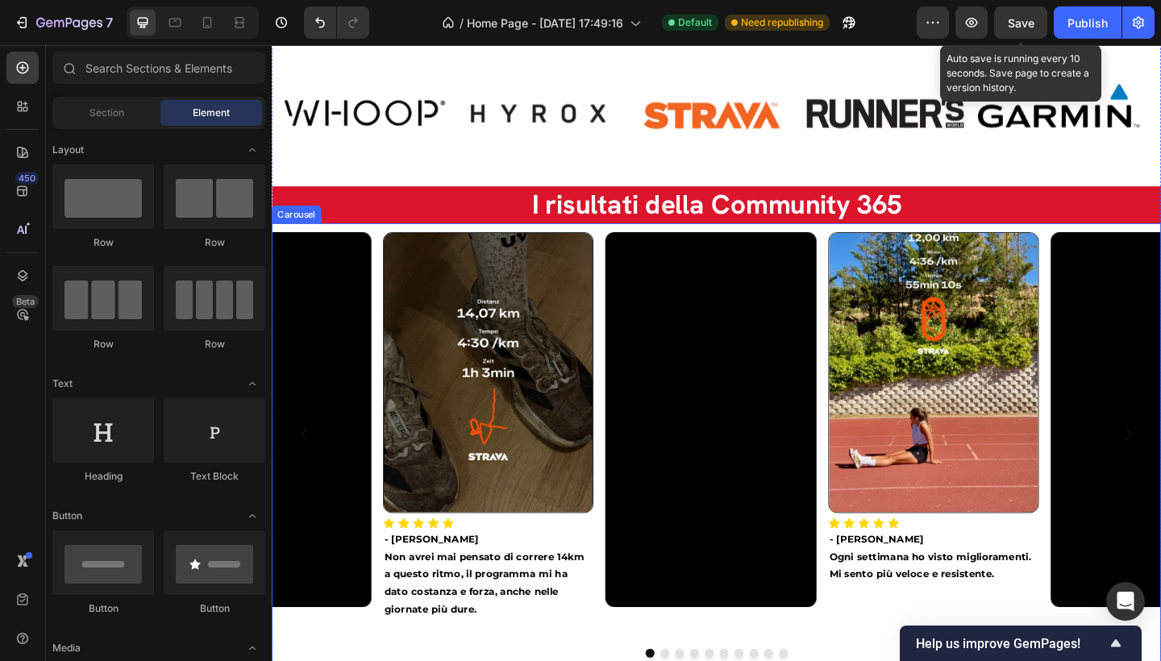
scroll to position [2229, 0]
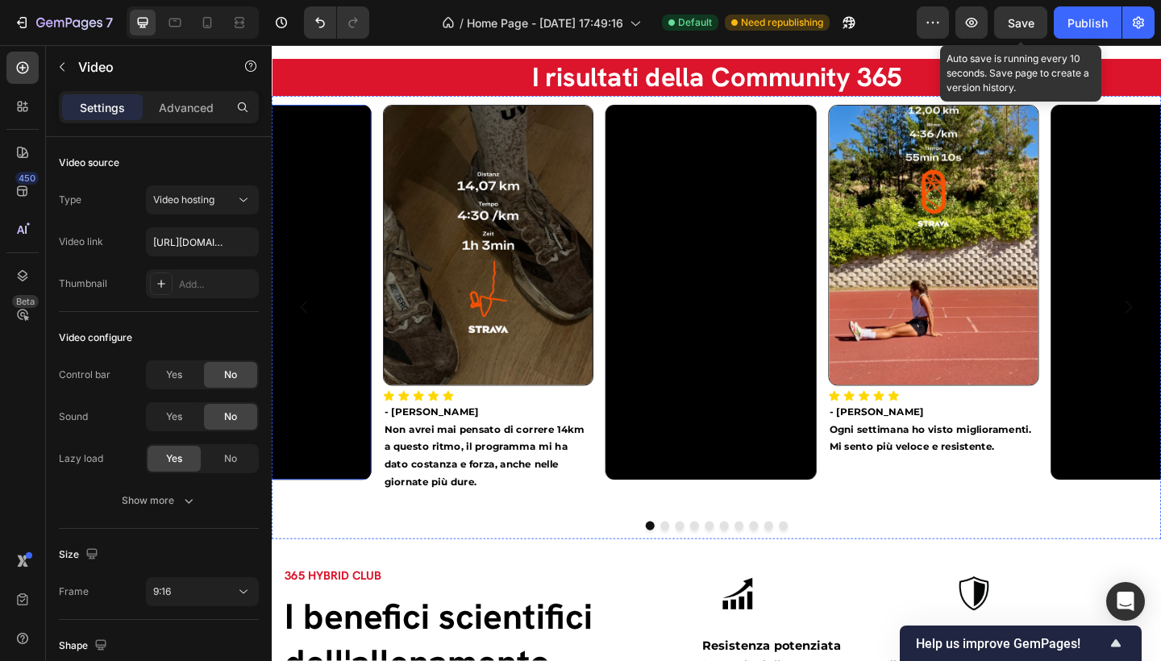
click at [354, 140] on video at bounding box center [265, 313] width 229 height 407
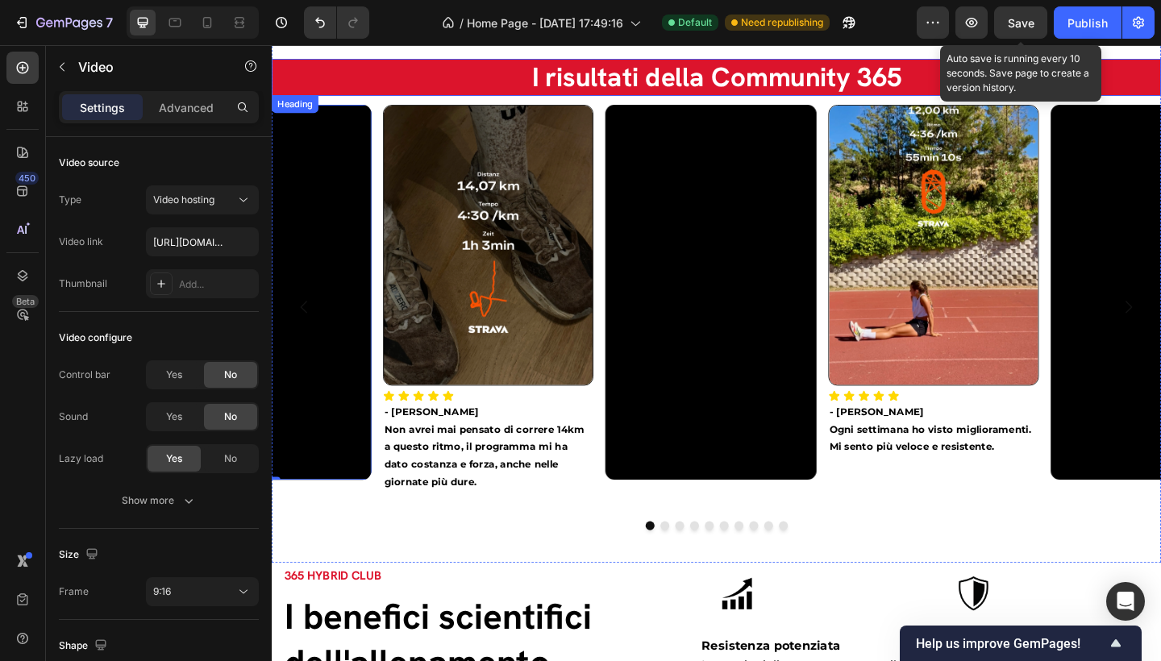
click at [338, 102] on h2 "I risultati della Community 365" at bounding box center [756, 80] width 968 height 41
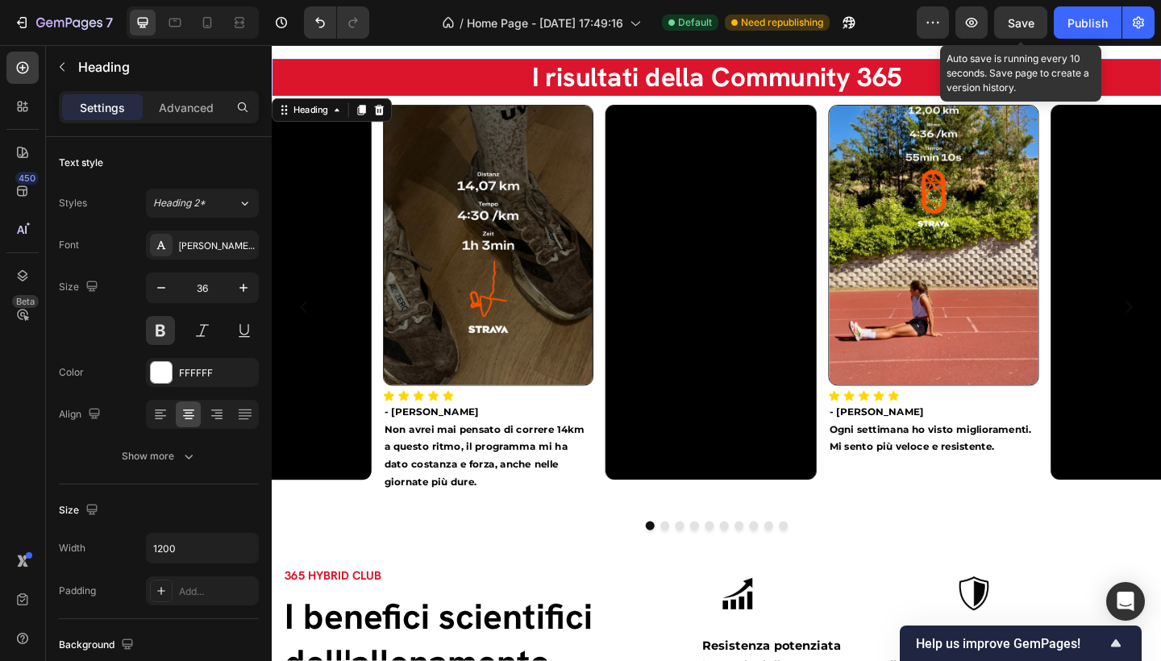
click at [334, 115] on div "Heading" at bounding box center [314, 115] width 77 height 19
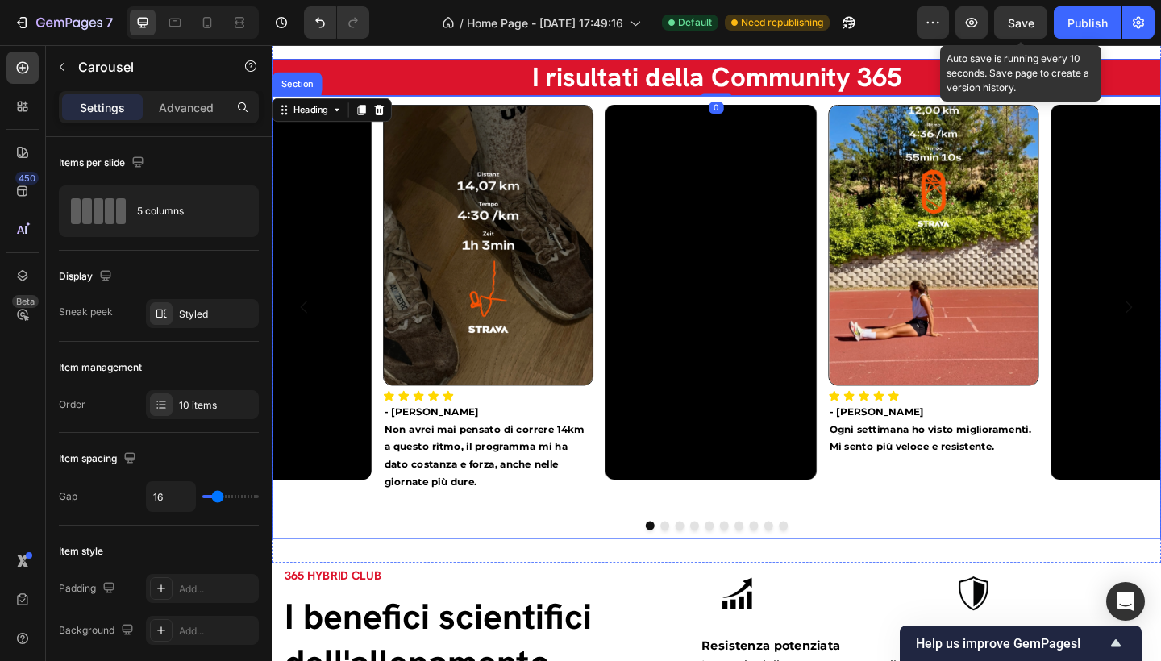
click at [409, 116] on div "Image Icon Icon Icon Icon Icon Icon List - Gabriele D. Non avrei mai pensato di…" at bounding box center [756, 341] width 968 height 481
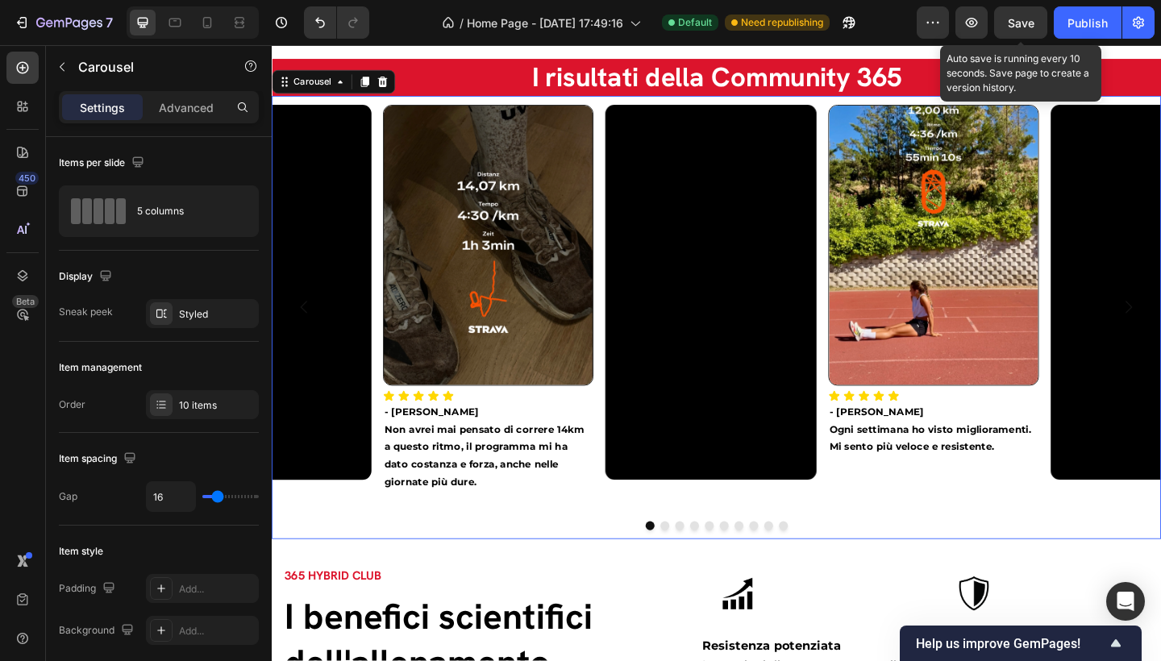
click at [371, 113] on div "Image Icon Icon Icon Icon Icon Icon List - Gabriele D. Non avrei mai pensato di…" at bounding box center [756, 341] width 968 height 481
click at [371, 92] on icon at bounding box center [373, 86] width 9 height 11
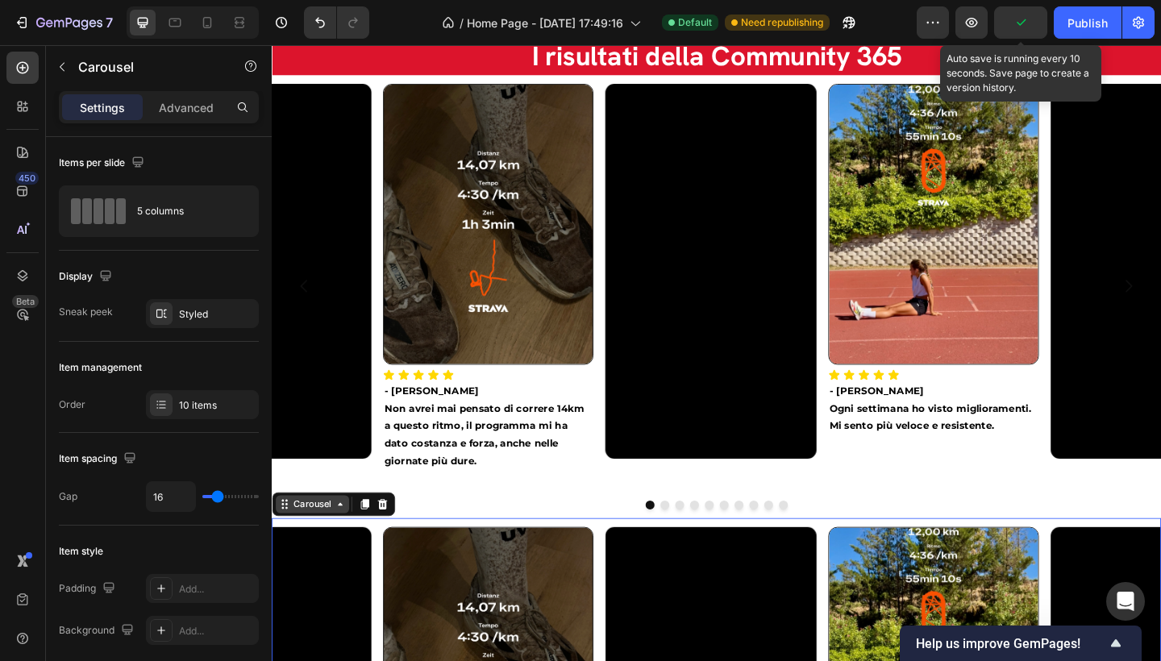
scroll to position [2573, 0]
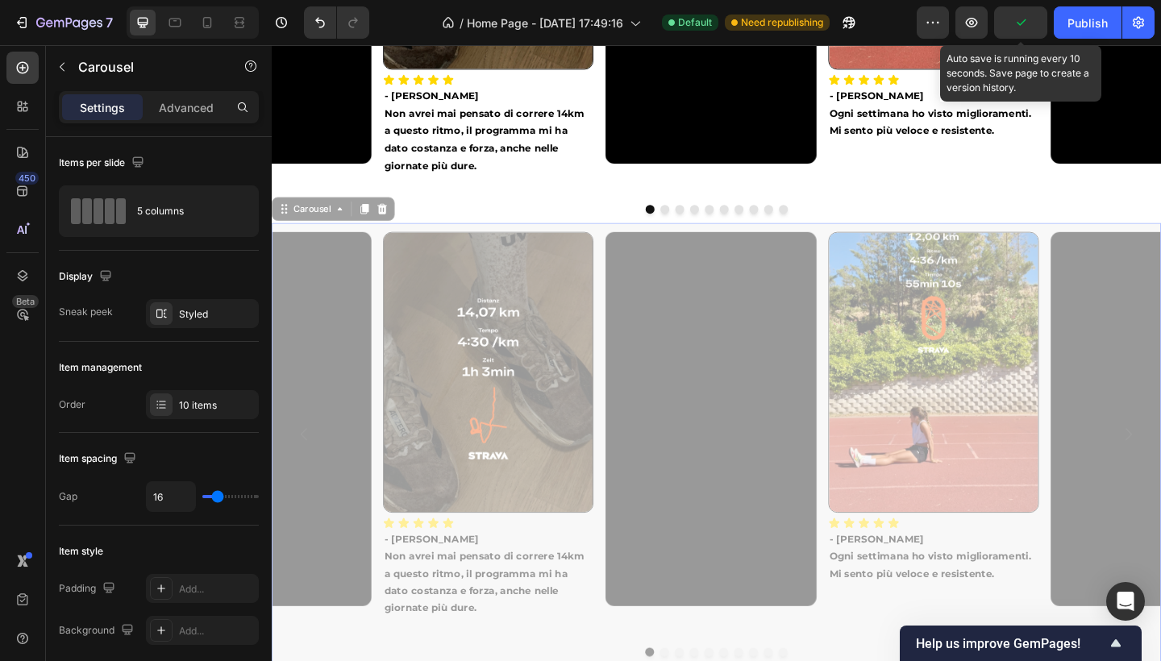
drag, startPoint x: 284, startPoint y: 233, endPoint x: 500, endPoint y: 597, distance: 423.1
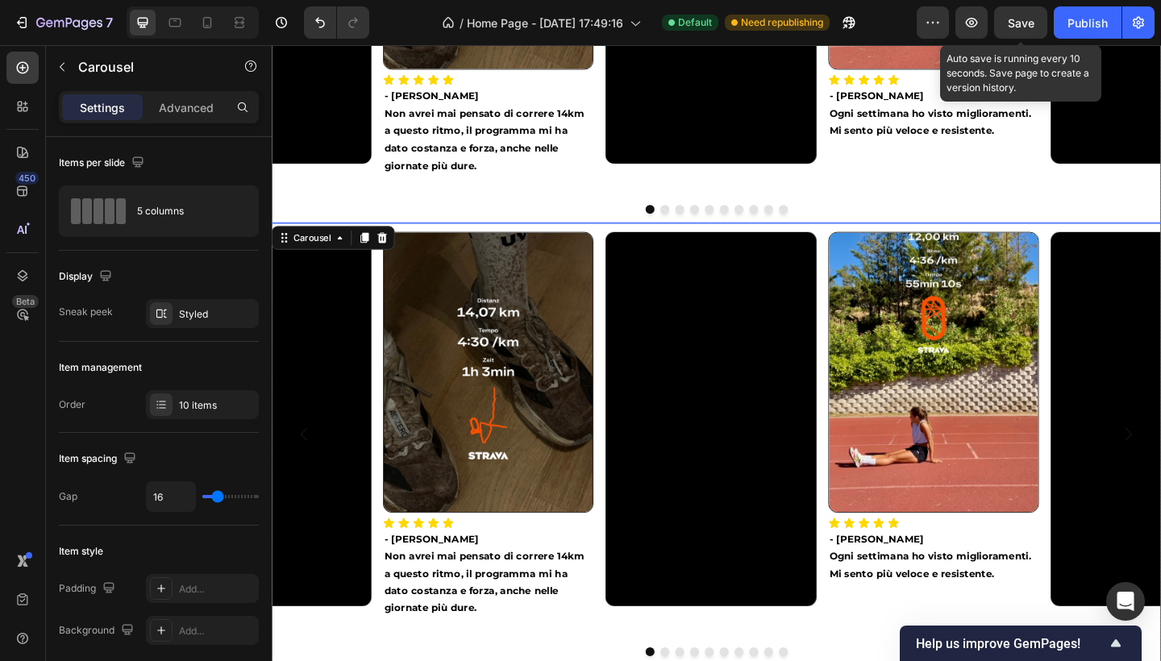
scroll to position [2743, 0]
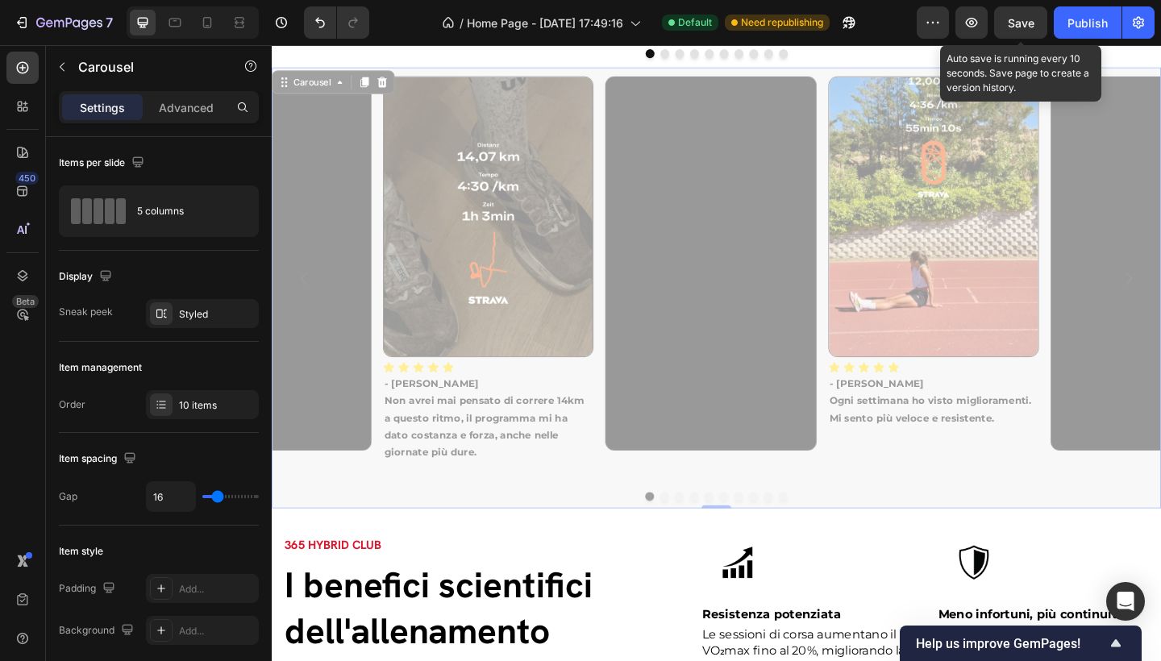
drag, startPoint x: 286, startPoint y: 94, endPoint x: 307, endPoint y: 124, distance: 37.1
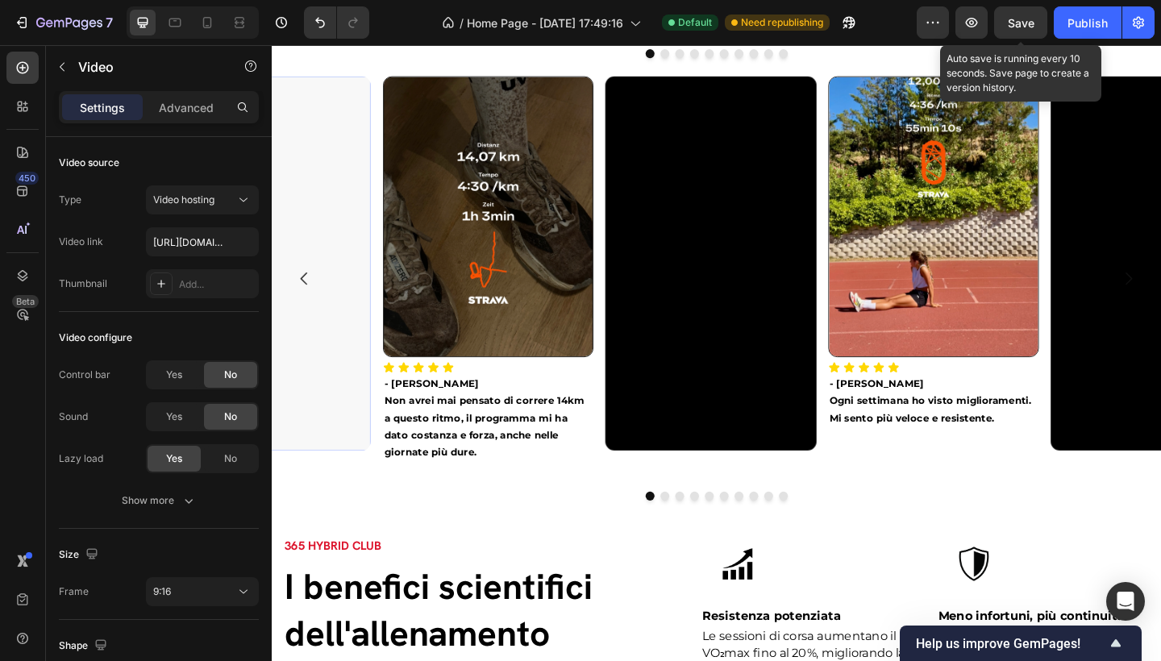
drag, startPoint x: 285, startPoint y: 206, endPoint x: 433, endPoint y: 446, distance: 282.0
click at [433, 446] on div "Image Icon Icon Icon Icon Icon Icon List - Gabriele D. Non avrei mai pensato di…" at bounding box center [756, 298] width 968 height 439
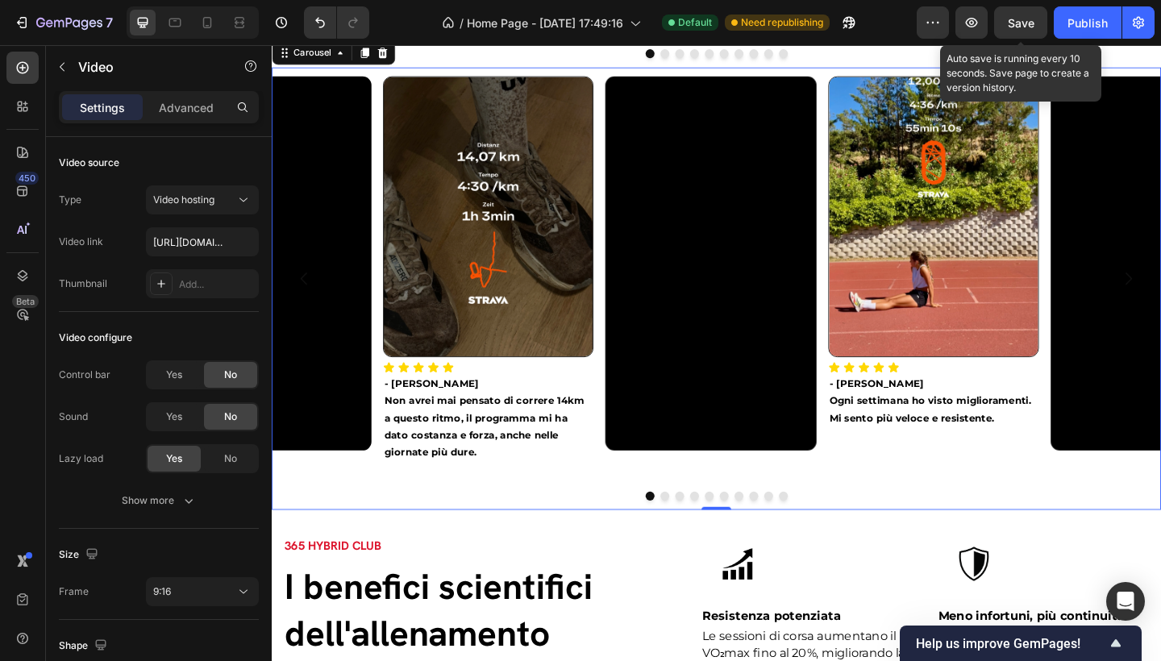
drag, startPoint x: 393, startPoint y: 184, endPoint x: 383, endPoint y: 179, distance: 10.8
click at [393, 184] on div "Image Icon Icon Icon Icon Icon Icon List - Gabriele D. Non avrei mai pensato di…" at bounding box center [756, 309] width 968 height 481
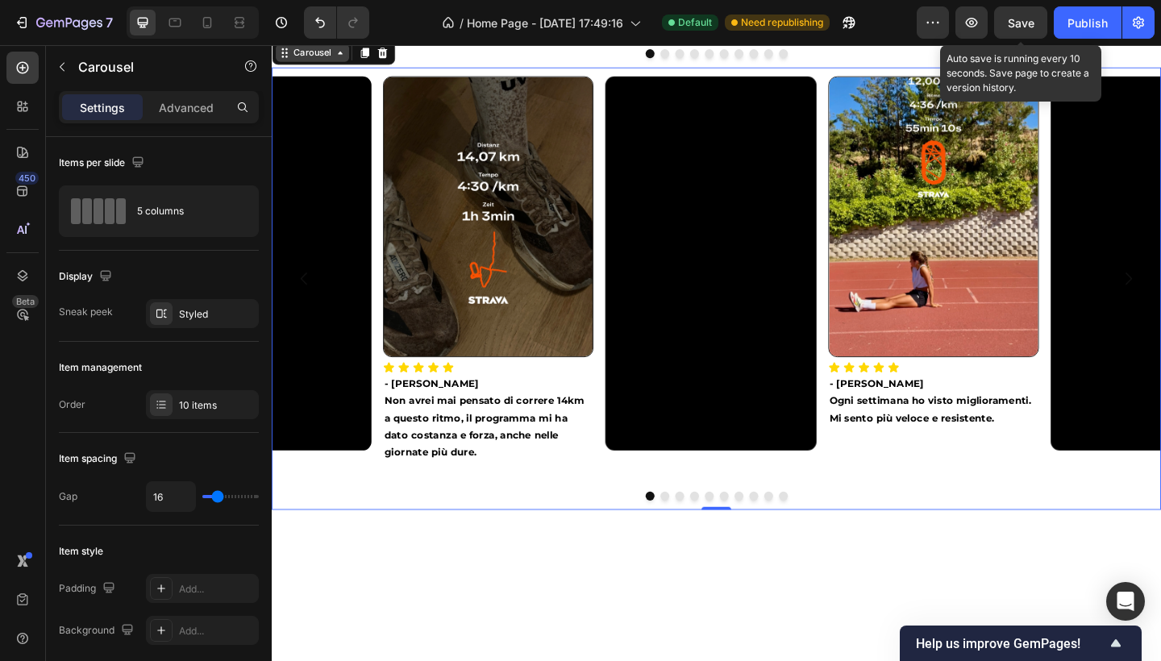
scroll to position [2385, 0]
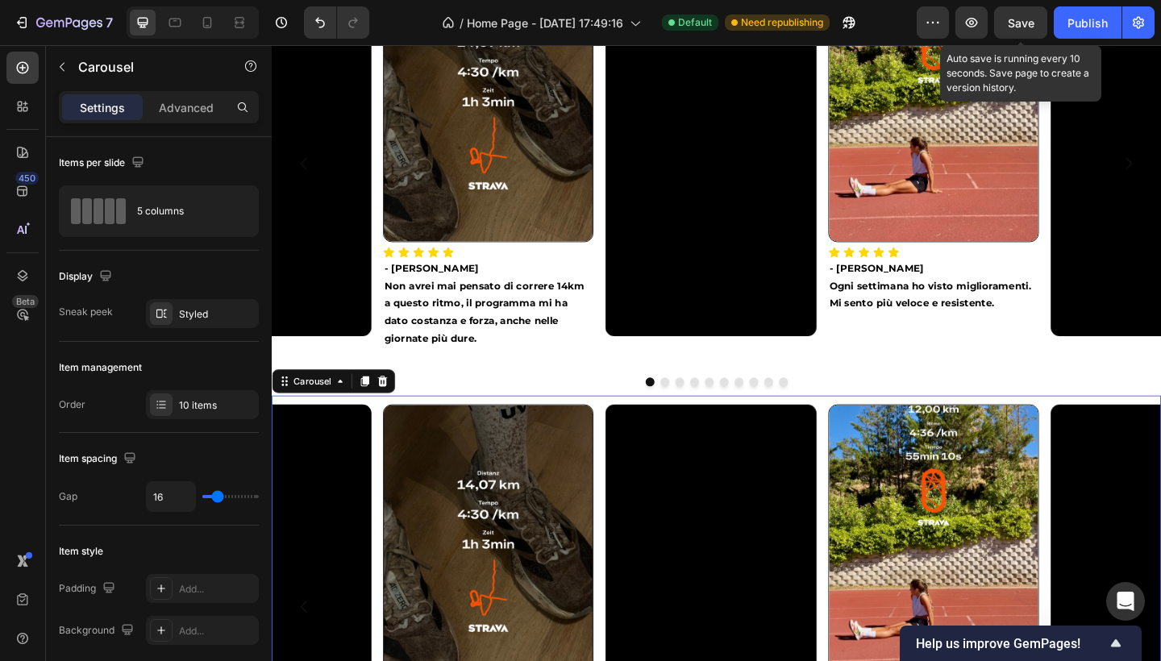
drag, startPoint x: 284, startPoint y: 415, endPoint x: 445, endPoint y: 421, distance: 161.4
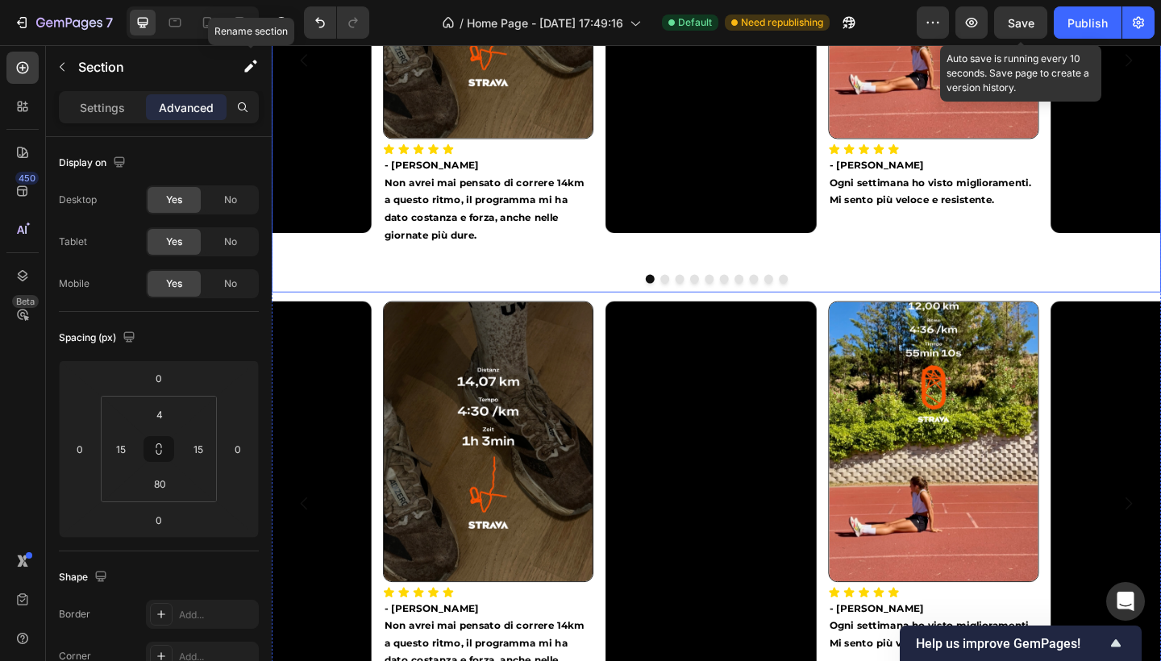
scroll to position [2603, 0]
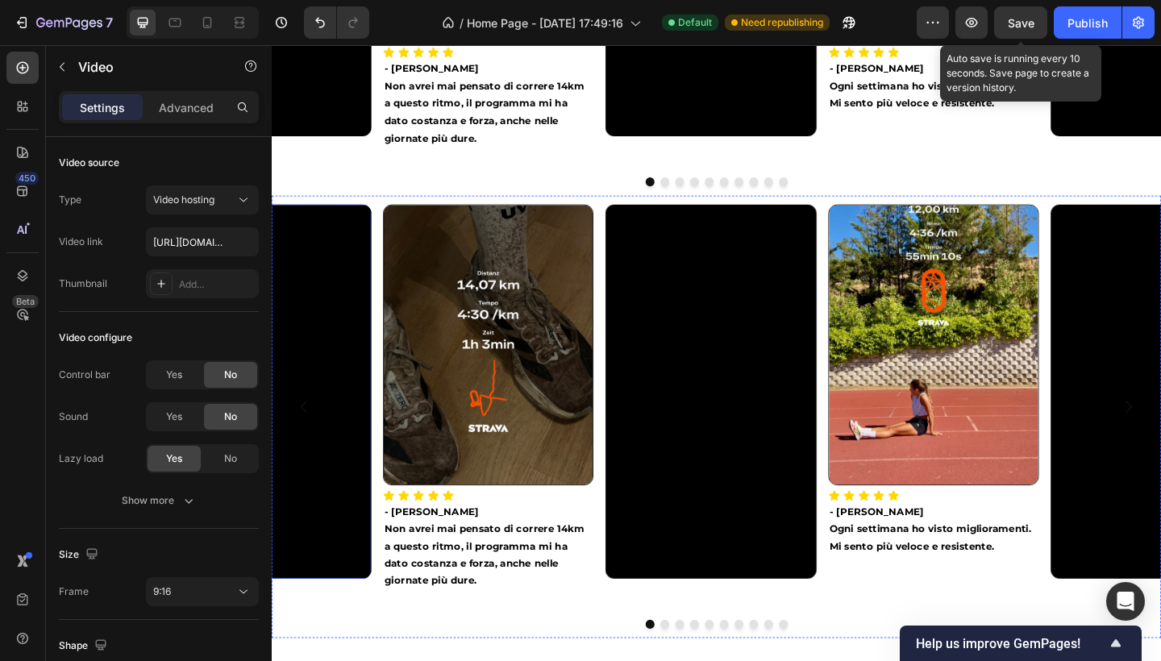
click at [299, 234] on video at bounding box center [265, 422] width 229 height 407
click at [384, 231] on div "Image Icon Icon Icon Icon Icon Icon List - Gabriele D. Non avrei mai pensato di…" at bounding box center [756, 438] width 968 height 439
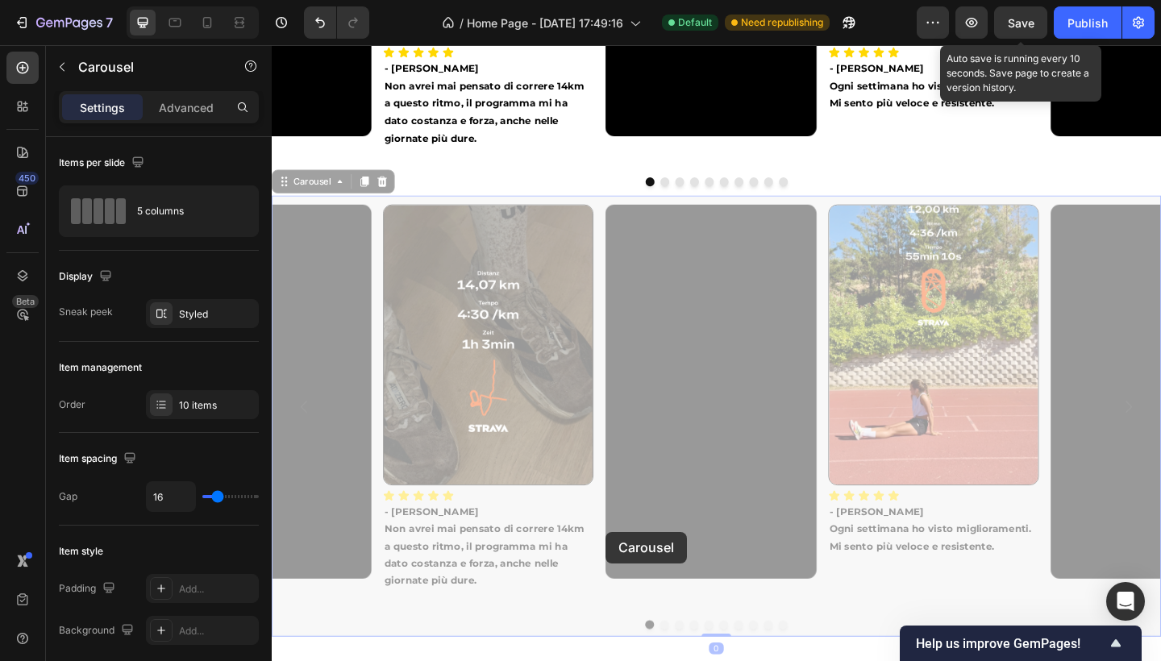
scroll to position [3276, 0]
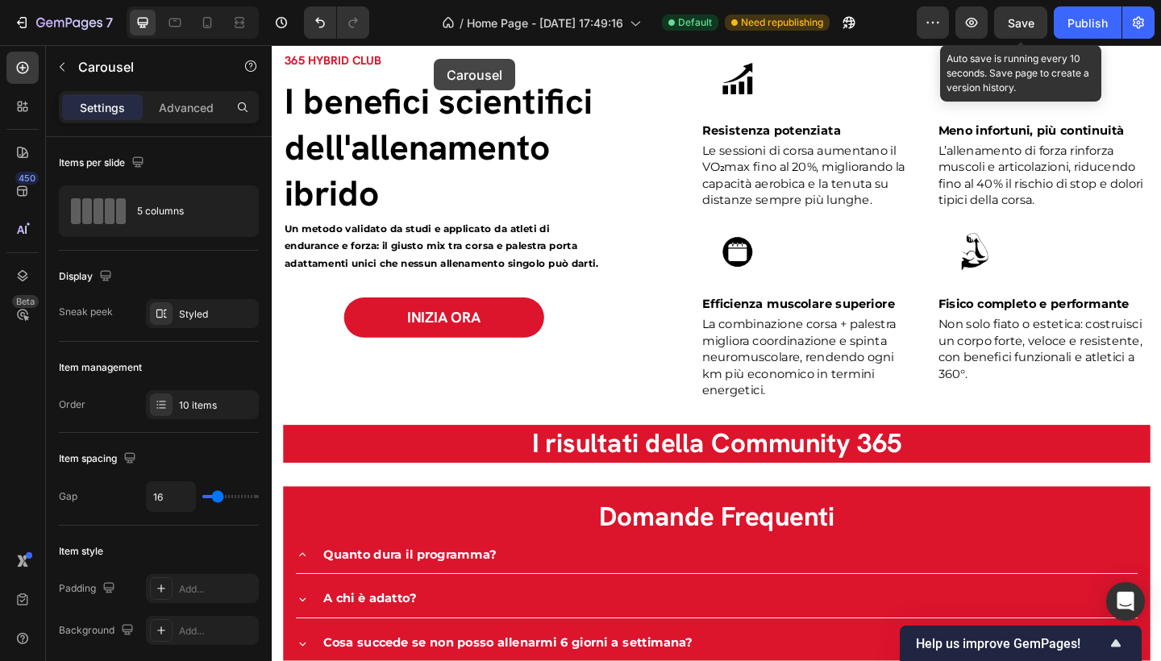
drag, startPoint x: 285, startPoint y: 198, endPoint x: 448, endPoint y: 60, distance: 212.9
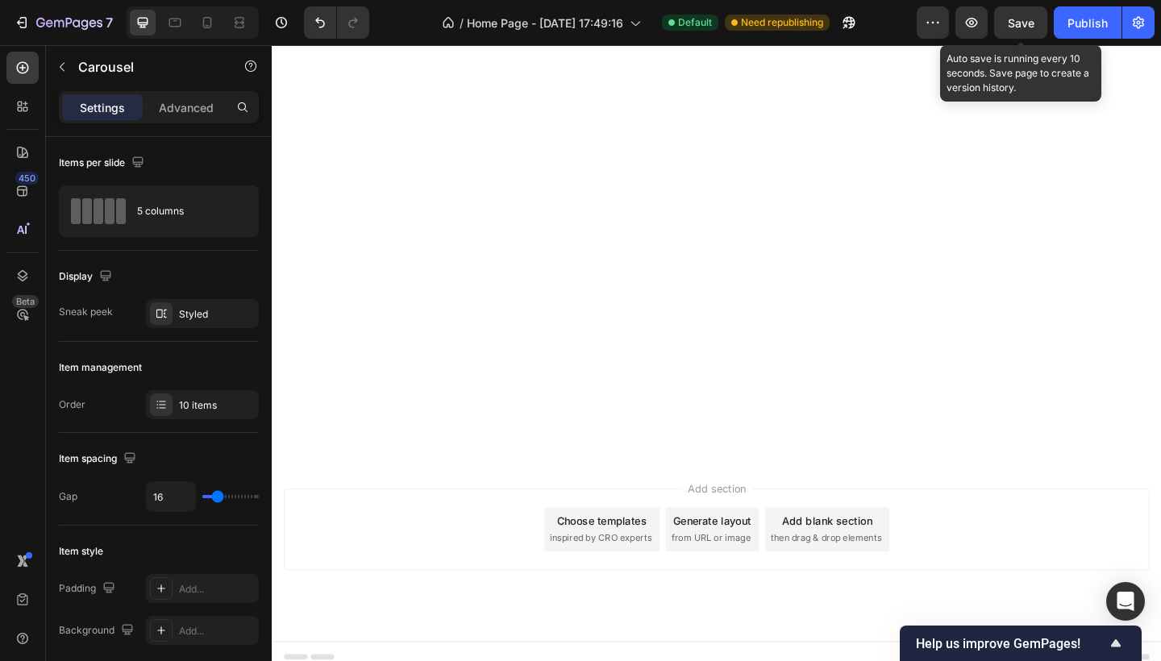
scroll to position [1789, 0]
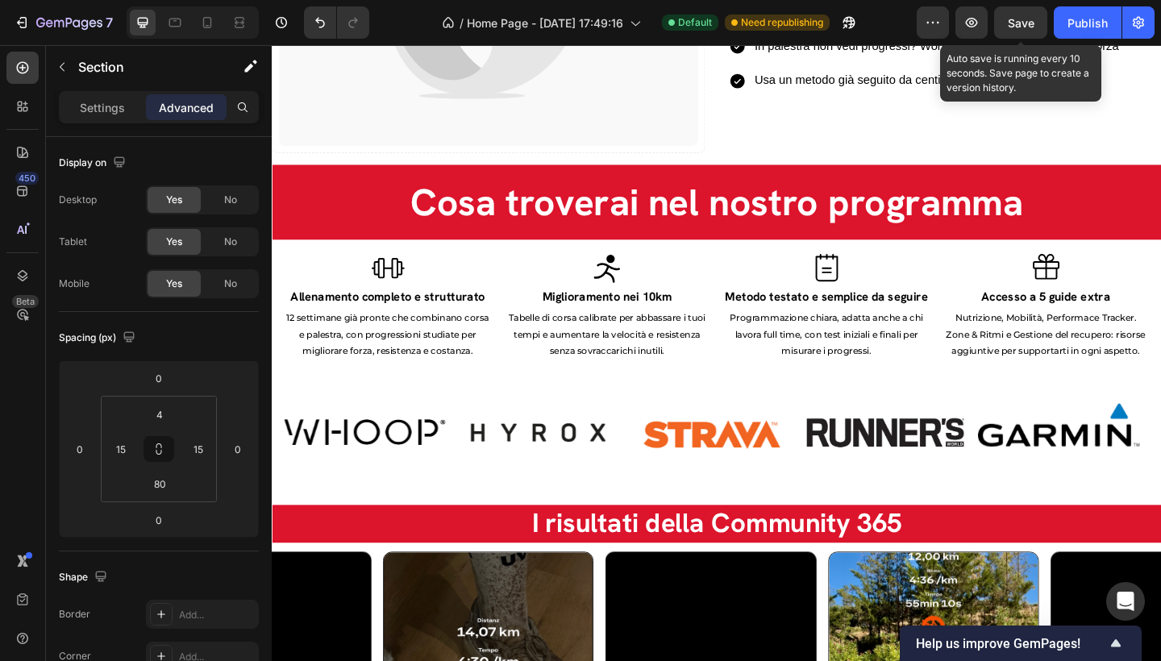
scroll to position [2446, 0]
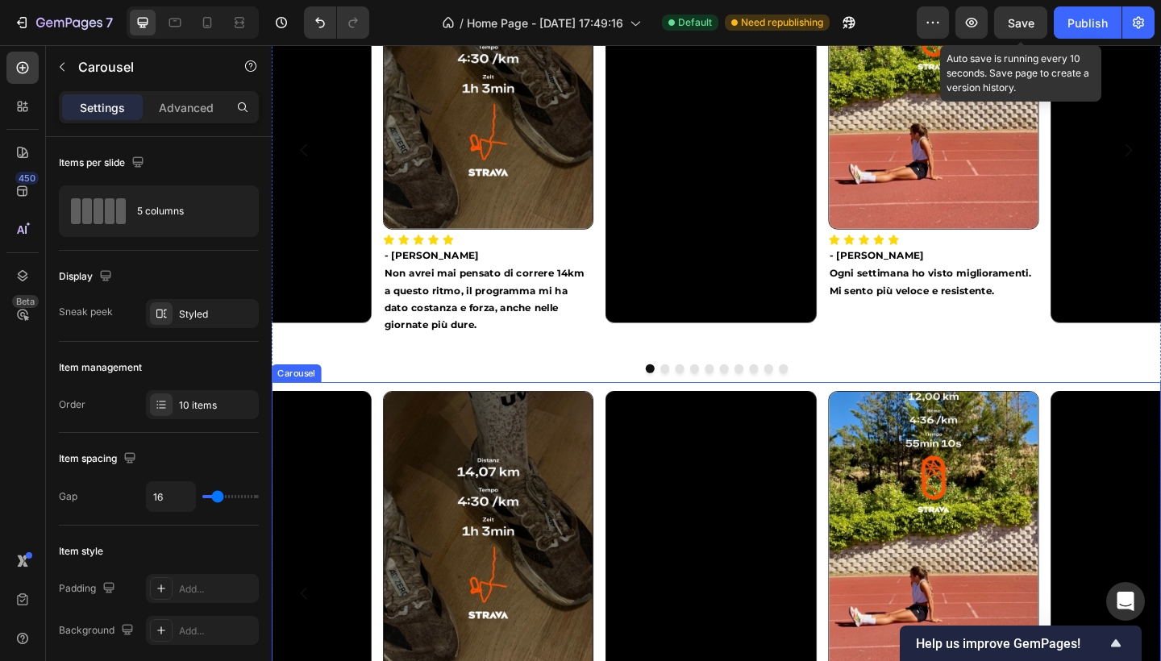
click at [388, 431] on div "Image Icon Icon Icon Icon Icon Icon List - Gabriele D. Non avrei mai pensato di…" at bounding box center [756, 641] width 968 height 439
click at [310, 423] on div "Image Icon Icon Icon Icon Icon Icon List - Gabriele D. Non avrei mai pensato di…" at bounding box center [756, 652] width 968 height 481
click at [389, 402] on icon at bounding box center [392, 396] width 10 height 11
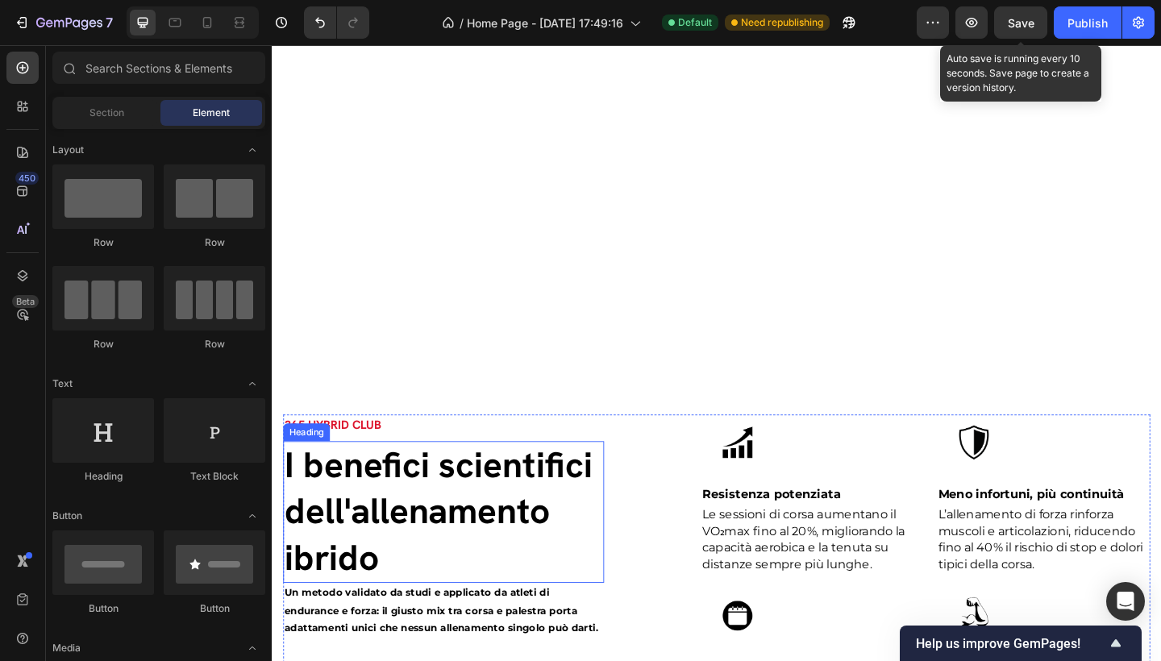
scroll to position [2730, 0]
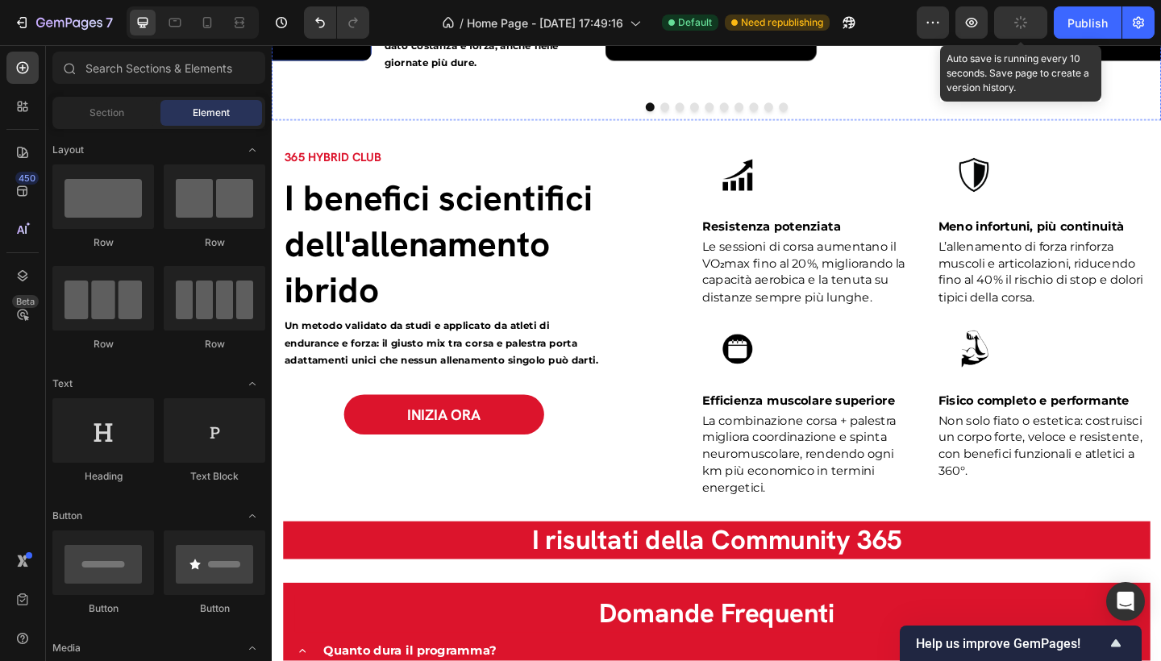
drag, startPoint x: 344, startPoint y: 266, endPoint x: 516, endPoint y: 225, distance: 176.6
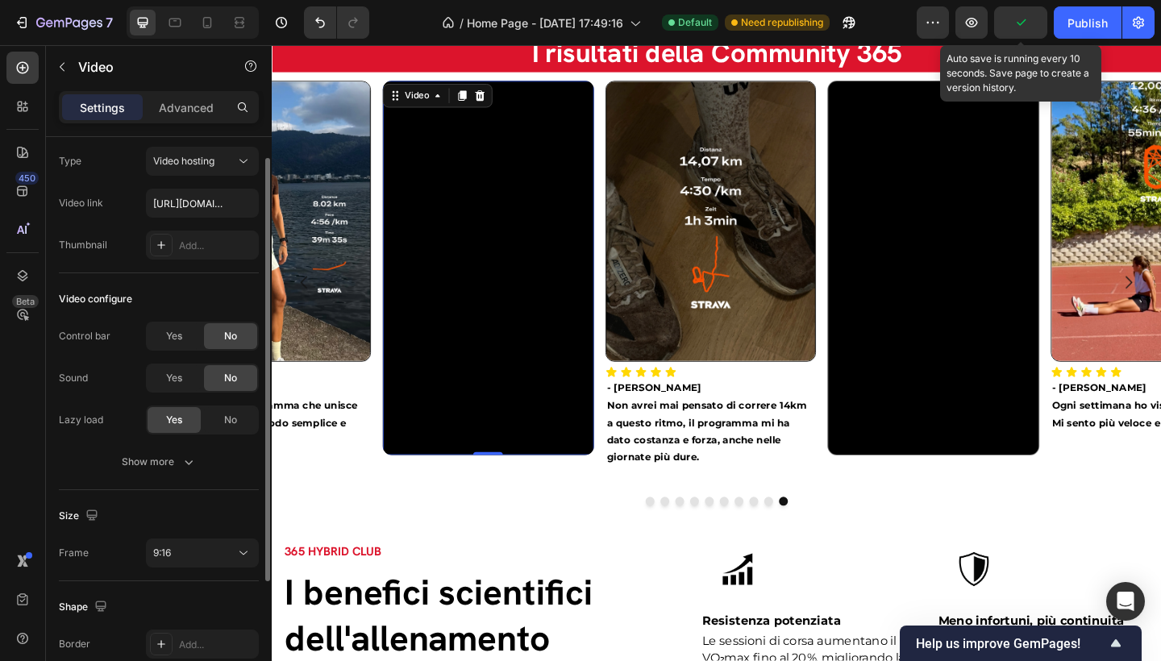
scroll to position [35, 0]
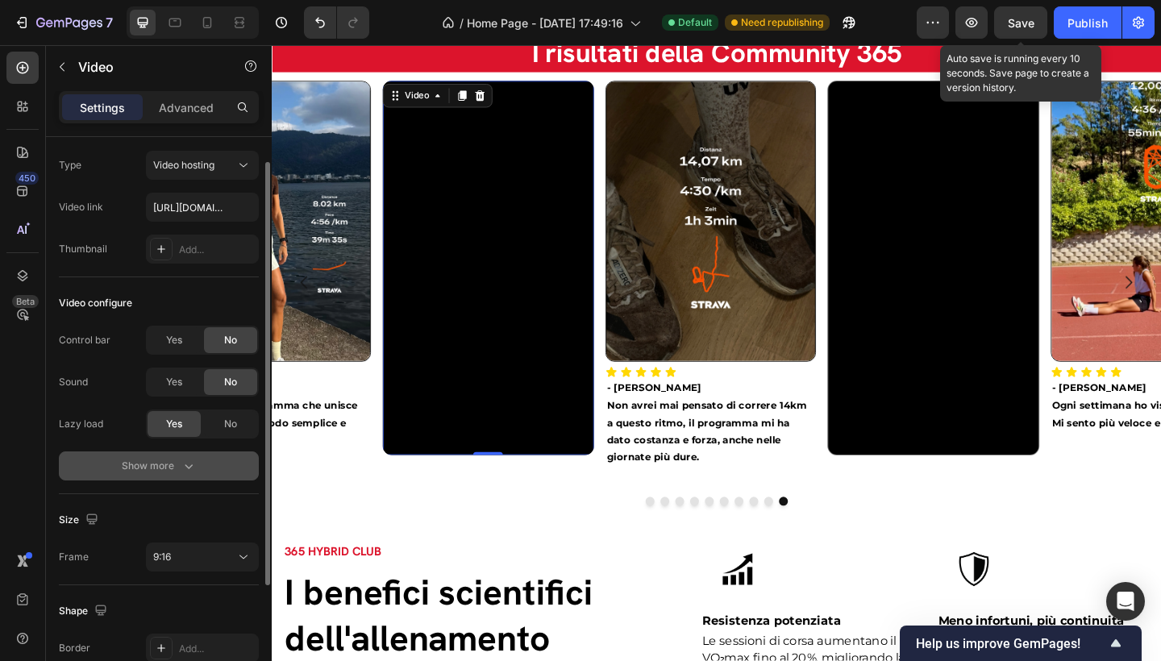
click at [173, 465] on div "Show more" at bounding box center [159, 466] width 75 height 16
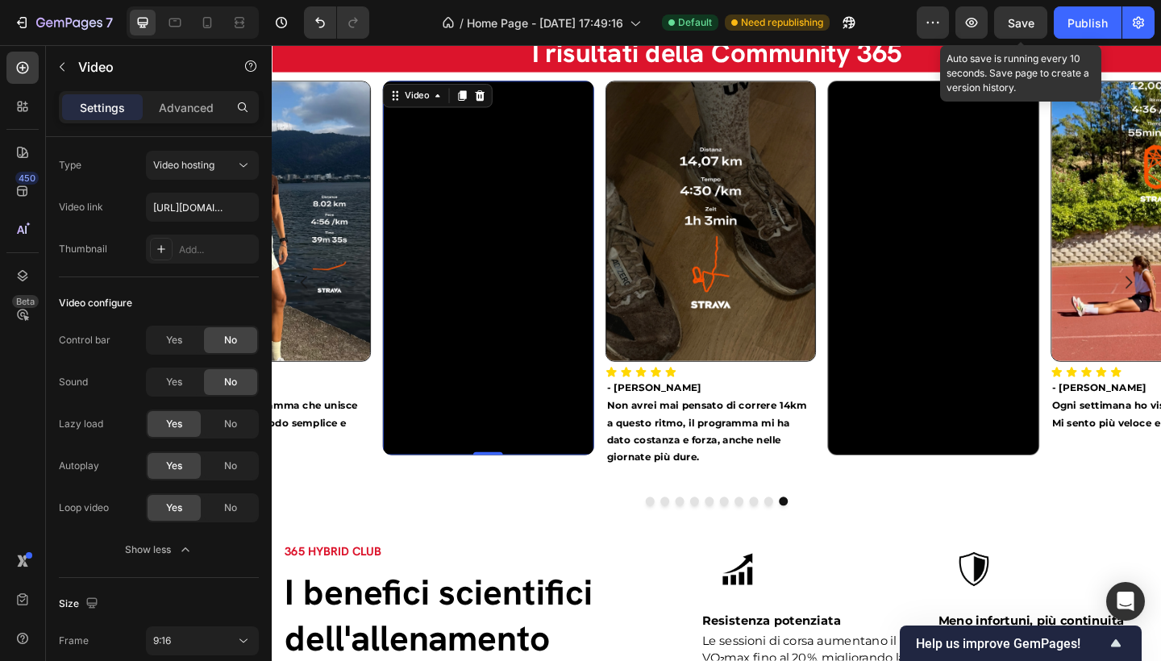
click at [522, 278] on video at bounding box center [507, 288] width 229 height 407
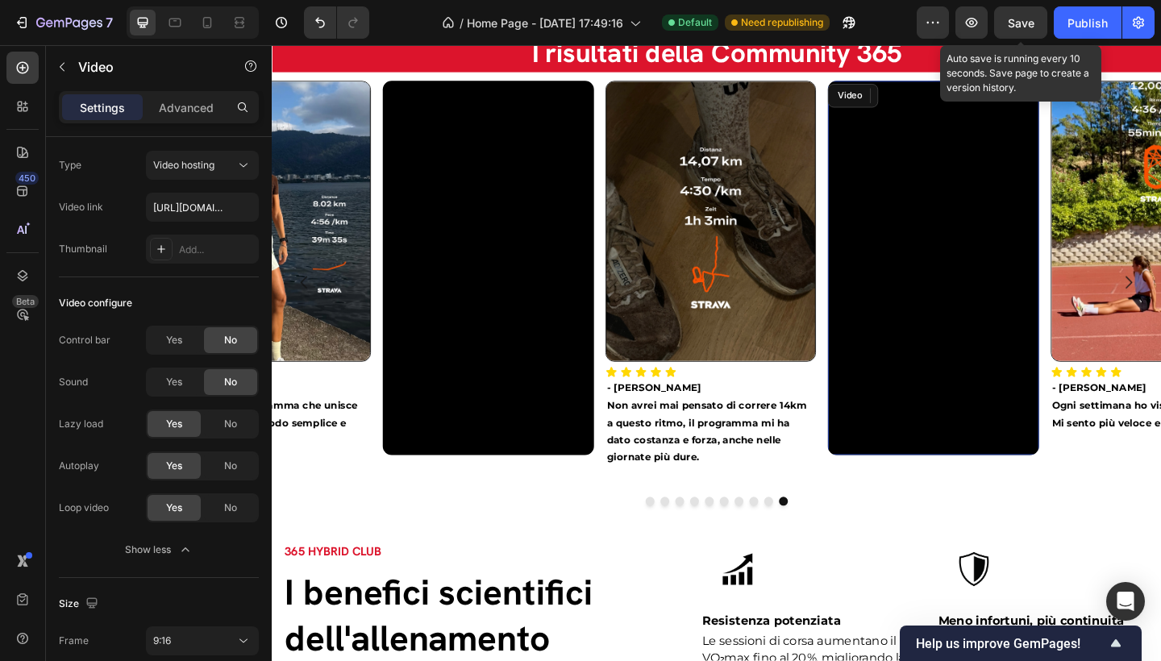
click at [982, 303] on video at bounding box center [991, 288] width 229 height 407
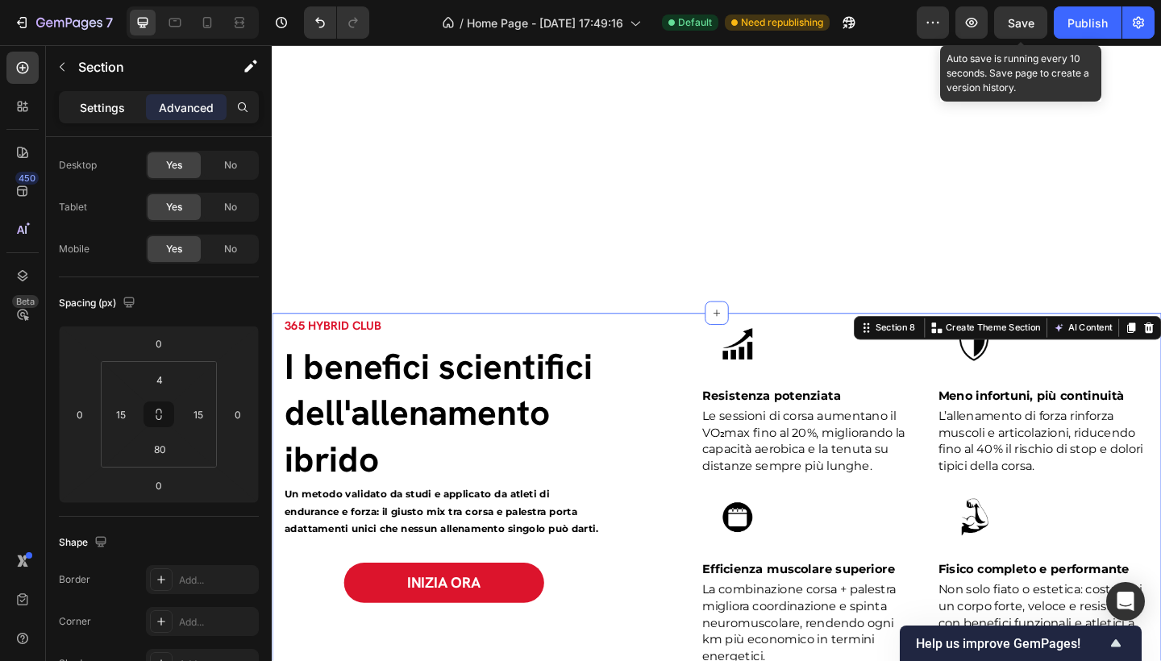
click at [110, 109] on p "Settings" at bounding box center [102, 107] width 45 height 17
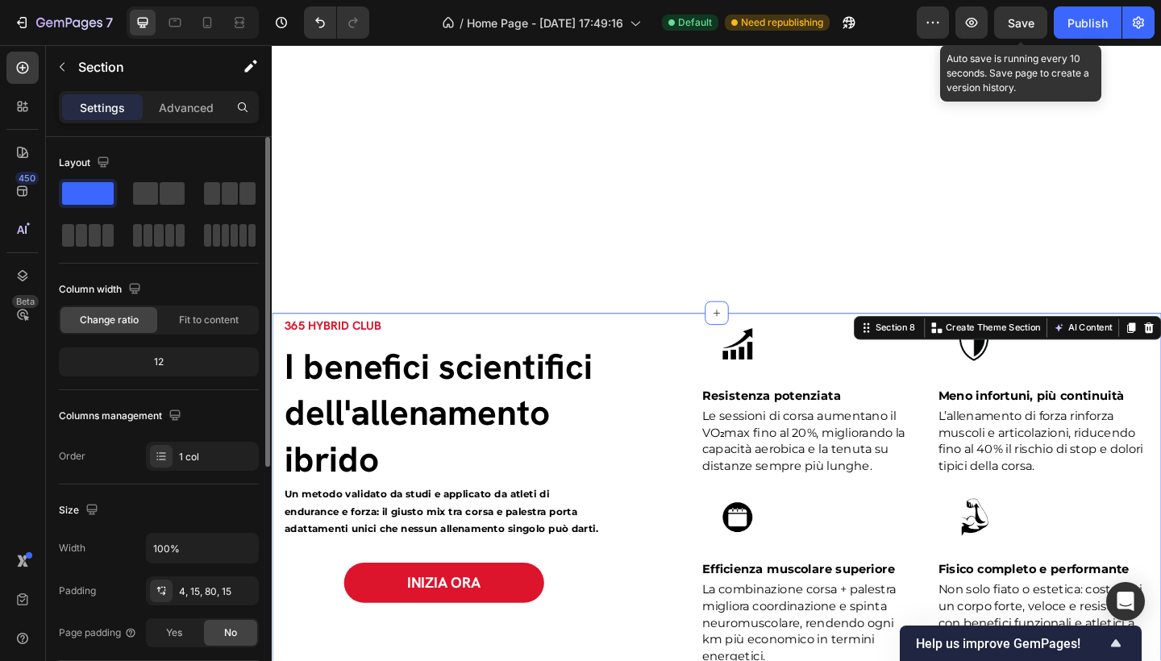
scroll to position [2891, 0]
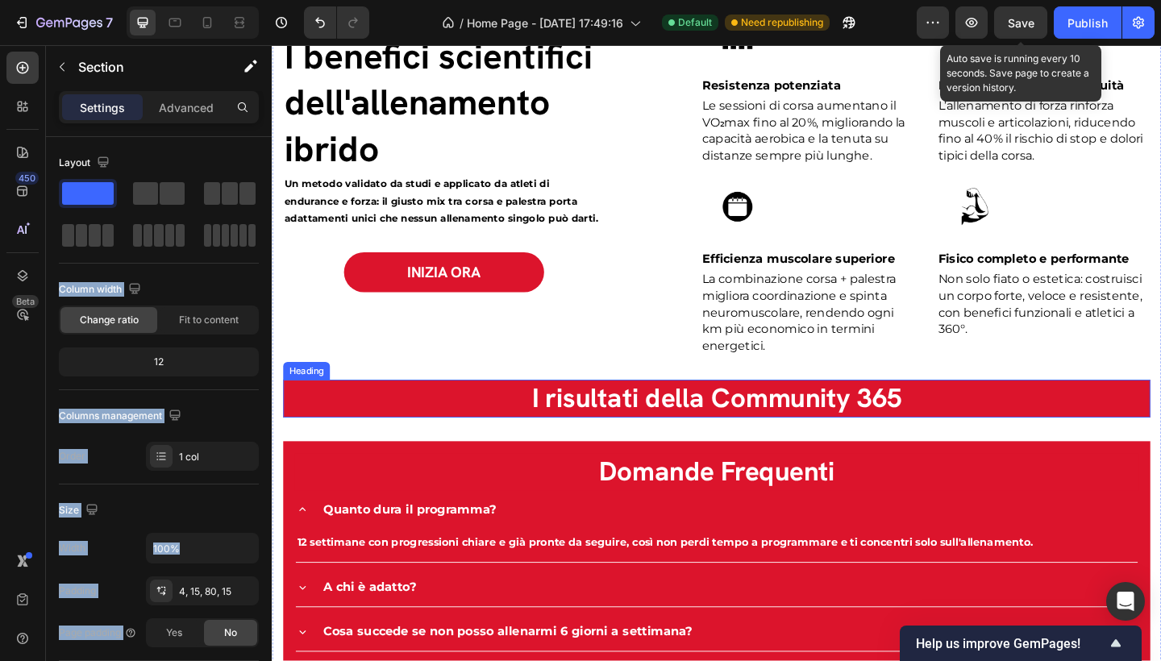
drag, startPoint x: 348, startPoint y: 231, endPoint x: 435, endPoint y: 419, distance: 206.8
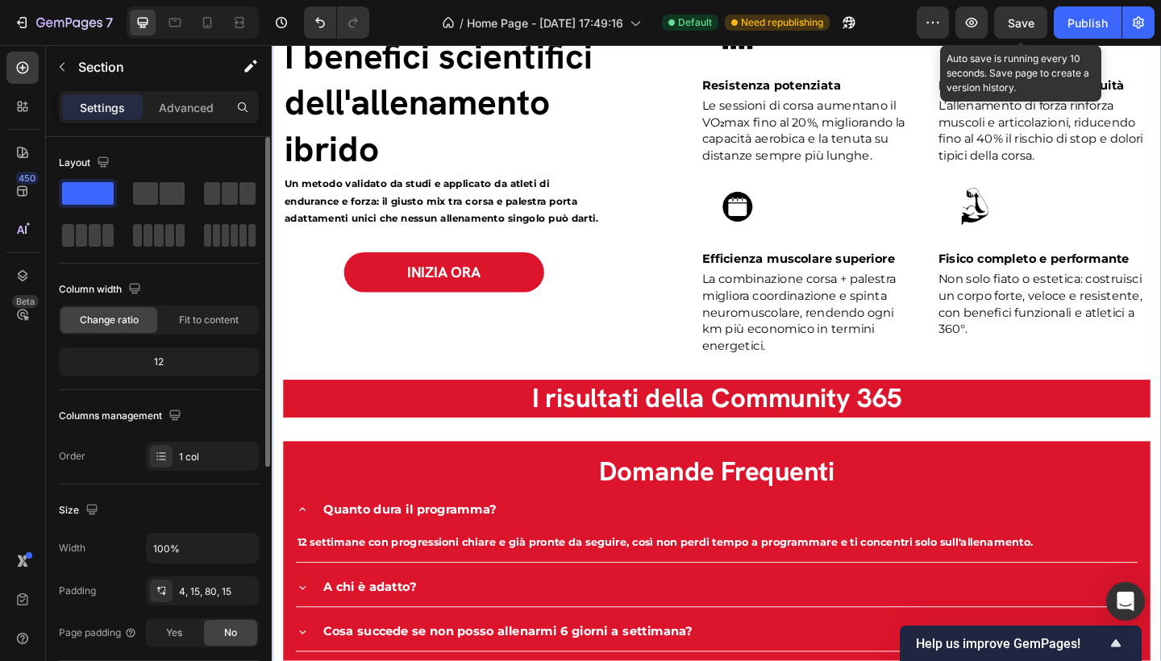
click at [79, 190] on span at bounding box center [88, 193] width 52 height 23
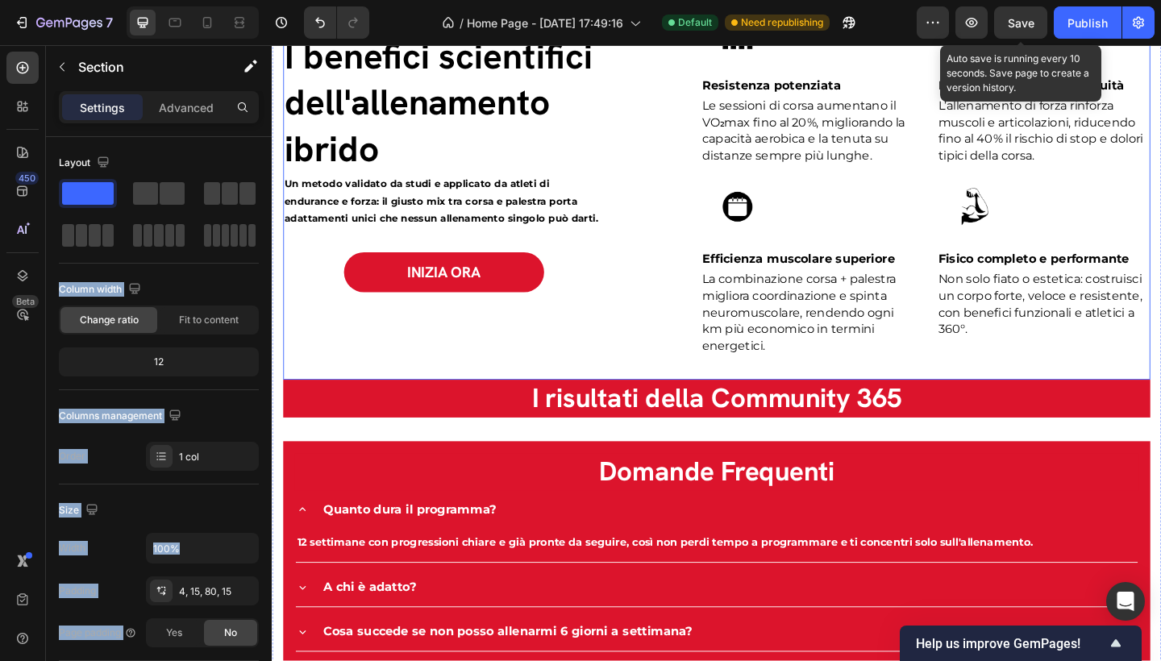
drag, startPoint x: 371, startPoint y: 237, endPoint x: 381, endPoint y: 381, distance: 144.7
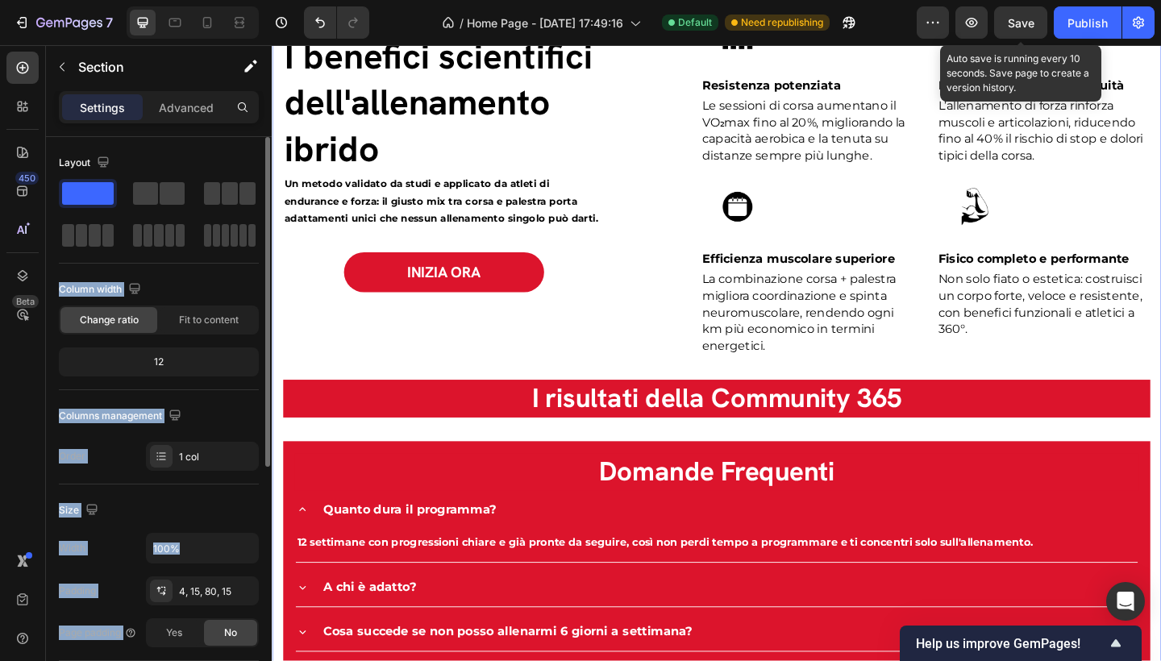
click at [85, 184] on span at bounding box center [88, 193] width 52 height 23
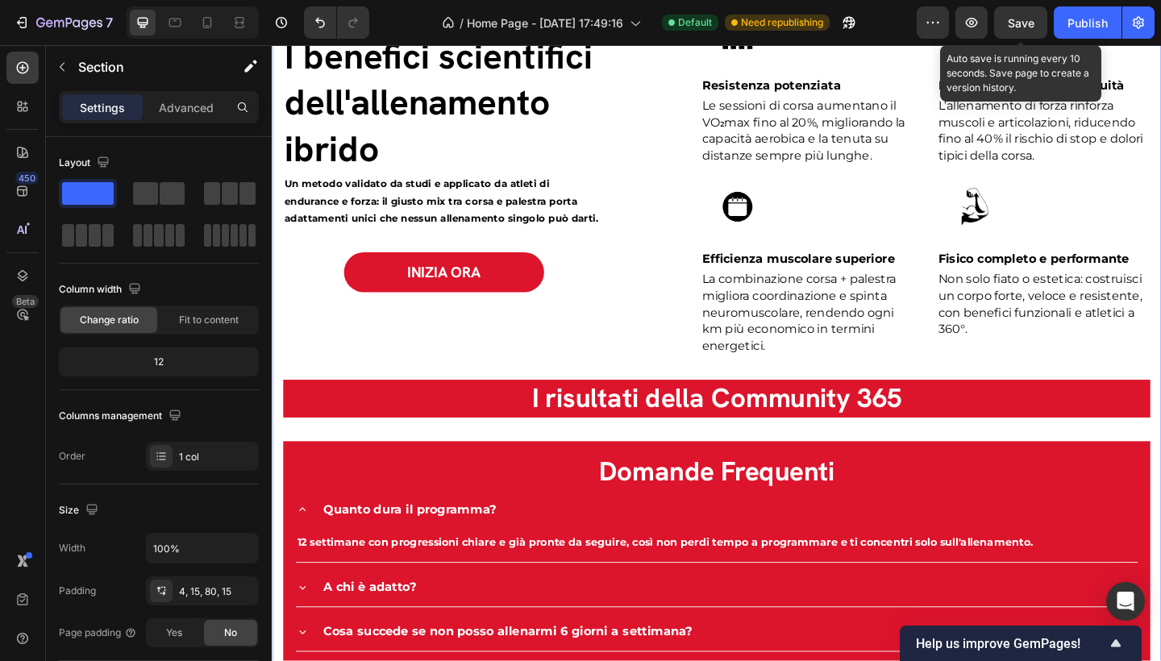
click at [368, 453] on div "365 HYBRID CLUB Text block I benefici scientifici dell'allenamento ibrido Headi…" at bounding box center [755, 432] width 943 height 860
click at [73, 64] on button "button" at bounding box center [62, 67] width 26 height 26
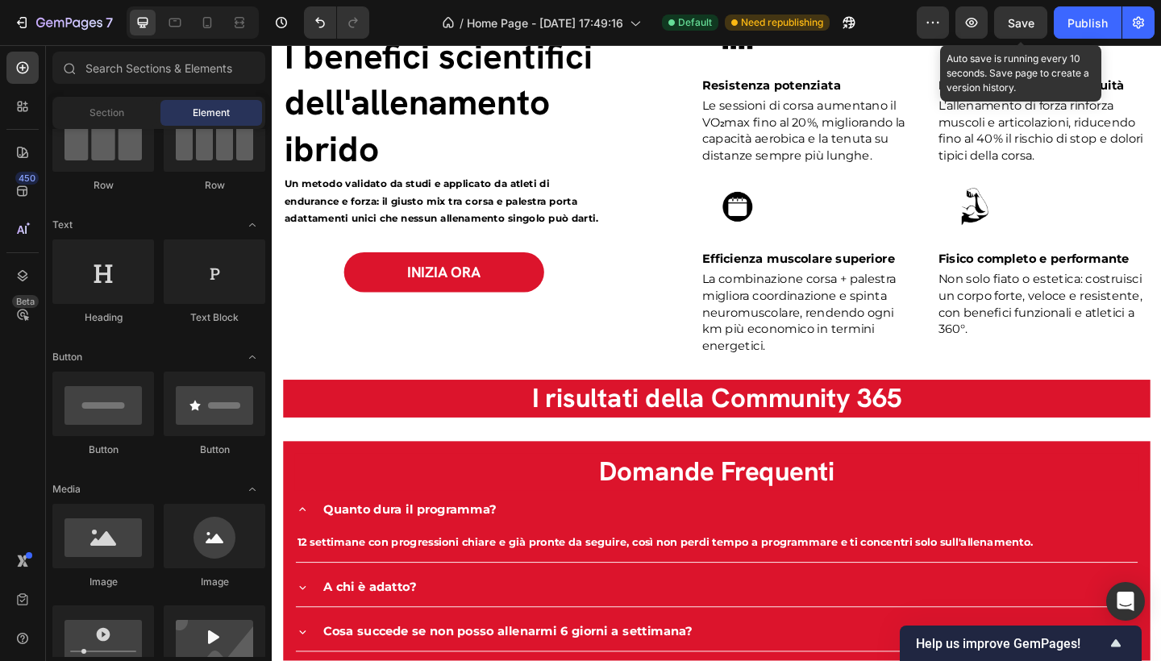
scroll to position [0, 0]
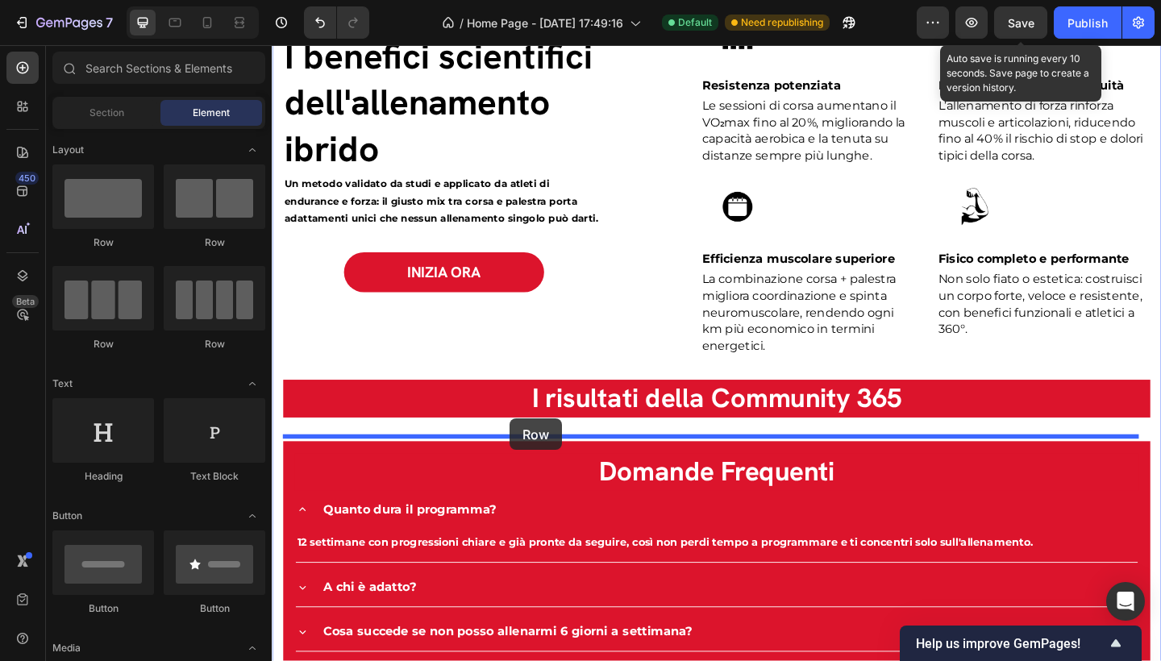
drag, startPoint x: 375, startPoint y: 240, endPoint x: 531, endPoint y: 452, distance: 262.4
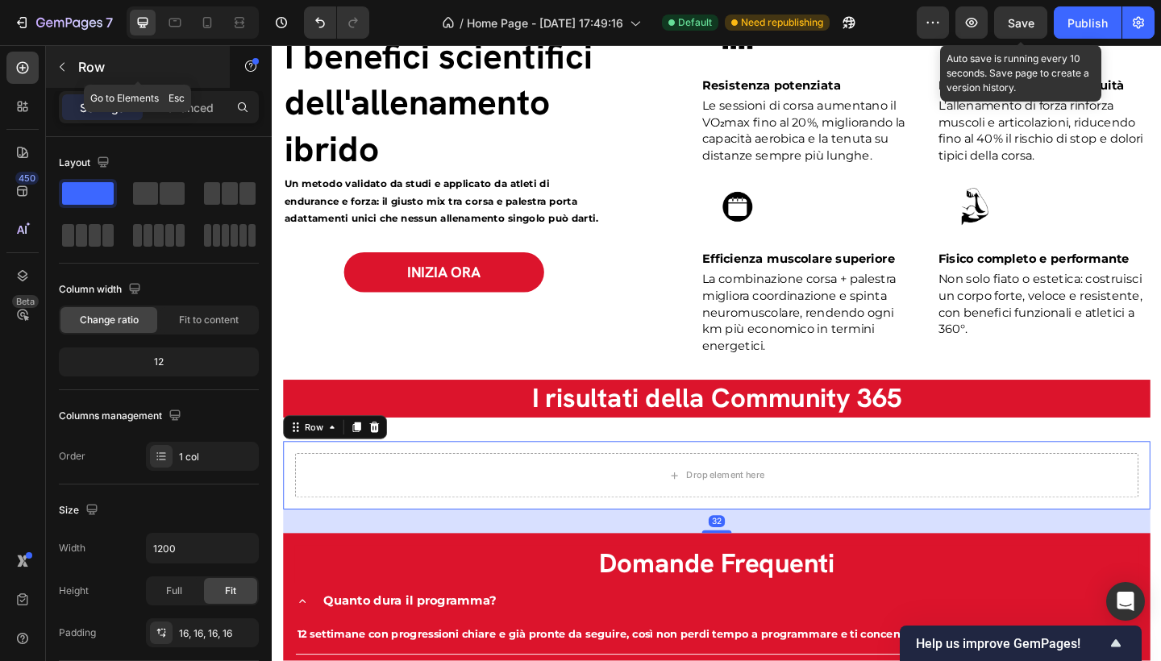
click at [64, 65] on icon "button" at bounding box center [62, 66] width 13 height 13
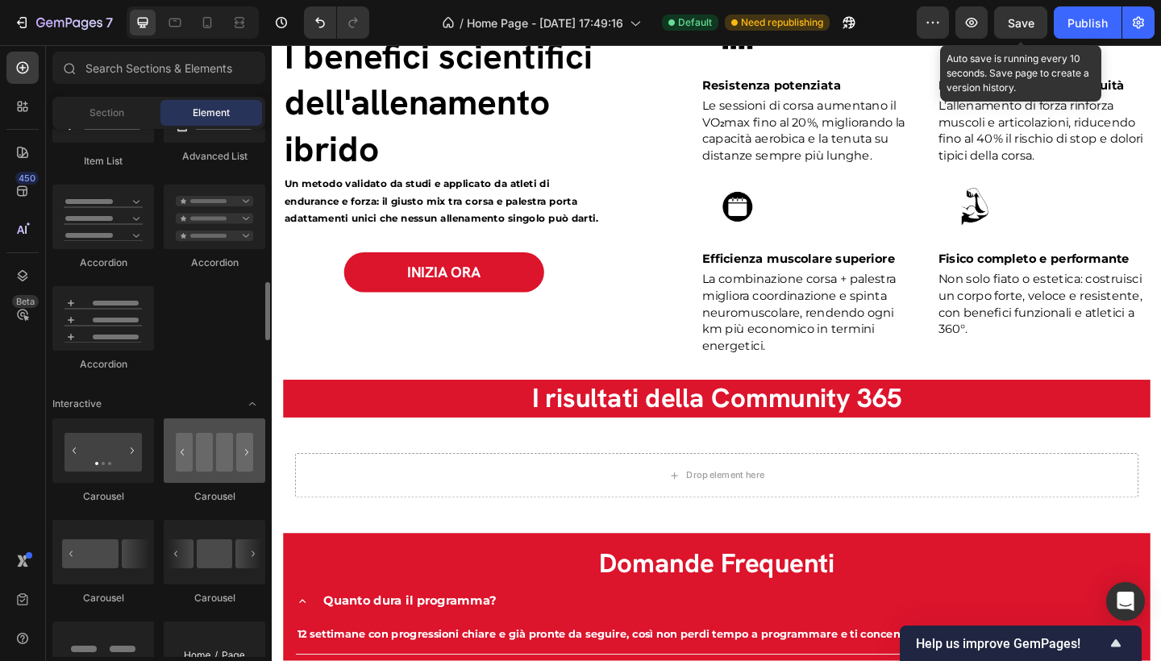
scroll to position [1360, 0]
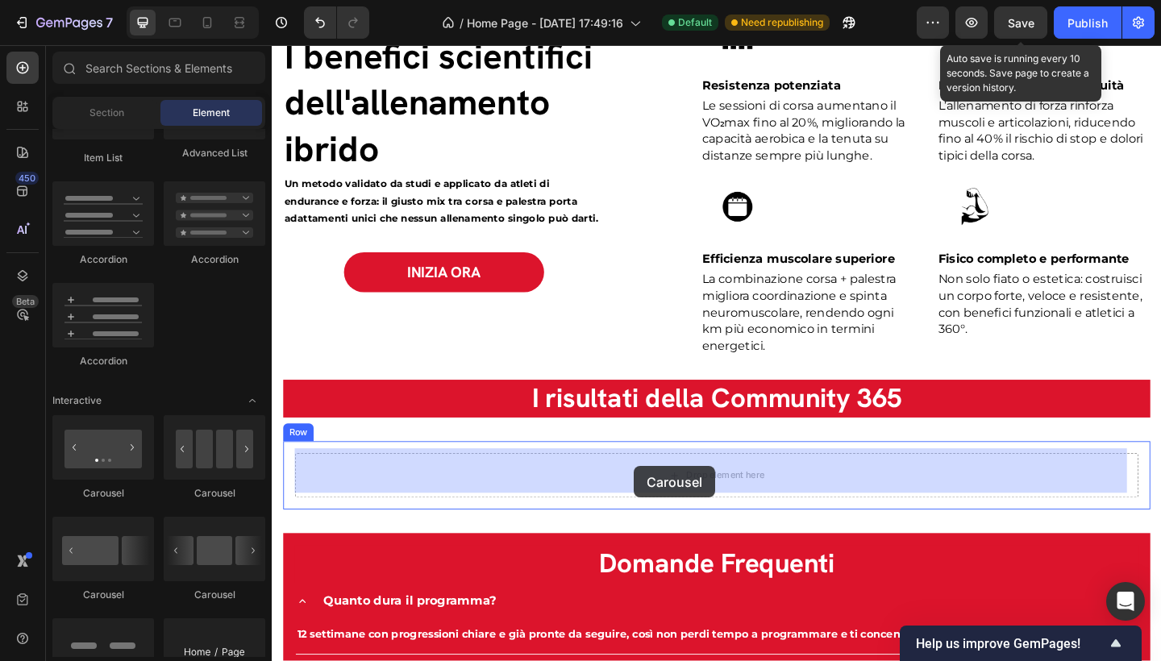
drag, startPoint x: 478, startPoint y: 510, endPoint x: 665, endPoint y: 503, distance: 187.2
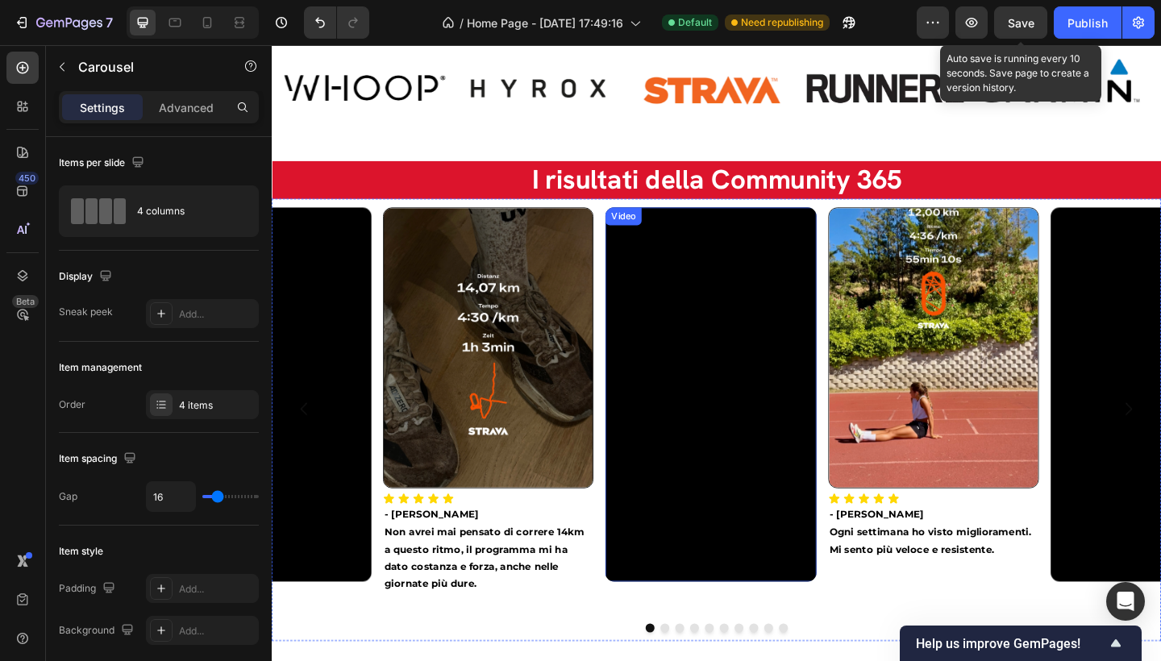
scroll to position [2167, 0]
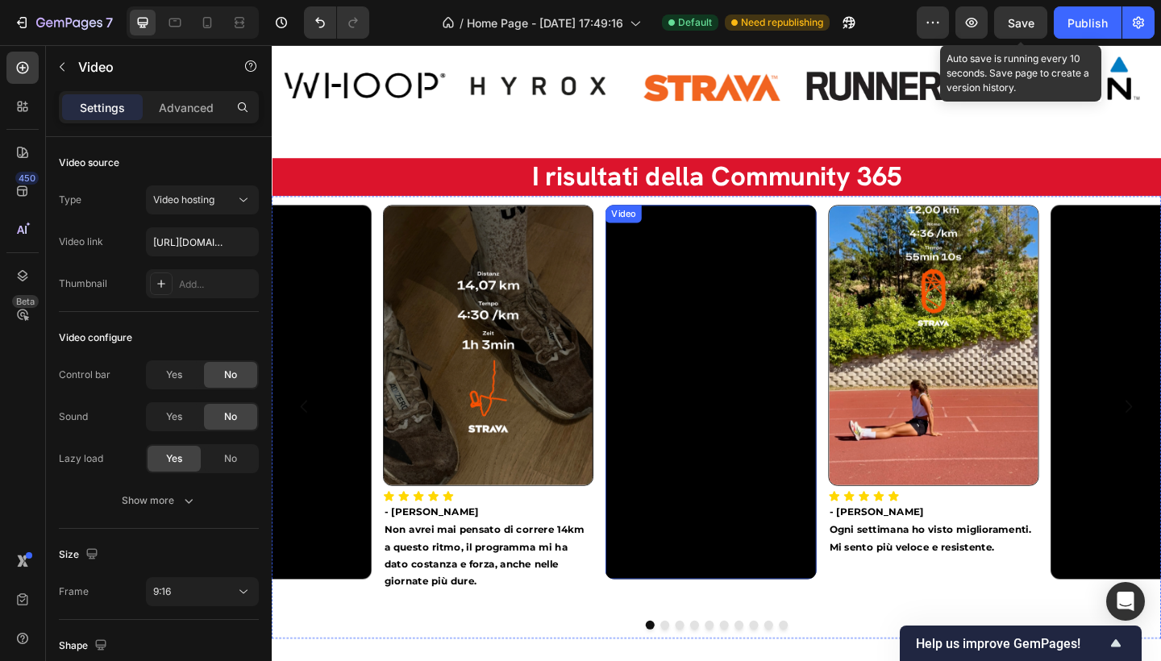
click at [737, 408] on video at bounding box center [749, 422] width 229 height 407
click at [580, 530] on div "Icon Icon Icon Icon Icon" at bounding box center [507, 536] width 229 height 13
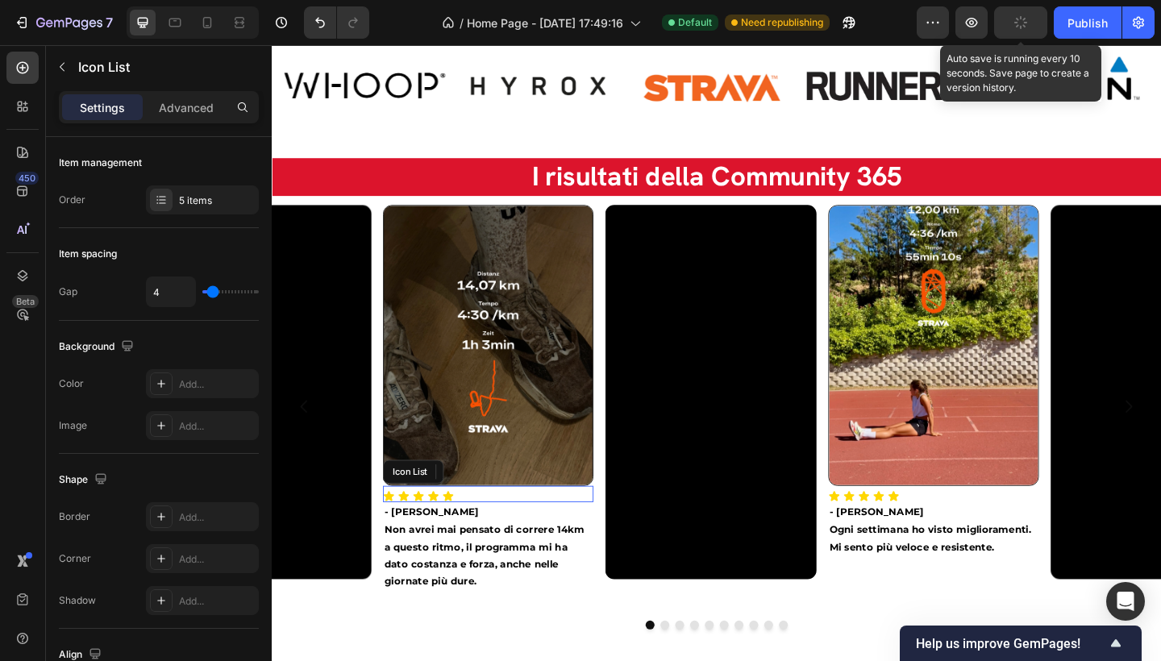
scroll to position [2196, 0]
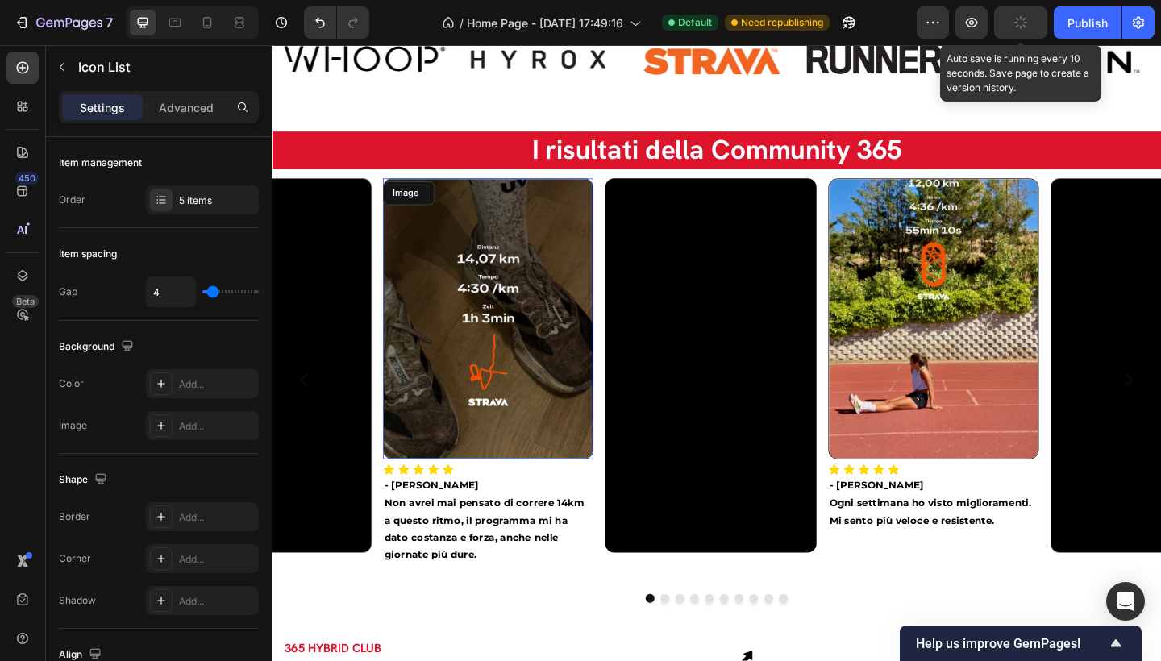
click at [550, 398] on img at bounding box center [507, 343] width 229 height 306
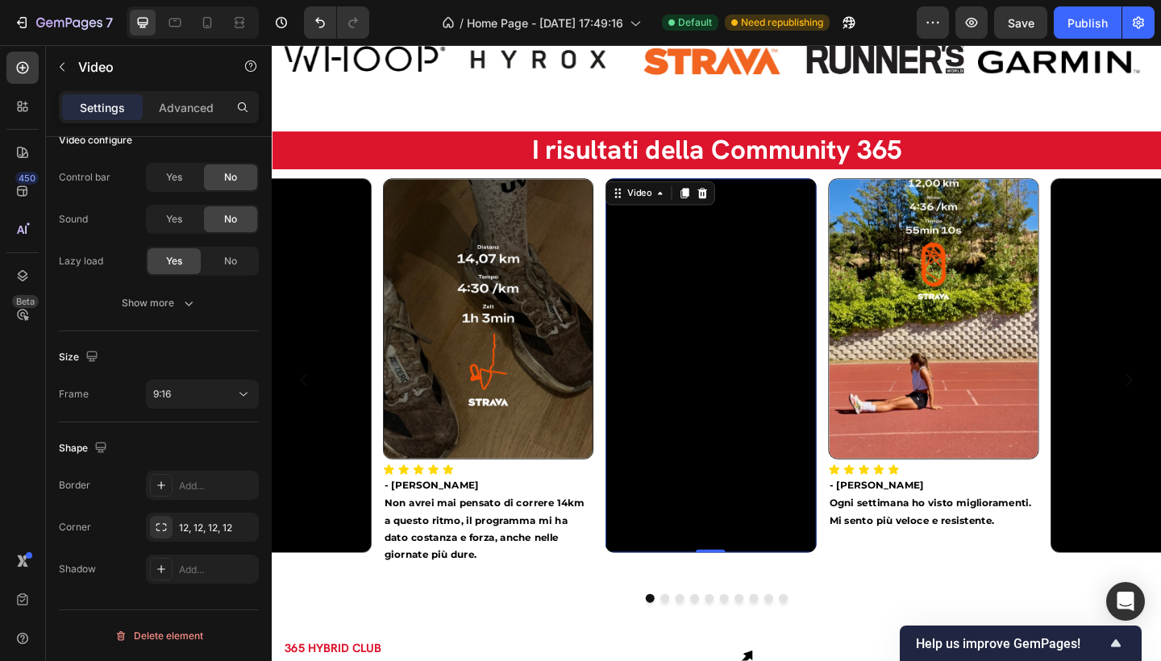
scroll to position [0, 0]
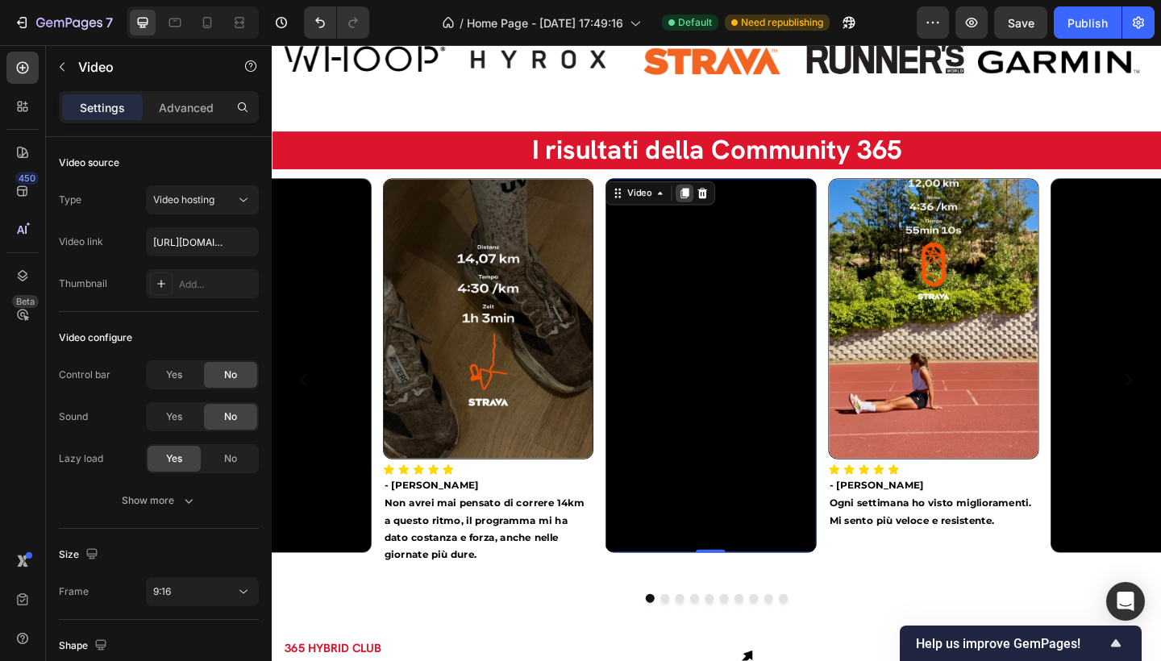
click at [721, 212] on icon at bounding box center [721, 206] width 9 height 11
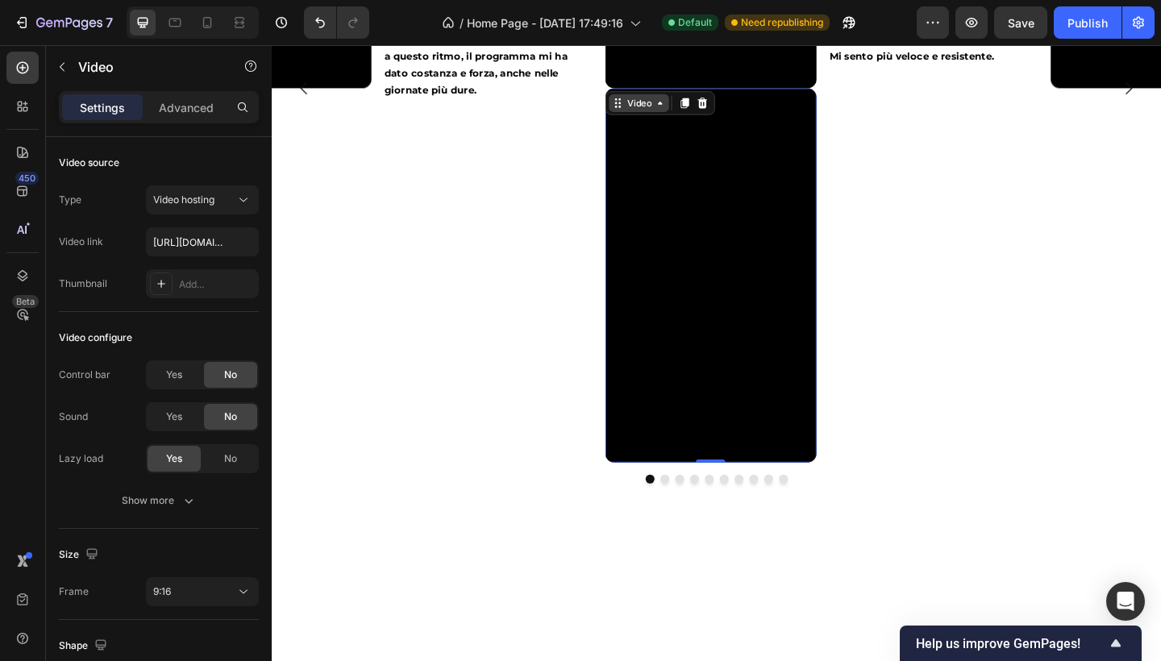
scroll to position [2384, 0]
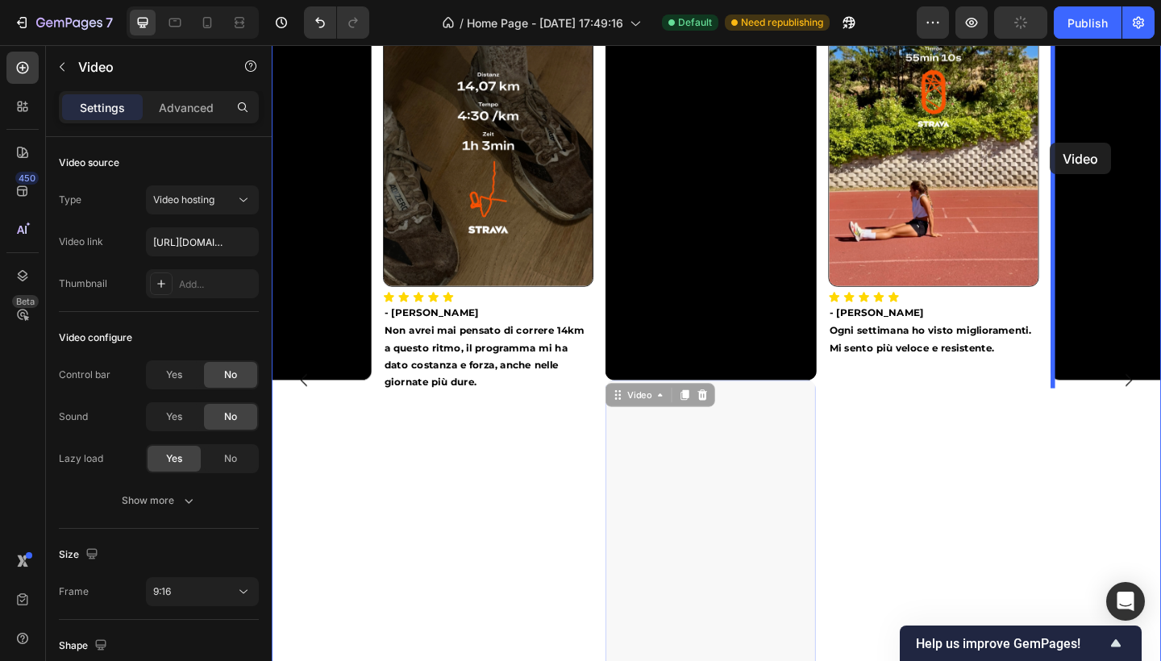
drag, startPoint x: 648, startPoint y: 434, endPoint x: 1118, endPoint y: 152, distance: 548.3
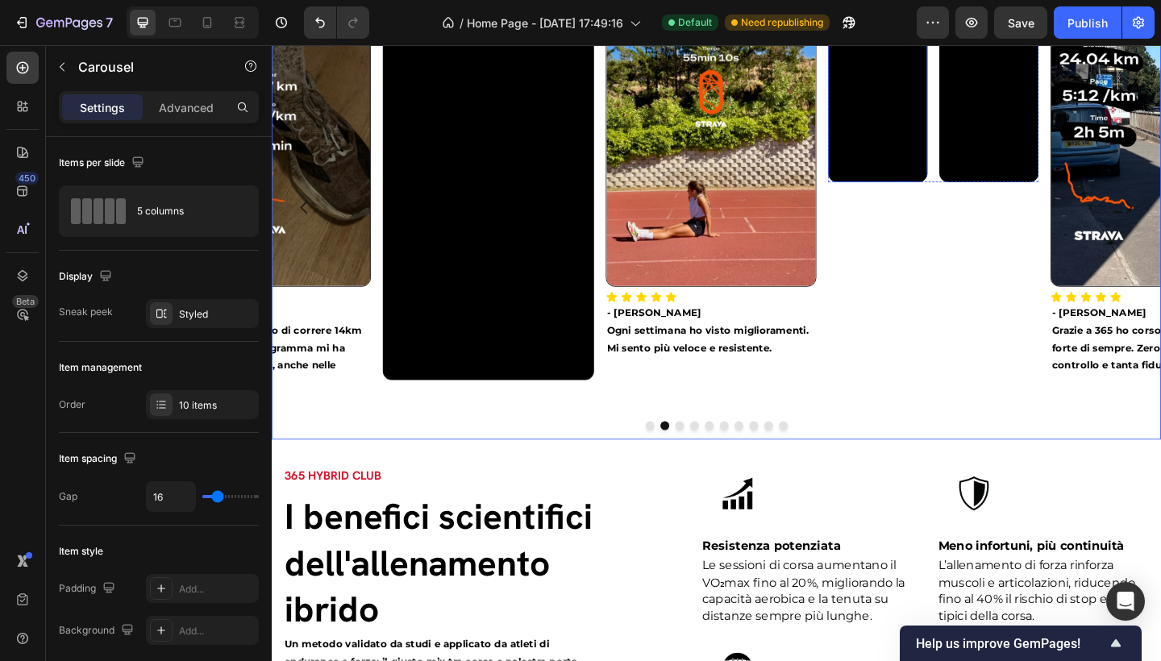
scroll to position [2260, 0]
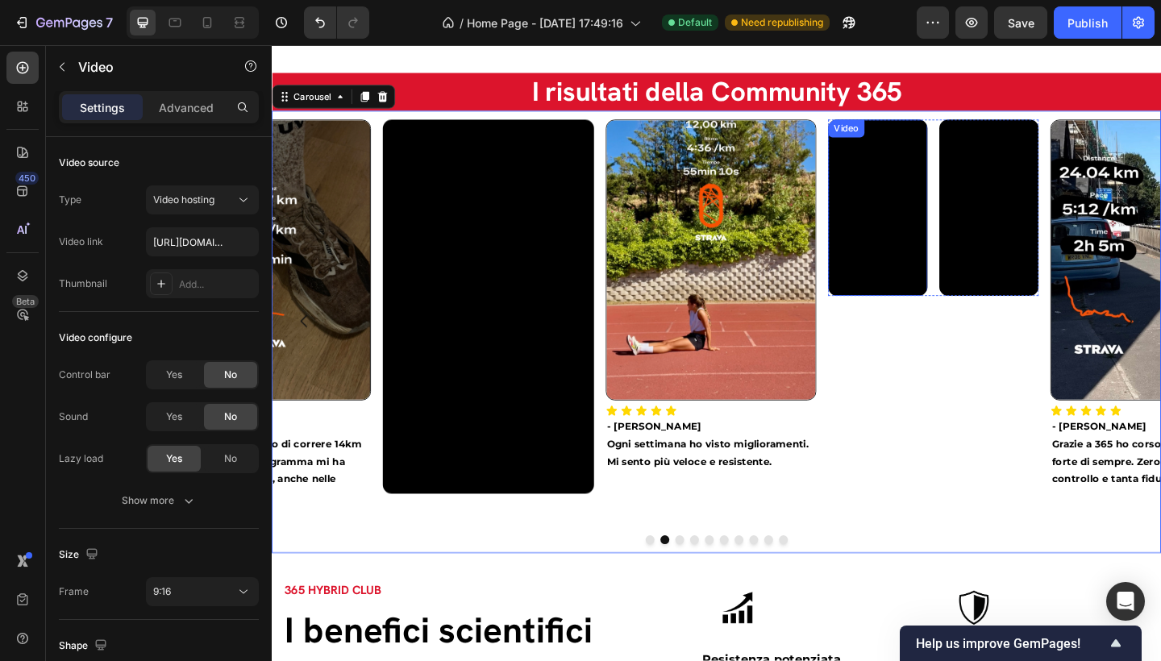
click at [934, 220] on video at bounding box center [931, 223] width 108 height 192
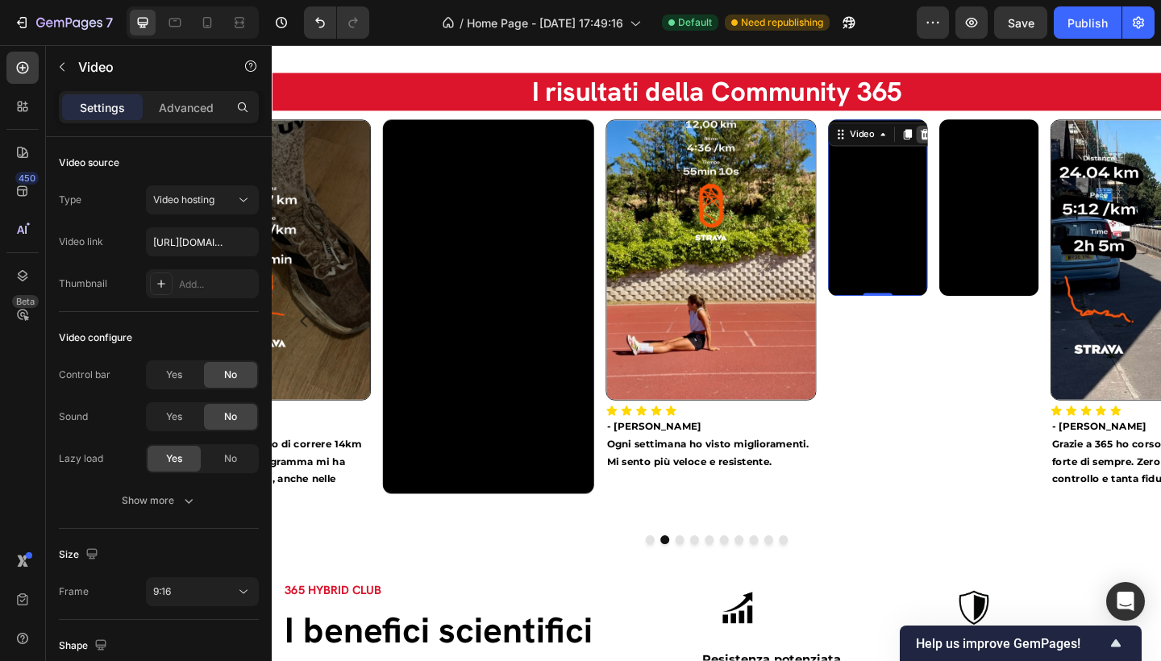
click at [980, 148] on icon at bounding box center [982, 142] width 10 height 11
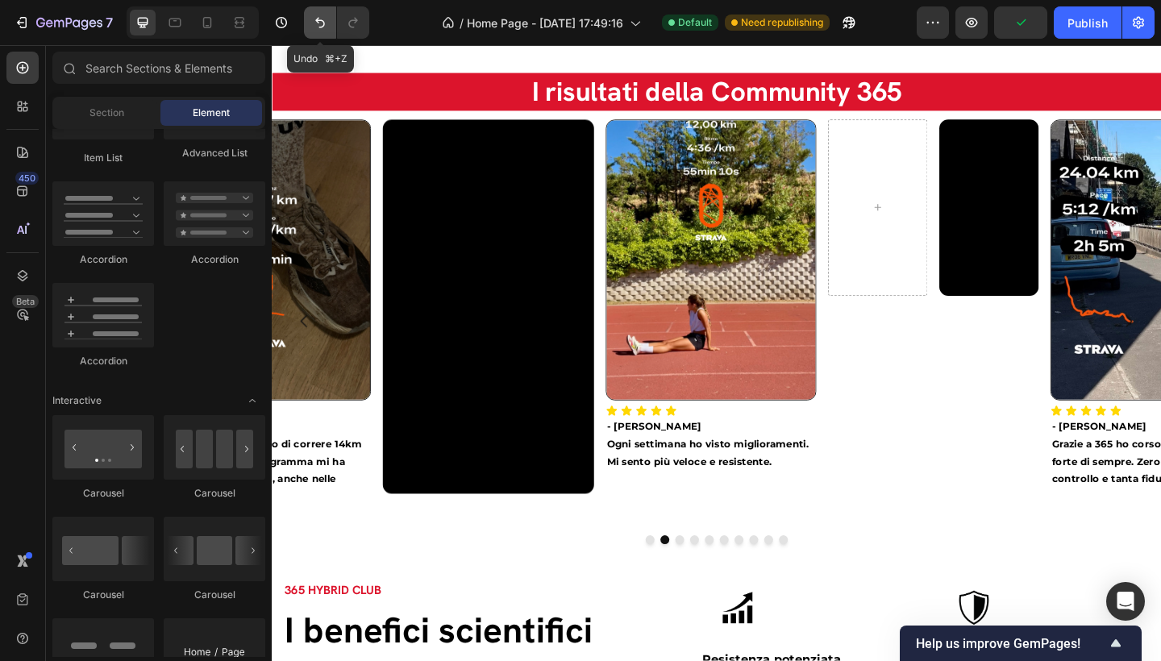
click at [320, 23] on icon "Undo/Redo" at bounding box center [320, 23] width 16 height 16
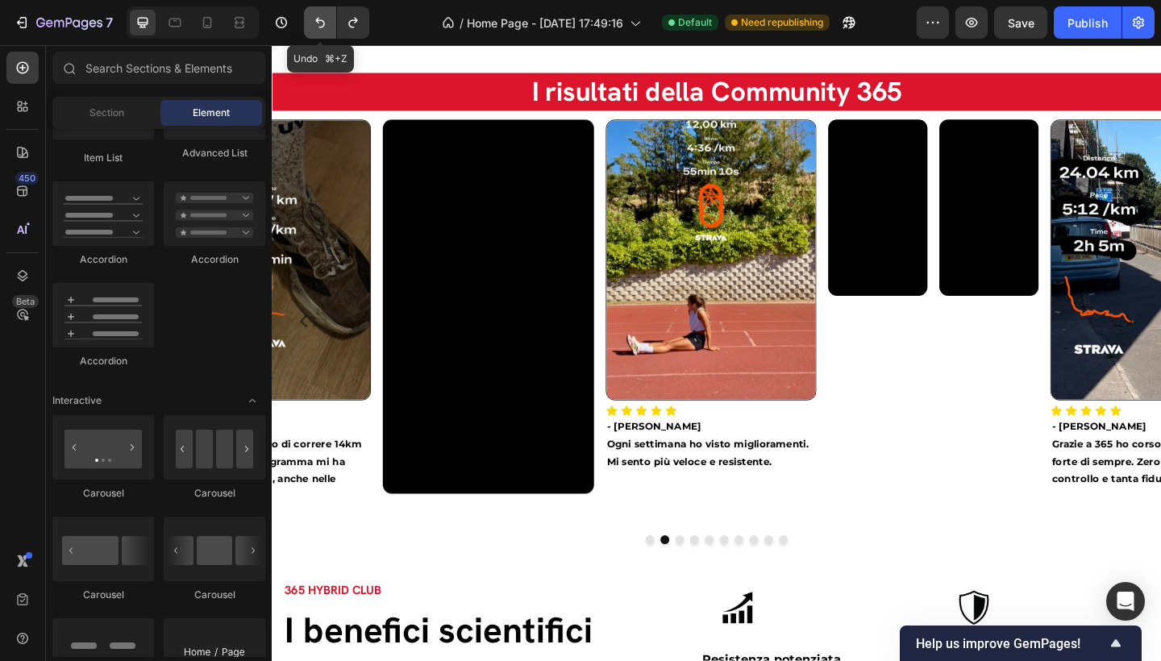
click at [320, 23] on icon "Undo/Redo" at bounding box center [320, 23] width 16 height 16
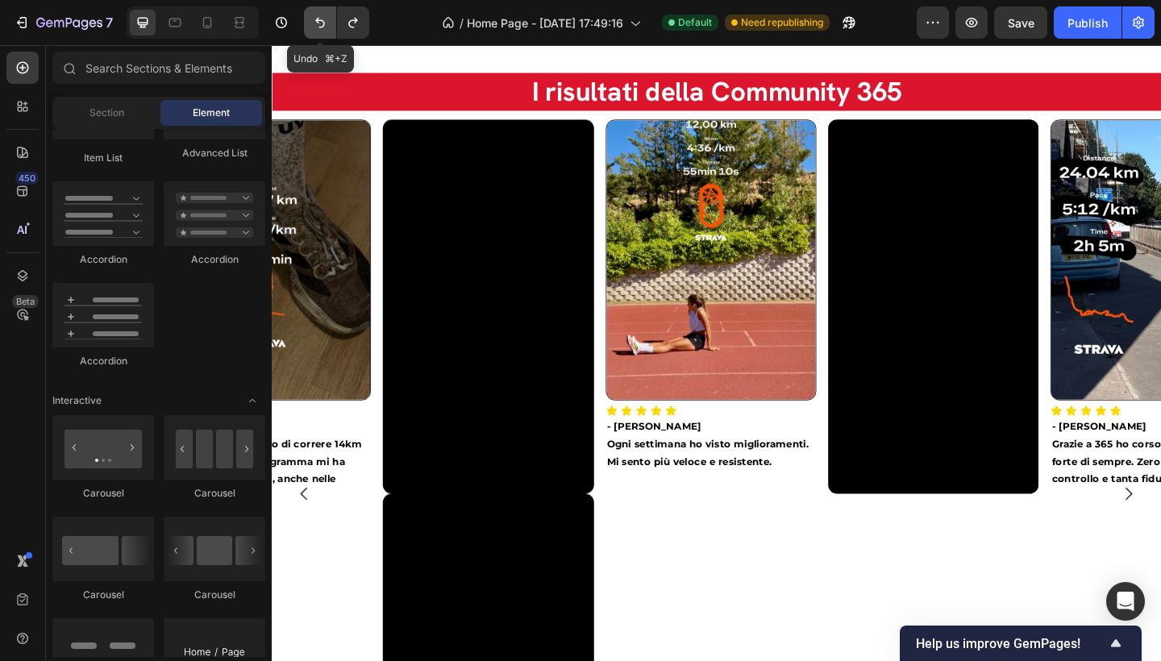
click at [320, 23] on icon "Undo/Redo" at bounding box center [320, 23] width 16 height 16
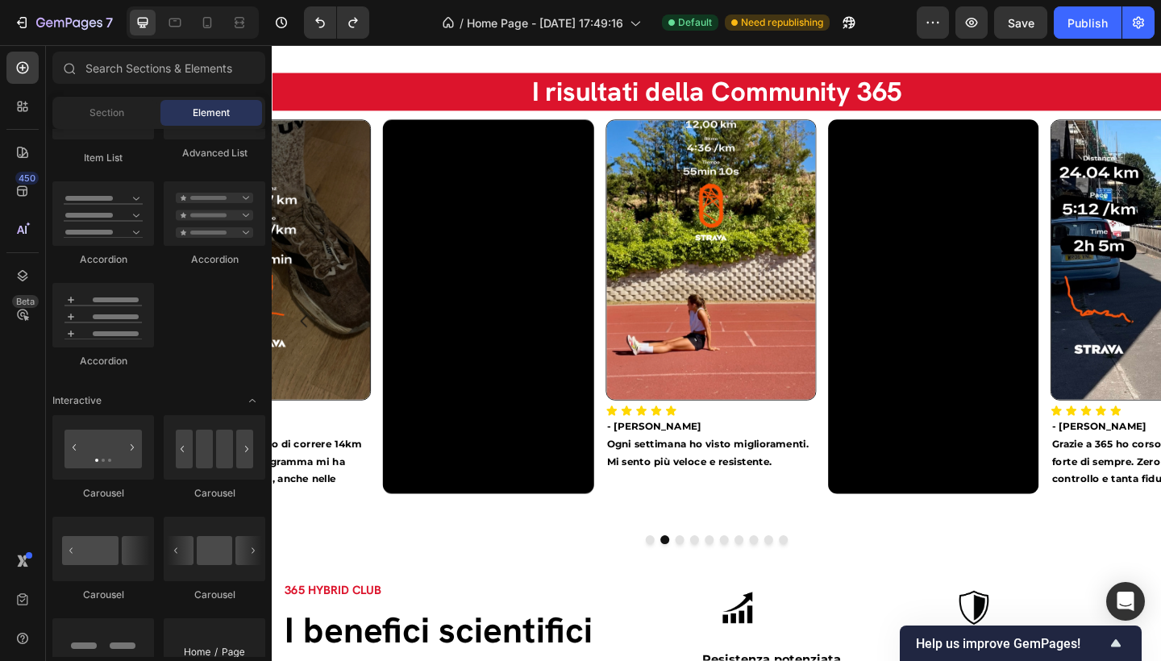
scroll to position [1356, 0]
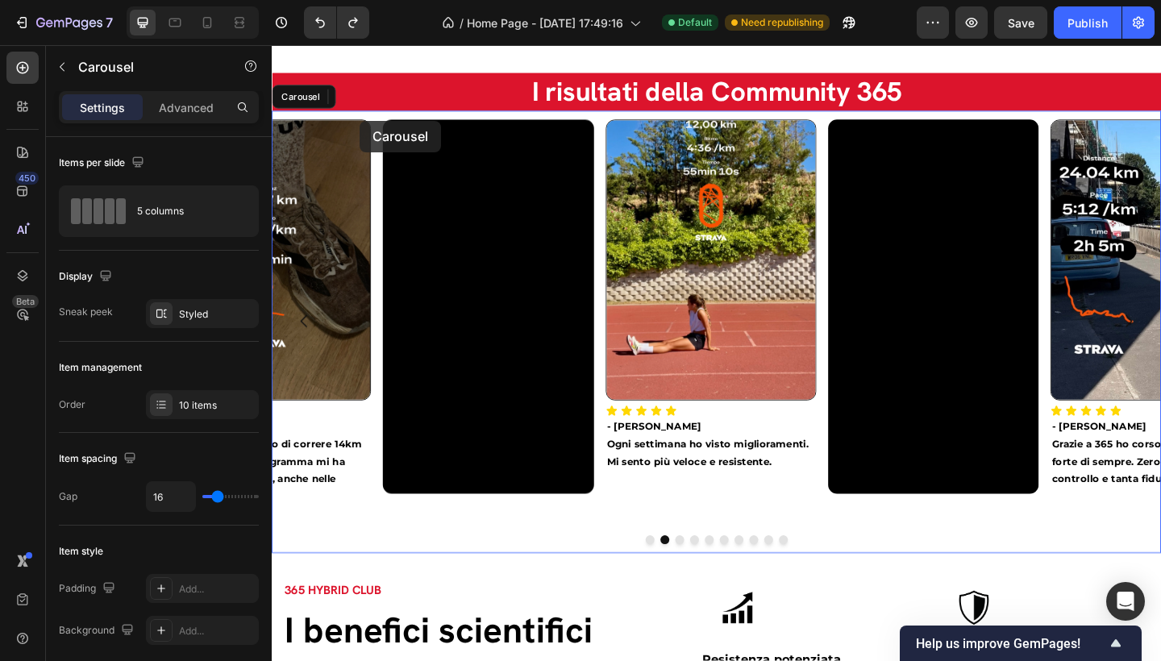
click at [443, 573] on div "Image Icon Icon Icon Icon Icon Icon List - Gabriele D. Non avrei mai pensato di…" at bounding box center [756, 357] width 968 height 481
click at [678, 588] on button "Dot" at bounding box center [683, 584] width 10 height 10
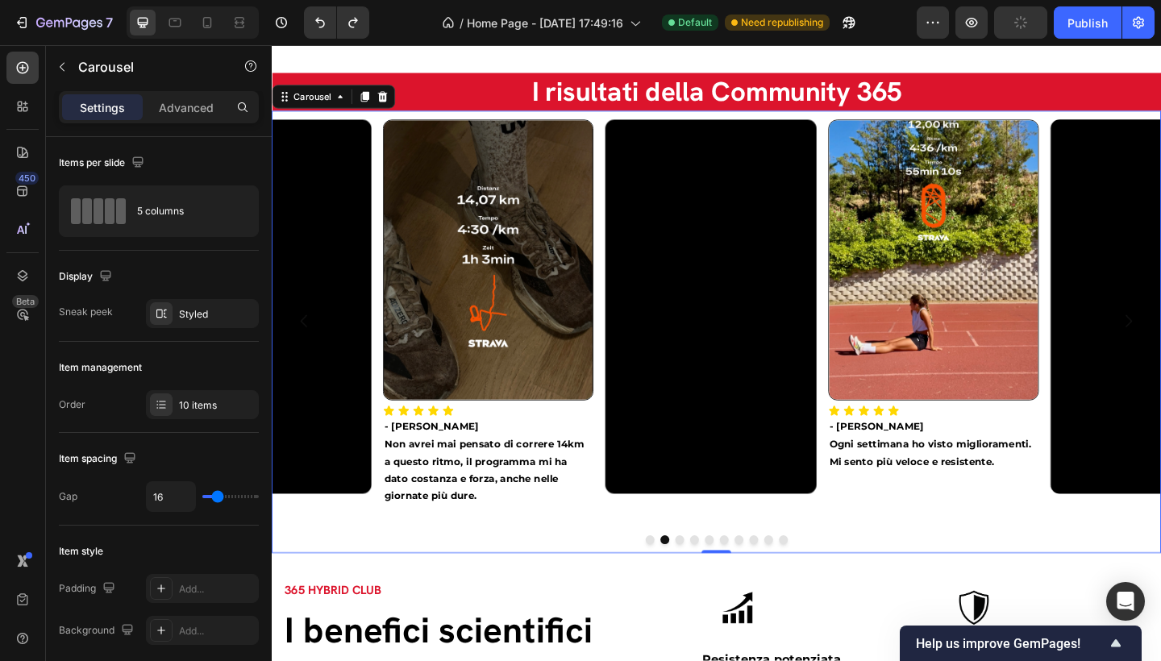
click at [678, 589] on button "Dot" at bounding box center [683, 584] width 10 height 10
click at [219, 393] on div "10 items" at bounding box center [202, 404] width 113 height 29
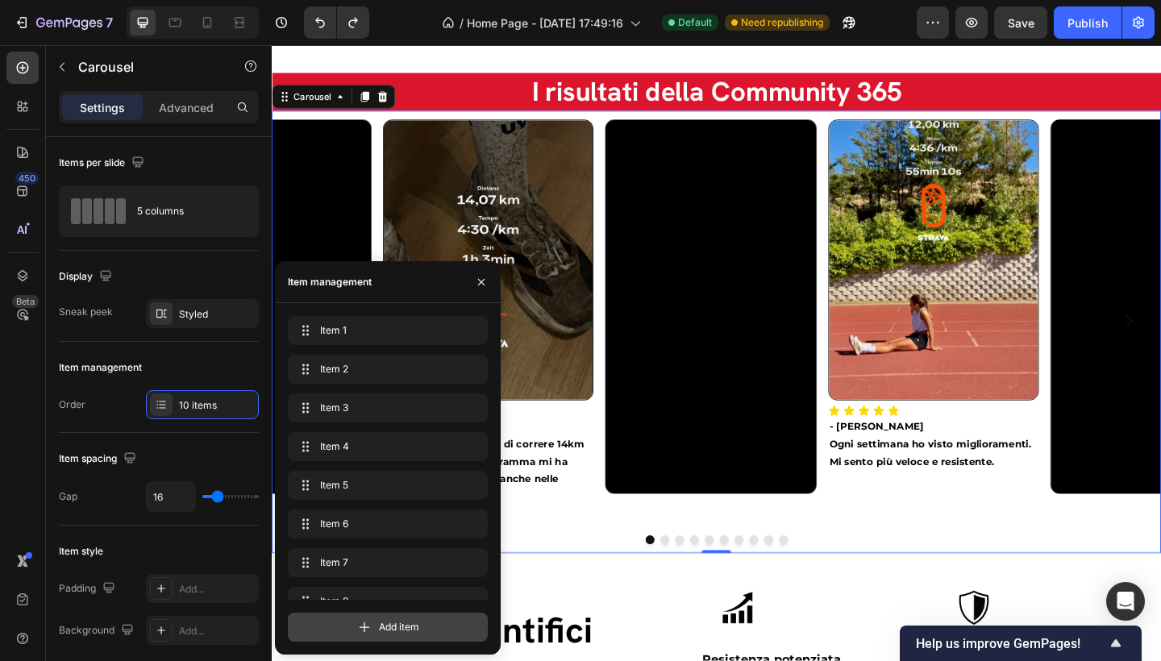
click at [385, 628] on span "Add item" at bounding box center [399, 627] width 40 height 15
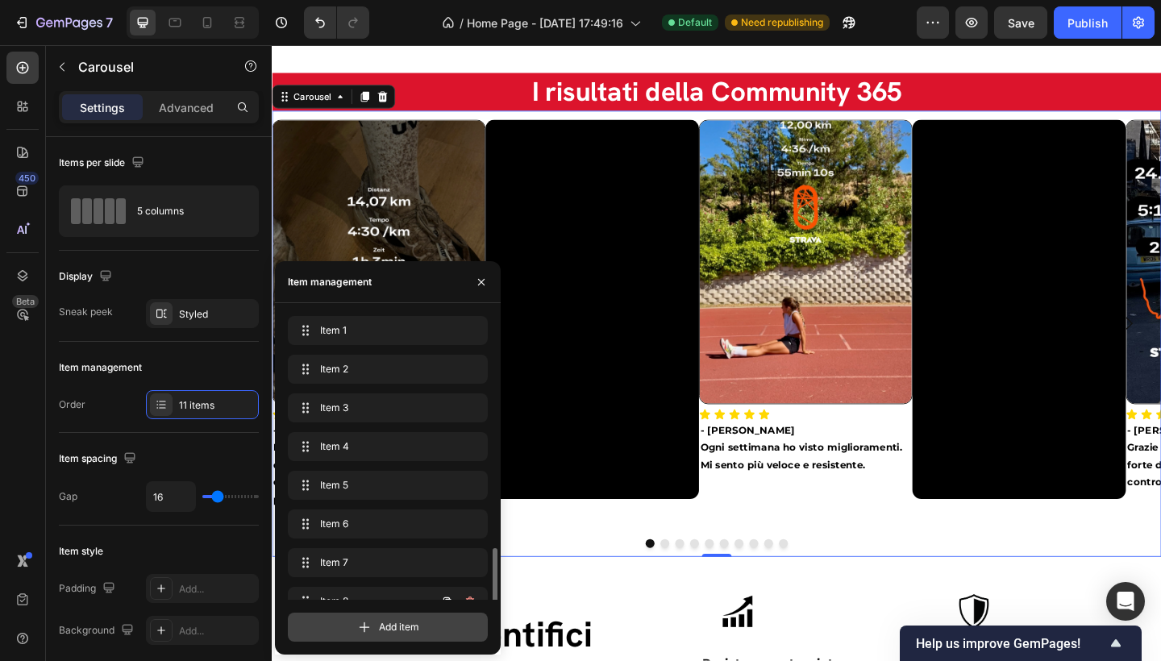
click at [400, 631] on span "Add item" at bounding box center [399, 627] width 40 height 15
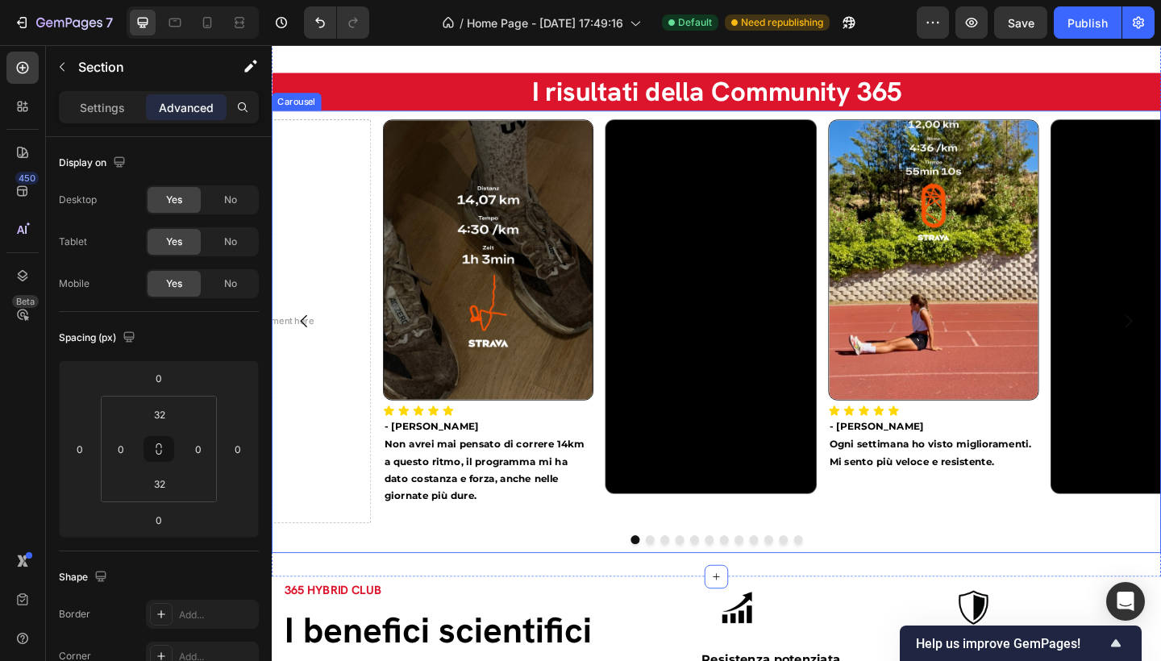
click at [306, 350] on icon "Carousel Back Arrow" at bounding box center [307, 345] width 19 height 19
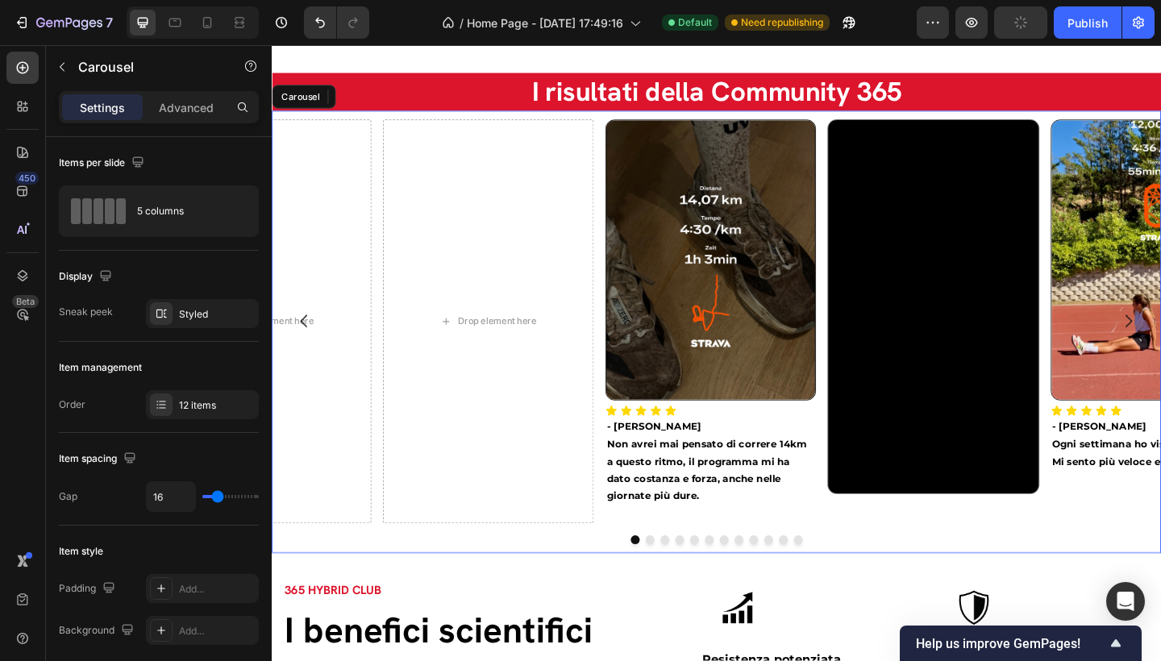
click at [309, 352] on icon "Carousel Back Arrow" at bounding box center [307, 345] width 19 height 19
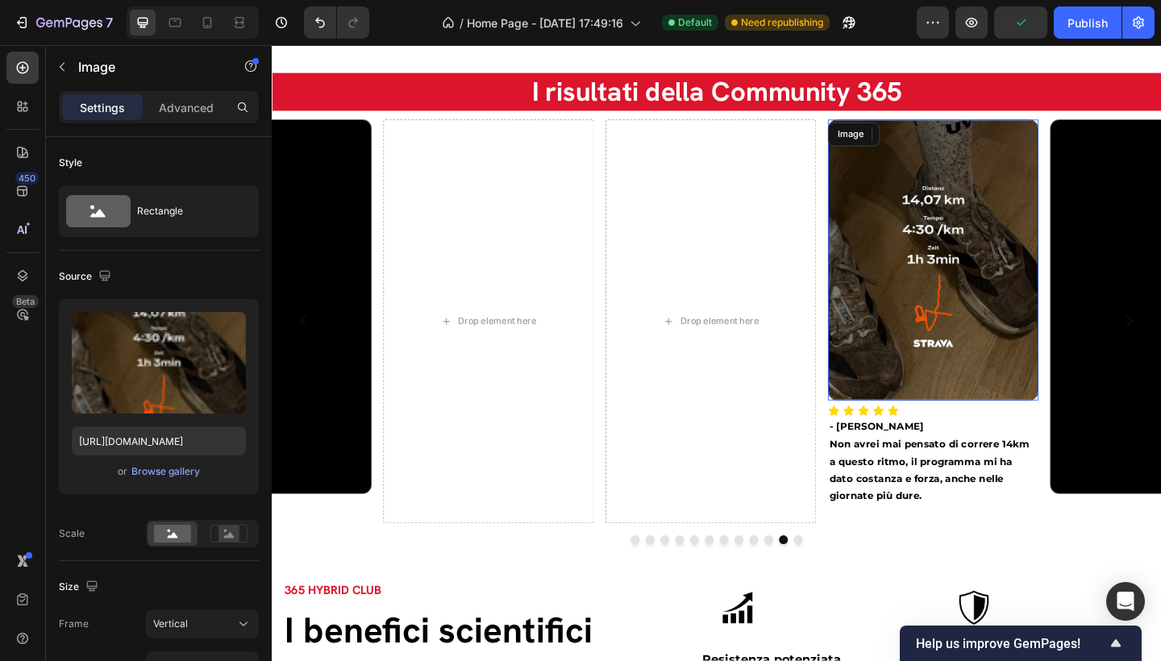
click at [981, 262] on img at bounding box center [991, 280] width 229 height 306
click at [961, 148] on icon at bounding box center [965, 142] width 13 height 13
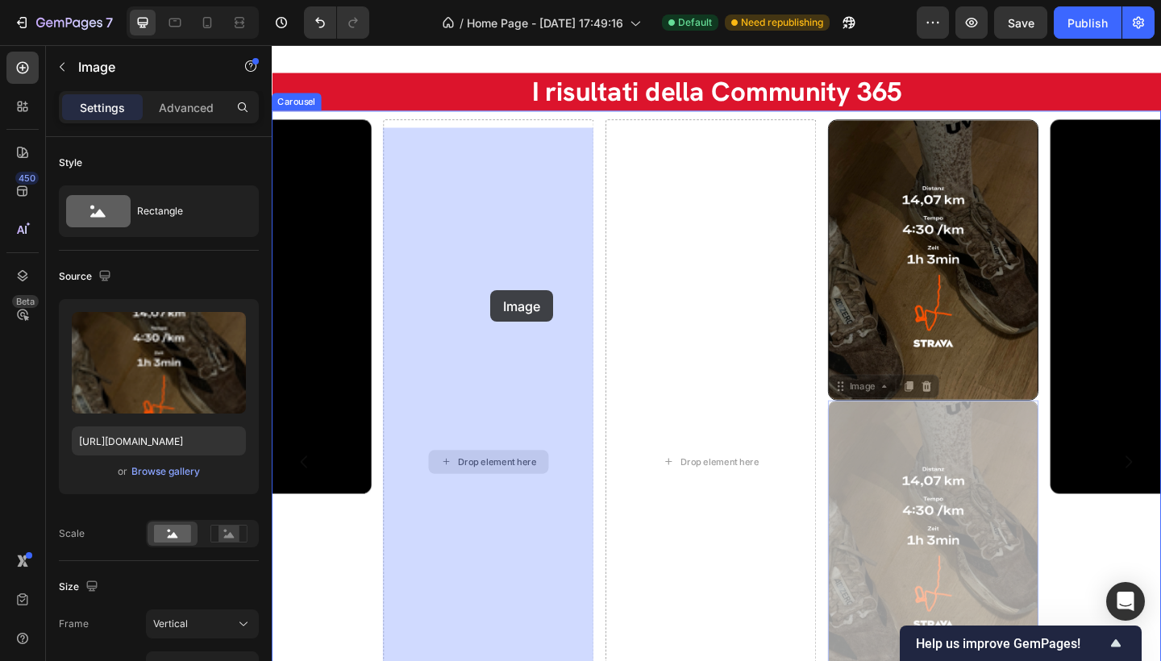
drag, startPoint x: 893, startPoint y: 426, endPoint x: 522, endPoint y: 301, distance: 392.2
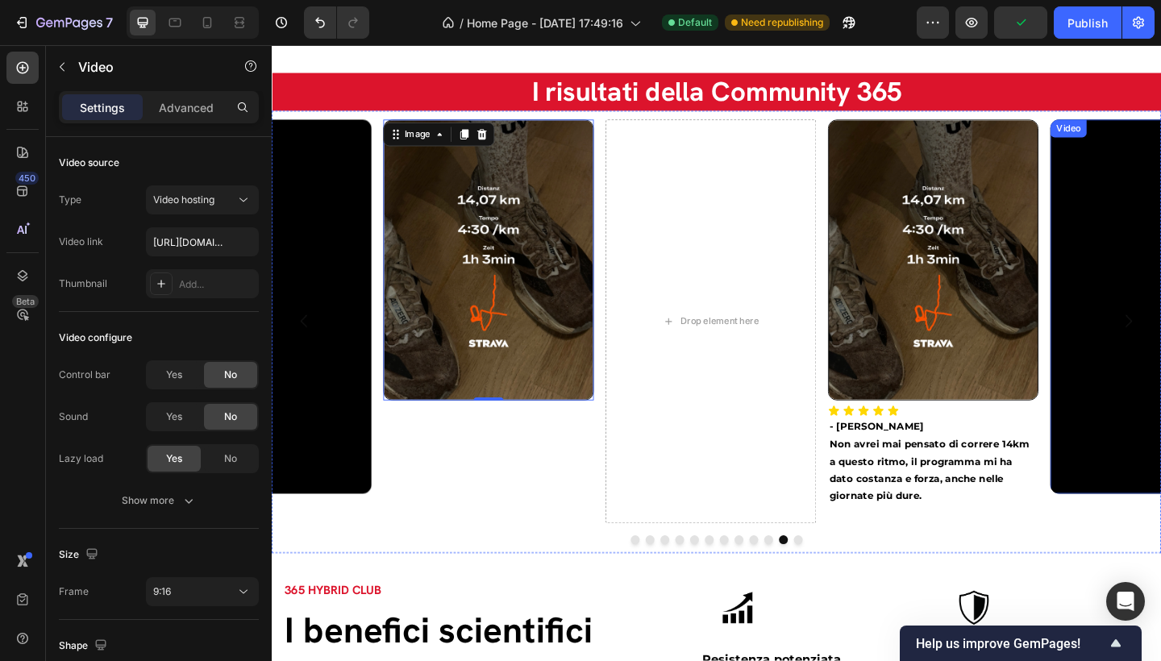
click at [324, 215] on video at bounding box center [265, 330] width 229 height 407
click at [302, 296] on video at bounding box center [265, 330] width 229 height 407
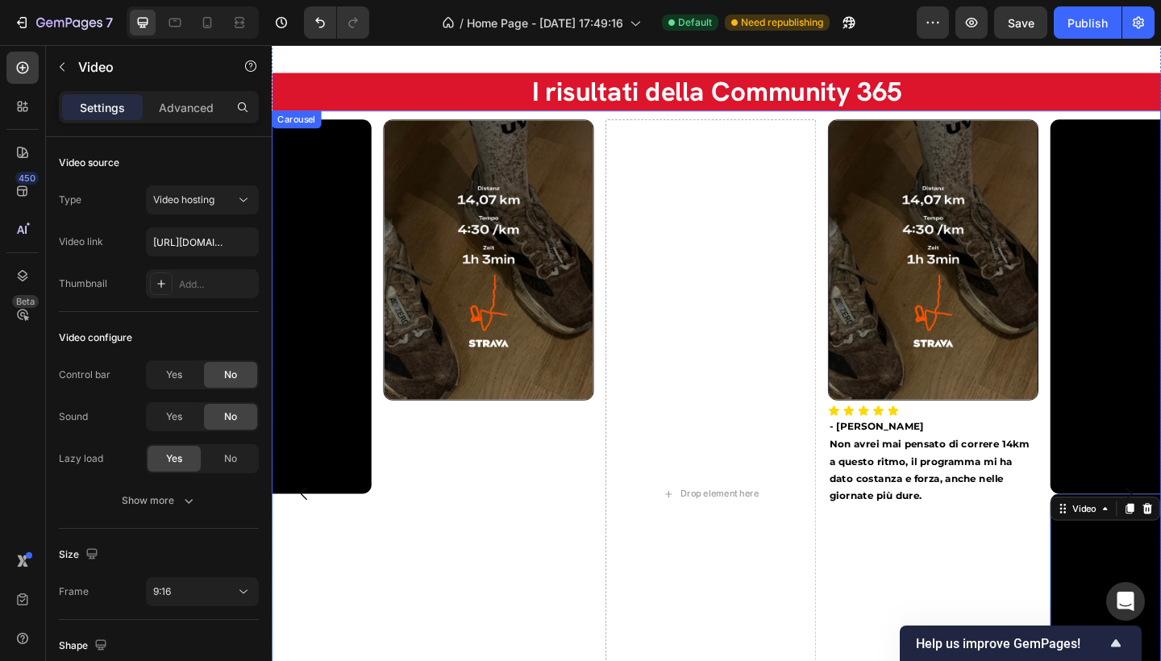
scroll to position [2686, 0]
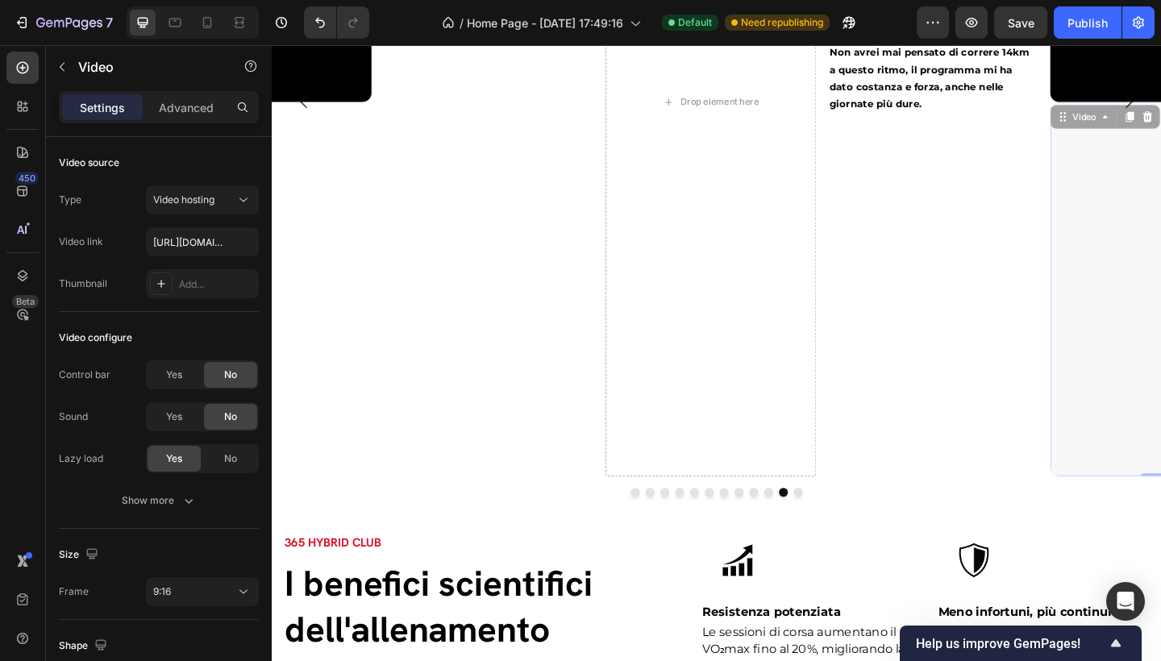
drag, startPoint x: 1134, startPoint y: 131, endPoint x: 760, endPoint y: 157, distance: 374.3
click at [760, 157] on div "Image Icon Icon Icon Icon Icon Icon List - Gabriele D. Non avrei mai pensato di…" at bounding box center [756, 107] width 968 height 815
drag, startPoint x: 1133, startPoint y: 134, endPoint x: 748, endPoint y: 119, distance: 384.9
click at [748, 119] on div "Image Icon Icon Icon Icon Icon Icon List - Gabriele D. Non avrei mai pensato di…" at bounding box center [756, 107] width 968 height 815
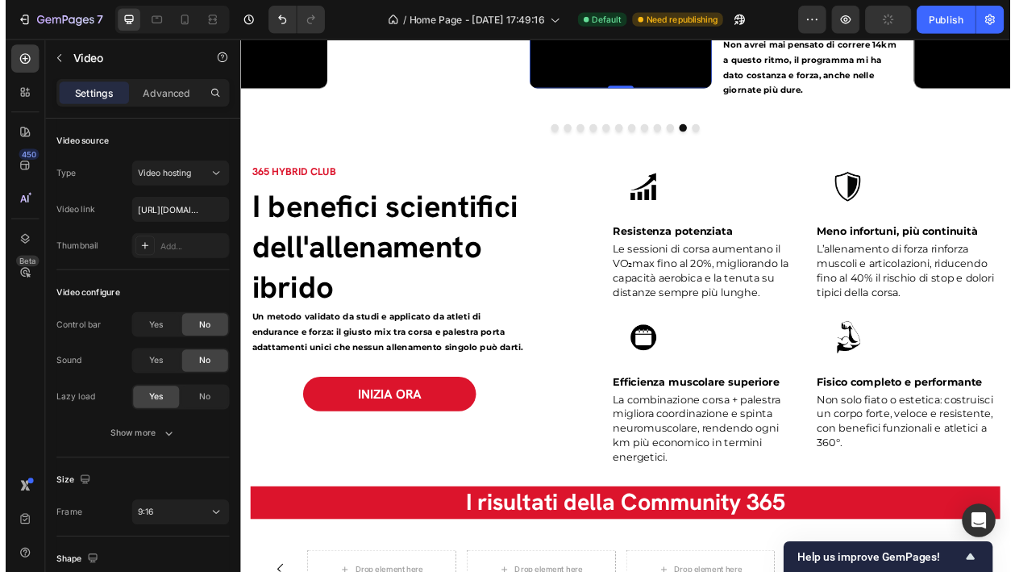
scroll to position [2308, 0]
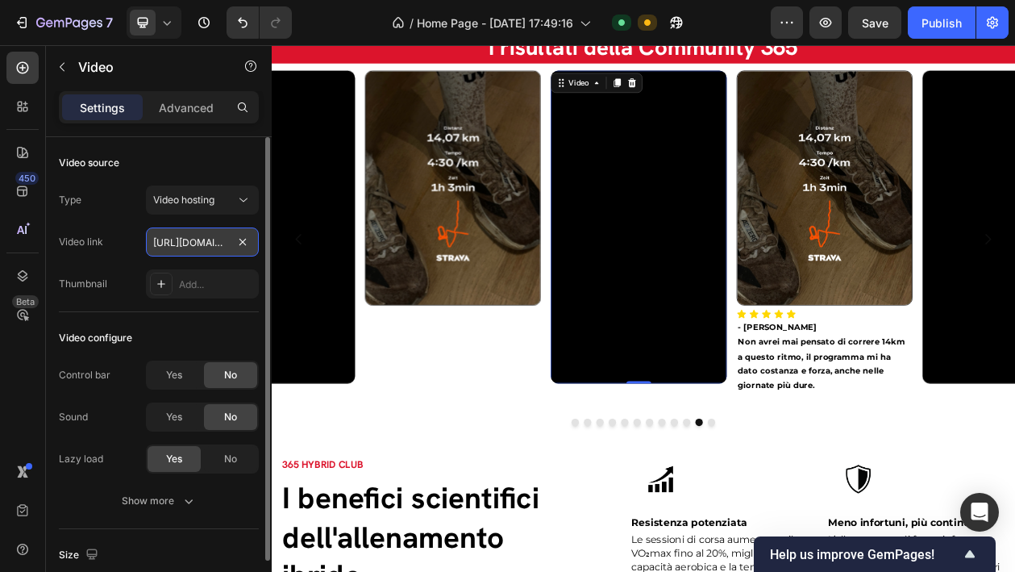
click at [190, 239] on input "https://cdn.shopify.com/videos/c/o/v/bce601d9214a4cf090b0457a987b1c79.mov" at bounding box center [202, 241] width 113 height 29
paste input "fa598162b2cb4b1099f14cef4bcdfe1b"
type input "https://cdn.shopify.com/videos/c/o/v/fa598162b2cb4b1099f14cef4bcdfe1b.mov"
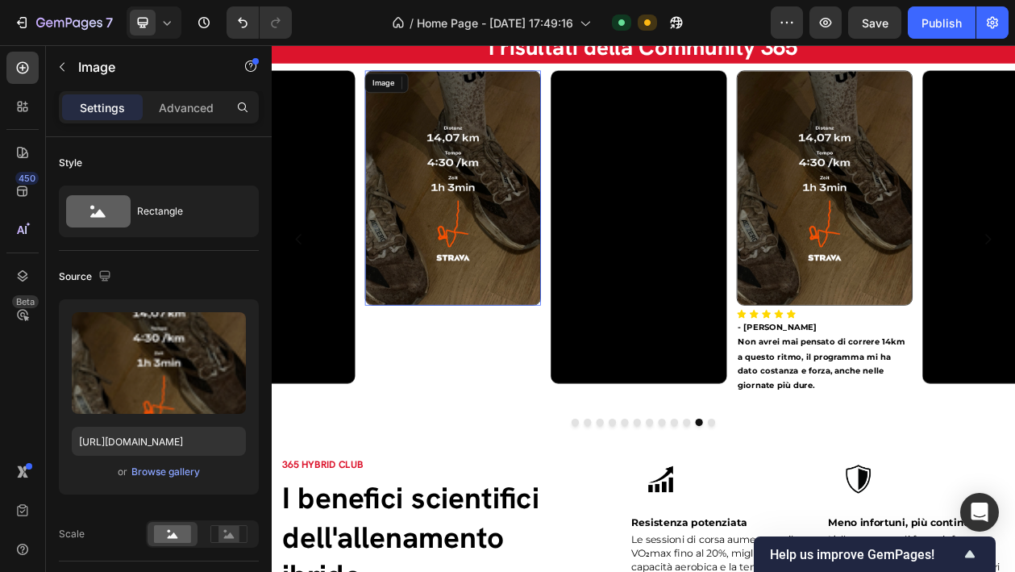
click at [520, 265] on img at bounding box center [507, 231] width 229 height 306
click at [497, 225] on img at bounding box center [507, 231] width 229 height 306
click at [172, 470] on div "Browse gallery" at bounding box center [165, 471] width 69 height 15
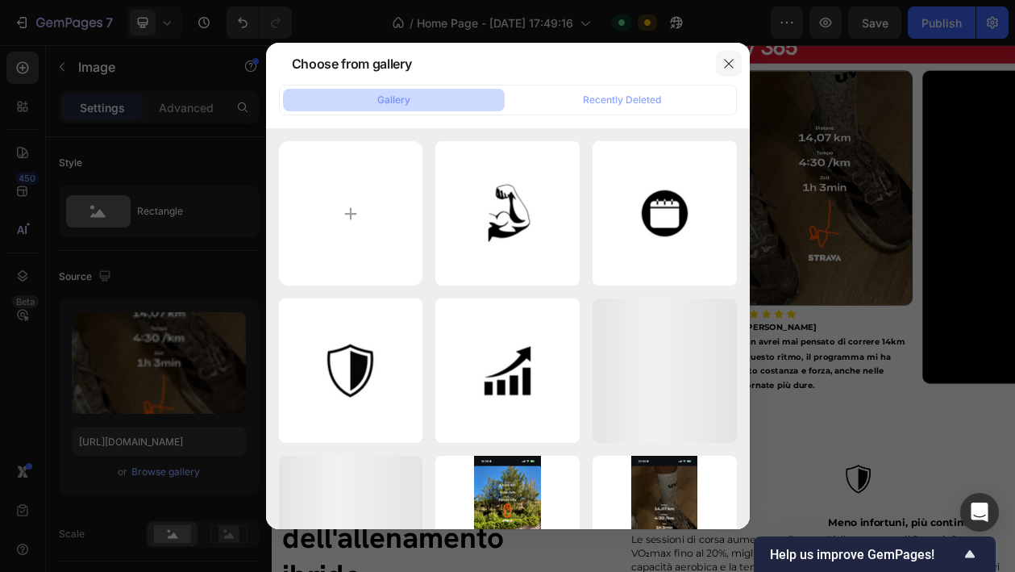
click at [727, 62] on icon "button" at bounding box center [728, 64] width 9 height 9
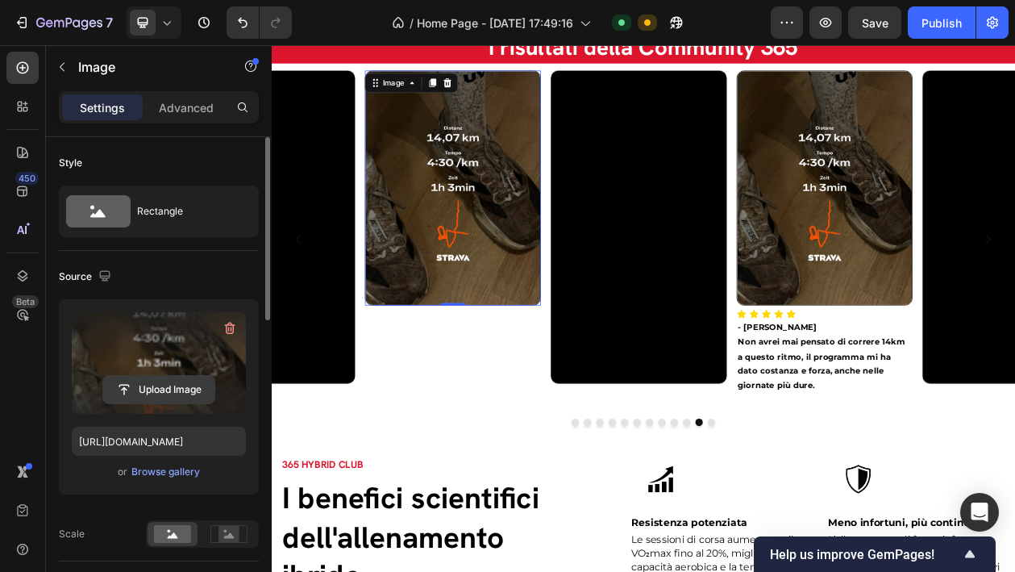
click at [187, 382] on input "file" at bounding box center [158, 389] width 111 height 27
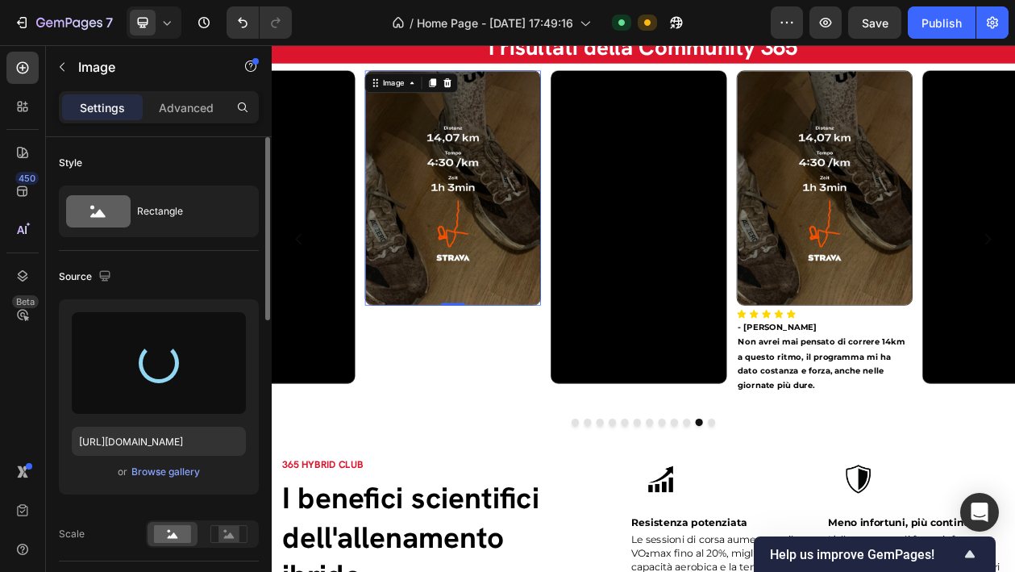
click at [560, 237] on img at bounding box center [507, 231] width 229 height 306
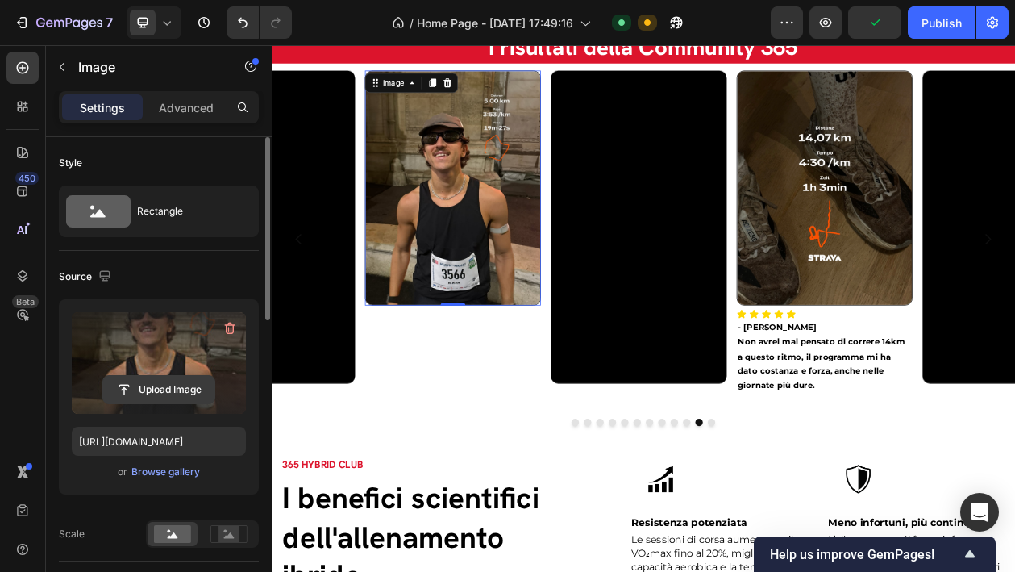
click at [165, 385] on input "file" at bounding box center [158, 389] width 111 height 27
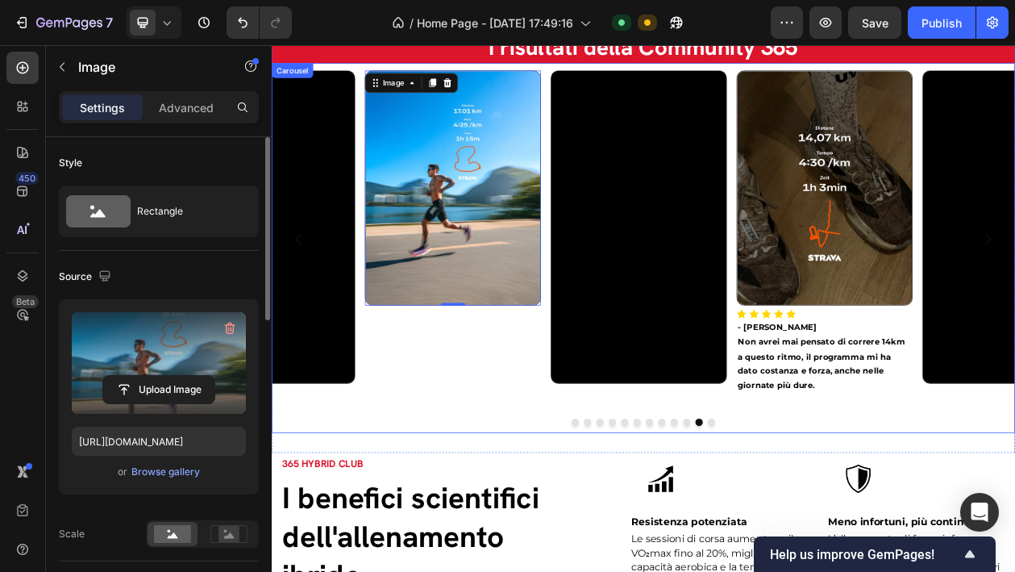
type input "https://cdn.shopify.com/s/files/1/0941/8647/1808/files/gempages_585423191187391…"
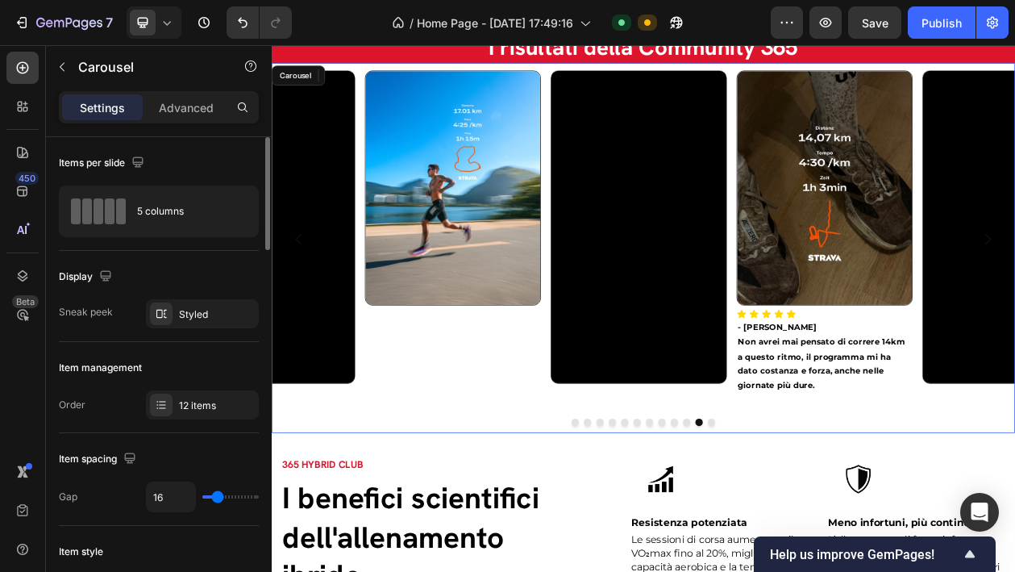
drag, startPoint x: 530, startPoint y: 459, endPoint x: 548, endPoint y: 470, distance: 21.0
click at [530, 459] on div "Image 0" at bounding box center [507, 297] width 229 height 439
click at [231, 415] on div "12 items" at bounding box center [202, 404] width 113 height 29
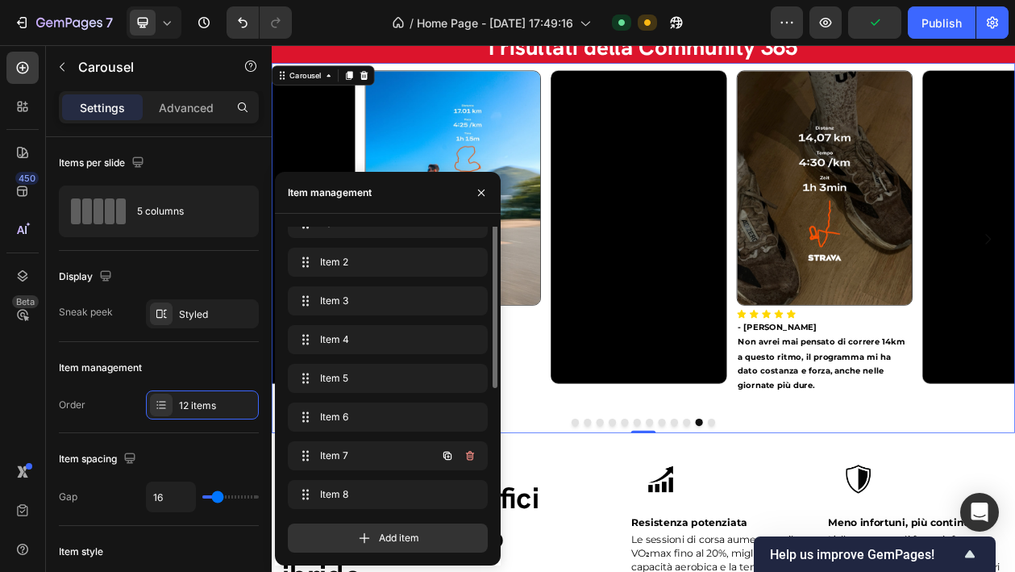
scroll to position [177, 0]
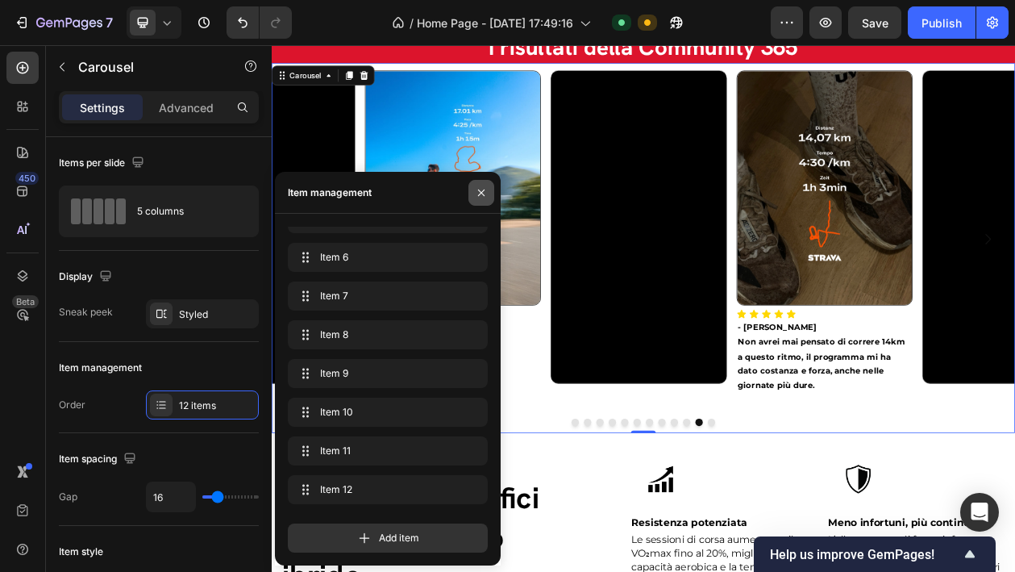
click at [483, 190] on icon "button" at bounding box center [481, 192] width 6 height 6
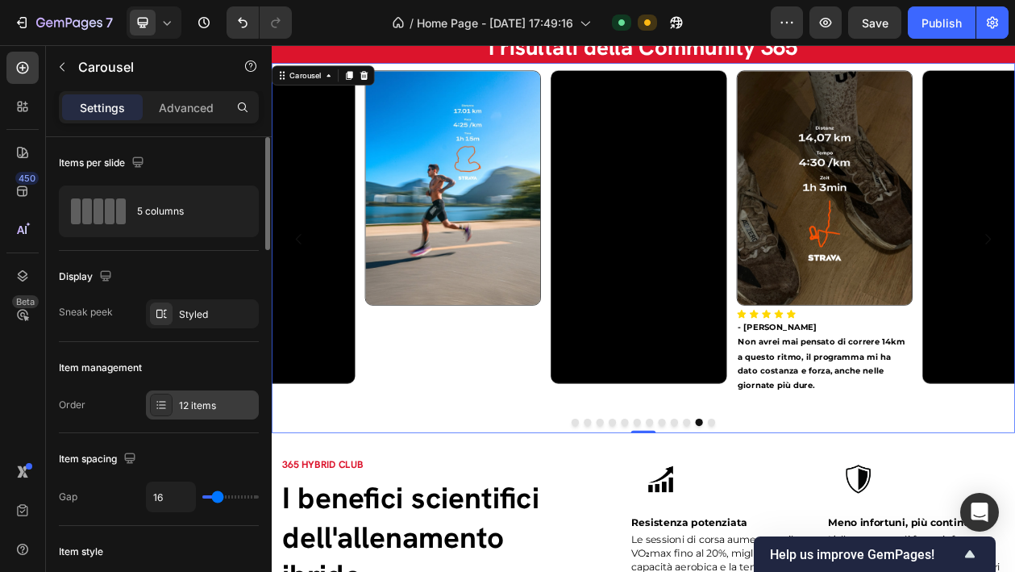
click at [236, 403] on div "12 items" at bounding box center [217, 405] width 76 height 15
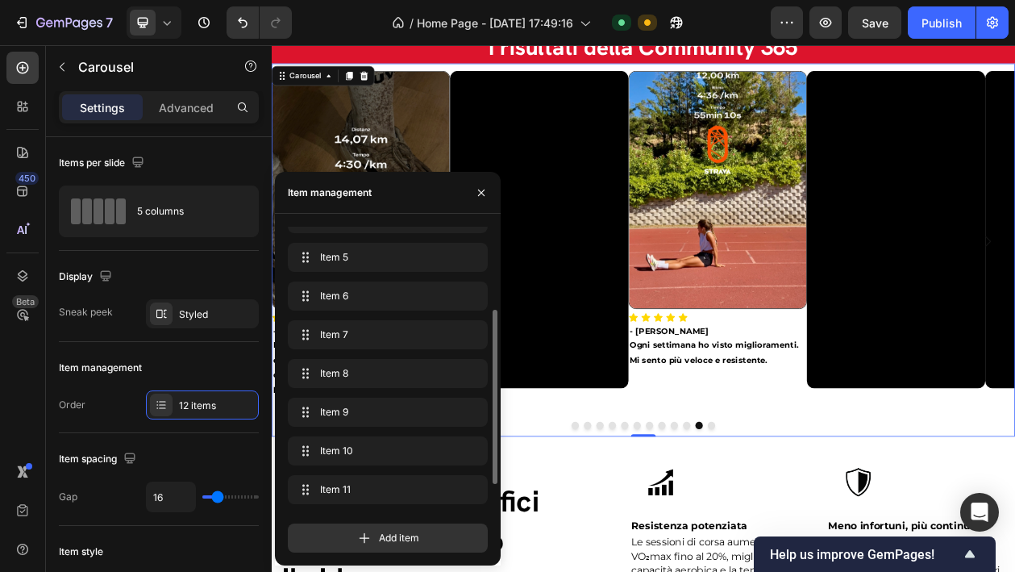
drag, startPoint x: 306, startPoint y: 490, endPoint x: 315, endPoint y: 255, distance: 235.6
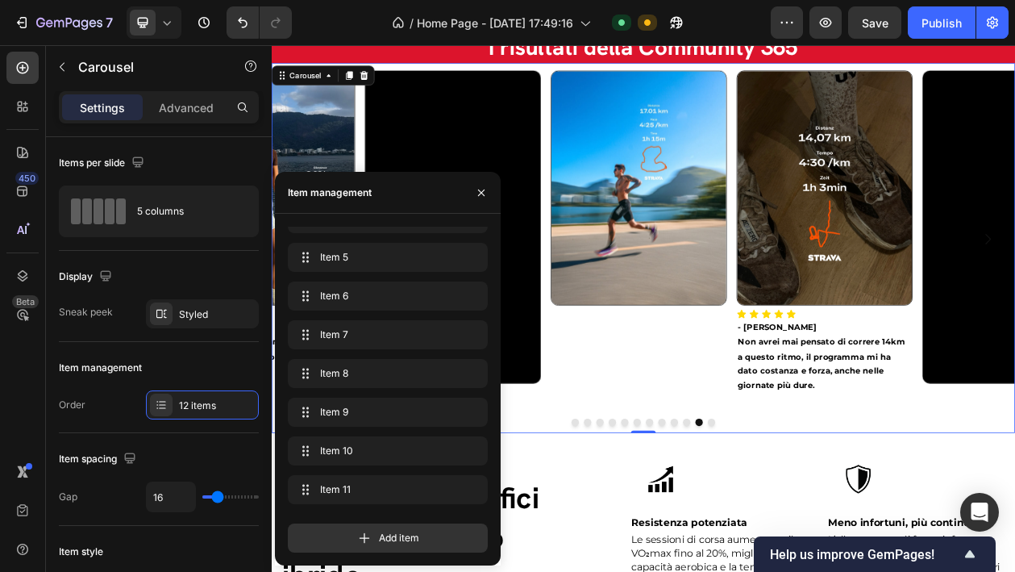
scroll to position [0, 0]
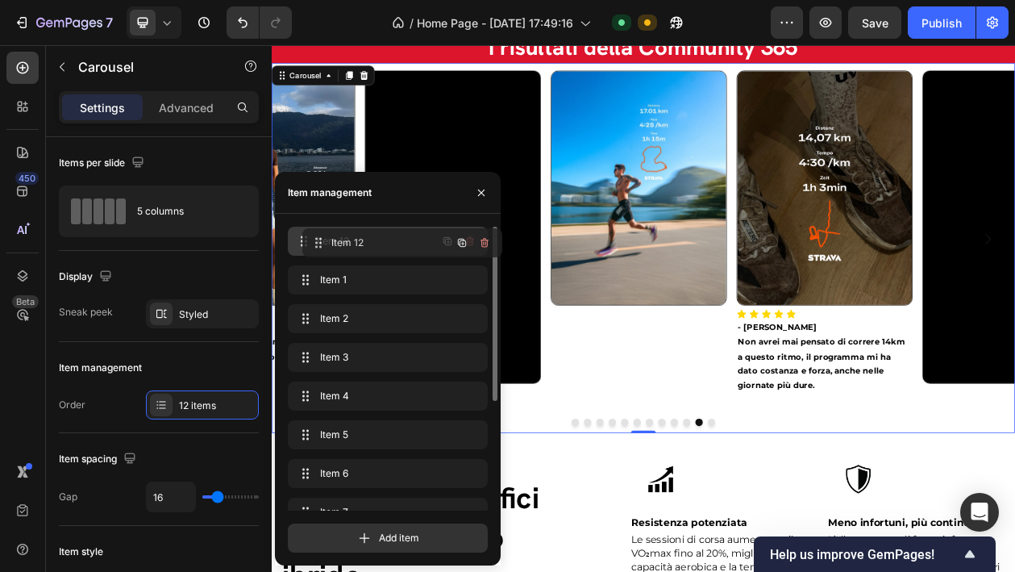
drag, startPoint x: 303, startPoint y: 397, endPoint x: 318, endPoint y: 244, distance: 153.9
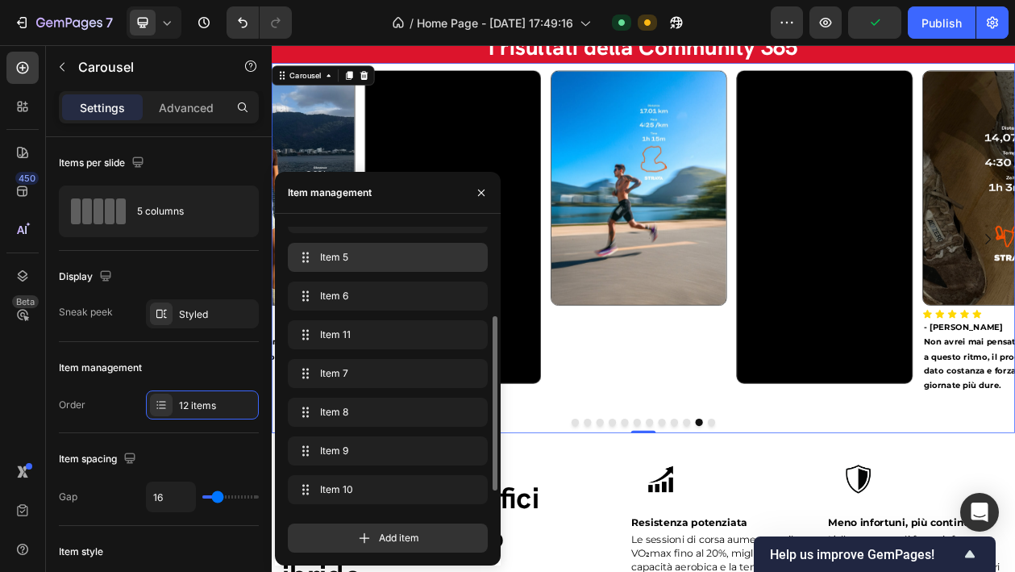
scroll to position [165, 0]
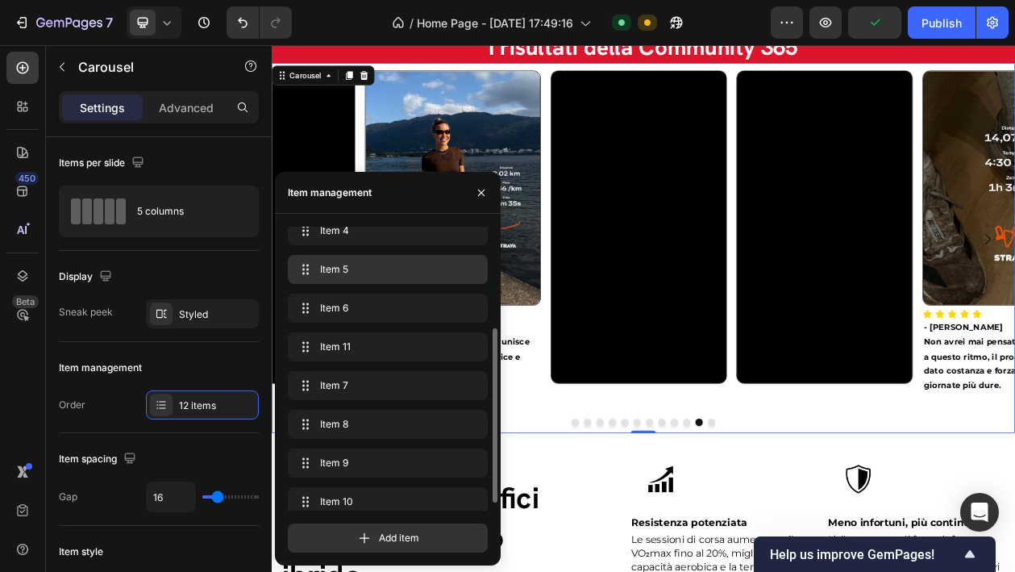
drag, startPoint x: 310, startPoint y: 488, endPoint x: 319, endPoint y: 266, distance: 221.9
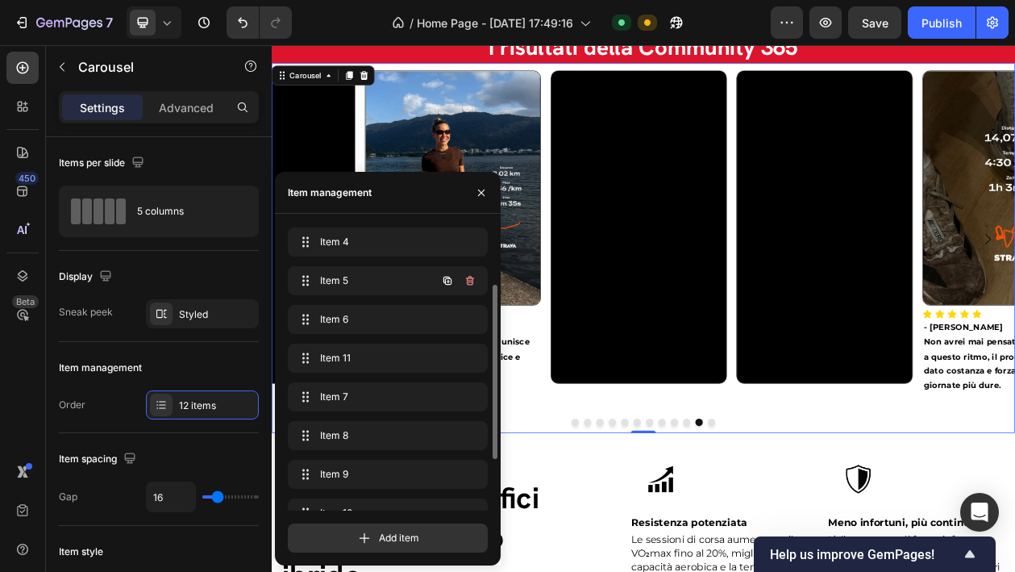
scroll to position [131, 0]
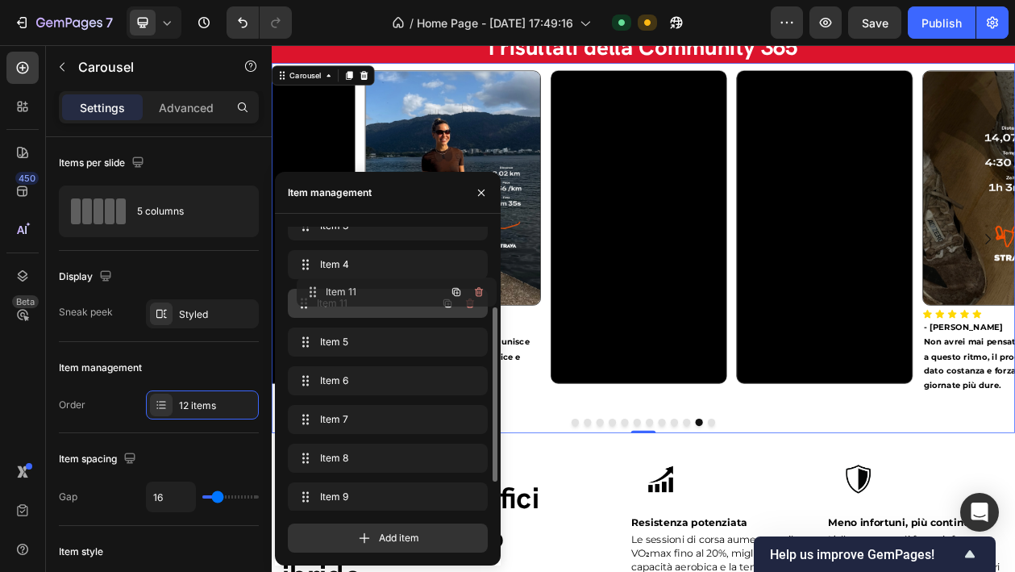
drag, startPoint x: 304, startPoint y: 378, endPoint x: 313, endPoint y: 288, distance: 90.8
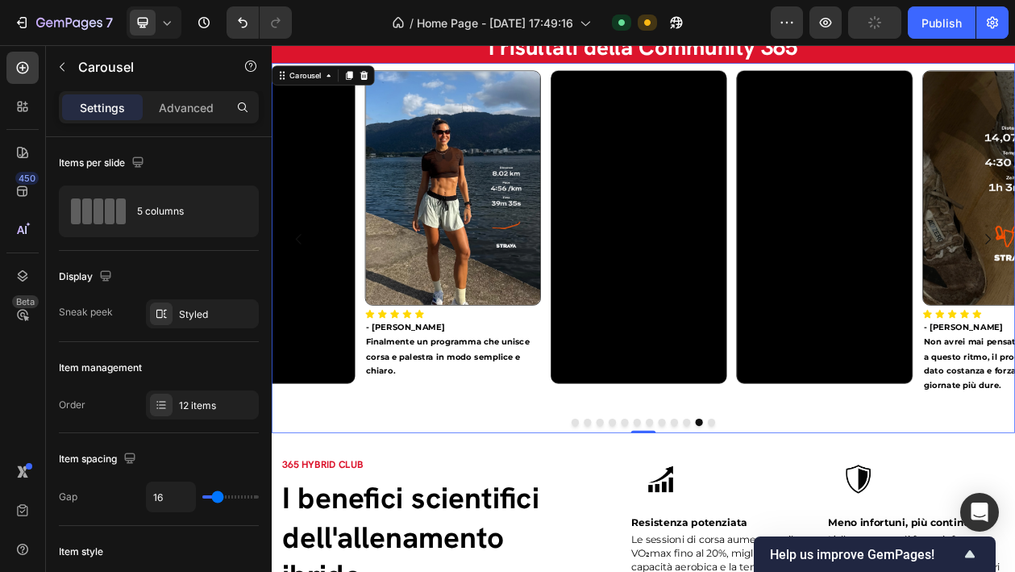
click at [654, 540] on div at bounding box center [756, 536] width 968 height 10
click at [662, 540] on button "Dot" at bounding box center [667, 536] width 10 height 10
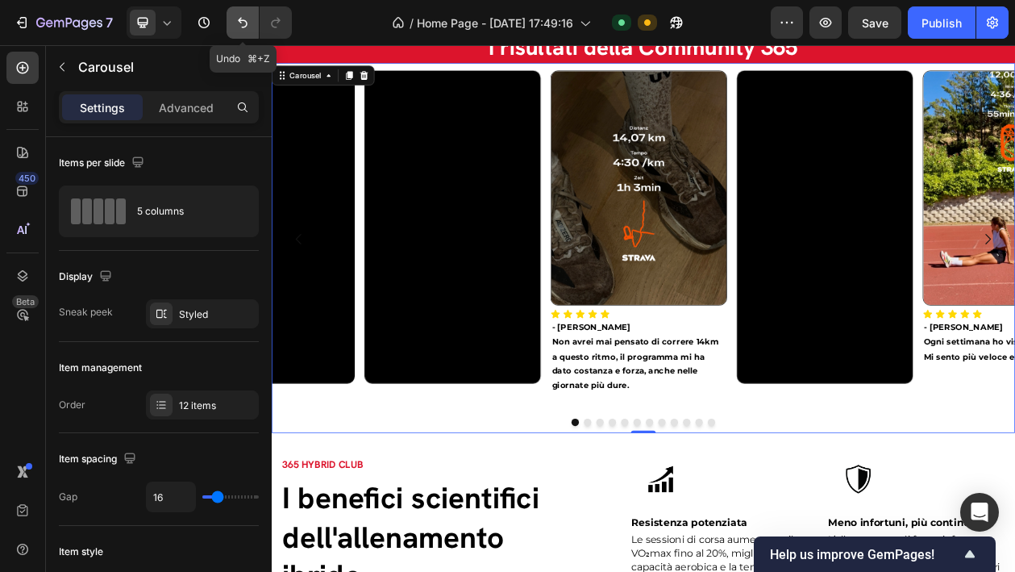
click at [244, 21] on icon "Undo/Redo" at bounding box center [243, 23] width 10 height 10
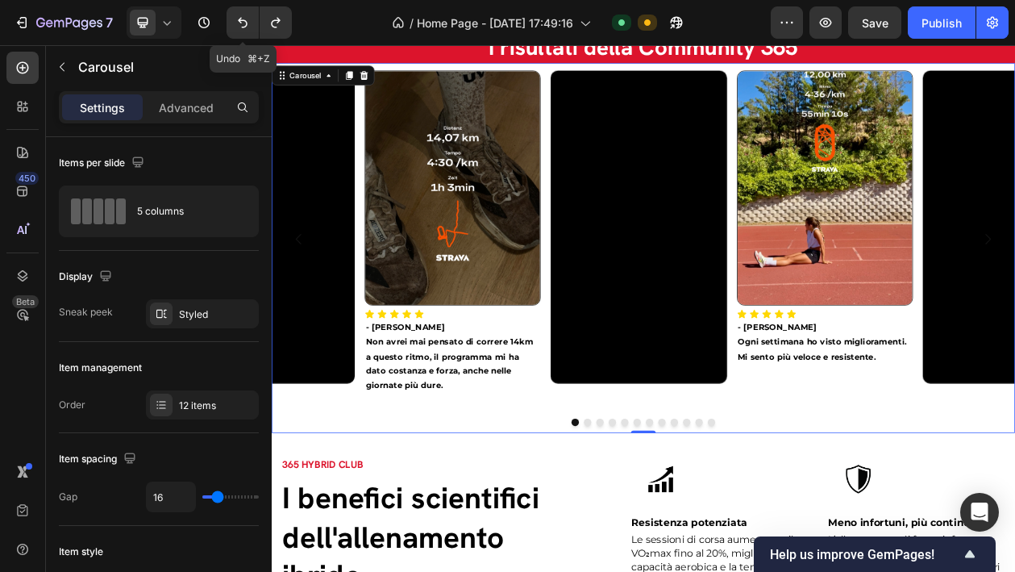
click at [663, 540] on button "Dot" at bounding box center [667, 536] width 10 height 10
click at [679, 540] on button "Dot" at bounding box center [683, 536] width 10 height 10
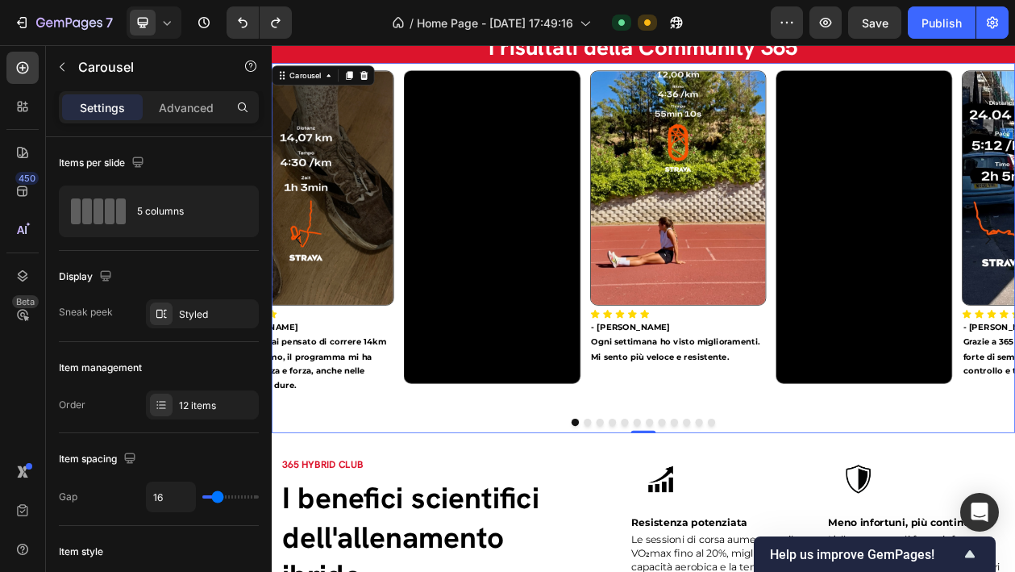
scroll to position [2305, 0]
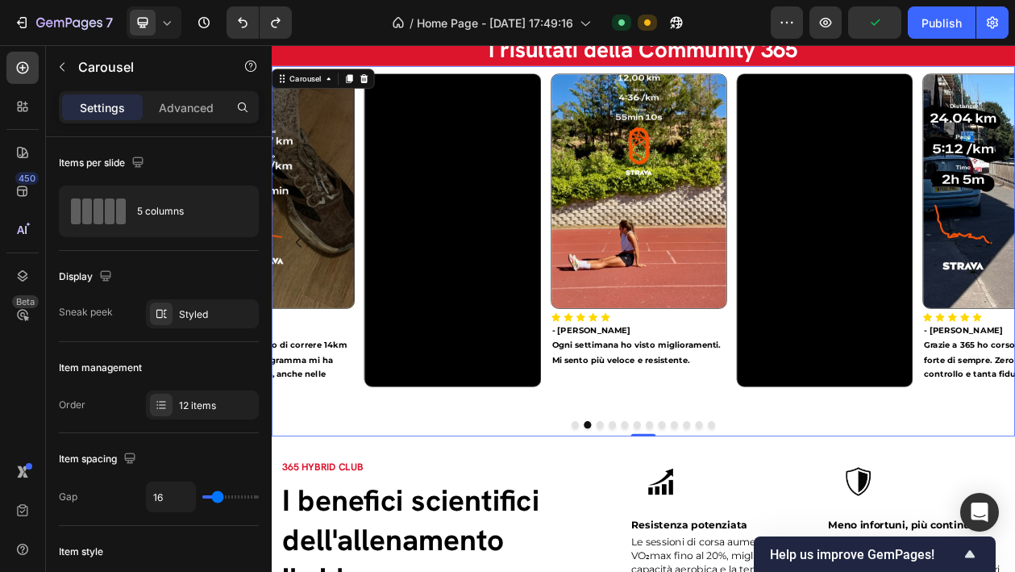
click at [839, 544] on button "Dot" at bounding box center [844, 539] width 10 height 10
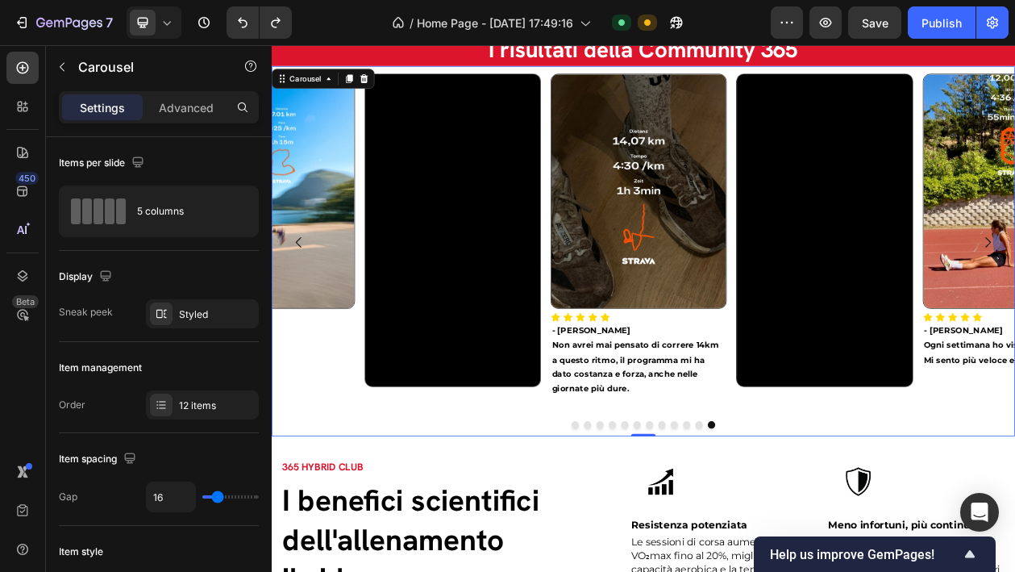
click at [839, 544] on button "Dot" at bounding box center [844, 539] width 10 height 10
click at [823, 542] on button "Dot" at bounding box center [828, 539] width 10 height 10
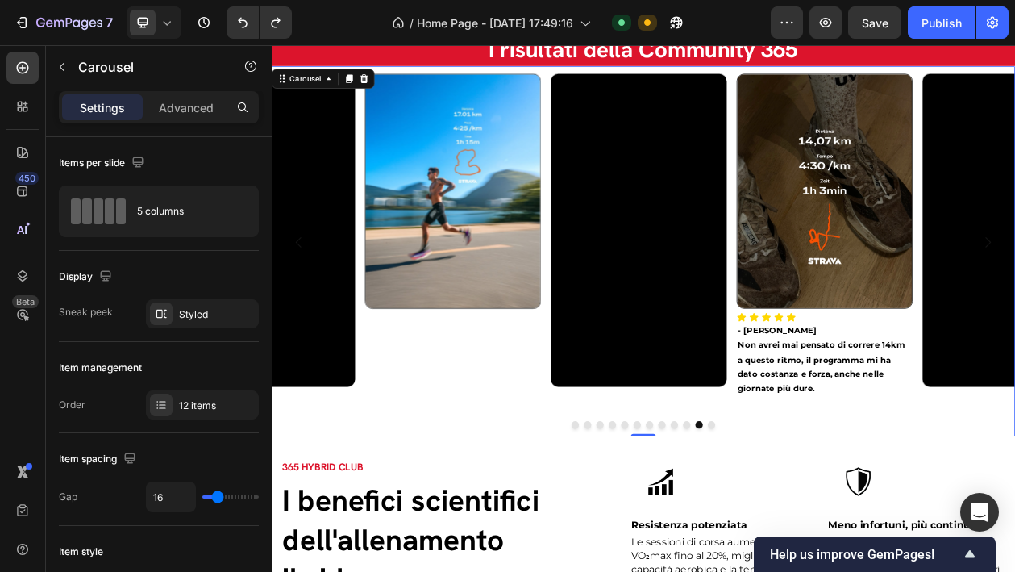
click at [784, 544] on div at bounding box center [756, 539] width 968 height 10
click at [791, 544] on button "Dot" at bounding box center [796, 539] width 10 height 10
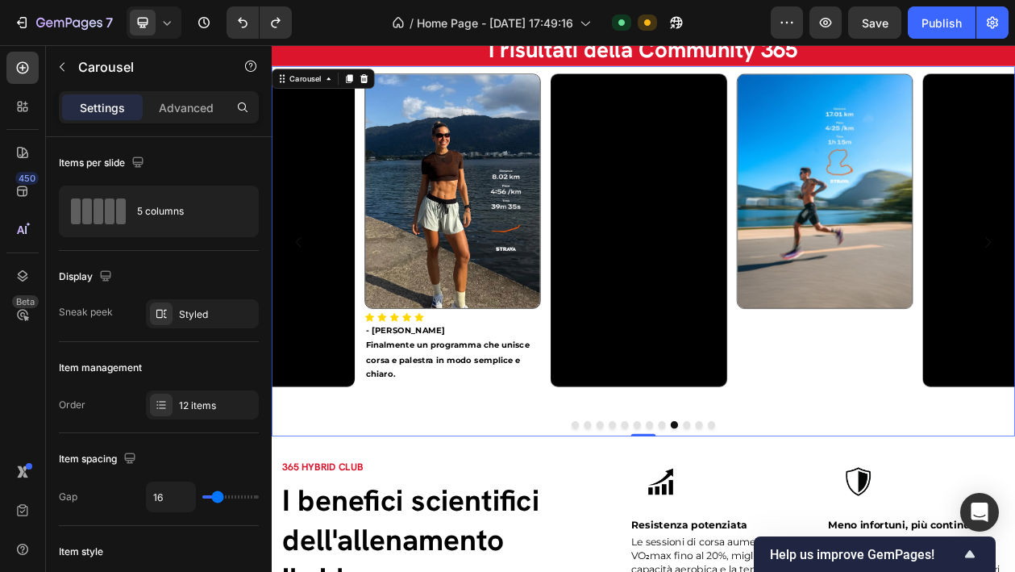
click at [807, 544] on button "Dot" at bounding box center [812, 539] width 10 height 10
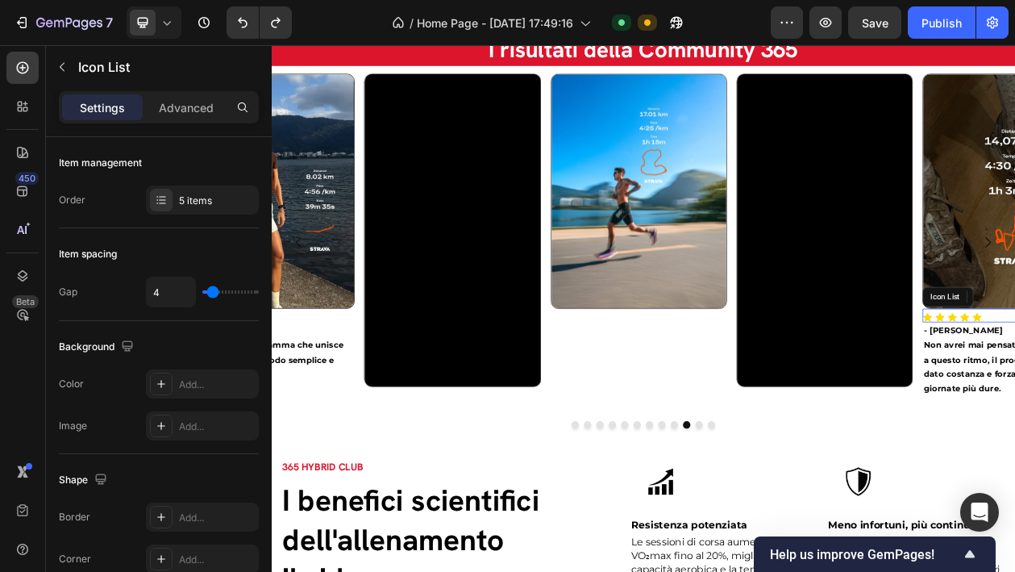
drag, startPoint x: 1215, startPoint y: 382, endPoint x: 1160, endPoint y: 435, distance: 75.9
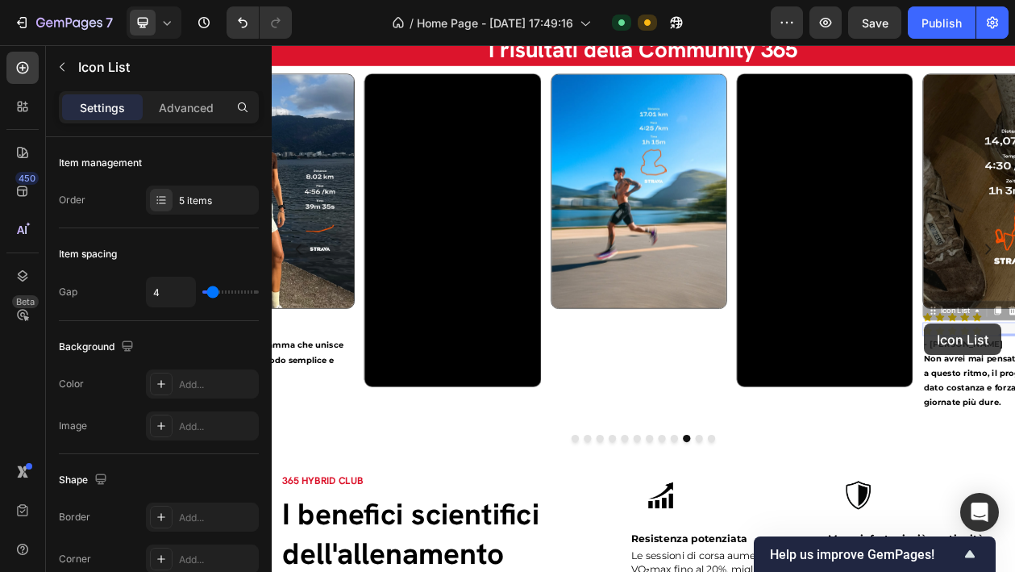
drag, startPoint x: 1129, startPoint y: 400, endPoint x: 710, endPoint y: 403, distance: 418.5
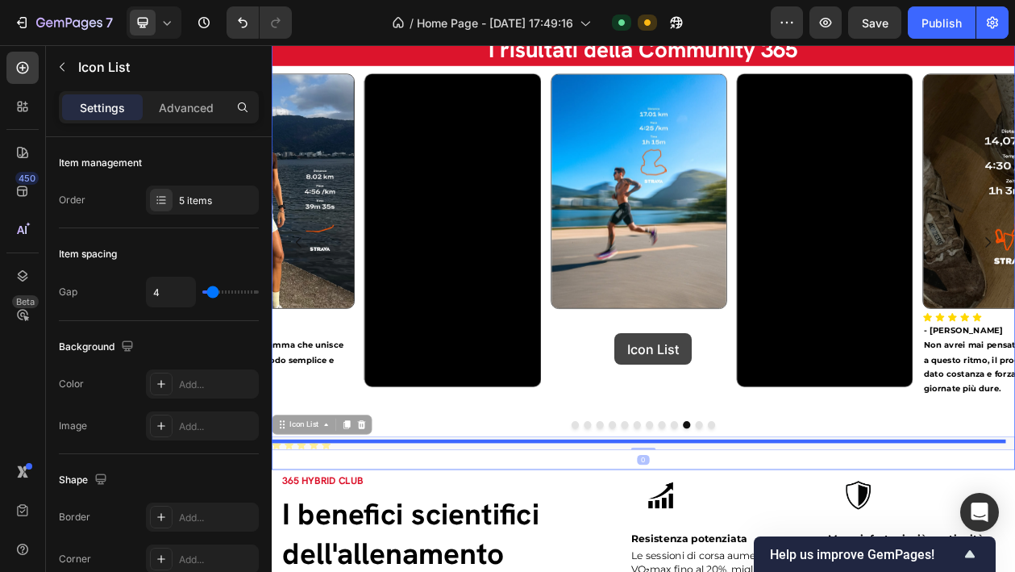
drag, startPoint x: 286, startPoint y: 552, endPoint x: 718, endPoint y: 366, distance: 469.9
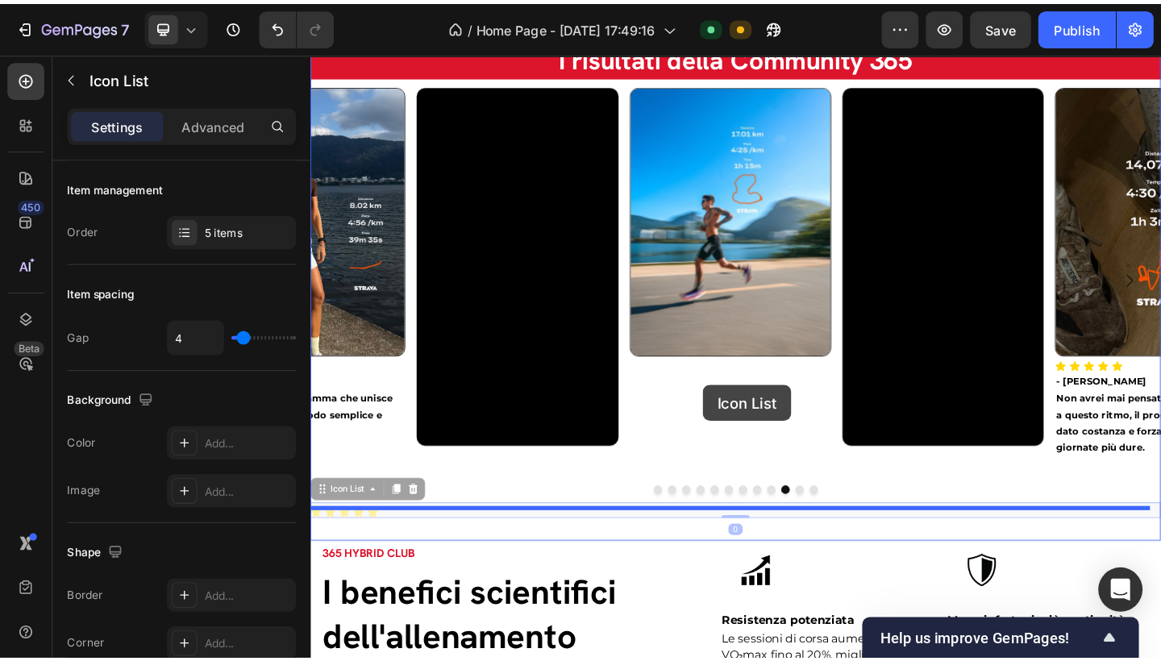
scroll to position [2329, 0]
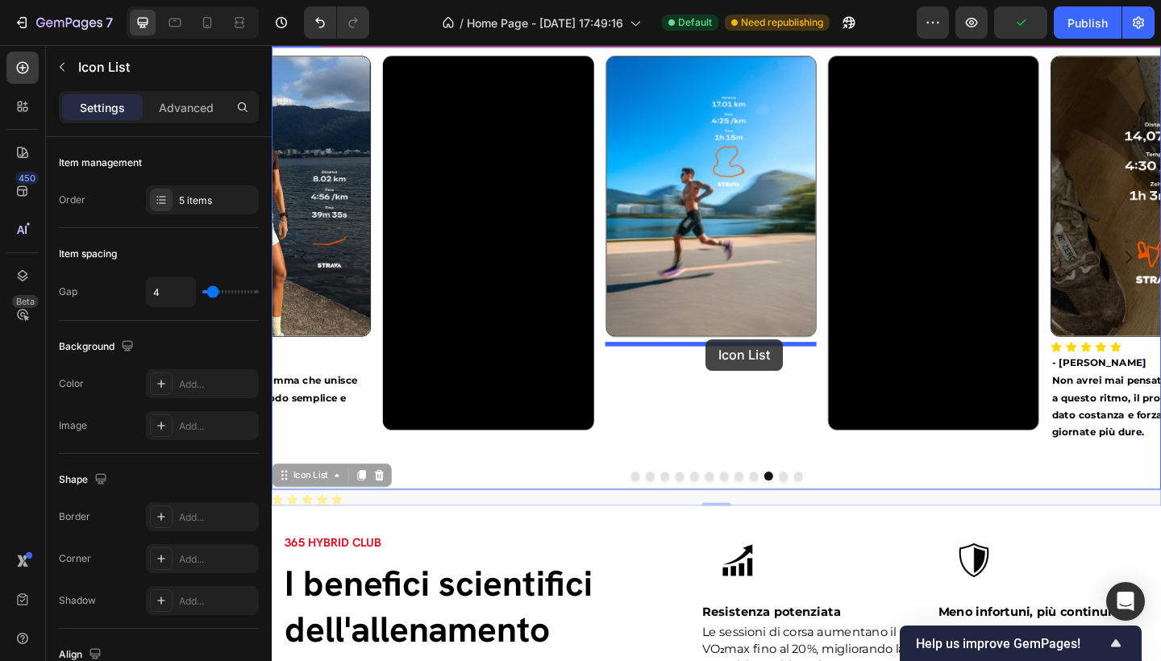
drag, startPoint x: 285, startPoint y: 519, endPoint x: 744, endPoint y: 365, distance: 483.7
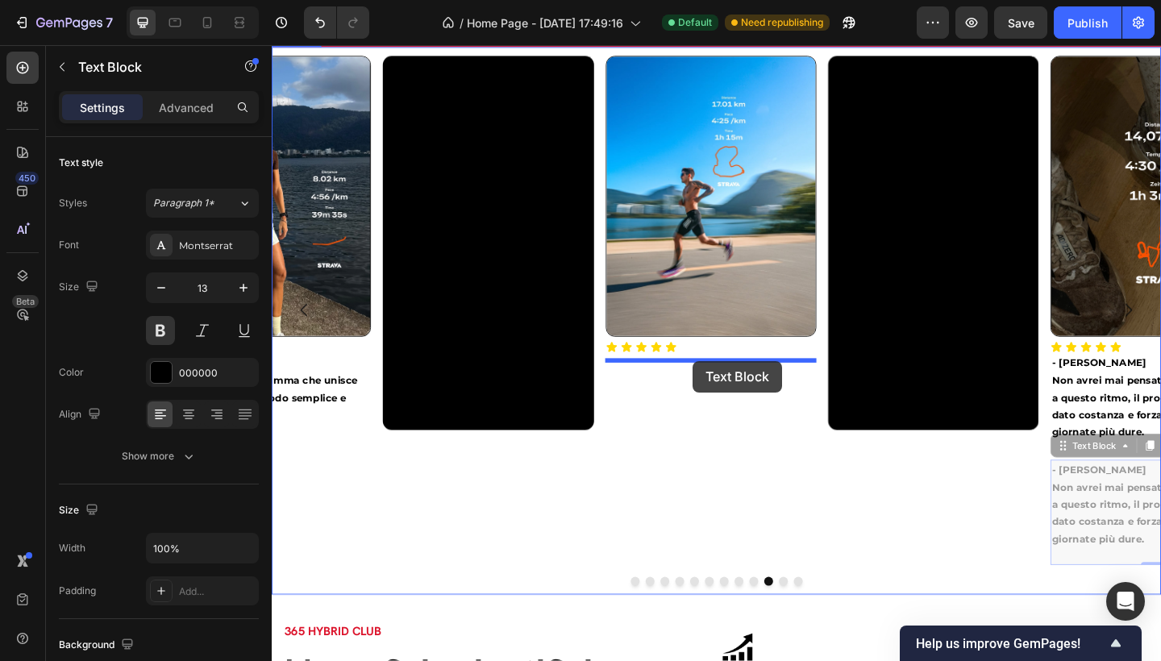
drag, startPoint x: 1134, startPoint y: 487, endPoint x: 730, endPoint y: 389, distance: 415.8
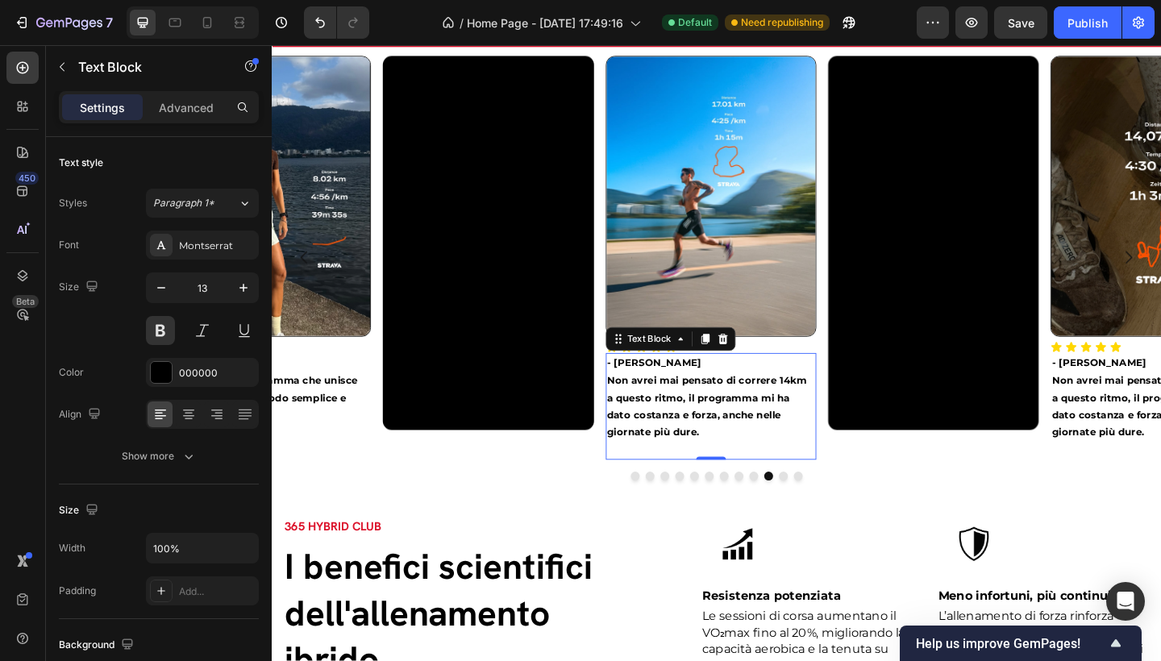
click at [689, 394] on p "- [PERSON_NAME]" at bounding box center [749, 391] width 226 height 19
click at [689, 397] on p "- [PERSON_NAME]" at bounding box center [749, 391] width 226 height 19
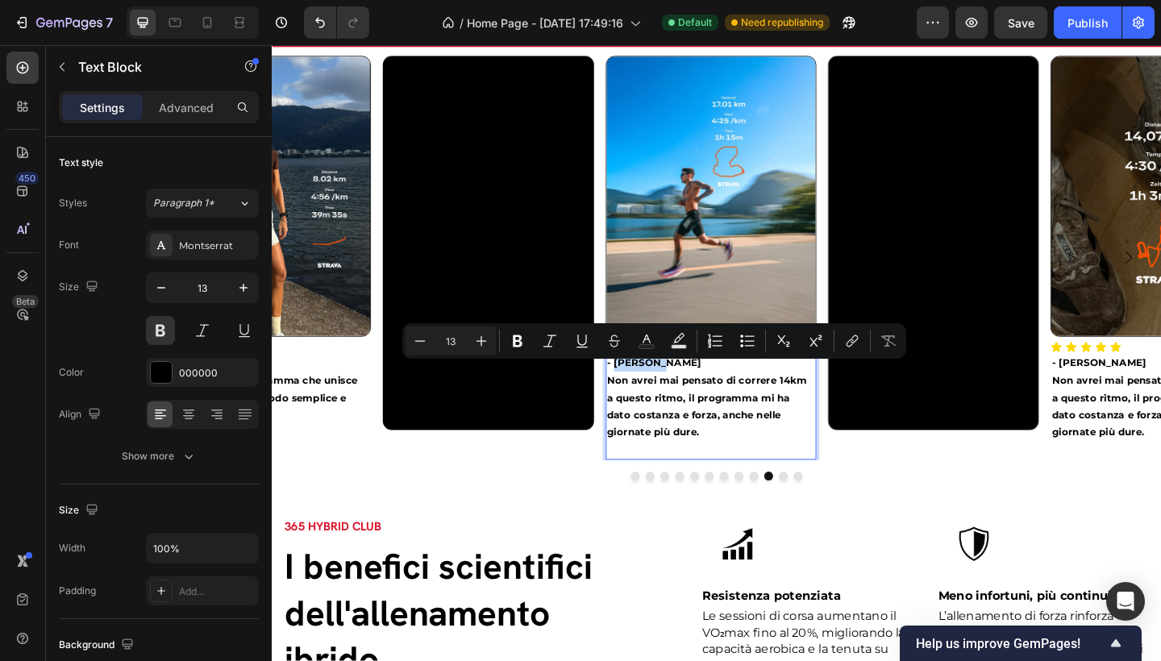
drag, startPoint x: 690, startPoint y: 397, endPoint x: 648, endPoint y: 397, distance: 42.7
click at [648, 397] on p "- [PERSON_NAME]" at bounding box center [749, 391] width 226 height 19
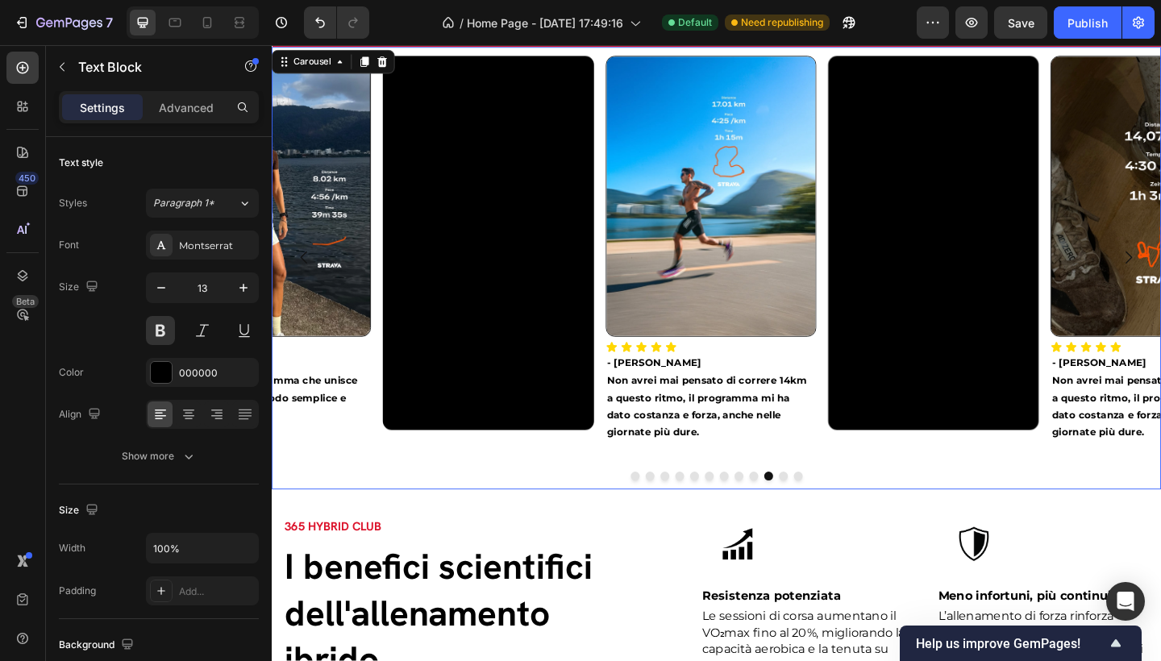
click at [688, 506] on div "Image Icon Icon Icon Icon Icon Icon List - Gabriele D. Non avrei mai pensato di…" at bounding box center [756, 288] width 968 height 481
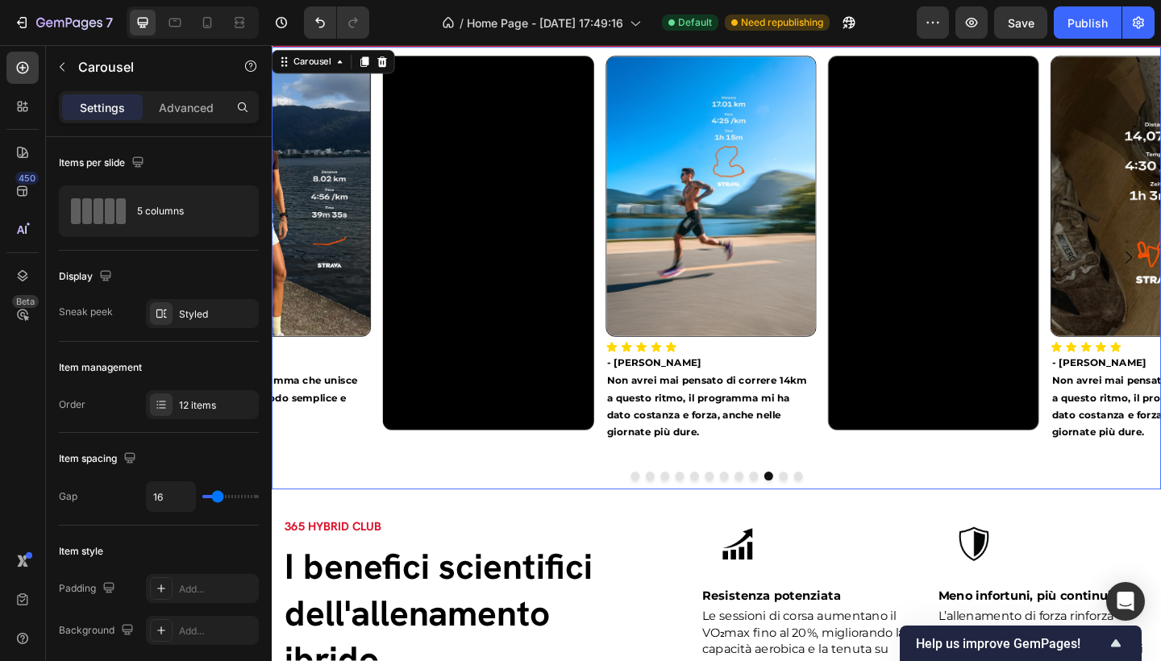
click at [689, 473] on p "Non avrei mai pensato di correre 14km a questo ritmo, il programma mi ha dato c…" at bounding box center [749, 439] width 226 height 76
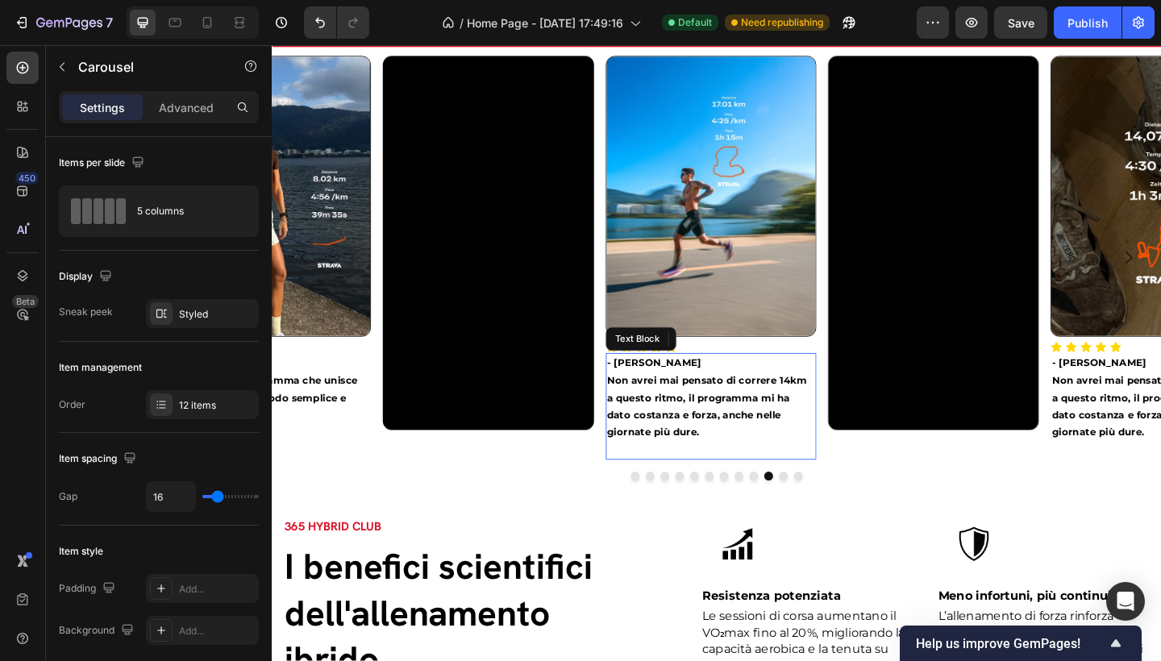
click at [690, 443] on p "Non avrei mai pensato di correre 14km a questo ritmo, il programma mi ha dato c…" at bounding box center [749, 439] width 226 height 76
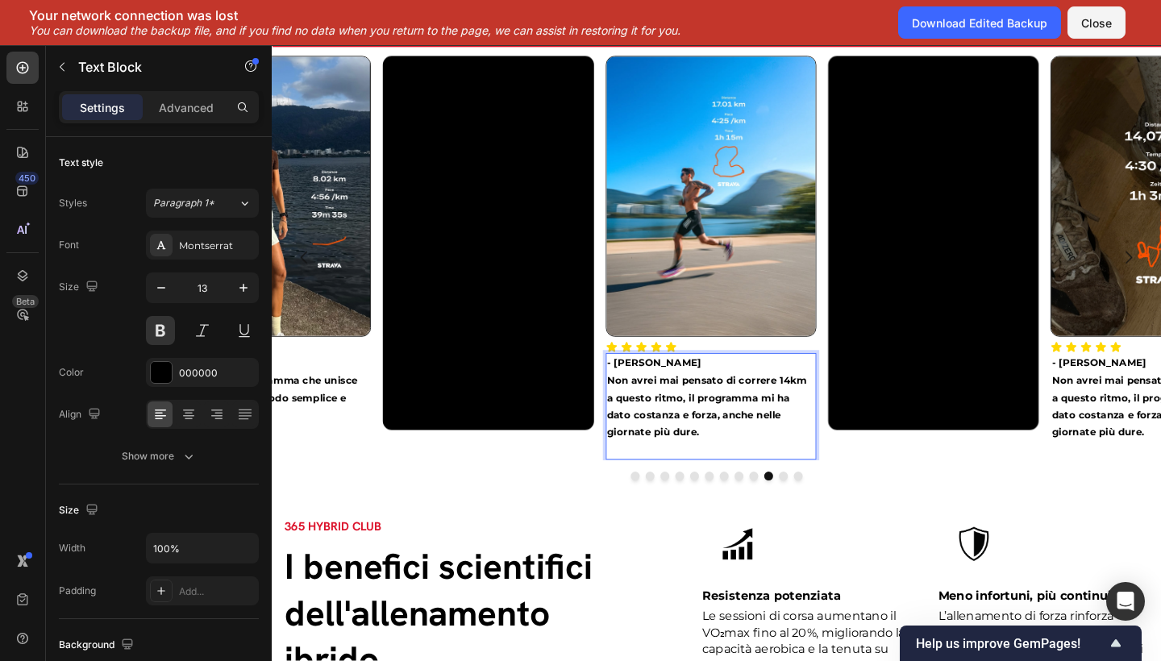
click at [690, 471] on p "Non avrei mai pensato di correre 14km a questo ritmo, il programma mi ha dato c…" at bounding box center [749, 439] width 226 height 76
click at [689, 473] on p "Non avrei mai pensato di correre 14km a questo ritmo, il programma mi ha dato c…" at bounding box center [749, 439] width 226 height 76
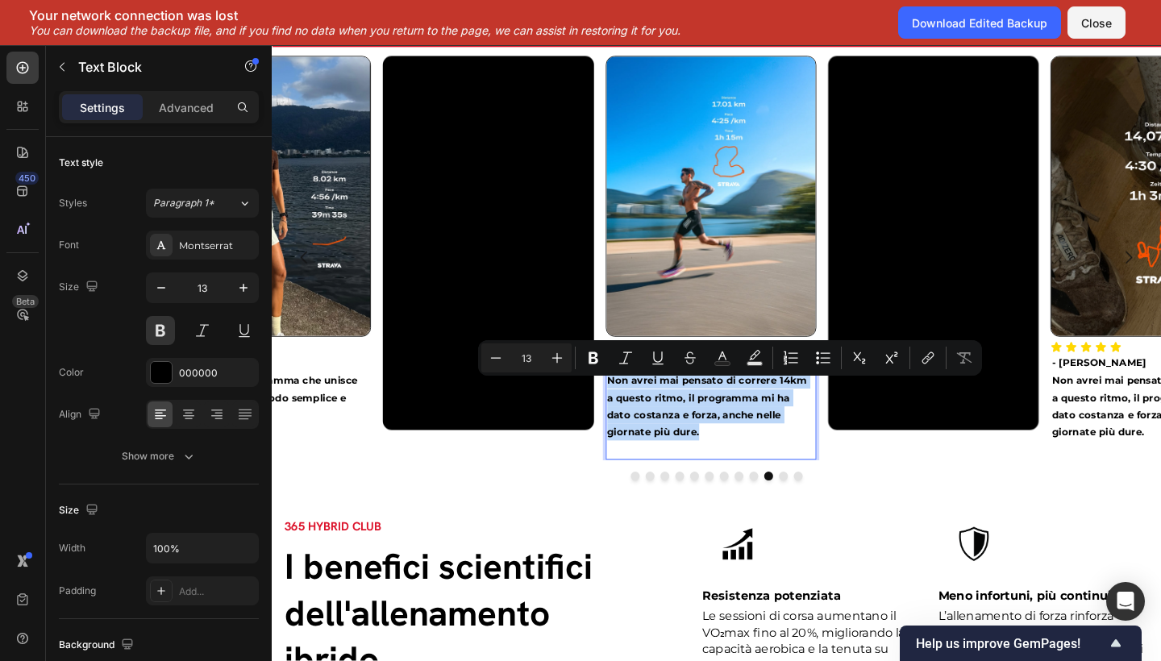
drag, startPoint x: 689, startPoint y: 472, endPoint x: 639, endPoint y: 419, distance: 73.0
click at [639, 419] on p "Non avrei mai pensato di correre 14km a questo ritmo, il programma mi ha dato c…" at bounding box center [749, 439] width 226 height 76
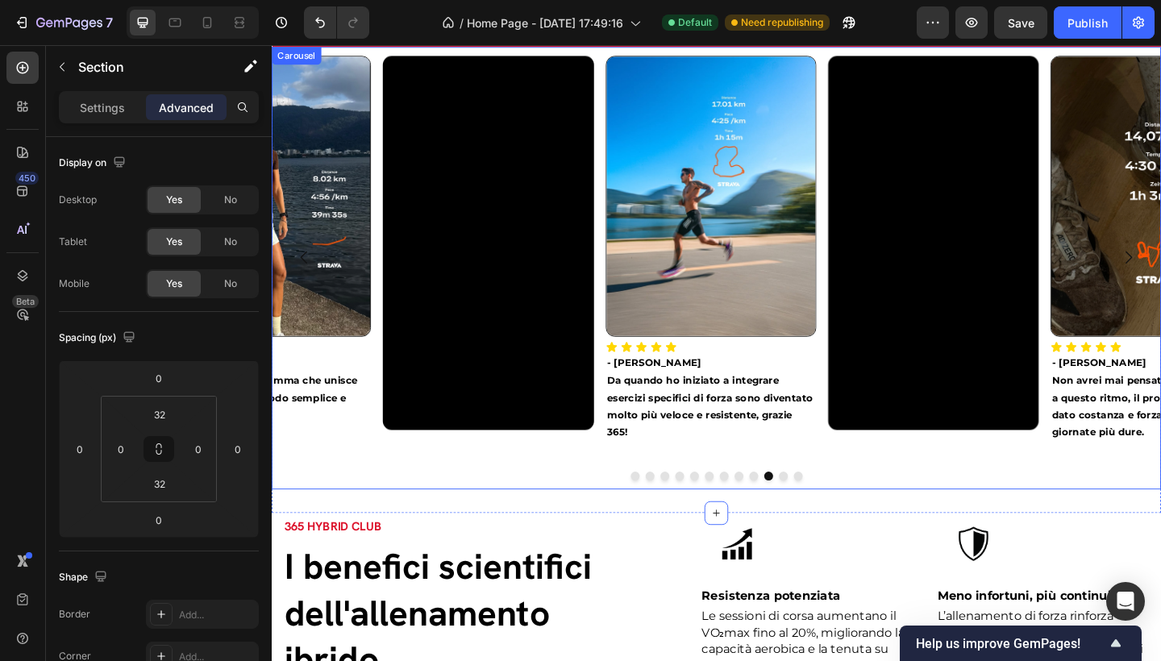
click at [823, 519] on button "Dot" at bounding box center [828, 515] width 10 height 10
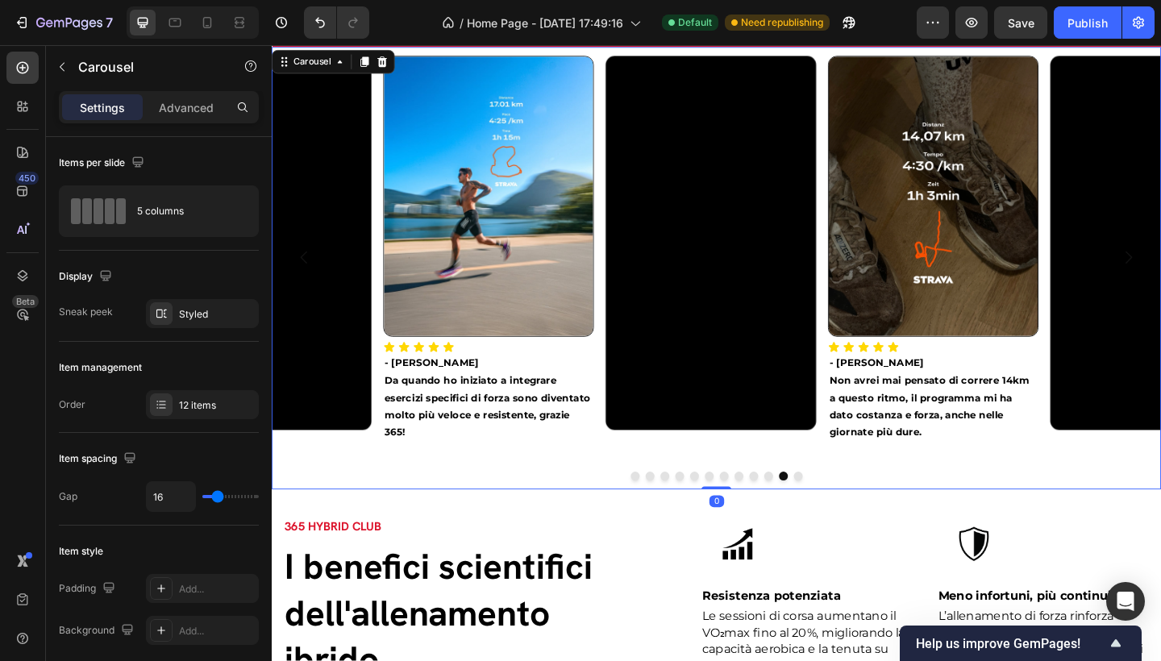
click at [839, 519] on button "Dot" at bounding box center [844, 515] width 10 height 10
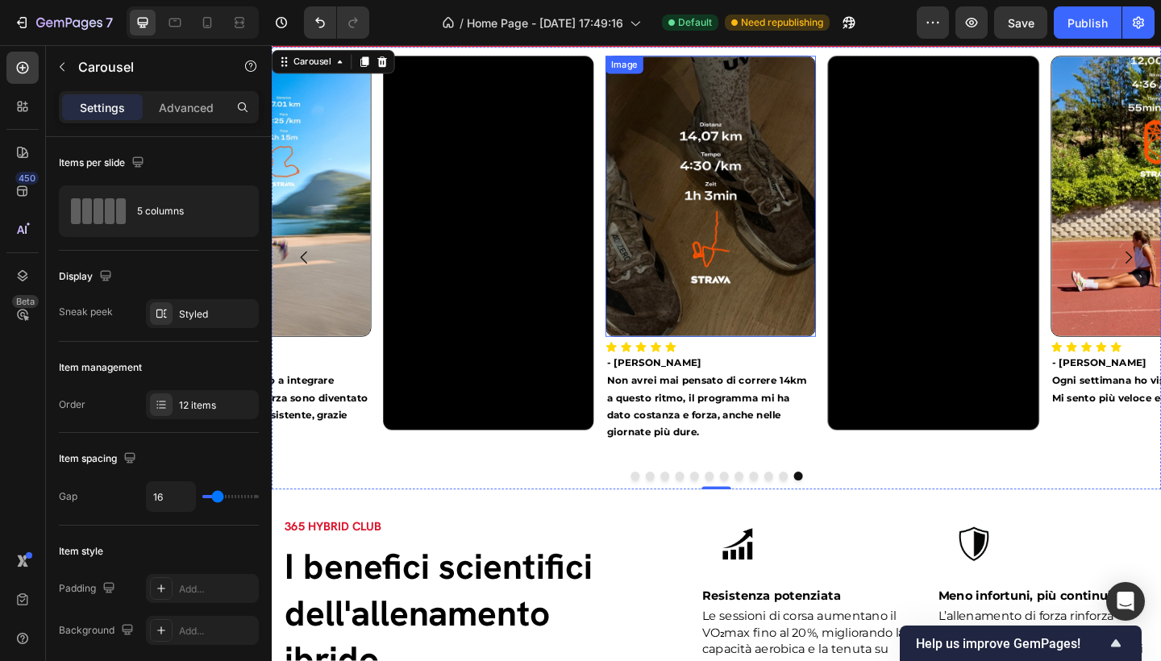
click at [738, 118] on img at bounding box center [749, 210] width 229 height 306
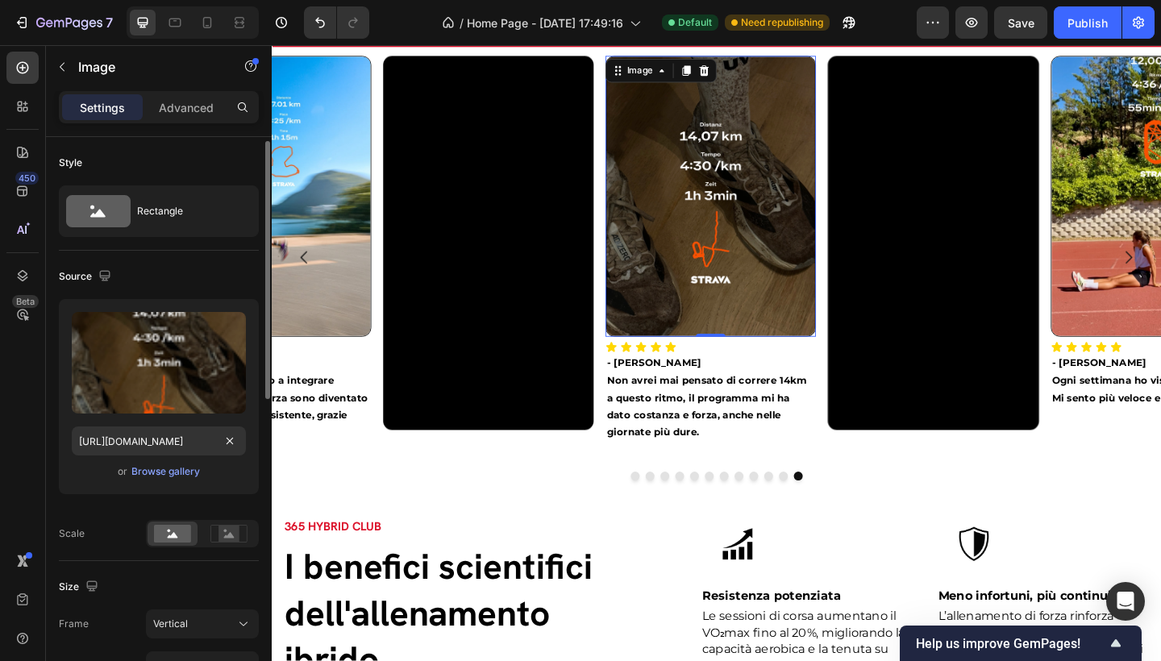
scroll to position [3, 0]
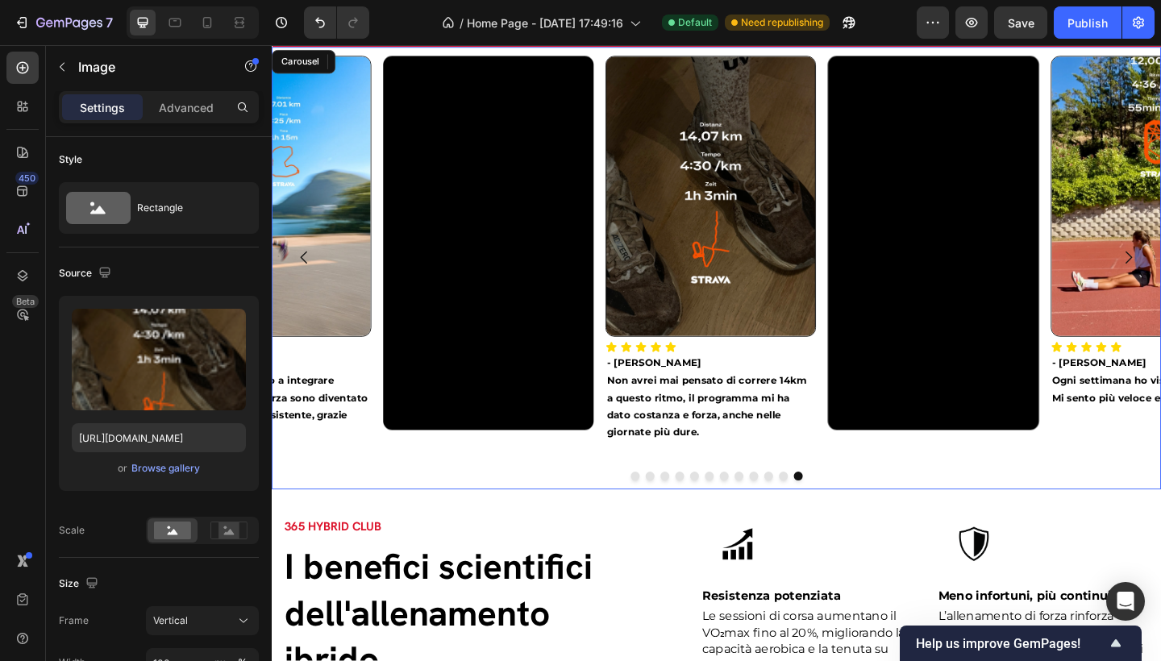
click at [839, 519] on button "Dot" at bounding box center [844, 515] width 10 height 10
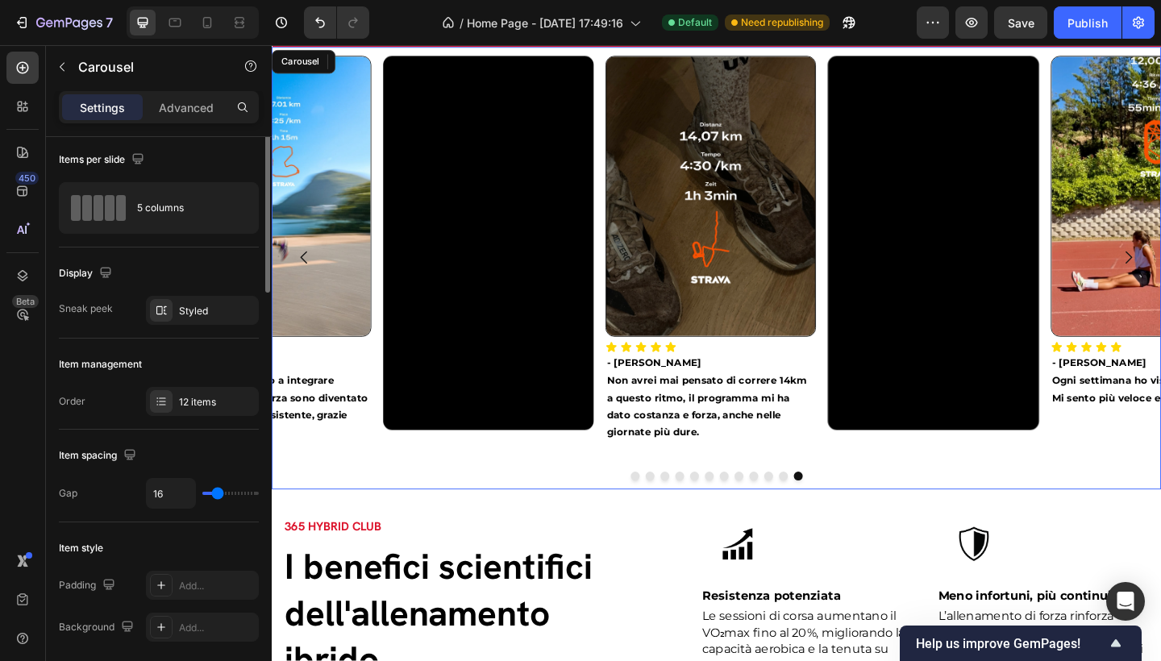
click at [663, 519] on button "Dot" at bounding box center [667, 515] width 10 height 10
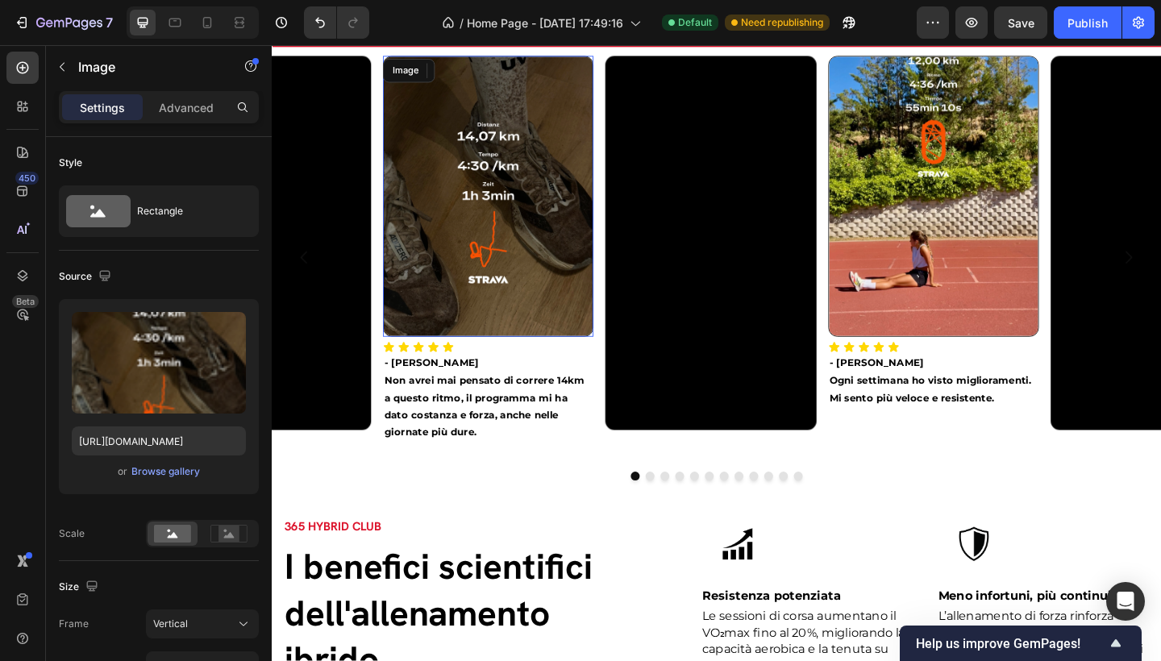
drag, startPoint x: 460, startPoint y: 344, endPoint x: 479, endPoint y: 469, distance: 126.4
click at [460, 344] on img at bounding box center [507, 210] width 229 height 306
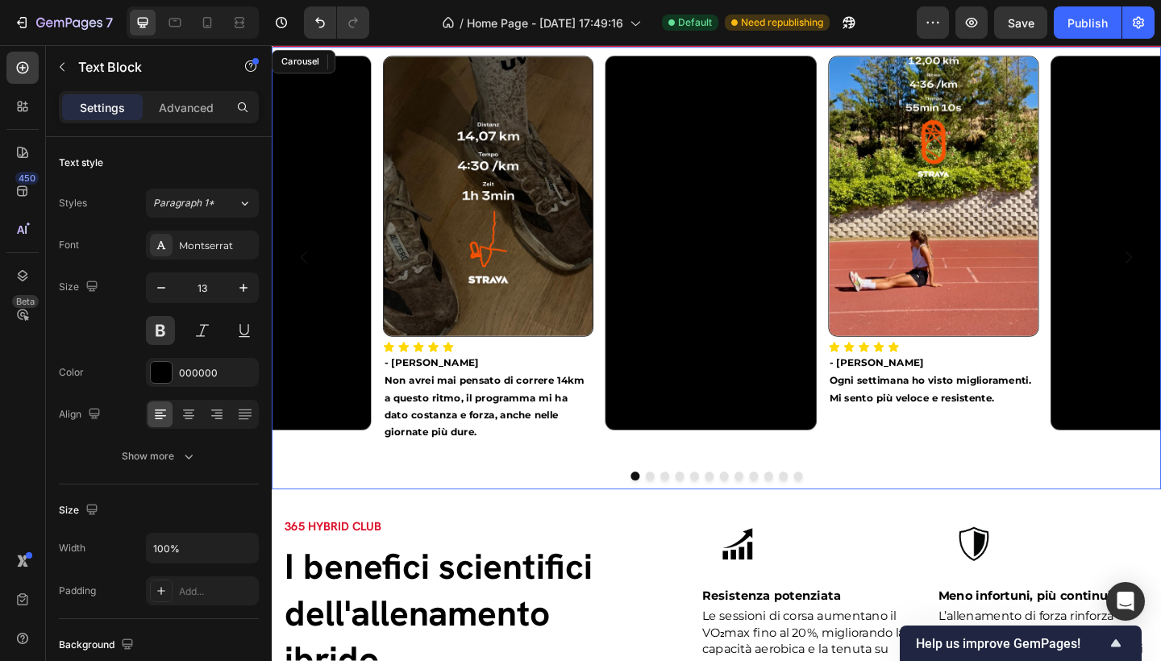
click at [609, 515] on div "Image 0 Icon Icon Icon Icon Icon Icon List - Gabriele D. Non avrei mai pensato …" at bounding box center [756, 288] width 968 height 481
click at [606, 519] on div at bounding box center [756, 515] width 968 height 10
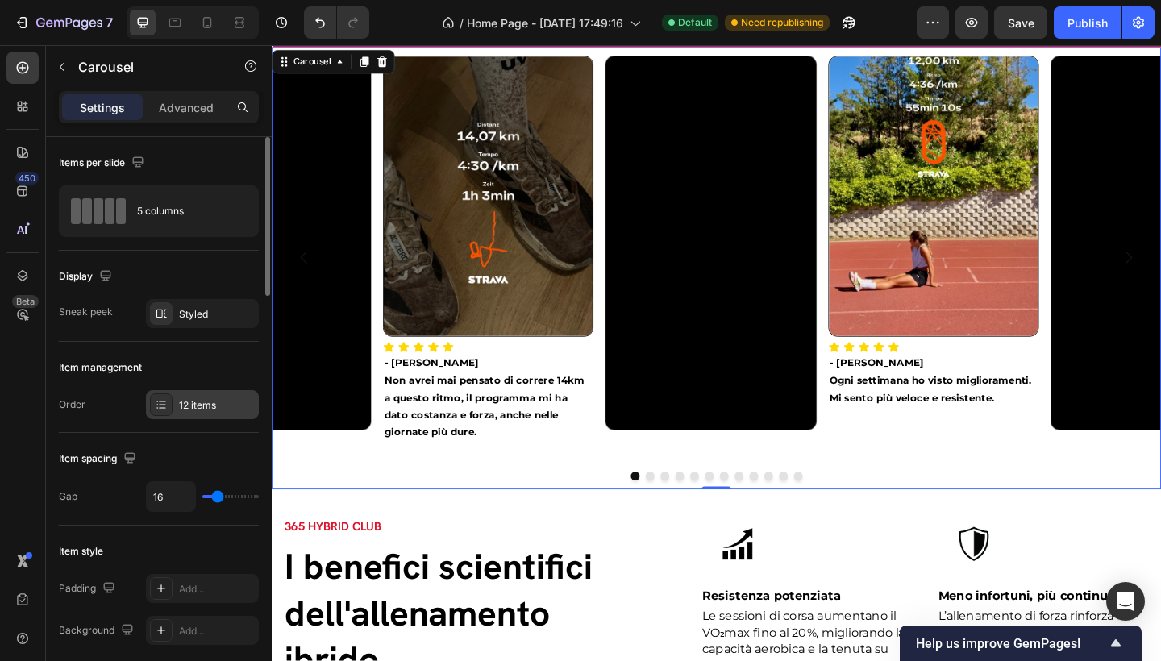
click at [188, 407] on div "12 items" at bounding box center [217, 405] width 76 height 15
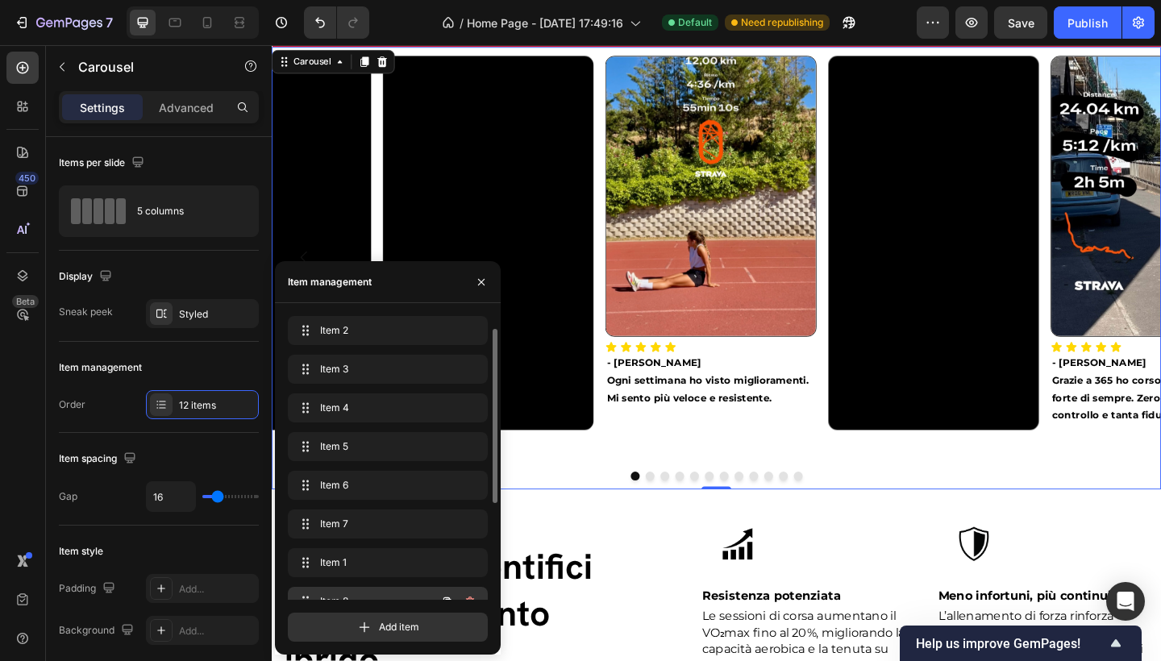
scroll to position [8, 0]
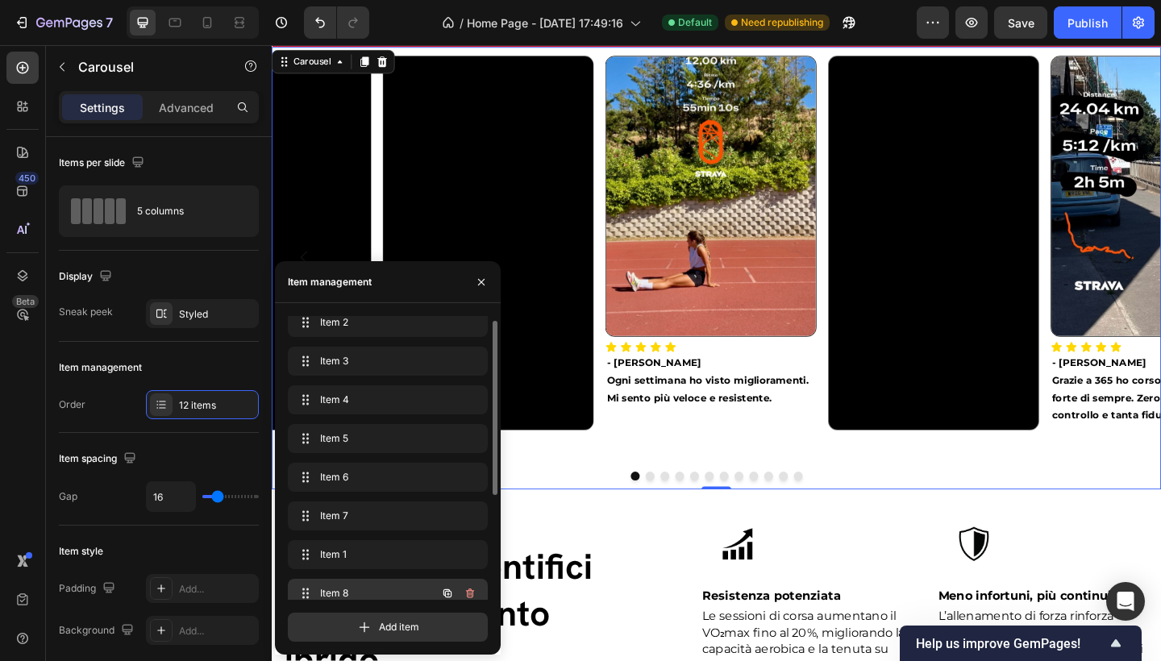
drag, startPoint x: 306, startPoint y: 328, endPoint x: 316, endPoint y: 585, distance: 256.7
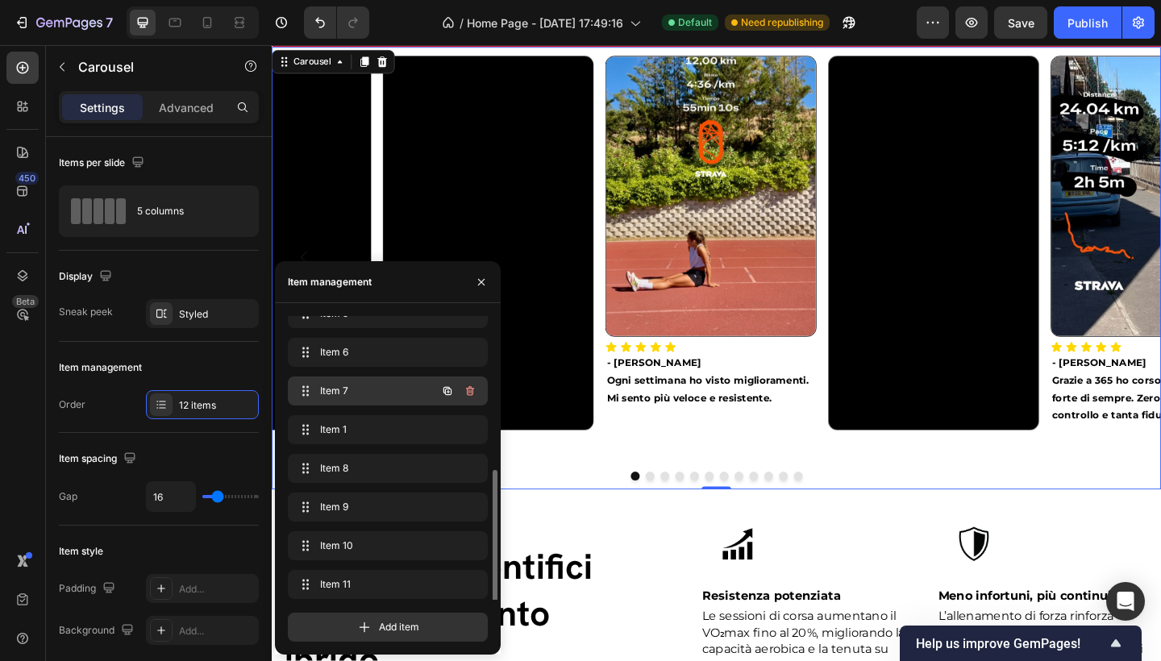
scroll to position [177, 0]
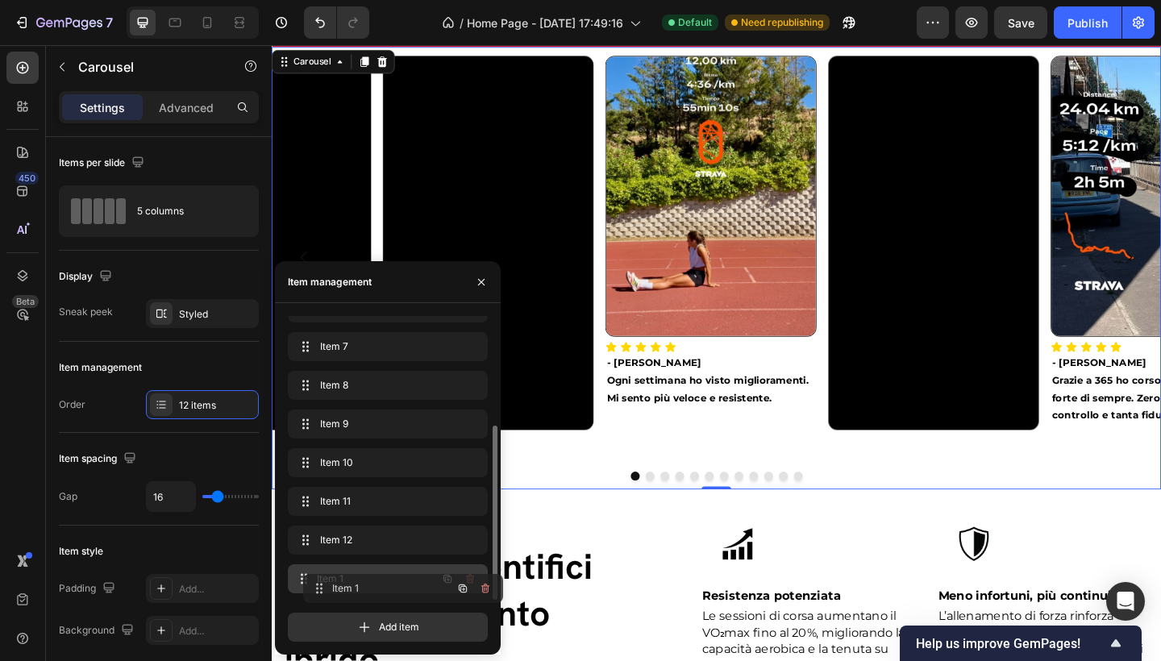
drag, startPoint x: 303, startPoint y: 385, endPoint x: 319, endPoint y: 589, distance: 203.8
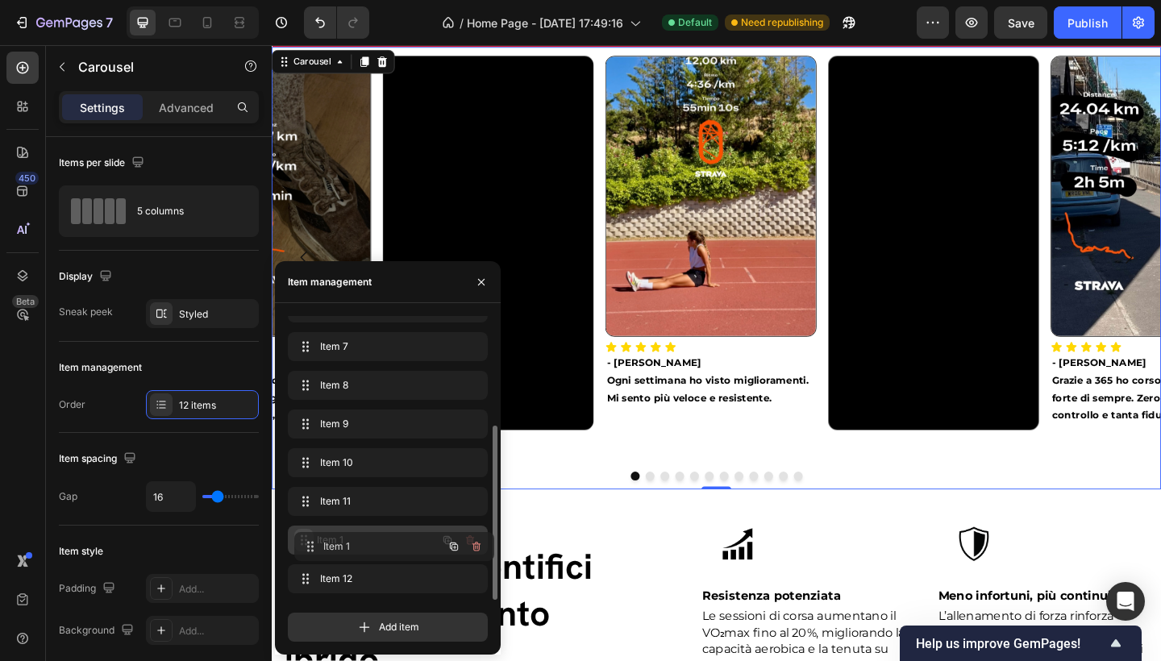
drag, startPoint x: 306, startPoint y: 577, endPoint x: 312, endPoint y: 544, distance: 32.9
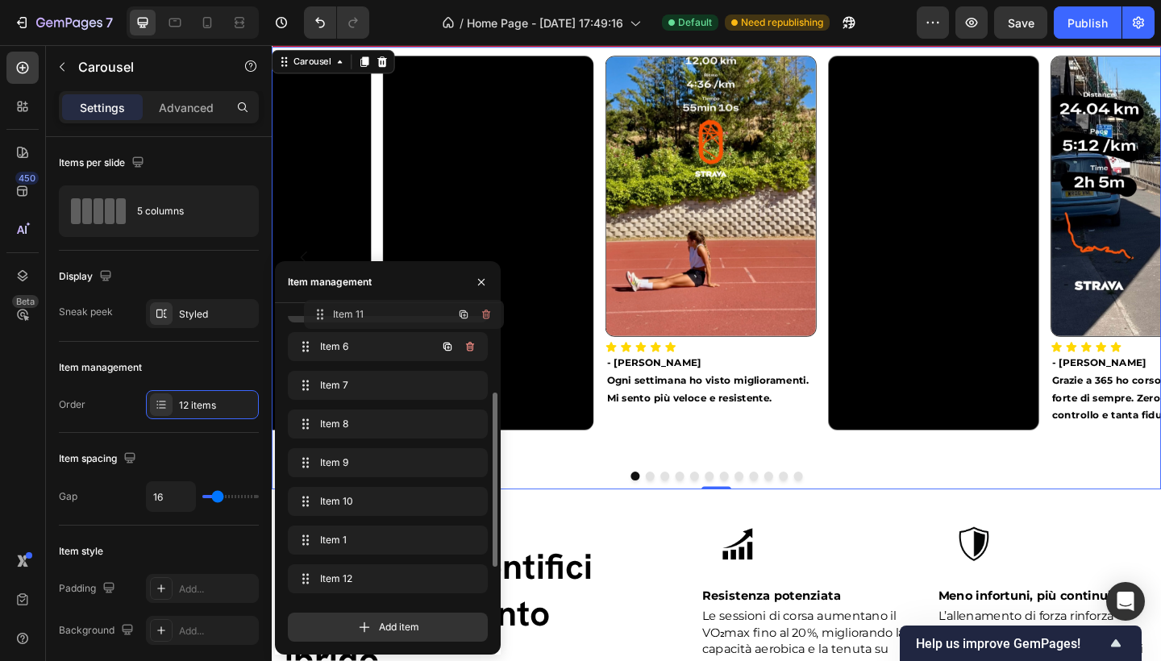
scroll to position [145, 0]
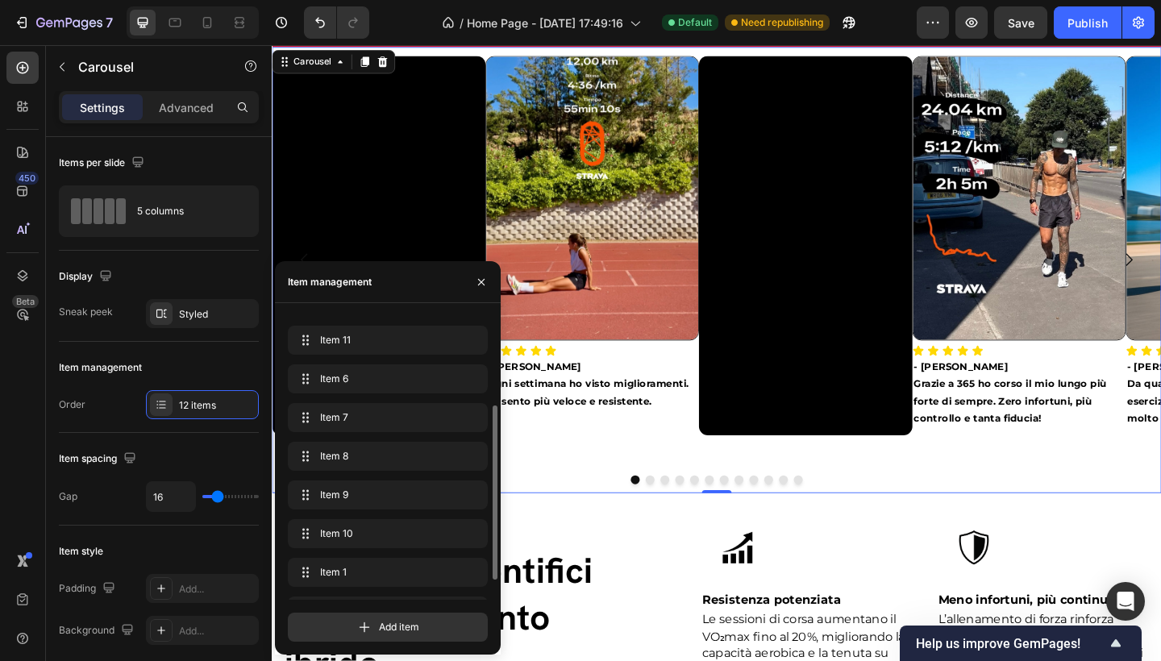
drag, startPoint x: 306, startPoint y: 508, endPoint x: 331, endPoint y: 306, distance: 203.8
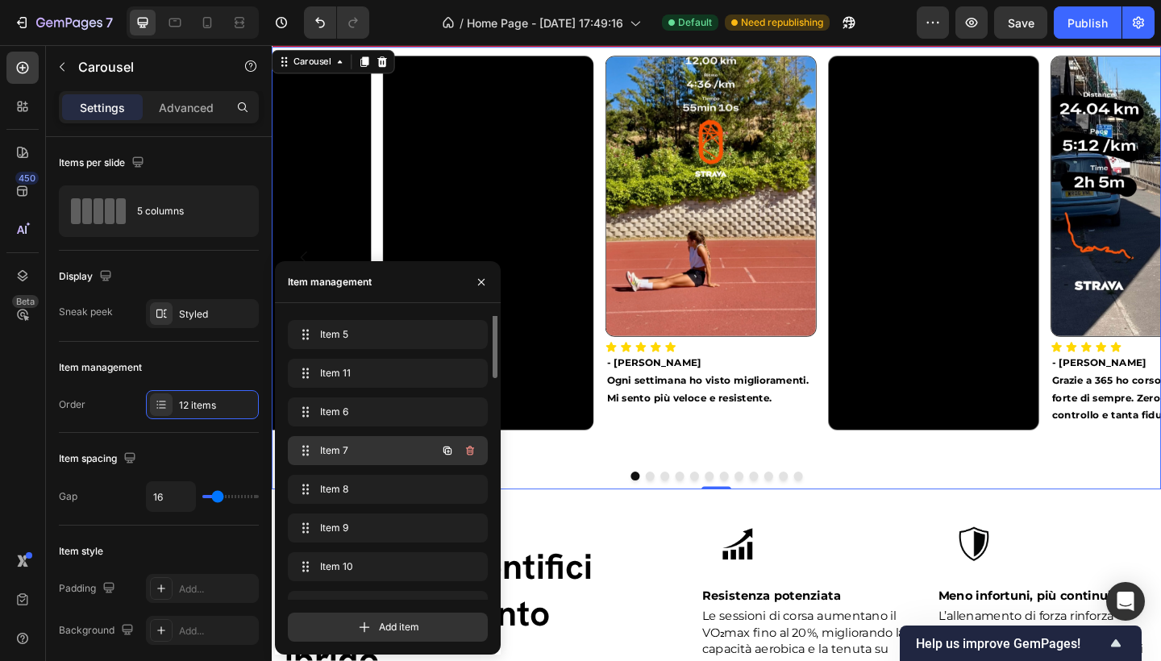
scroll to position [0, 0]
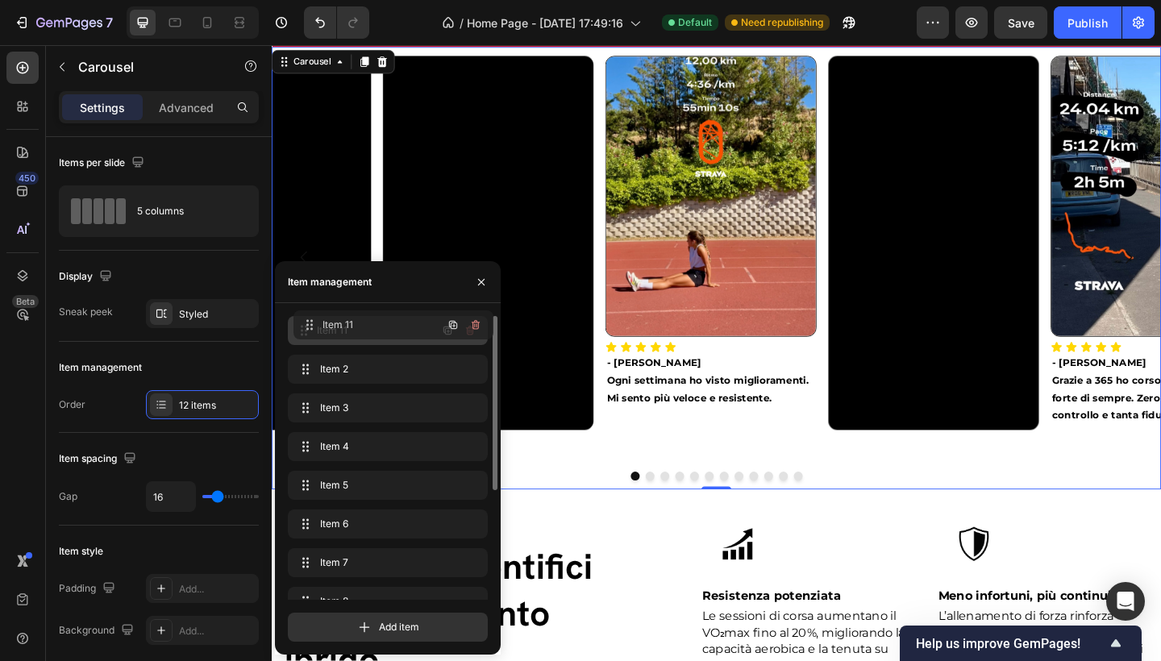
drag, startPoint x: 306, startPoint y: 479, endPoint x: 312, endPoint y: 318, distance: 161.4
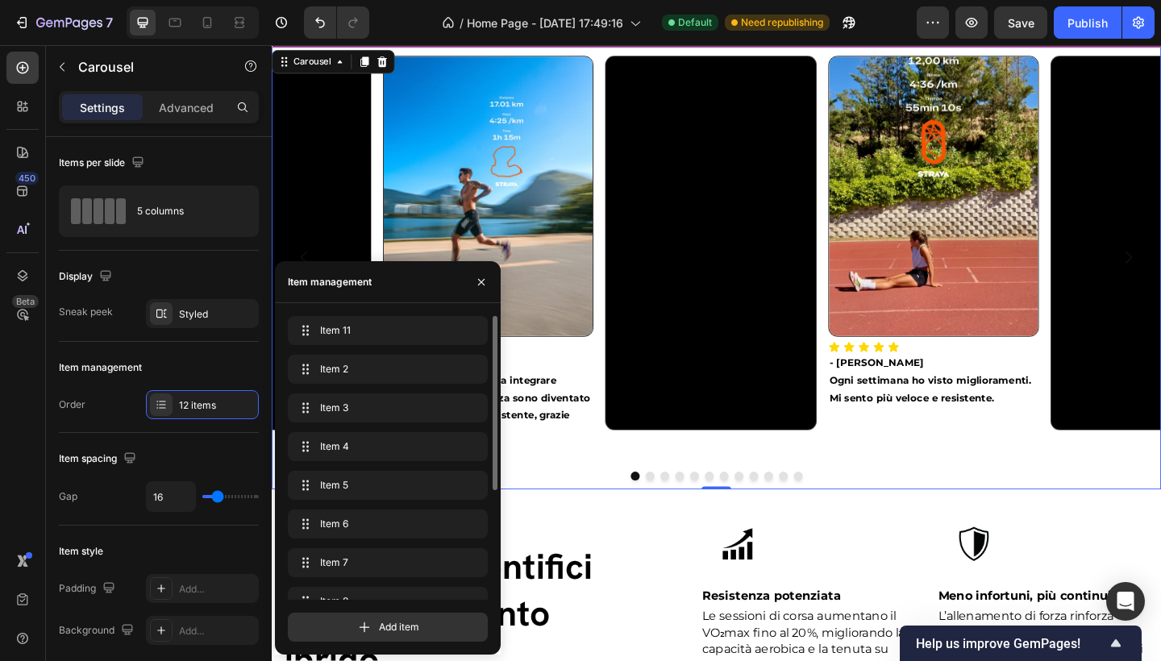
click at [988, 494] on div "Image Icon Icon Icon Icon Icon Icon List - Giulia A. Ogni settimana ho visto mi…" at bounding box center [991, 276] width 229 height 439
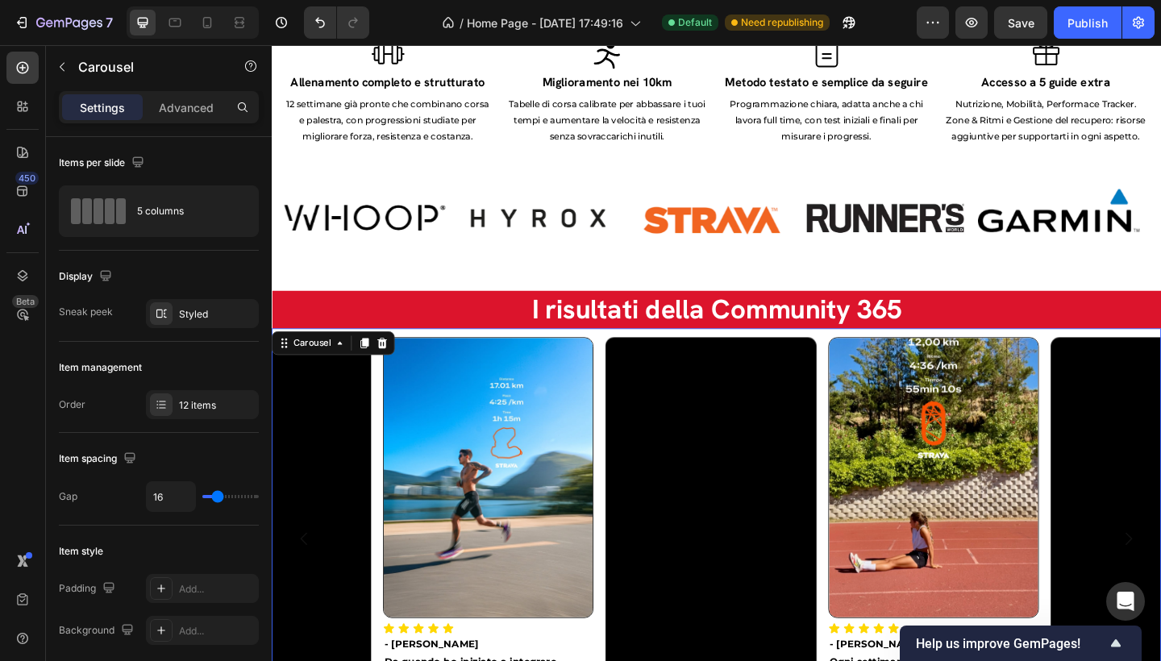
scroll to position [2806, 0]
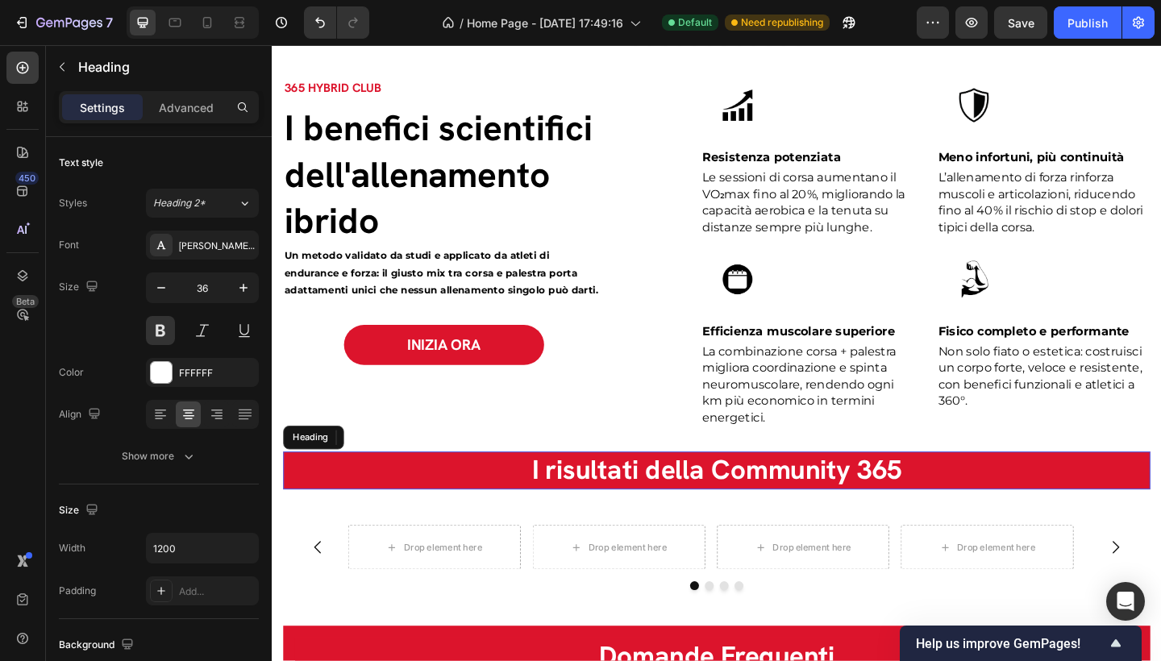
click at [832, 513] on h2 "I risultati della Community 365" at bounding box center [755, 508] width 943 height 41
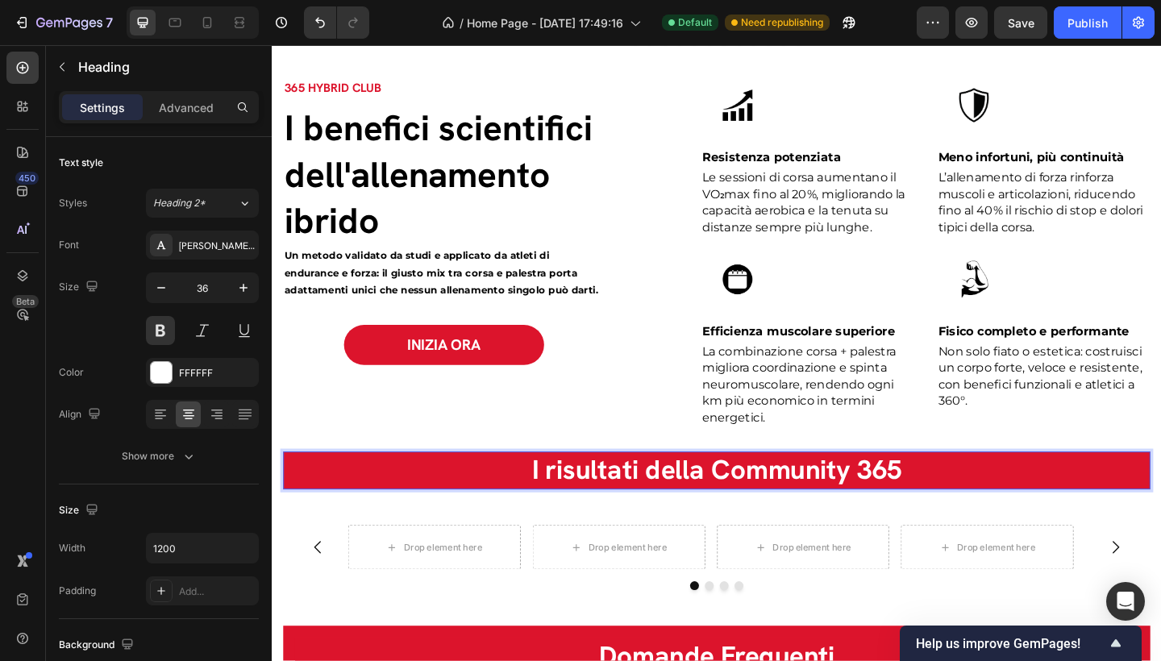
click at [867, 502] on p "I risultati della Community 365" at bounding box center [755, 508] width 940 height 38
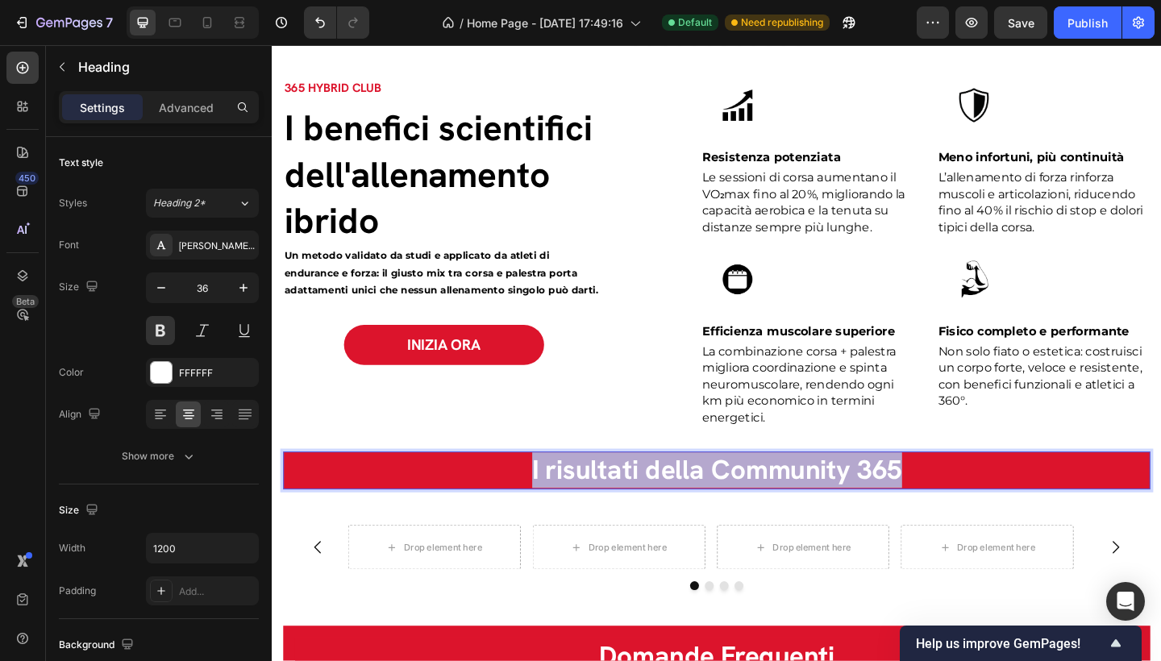
click at [867, 502] on p "I risultati della Community 365" at bounding box center [755, 508] width 940 height 38
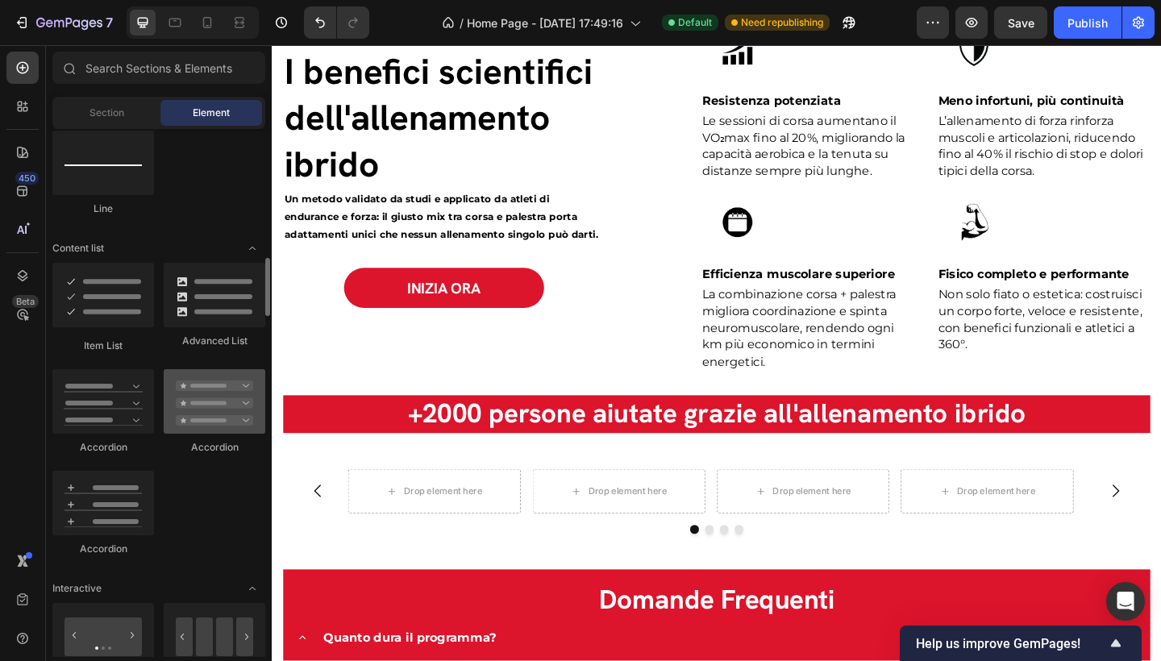
scroll to position [619, 0]
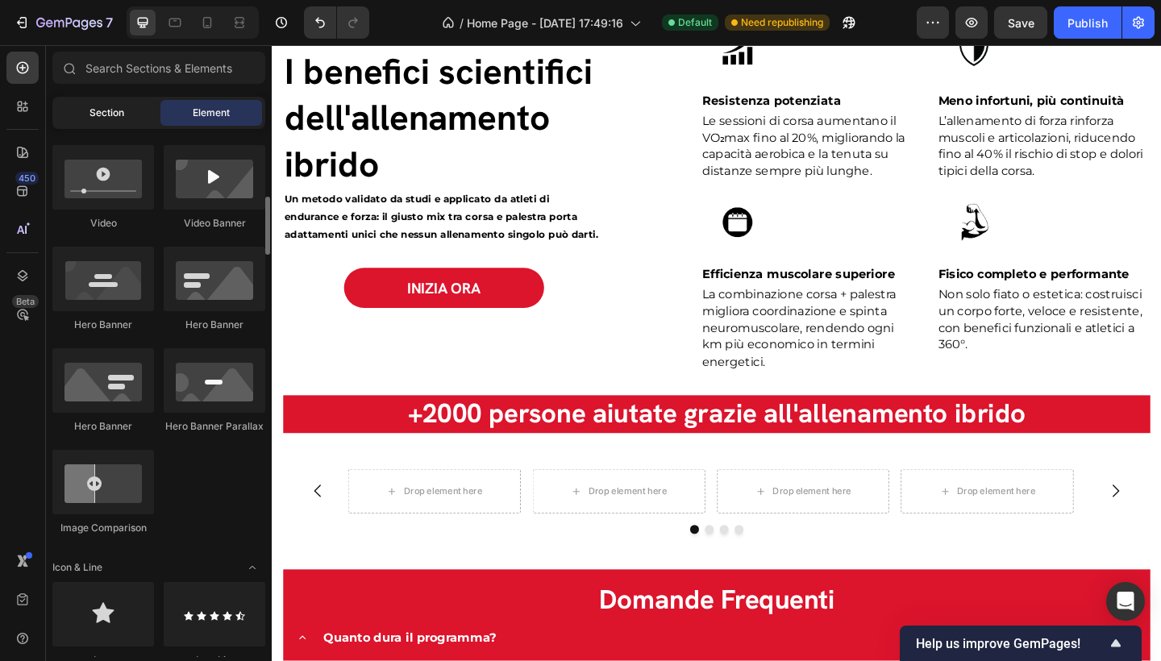
click at [102, 116] on span "Section" at bounding box center [107, 113] width 35 height 15
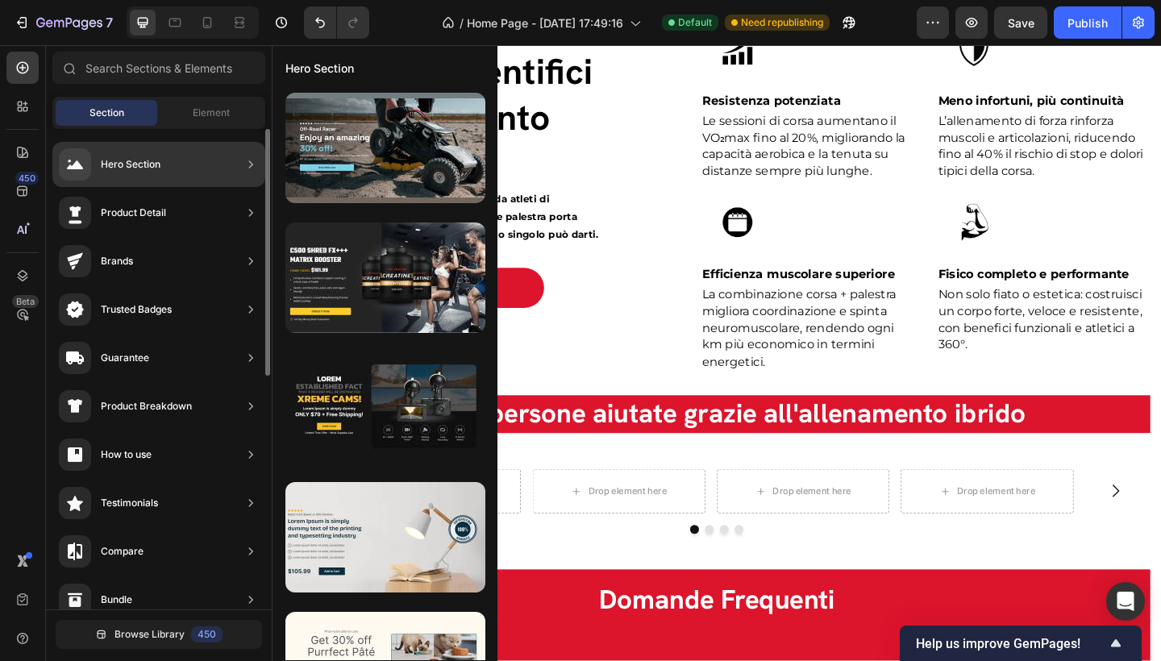
scroll to position [0, 0]
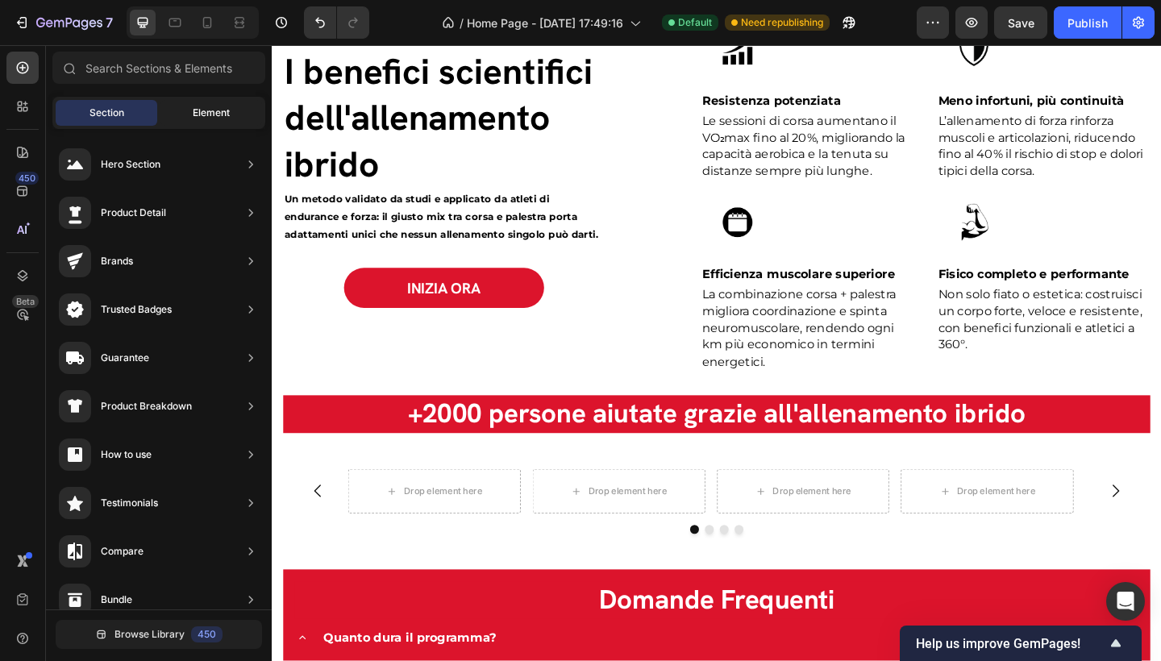
click at [210, 112] on span "Element" at bounding box center [211, 113] width 37 height 15
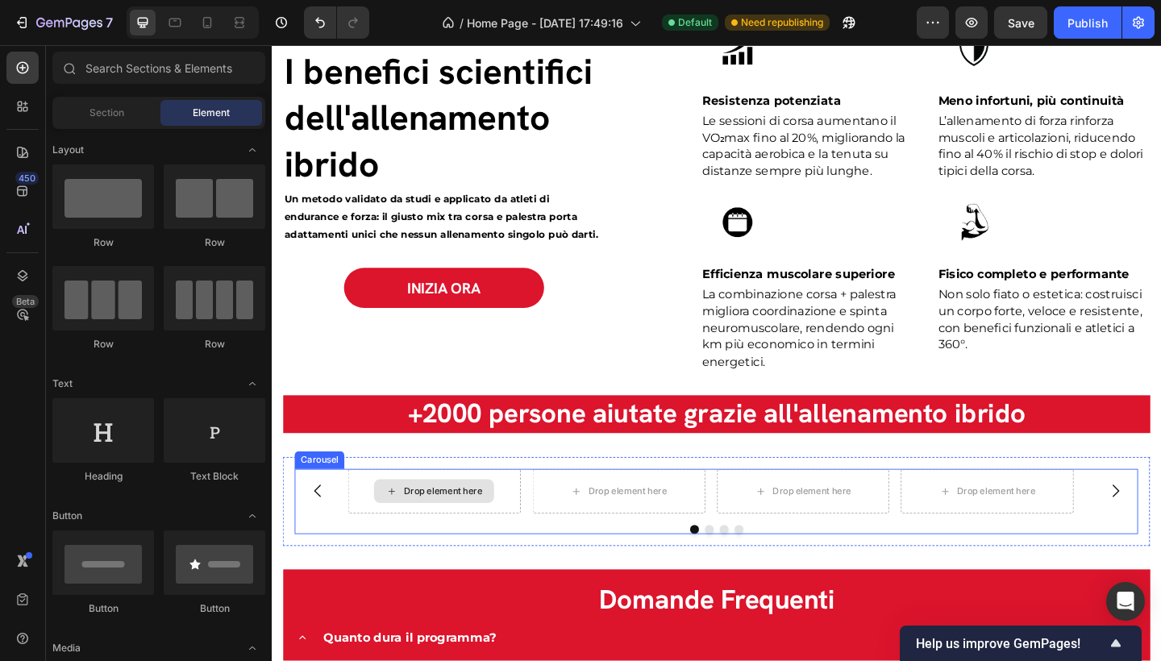
click at [445, 518] on div "Drop element here" at bounding box center [448, 531] width 131 height 26
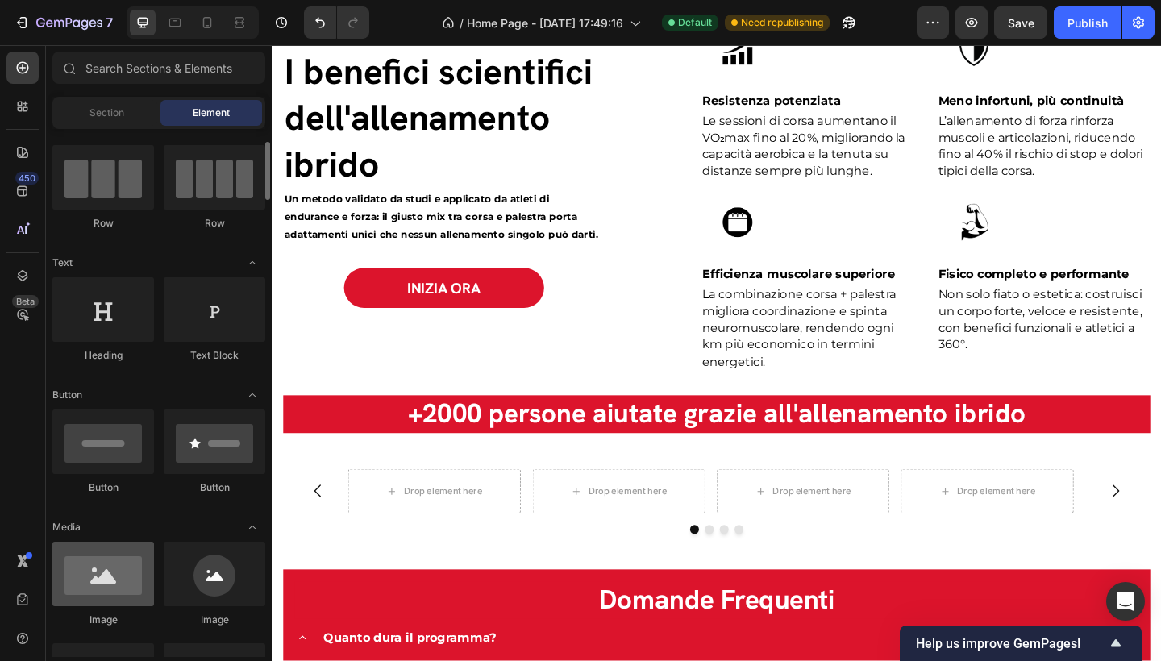
scroll to position [241, 0]
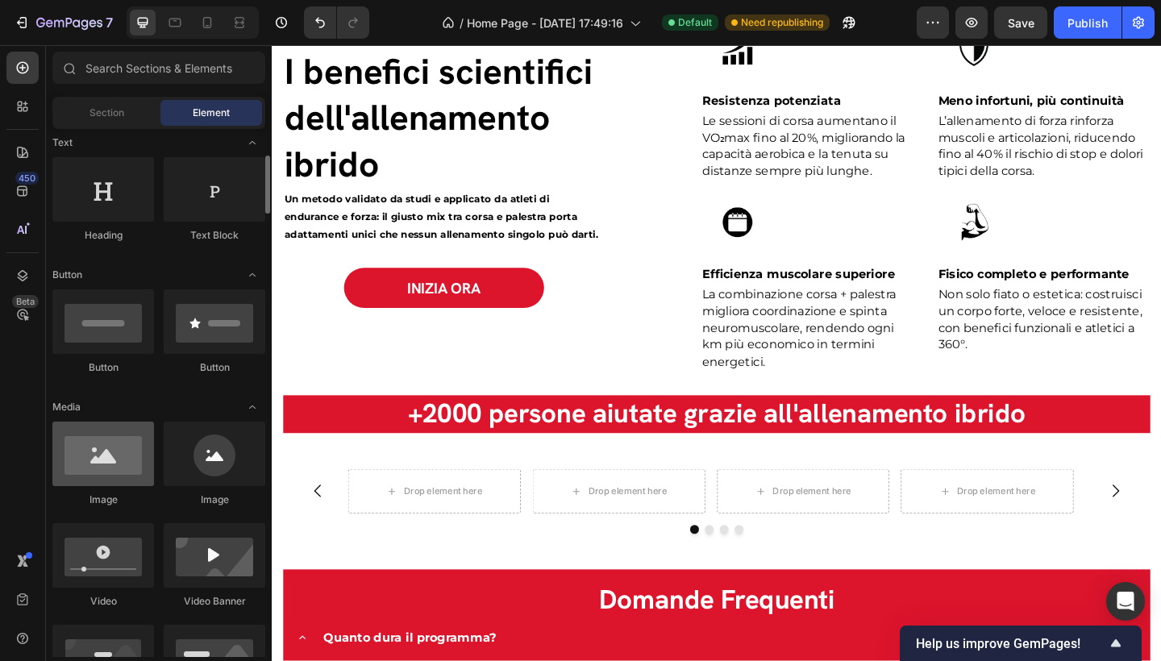
click at [114, 458] on div at bounding box center [103, 454] width 102 height 65
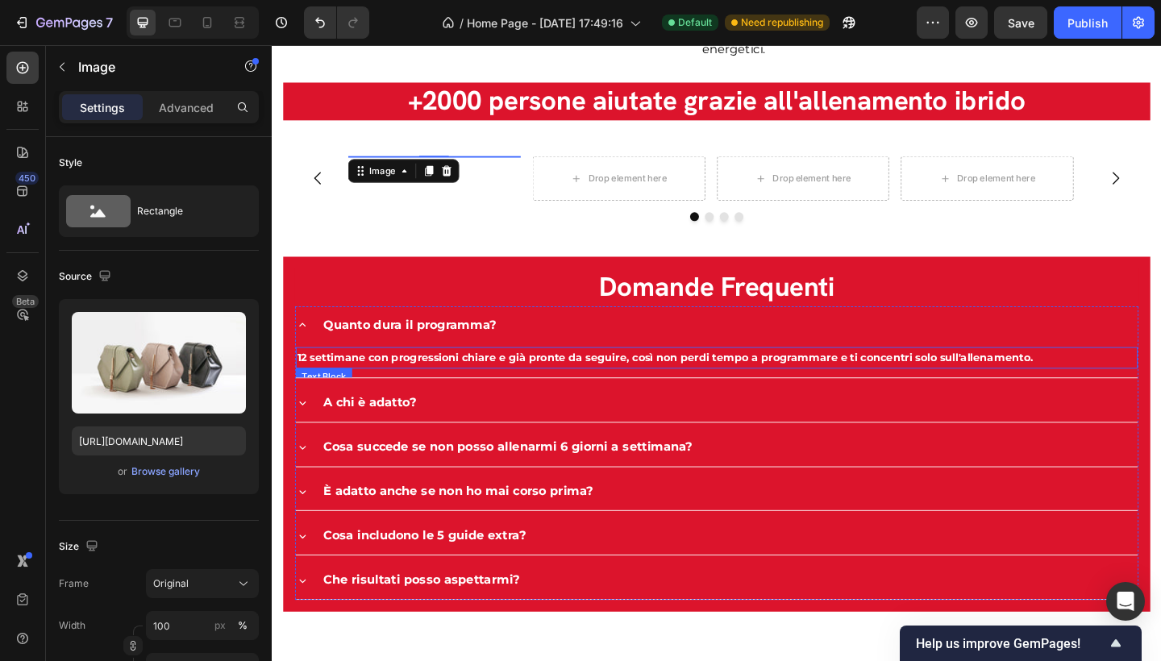
scroll to position [3143, 0]
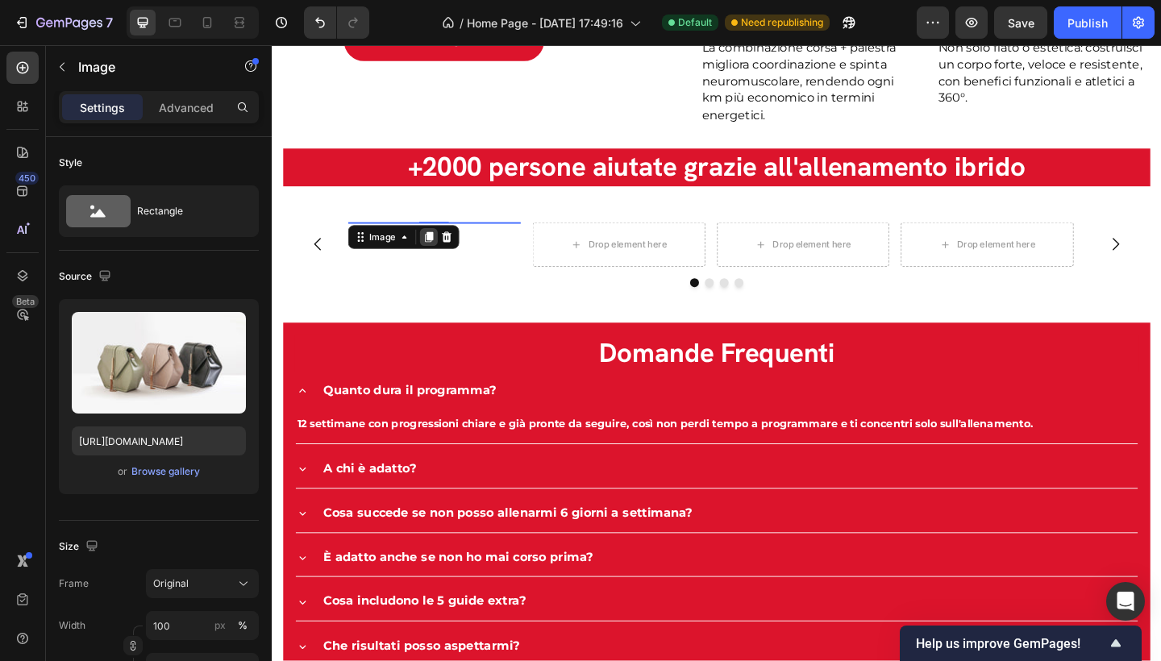
click at [444, 251] on icon at bounding box center [443, 253] width 9 height 11
click at [461, 228] on icon at bounding box center [462, 222] width 10 height 11
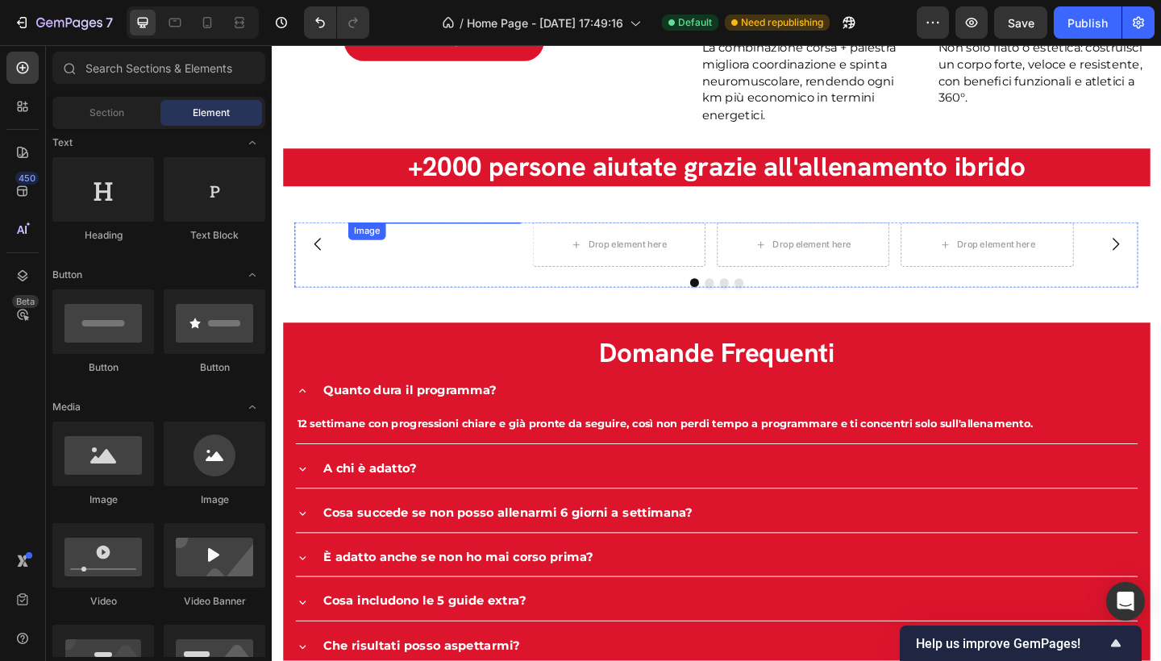
drag, startPoint x: 464, startPoint y: 295, endPoint x: 514, endPoint y: 312, distance: 52.8
click at [464, 238] on img at bounding box center [449, 238] width 188 height 0
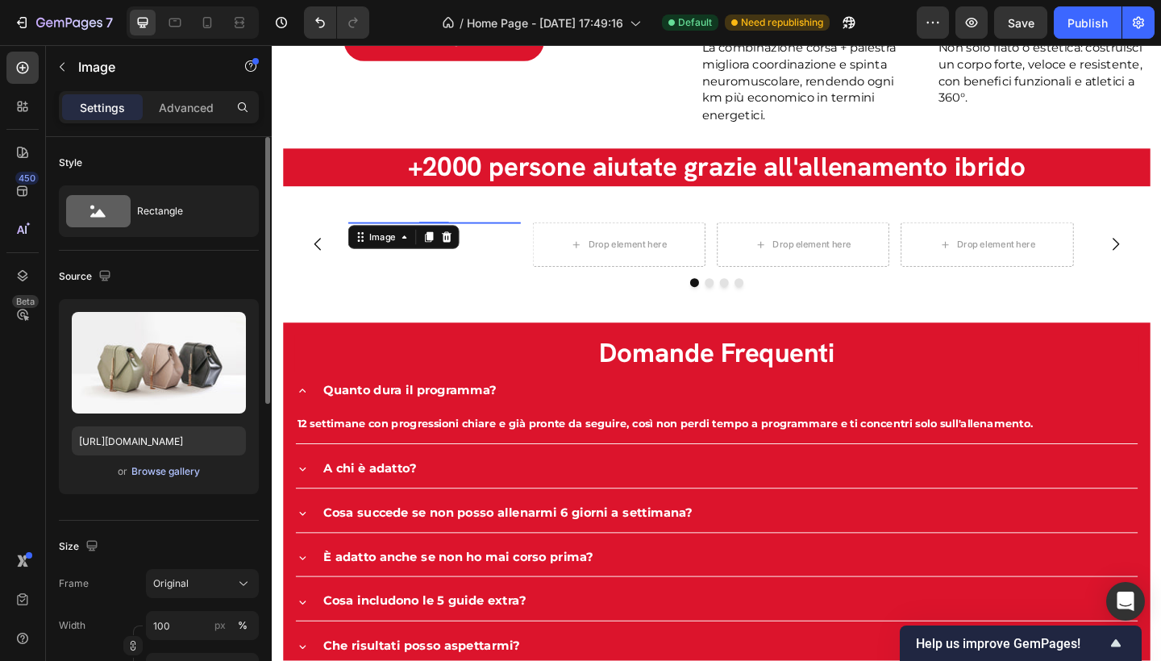
click at [157, 474] on div "Browse gallery" at bounding box center [165, 471] width 69 height 15
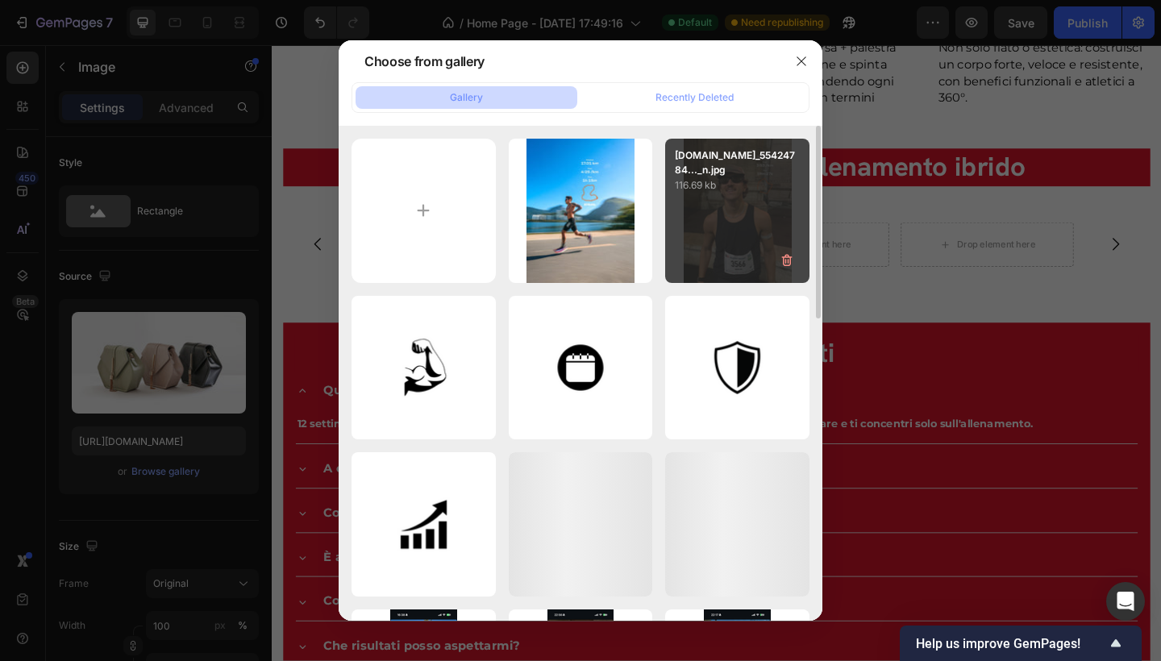
click at [752, 227] on div "SnapInsta.to_55424784..._n.jpg 116.69 kb" at bounding box center [737, 211] width 144 height 144
type input "[URL][DOMAIN_NAME]"
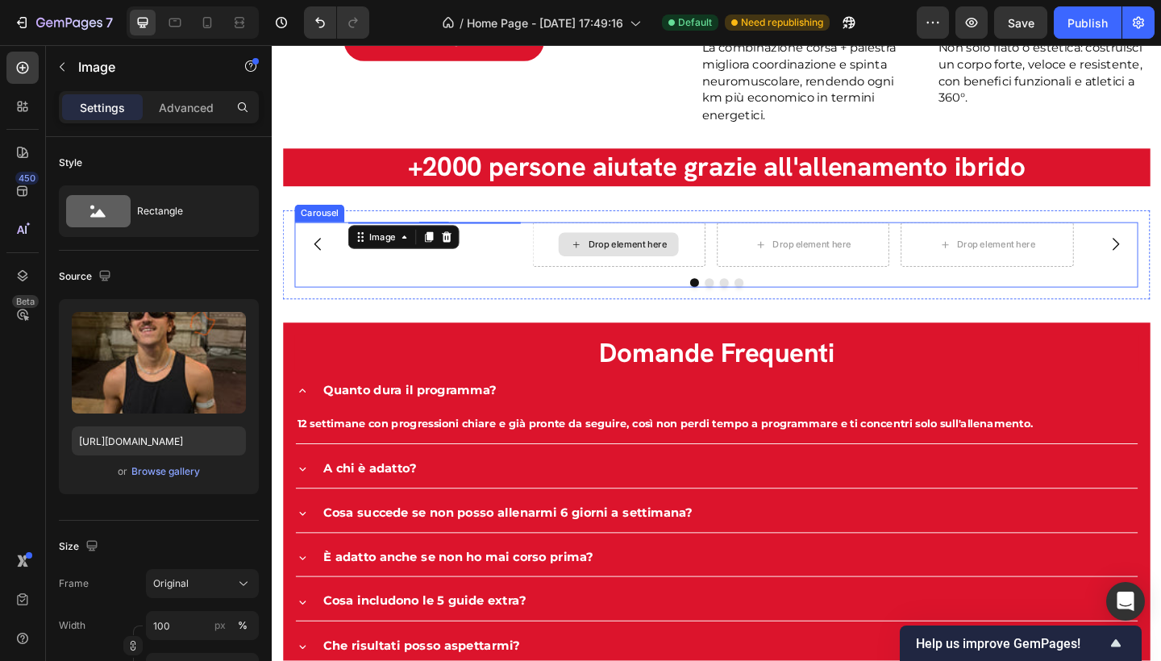
click at [661, 269] on div "Drop element here" at bounding box center [658, 262] width 85 height 13
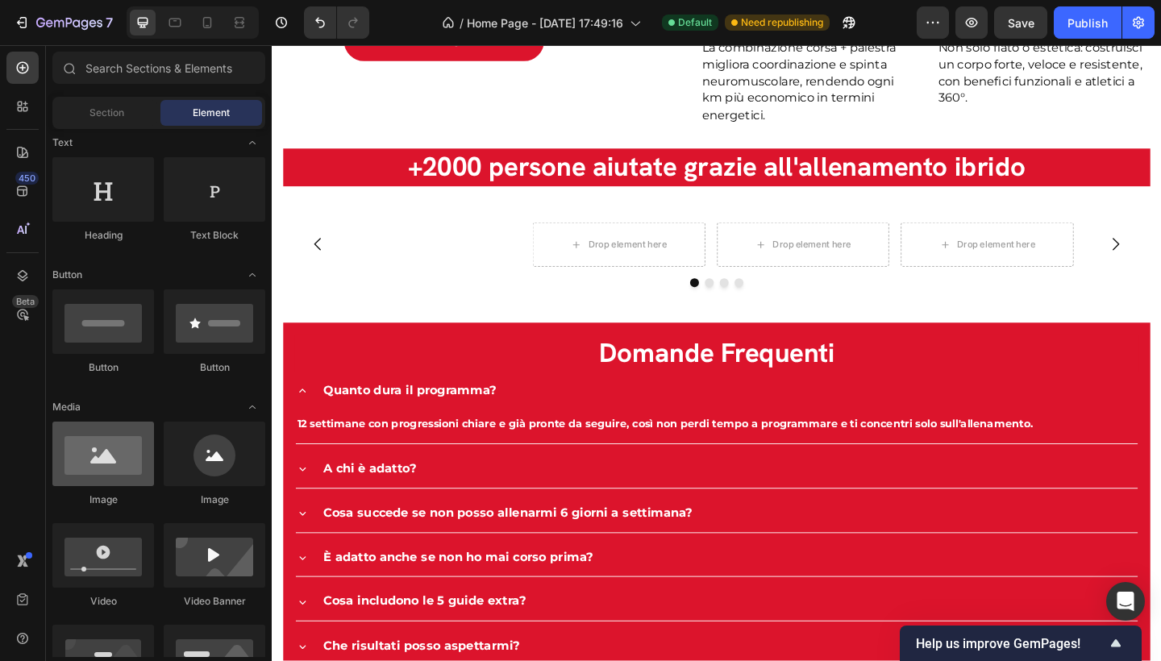
click at [106, 463] on div at bounding box center [103, 454] width 102 height 65
click at [92, 469] on div at bounding box center [103, 454] width 102 height 65
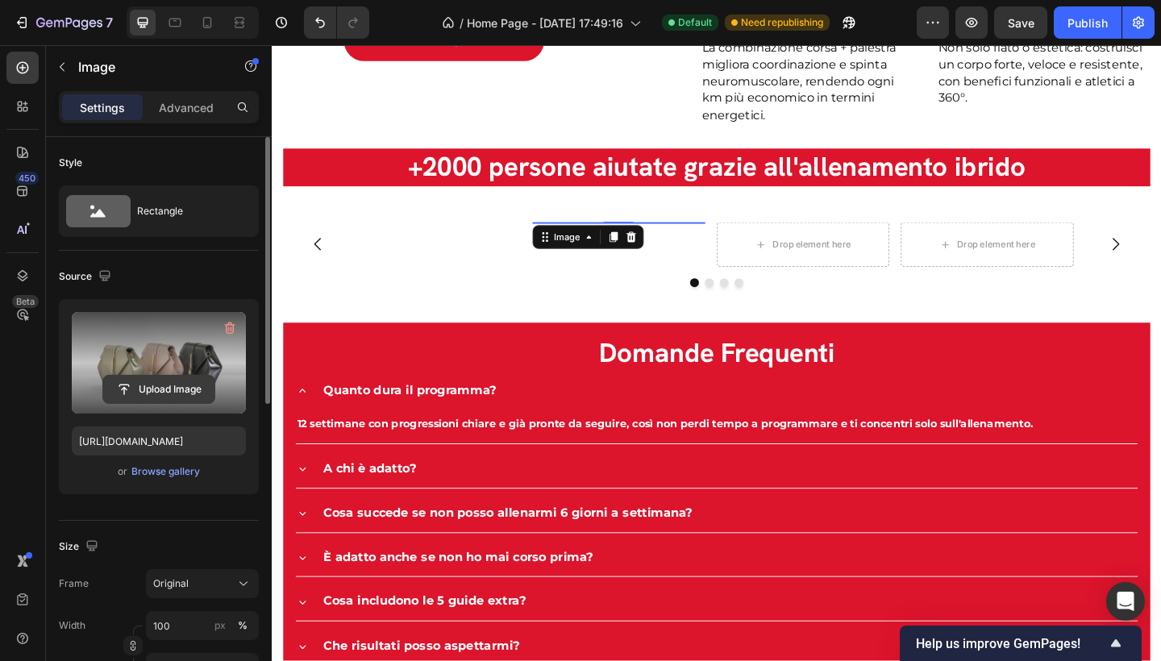
click at [173, 391] on input "file" at bounding box center [158, 389] width 111 height 27
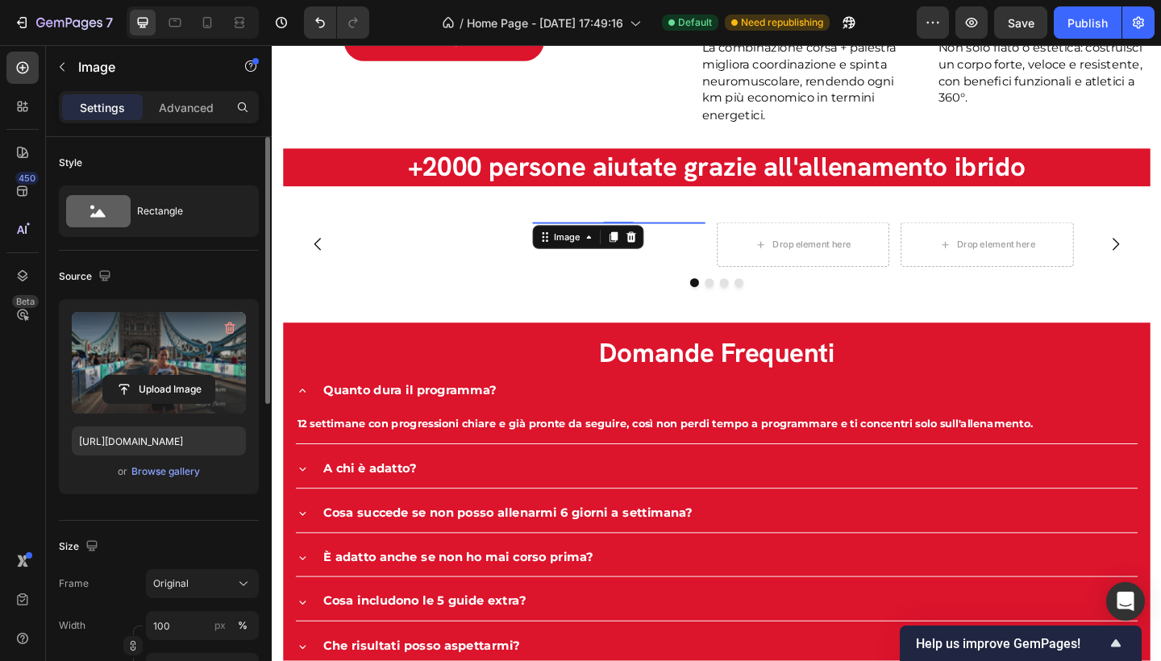
type input "[URL][DOMAIN_NAME]"
click at [642, 248] on icon at bounding box center [643, 254] width 13 height 13
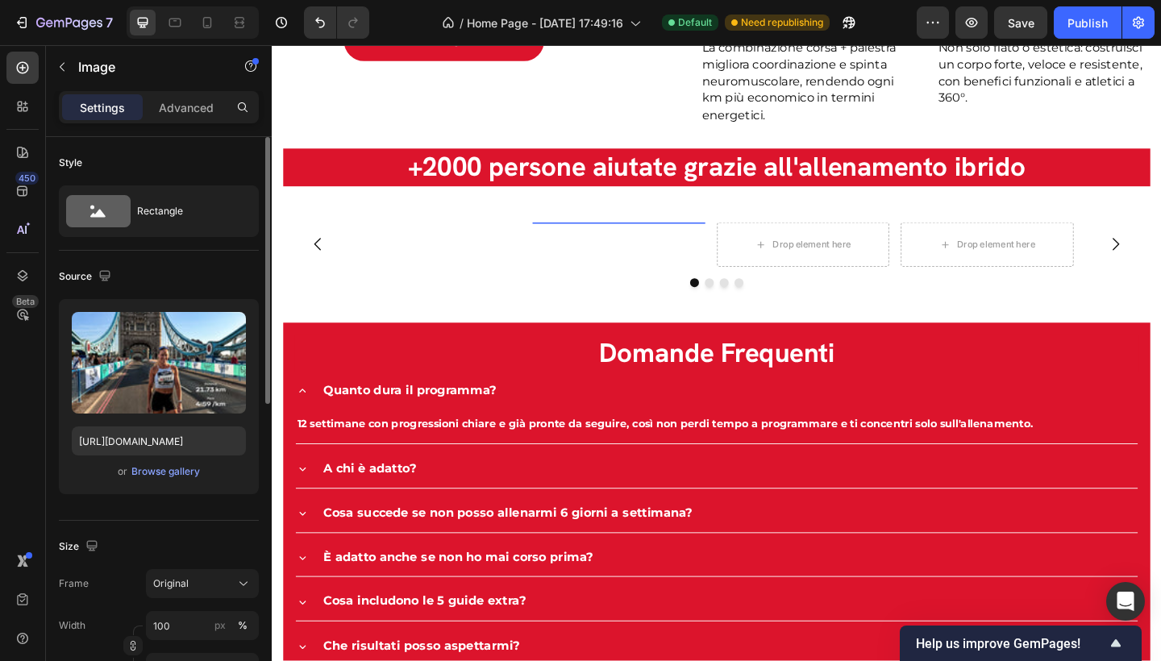
click at [642, 228] on icon at bounding box center [643, 222] width 9 height 11
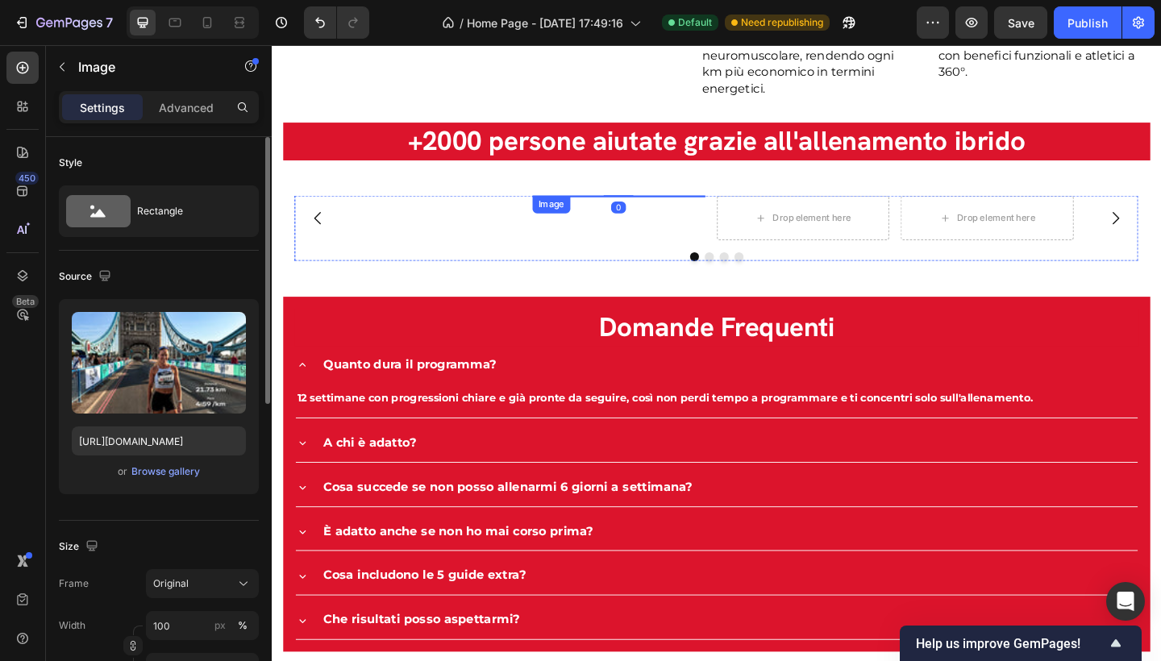
scroll to position [3140, 0]
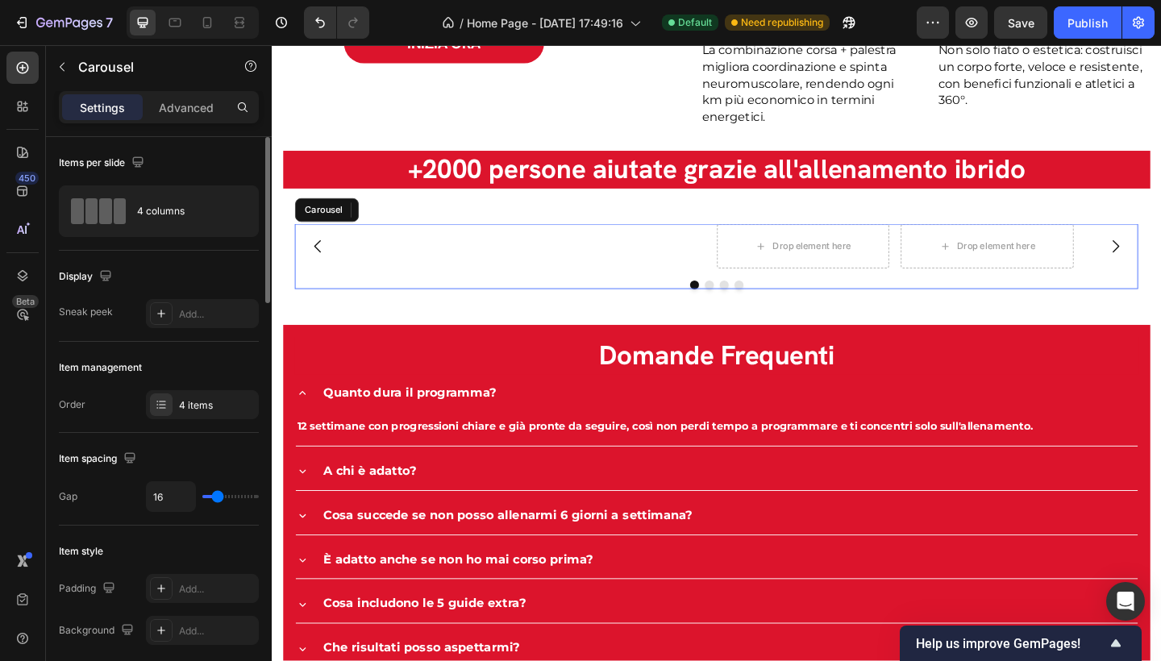
click at [838, 271] on div "Drop element here" at bounding box center [859, 264] width 85 height 13
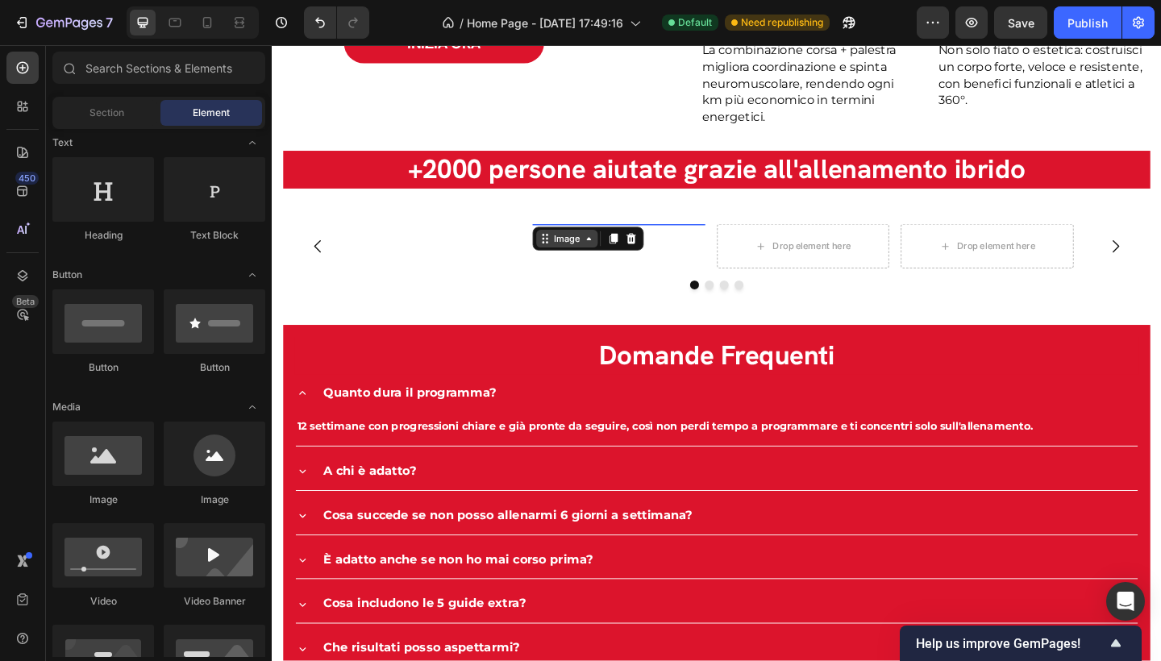
click at [582, 247] on div "Image" at bounding box center [593, 256] width 67 height 19
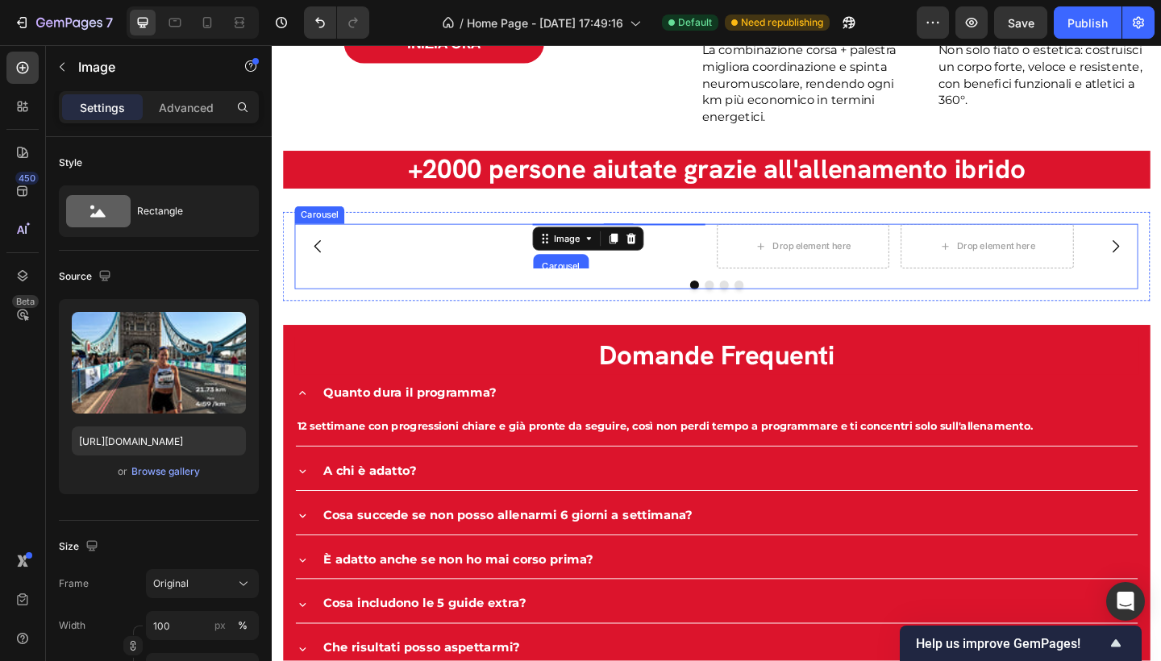
click at [898, 277] on div "Drop element here" at bounding box center [850, 265] width 131 height 26
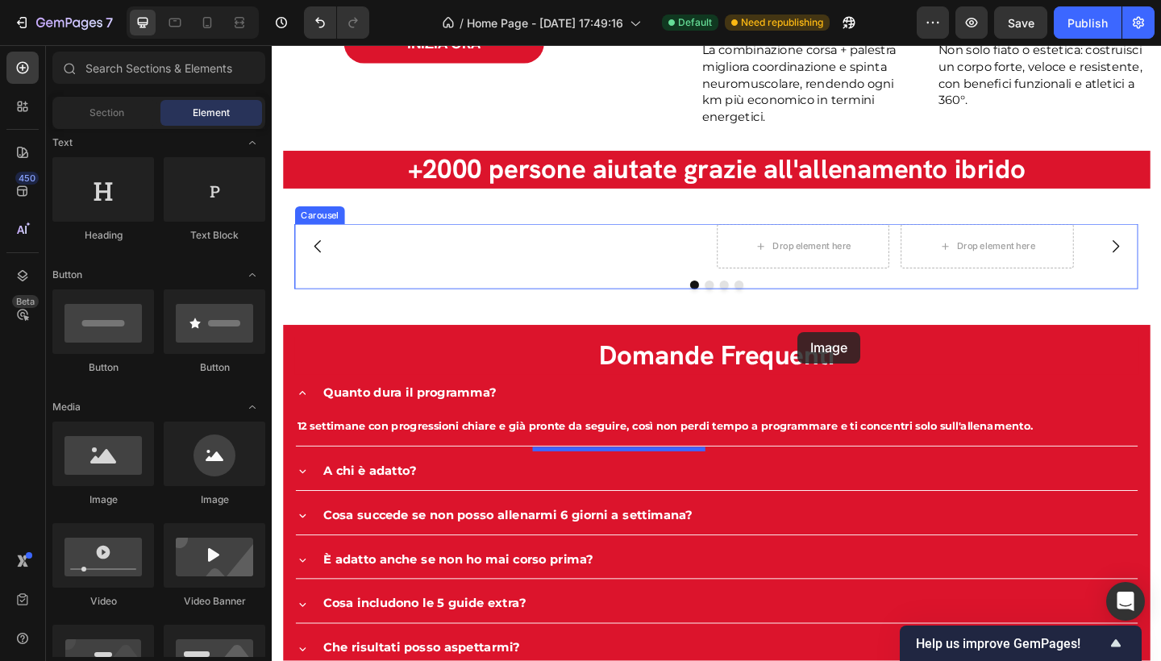
drag, startPoint x: 547, startPoint y: 477, endPoint x: 843, endPoint y: 357, distance: 319.9
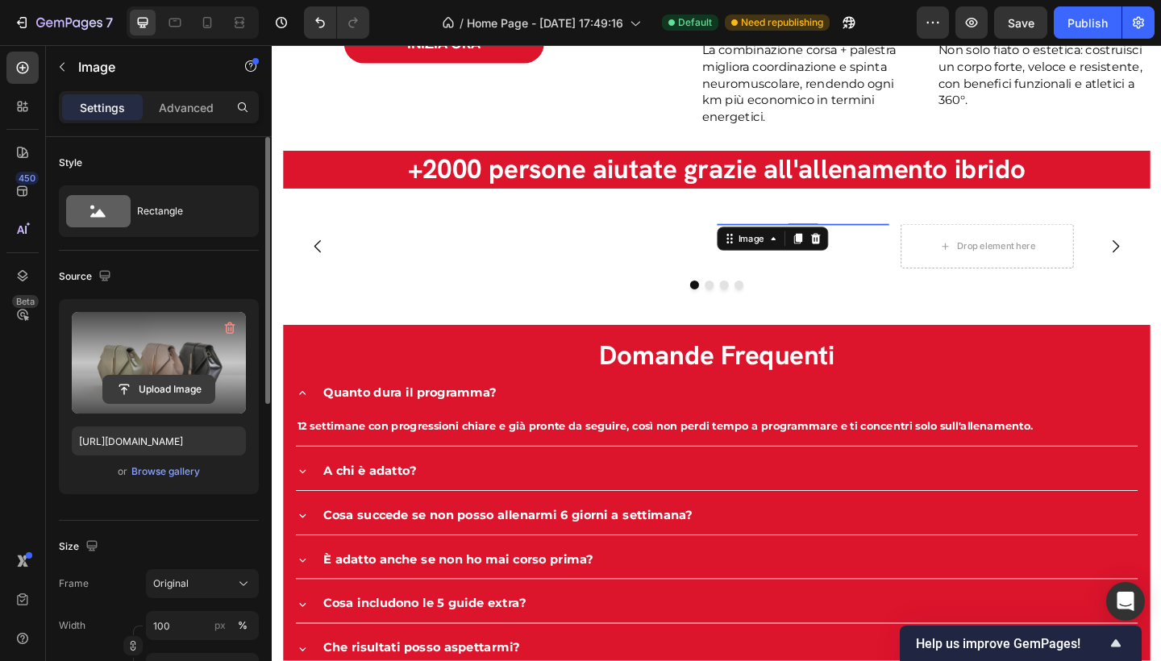
click at [165, 390] on input "file" at bounding box center [158, 389] width 111 height 27
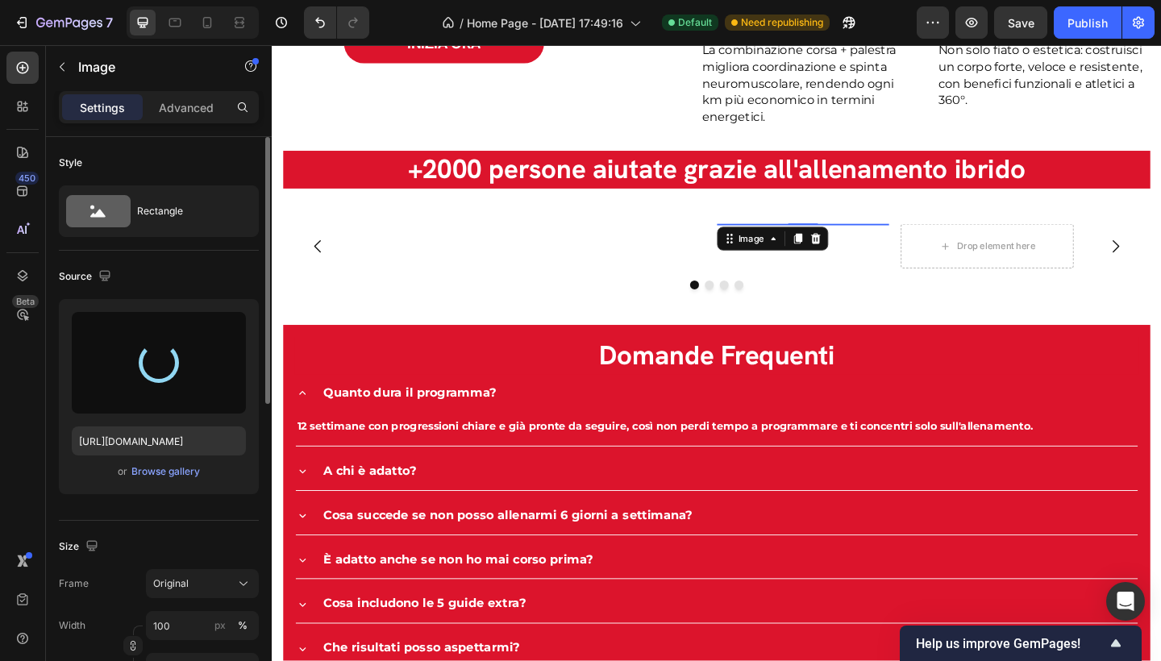
type input "[URL][DOMAIN_NAME]"
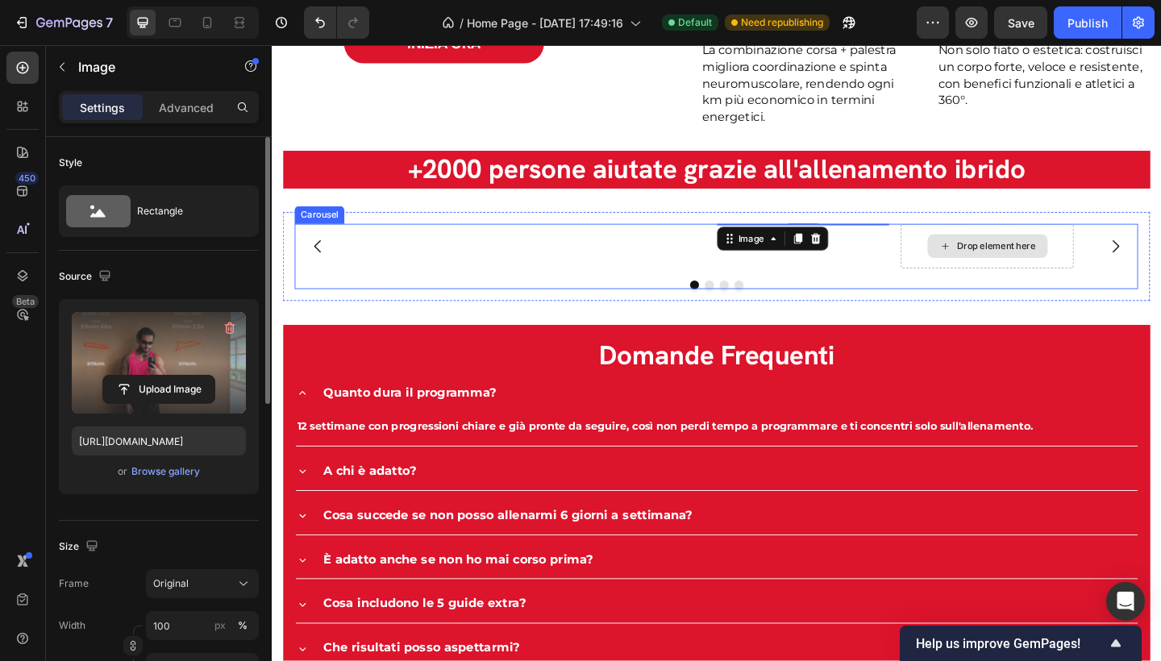
click at [1063, 277] on div "Drop element here" at bounding box center [1050, 265] width 131 height 26
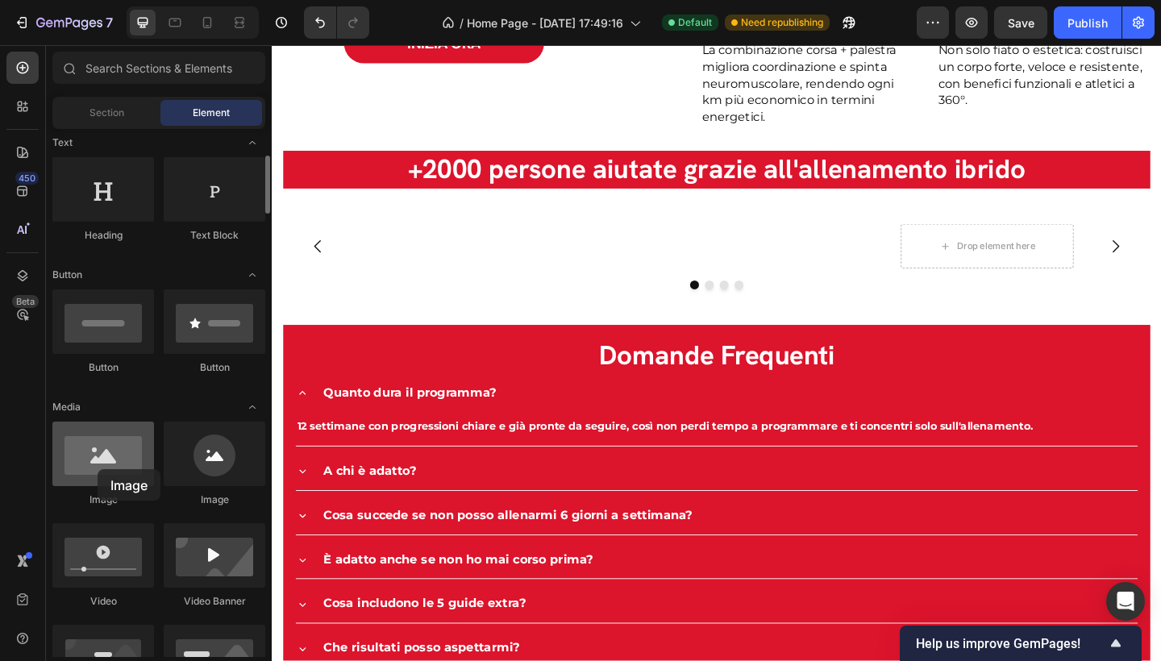
click at [98, 469] on div at bounding box center [103, 454] width 102 height 65
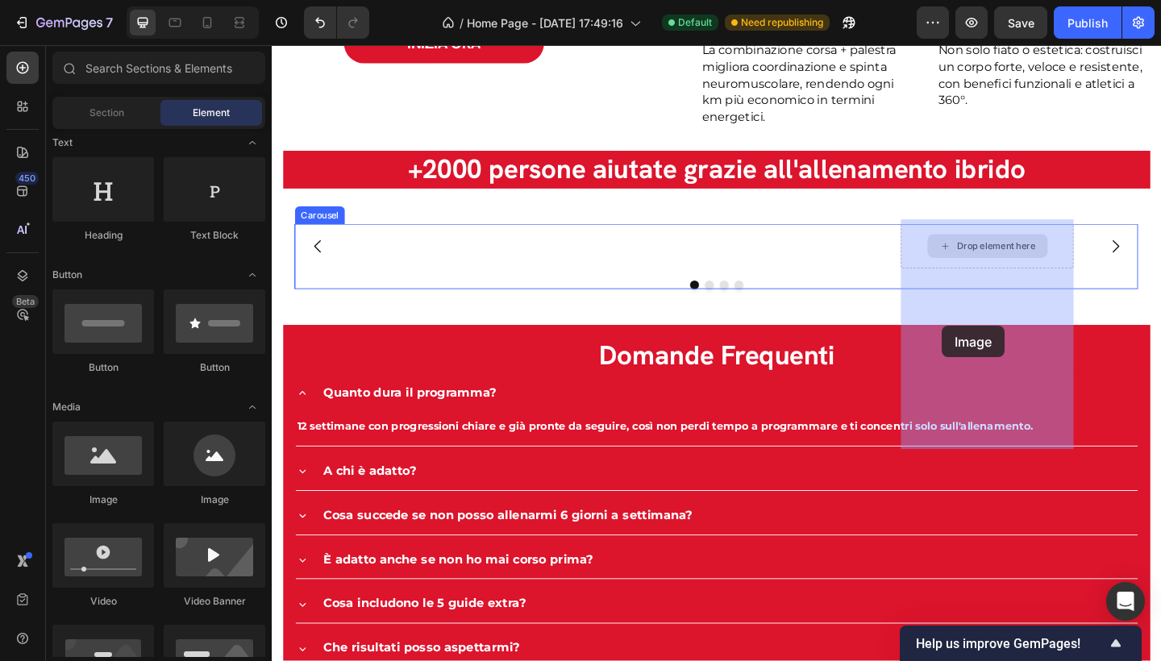
drag, startPoint x: 365, startPoint y: 512, endPoint x: 988, endPoint y: 373, distance: 638.0
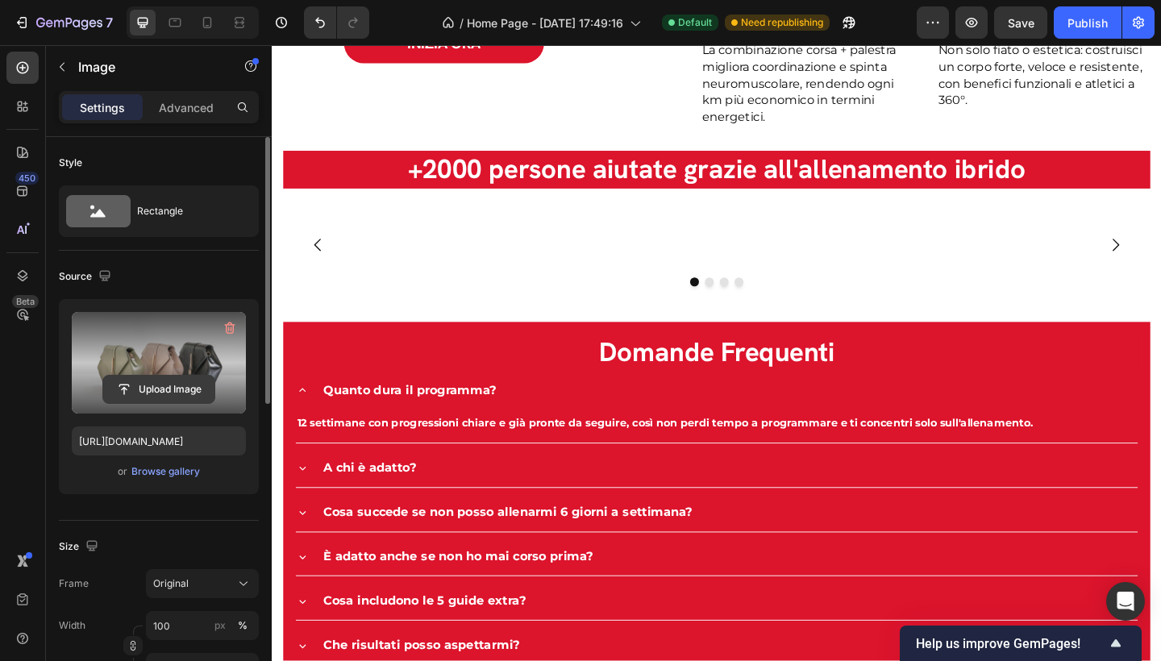
click at [152, 392] on input "file" at bounding box center [158, 389] width 111 height 27
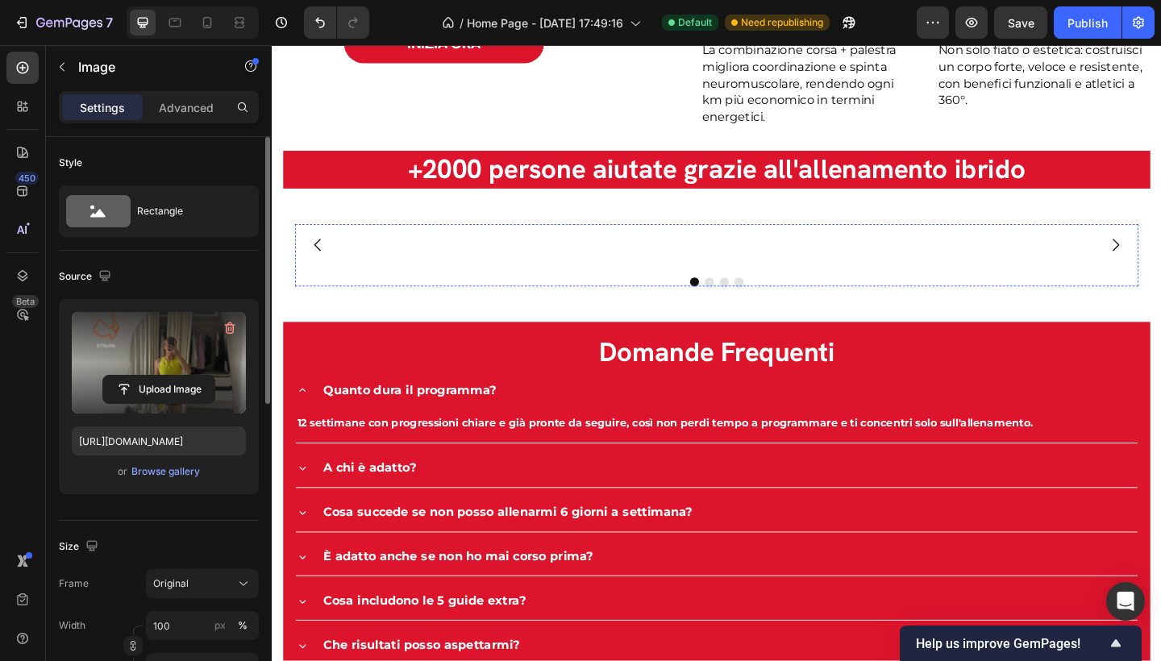
type input "[URL][DOMAIN_NAME]"
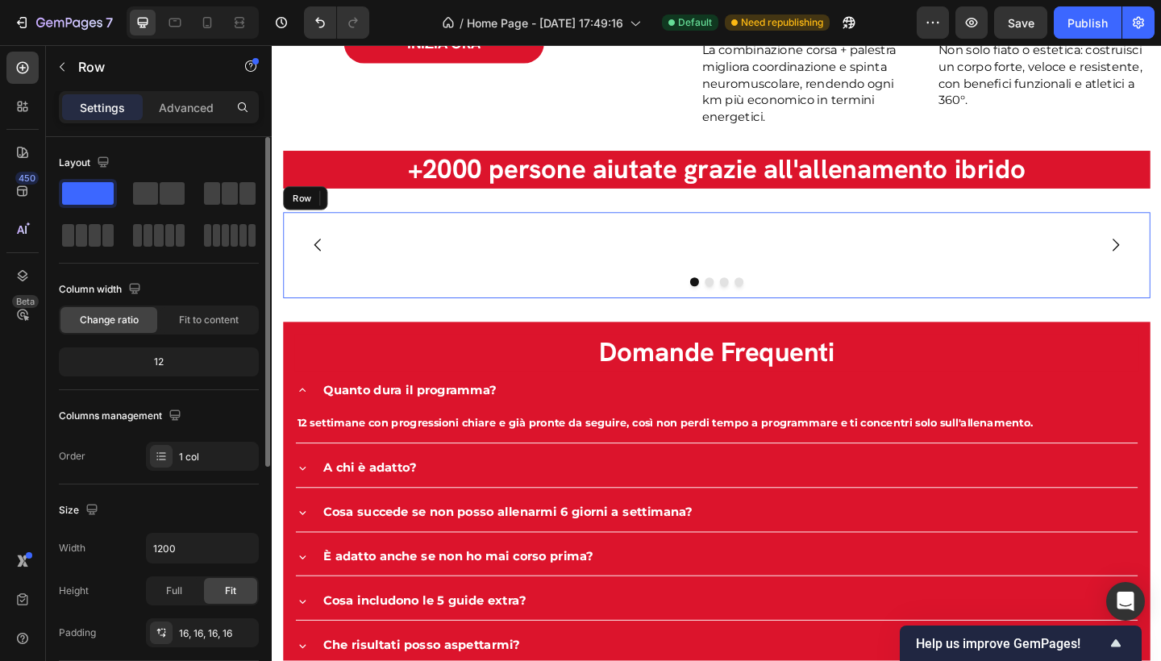
click at [1160, 283] on div "Image Image Image Image Image Image 0 Carousel Row" at bounding box center [755, 274] width 943 height 94
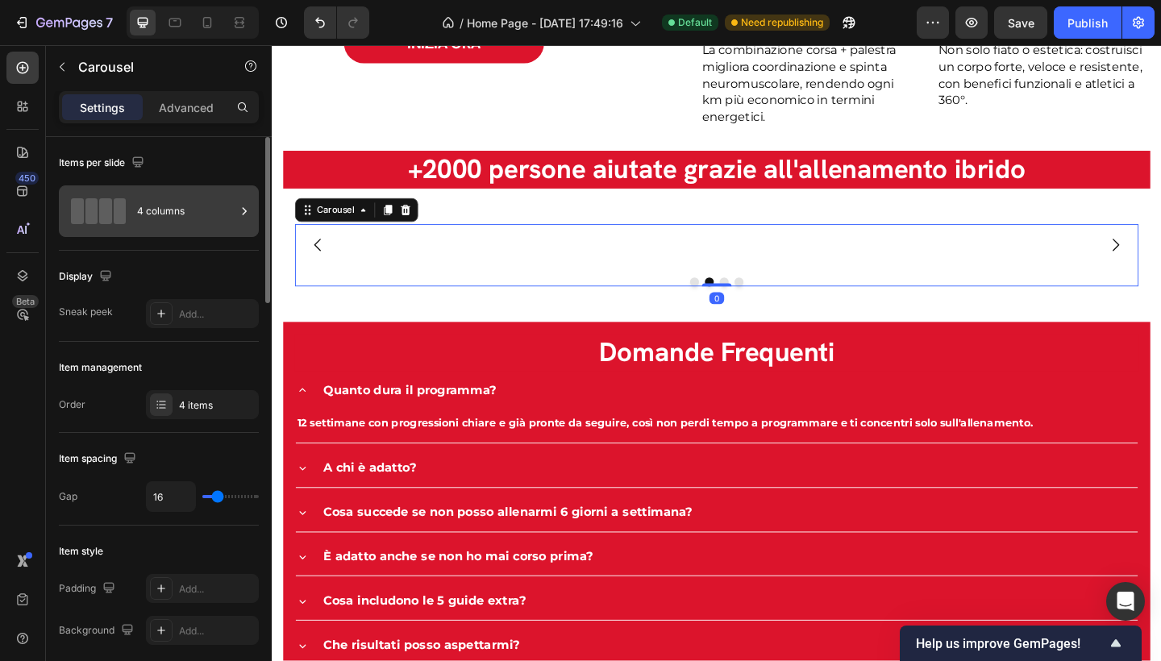
click at [167, 209] on div "4 columns" at bounding box center [186, 211] width 98 height 37
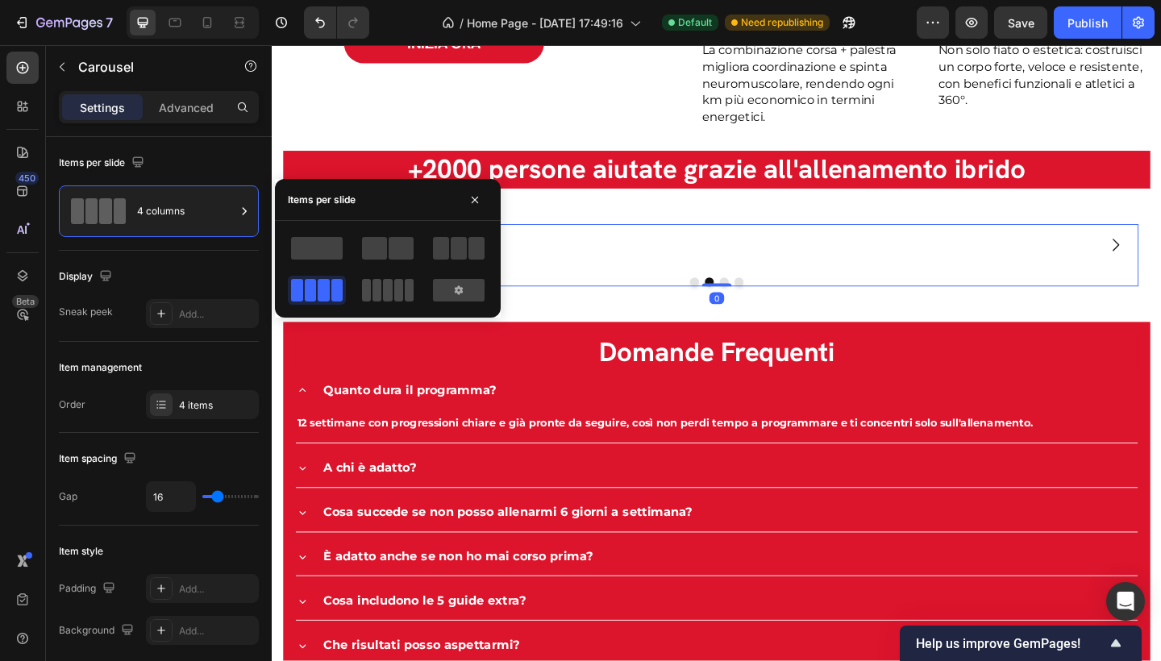
click at [387, 289] on span at bounding box center [387, 290] width 9 height 23
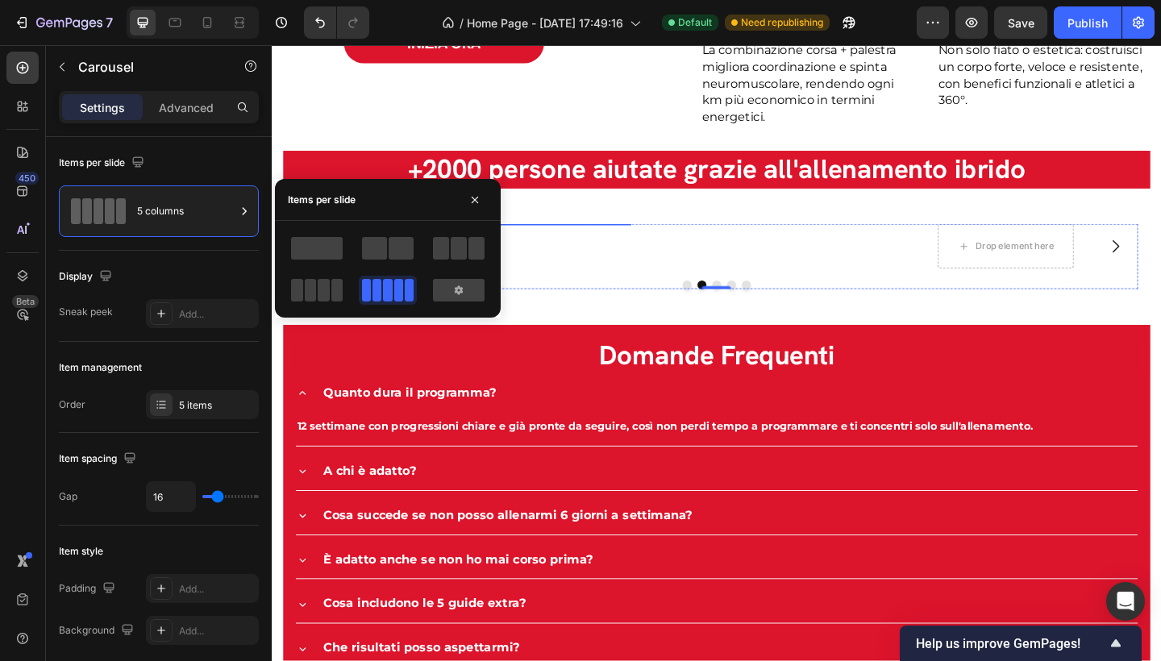
scroll to position [3226, 0]
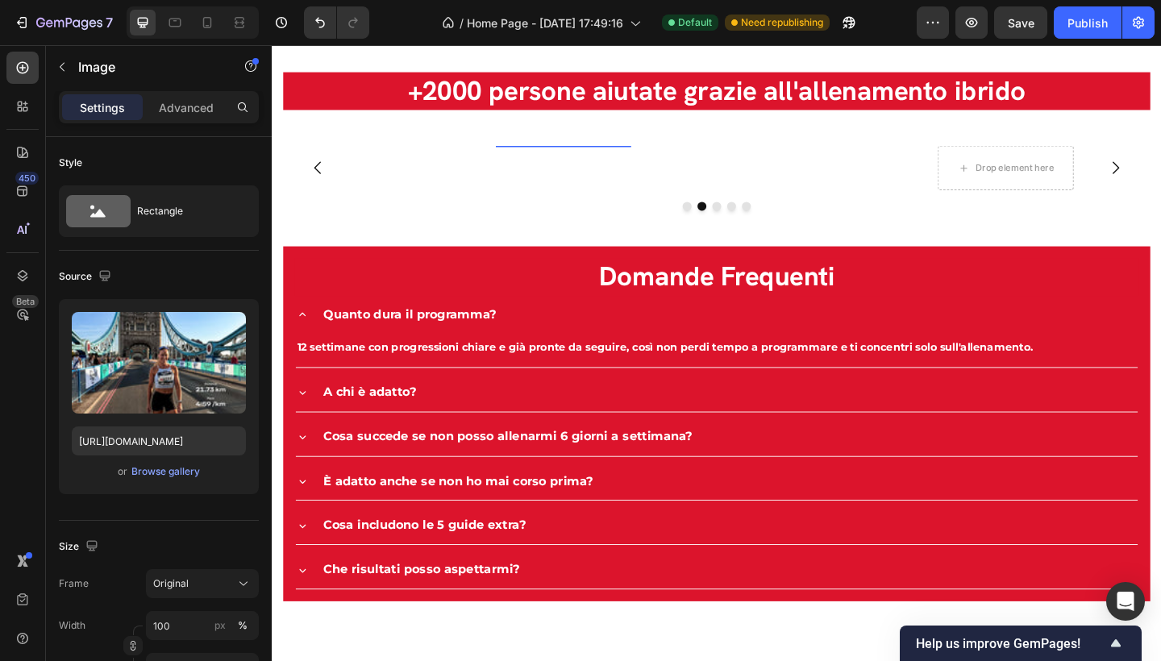
click at [583, 155] on img at bounding box center [589, 155] width 148 height 0
click at [621, 145] on icon at bounding box center [623, 139] width 10 height 11
click at [598, 155] on img at bounding box center [589, 155] width 148 height 0
click at [623, 145] on icon at bounding box center [623, 139] width 10 height 11
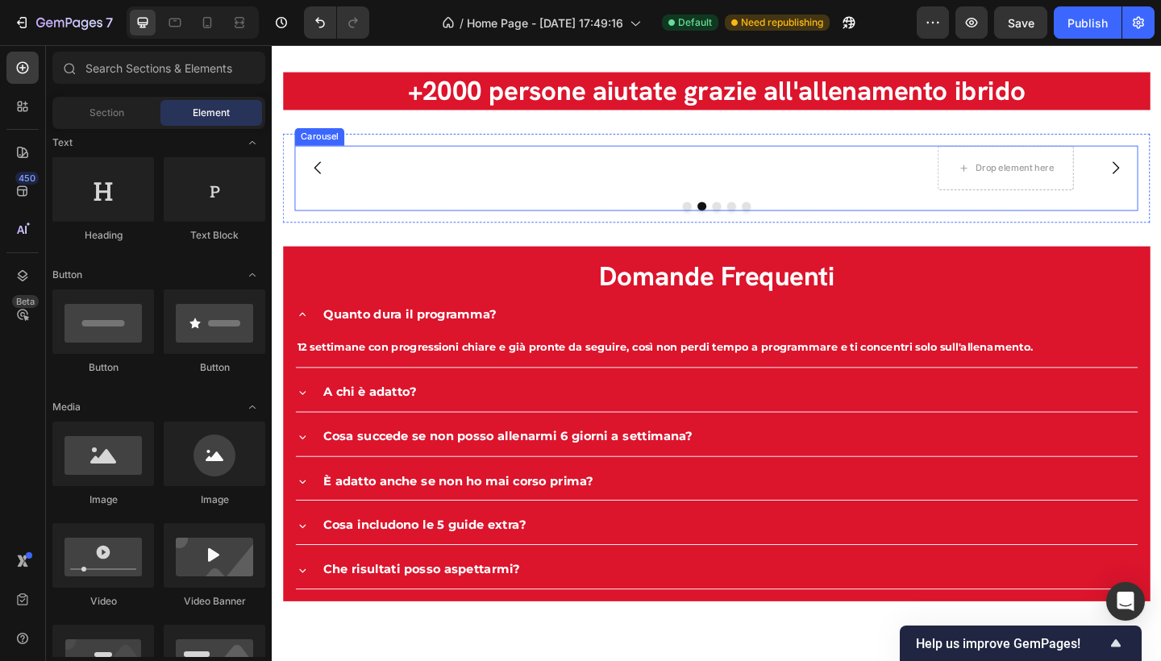
scroll to position [3218, 0]
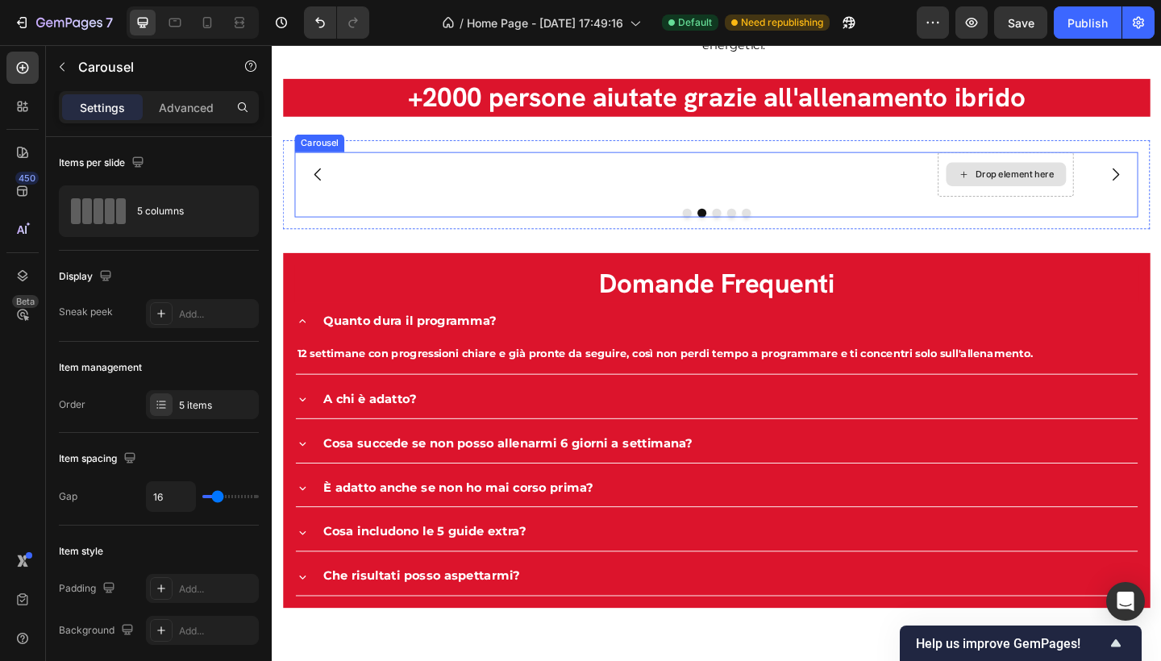
click at [1060, 210] on div "Drop element here" at bounding box center [1071, 186] width 148 height 48
click at [914, 162] on img at bounding box center [910, 162] width 148 height 0
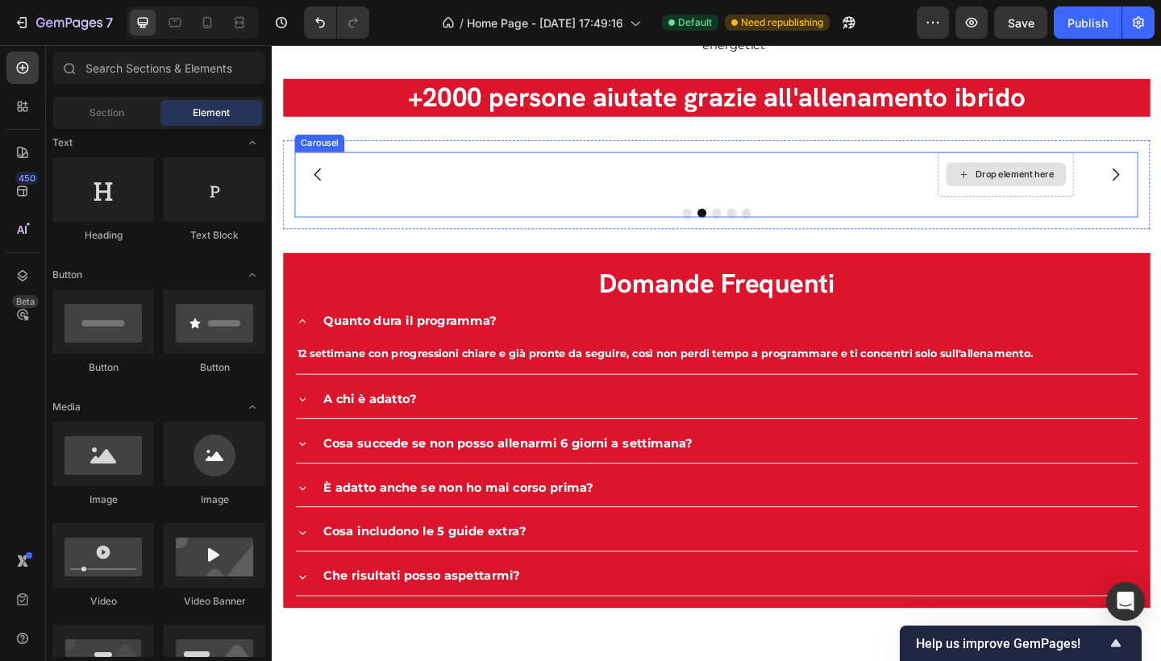
click at [1058, 193] on div "Drop element here" at bounding box center [1080, 186] width 85 height 13
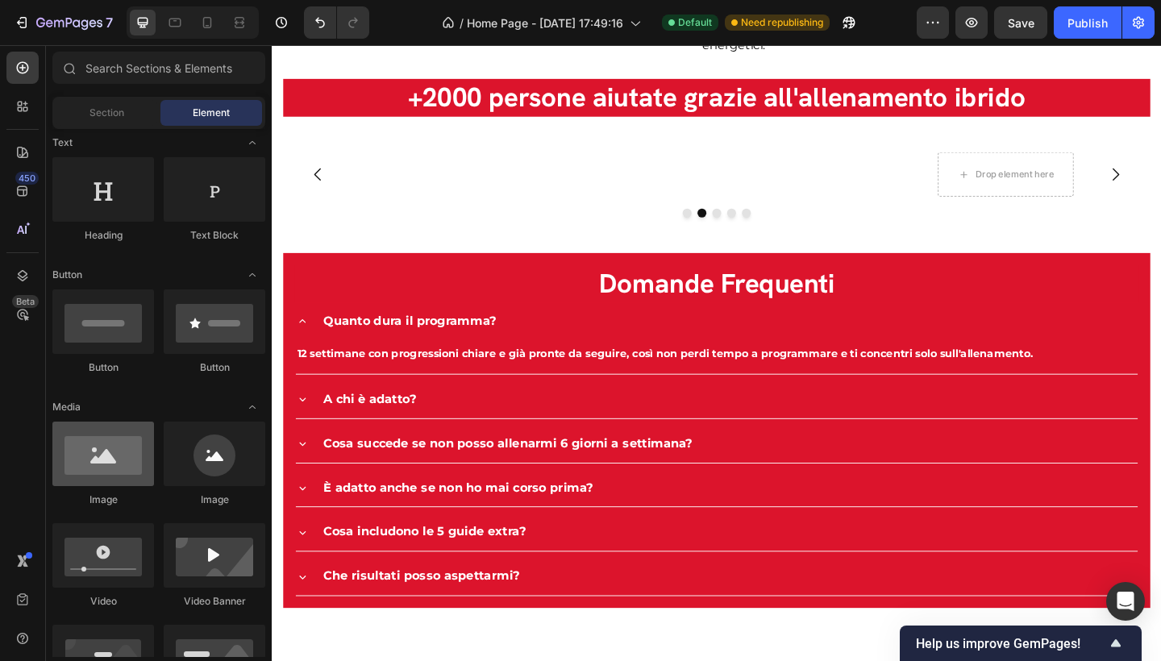
click at [98, 468] on div at bounding box center [103, 454] width 102 height 65
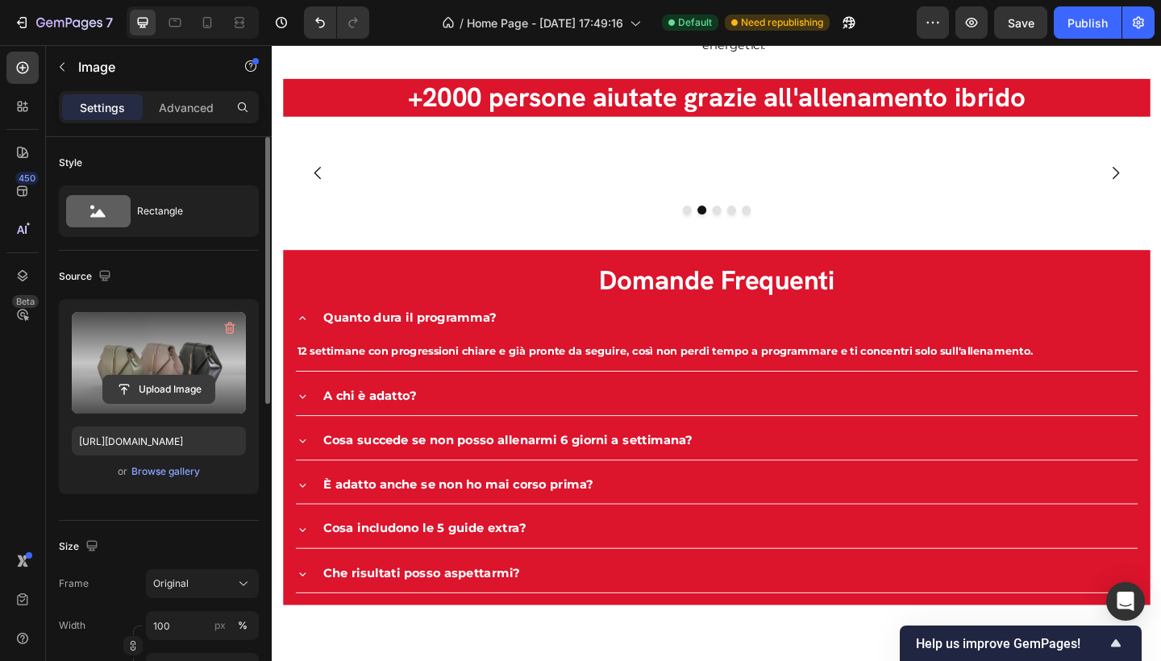
click at [177, 381] on input "file" at bounding box center [158, 389] width 111 height 27
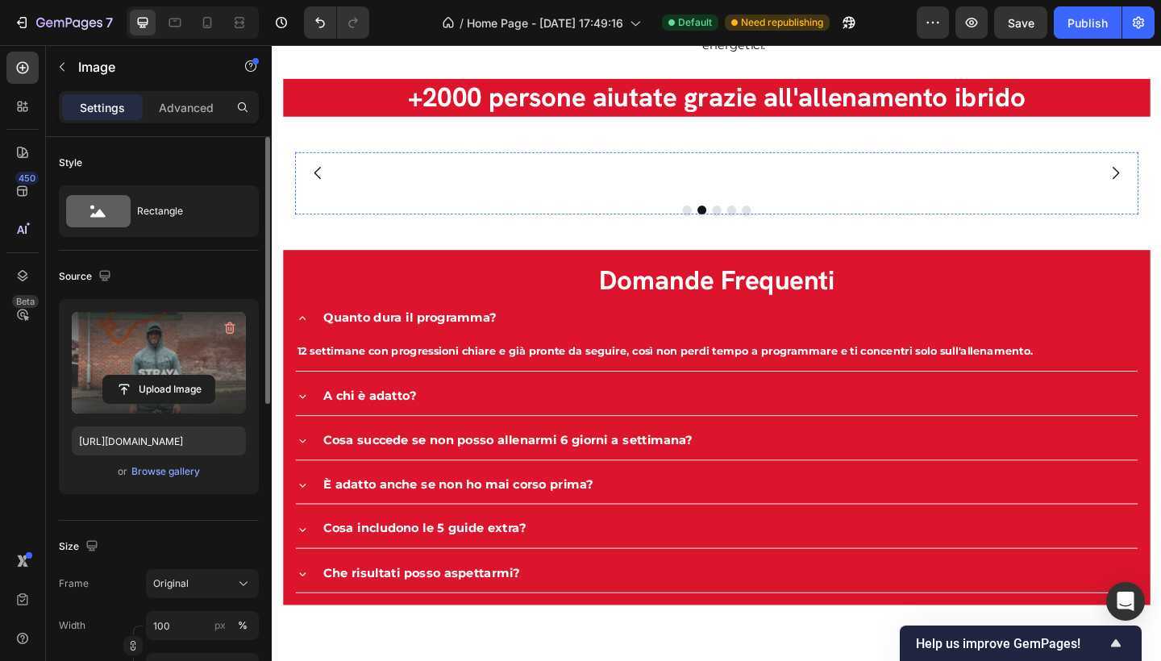
type input "[URL][DOMAIN_NAME]"
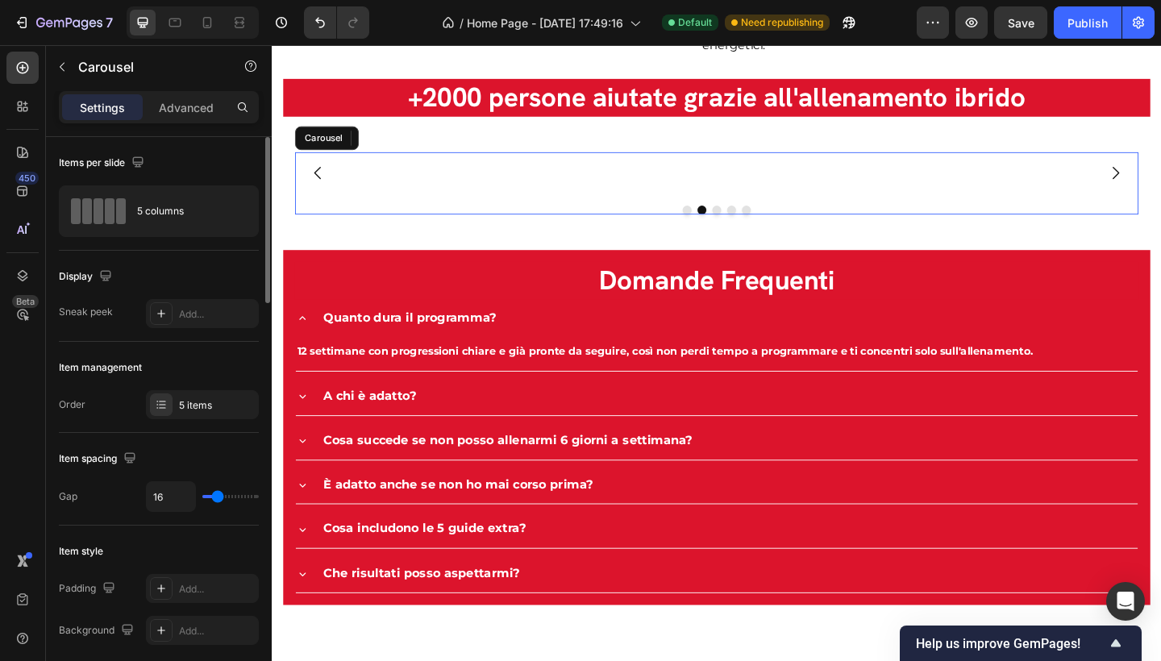
click at [1160, 207] on div "Image Image Image Image Image 0" at bounding box center [756, 184] width 918 height 45
click at [196, 398] on div "5 items" at bounding box center [217, 405] width 76 height 15
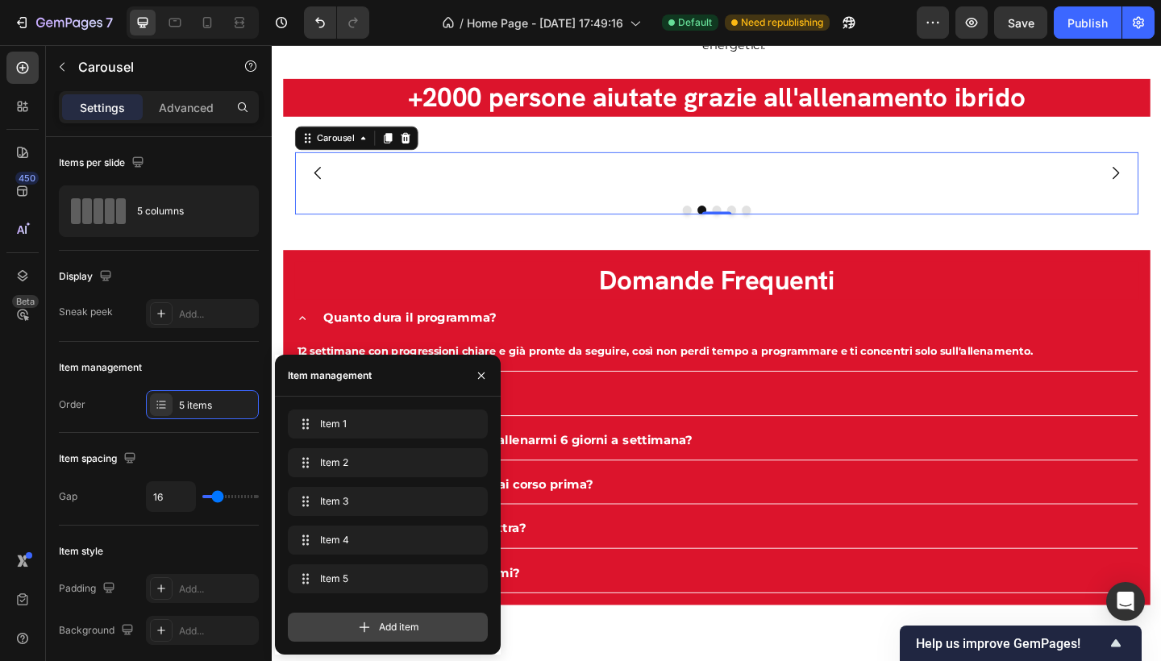
click at [463, 633] on div "Add item" at bounding box center [388, 627] width 200 height 29
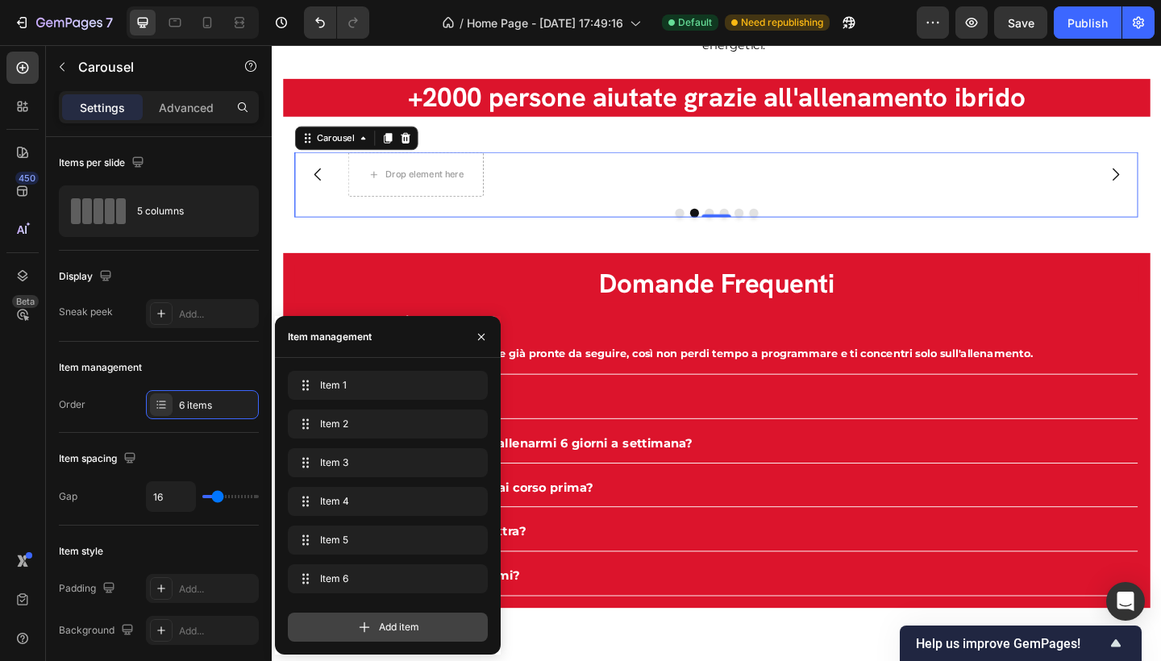
click at [405, 631] on span "Add item" at bounding box center [399, 627] width 40 height 15
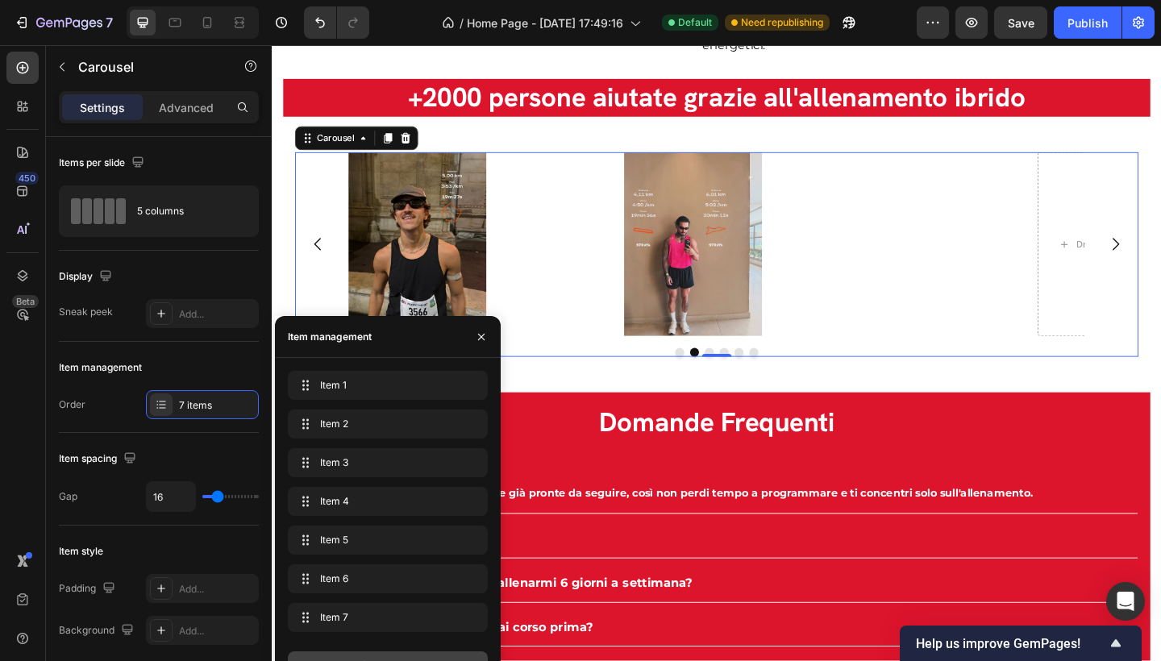
click at [410, 659] on span "Add item" at bounding box center [399, 666] width 40 height 15
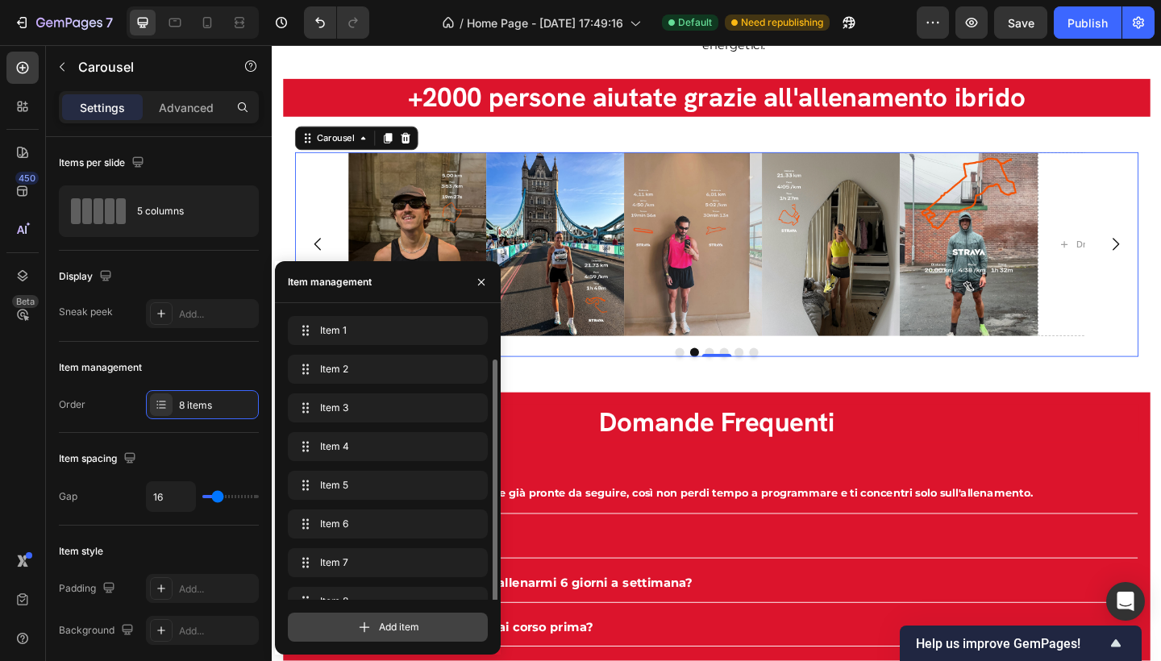
click at [410, 631] on span "Add item" at bounding box center [399, 627] width 40 height 15
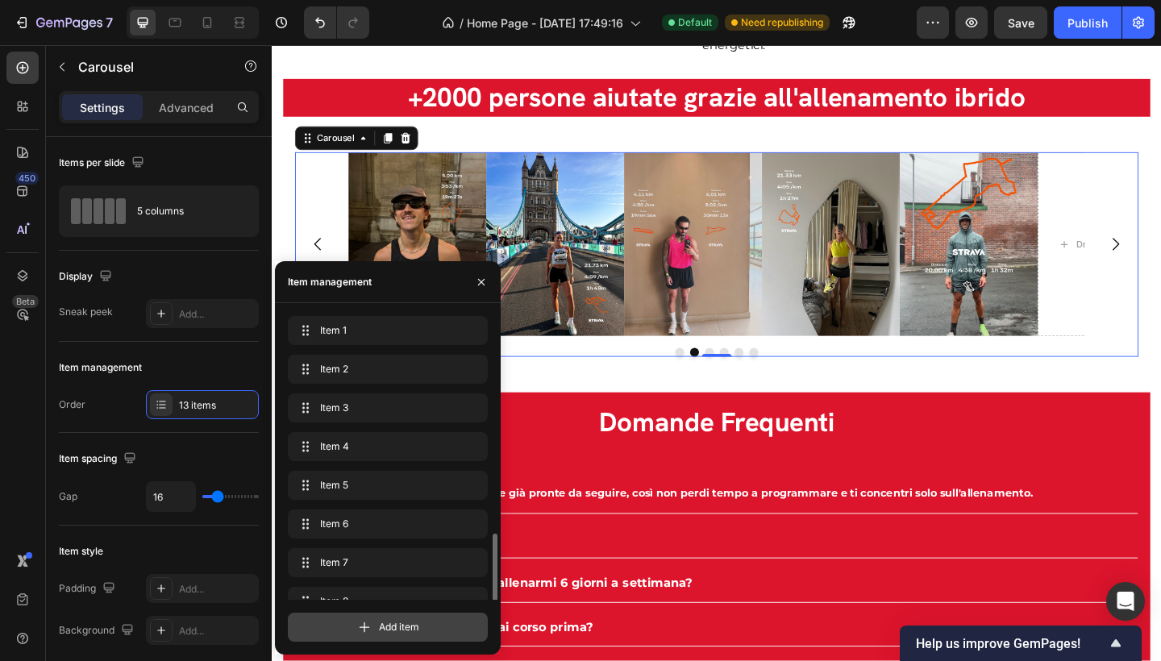
click at [410, 631] on span "Add item" at bounding box center [399, 627] width 40 height 15
click at [391, 633] on span "Add item" at bounding box center [399, 627] width 40 height 15
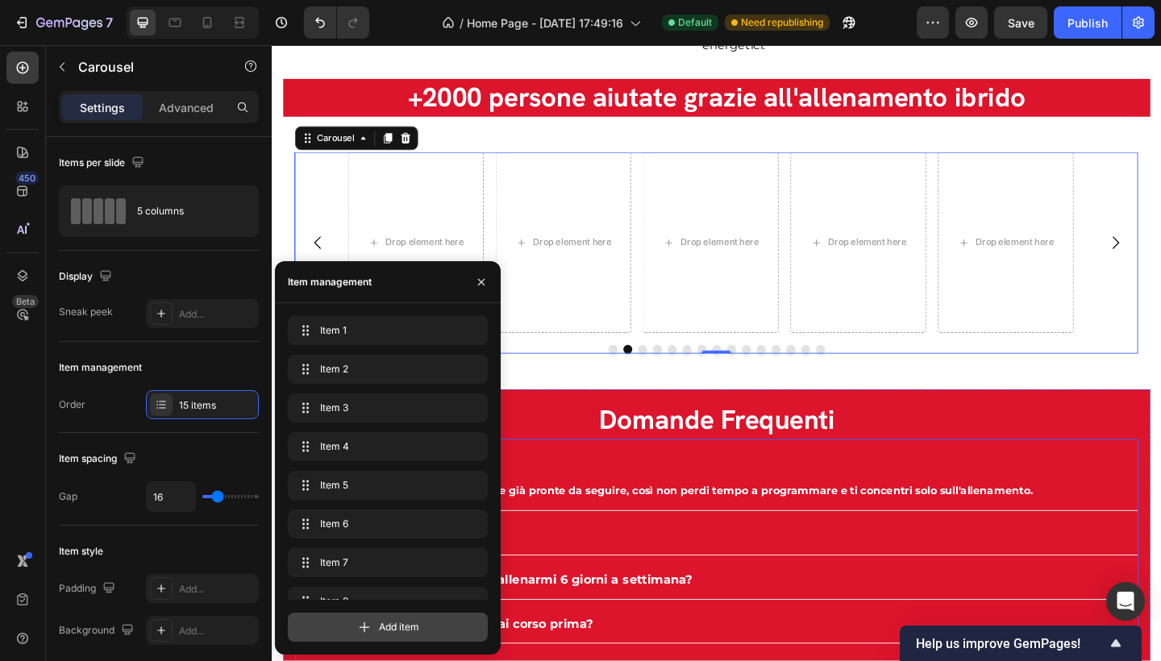
click at [408, 623] on span "Add item" at bounding box center [399, 627] width 40 height 15
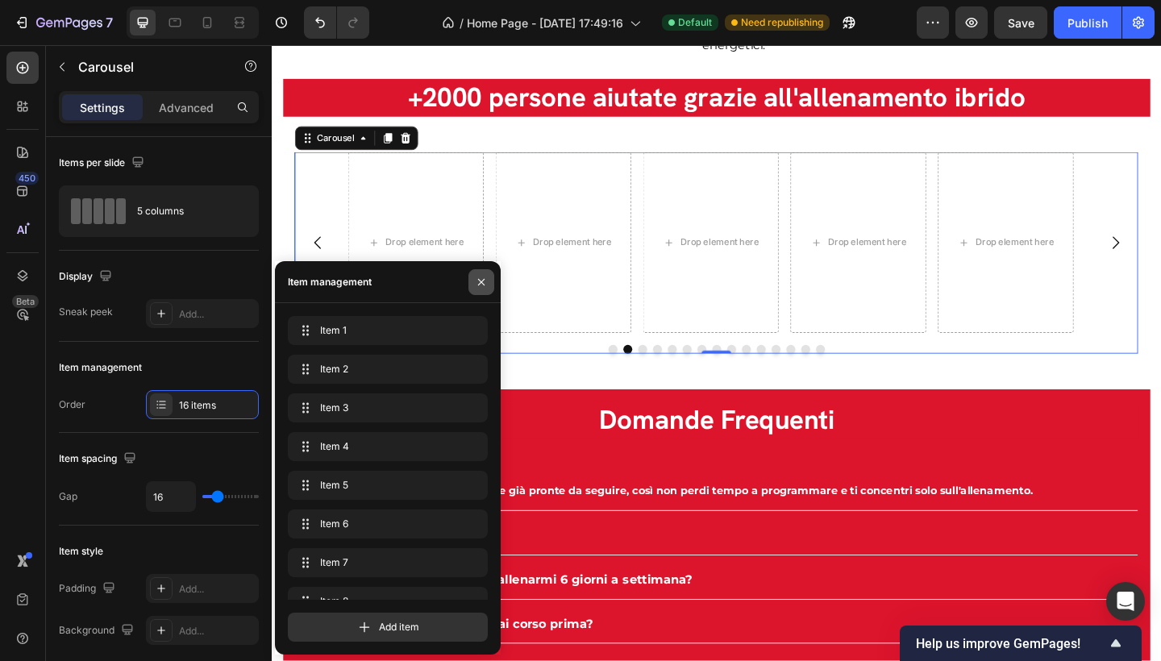
scroll to position [332, 0]
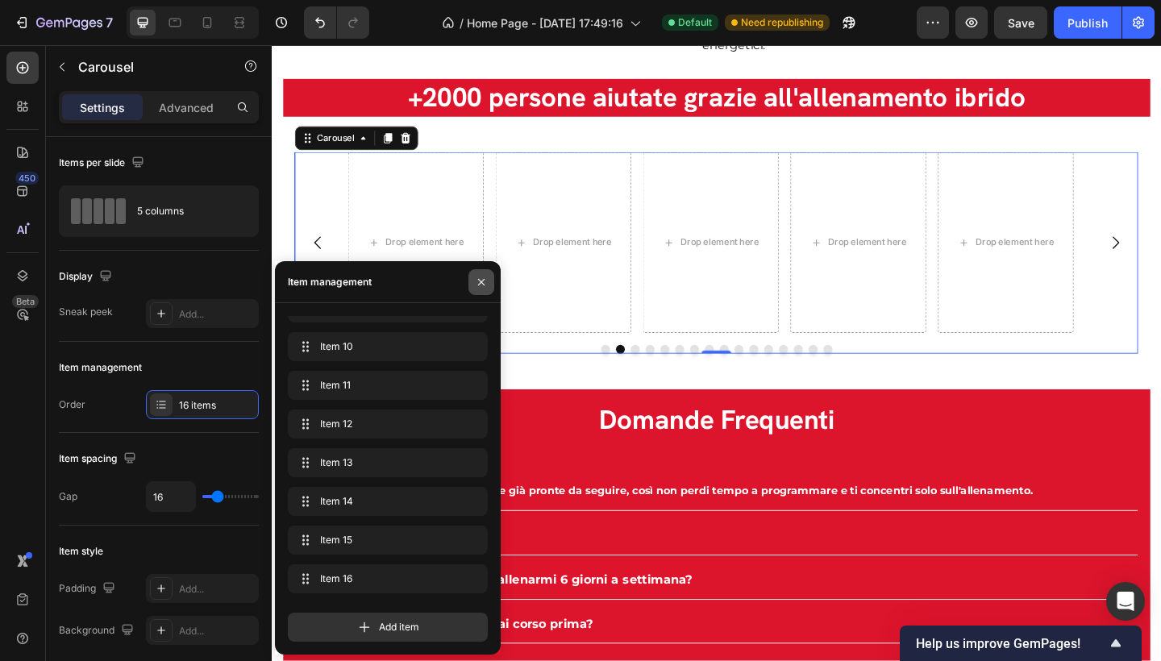
click at [485, 281] on icon "button" at bounding box center [481, 282] width 13 height 13
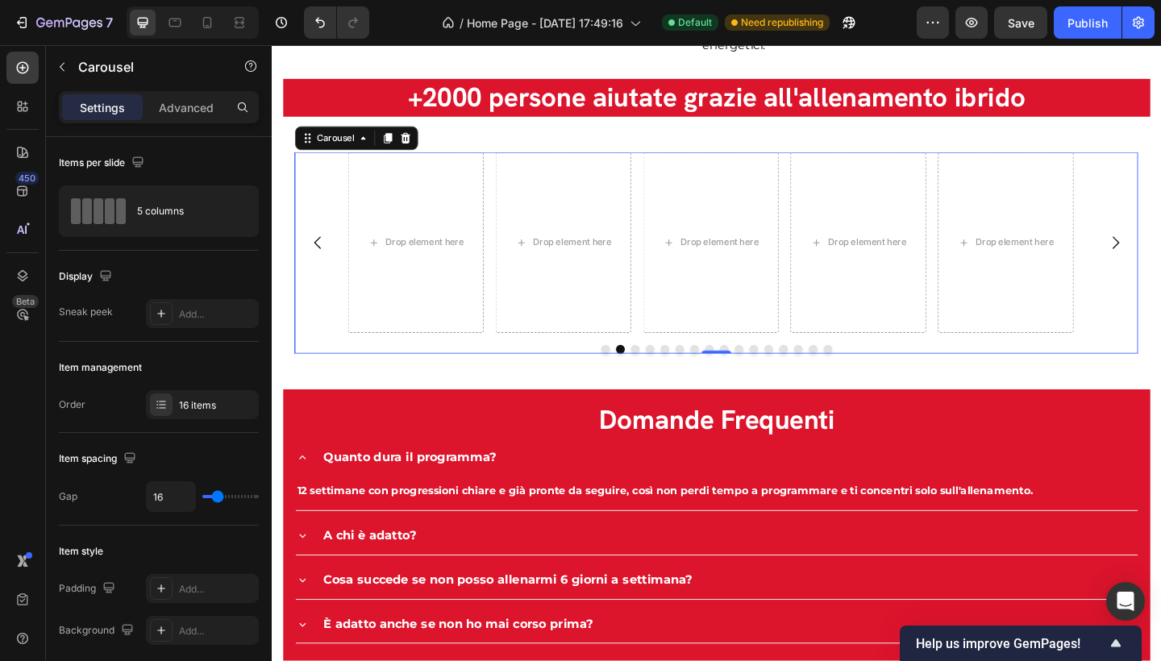
click at [630, 372] on button "Dot" at bounding box center [635, 377] width 10 height 10
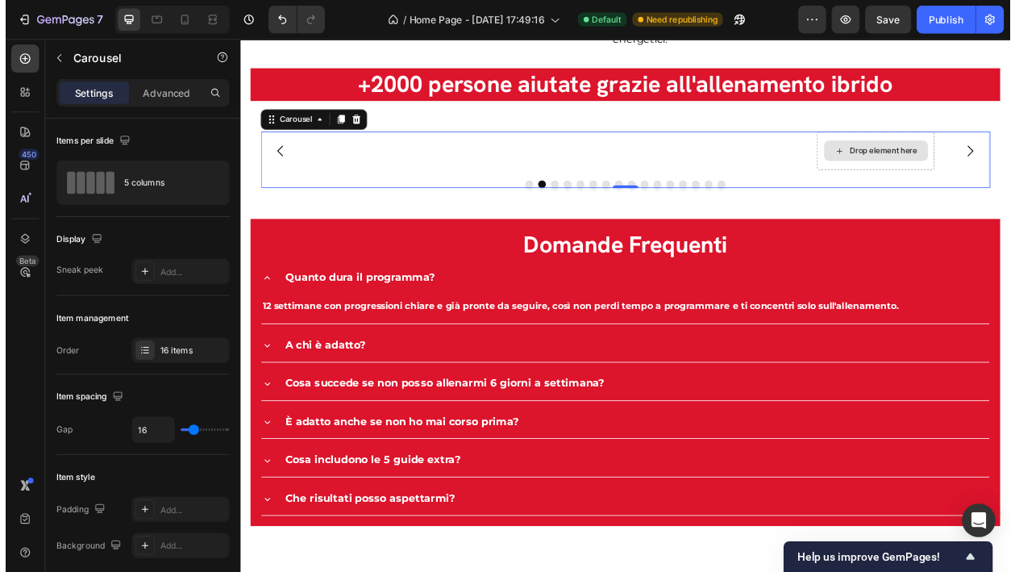
scroll to position [3218, 0]
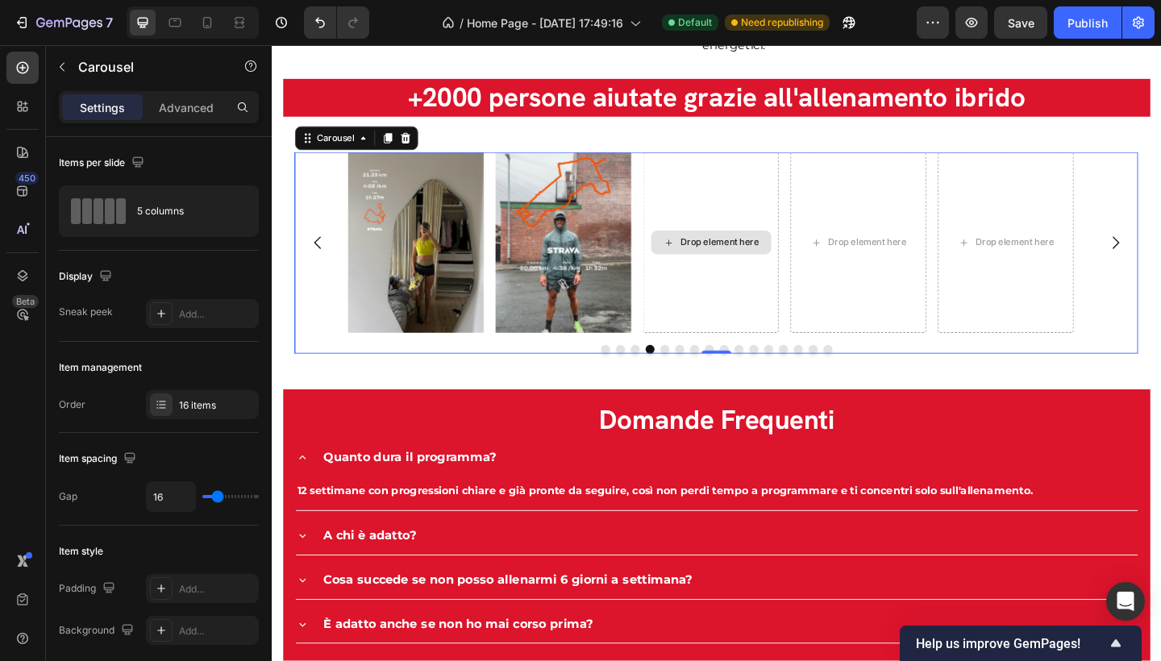
click at [748, 248] on div "Drop element here" at bounding box center [749, 261] width 131 height 26
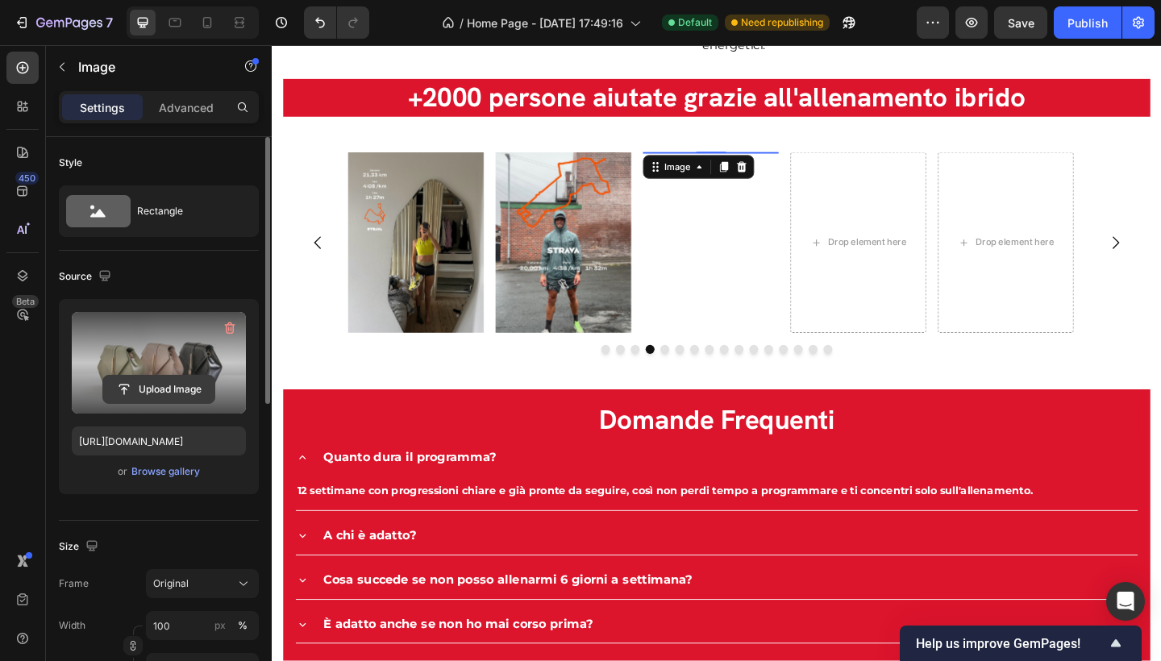
click at [173, 390] on input "file" at bounding box center [158, 389] width 111 height 27
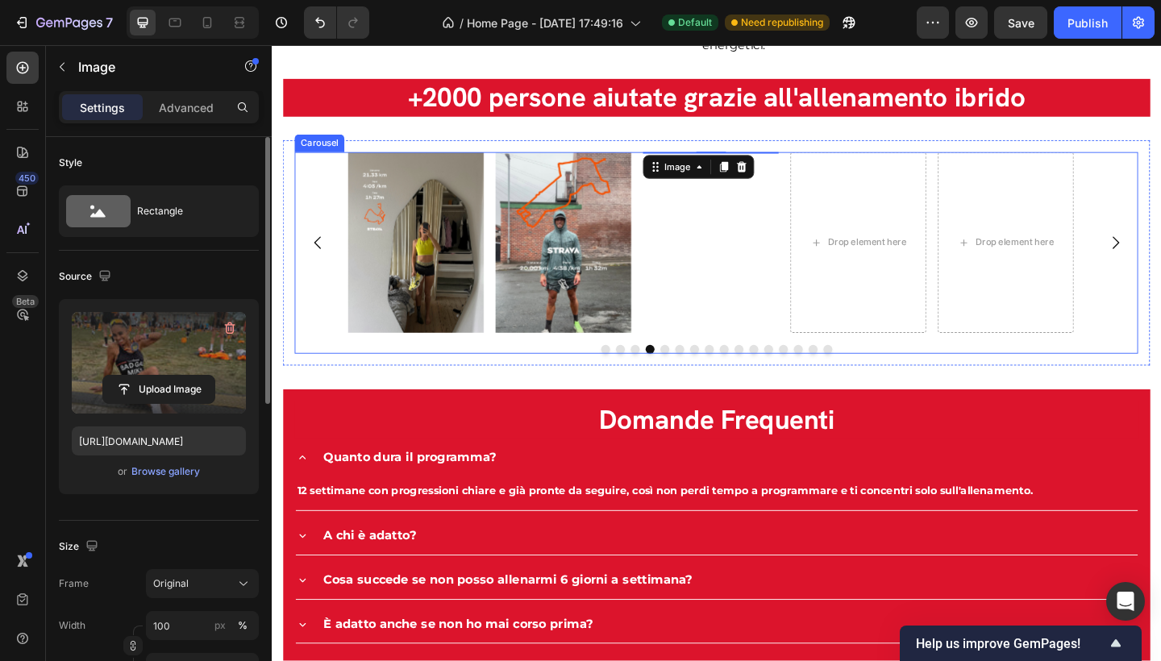
type input "https://cdn.shopify.com/s/files/1/0941/8647/1808/files/gempages_585423191187391…"
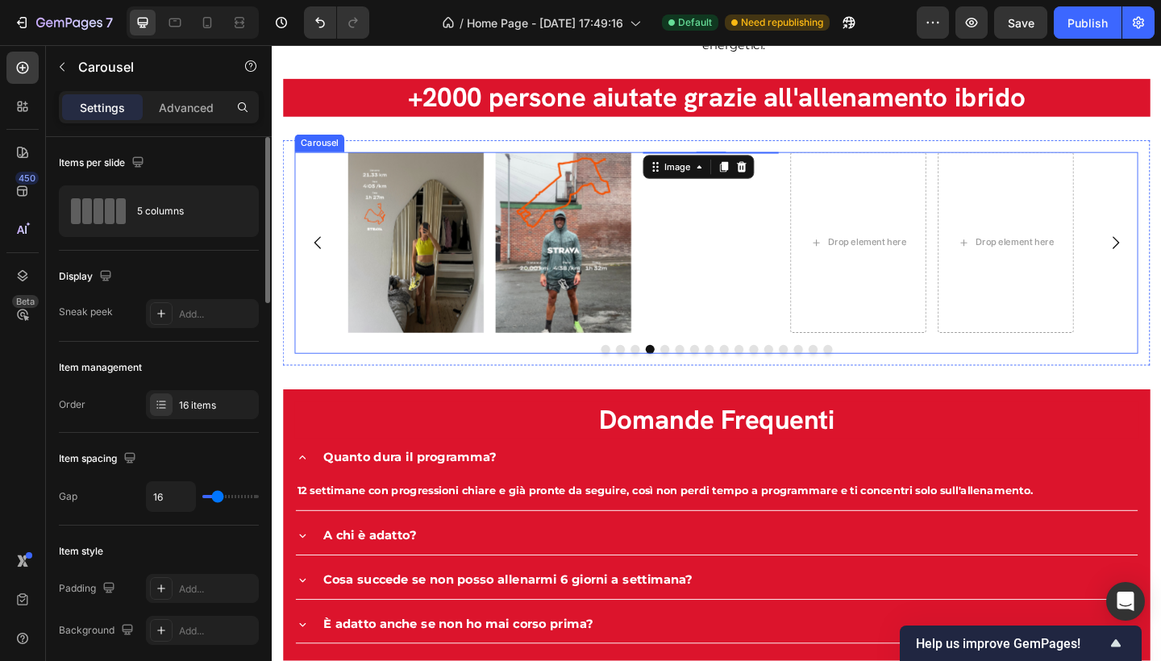
click at [325, 255] on icon "Carousel Back Arrow" at bounding box center [321, 260] width 19 height 19
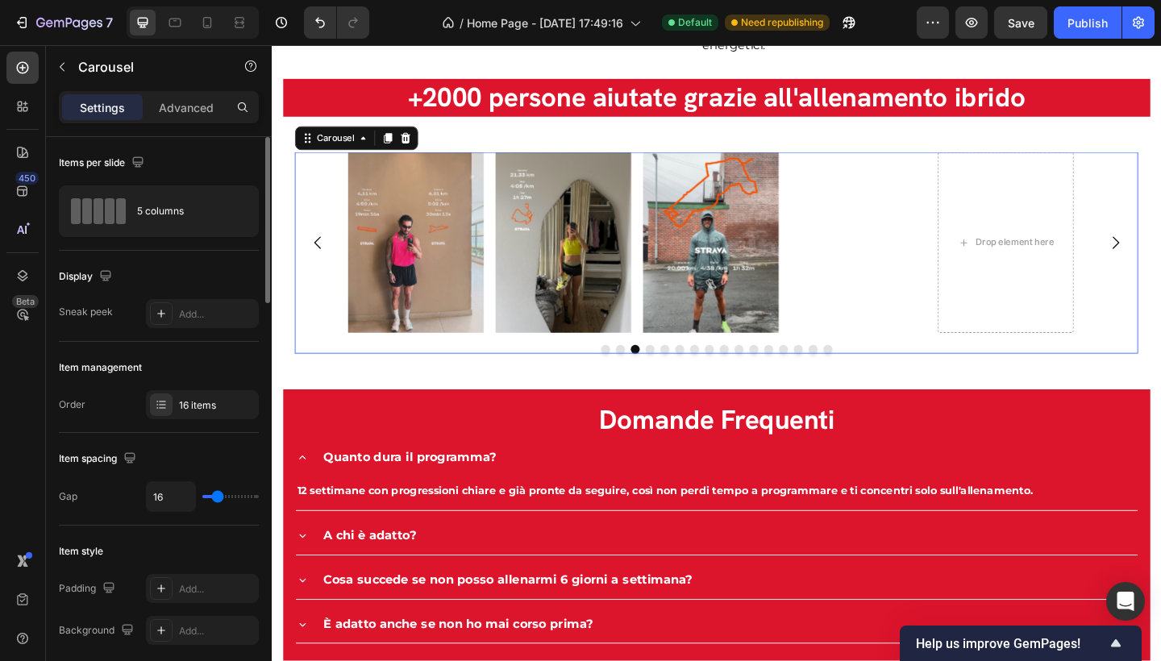
click at [325, 255] on icon "Carousel Back Arrow" at bounding box center [321, 260] width 19 height 19
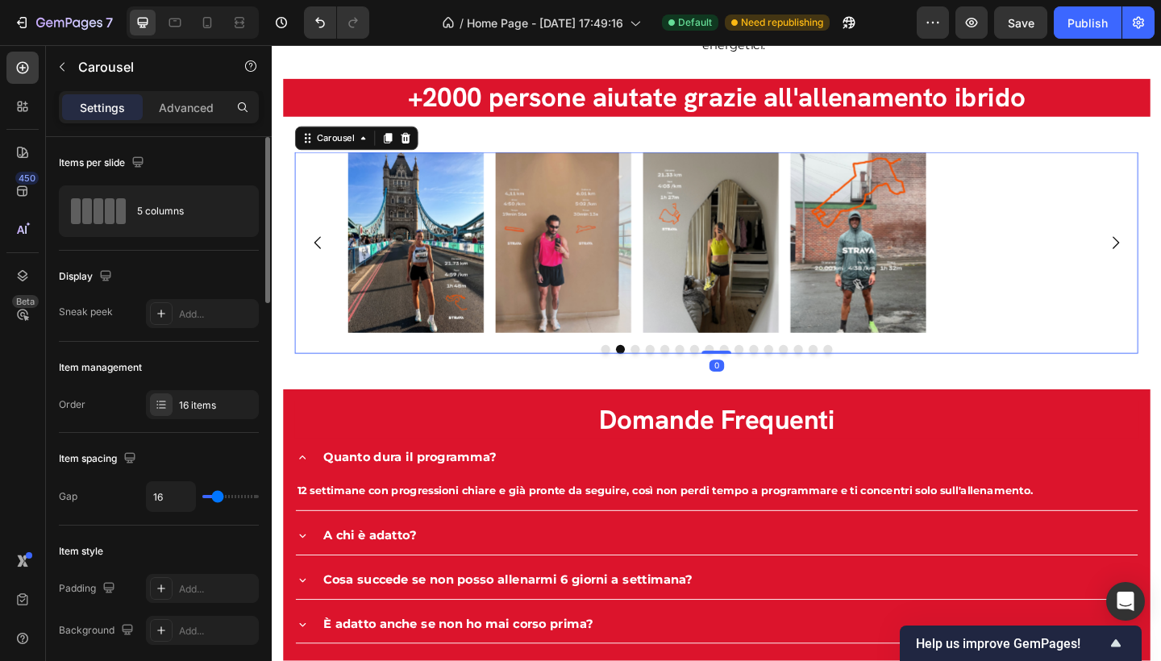
click at [325, 255] on icon "Carousel Back Arrow" at bounding box center [321, 260] width 19 height 19
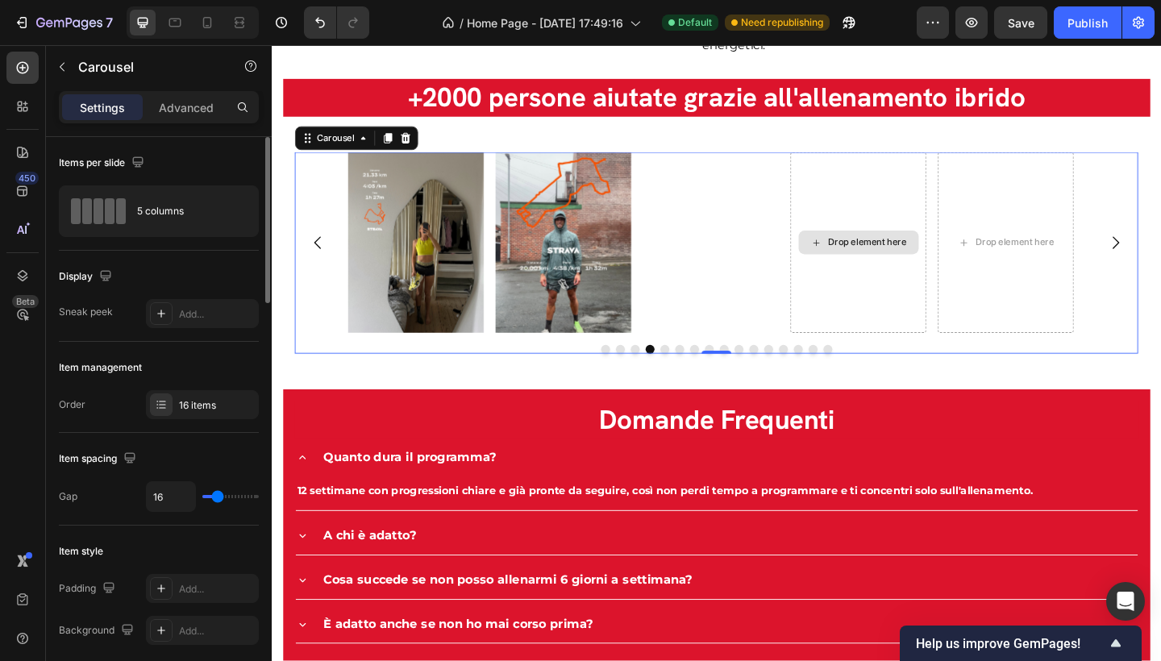
click at [943, 261] on div "Drop element here" at bounding box center [919, 260] width 85 height 13
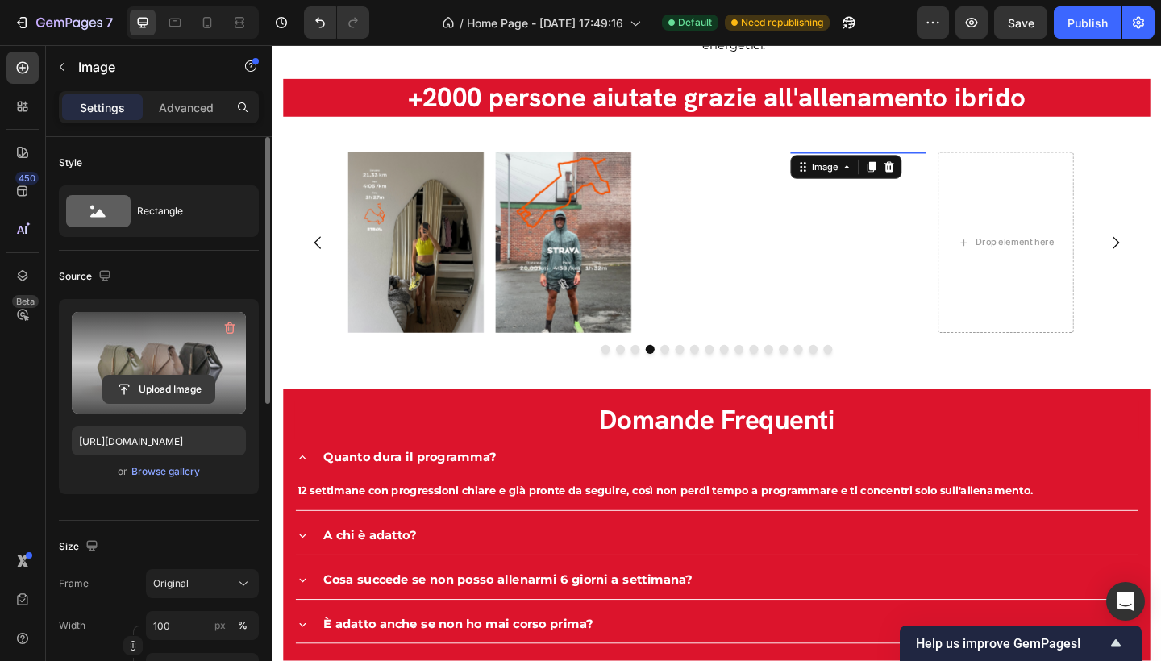
click at [176, 383] on input "file" at bounding box center [158, 389] width 111 height 27
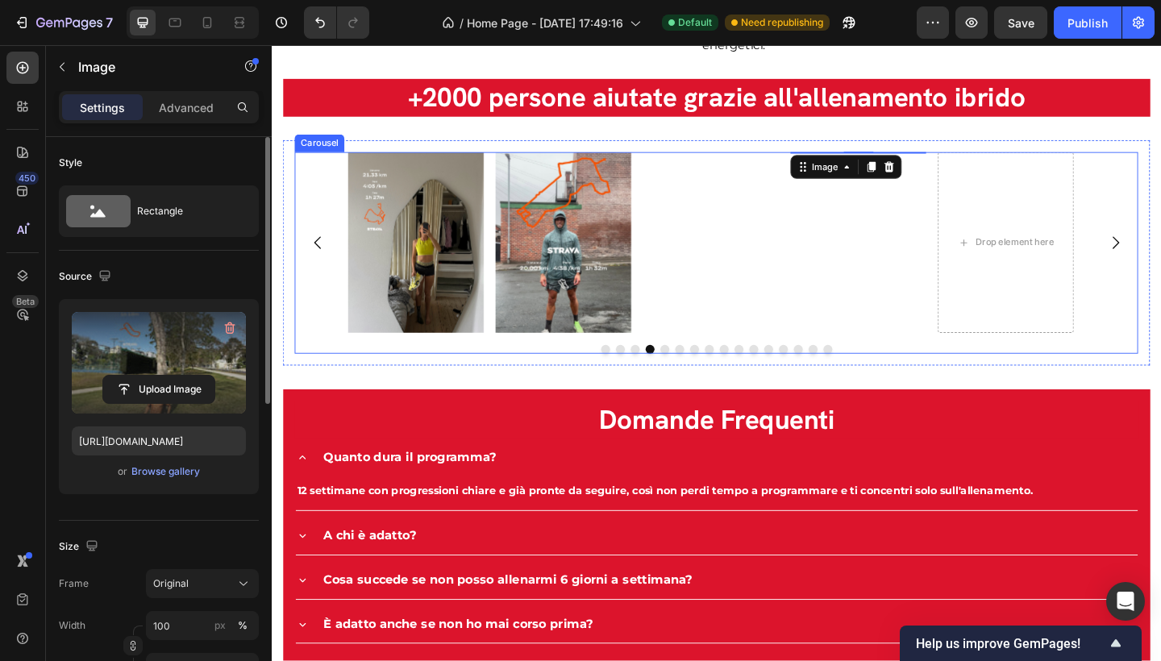
type input "https://cdn.shopify.com/s/files/1/0941/8647/1808/files/gempages_585423191187391…"
click at [1081, 305] on div "Drop element here" at bounding box center [1071, 260] width 148 height 197
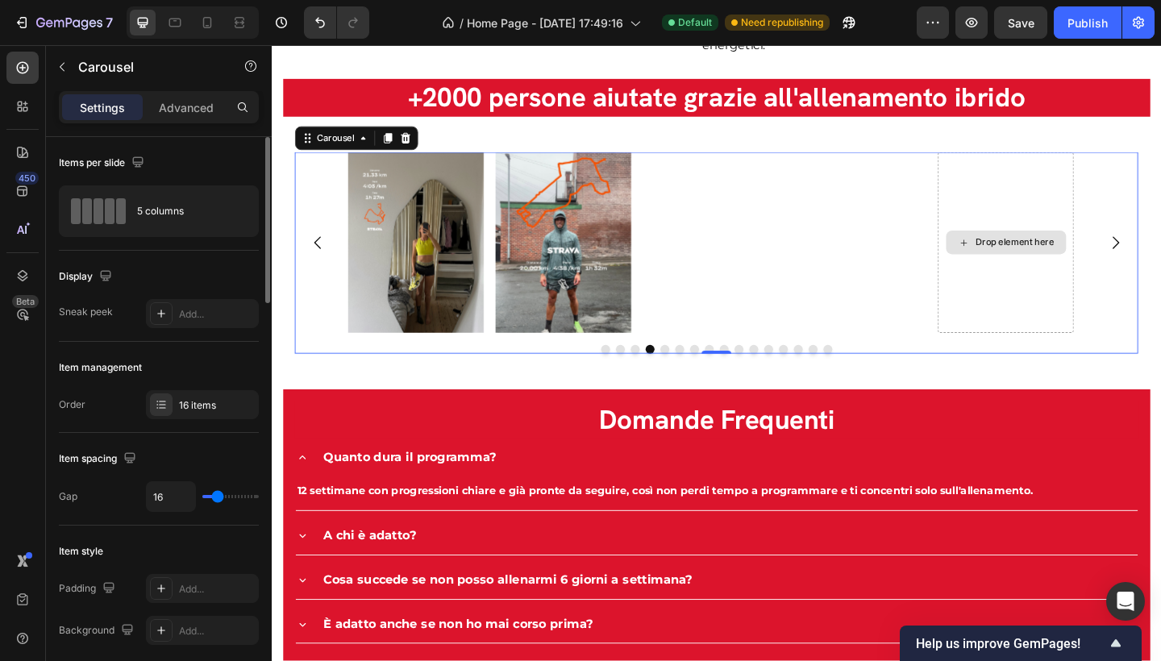
click at [1040, 254] on div "Drop element here" at bounding box center [1079, 260] width 85 height 13
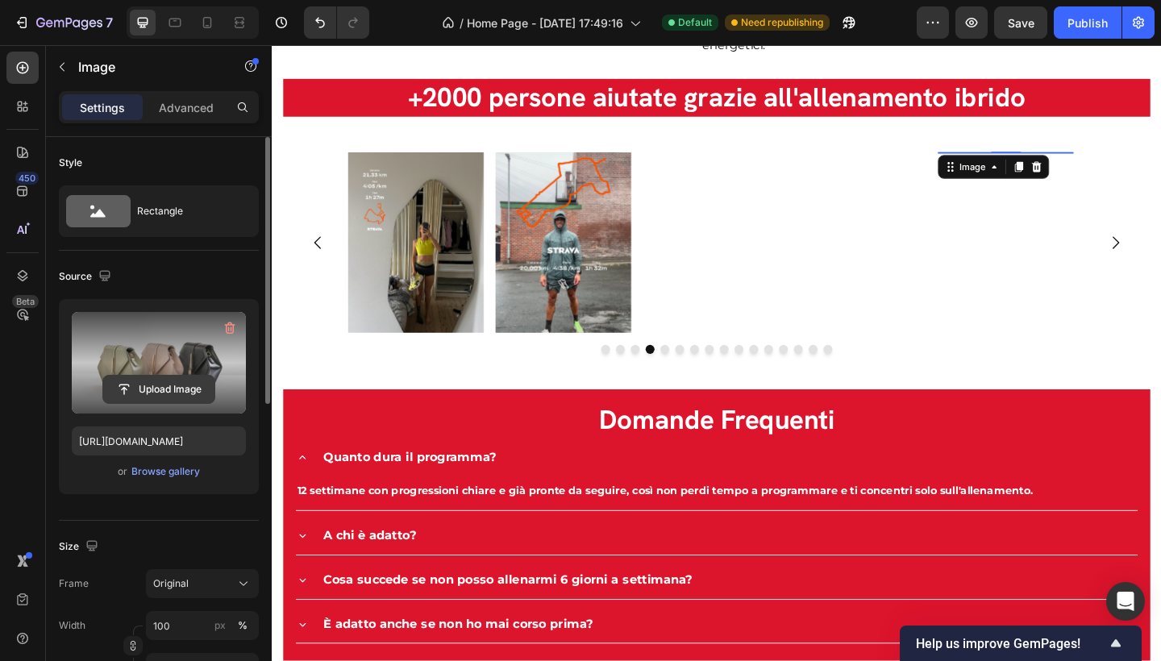
click at [187, 387] on input "file" at bounding box center [158, 389] width 111 height 27
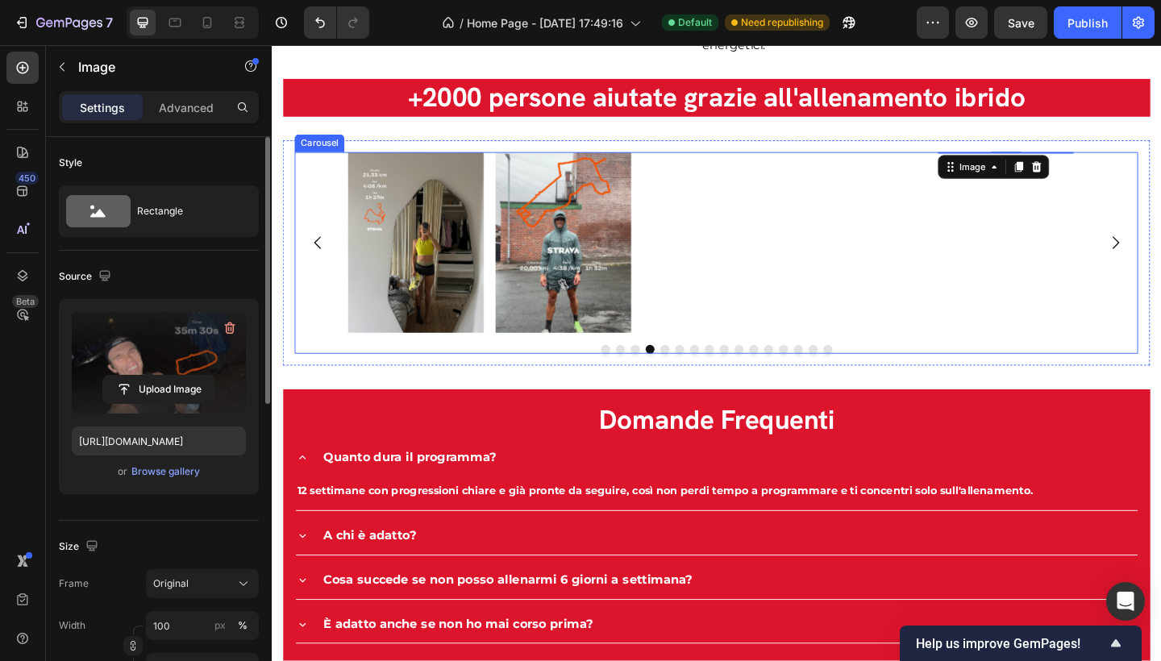
type input "https://cdn.shopify.com/s/files/1/0941/8647/1808/files/gempages_585423191187391…"
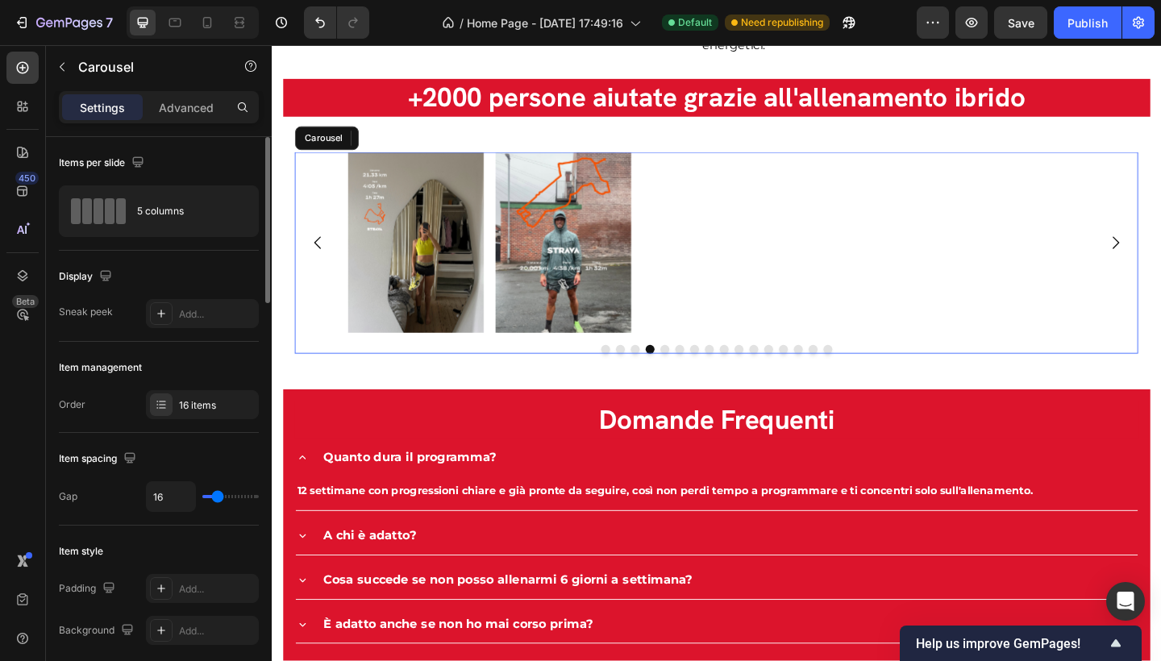
click at [710, 372] on button "Dot" at bounding box center [715, 377] width 10 height 10
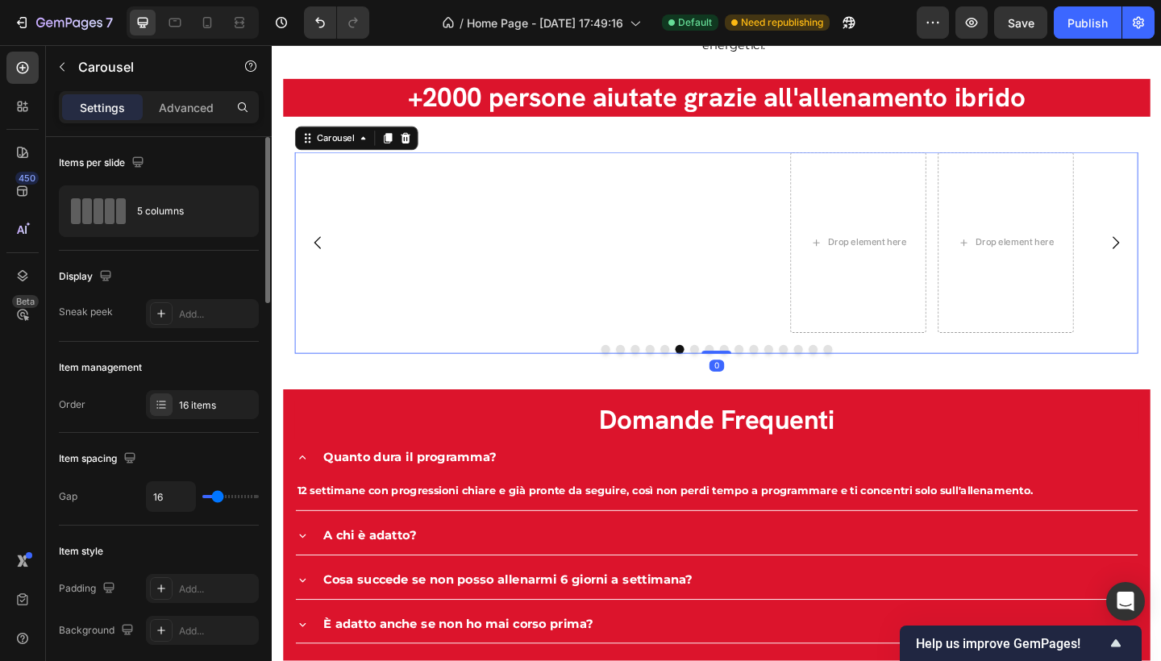
click at [727, 372] on button "Dot" at bounding box center [732, 377] width 10 height 10
click at [743, 372] on button "Dot" at bounding box center [748, 377] width 10 height 10
click at [587, 273] on div "Drop element here" at bounding box center [589, 260] width 148 height 197
click at [598, 248] on div "Drop element here" at bounding box center [588, 261] width 131 height 26
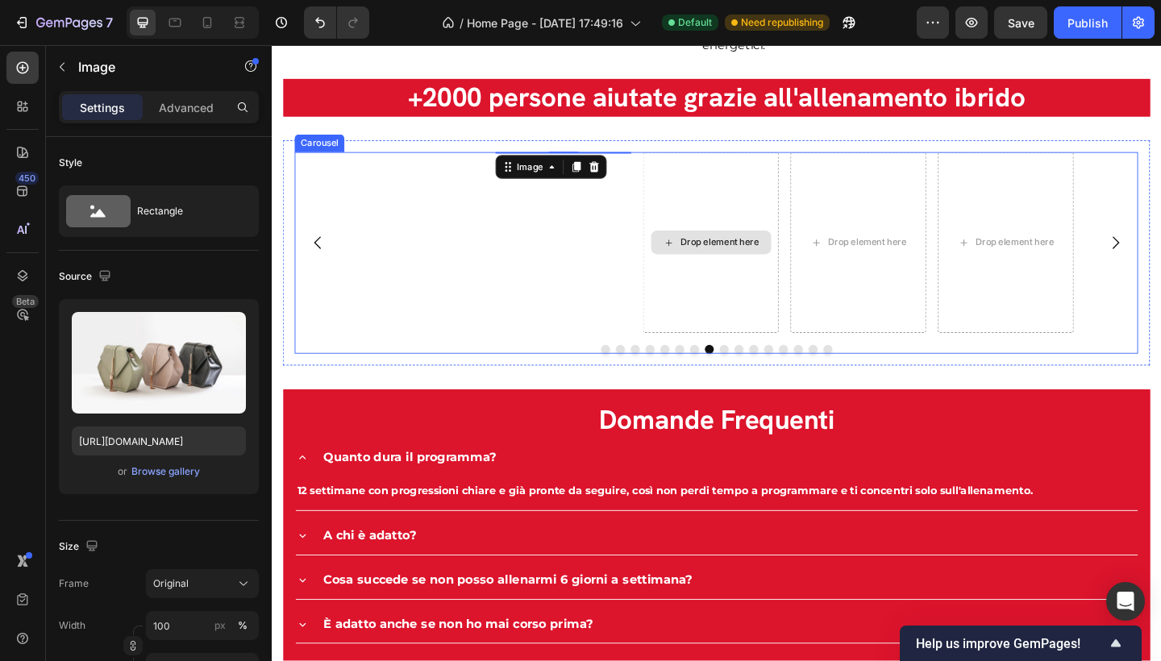
click at [783, 254] on div "Drop element here" at bounding box center [758, 260] width 85 height 13
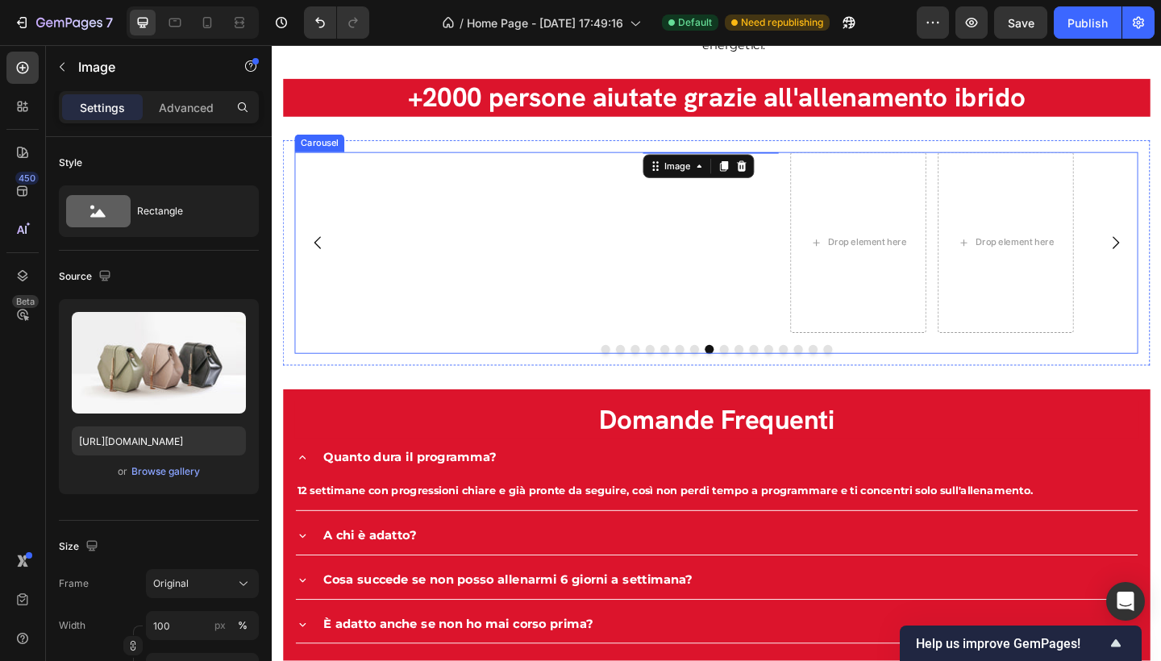
click at [933, 257] on div "Drop element here" at bounding box center [919, 260] width 85 height 13
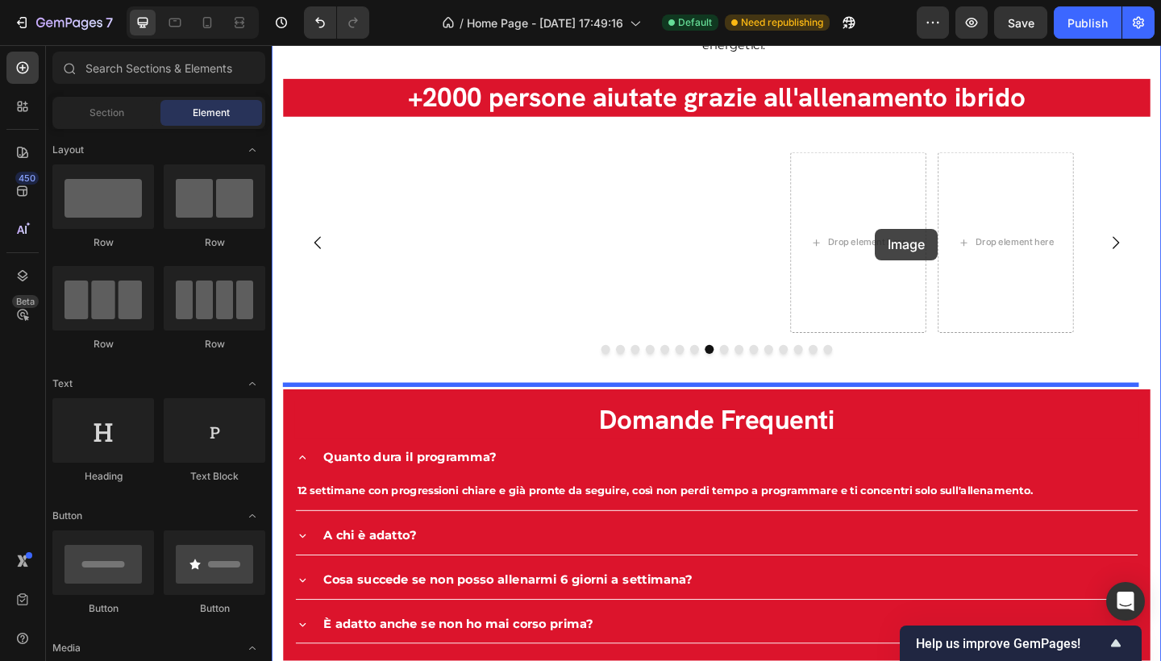
drag, startPoint x: 363, startPoint y: 498, endPoint x: 928, endPoint y: 245, distance: 619.1
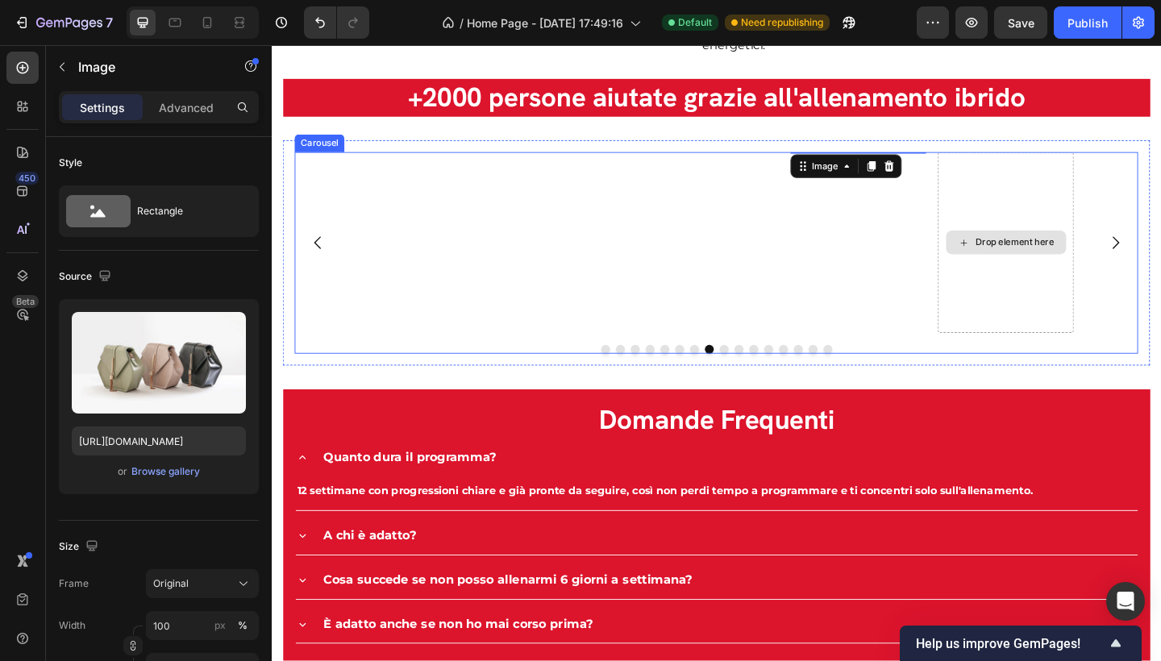
click at [1070, 248] on div "Drop element here" at bounding box center [1070, 261] width 131 height 26
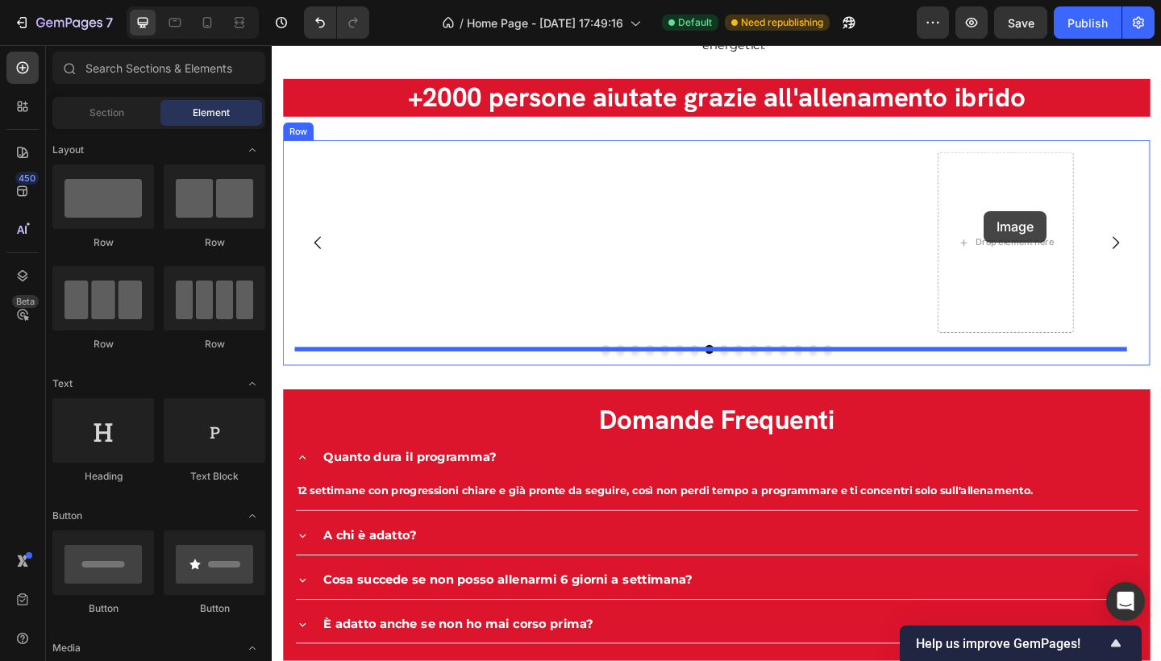
drag, startPoint x: 369, startPoint y: 519, endPoint x: 1047, endPoint y: 226, distance: 739.0
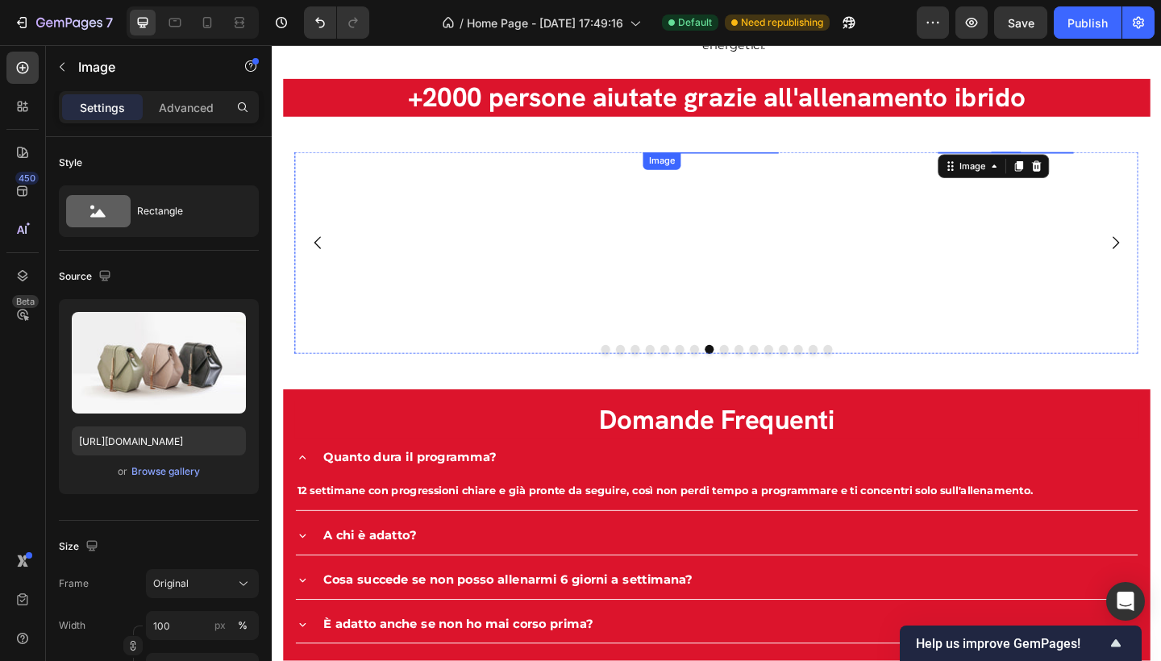
click at [614, 162] on img at bounding box center [589, 162] width 148 height 0
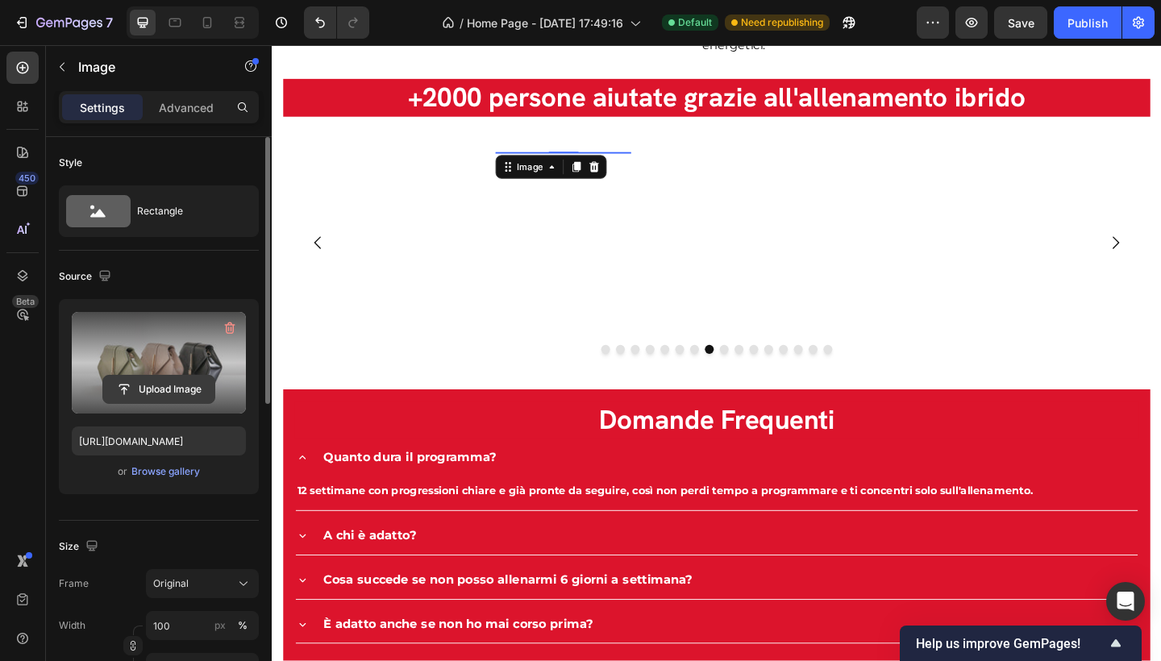
click at [174, 391] on input "file" at bounding box center [158, 389] width 111 height 27
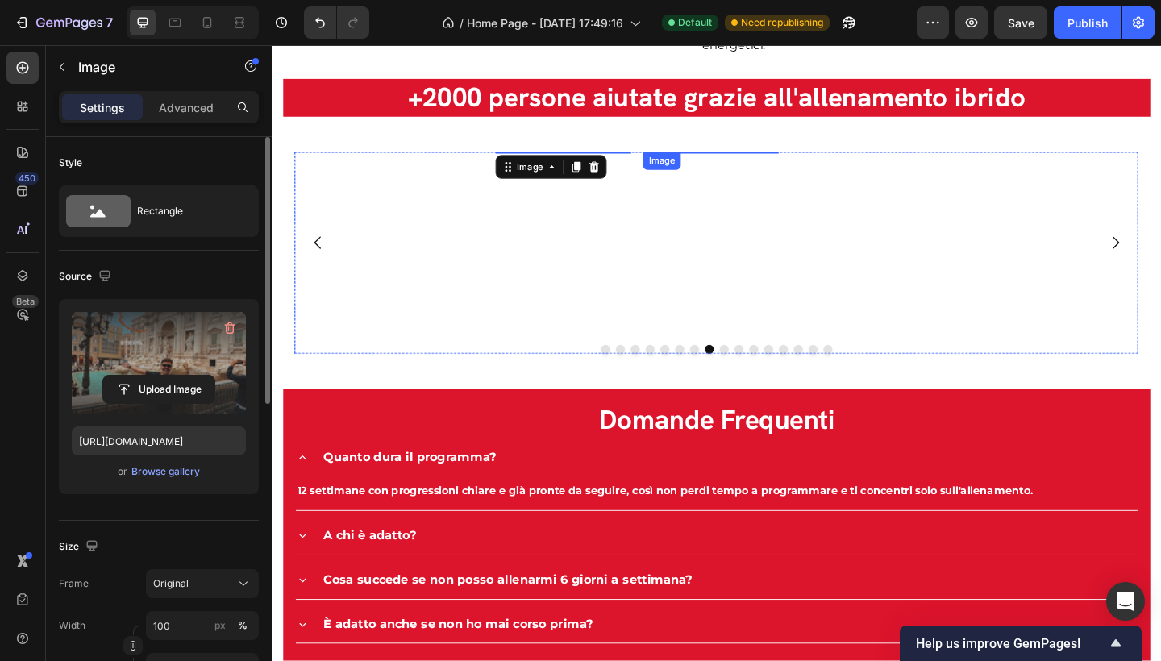
type input "https://cdn.shopify.com/s/files/1/0941/8647/1808/files/gempages_585423191187391…"
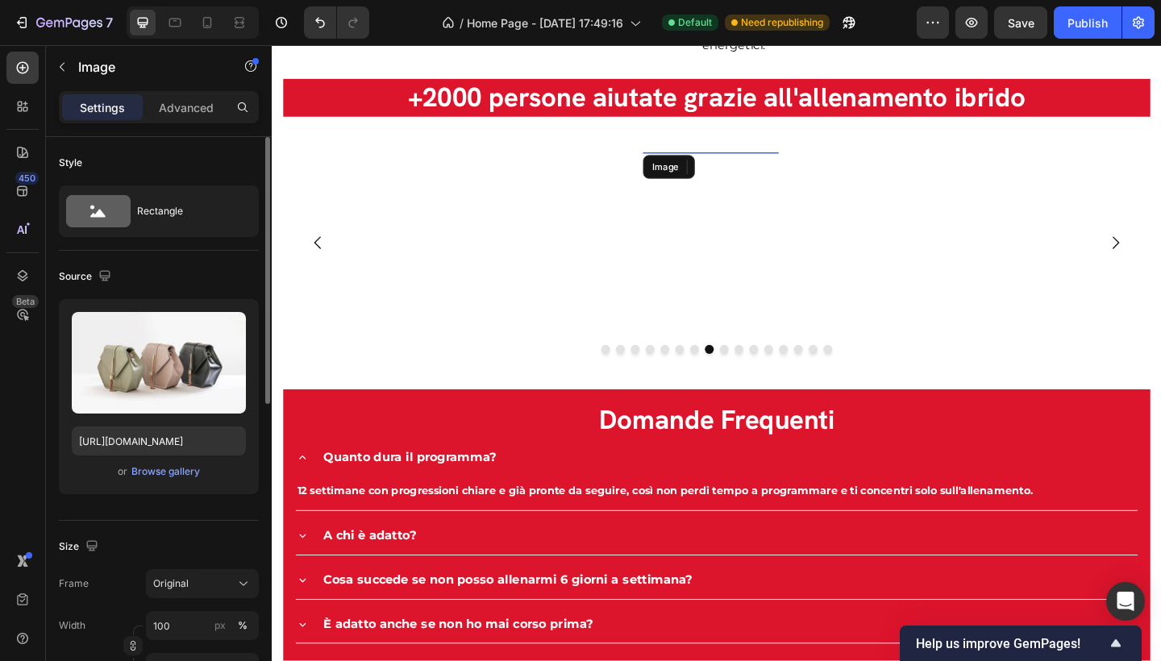
click at [743, 162] on img at bounding box center [750, 162] width 148 height 0
click at [180, 468] on div "Browse gallery" at bounding box center [165, 471] width 69 height 15
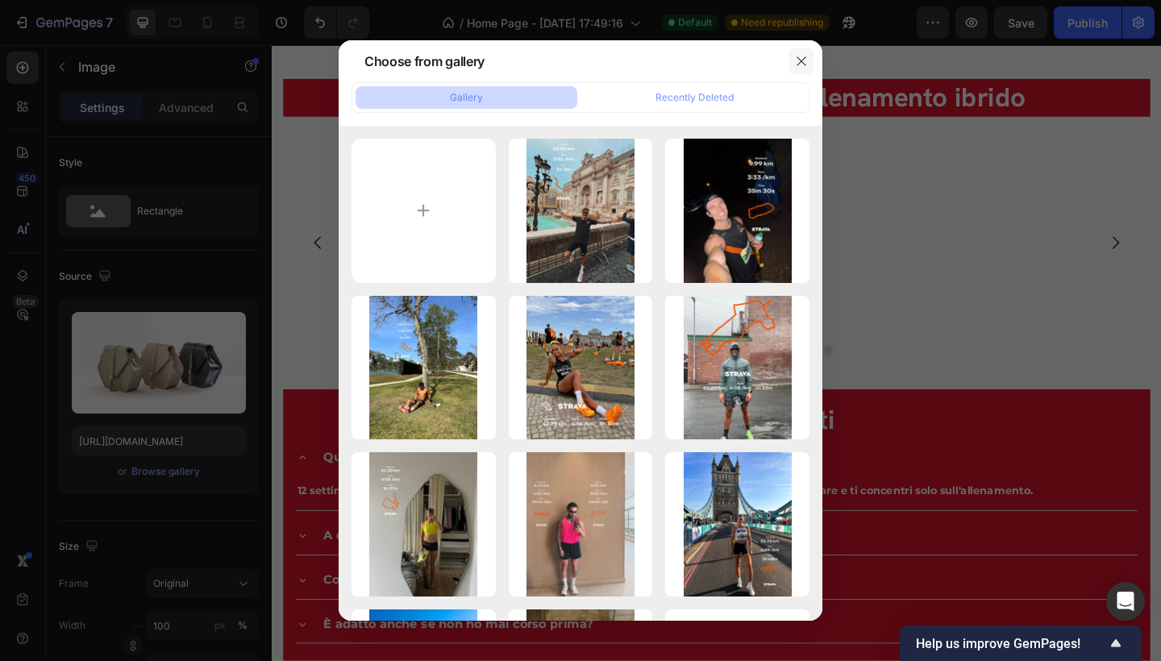
drag, startPoint x: 802, startPoint y: 62, endPoint x: 524, endPoint y: 107, distance: 281.9
click at [802, 62] on icon "button" at bounding box center [801, 60] width 9 height 9
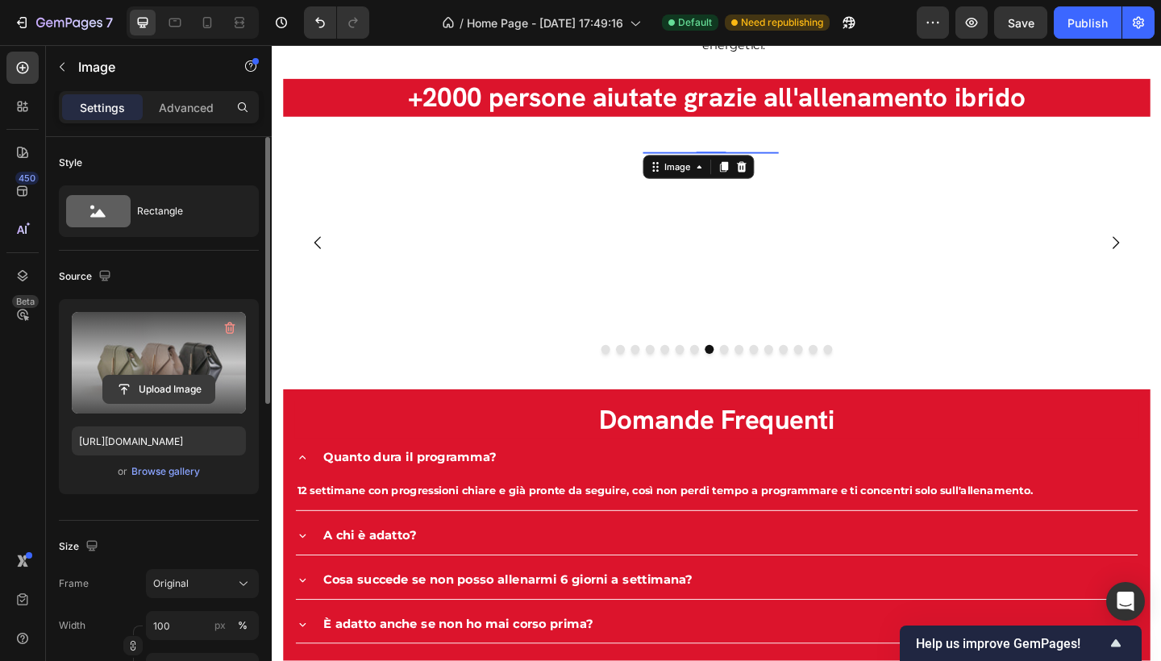
click at [168, 394] on input "file" at bounding box center [158, 389] width 111 height 27
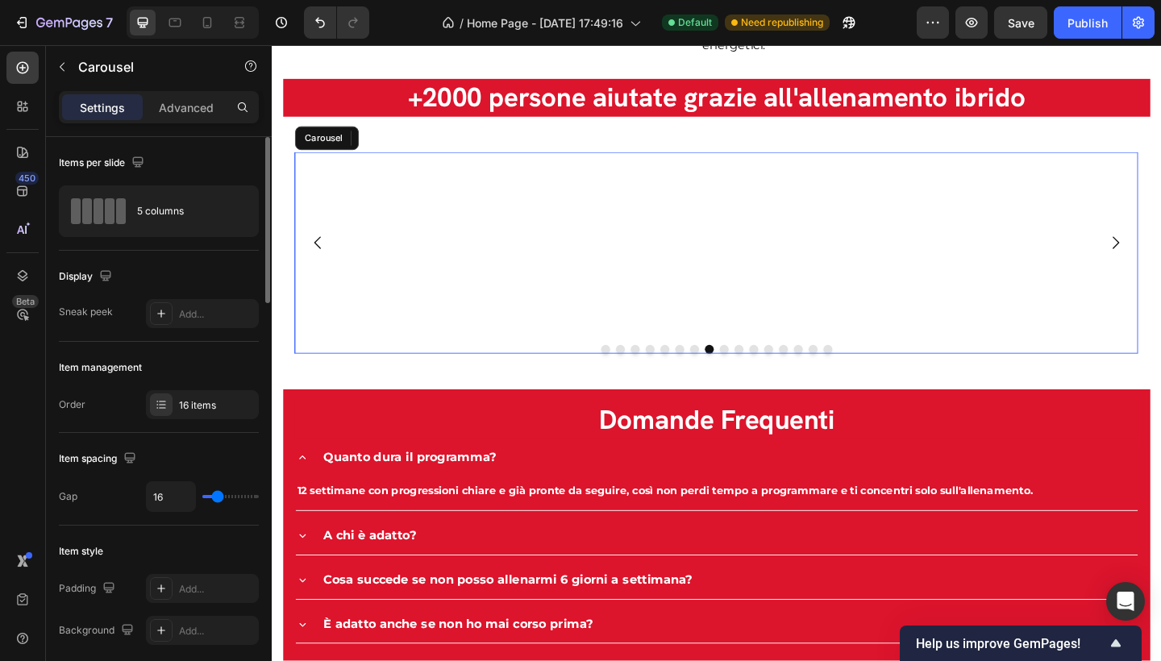
click at [630, 372] on button "Dot" at bounding box center [635, 377] width 10 height 10
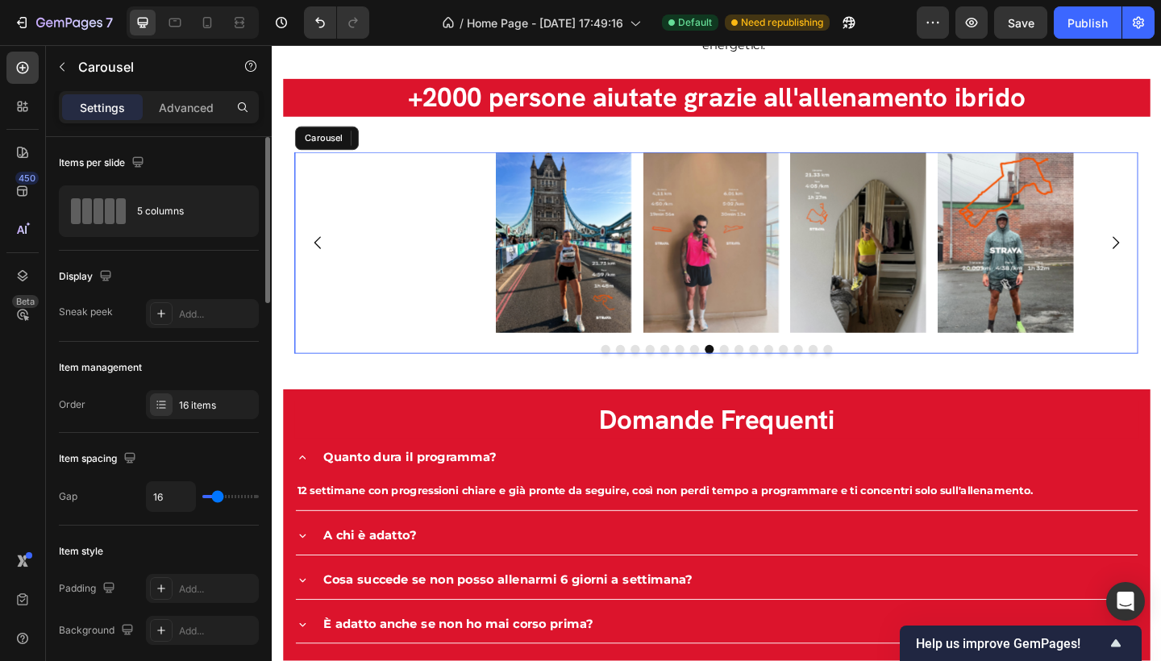
click at [630, 372] on button "Dot" at bounding box center [635, 377] width 10 height 10
click at [630, 373] on button "Dot" at bounding box center [635, 377] width 10 height 10
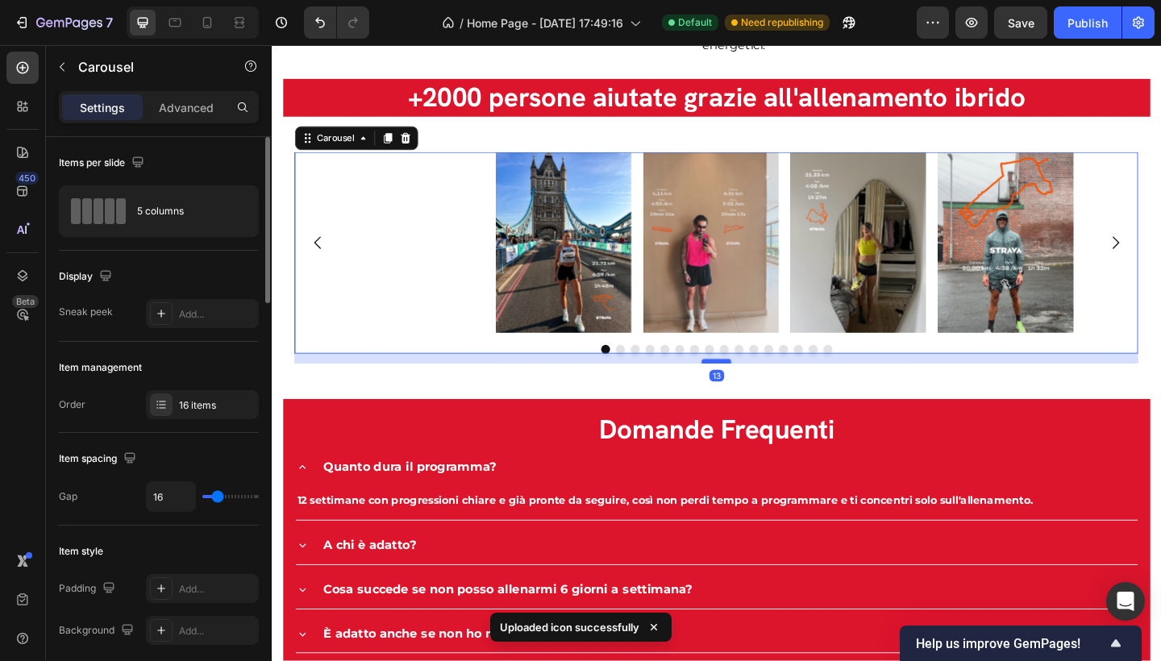
drag, startPoint x: 744, startPoint y: 373, endPoint x: 742, endPoint y: 384, distance: 10.6
click at [742, 387] on div at bounding box center [755, 389] width 32 height 5
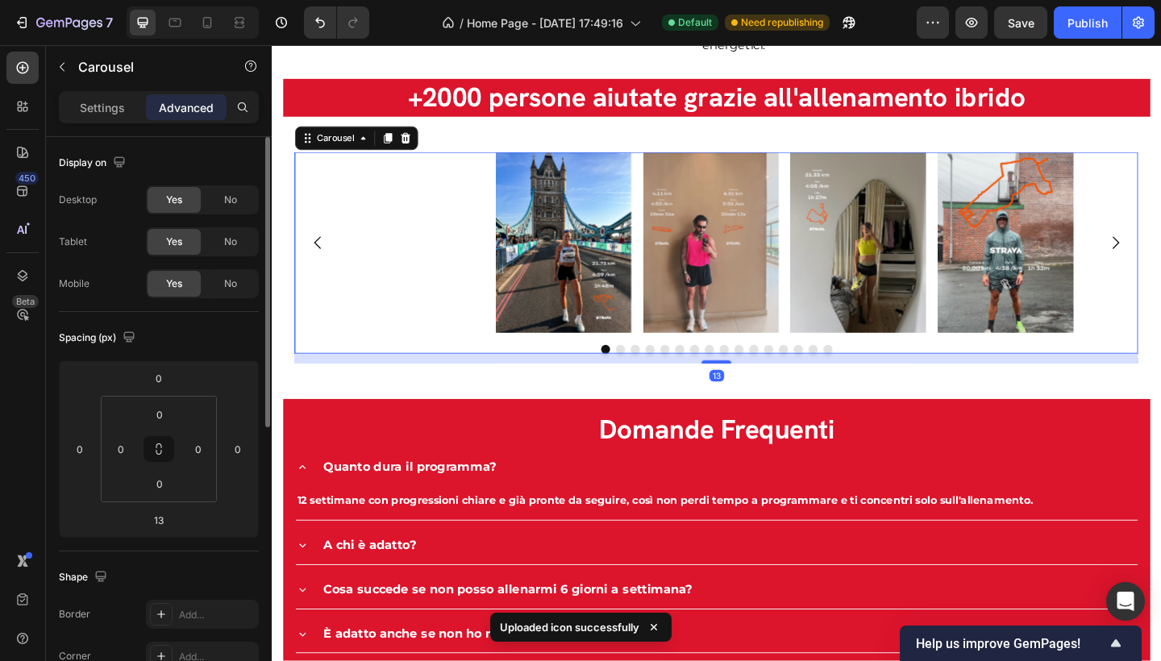
click at [711, 372] on button "Dot" at bounding box center [715, 377] width 10 height 10
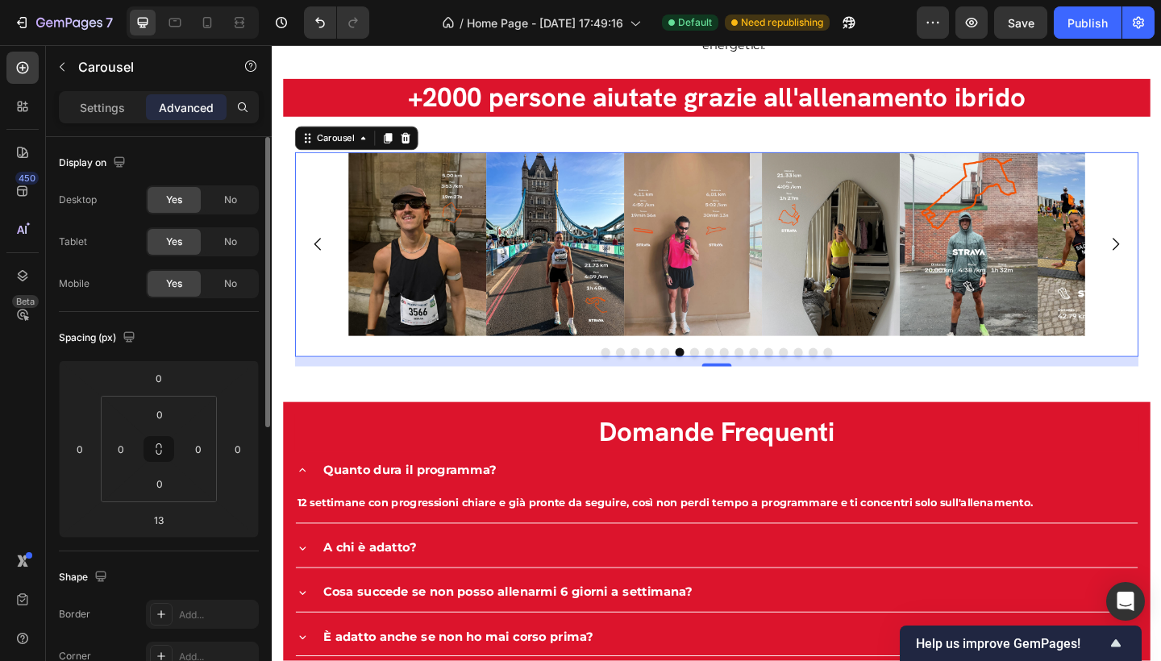
click at [725, 371] on div "365 HYBRID CLUB Text block I benefici scientifici dell'allenamento ibrido Headi…" at bounding box center [755, 247] width 943 height 1145
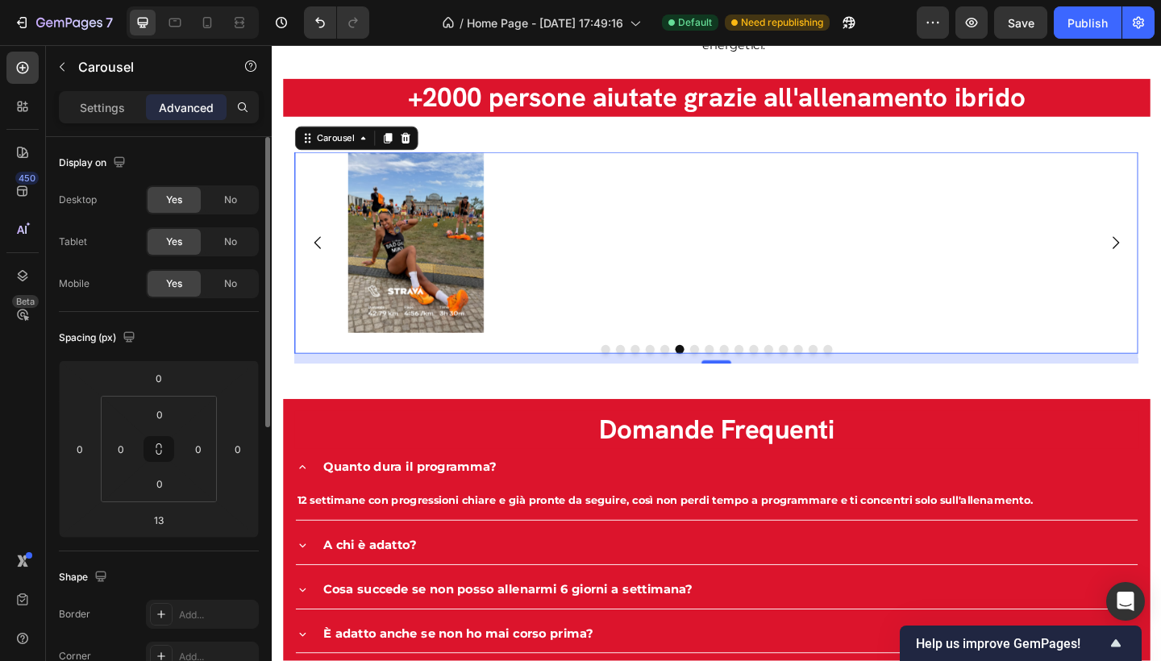
click at [724, 366] on div "Image Image Image Image Image Image Image Image Image Image Image Image Drop el…" at bounding box center [756, 271] width 918 height 219
click at [743, 372] on button "Dot" at bounding box center [748, 377] width 10 height 10
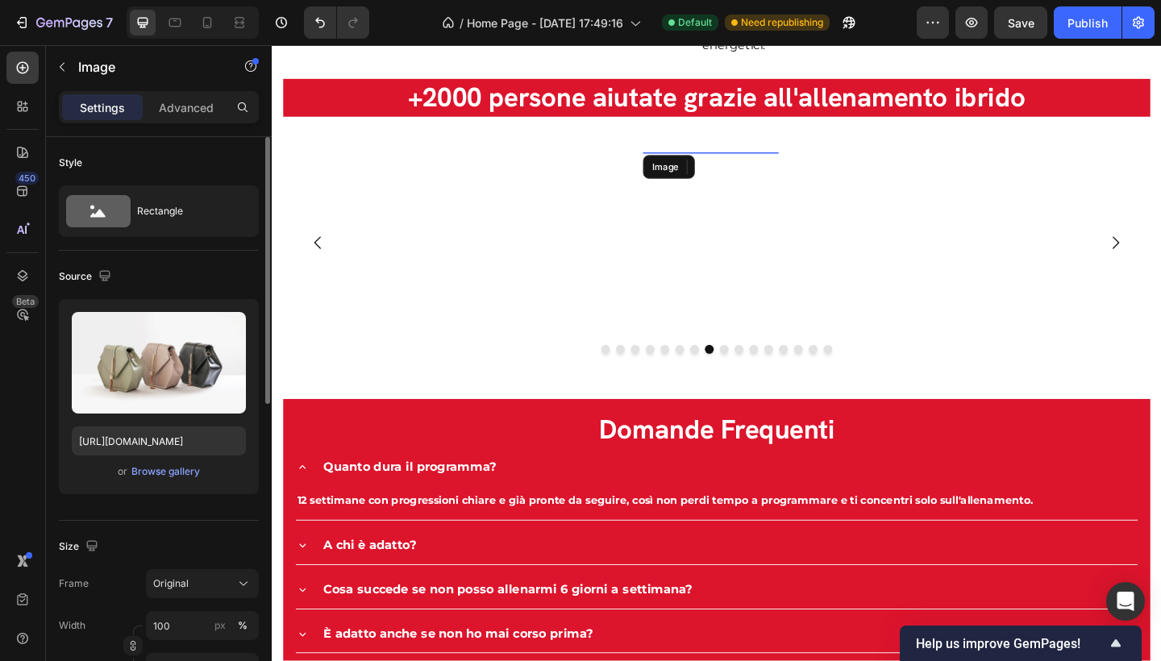
click at [748, 162] on img at bounding box center [750, 162] width 148 height 0
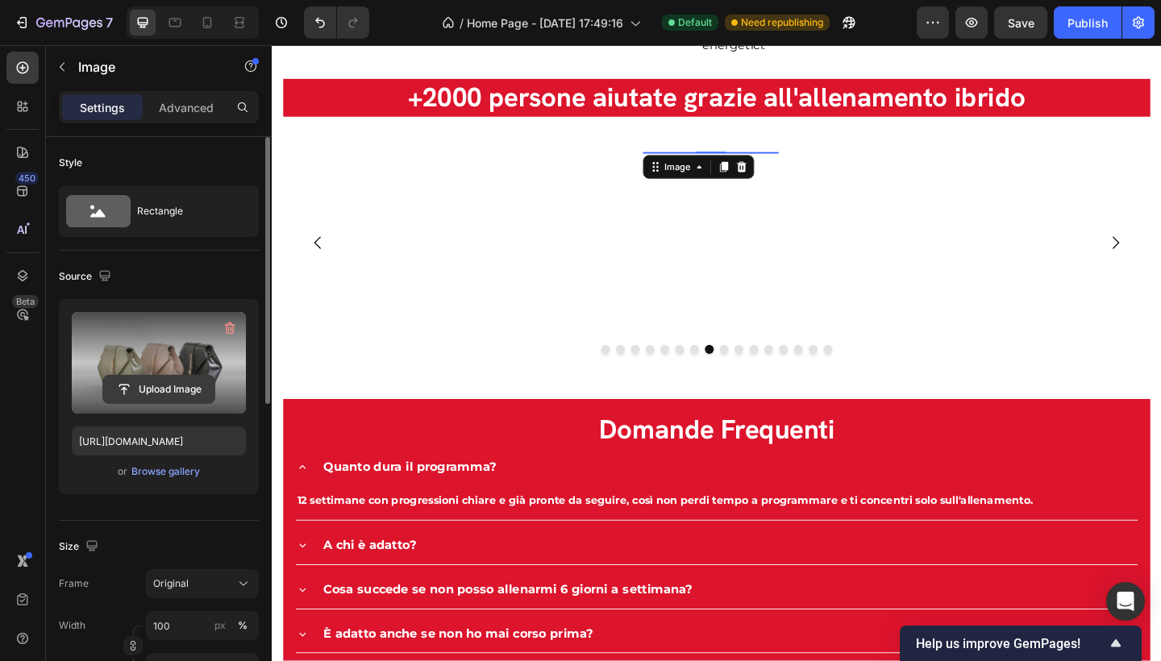
click at [177, 381] on input "file" at bounding box center [158, 389] width 111 height 27
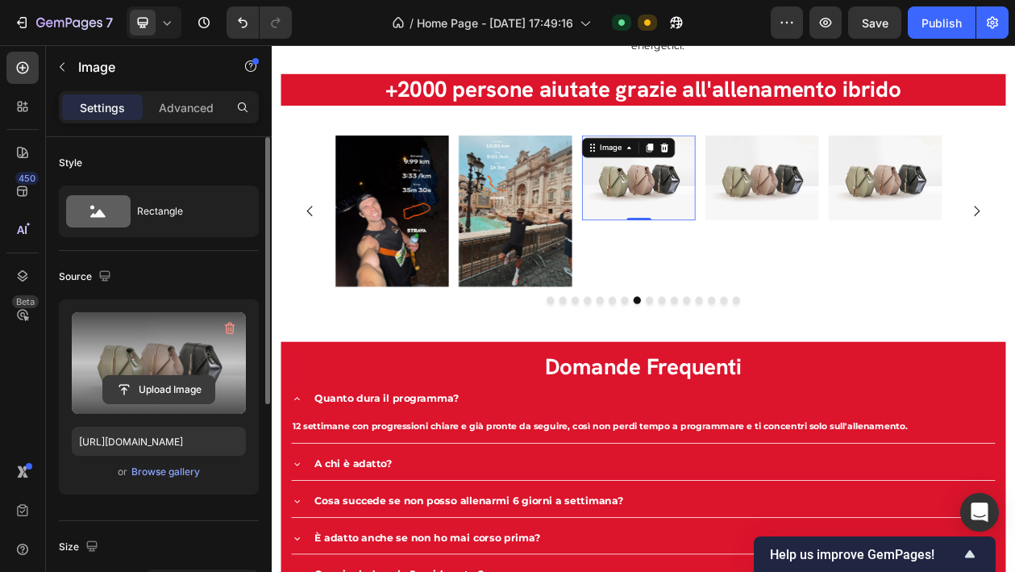
click at [181, 385] on input "file" at bounding box center [158, 389] width 111 height 27
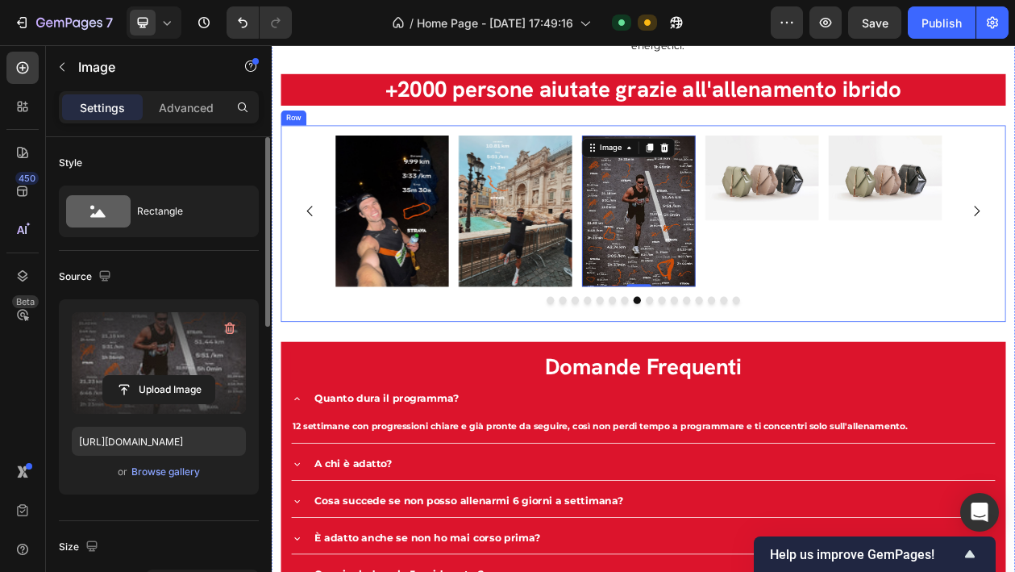
type input "https://cdn.shopify.com/s/files/1/0941/8647/1808/files/gempages_585423191187391…"
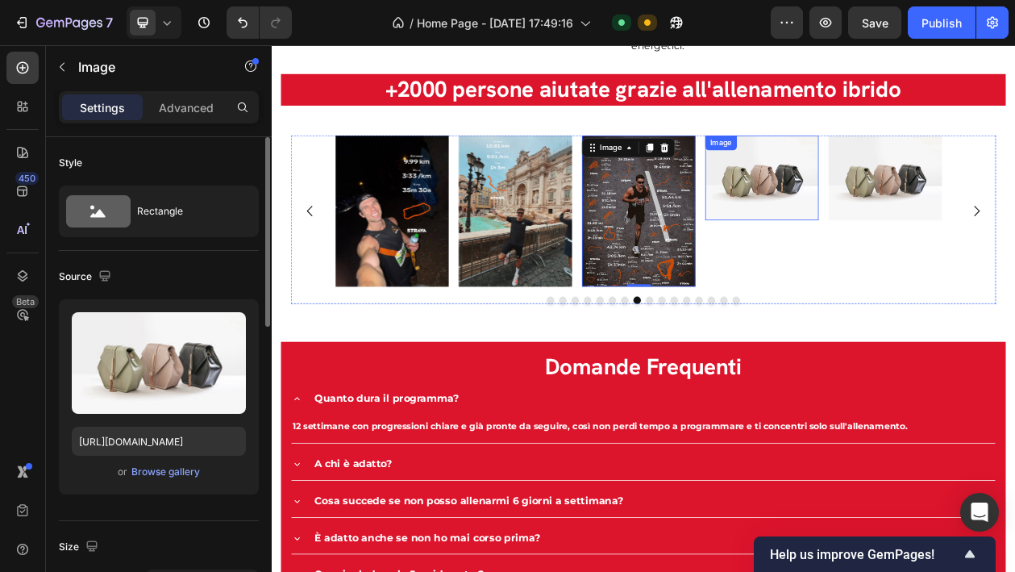
click at [914, 219] on img at bounding box center [910, 217] width 148 height 110
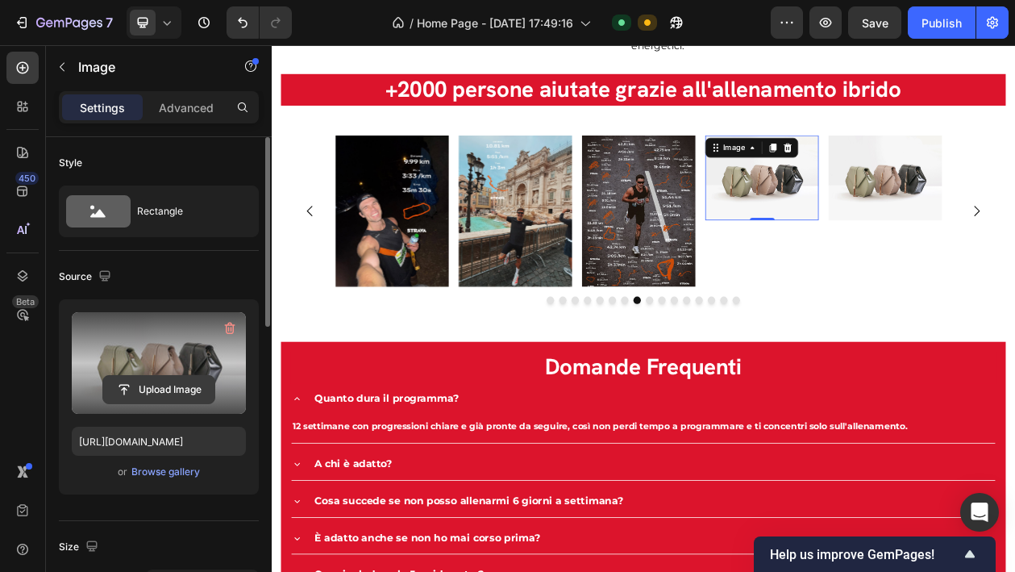
click at [190, 393] on input "file" at bounding box center [158, 389] width 111 height 27
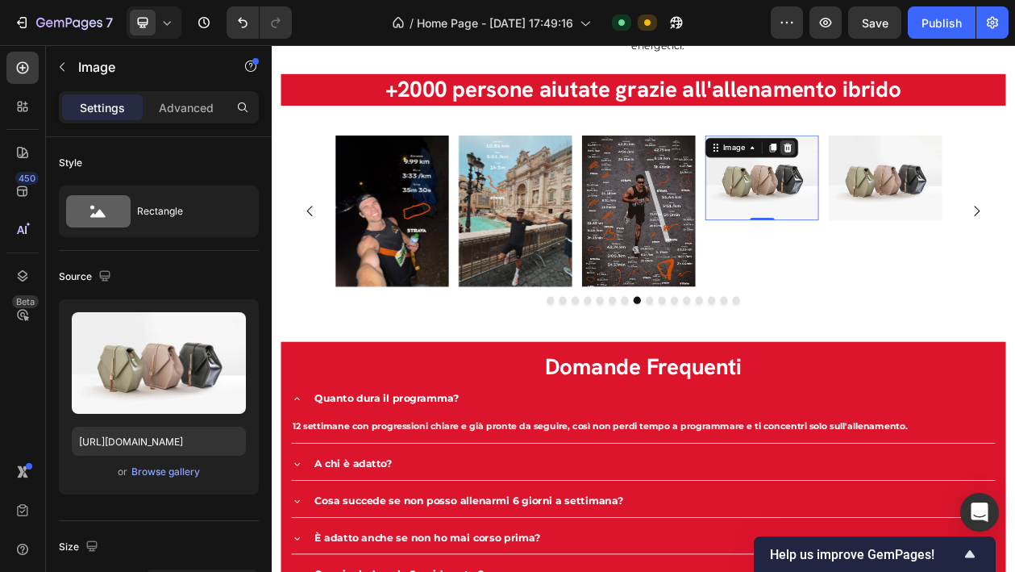
click at [939, 177] on icon at bounding box center [943, 178] width 13 height 13
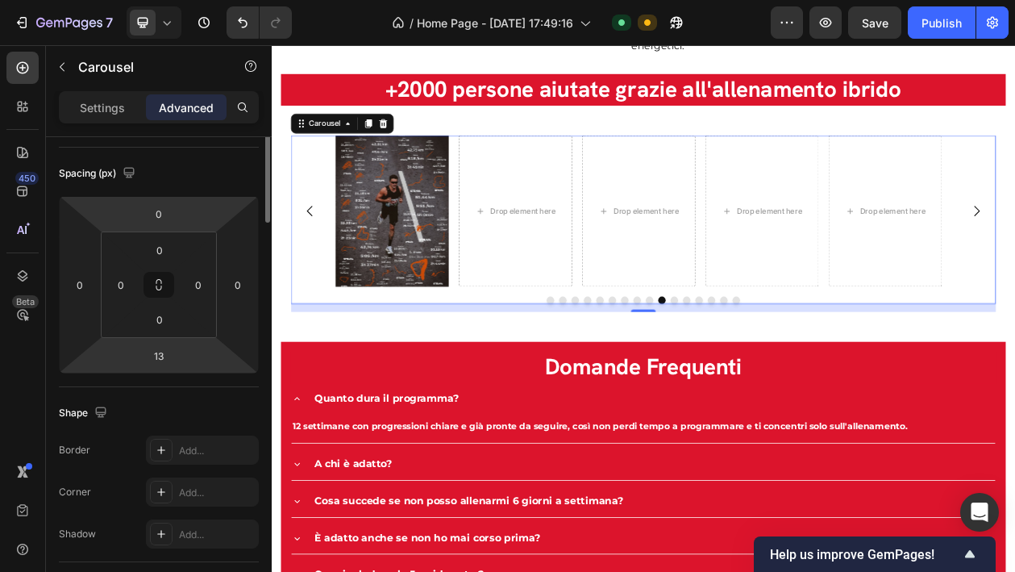
scroll to position [0, 0]
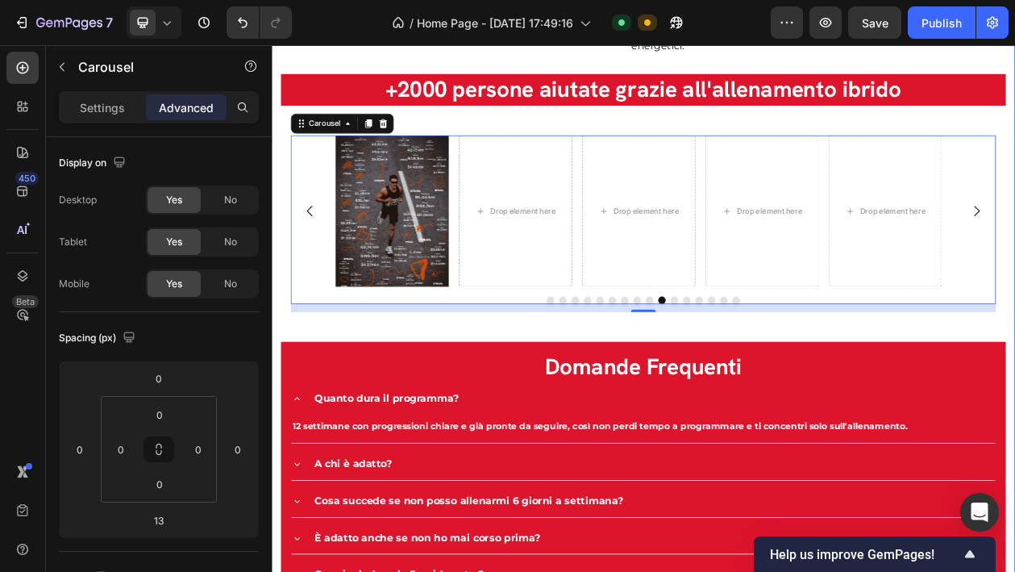
click at [541, 136] on div "365 HYBRID CLUB Text block I benefici scientifici dell'allenamento ibrido Headi…" at bounding box center [755, 246] width 943 height 1142
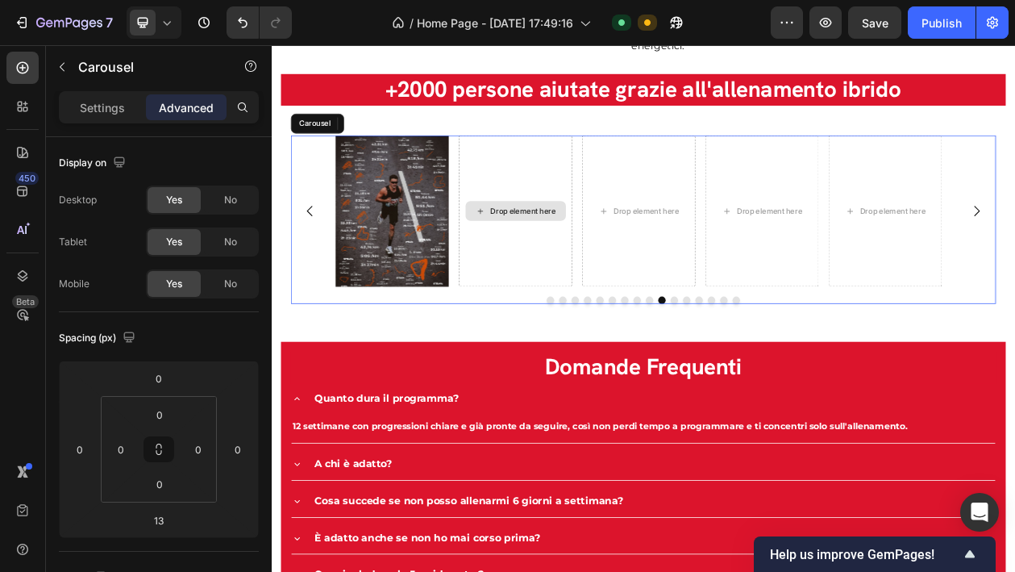
click at [600, 166] on div "Drop element here" at bounding box center [589, 260] width 148 height 197
click at [314, 181] on div "Image Image Image Image Image Image Image Image Image Image Drop element here D…" at bounding box center [756, 260] width 918 height 197
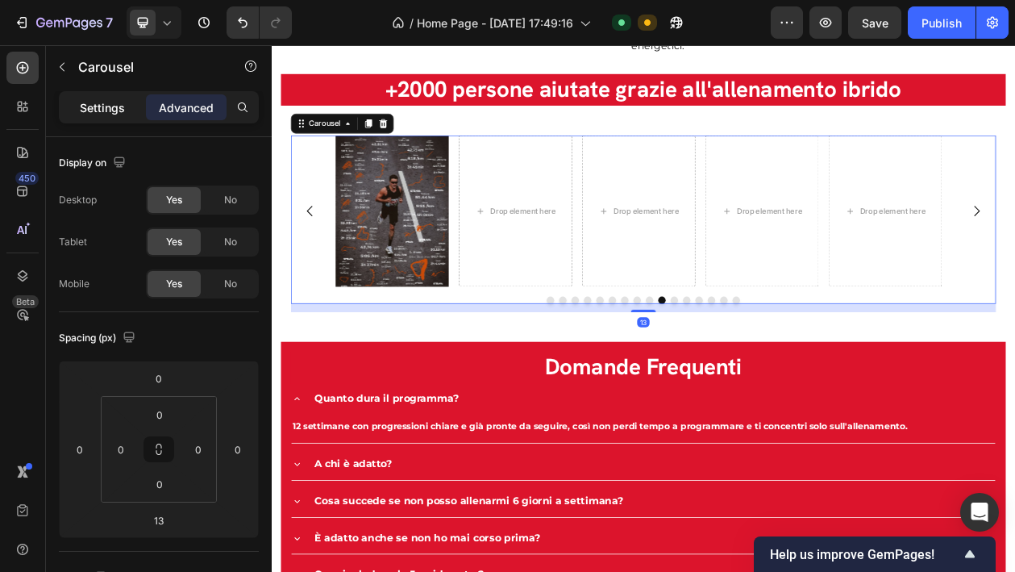
click at [103, 111] on p "Settings" at bounding box center [102, 107] width 45 height 17
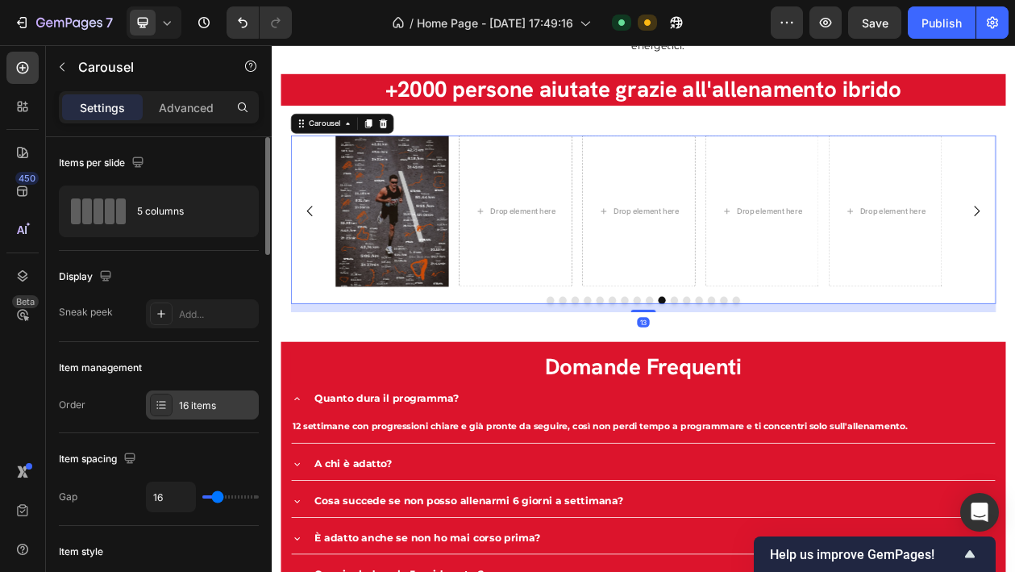
click at [215, 394] on div "16 items" at bounding box center [202, 404] width 113 height 29
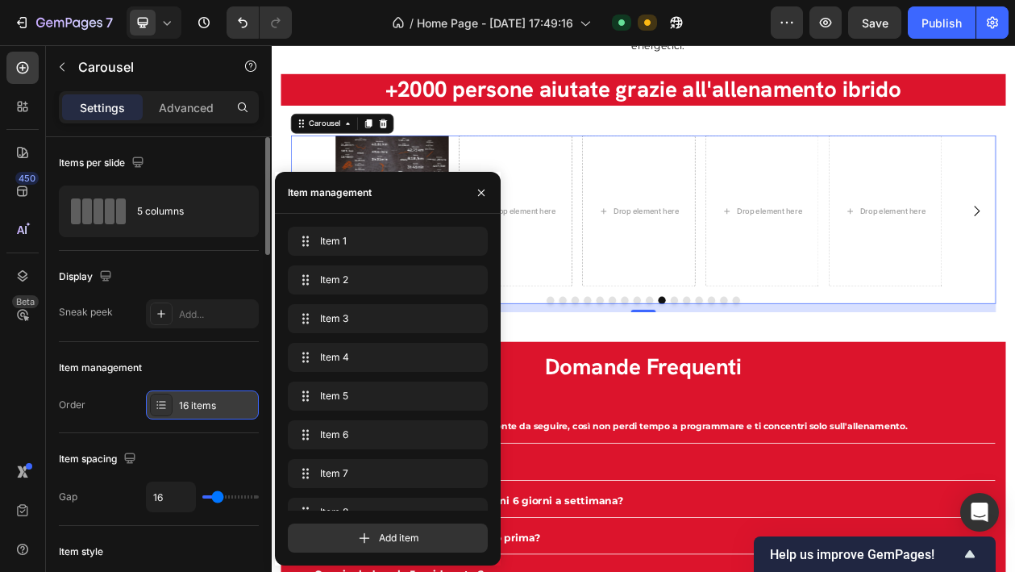
click at [226, 402] on div "16 items" at bounding box center [217, 405] width 76 height 15
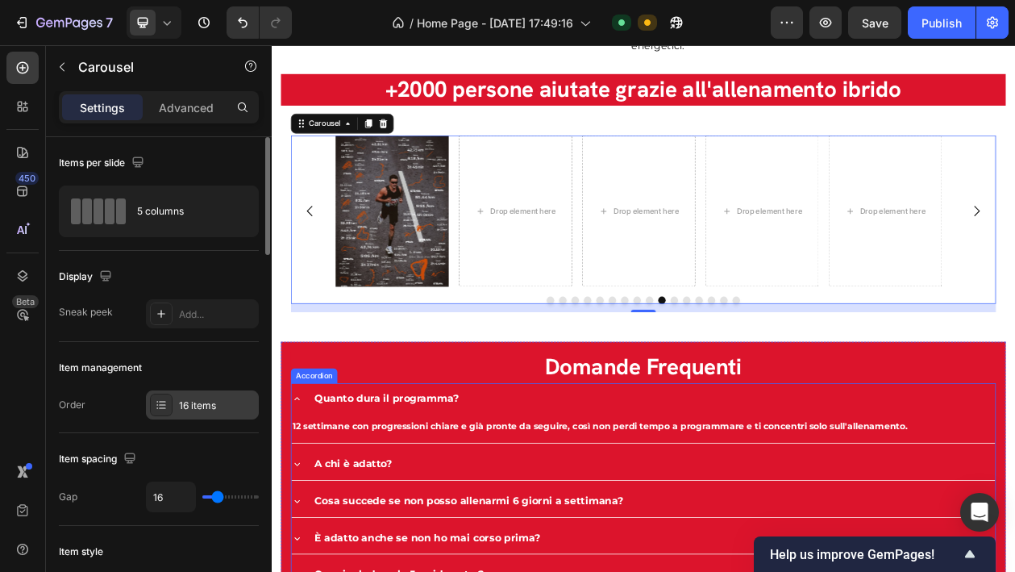
click at [202, 409] on div "16 items" at bounding box center [217, 405] width 76 height 15
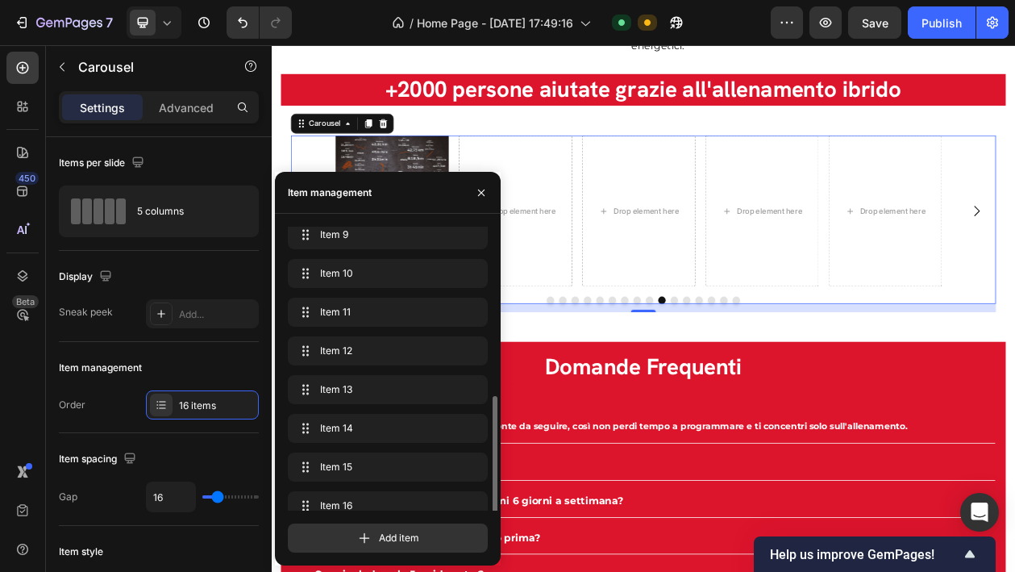
scroll to position [332, 0]
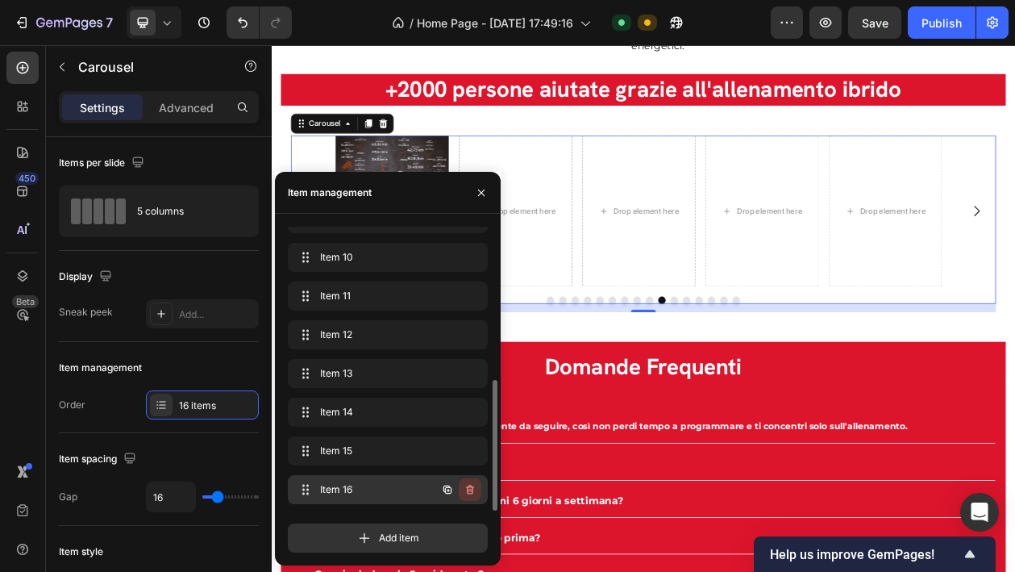
click at [470, 489] on icon "button" at bounding box center [470, 489] width 13 height 13
drag, startPoint x: 470, startPoint y: 489, endPoint x: 386, endPoint y: 573, distance: 118.6
click at [470, 489] on div "Delete" at bounding box center [459, 489] width 30 height 15
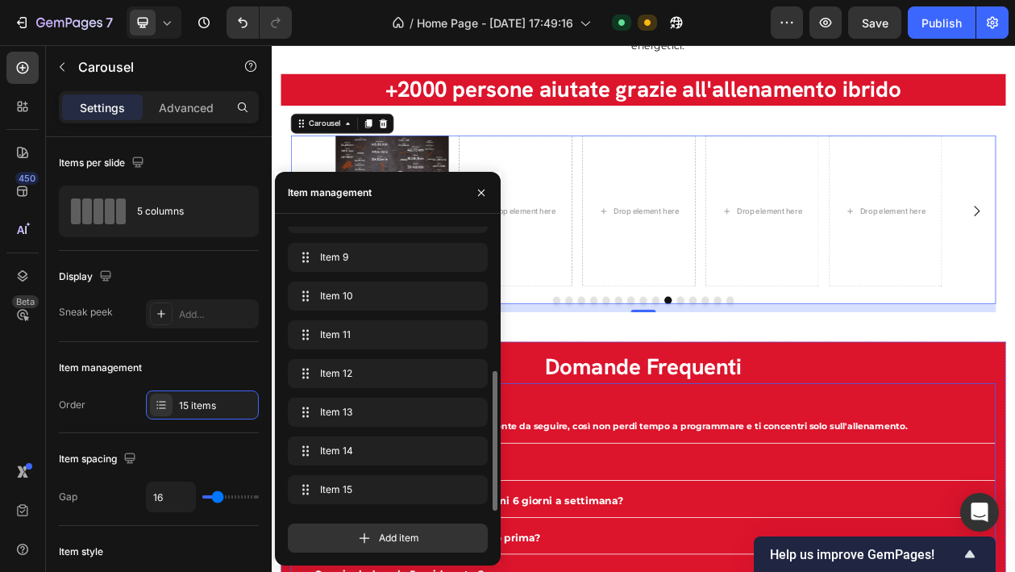
scroll to position [294, 0]
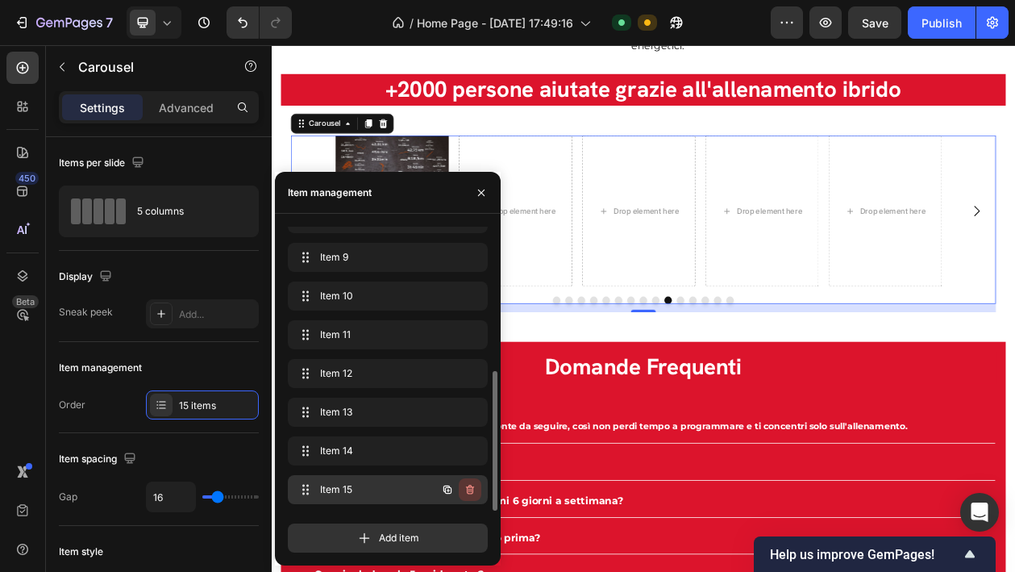
click at [473, 485] on icon "button" at bounding box center [470, 489] width 13 height 13
click at [460, 491] on div "Delete" at bounding box center [459, 489] width 30 height 15
click at [469, 489] on icon "button" at bounding box center [469, 491] width 1 height 4
click at [469, 489] on div "Delete" at bounding box center [459, 489] width 30 height 15
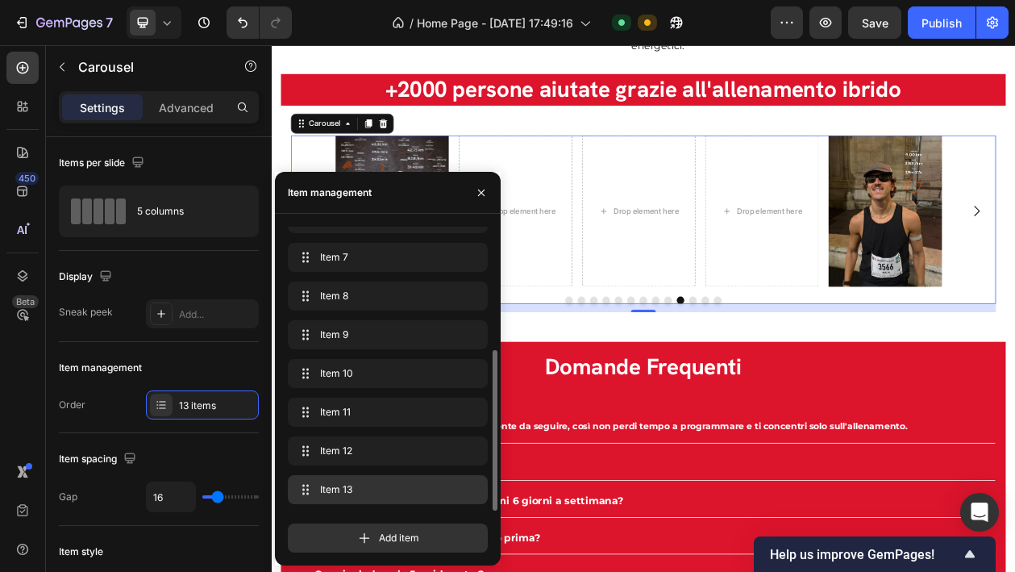
scroll to position [216, 0]
click at [472, 489] on icon "button" at bounding box center [470, 489] width 13 height 13
click at [473, 489] on div "Delete" at bounding box center [459, 489] width 30 height 15
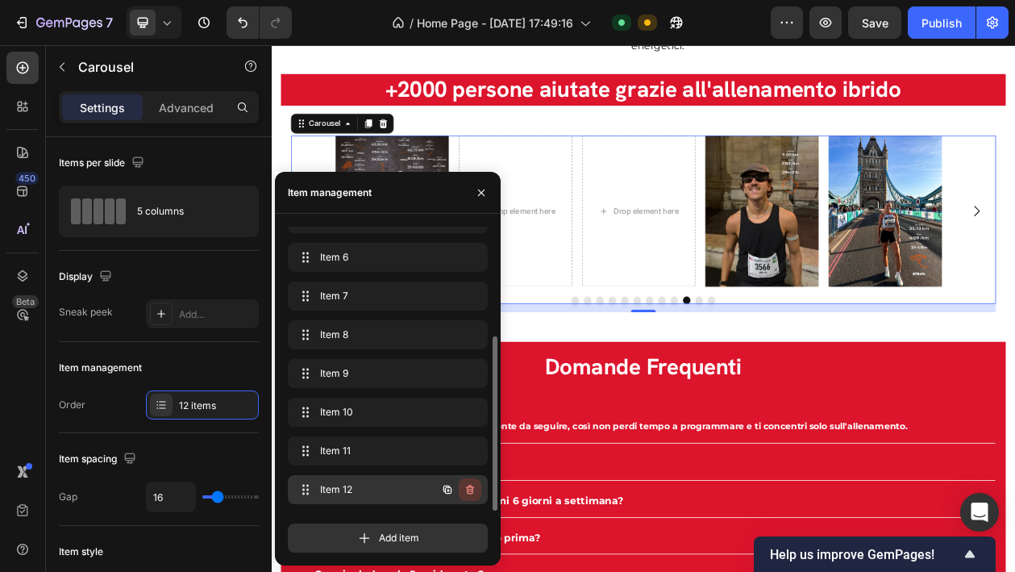
scroll to position [177, 0]
click at [472, 491] on icon "button" at bounding box center [470, 489] width 13 height 13
click at [468, 481] on button "Delete" at bounding box center [459, 489] width 44 height 23
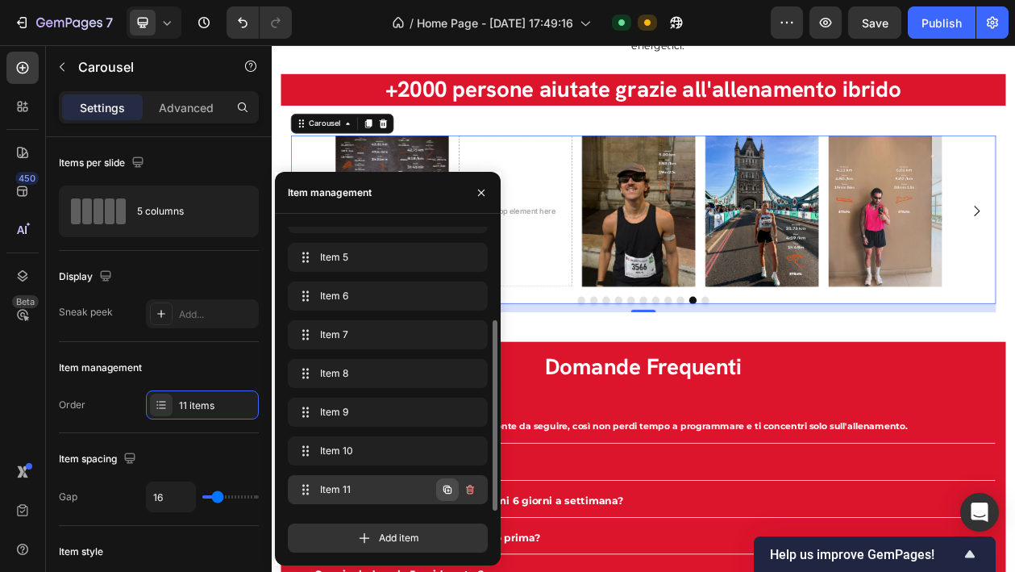
scroll to position [139, 0]
click at [472, 489] on icon "button" at bounding box center [470, 489] width 13 height 13
click at [472, 489] on div "Delete" at bounding box center [459, 489] width 30 height 15
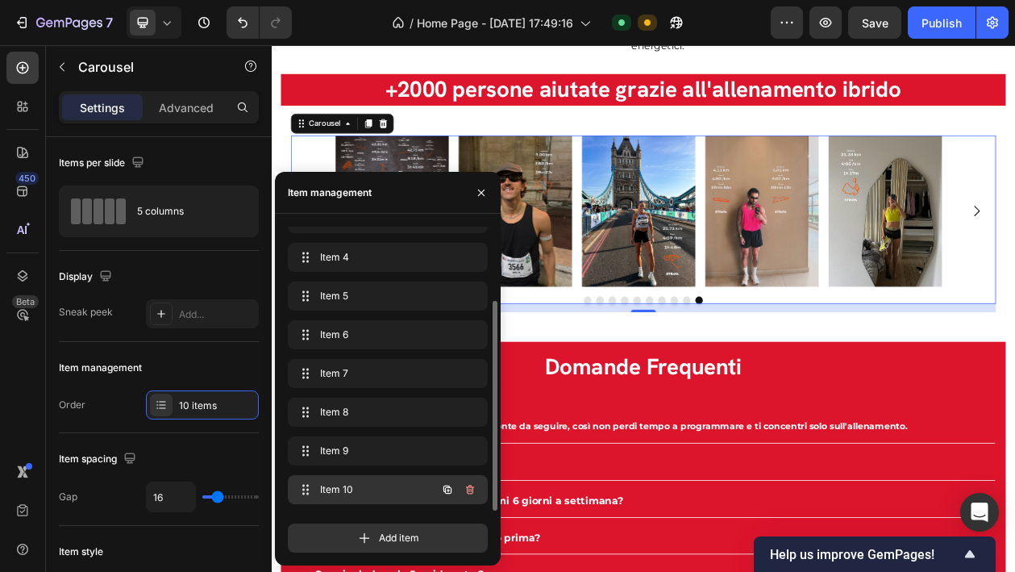
scroll to position [100, 0]
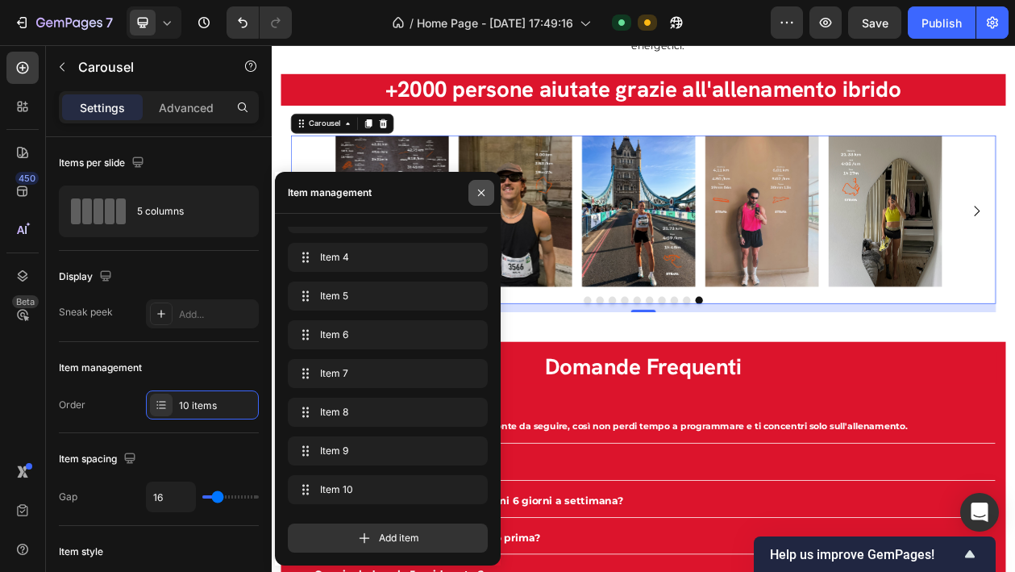
click at [482, 194] on icon "button" at bounding box center [481, 192] width 13 height 13
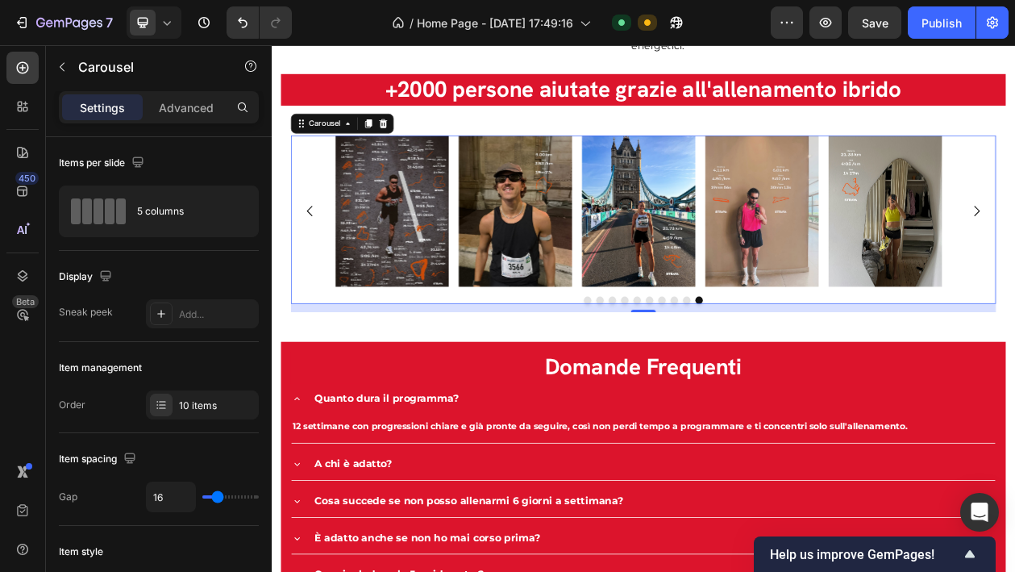
click at [327, 252] on icon "Carousel Back Arrow" at bounding box center [321, 260] width 19 height 19
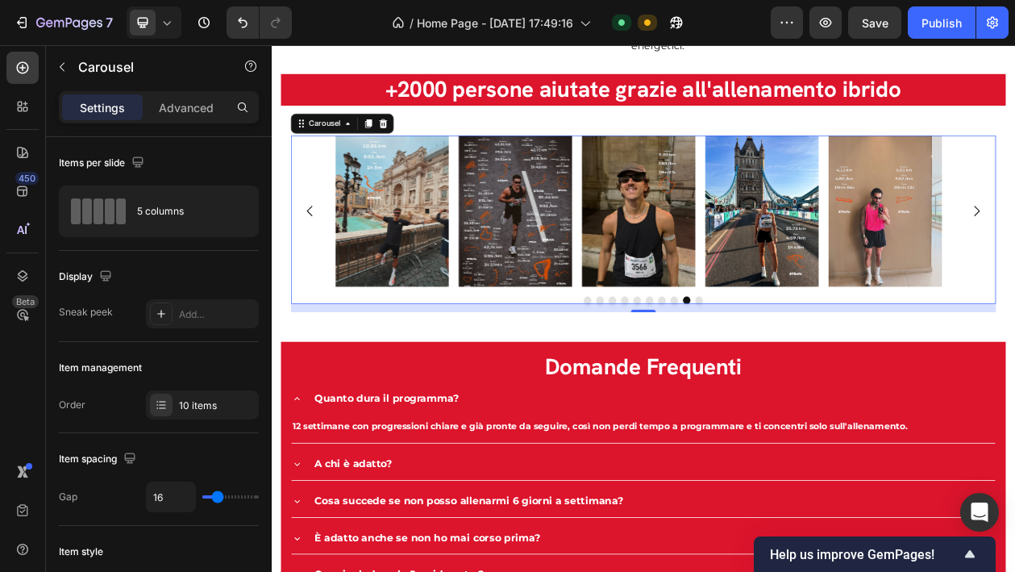
click at [678, 372] on button "Dot" at bounding box center [683, 377] width 10 height 10
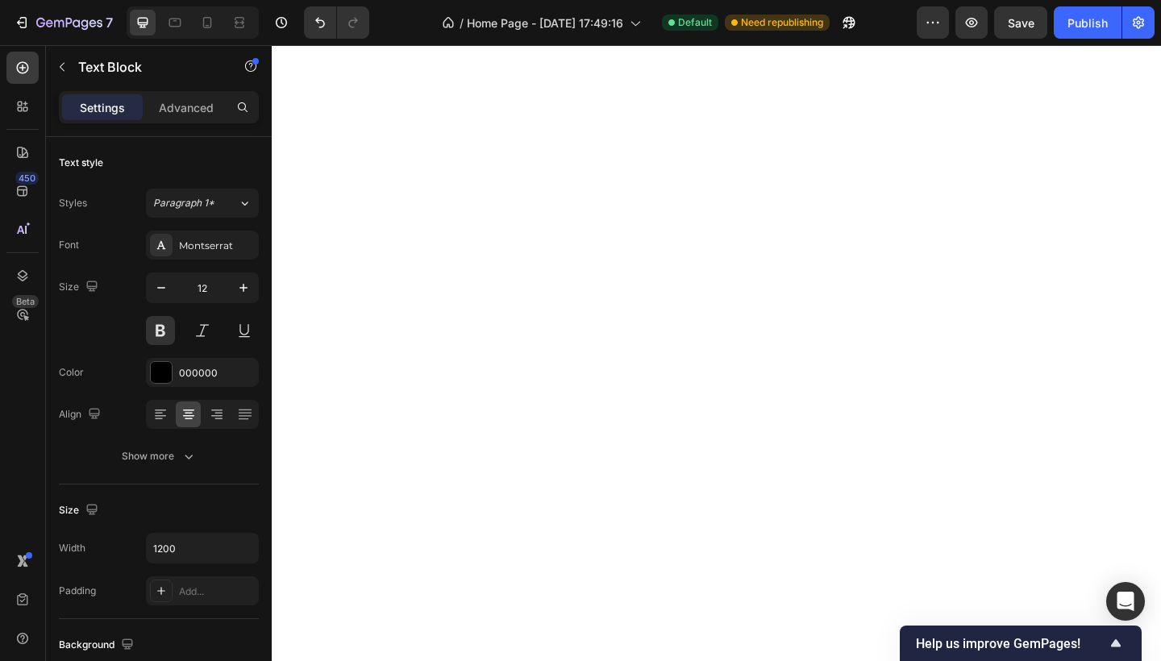
scroll to position [1510, 0]
click at [1014, 28] on span "Save" at bounding box center [1021, 23] width 27 height 14
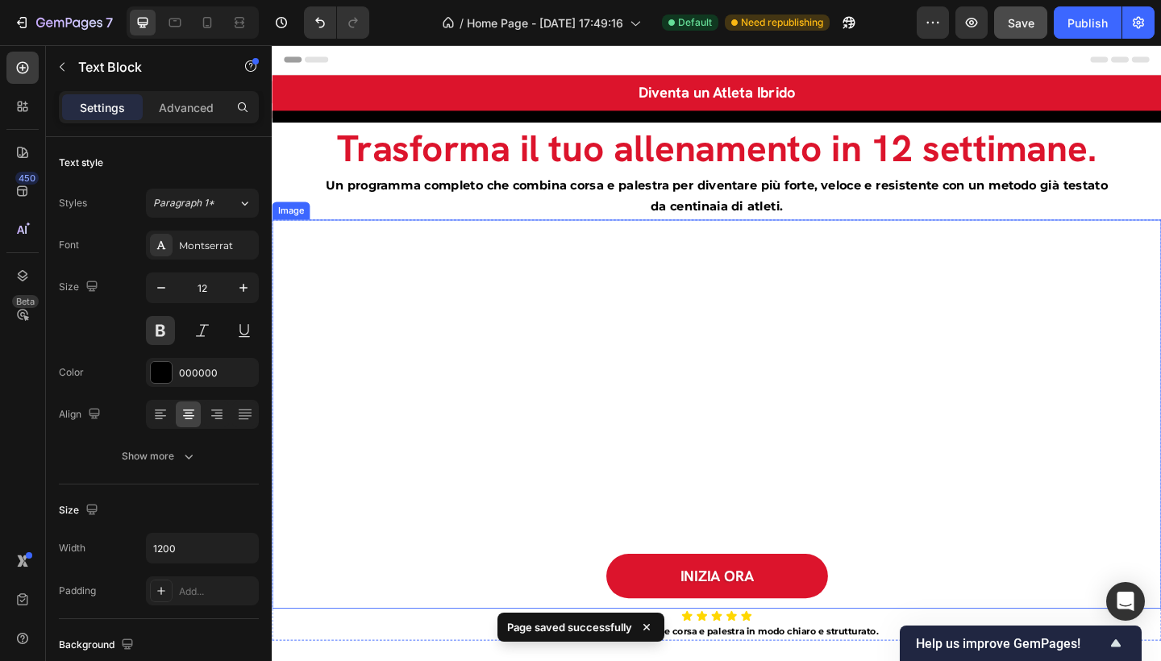
scroll to position [3, 0]
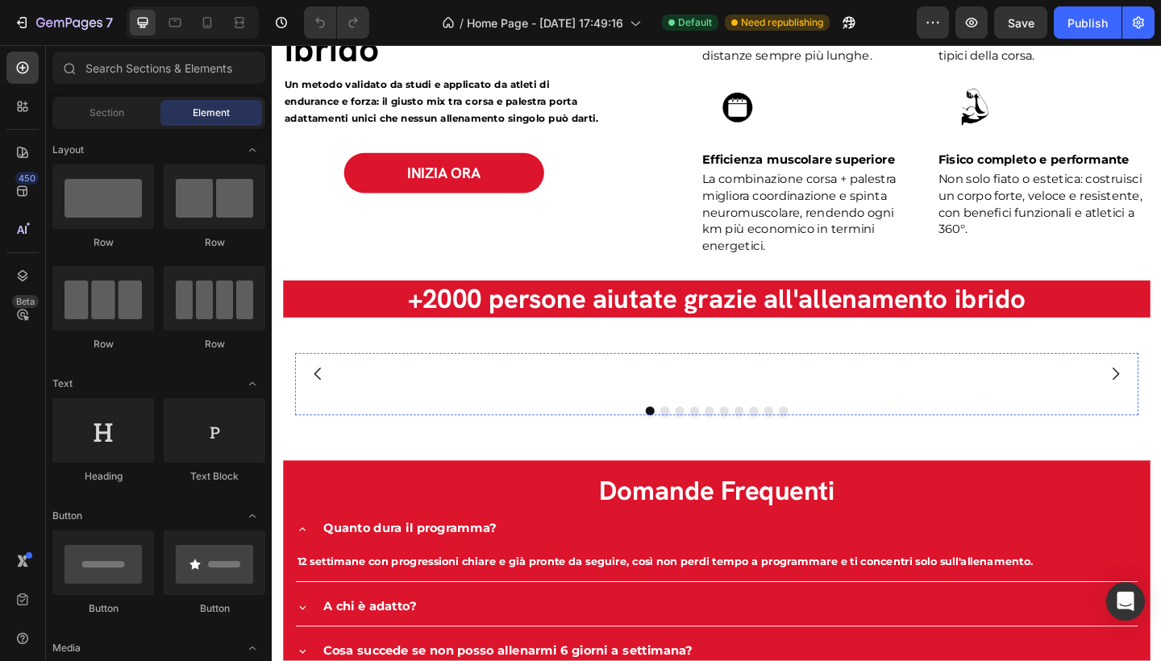
scroll to position [2935, 0]
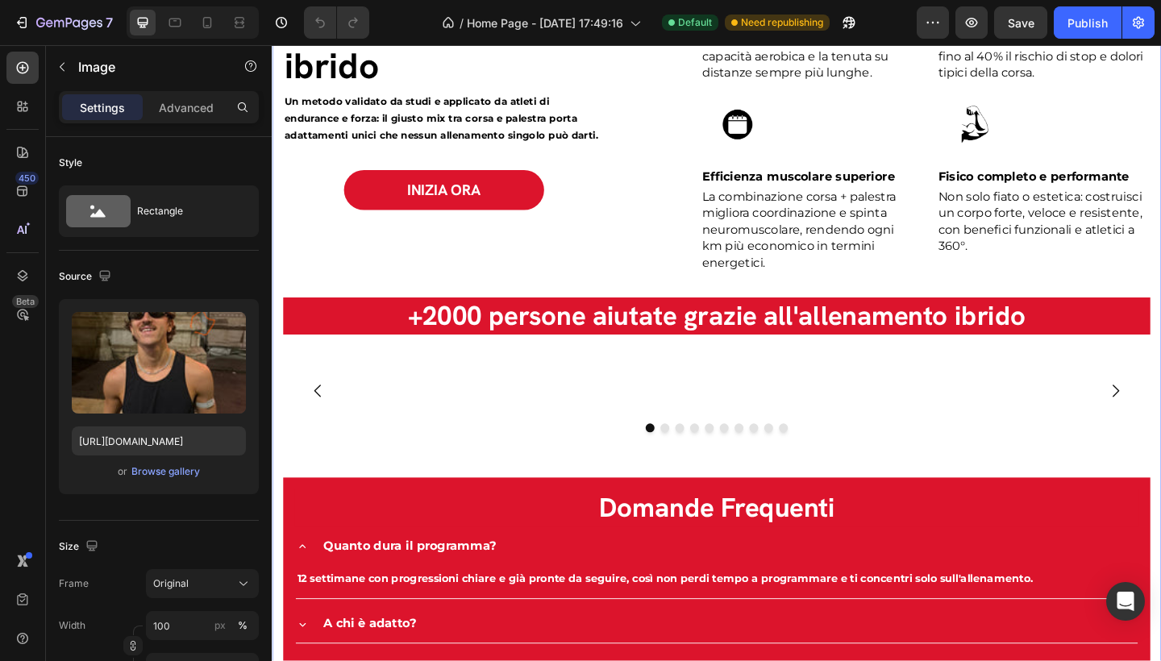
click at [455, 375] on div "365 HYBRID CLUB Text block I benefici scientifici dell'allenamento ibrido Headi…" at bounding box center [755, 407] width 943 height 990
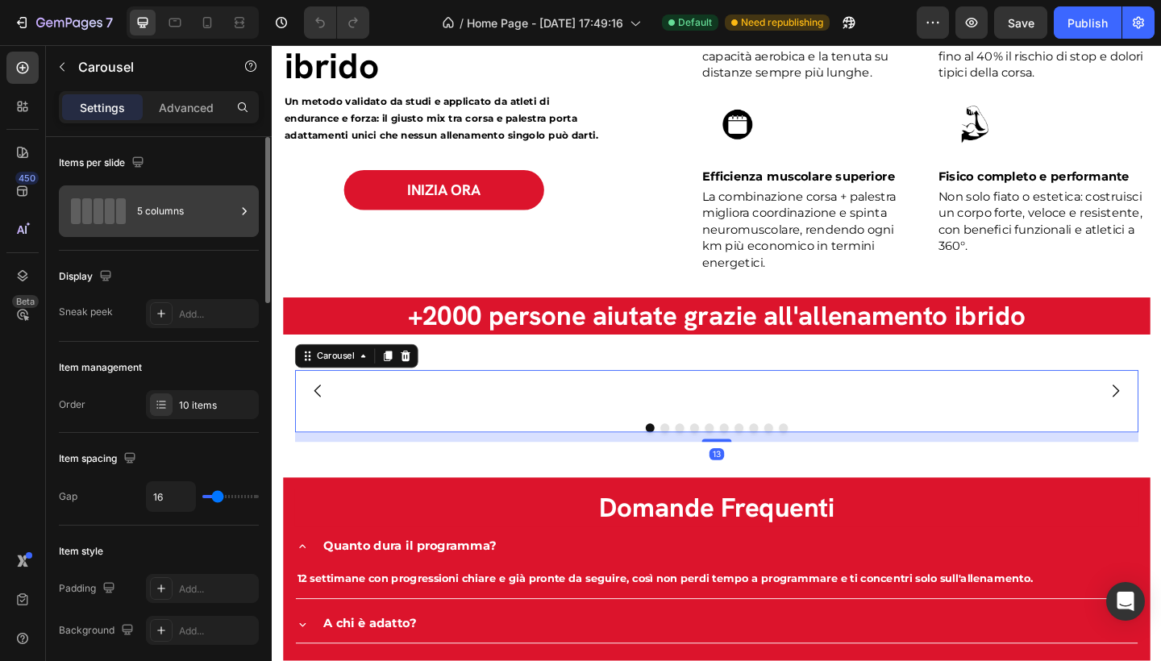
click at [218, 213] on div "5 columns" at bounding box center [186, 211] width 98 height 37
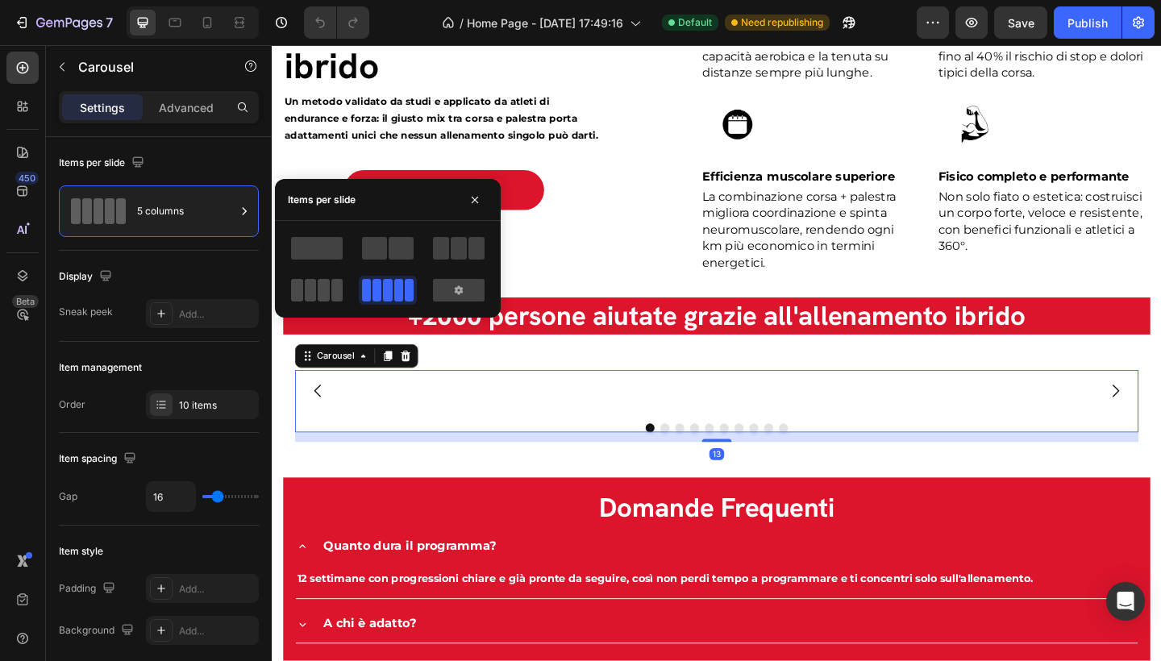
click at [326, 285] on span at bounding box center [324, 290] width 12 height 23
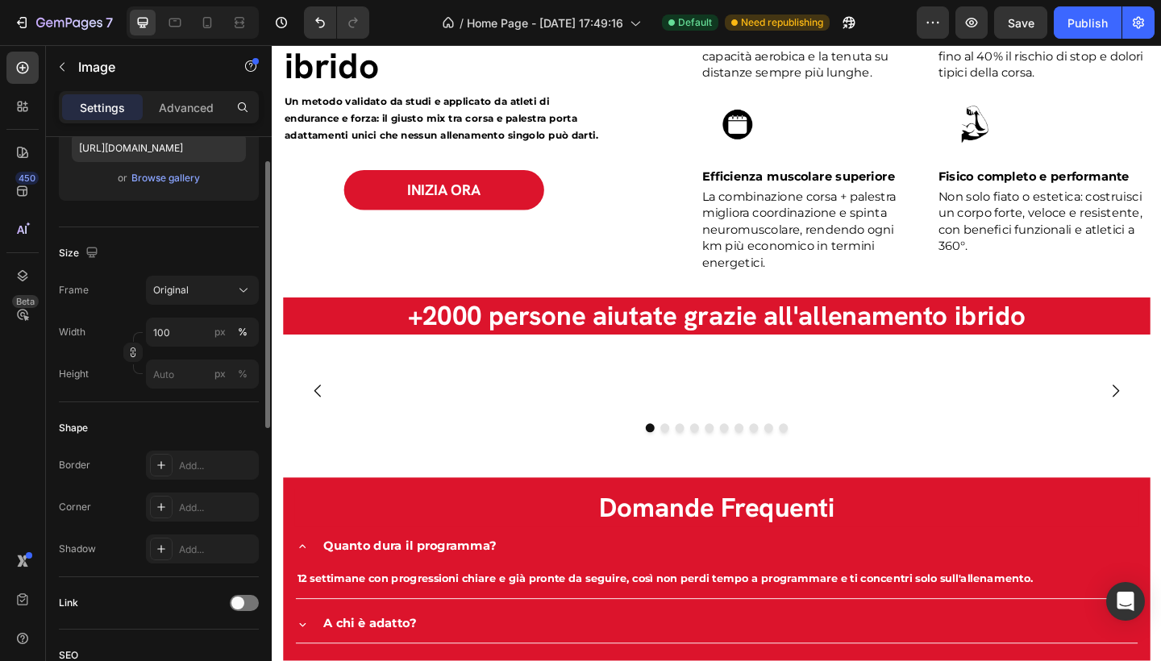
scroll to position [384, 0]
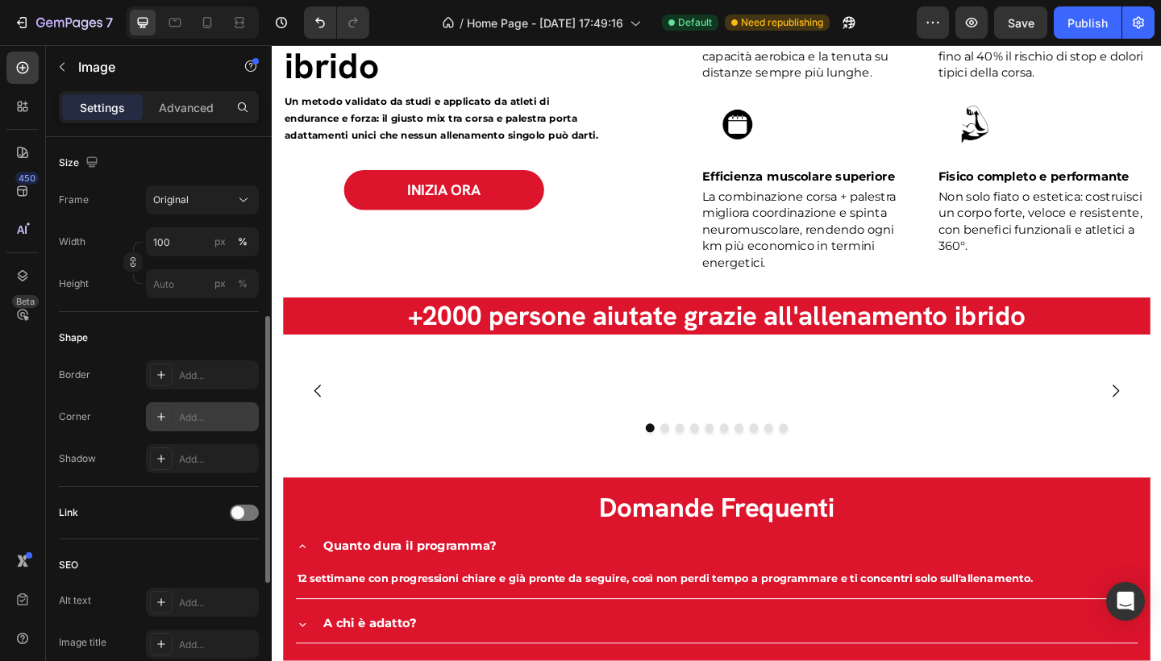
click at [194, 422] on div "Add..." at bounding box center [217, 417] width 76 height 15
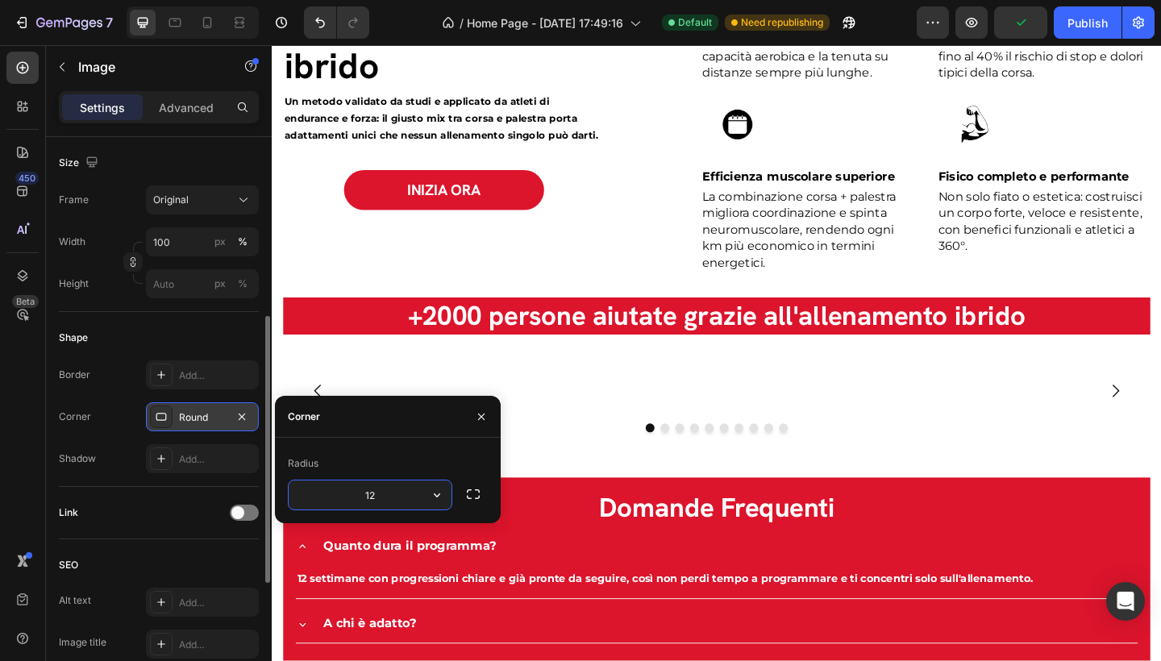
type input "12"
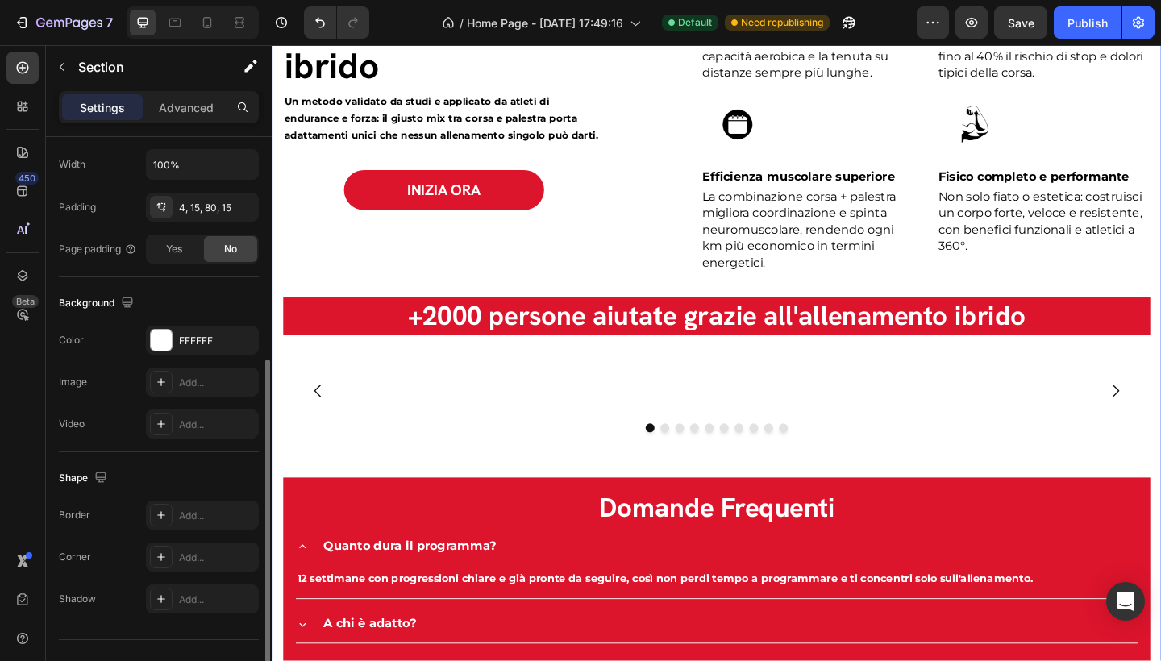
click at [585, 364] on div "365 HYBRID CLUB Text block I benefici scientifici dell'allenamento ibrido Headi…" at bounding box center [755, 407] width 943 height 990
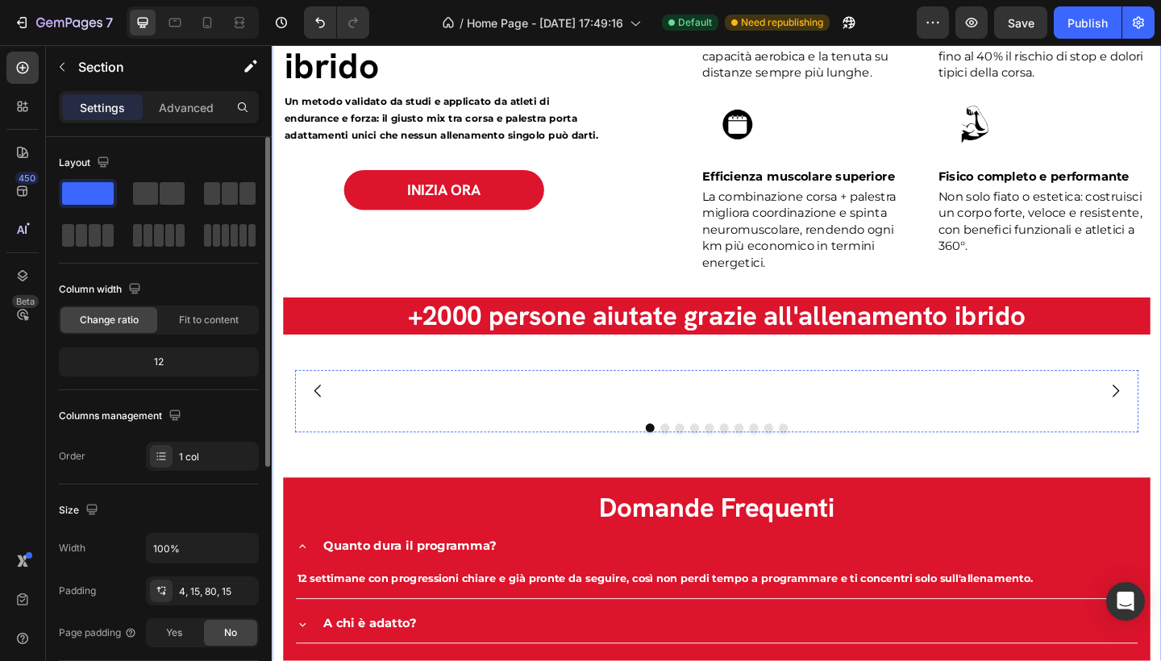
click at [601, 422] on img at bounding box center [650, 422] width 188 height 0
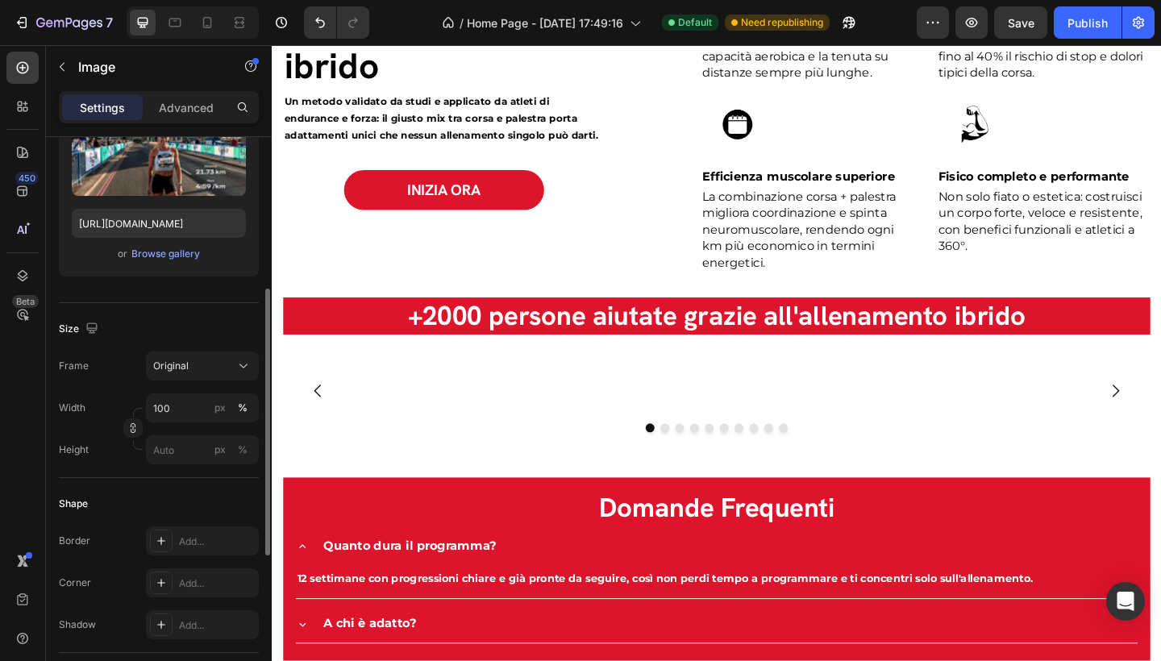
scroll to position [280, 0]
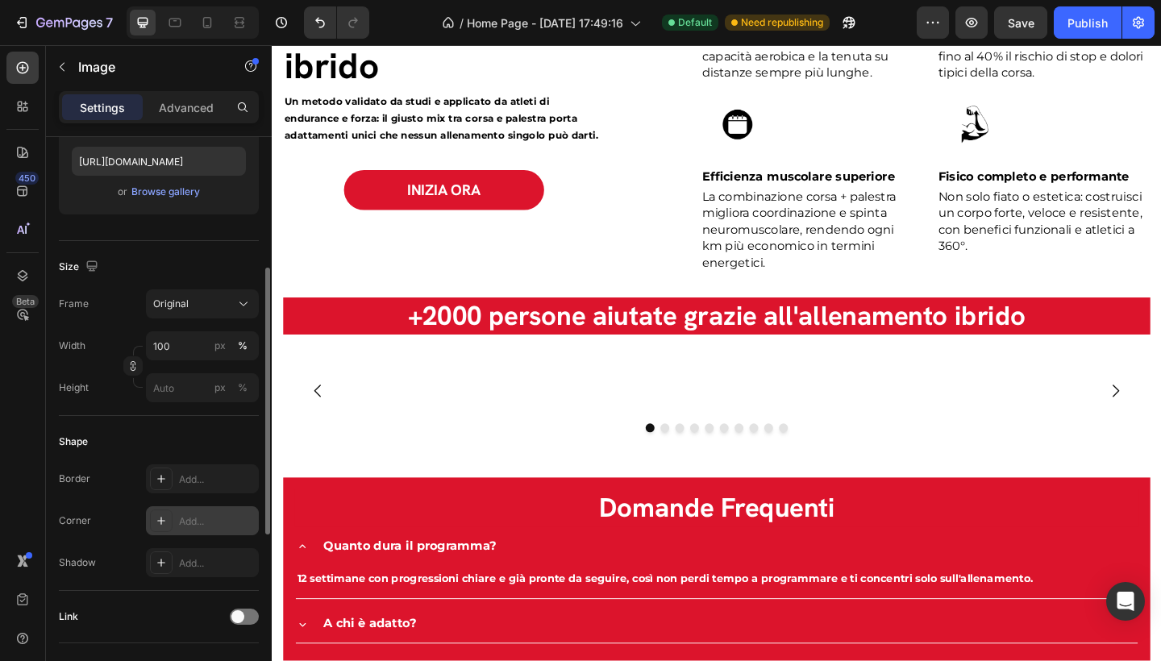
click at [196, 525] on div "Add..." at bounding box center [217, 521] width 76 height 15
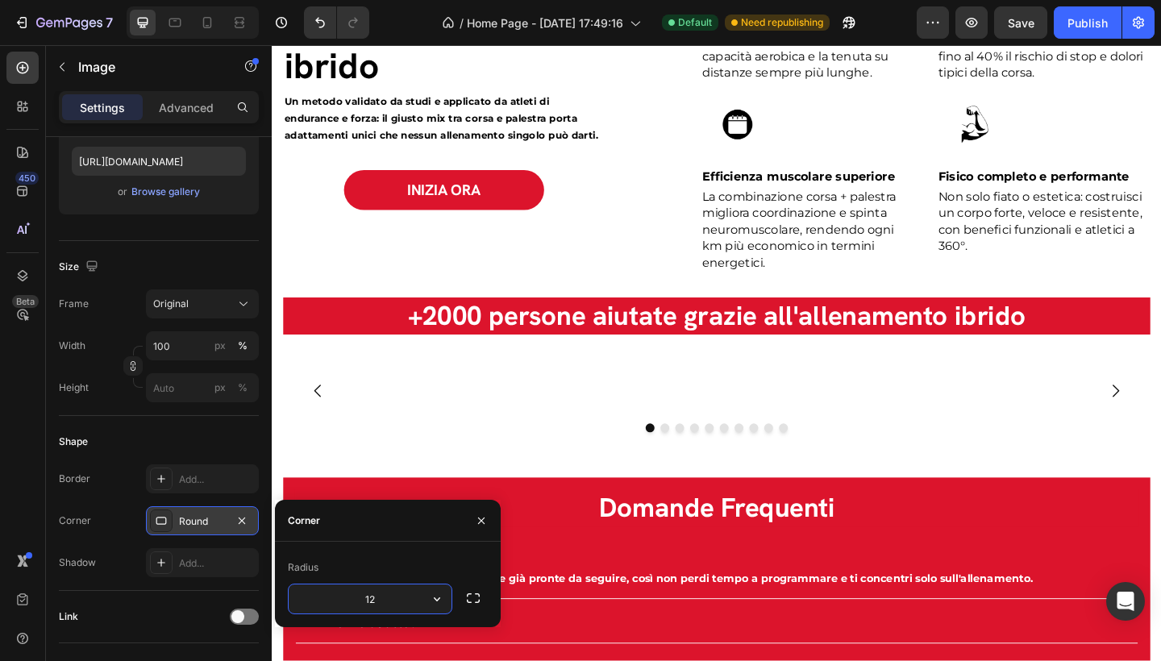
type input "12"
click at [843, 422] on img at bounding box center [850, 422] width 188 height 0
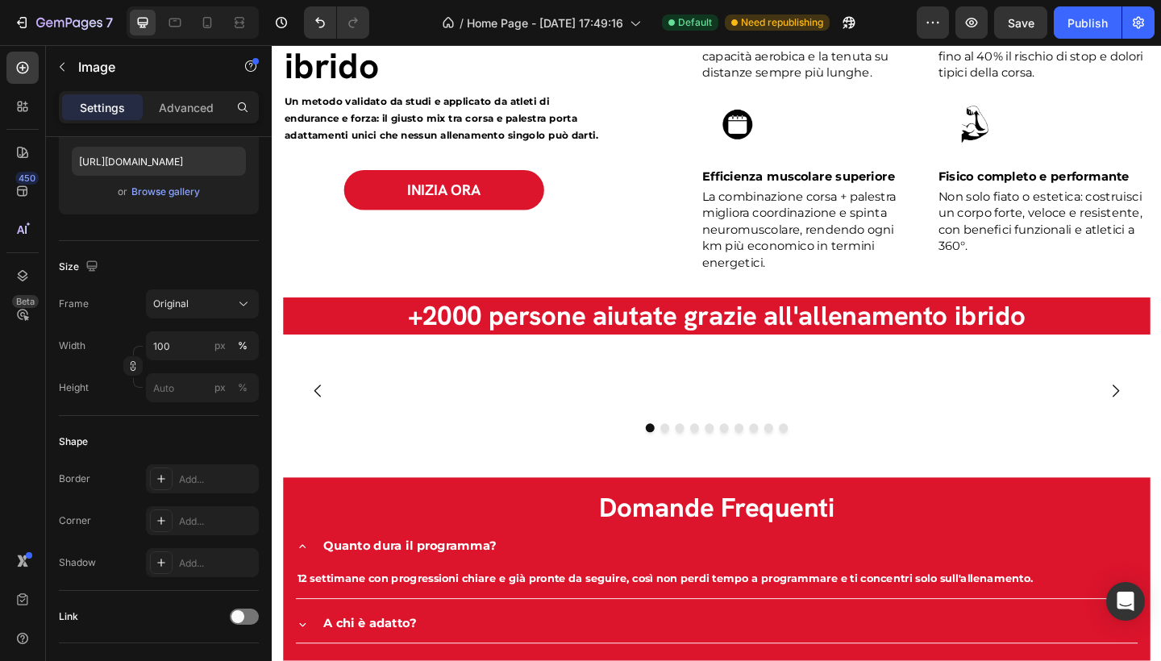
click at [844, 422] on img at bounding box center [850, 422] width 188 height 0
click at [201, 525] on div "Add..." at bounding box center [217, 521] width 76 height 15
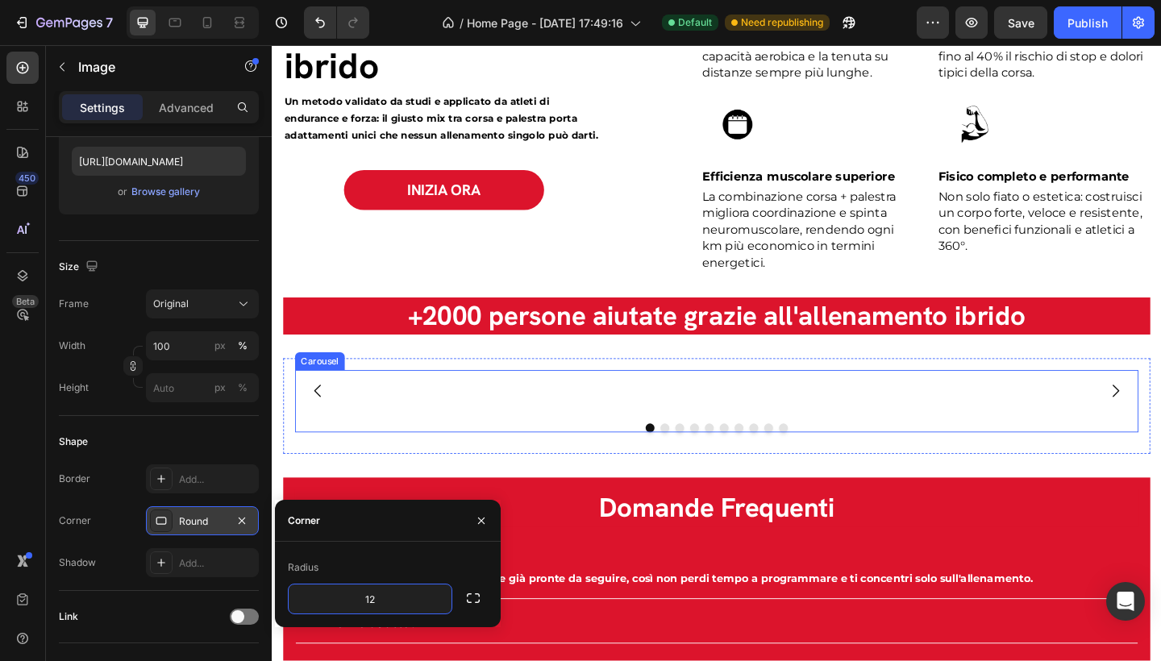
type input "12"
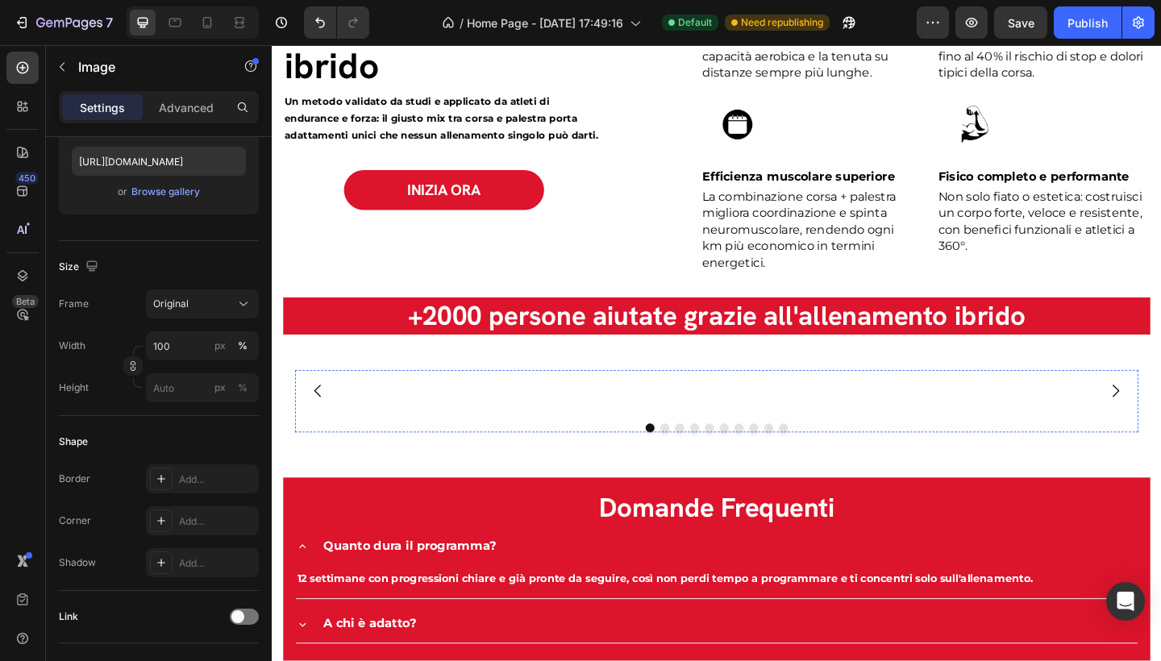
click at [1039, 422] on img at bounding box center [1050, 422] width 188 height 0
click at [174, 514] on div "Add..." at bounding box center [202, 520] width 113 height 29
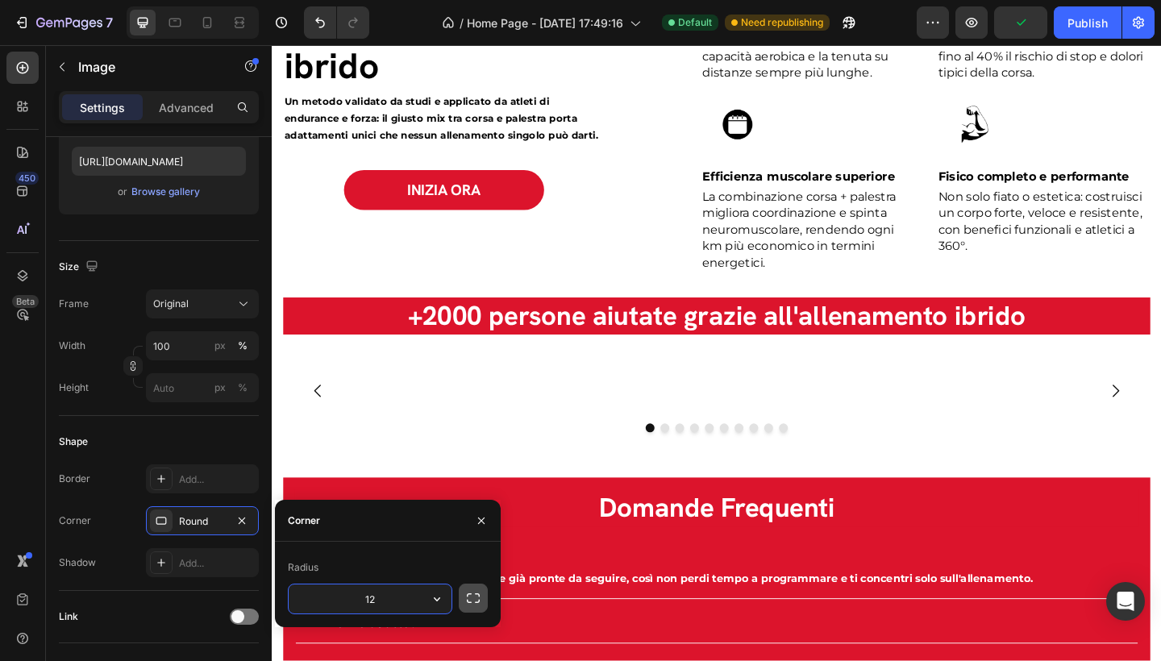
type input "12"
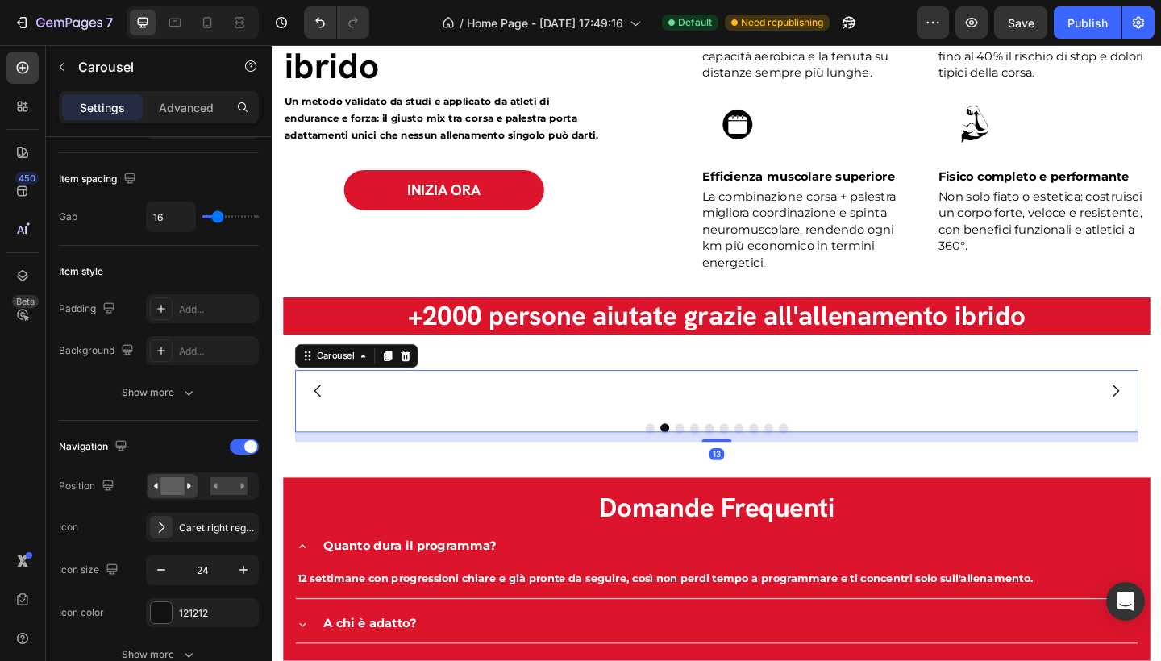
scroll to position [0, 0]
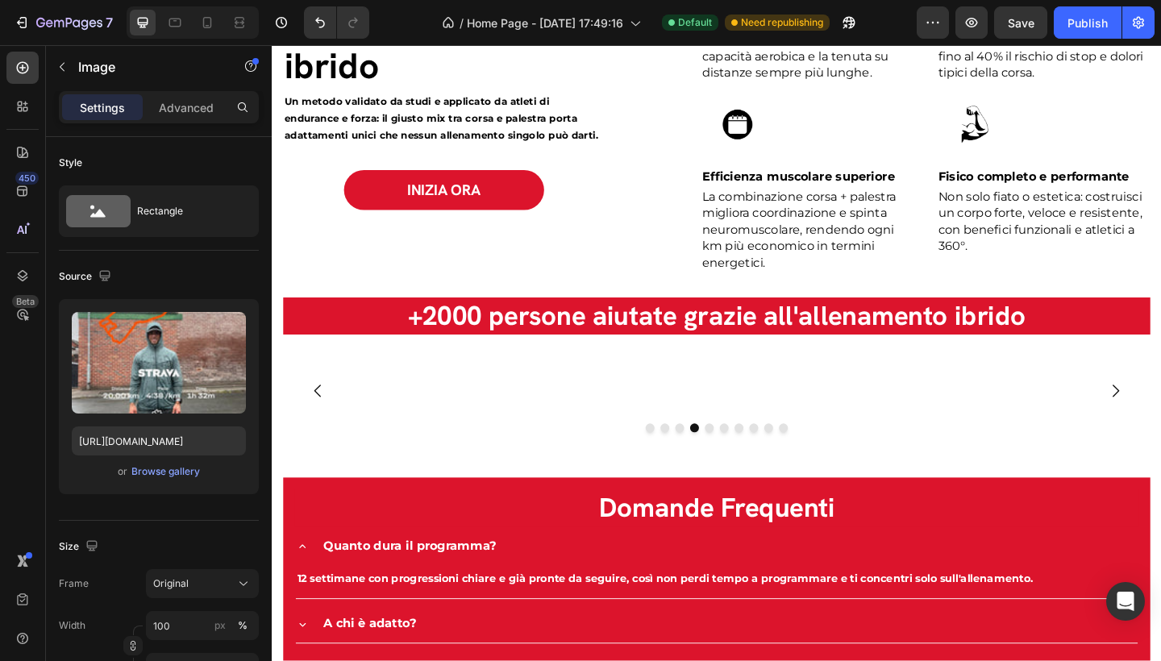
click at [571, 422] on img at bounding box center [650, 422] width 188 height 0
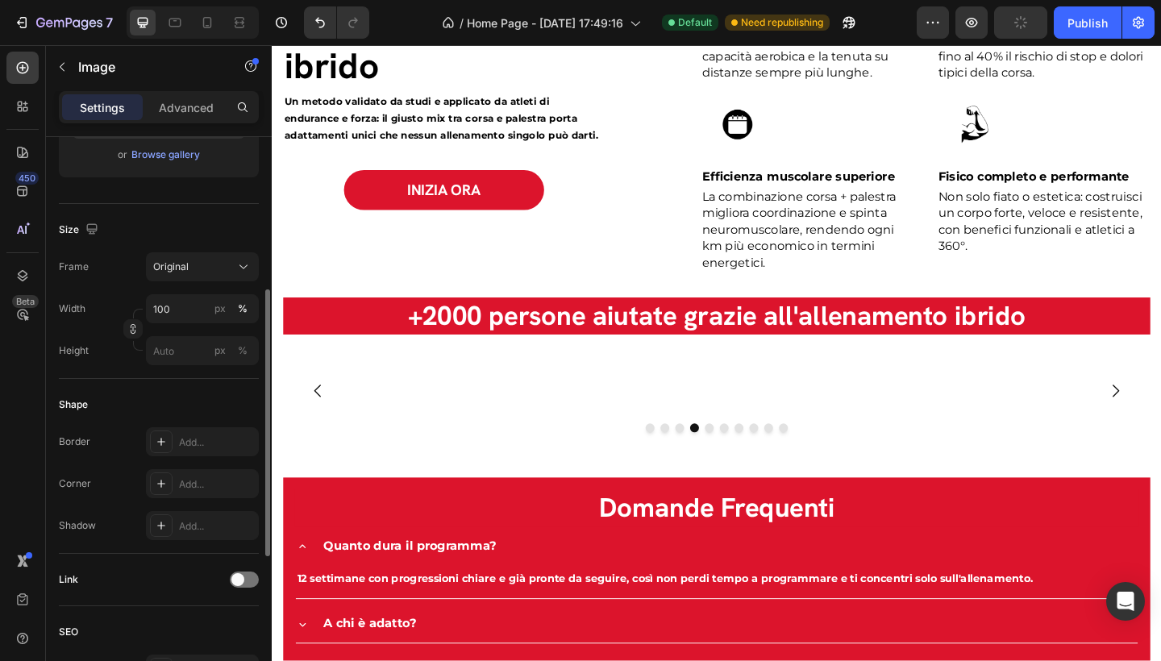
scroll to position [335, 0]
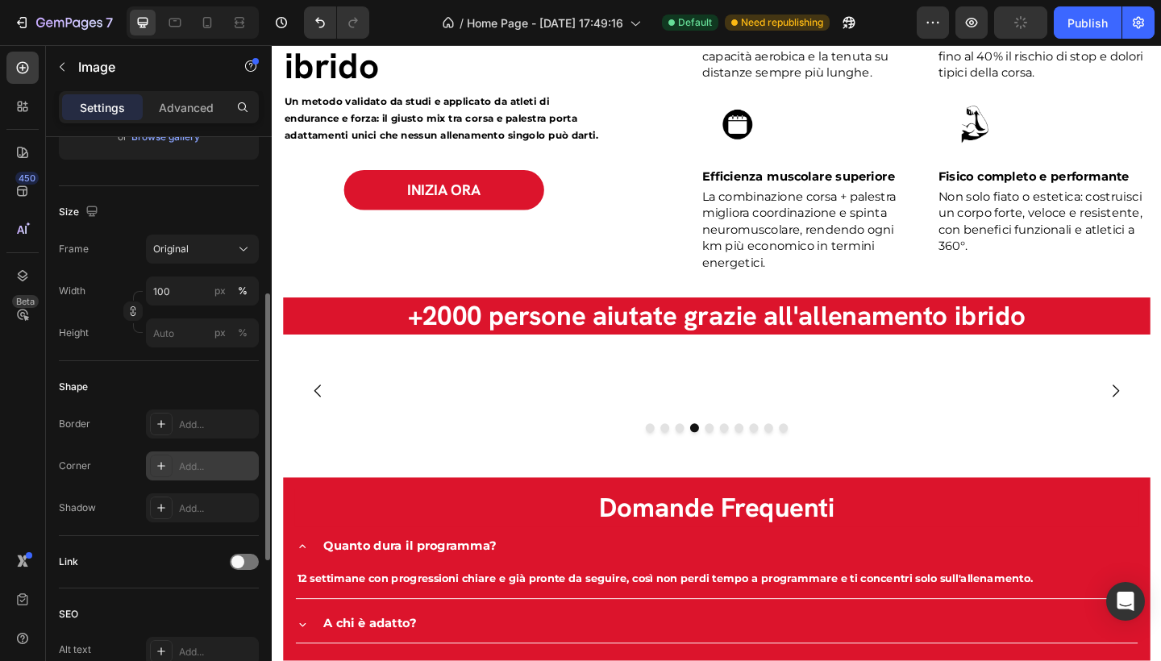
click at [179, 474] on div "Add..." at bounding box center [202, 466] width 113 height 29
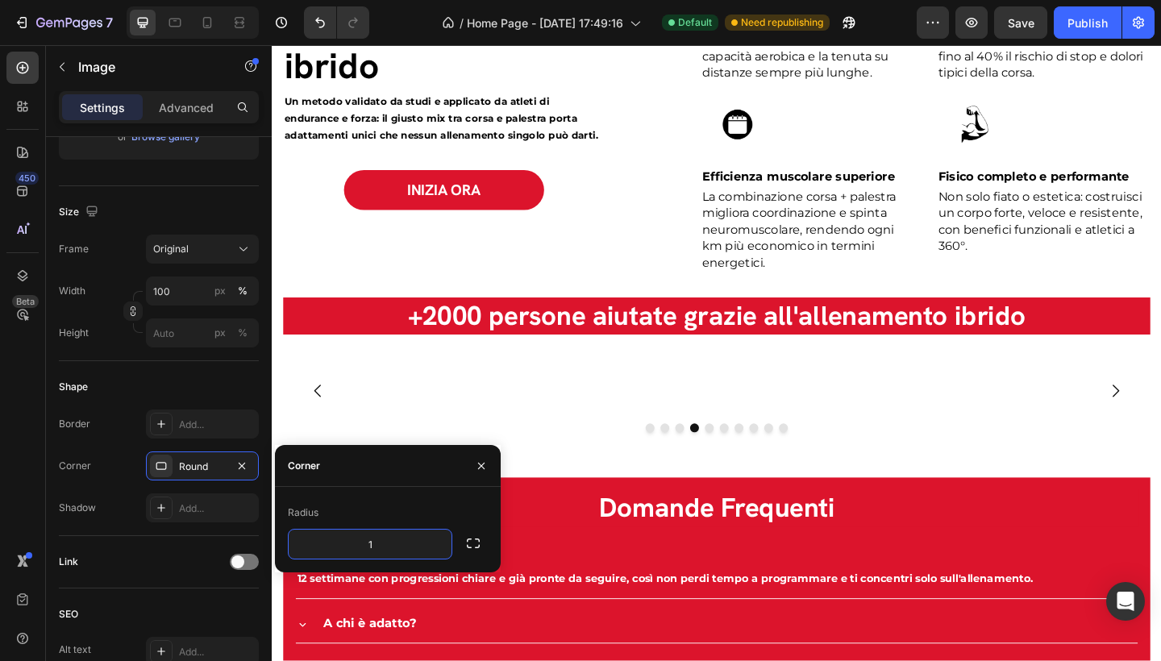
type input "12"
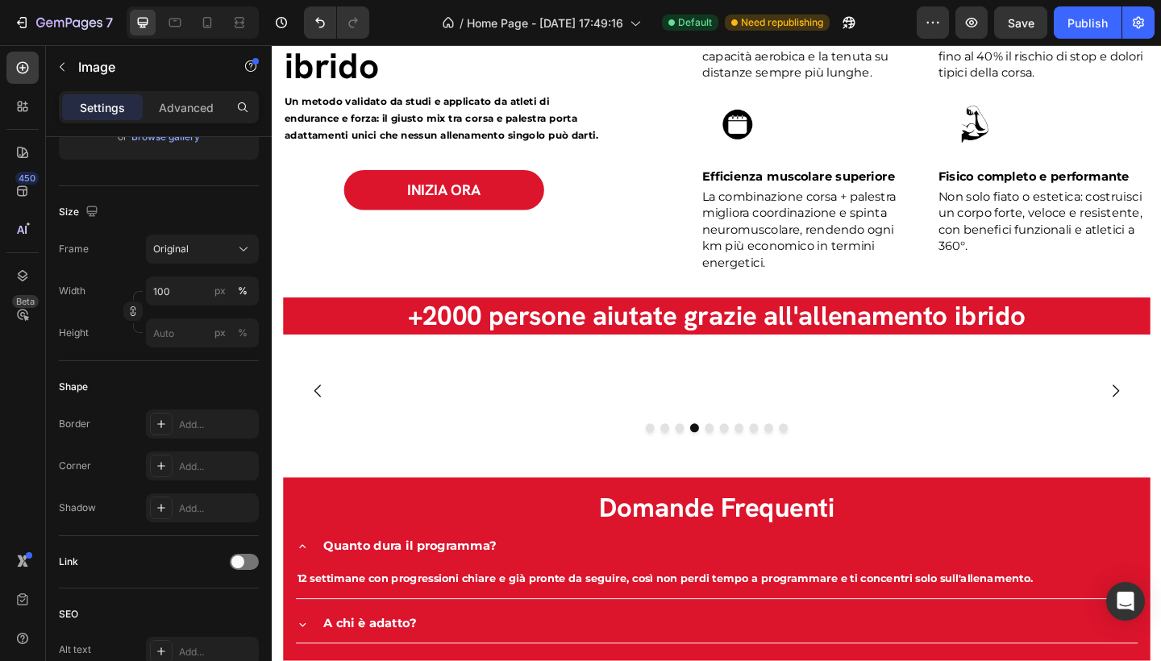
click at [881, 422] on img at bounding box center [850, 422] width 188 height 0
click at [208, 472] on div "Add..." at bounding box center [217, 467] width 76 height 15
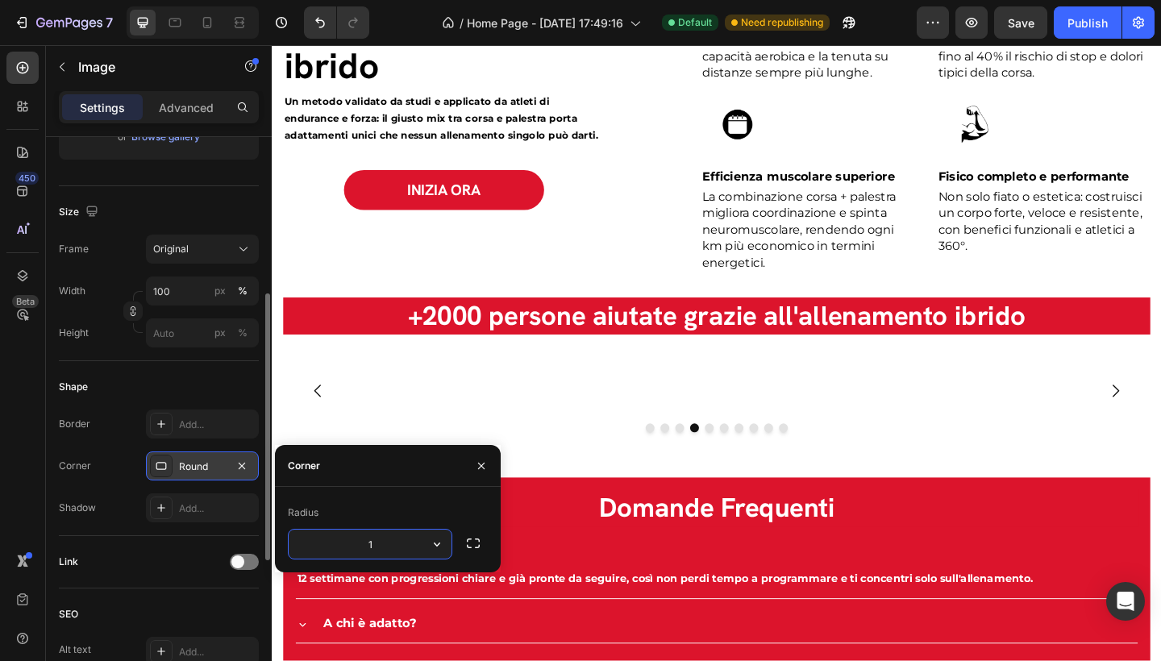
type input "12"
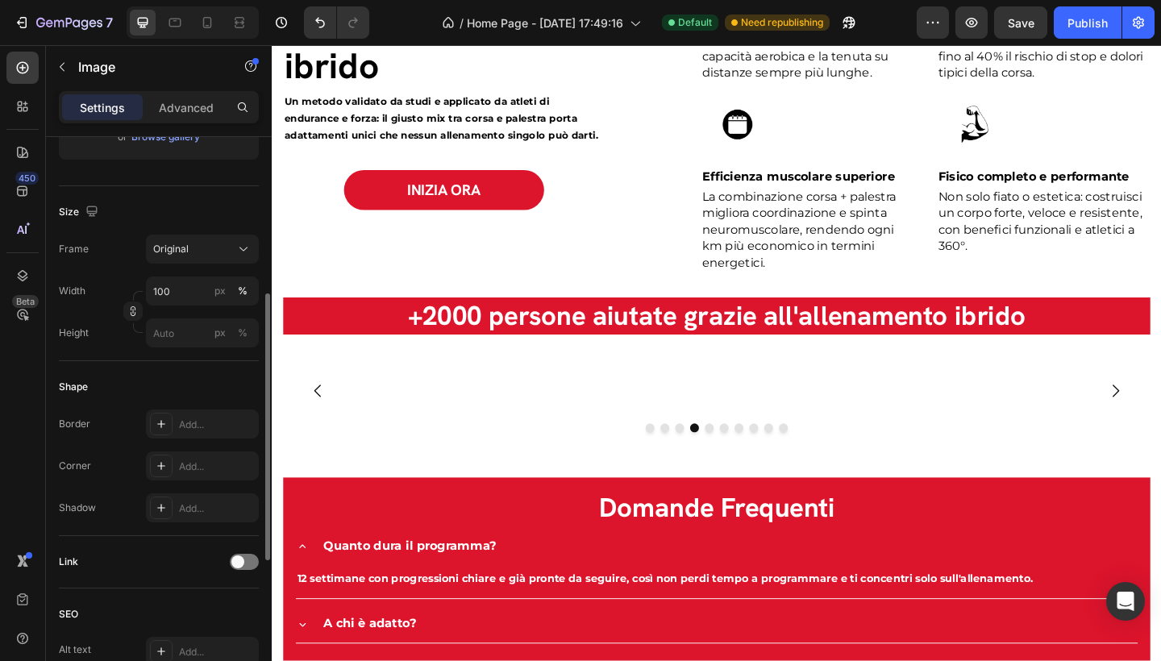
click at [1006, 422] on img at bounding box center [1050, 422] width 188 height 0
click at [206, 465] on div "Add..." at bounding box center [217, 467] width 76 height 15
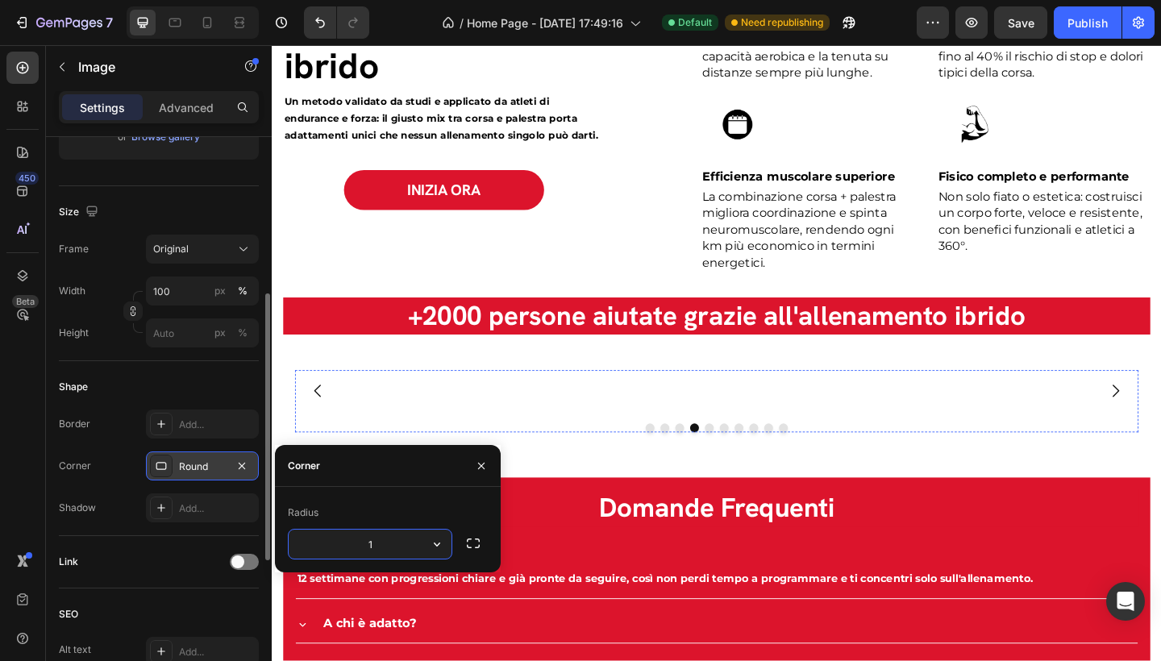
type input "12"
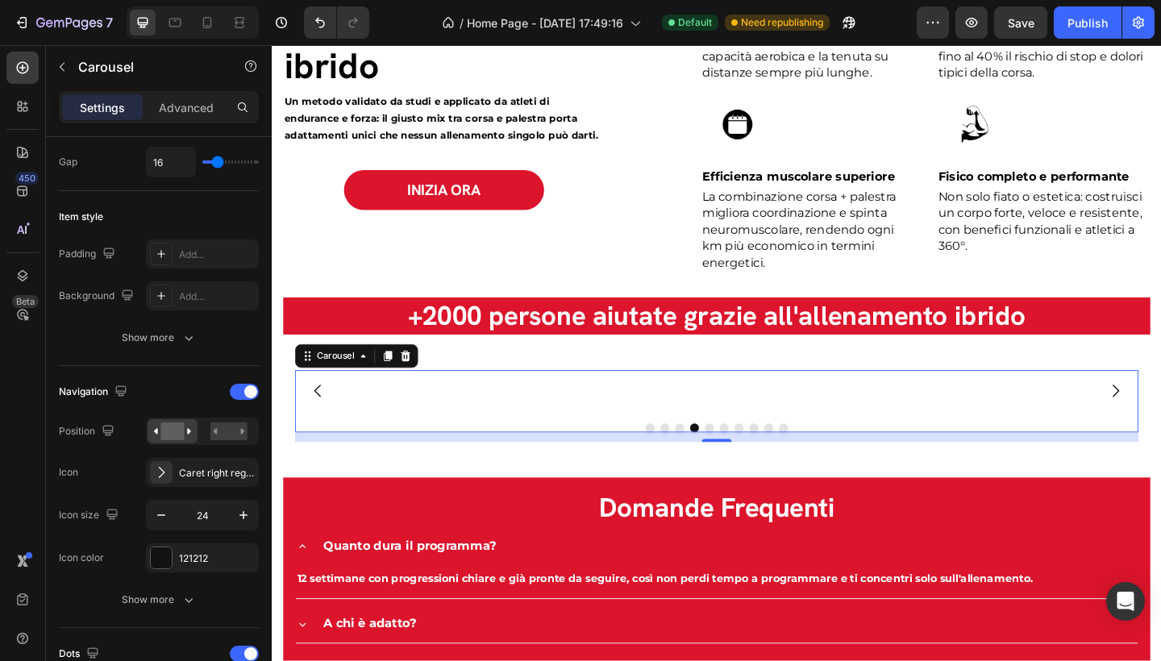
scroll to position [0, 0]
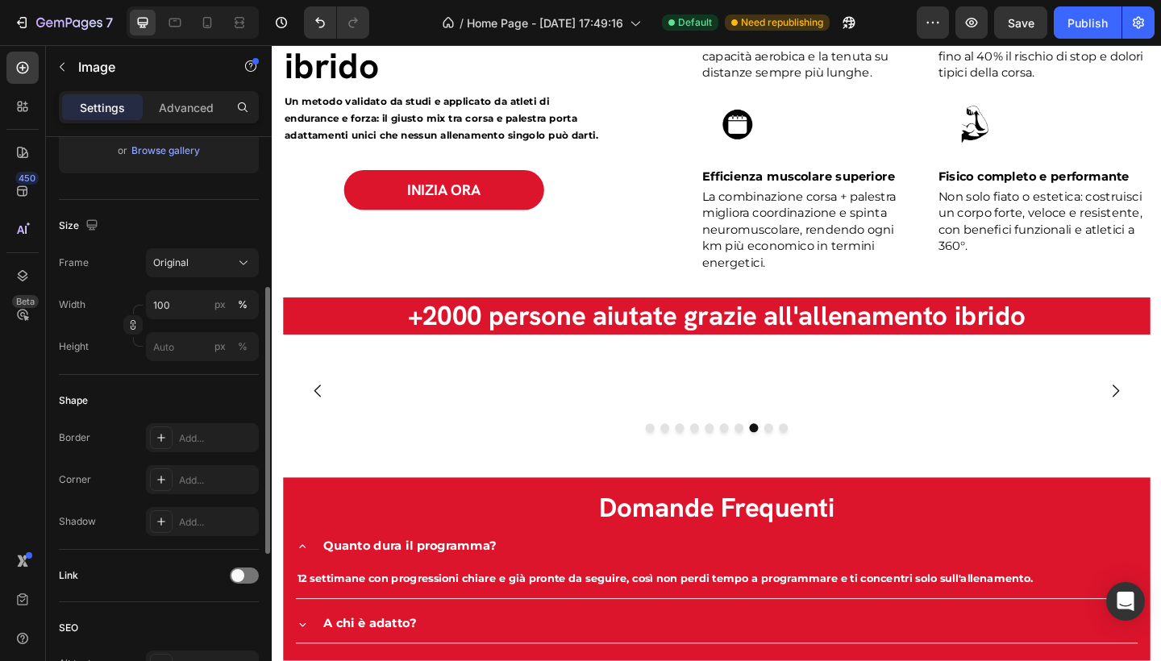
scroll to position [412, 0]
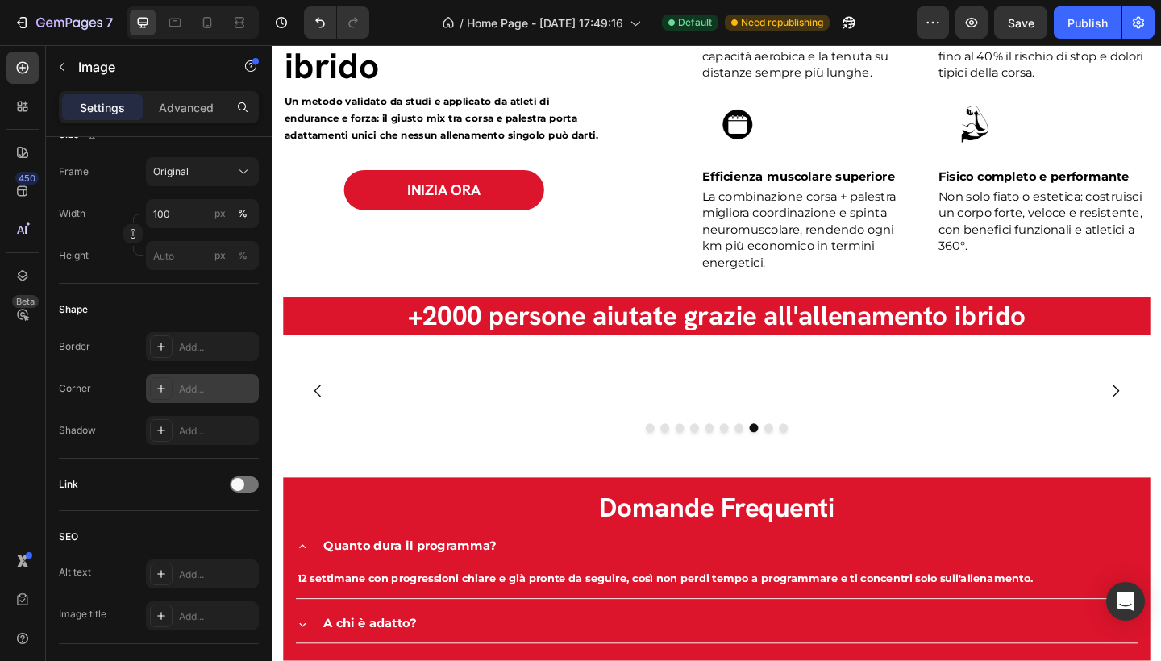
click at [191, 389] on div "Add..." at bounding box center [217, 389] width 76 height 15
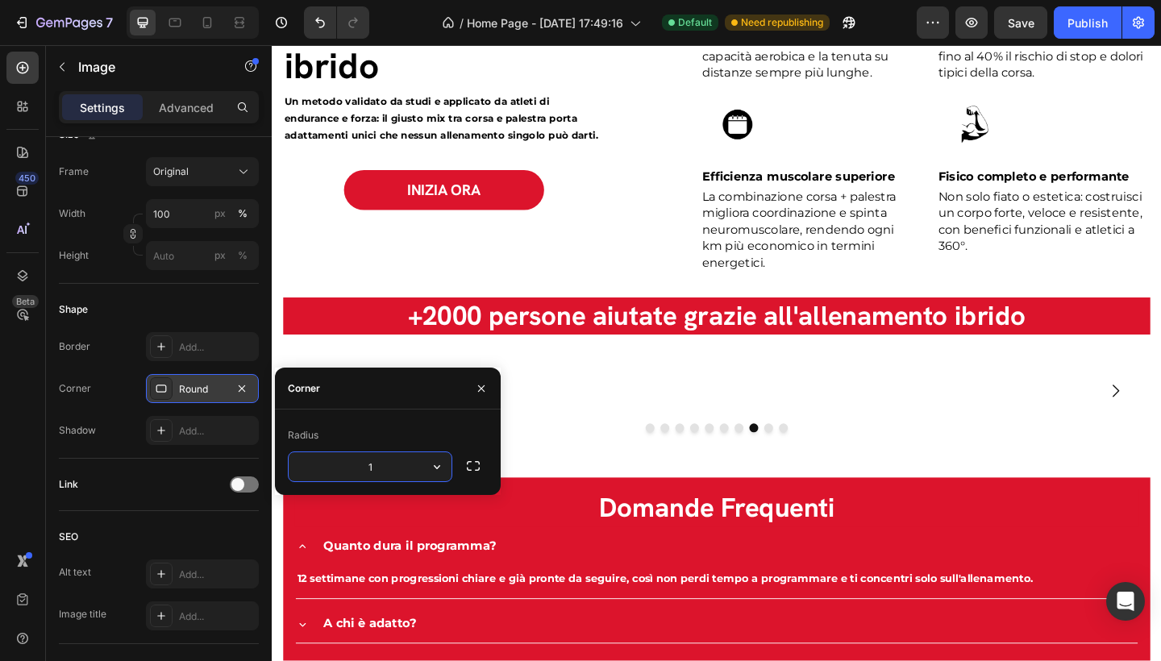
type input "12"
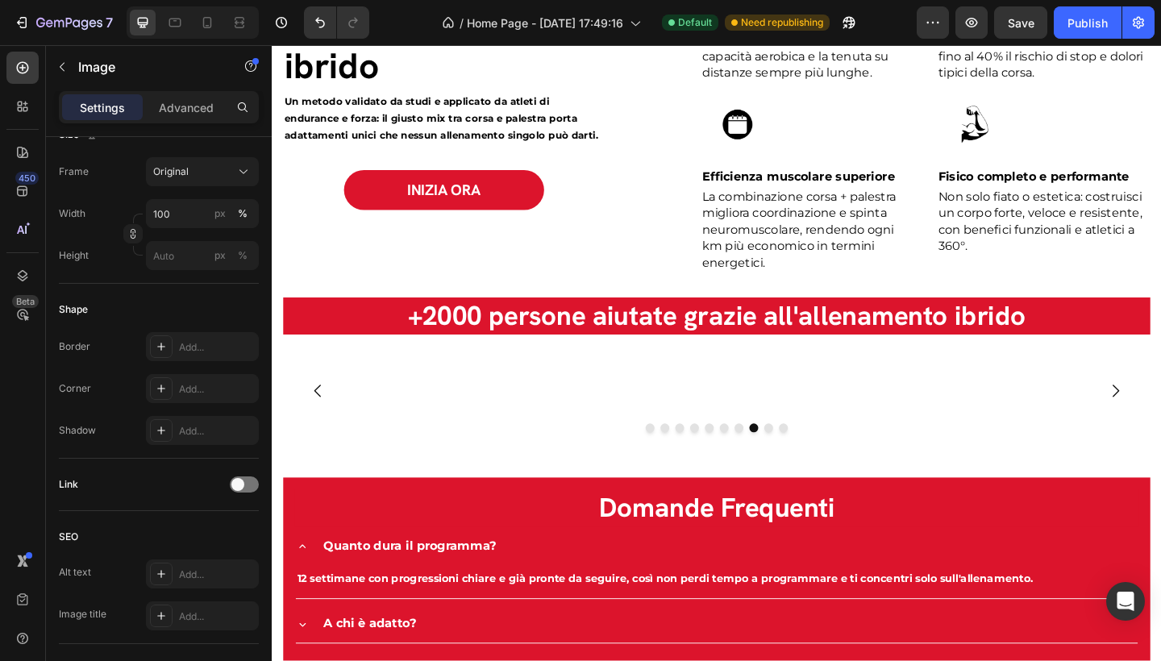
click at [629, 422] on img at bounding box center [650, 422] width 188 height 0
click at [212, 391] on div "Add..." at bounding box center [217, 389] width 76 height 15
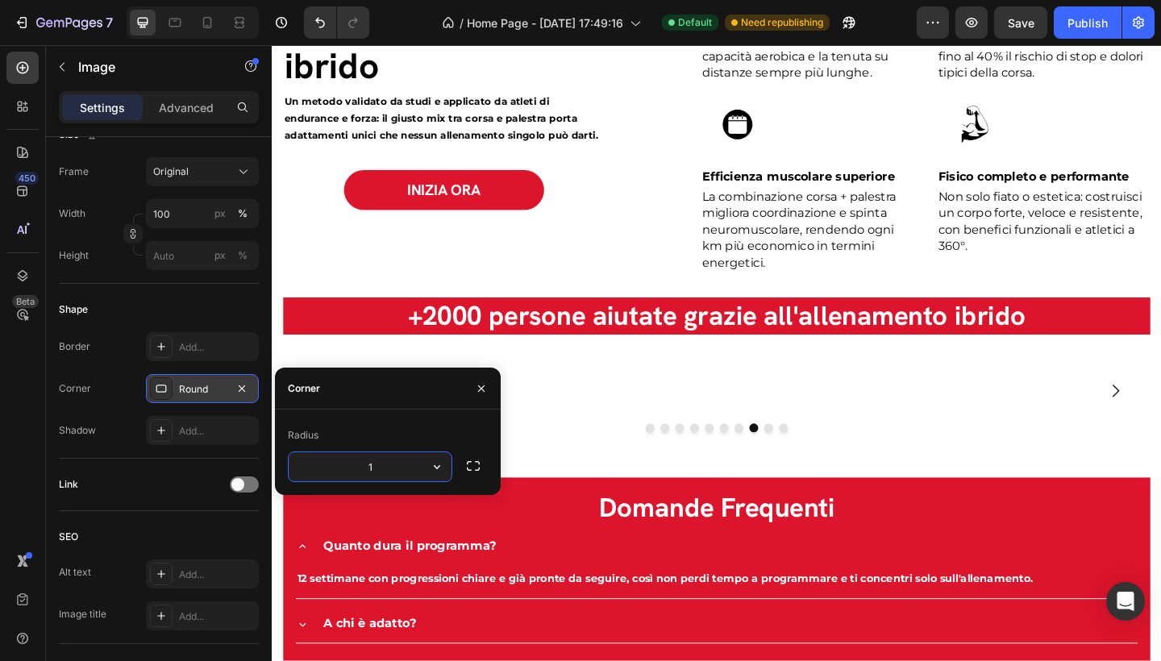
type input "12"
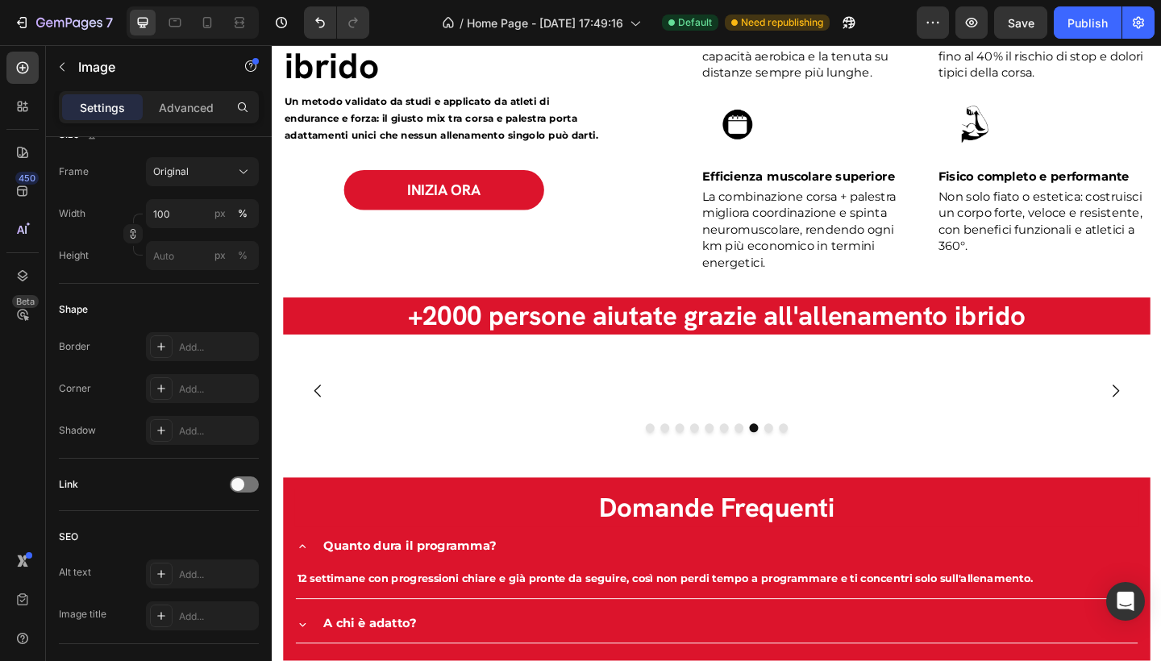
click at [881, 422] on img at bounding box center [850, 422] width 188 height 0
click at [208, 385] on div "Add..." at bounding box center [217, 389] width 76 height 15
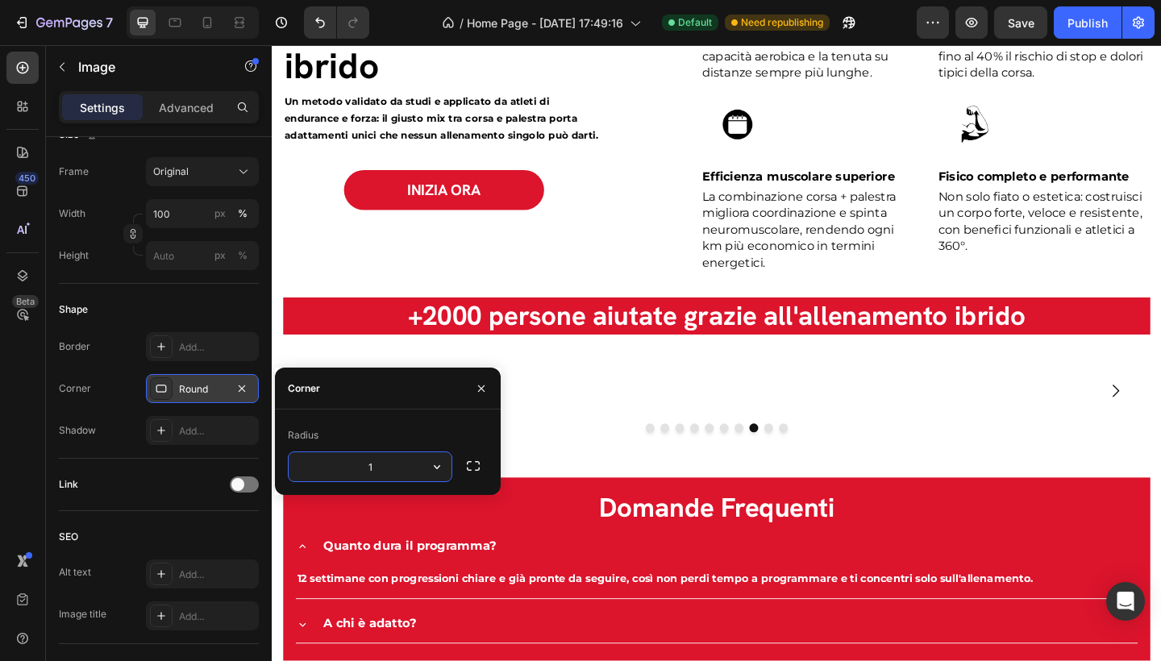
type input "12"
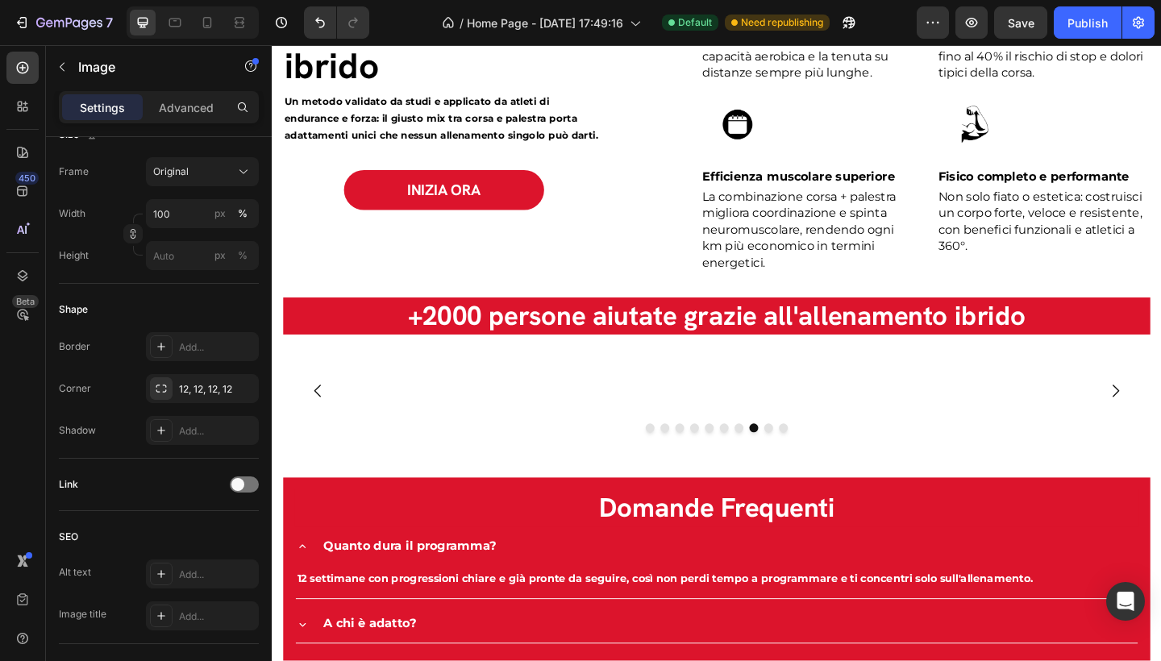
click at [1040, 422] on img at bounding box center [1050, 422] width 188 height 0
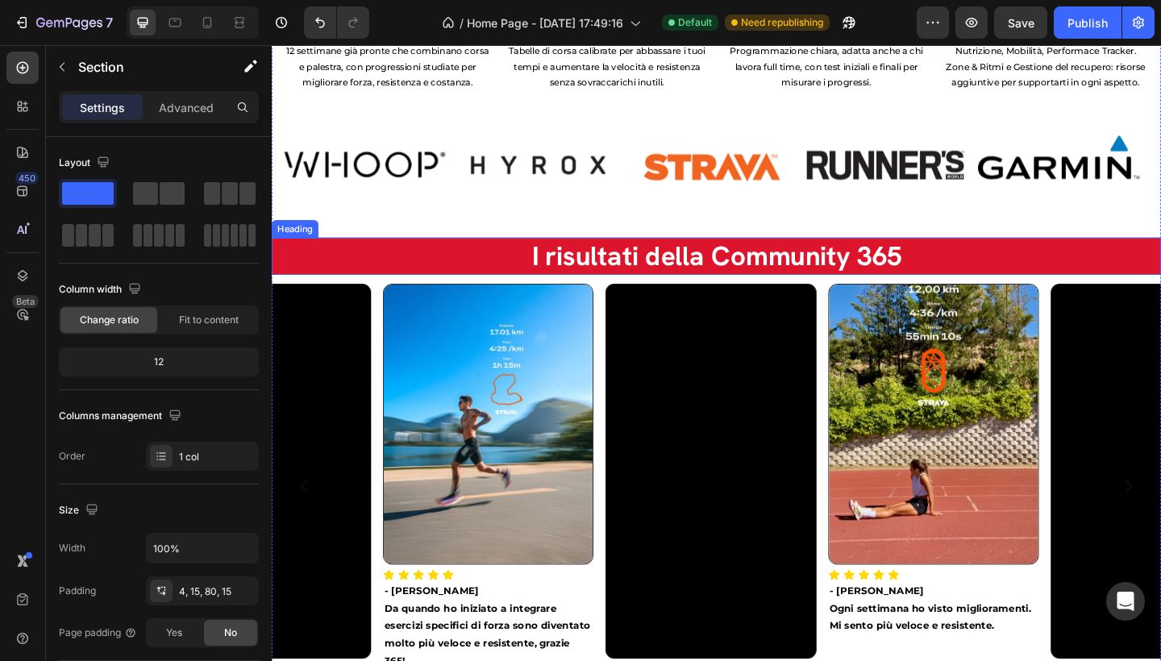
scroll to position [1867, 0]
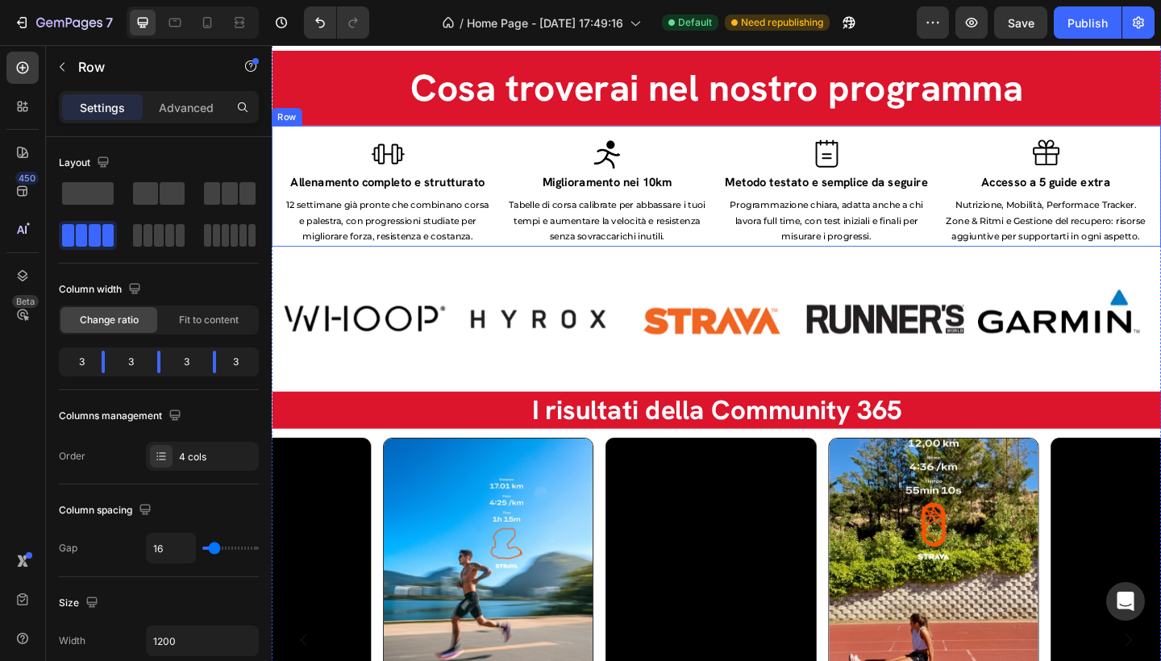
click at [407, 265] on div "Icon Allenamento completo e strutturato Text Block 12 settimane già pronte che …" at bounding box center [398, 205] width 226 height 119
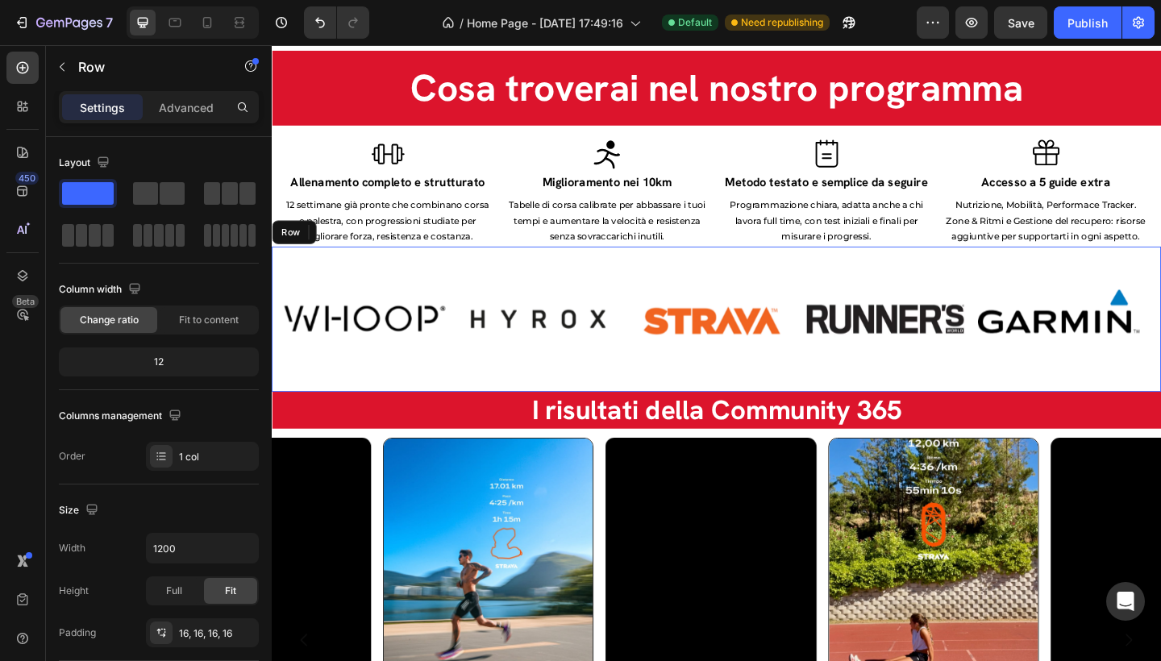
click at [329, 281] on div "Image Image Image Image Image Carousel Row" at bounding box center [756, 344] width 968 height 158
click at [326, 281] on div "Image Image Image Image Image Carousel Row 0" at bounding box center [756, 344] width 968 height 158
click at [369, 255] on icon at bounding box center [371, 249] width 10 height 11
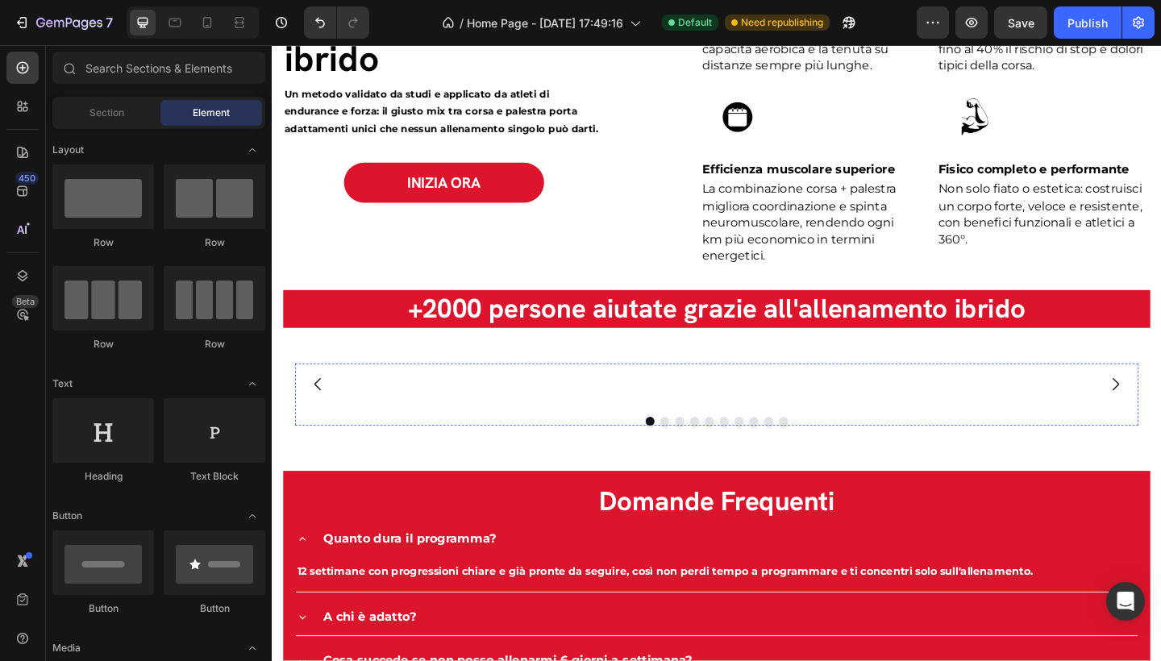
scroll to position [2789, 0]
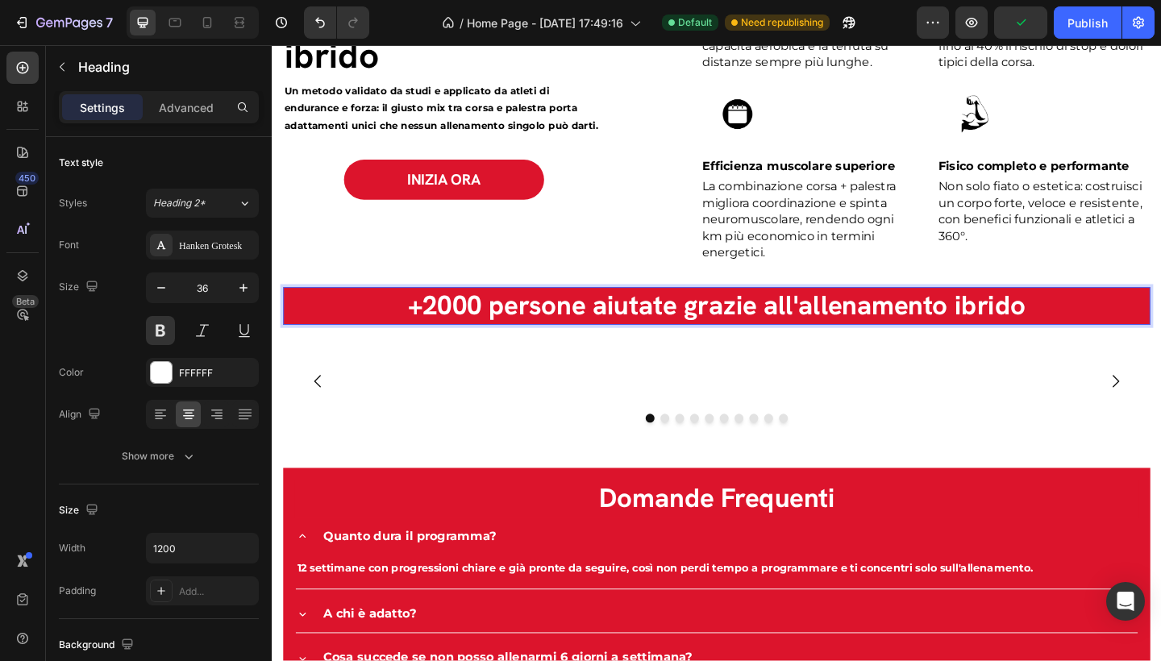
click at [710, 321] on p "+2000 persone aiutate grazie all'allenamento ibrido" at bounding box center [755, 329] width 940 height 38
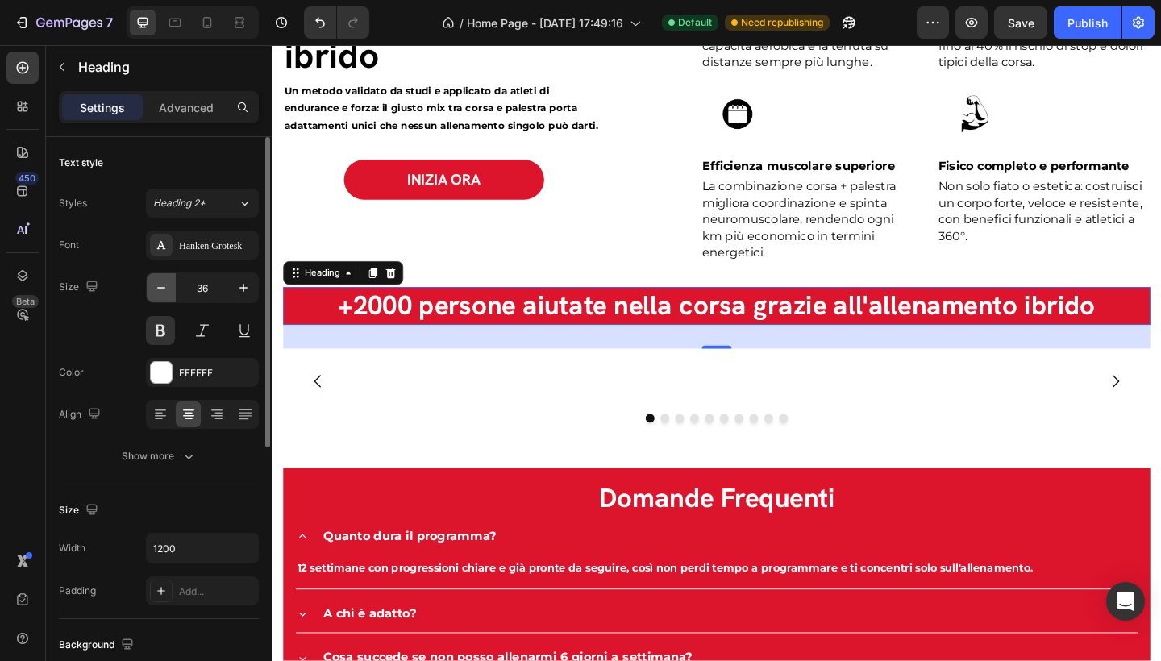
click at [161, 287] on icon "button" at bounding box center [161, 288] width 16 height 16
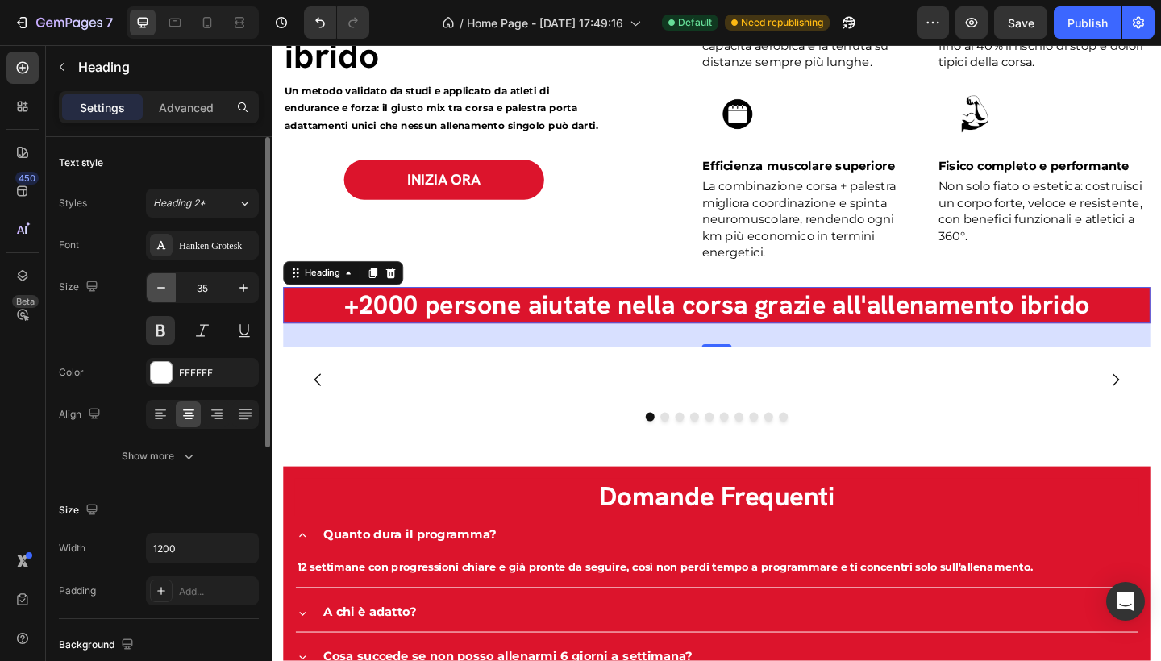
click at [161, 287] on icon "button" at bounding box center [161, 288] width 16 height 16
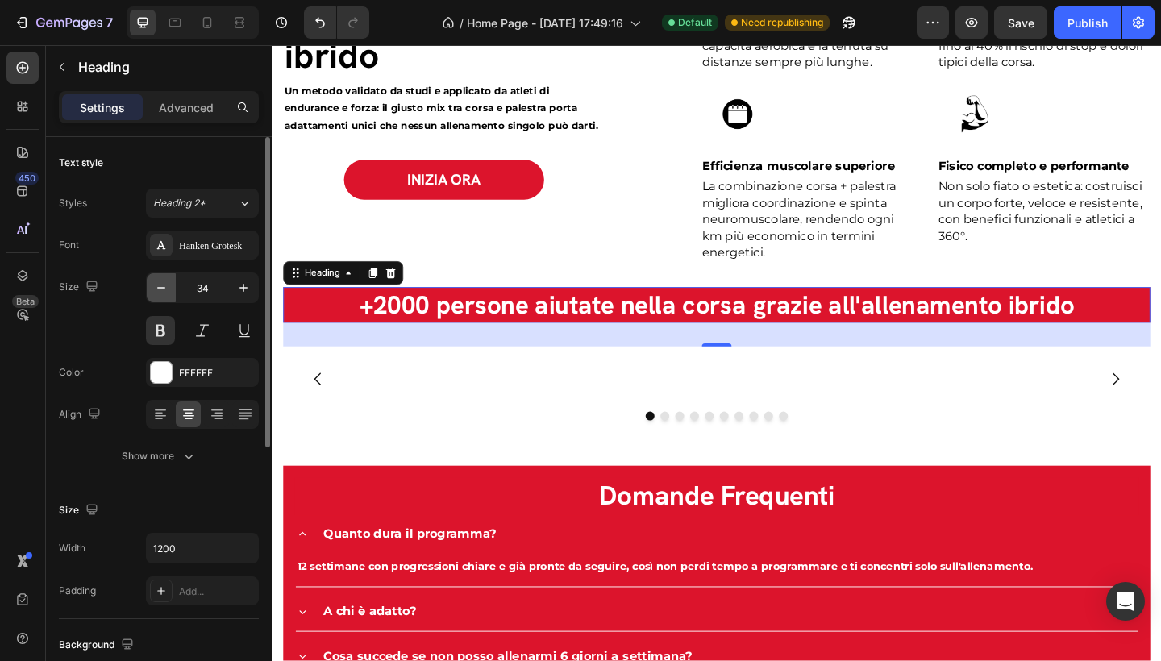
click at [161, 287] on icon "button" at bounding box center [161, 288] width 16 height 16
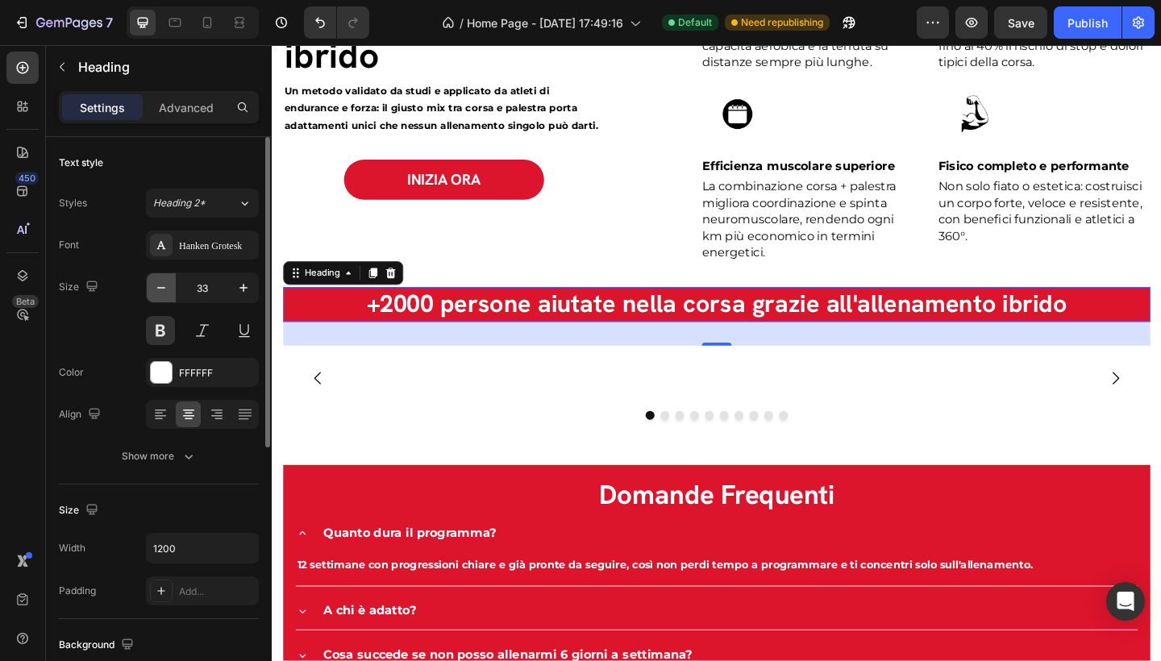
click at [161, 287] on icon "button" at bounding box center [161, 288] width 16 height 16
type input "32"
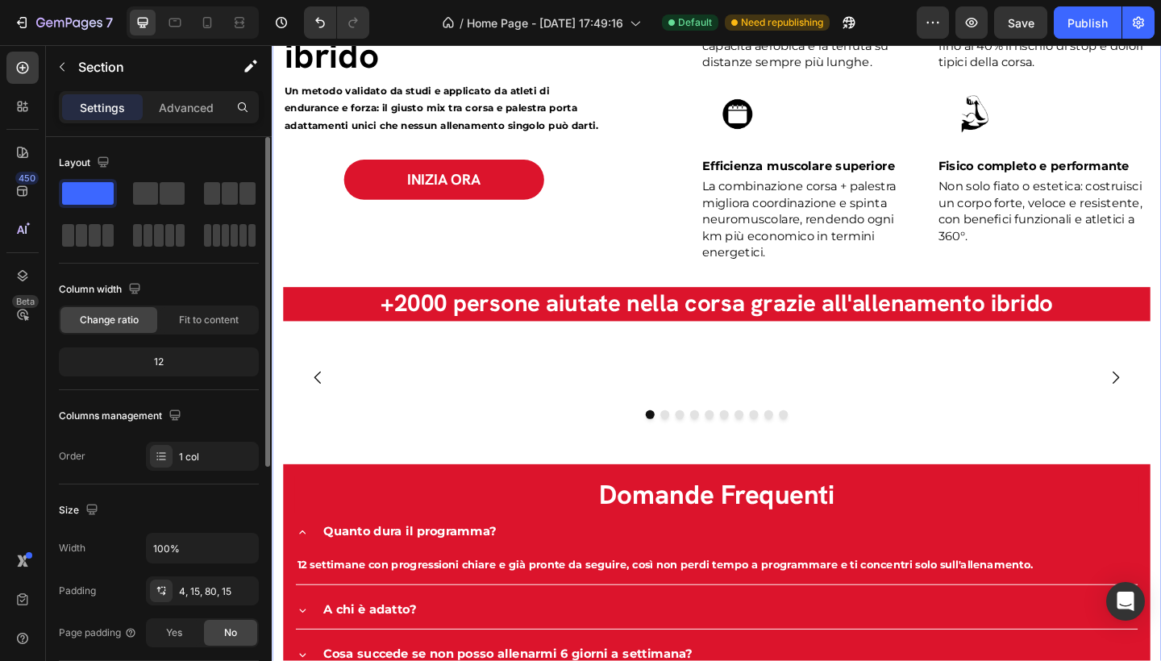
click at [578, 348] on div "365 HYBRID CLUB Text block I benefici scientifici dell'allenamento ibrido Headi…" at bounding box center [755, 395] width 943 height 986
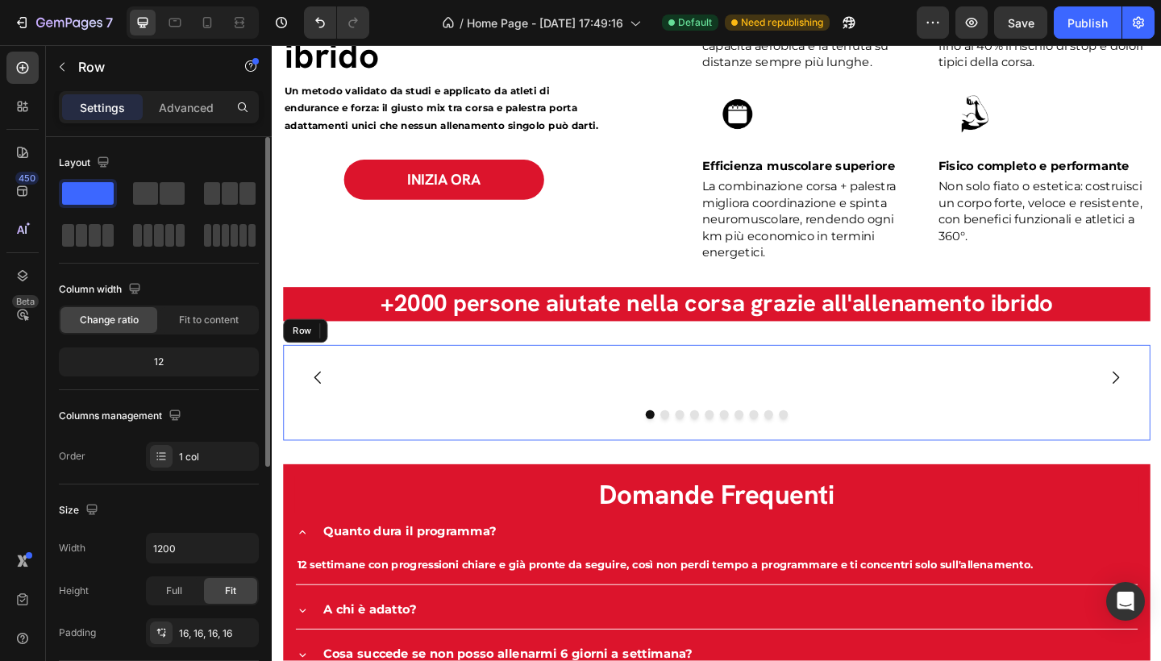
click at [292, 372] on div "Image Image Image Image Image Image Image Image Image Image [GEOGRAPHIC_DATA]" at bounding box center [755, 424] width 943 height 104
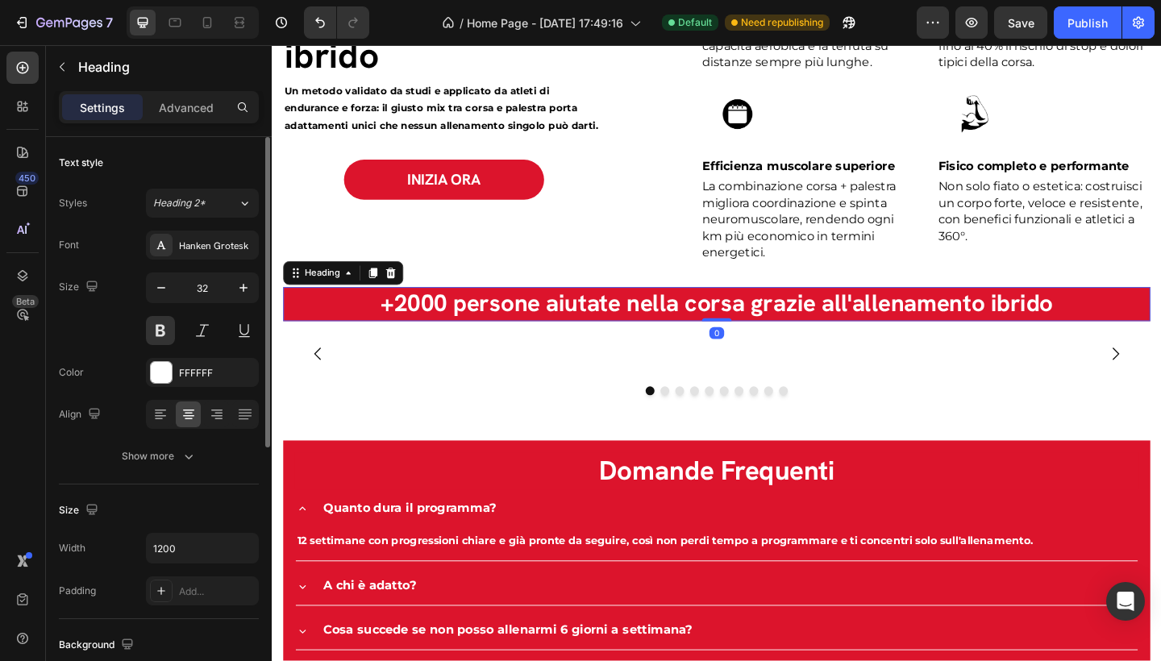
drag, startPoint x: 752, startPoint y: 364, endPoint x: 752, endPoint y: 335, distance: 28.2
click at [752, 335] on div "+2000 persone aiutate nella corsa grazie all'allenamento ibrido Heading 0" at bounding box center [755, 327] width 943 height 37
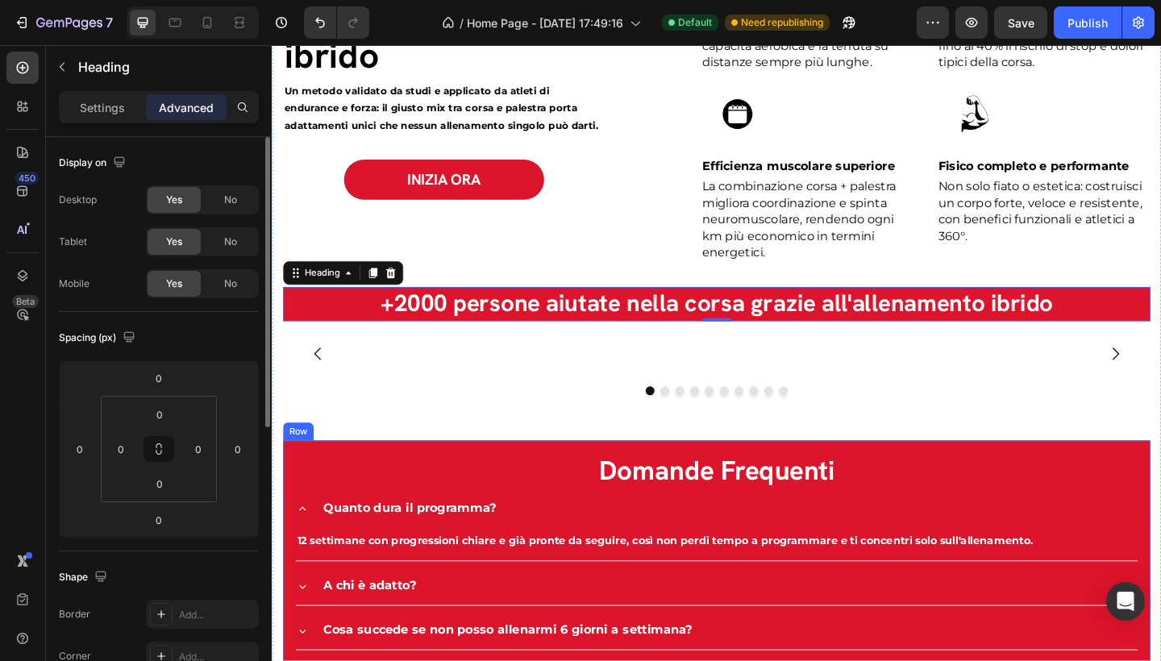
scroll to position [2885, 0]
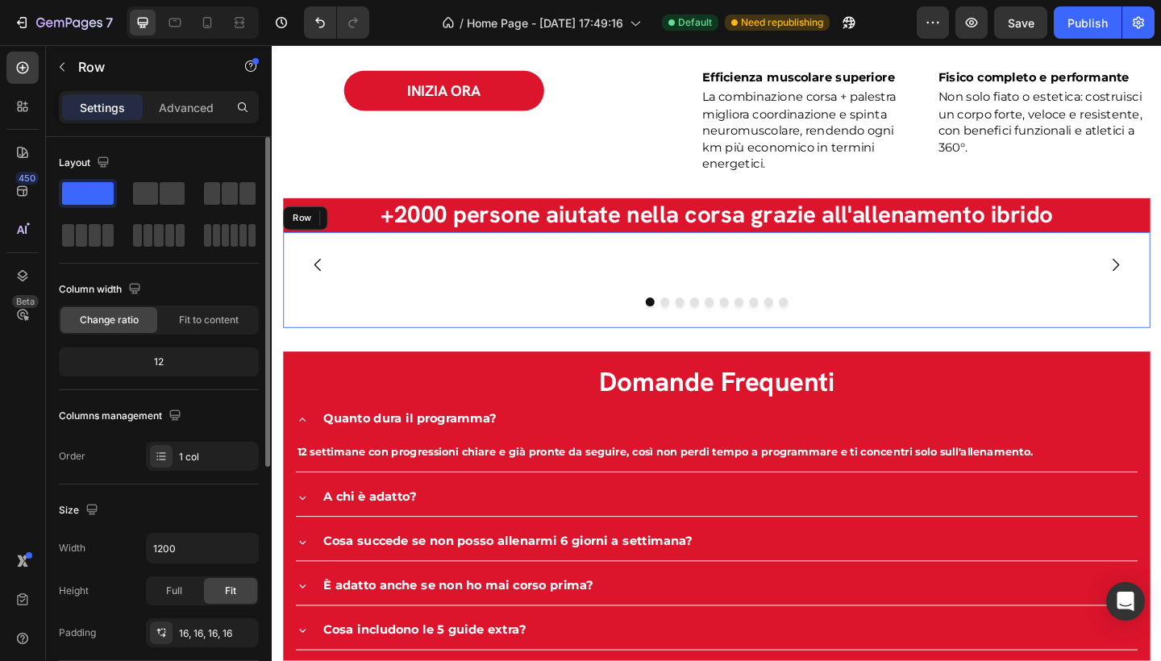
click at [902, 353] on div "Image Image Image Image Image Image Image Image Image Image [GEOGRAPHIC_DATA]" at bounding box center [755, 301] width 943 height 104
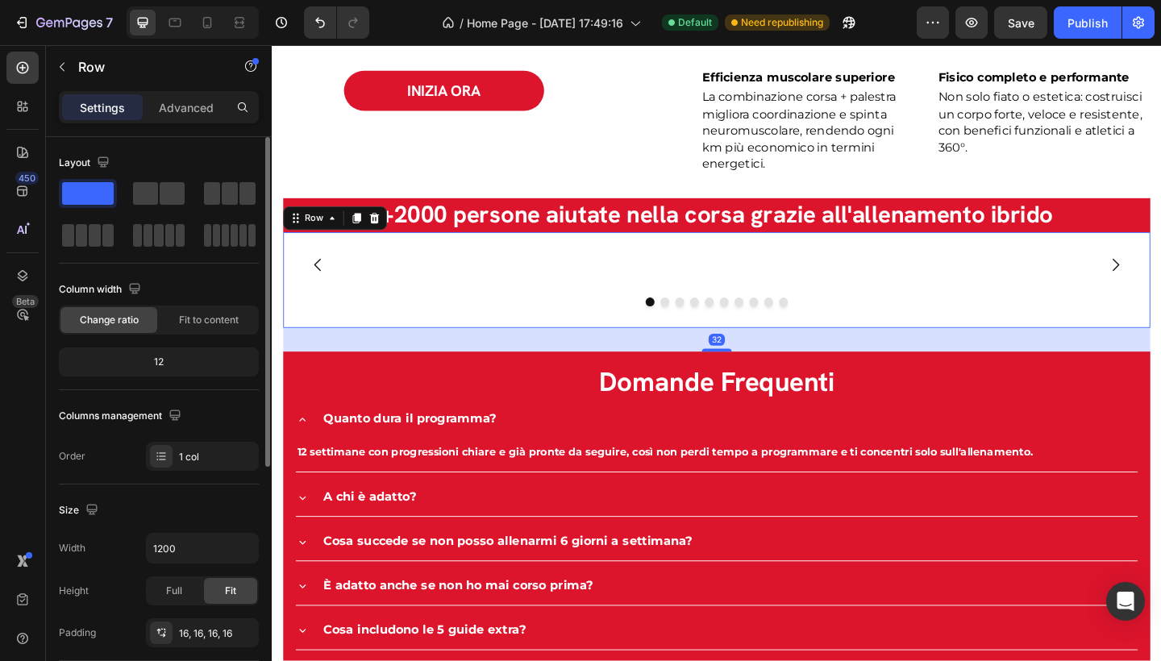
click at [905, 379] on div "32" at bounding box center [755, 366] width 943 height 26
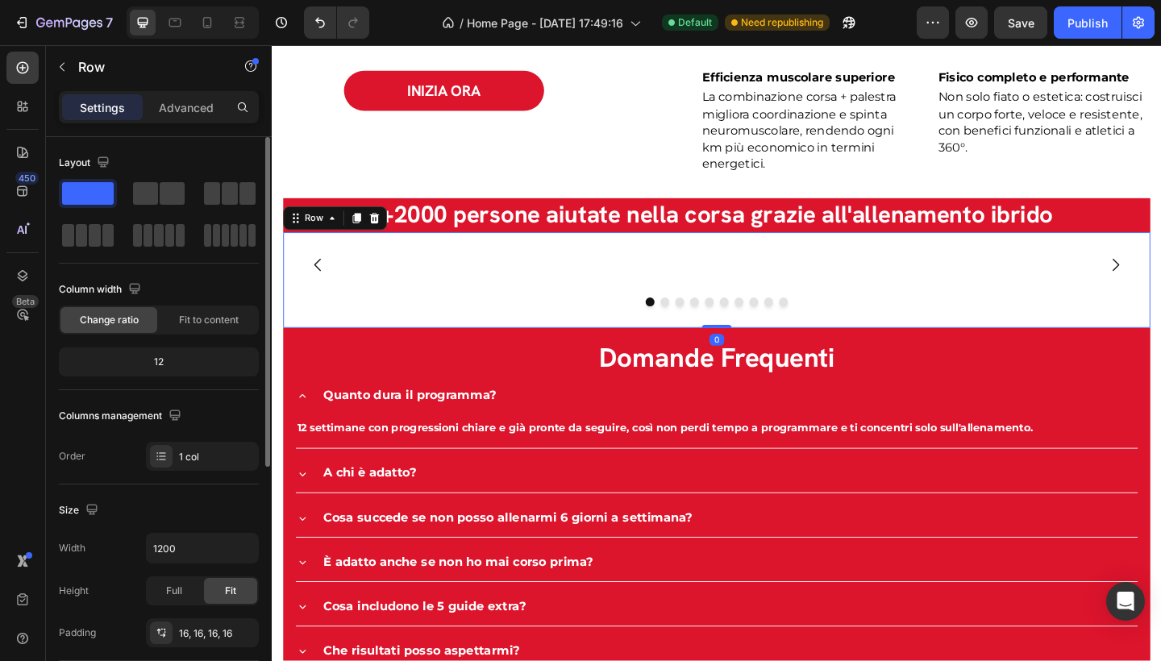
drag, startPoint x: 760, startPoint y: 577, endPoint x: 764, endPoint y: 544, distance: 33.3
click at [764, 353] on div "Image Image Image Image Image Image Image Image Image Image Carousel Row 0" at bounding box center [755, 301] width 943 height 104
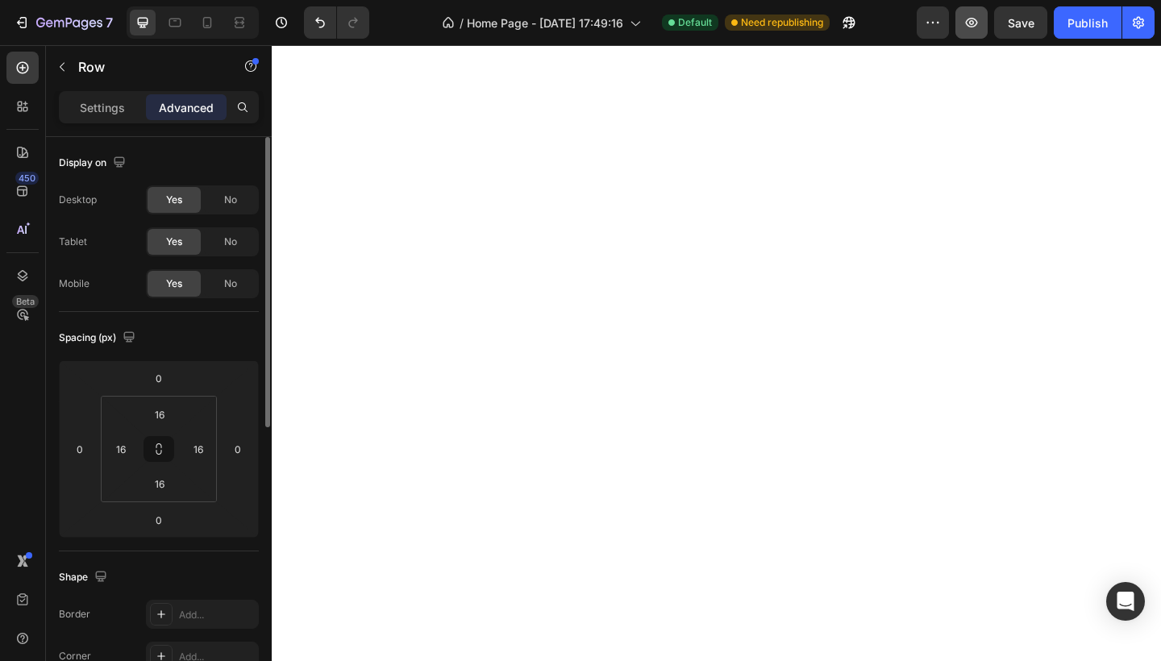
scroll to position [3401, 0]
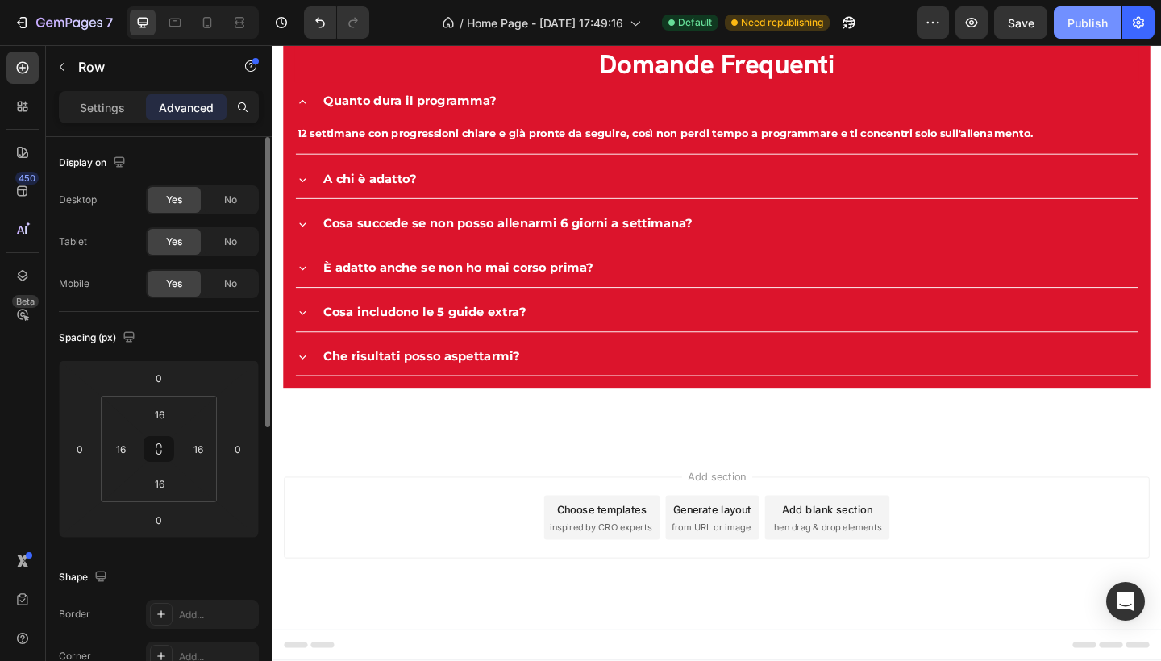
click at [1089, 20] on div "Publish" at bounding box center [1088, 23] width 40 height 17
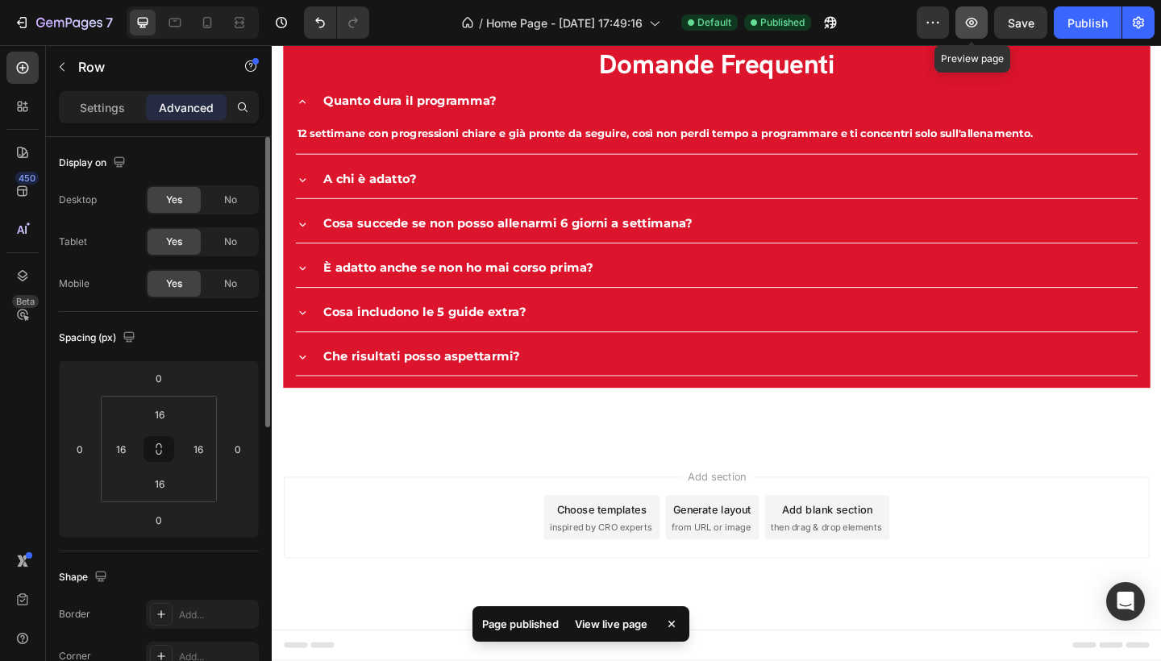
click at [968, 19] on icon "button" at bounding box center [972, 23] width 12 height 10
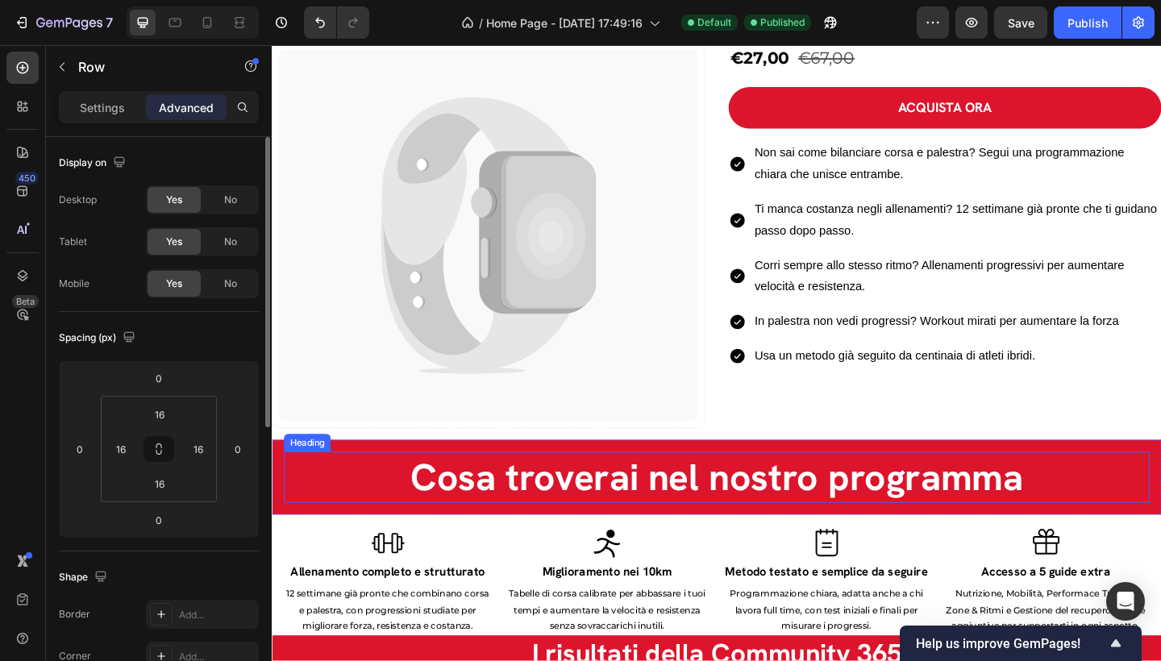
scroll to position [1493, 0]
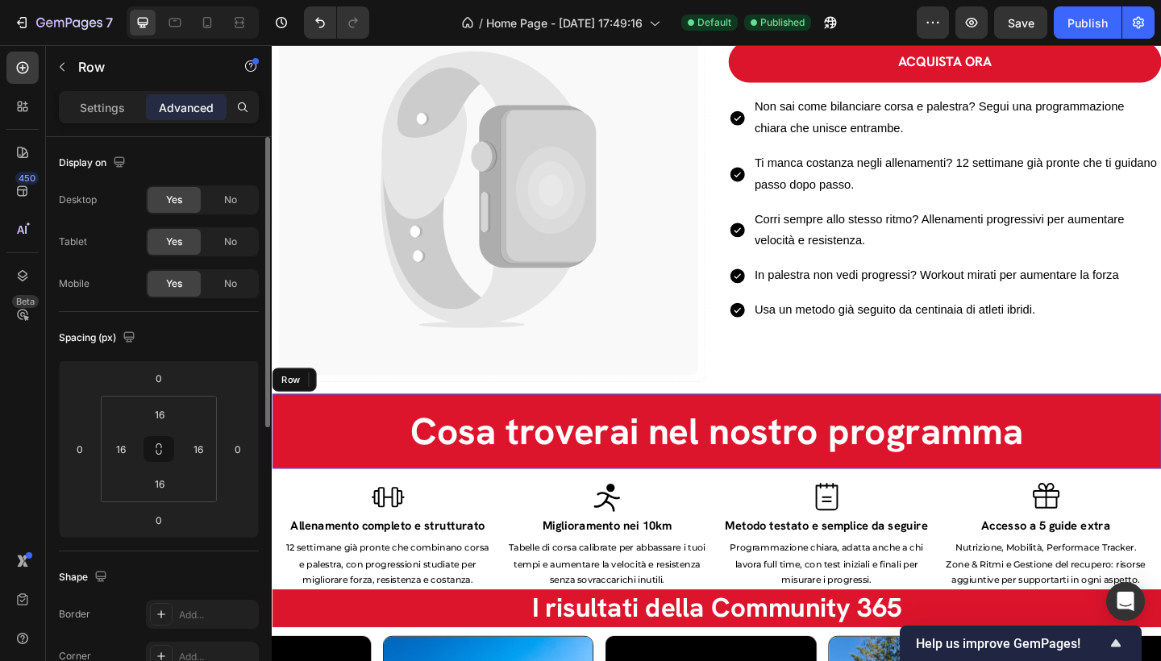
click at [800, 425] on div "Cosa troverai nel nostro programma Heading Row" at bounding box center [756, 465] width 968 height 81
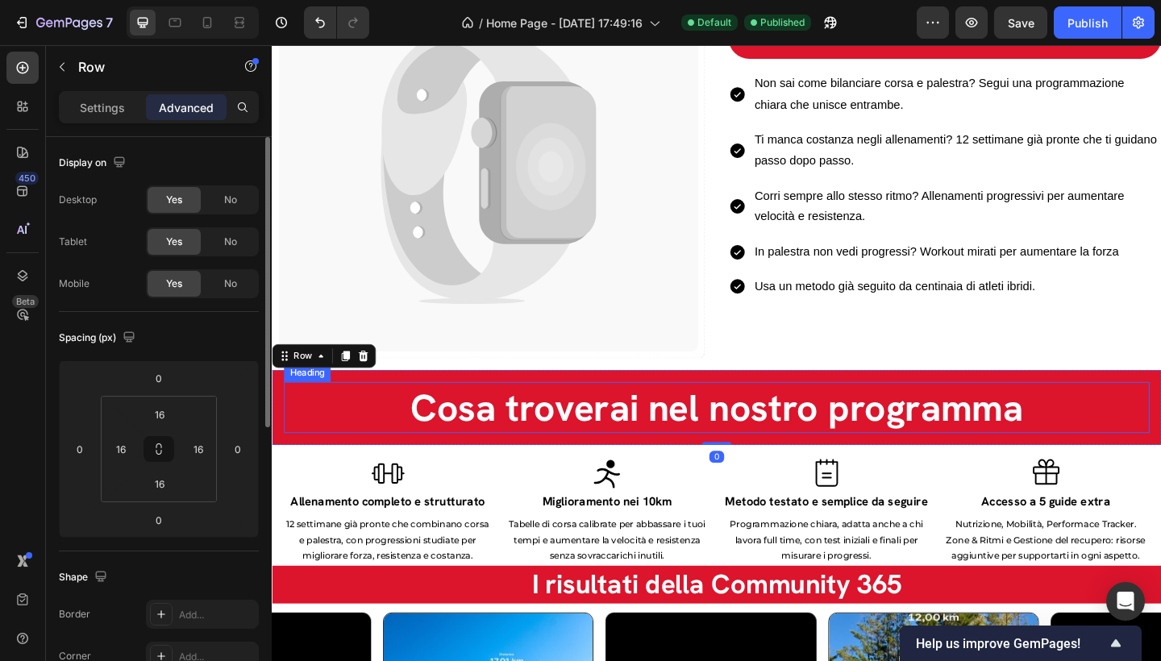
scroll to position [1569, 0]
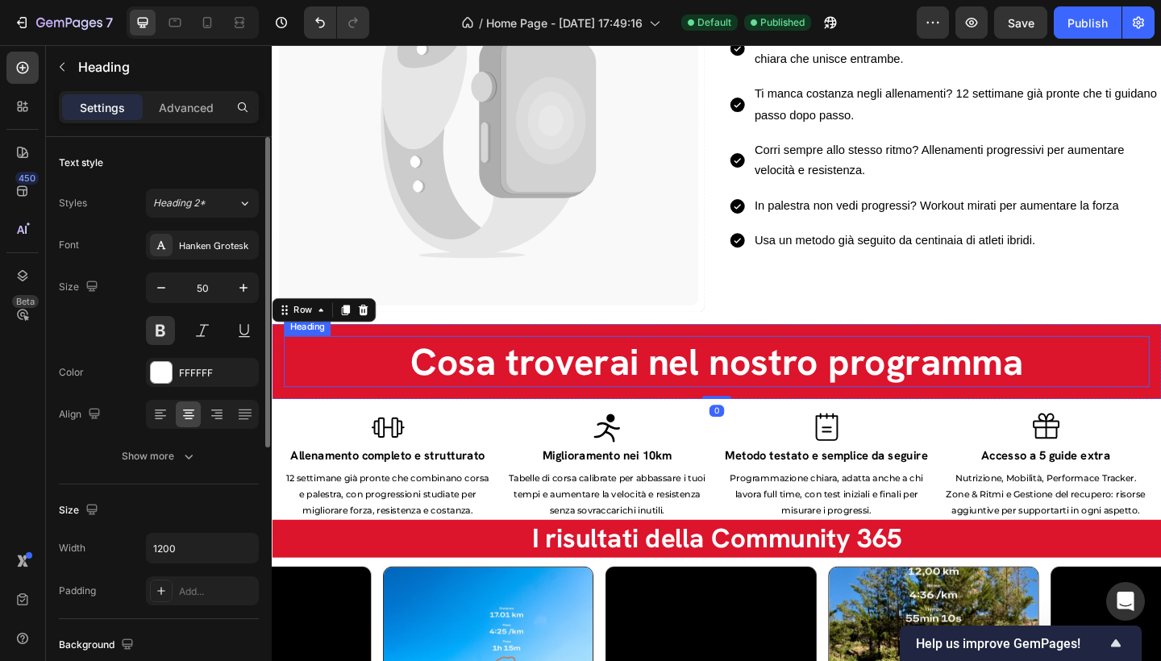
click at [743, 385] on h2 "Cosa troverai nel nostro programma" at bounding box center [756, 390] width 942 height 56
click at [168, 289] on icon "button" at bounding box center [161, 288] width 16 height 16
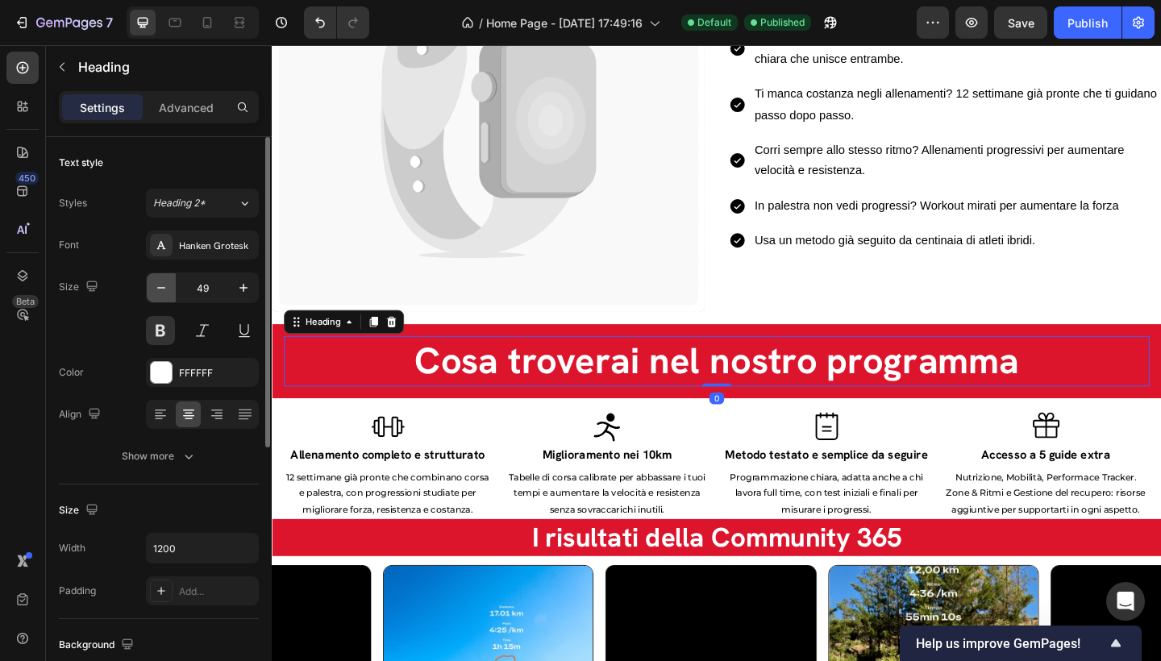
click at [168, 289] on icon "button" at bounding box center [161, 288] width 16 height 16
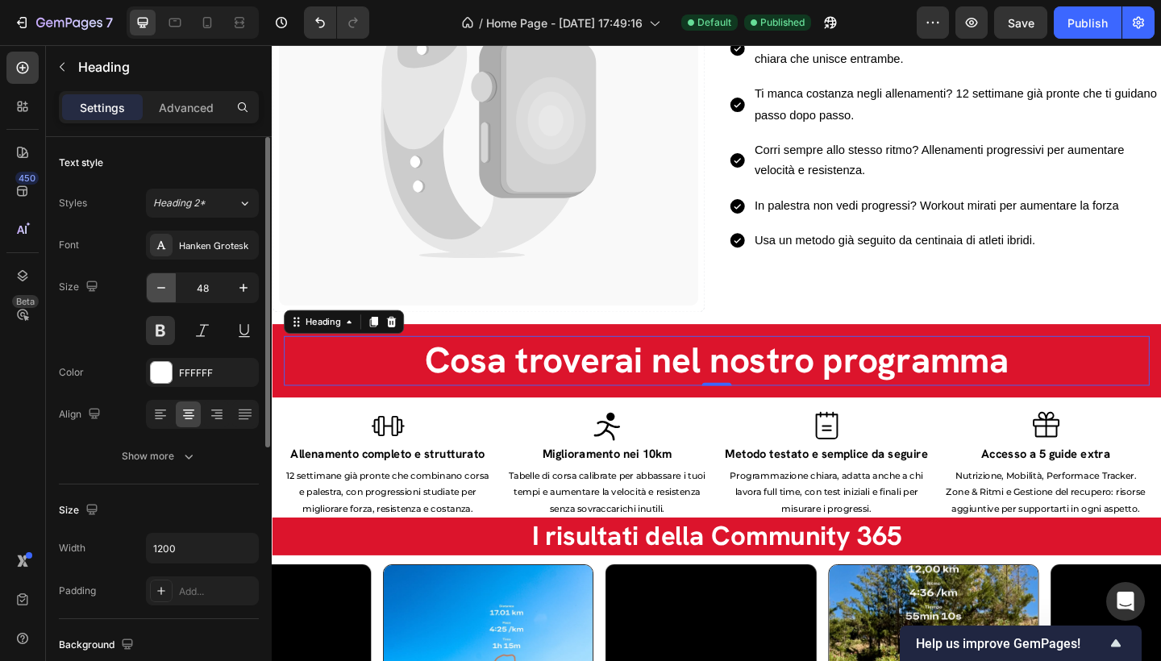
click at [168, 289] on icon "button" at bounding box center [161, 288] width 16 height 16
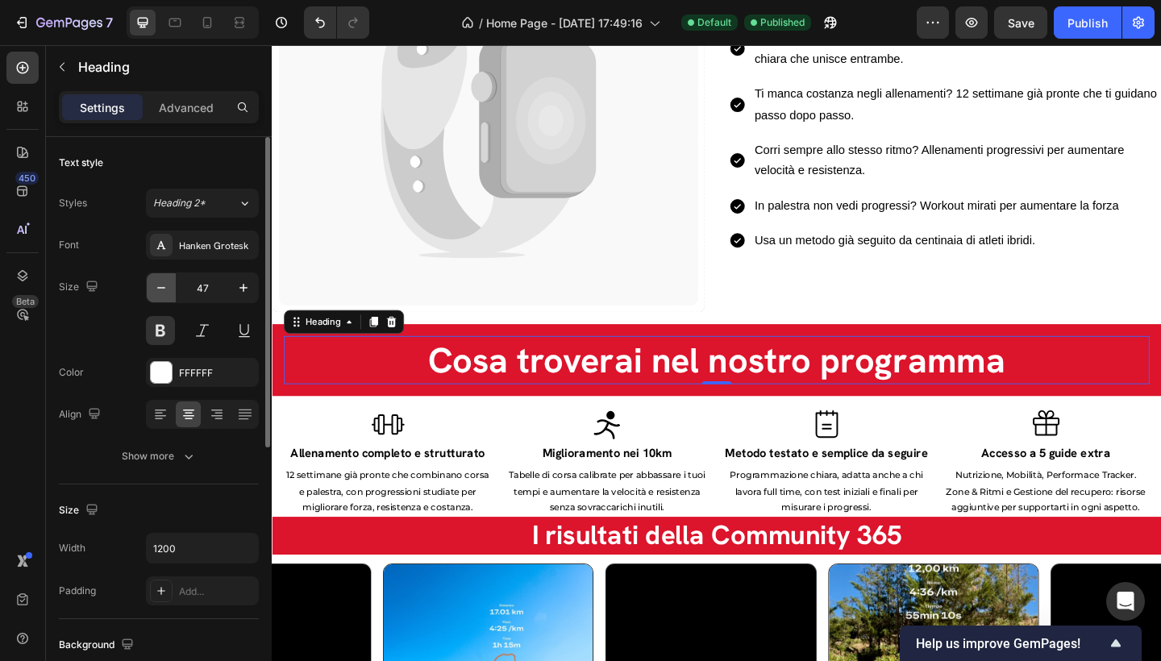
click at [168, 289] on icon "button" at bounding box center [161, 288] width 16 height 16
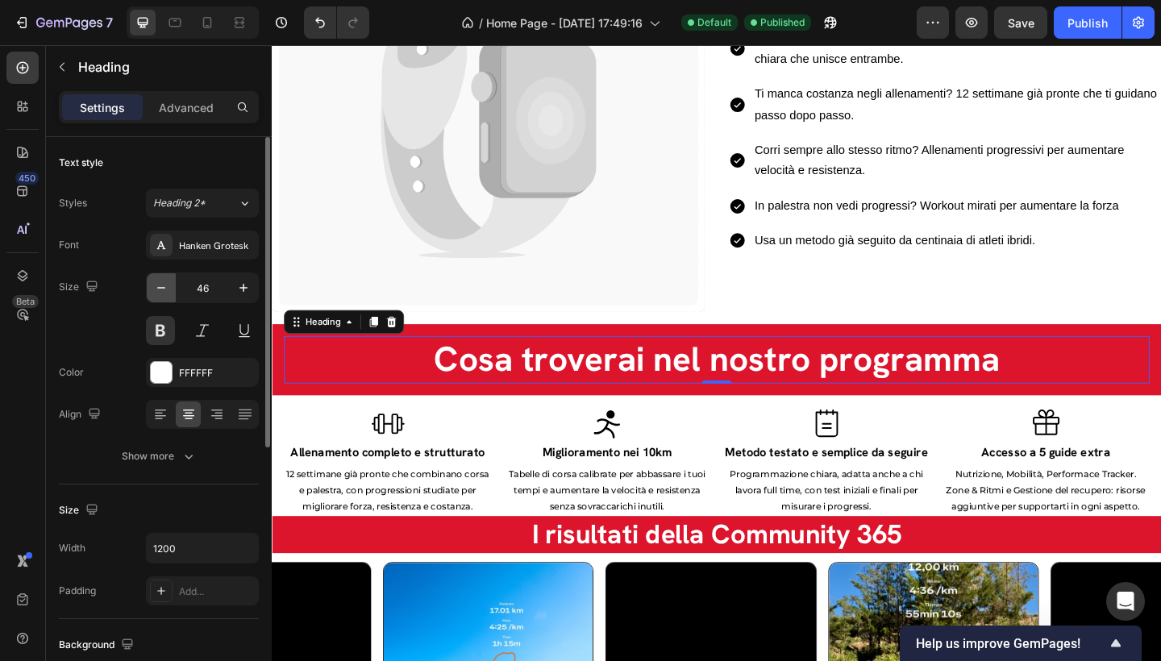
click at [168, 289] on icon "button" at bounding box center [161, 288] width 16 height 16
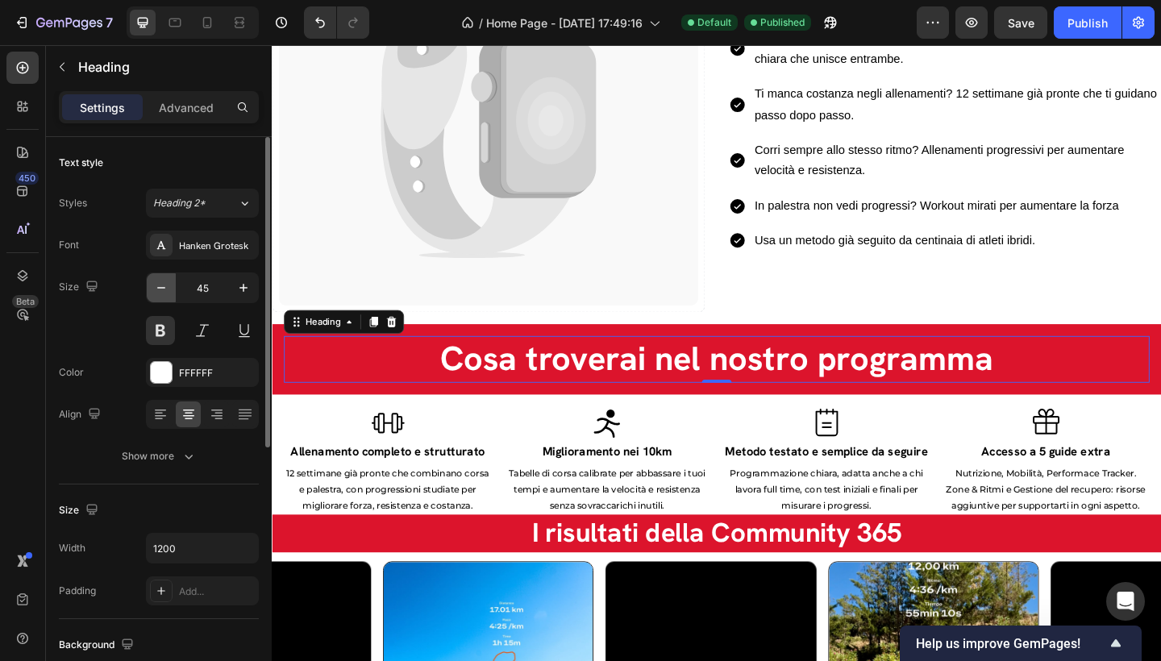
click at [168, 289] on icon "button" at bounding box center [161, 288] width 16 height 16
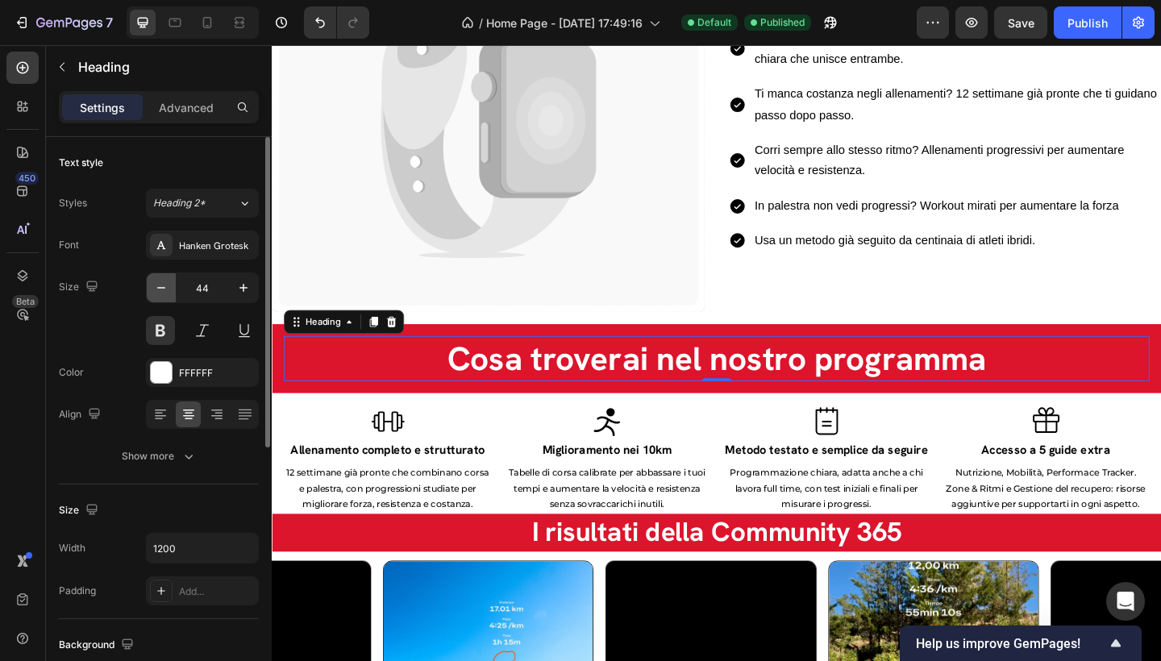
click at [169, 289] on icon "button" at bounding box center [161, 288] width 16 height 16
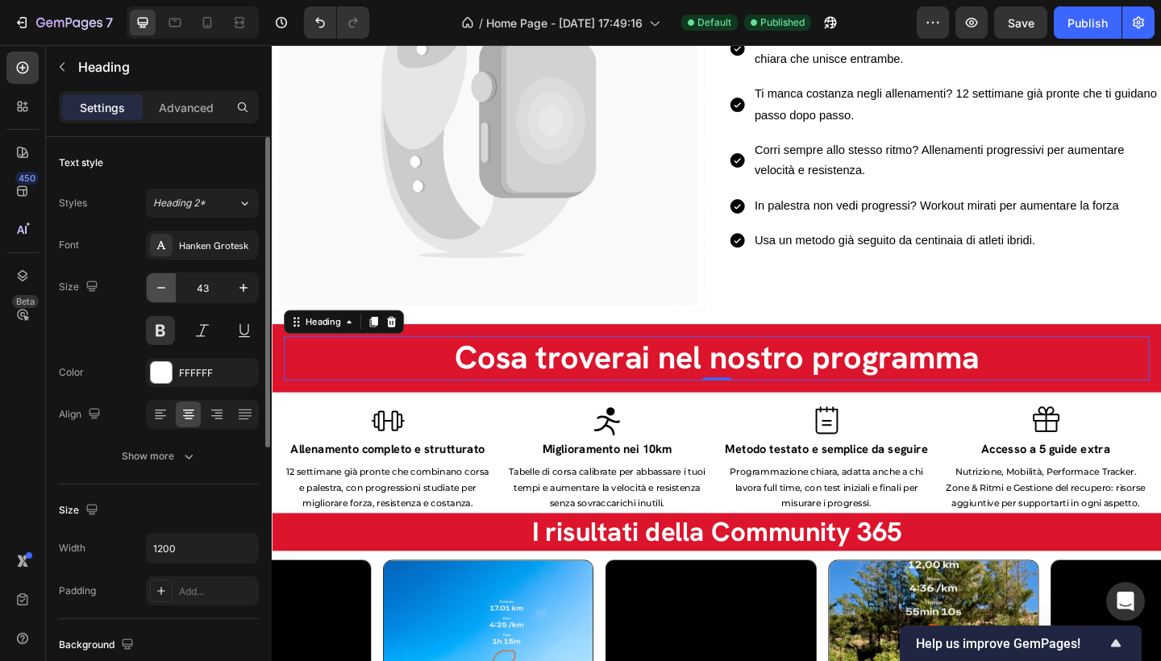
click at [169, 289] on icon "button" at bounding box center [161, 288] width 16 height 16
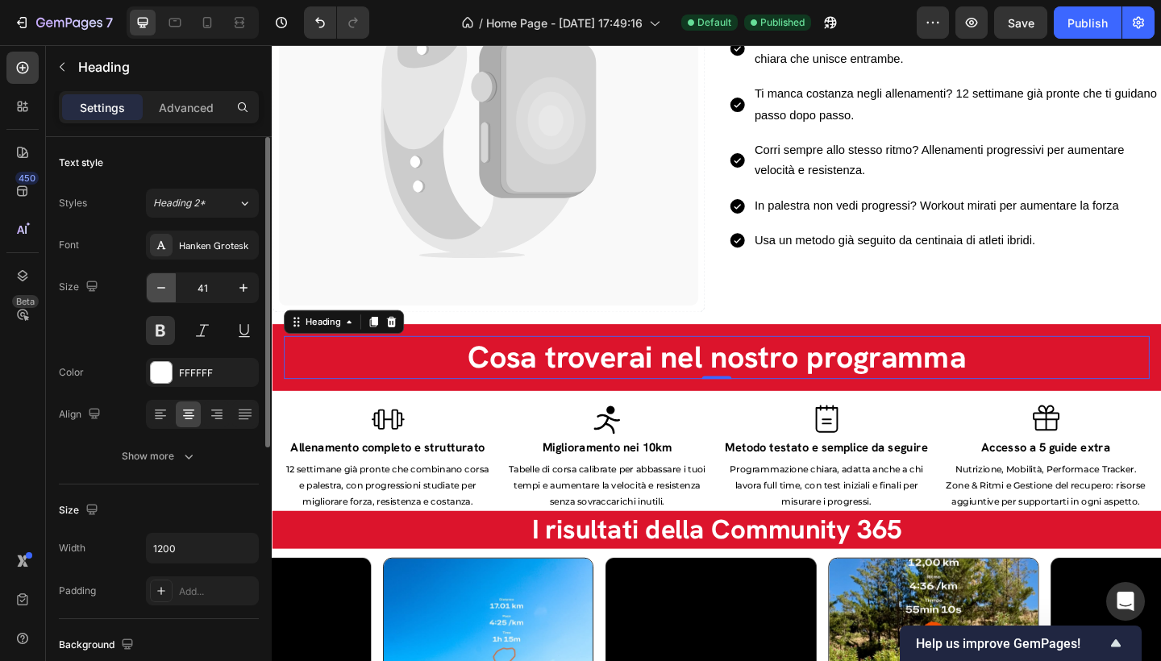
click at [169, 289] on icon "button" at bounding box center [161, 288] width 16 height 16
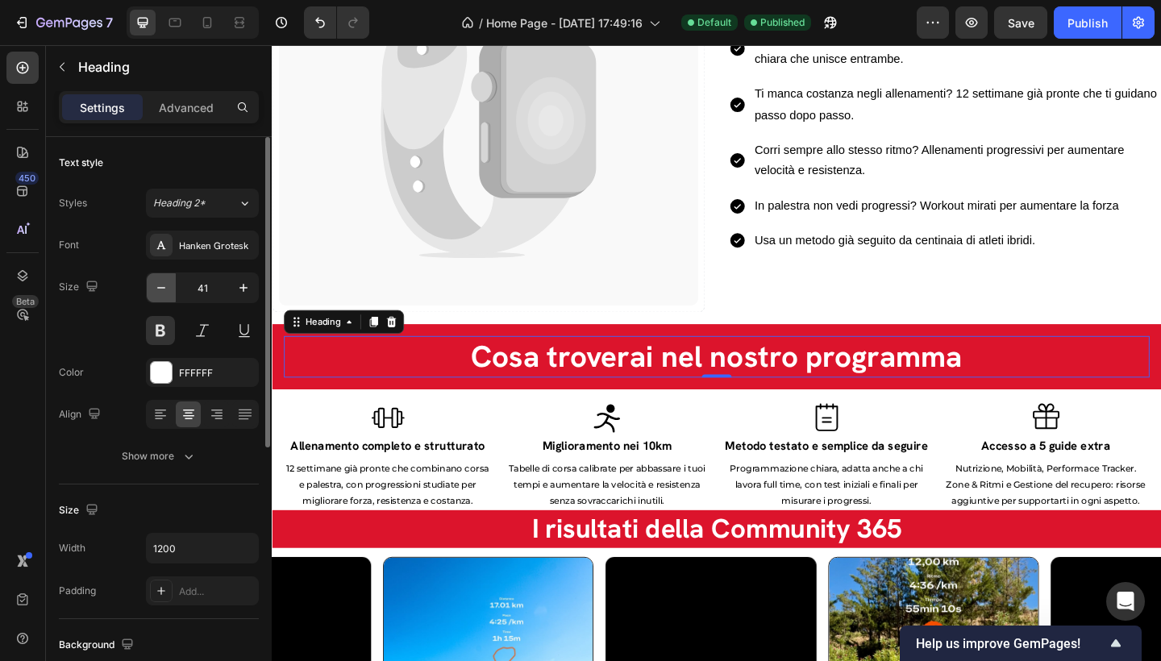
type input "40"
click at [1134, 350] on div "Cosa troverai nel nostro programma Heading 0 Row" at bounding box center [756, 384] width 968 height 71
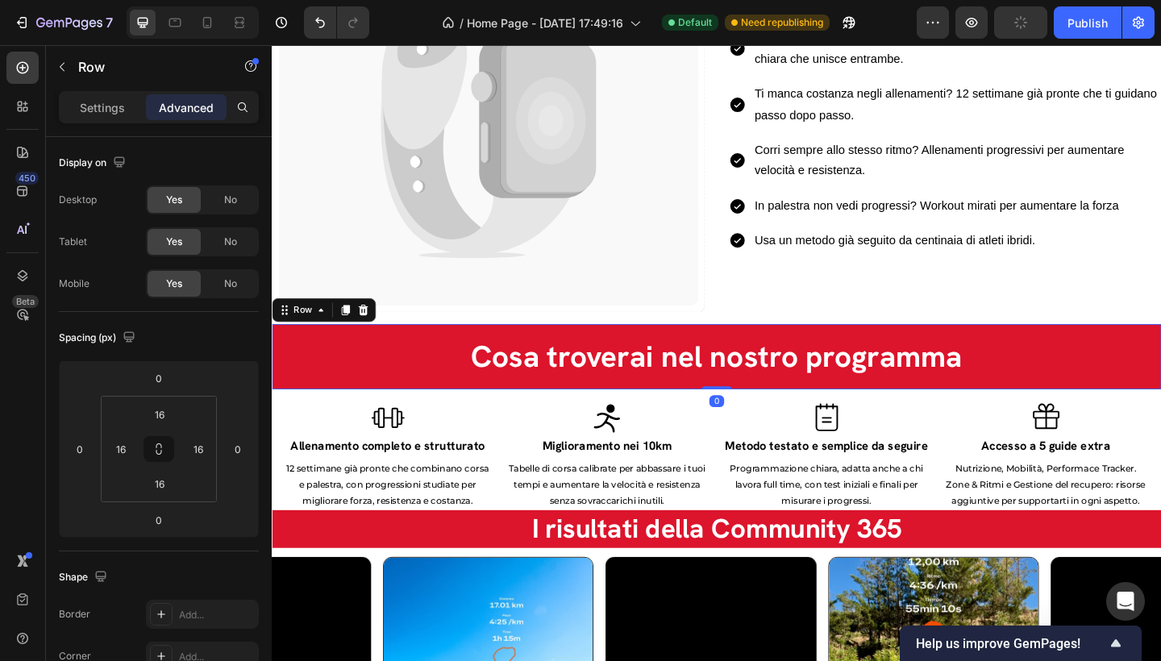
drag, startPoint x: 744, startPoint y: 414, endPoint x: 748, endPoint y: 395, distance: 19.0
click at [748, 395] on div "Cosa troverai nel nostro programma Heading Row 0" at bounding box center [756, 384] width 968 height 71
click at [741, 353] on div "Cosa troverai nel nostro programma Heading Row 0" at bounding box center [756, 384] width 968 height 71
click at [742, 349] on div "Cosa troverai nel nostro programma Heading Row 0" at bounding box center [756, 384] width 968 height 71
click at [743, 352] on div "Cosa troverai nel nostro programma Heading Row 0" at bounding box center [756, 384] width 968 height 71
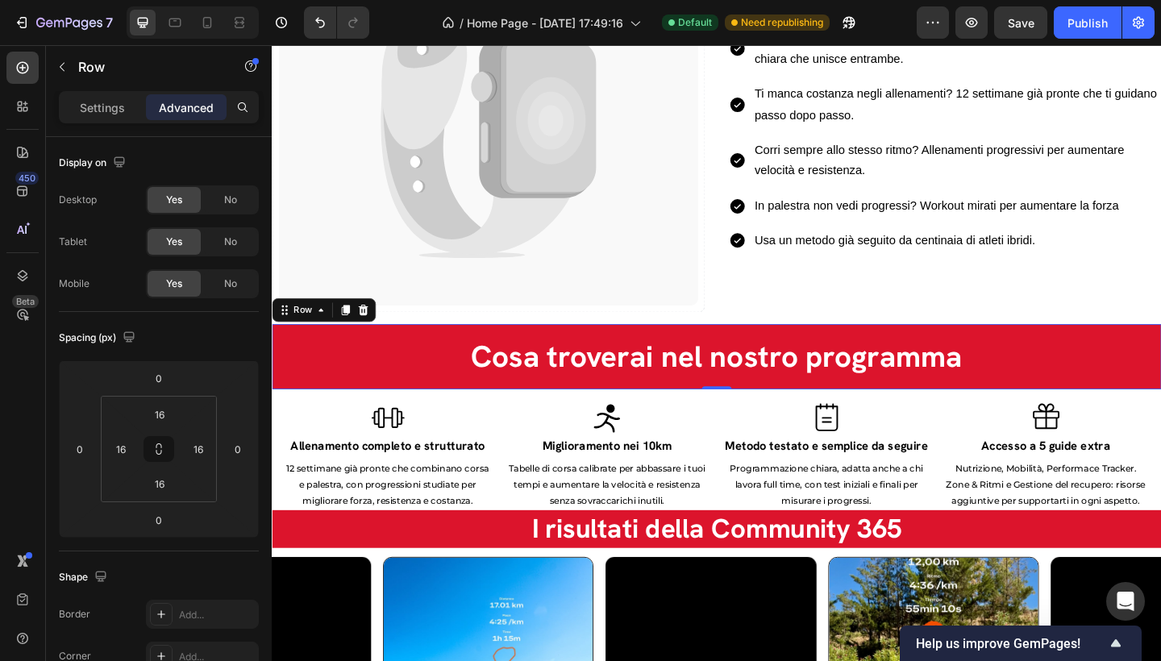
click at [348, 349] on div "Cosa troverai nel nostro programma Heading Row 0" at bounding box center [756, 384] width 968 height 71
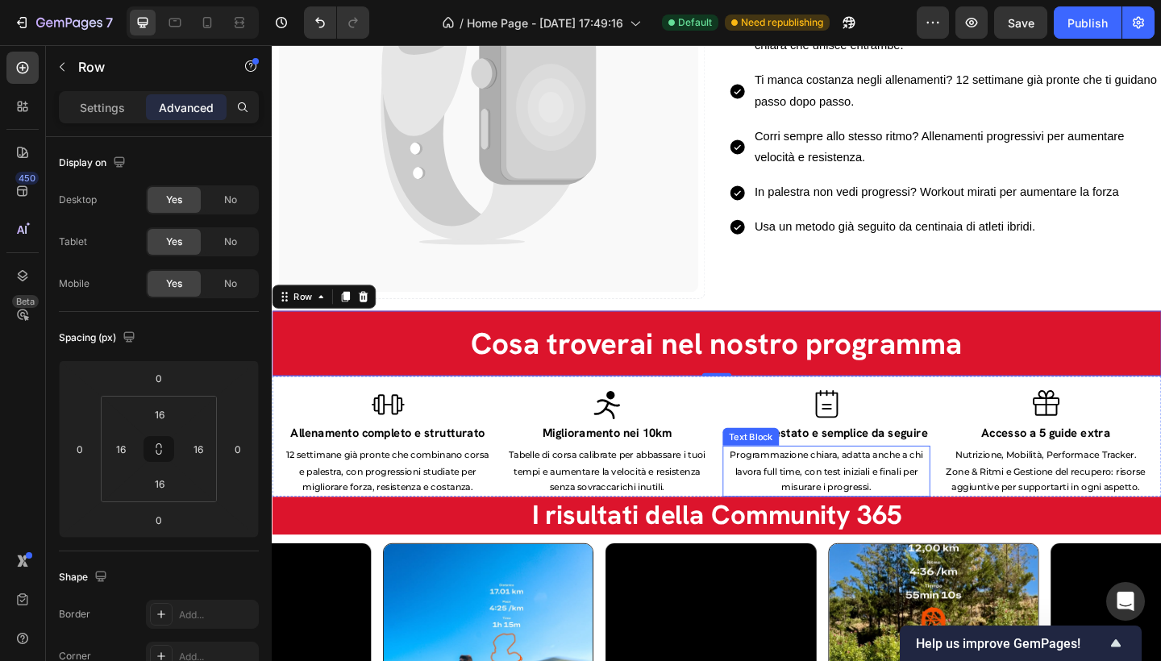
scroll to position [1616, 0]
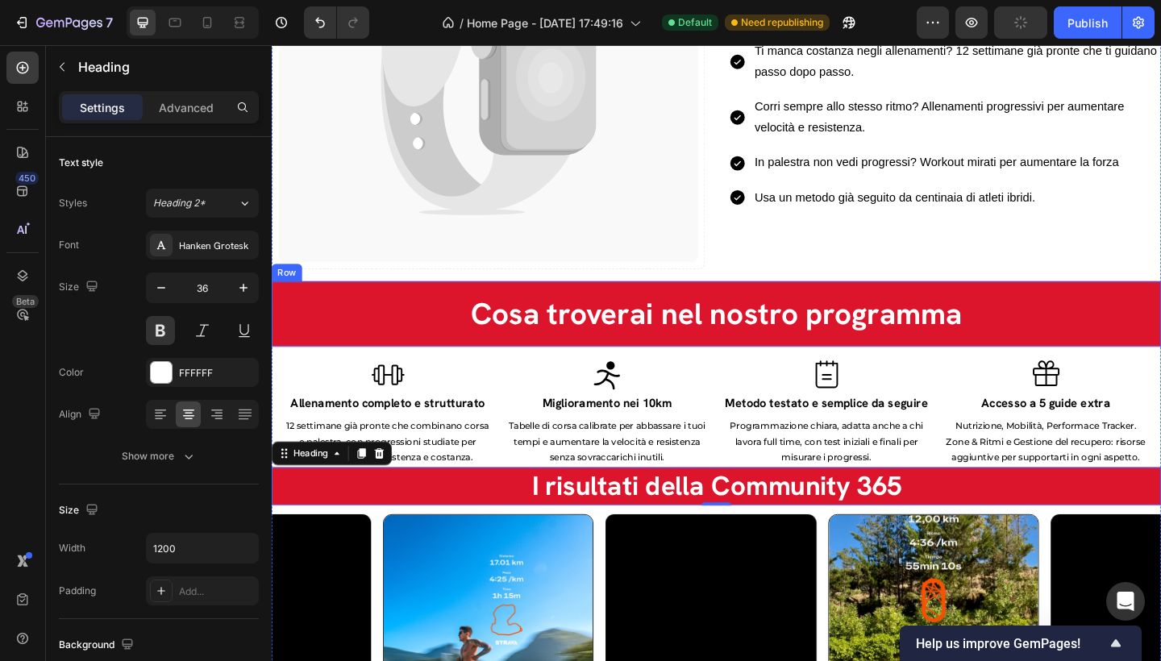
click at [279, 344] on div "Cosa troverai nel nostro programma Heading Row" at bounding box center [756, 337] width 968 height 71
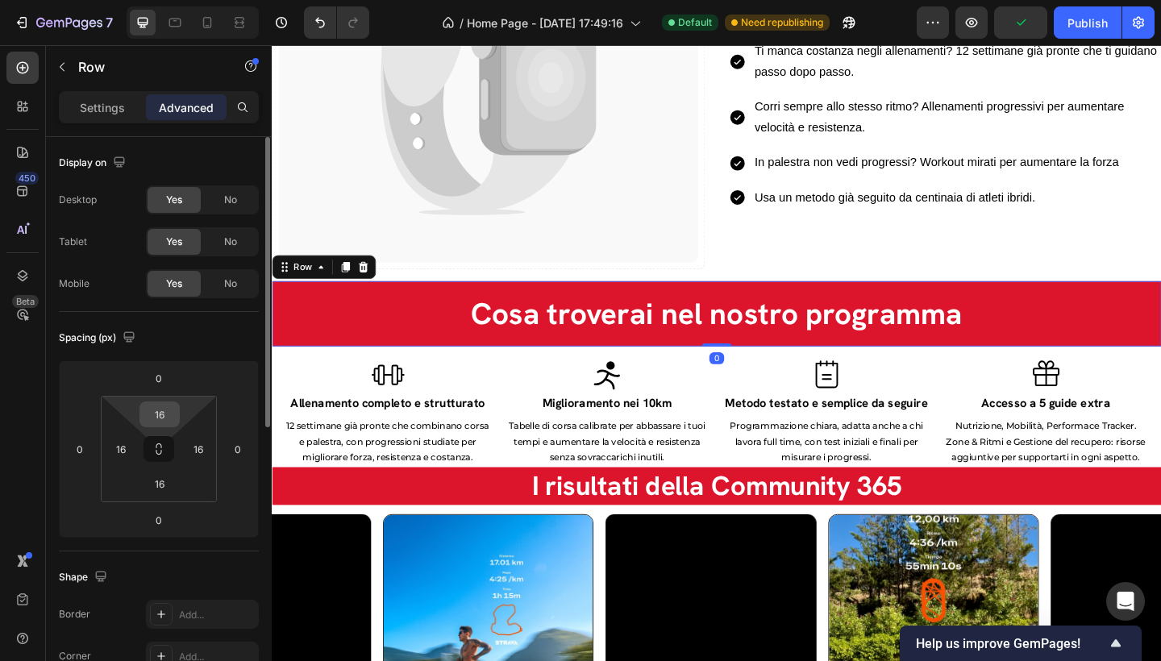
click at [173, 412] on input "16" at bounding box center [160, 414] width 32 height 24
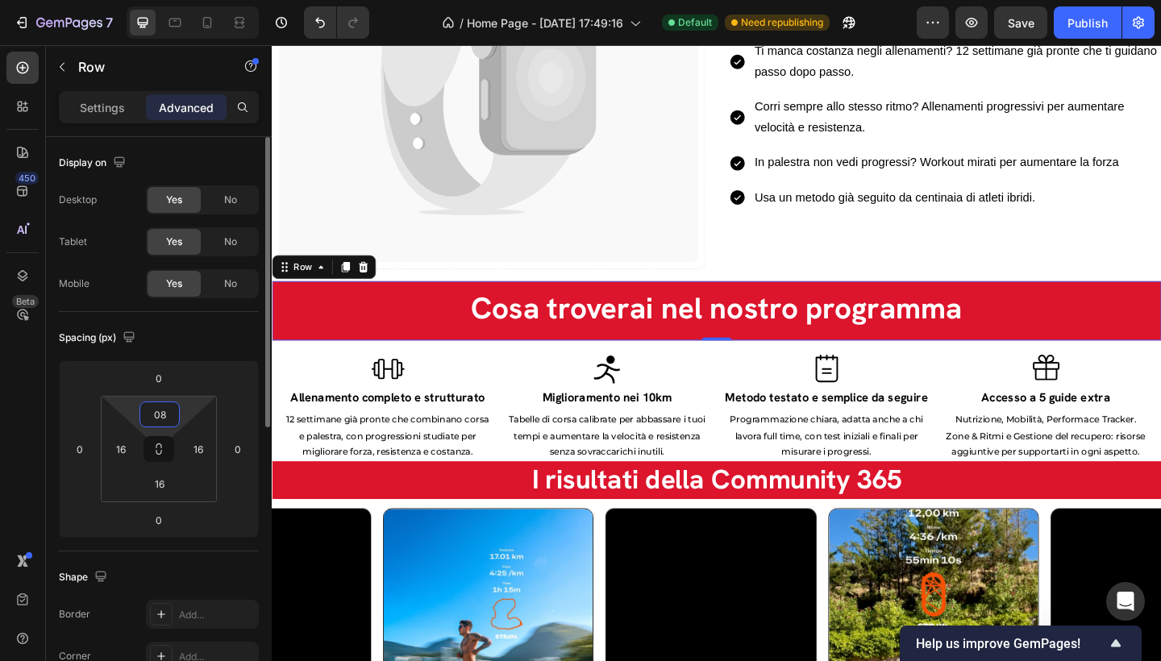
click at [162, 416] on input "08" at bounding box center [160, 414] width 32 height 24
type input "8"
click at [184, 0] on html "7 / Home Page - [DATE] 17:49:16 Default Need republishing Preview Save Publish …" at bounding box center [580, 0] width 1161 height 0
click at [165, 484] on input "16" at bounding box center [160, 484] width 32 height 24
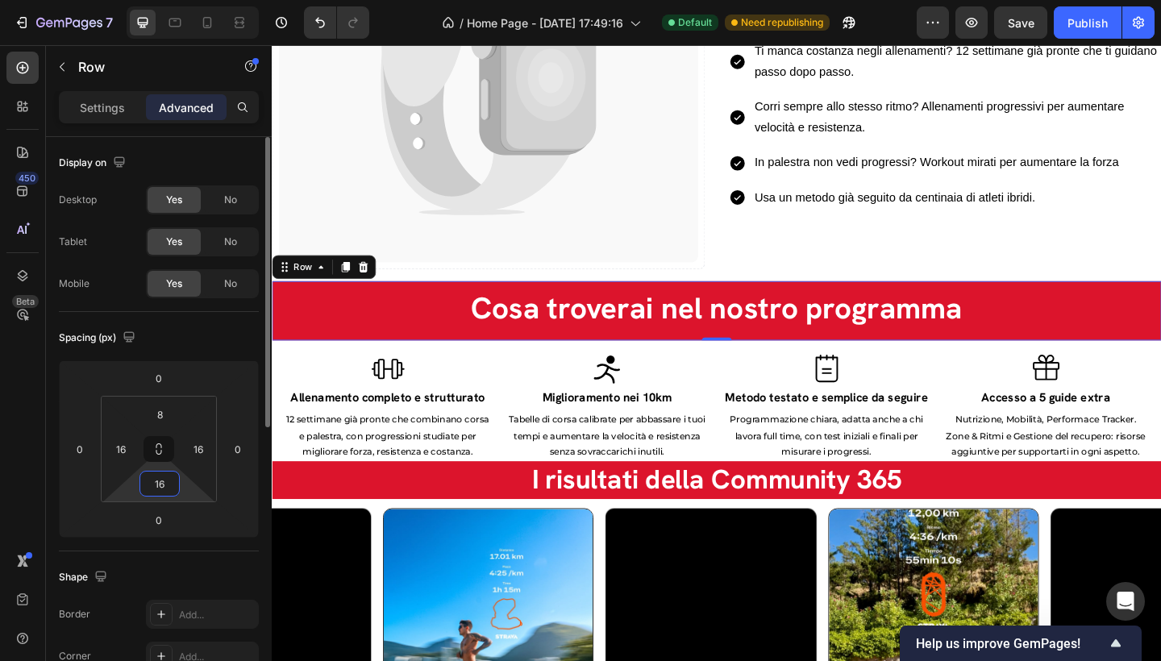
click at [165, 484] on input "16" at bounding box center [160, 484] width 32 height 24
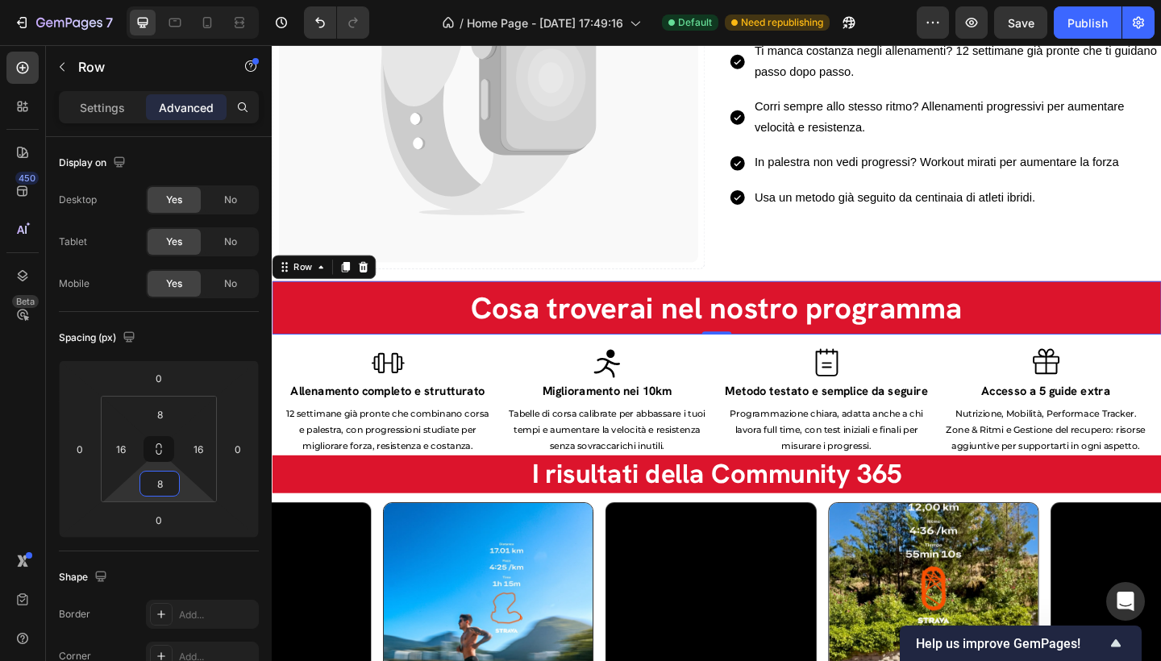
type input "8"
click at [1160, 302] on div "Cosa troverai nel nostro programma Heading Row 0" at bounding box center [756, 331] width 968 height 58
click at [766, 491] on div "Icon Metodo testato e semplice da seguire Text Block Programmazione chiara, ada…" at bounding box center [875, 432] width 226 height 119
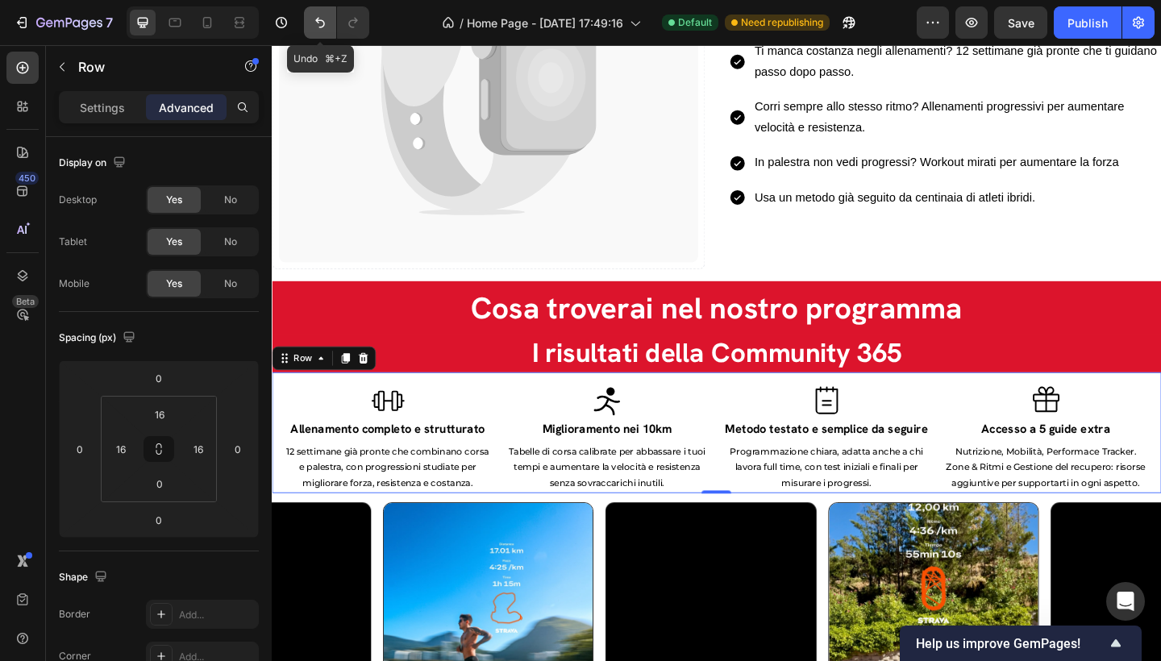
click at [321, 17] on icon "Undo/Redo" at bounding box center [320, 23] width 16 height 16
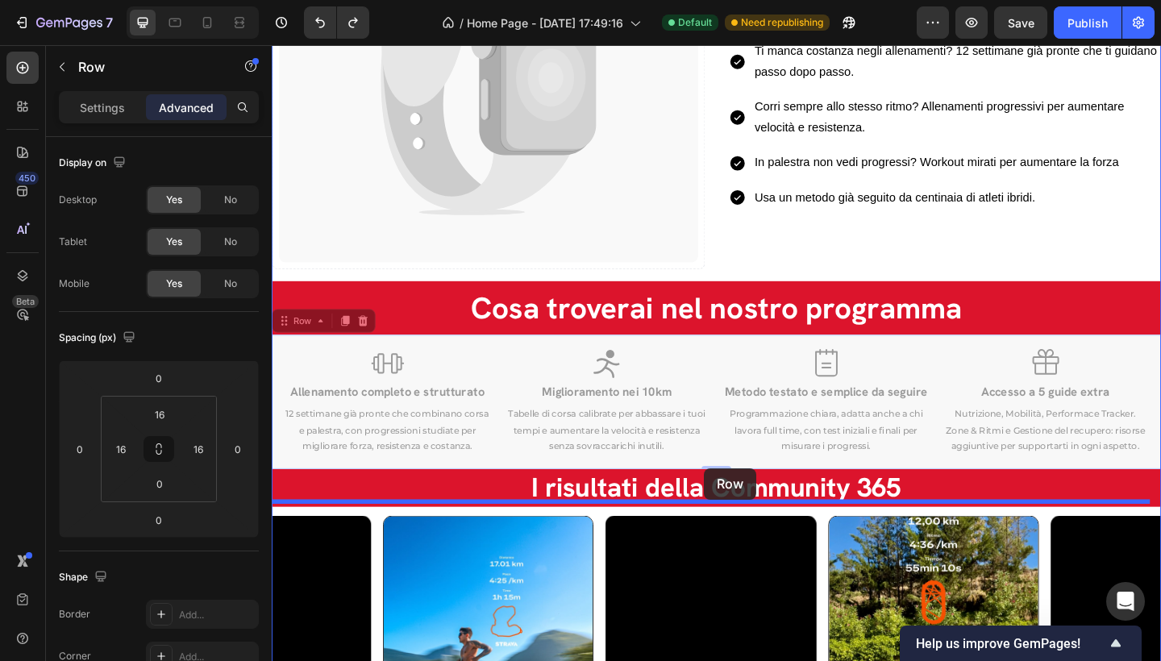
drag, startPoint x: 742, startPoint y: 496, endPoint x: 742, endPoint y: 506, distance: 9.7
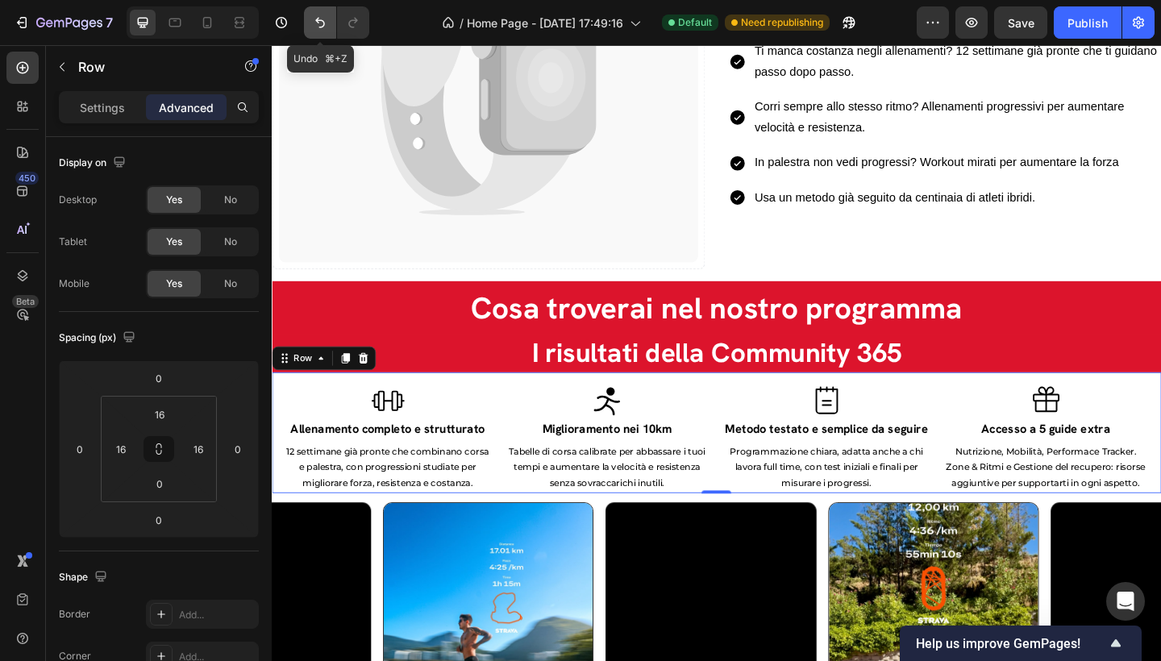
click at [323, 28] on icon "Undo/Redo" at bounding box center [320, 23] width 16 height 16
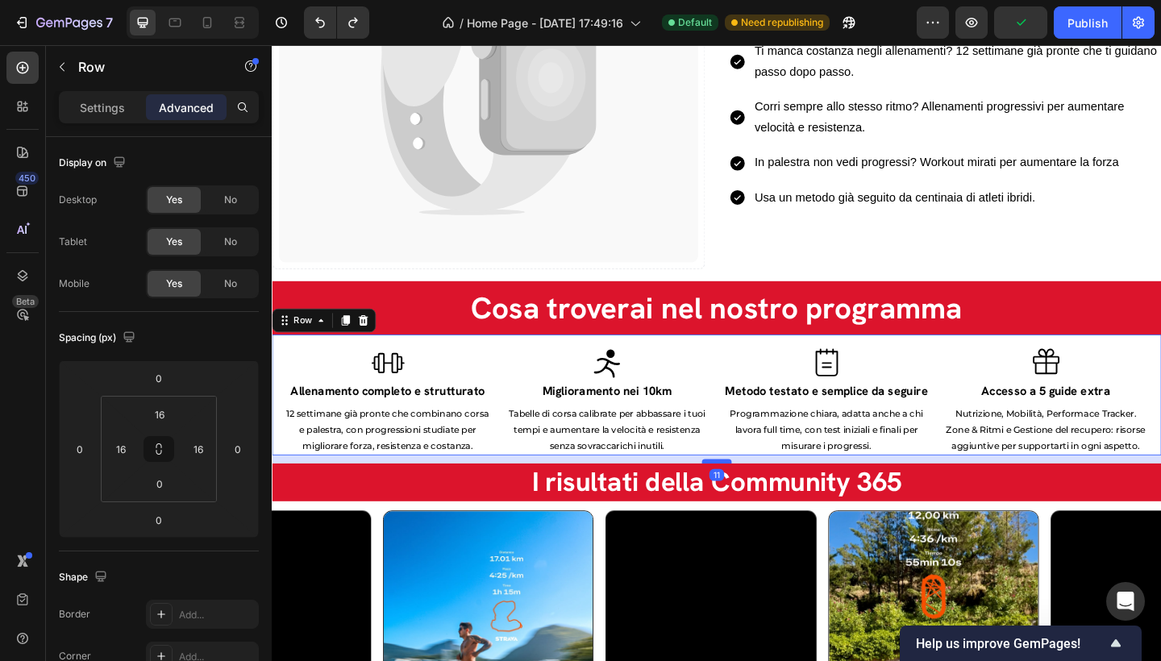
drag, startPoint x: 759, startPoint y: 498, endPoint x: 759, endPoint y: 507, distance: 8.9
click at [759, 501] on div at bounding box center [755, 498] width 32 height 5
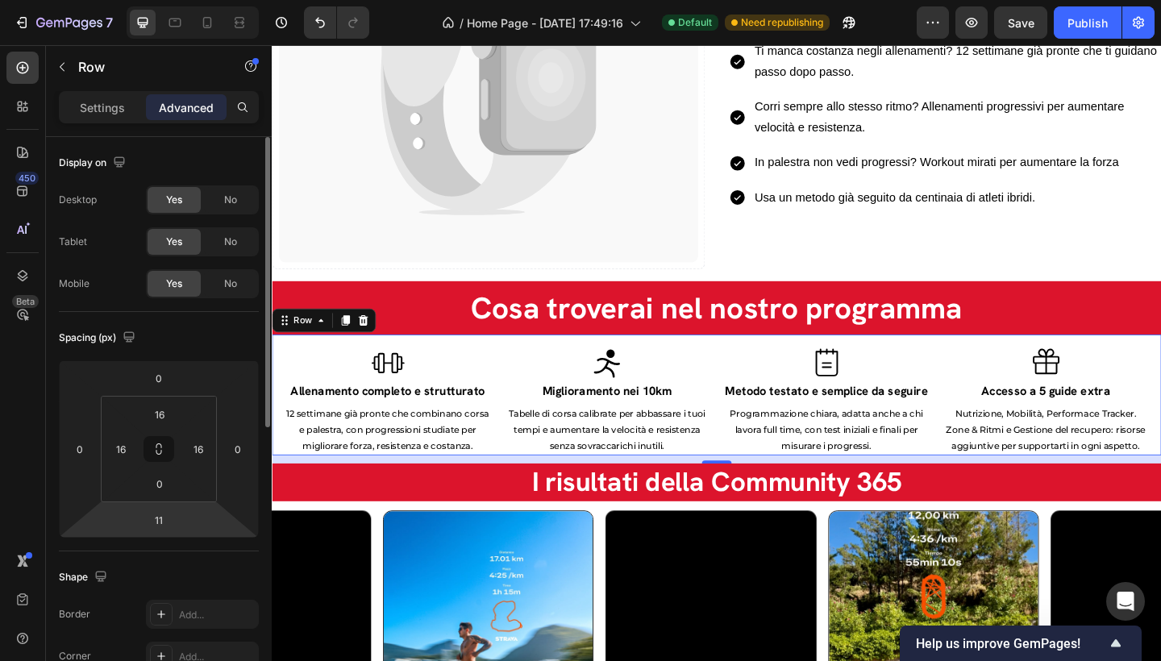
click at [180, 0] on html "7 / Home Page - [DATE] 17:49:16 Default Need republishing Preview Save Publish …" at bounding box center [580, 0] width 1161 height 0
click at [160, 521] on input "11" at bounding box center [159, 520] width 32 height 24
click at [168, 524] on input "11" at bounding box center [159, 520] width 32 height 24
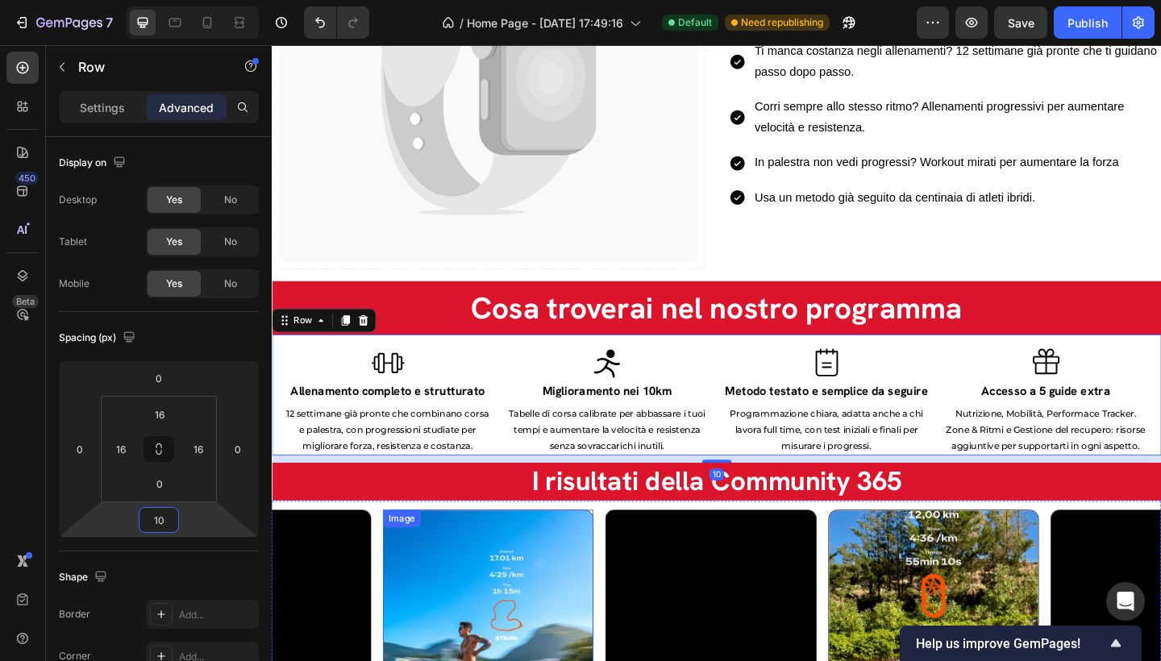
type input "10"
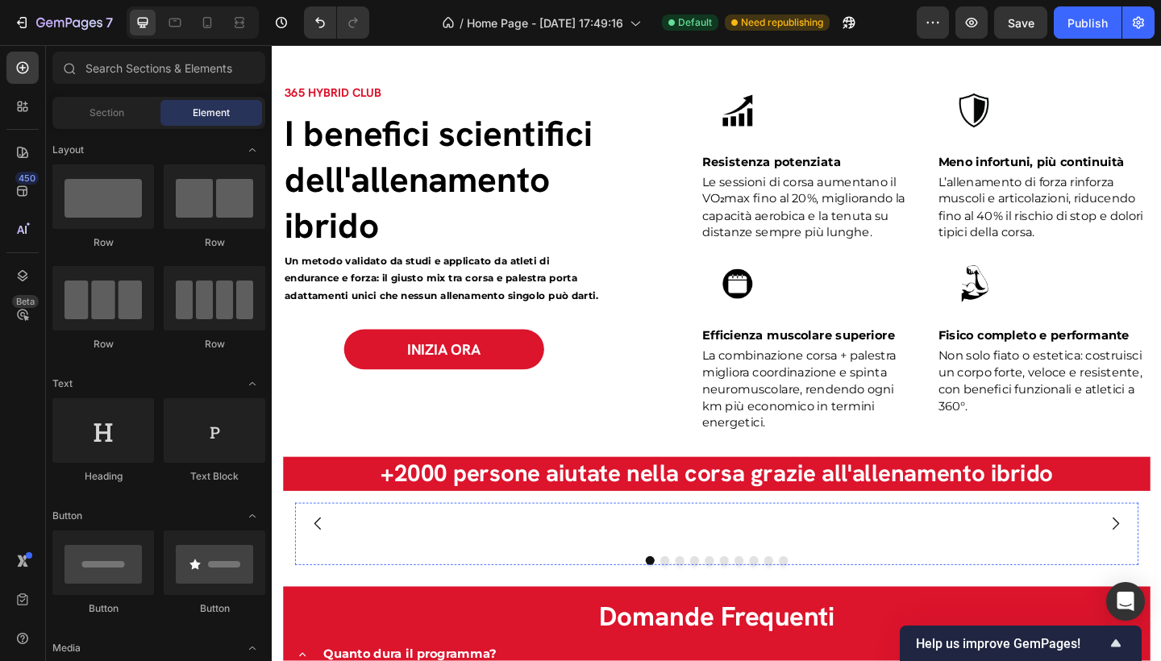
scroll to position [2865, 0]
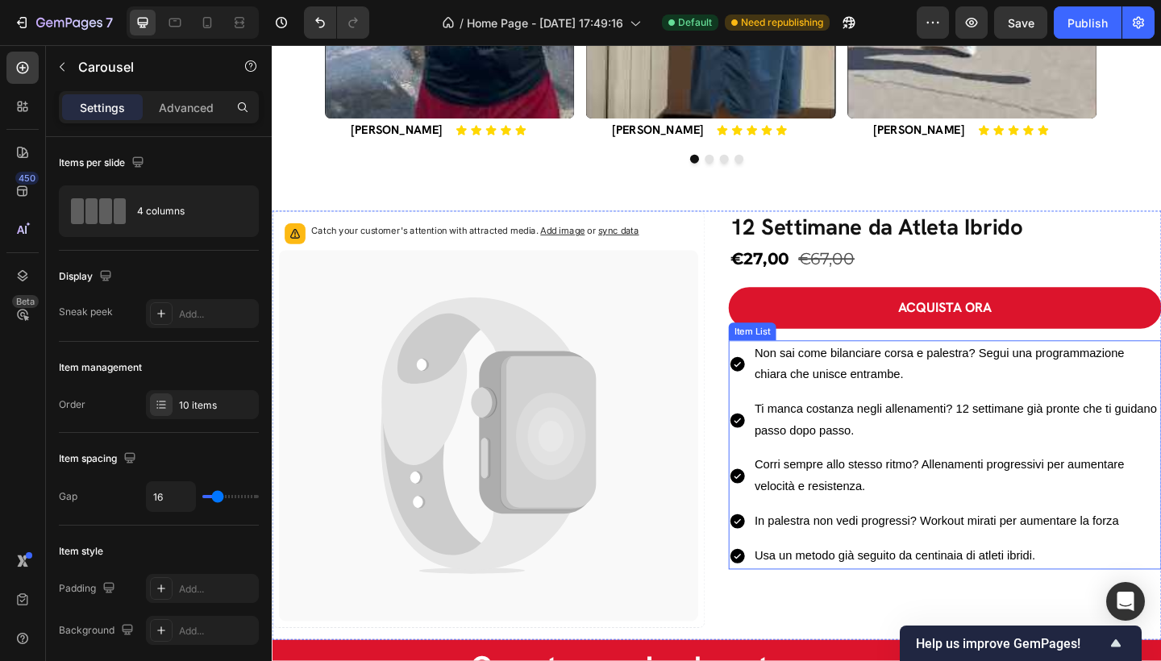
scroll to position [1200, 0]
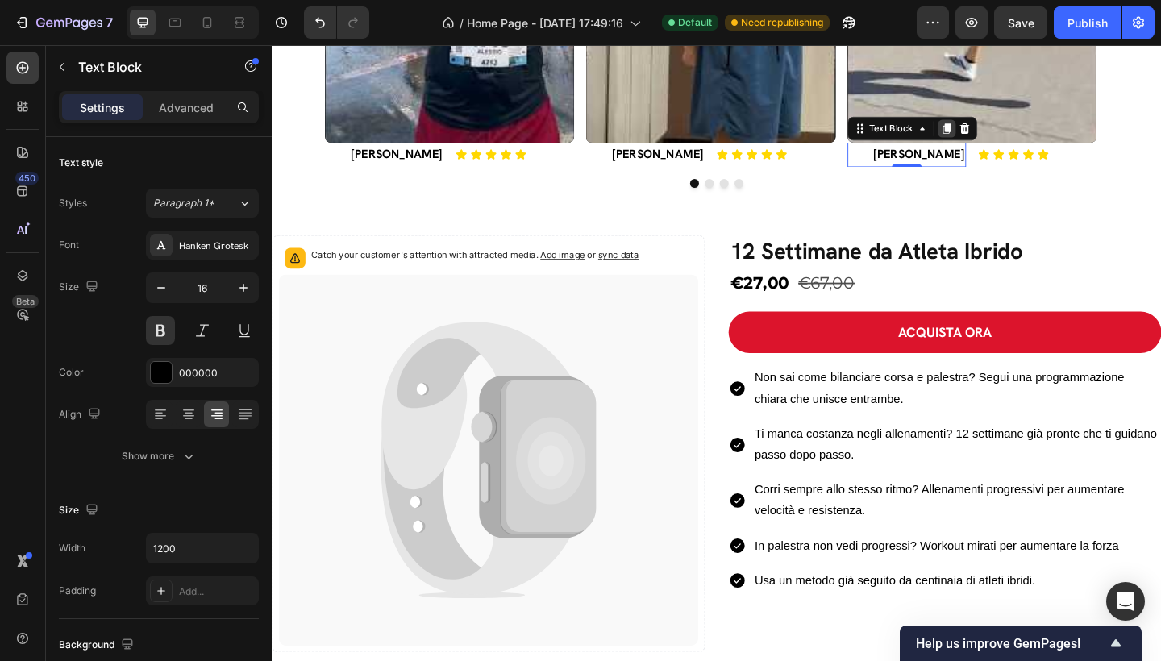
click at [1004, 141] on icon at bounding box center [1006, 136] width 13 height 13
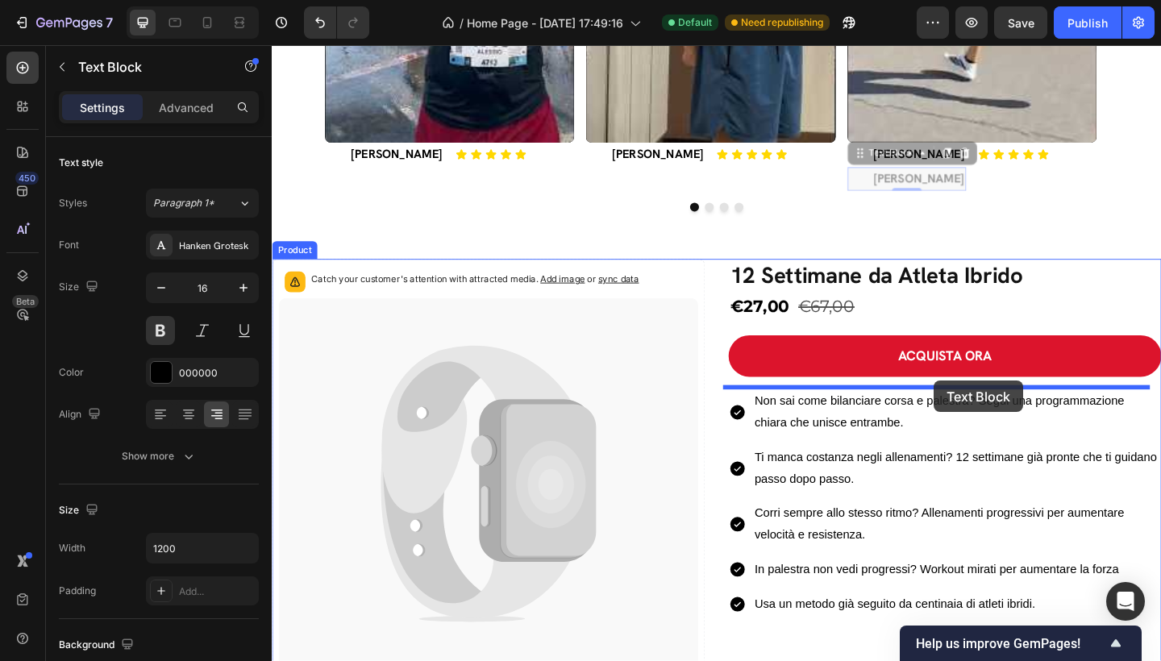
drag, startPoint x: 912, startPoint y: 164, endPoint x: 992, endPoint y: 410, distance: 259.4
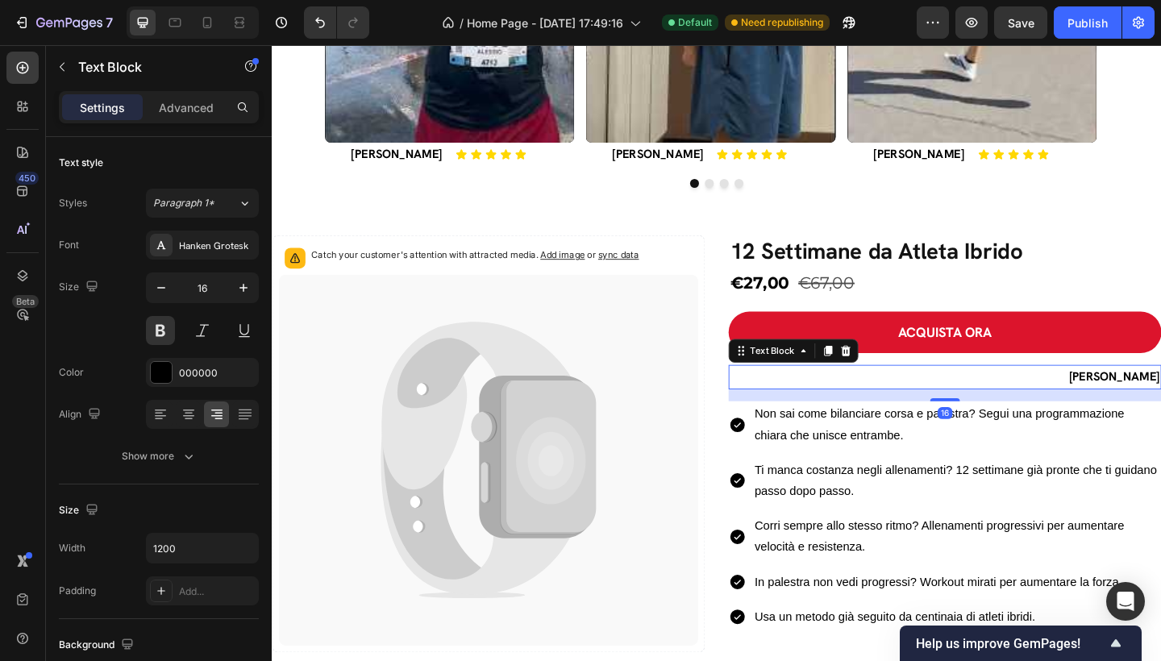
click at [1160, 401] on p "[PERSON_NAME]" at bounding box center [1004, 406] width 468 height 23
click at [1160, 407] on p "[PERSON_NAME]" at bounding box center [1004, 406] width 468 height 23
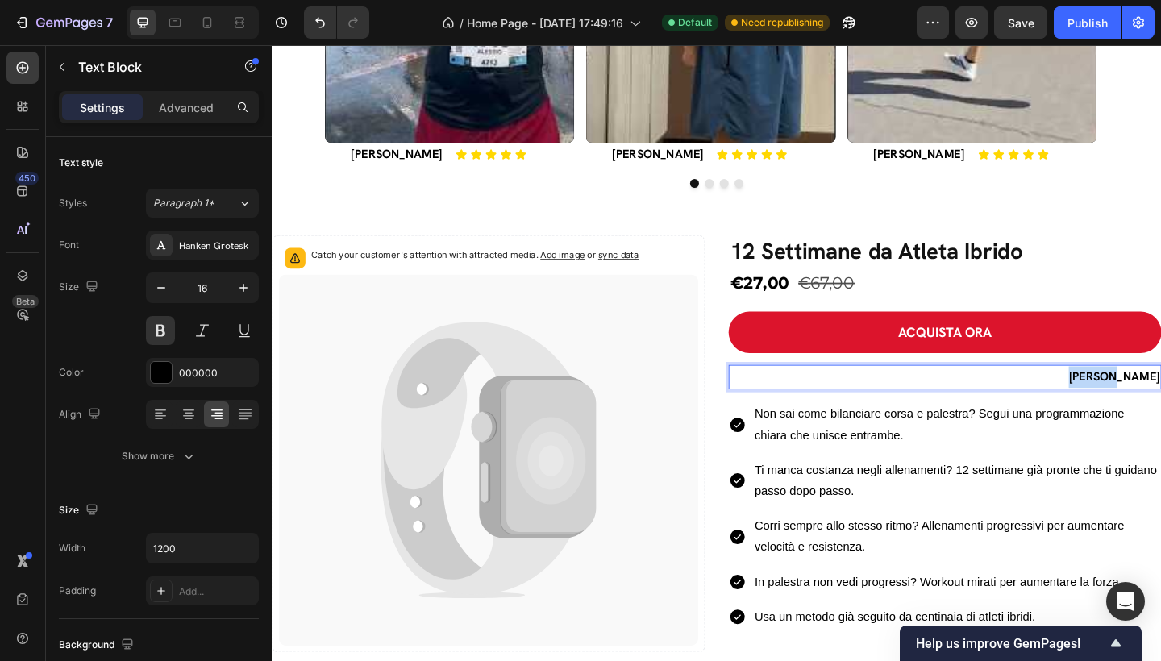
click at [1160, 407] on p "[PERSON_NAME]" at bounding box center [1004, 406] width 468 height 23
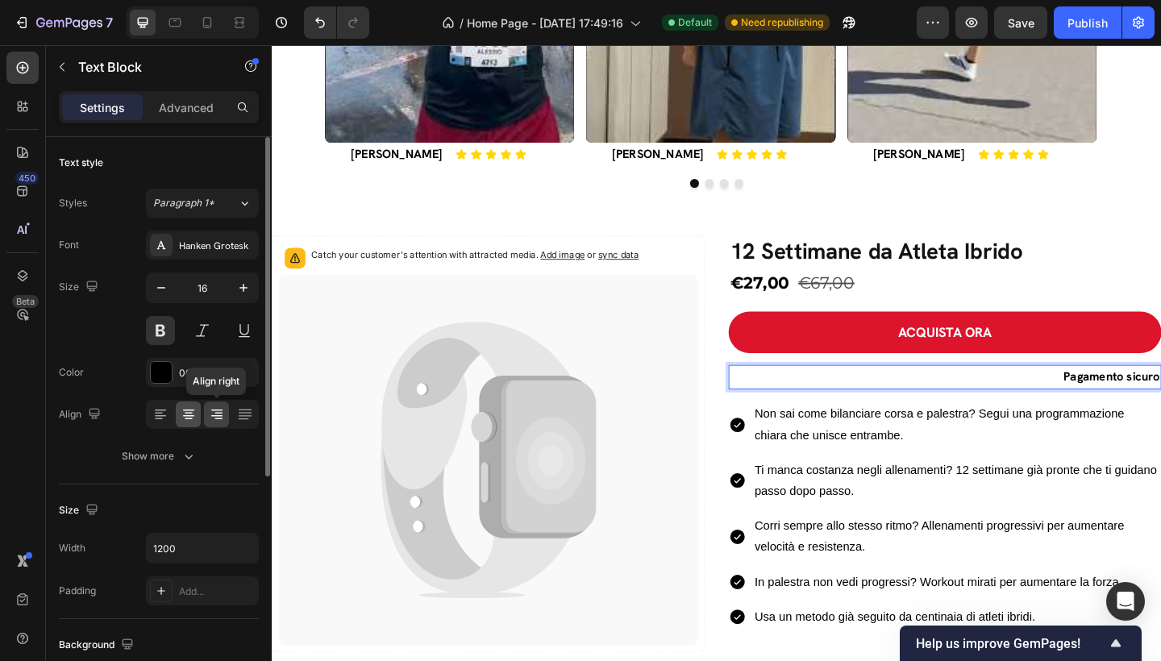
click at [195, 415] on icon at bounding box center [189, 414] width 16 height 16
click at [190, 415] on icon at bounding box center [188, 416] width 11 height 2
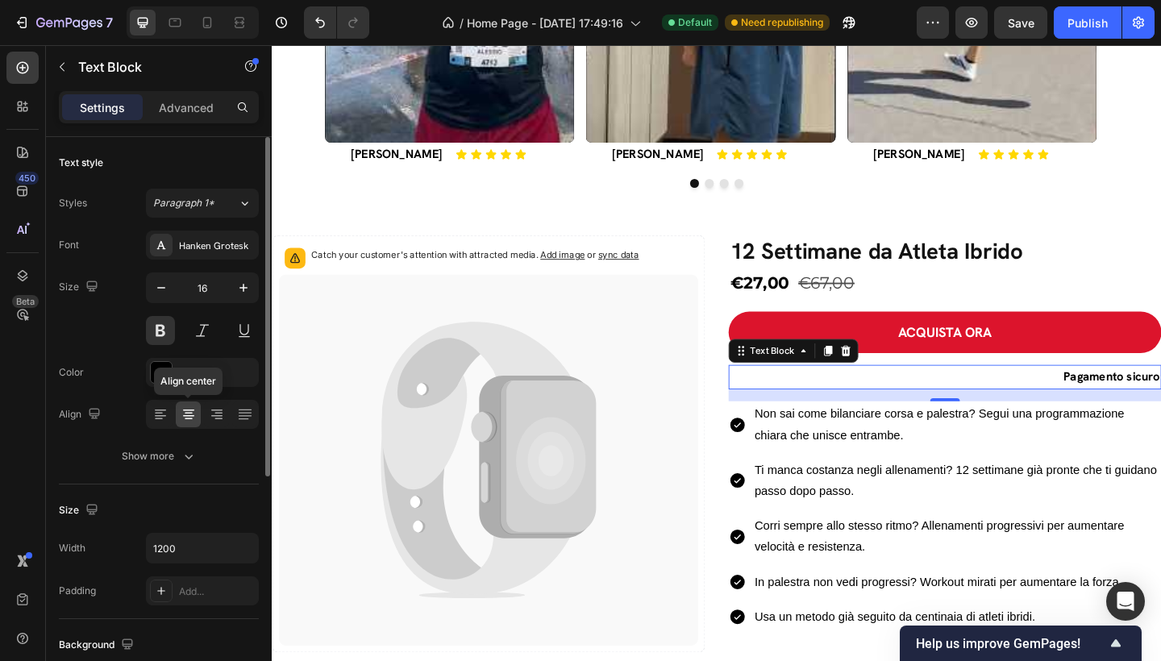
click at [191, 414] on icon at bounding box center [189, 414] width 8 height 2
click at [891, 376] on icon at bounding box center [896, 378] width 10 height 11
